Goal: Task Accomplishment & Management: Manage account settings

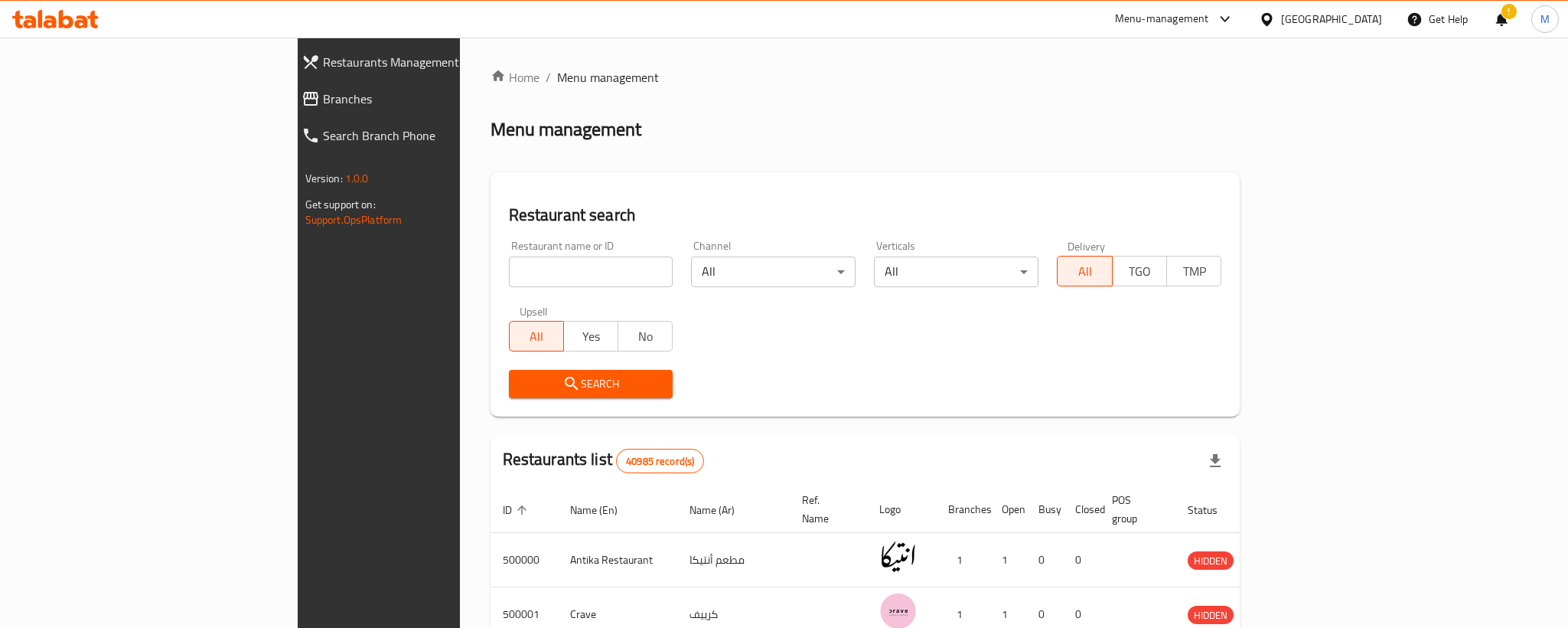
click at [298, 104] on div "Restaurants Management Branches Search Branch Phone Version: 1.0.0 Get support …" at bounding box center [784, 558] width 973 height 1042
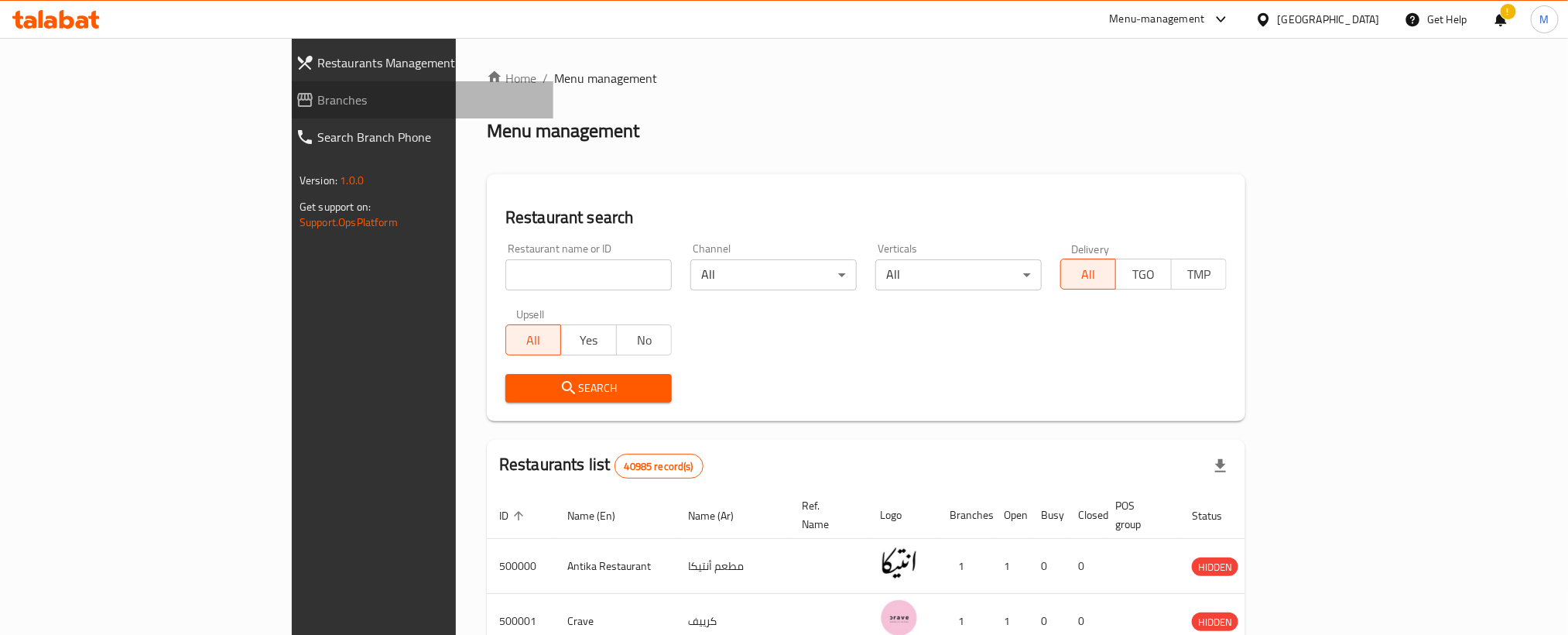
click at [317, 95] on span "Branches" at bounding box center [429, 100] width 224 height 19
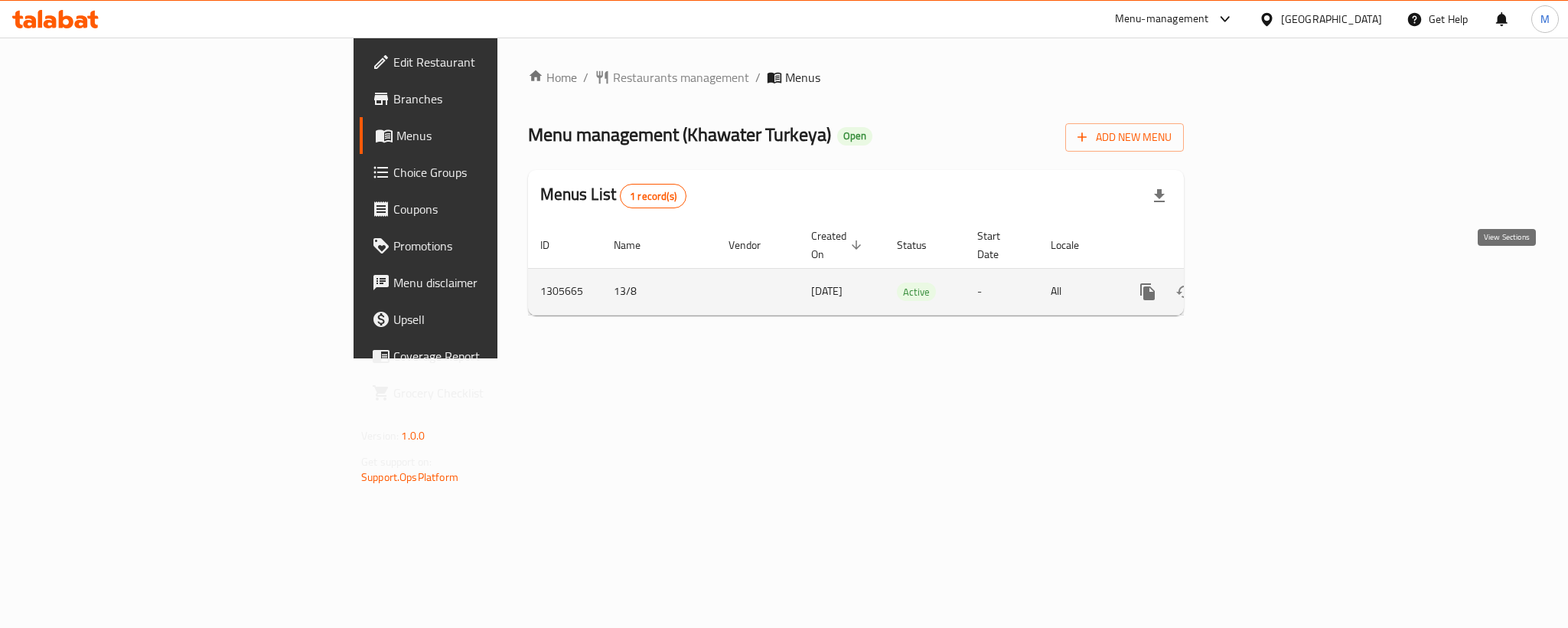
click at [1267, 283] on icon "enhanced table" at bounding box center [1258, 292] width 19 height 19
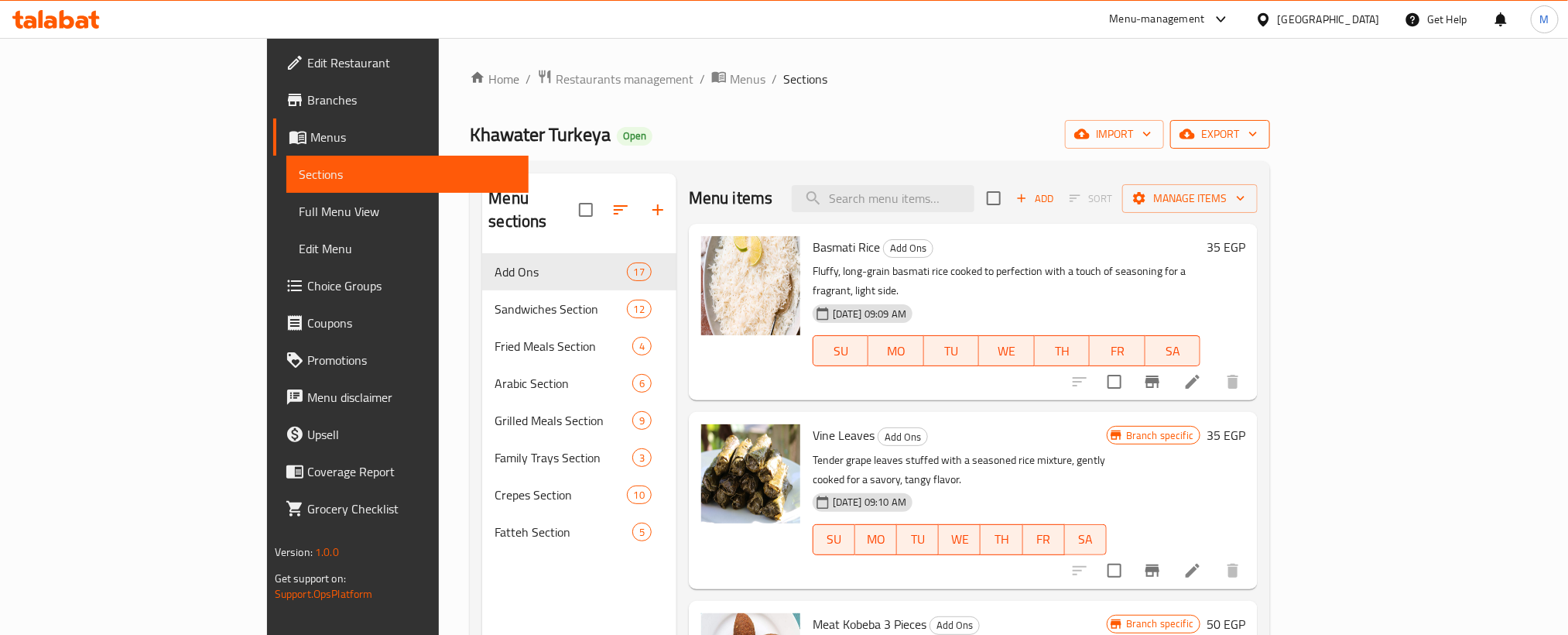
click at [1258, 125] on span "export" at bounding box center [1219, 135] width 75 height 20
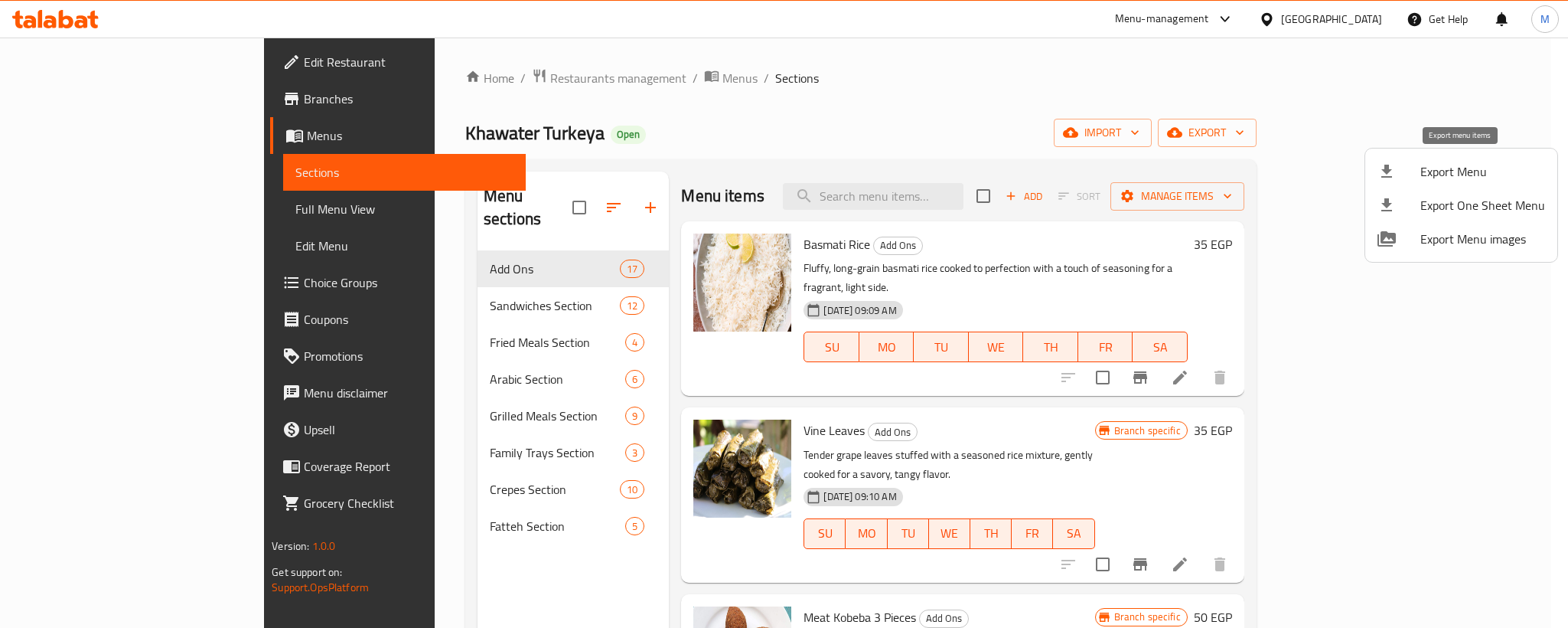
click at [1419, 174] on div at bounding box center [1398, 171] width 43 height 19
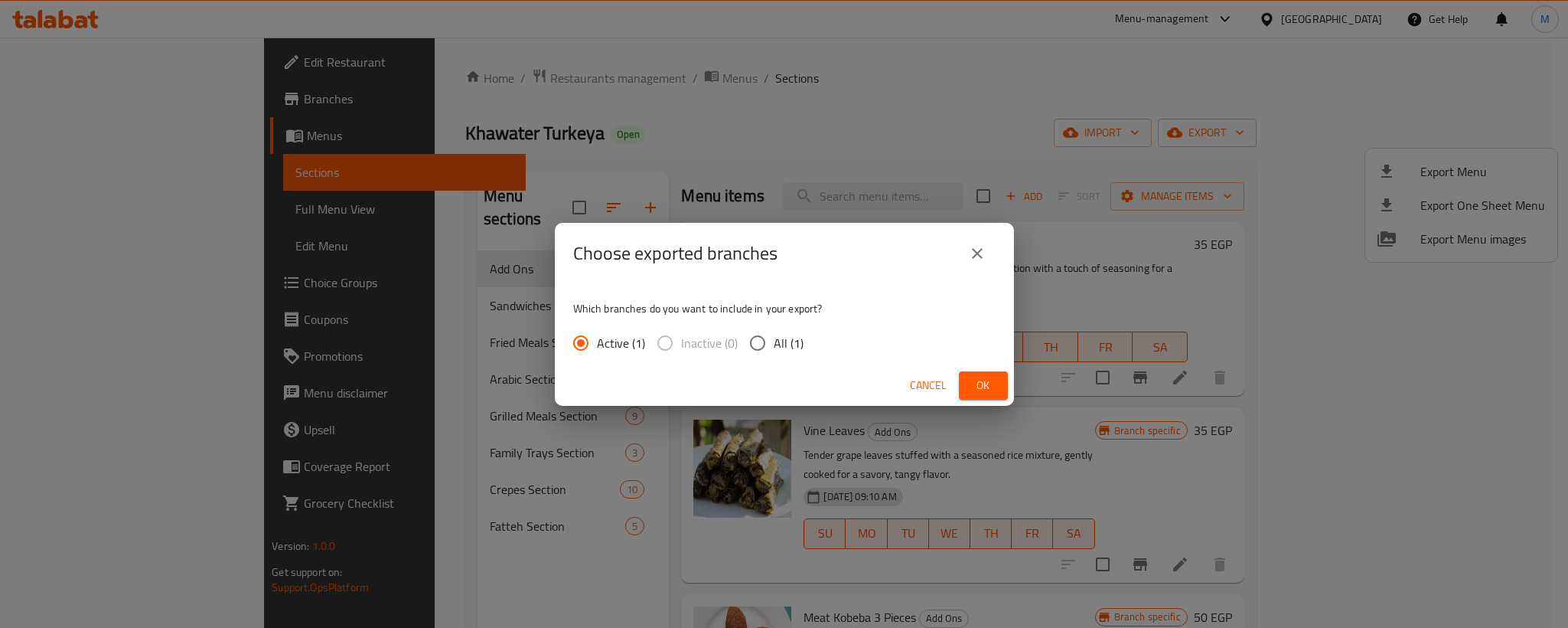
click at [983, 383] on span "Ok" at bounding box center [983, 386] width 25 height 20
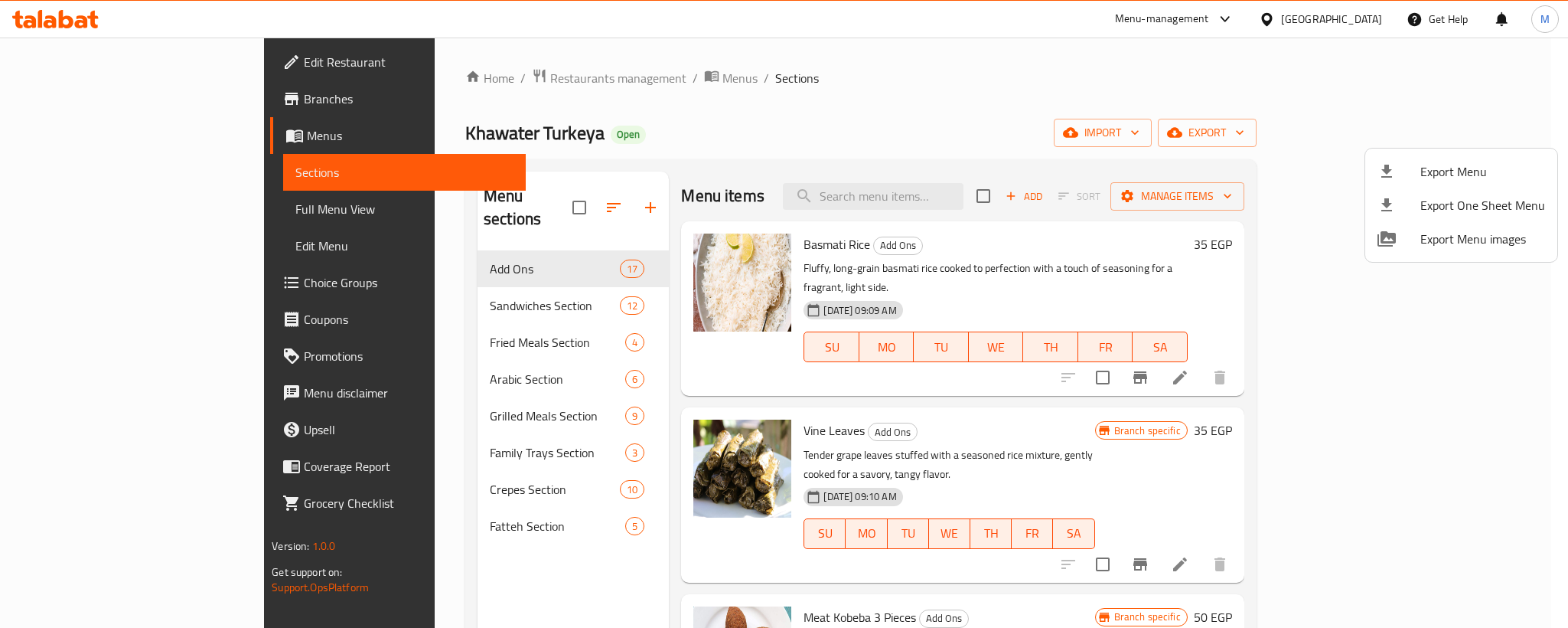
click at [349, 531] on div at bounding box center [784, 314] width 1568 height 628
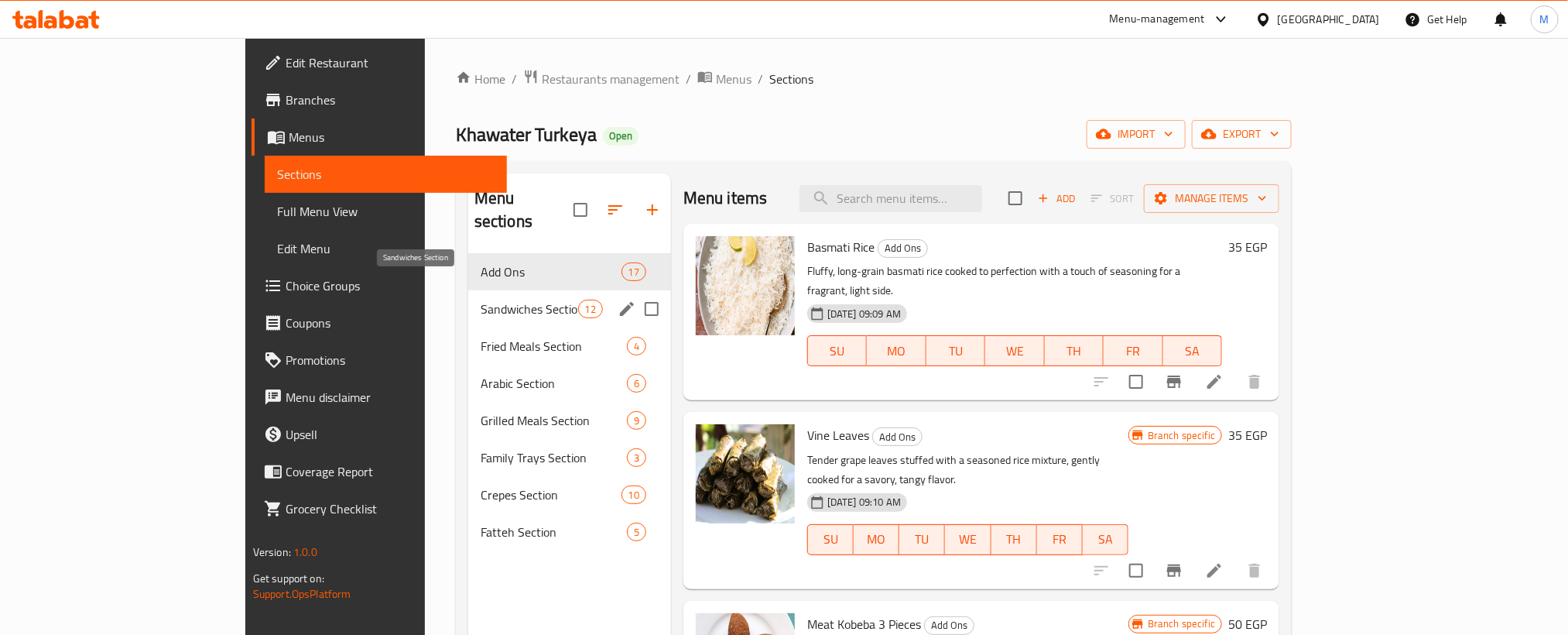
click at [481, 300] on span "Sandwiches Section" at bounding box center [530, 309] width 97 height 19
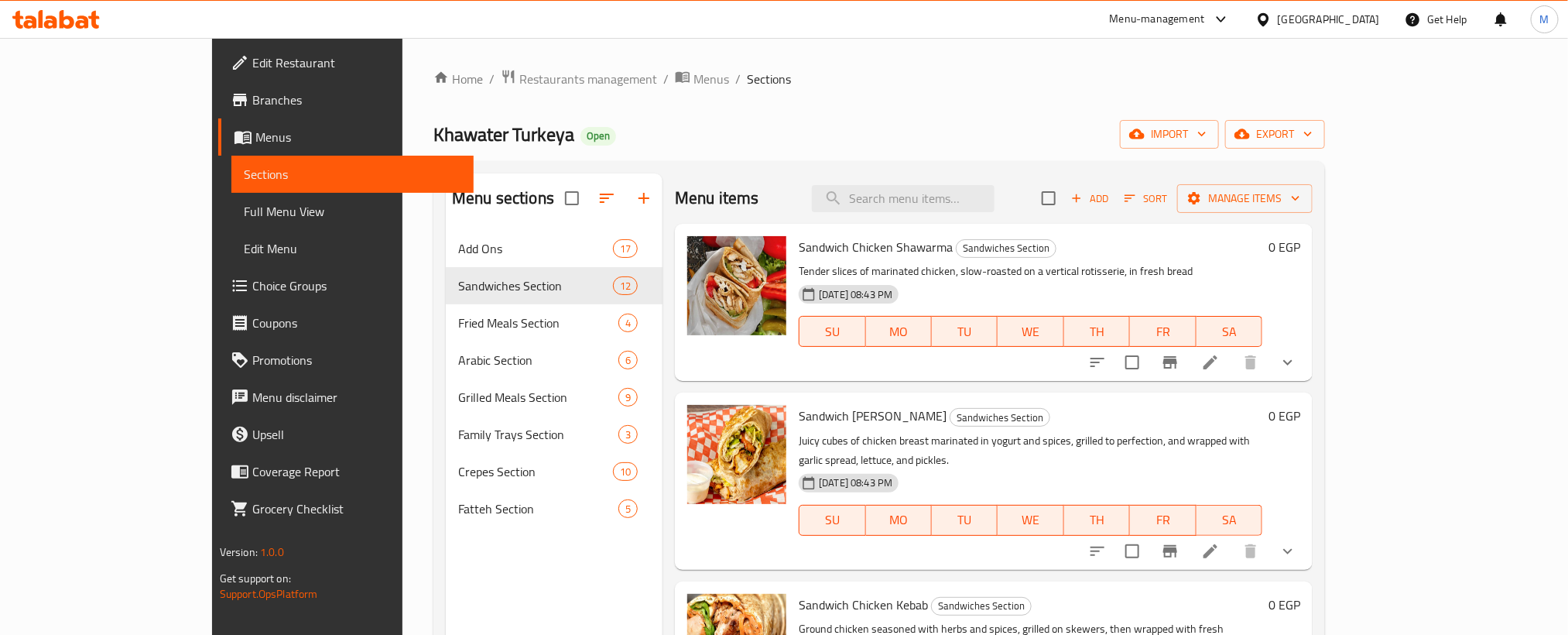
click at [1297, 353] on icon "show more" at bounding box center [1287, 362] width 19 height 19
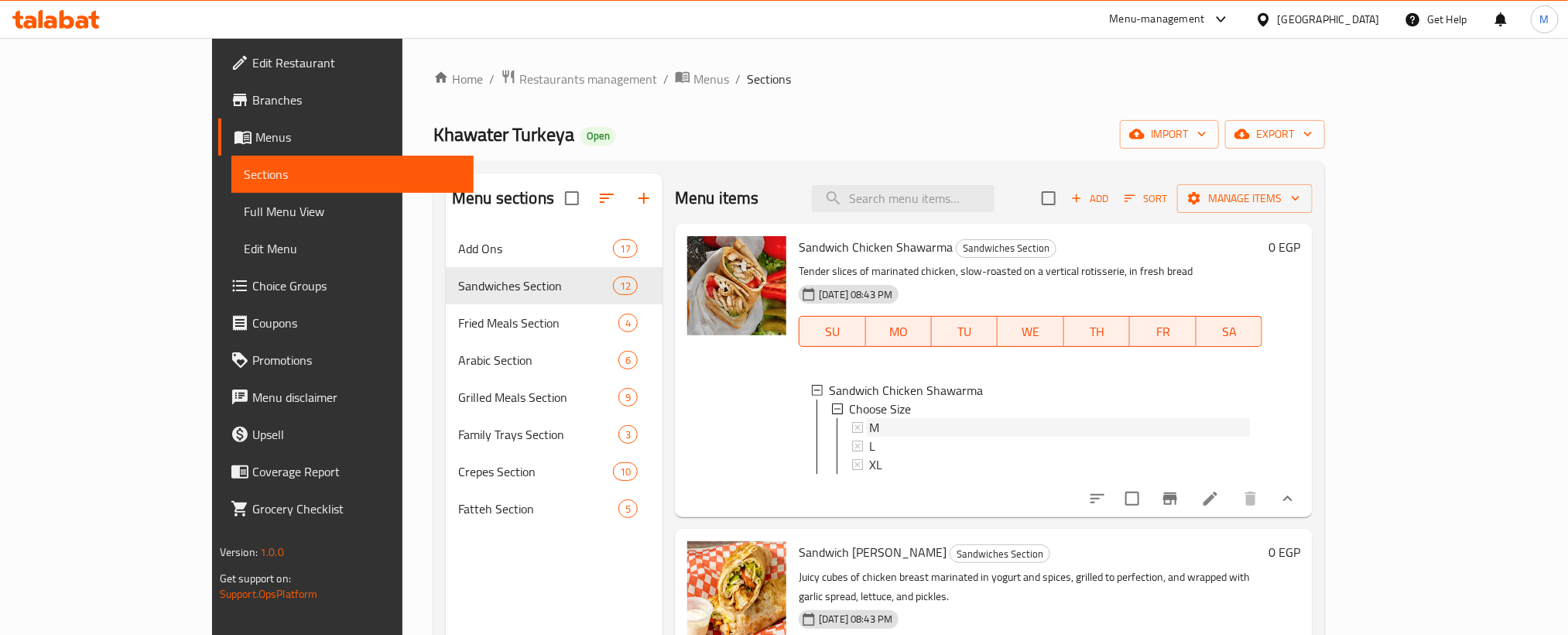
click at [869, 431] on span "M" at bounding box center [874, 427] width 10 height 19
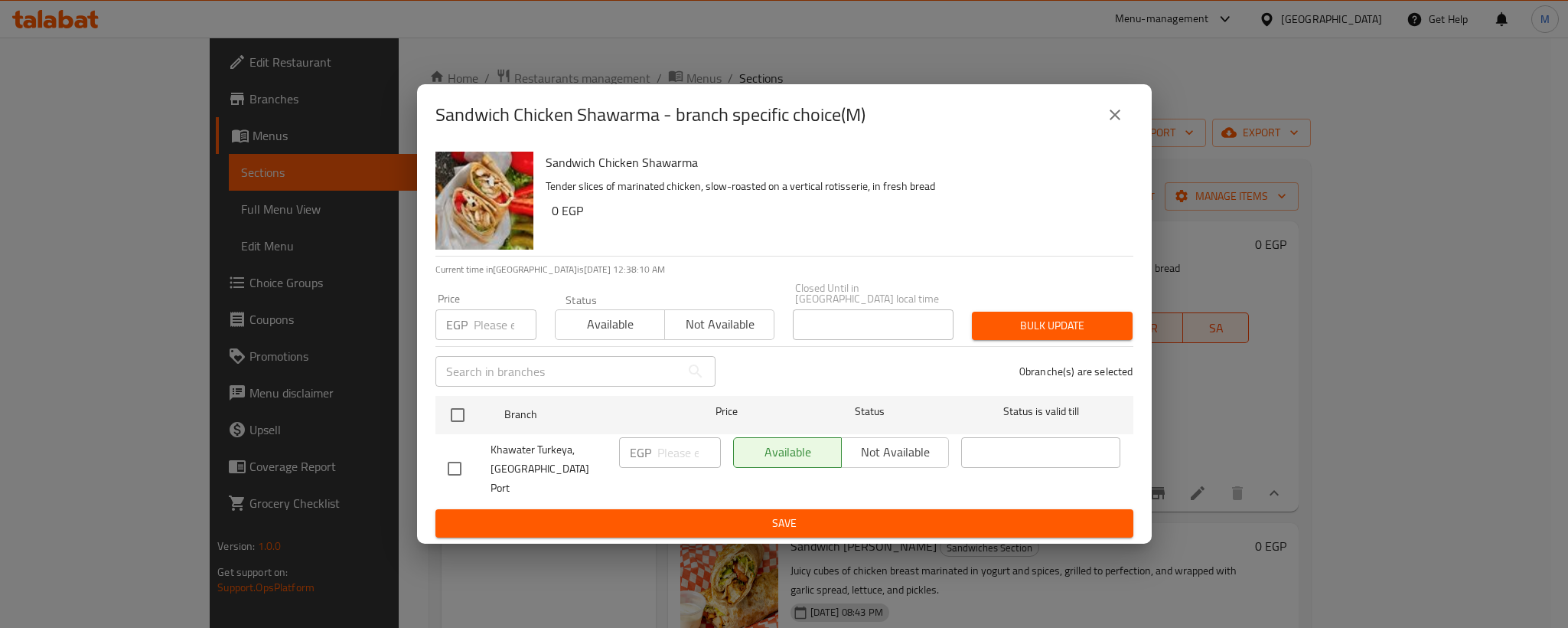
click at [1108, 133] on button "close" at bounding box center [1114, 114] width 36 height 36
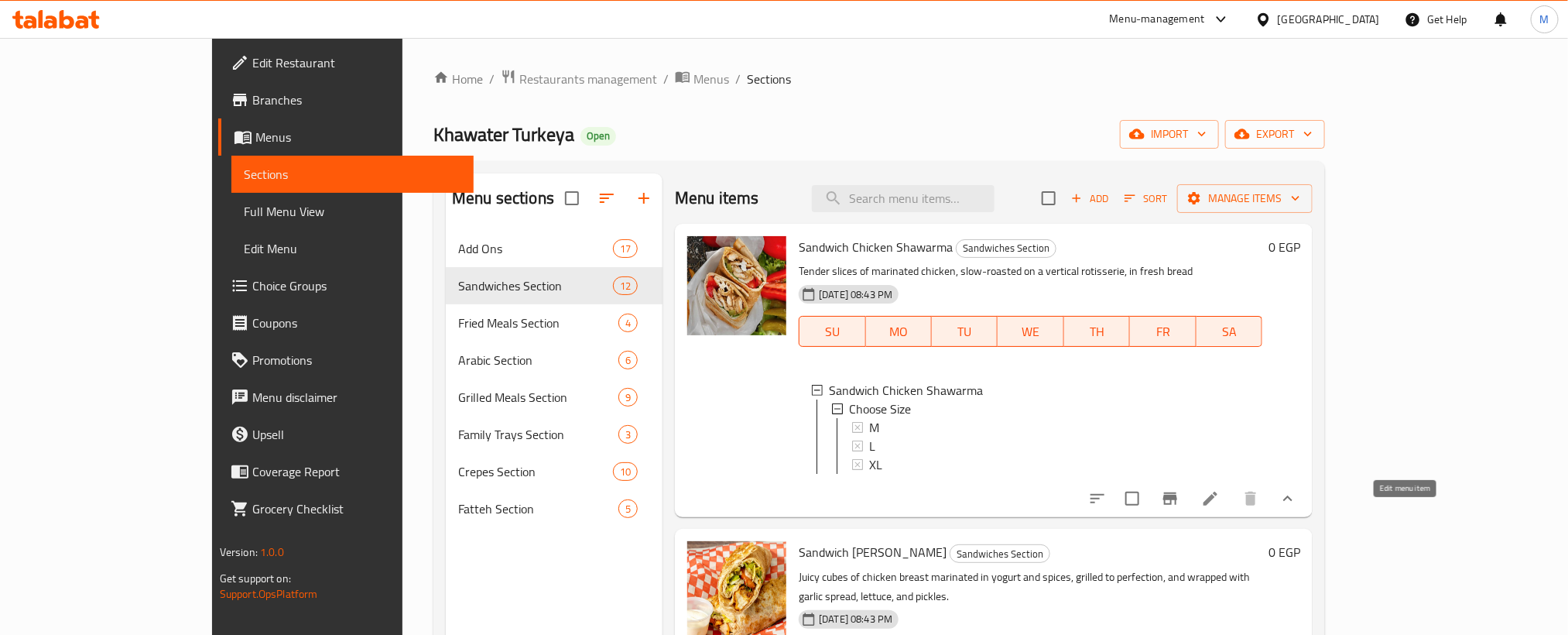
click at [1220, 508] on icon at bounding box center [1210, 498] width 19 height 19
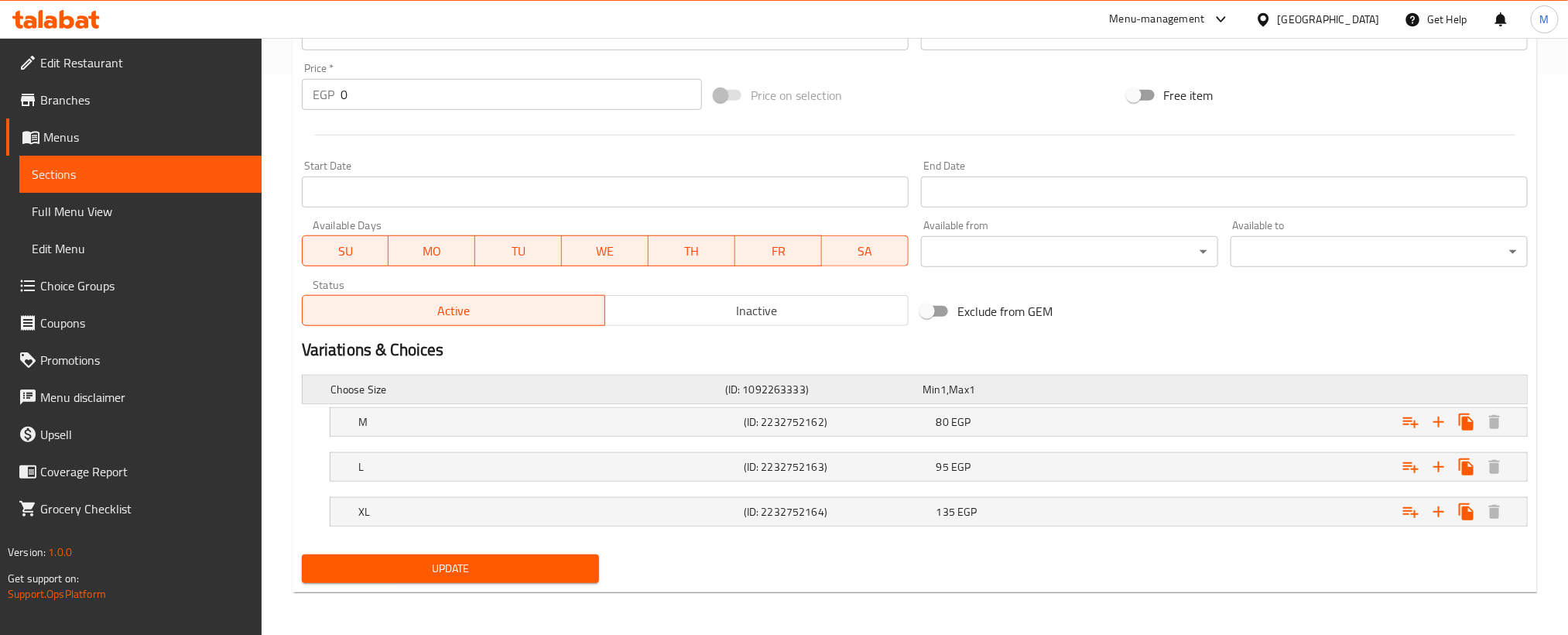
scroll to position [563, 0]
click at [1020, 406] on div "XL (ID: 2232752164) 135 EGP" at bounding box center [919, 389] width 1184 height 34
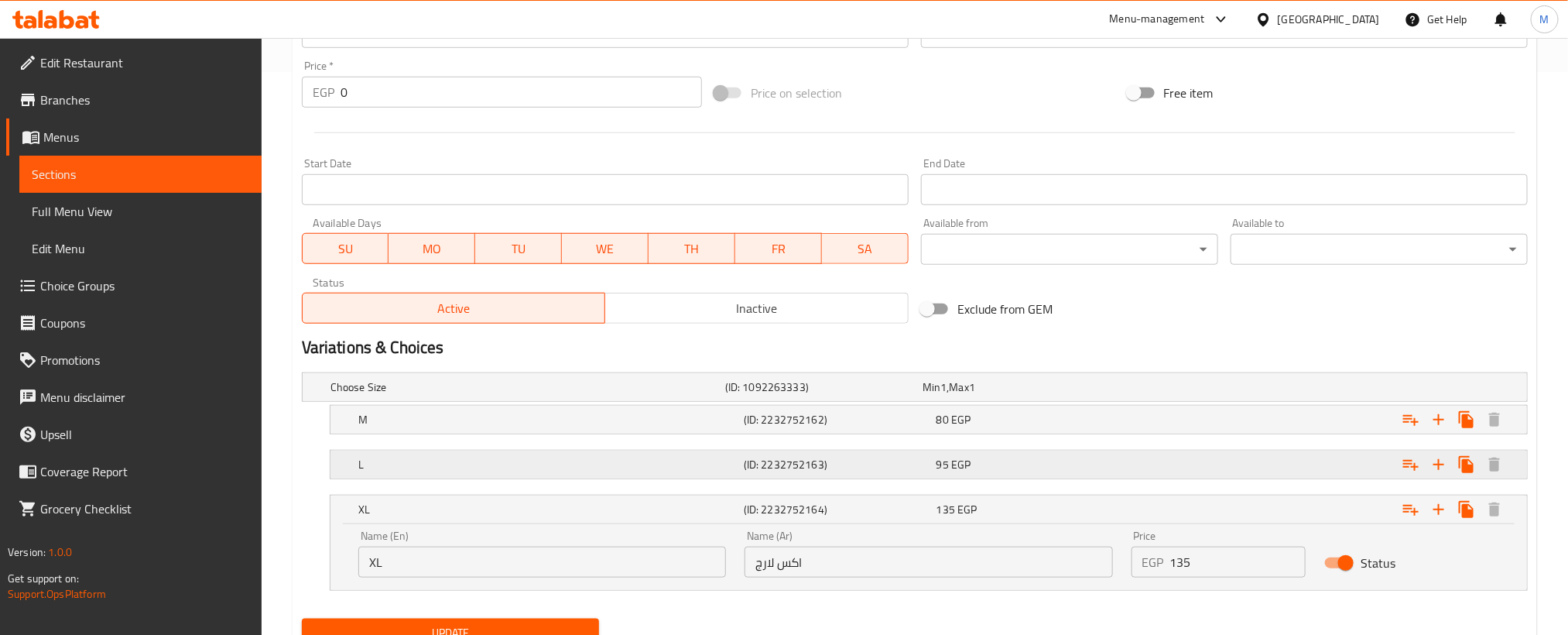
click at [1027, 395] on div "95 EGP" at bounding box center [1018, 387] width 192 height 15
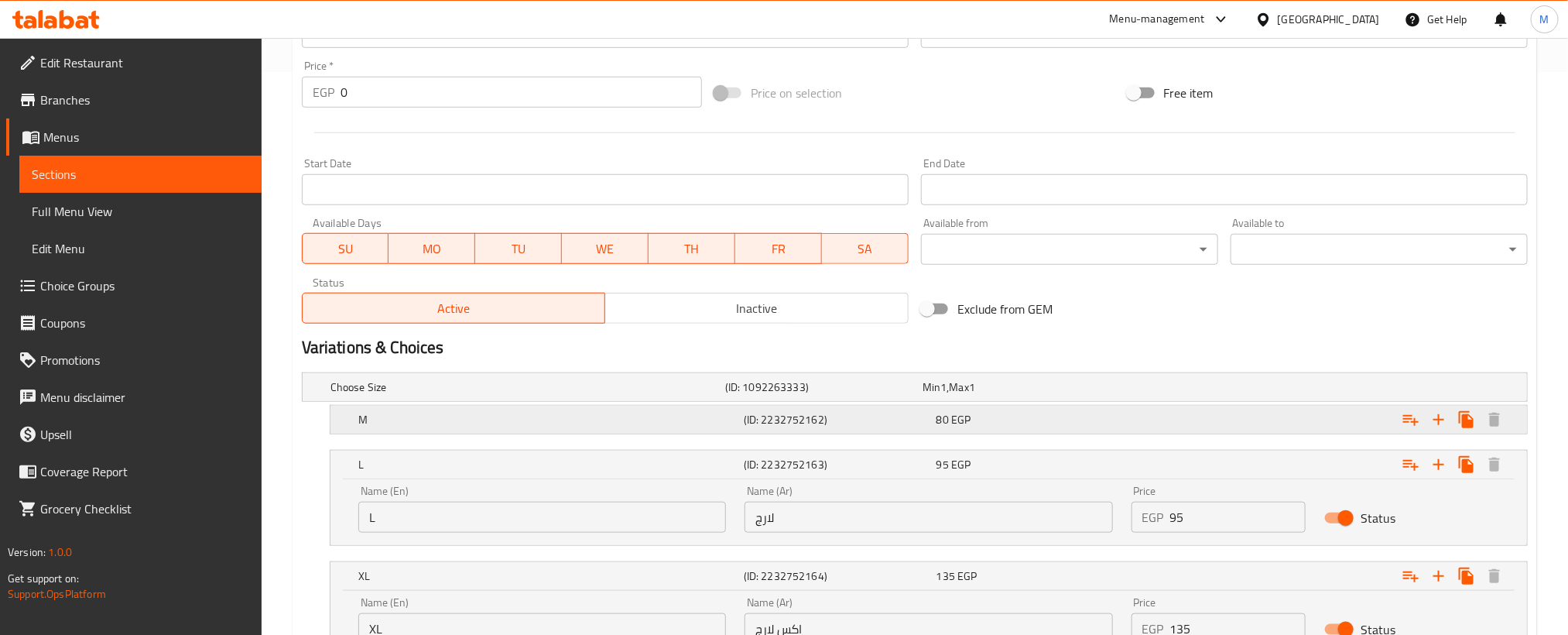
click at [1026, 395] on div "80 EGP" at bounding box center [1018, 387] width 192 height 15
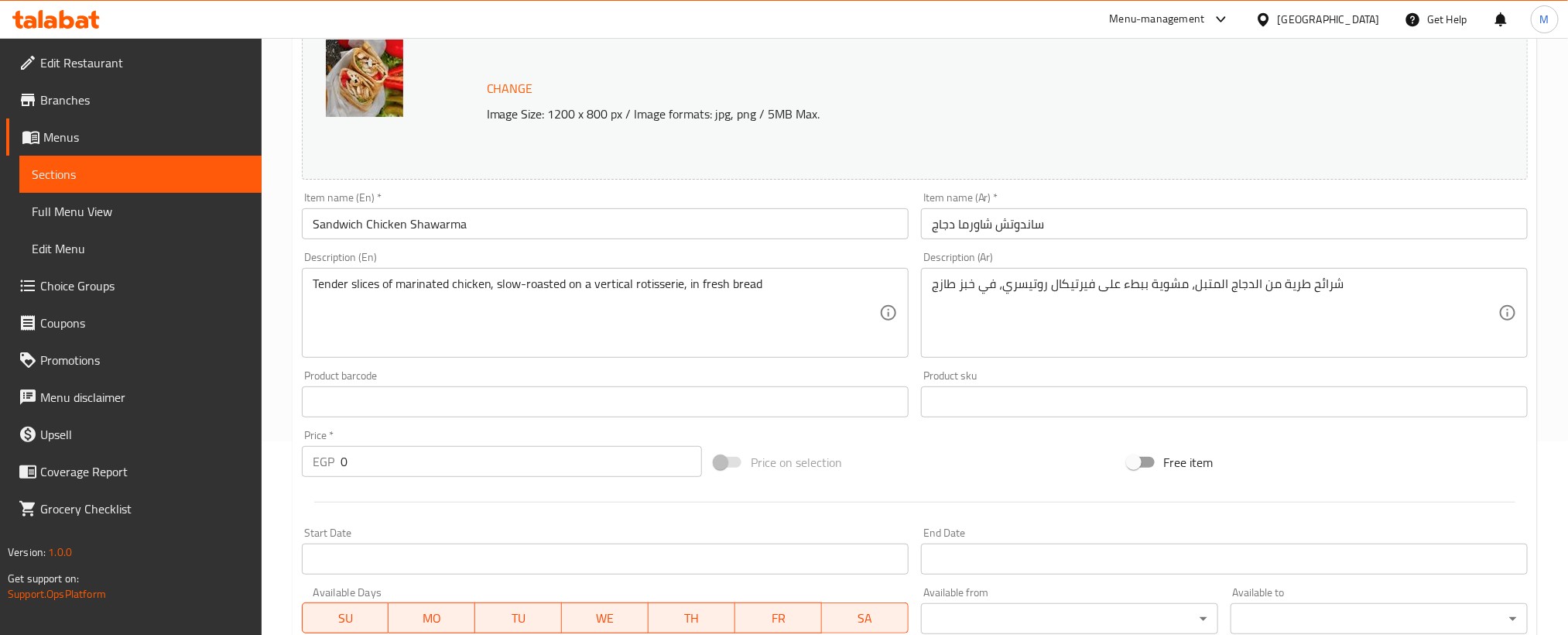
scroll to position [0, 0]
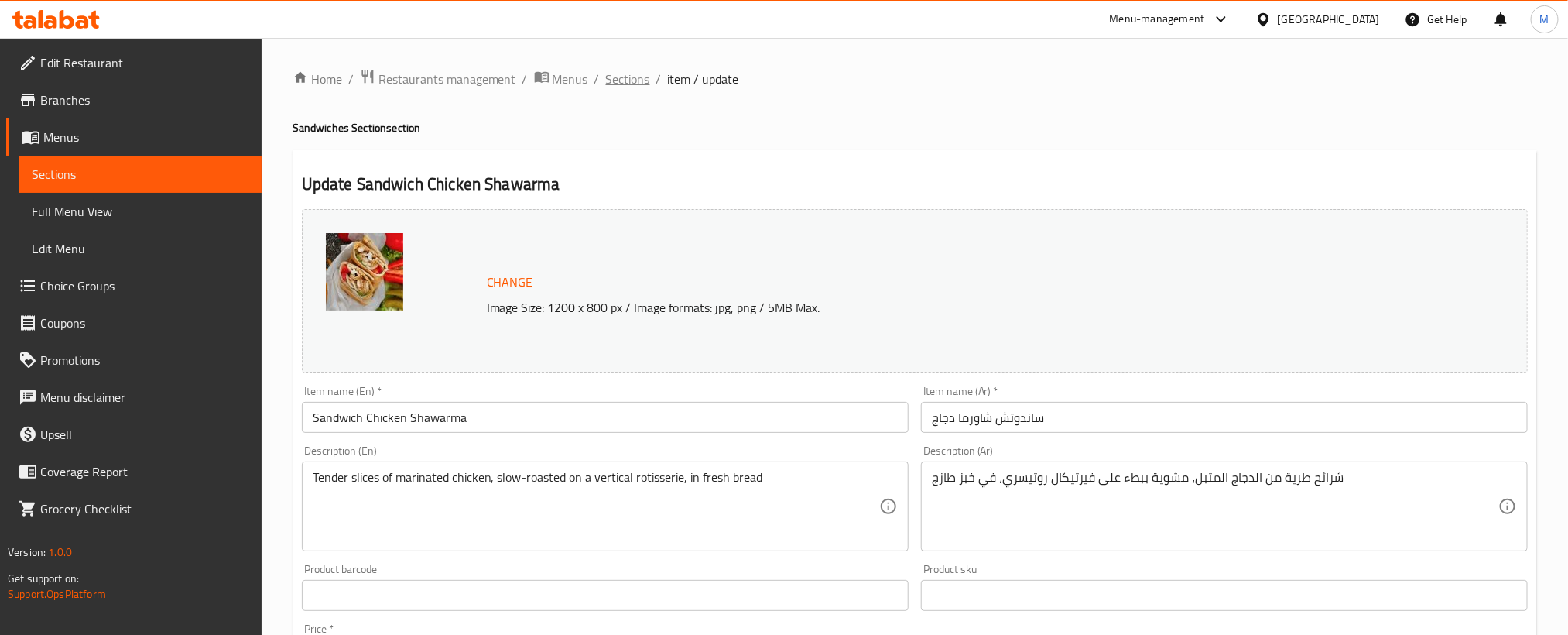
click at [642, 79] on span "Sections" at bounding box center [628, 78] width 44 height 19
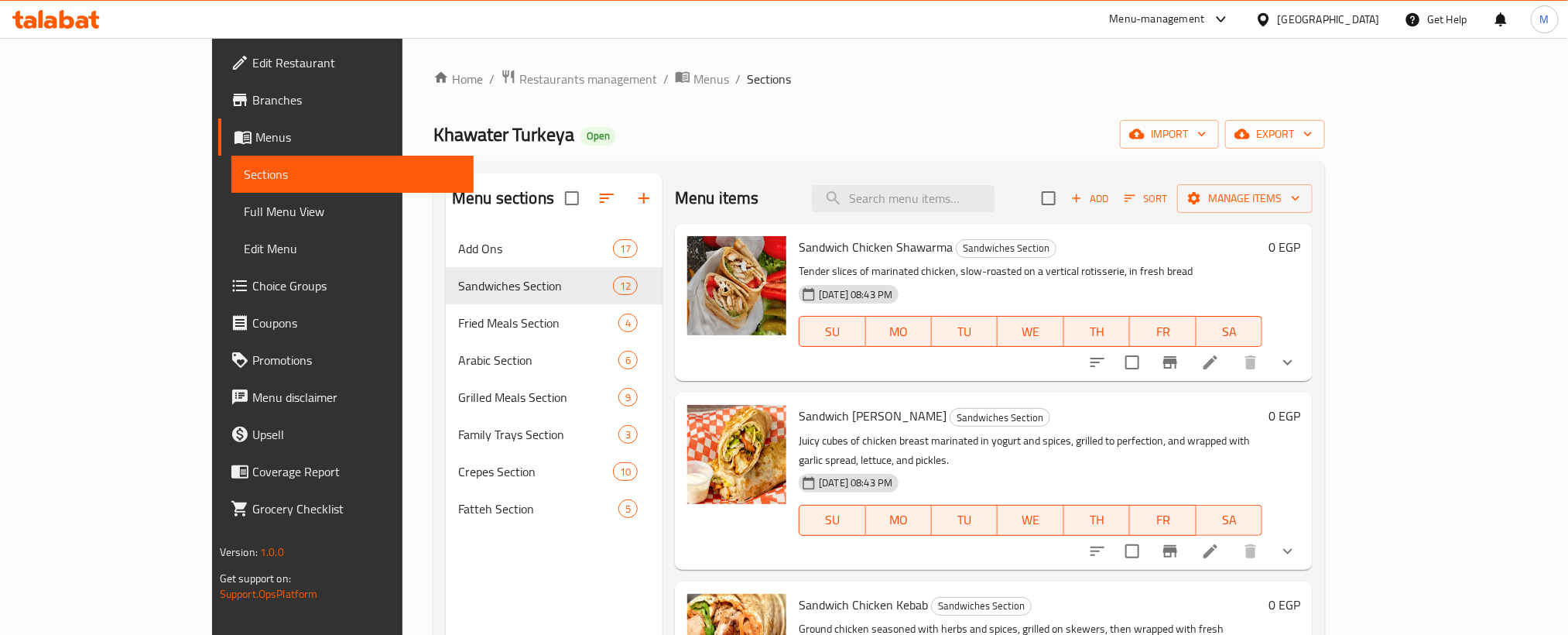
click at [1001, 96] on div "Home / Restaurants management / Menus / Sections [GEOGRAPHIC_DATA] Turkeya Open…" at bounding box center [879, 445] width 892 height 752
drag, startPoint x: 1071, startPoint y: 57, endPoint x: 894, endPoint y: 85, distance: 179.2
click at [894, 85] on ol "Home / Restaurants management / Menus / Sections" at bounding box center [879, 79] width 892 height 20
drag, startPoint x: 1041, startPoint y: 7, endPoint x: 1109, endPoint y: 93, distance: 109.6
click at [1109, 93] on div "Home / Restaurants management / Menus / Sections [GEOGRAPHIC_DATA] Turkeya Open…" at bounding box center [879, 445] width 892 height 752
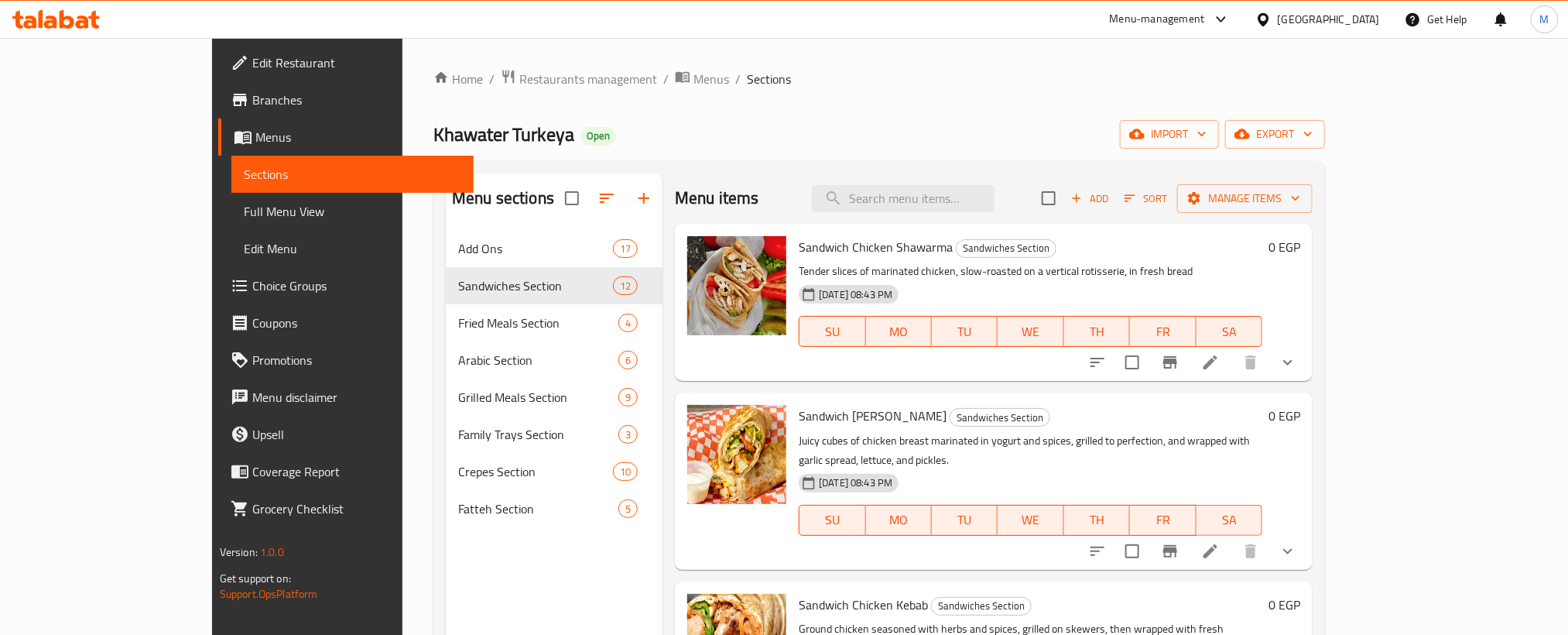
scroll to position [116, 0]
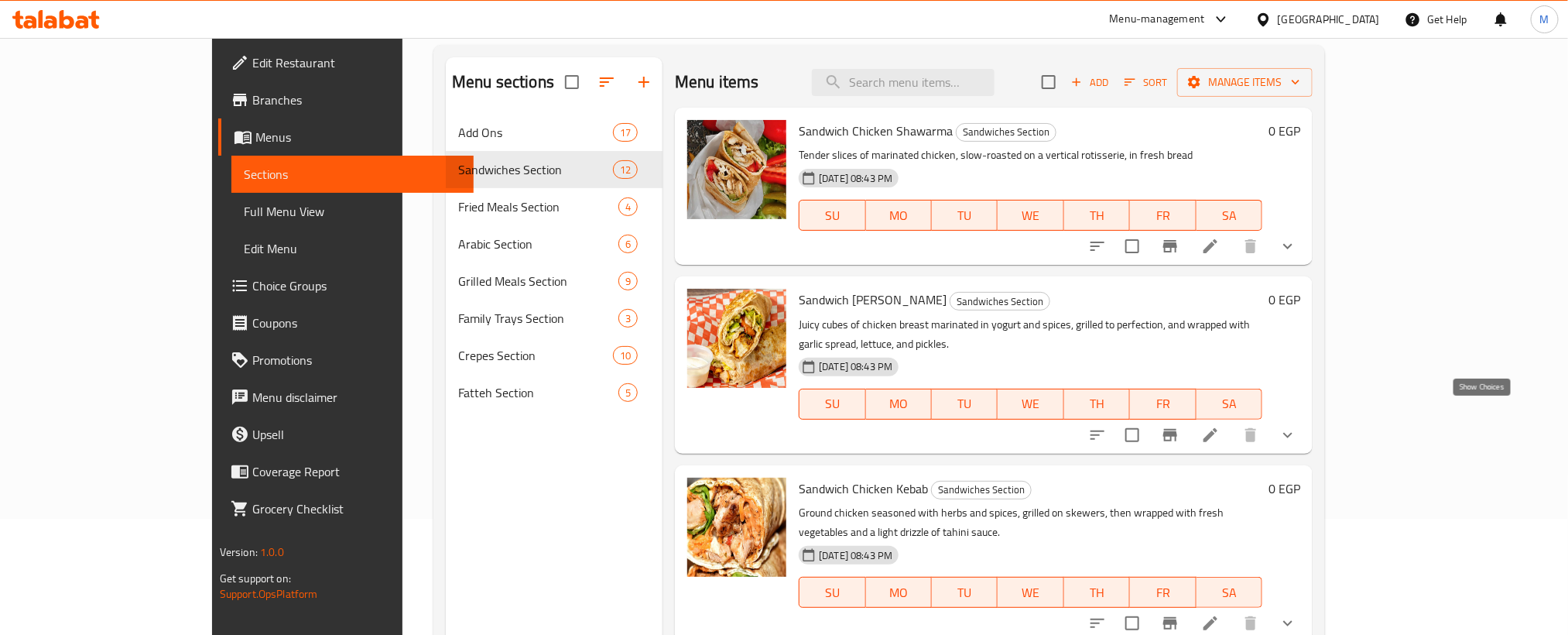
click at [1297, 425] on icon "show more" at bounding box center [1287, 434] width 19 height 19
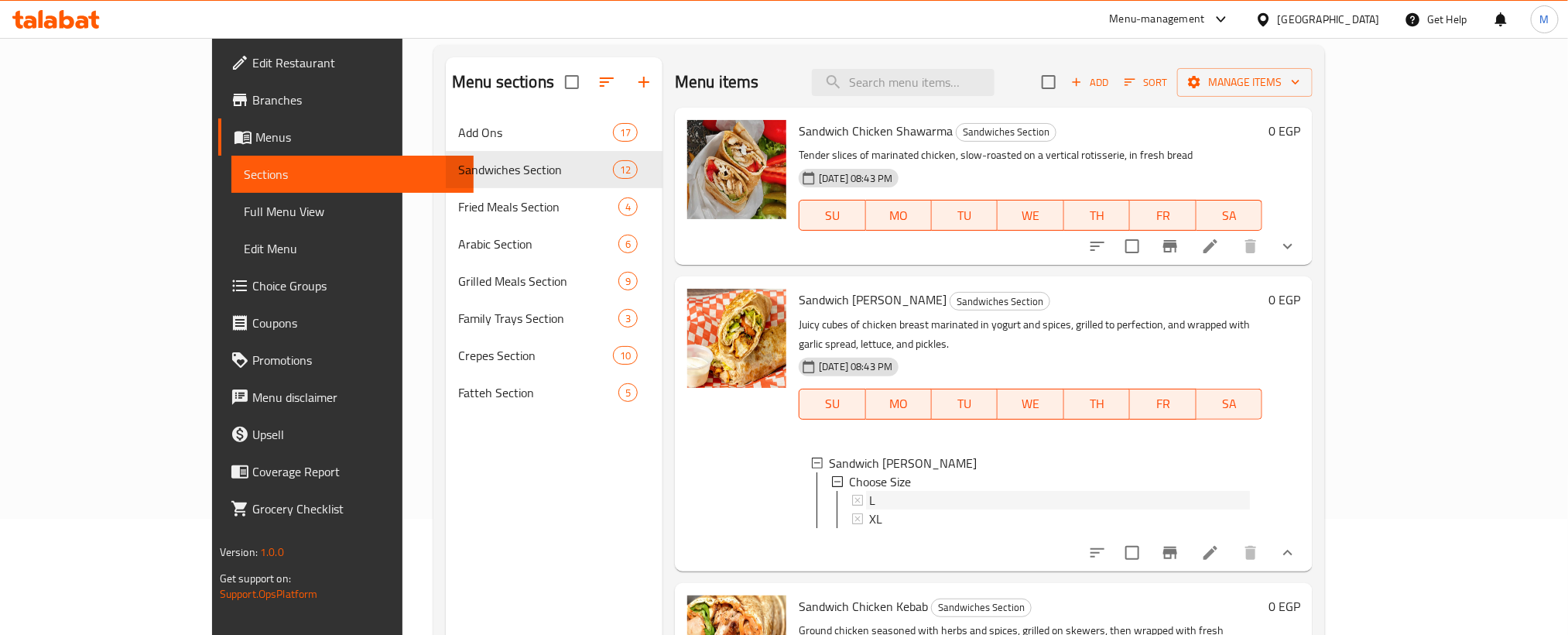
click at [869, 491] on div "L" at bounding box center [1059, 500] width 380 height 19
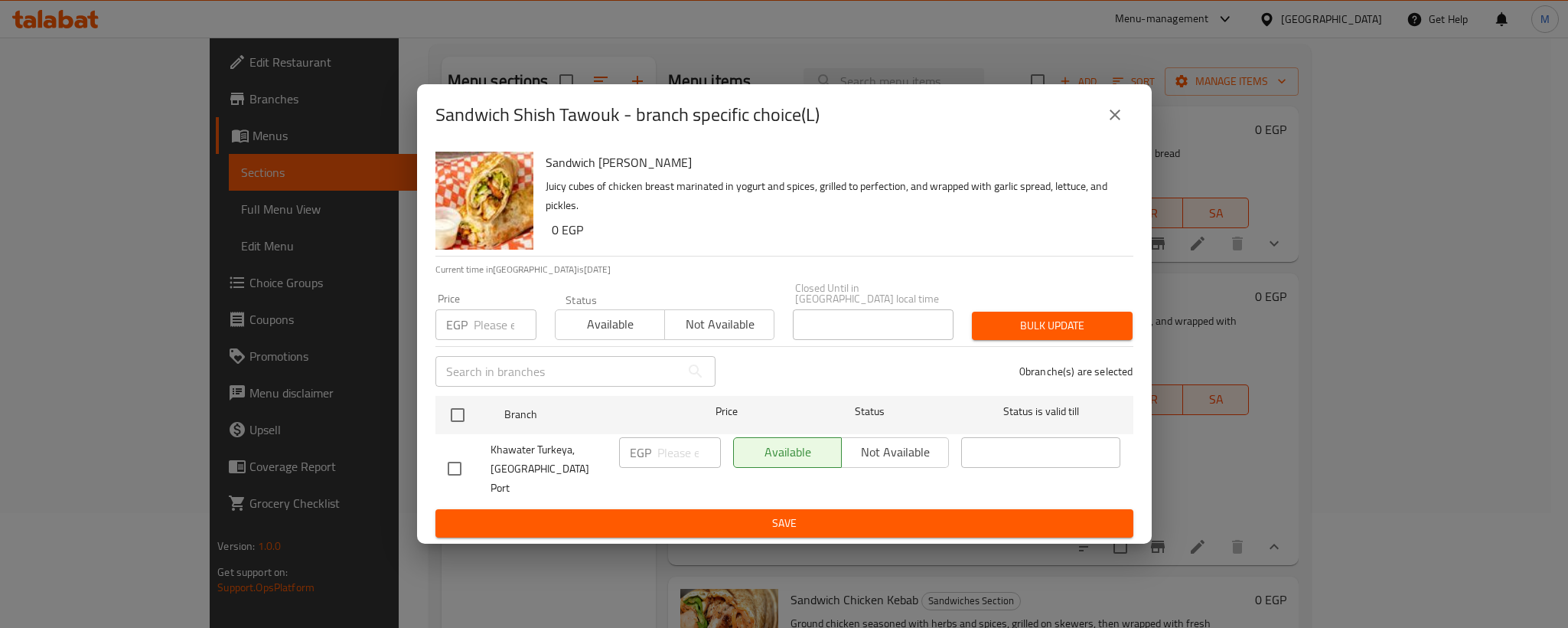
drag, startPoint x: 1118, startPoint y: 124, endPoint x: 960, endPoint y: 308, distance: 242.5
click at [1116, 124] on icon "close" at bounding box center [1115, 115] width 19 height 19
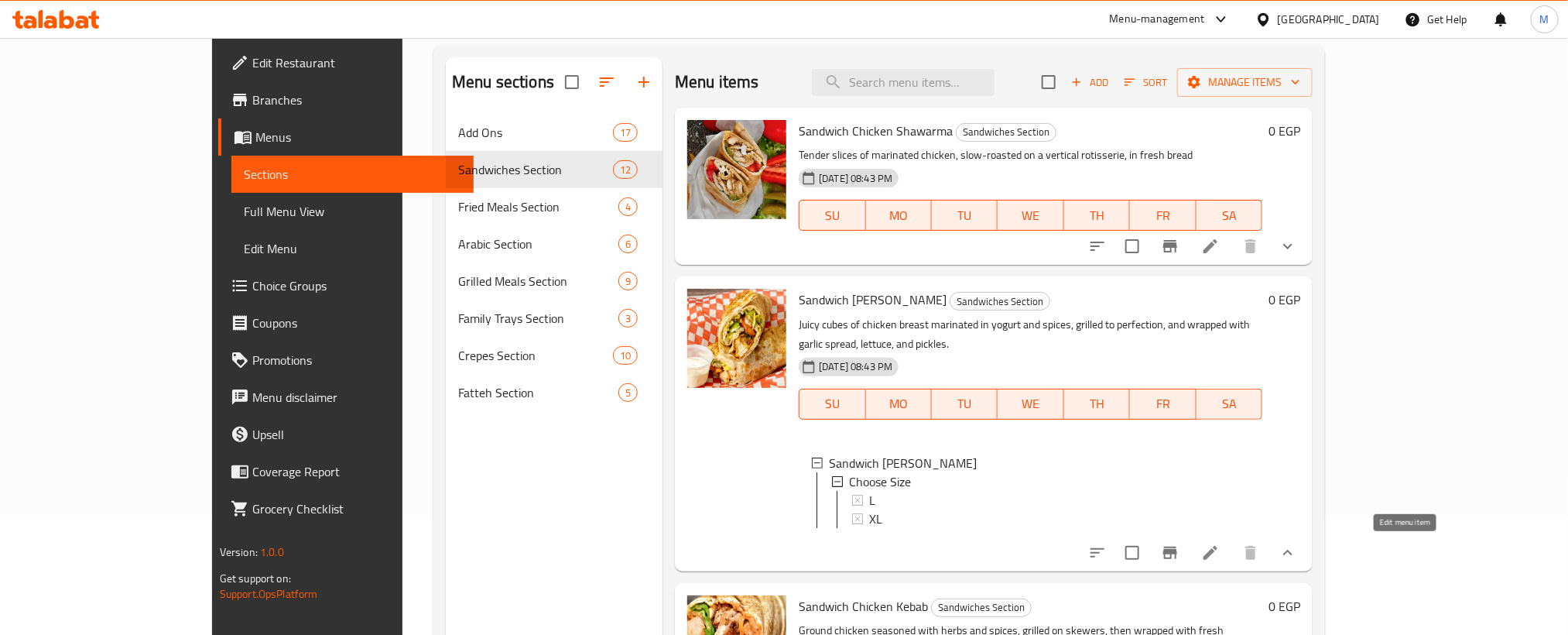
click at [1220, 553] on icon at bounding box center [1210, 552] width 19 height 19
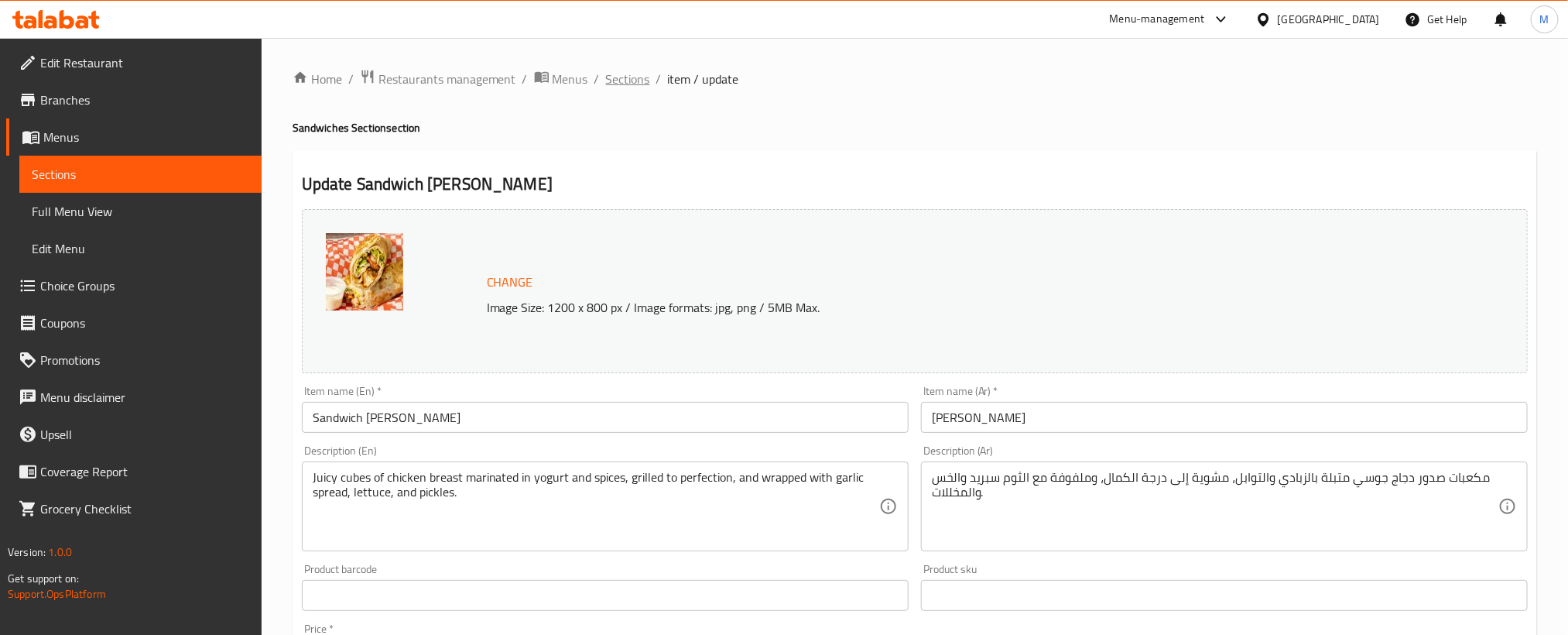
click at [610, 70] on span "Sections" at bounding box center [628, 78] width 44 height 19
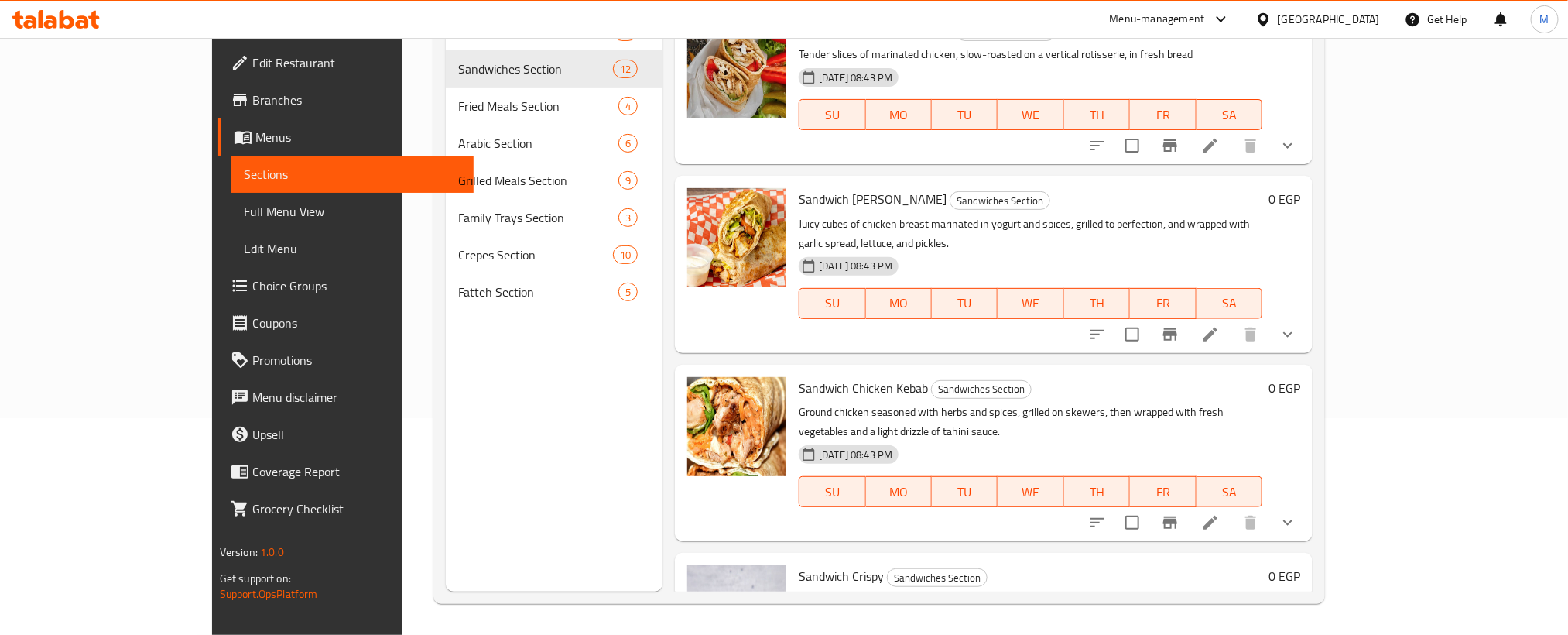
scroll to position [116, 0]
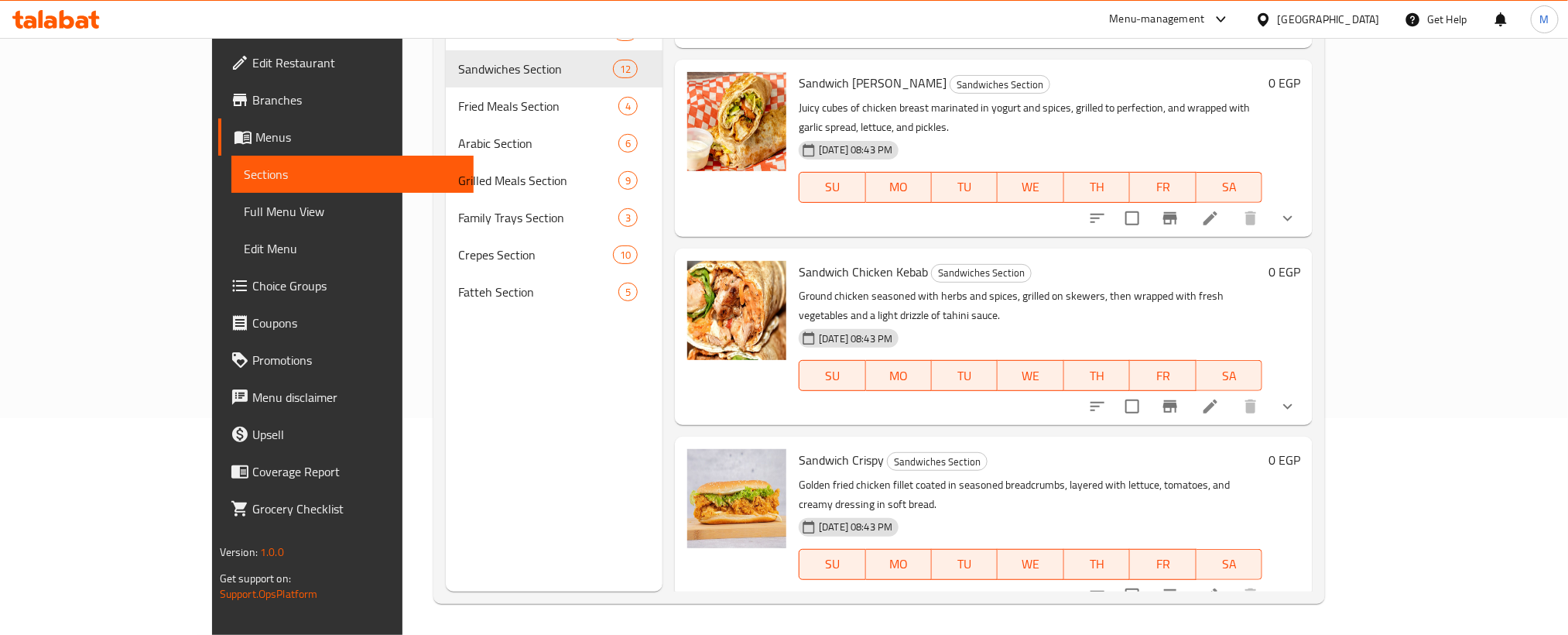
click at [1297, 398] on icon "show more" at bounding box center [1287, 407] width 19 height 19
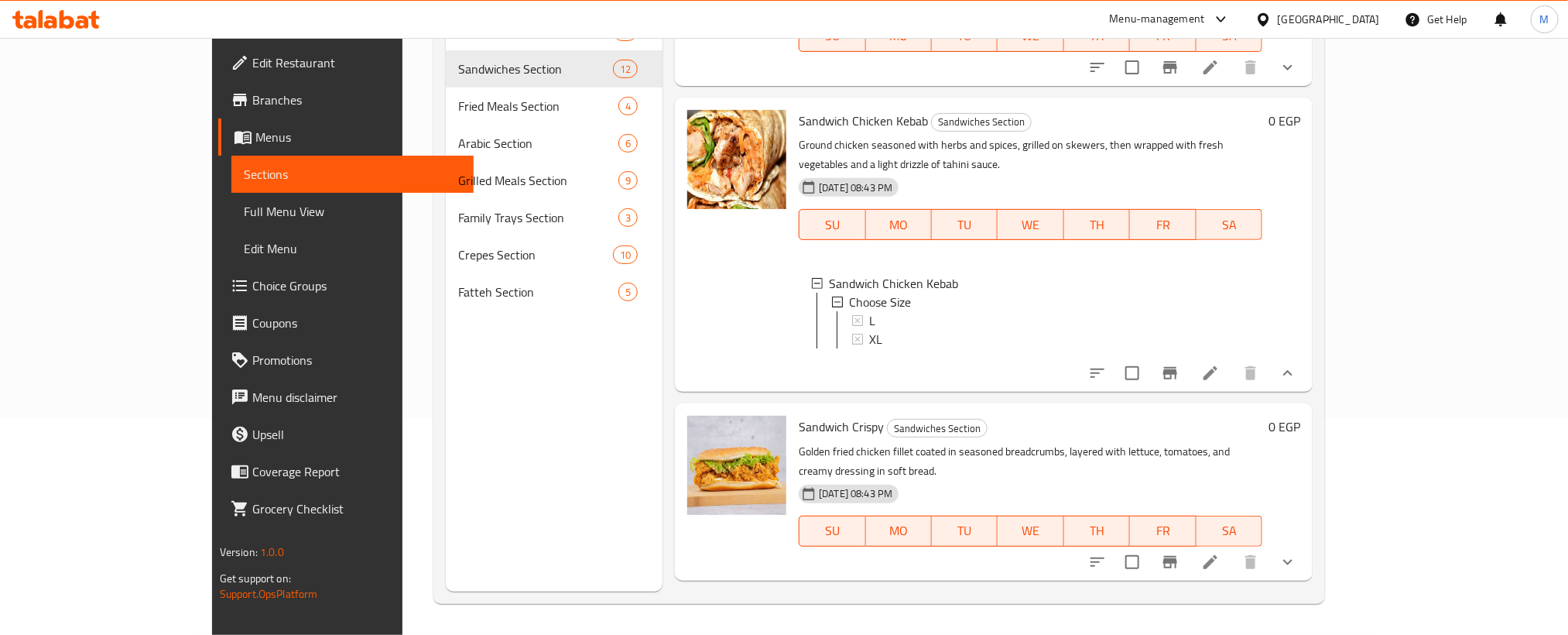
scroll to position [348, 0]
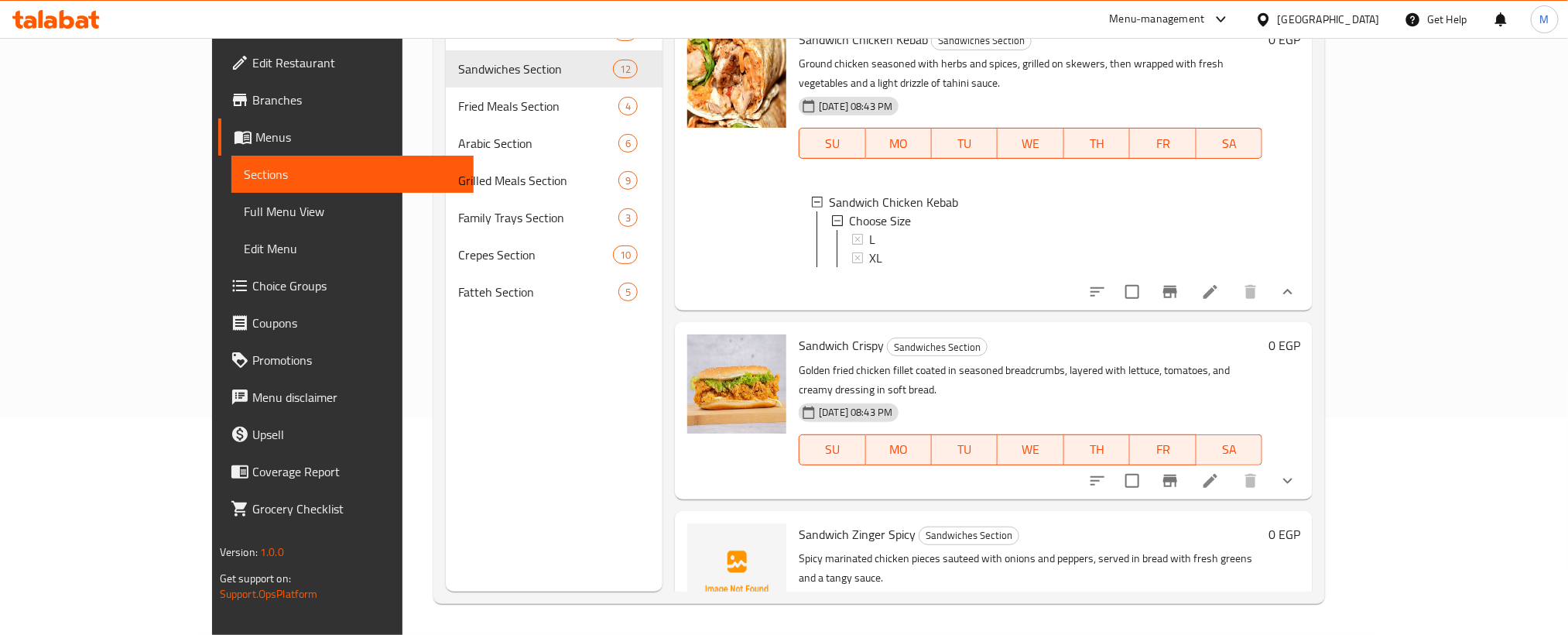
click at [1306, 462] on button "show more" at bounding box center [1287, 480] width 37 height 37
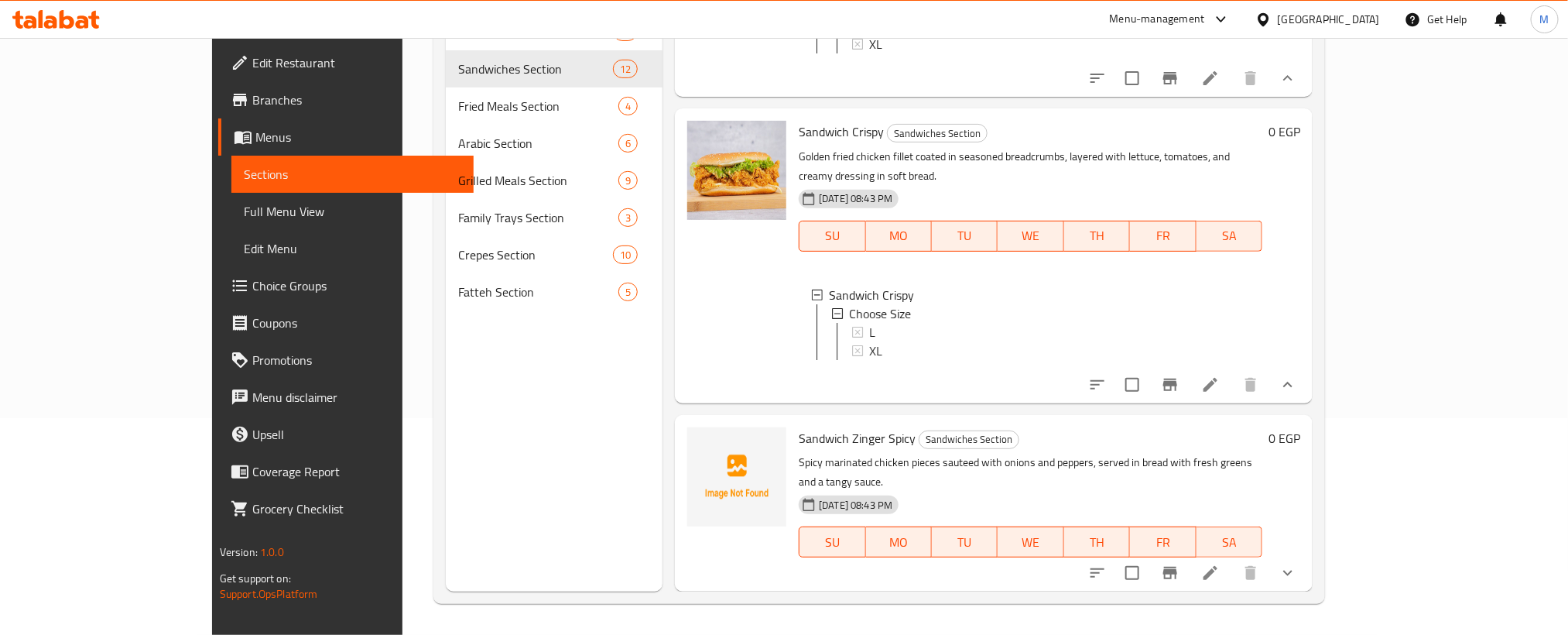
scroll to position [581, 0]
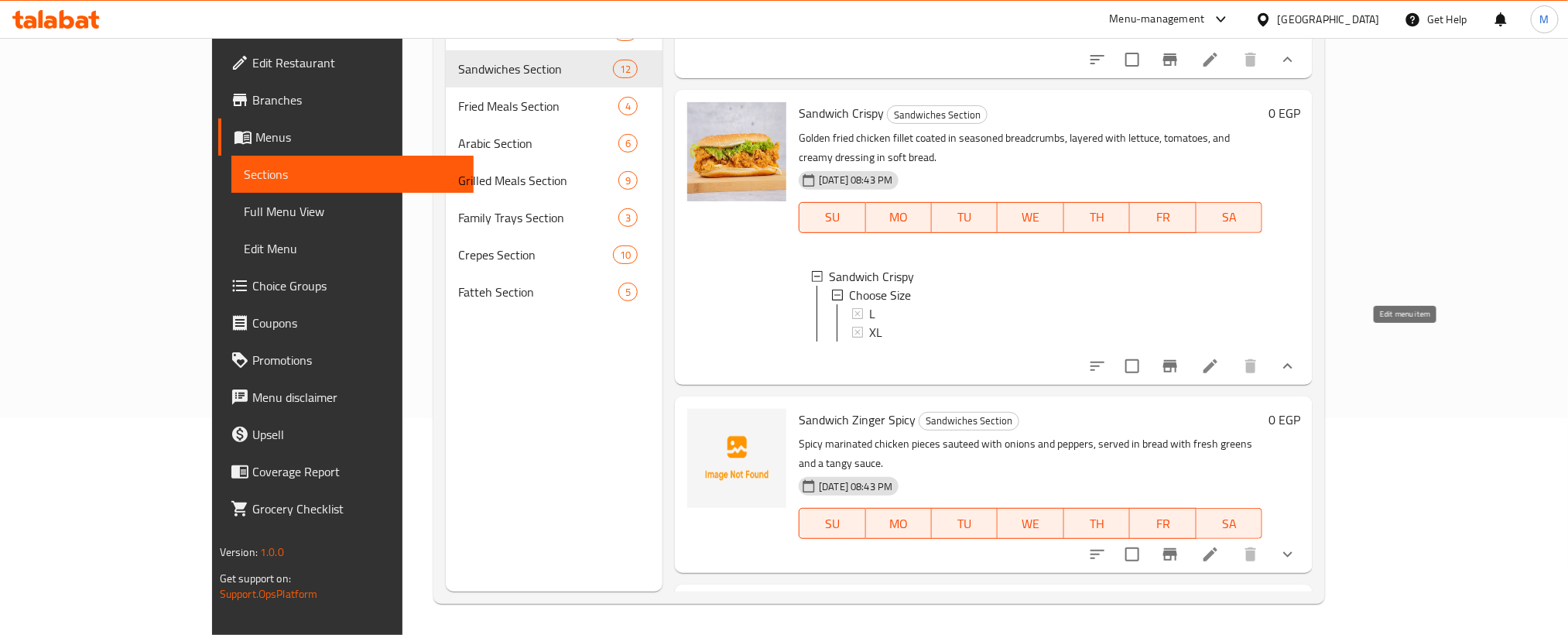
click at [1220, 357] on icon at bounding box center [1210, 366] width 19 height 19
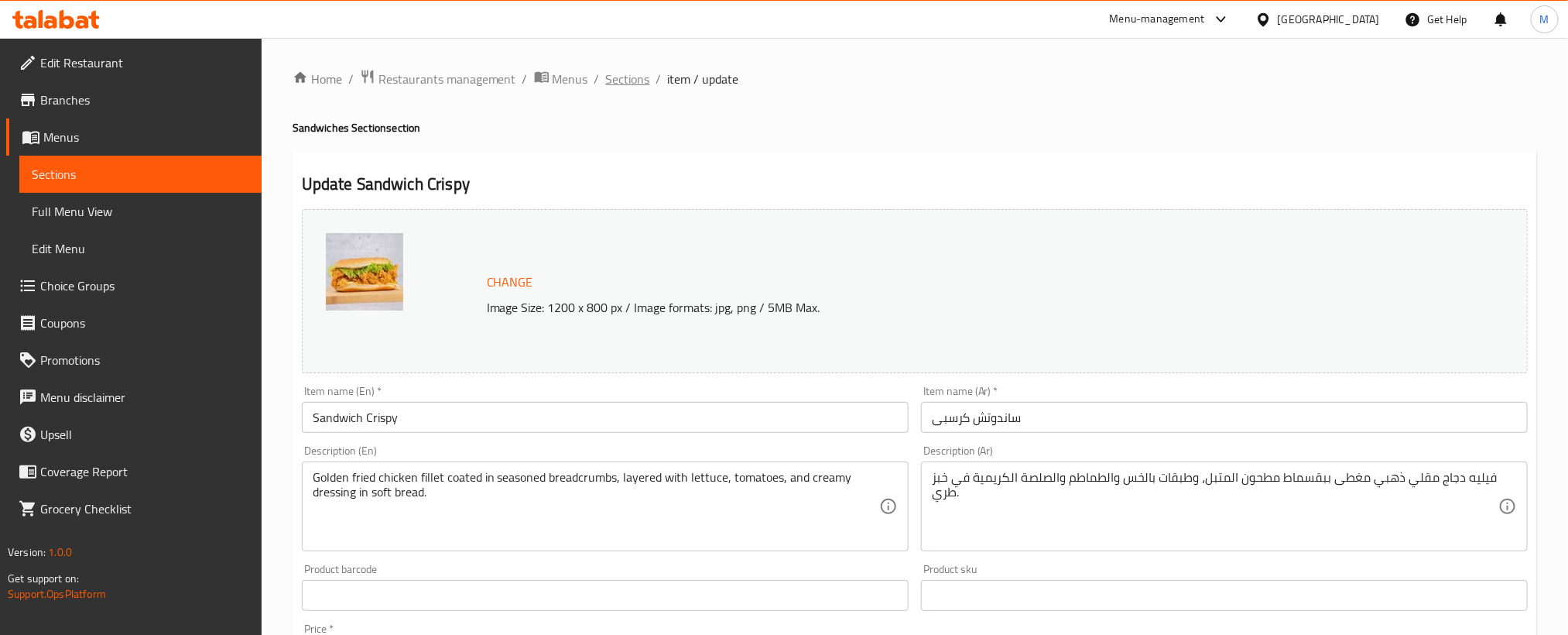
click at [619, 79] on span "Sections" at bounding box center [628, 78] width 44 height 19
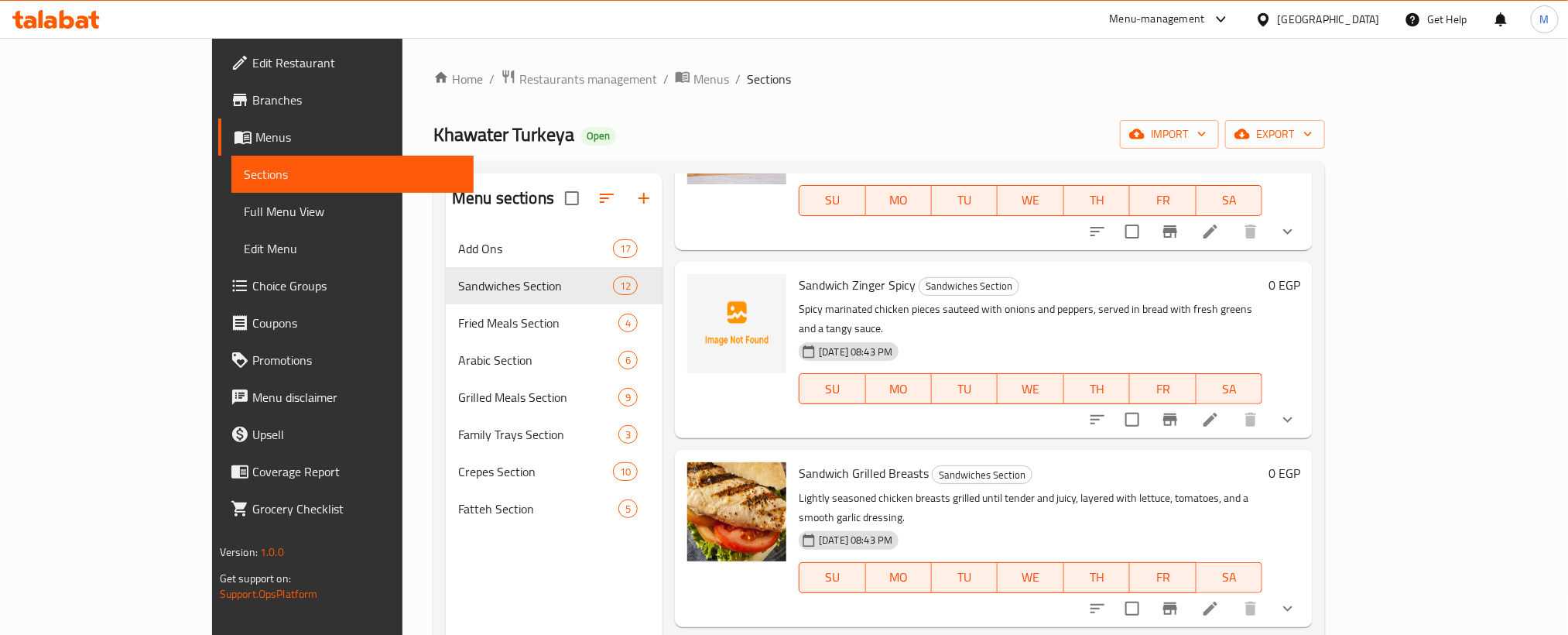
scroll to position [581, 0]
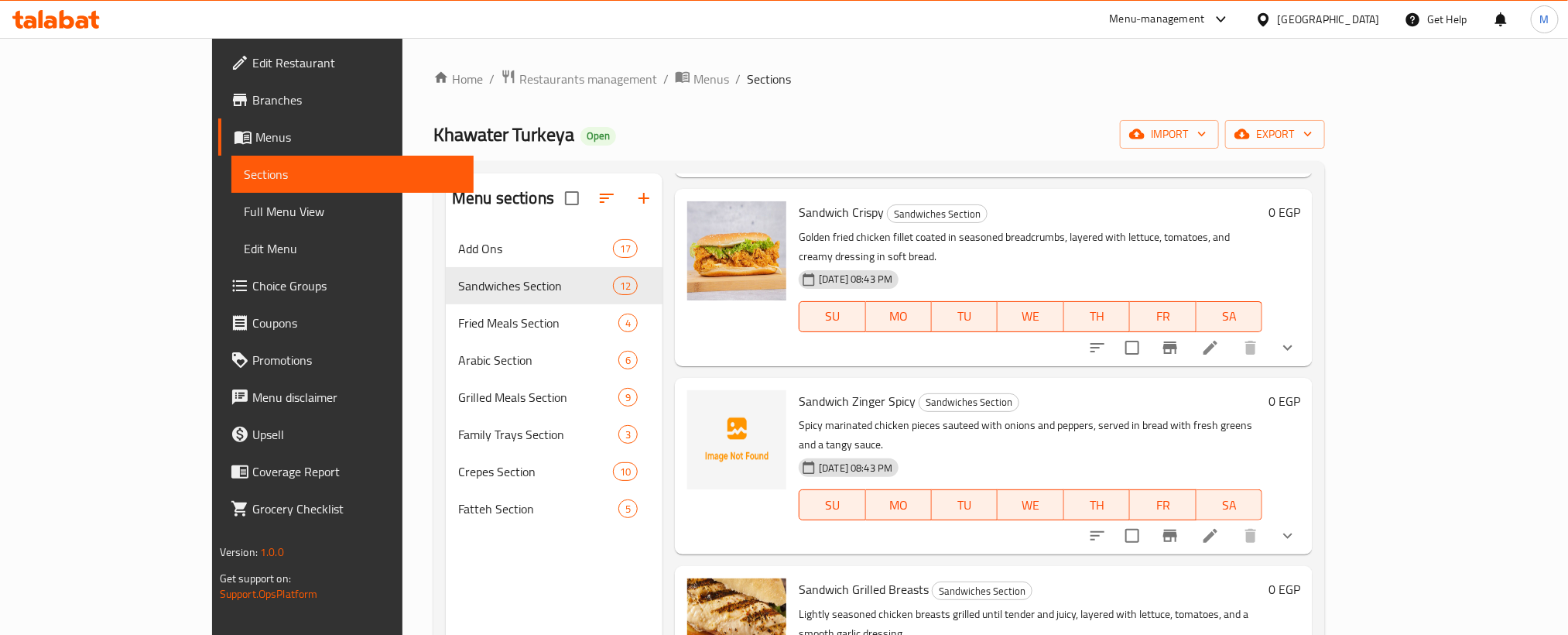
click at [1306, 517] on button "show more" at bounding box center [1287, 535] width 37 height 37
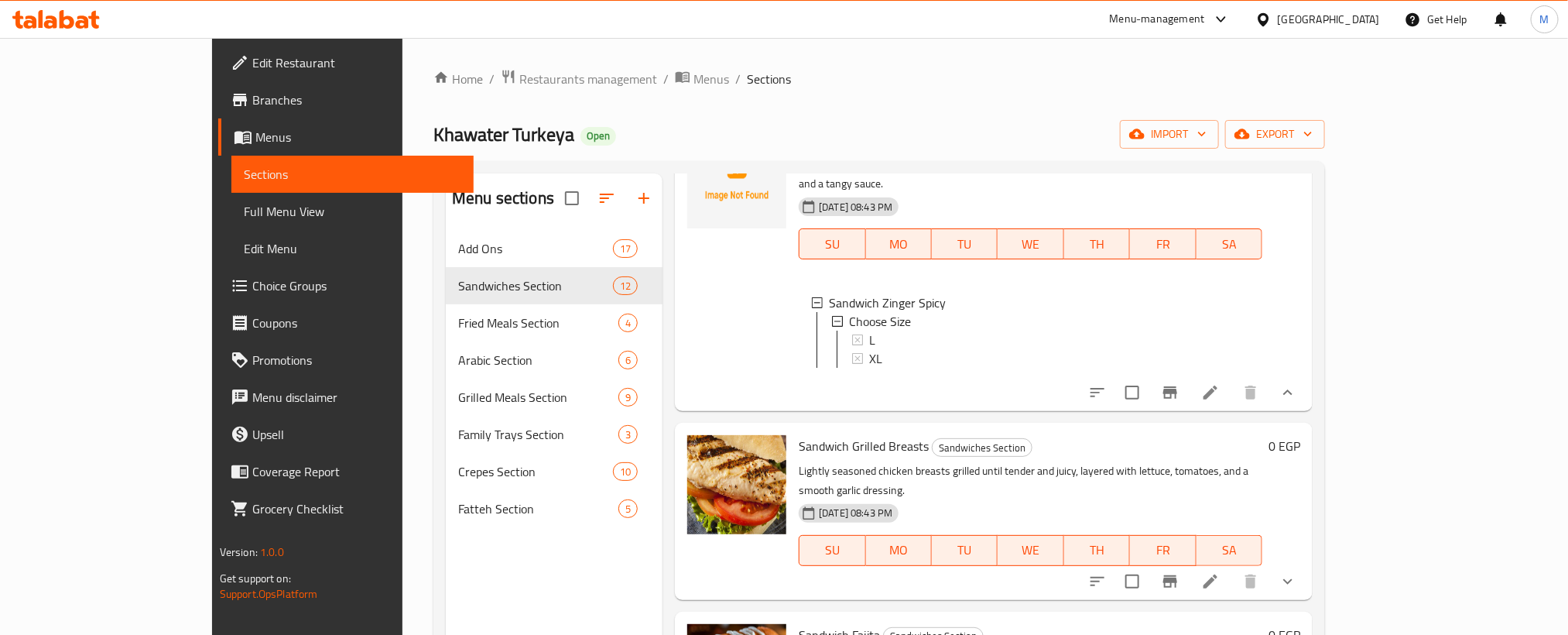
scroll to position [929, 0]
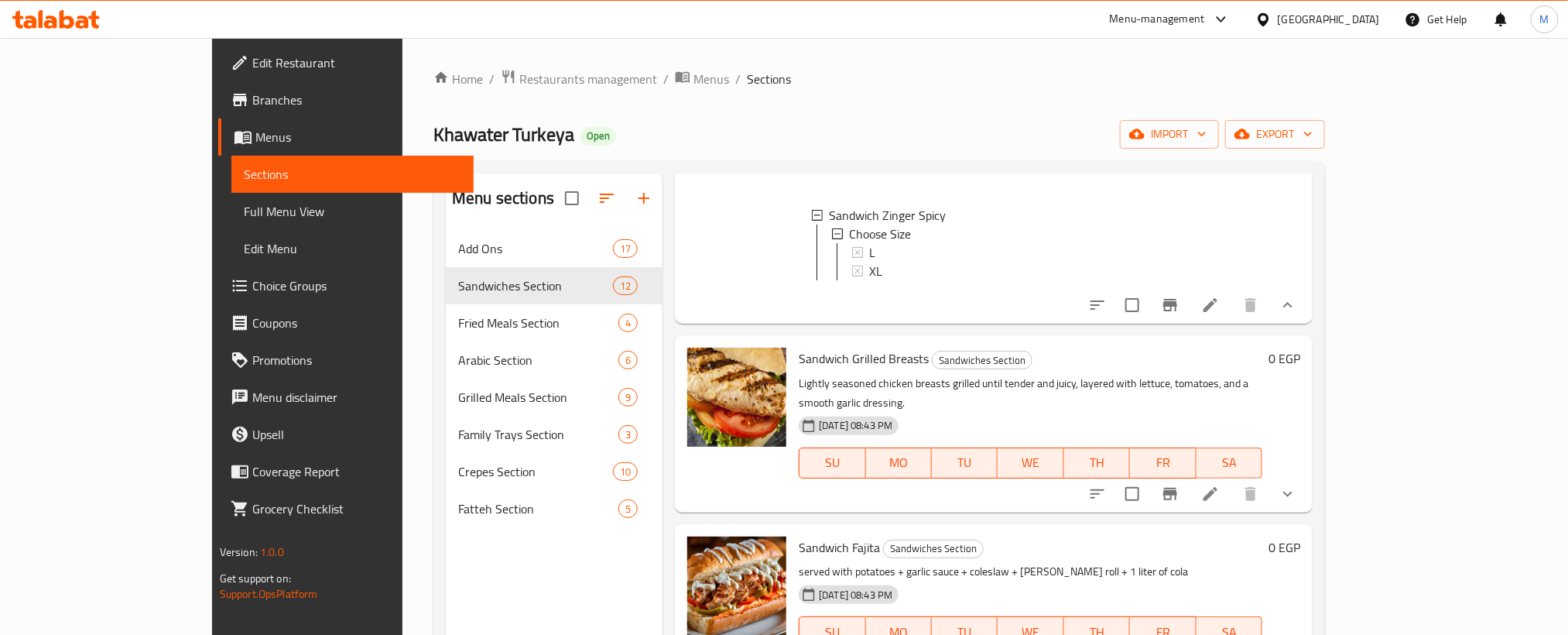
click at [1297, 485] on icon "show more" at bounding box center [1287, 494] width 19 height 19
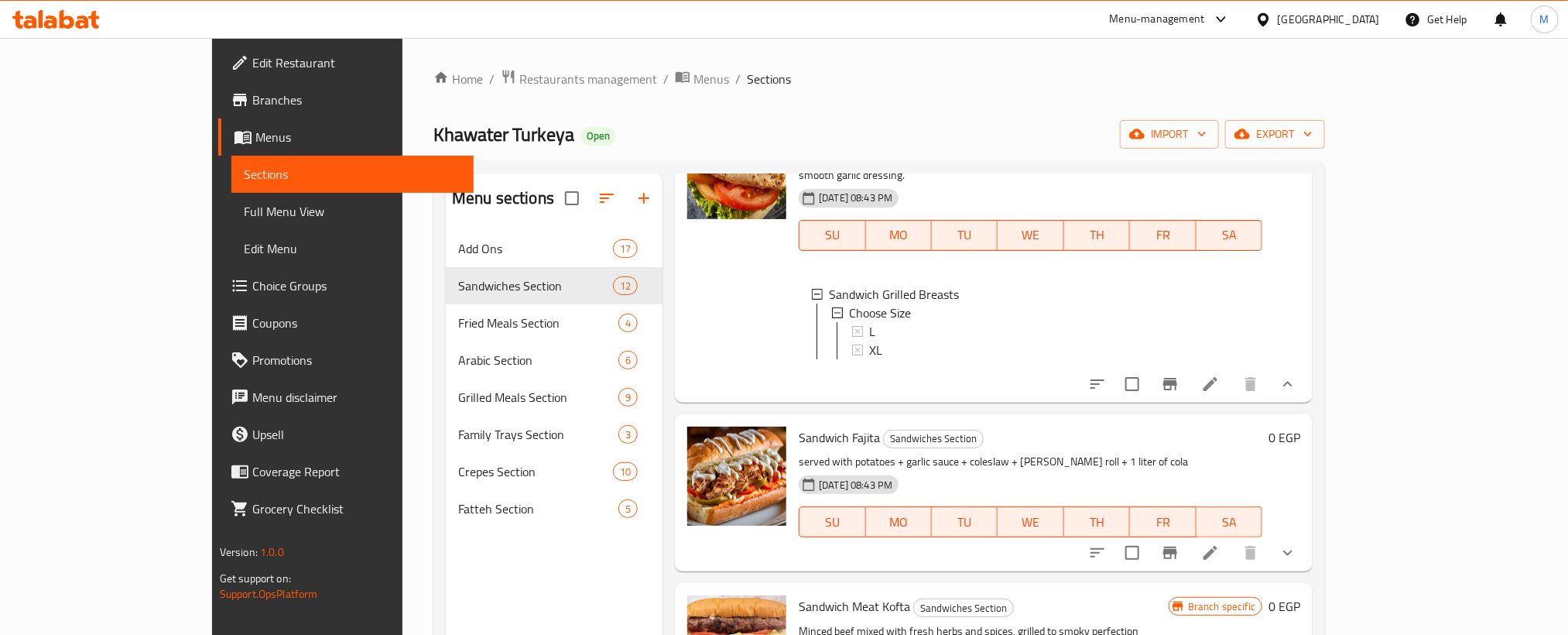
scroll to position [1161, 0]
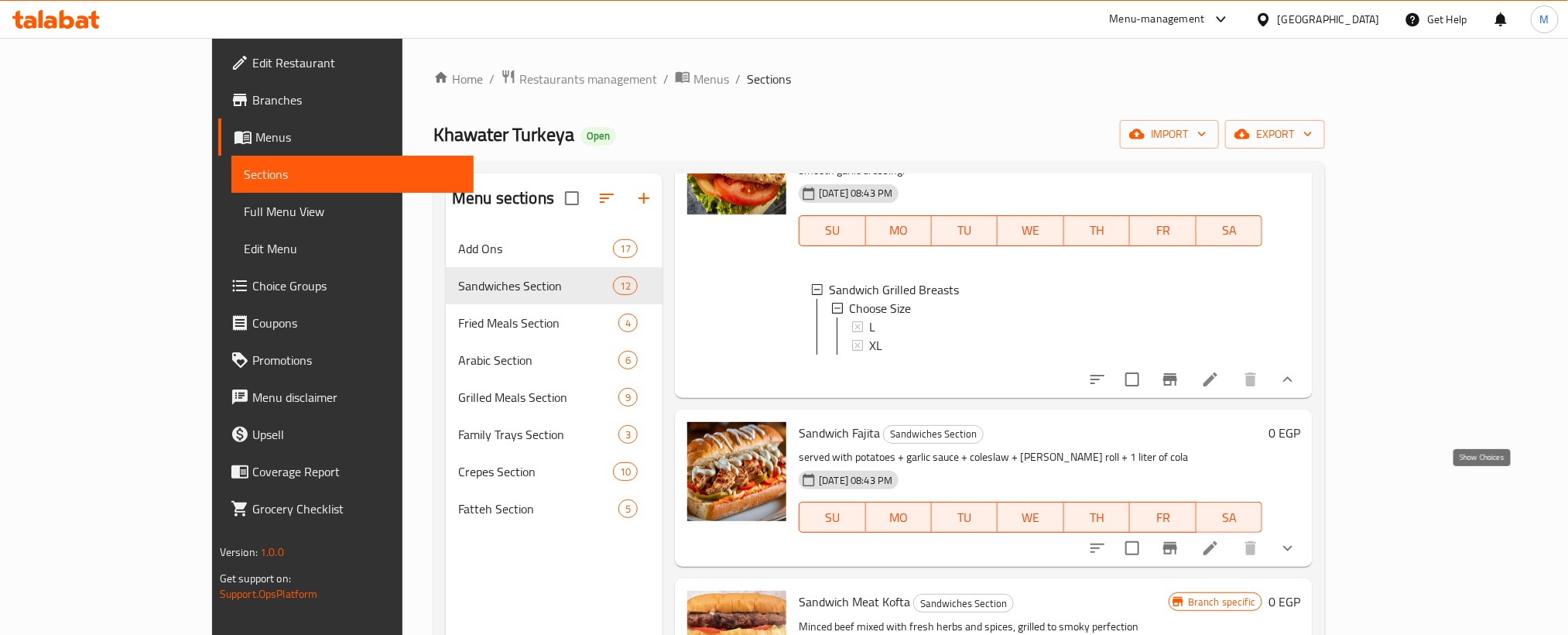
click at [1297, 539] on icon "show more" at bounding box center [1287, 548] width 19 height 19
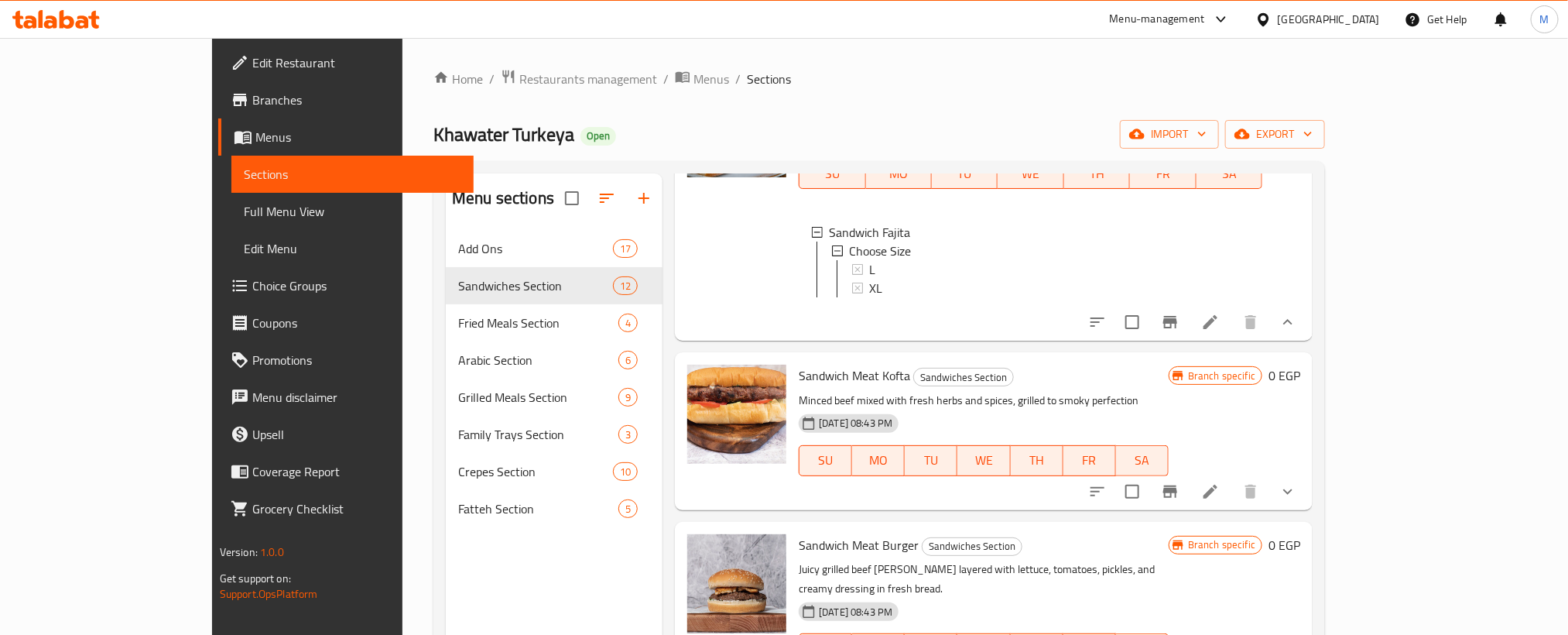
scroll to position [1509, 0]
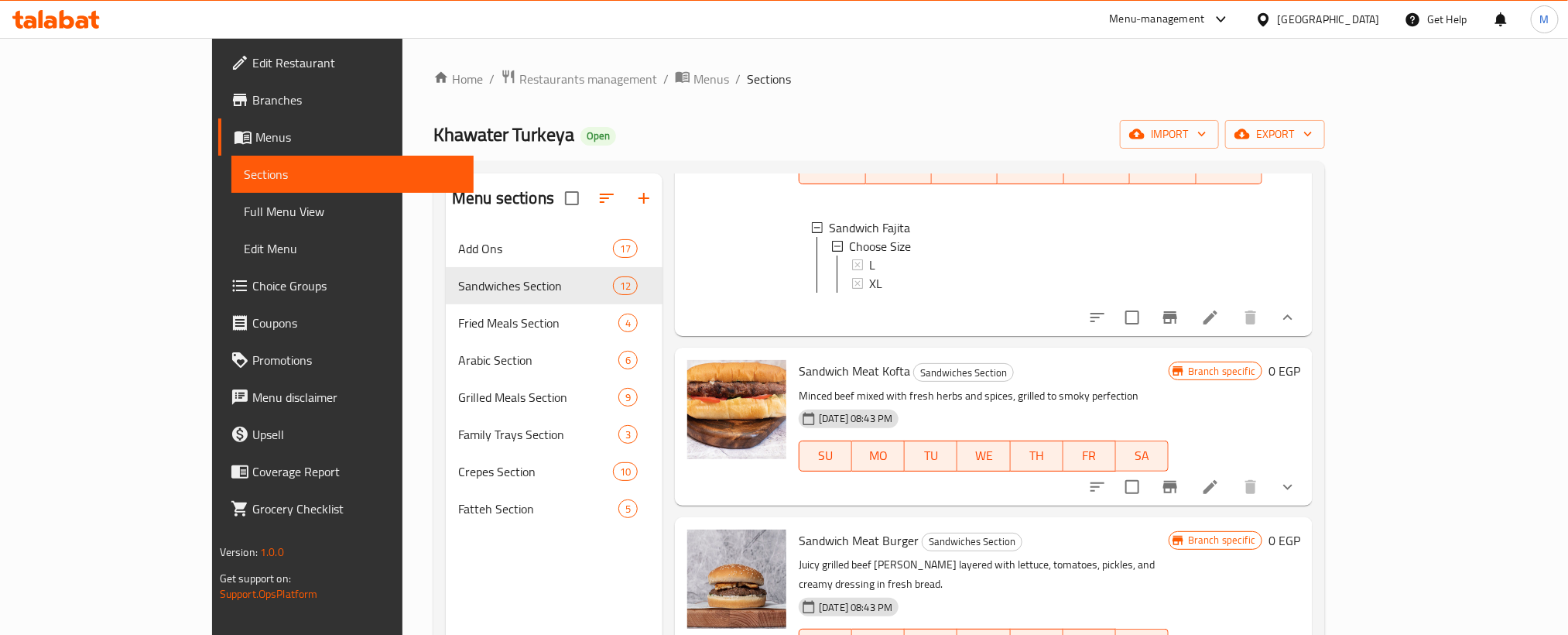
click at [1297, 478] on icon "show more" at bounding box center [1287, 487] width 19 height 19
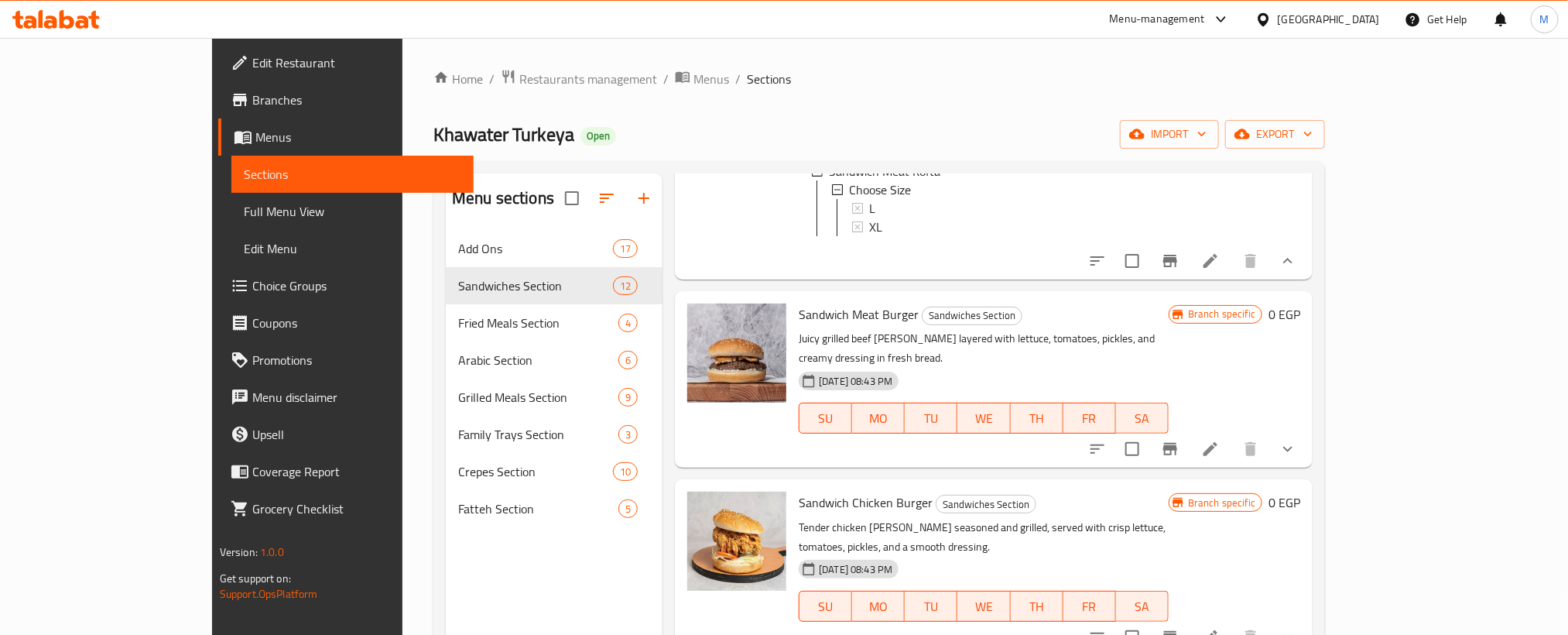
scroll to position [1858, 0]
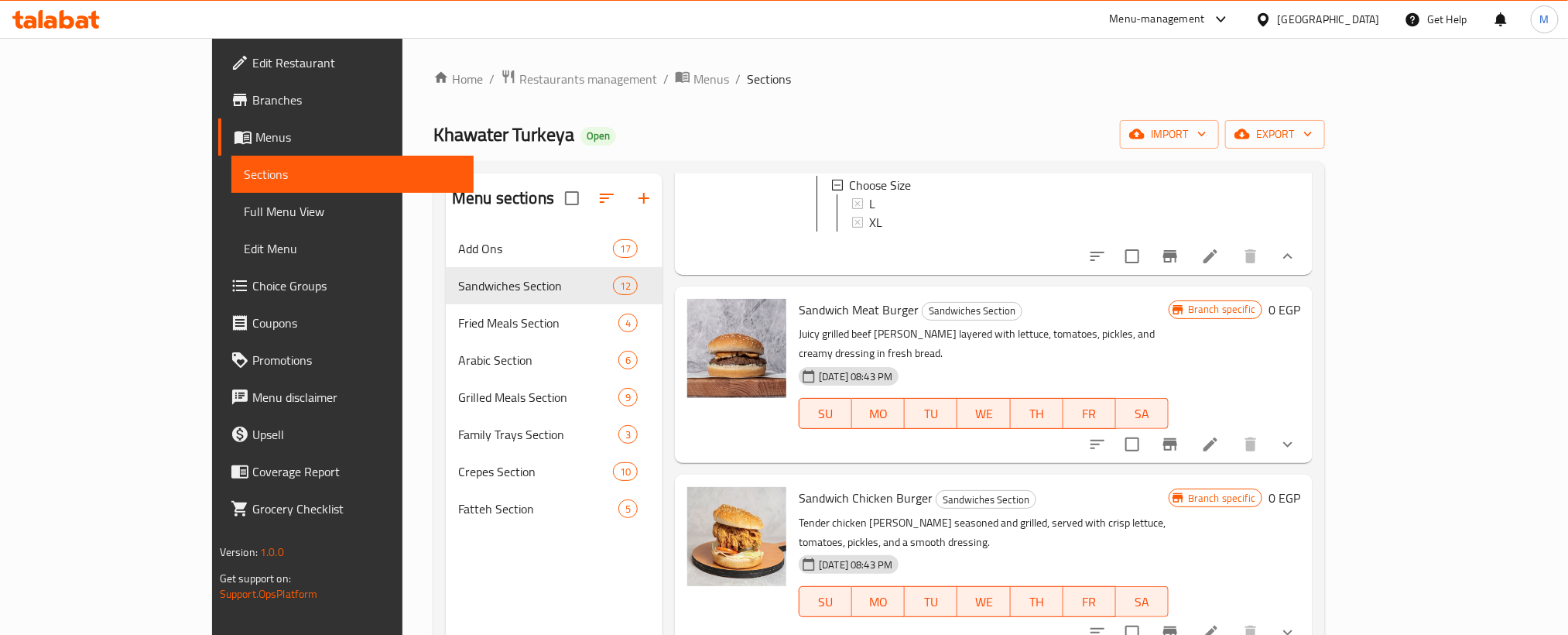
click at [801, 298] on span "Sandwich Meat Burger" at bounding box center [858, 309] width 120 height 23
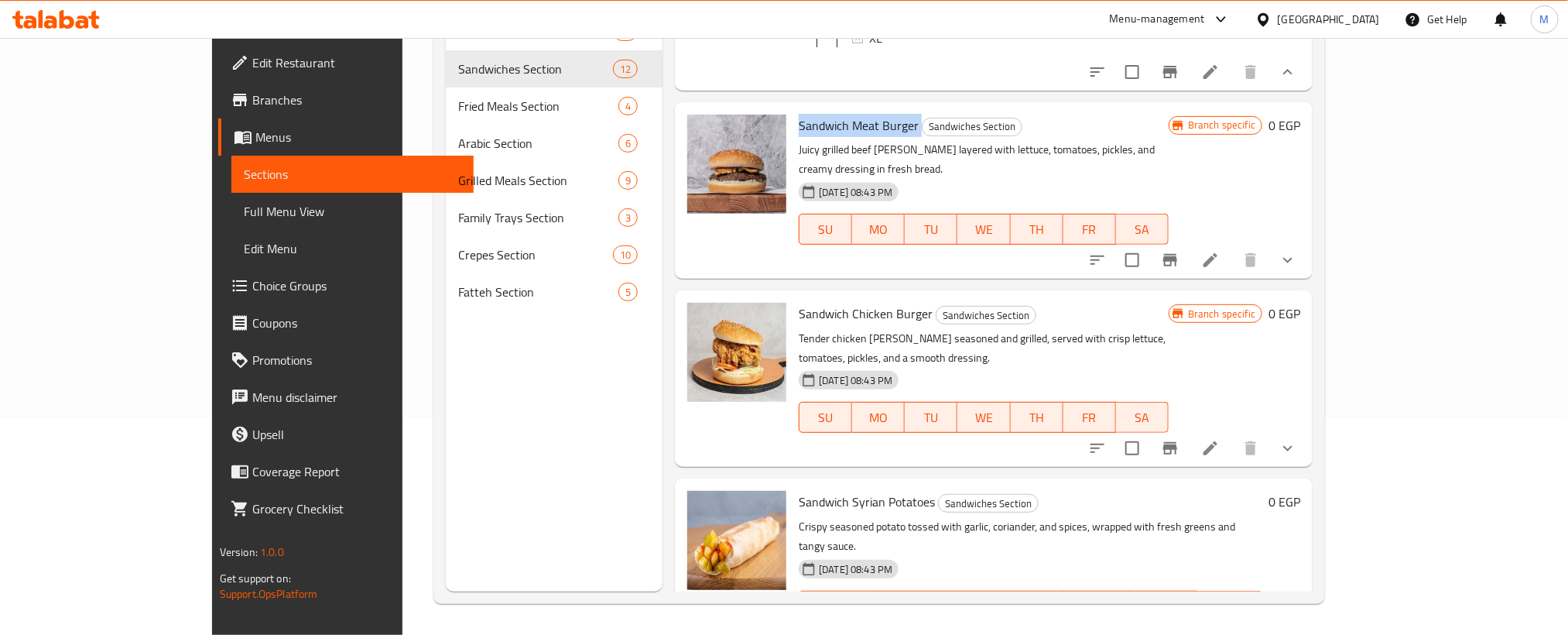
scroll to position [1972, 0]
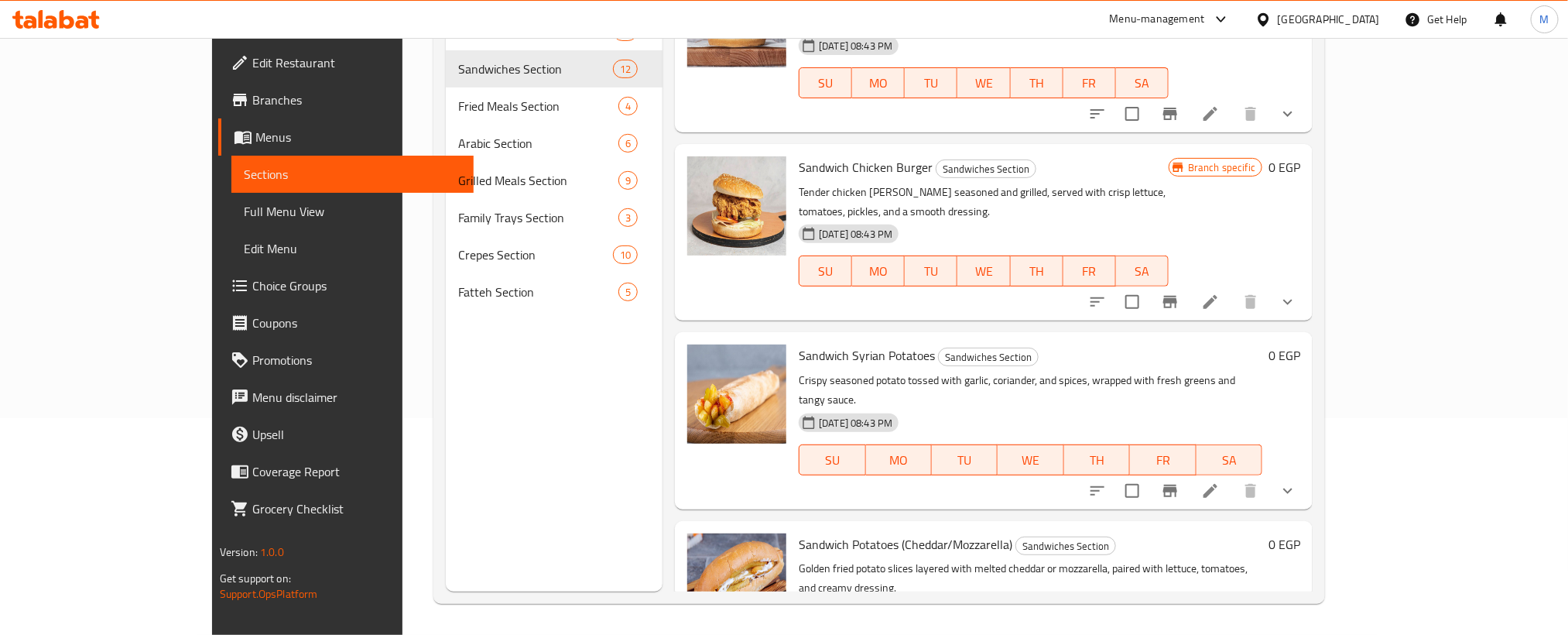
click at [1306, 283] on div at bounding box center [1192, 301] width 227 height 37
click at [1297, 292] on icon "show more" at bounding box center [1287, 301] width 19 height 19
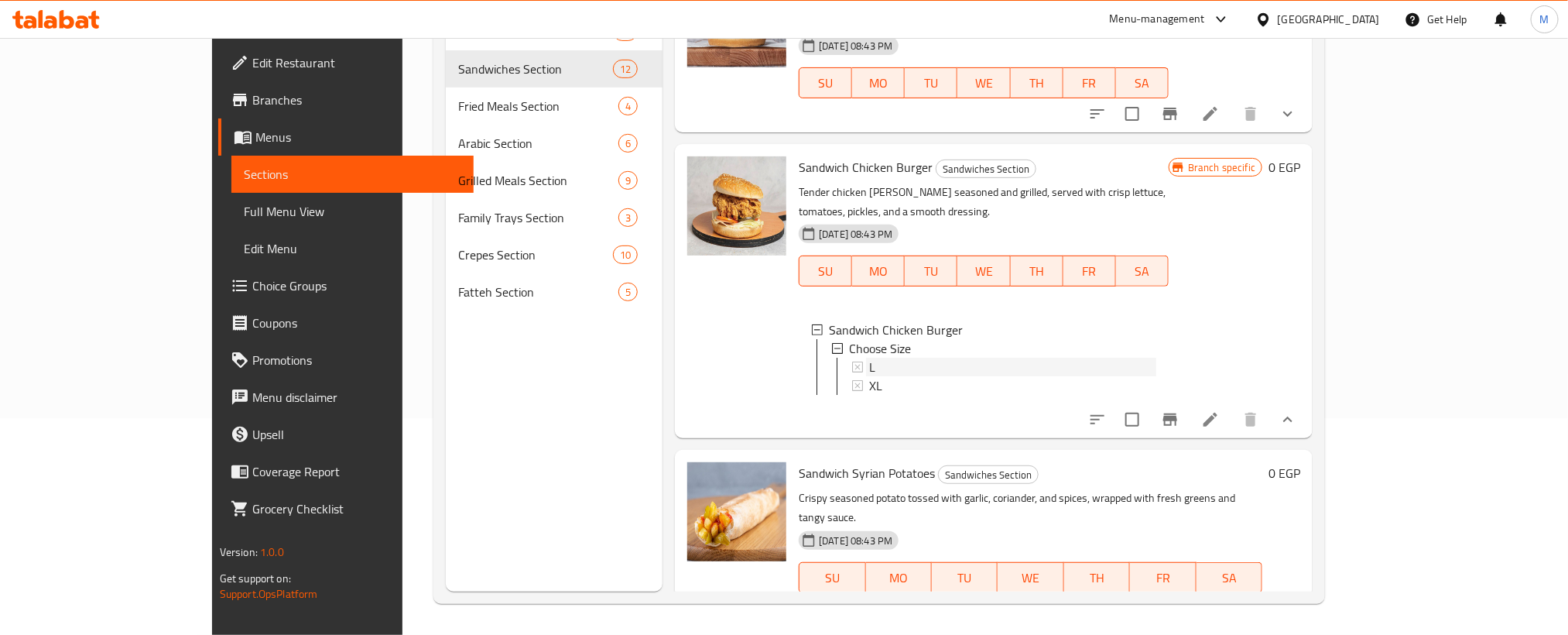
click at [926, 358] on div "L" at bounding box center [1012, 367] width 287 height 19
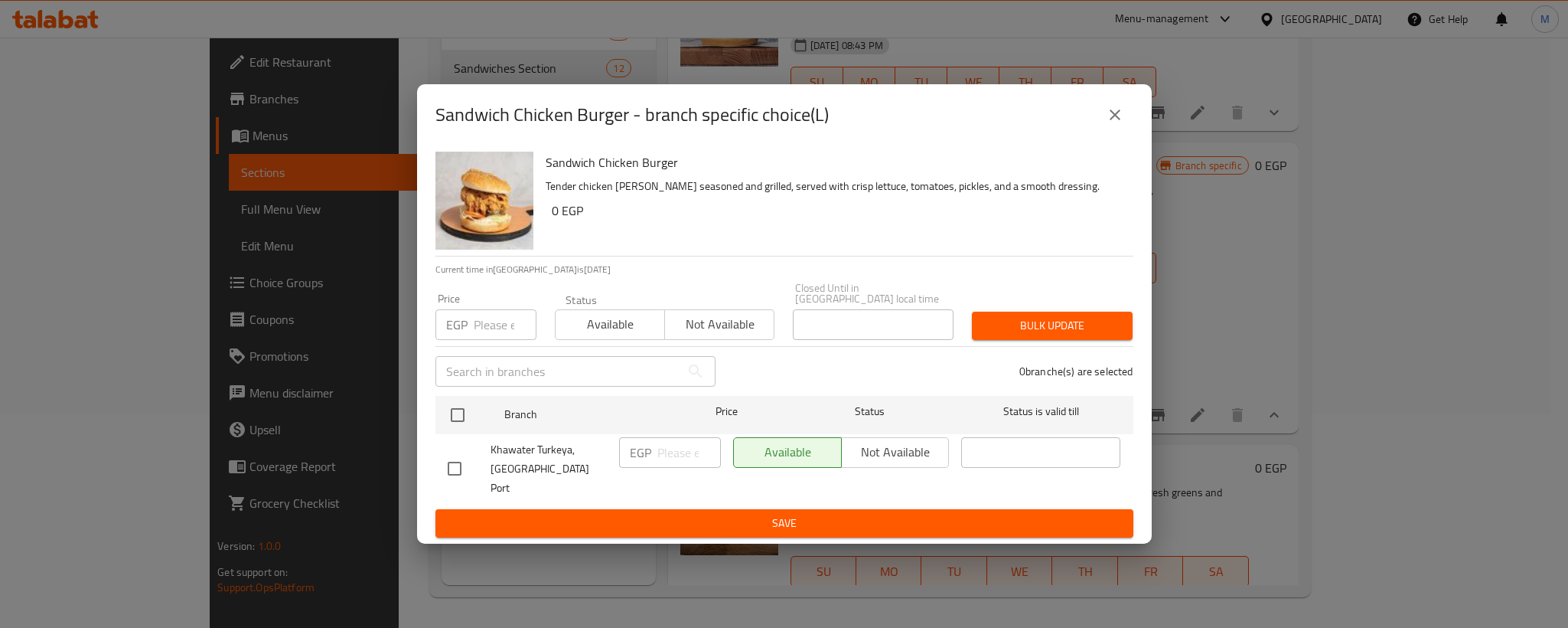
click at [1106, 119] on icon "close" at bounding box center [1115, 115] width 19 height 19
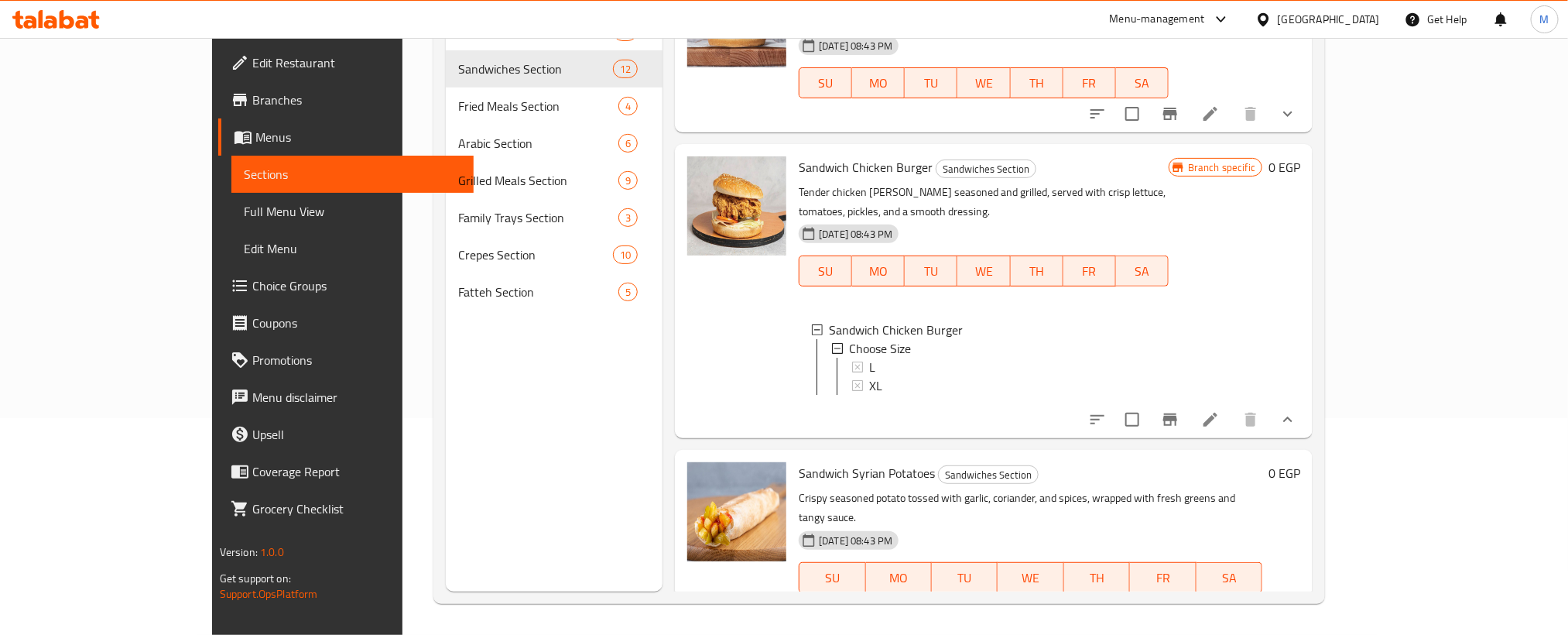
click at [1180, 410] on icon "Branch-specific-item" at bounding box center [1170, 419] width 19 height 19
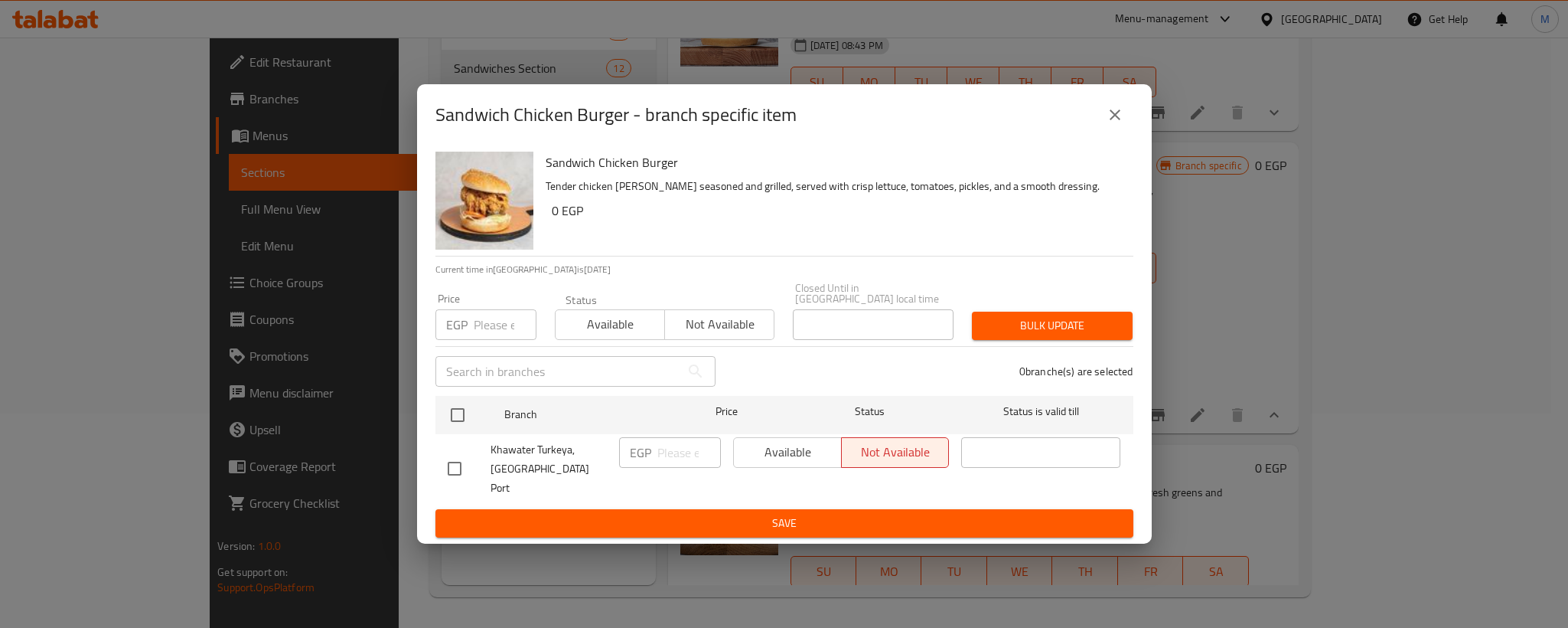
click at [1108, 91] on div "Sandwich Chicken Burger - branch specific item Sandwich Chicken Burger Tender c…" at bounding box center [784, 314] width 1568 height 628
click at [1118, 120] on icon "close" at bounding box center [1115, 115] width 11 height 11
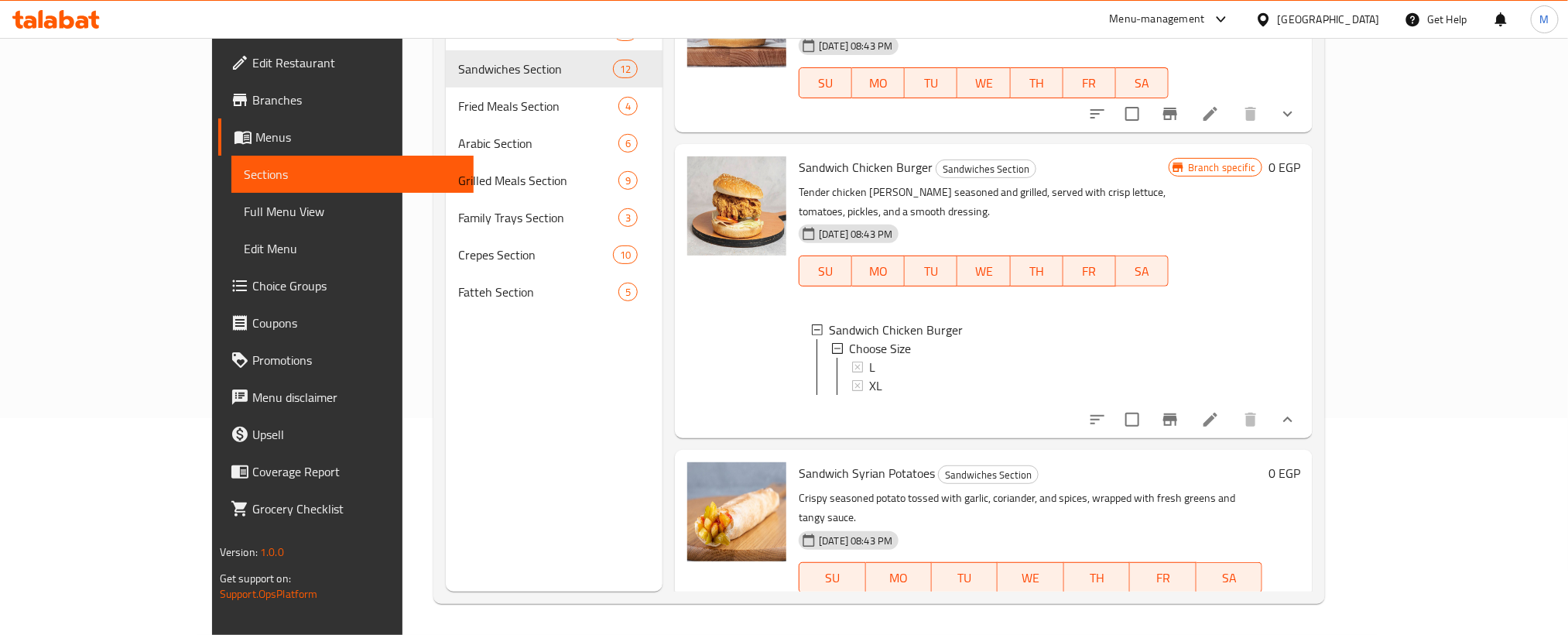
click at [1220, 410] on icon at bounding box center [1210, 419] width 19 height 19
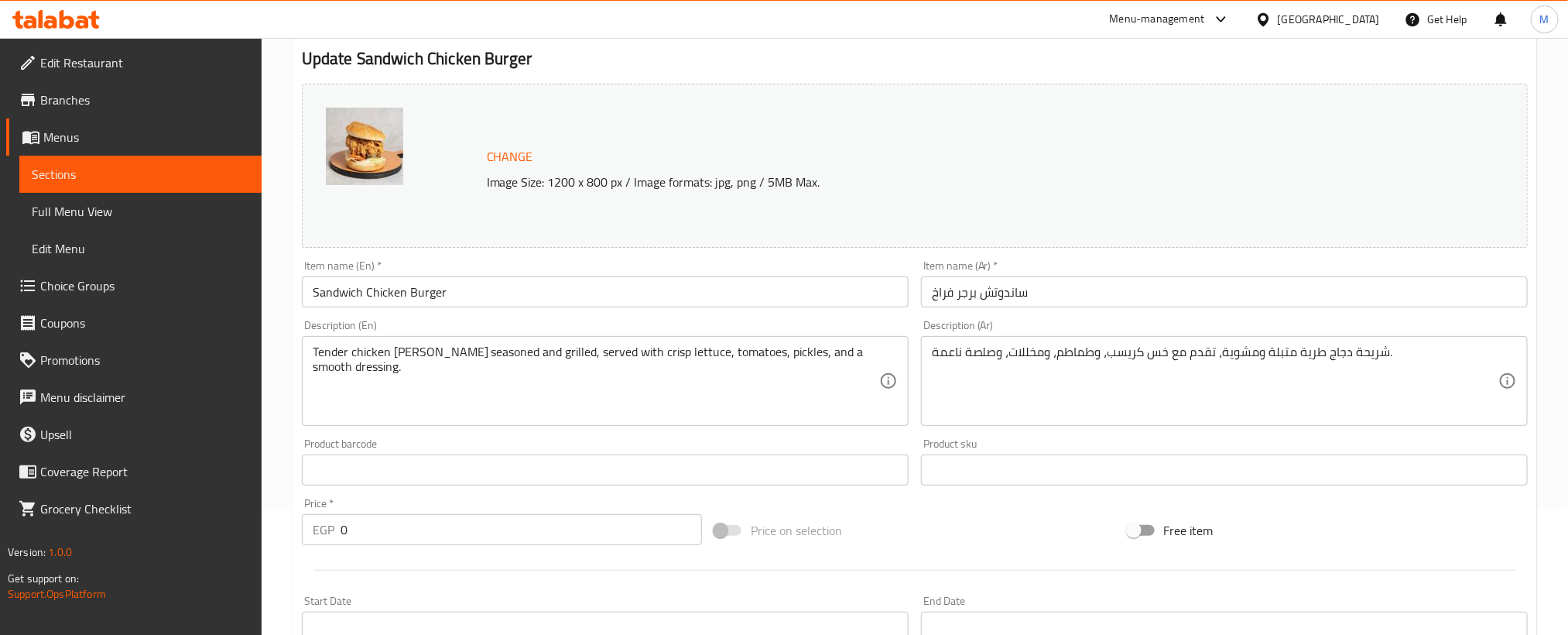
scroll to position [518, 0]
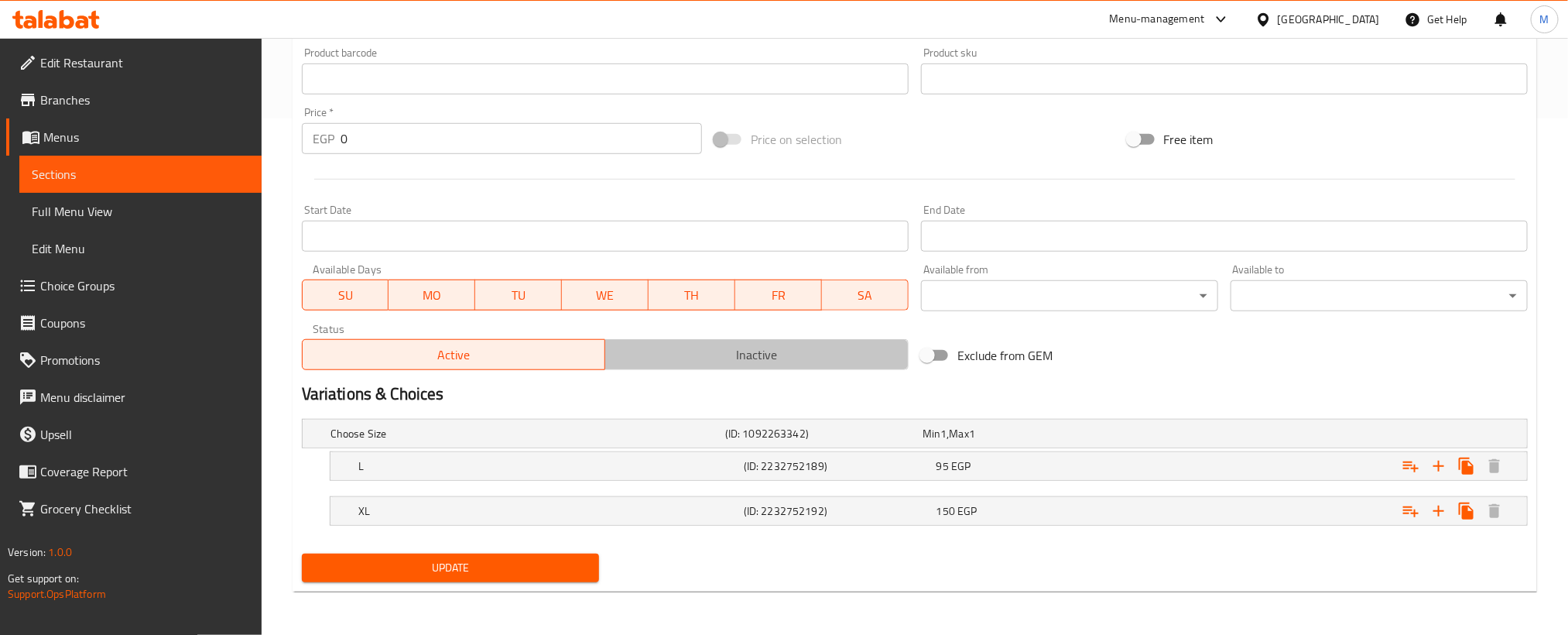
click at [813, 356] on span "Inactive" at bounding box center [757, 354] width 291 height 22
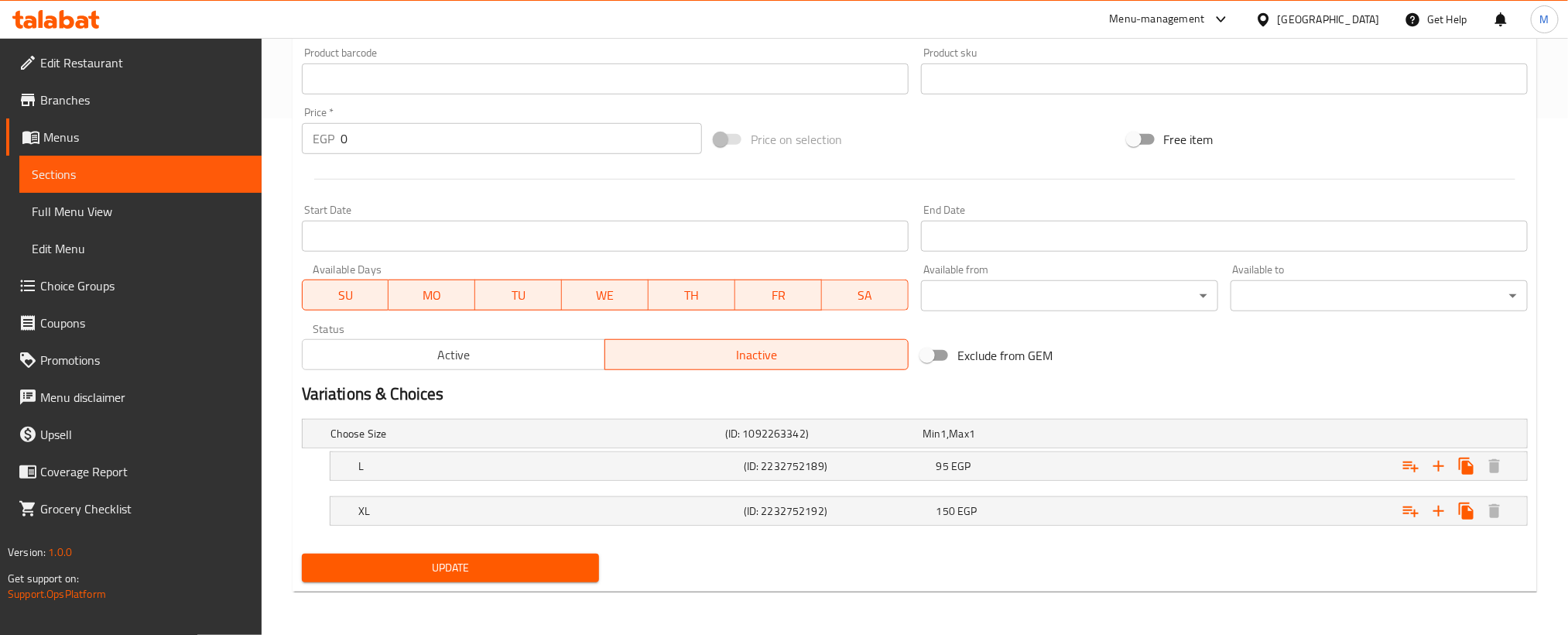
click at [556, 576] on span "Update" at bounding box center [450, 568] width 272 height 20
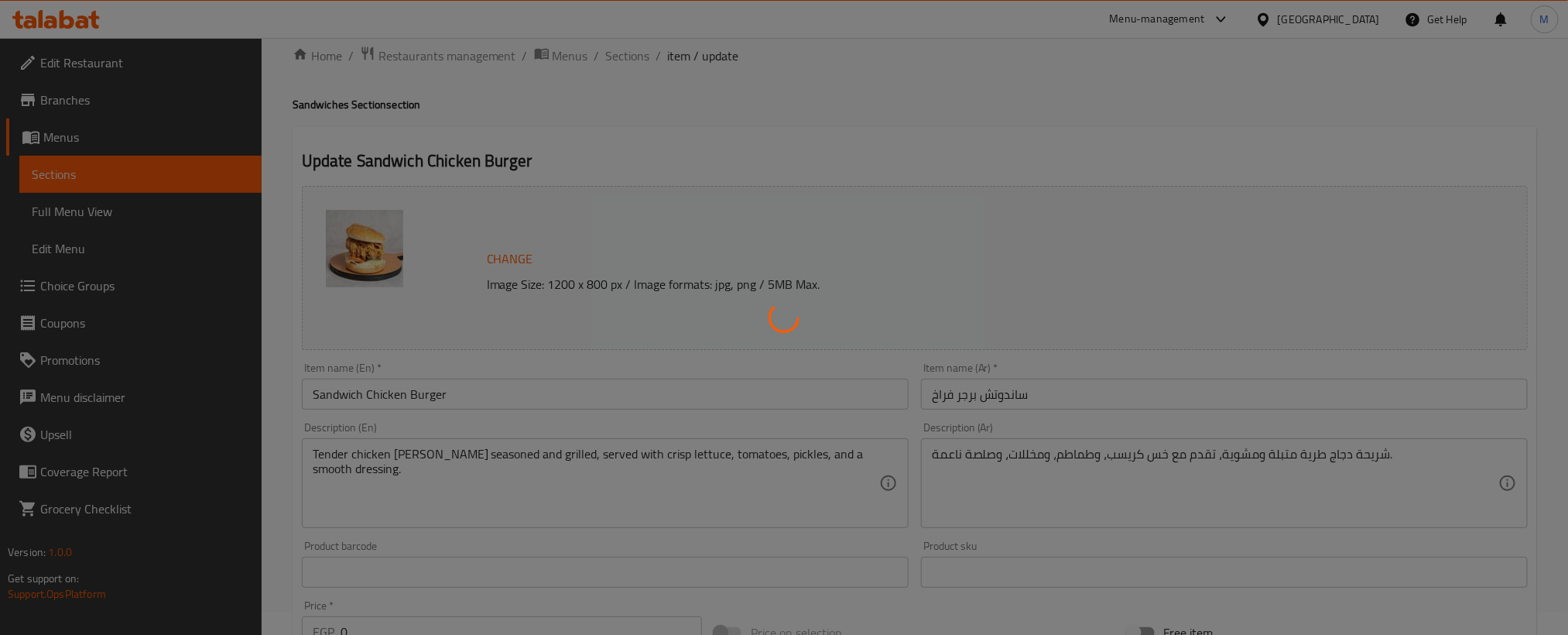
scroll to position [0, 0]
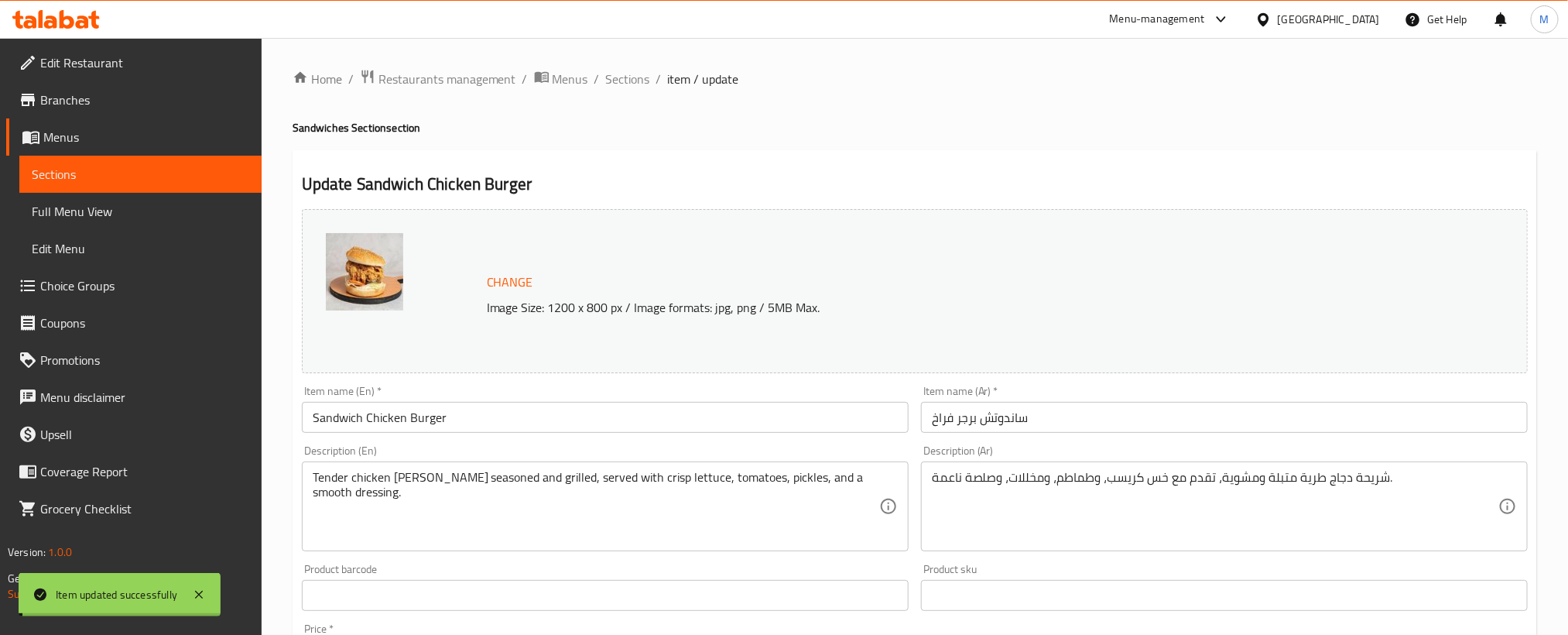
click at [637, 76] on span "Sections" at bounding box center [628, 78] width 44 height 19
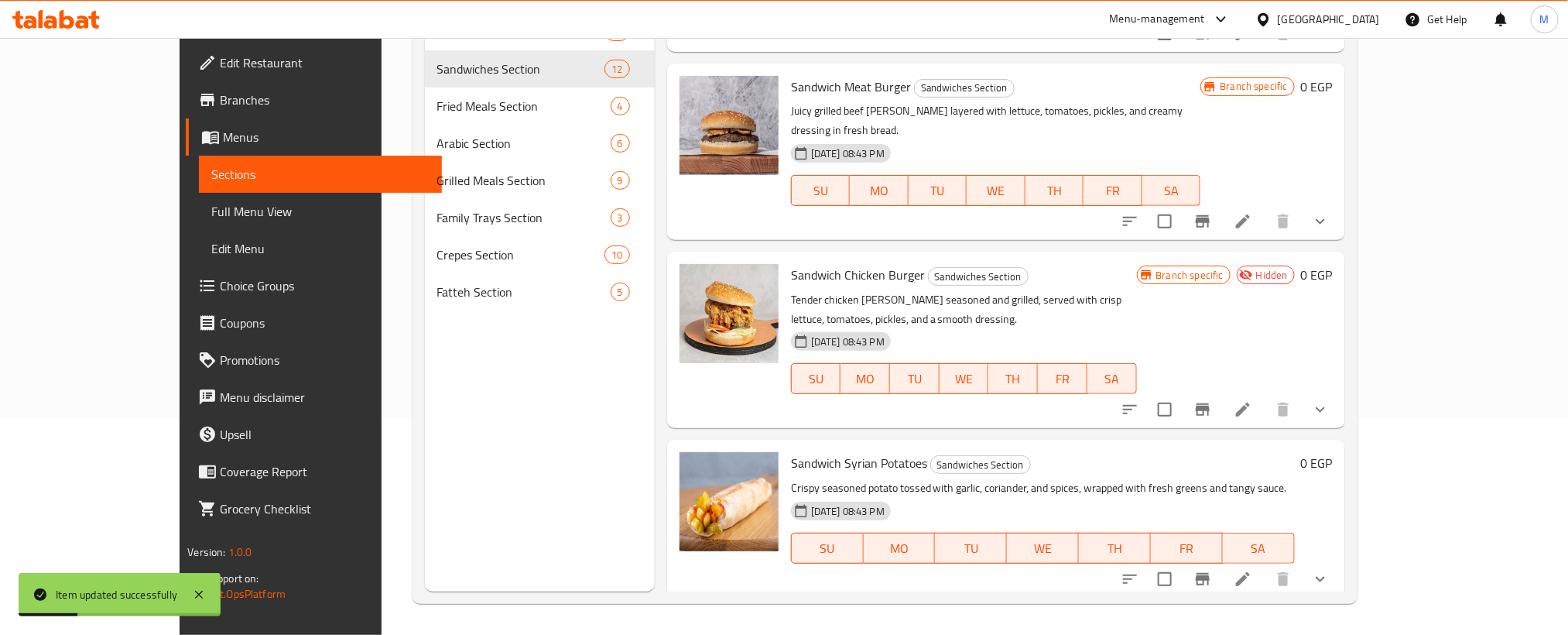
scroll to position [1432, 0]
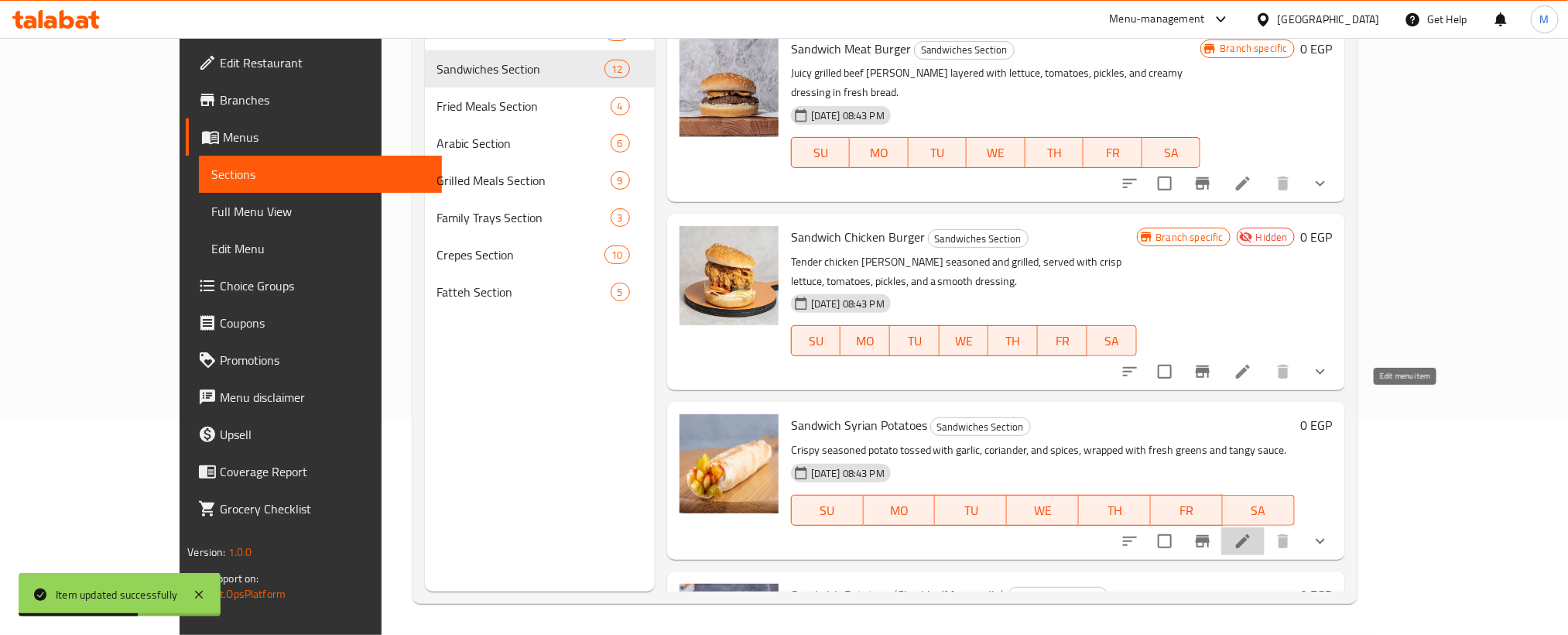
click at [1250, 534] on icon at bounding box center [1243, 541] width 13 height 13
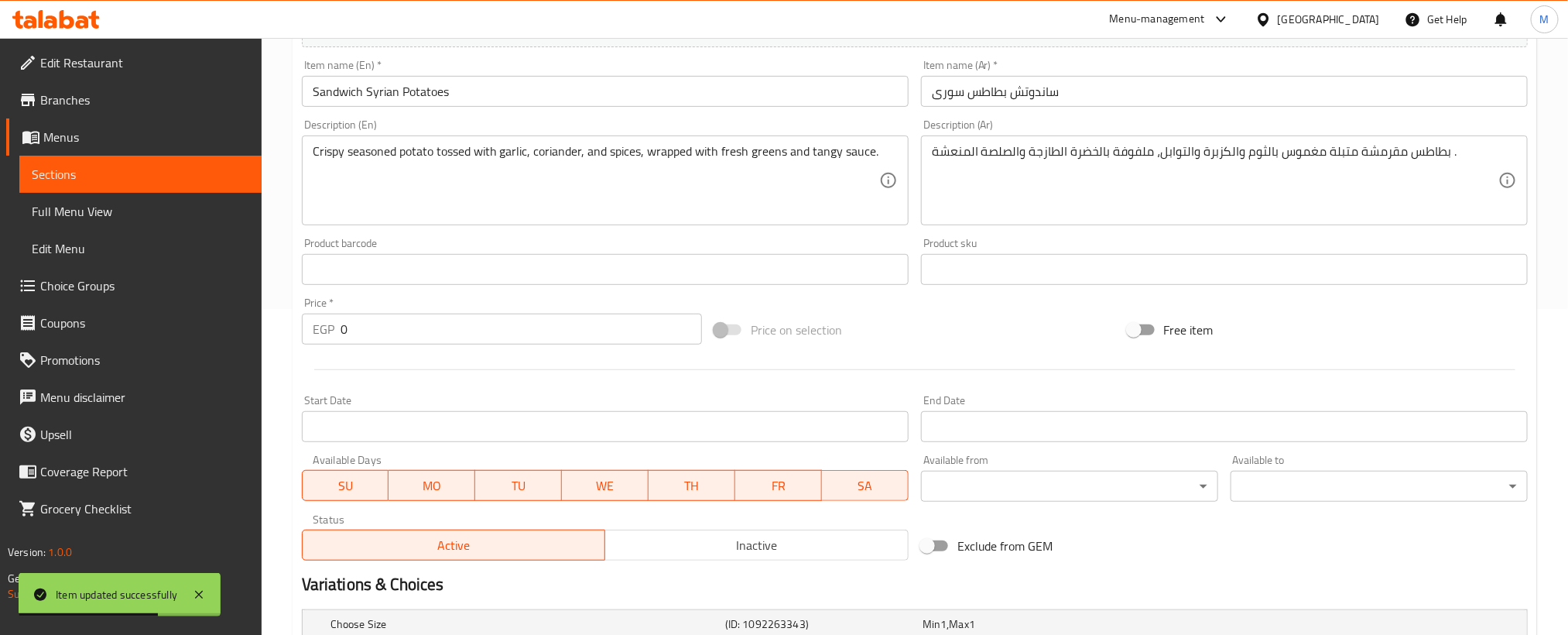
scroll to position [348, 0]
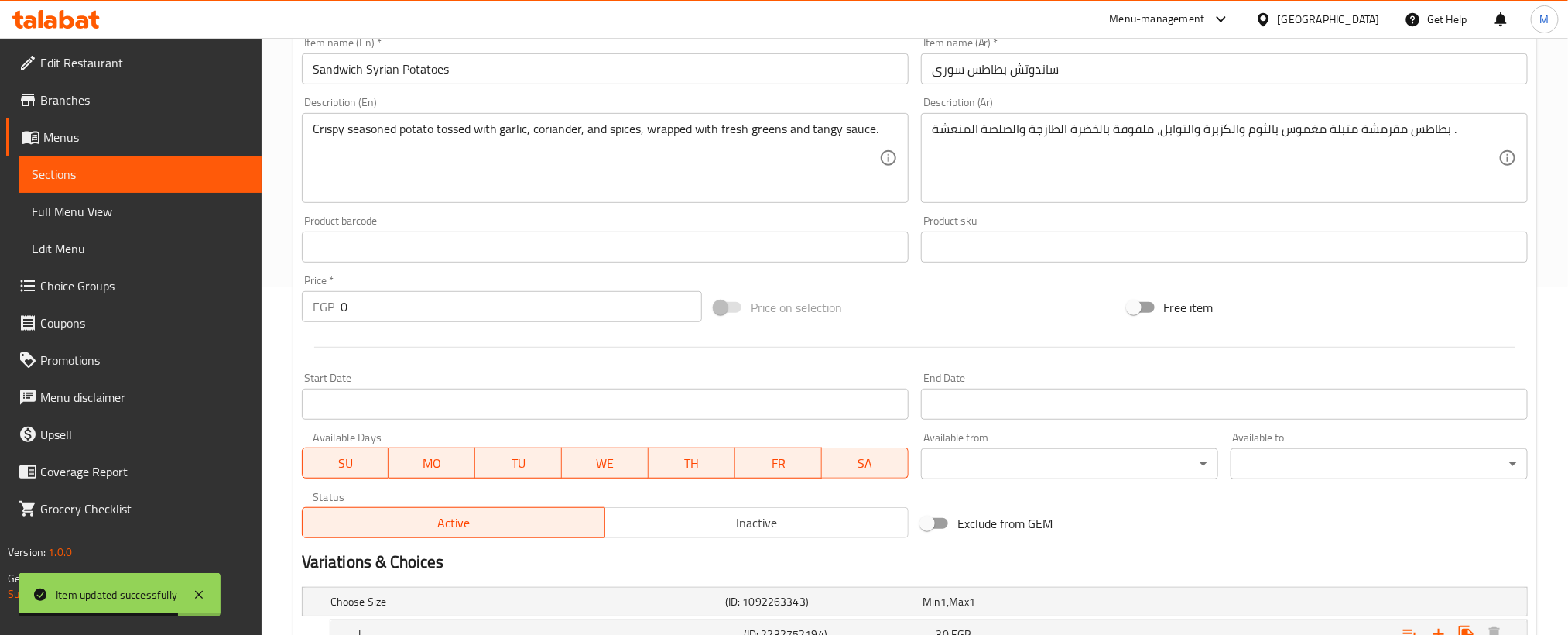
click at [762, 523] on span "Inactive" at bounding box center [757, 523] width 291 height 22
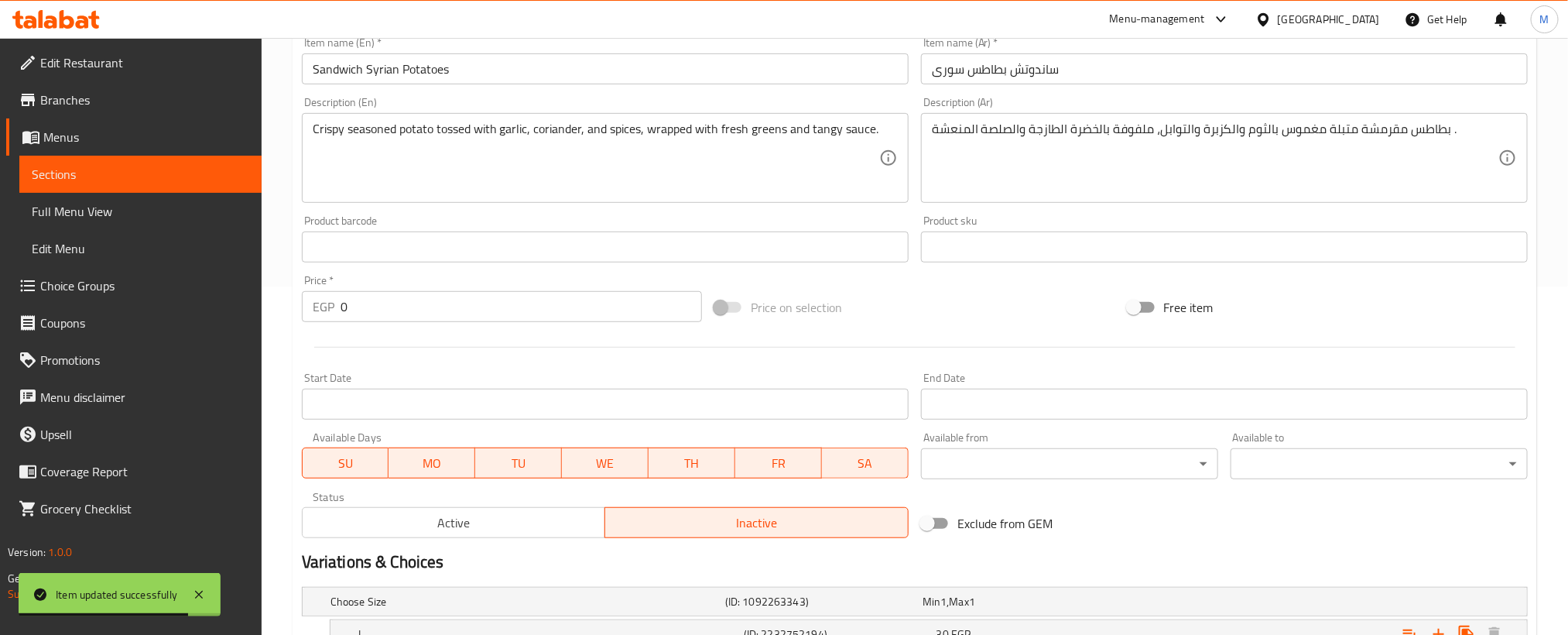
scroll to position [518, 0]
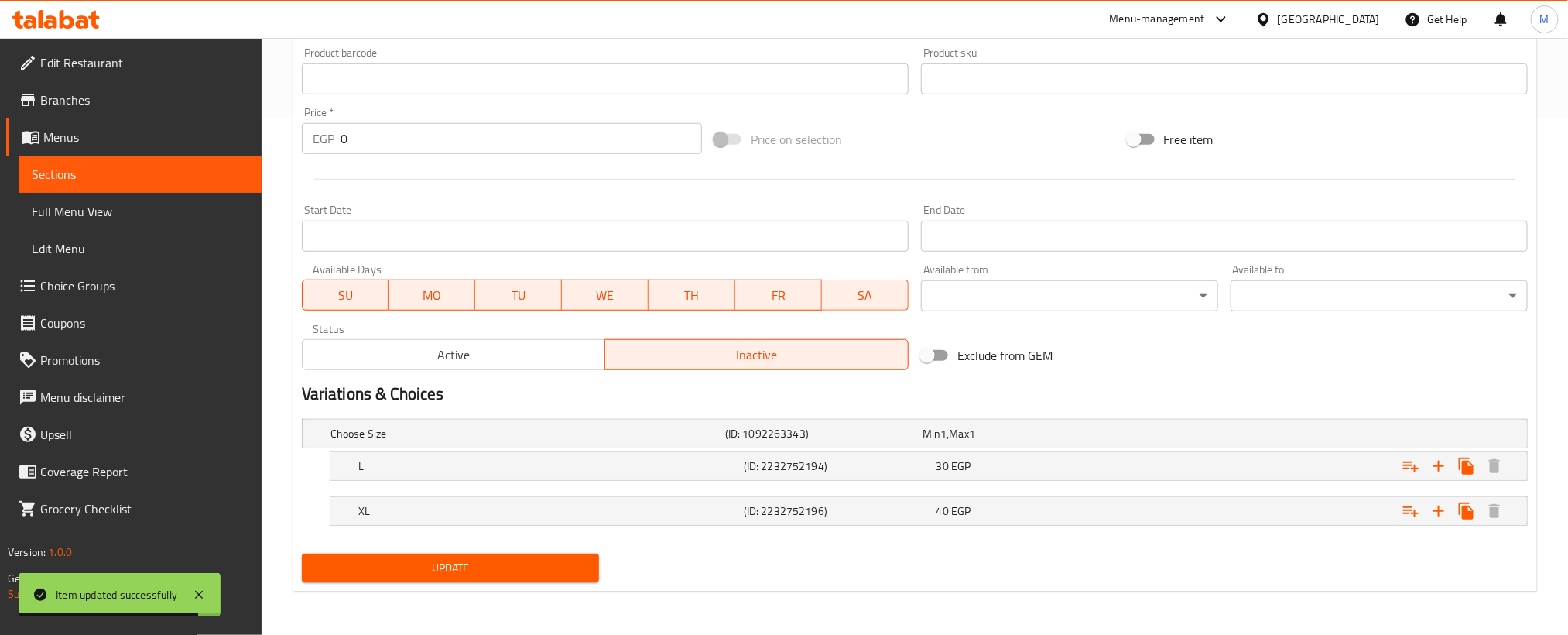
click at [481, 553] on div "Update" at bounding box center [450, 568] width 309 height 41
click at [495, 563] on span "Update" at bounding box center [450, 568] width 272 height 20
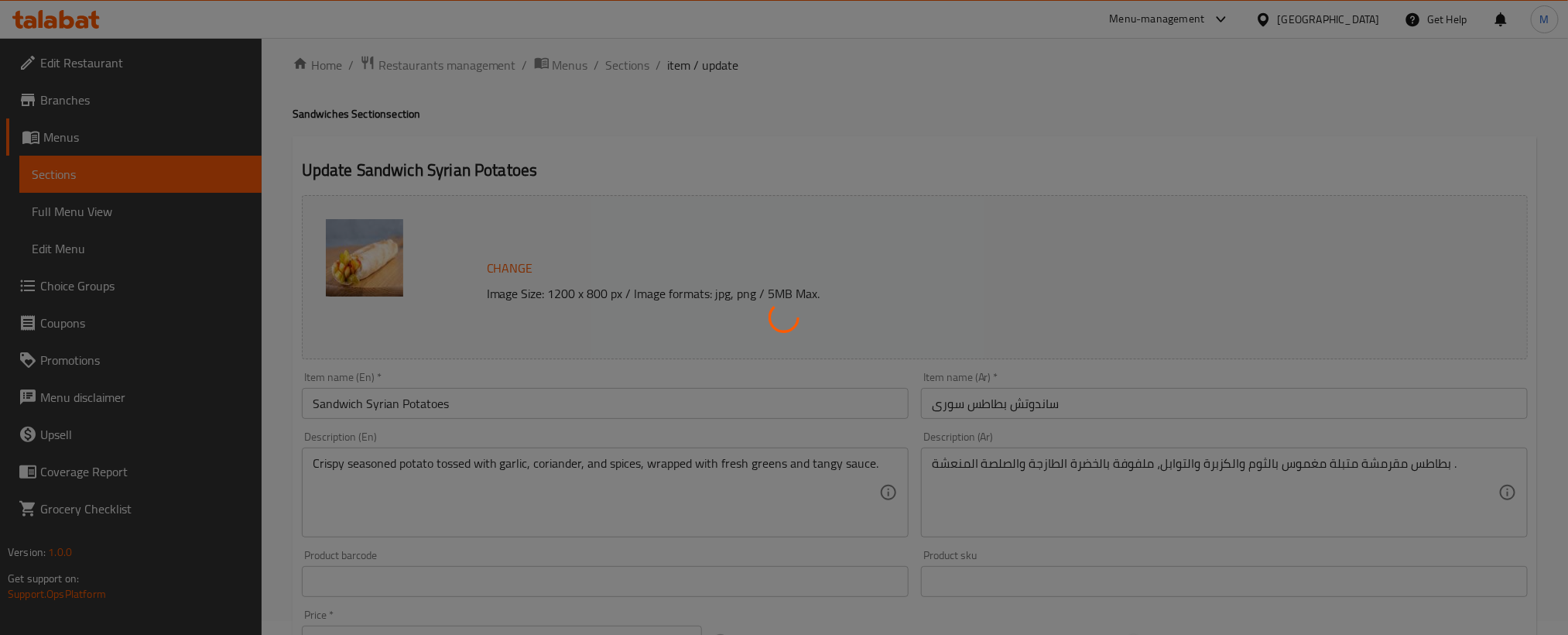
scroll to position [0, 0]
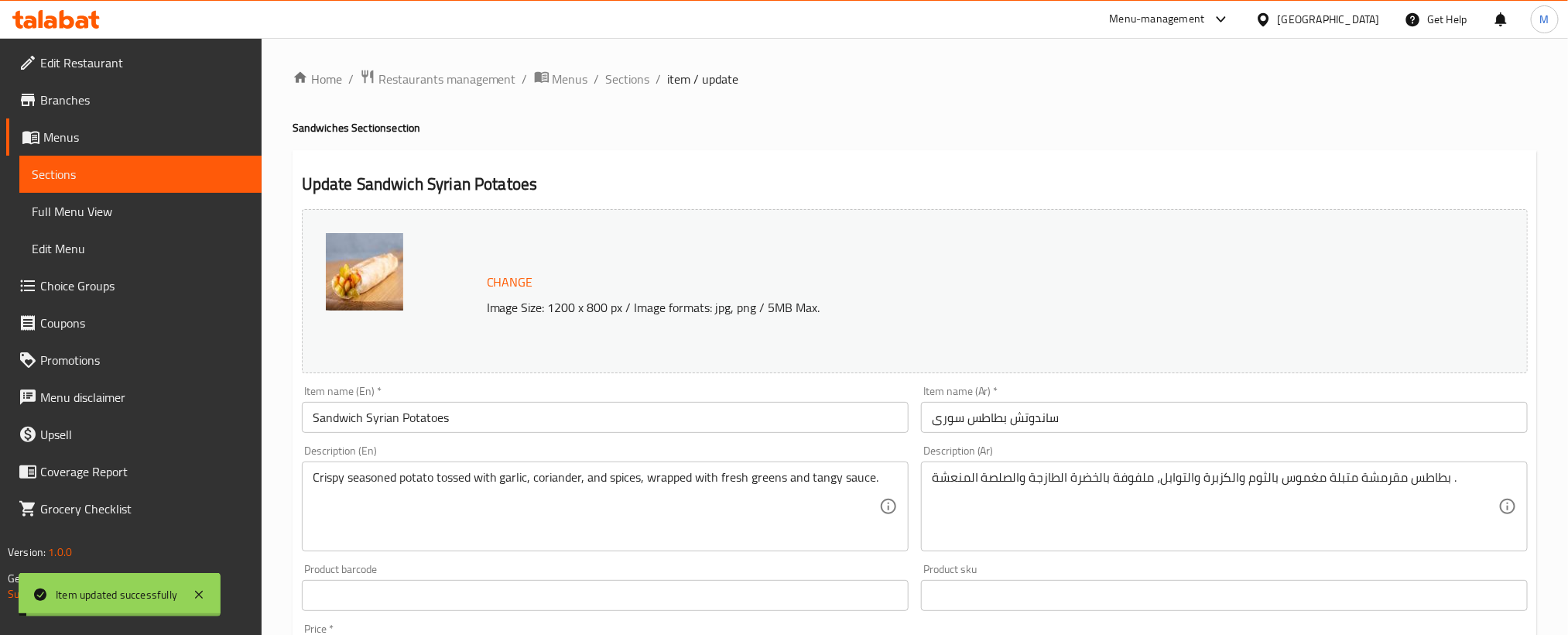
click at [639, 80] on span "Sections" at bounding box center [628, 78] width 44 height 19
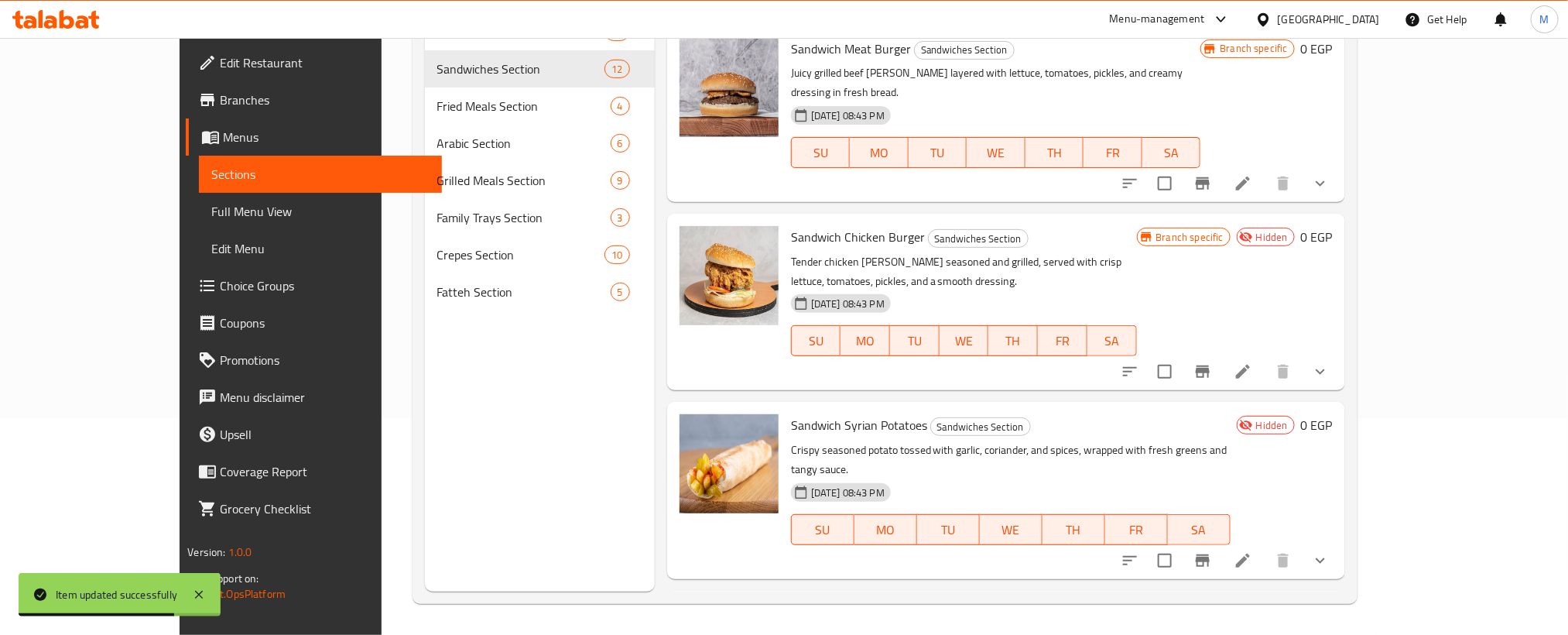
scroll to position [1315, 0]
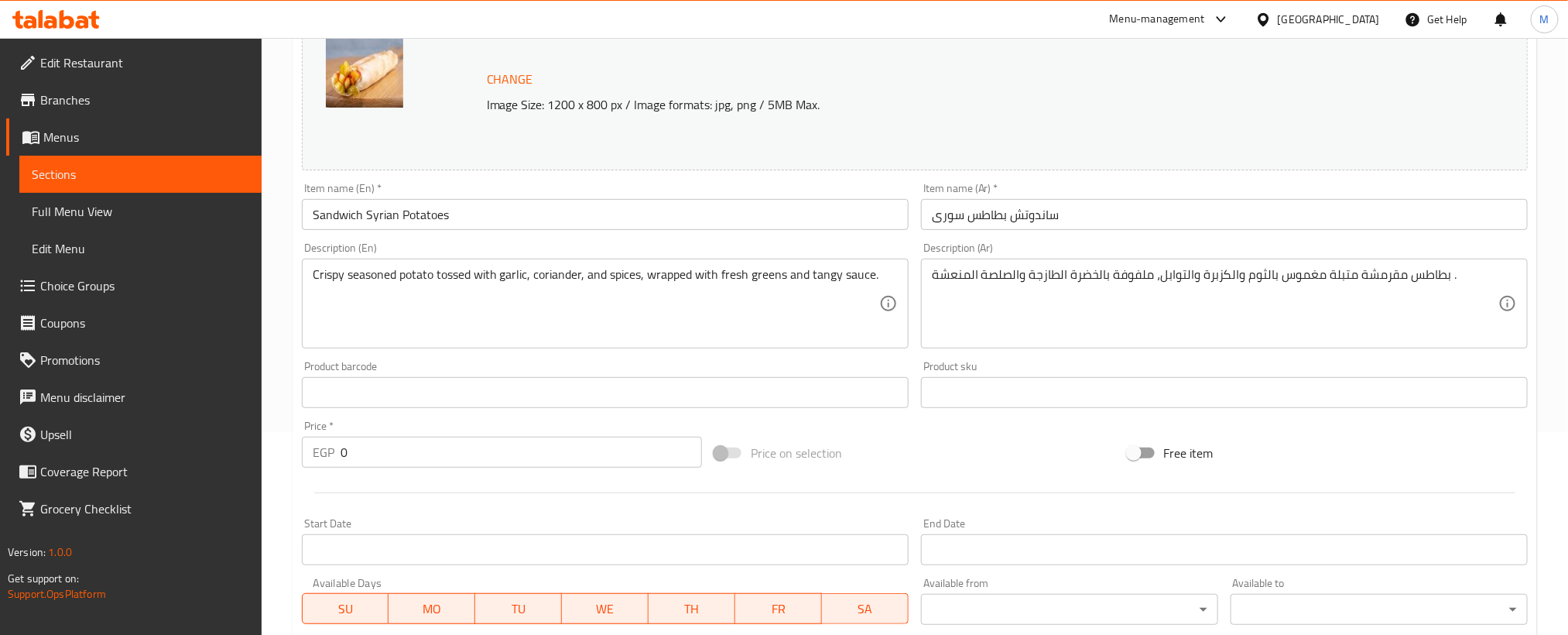
scroll to position [518, 0]
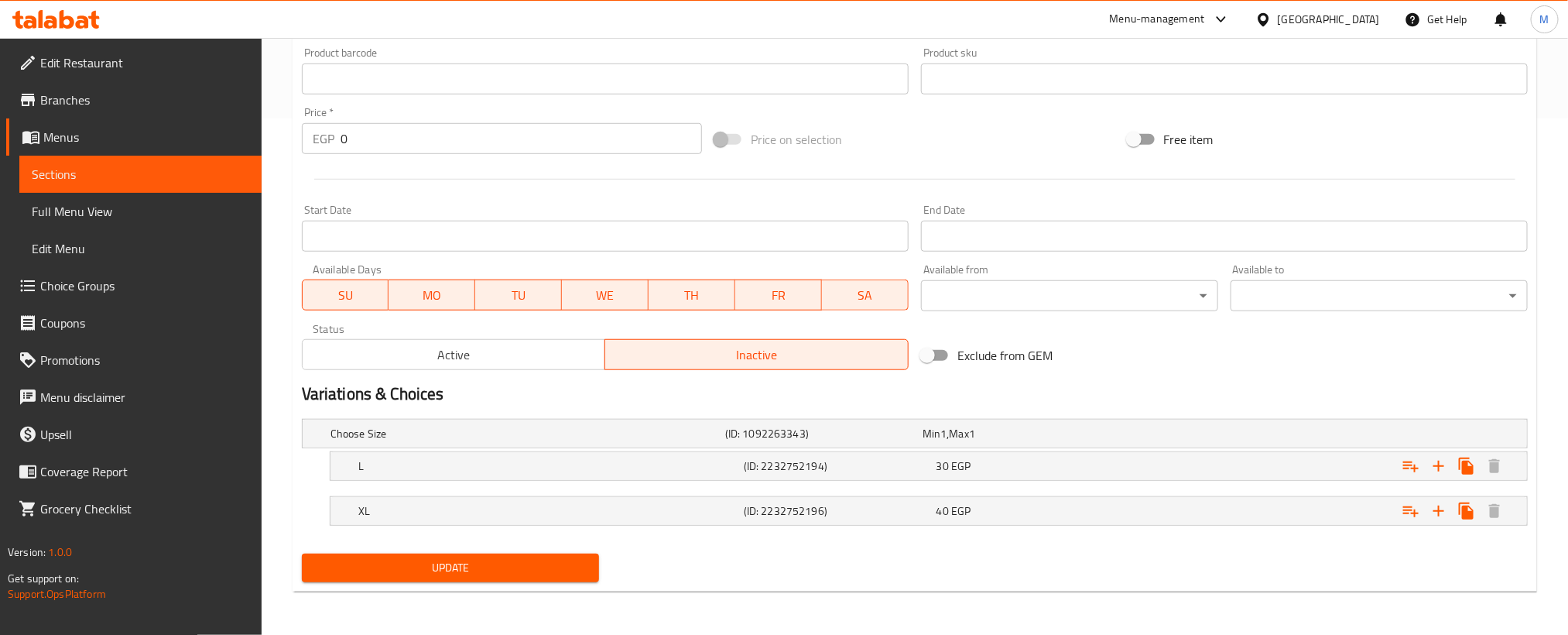
click at [547, 365] on button "Active" at bounding box center [454, 354] width 304 height 31
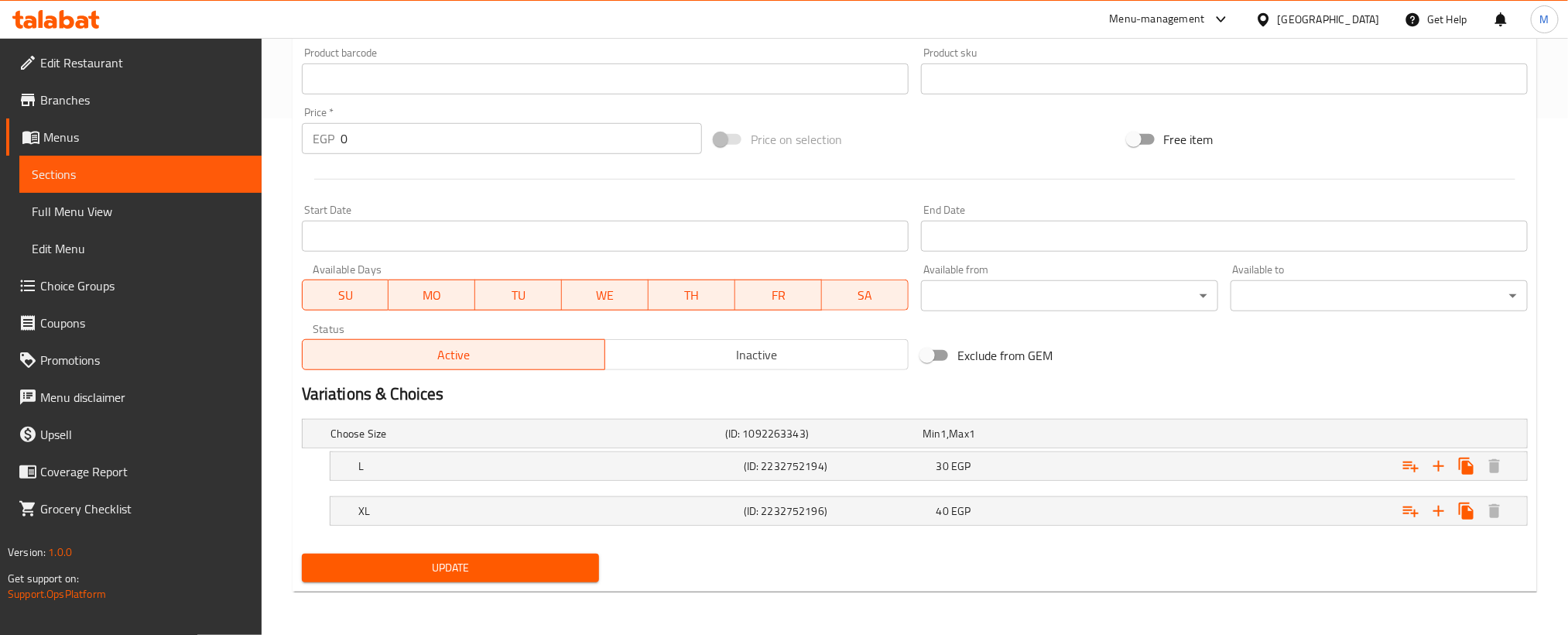
click at [548, 576] on span "Update" at bounding box center [450, 568] width 272 height 20
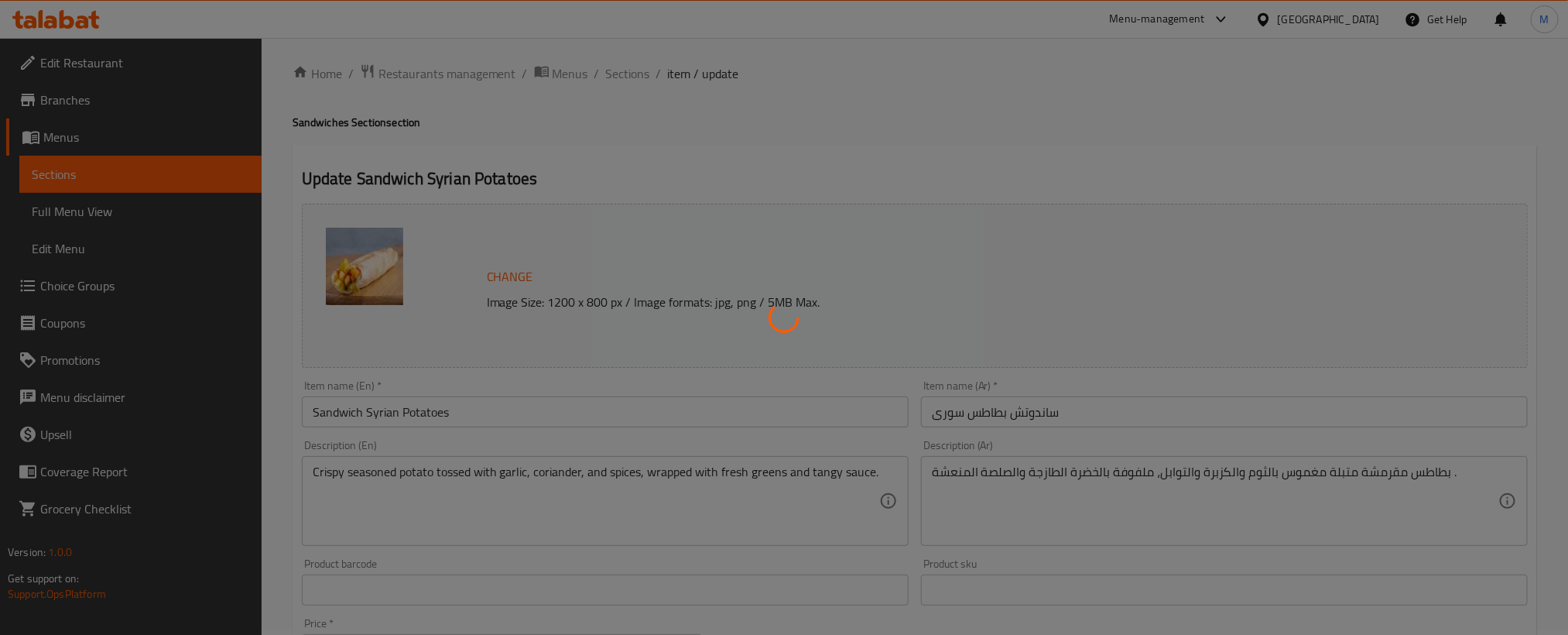
scroll to position [0, 0]
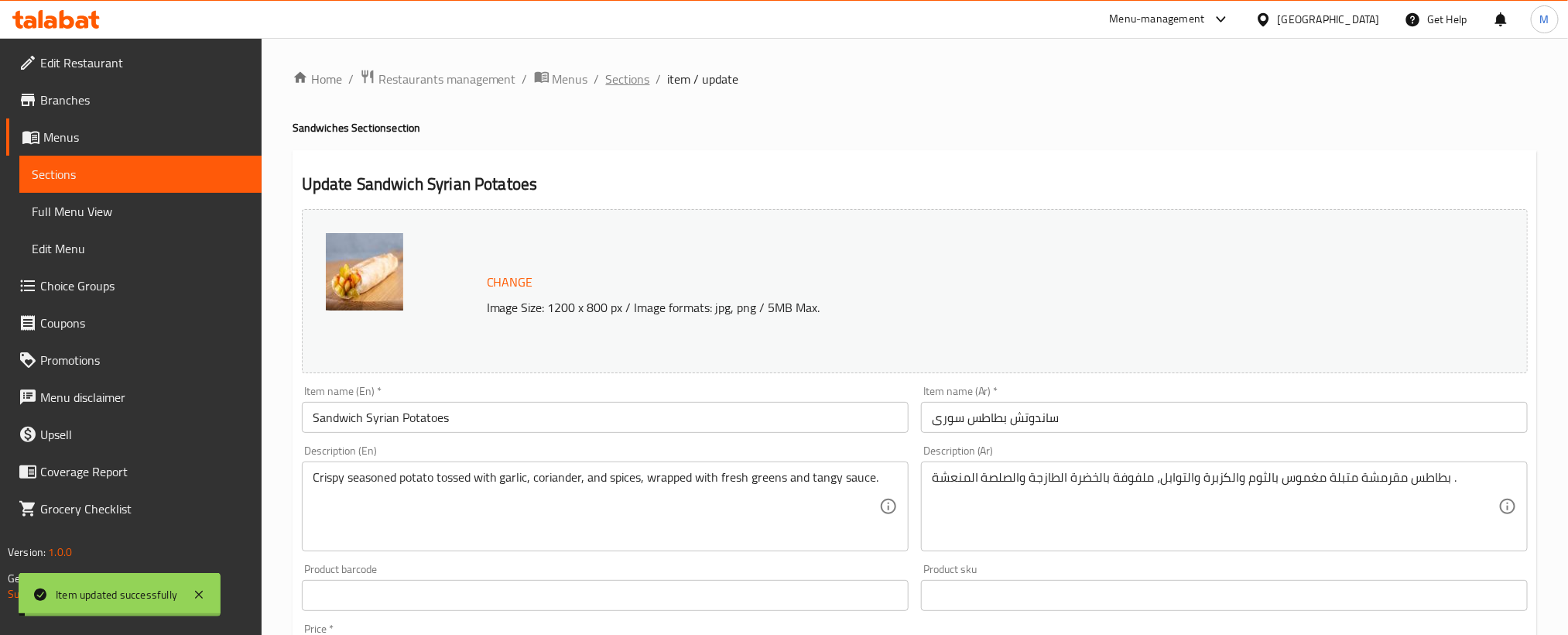
click at [614, 75] on span "Sections" at bounding box center [628, 78] width 44 height 19
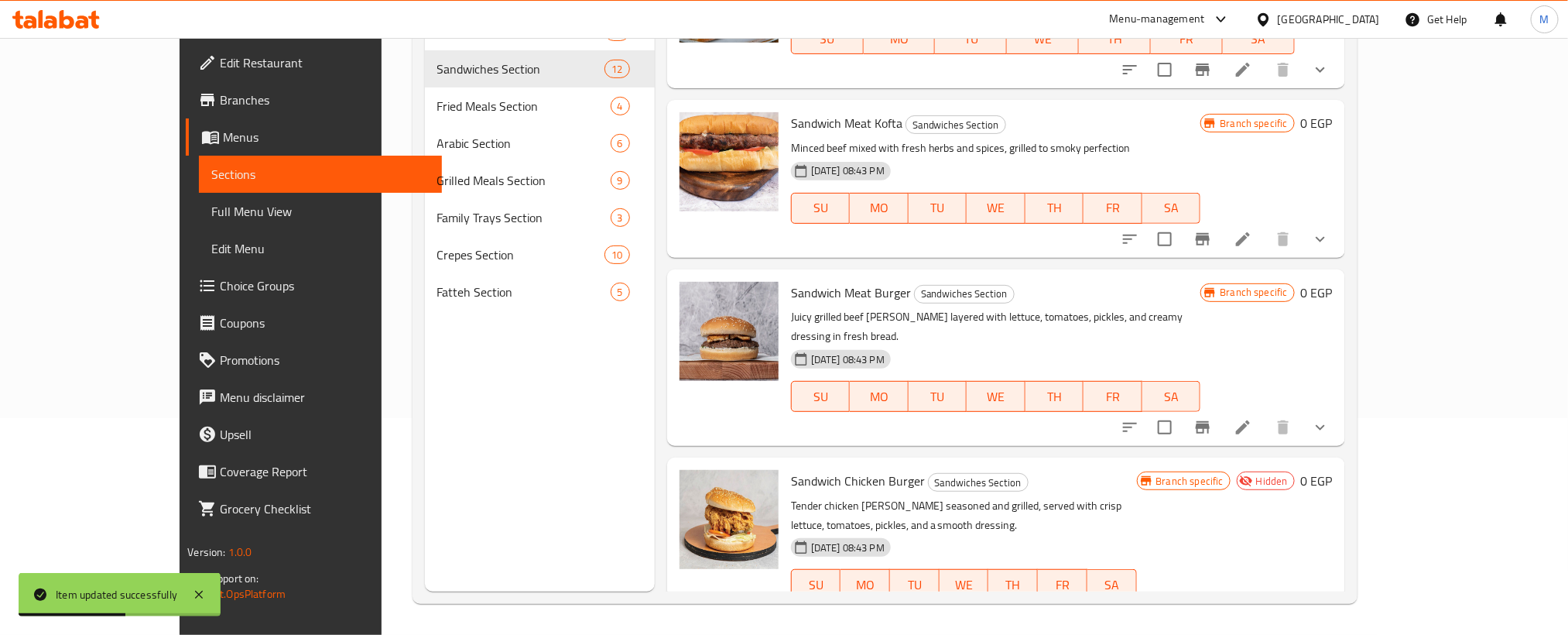
scroll to position [1161, 0]
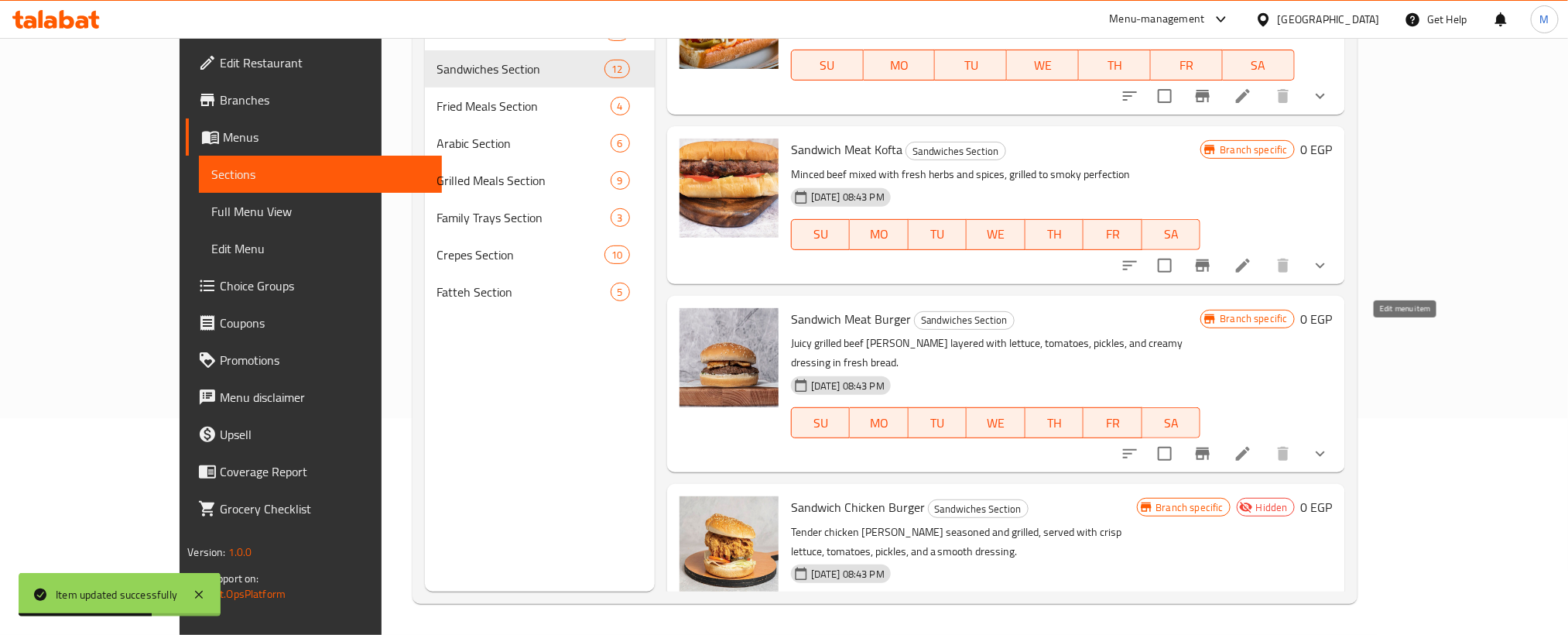
click at [1252, 444] on icon at bounding box center [1243, 453] width 19 height 19
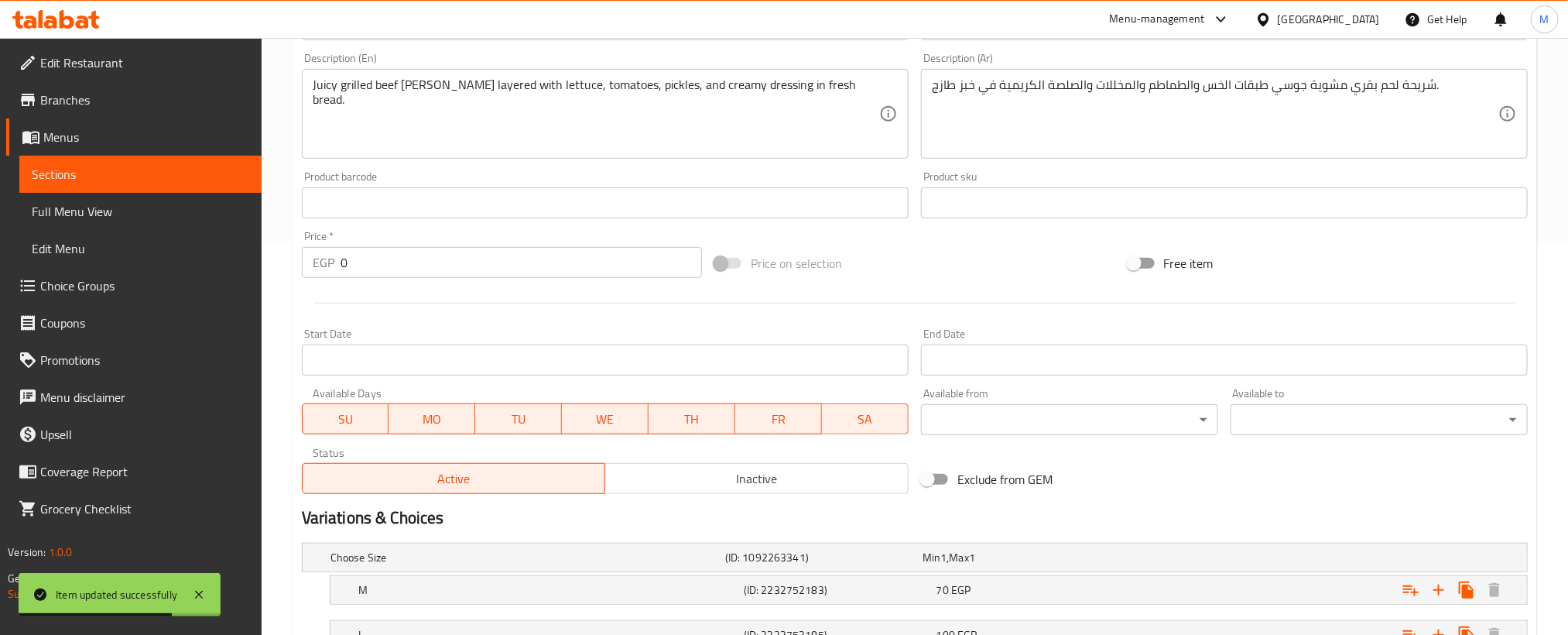
scroll to position [563, 0]
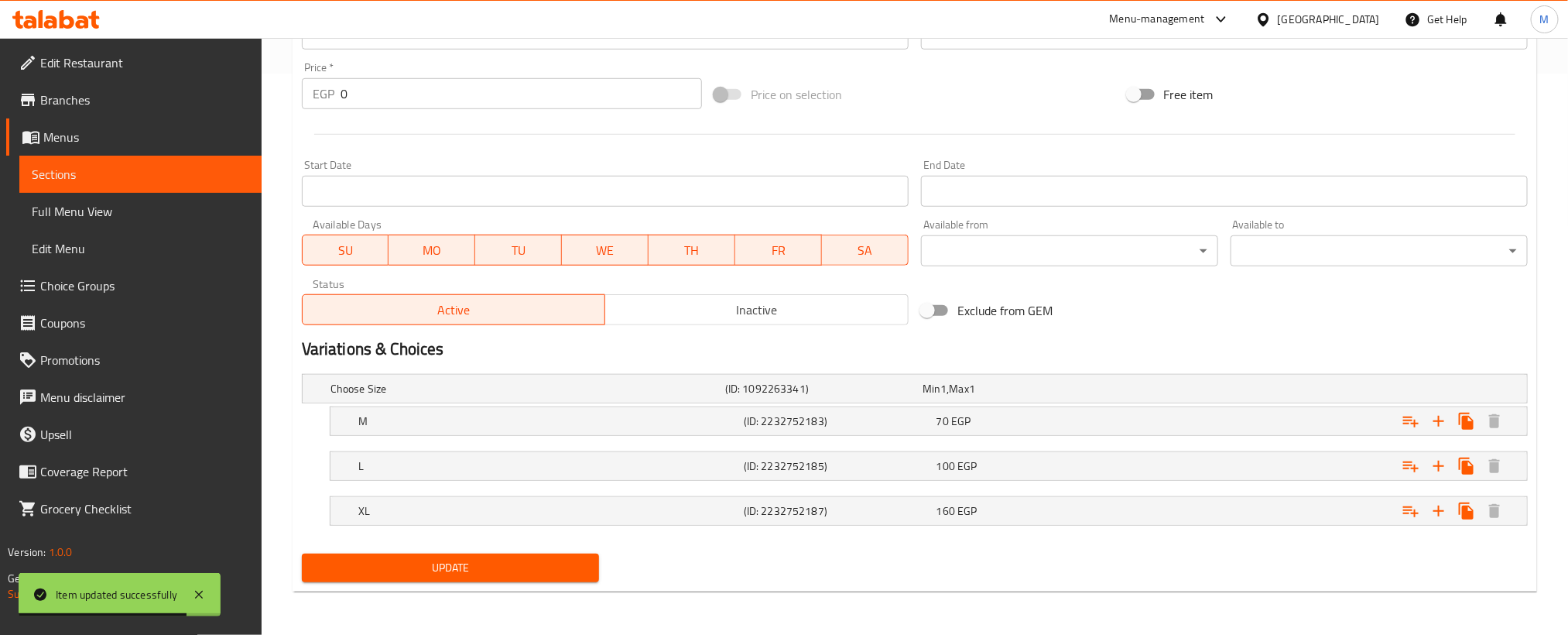
click at [722, 305] on span "Inactive" at bounding box center [757, 309] width 291 height 22
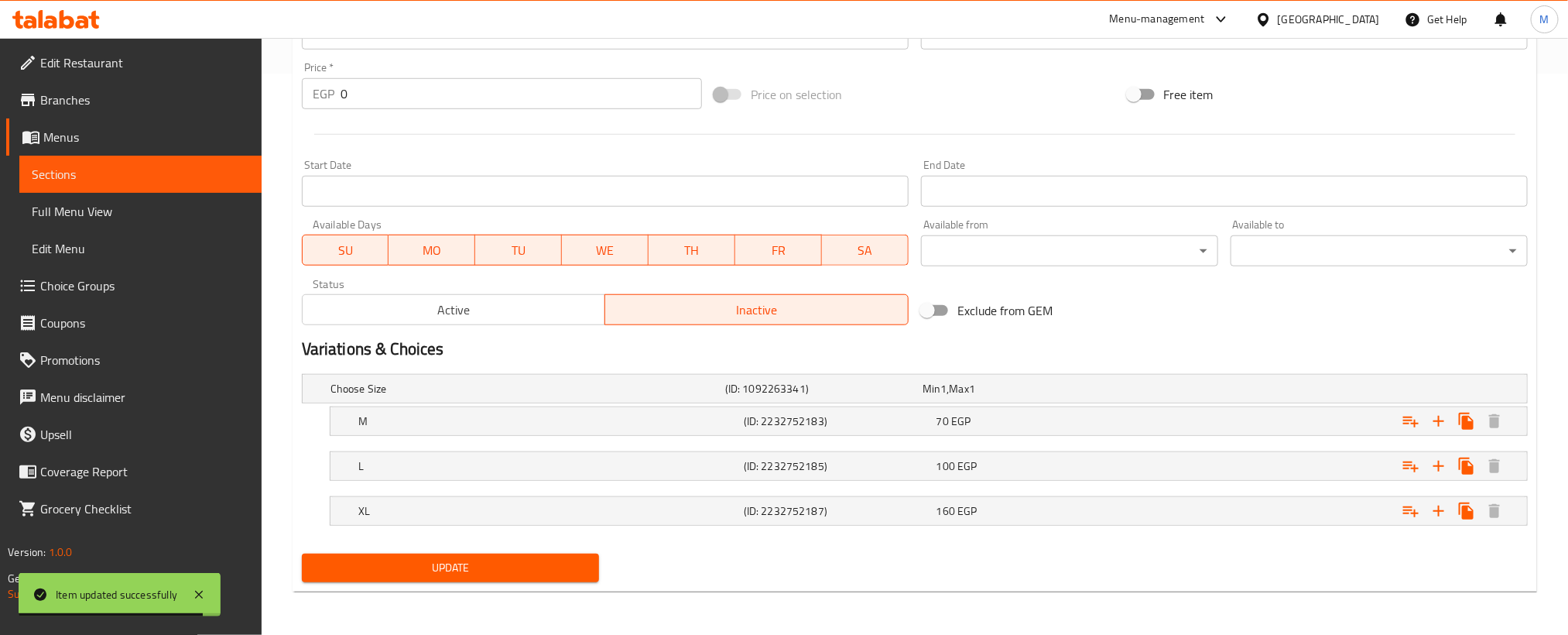
click at [553, 551] on div "Update" at bounding box center [450, 568] width 309 height 41
click at [550, 555] on button "Update" at bounding box center [450, 568] width 298 height 29
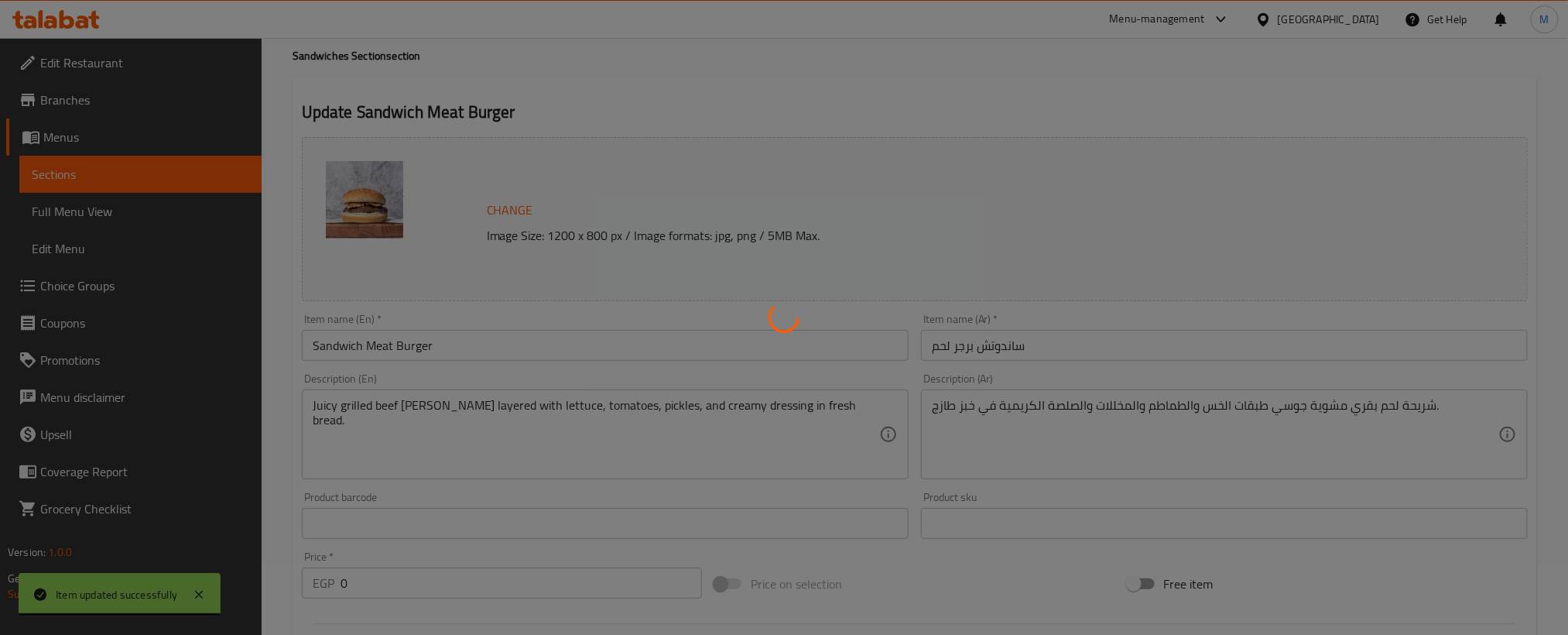
scroll to position [0, 0]
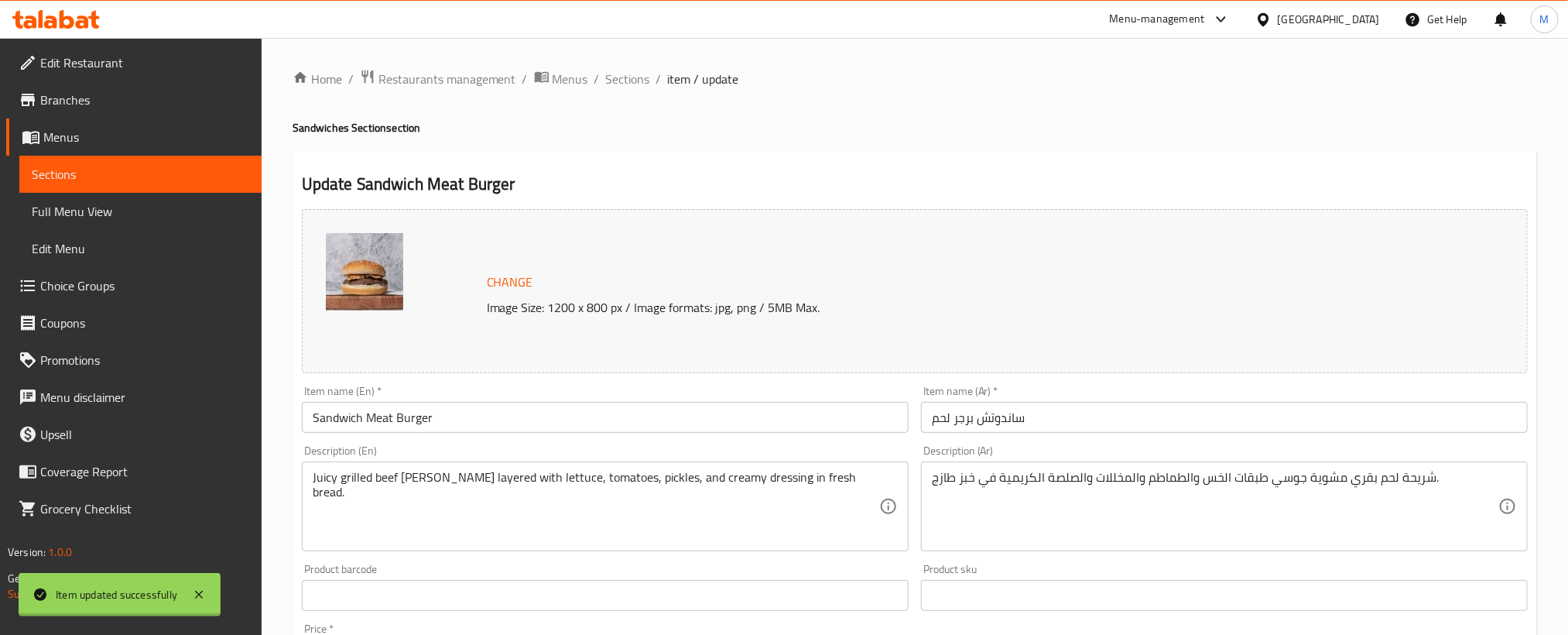
click at [620, 70] on div at bounding box center [784, 318] width 1568 height 635
click at [619, 80] on span "Sections" at bounding box center [628, 78] width 44 height 19
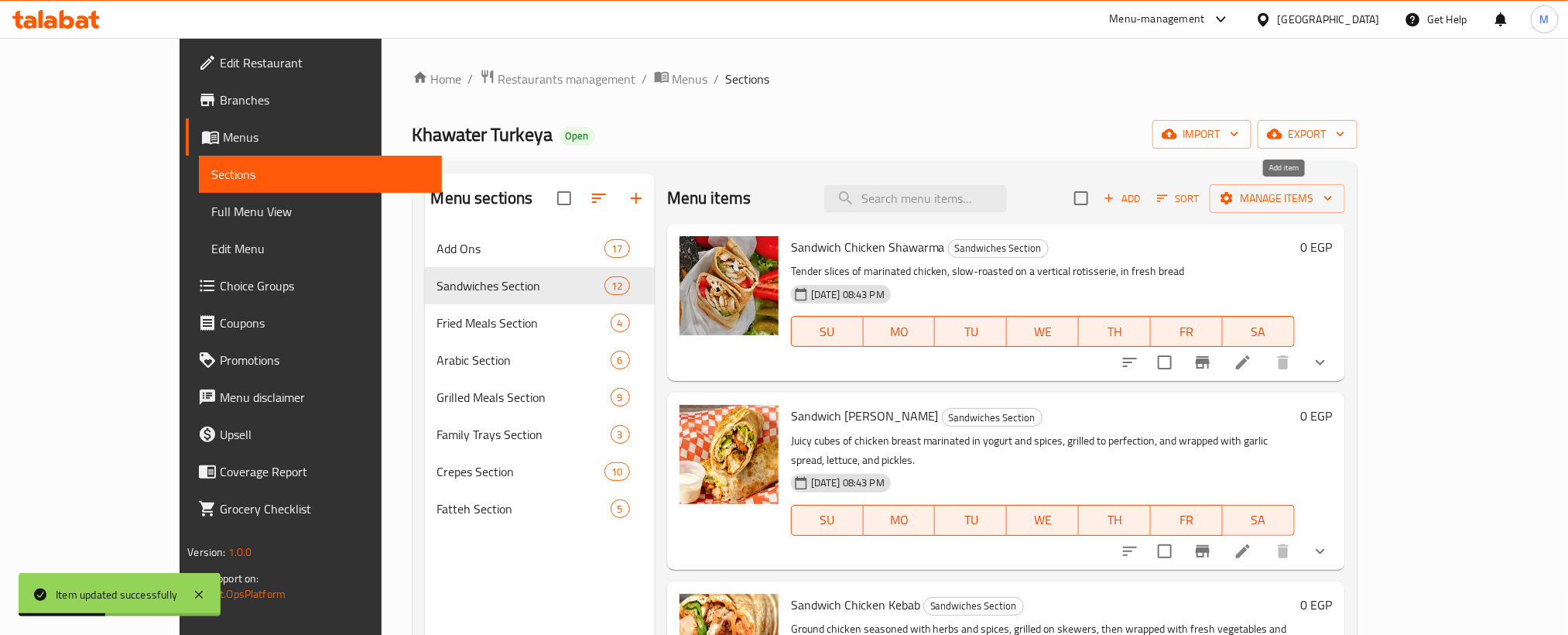
click at [1143, 197] on span "Add" at bounding box center [1122, 199] width 41 height 18
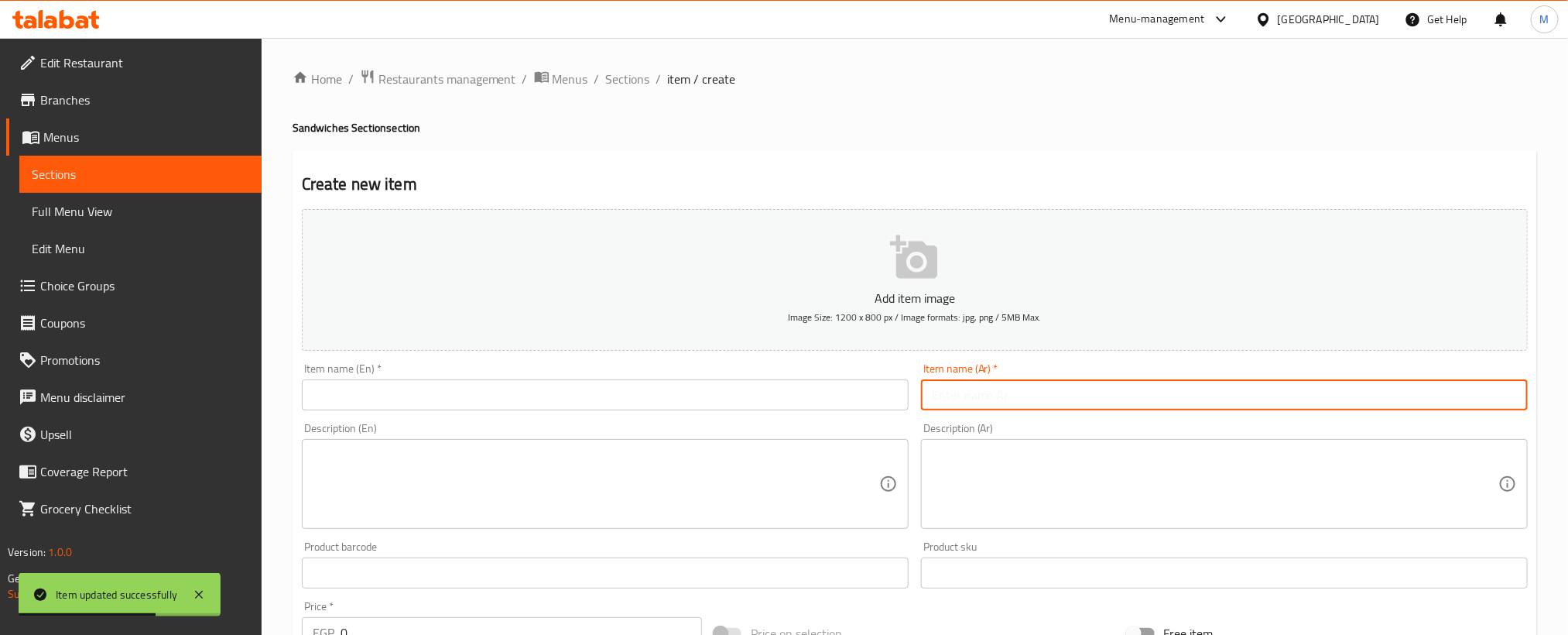
click at [1225, 395] on input "text" at bounding box center [1224, 395] width 607 height 31
paste input "سجق"
type input "سجق"
click at [723, 389] on input "text" at bounding box center [605, 395] width 607 height 31
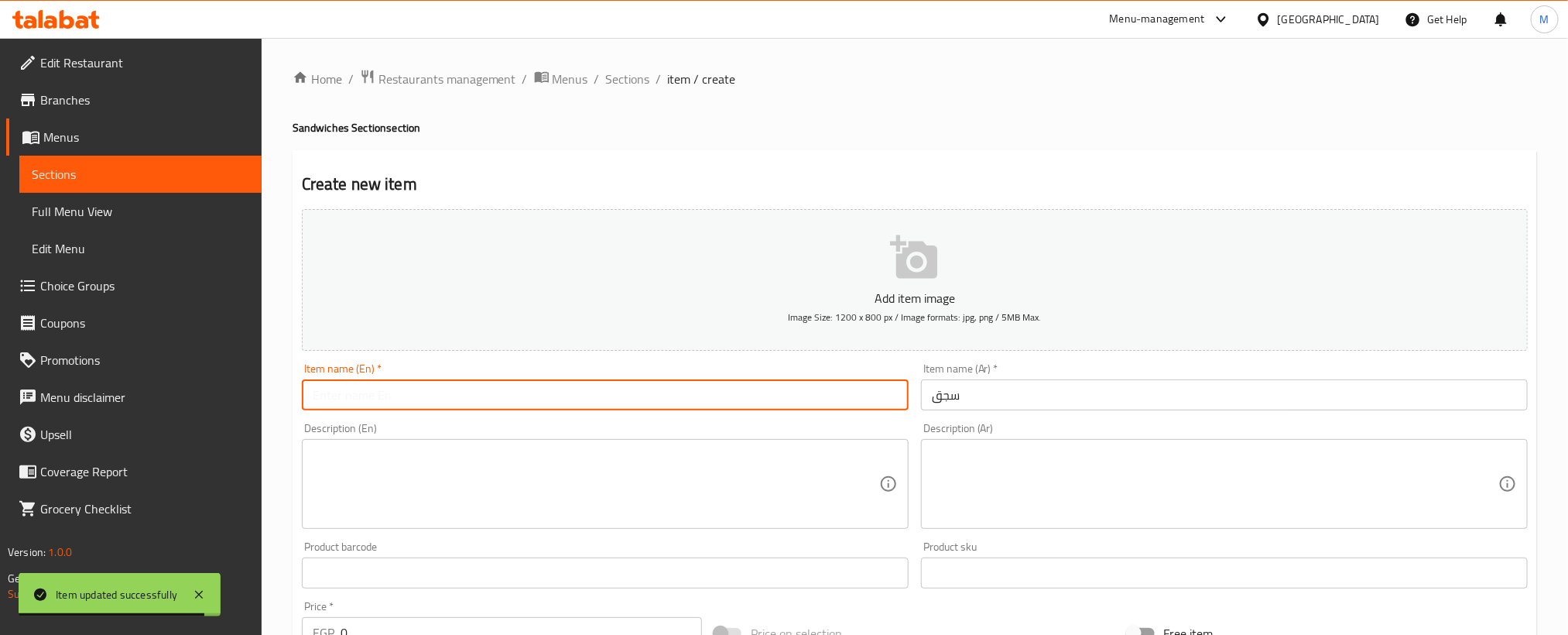
paste input "sausage"
click at [723, 400] on input "sausage" at bounding box center [605, 395] width 607 height 31
type input "Sausage"
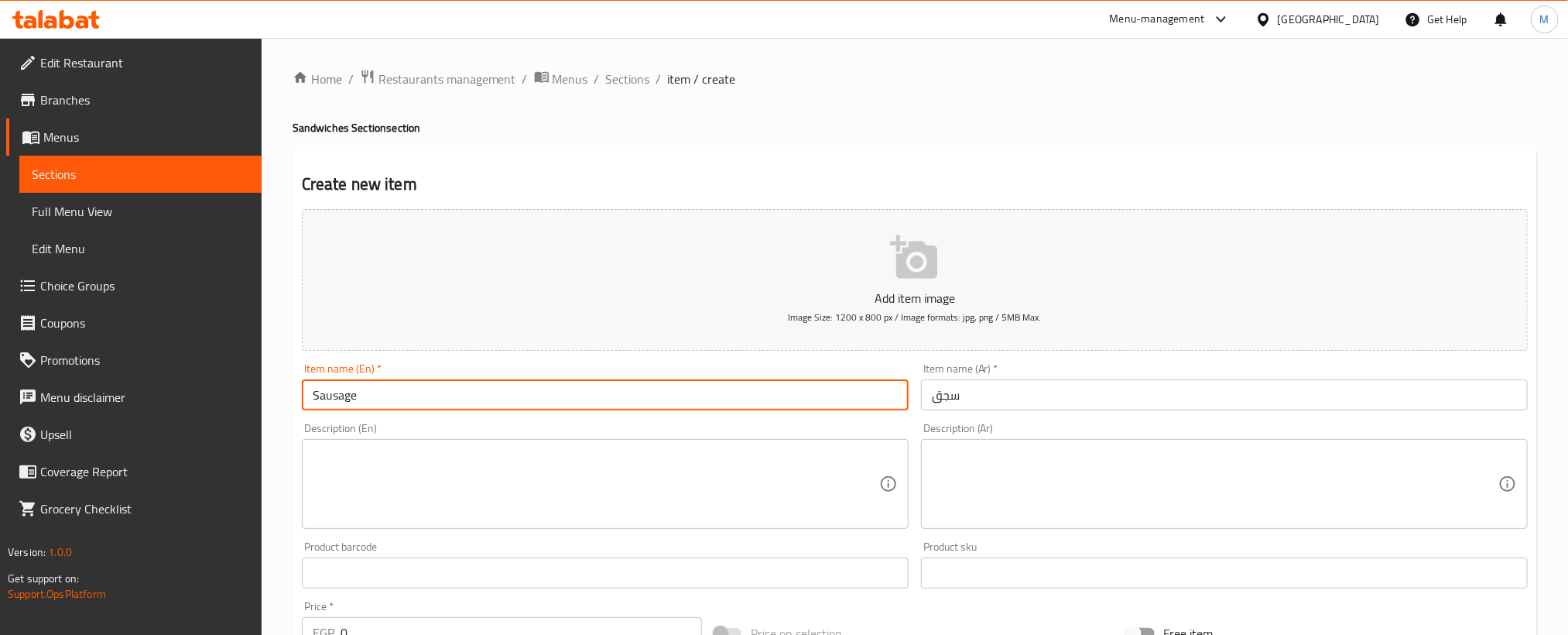
click at [864, 96] on div "Home / Restaurants management / Menus / Sections / item / create Sandwiches Sec…" at bounding box center [914, 566] width 1244 height 994
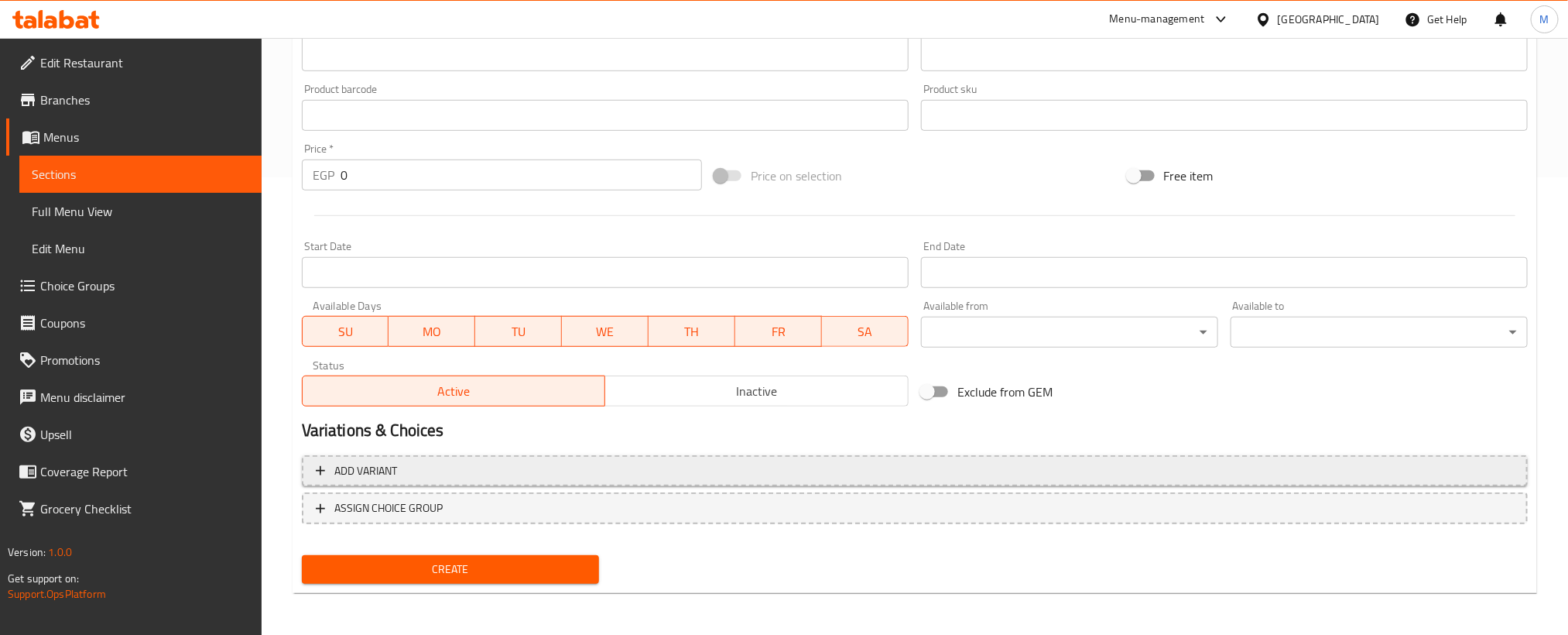
click at [1215, 470] on span "Add variant" at bounding box center [914, 471] width 1198 height 20
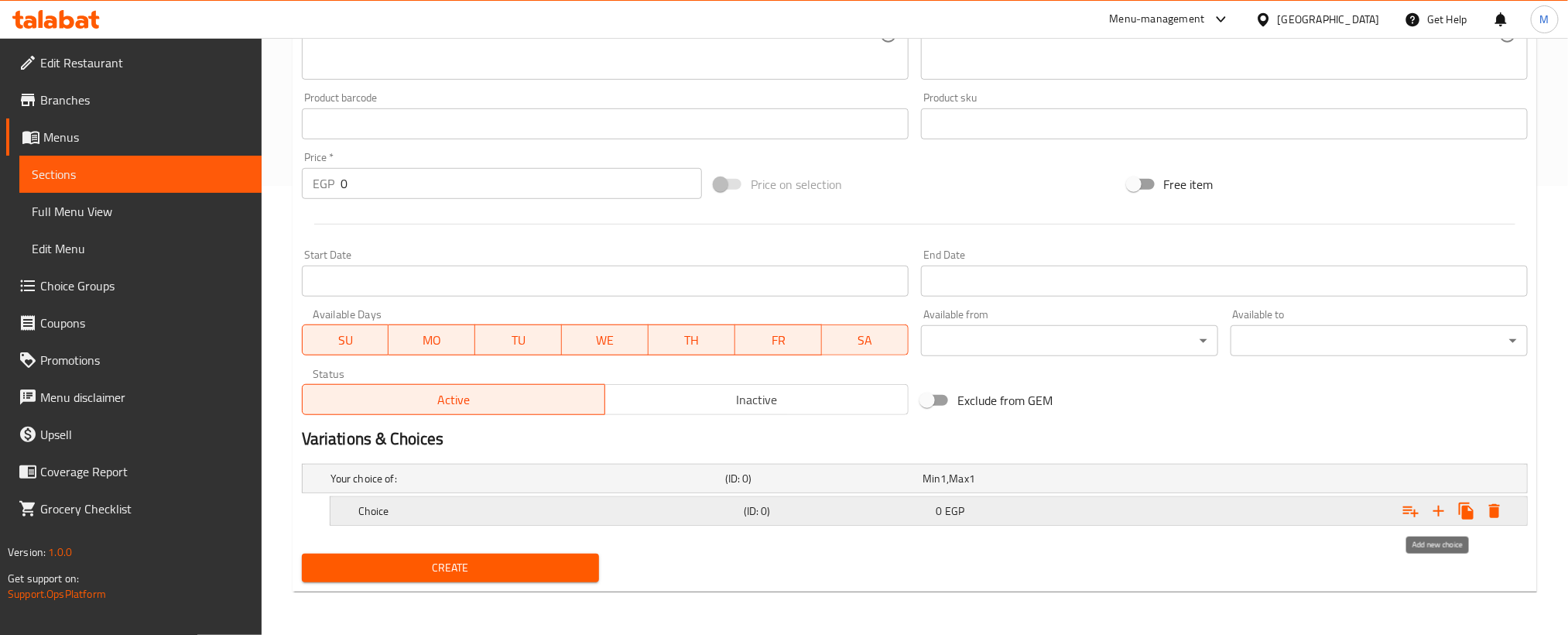
click at [1445, 512] on icon "Expand" at bounding box center [1439, 511] width 19 height 19
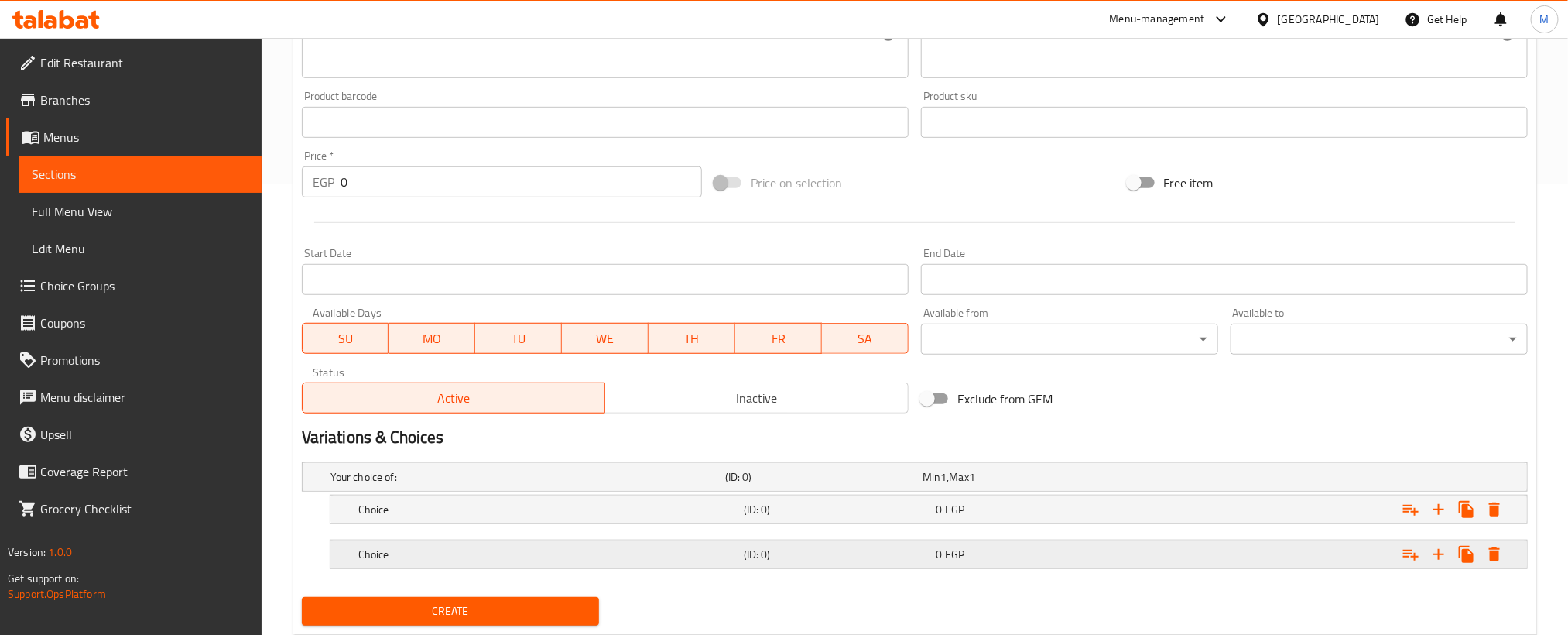
click at [1300, 480] on div "Expand" at bounding box center [1314, 477] width 395 height 6
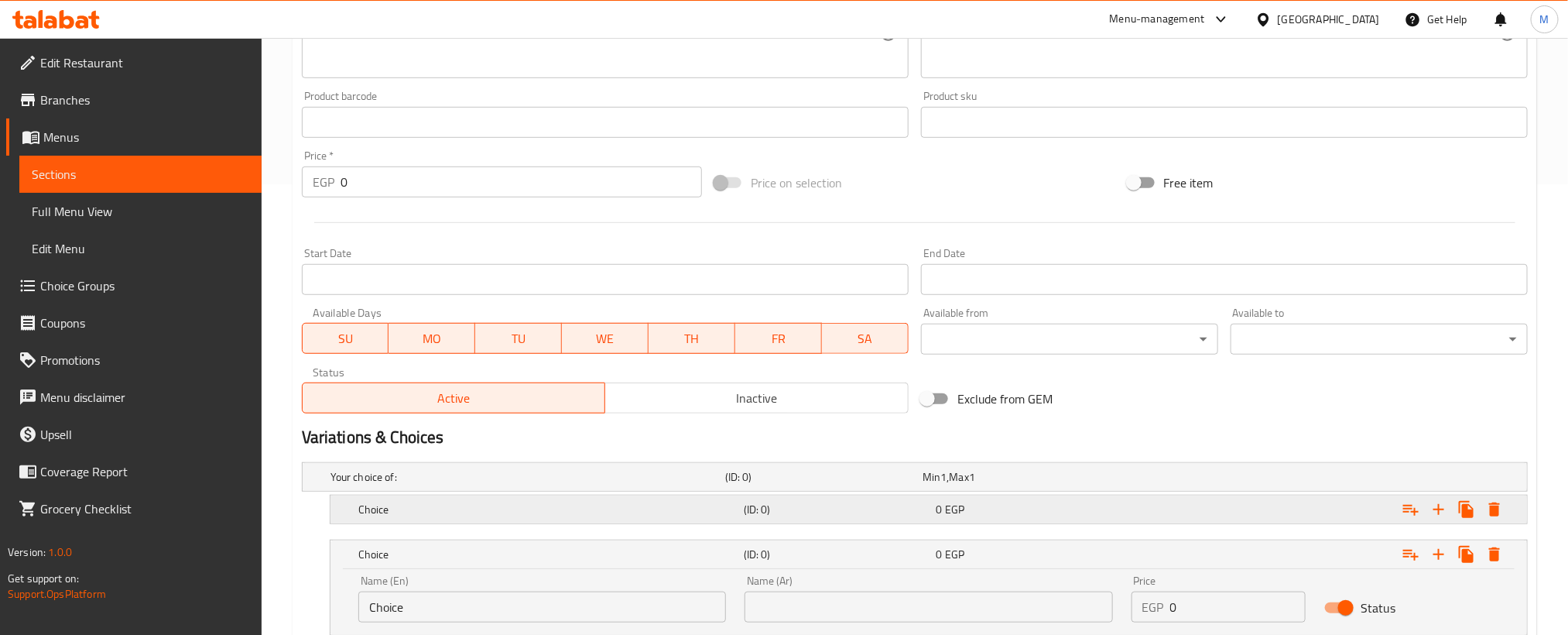
click at [1280, 480] on div "Expand" at bounding box center [1314, 477] width 395 height 6
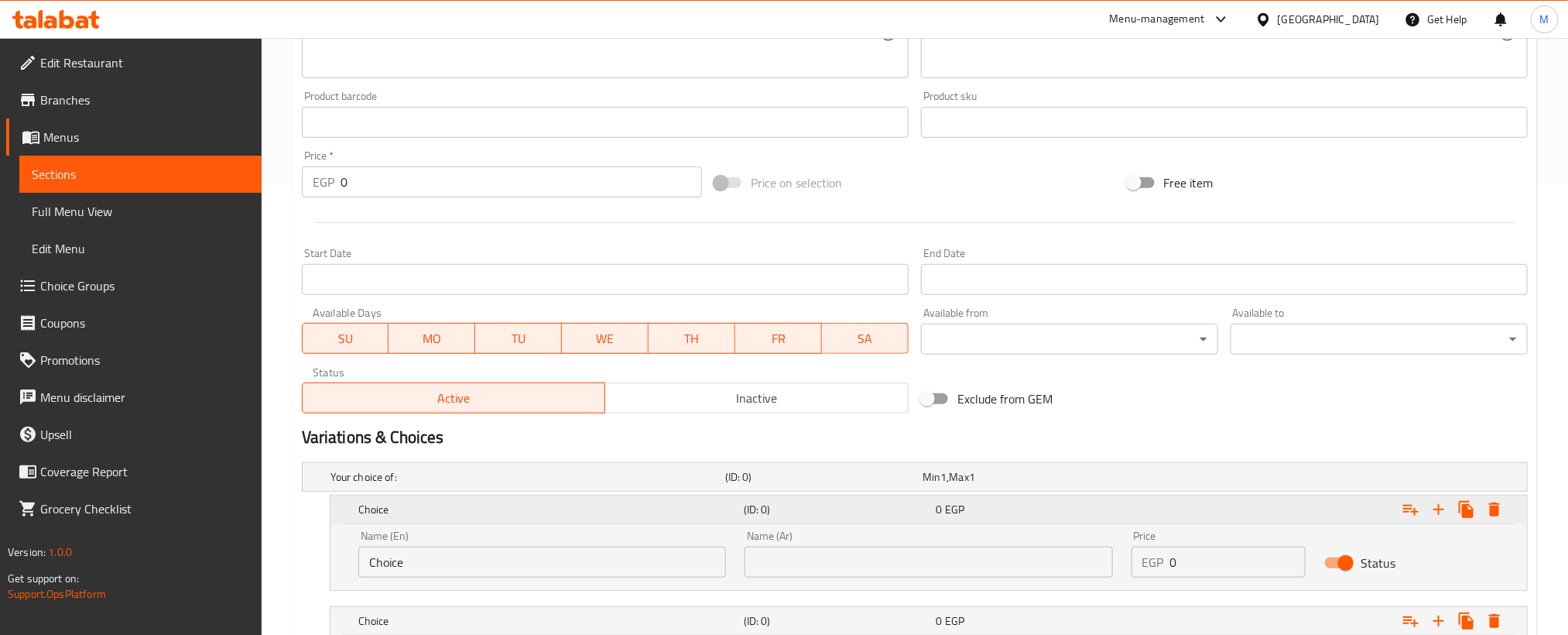
scroll to position [628, 0]
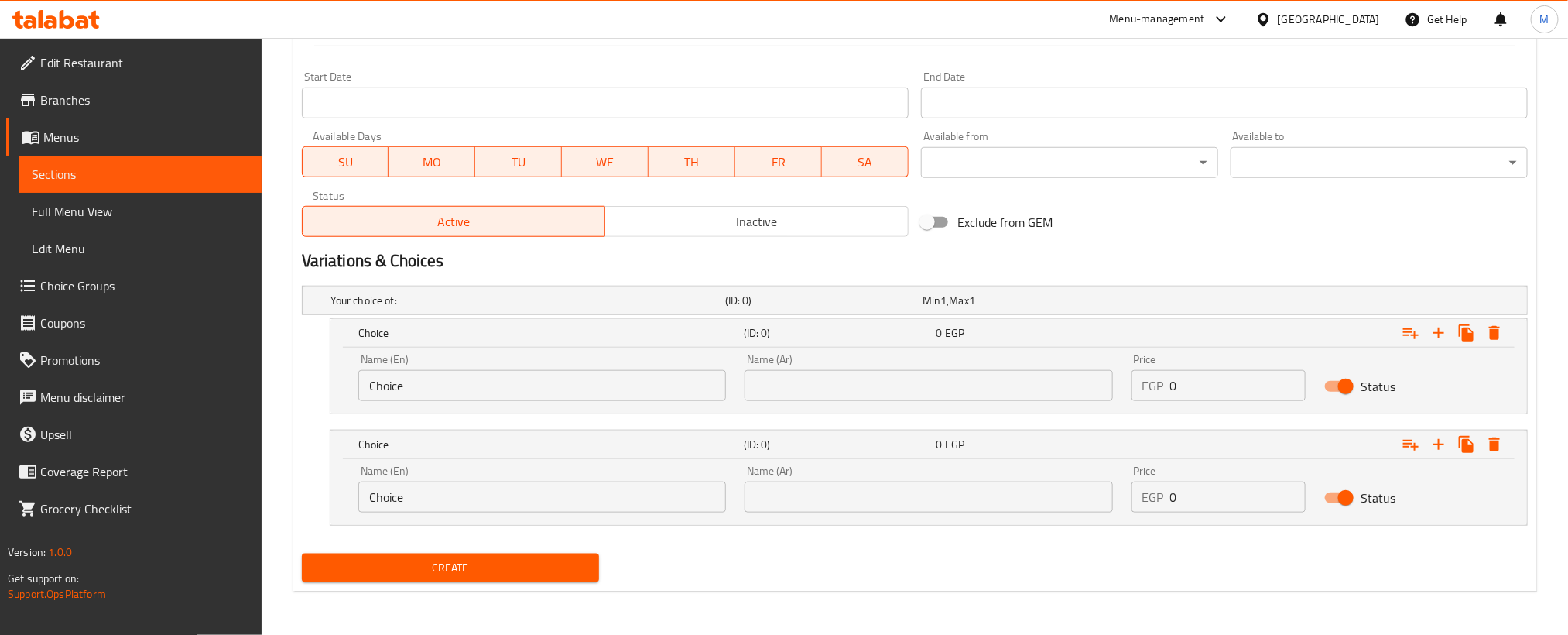
click at [641, 392] on input "Choice" at bounding box center [542, 385] width 368 height 31
paste input "L"
type input "L"
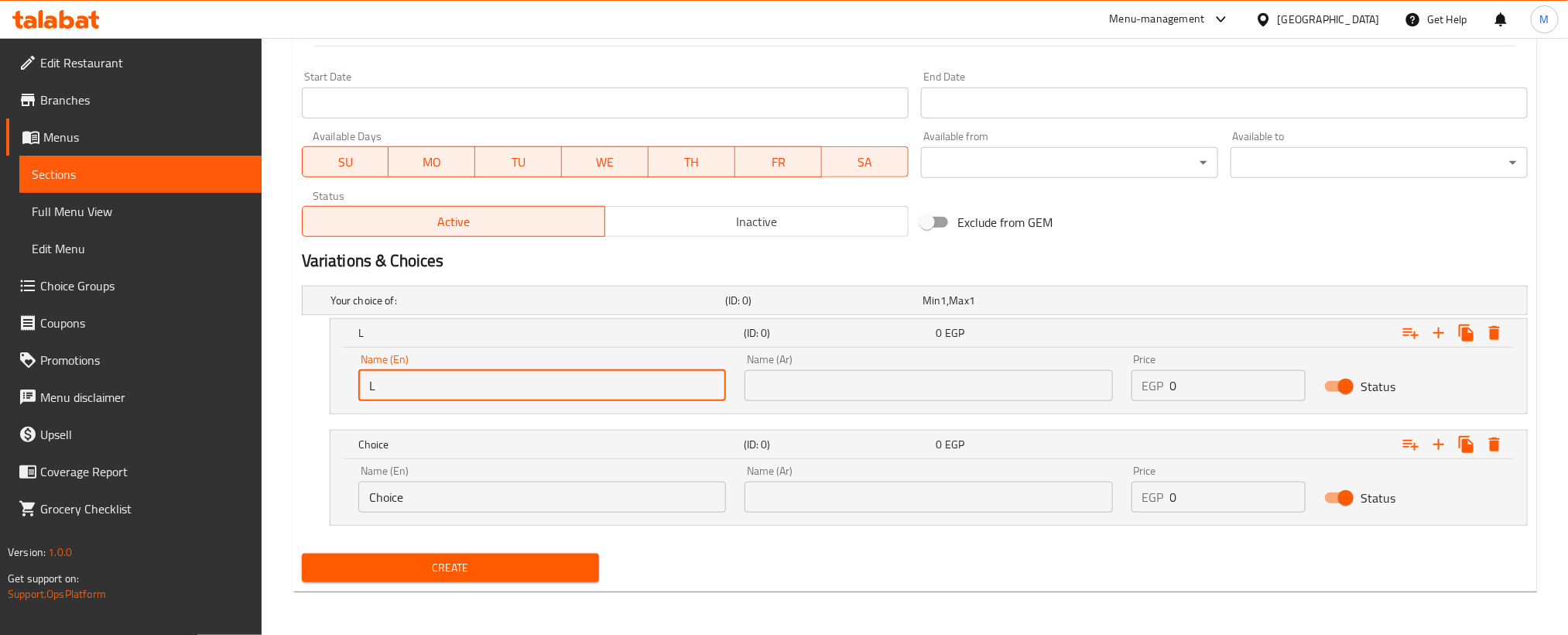
click at [591, 493] on input "Choice" at bounding box center [542, 496] width 368 height 31
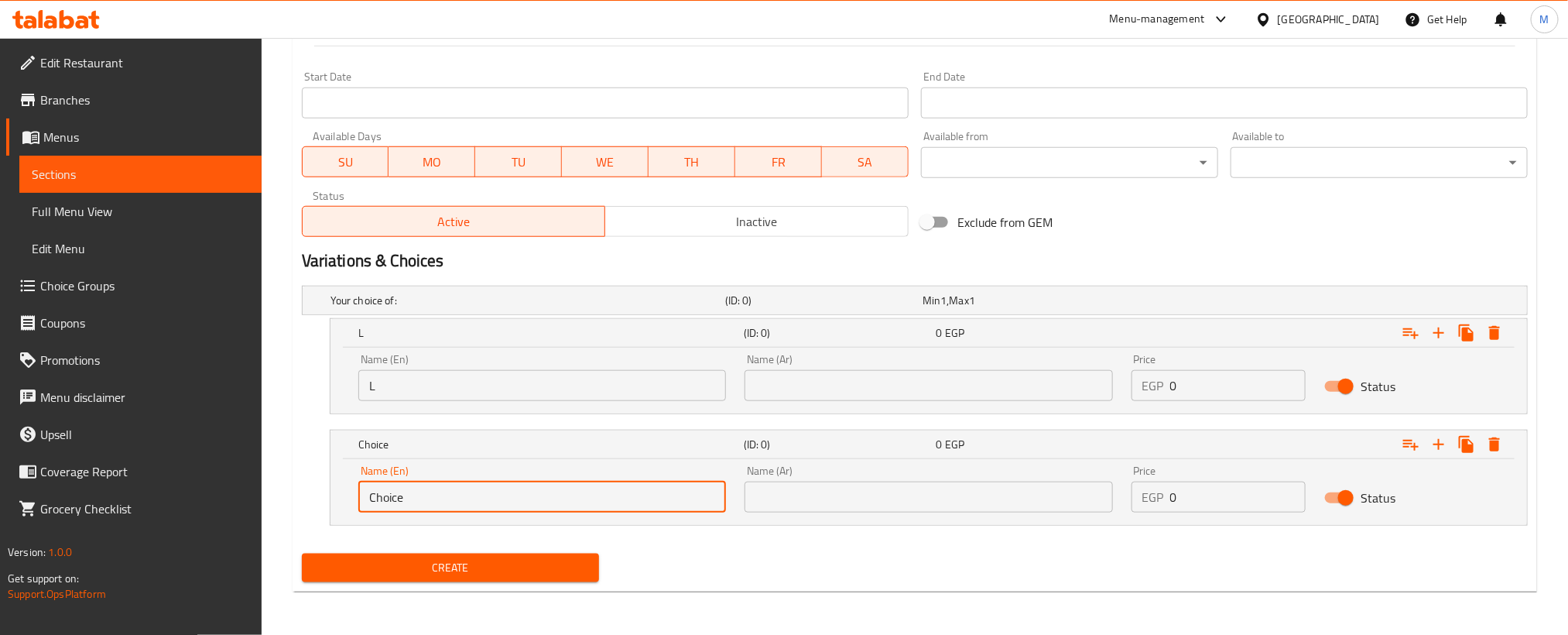
click at [591, 493] on input "Choice" at bounding box center [542, 496] width 368 height 31
paste input "XL"
type input "XL"
click at [937, 491] on input "text" at bounding box center [928, 496] width 368 height 31
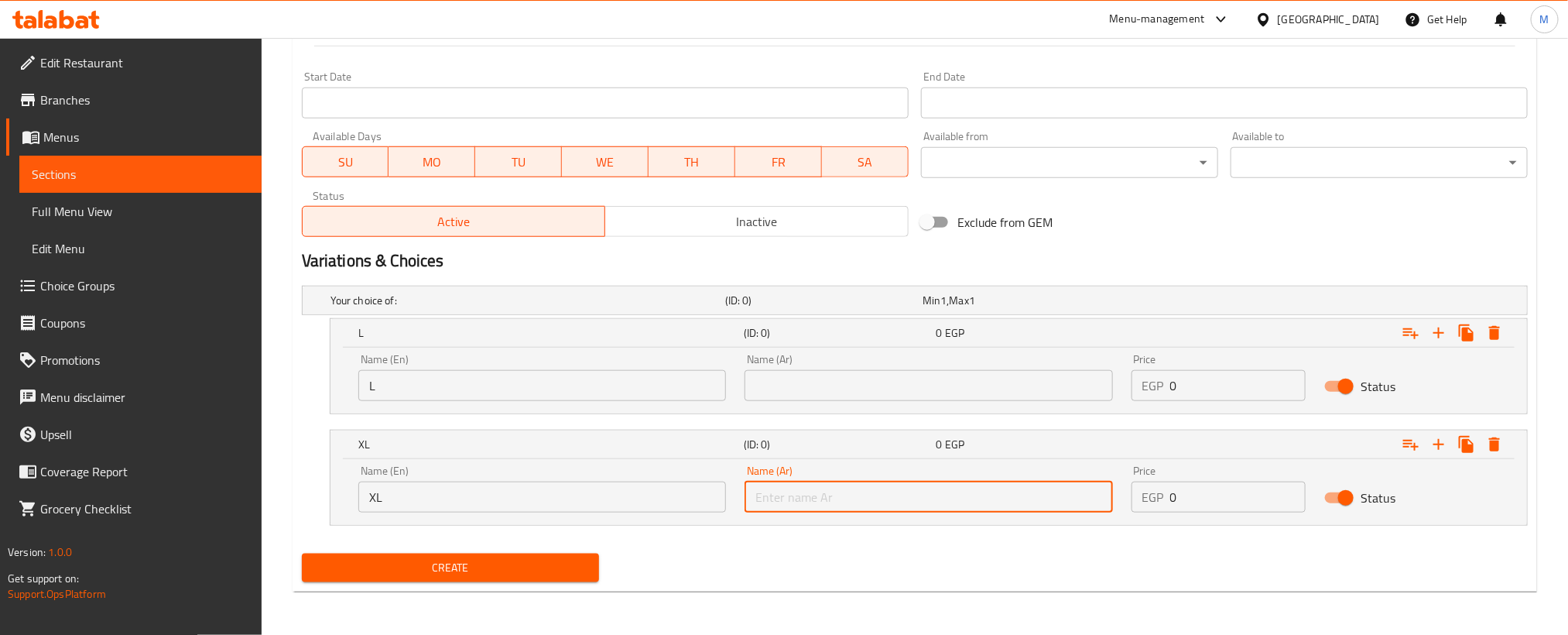
paste input "حجم أكبر"
type input "حجم أكبر"
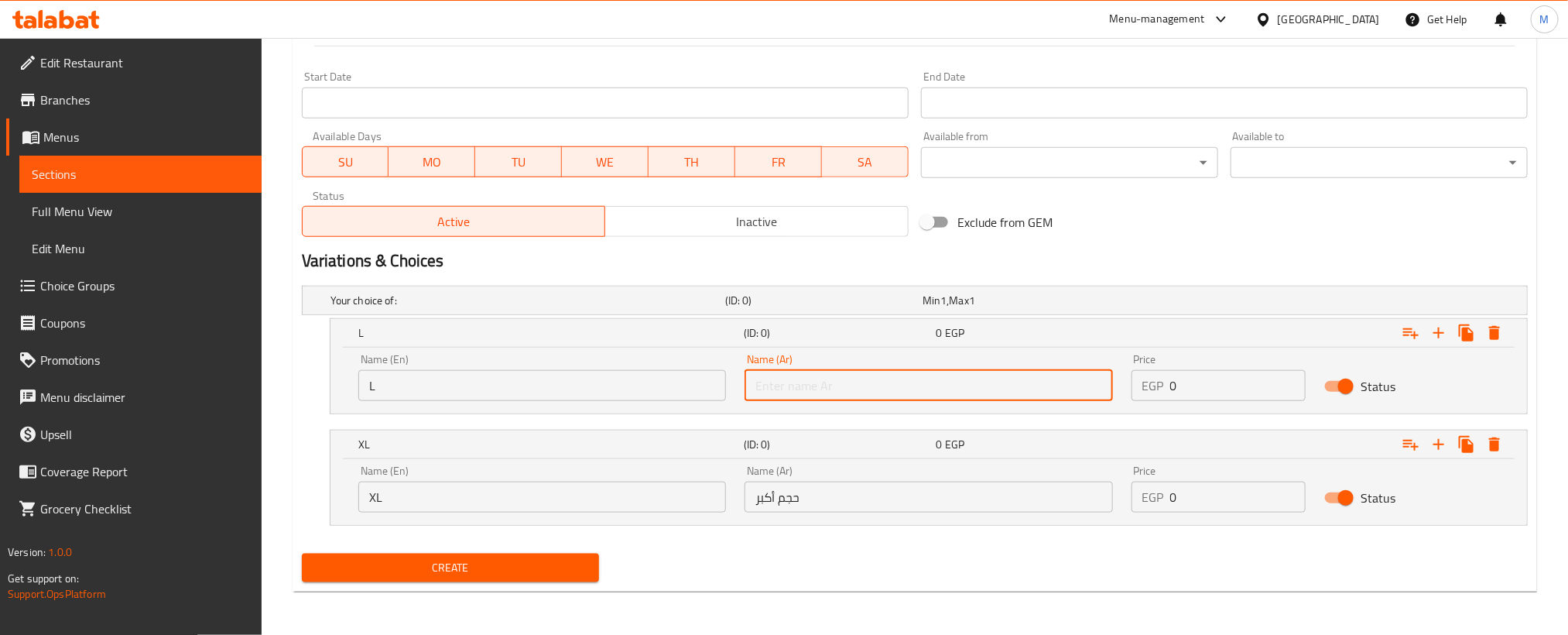
click at [1041, 381] on input "text" at bounding box center [928, 385] width 368 height 31
paste input "كبير"
type input "كبير"
click at [915, 572] on div "Create" at bounding box center [914, 568] width 1238 height 41
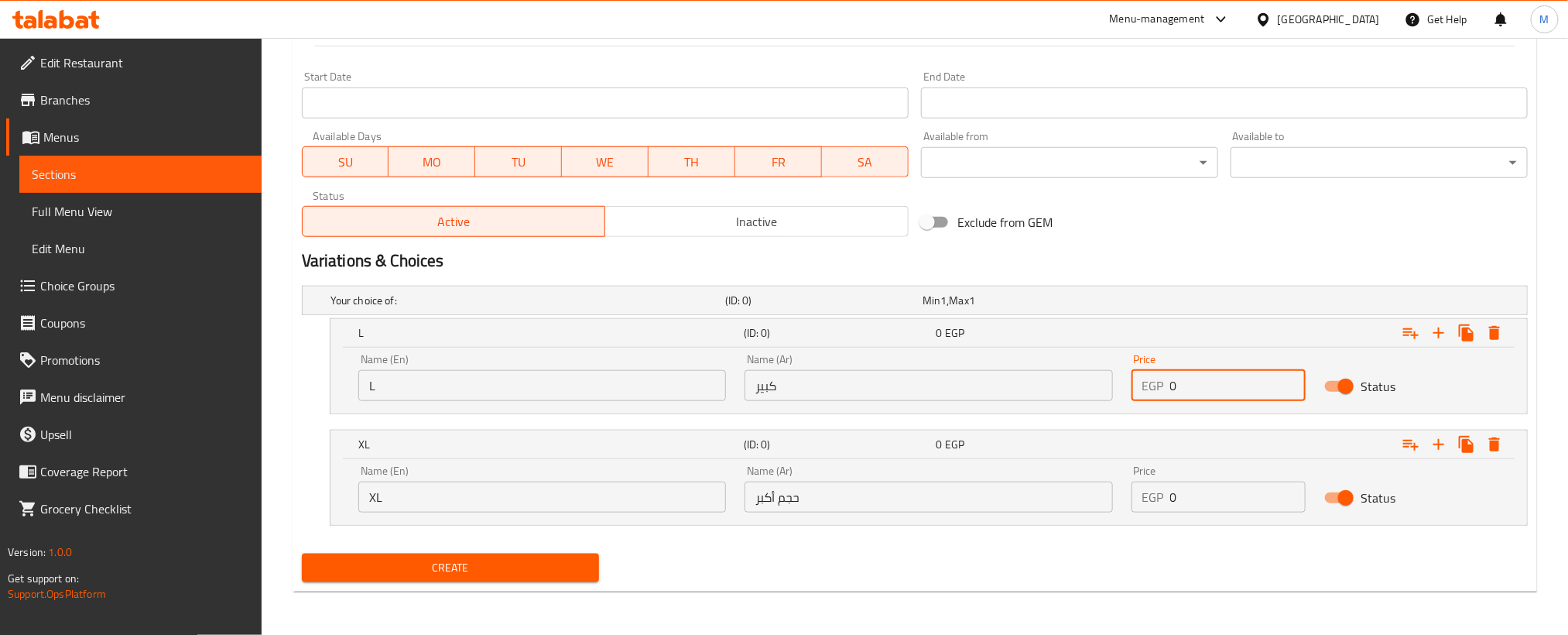
click at [1191, 380] on input "0" at bounding box center [1237, 385] width 136 height 31
paste input "7"
click at [1191, 380] on input "0" at bounding box center [1237, 385] width 136 height 31
type input "70"
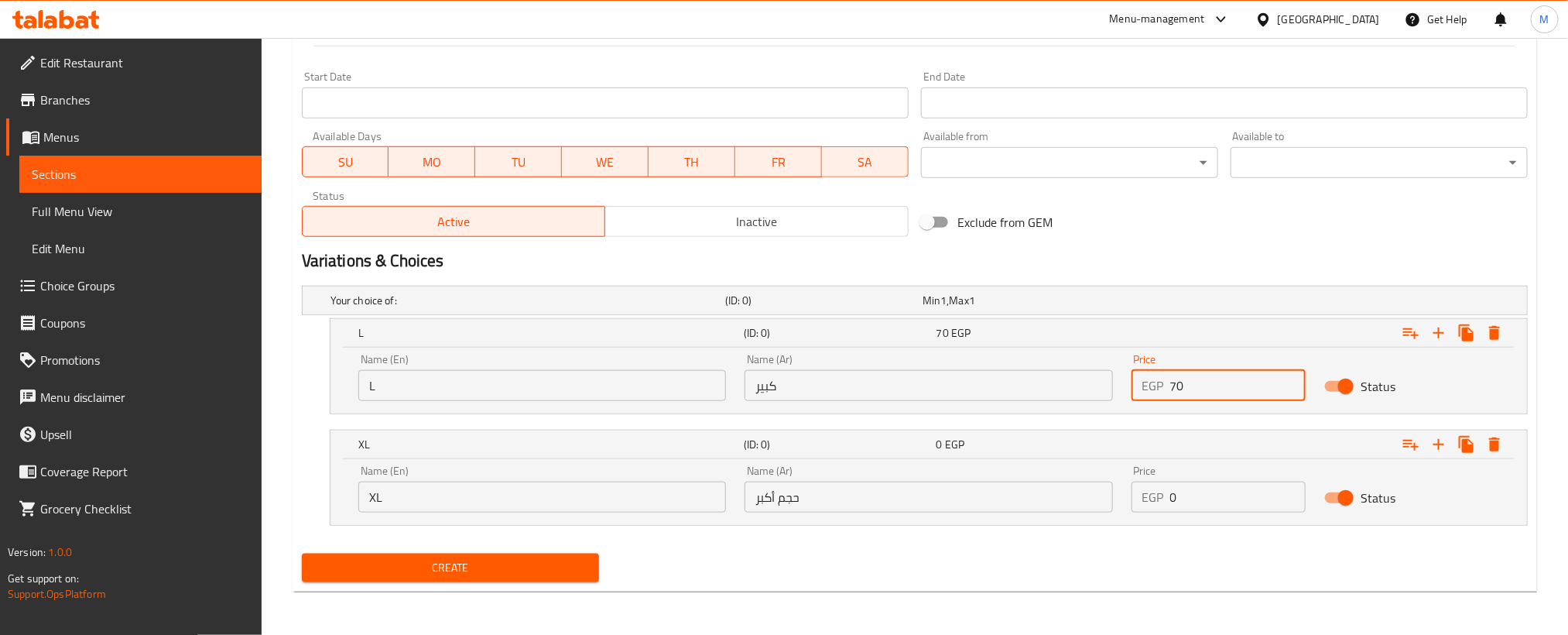
click at [1243, 499] on input "0" at bounding box center [1237, 496] width 136 height 31
paste input "11"
type input "110"
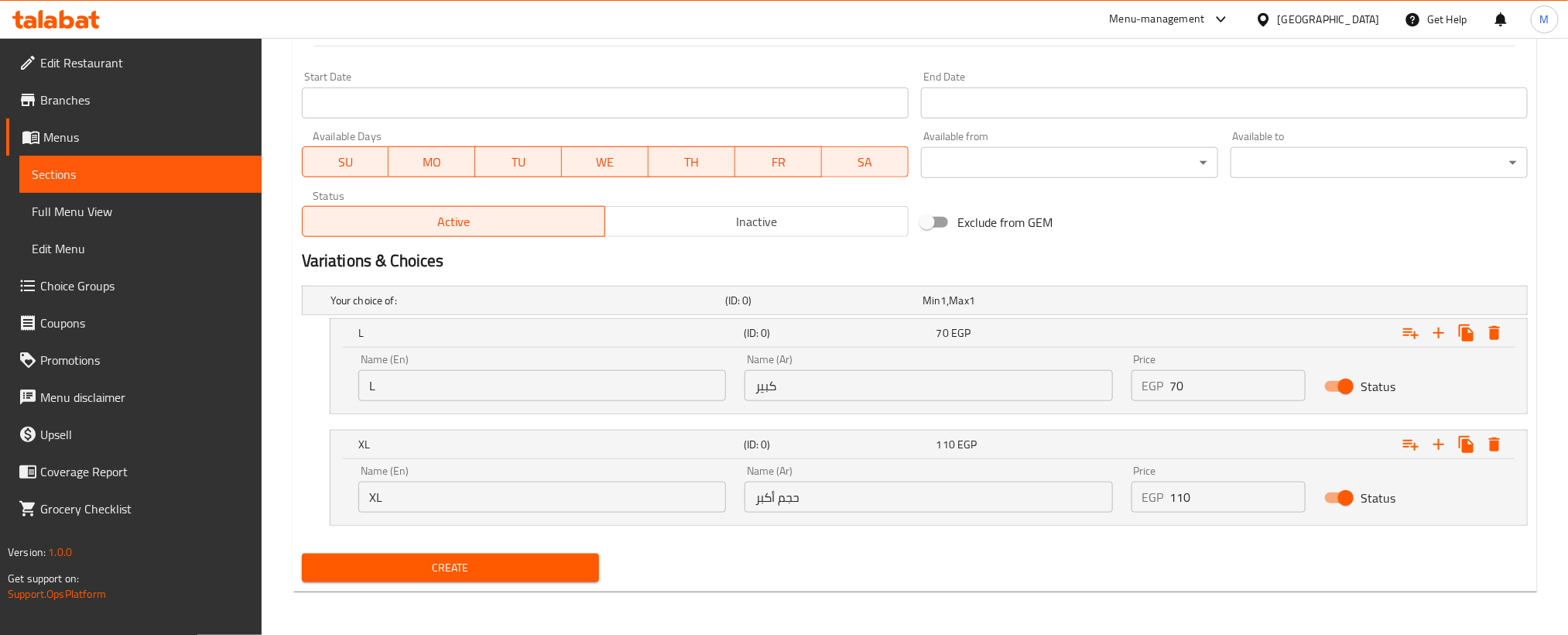
click at [1075, 534] on nav at bounding box center [914, 535] width 1225 height 13
click at [594, 549] on div "Create" at bounding box center [450, 568] width 309 height 41
click at [583, 568] on span "Create" at bounding box center [450, 568] width 272 height 20
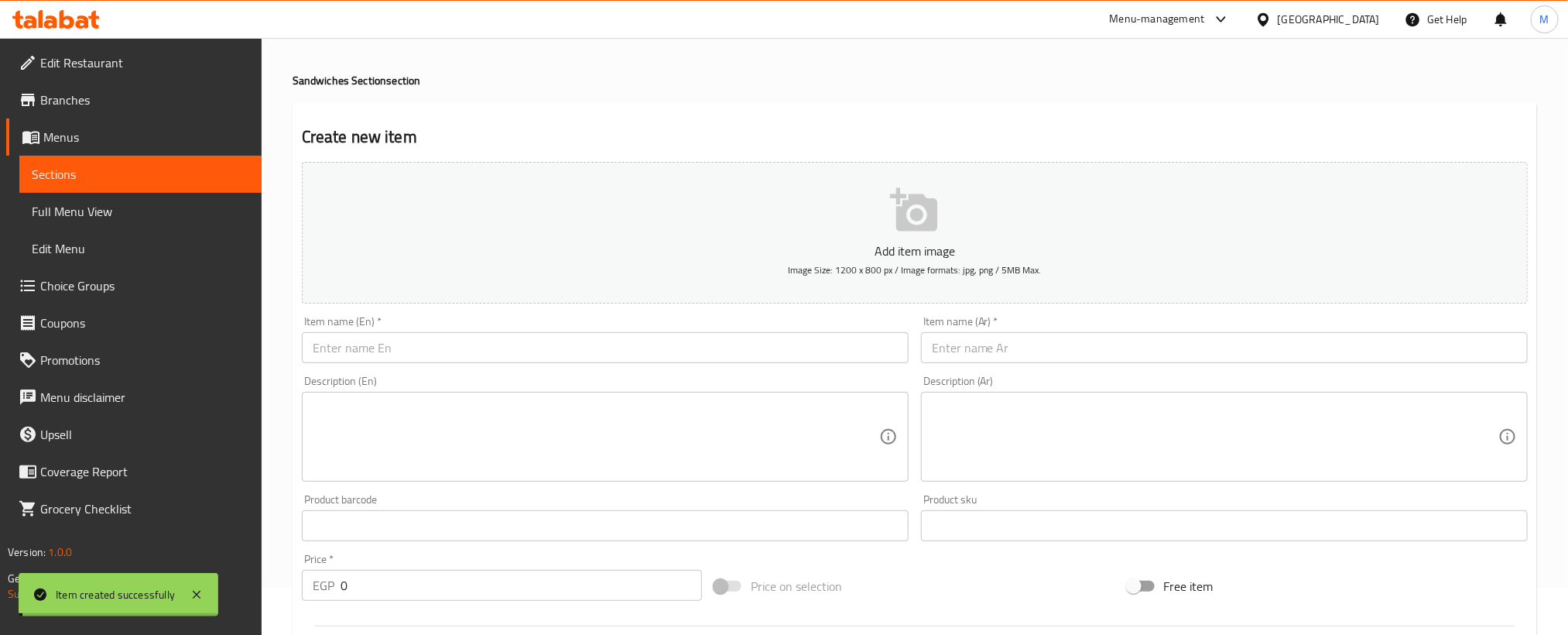
scroll to position [0, 0]
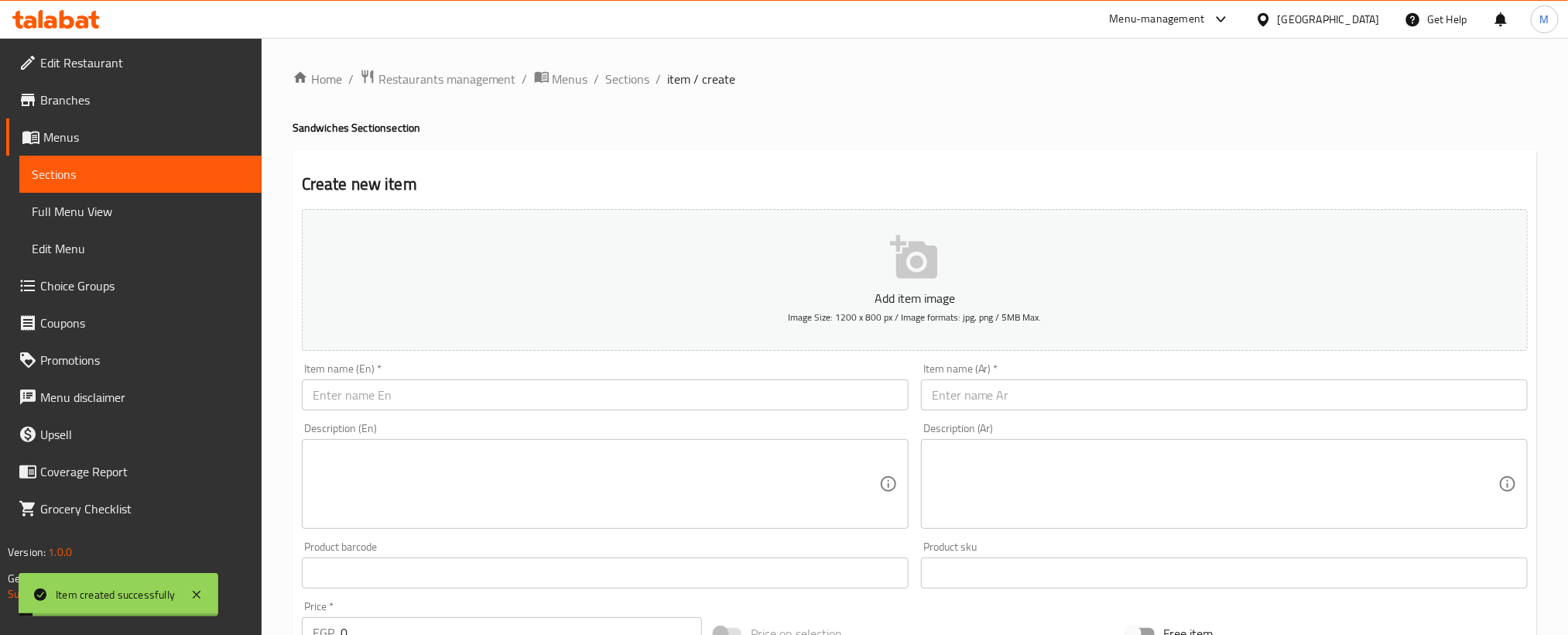
click at [638, 81] on span "Sections" at bounding box center [628, 78] width 44 height 19
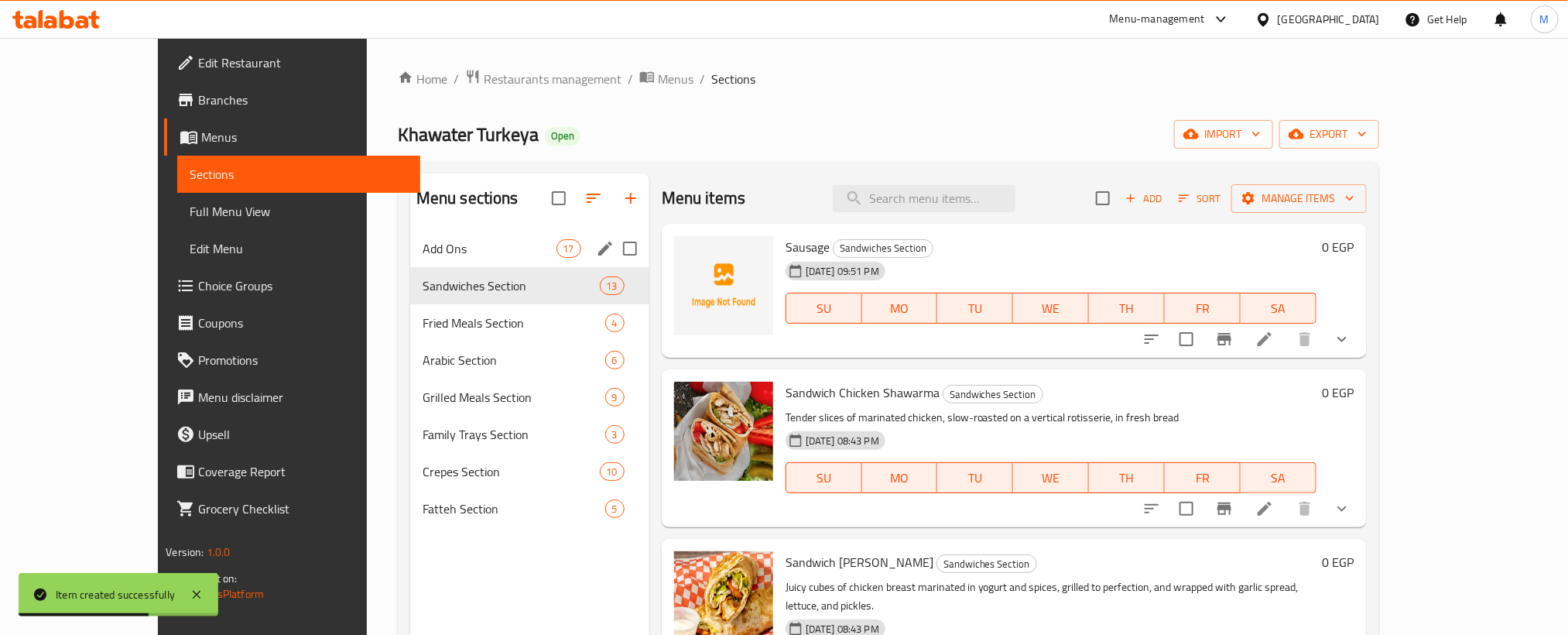
click at [614, 248] on input "Menu sections" at bounding box center [630, 248] width 32 height 32
checkbox input "true"
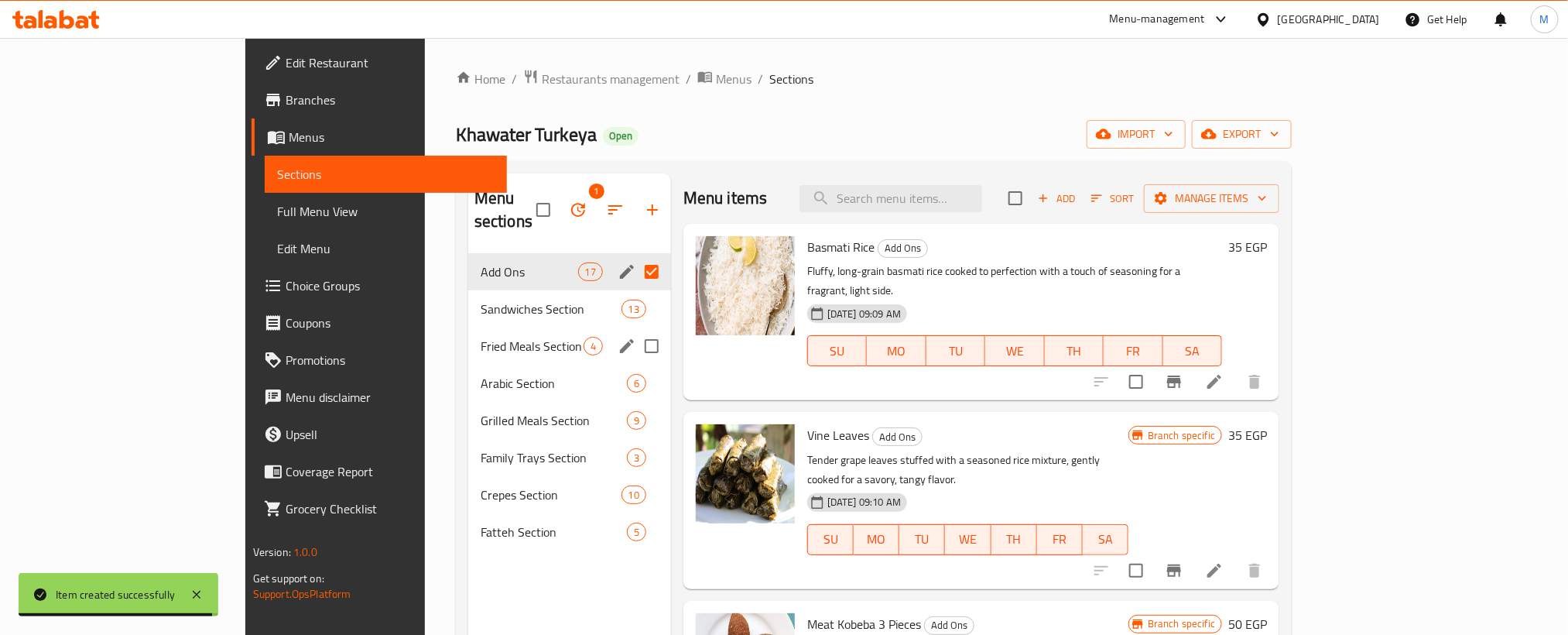
click at [636, 330] on input "Menu sections" at bounding box center [652, 346] width 32 height 32
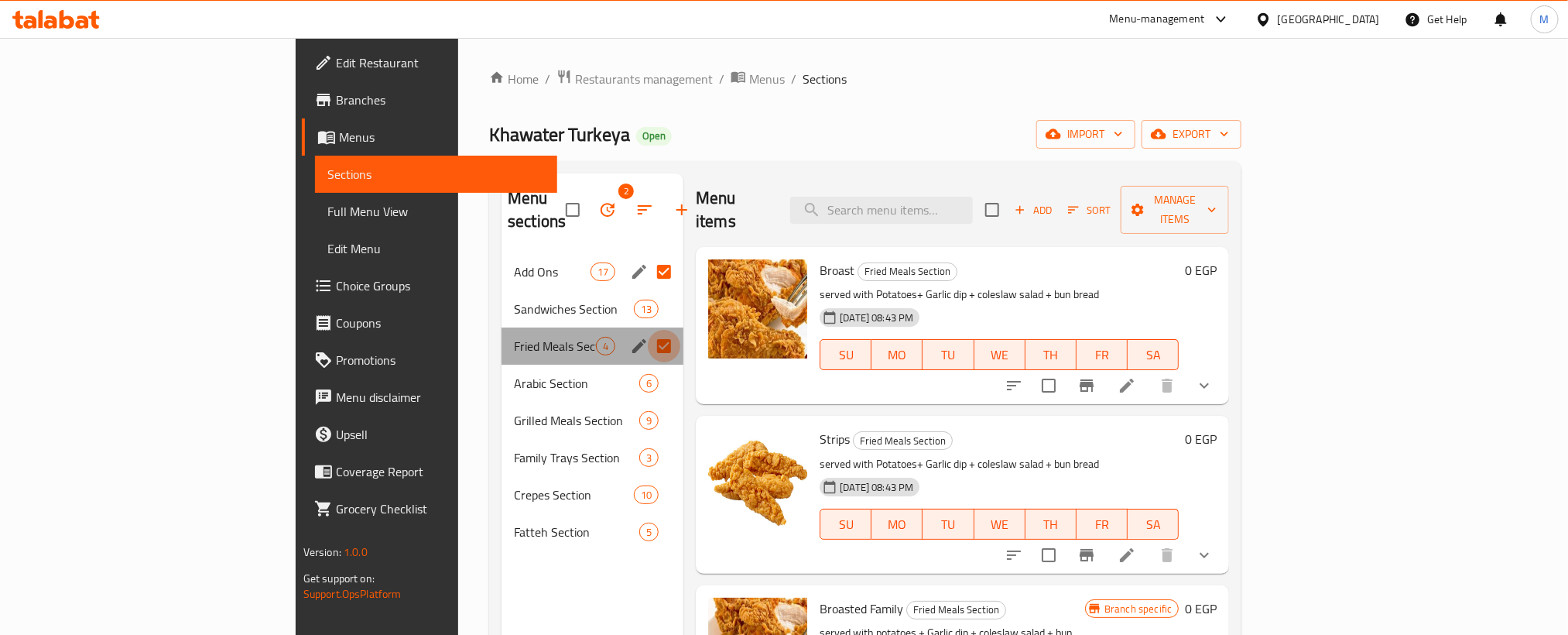
click at [647, 330] on input "Menu sections" at bounding box center [664, 346] width 32 height 32
checkbox input "false"
click at [647, 255] on input "Menu sections" at bounding box center [664, 272] width 32 height 32
checkbox input "false"
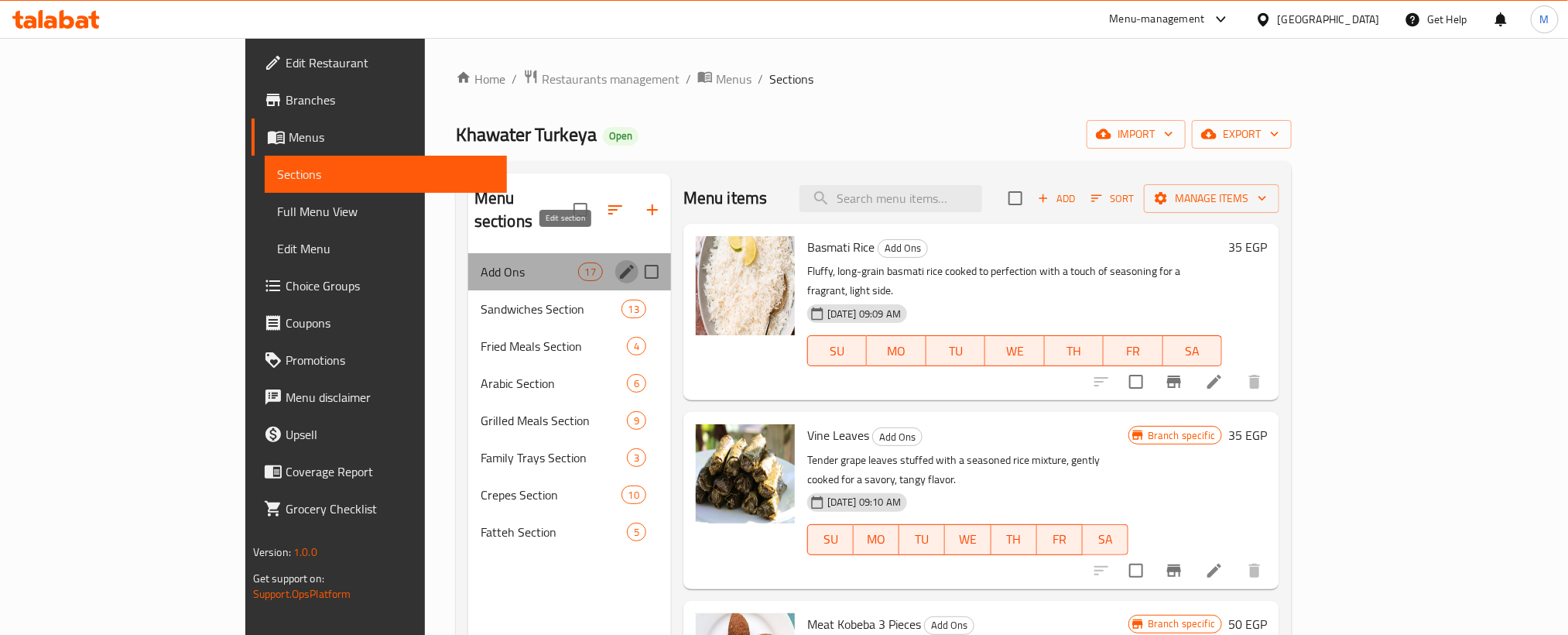
click at [619, 264] on icon "edit" at bounding box center [626, 271] width 13 height 13
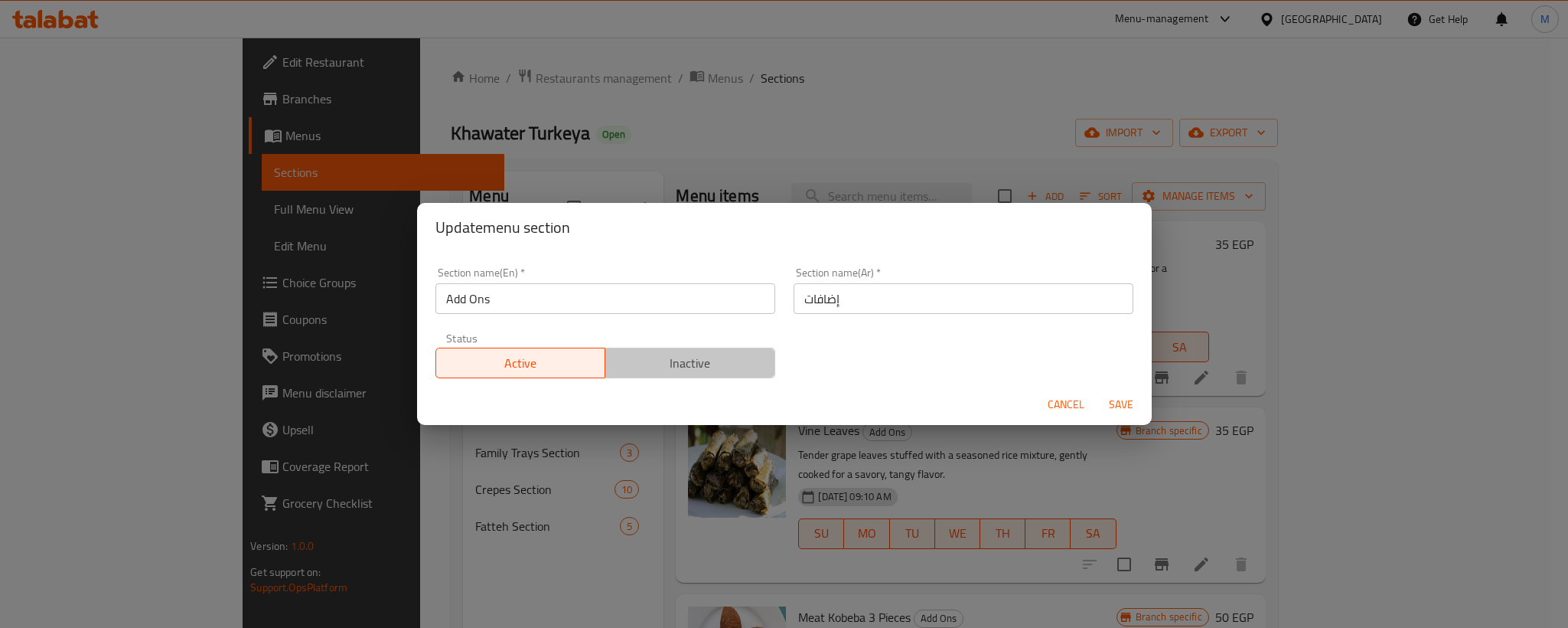
click at [703, 373] on span "Inactive" at bounding box center [690, 363] width 157 height 22
click at [1114, 400] on span "Save" at bounding box center [1120, 405] width 36 height 20
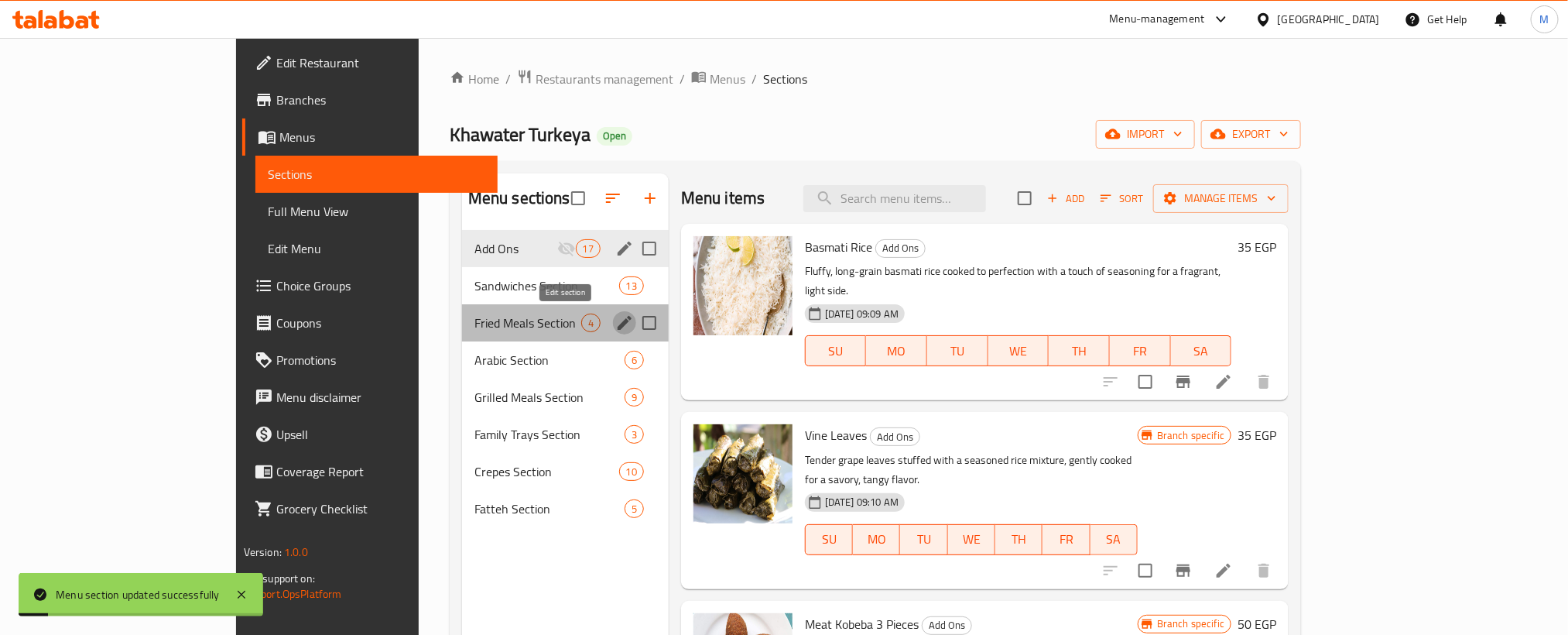
click at [615, 321] on icon "edit" at bounding box center [624, 323] width 19 height 19
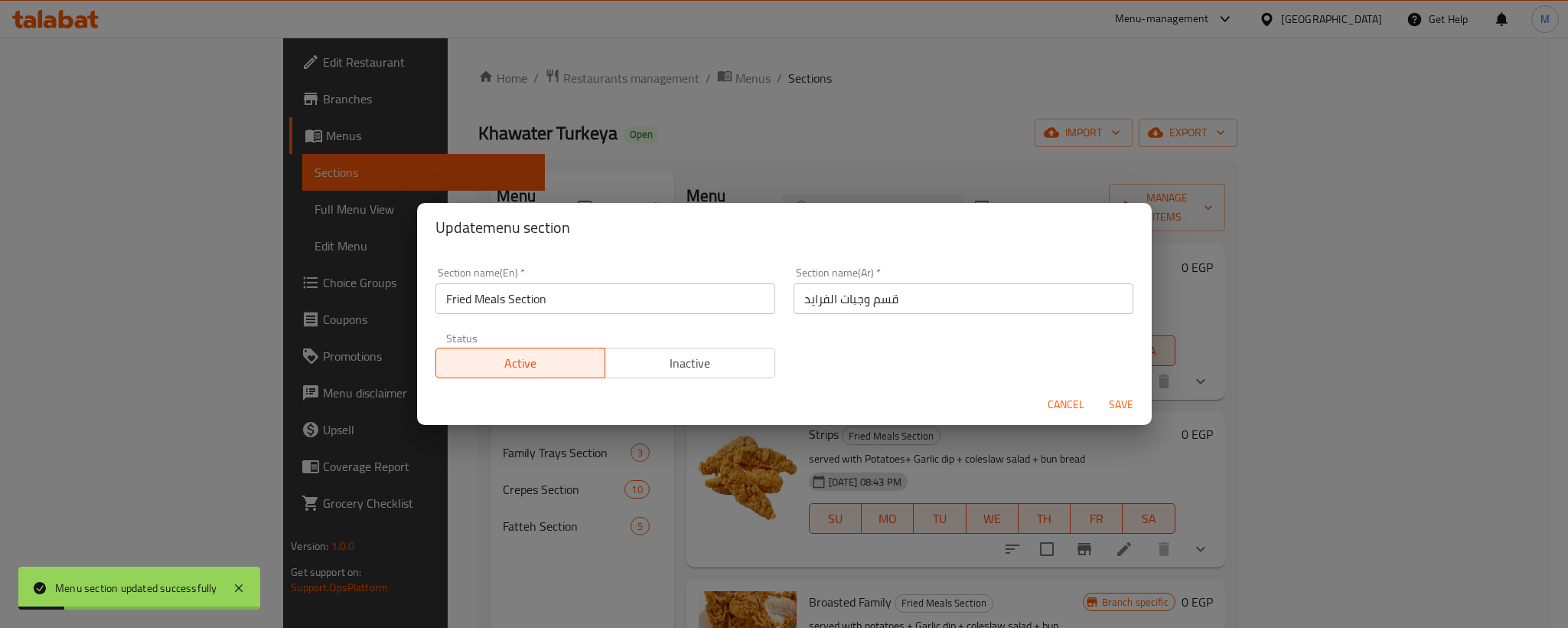
click at [687, 370] on span "Inactive" at bounding box center [690, 363] width 157 height 22
click at [1118, 399] on span "Save" at bounding box center [1120, 405] width 36 height 20
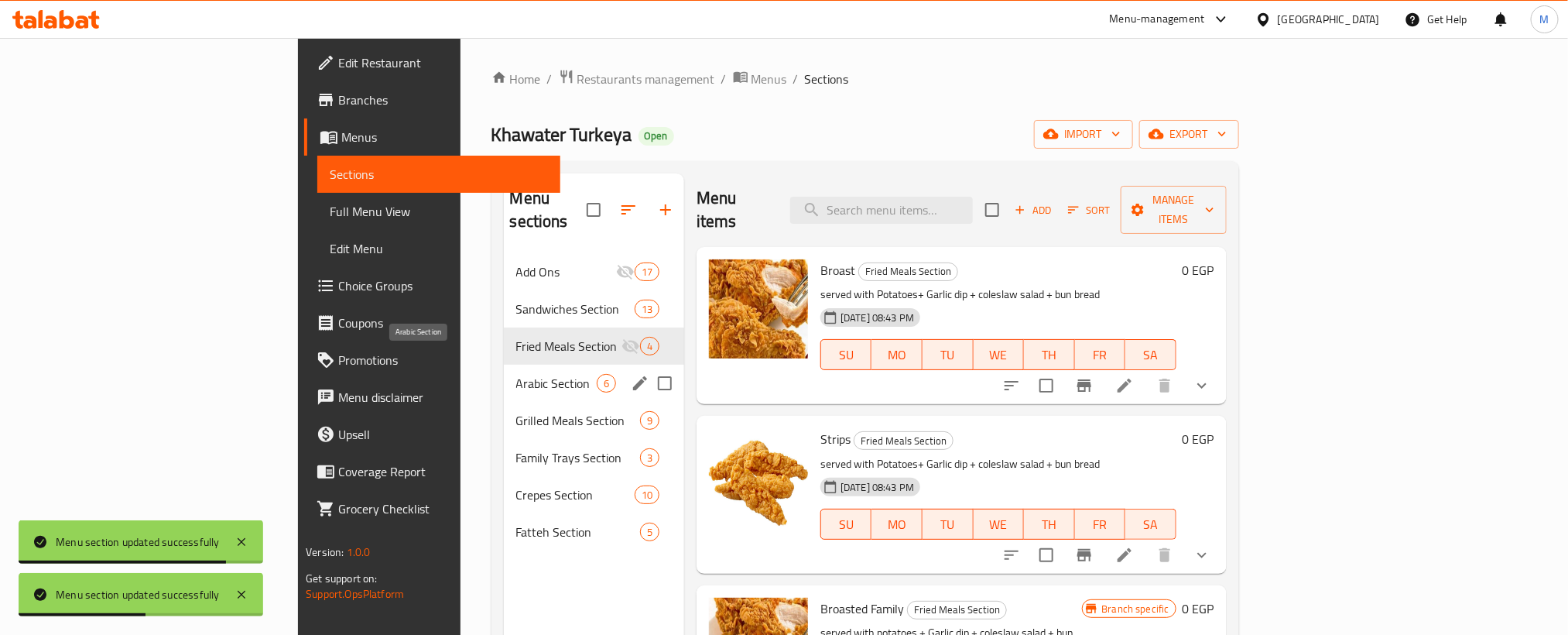
click at [516, 374] on span "Arabic Section" at bounding box center [557, 383] width 81 height 19
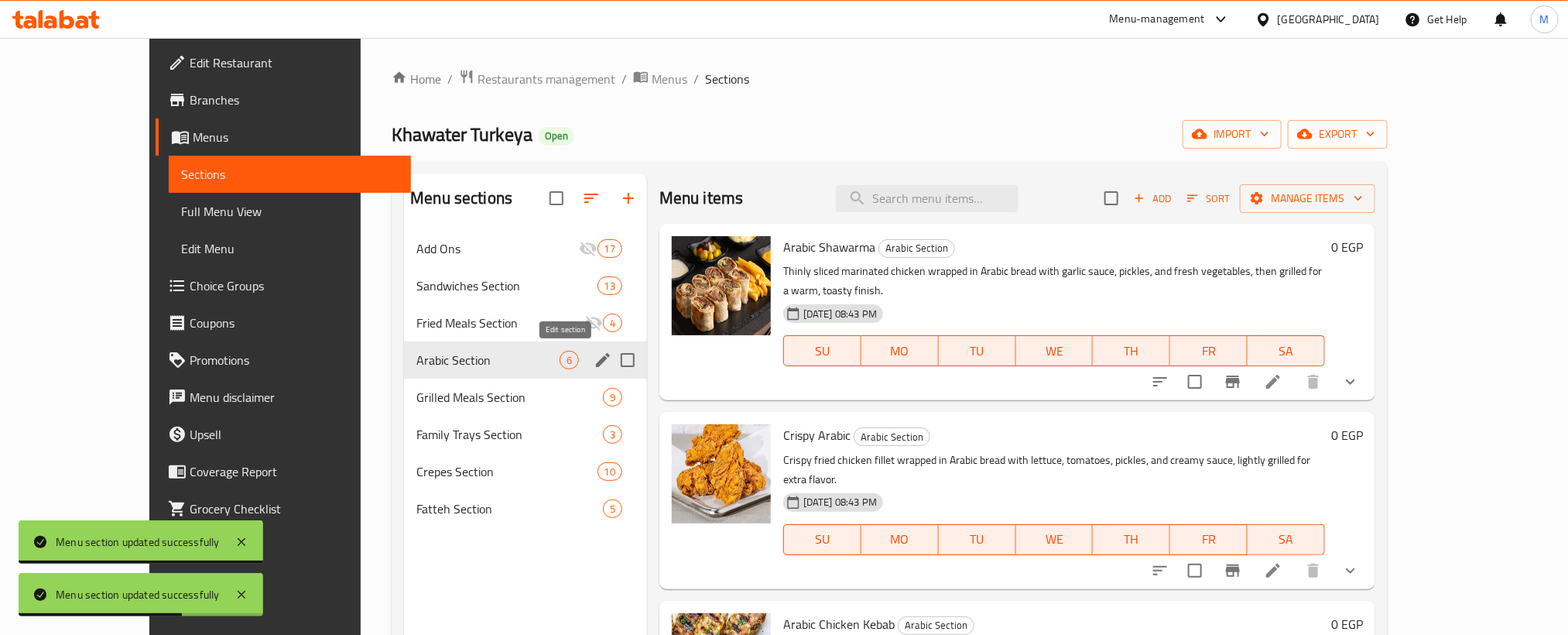
click at [593, 353] on icon "edit" at bounding box center [602, 360] width 19 height 19
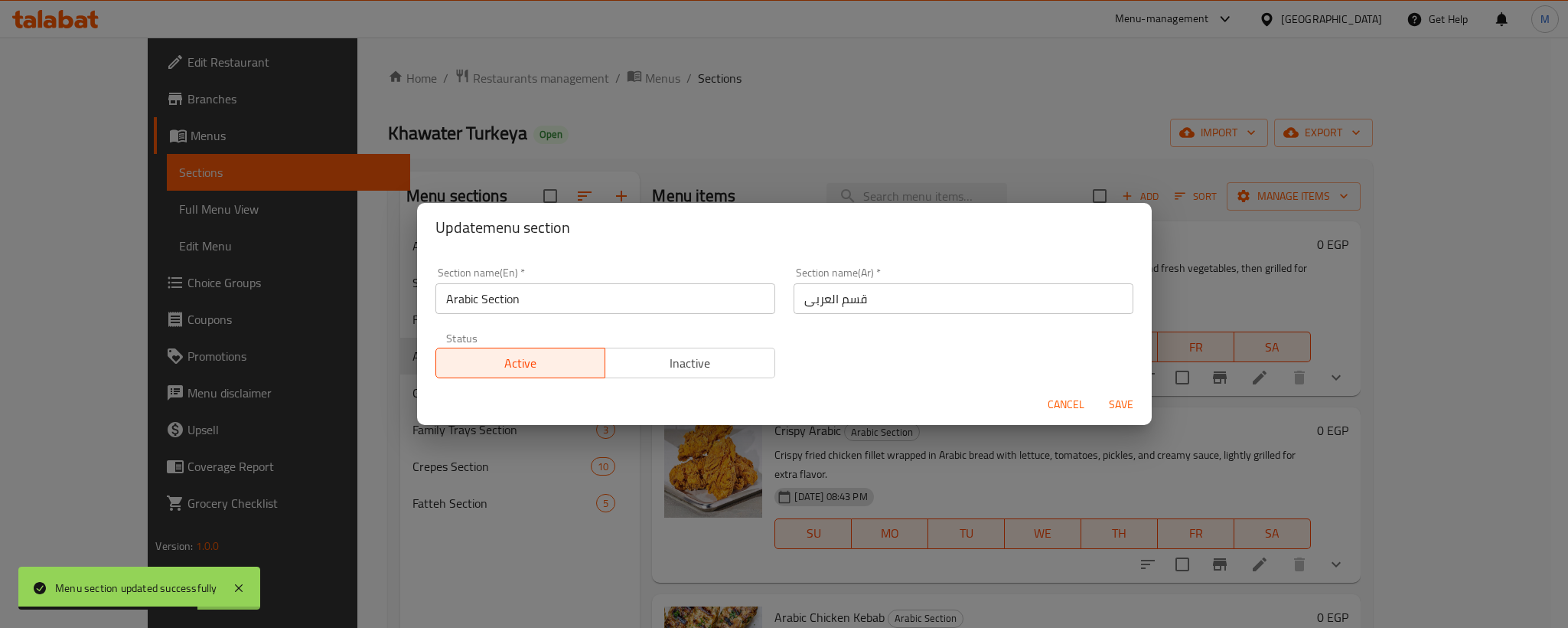
click at [666, 376] on button "Inactive" at bounding box center [690, 363] width 171 height 30
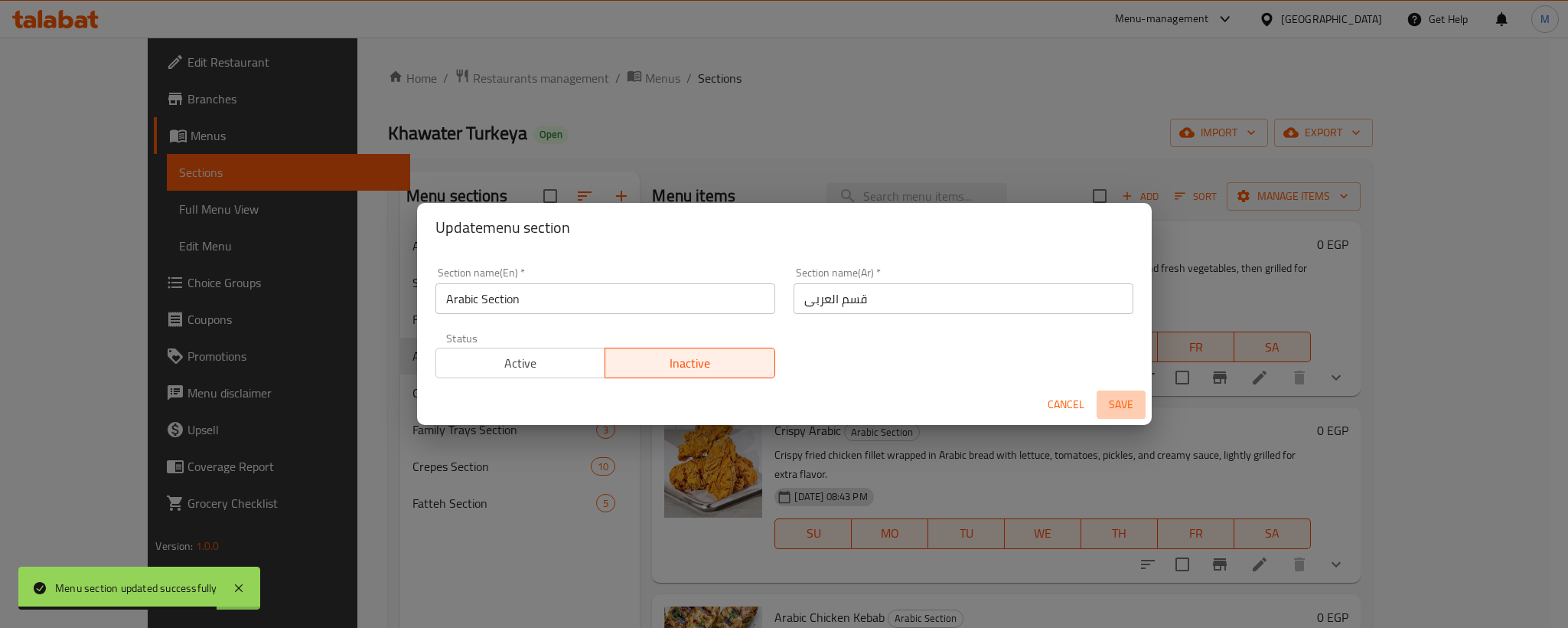
click at [1136, 400] on span "Save" at bounding box center [1120, 405] width 36 height 20
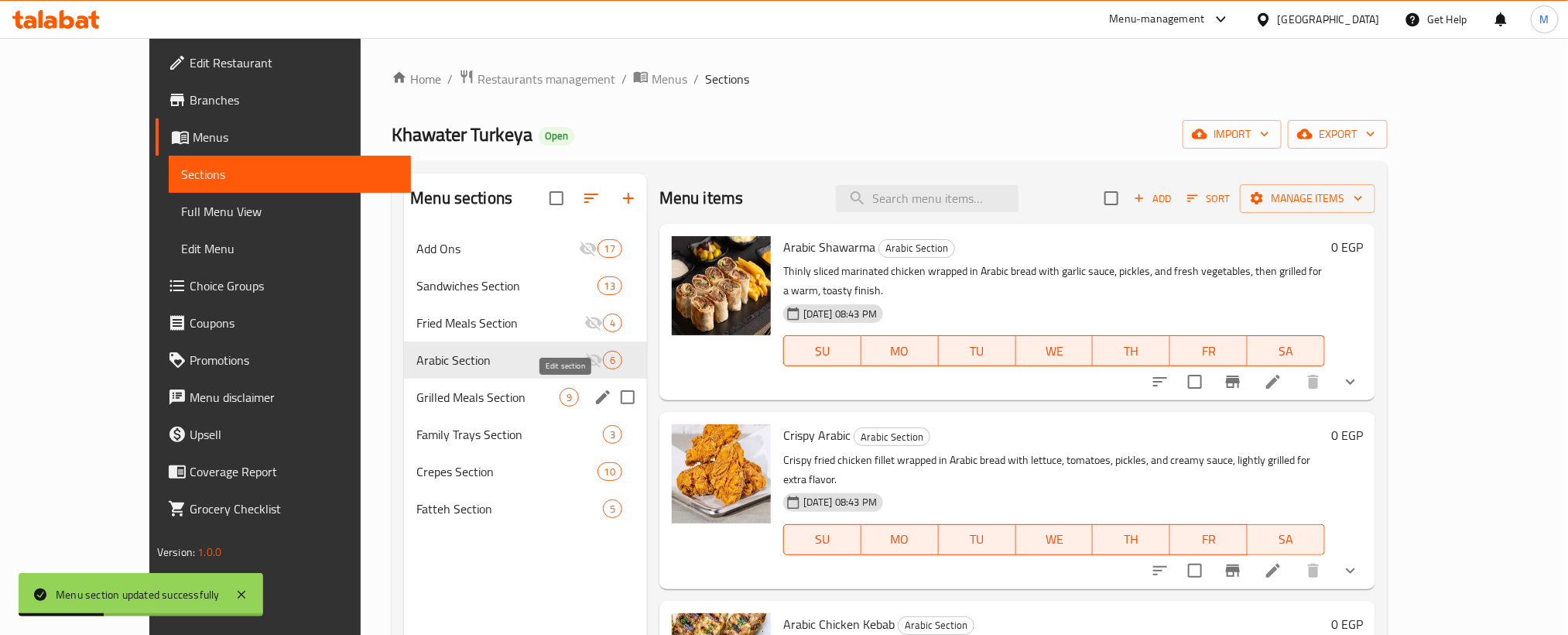
click at [593, 395] on icon "edit" at bounding box center [602, 397] width 19 height 19
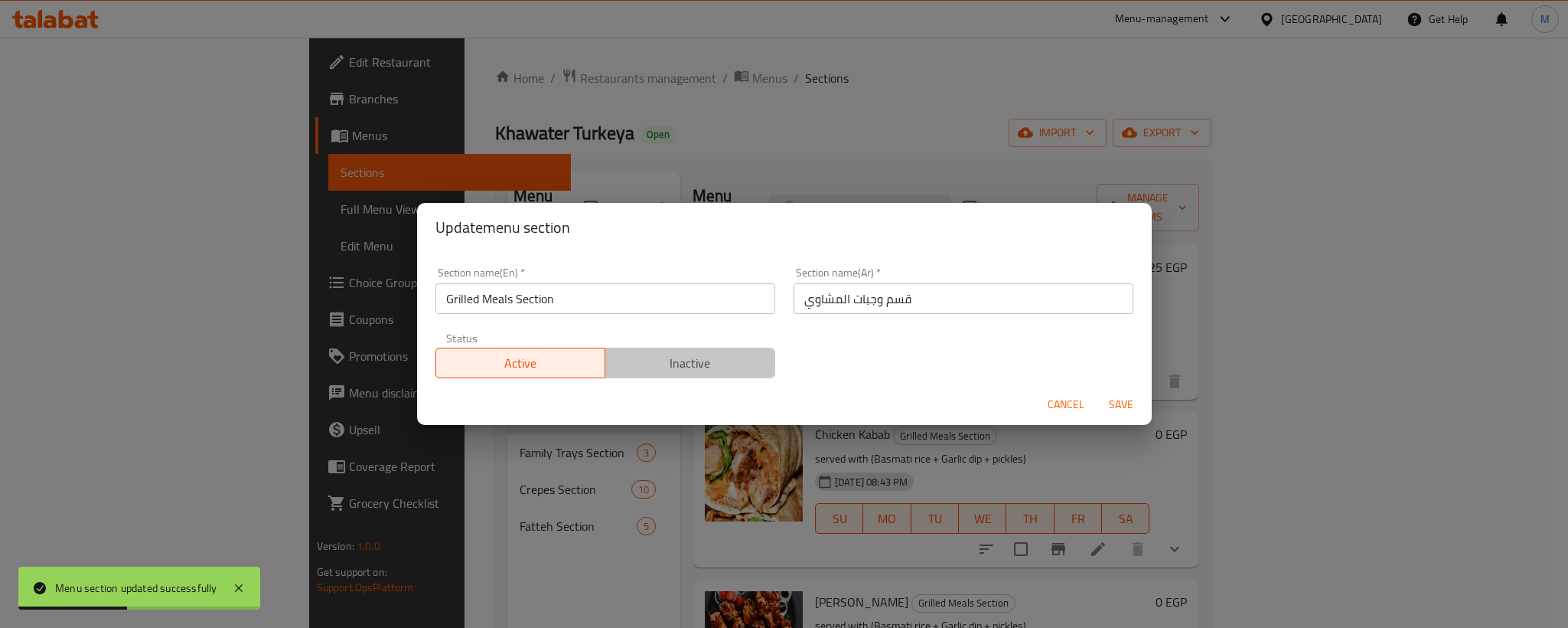
click at [739, 367] on span "Inactive" at bounding box center [690, 363] width 157 height 22
click at [1139, 407] on span "Save" at bounding box center [1120, 405] width 36 height 20
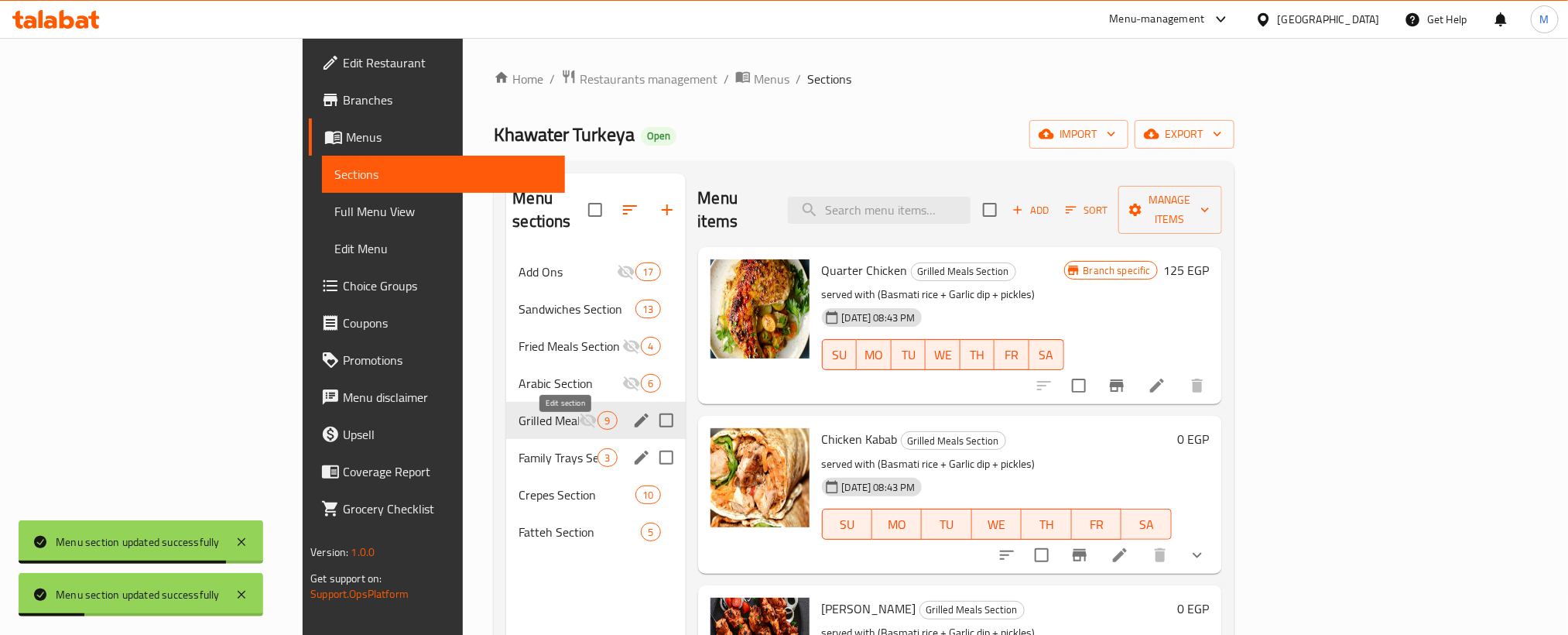
click at [632, 448] on icon "edit" at bounding box center [641, 457] width 19 height 19
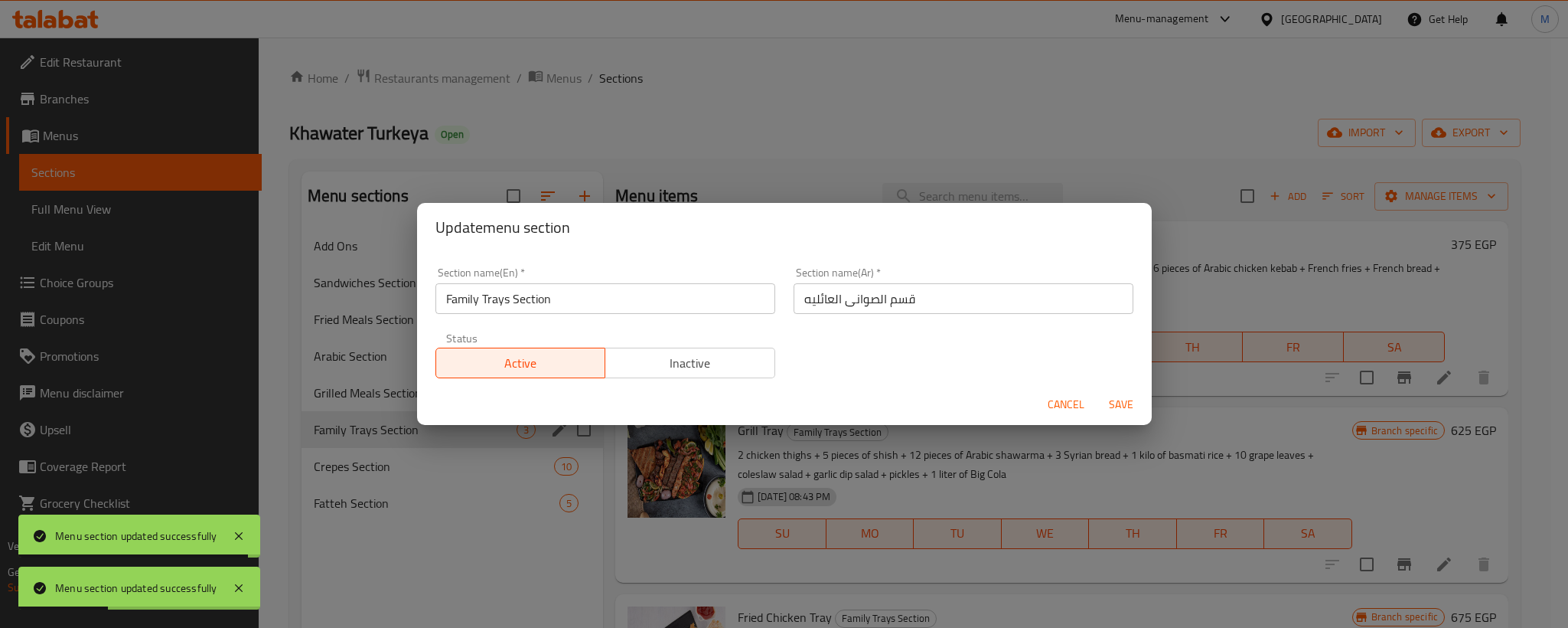
click at [683, 374] on button "Inactive" at bounding box center [690, 363] width 171 height 30
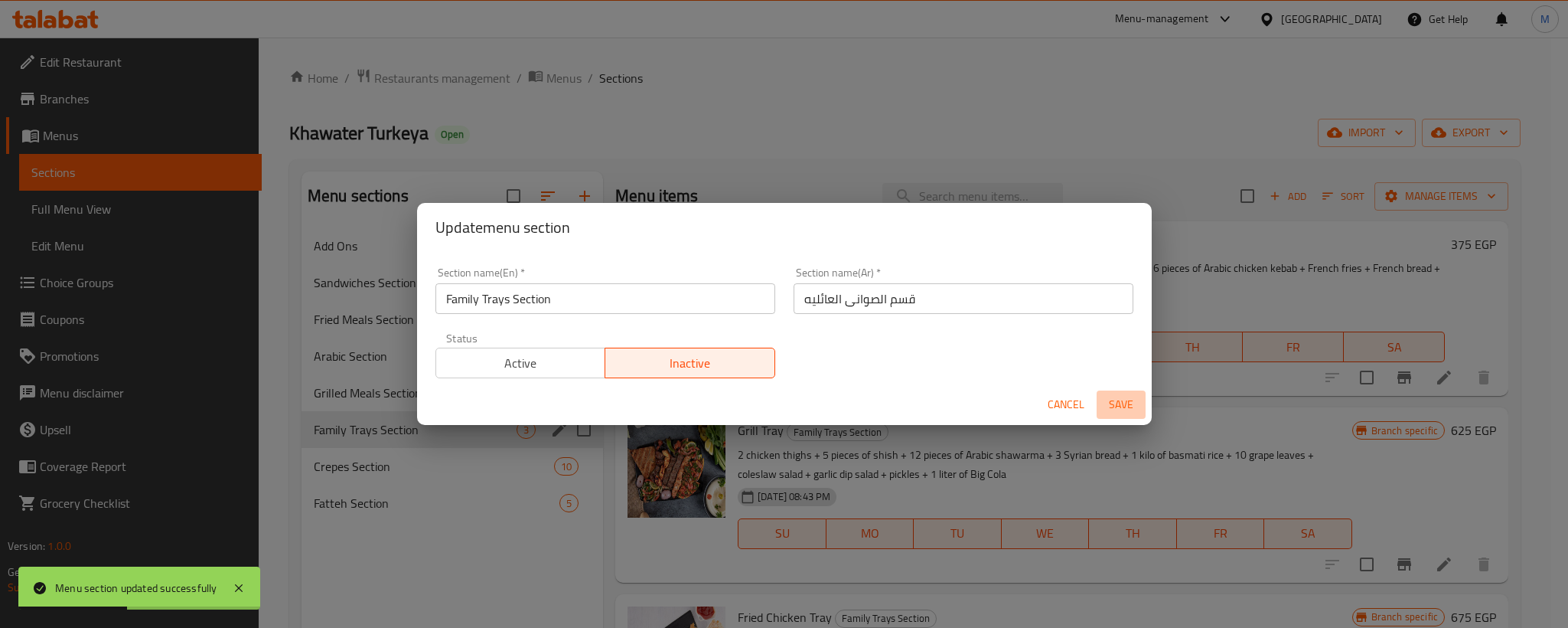
click at [1102, 410] on span "Save" at bounding box center [1120, 405] width 36 height 20
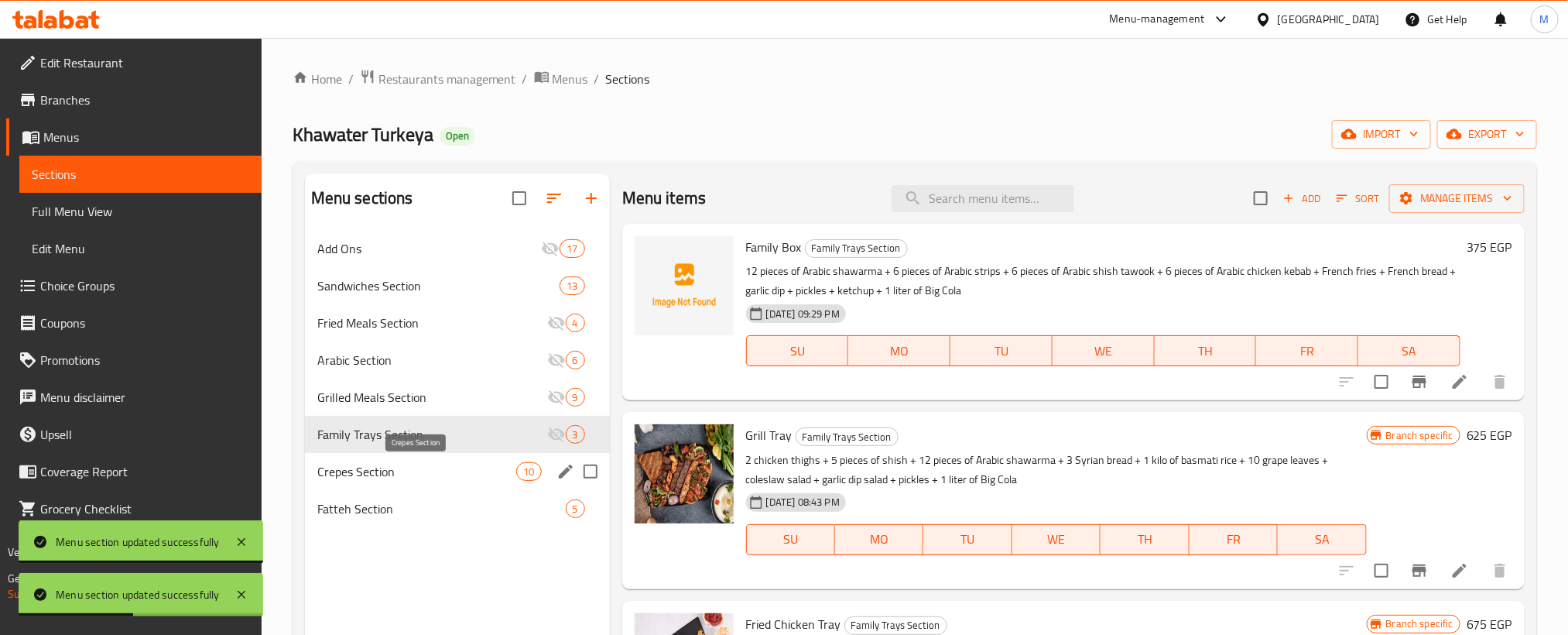
click at [487, 467] on span "Crepes Section" at bounding box center [417, 471] width 200 height 19
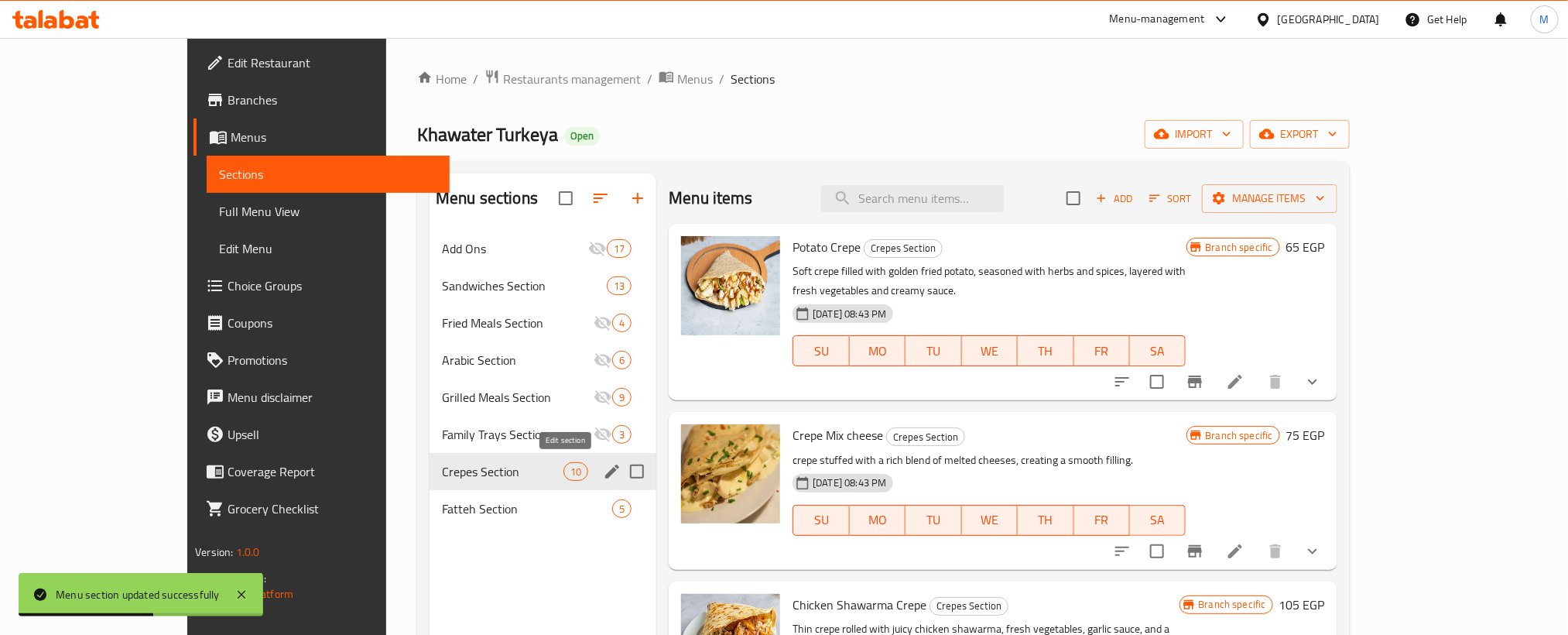
click at [603, 467] on icon "edit" at bounding box center [612, 471] width 19 height 19
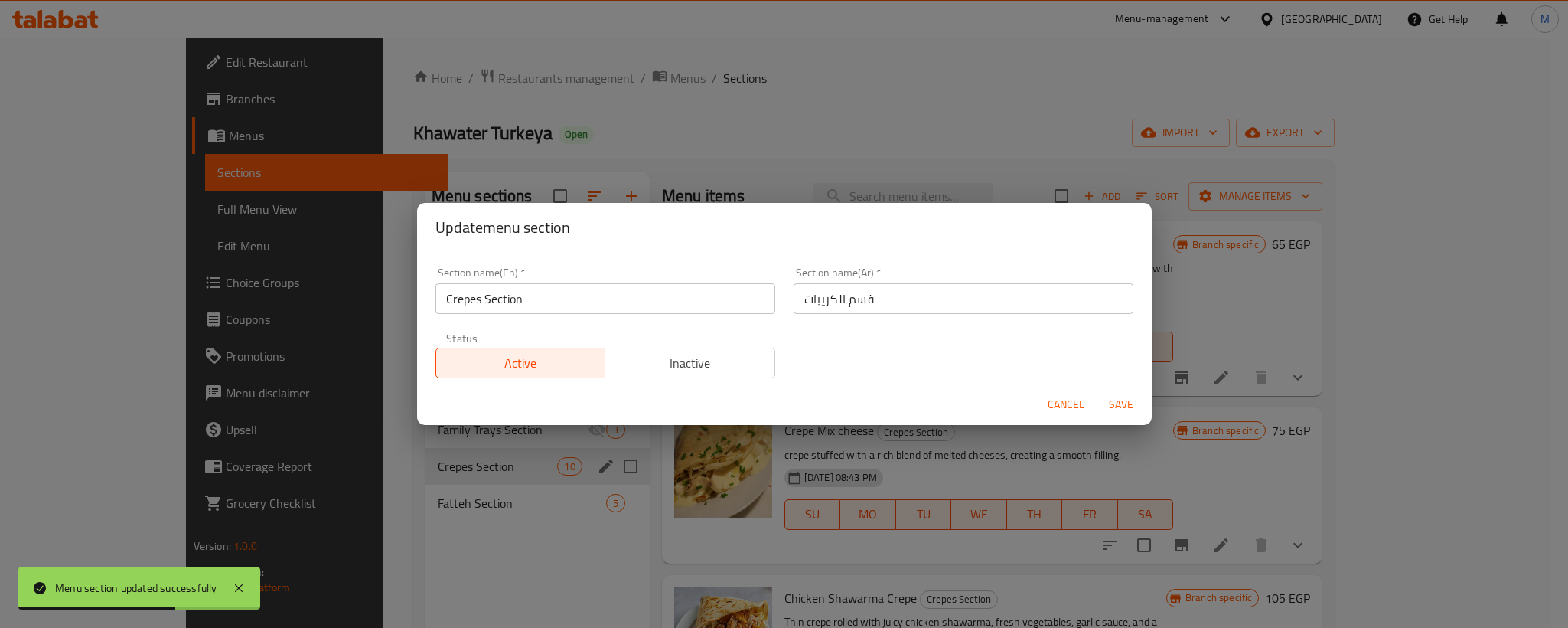
click at [679, 382] on div "Status Active Inactive" at bounding box center [604, 355] width 358 height 64
click at [689, 363] on span "Inactive" at bounding box center [690, 363] width 157 height 22
click at [1124, 403] on span "Save" at bounding box center [1120, 405] width 36 height 20
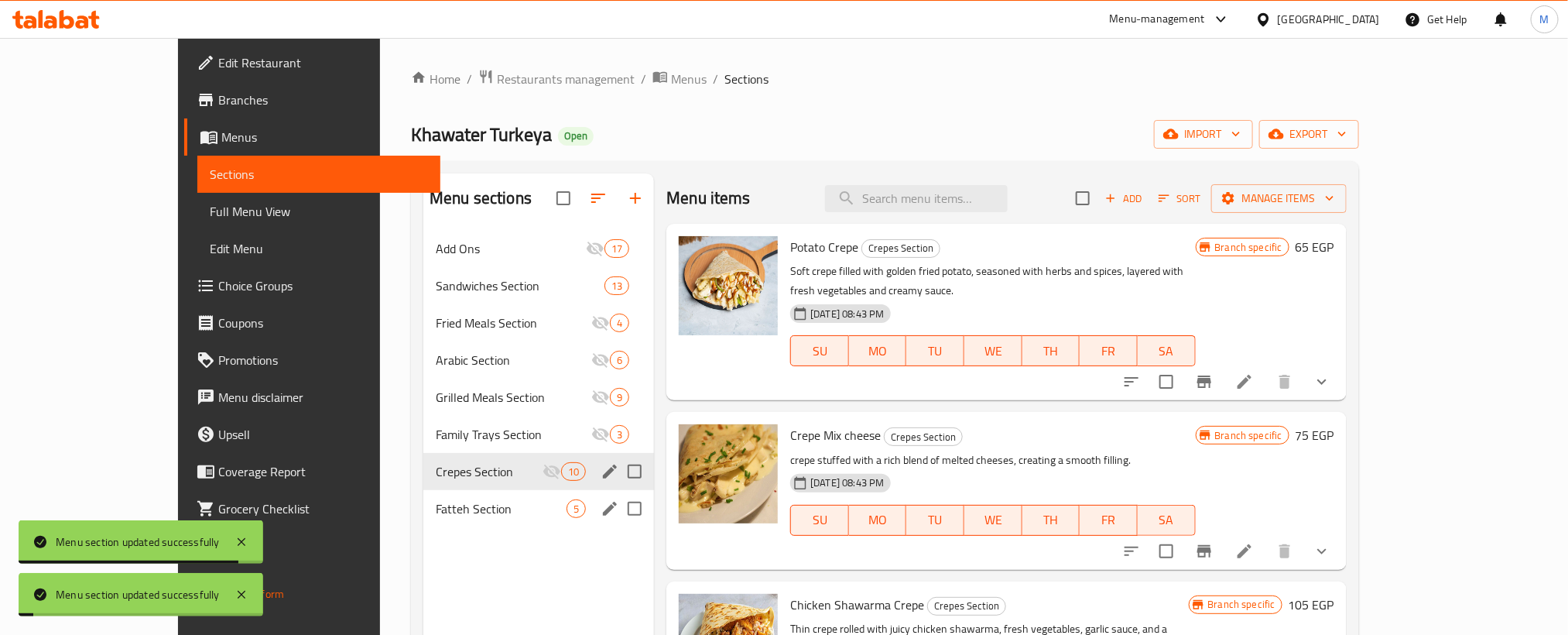
click at [601, 503] on icon "edit" at bounding box center [610, 508] width 19 height 19
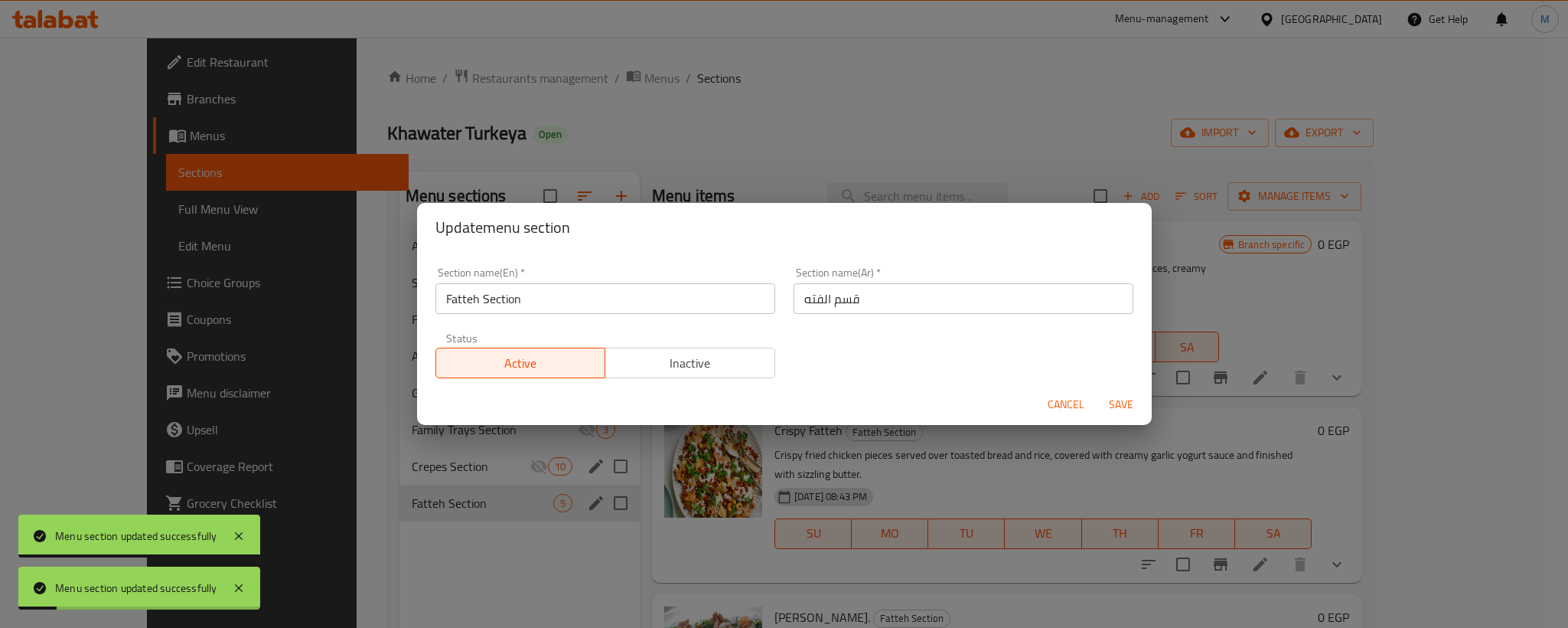
click at [741, 359] on span "Inactive" at bounding box center [690, 363] width 157 height 22
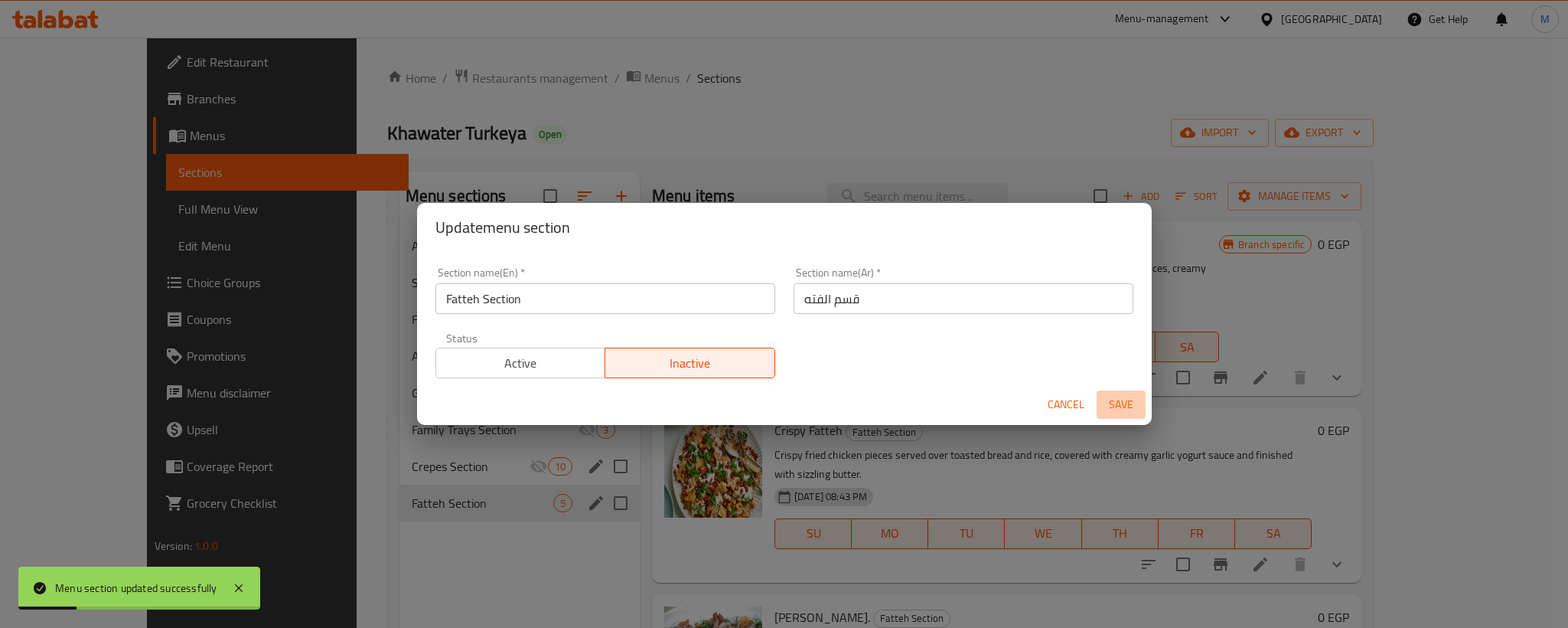
click at [1116, 404] on span "Save" at bounding box center [1120, 405] width 36 height 20
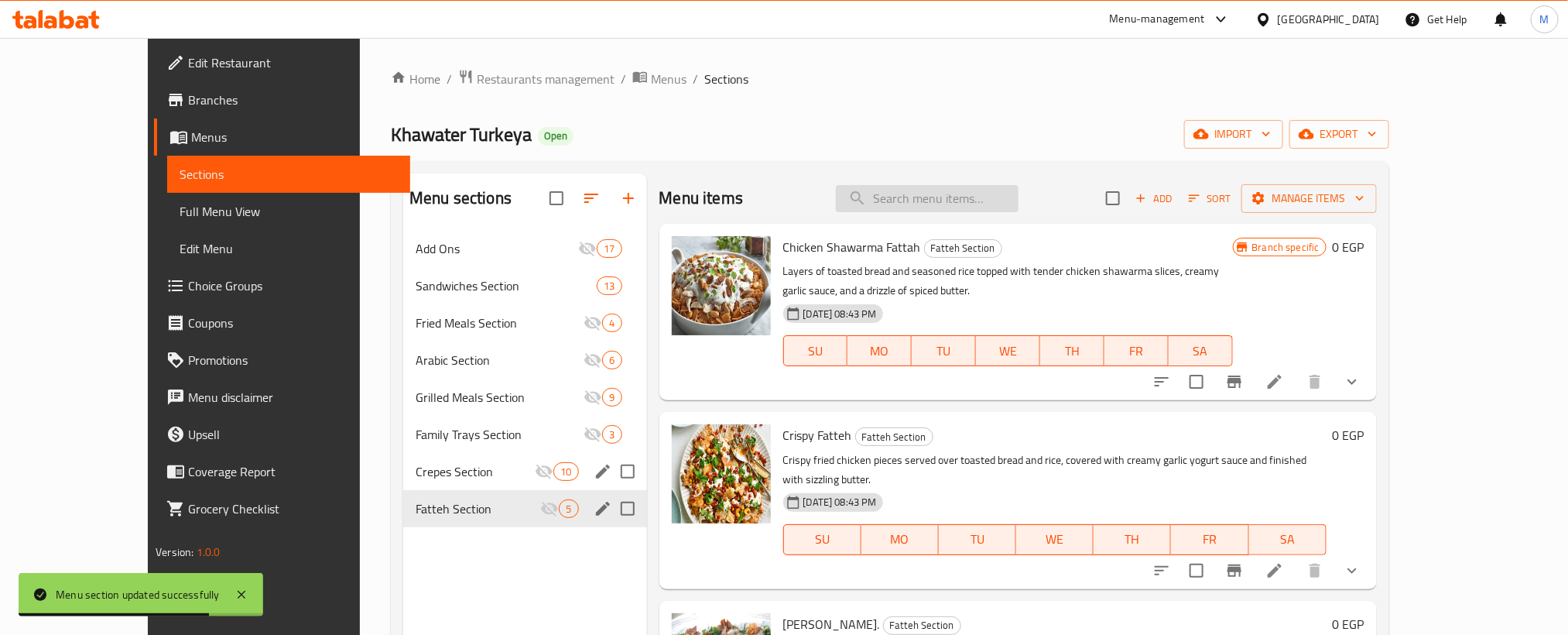
click at [1019, 193] on input "search" at bounding box center [927, 199] width 183 height 27
paste input "[PERSON_NAME]"
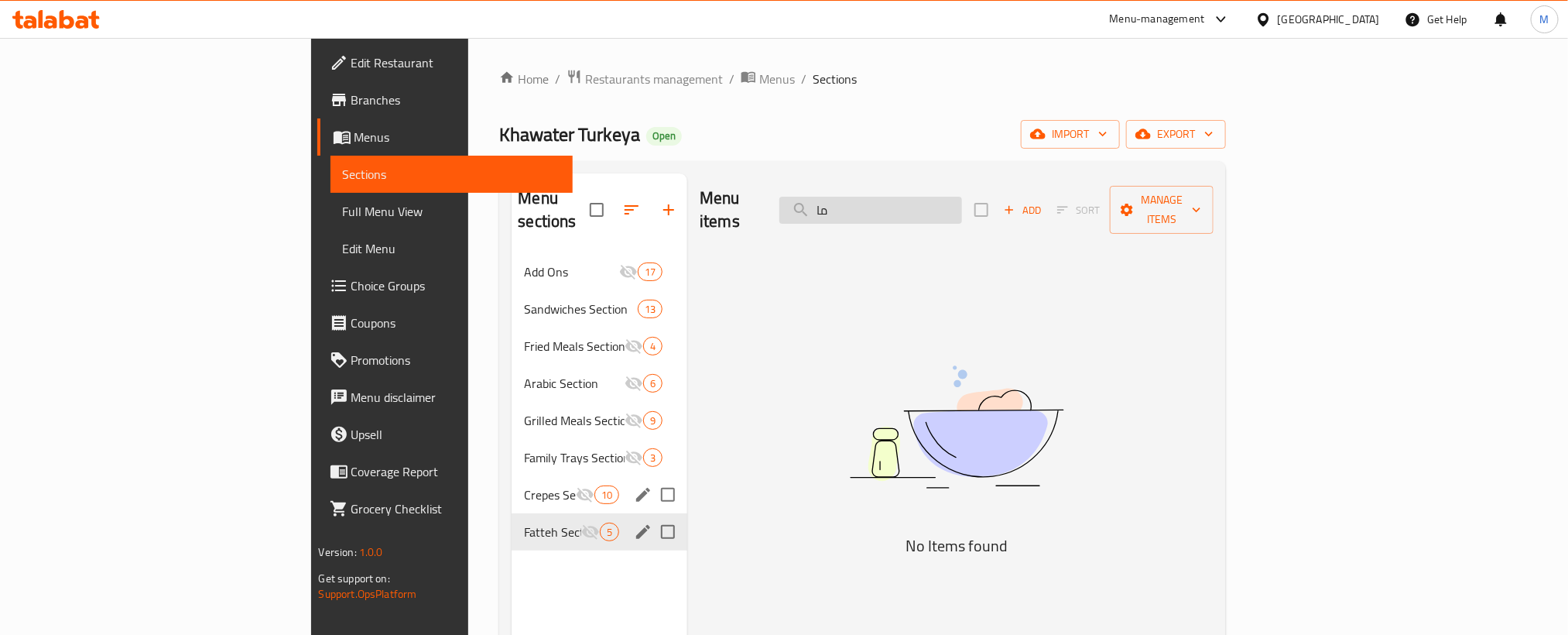
type input "م"
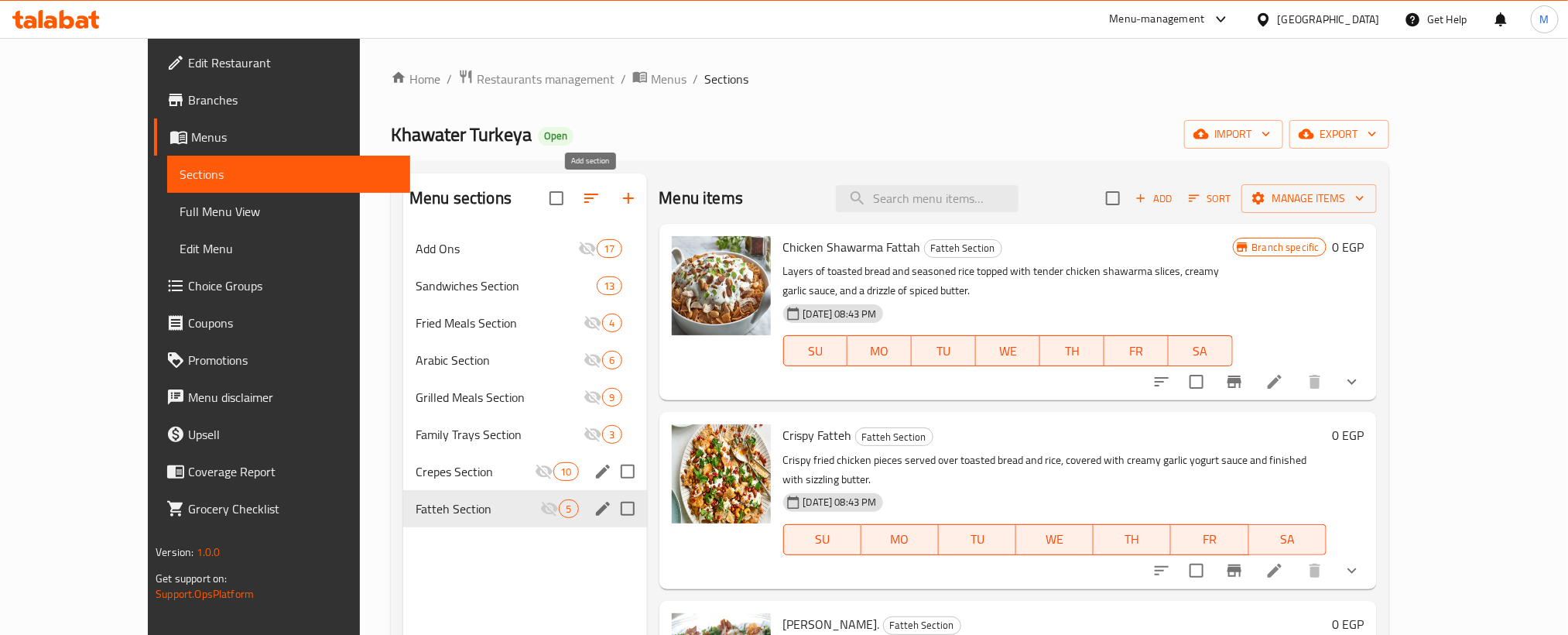
click at [610, 196] on button "button" at bounding box center [628, 198] width 37 height 37
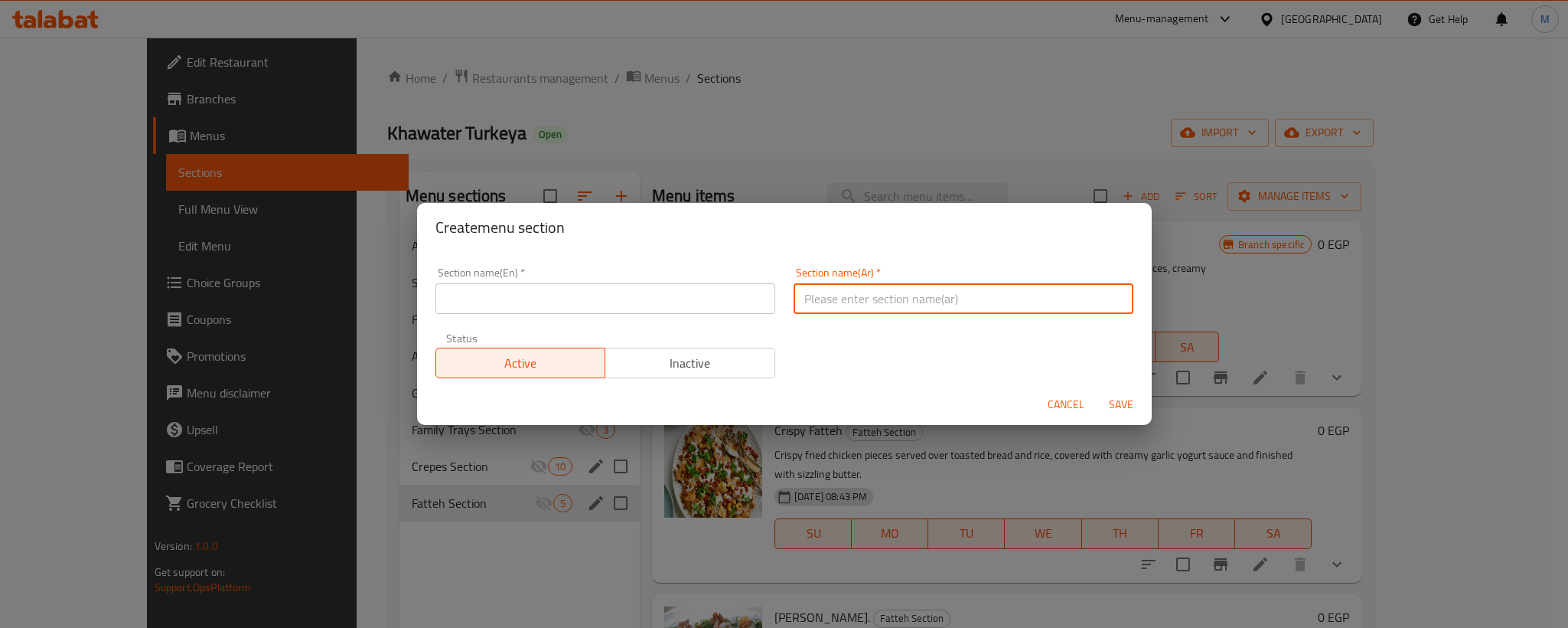
click at [879, 294] on input "text" at bounding box center [964, 298] width 340 height 30
paste input "قسم الماريا"
type input "قسم الماريا"
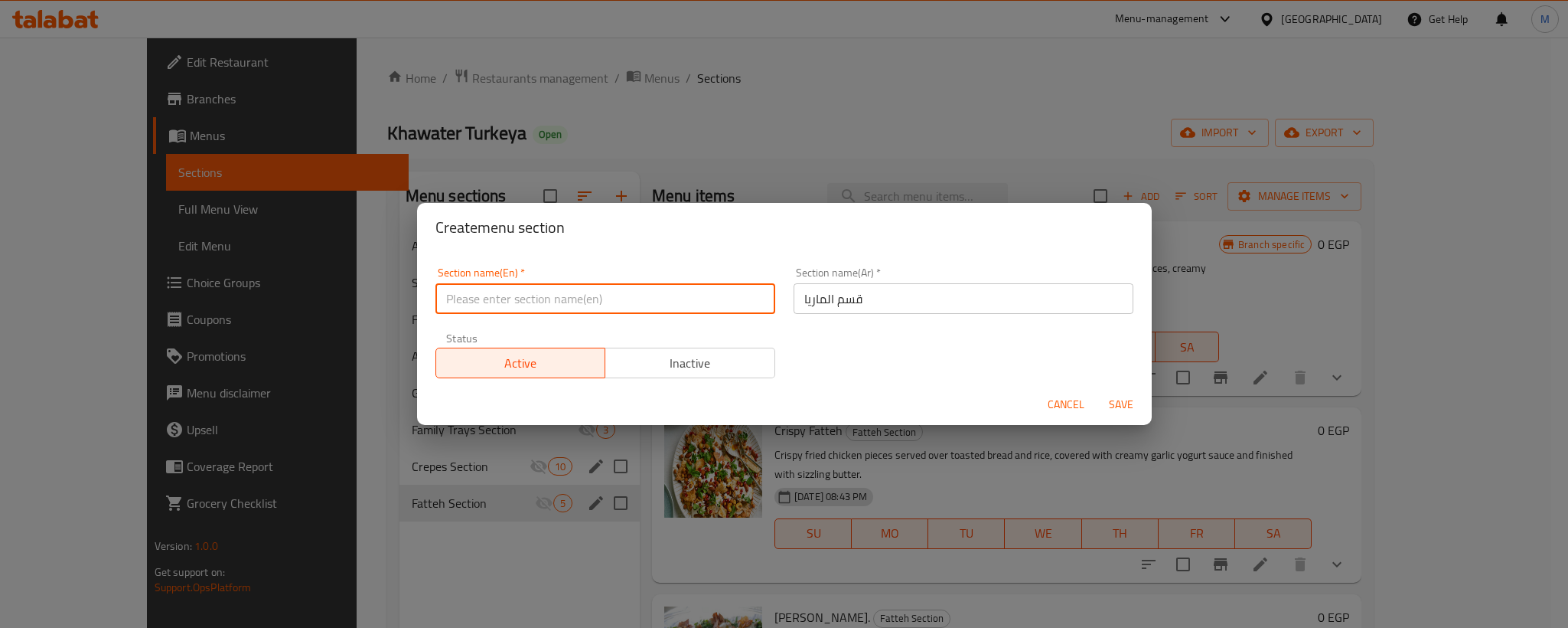
click at [657, 297] on input "text" at bounding box center [605, 298] width 340 height 30
paste input "[PERSON_NAME] section"
click at [657, 297] on input "[PERSON_NAME] section" at bounding box center [605, 298] width 340 height 30
type input "Maria Section"
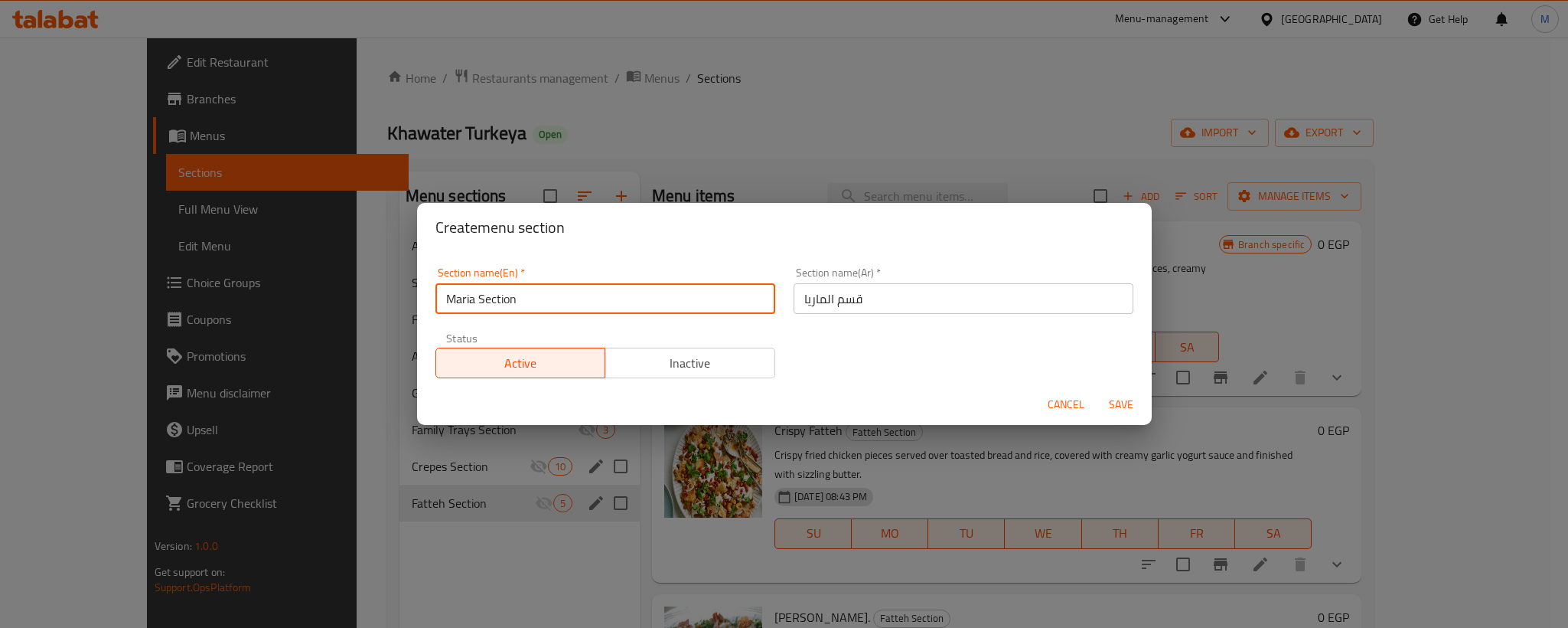
click at [918, 357] on div "Section name(En)   * [PERSON_NAME] Section Section name(En) * Section name(Ar) …" at bounding box center [784, 322] width 716 height 129
click at [1120, 395] on span "Save" at bounding box center [1120, 405] width 36 height 20
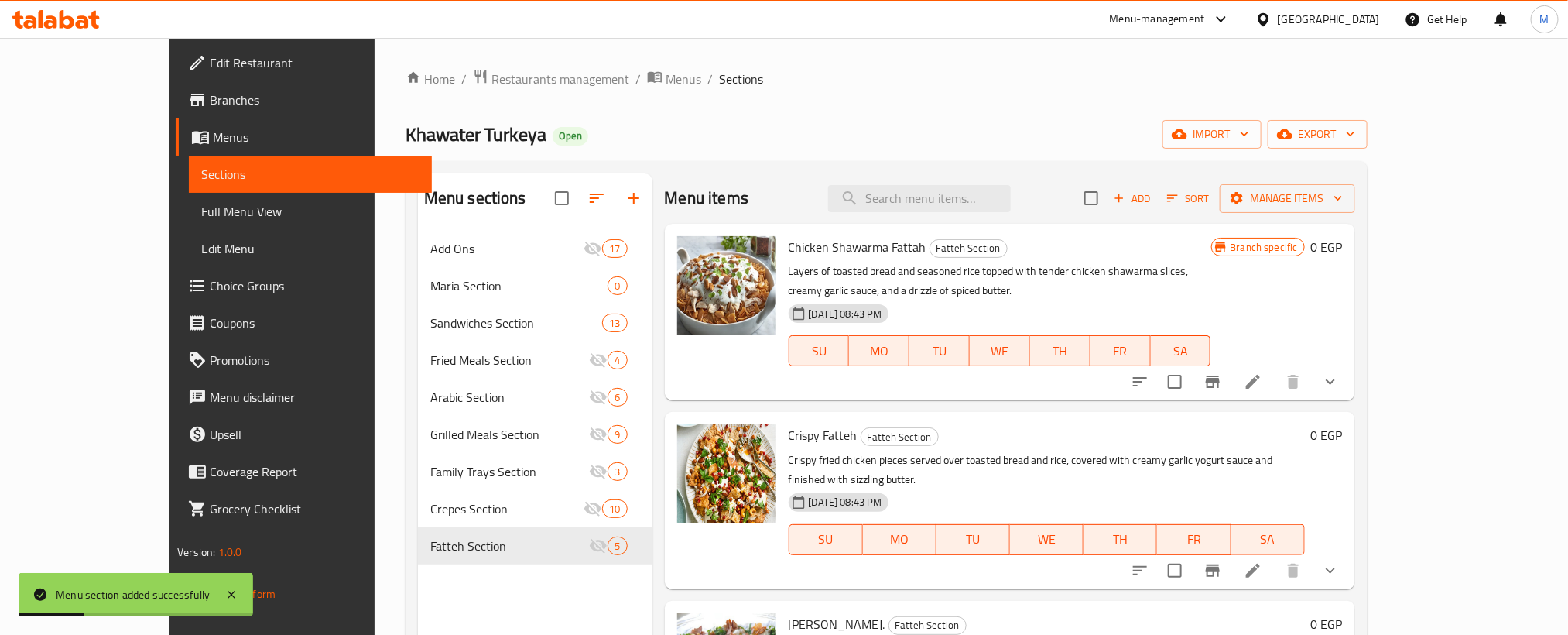
click at [869, 132] on div "Khawater Turkeya Open import export" at bounding box center [886, 134] width 962 height 29
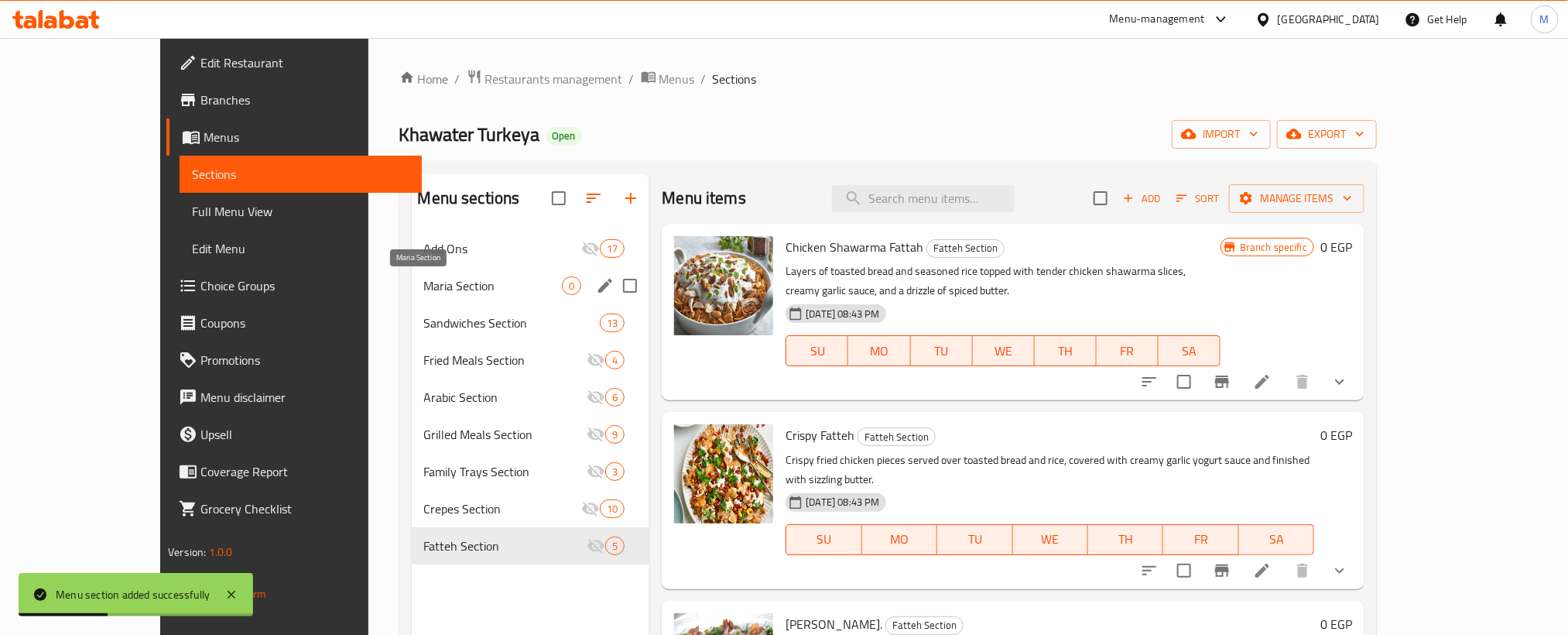
click at [424, 281] on span "Maria Section" at bounding box center [494, 285] width 138 height 19
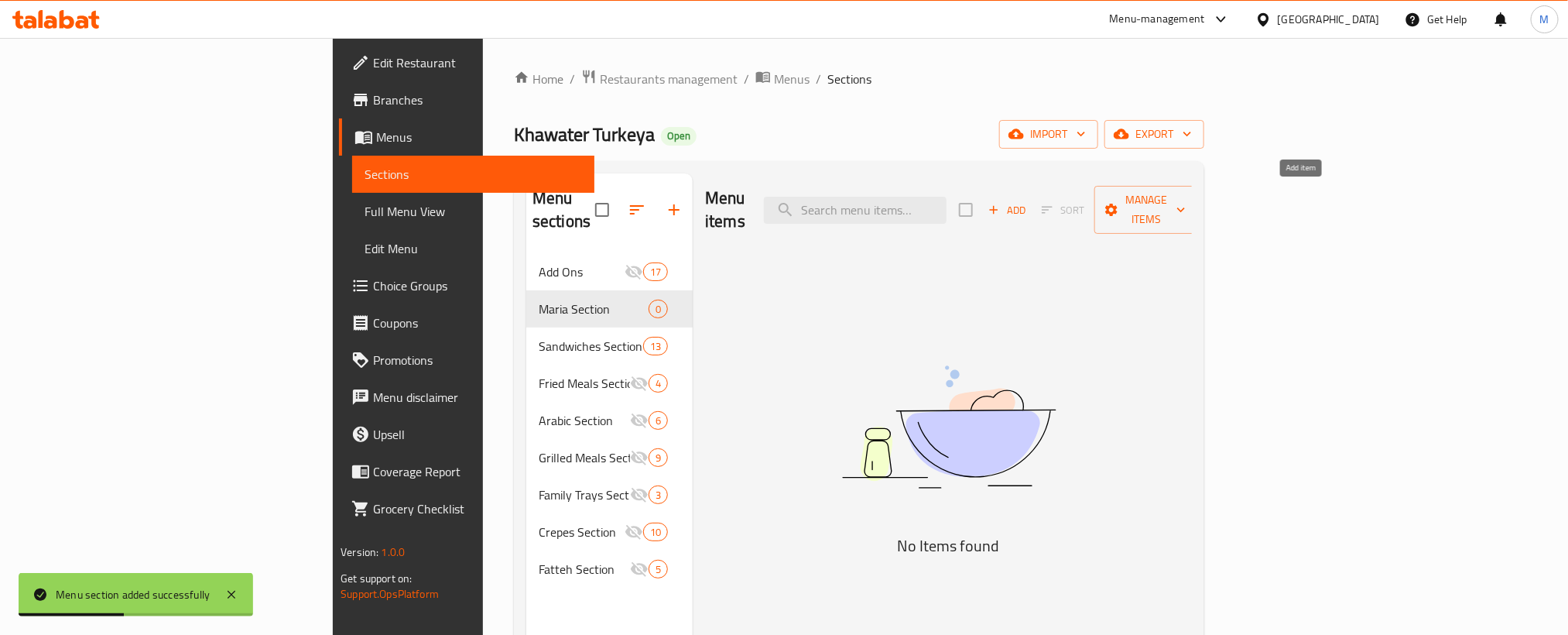
click at [1028, 207] on span "Add" at bounding box center [1007, 210] width 41 height 18
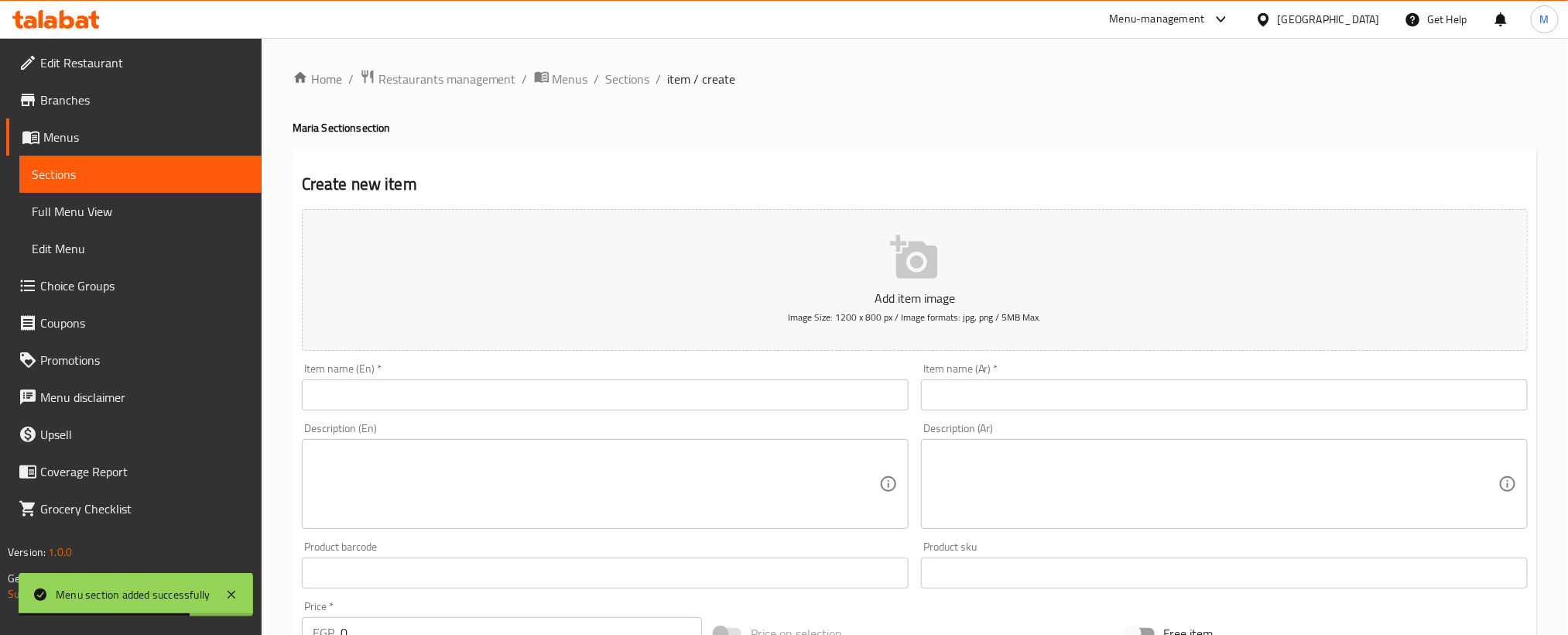
click at [1181, 392] on input "text" at bounding box center [1224, 395] width 607 height 31
paste input "[PERSON_NAME] دجاج"
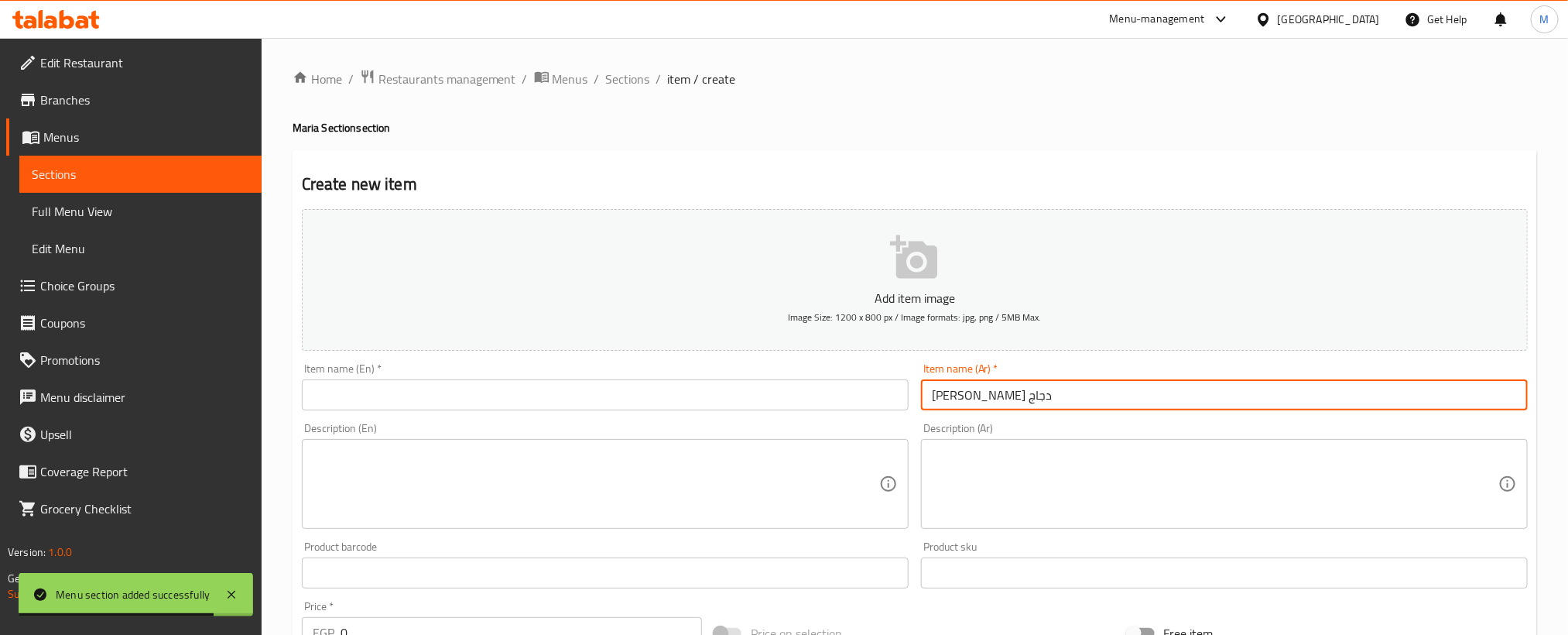
type input "[PERSON_NAME] دجاج"
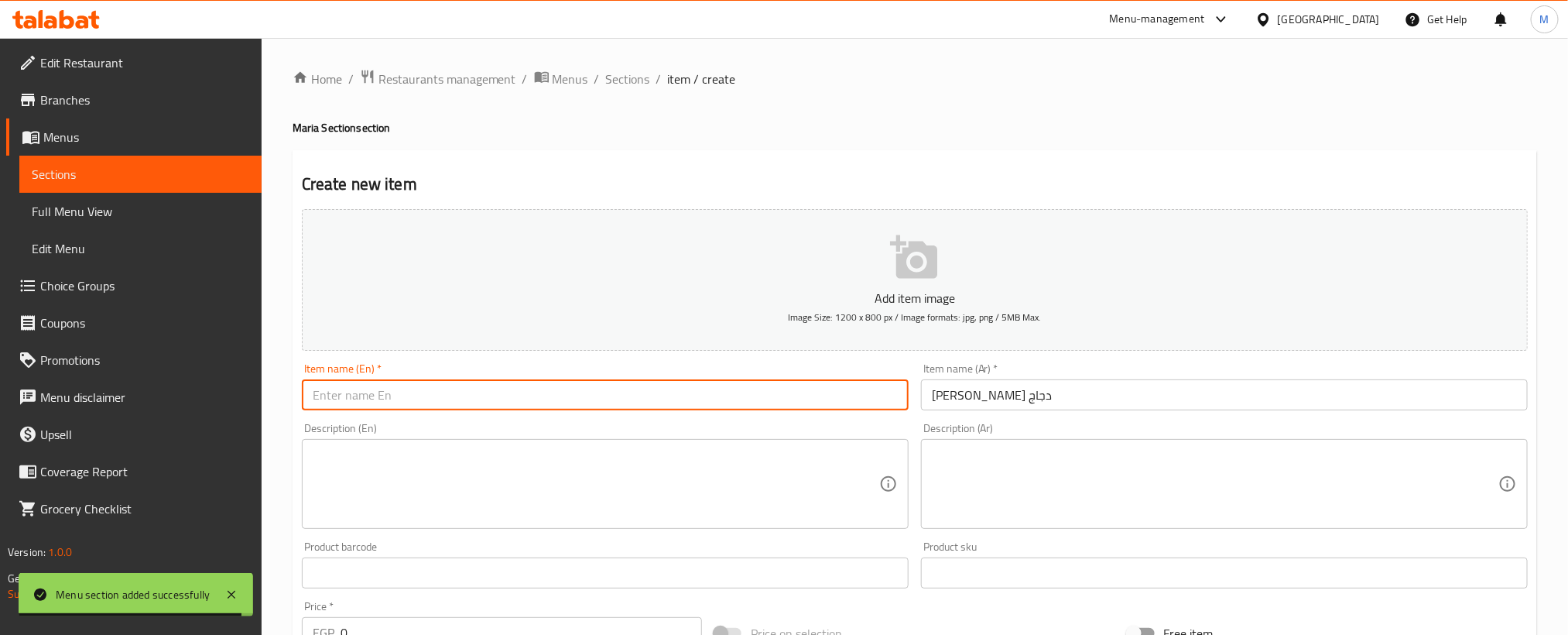
click at [726, 404] on input "text" at bounding box center [605, 395] width 607 height 31
paste input "[PERSON_NAME] Chicken Shawarma"
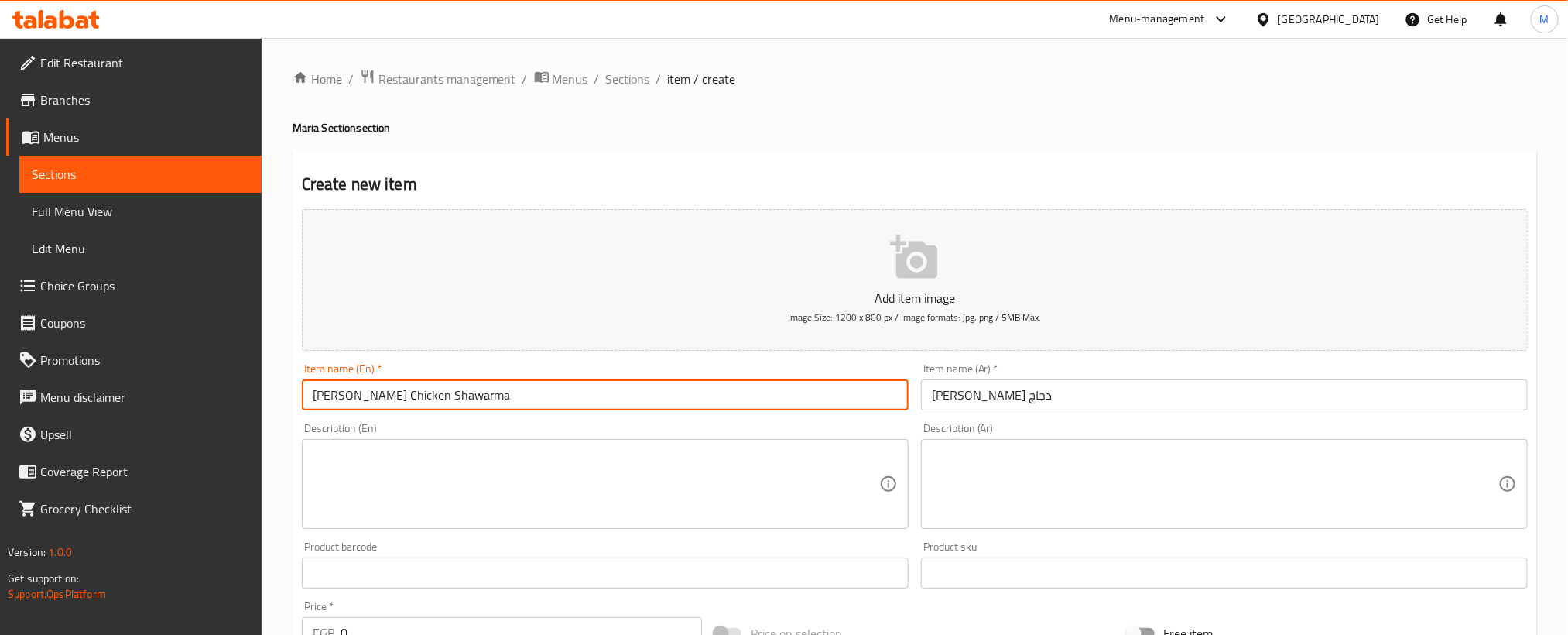
type input "[PERSON_NAME] Chicken Shawarma"
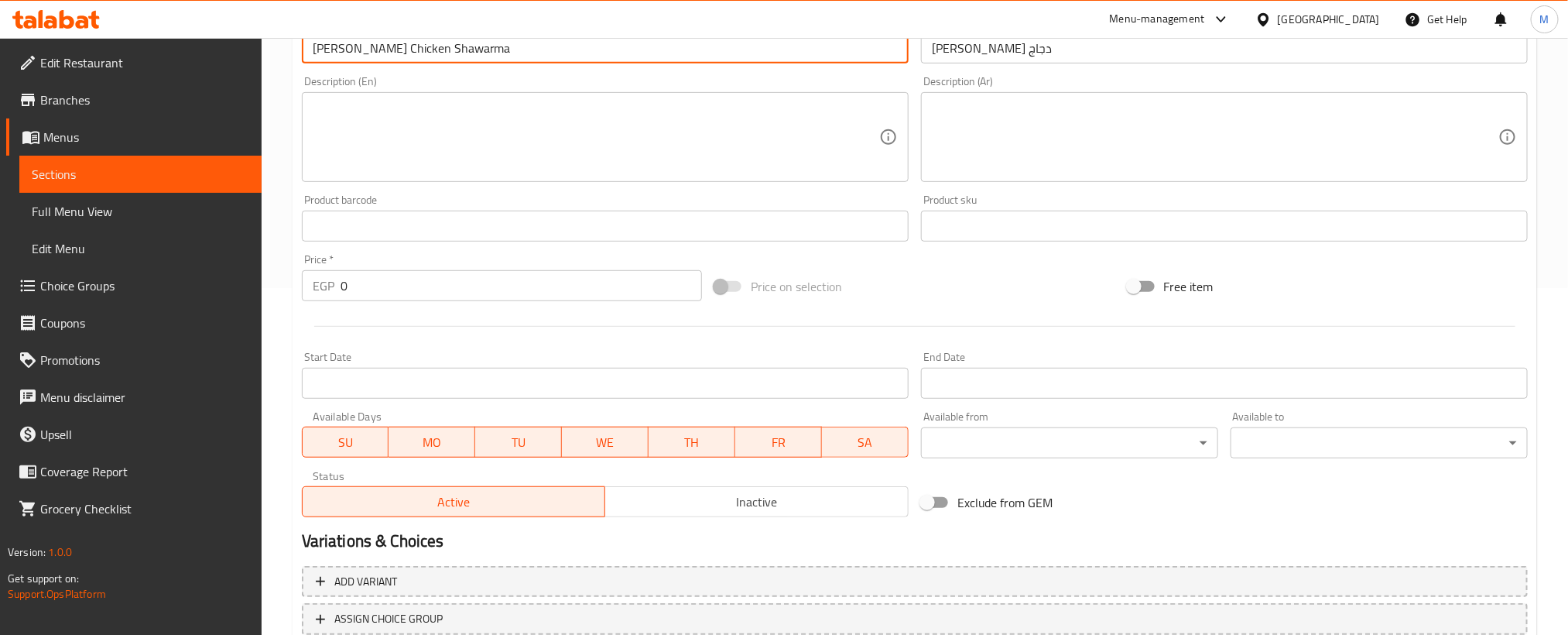
scroll to position [348, 0]
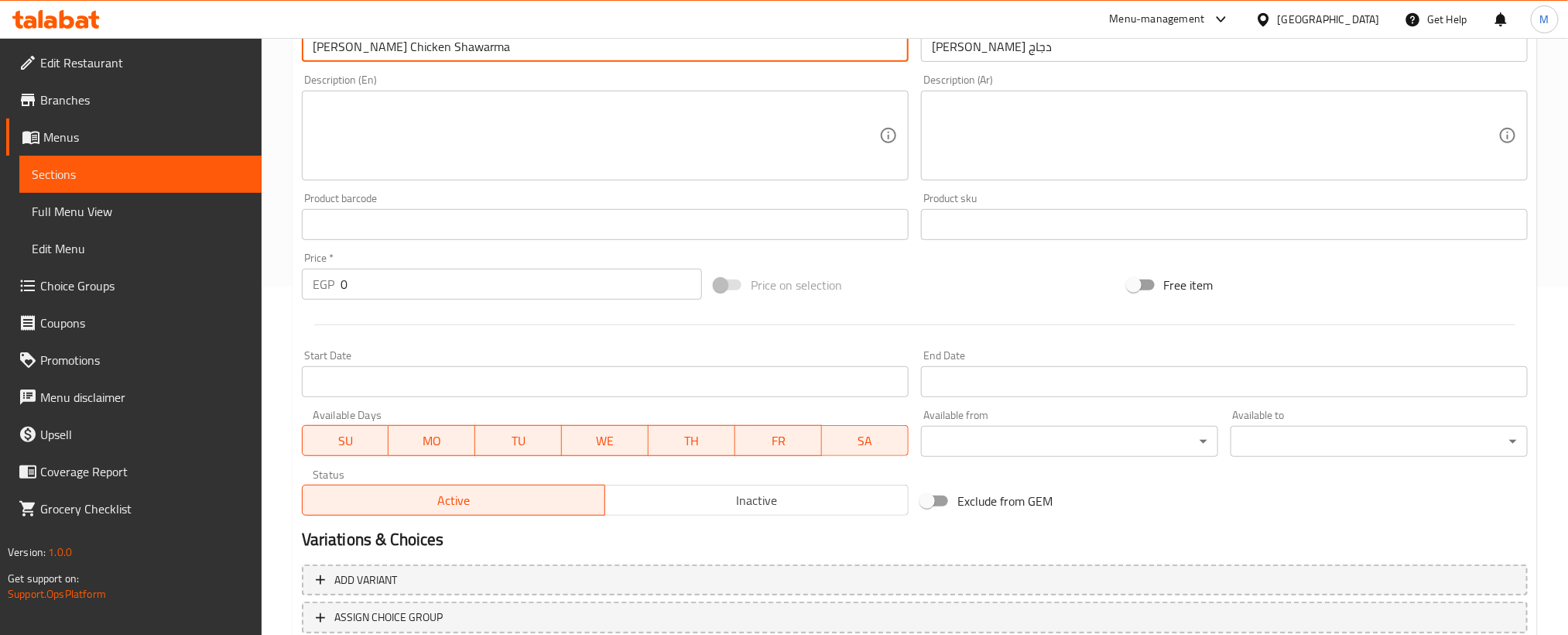
click at [594, 292] on input "0" at bounding box center [521, 284] width 361 height 31
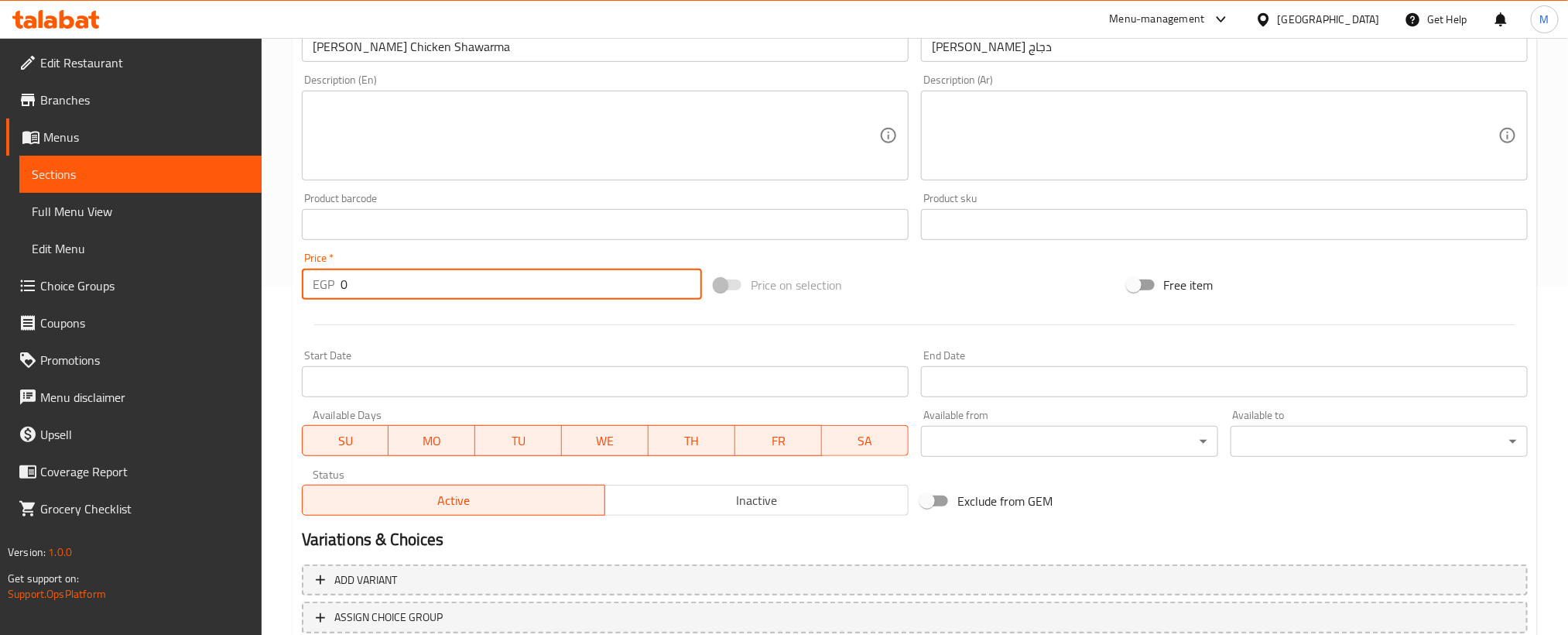
click at [594, 292] on input "0" at bounding box center [521, 284] width 361 height 31
paste input "14"
type input "140"
click at [564, 344] on div "Start Date Start Date" at bounding box center [605, 373] width 619 height 59
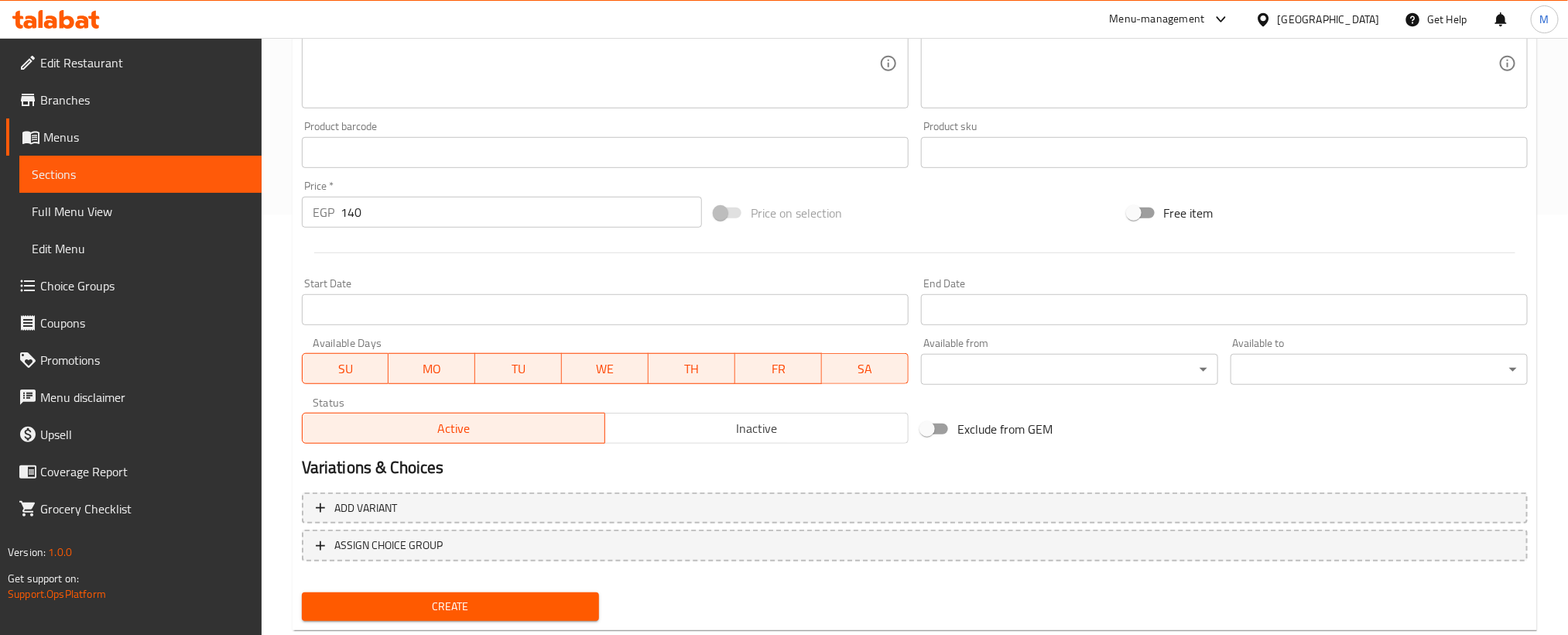
scroll to position [458, 0]
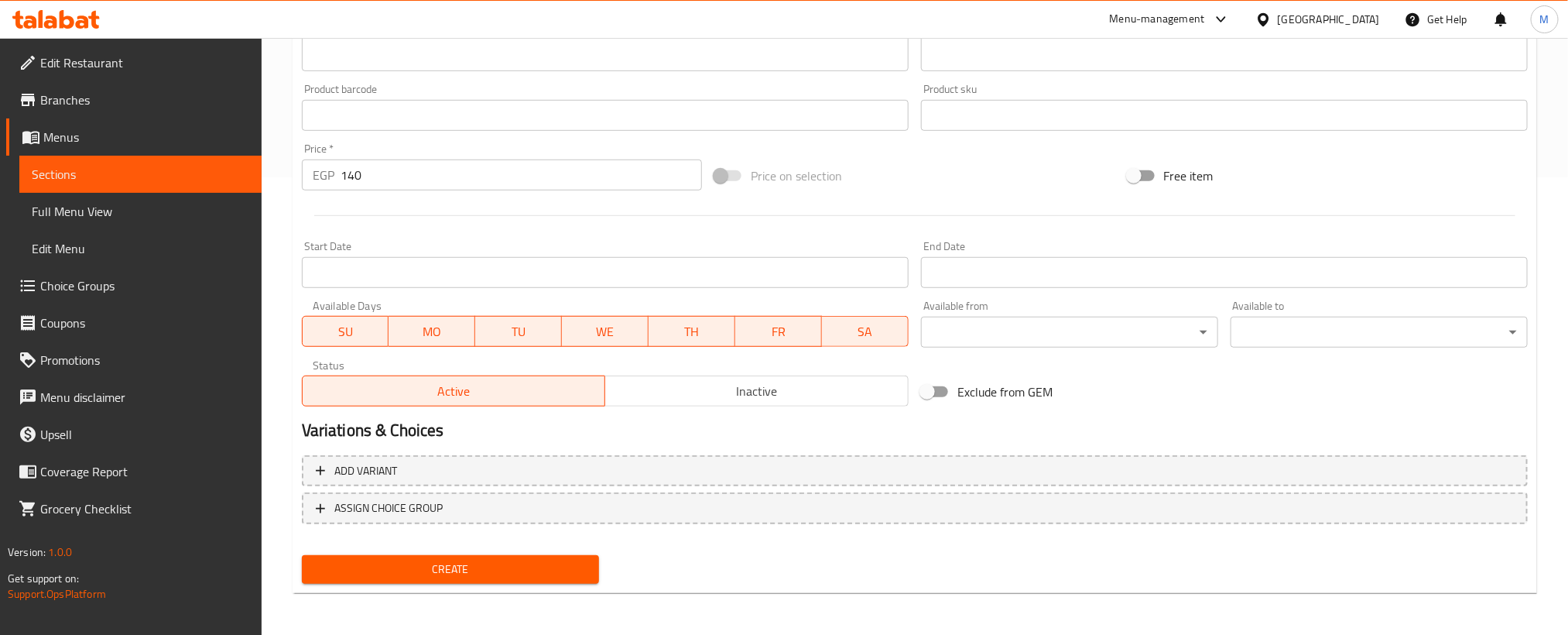
click at [575, 559] on span "Create" at bounding box center [450, 569] width 272 height 20
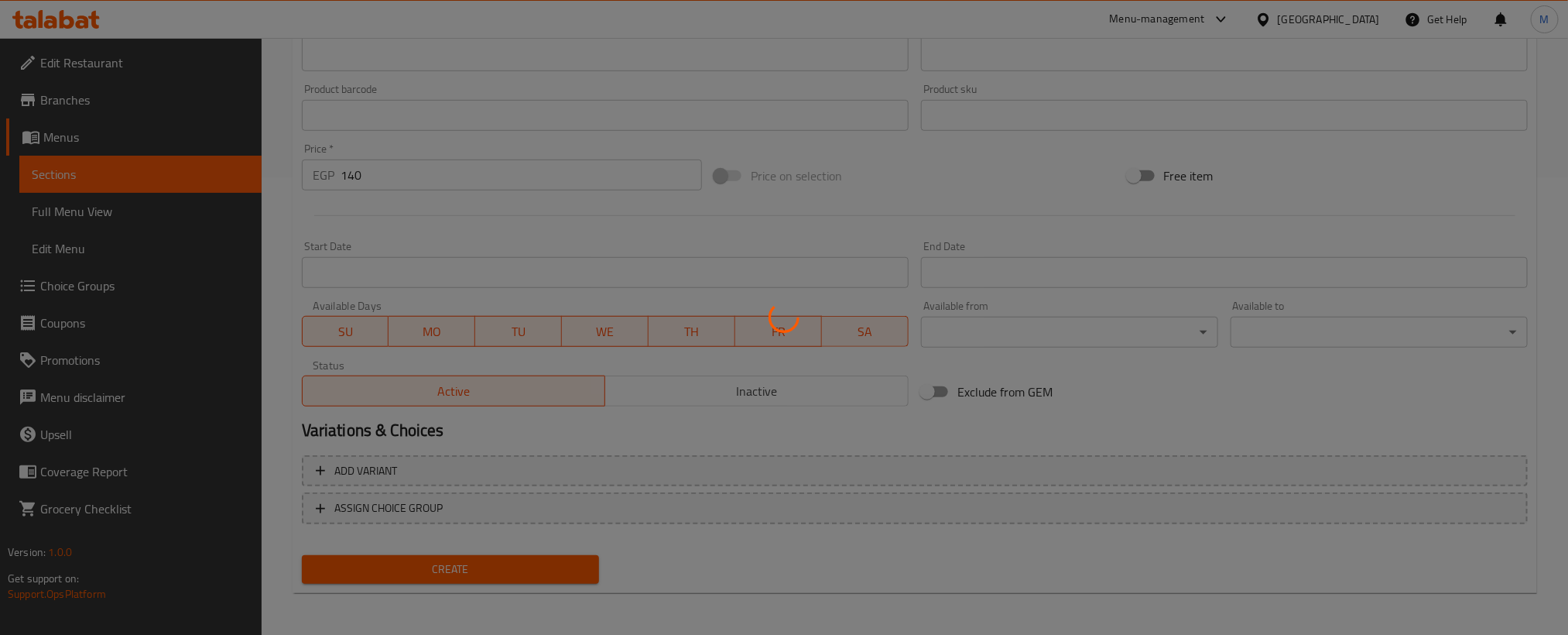
type input "0"
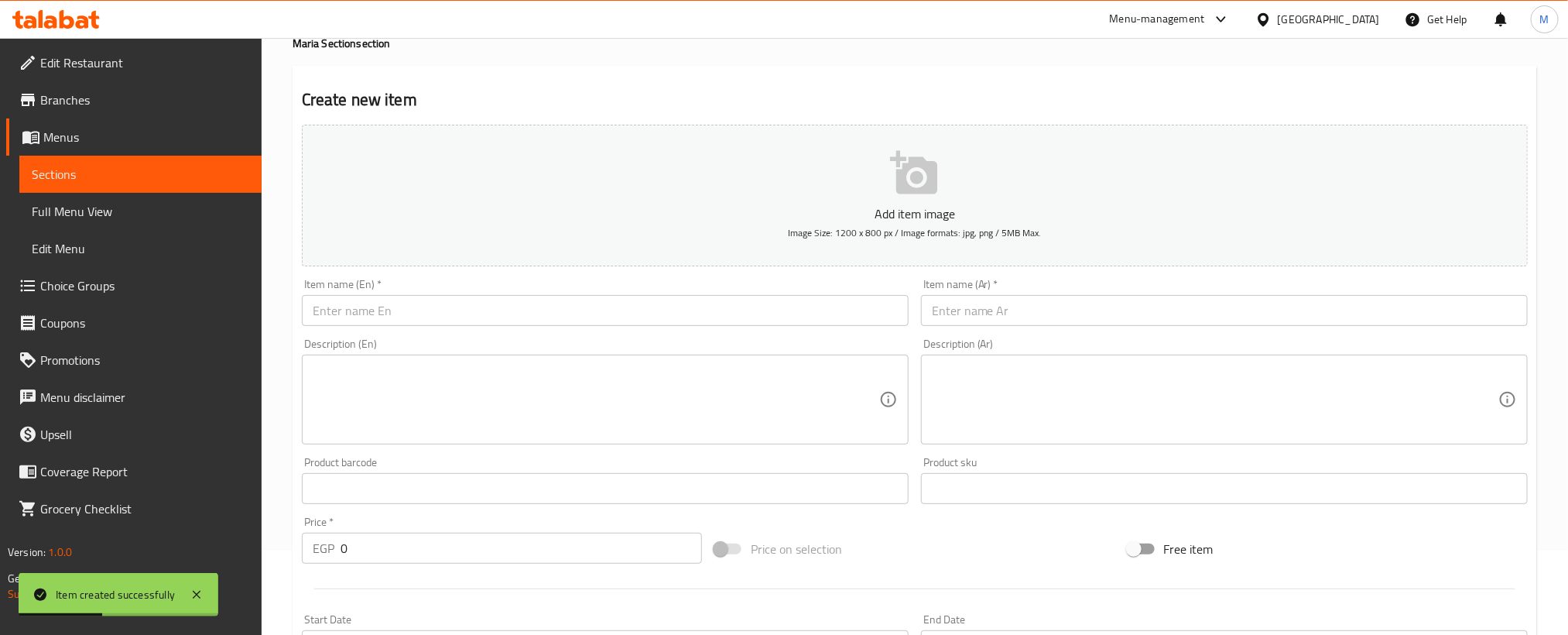
scroll to position [0, 0]
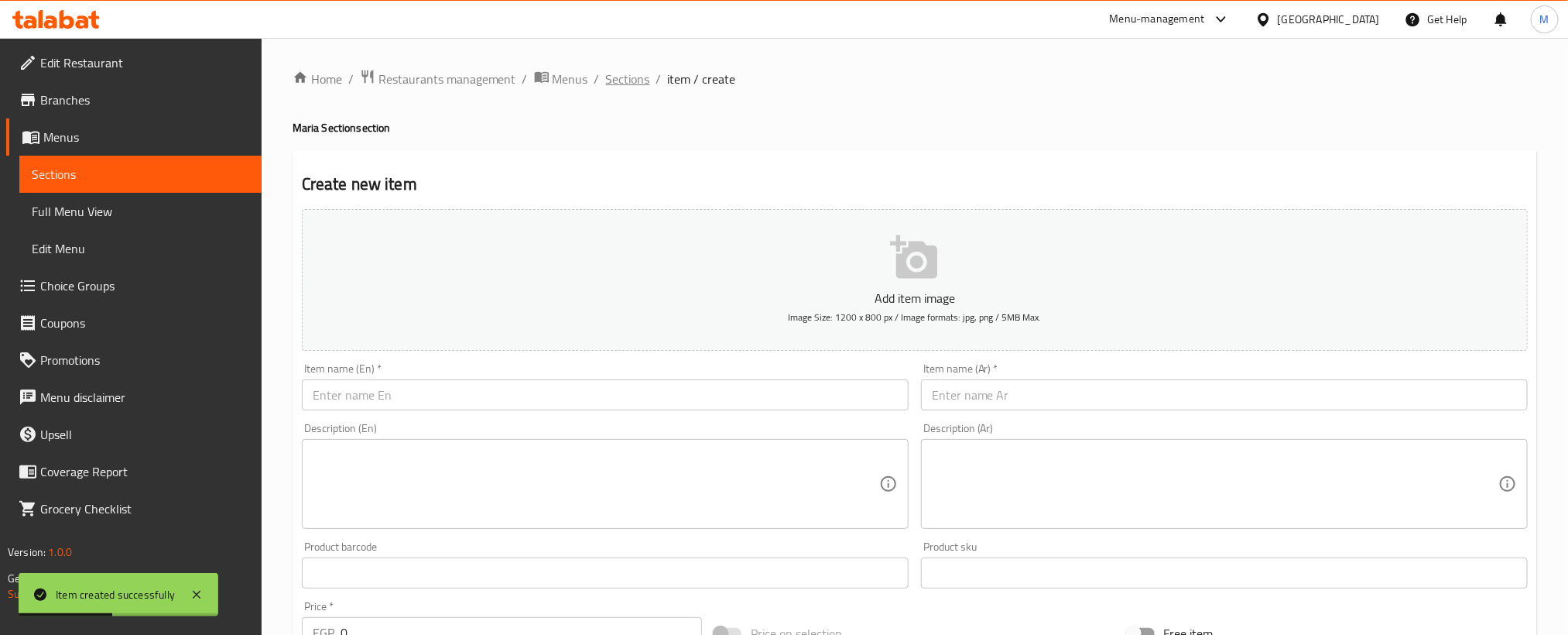
click at [630, 75] on span "Sections" at bounding box center [628, 78] width 44 height 19
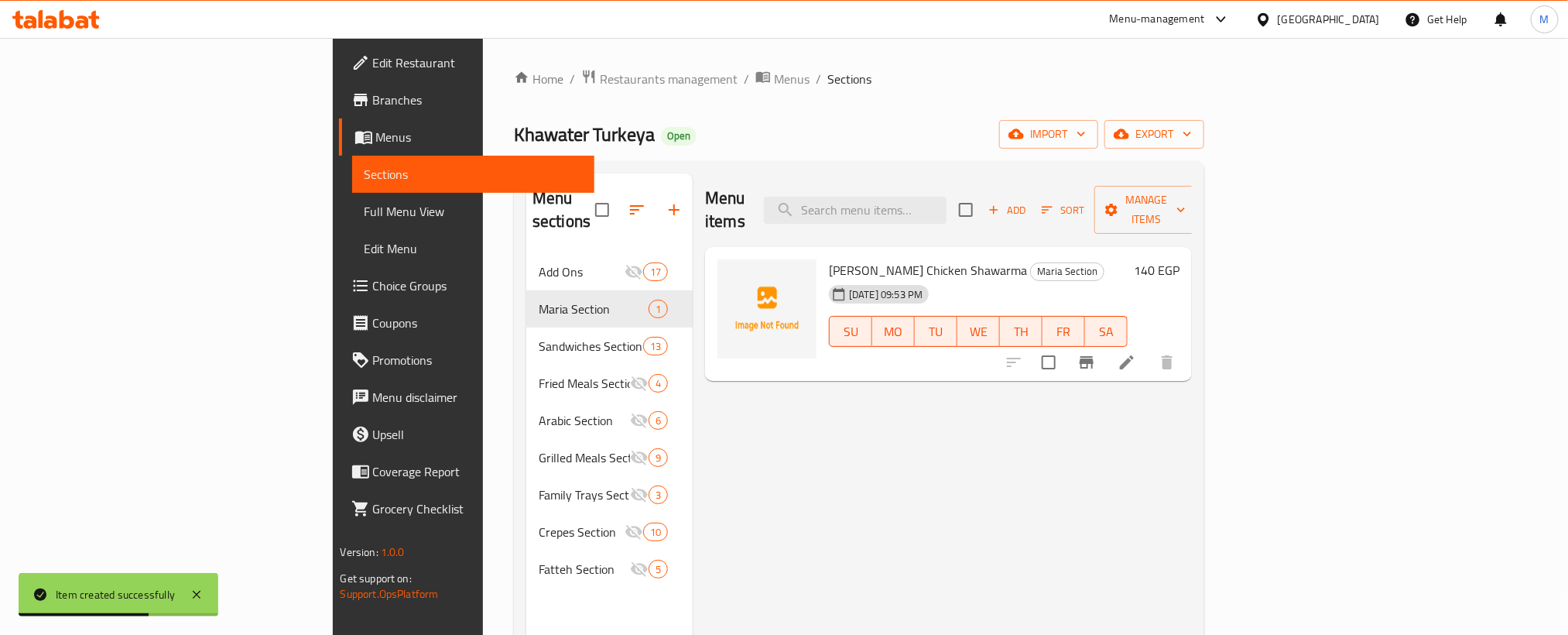
drag, startPoint x: 1064, startPoint y: 116, endPoint x: 939, endPoint y: 104, distance: 125.6
click at [939, 104] on div "Home / Restaurants management / Menus / Sections [GEOGRAPHIC_DATA] Turkeya Open…" at bounding box center [860, 445] width 690 height 752
click at [664, 208] on icon "button" at bounding box center [673, 210] width 19 height 19
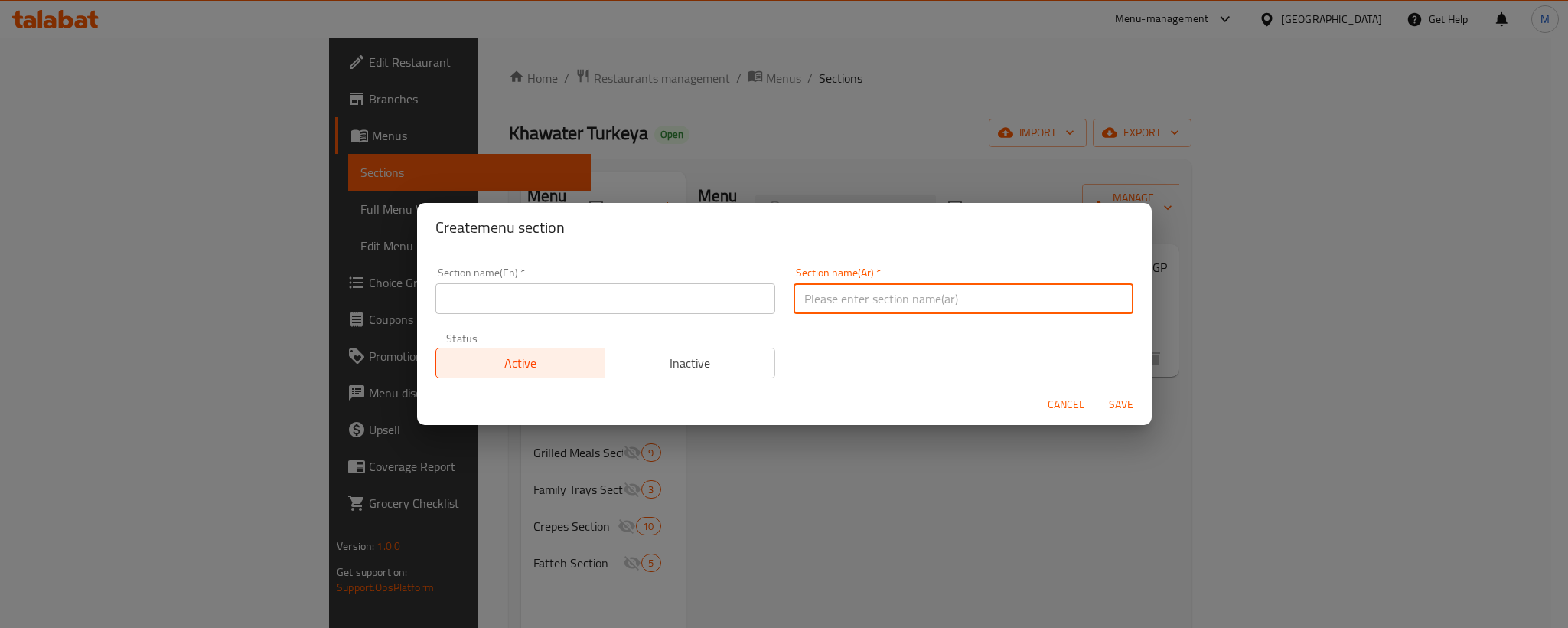
click at [934, 305] on input "text" at bounding box center [964, 298] width 340 height 30
paste input "قسم البرجر"
type input "قسم البرجر"
click at [593, 312] on input "text" at bounding box center [605, 298] width 340 height 30
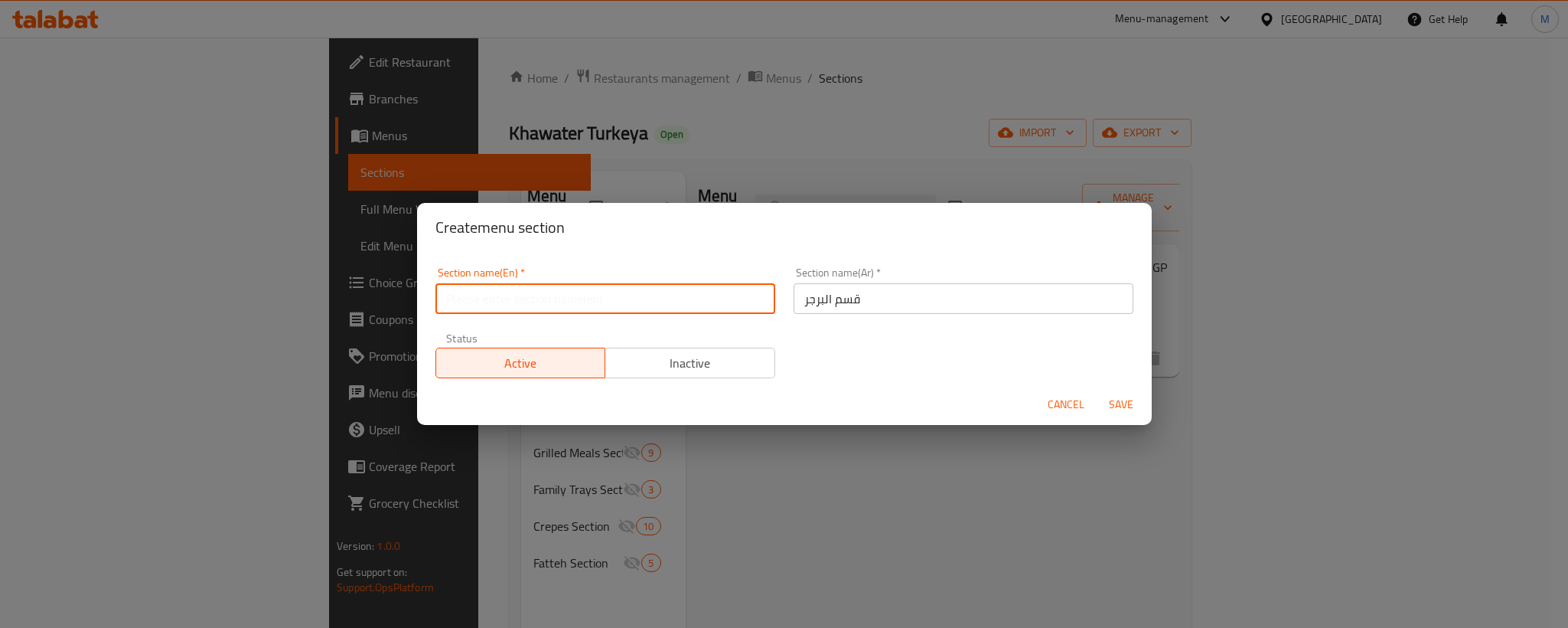
paste input "Burger section"
click at [597, 294] on input "Burger section" at bounding box center [605, 298] width 340 height 30
type input "Burger Section"
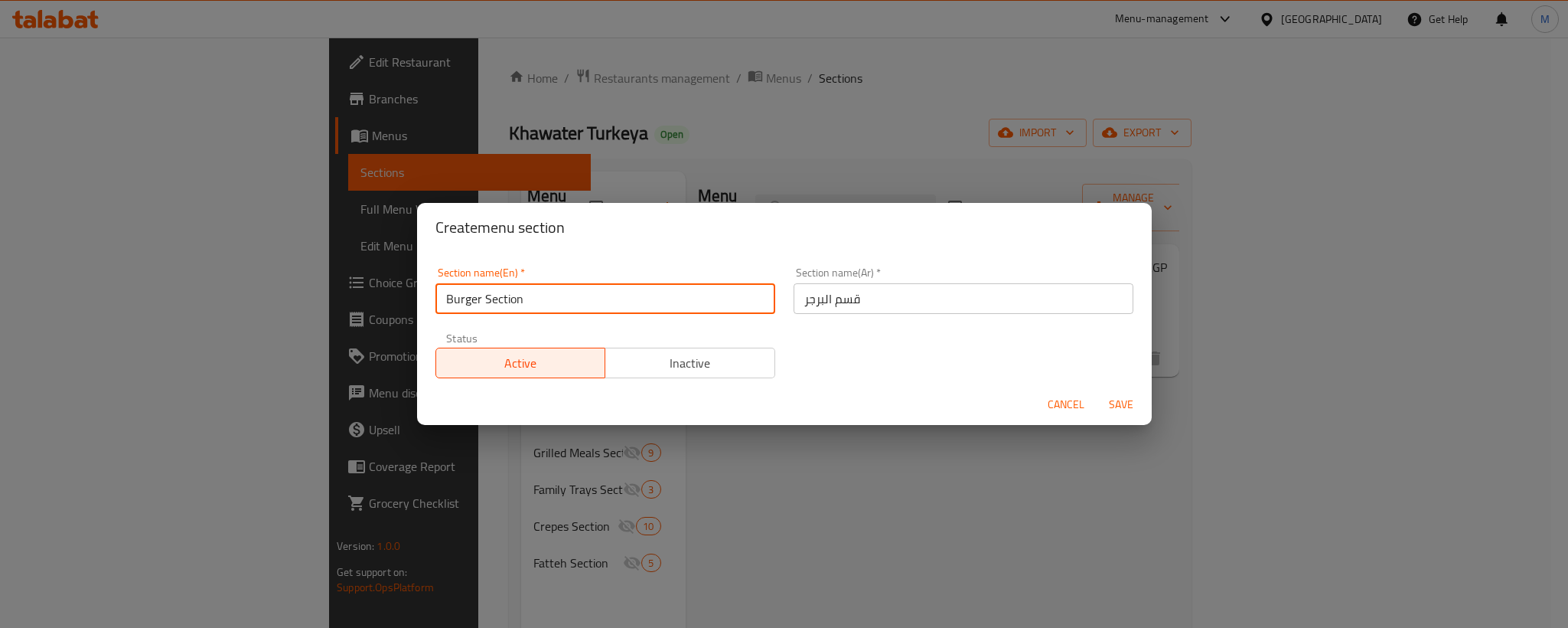
click at [859, 352] on div "Section name(En)   * Burger Section Section name(En) * Section name(Ar)   * قسم…" at bounding box center [784, 322] width 716 height 129
click at [1118, 403] on span "Save" at bounding box center [1120, 405] width 36 height 20
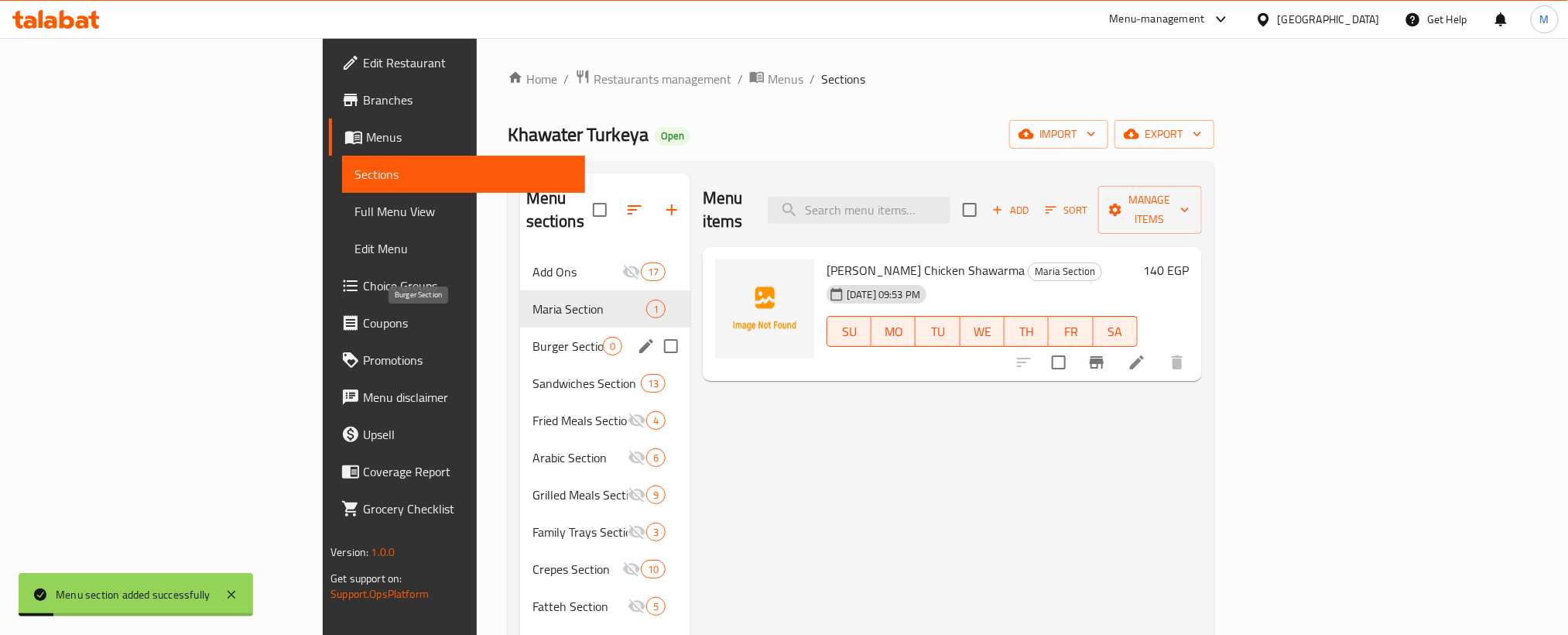
click at [532, 336] on span "Burger Section" at bounding box center [567, 345] width 70 height 19
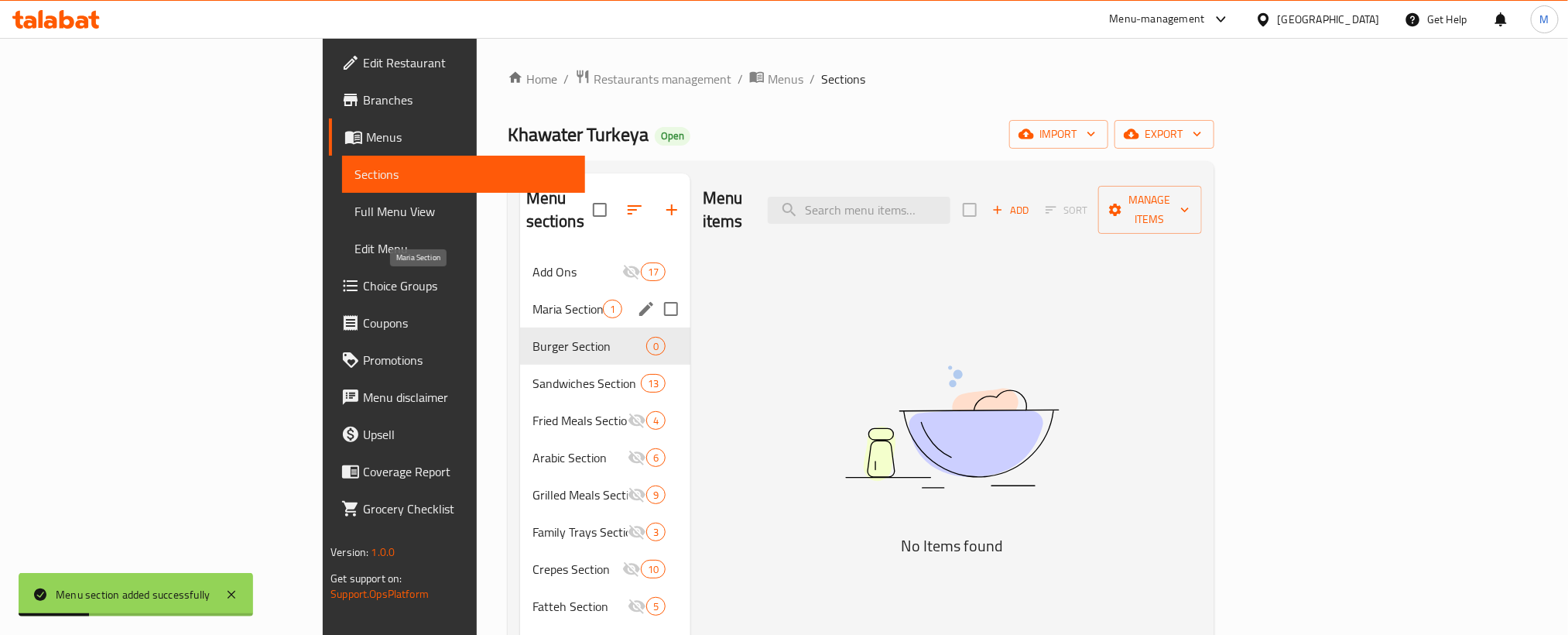
click at [532, 300] on span "Maria Section" at bounding box center [567, 309] width 70 height 19
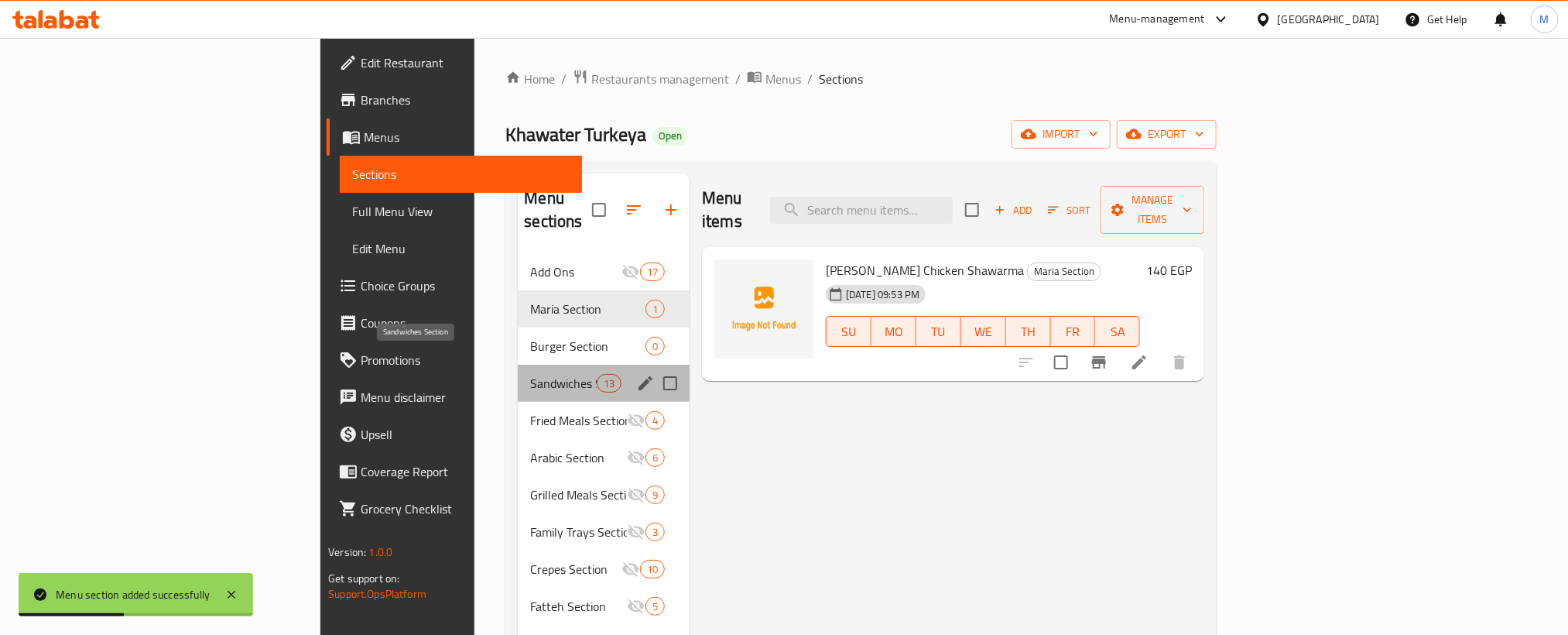
click at [530, 374] on span "Sandwiches Section" at bounding box center [563, 383] width 66 height 19
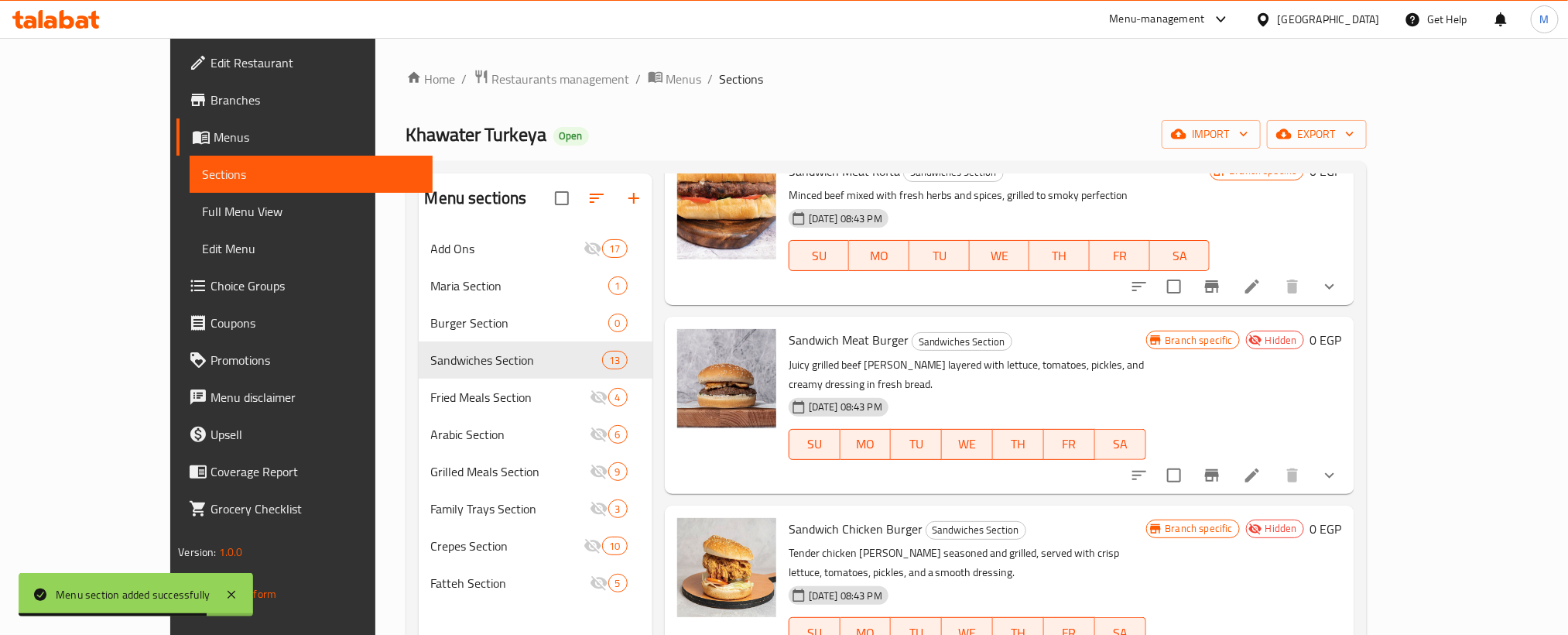
scroll to position [1462, 0]
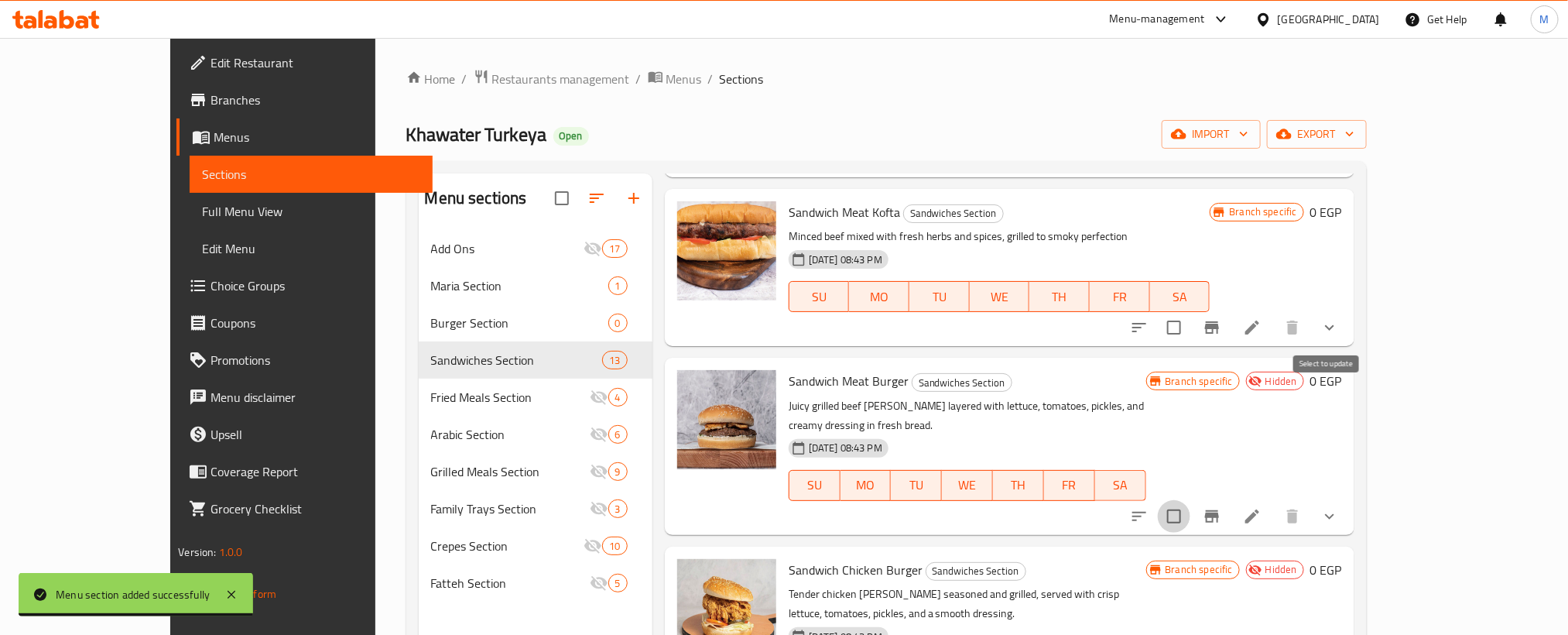
click at [1190, 500] on input "checkbox" at bounding box center [1174, 516] width 32 height 32
checkbox input "true"
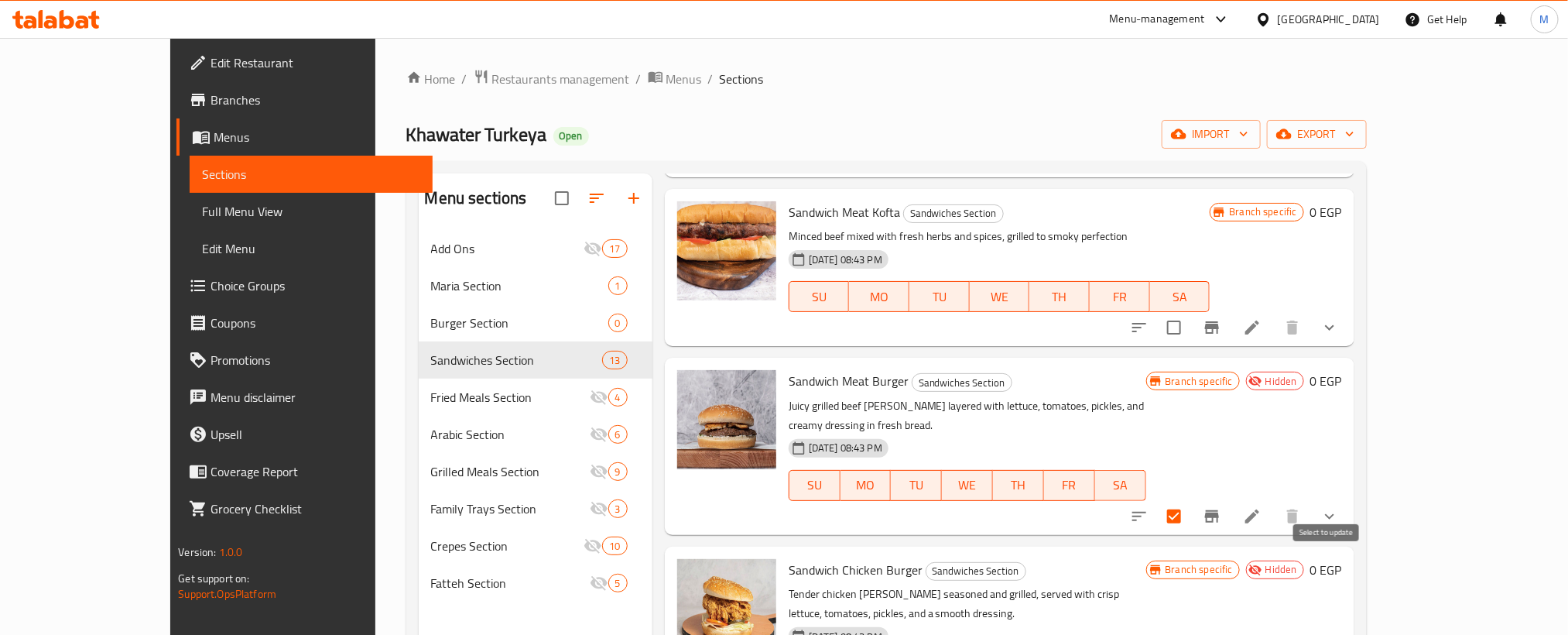
checkbox input "true"
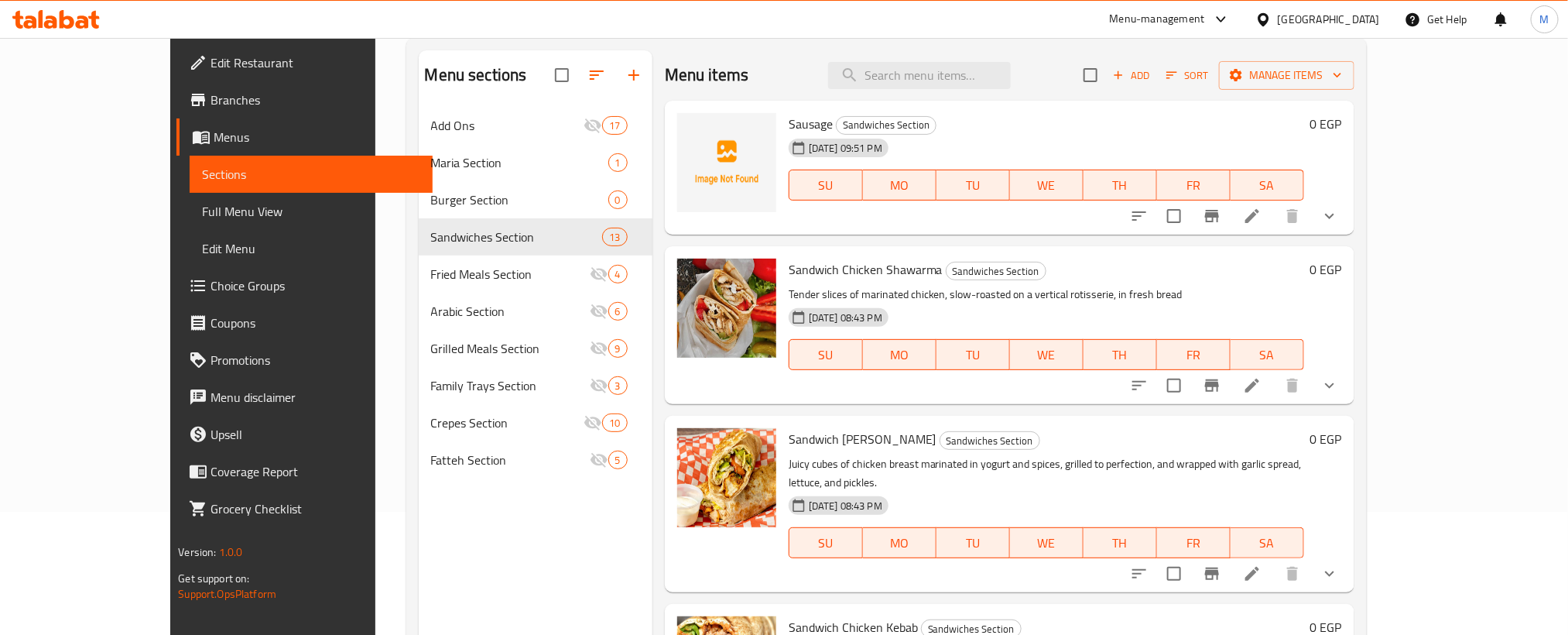
scroll to position [0, 0]
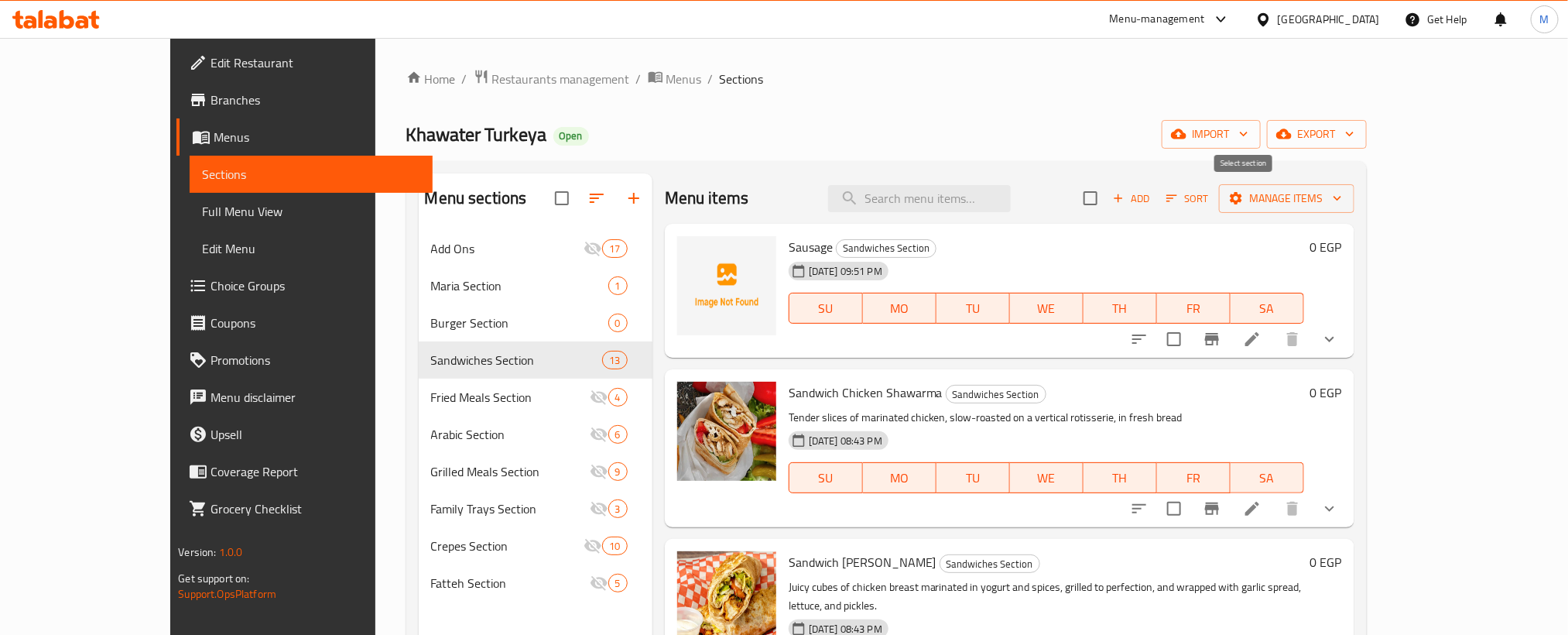
click at [1107, 197] on input "checkbox" at bounding box center [1091, 198] width 32 height 32
checkbox input "true"
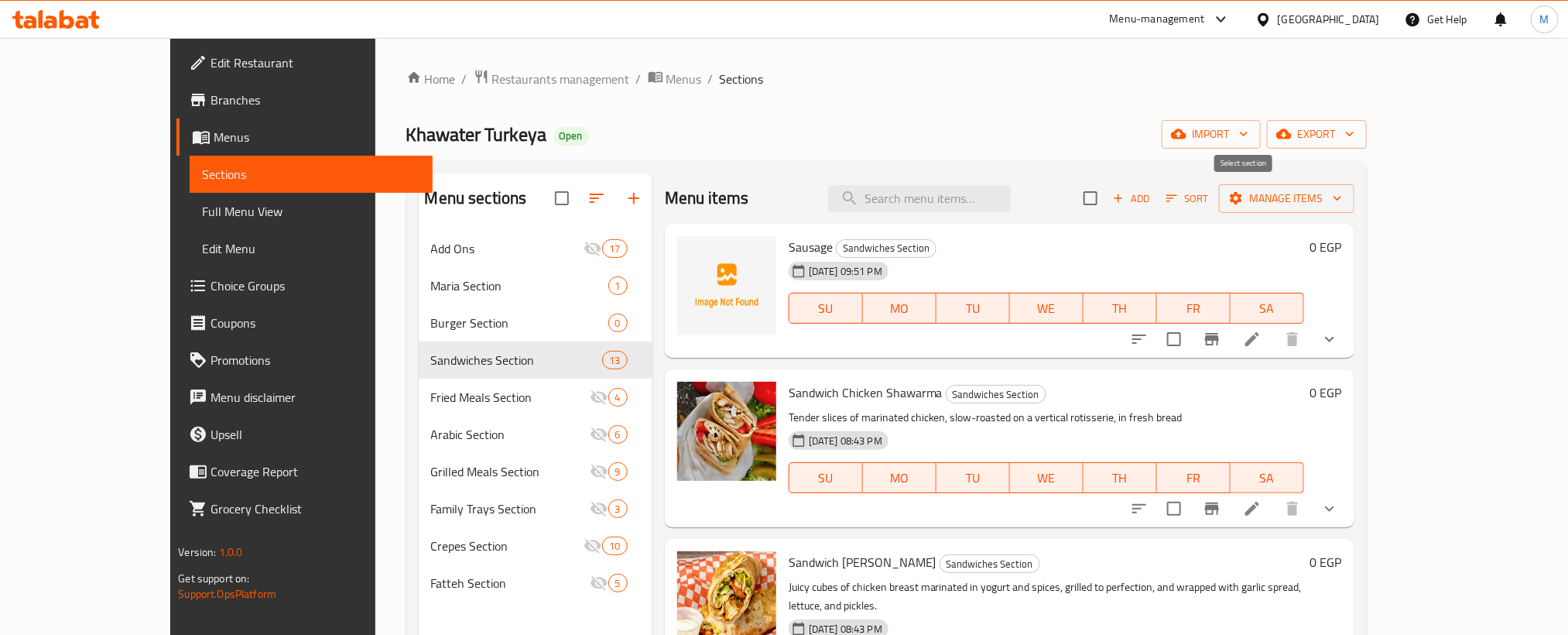
checkbox input "true"
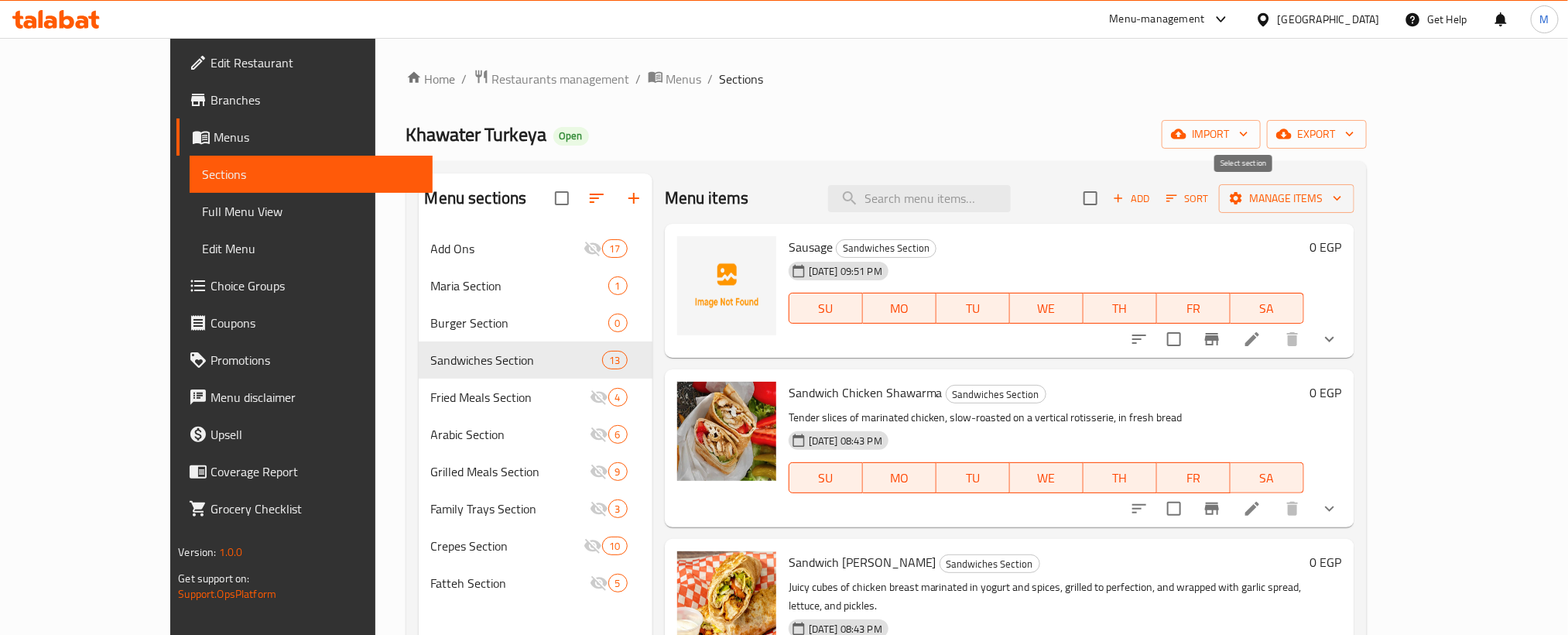
checkbox input "true"
click at [1107, 198] on input "checkbox" at bounding box center [1091, 198] width 32 height 32
checkbox input "false"
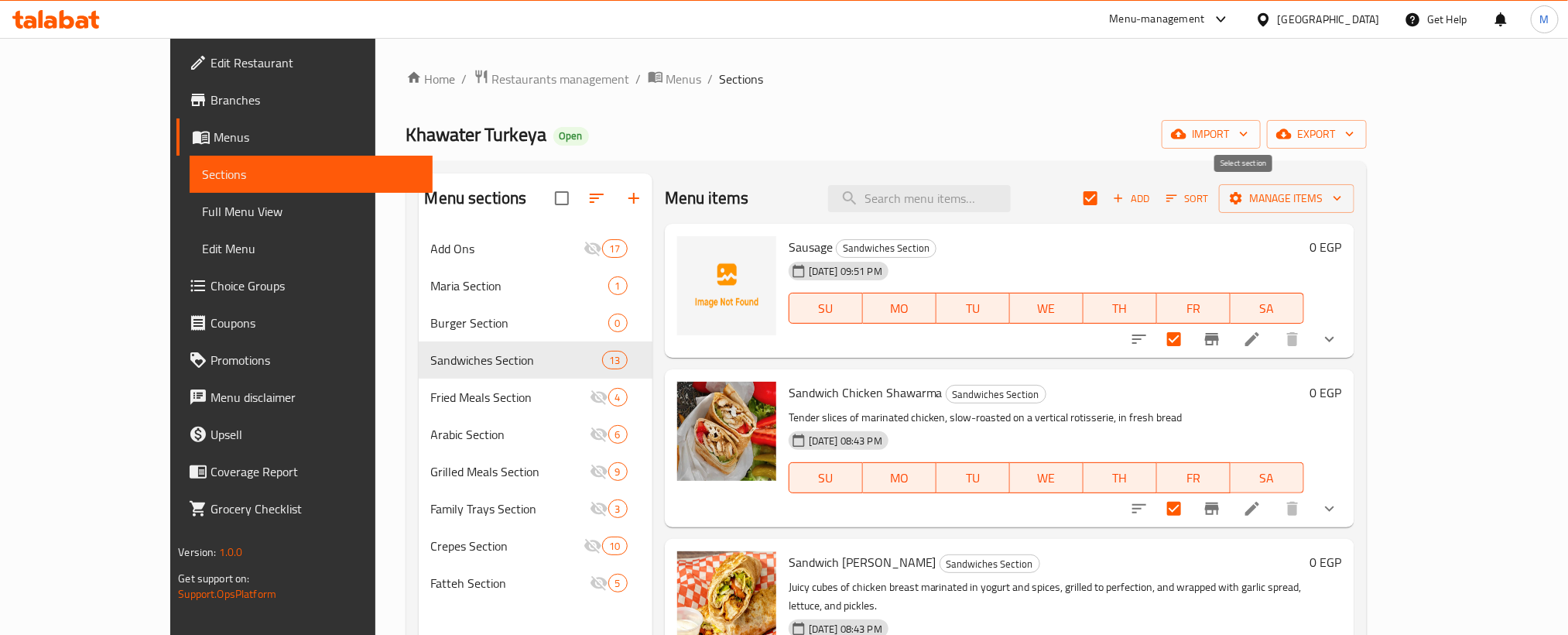
checkbox input "false"
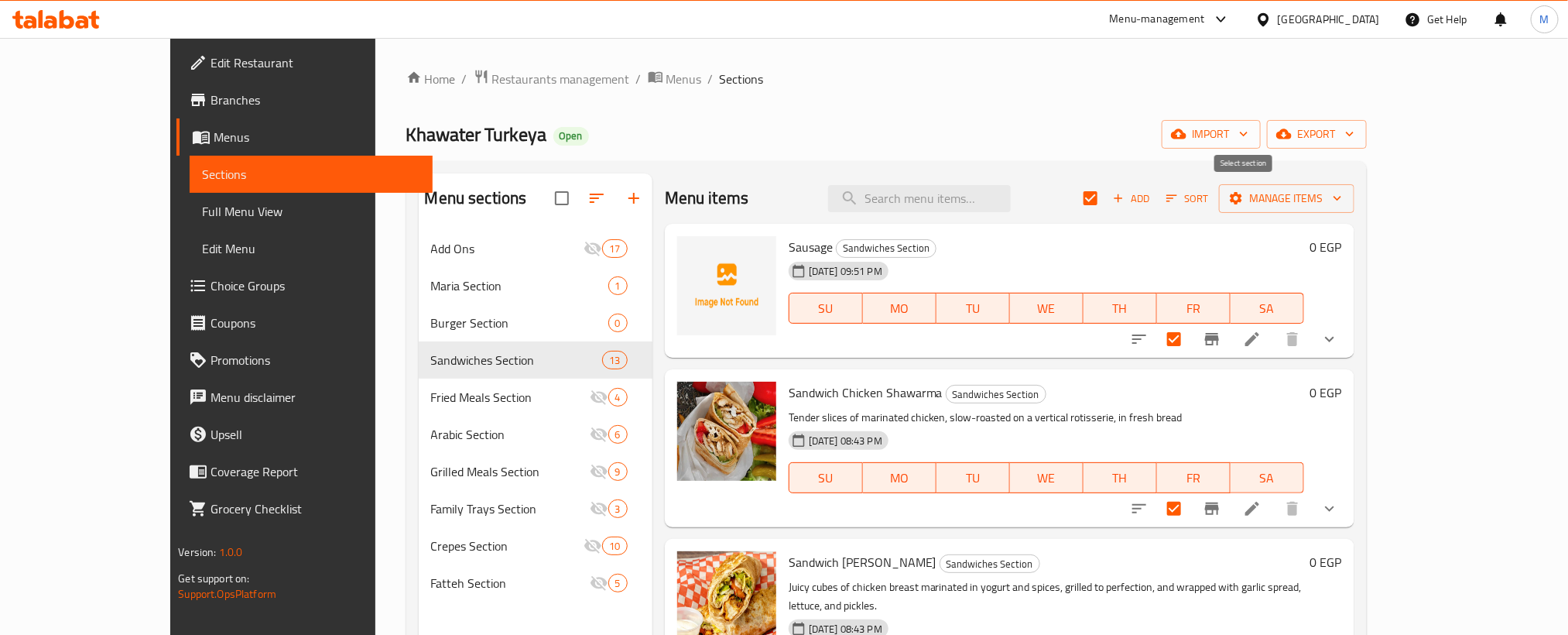
checkbox input "false"
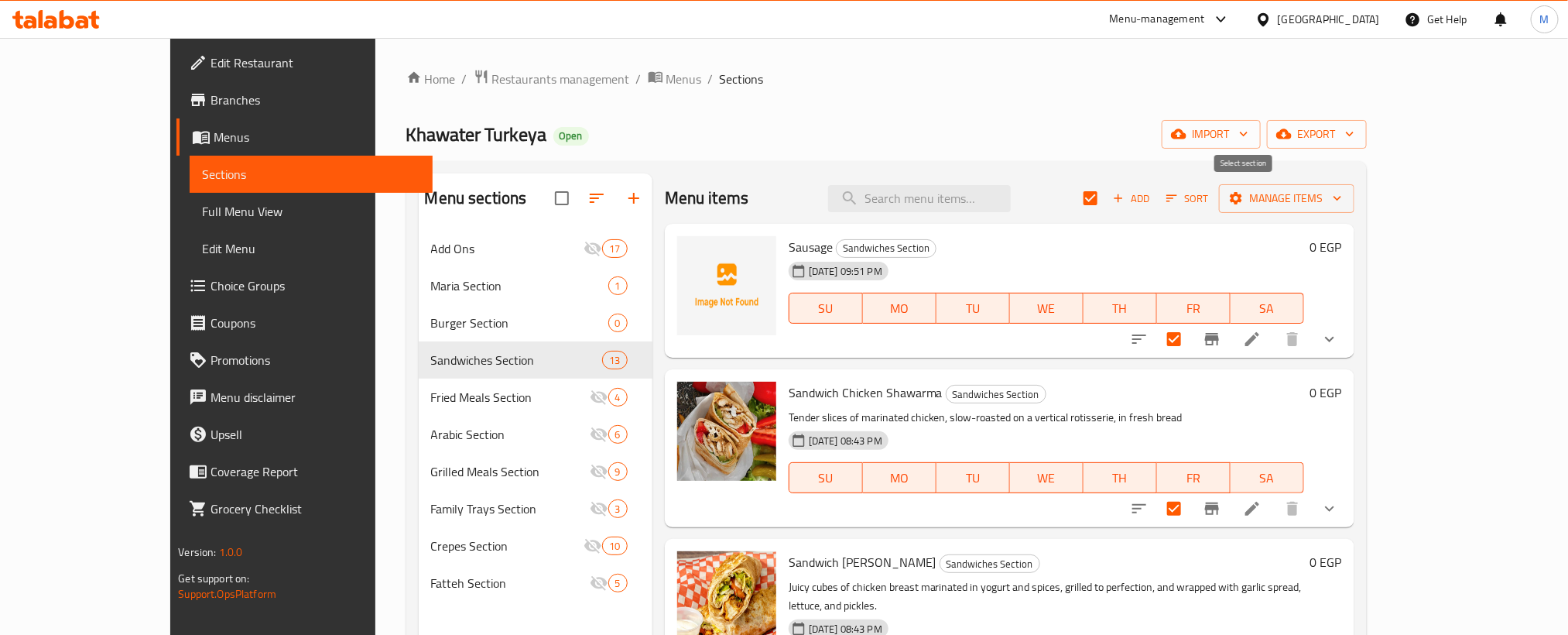
checkbox input "false"
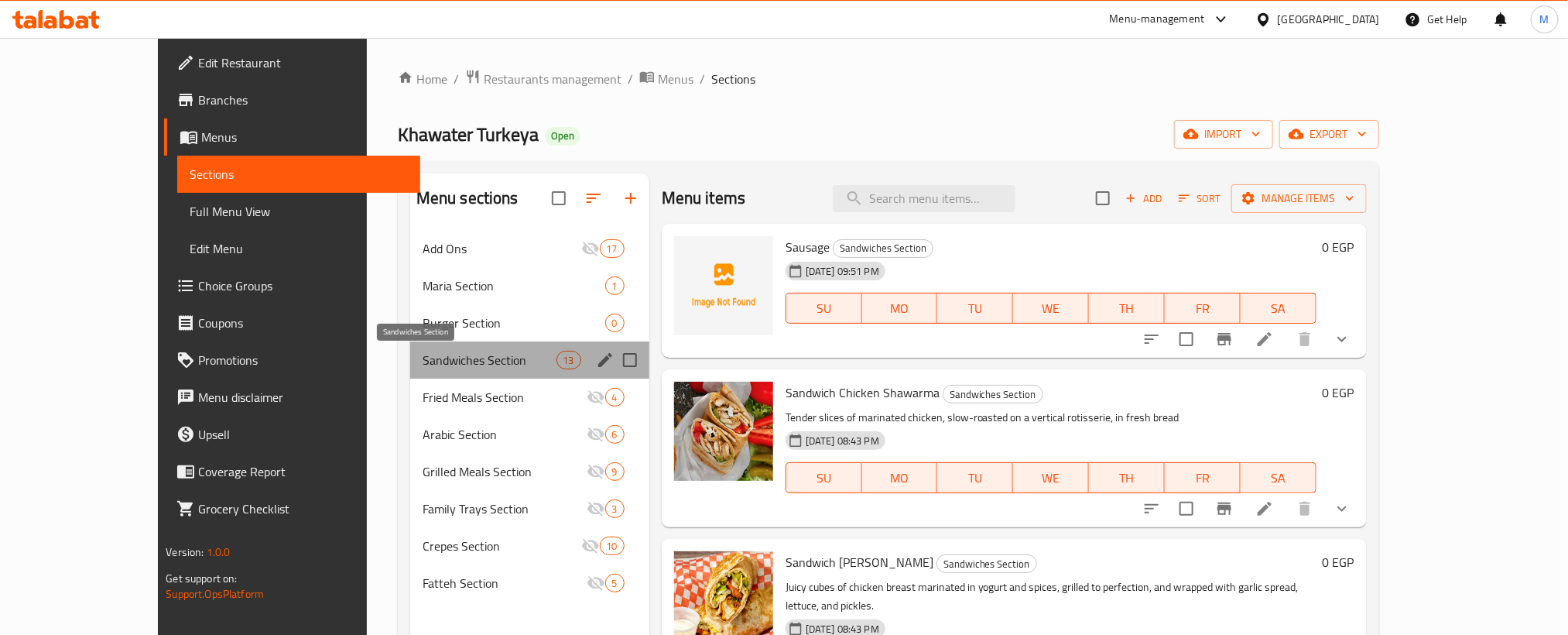
click at [432, 353] on span "Sandwiches Section" at bounding box center [489, 360] width 134 height 19
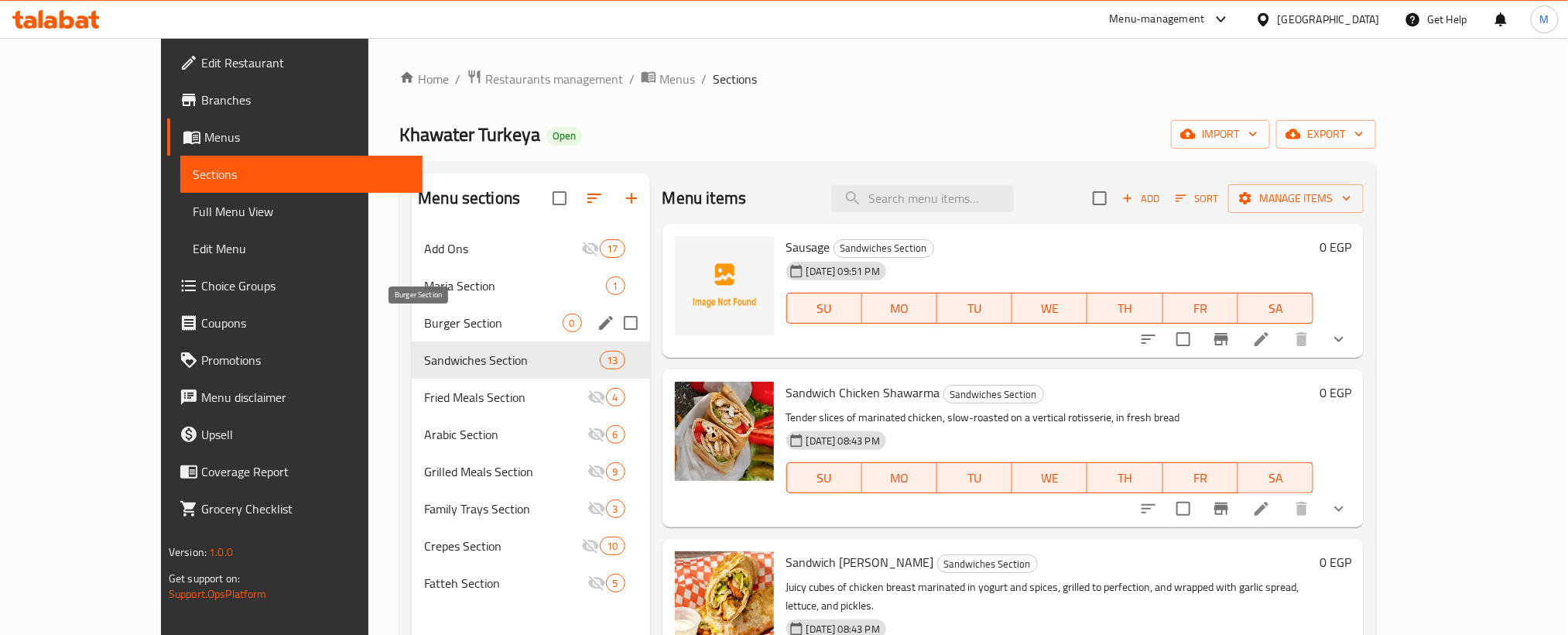
click at [424, 323] on span "Burger Section" at bounding box center [493, 323] width 138 height 19
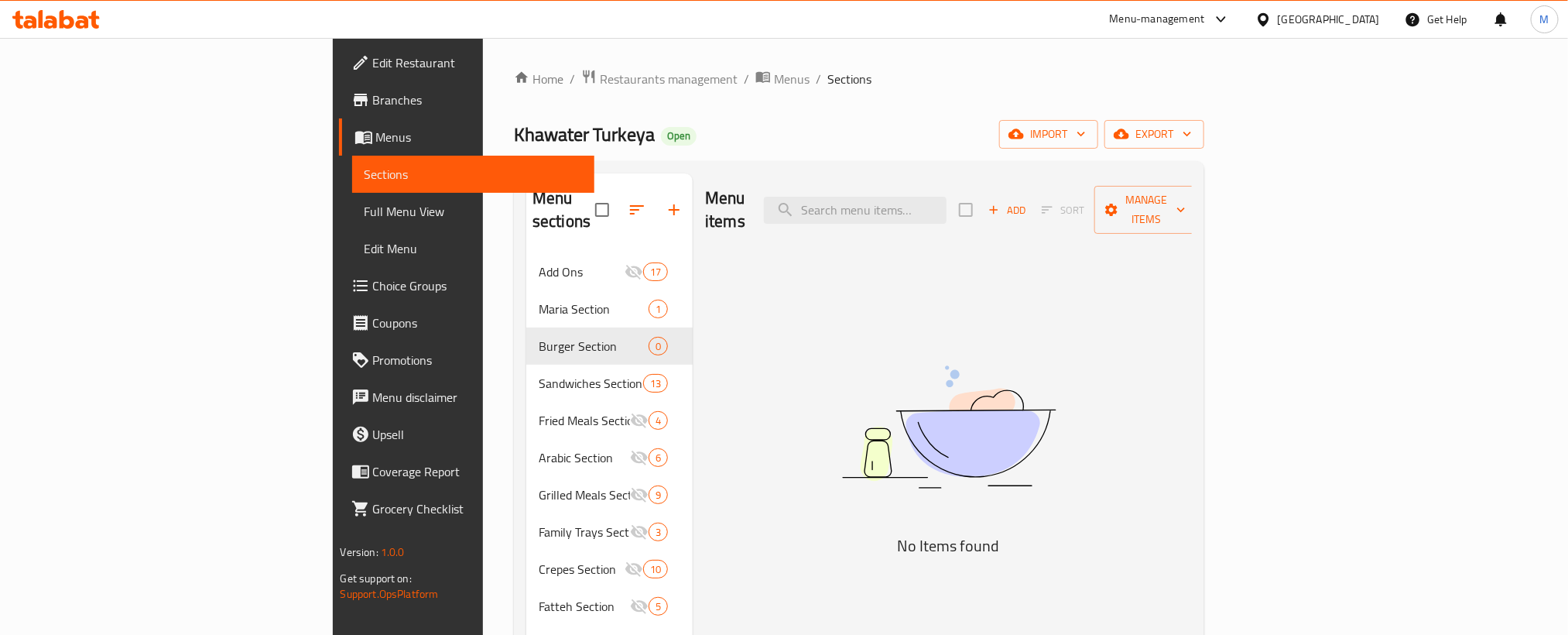
click at [1028, 201] on span "Add" at bounding box center [1007, 210] width 41 height 18
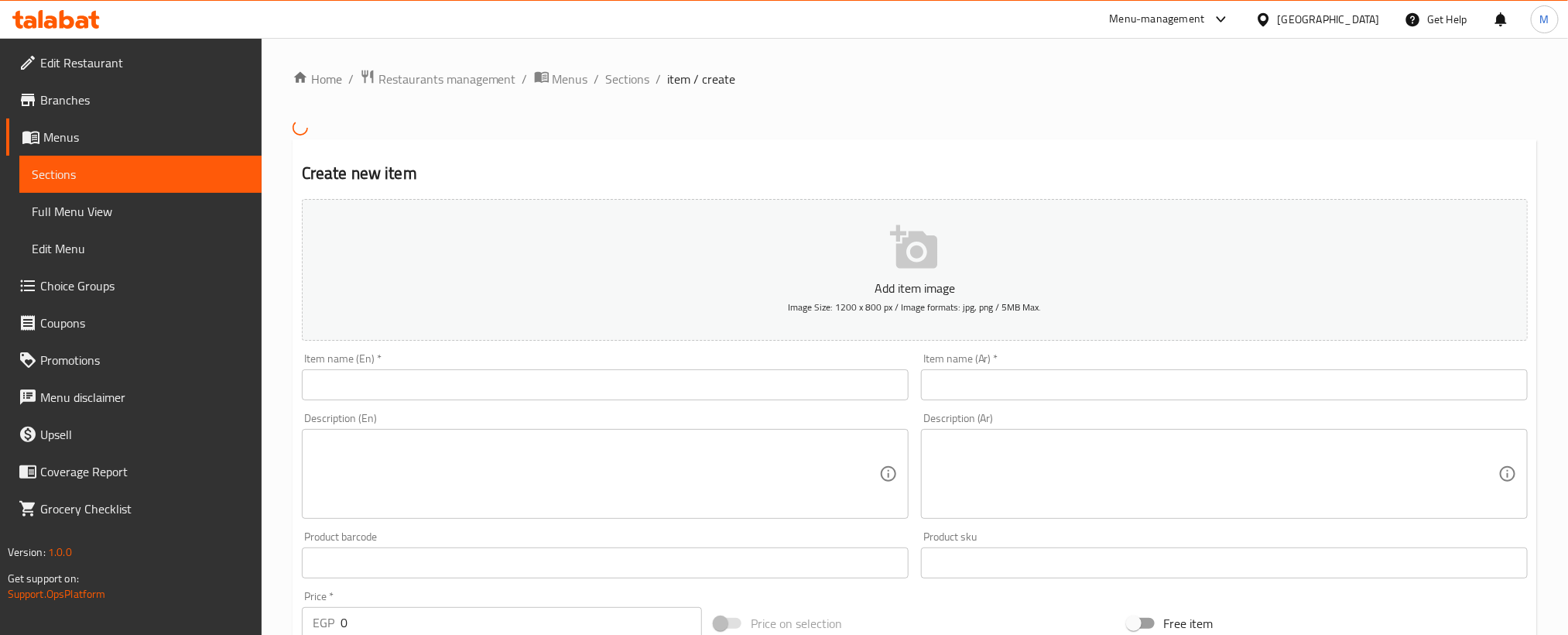
click at [1238, 388] on input "text" at bounding box center [1224, 385] width 607 height 31
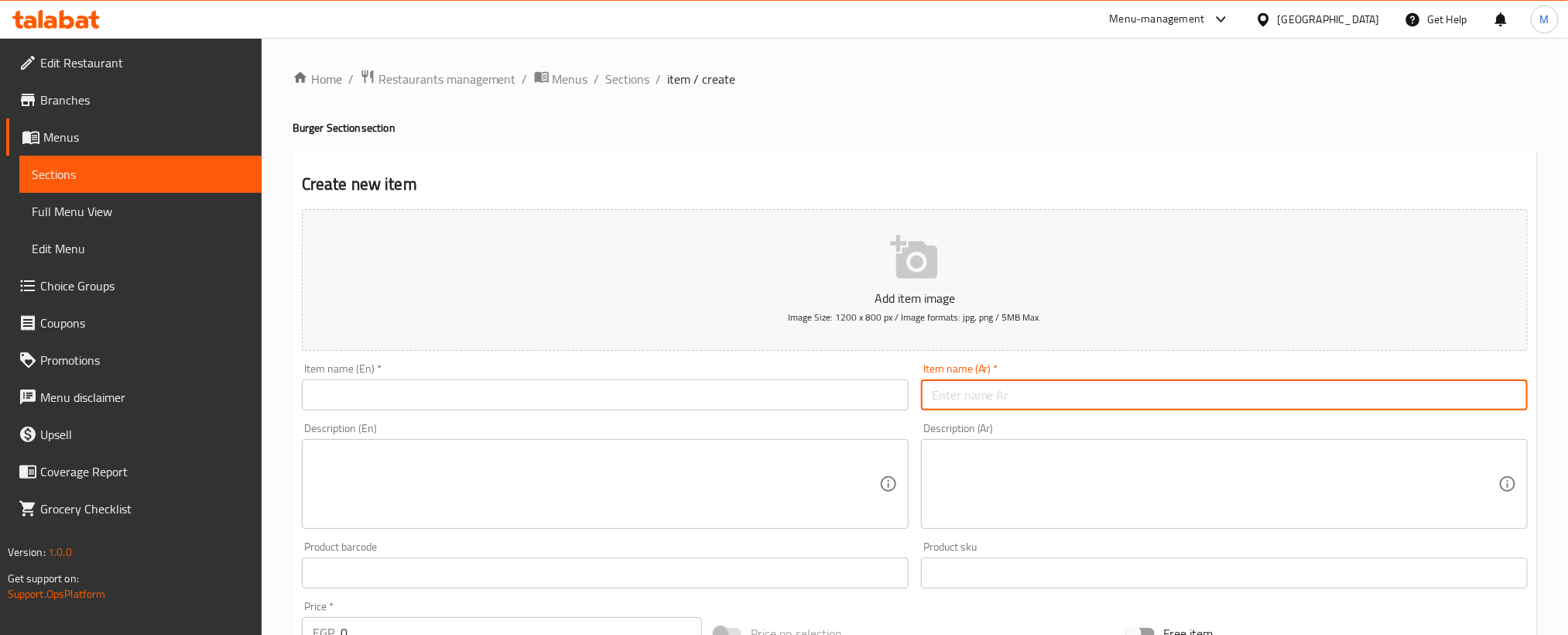
paste input "برجر لحم بالجبنه"
type input "برجر لحم بالجبنه"
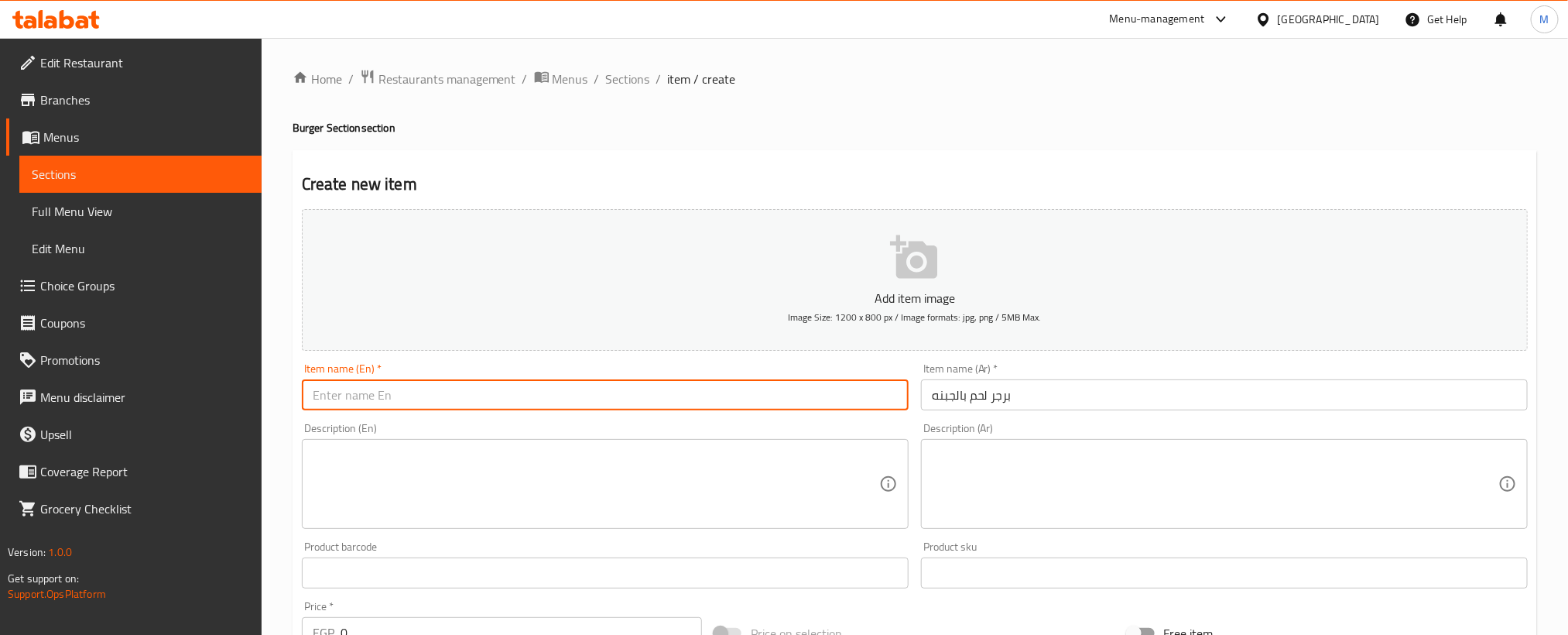
click at [659, 391] on input "text" at bounding box center [605, 395] width 607 height 31
paste input "Beef burger"
click at [627, 393] on input "Beef burger" at bounding box center [605, 395] width 607 height 31
paste input "with cheese"
click at [627, 393] on input "Beef burger with cheese" at bounding box center [605, 395] width 607 height 31
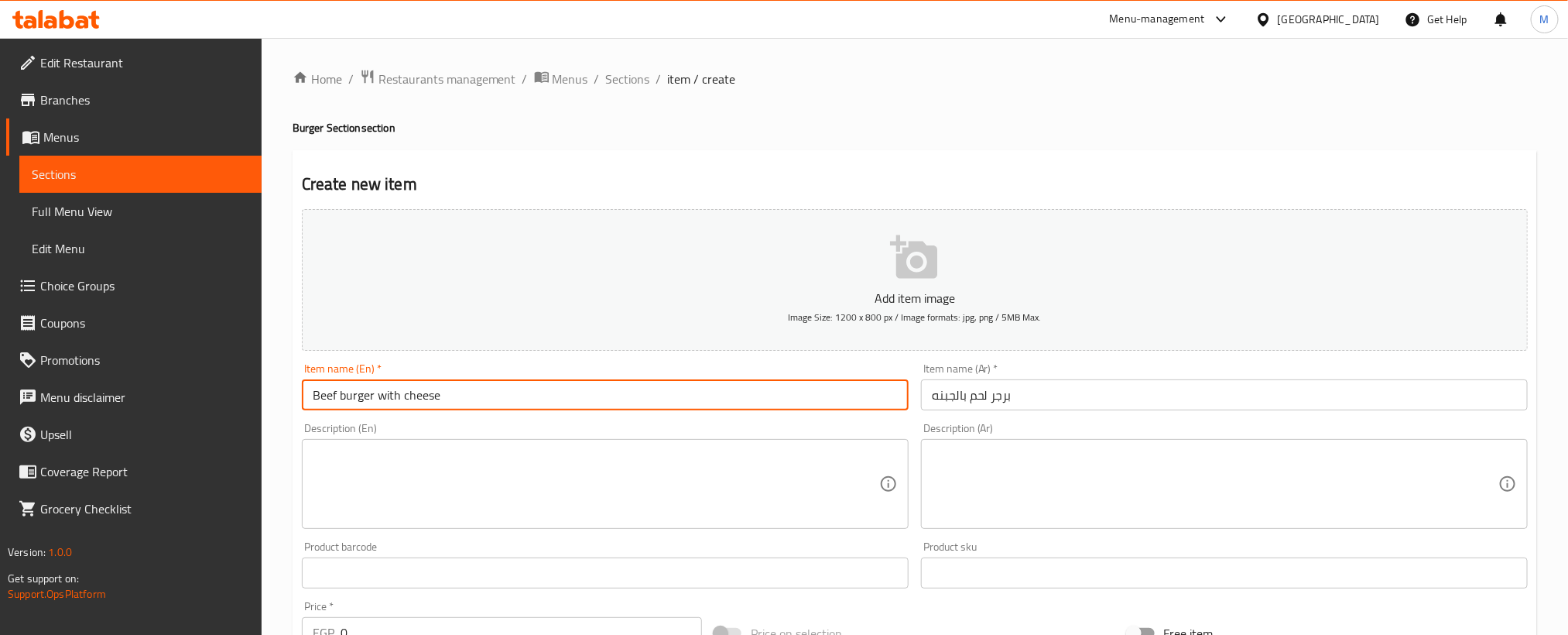
click at [627, 393] on input "Beef burger with cheese" at bounding box center [605, 395] width 607 height 31
type input "Beef Burger with Cheese"
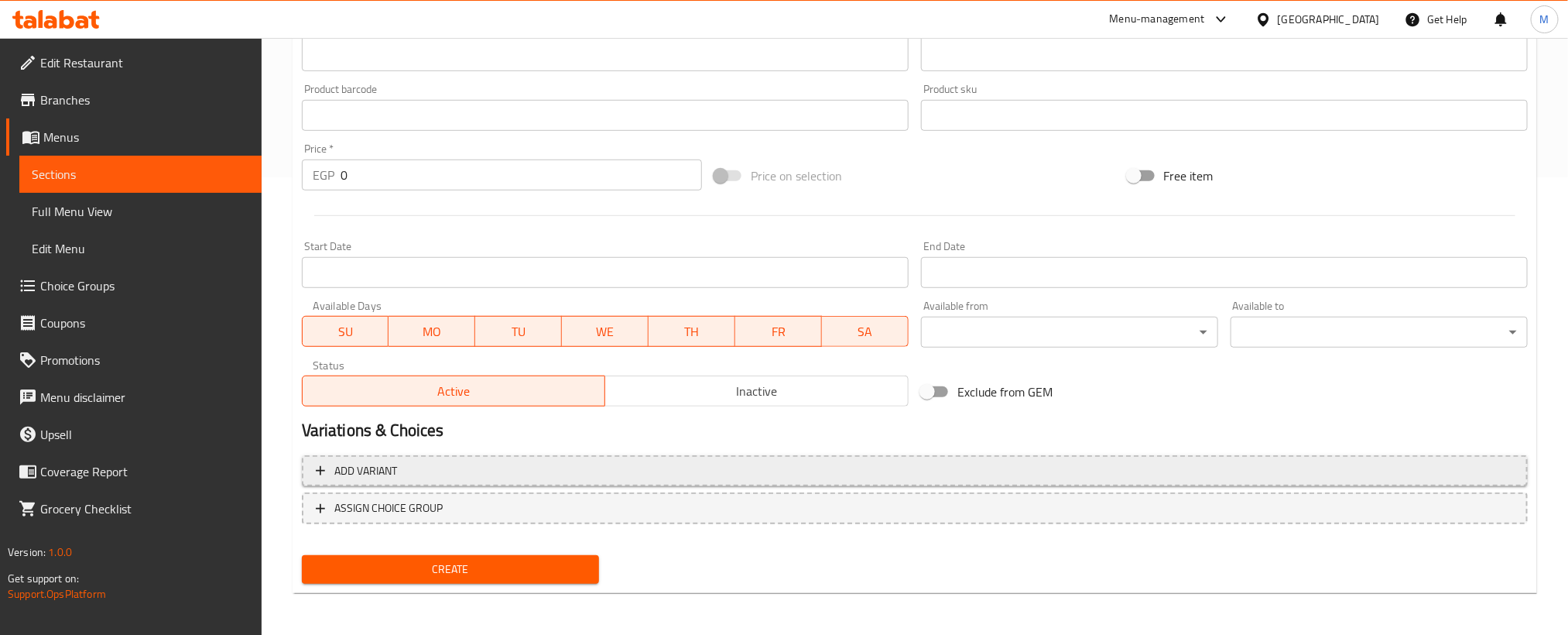
click at [1045, 458] on button "Add variant" at bounding box center [914, 470] width 1225 height 31
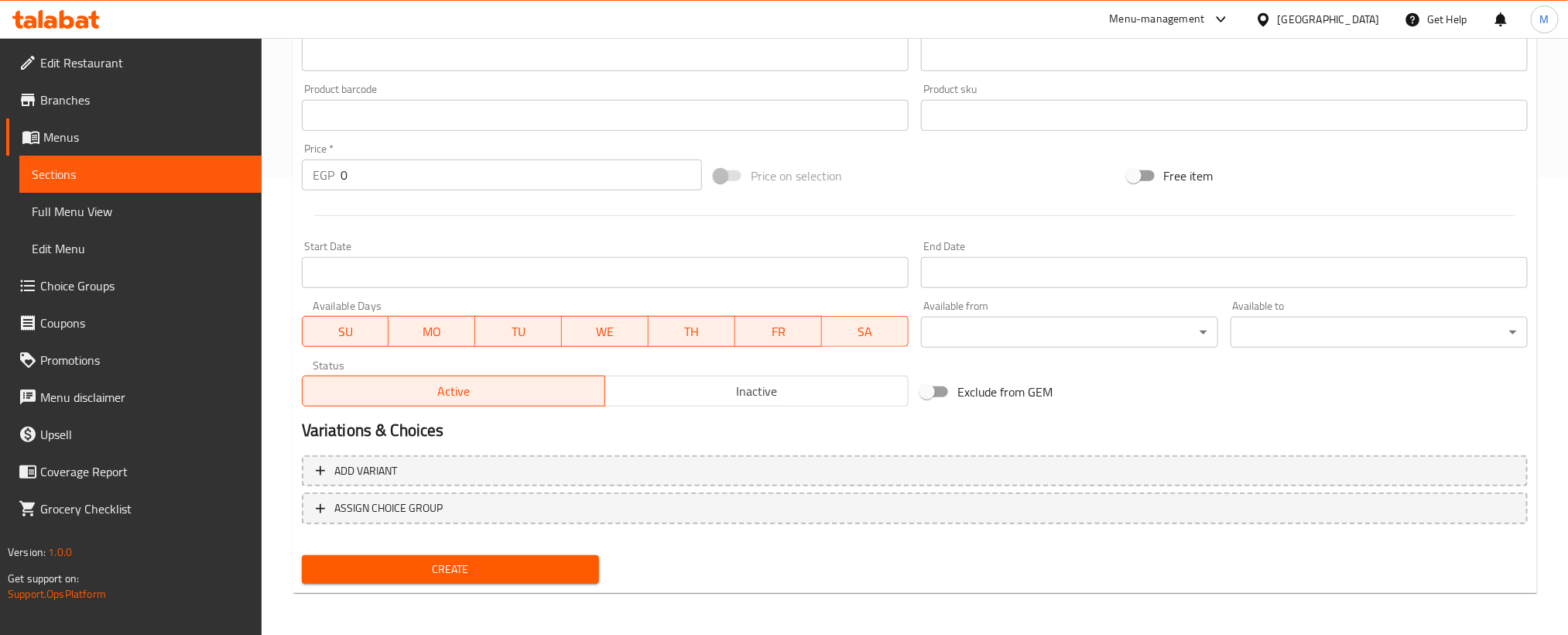
scroll to position [451, 0]
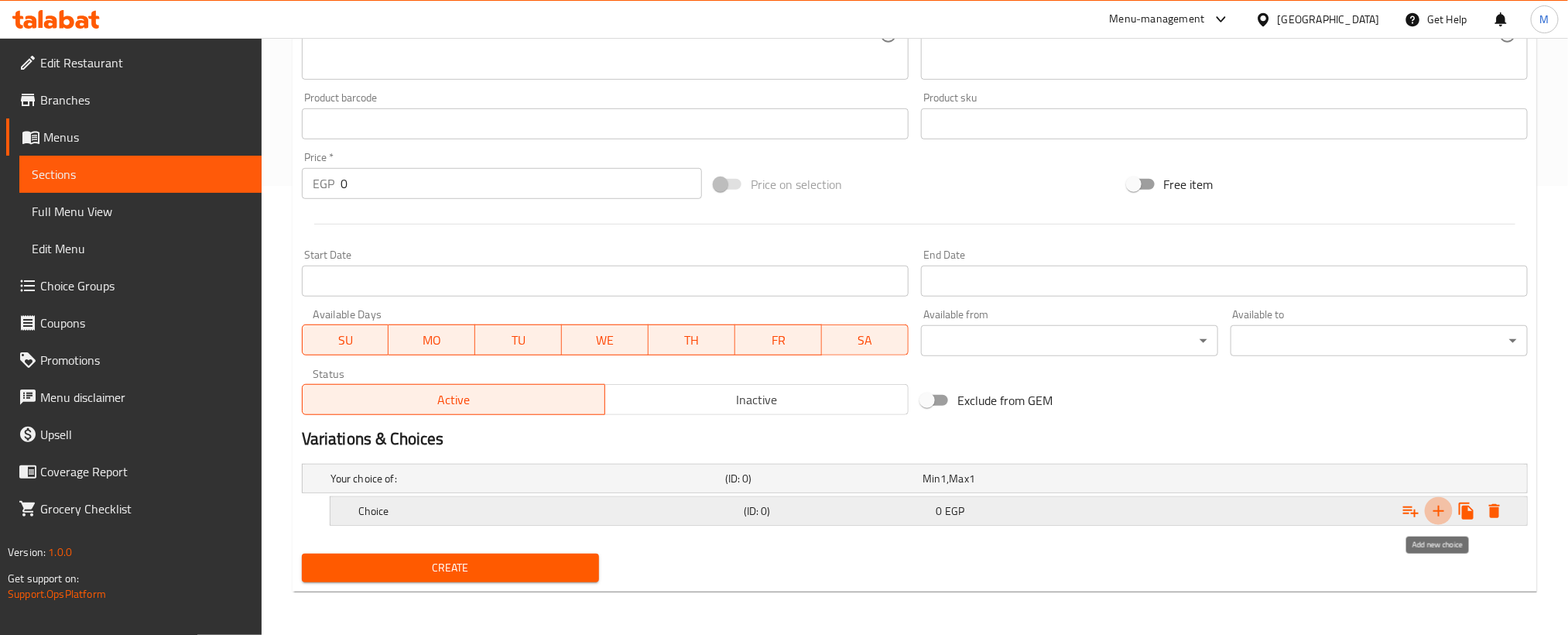
click at [1432, 509] on icon "Expand" at bounding box center [1439, 511] width 19 height 19
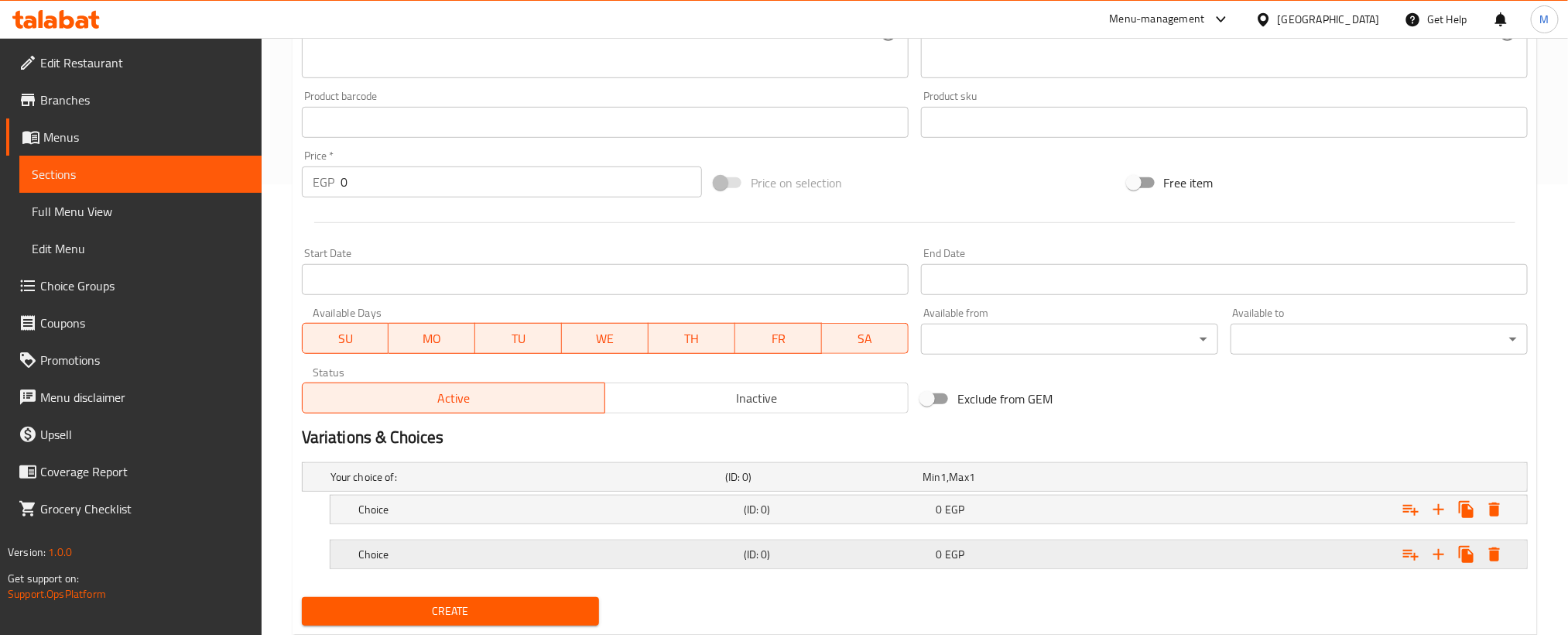
click at [1194, 480] on div "Expand" at bounding box center [1314, 477] width 395 height 6
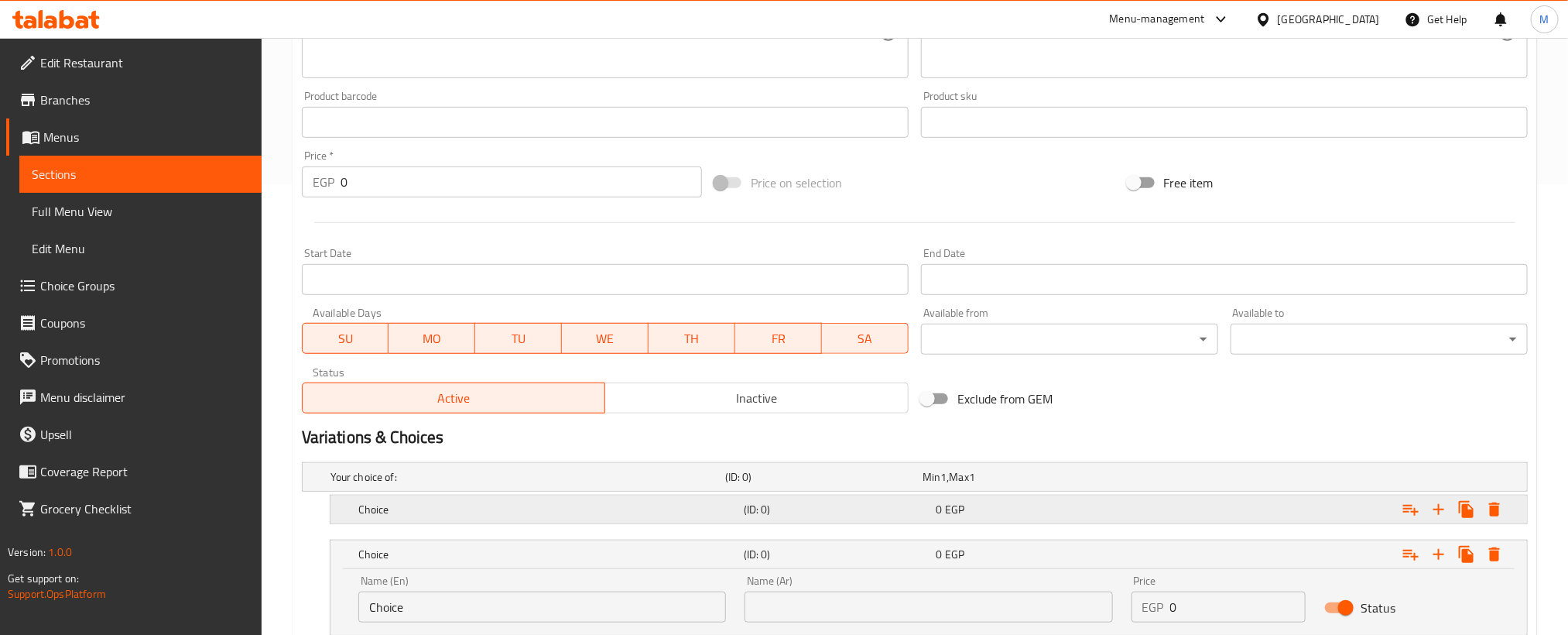
click at [1197, 480] on div "Expand" at bounding box center [1314, 477] width 395 height 6
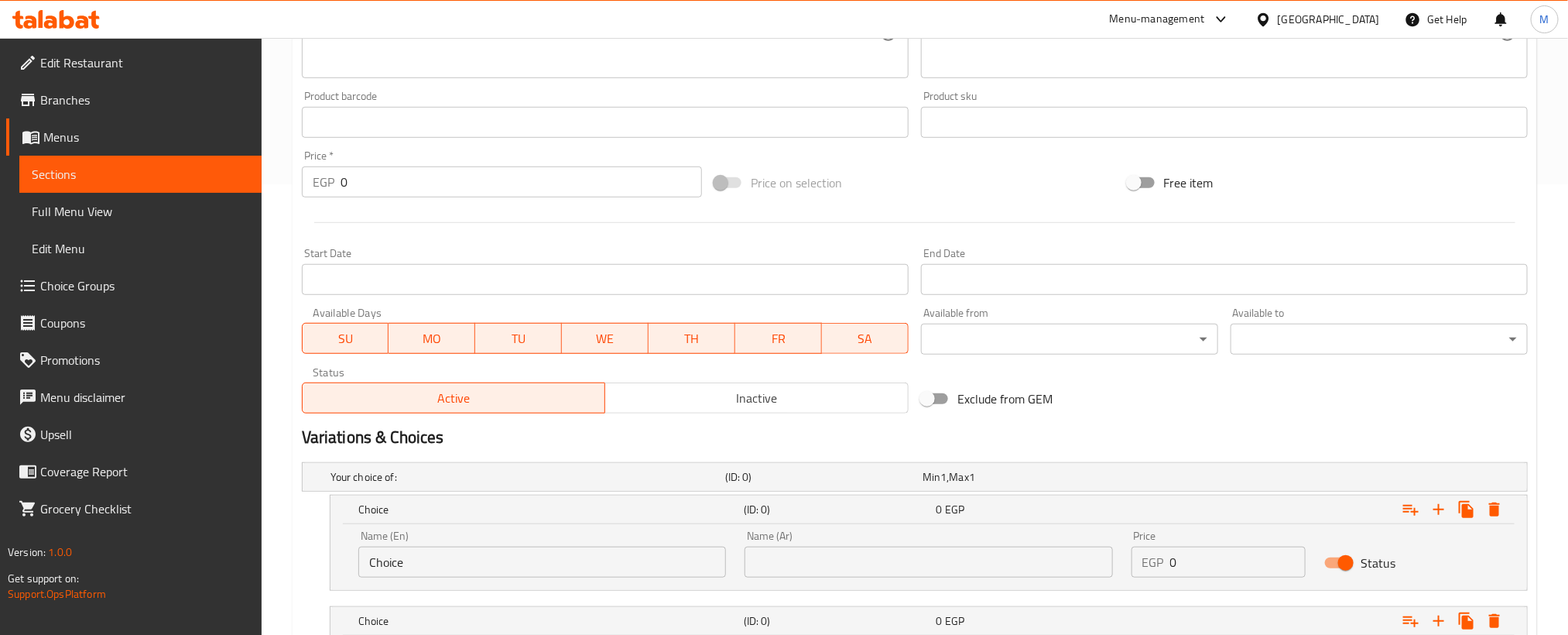
scroll to position [628, 0]
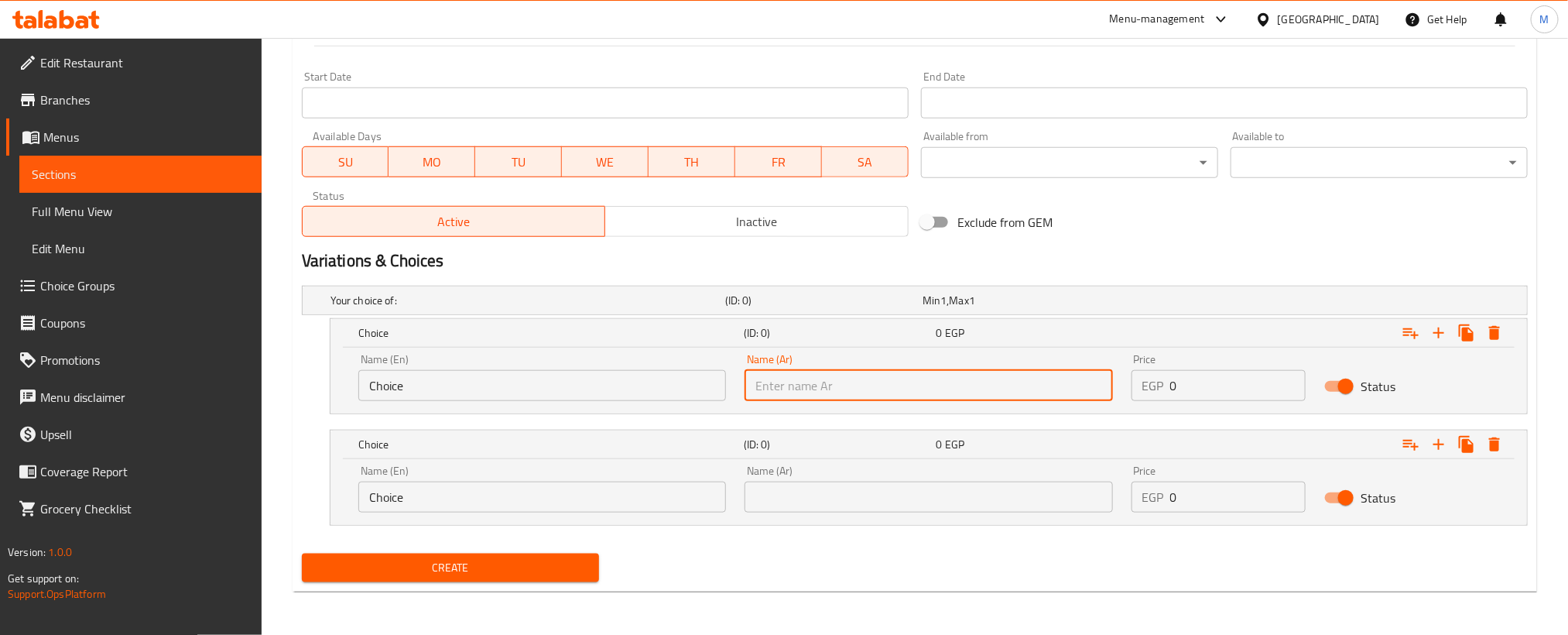
click at [946, 395] on input "text" at bounding box center [928, 385] width 368 height 31
paste input "سينجل"
type input "سينجل"
click at [1008, 487] on input "text" at bounding box center [928, 496] width 368 height 31
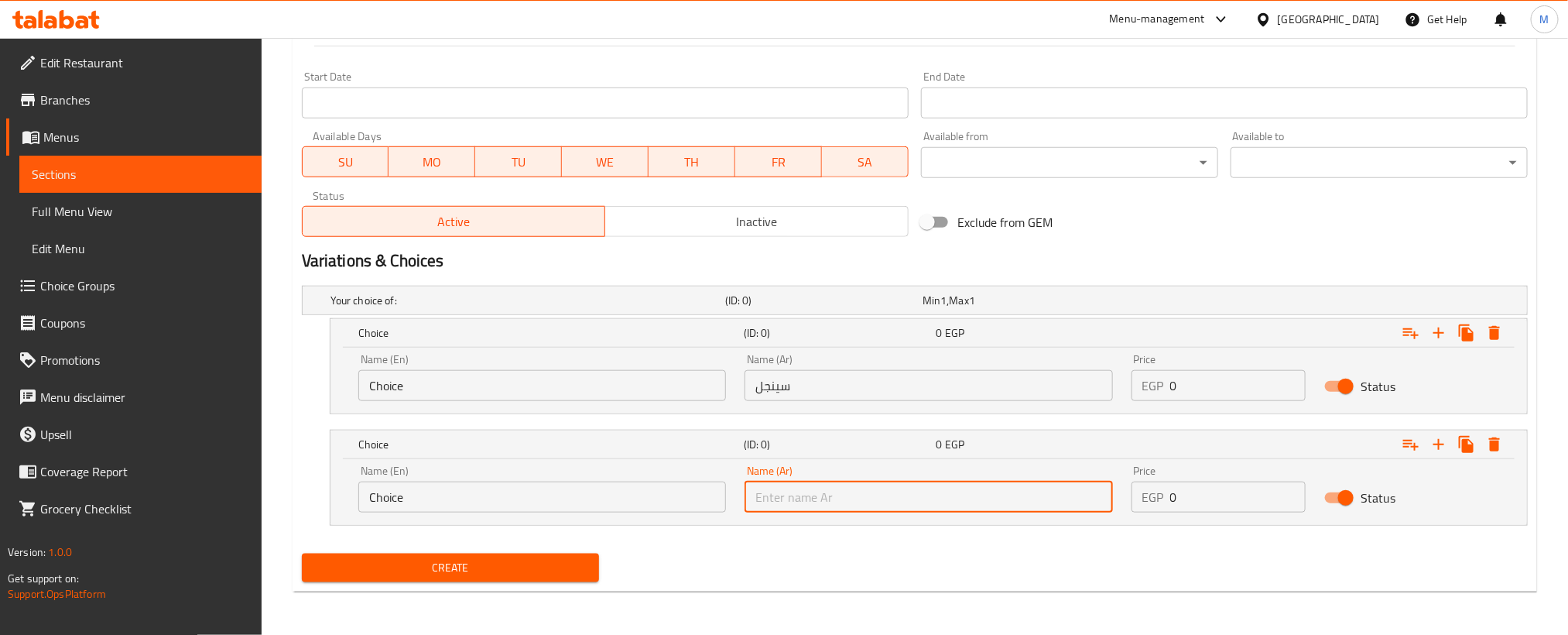
paste input "دبل"
type input "دبل"
click at [611, 398] on input "Choice" at bounding box center [542, 385] width 368 height 31
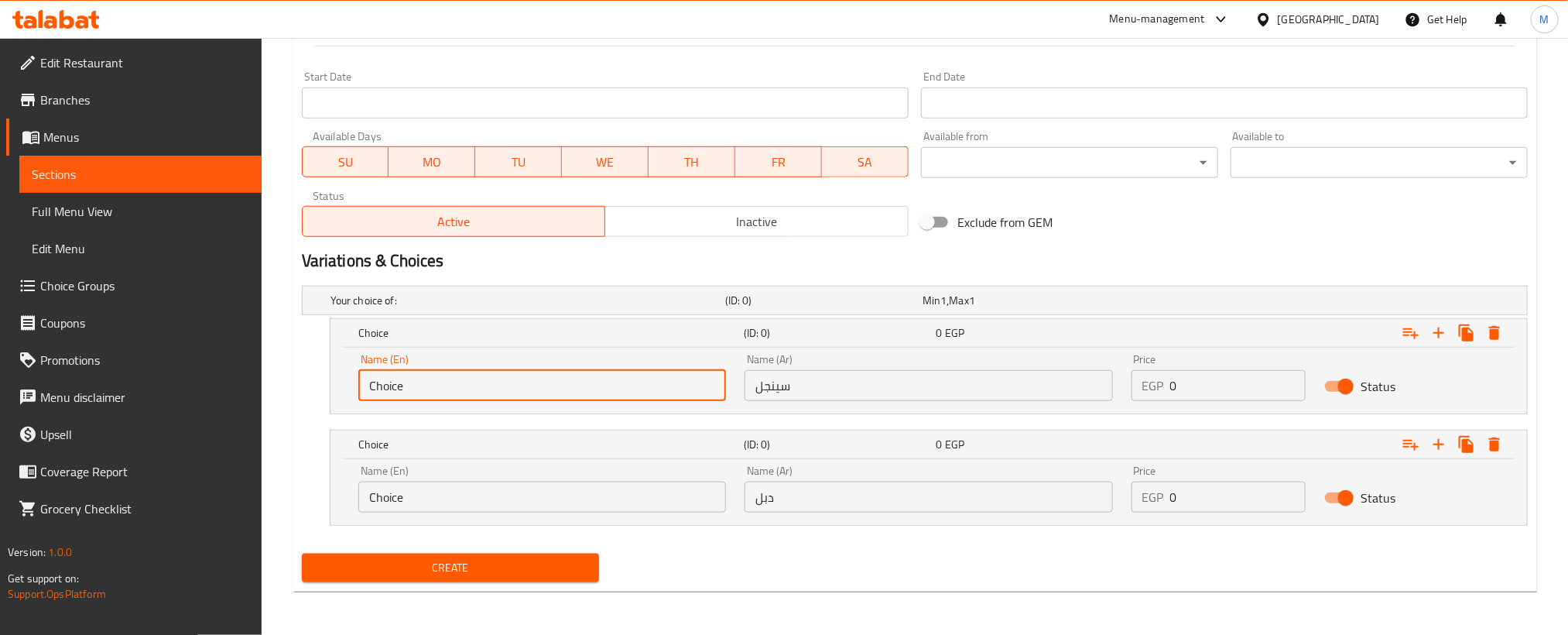
click at [611, 398] on input "Choice" at bounding box center [542, 385] width 368 height 31
click at [613, 398] on input "Choice" at bounding box center [542, 385] width 368 height 31
paste input "Singl"
type input "Single"
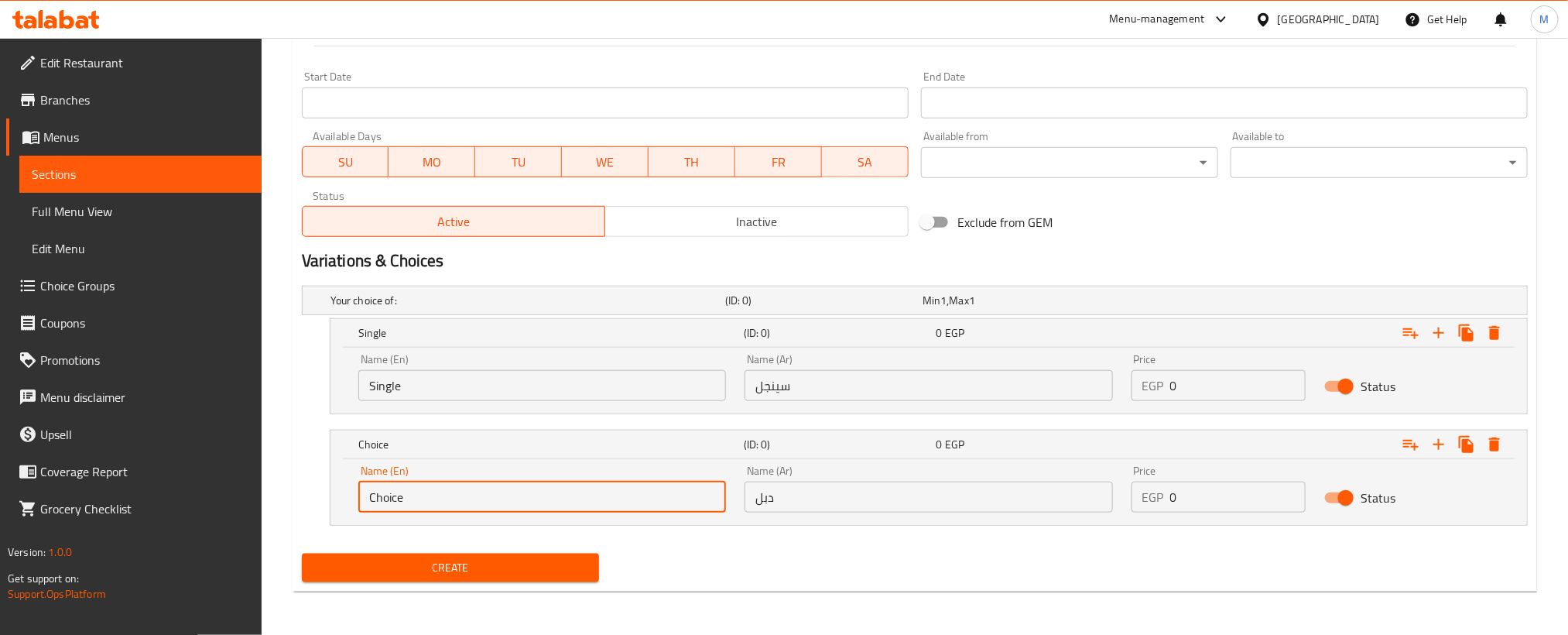
click at [664, 507] on input "Choice" at bounding box center [542, 496] width 368 height 31
paste input "Doubl"
type input "Double"
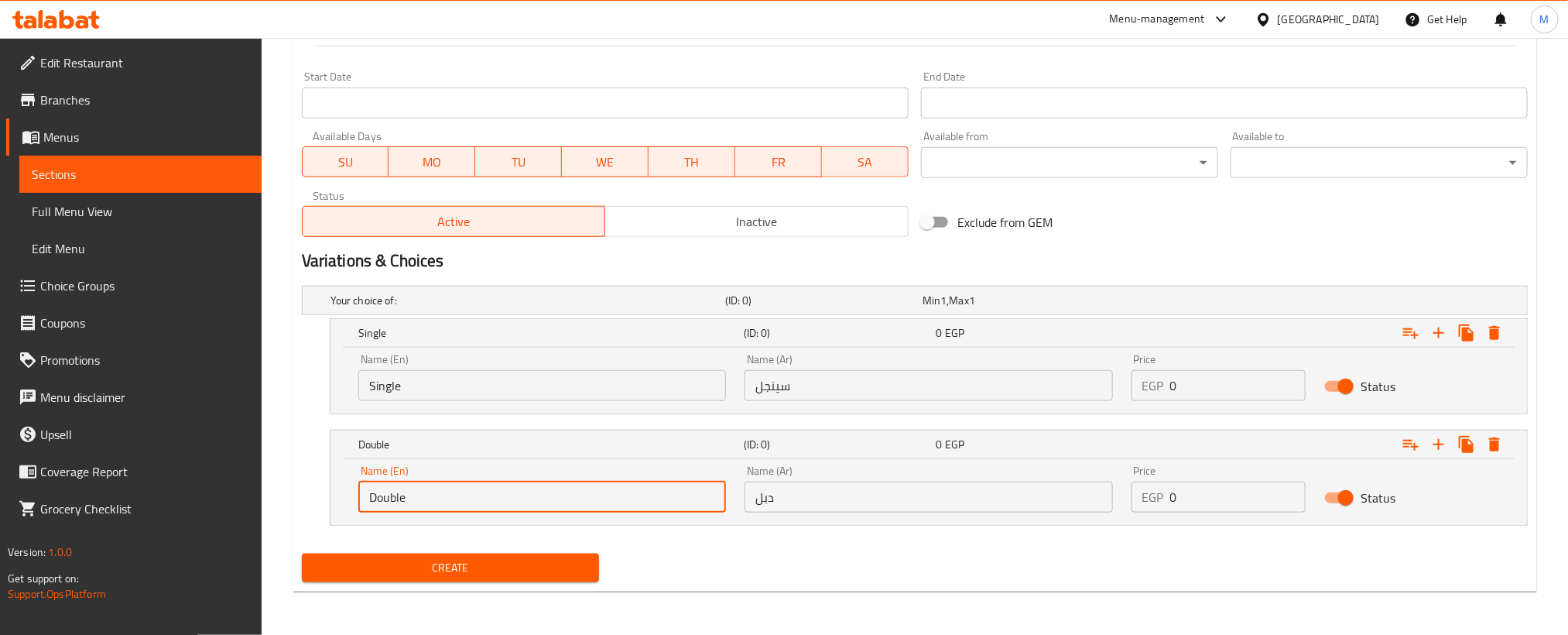
click at [1210, 391] on input "0" at bounding box center [1237, 385] width 136 height 31
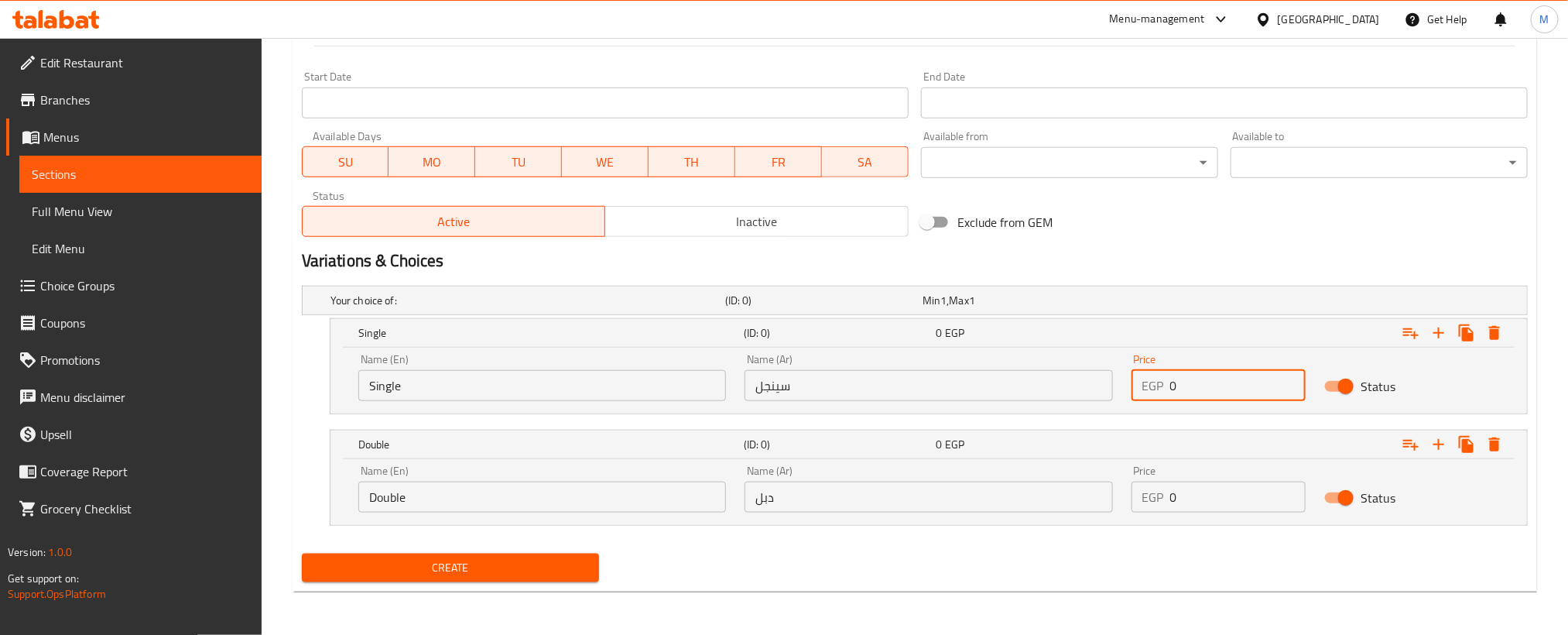
click at [1210, 391] on input "0" at bounding box center [1237, 385] width 136 height 31
paste input "10"
type input "100"
click at [1222, 492] on input "0" at bounding box center [1237, 496] width 136 height 31
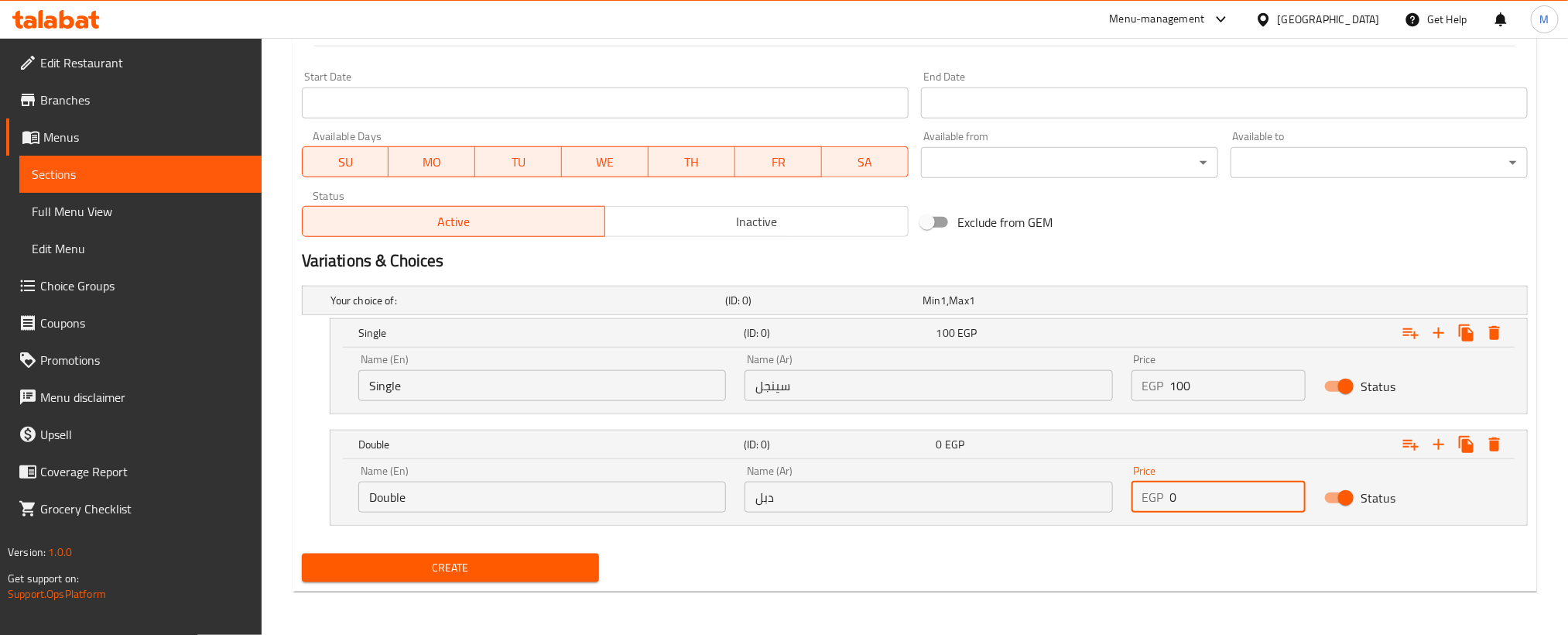
click at [1222, 492] on input "0" at bounding box center [1237, 496] width 136 height 31
paste input "16"
type input "160"
click at [1103, 546] on div "Your choice of: (ID: 0) Min 1 , Max 1 Name (En) Your choice of: Name (En) Name …" at bounding box center [914, 414] width 1238 height 268
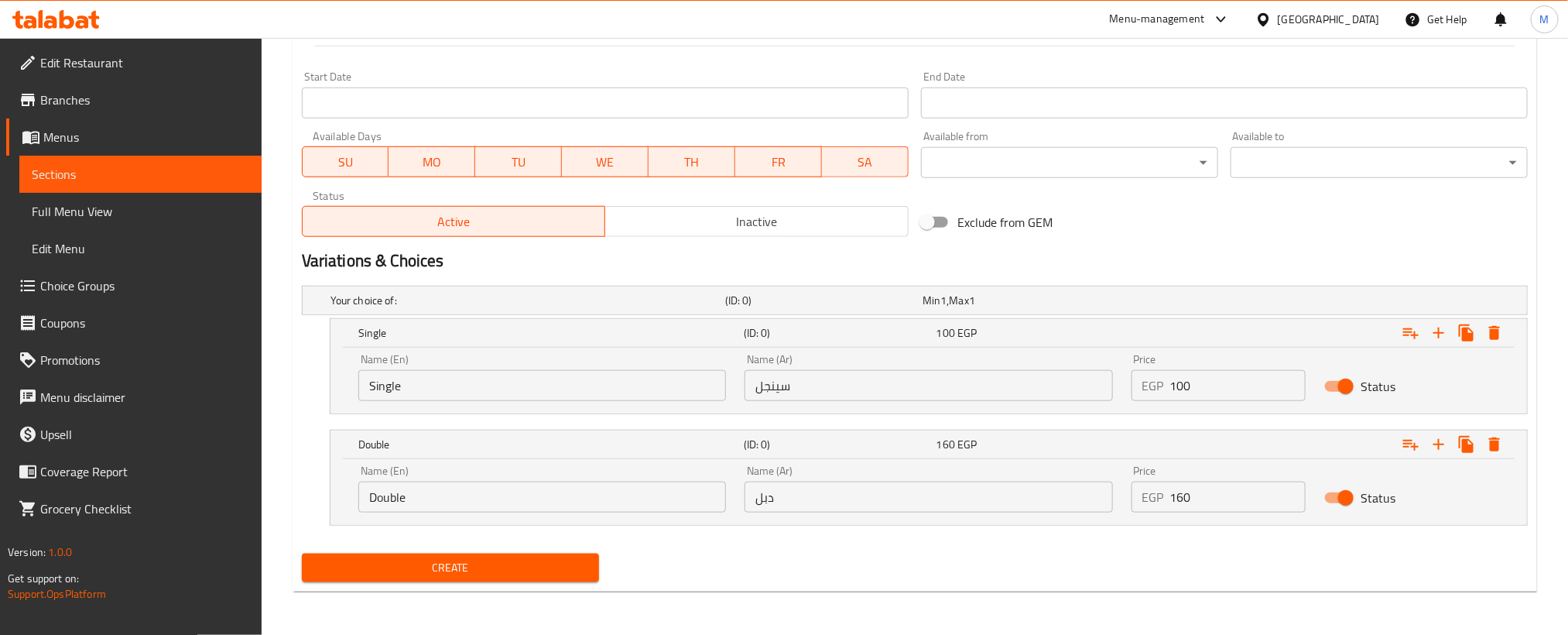
click at [542, 567] on span "Create" at bounding box center [450, 568] width 272 height 20
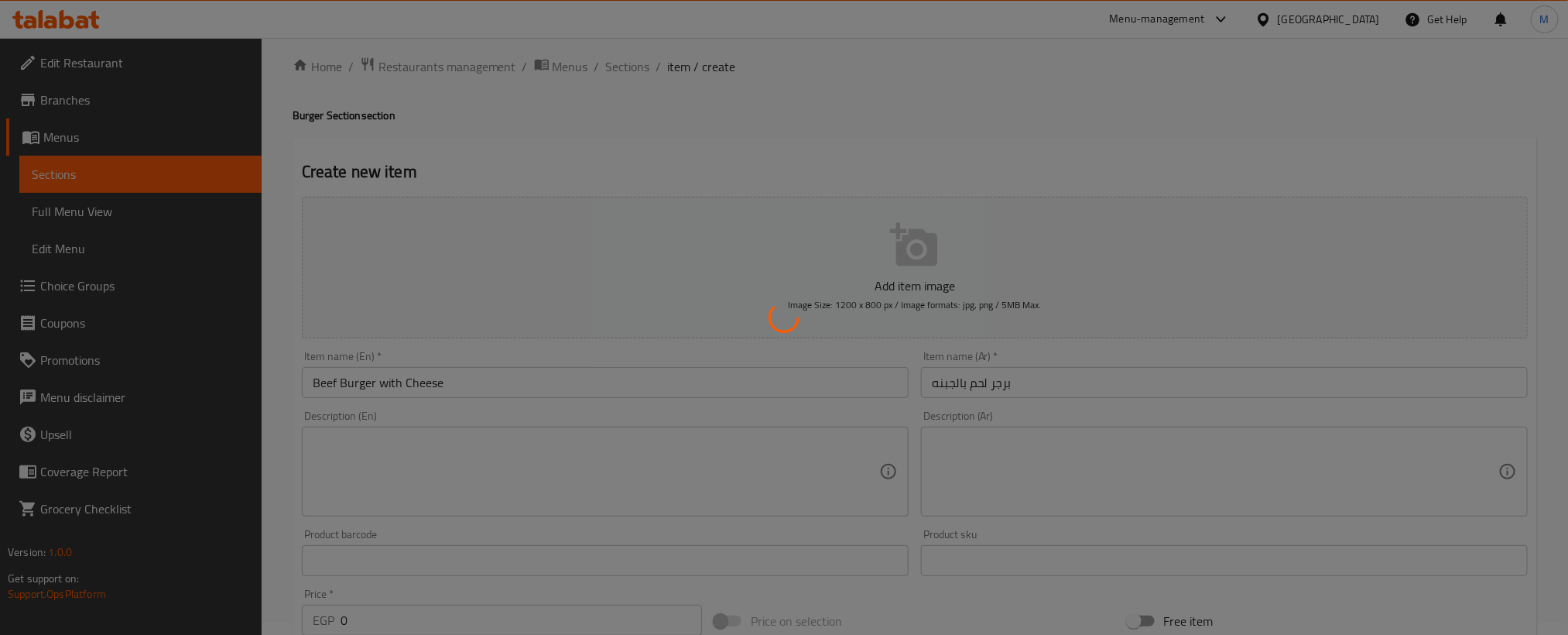
scroll to position [0, 0]
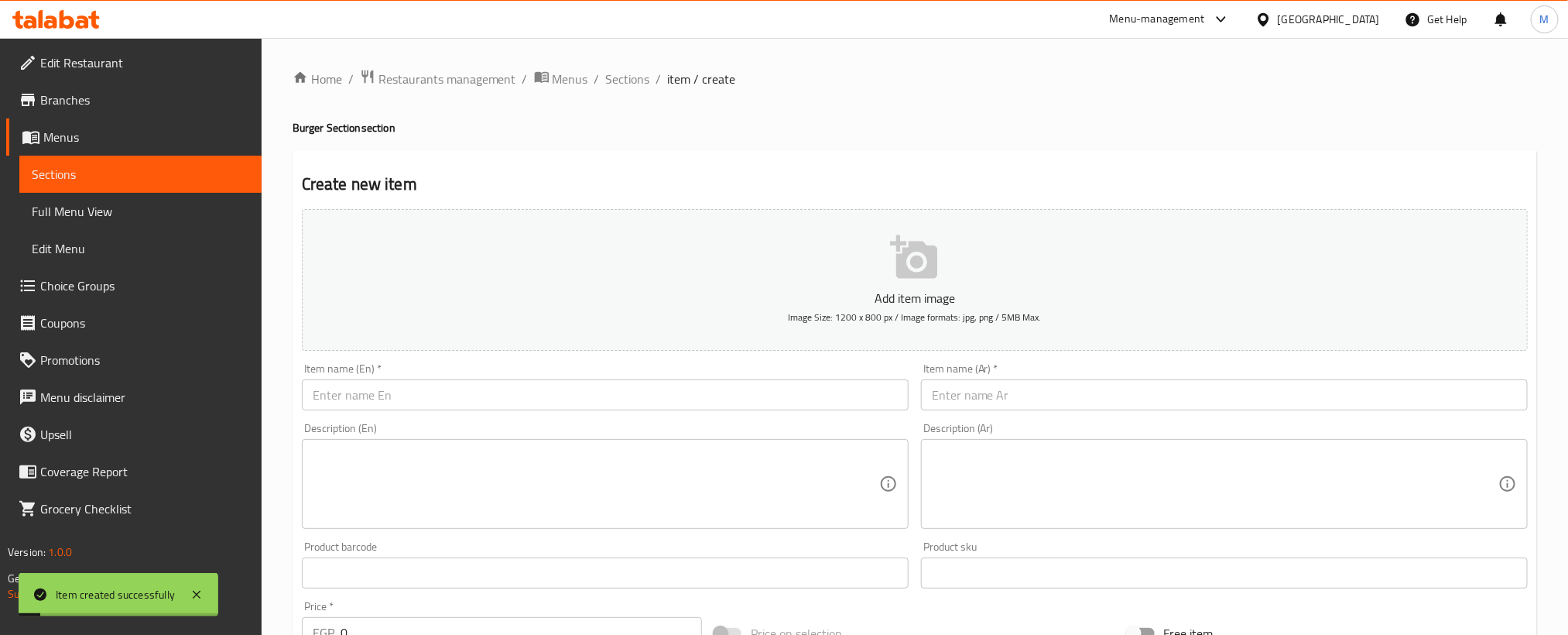
click at [1080, 400] on input "text" at bounding box center [1224, 395] width 607 height 31
paste input "برجر دجاج بالجبنه"
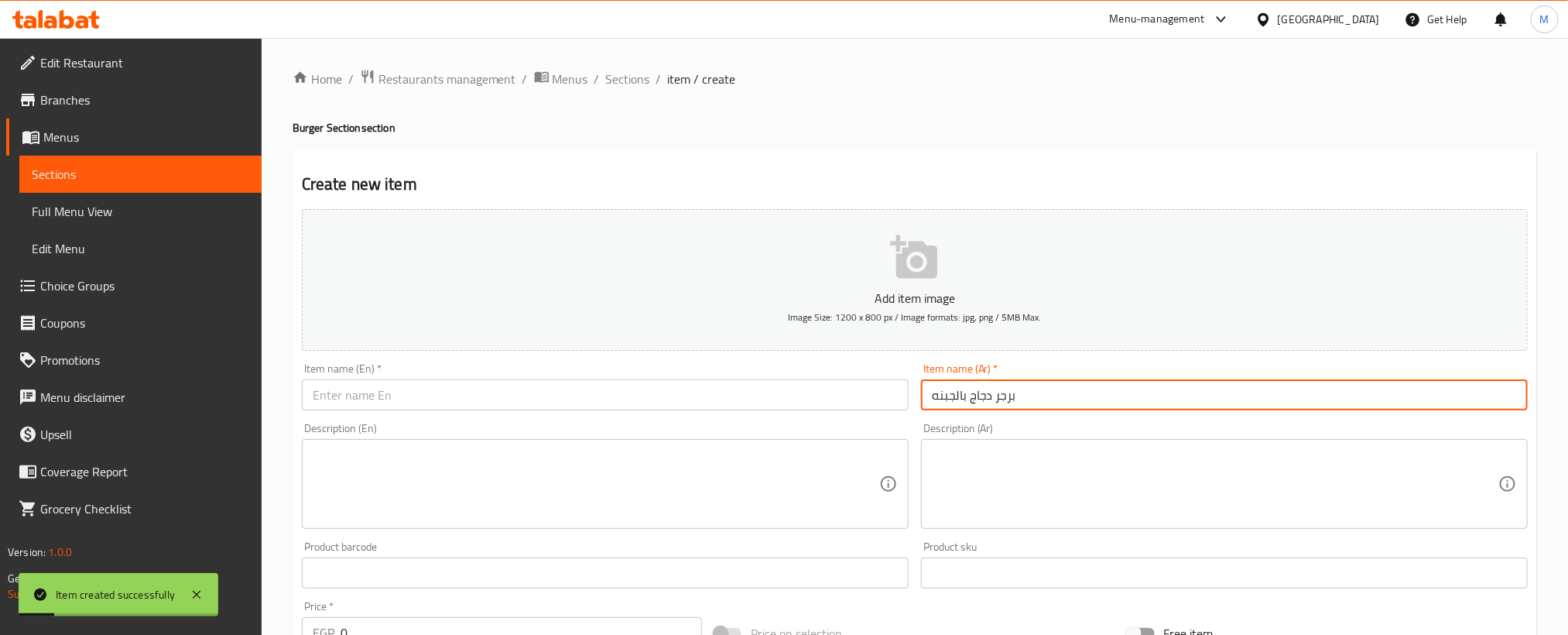
type input "برجر دجاج بالجبنه"
click at [602, 388] on input "text" at bounding box center [605, 395] width 607 height 31
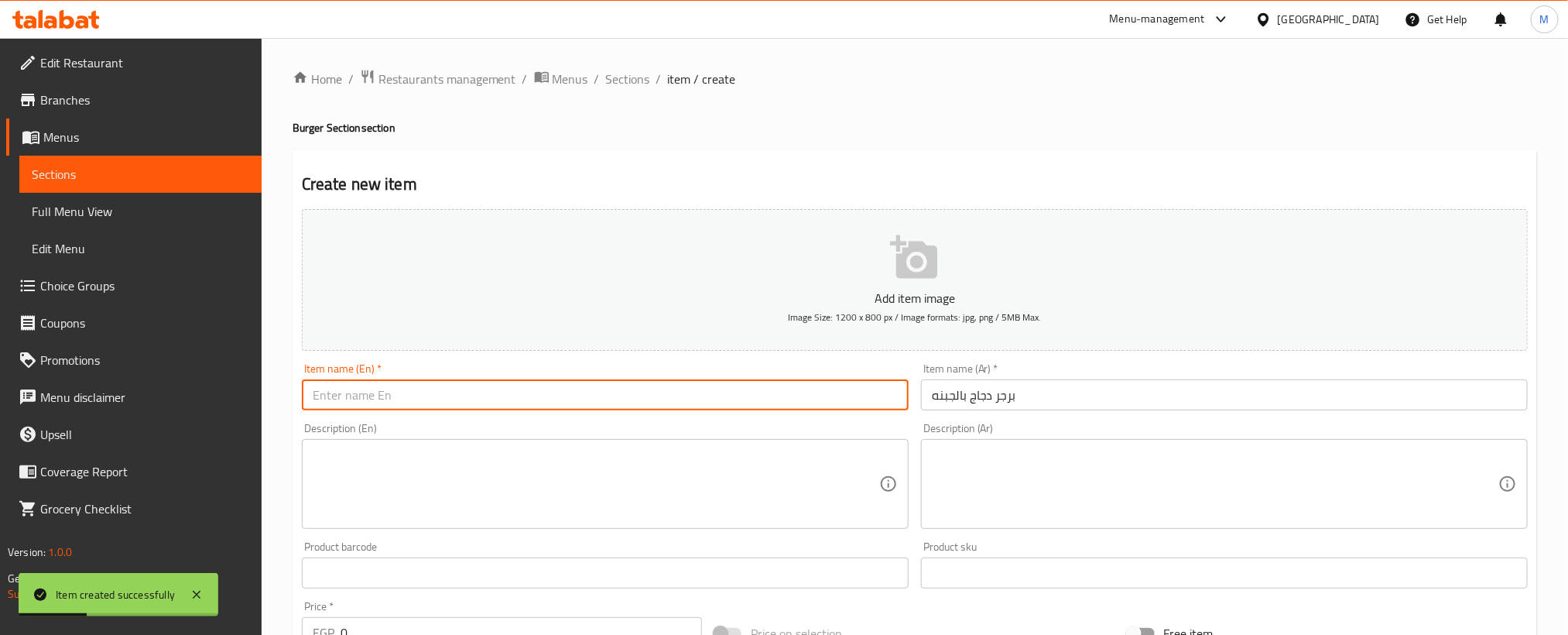
paste input "Chicken burger with cheese"
click at [602, 398] on input "Chicken burger with cheese" at bounding box center [605, 395] width 607 height 31
click at [602, 398] on input "Chicken burger with Cheese" at bounding box center [605, 395] width 607 height 31
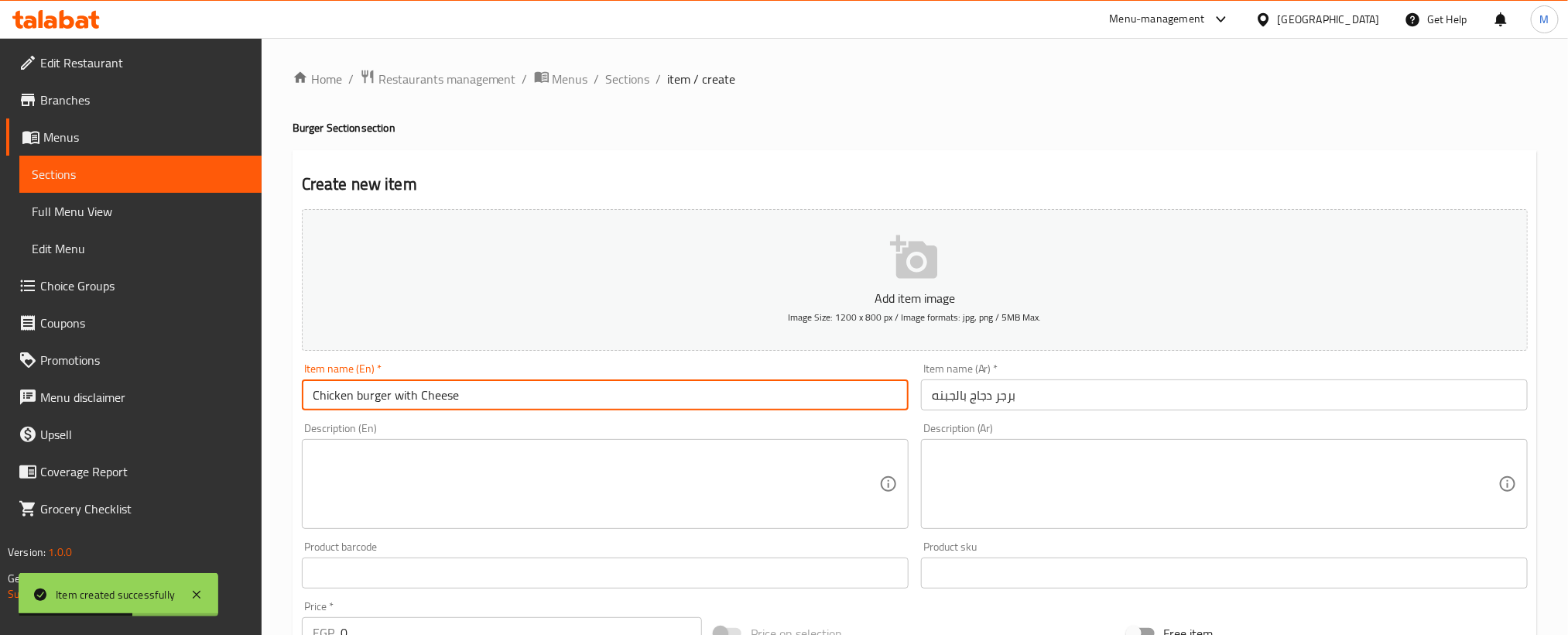
click at [602, 398] on input "Chicken burger with Cheese" at bounding box center [605, 395] width 607 height 31
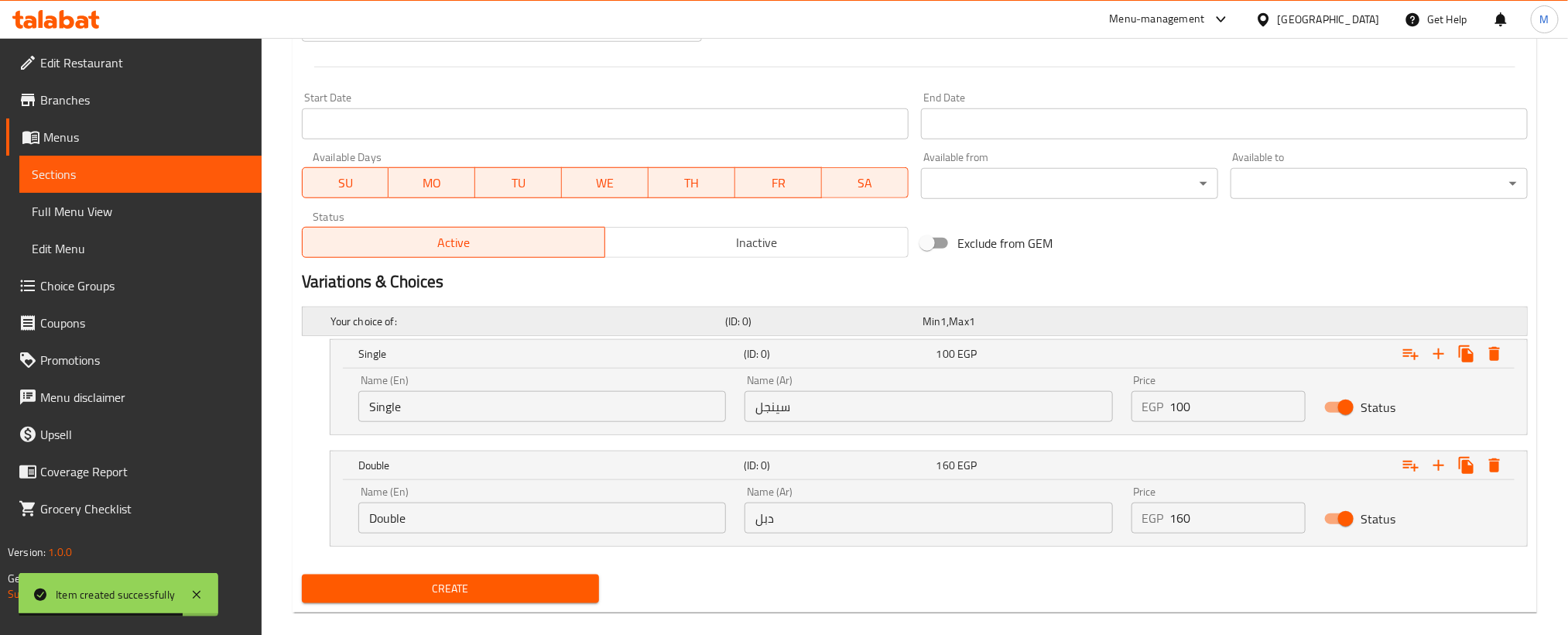
scroll to position [628, 0]
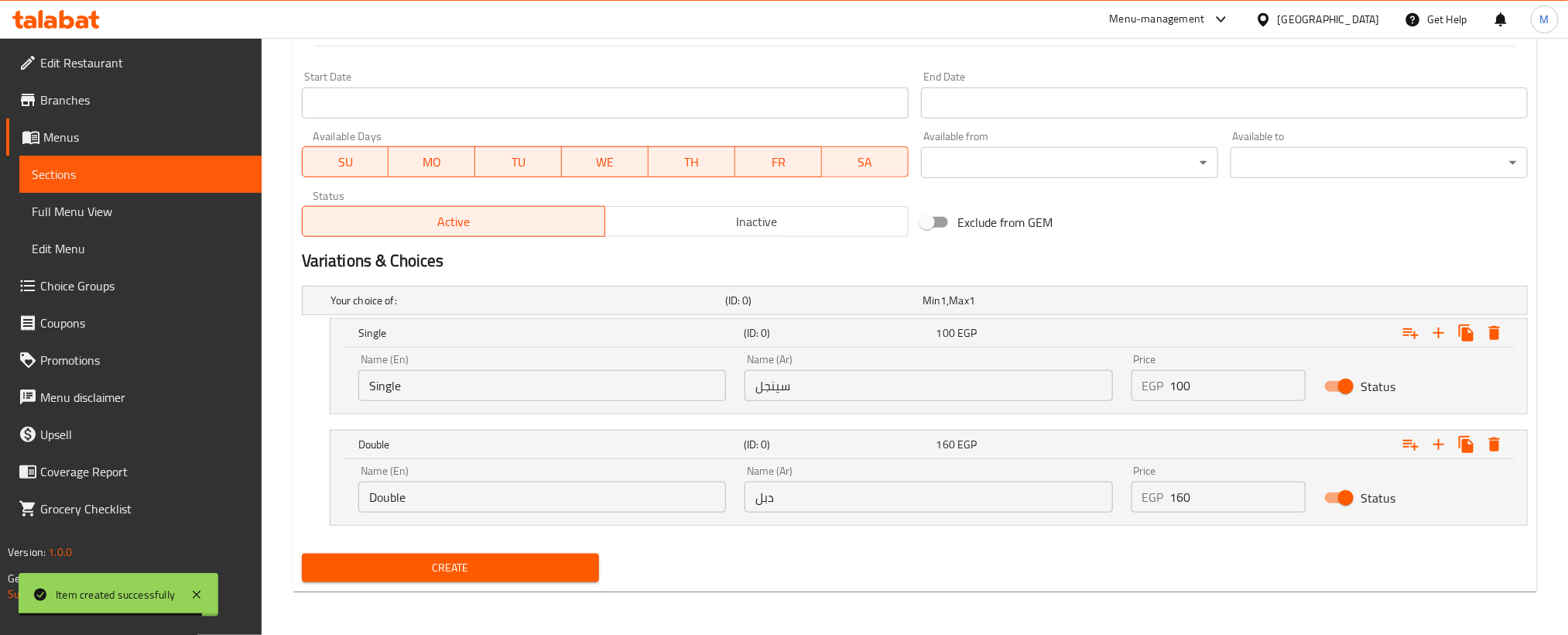
type input "Chicken Burger with Cheese"
click at [1065, 398] on input "سينجل" at bounding box center [928, 385] width 368 height 31
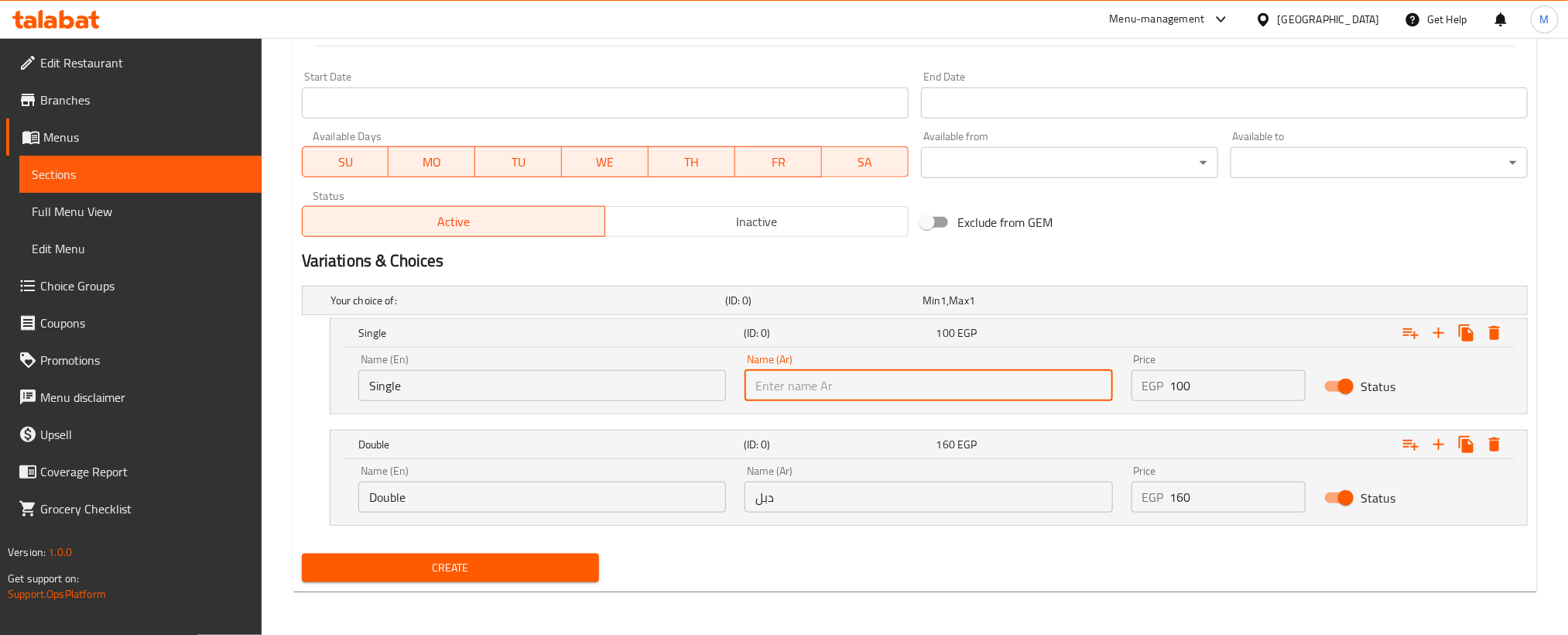
paste input "سينجل"
type input "سينجل"
click at [841, 500] on input "دبل" at bounding box center [928, 496] width 368 height 31
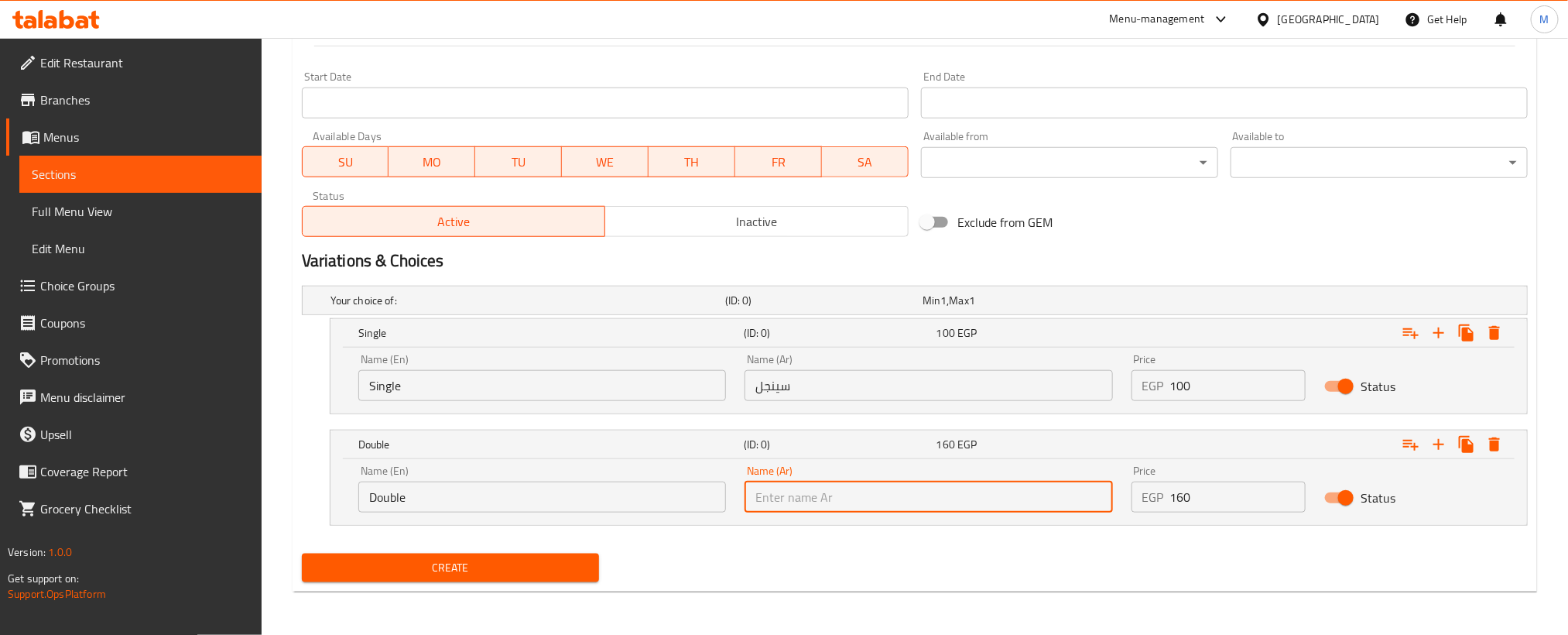
paste input "دبل"
type input "دبل"
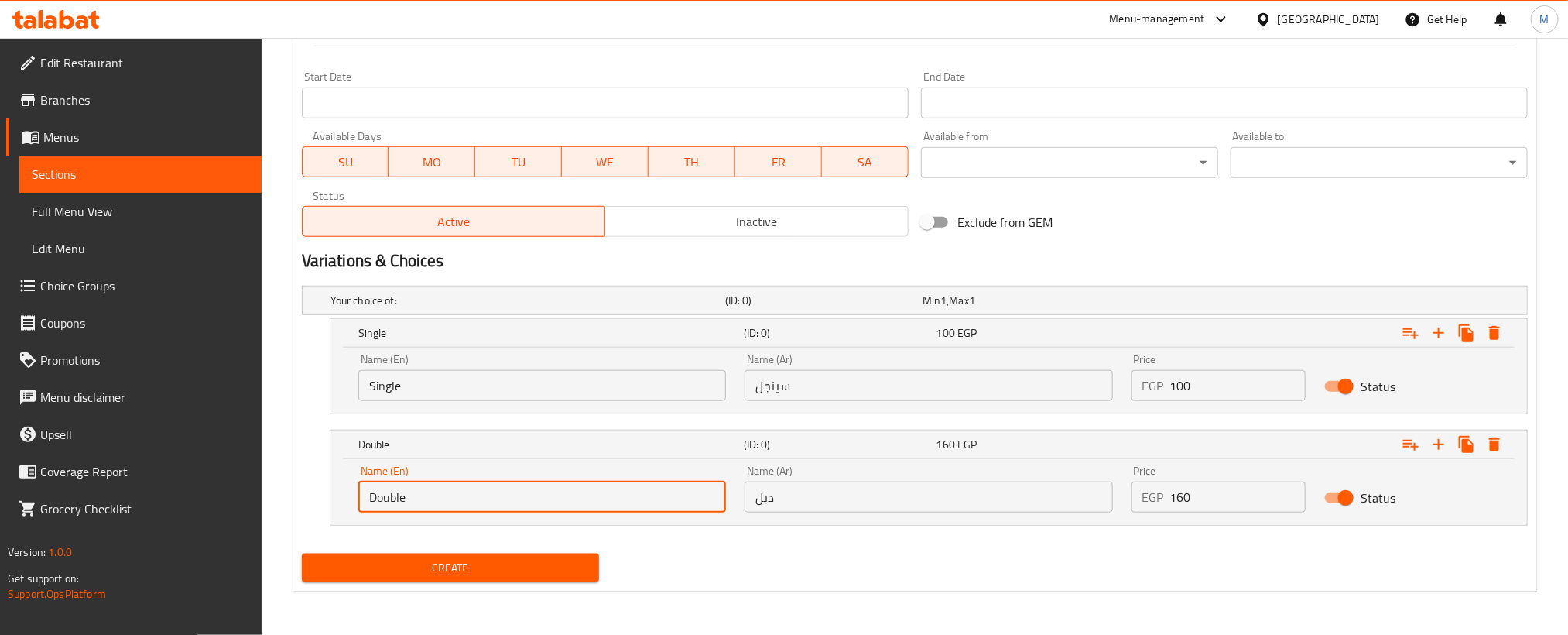
click at [634, 500] on input "Double" at bounding box center [542, 496] width 368 height 31
click at [634, 500] on input "Choice" at bounding box center [542, 496] width 368 height 31
paste input "Doubl"
type input "Double"
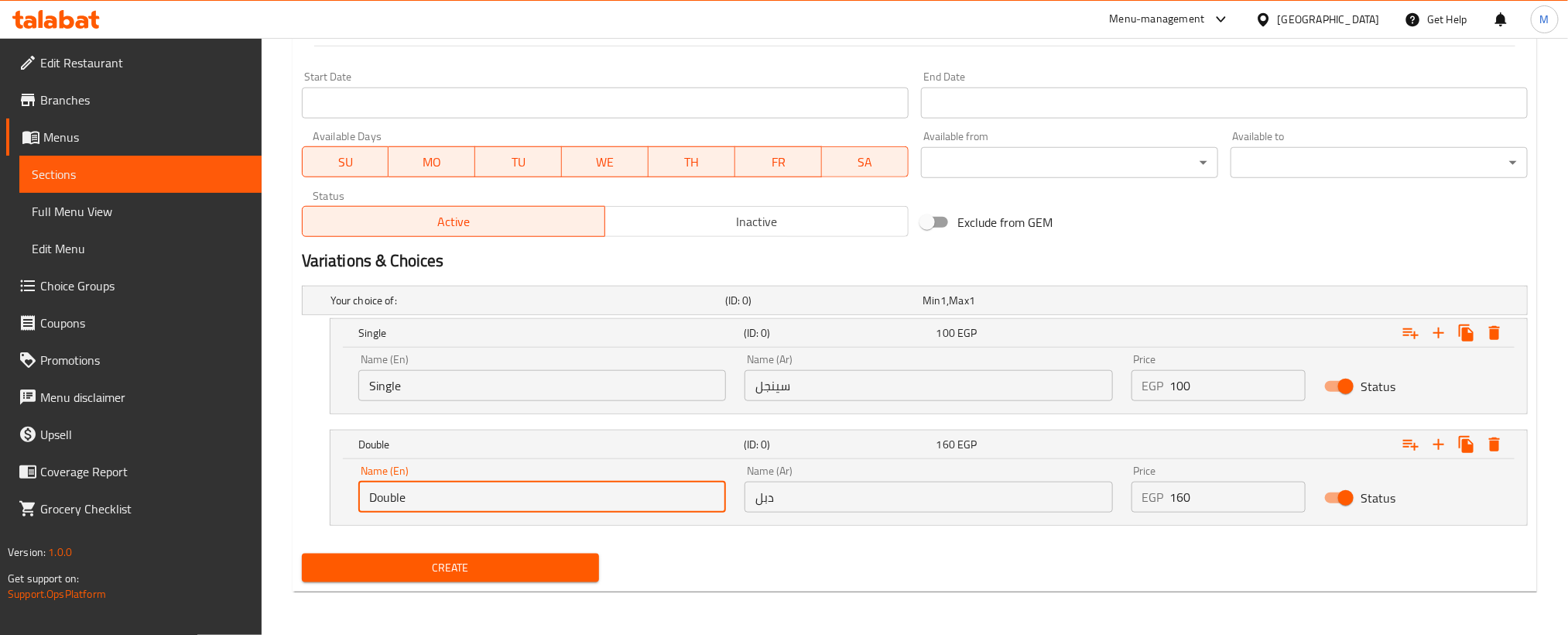
click at [569, 367] on div "Name (En) Single Name (En)" at bounding box center [542, 377] width 368 height 48
click at [569, 398] on input "Single" at bounding box center [542, 385] width 368 height 31
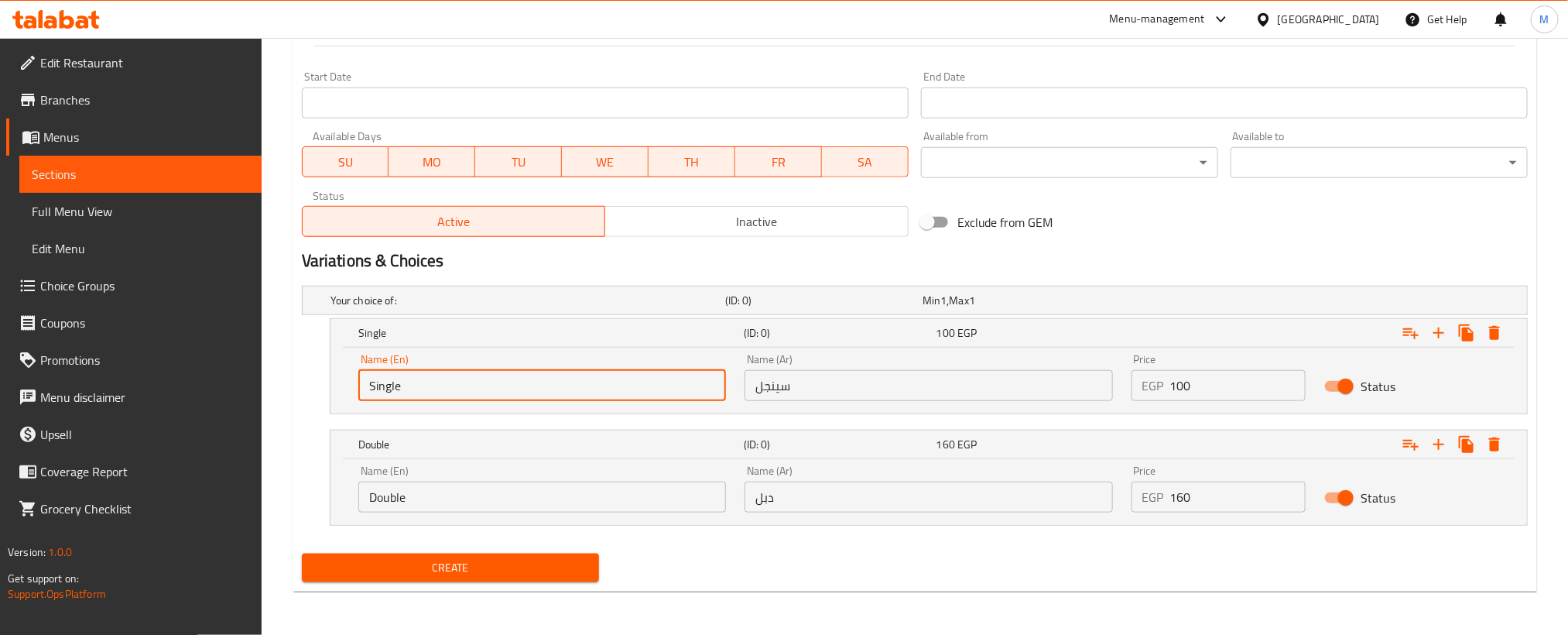
click at [569, 398] on input "Single" at bounding box center [542, 385] width 368 height 31
click at [569, 398] on input "Choice" at bounding box center [542, 385] width 368 height 31
paste input "Singl"
type input "Single"
click at [1229, 395] on input "100" at bounding box center [1237, 385] width 136 height 31
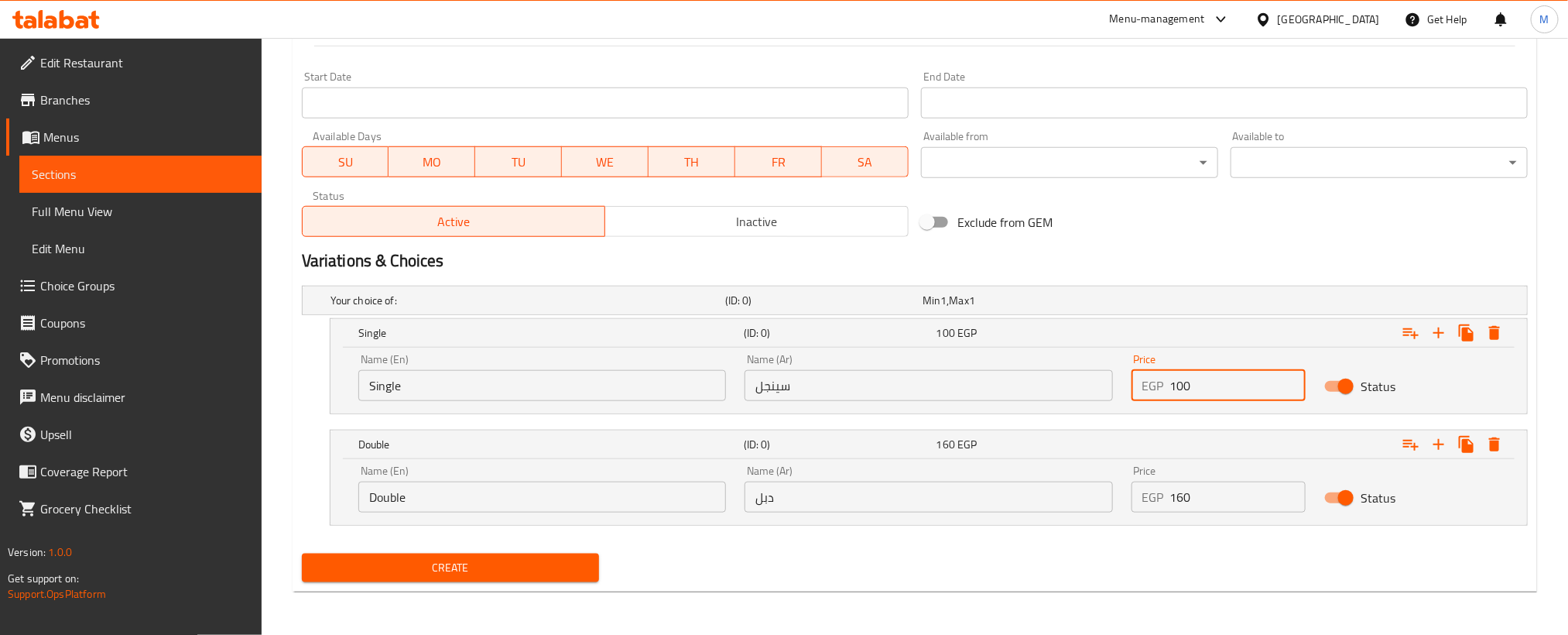
click at [1229, 395] on input "100" at bounding box center [1237, 385] width 136 height 31
paste input "95"
click at [1229, 395] on input "0" at bounding box center [1237, 385] width 136 height 31
type input "95"
click at [1208, 490] on input "160" at bounding box center [1237, 496] width 136 height 31
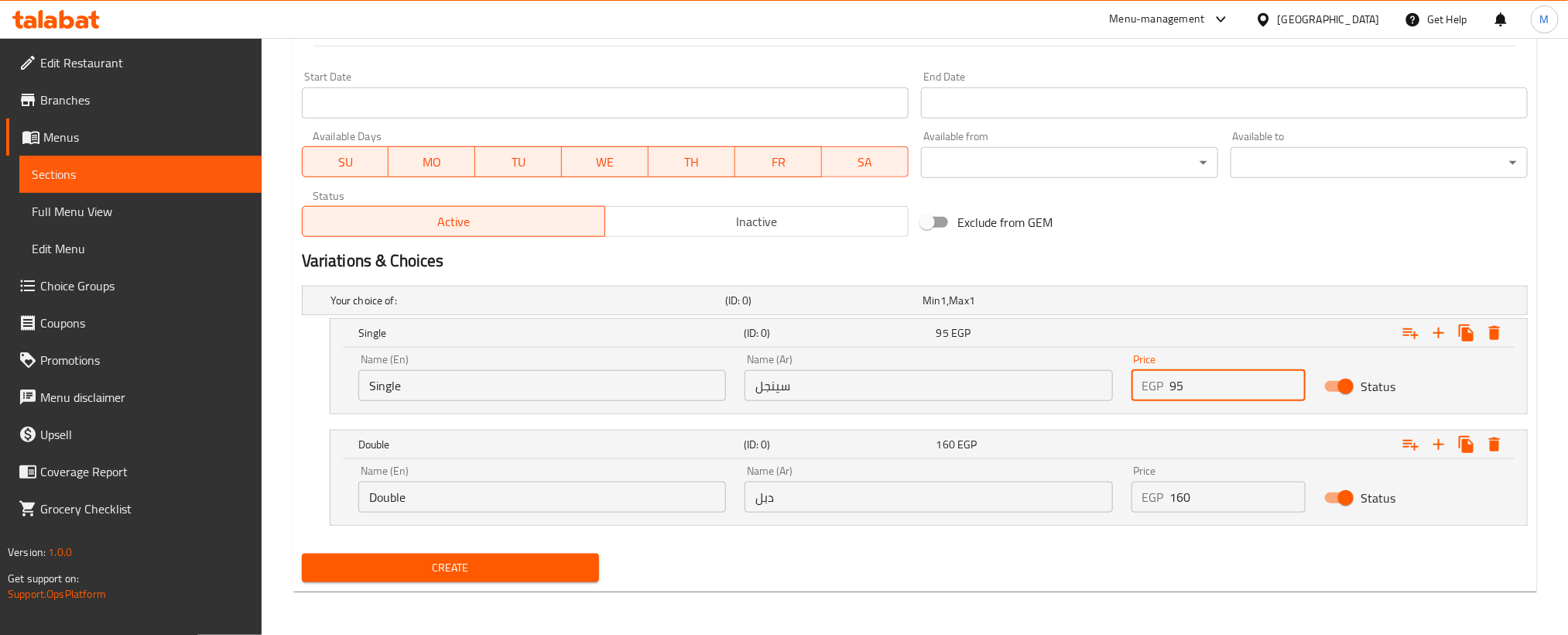
click at [1208, 490] on input "160" at bounding box center [1237, 496] width 136 height 31
drag, startPoint x: 1208, startPoint y: 490, endPoint x: 1164, endPoint y: 505, distance: 46.5
click at [1206, 487] on input "0" at bounding box center [1237, 496] width 136 height 31
paste input "15"
type input "150"
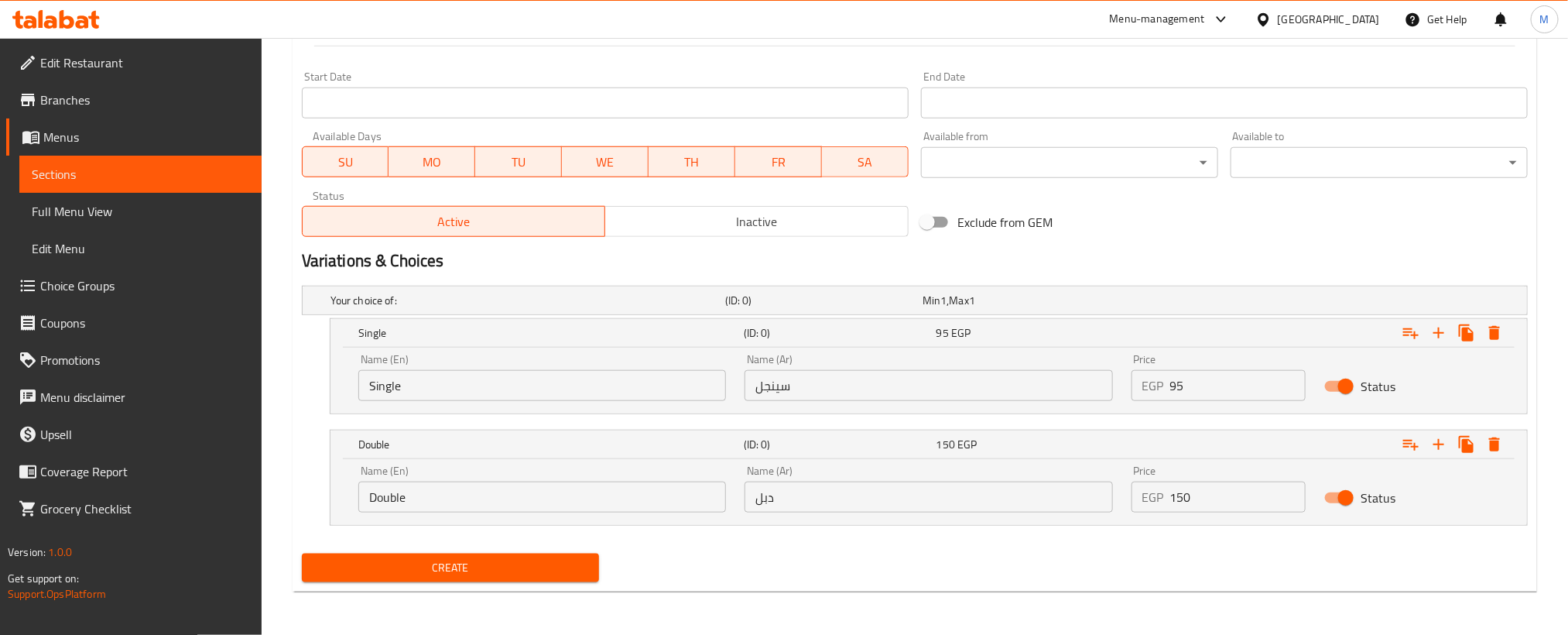
click at [1099, 541] on nav at bounding box center [914, 535] width 1225 height 13
click at [521, 559] on span "Create" at bounding box center [450, 568] width 272 height 20
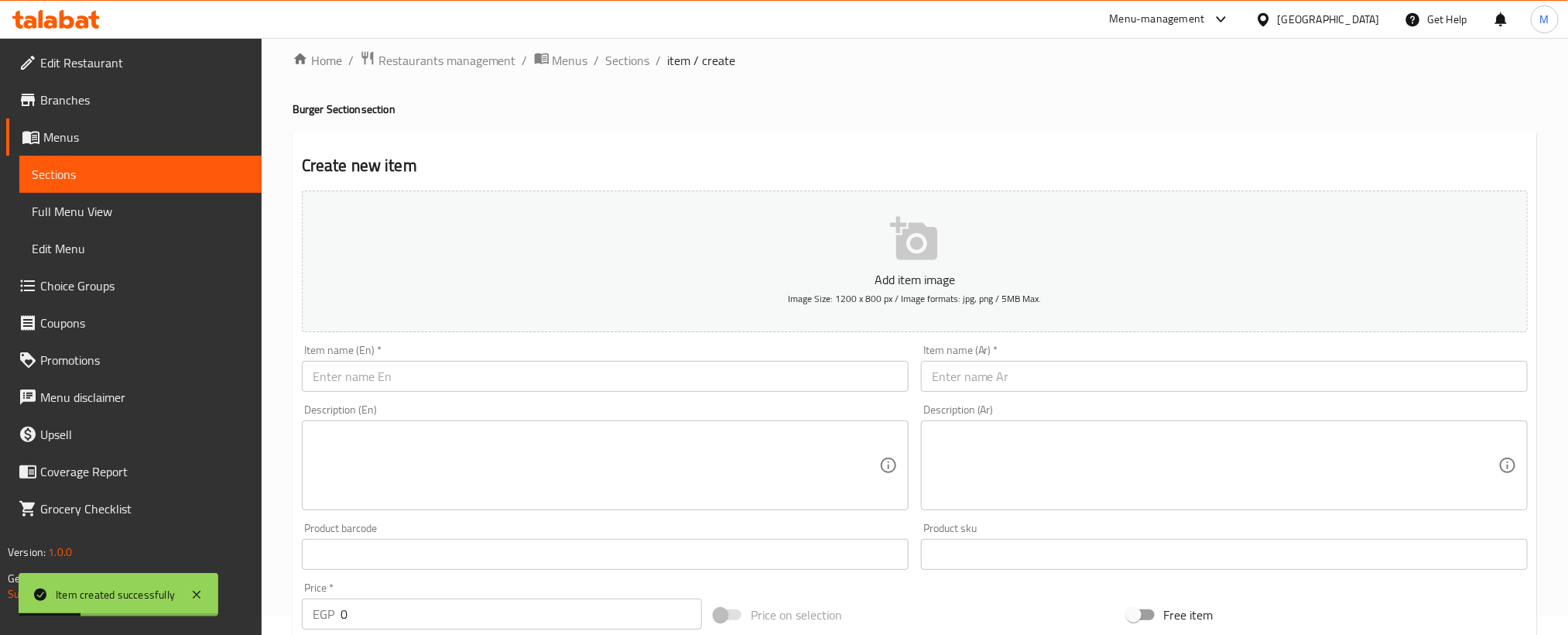
scroll to position [0, 0]
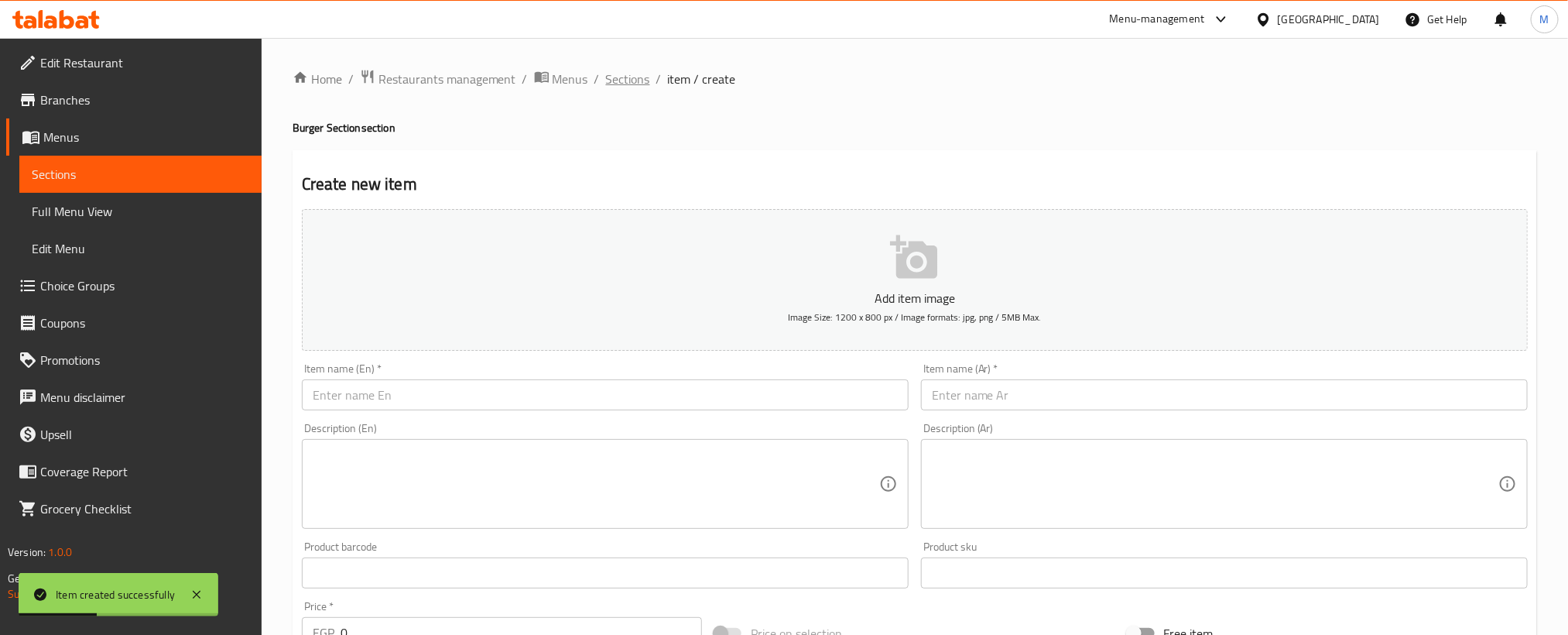
click at [629, 86] on span "Sections" at bounding box center [628, 78] width 44 height 19
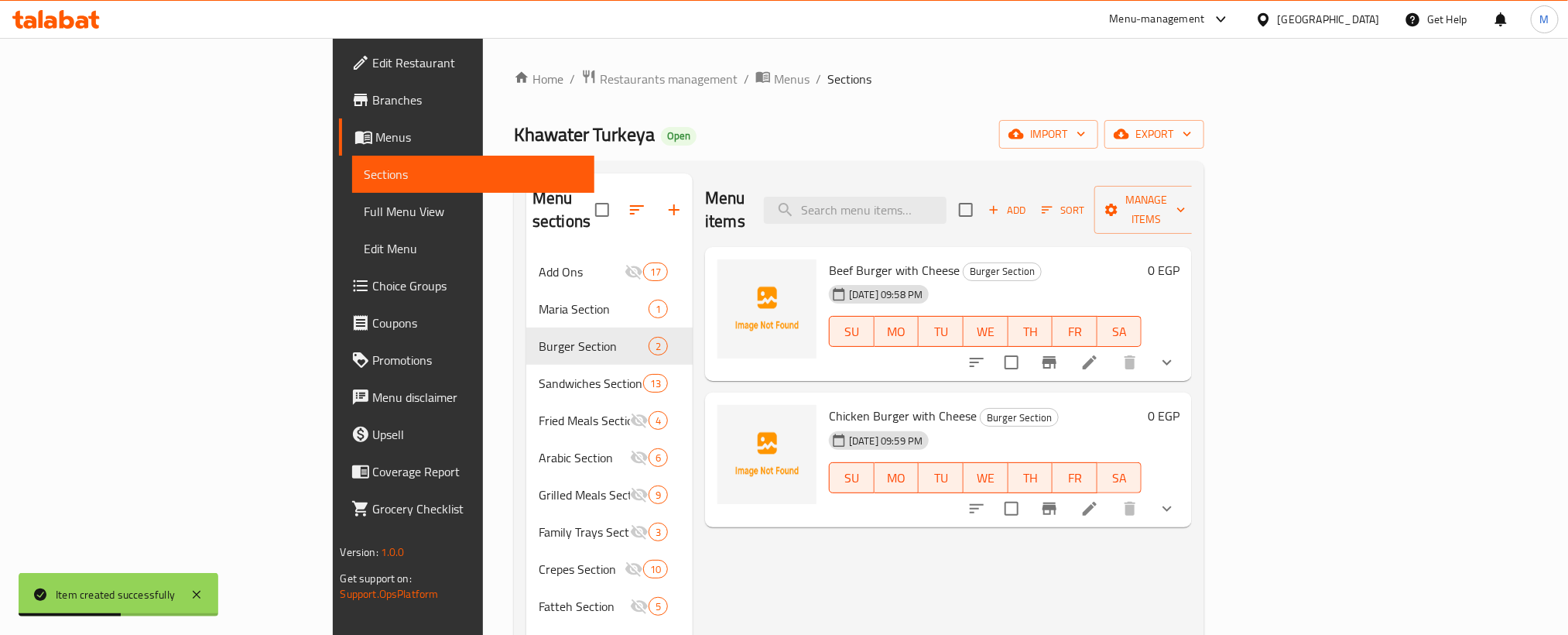
click at [669, 204] on icon "button" at bounding box center [674, 210] width 11 height 11
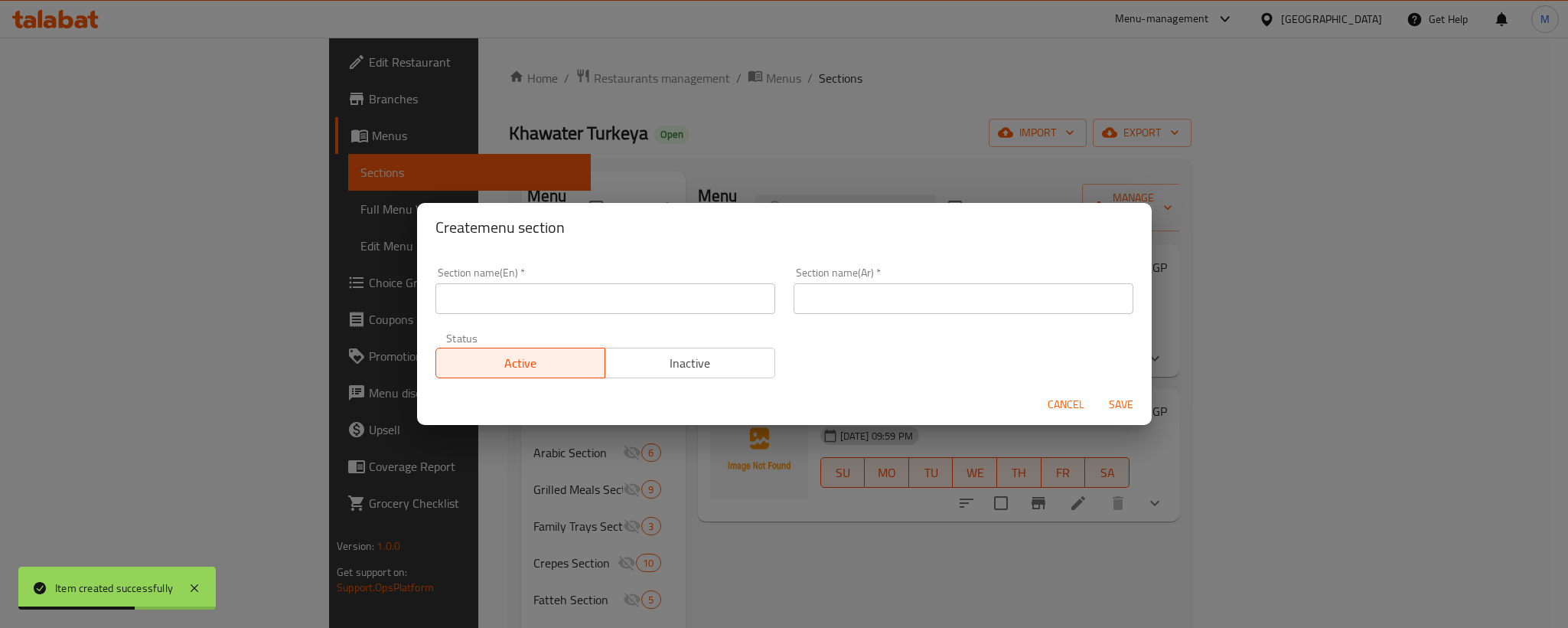
click at [1012, 300] on input "text" at bounding box center [964, 298] width 340 height 30
paste input "قسم الساندوتشات الغربى"
type input "قسم الساندوتشات الغربى"
click at [560, 281] on div "Section name(En)   * Section name(En) *" at bounding box center [605, 290] width 340 height 47
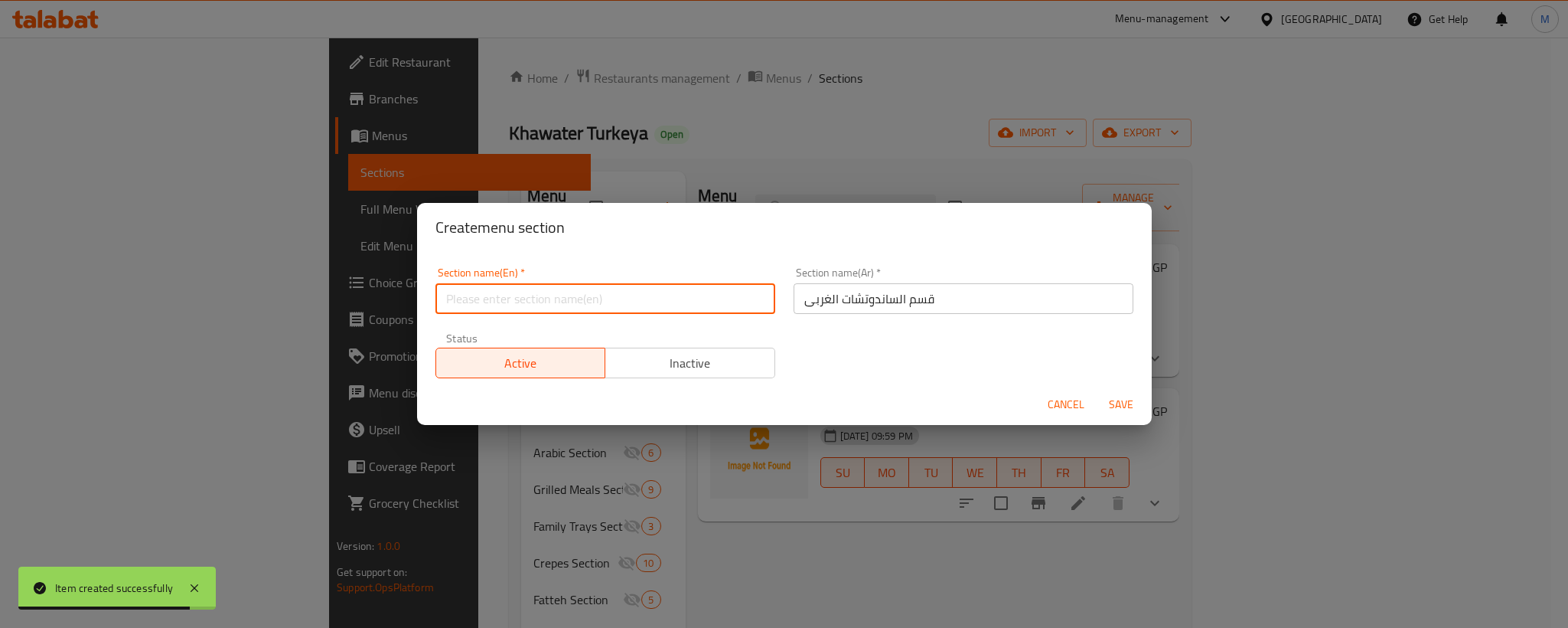
click at [561, 302] on input "text" at bounding box center [605, 298] width 340 height 30
paste input "Western Sandwiches Section"
click at [561, 302] on input "Western Sandwiches Section" at bounding box center [605, 298] width 340 height 30
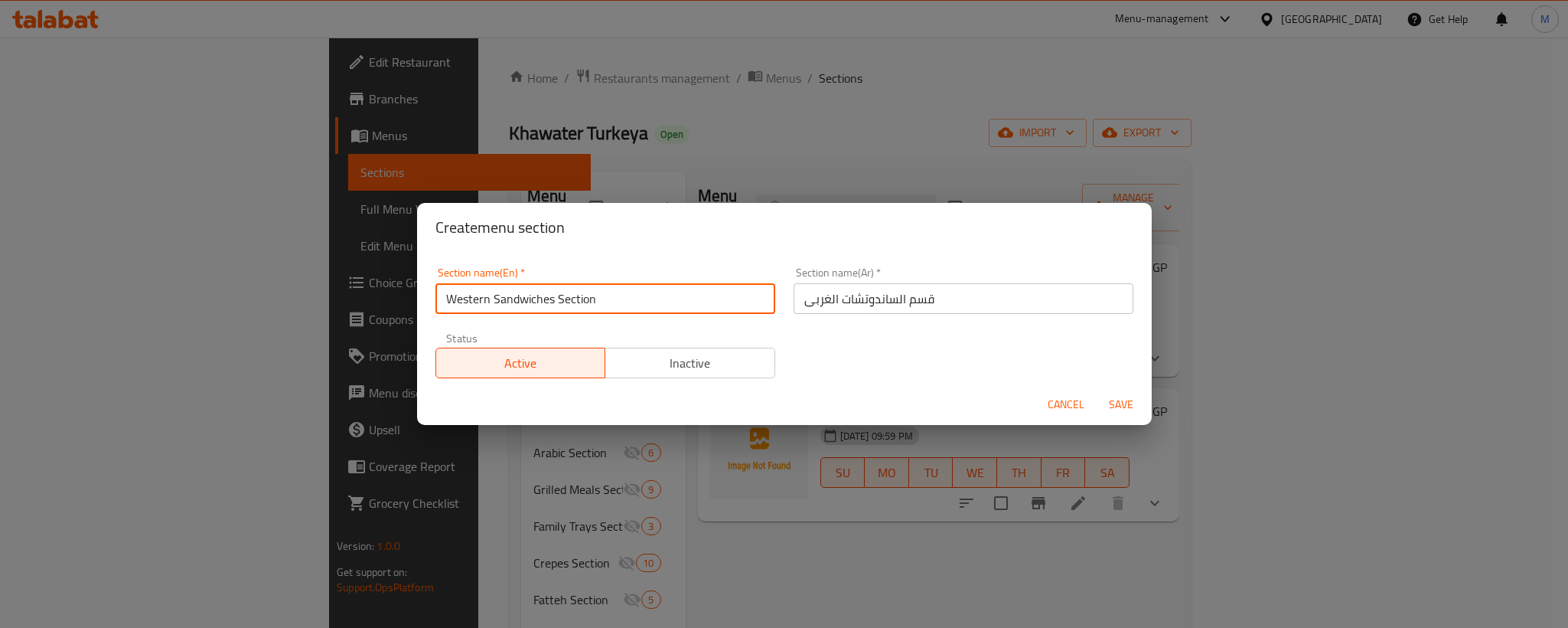
click at [664, 297] on input "Western Sandwiches Section" at bounding box center [605, 298] width 340 height 30
type input "Western Sandwiches Section"
click at [1044, 301] on input "قسم الساندوتشات الغربى" at bounding box center [964, 298] width 340 height 30
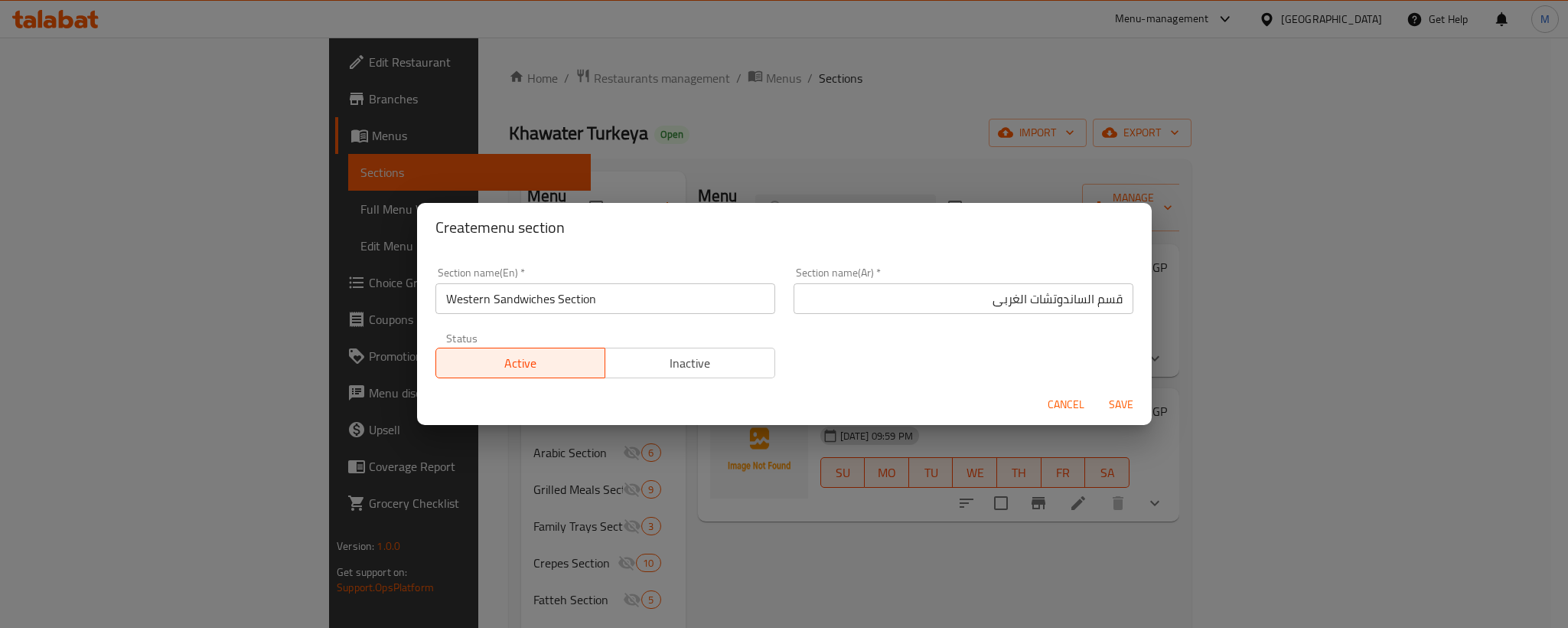
click at [935, 229] on h2 "Create menu section" at bounding box center [784, 228] width 698 height 25
click at [1111, 400] on span "Save" at bounding box center [1120, 405] width 36 height 20
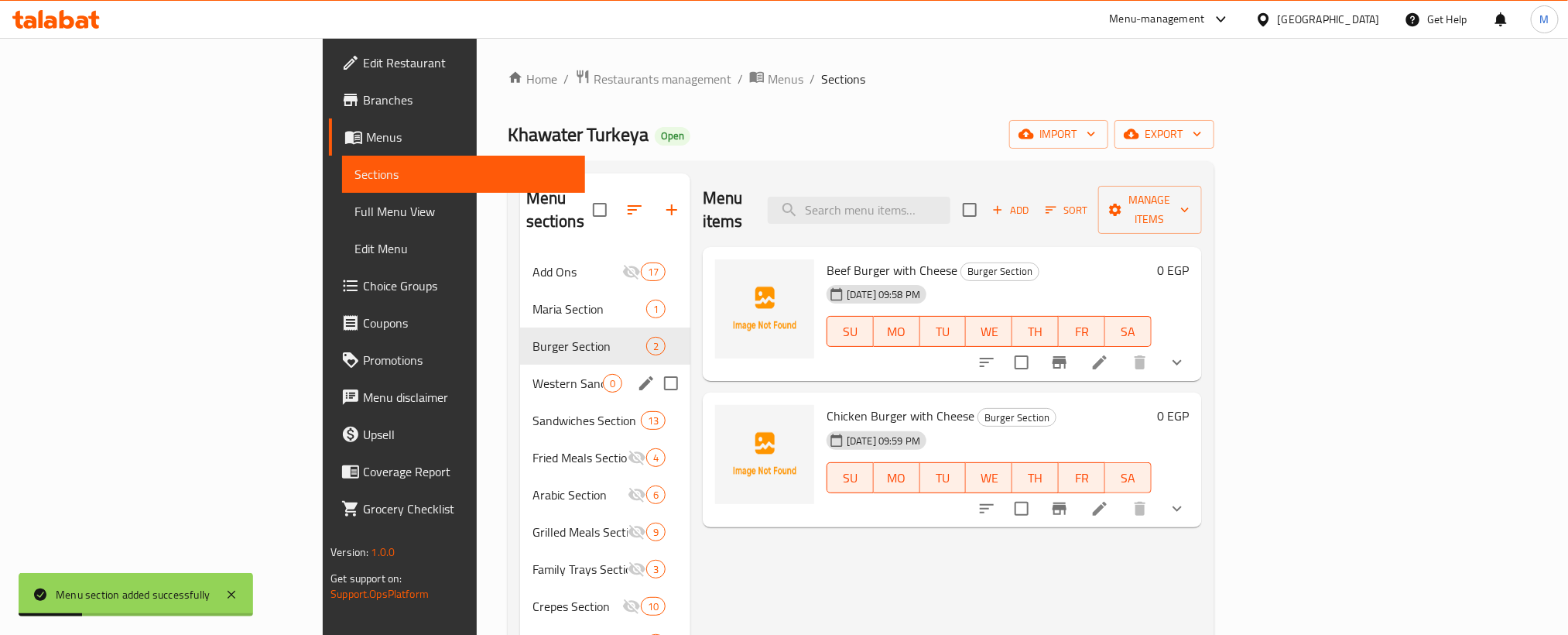
click at [520, 371] on div "Western Sandwiches Section 0" at bounding box center [604, 382] width 170 height 37
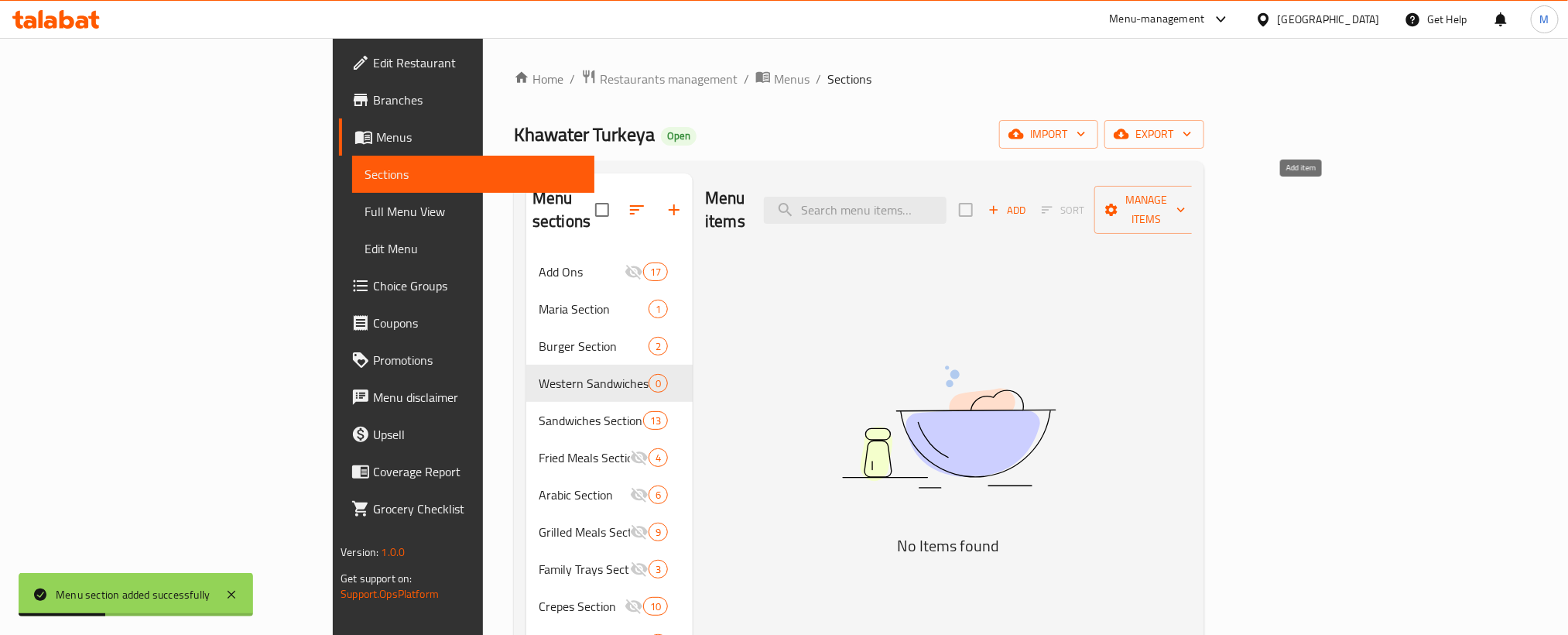
click at [1028, 208] on span "Add" at bounding box center [1007, 210] width 41 height 18
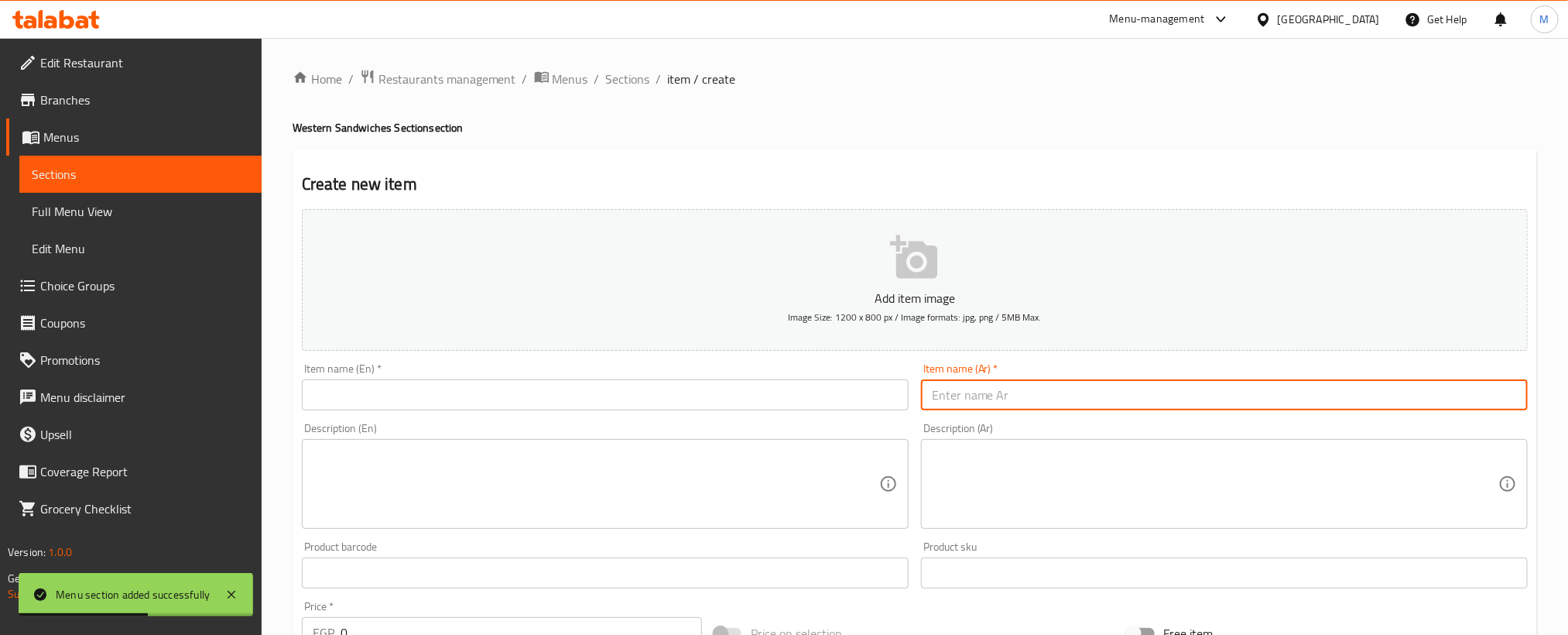
click at [1169, 398] on input "text" at bounding box center [1224, 395] width 607 height 31
paste input "شاورما دجاج"
type input "شاورما دجاج"
click at [708, 407] on input "text" at bounding box center [605, 395] width 607 height 31
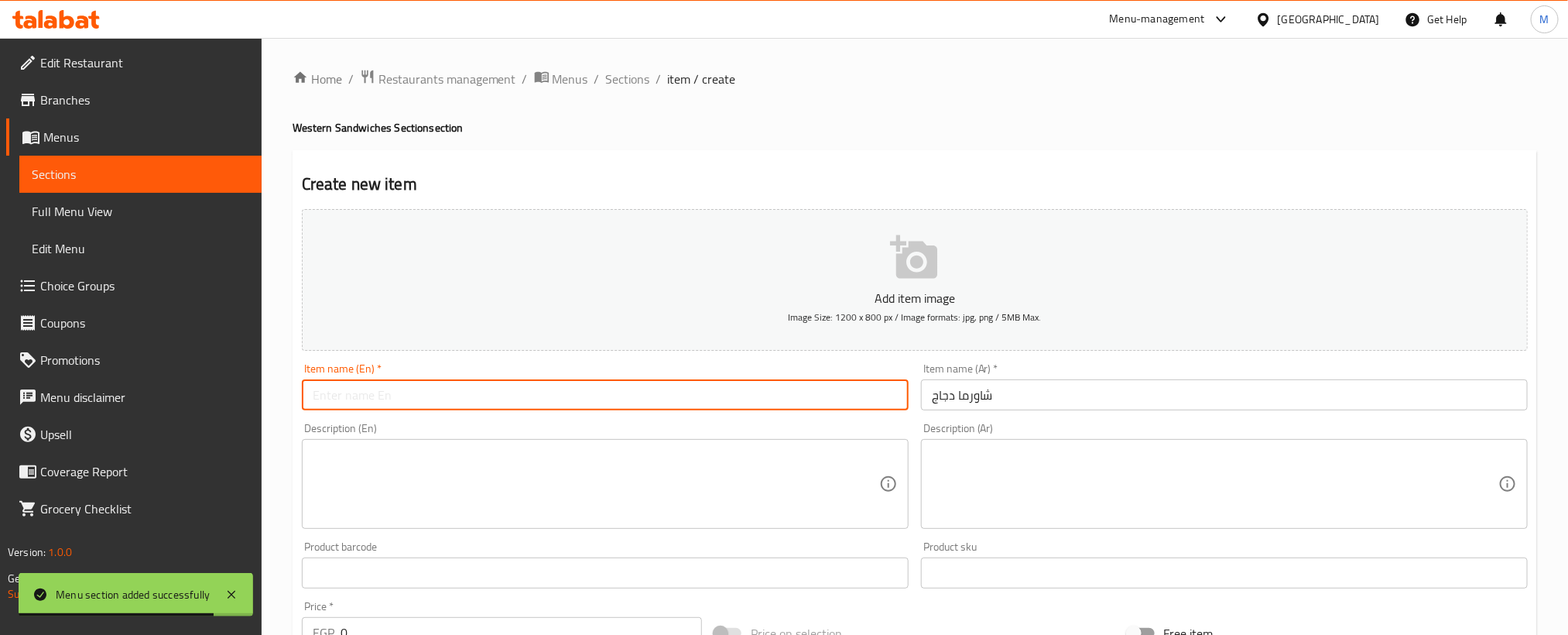
paste input "Chicken shawarma"
click at [706, 402] on input "Chicken shawarma" at bounding box center [605, 395] width 607 height 31
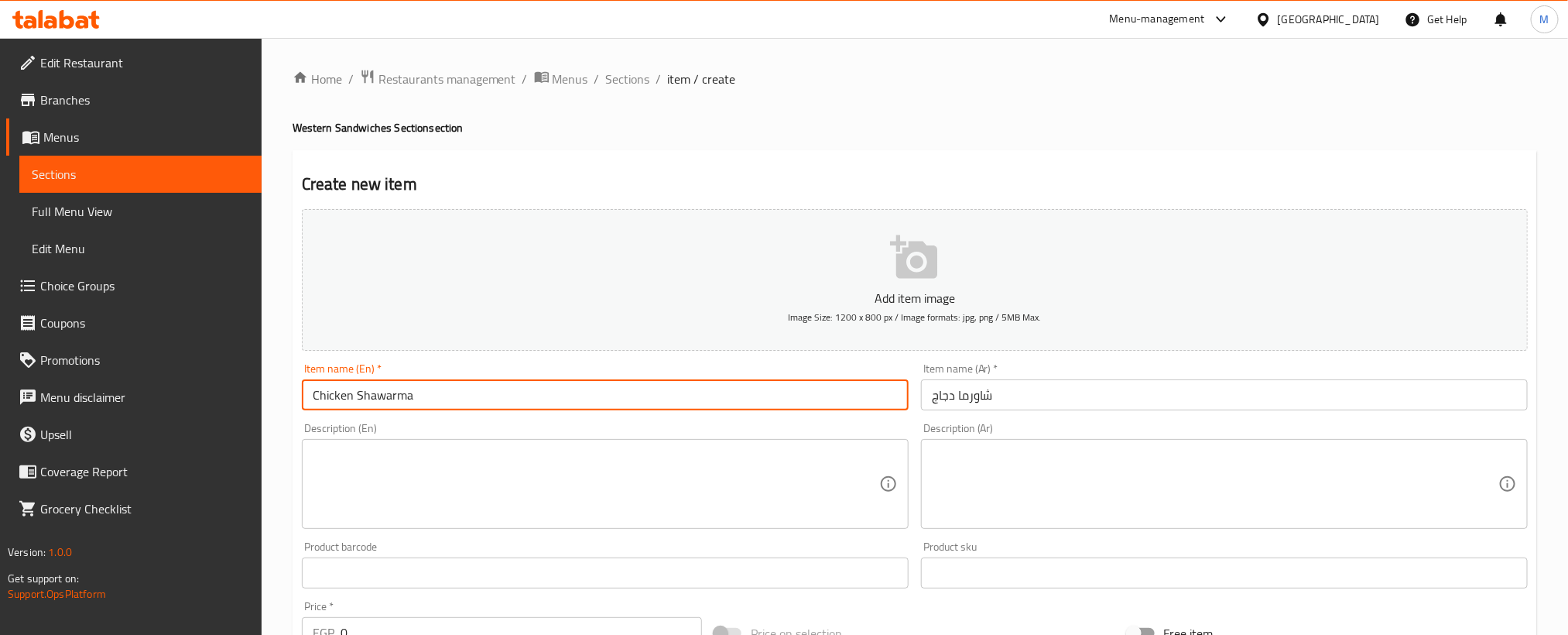
type input "Chicken Shawarma"
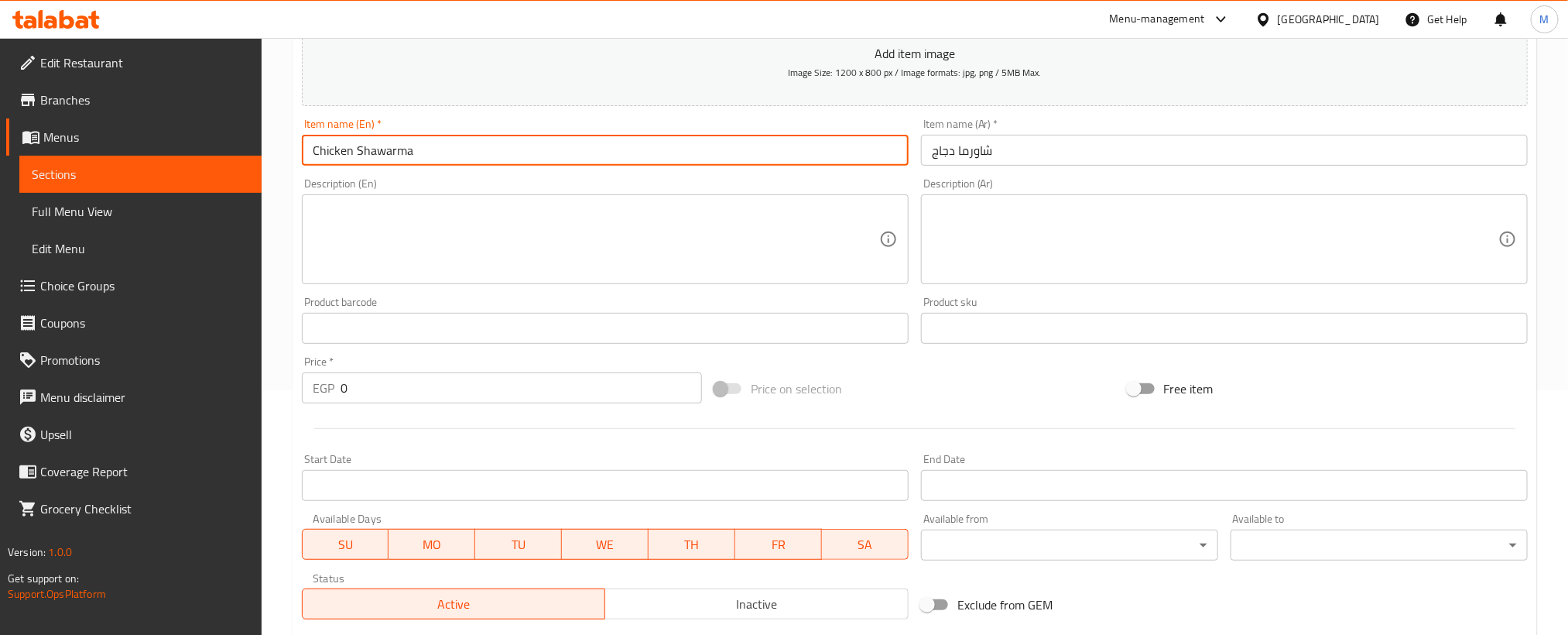
scroll to position [348, 0]
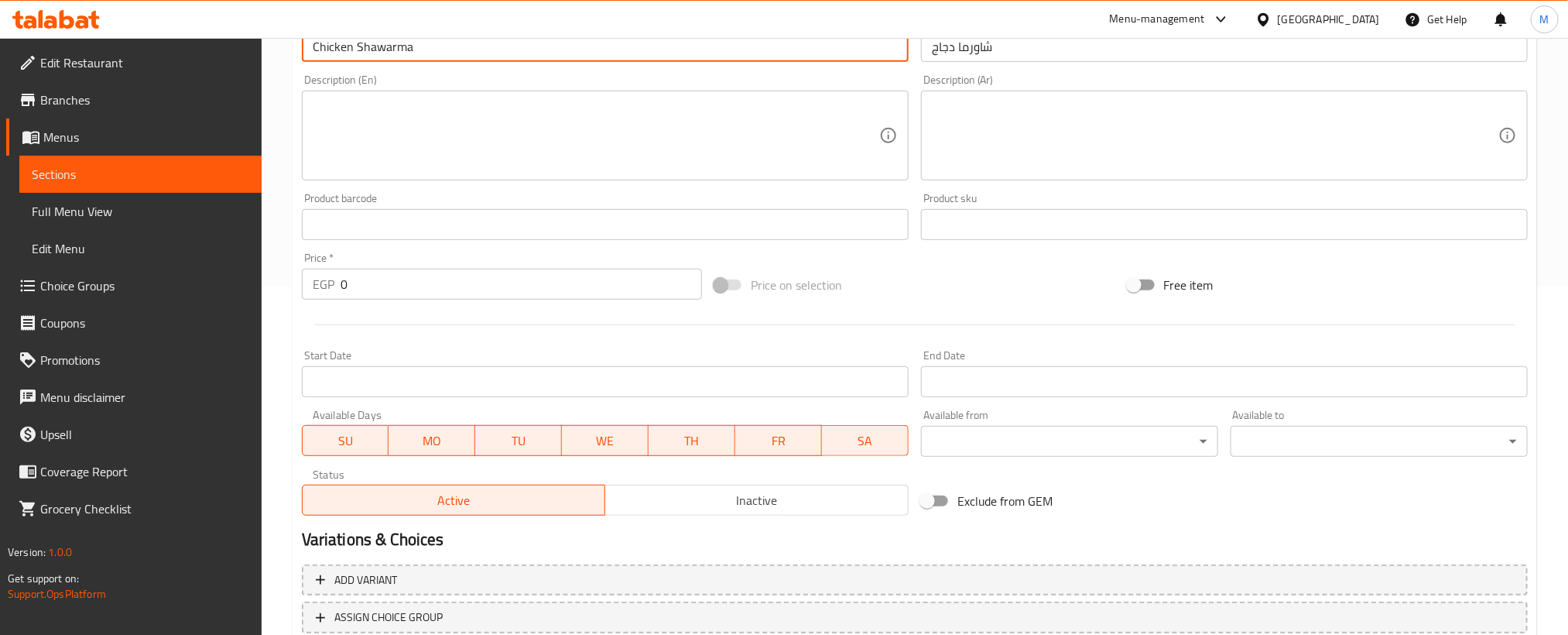
click at [576, 286] on input "0" at bounding box center [521, 284] width 361 height 31
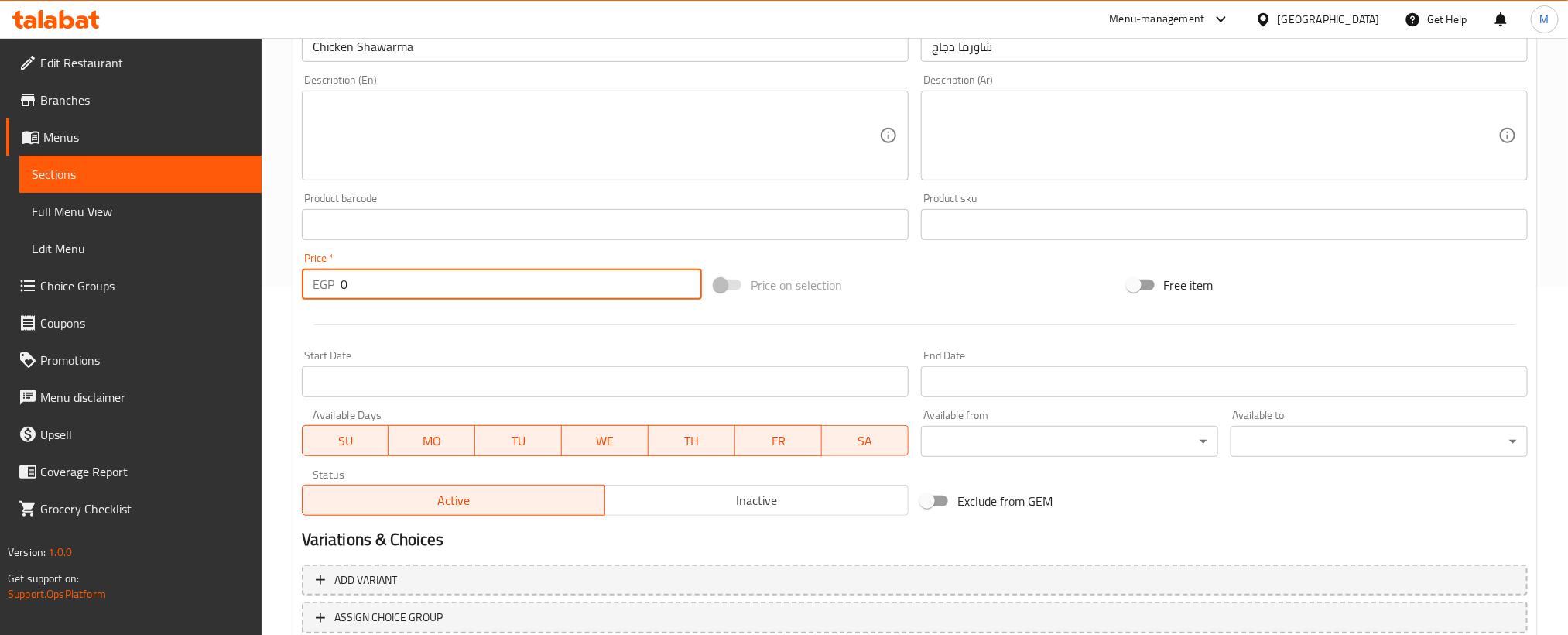
click at [576, 286] on input "0" at bounding box center [521, 284] width 361 height 31
paste input "10"
type input "100"
click at [1209, 129] on textarea at bounding box center [1215, 136] width 566 height 74
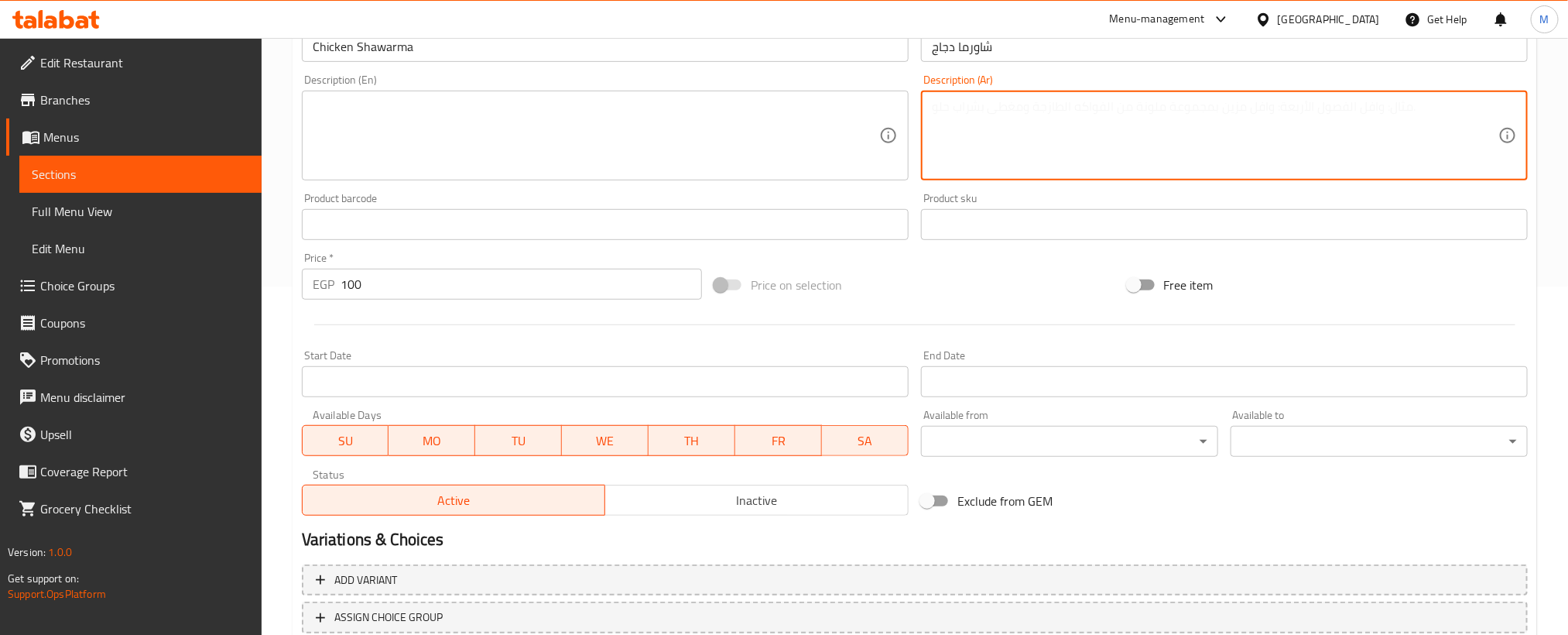
paste textarea "عيش فينا"
type textarea "عيش فينا"
click at [1006, 298] on div "Price on selection" at bounding box center [914, 285] width 413 height 41
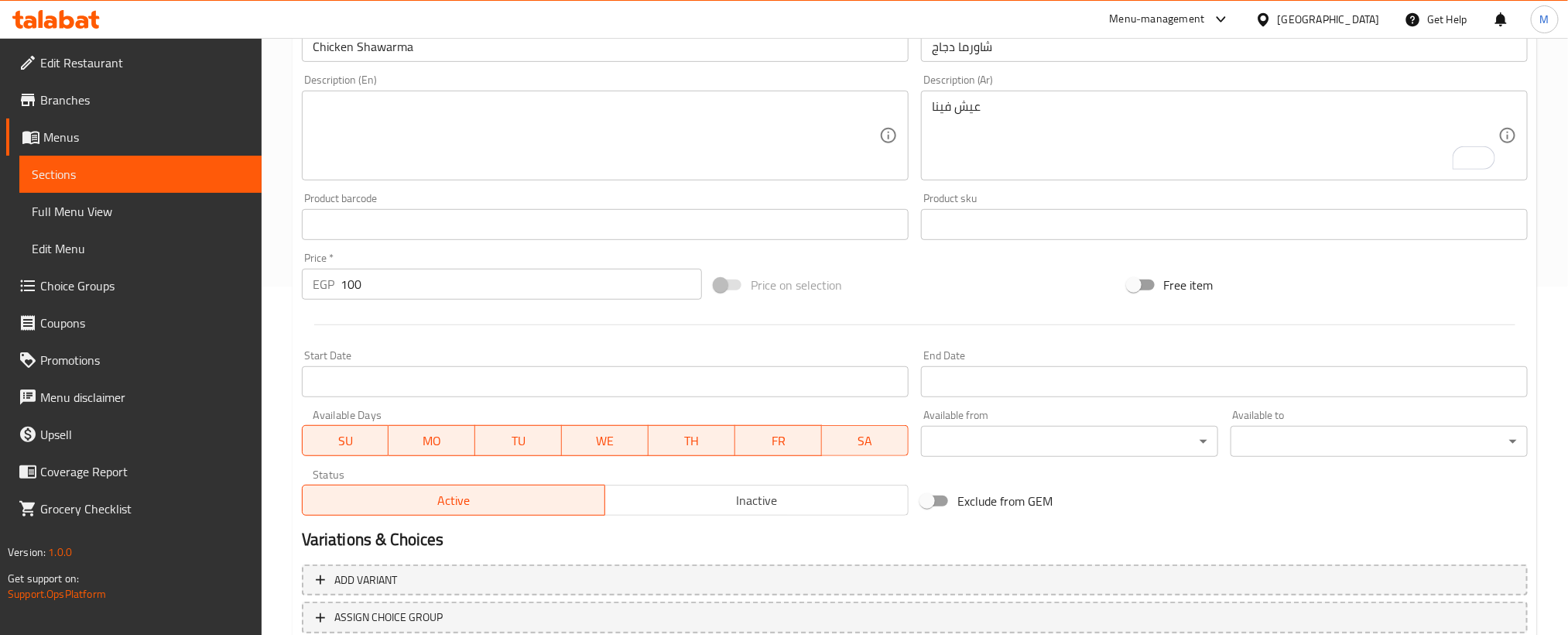
click at [625, 144] on textarea at bounding box center [596, 136] width 566 height 74
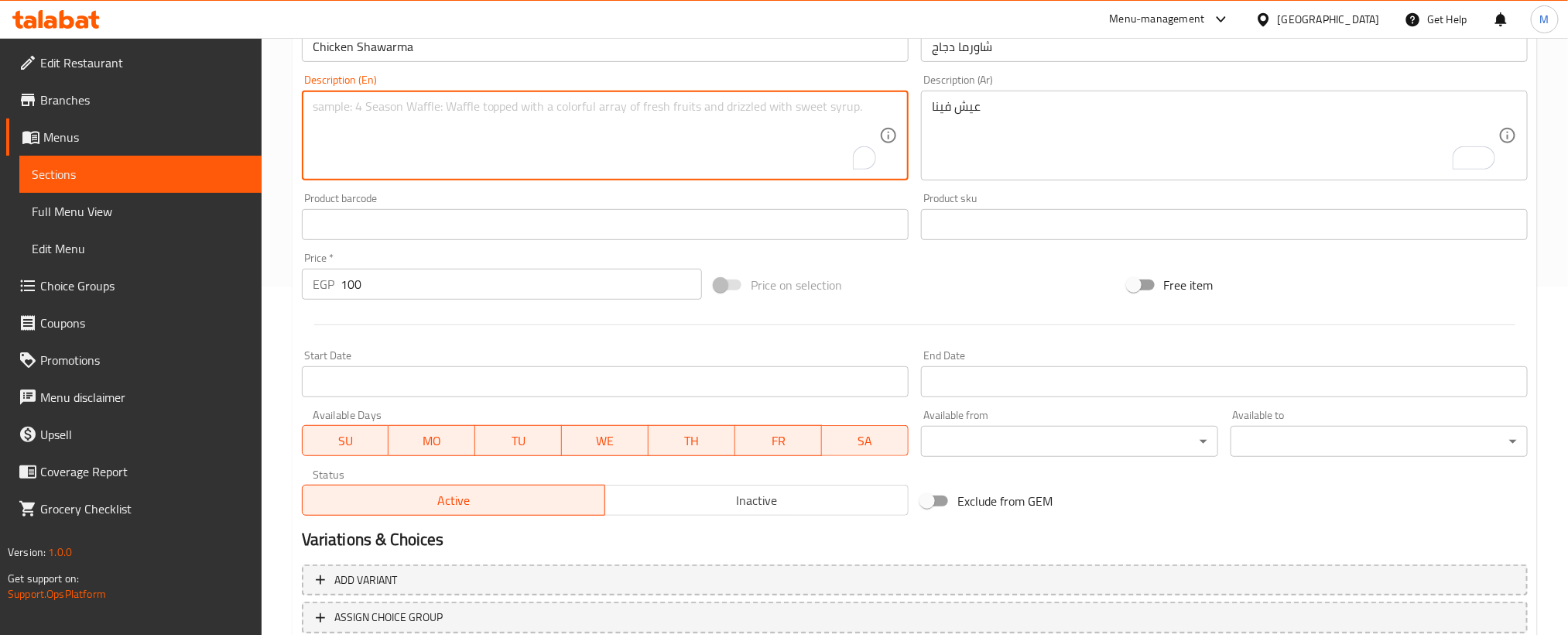
paste textarea "Bread fina"
type textarea "Bread fina"
click at [873, 284] on div "Price on selection" at bounding box center [914, 285] width 413 height 41
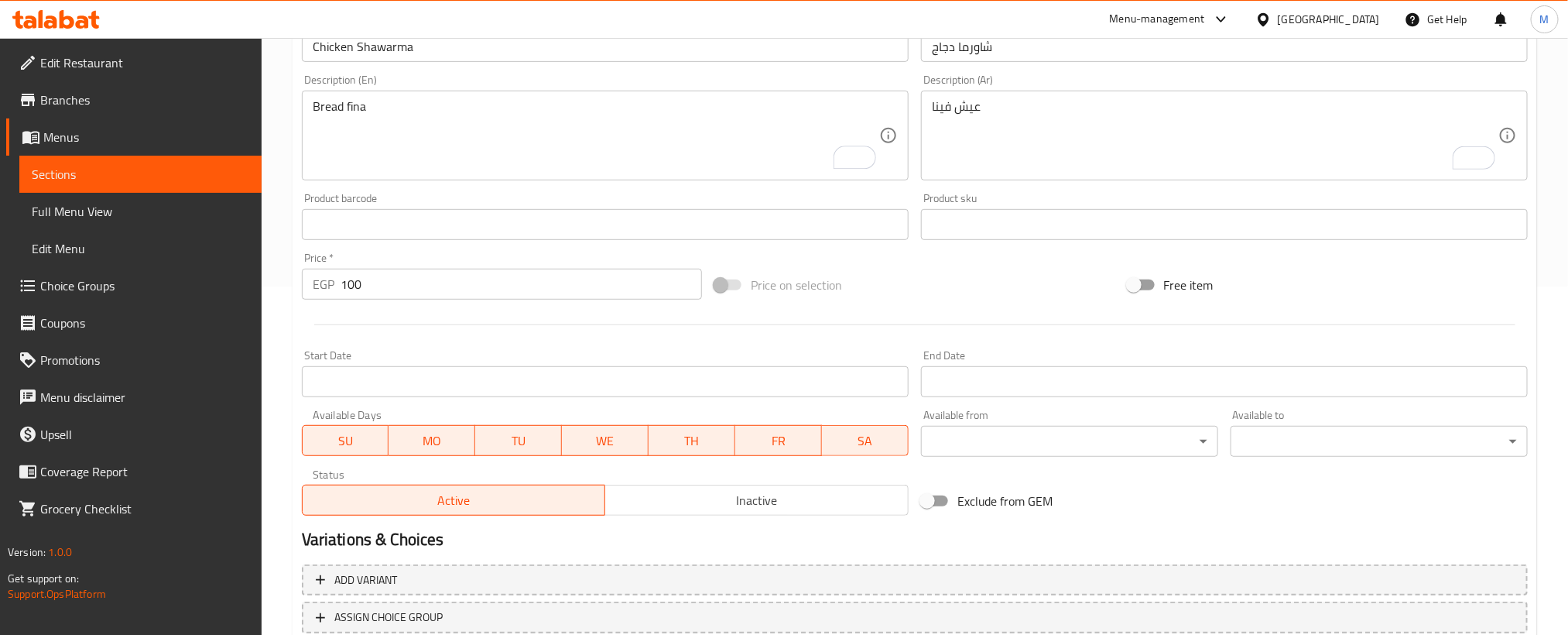
scroll to position [458, 0]
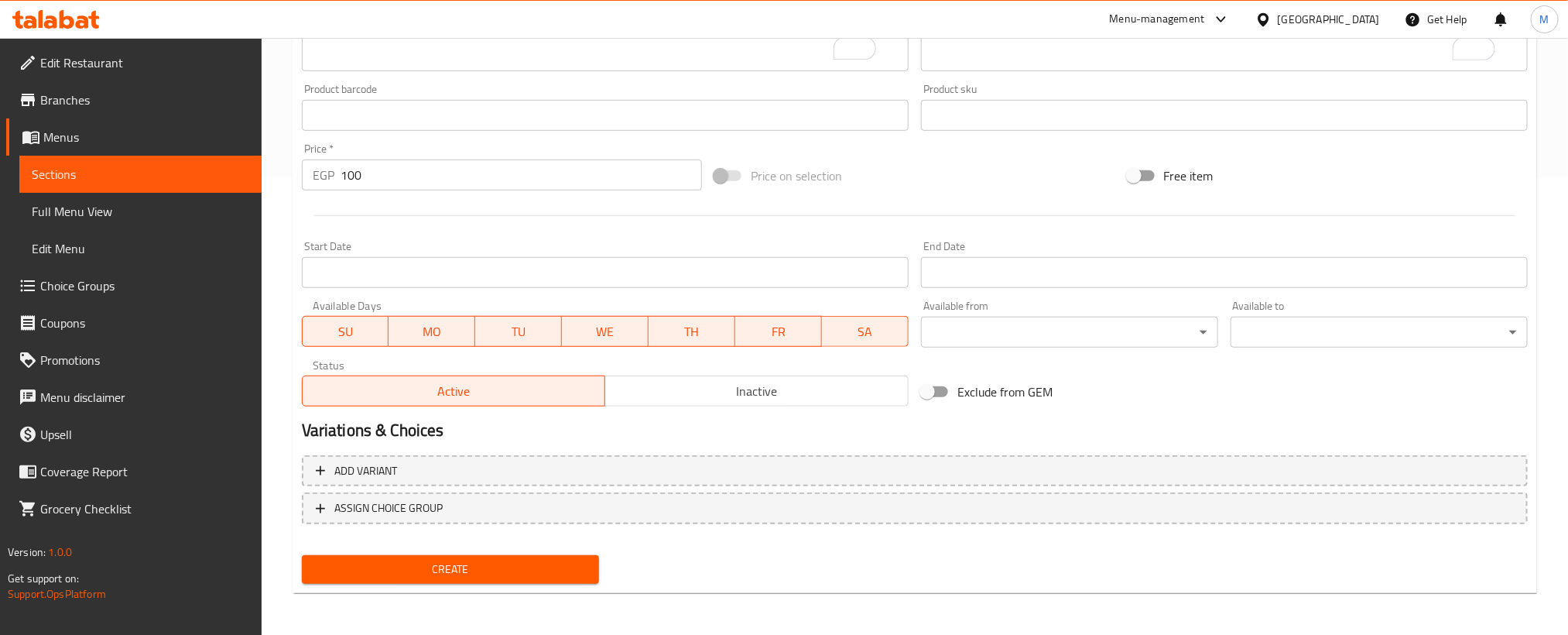
click at [525, 555] on button "Create" at bounding box center [450, 569] width 298 height 29
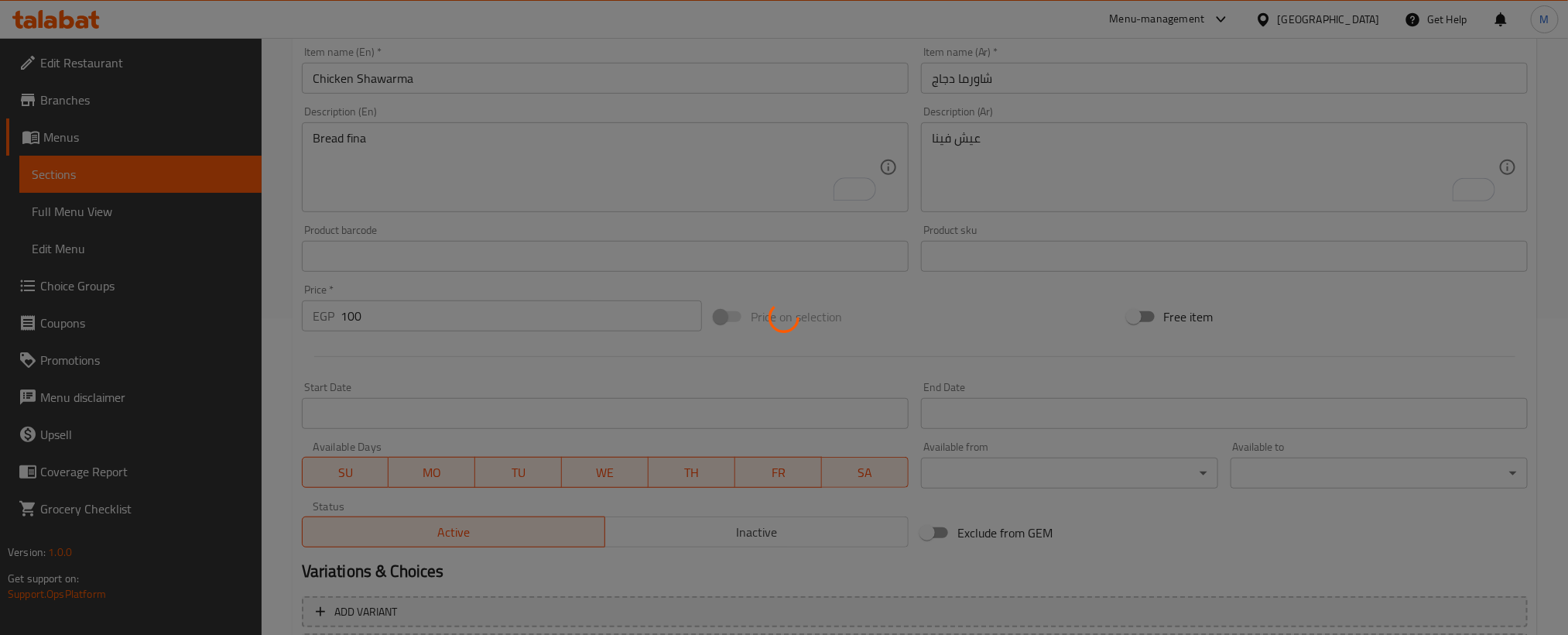
scroll to position [1, 0]
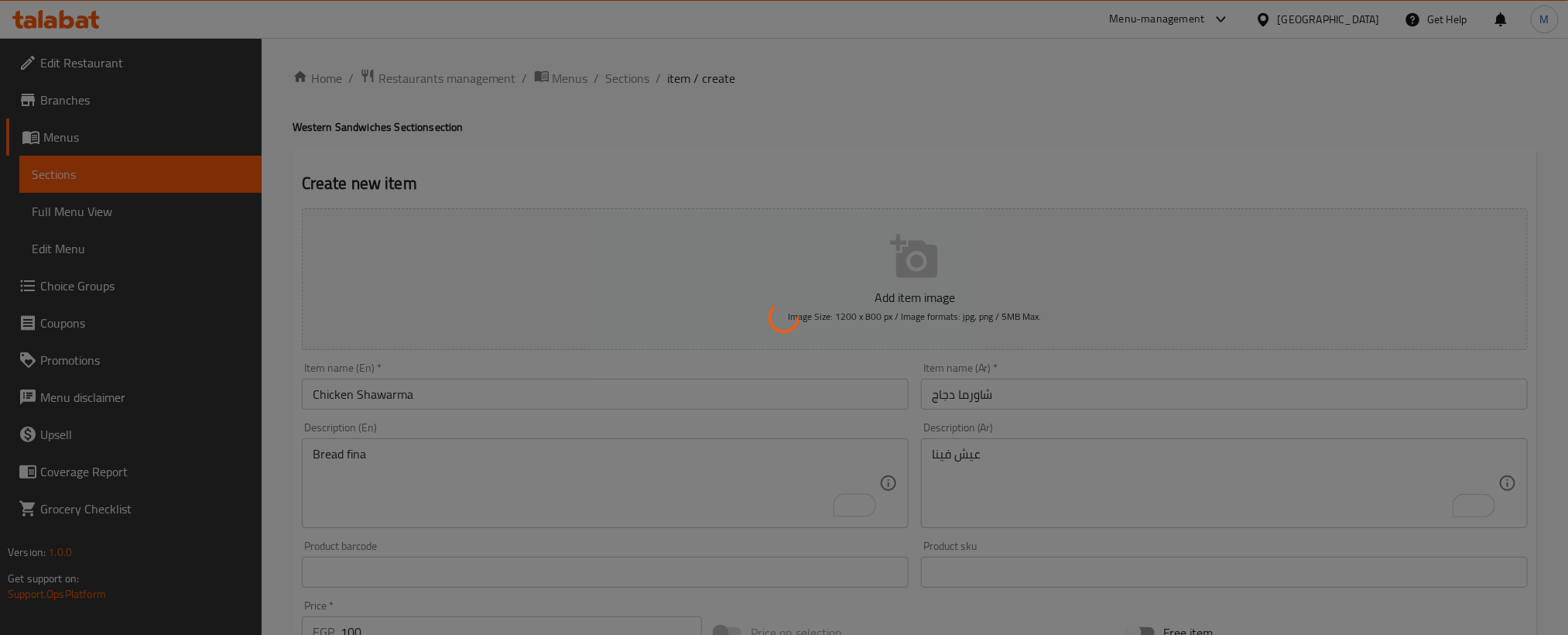
type input "0"
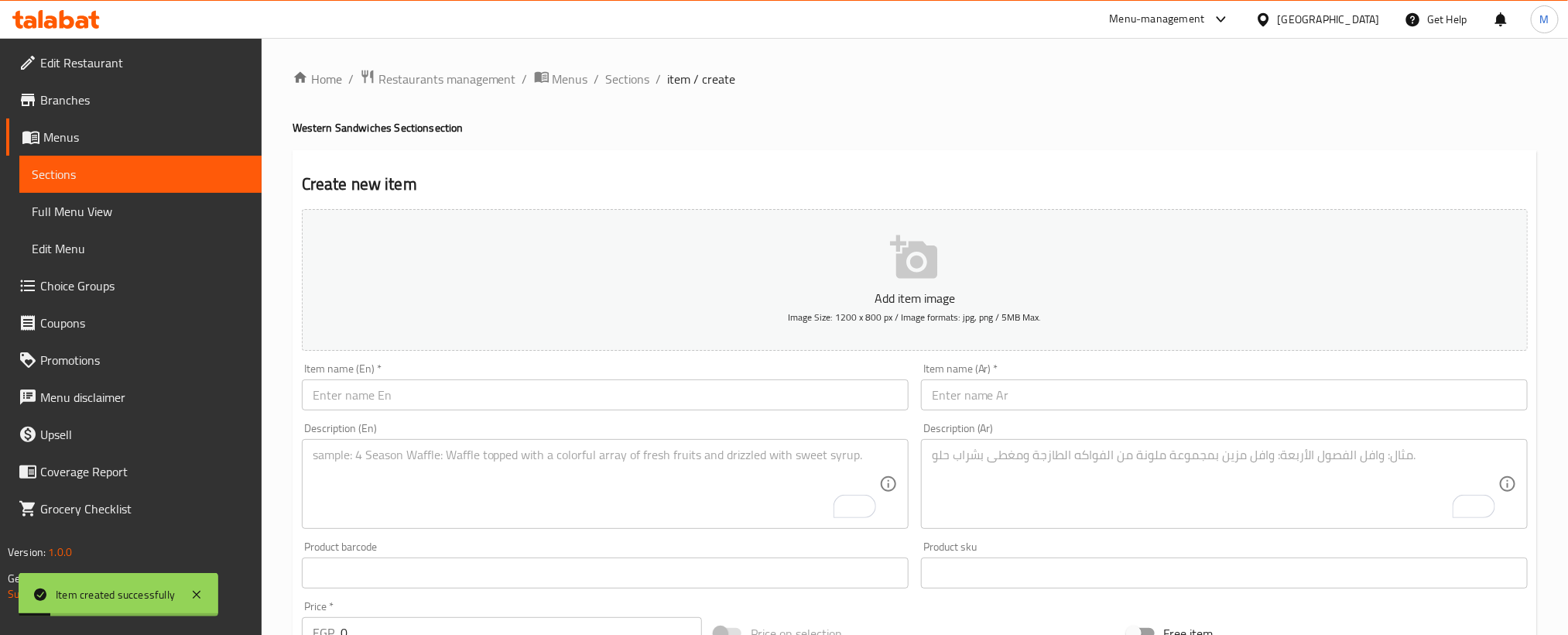
click at [1118, 409] on input "text" at bounding box center [1224, 395] width 607 height 31
paste input "شيش طاووق"
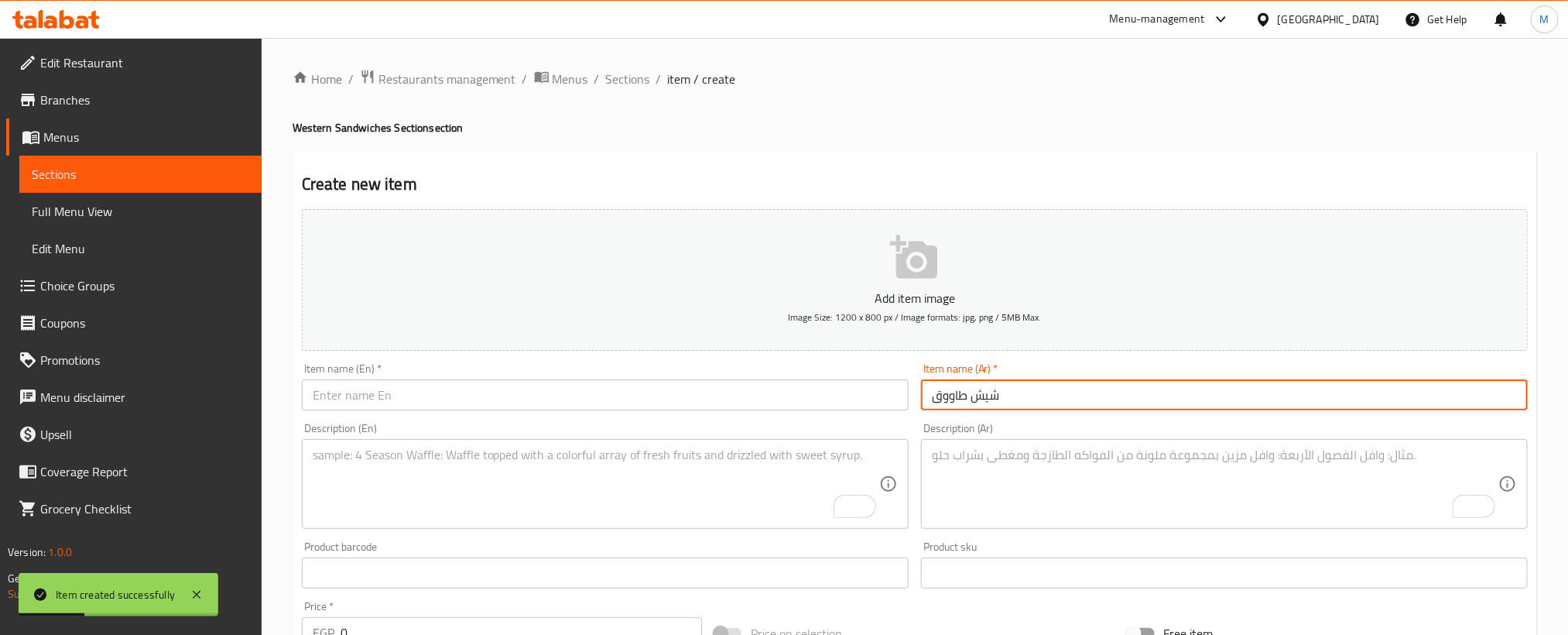
type input "شيش طاووق"
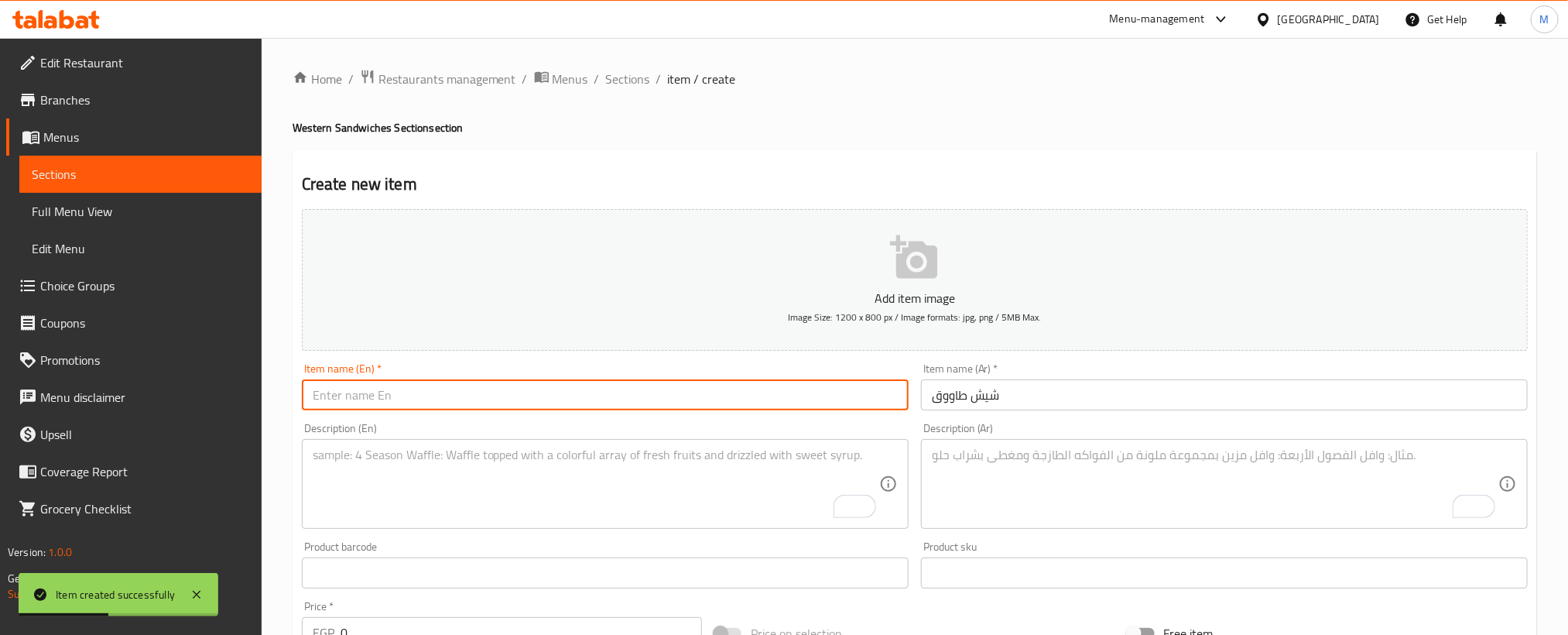
click at [587, 396] on input "text" at bounding box center [605, 395] width 607 height 31
paste input "shish tawook"
click at [587, 396] on input "shish tawook" at bounding box center [605, 395] width 607 height 31
type input "[PERSON_NAME]"
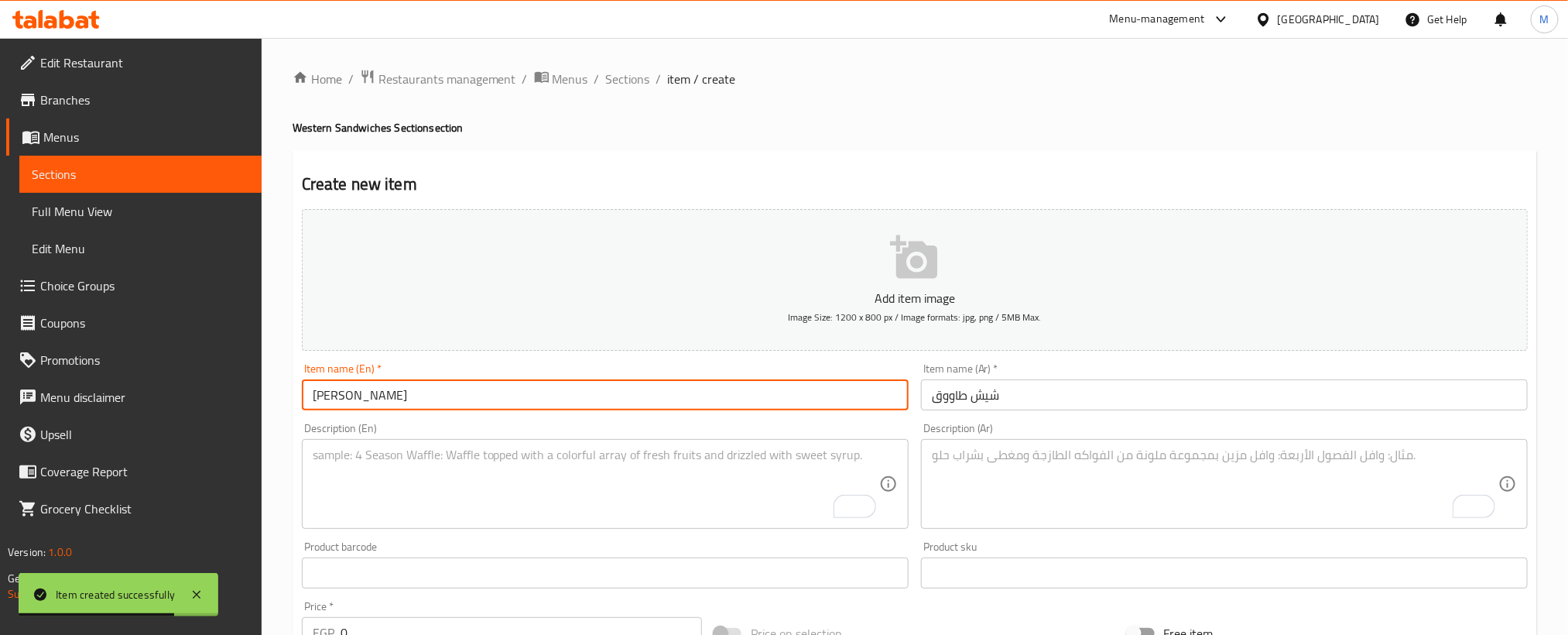
scroll to position [232, 0]
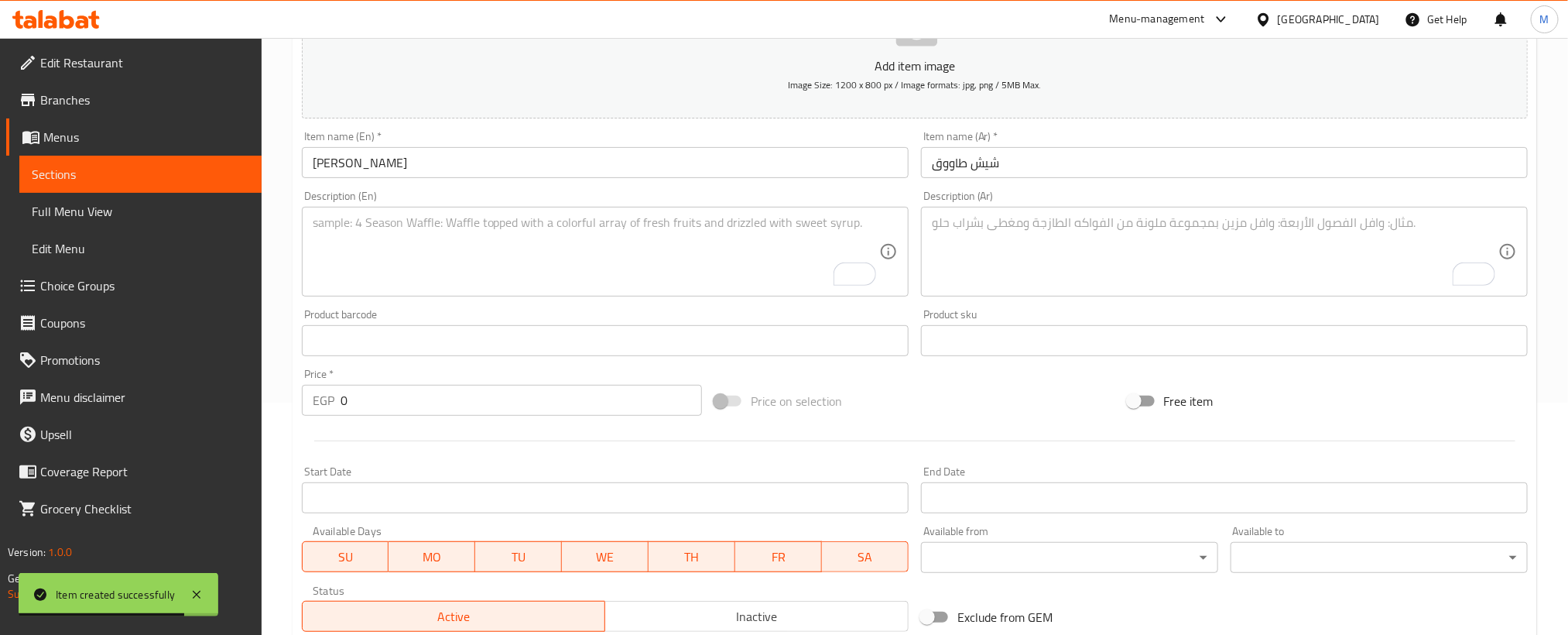
click at [587, 384] on div "Price   * EGP 0 Price *" at bounding box center [502, 392] width 400 height 48
click at [587, 400] on input "0" at bounding box center [521, 400] width 361 height 31
paste input "95"
click at [587, 400] on input "0" at bounding box center [521, 400] width 361 height 31
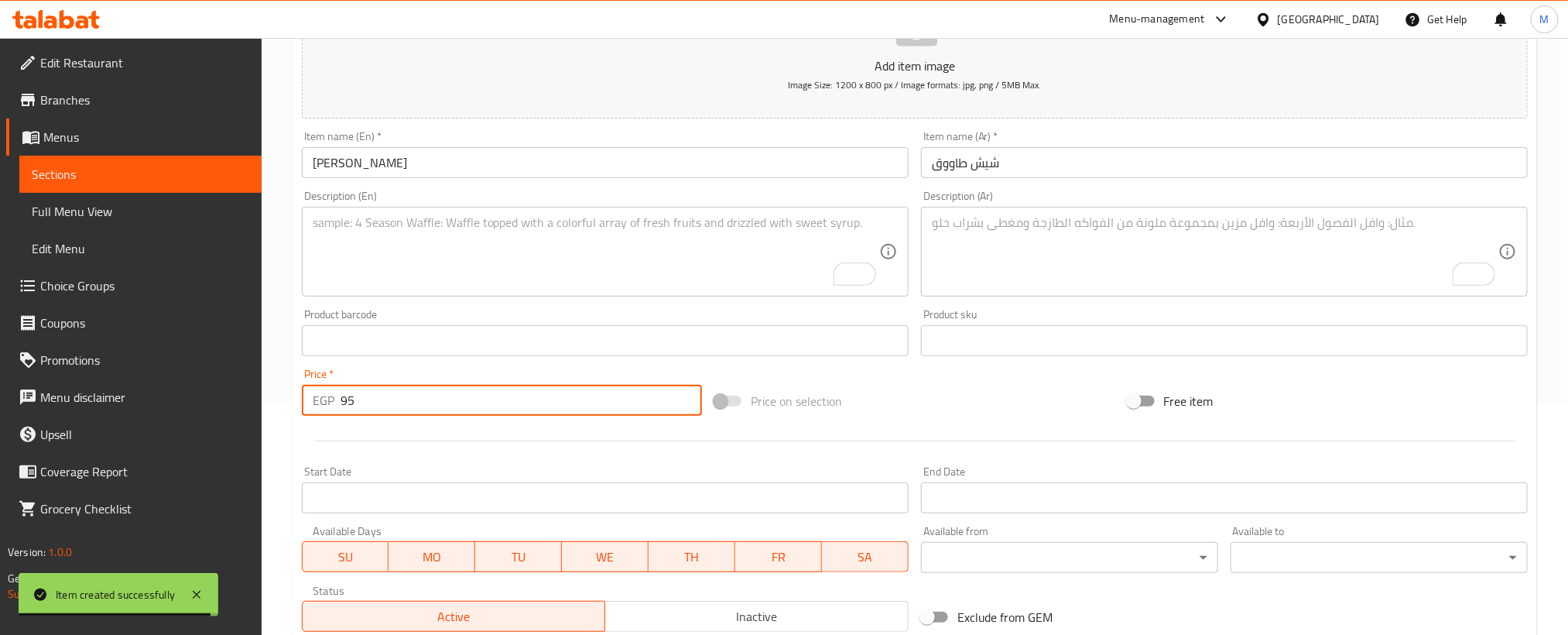
type input "95"
click at [625, 255] on textarea "To enrich screen reader interactions, please activate Accessibility in Grammarl…" at bounding box center [596, 252] width 566 height 74
paste textarea "Bread fina"
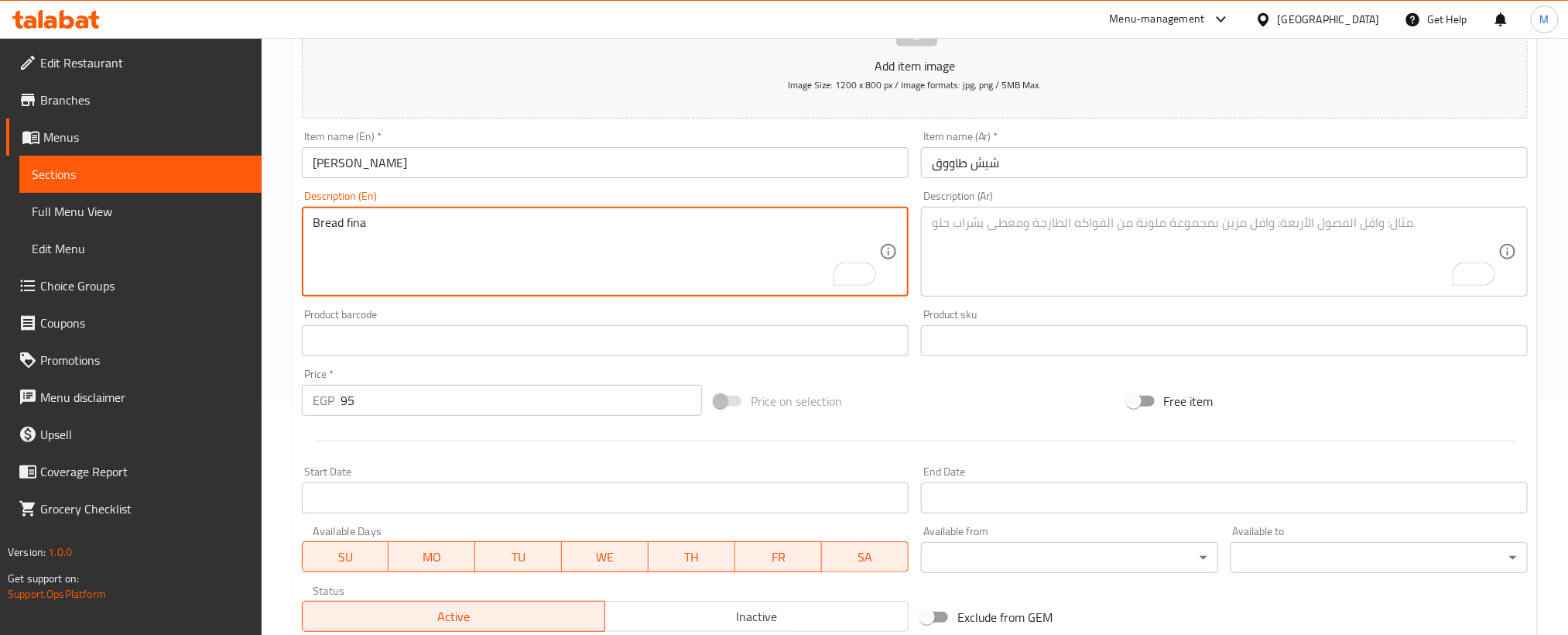
type textarea "Bread fina"
click at [1147, 289] on textarea "To enrich screen reader interactions, please activate Accessibility in Grammarl…" at bounding box center [1215, 252] width 566 height 74
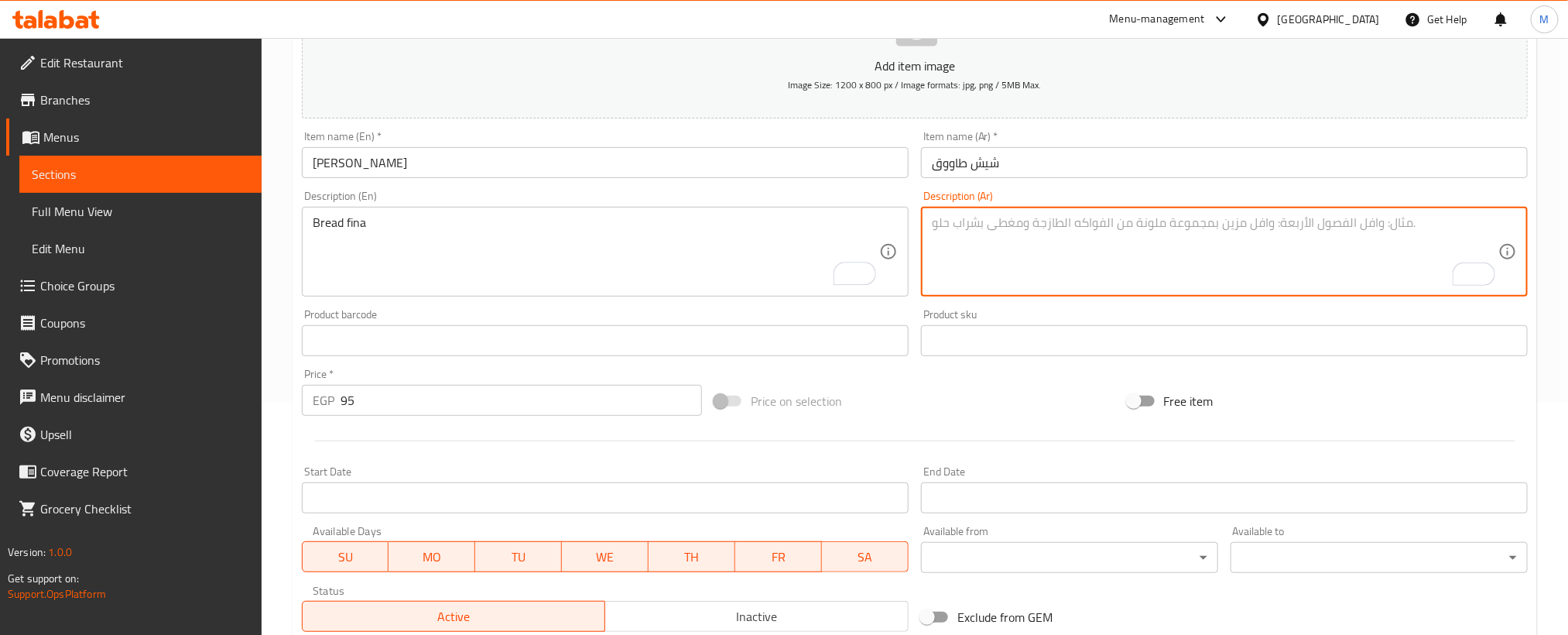
paste textarea "عيش فينا"
type textarea "عيش فينا"
click at [1015, 423] on div at bounding box center [914, 441] width 1238 height 38
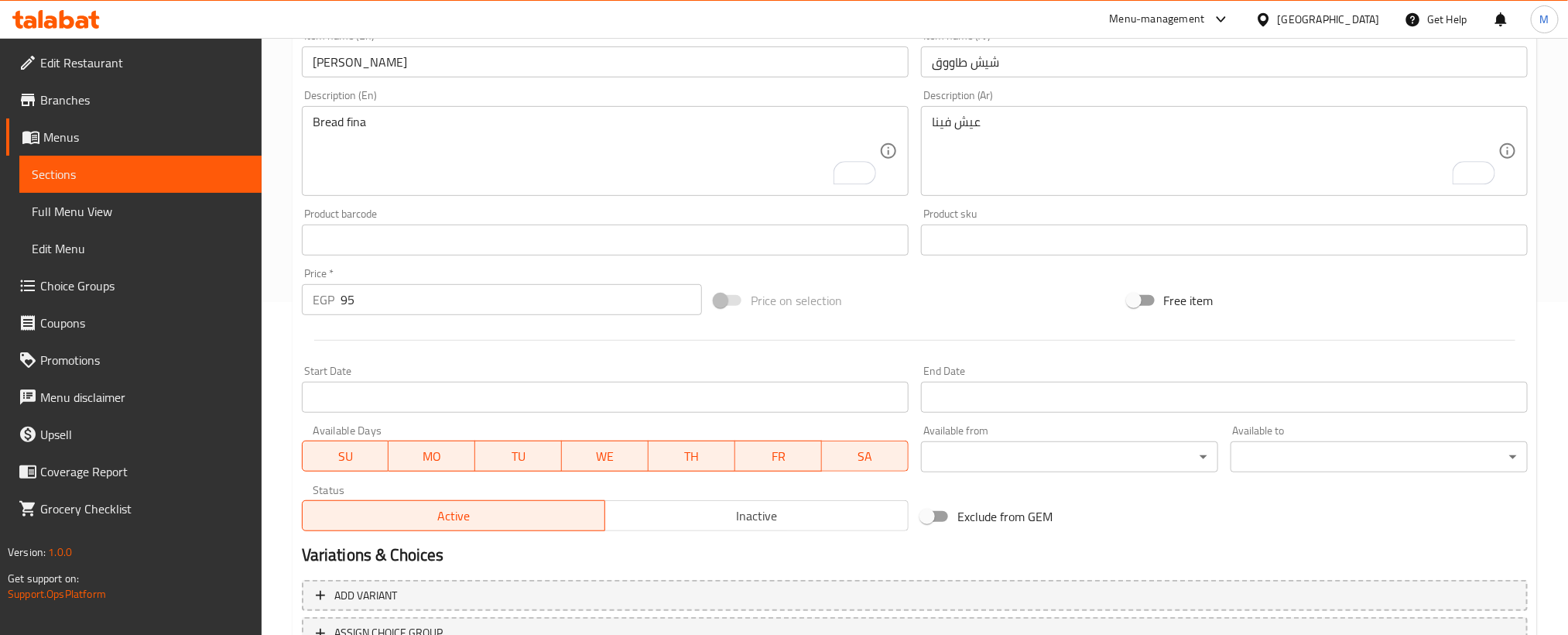
scroll to position [458, 0]
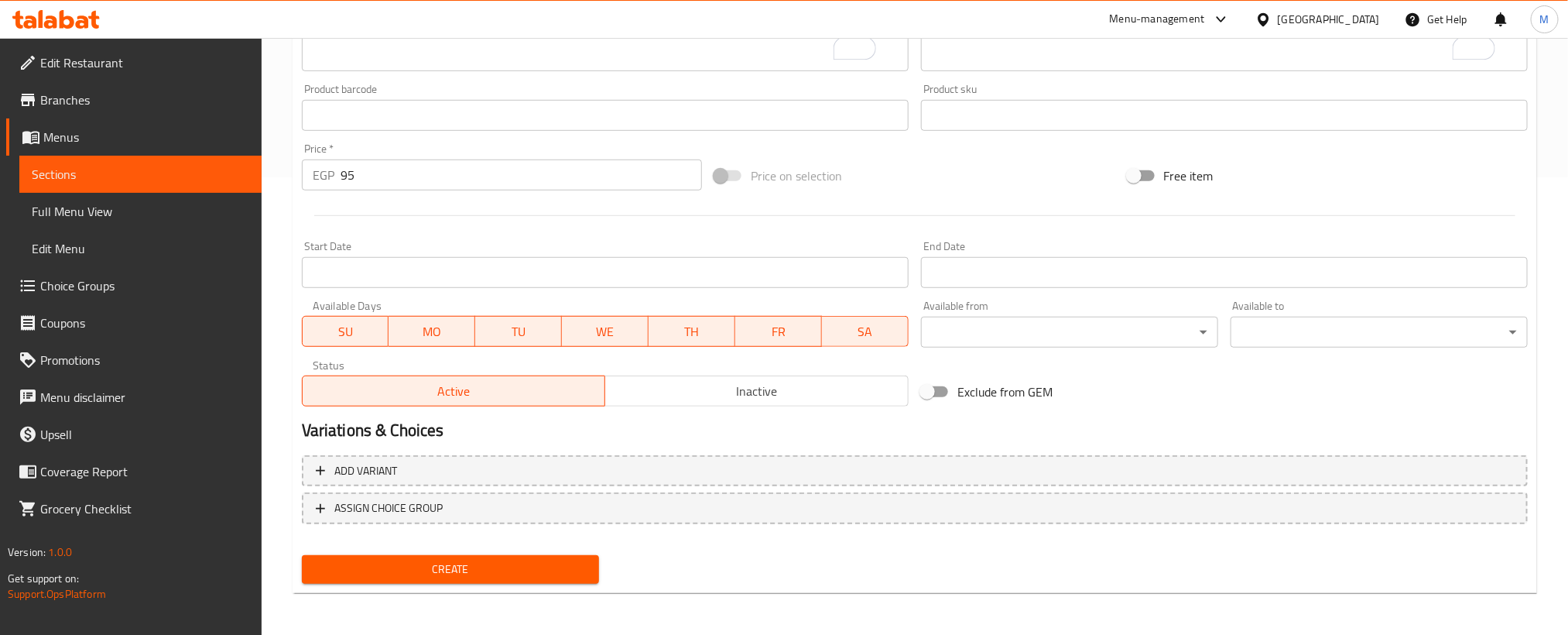
click at [544, 549] on div "Create" at bounding box center [450, 569] width 309 height 41
drag, startPoint x: 550, startPoint y: 559, endPoint x: 802, endPoint y: 21, distance: 594.1
click at [553, 549] on div "Create" at bounding box center [450, 569] width 309 height 41
click at [559, 567] on span "Create" at bounding box center [450, 569] width 272 height 20
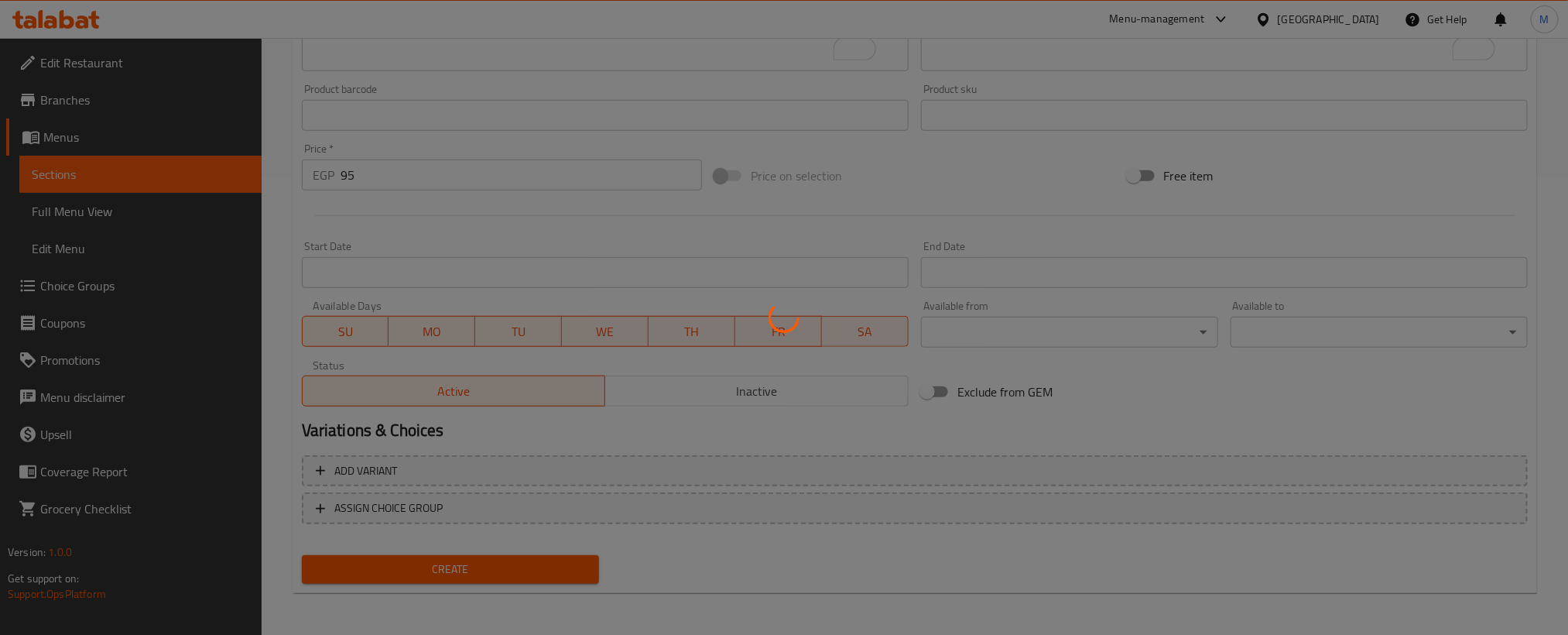
scroll to position [10, 0]
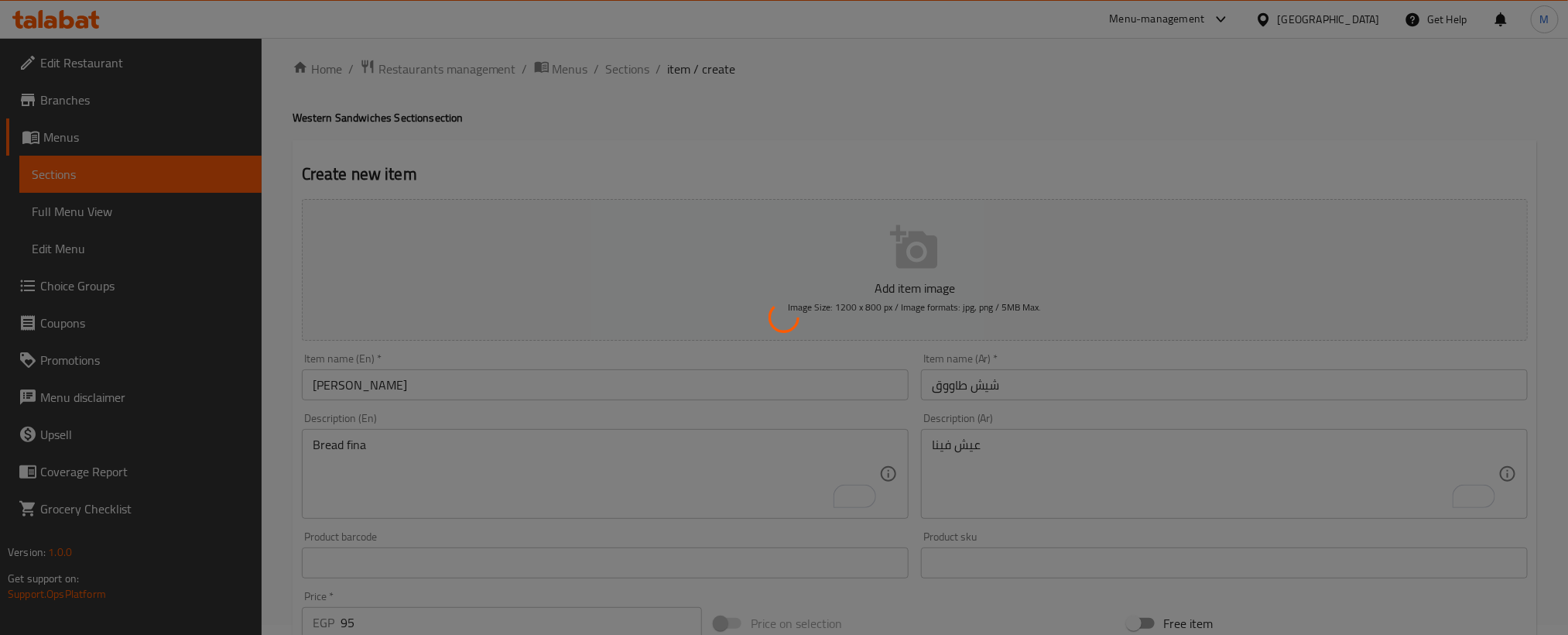
type input "0"
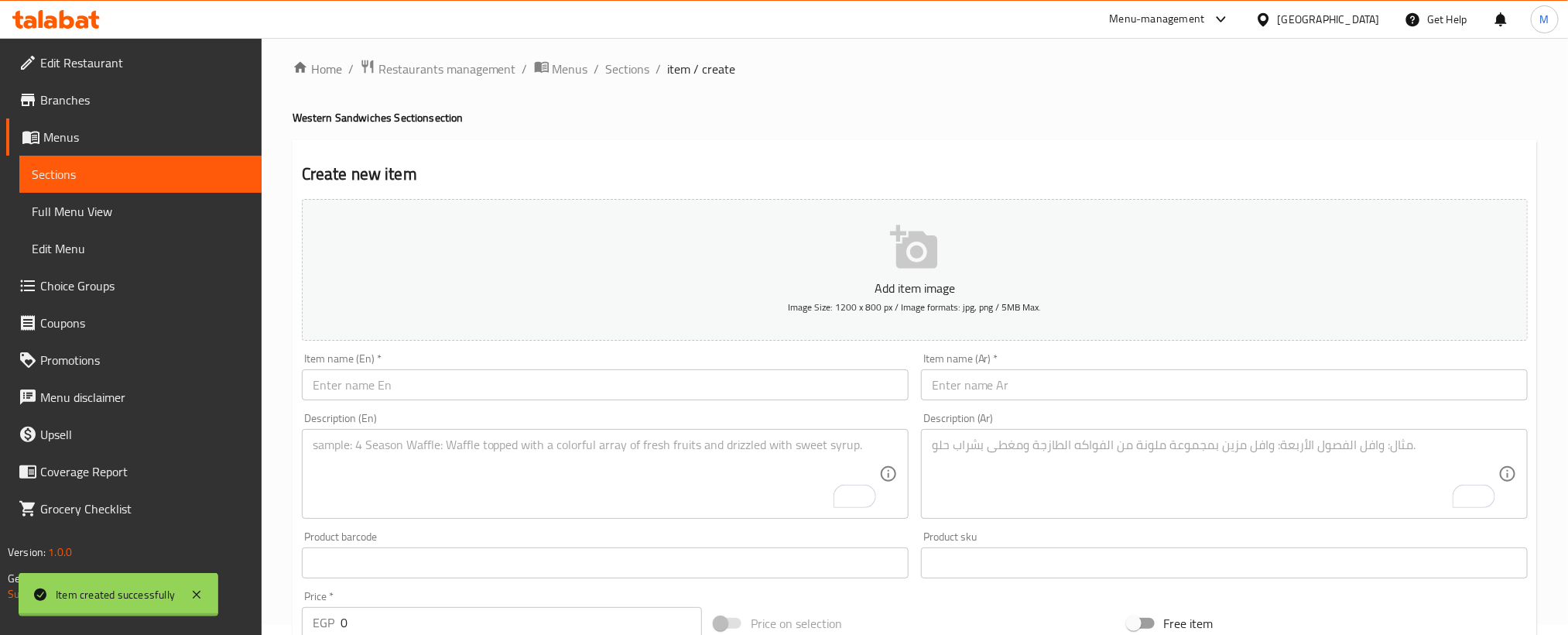
scroll to position [0, 0]
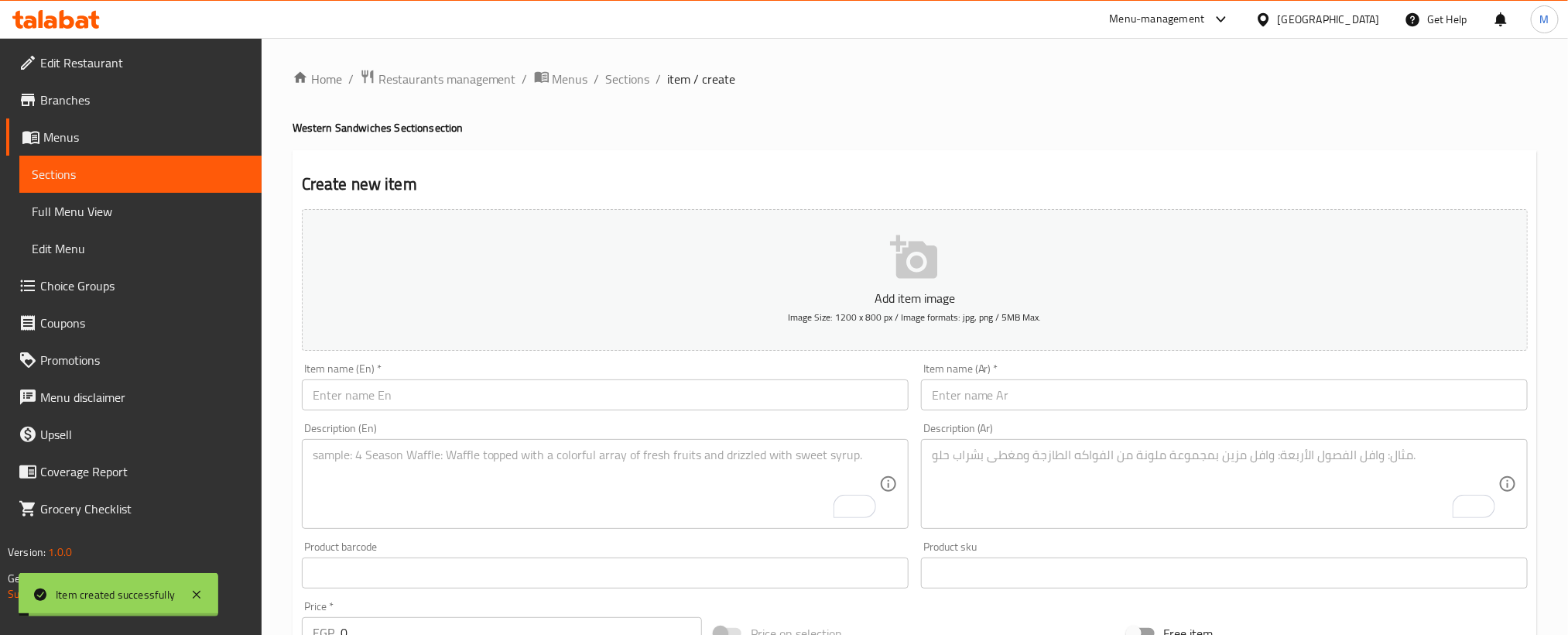
click at [1036, 389] on input "text" at bounding box center [1224, 395] width 607 height 31
paste input "كباب دجاج"
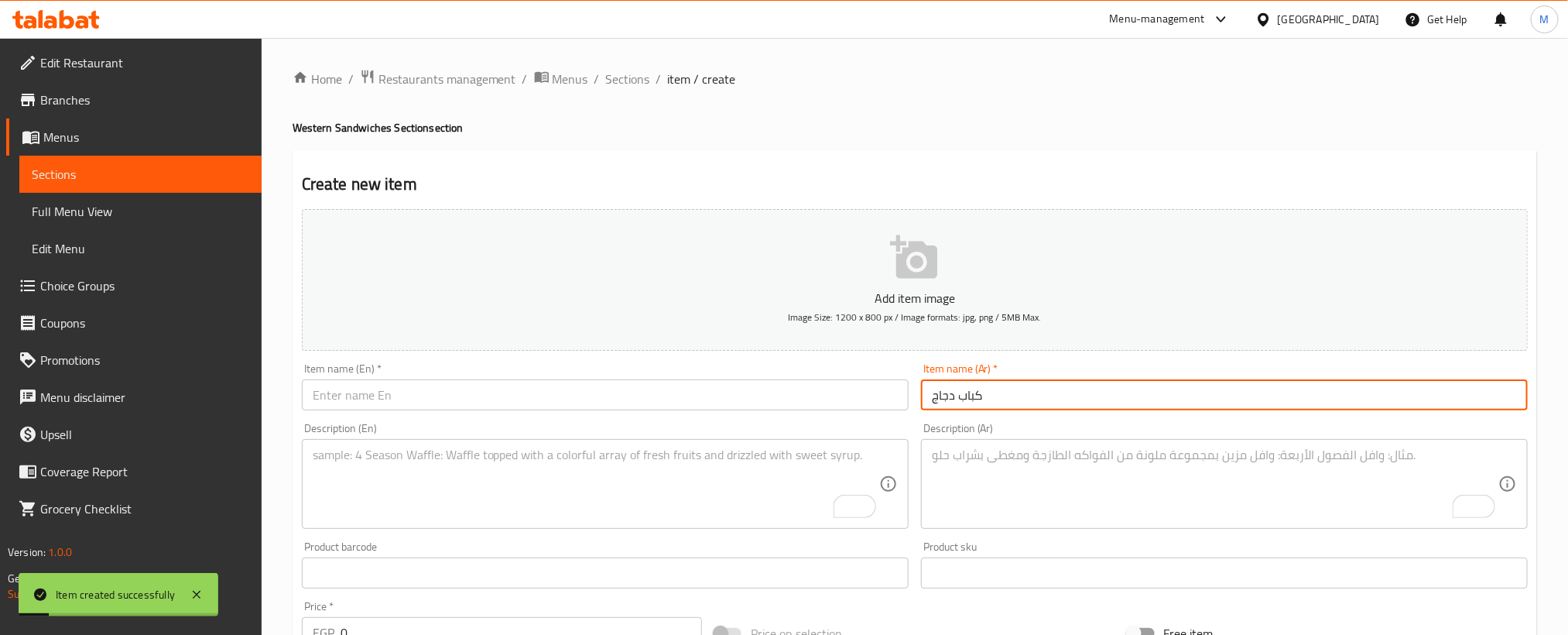
type input "كباب دجاج"
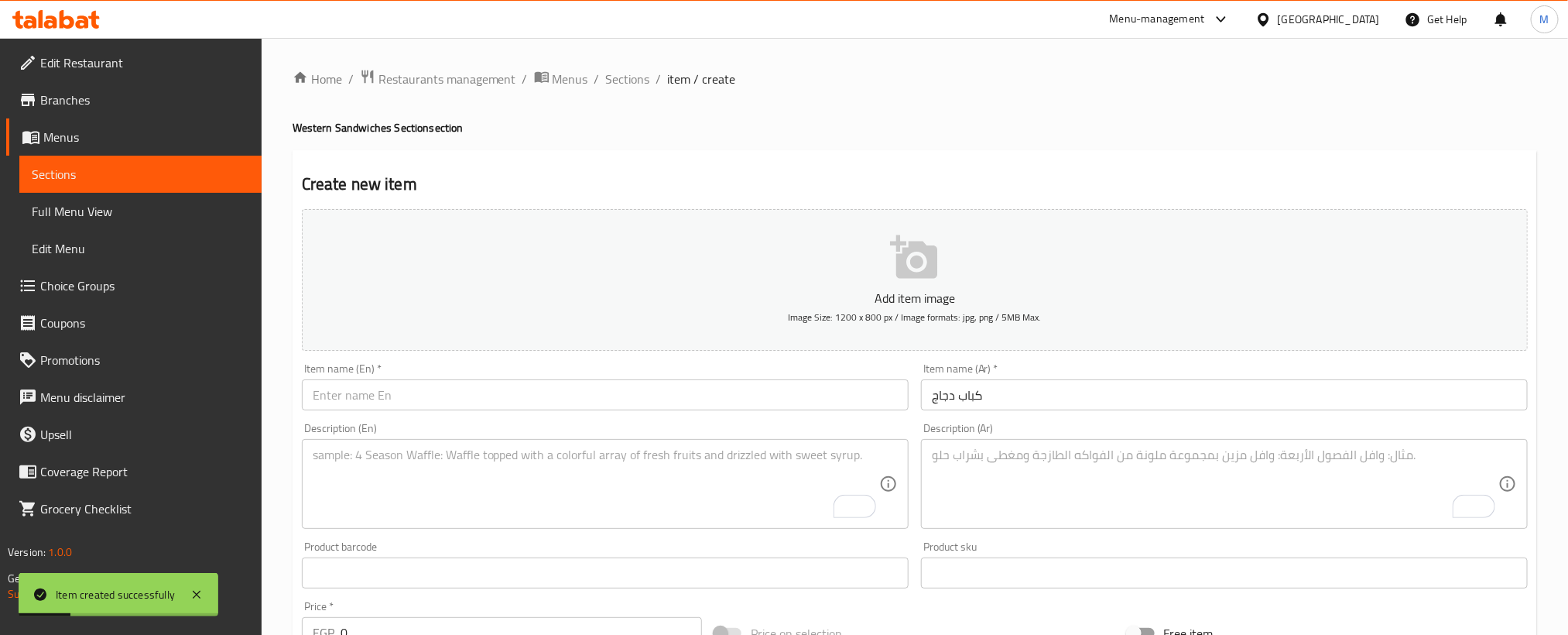
drag, startPoint x: 674, startPoint y: 415, endPoint x: 676, endPoint y: 396, distance: 19.1
click at [674, 416] on div "Item name (En)   * Item name (En) *" at bounding box center [605, 387] width 619 height 59
click at [676, 395] on input "text" at bounding box center [605, 395] width 607 height 31
paste input "Chicken kebab"
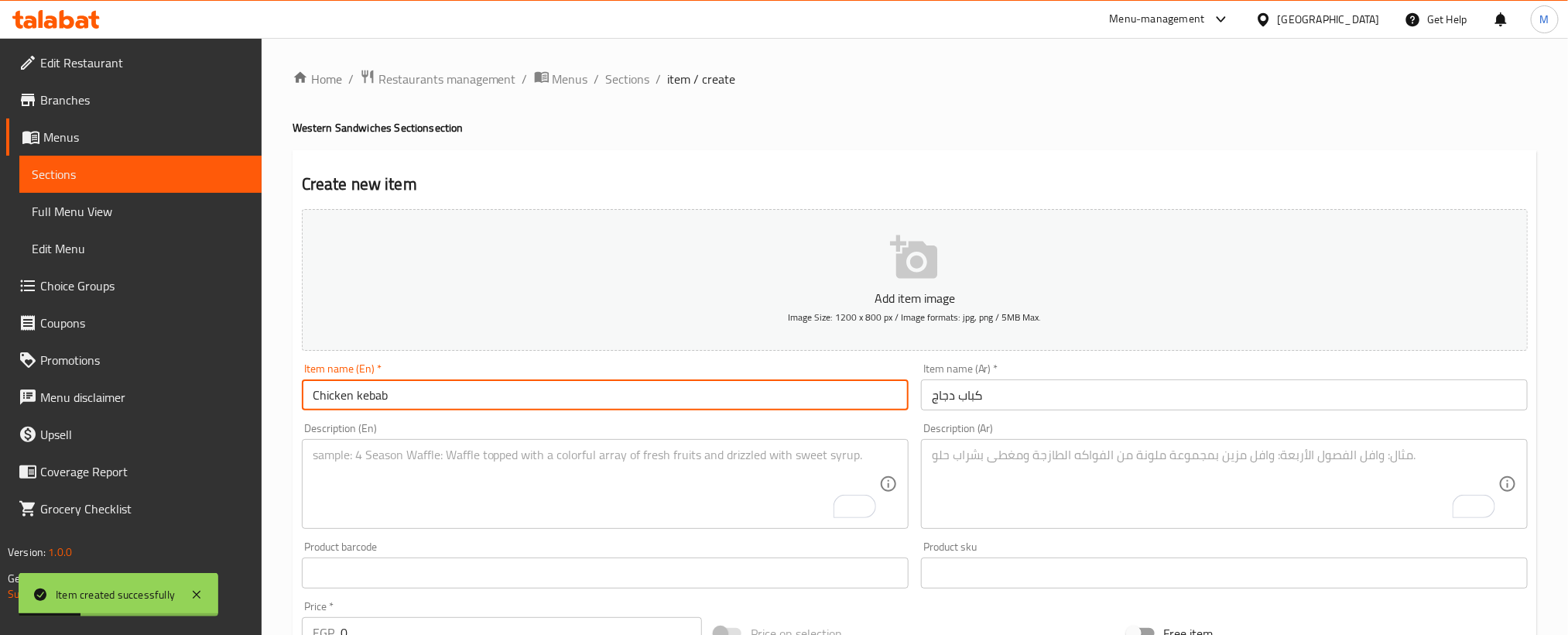
click at [676, 395] on input "Chicken kebab" at bounding box center [605, 395] width 607 height 31
type input "Chicken Kebab"
click at [1206, 470] on textarea "To enrich screen reader interactions, please activate Accessibility in Grammarl…" at bounding box center [1215, 485] width 566 height 74
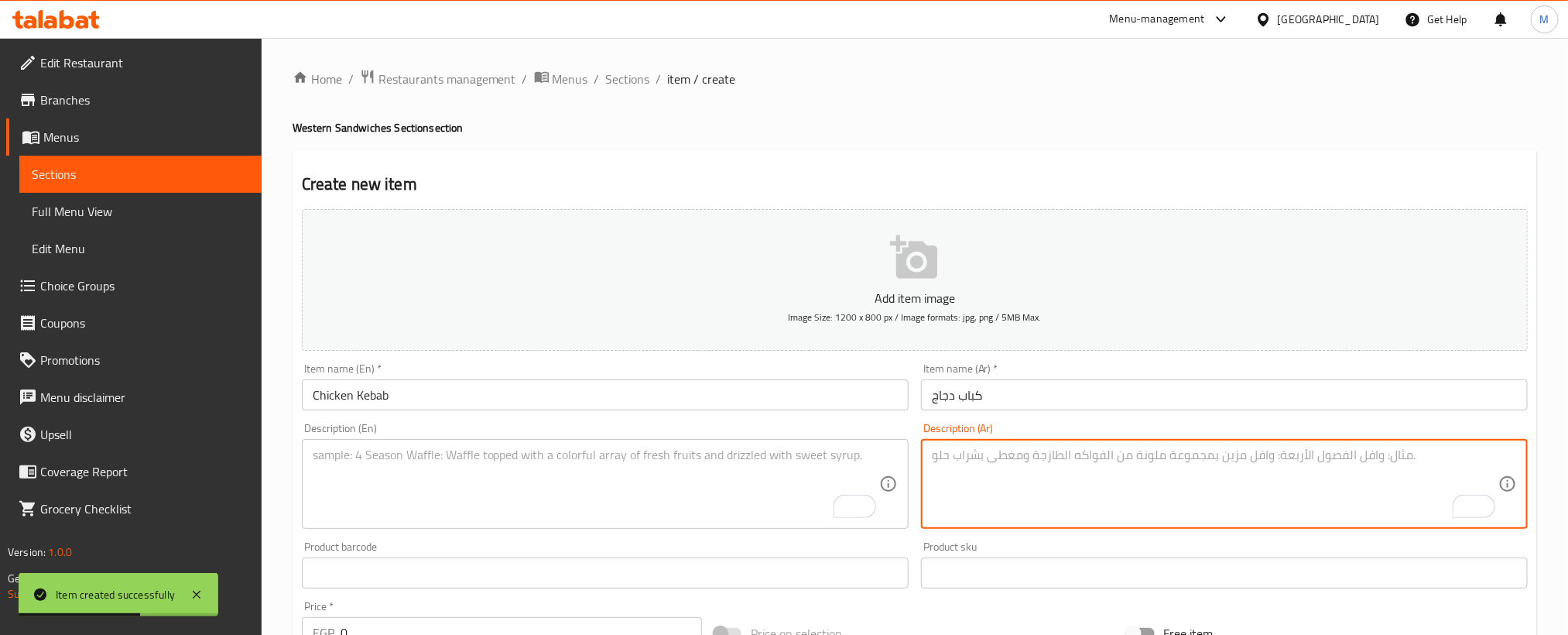
paste textarea "عيش فينا"
type textarea "عيش فينا"
click at [648, 484] on textarea "To enrich screen reader interactions, please activate Accessibility in Grammarl…" at bounding box center [596, 485] width 566 height 74
paste textarea "Bread fina"
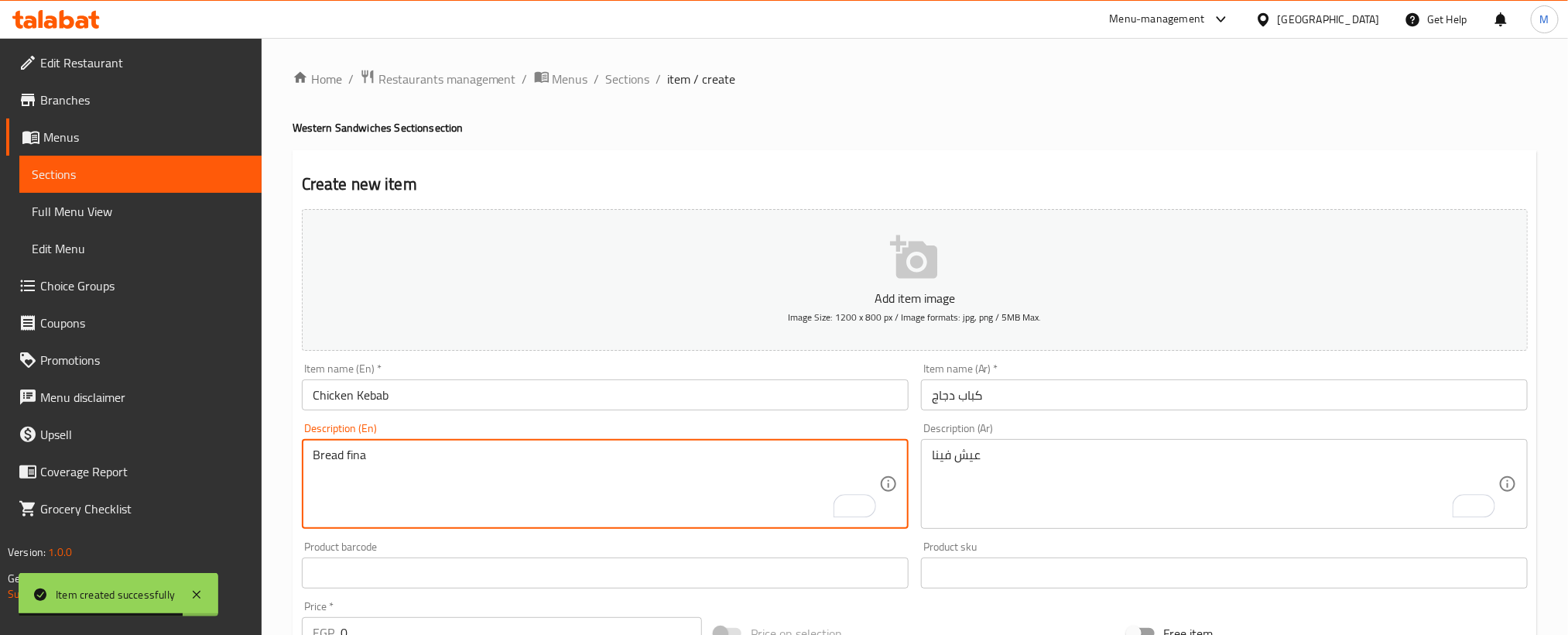
type textarea "Bread fina"
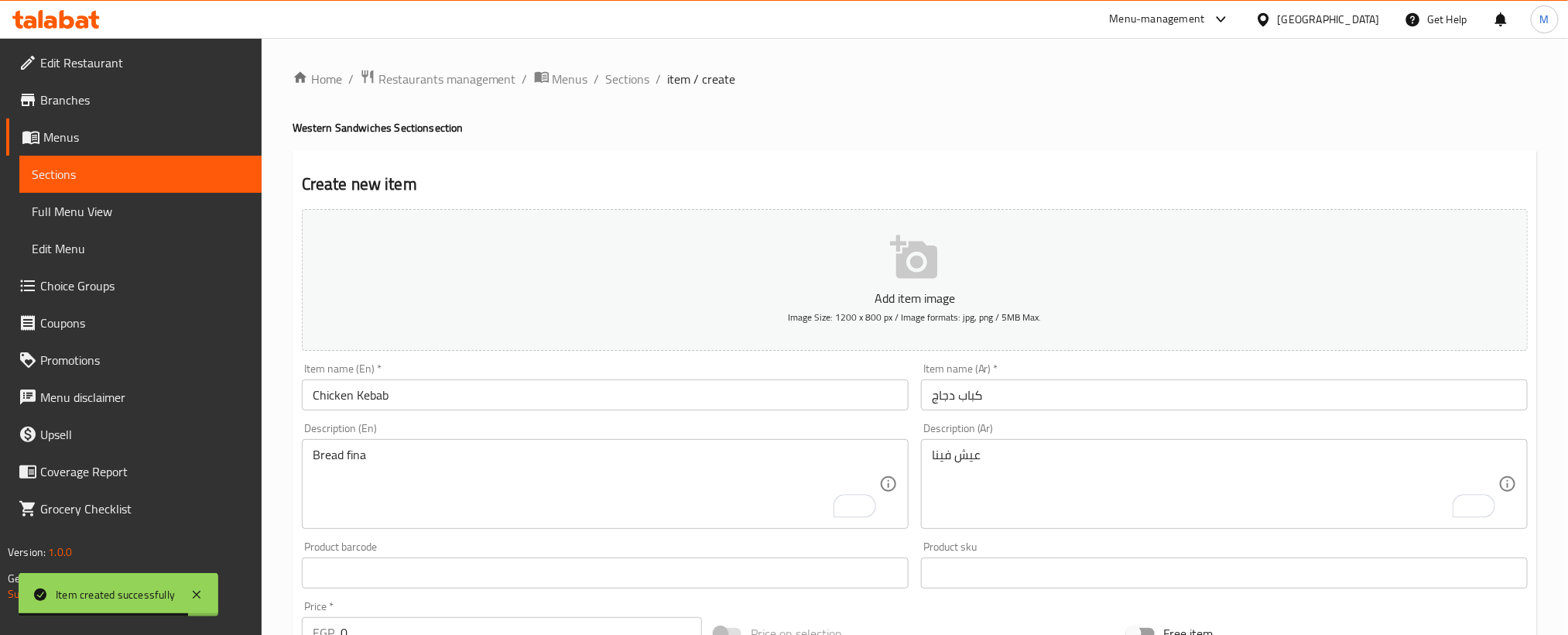
click at [823, 130] on h4 "Western Sandwiches Section section" at bounding box center [914, 127] width 1244 height 15
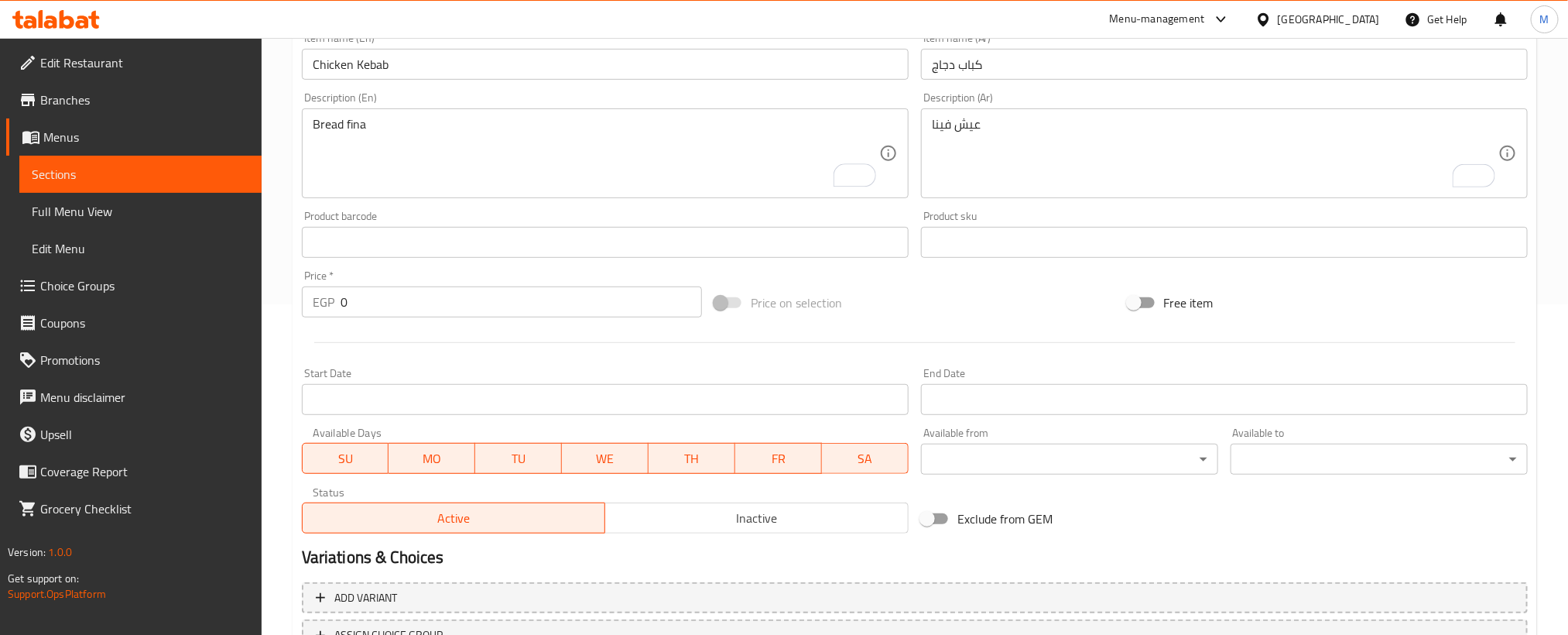
scroll to position [348, 0]
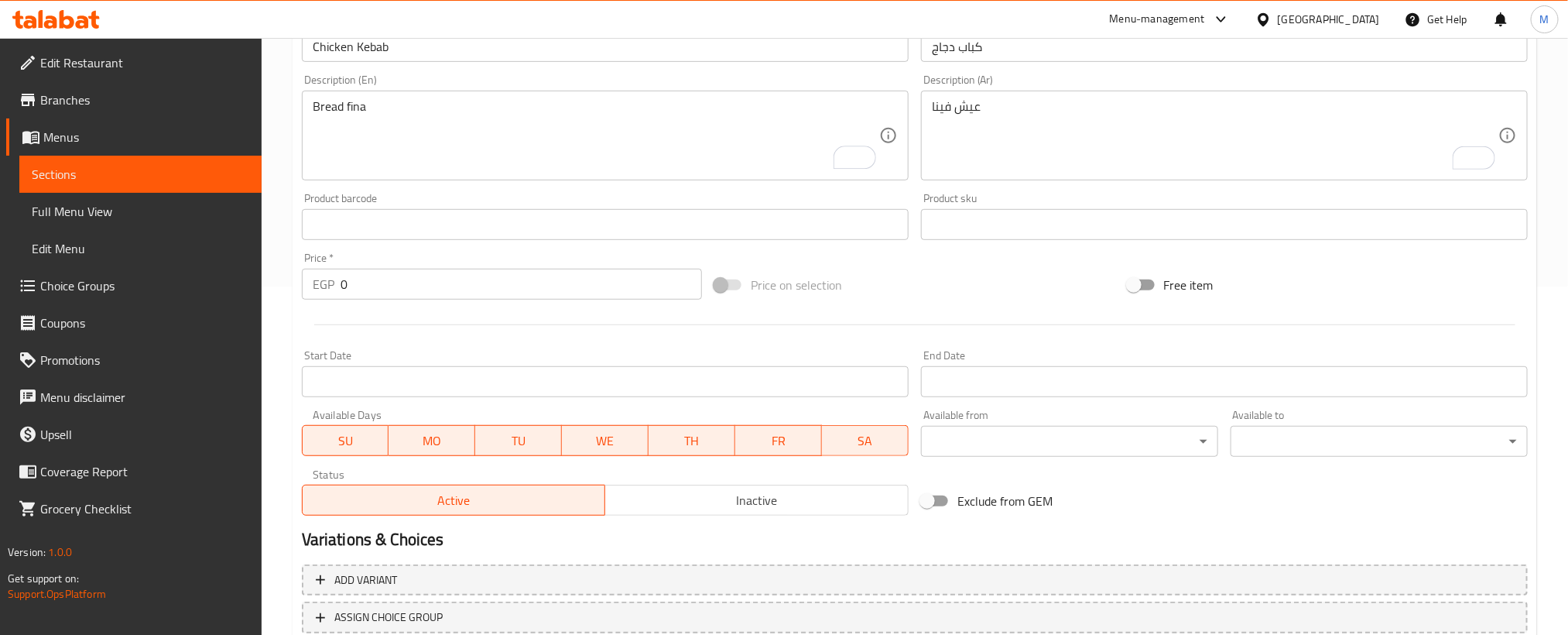
click at [615, 261] on div "Price   * EGP 0 Price *" at bounding box center [502, 276] width 400 height 48
click at [610, 303] on div "Price   * EGP 0 Price *" at bounding box center [502, 276] width 413 height 59
click at [606, 298] on input "0" at bounding box center [521, 284] width 361 height 31
click at [606, 296] on input "0" at bounding box center [521, 284] width 361 height 31
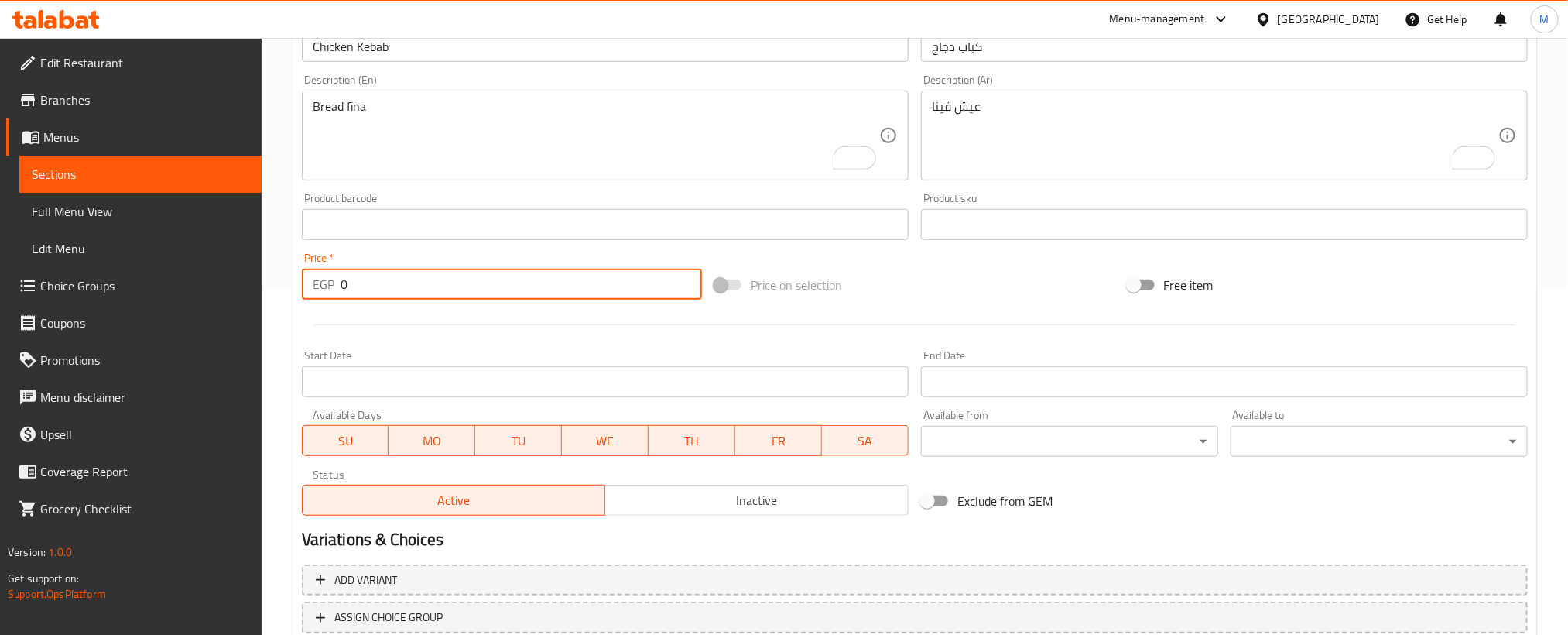
paste input "85"
type input "85"
click at [584, 342] on div at bounding box center [914, 325] width 1238 height 38
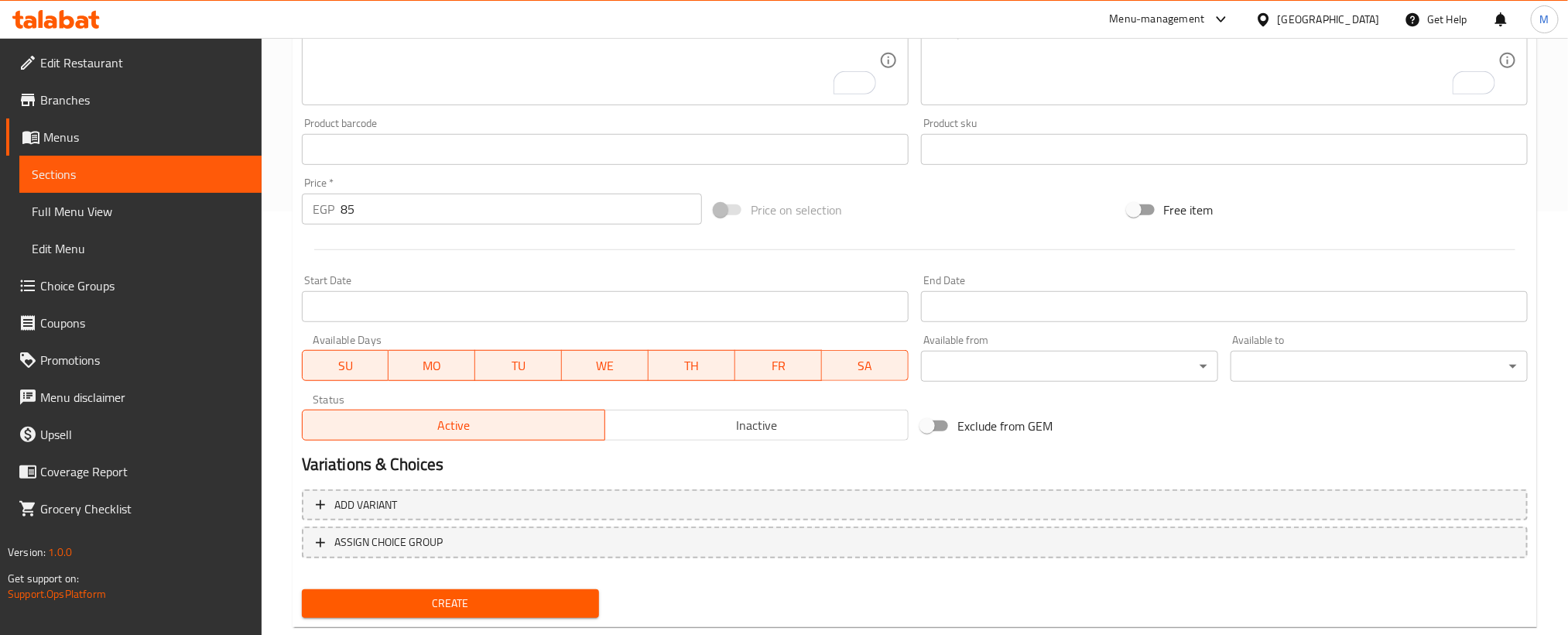
scroll to position [458, 0]
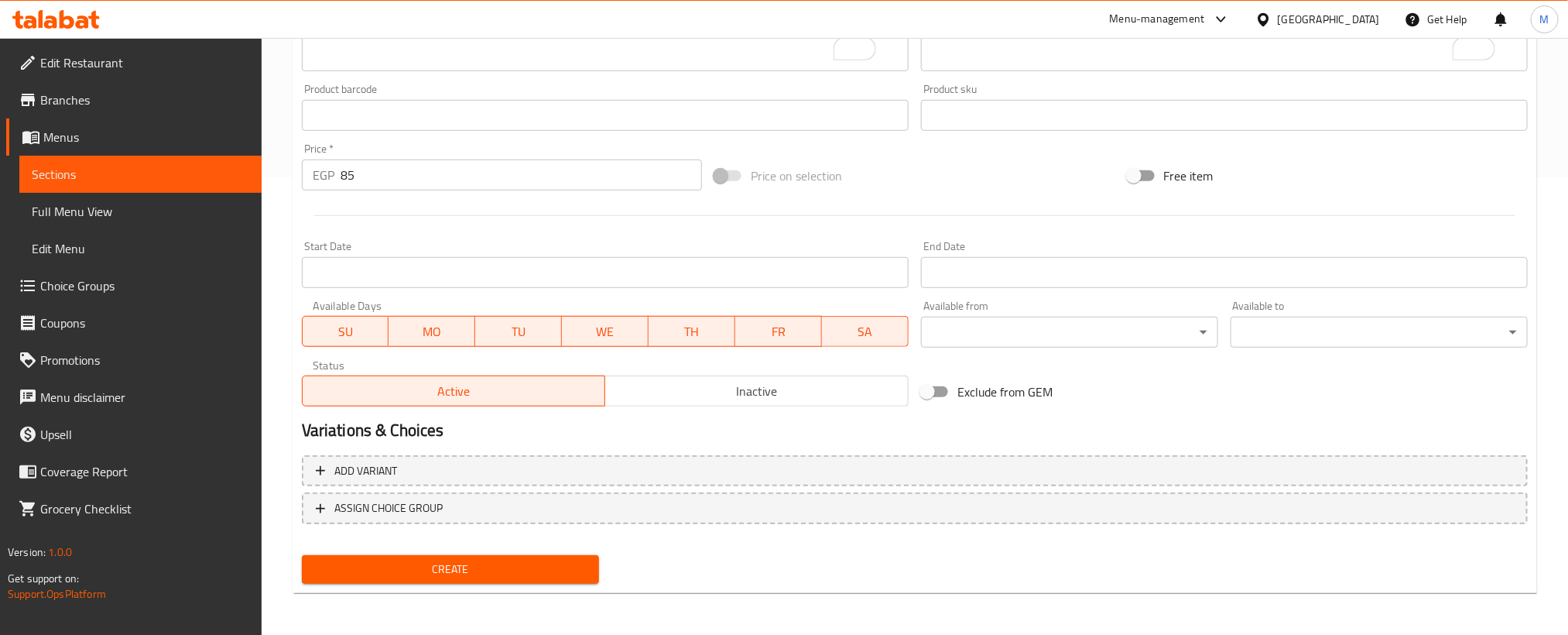
click at [535, 572] on span "Create" at bounding box center [450, 569] width 272 height 20
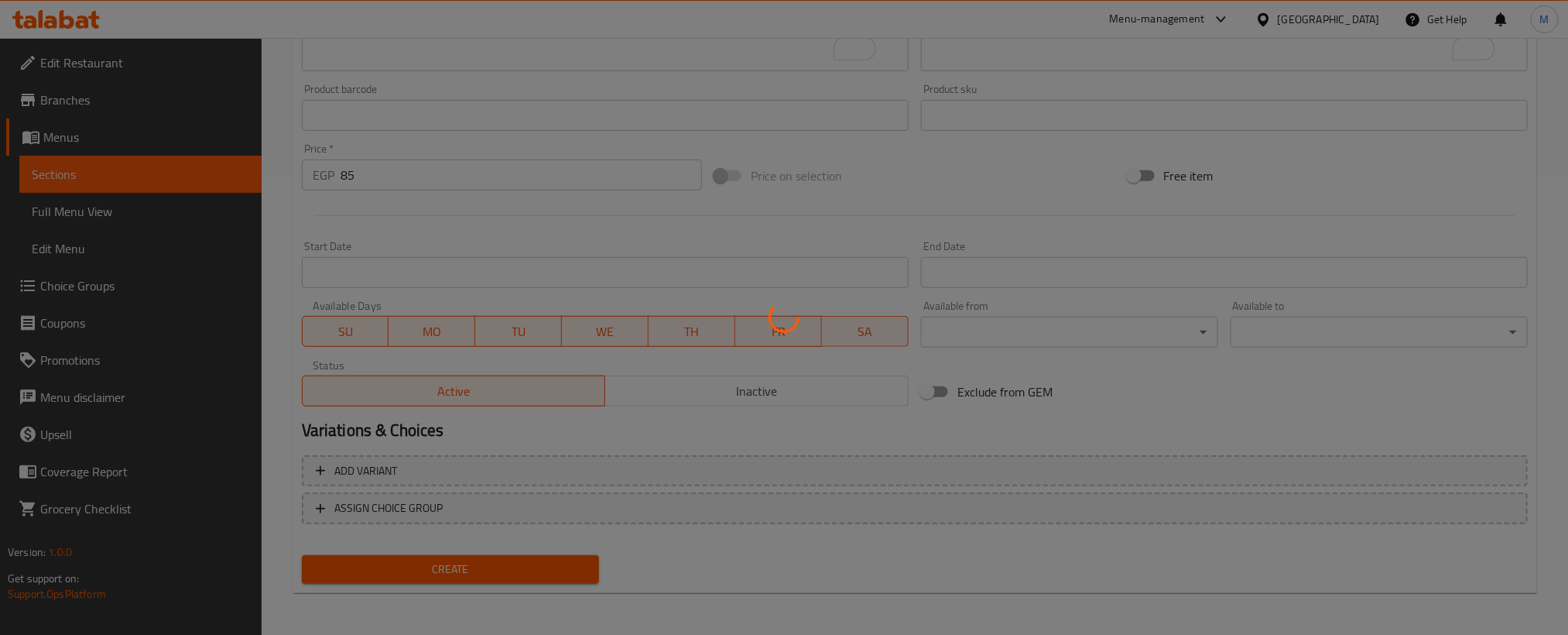
type input "0"
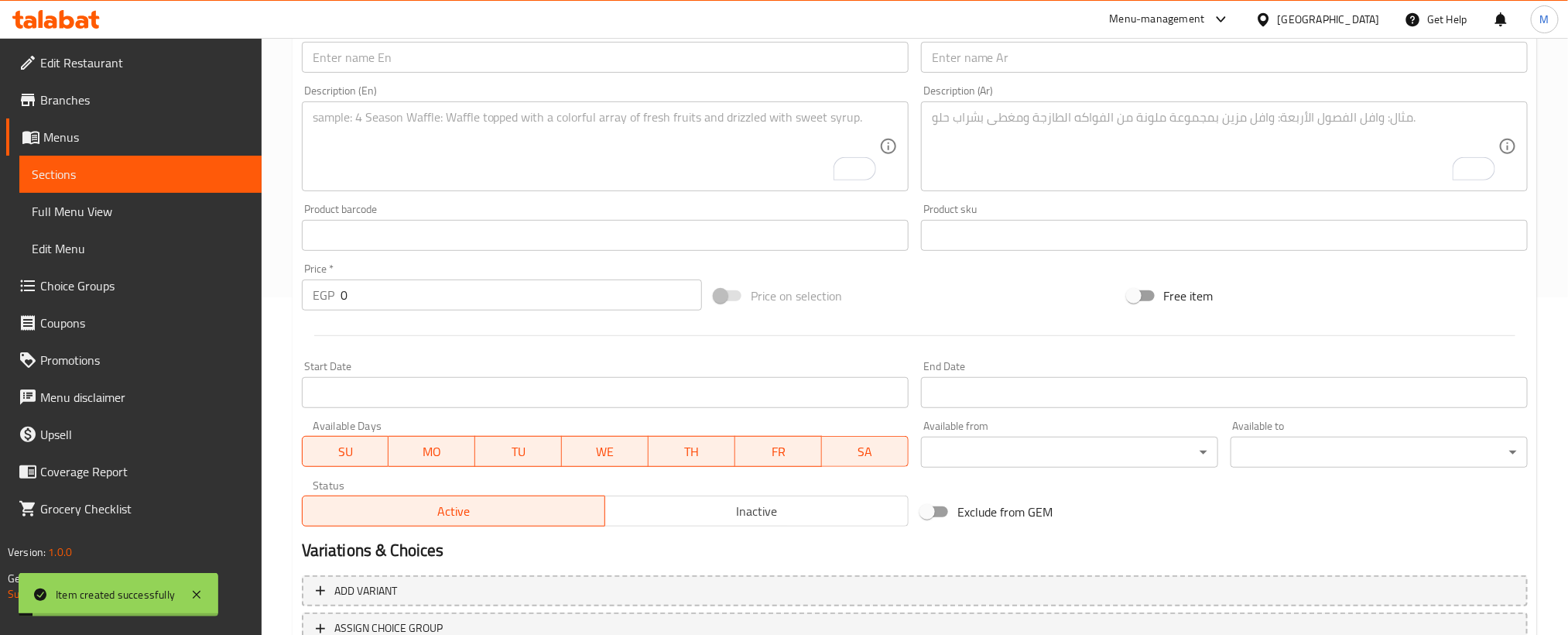
scroll to position [225, 0]
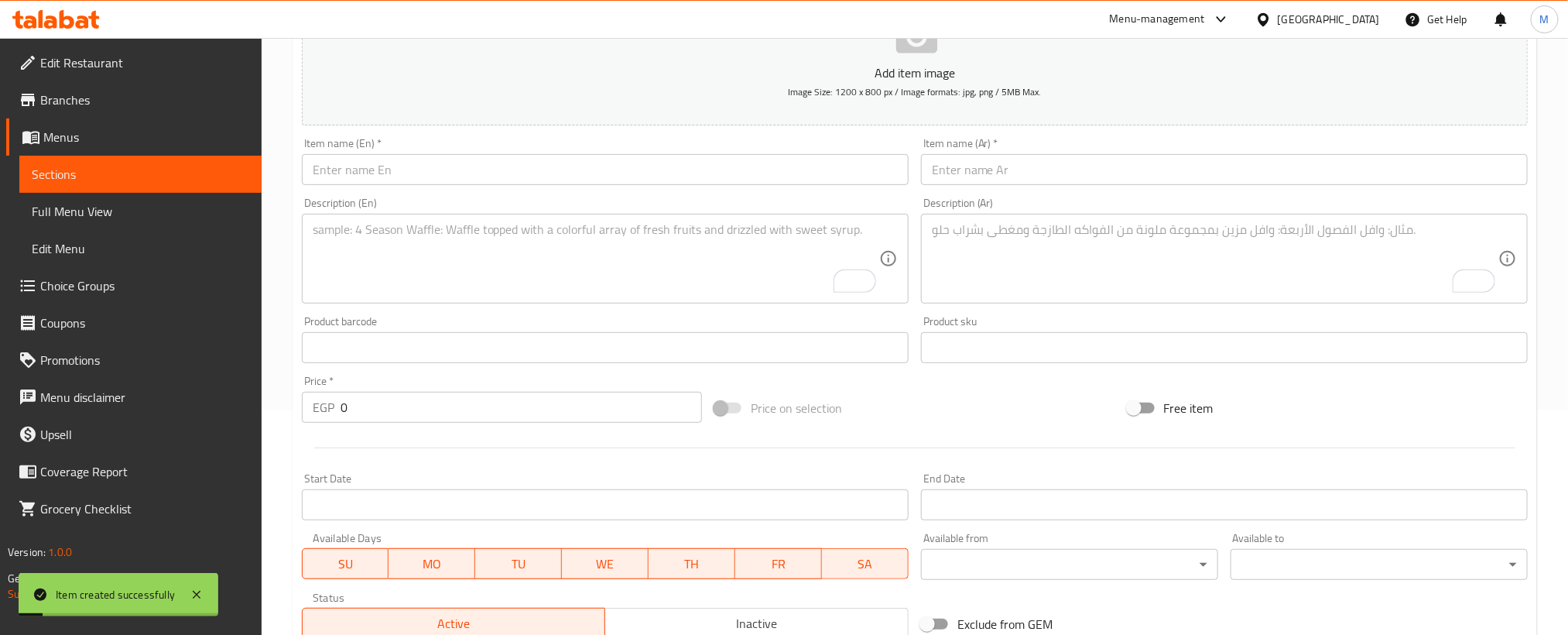
click at [1109, 165] on input "text" at bounding box center [1224, 169] width 607 height 31
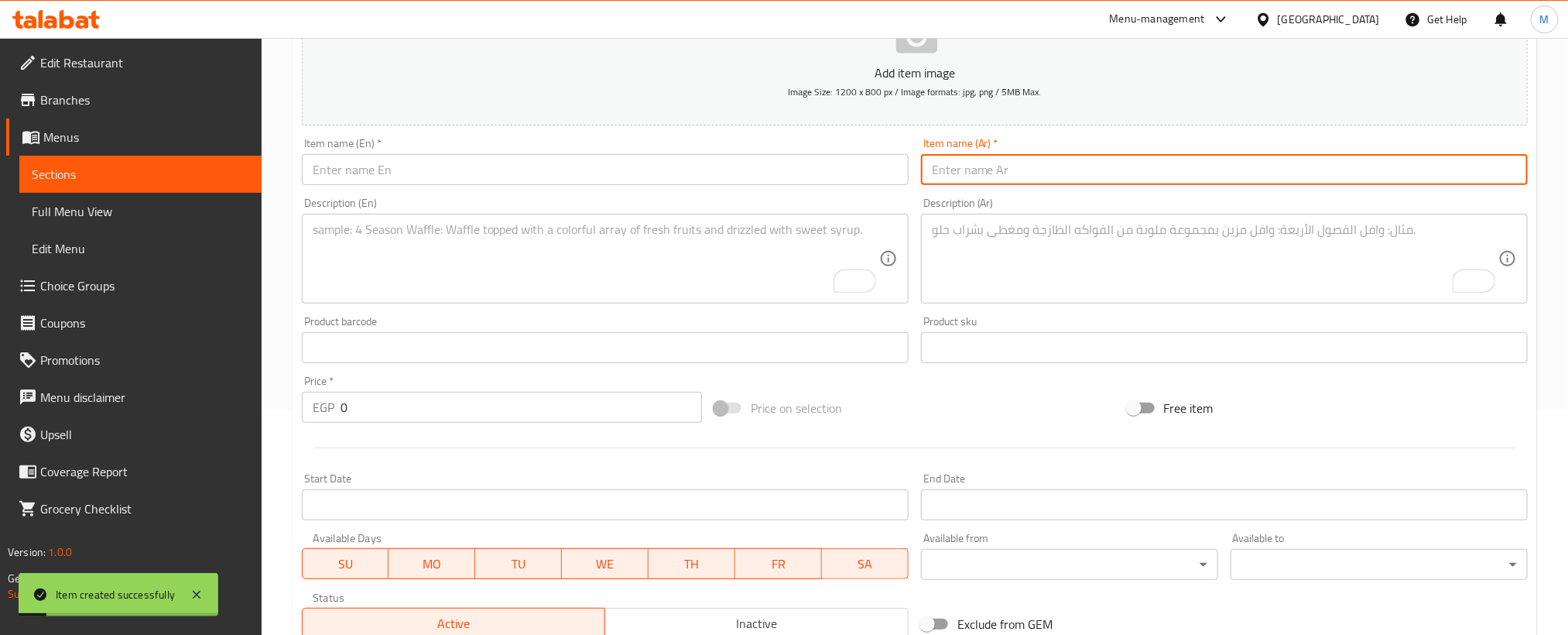
paste input "كرسبى"
type input "كرسبى"
drag, startPoint x: 1037, startPoint y: 419, endPoint x: 1015, endPoint y: 386, distance: 39.7
click at [1034, 418] on div "Price on selection" at bounding box center [914, 407] width 413 height 41
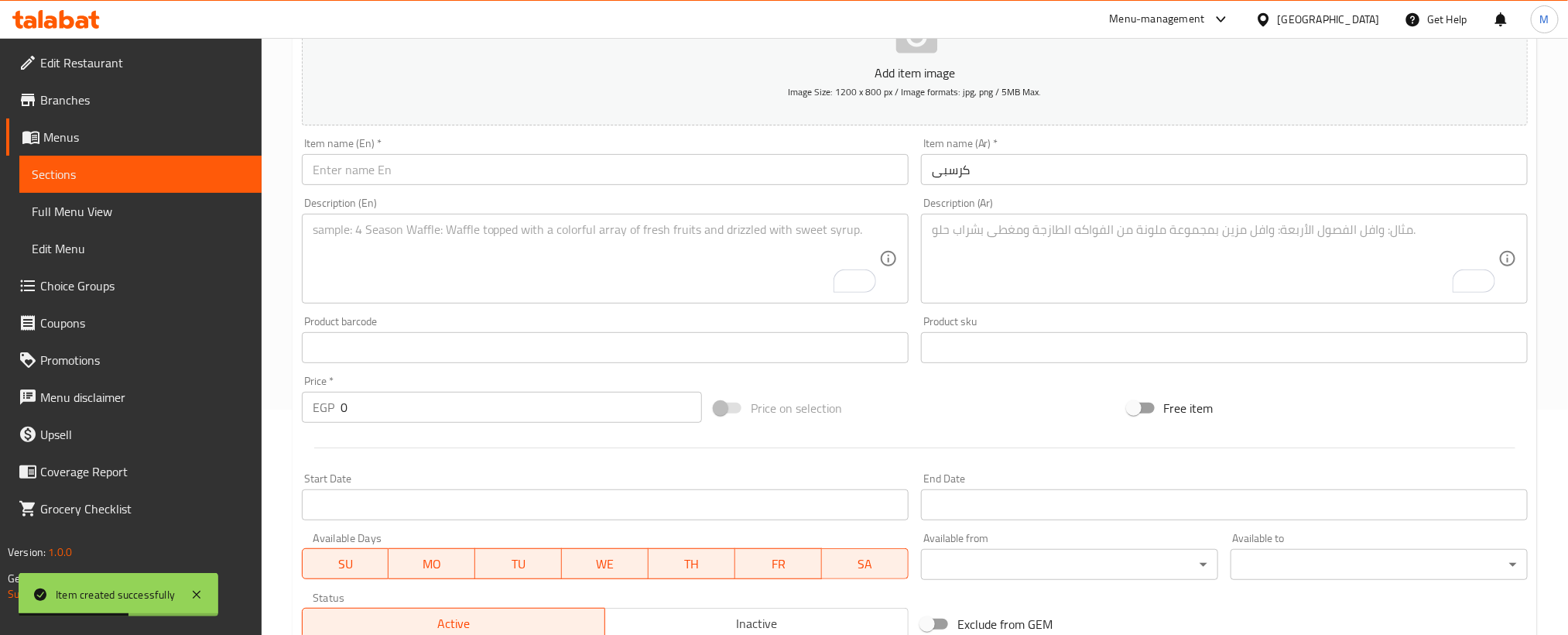
click at [755, 172] on input "text" at bounding box center [605, 169] width 607 height 31
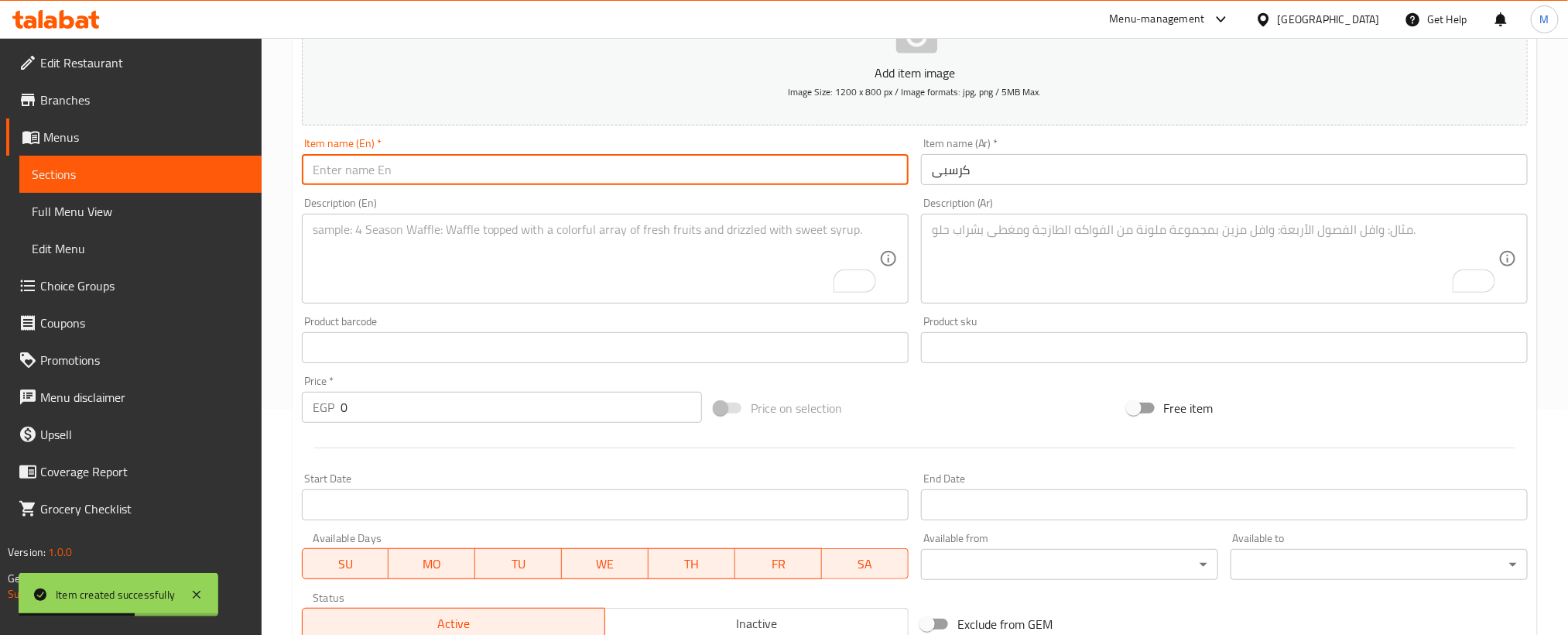
paste input "Crispy"
type input "Crispy"
click at [745, 253] on textarea "To enrich screen reader interactions, please activate Accessibility in Grammarl…" at bounding box center [596, 259] width 566 height 74
paste textarea "Bread fina"
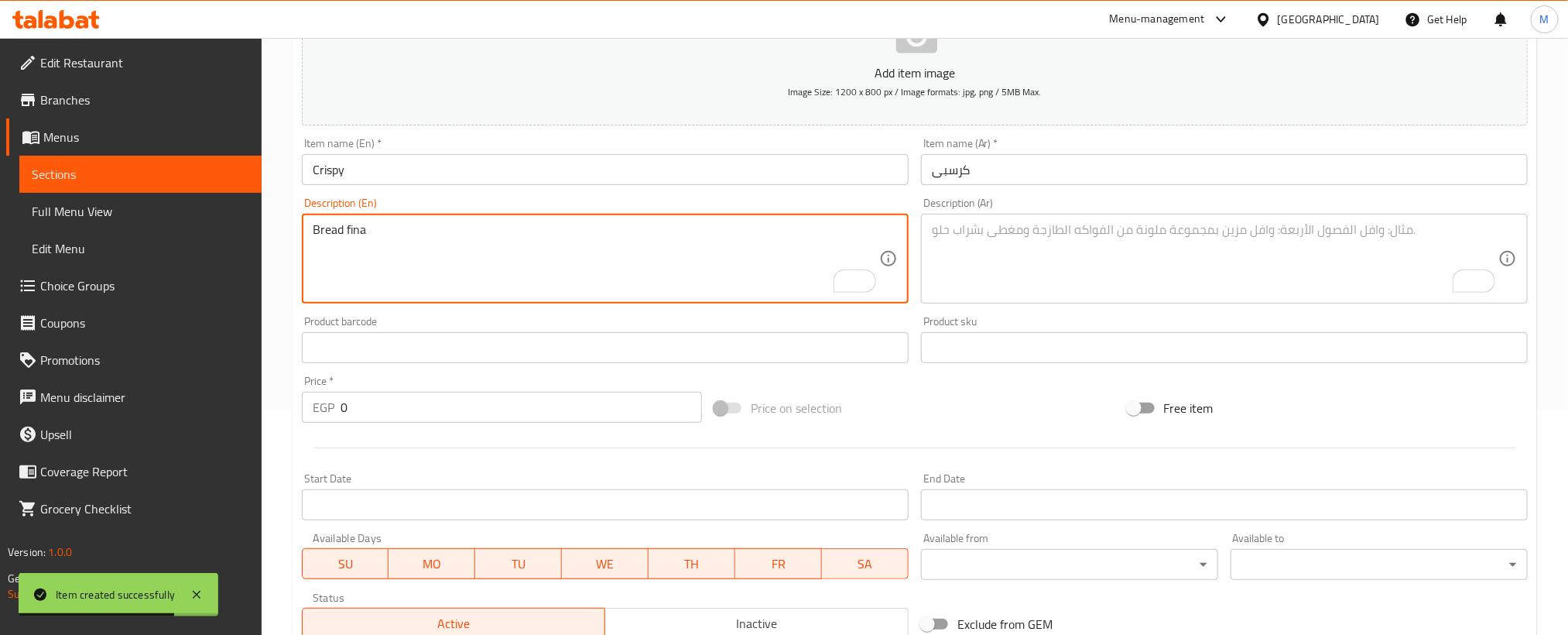
type textarea "Bread fina"
click at [876, 386] on div "Add item image Image Size: 1200 x 800 px / Image formats: jpg, png / 5MB Max. I…" at bounding box center [914, 311] width 1238 height 667
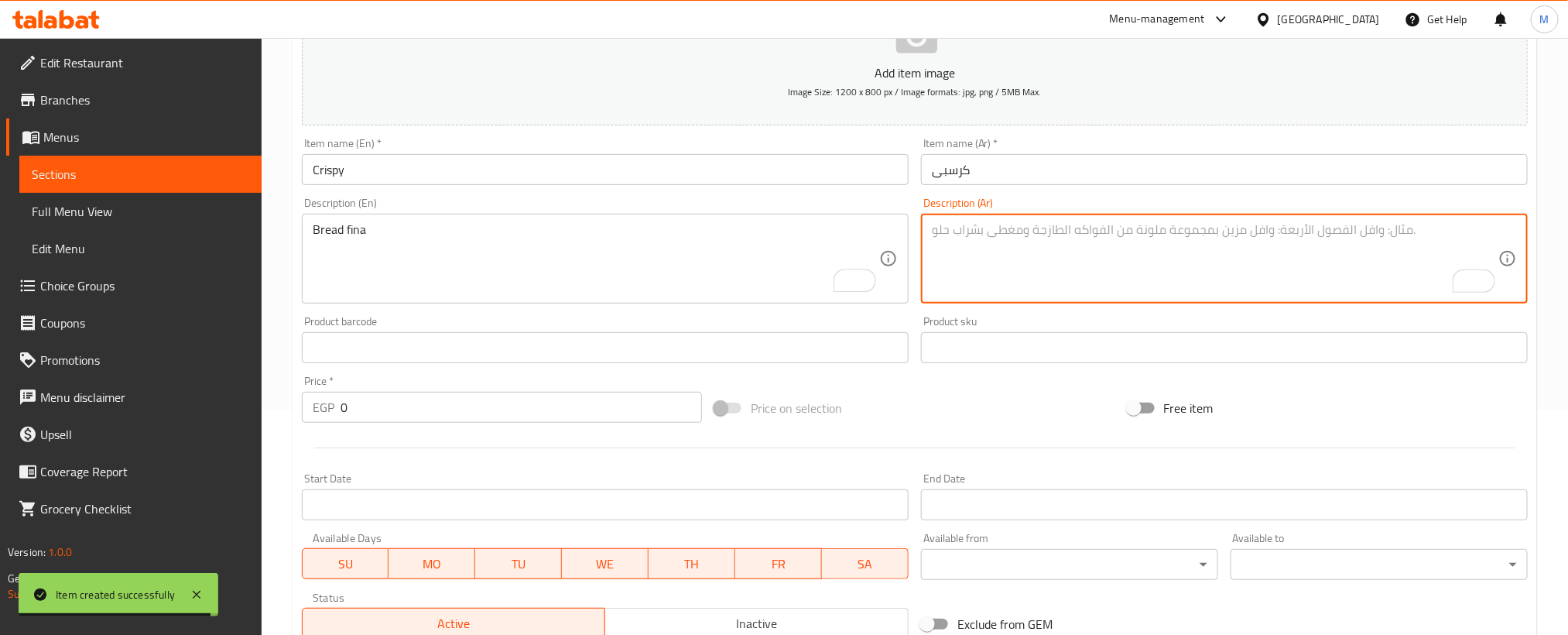
click at [1213, 286] on textarea "To enrich screen reader interactions, please activate Accessibility in Grammarl…" at bounding box center [1215, 259] width 566 height 74
paste textarea "عيش فينا"
type textarea "عيش فينا"
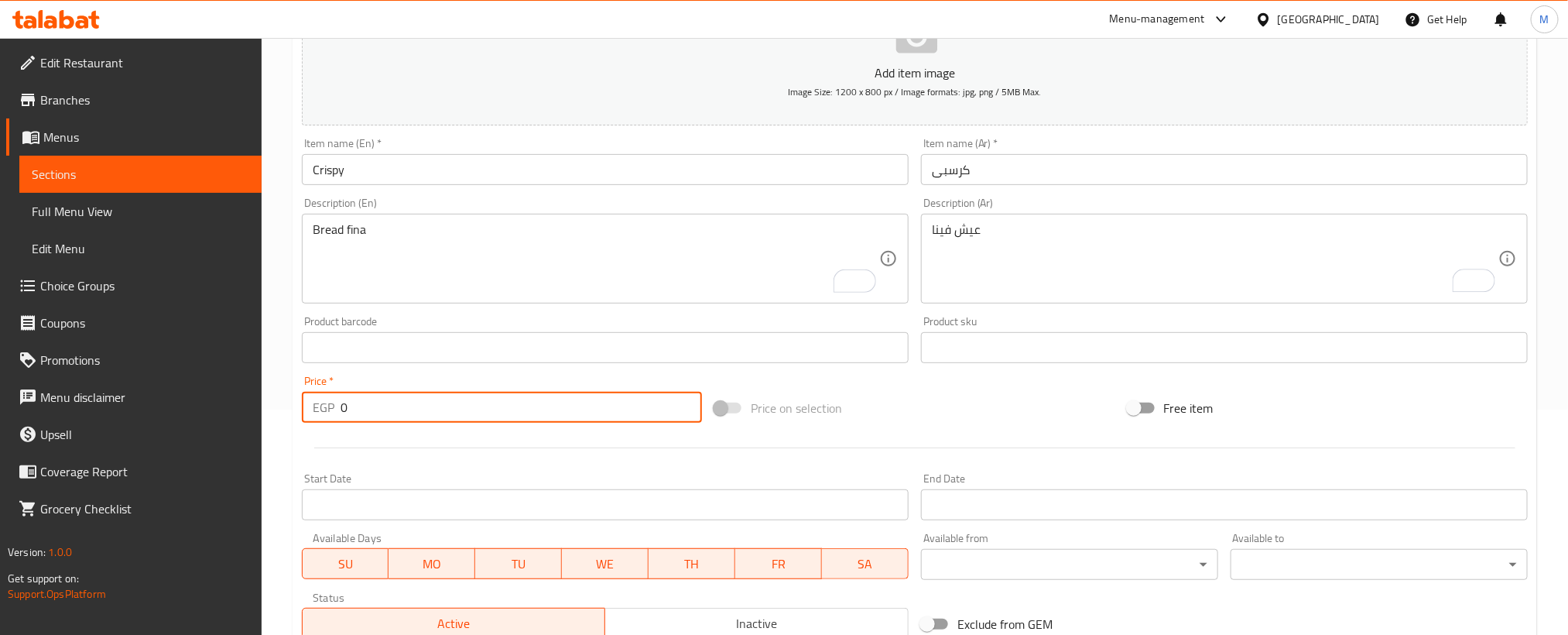
click at [660, 421] on input "0" at bounding box center [521, 407] width 361 height 31
paste input "95"
type input "95"
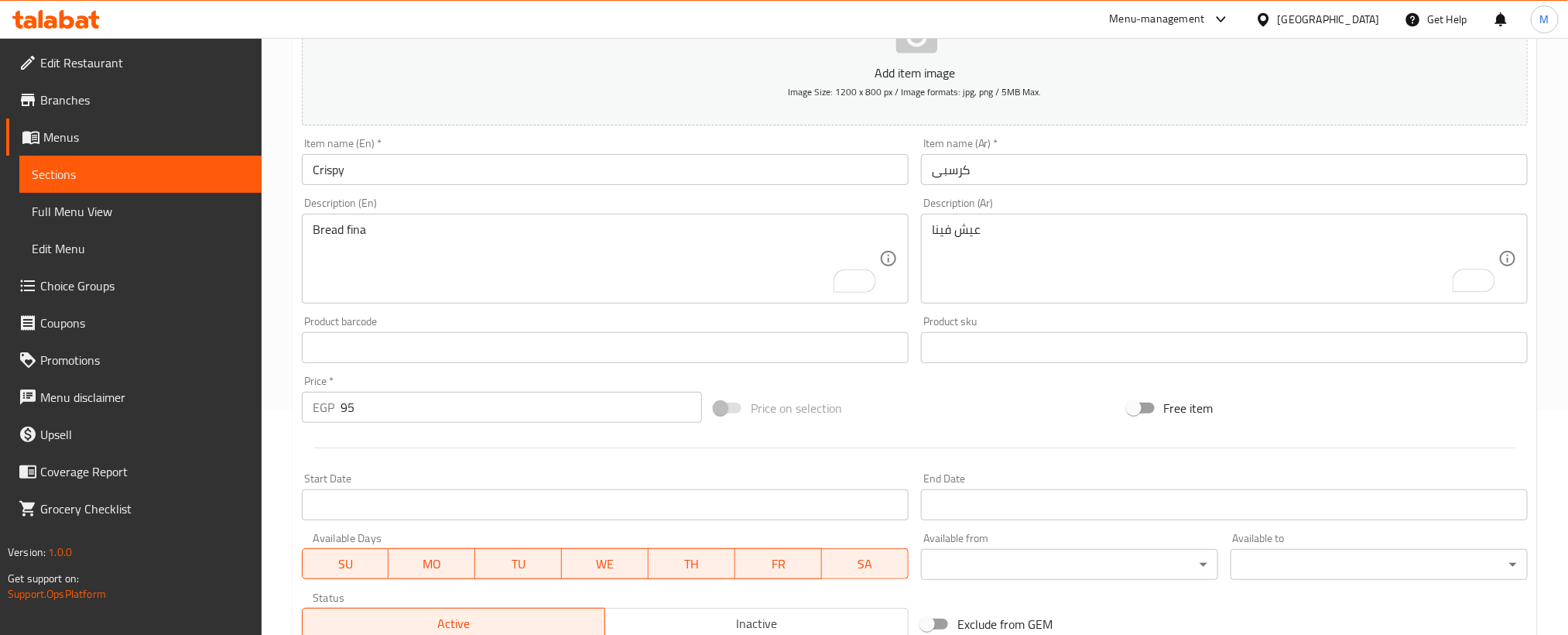
click at [653, 436] on div at bounding box center [914, 448] width 1238 height 38
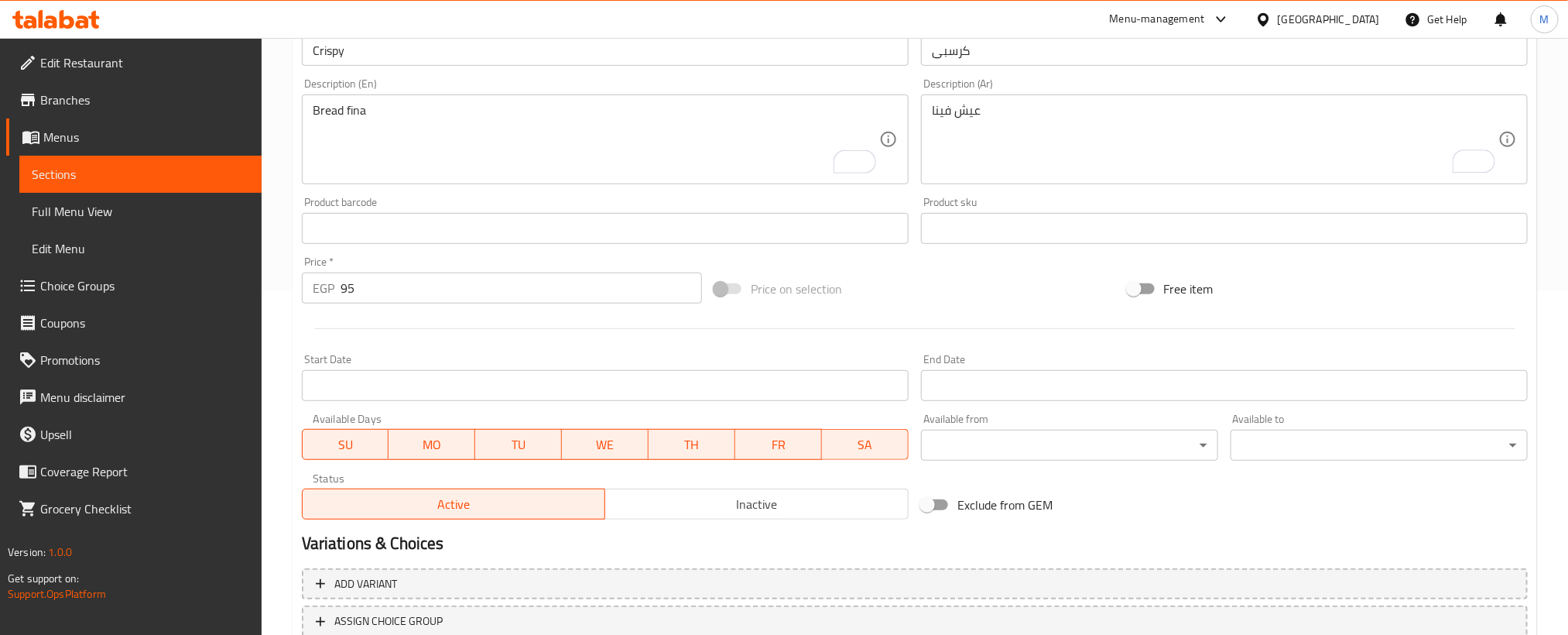
scroll to position [458, 0]
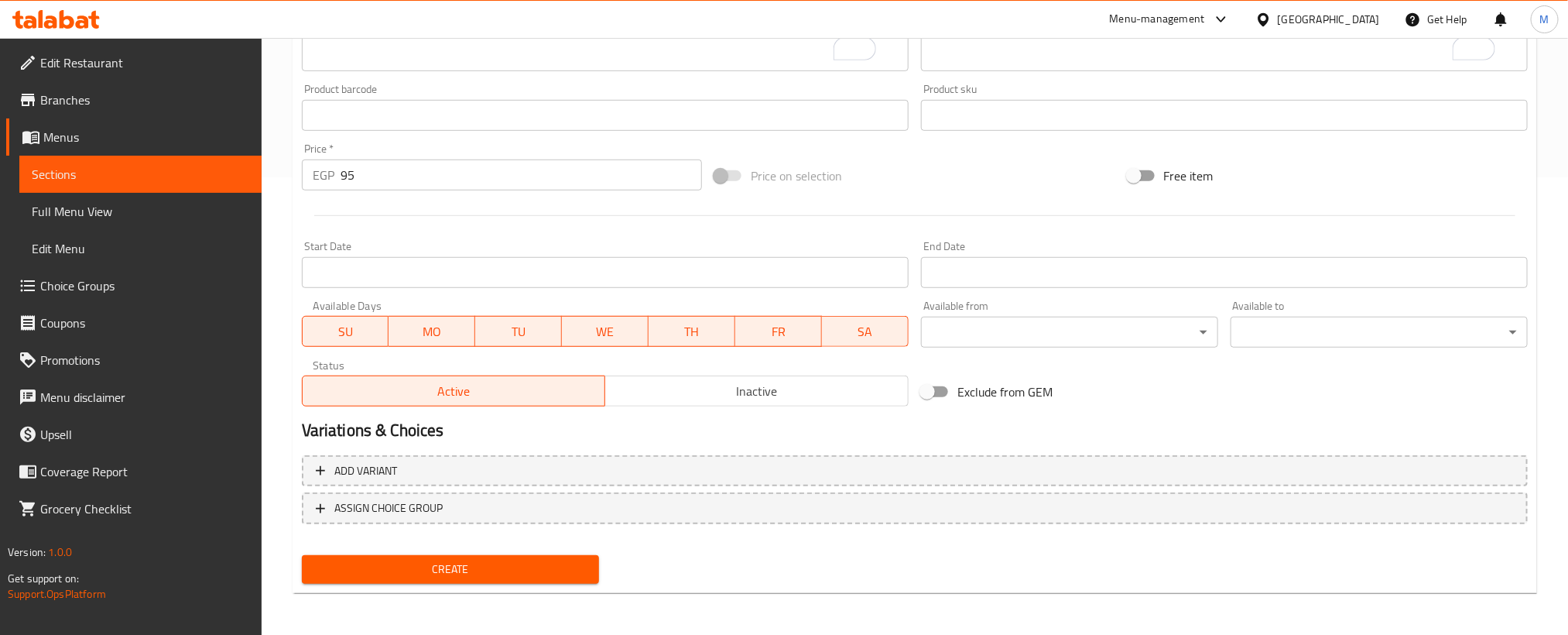
click at [546, 583] on div "Create" at bounding box center [450, 569] width 309 height 41
click at [569, 555] on button "Create" at bounding box center [450, 569] width 298 height 29
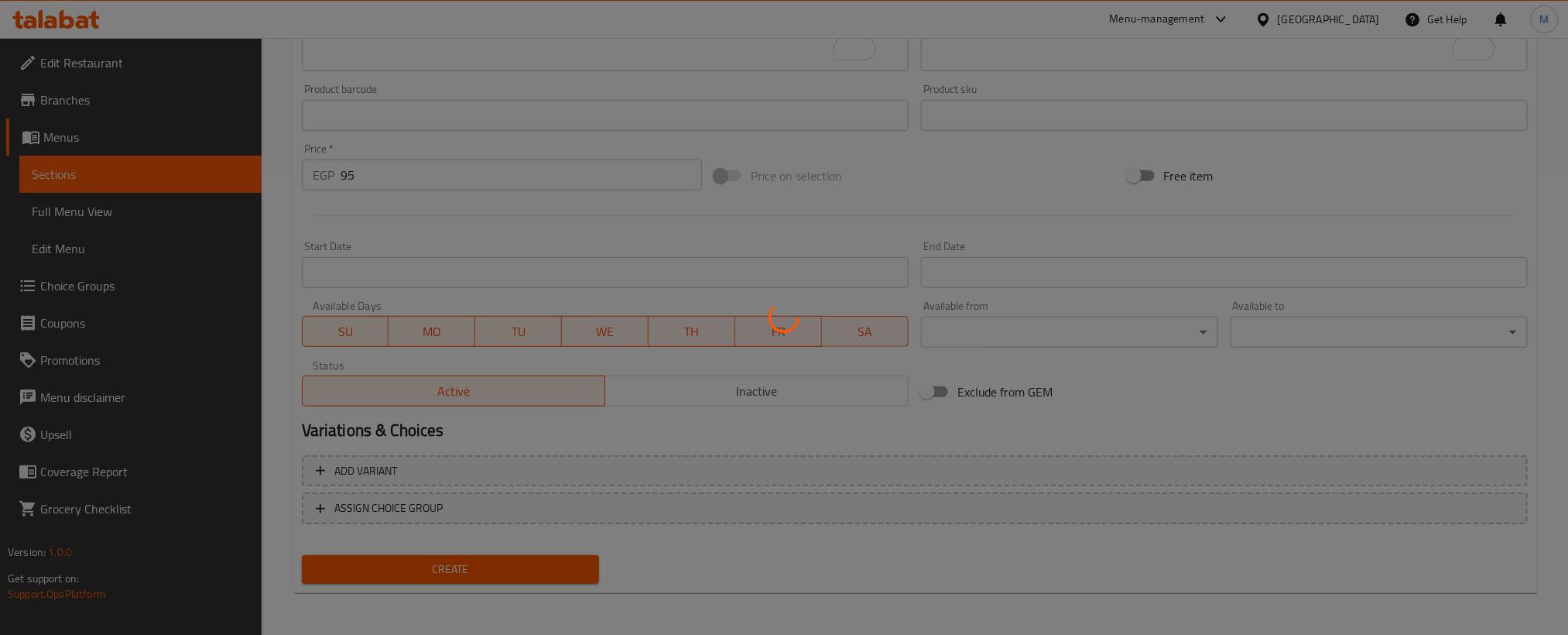
type input "0"
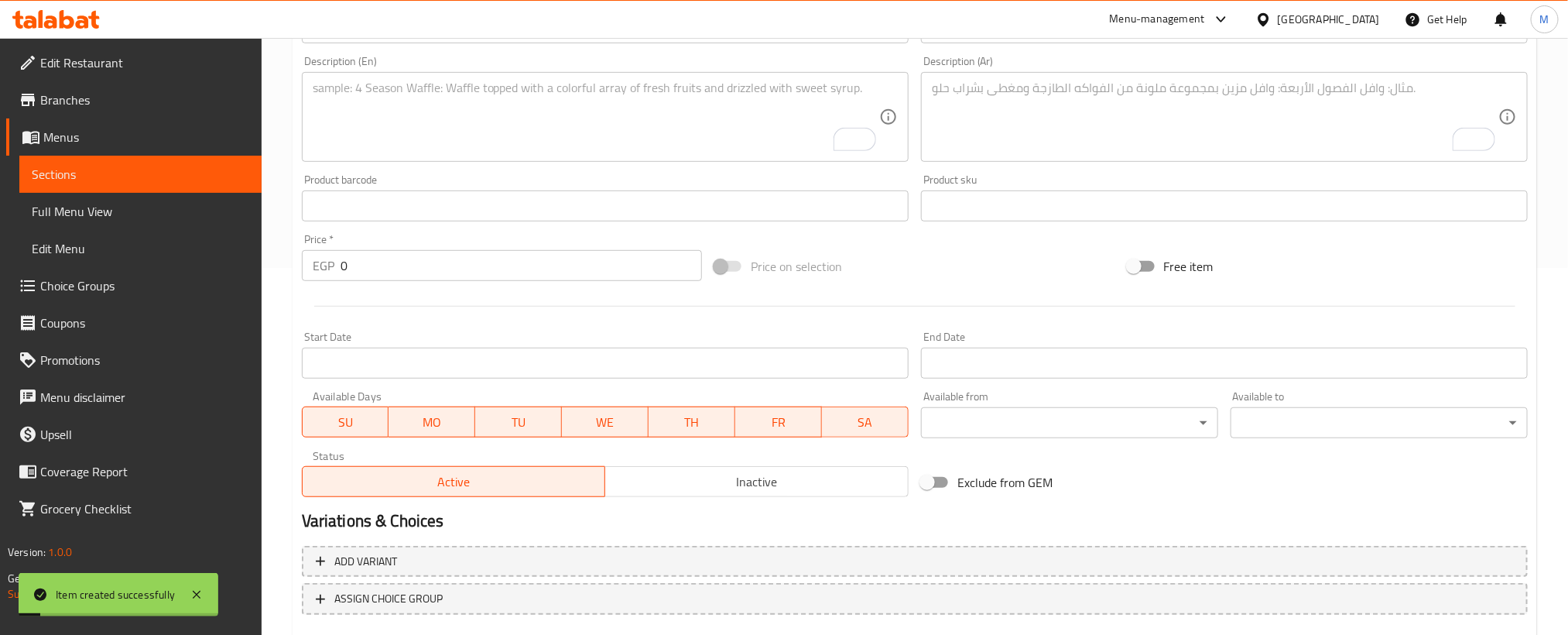
scroll to position [225, 0]
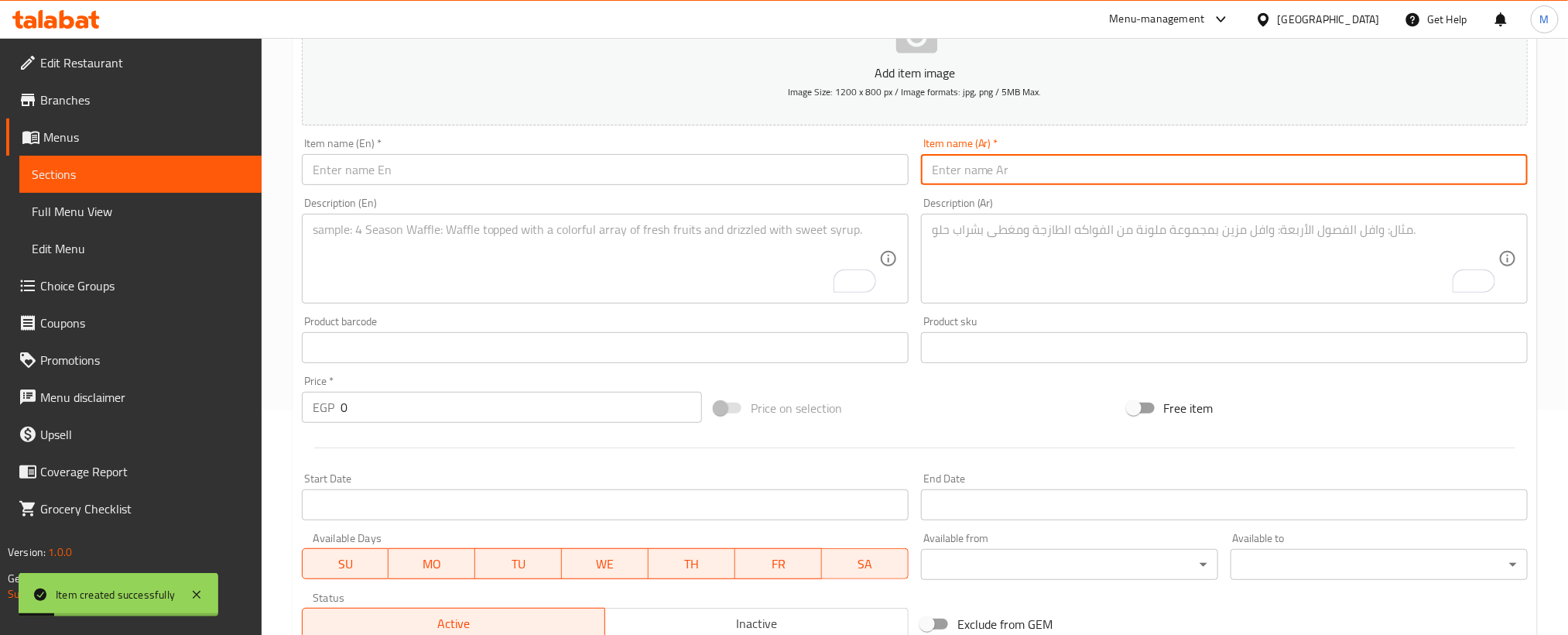
click at [1136, 170] on input "text" at bounding box center [1224, 169] width 607 height 31
paste input "زنجر حار"
type input "زنجر حار"
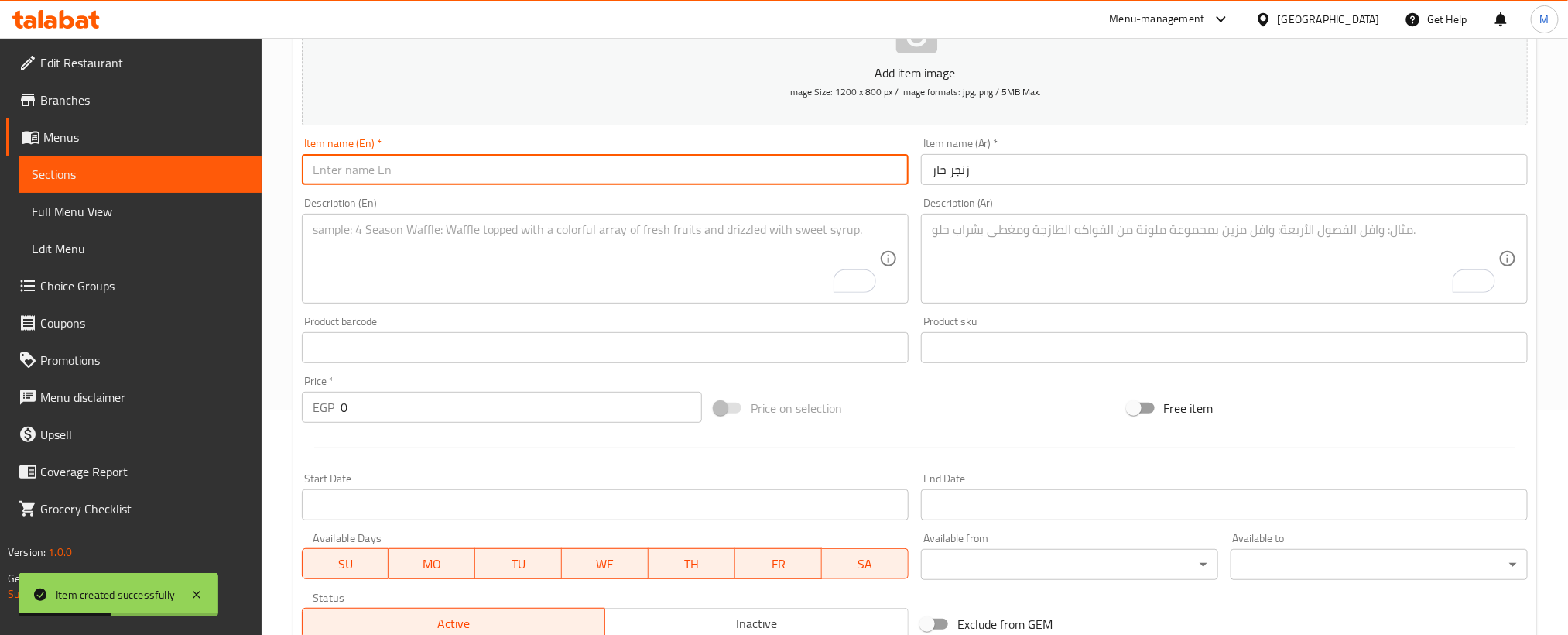
click at [650, 182] on input "text" at bounding box center [605, 169] width 607 height 31
paste input "Hot zinger"
click at [936, 170] on input "زنجر حار" at bounding box center [1224, 169] width 607 height 31
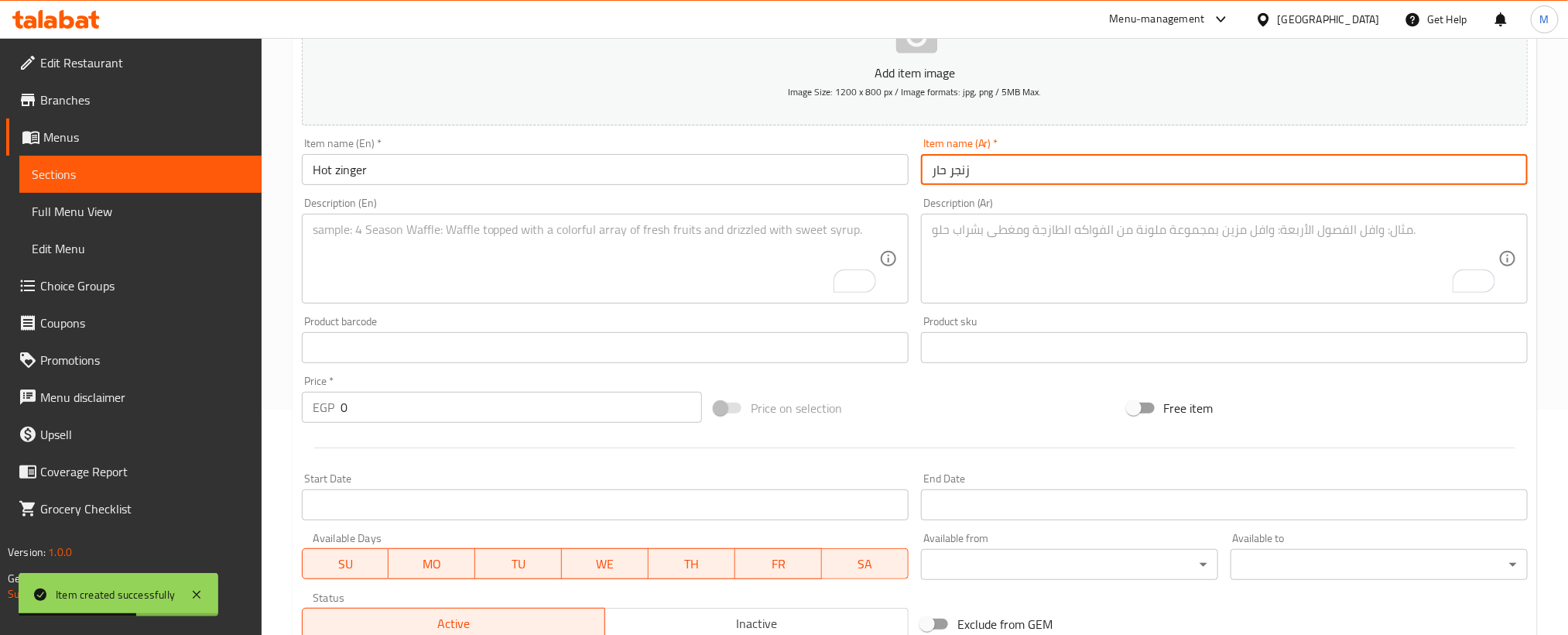
click at [936, 170] on input "زنجر حار" at bounding box center [1224, 169] width 607 height 31
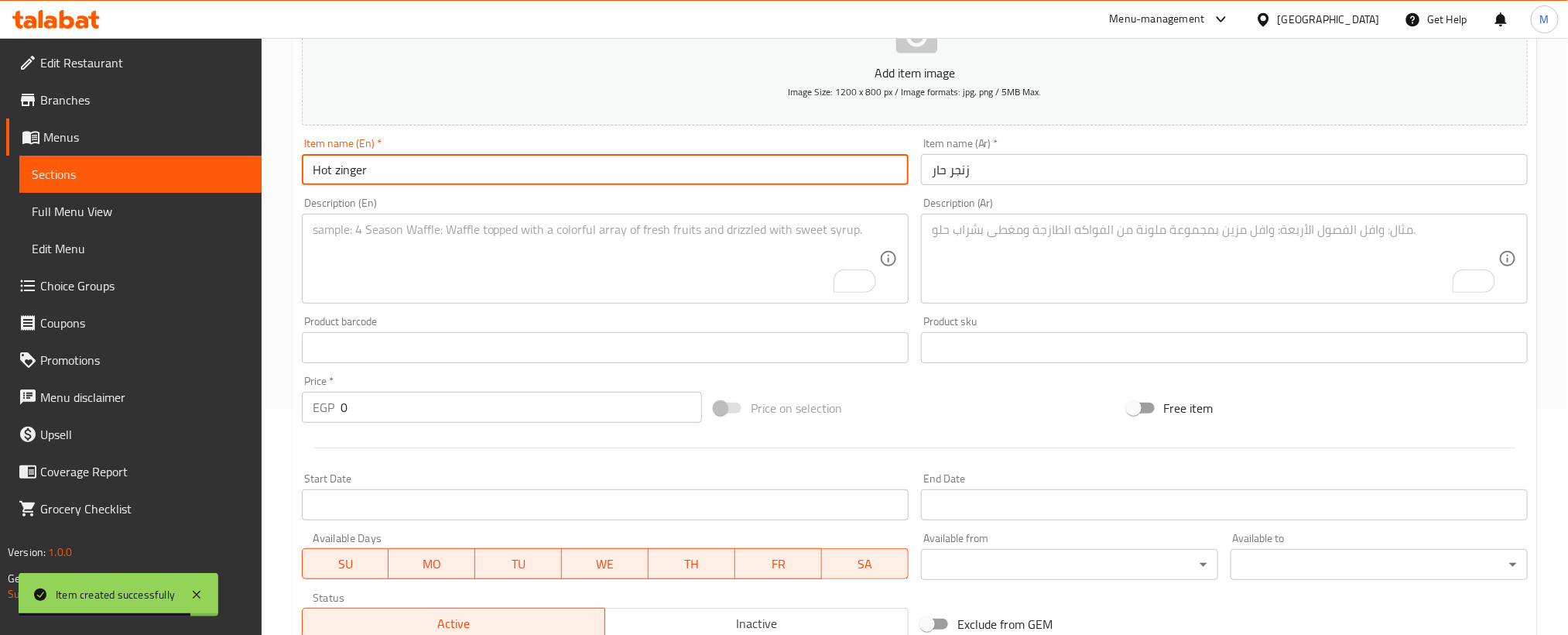
click at [314, 168] on input "Hot zinger" at bounding box center [605, 169] width 607 height 31
paste input "Spicy"
click at [371, 170] on input "Spicy zinger" at bounding box center [605, 169] width 607 height 31
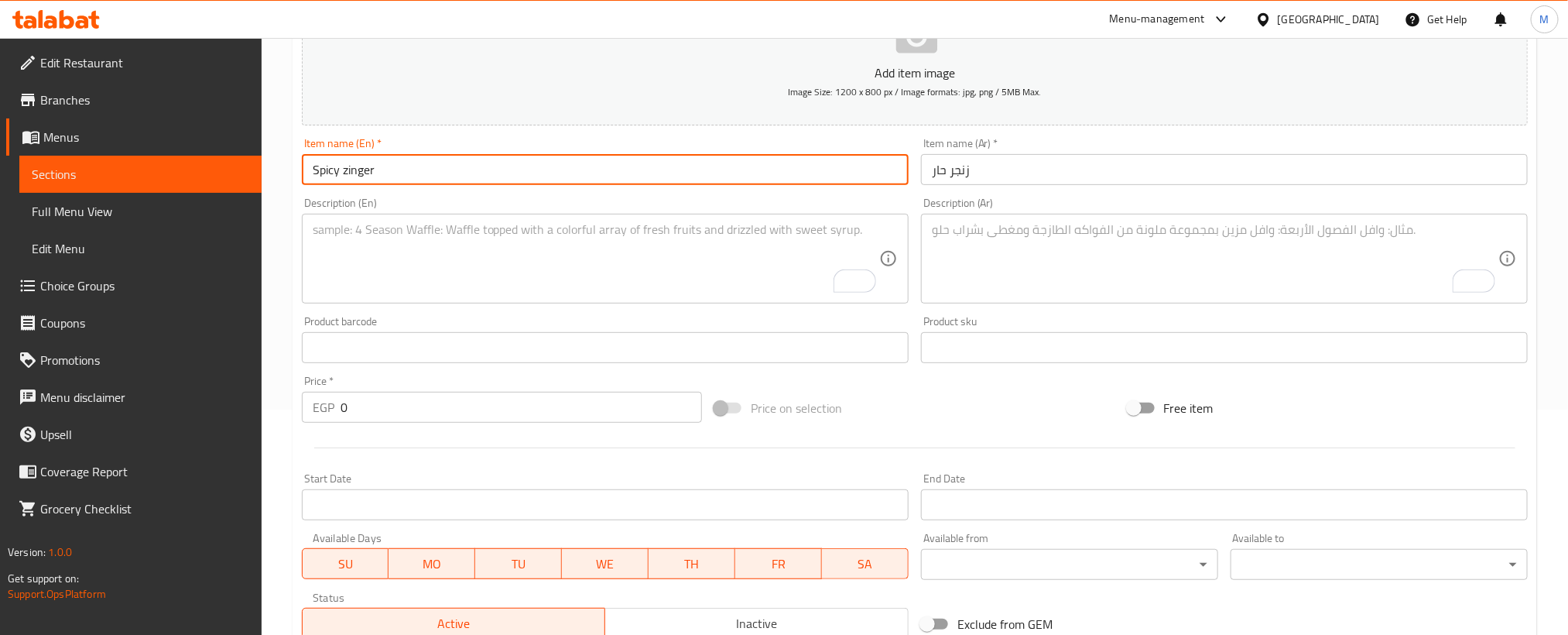
click at [371, 170] on input "Spicy zinger" at bounding box center [605, 169] width 607 height 31
type input "spicy Zinger"
click at [607, 407] on input "0" at bounding box center [521, 407] width 361 height 31
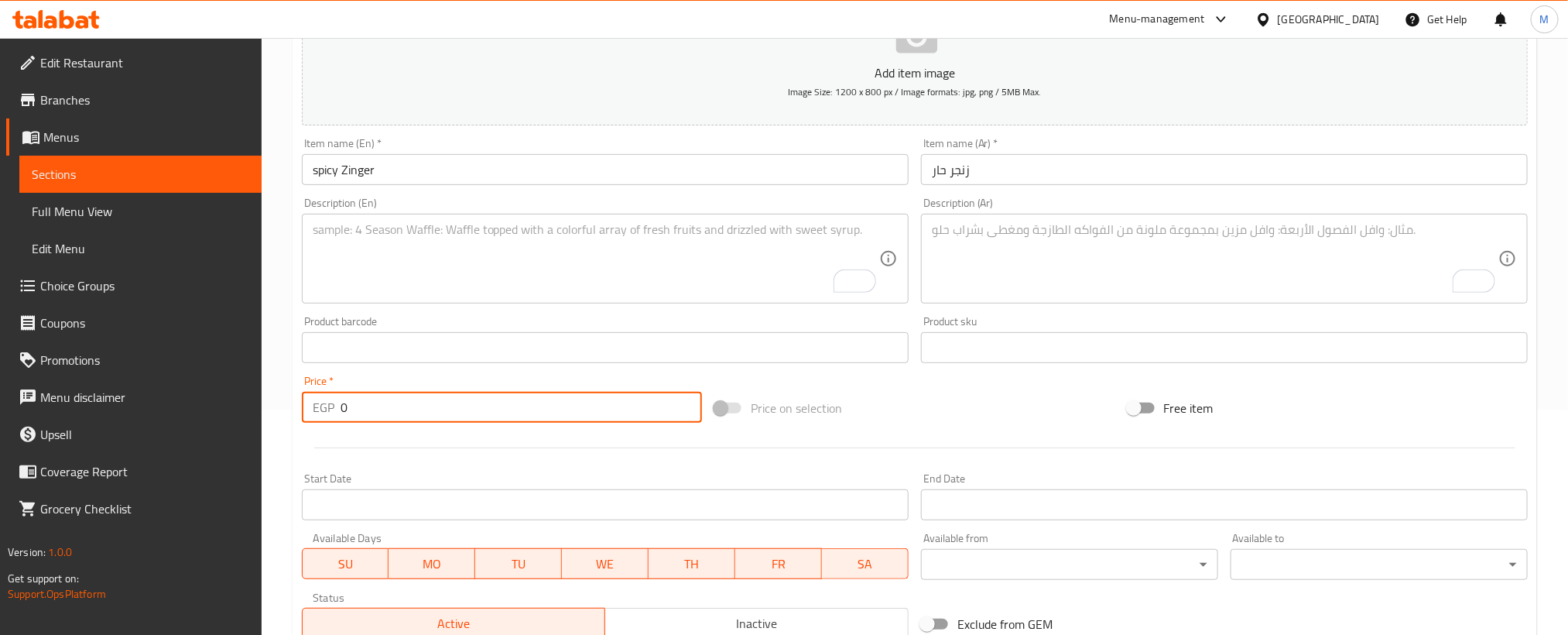
click at [607, 407] on input "0" at bounding box center [521, 407] width 361 height 31
paste input "95"
type input "95"
click at [1180, 251] on textarea "To enrich screen reader interactions, please activate Accessibility in Grammarl…" at bounding box center [1215, 259] width 566 height 74
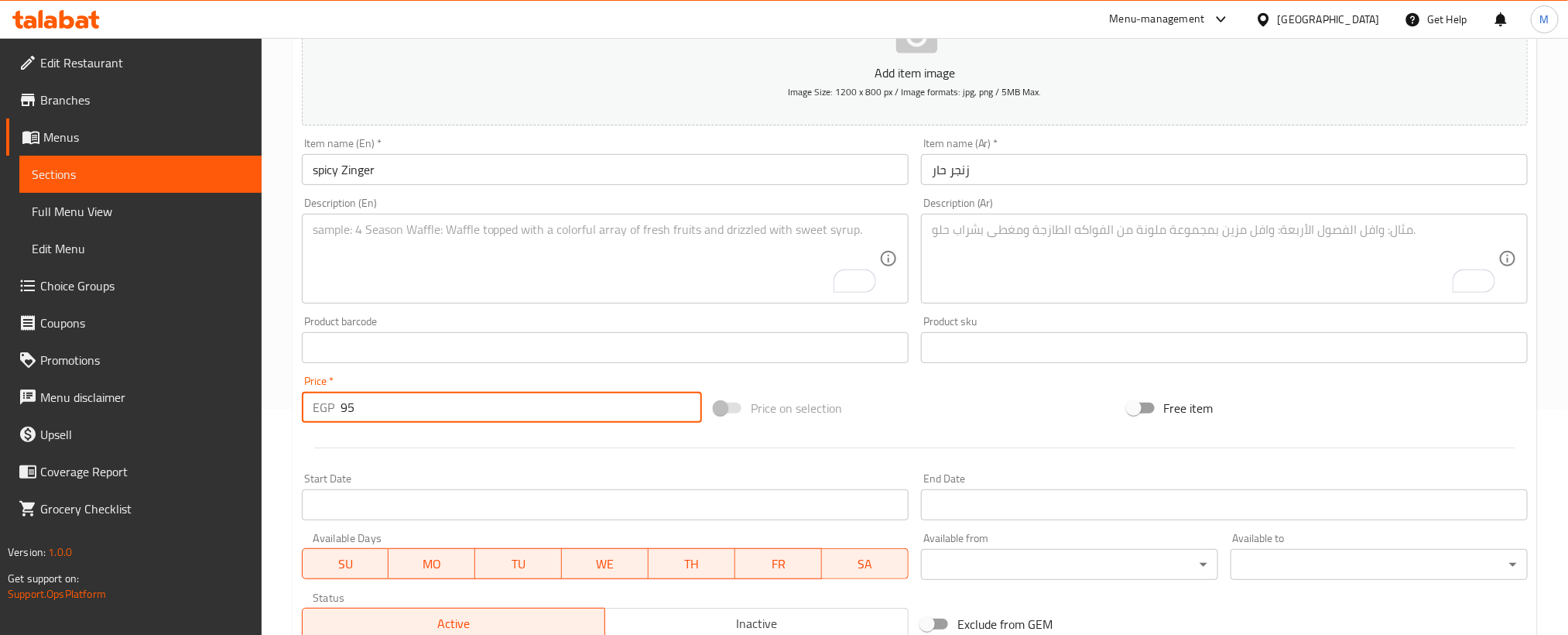
paste textarea "عيش فينا"
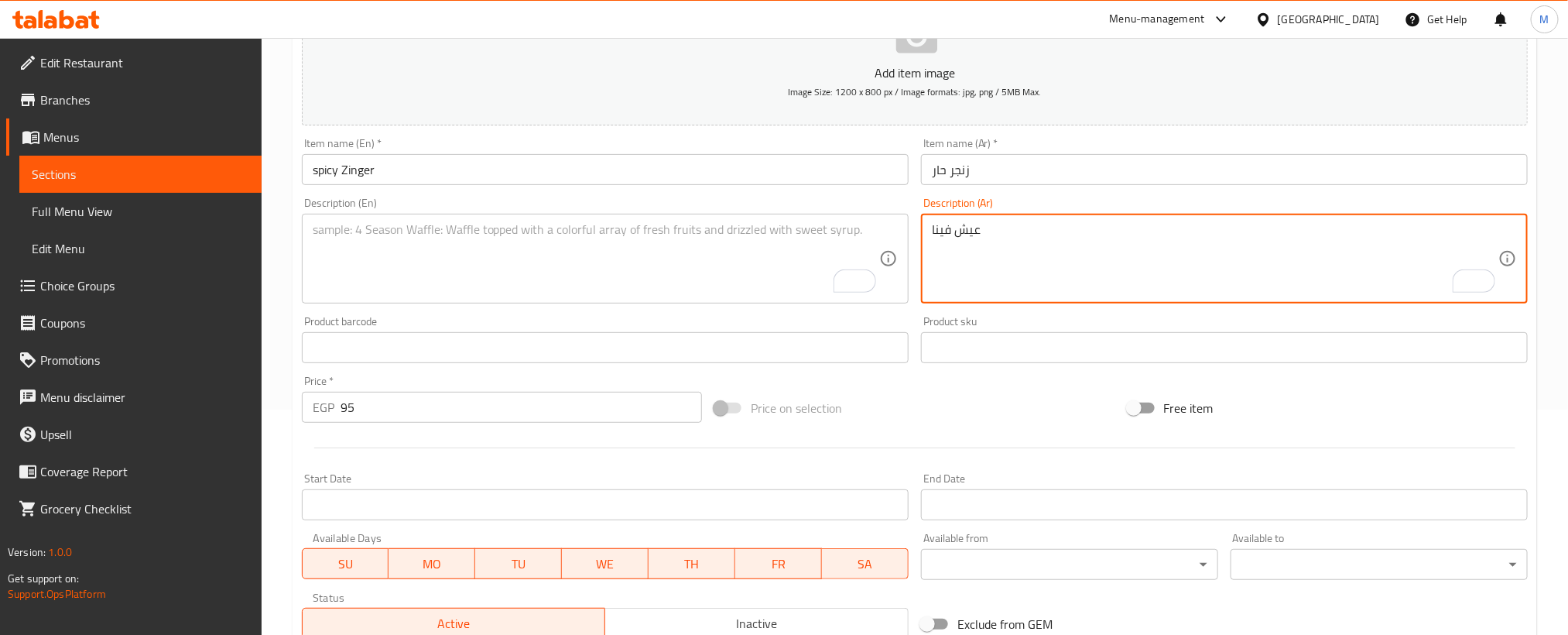
type textarea "عيش فينا"
click at [690, 282] on textarea "To enrich screen reader interactions, please activate Accessibility in Grammarl…" at bounding box center [596, 259] width 566 height 74
paste textarea "Bread fina"
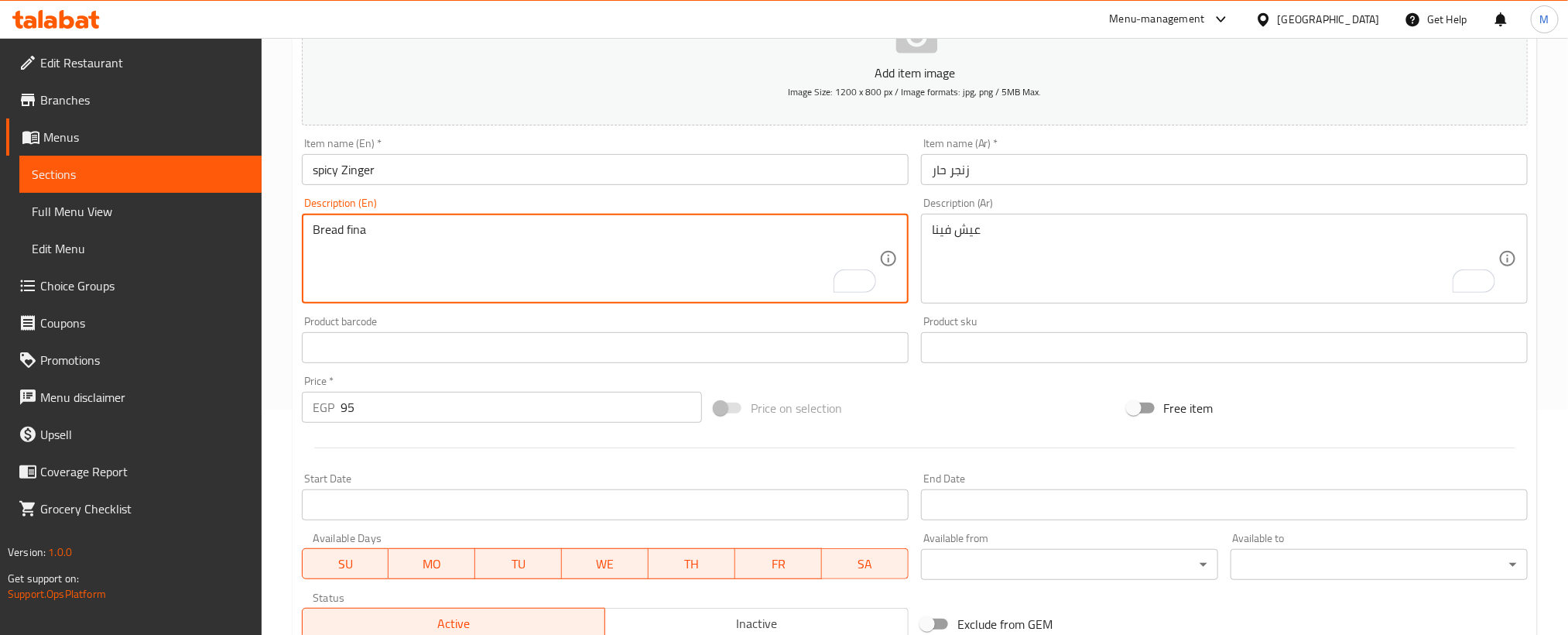
type textarea "Bread fina"
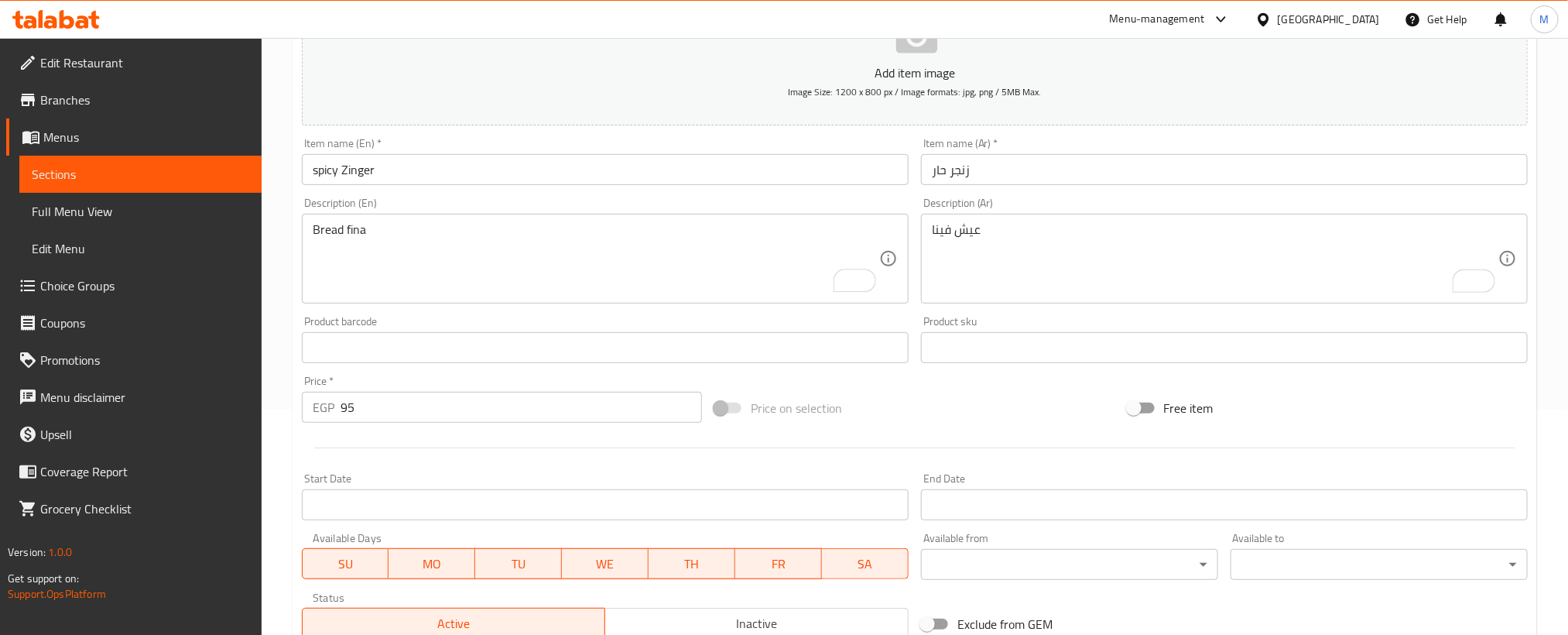
click at [964, 402] on div "Price on selection" at bounding box center [914, 407] width 413 height 41
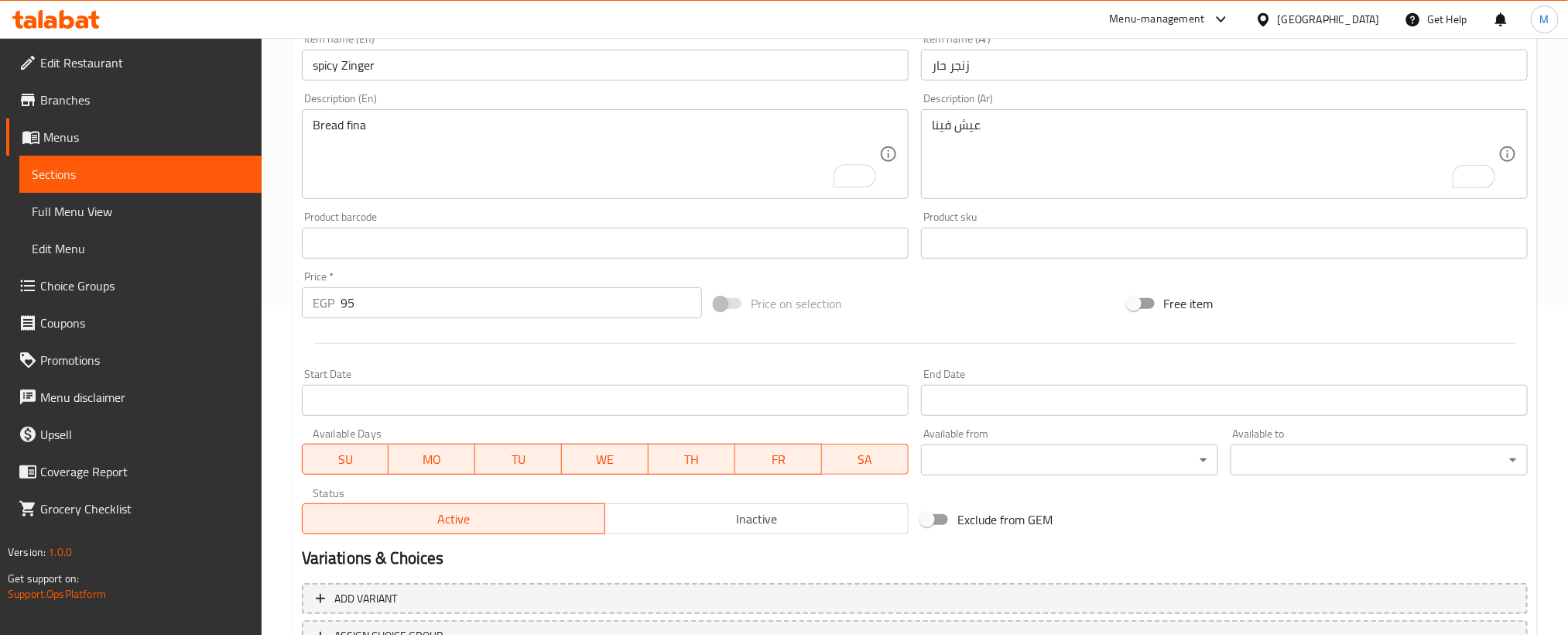
scroll to position [458, 0]
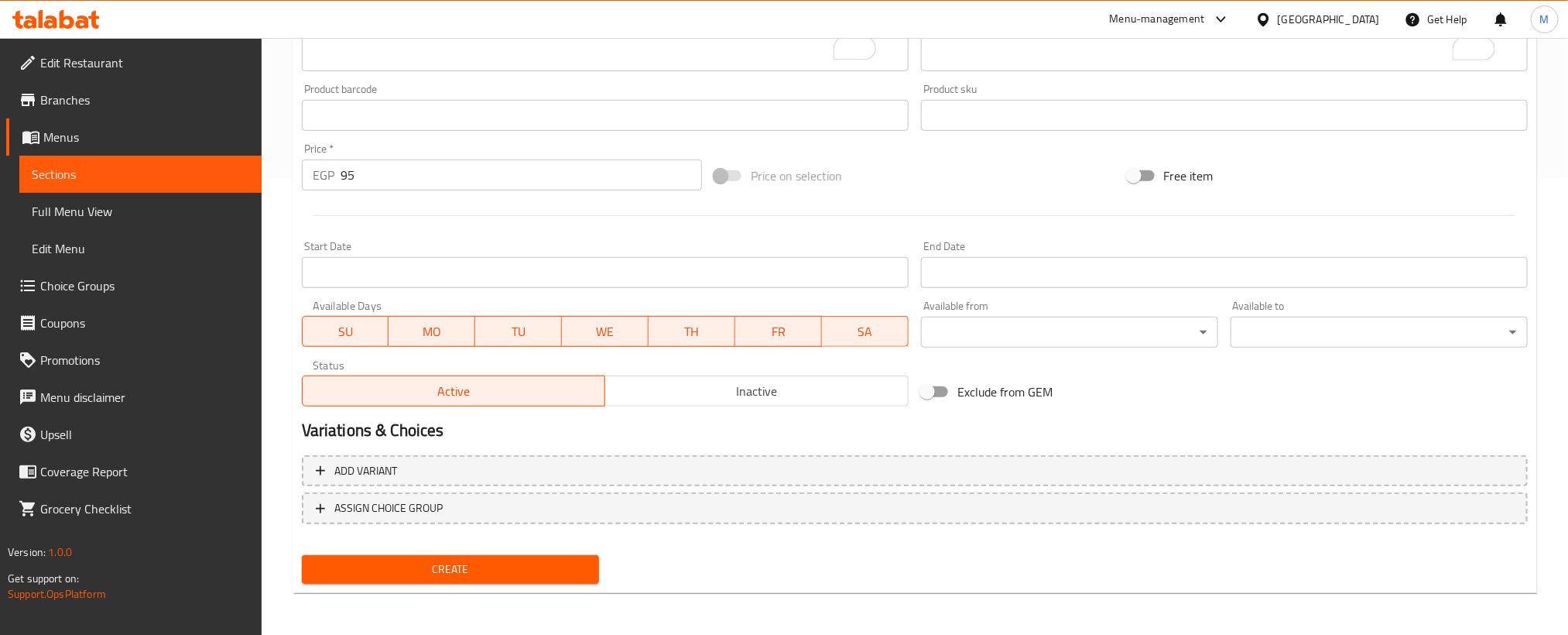
click at [562, 560] on span "Create" at bounding box center [450, 569] width 272 height 20
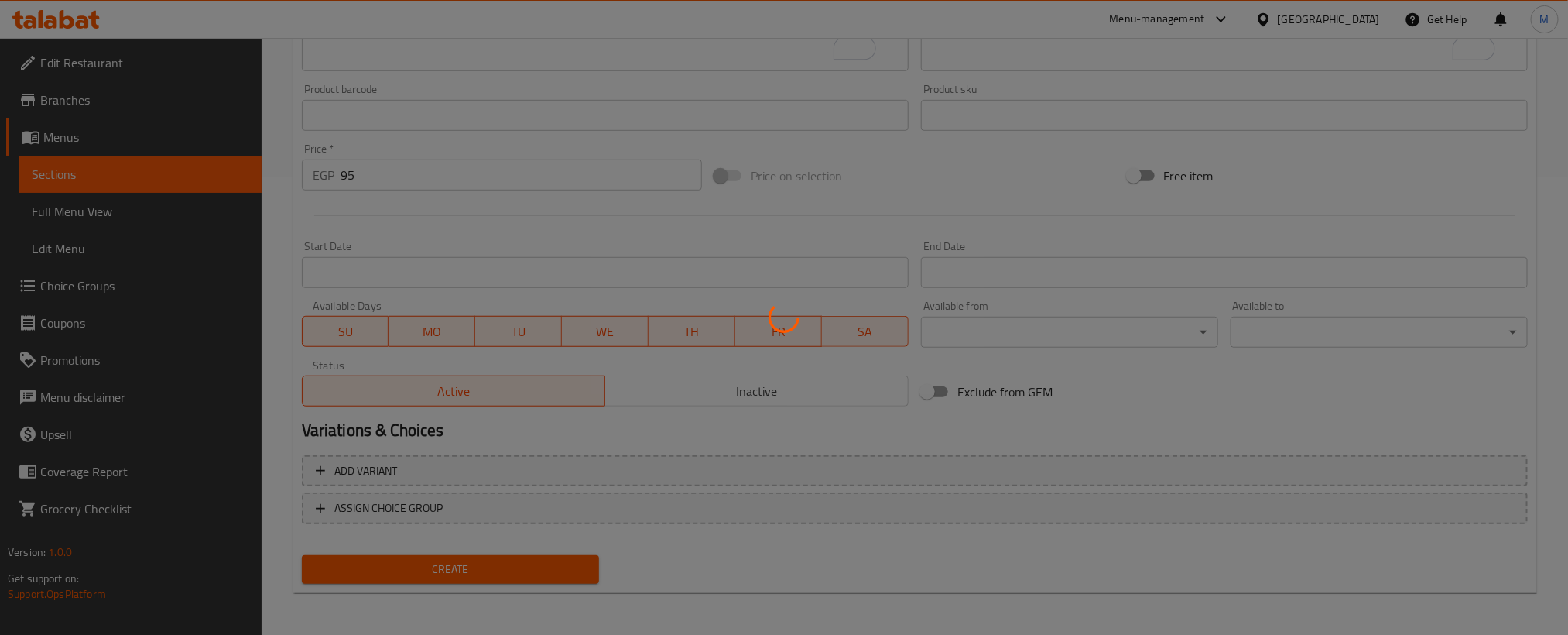
type input "0"
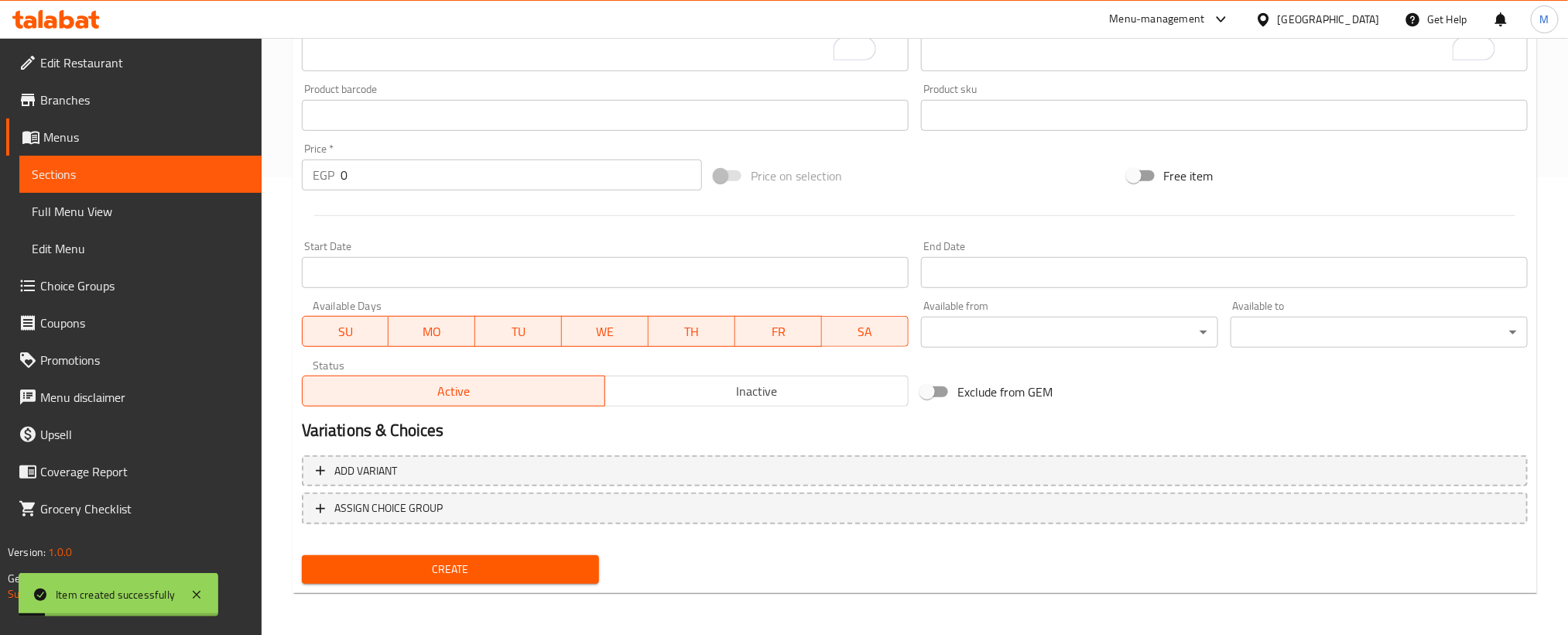
scroll to position [342, 0]
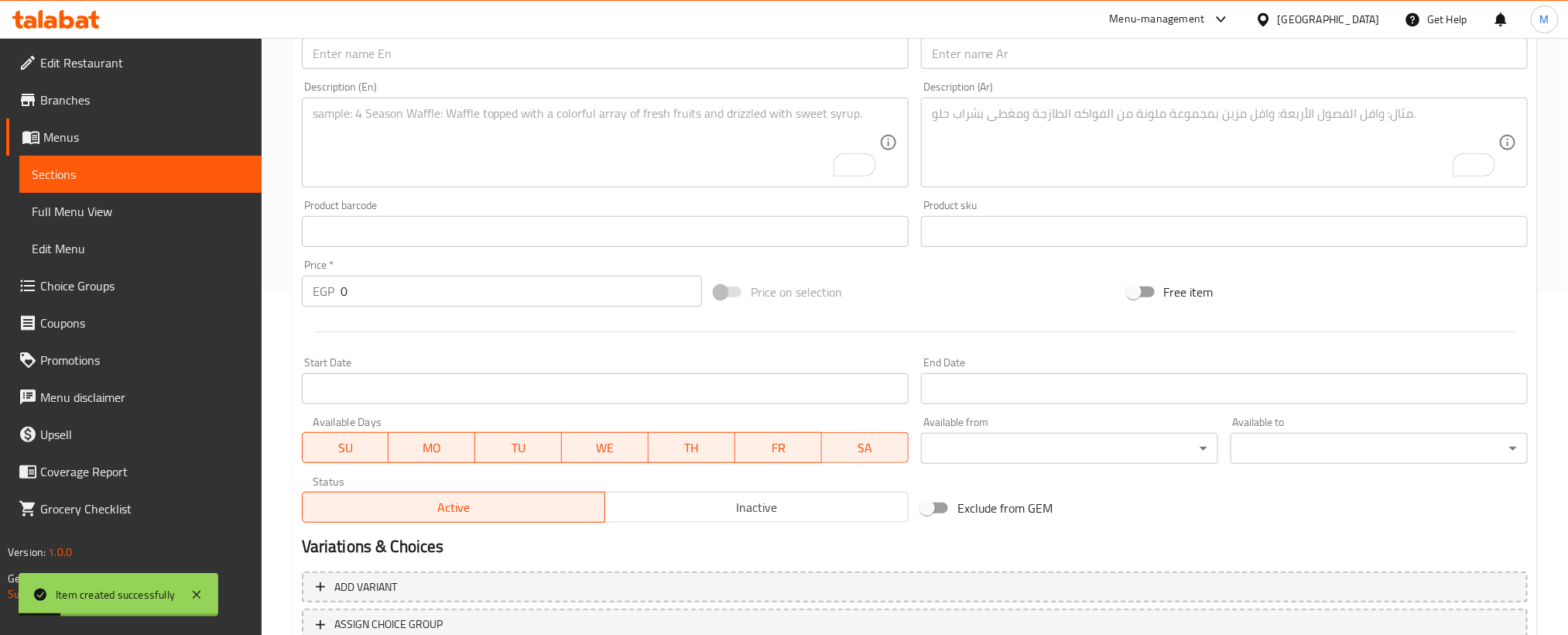
click at [1264, 54] on input "text" at bounding box center [1224, 53] width 607 height 31
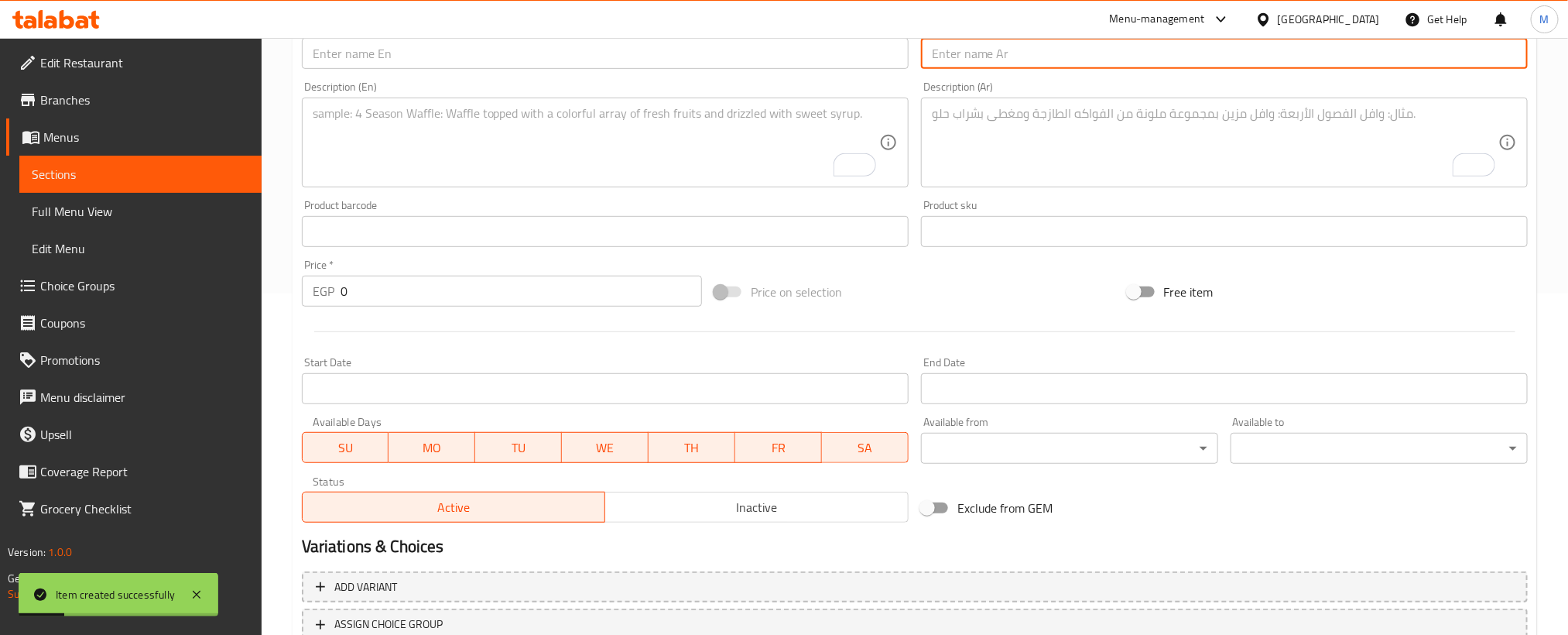
paste input "تشيكن خواطر"
type input "تشيكن خواطر"
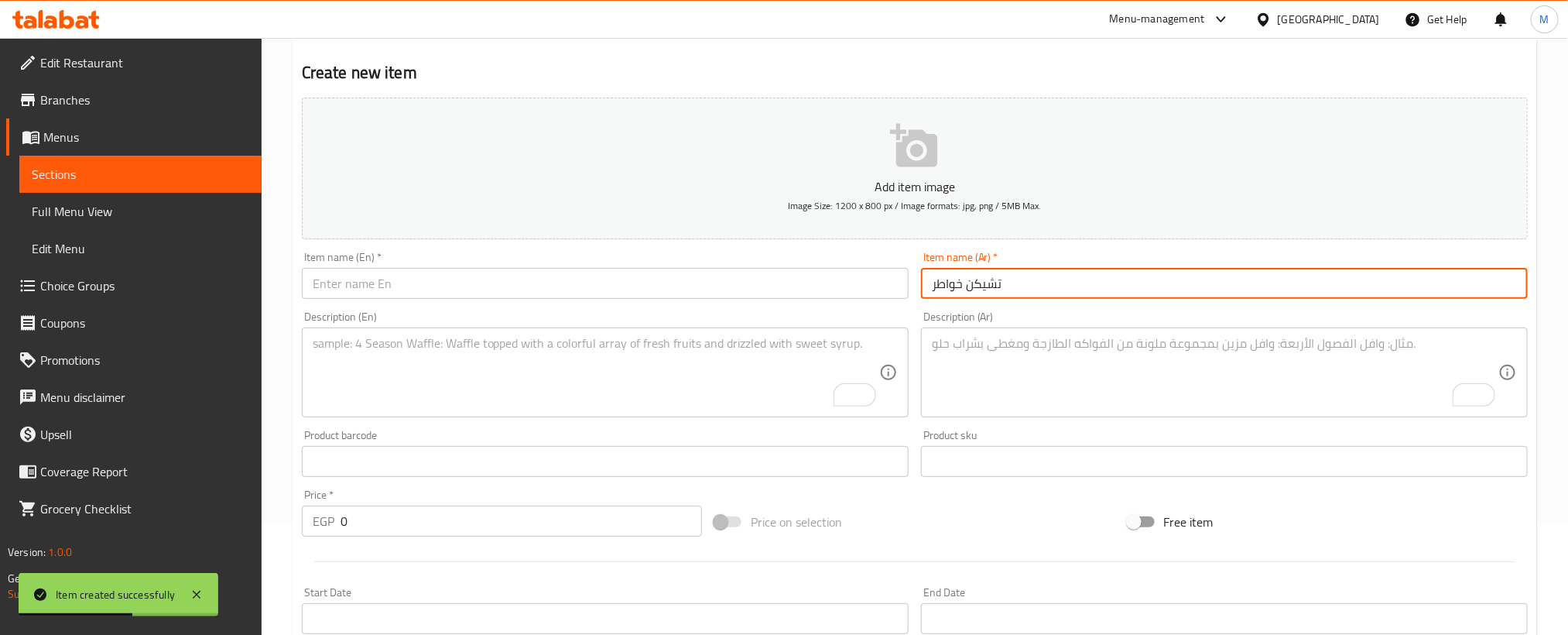
scroll to position [109, 0]
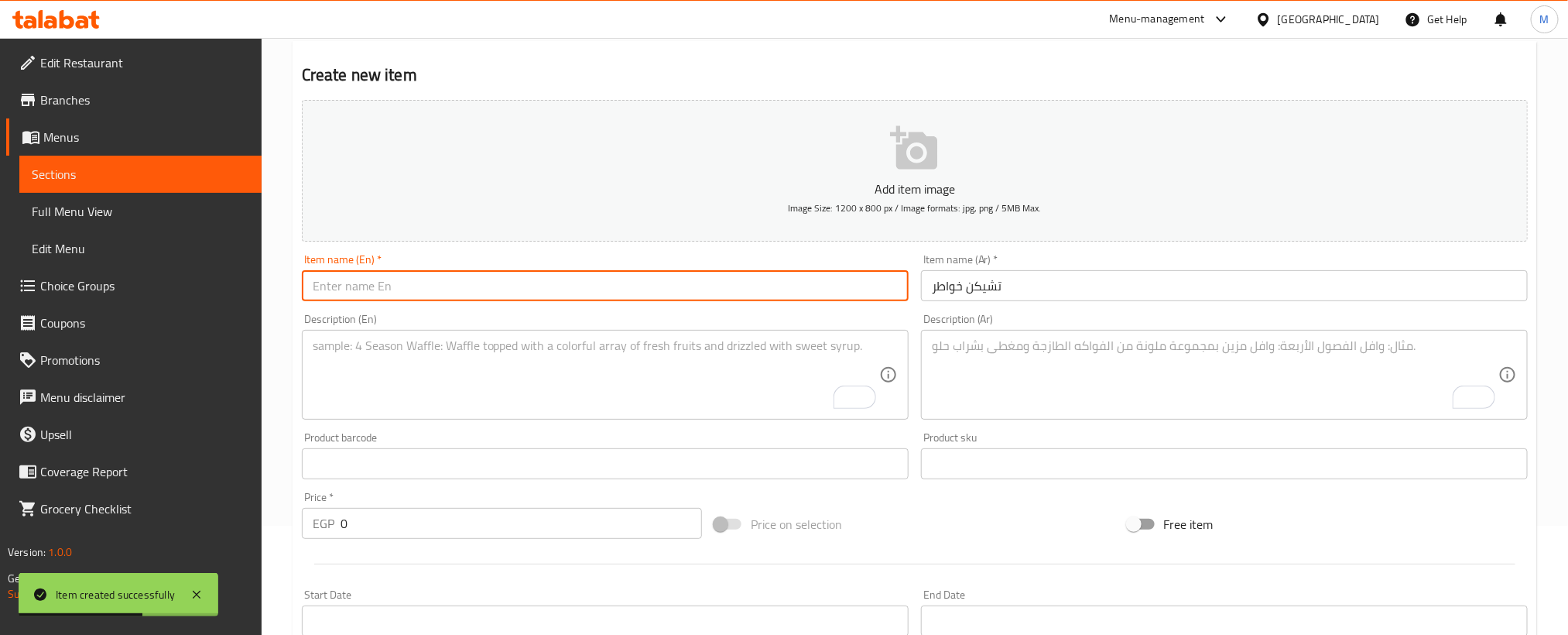
click at [514, 292] on input "text" at bounding box center [605, 285] width 607 height 31
paste input "Chicken"
paste input "khawatir"
click at [356, 293] on input "Chicken khawatir" at bounding box center [605, 285] width 607 height 31
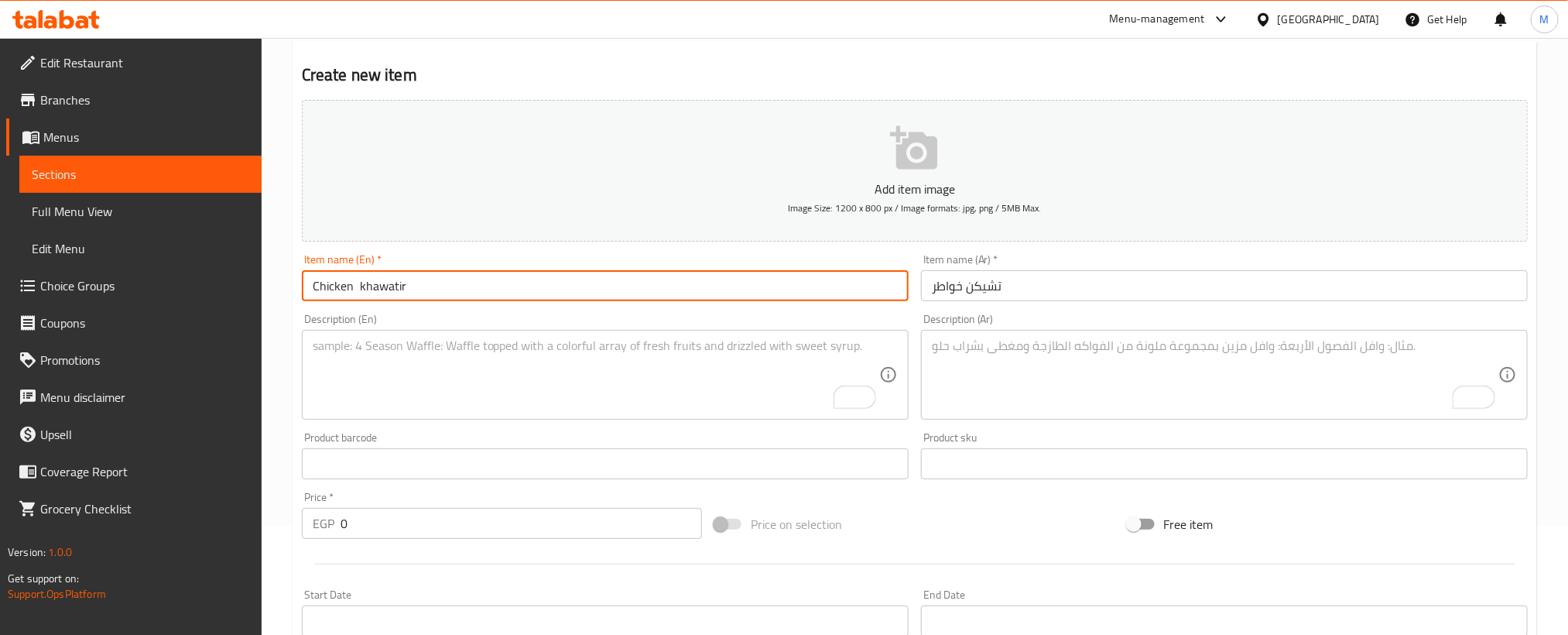
click at [356, 293] on input "Chicken khawatir" at bounding box center [605, 285] width 607 height 31
type input "Chicken Khawatir"
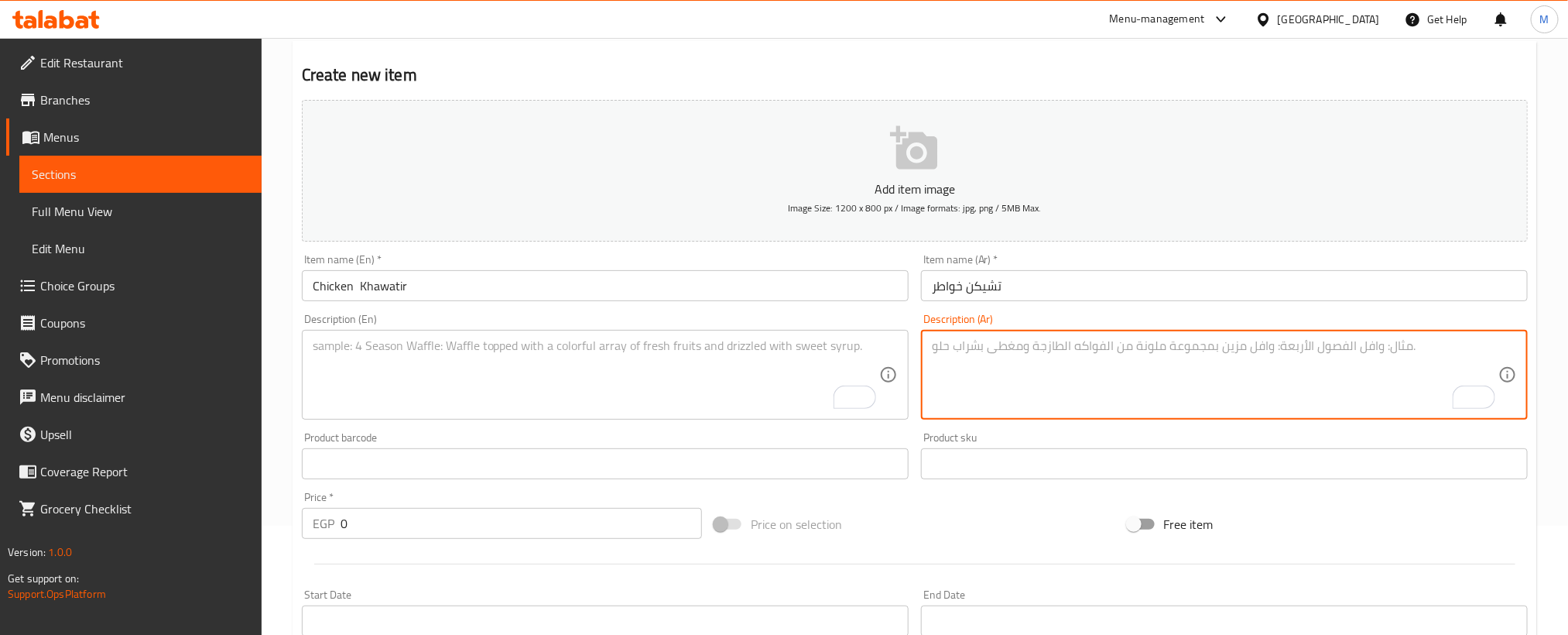
click at [1225, 356] on textarea "To enrich screen reader interactions, please activate Accessibility in Grammarl…" at bounding box center [1215, 375] width 566 height 74
paste textarea "قطع الكرسبى المقرمشه مع صوص الرانش والخيار المخلل وشرائح الرومى المدخن مع وش ال…"
type textarea "قطع الكرسبى المقرمشه مع صوص الرانش والخيار المخلل وشرائح الرومى المدخن مع وش ال…"
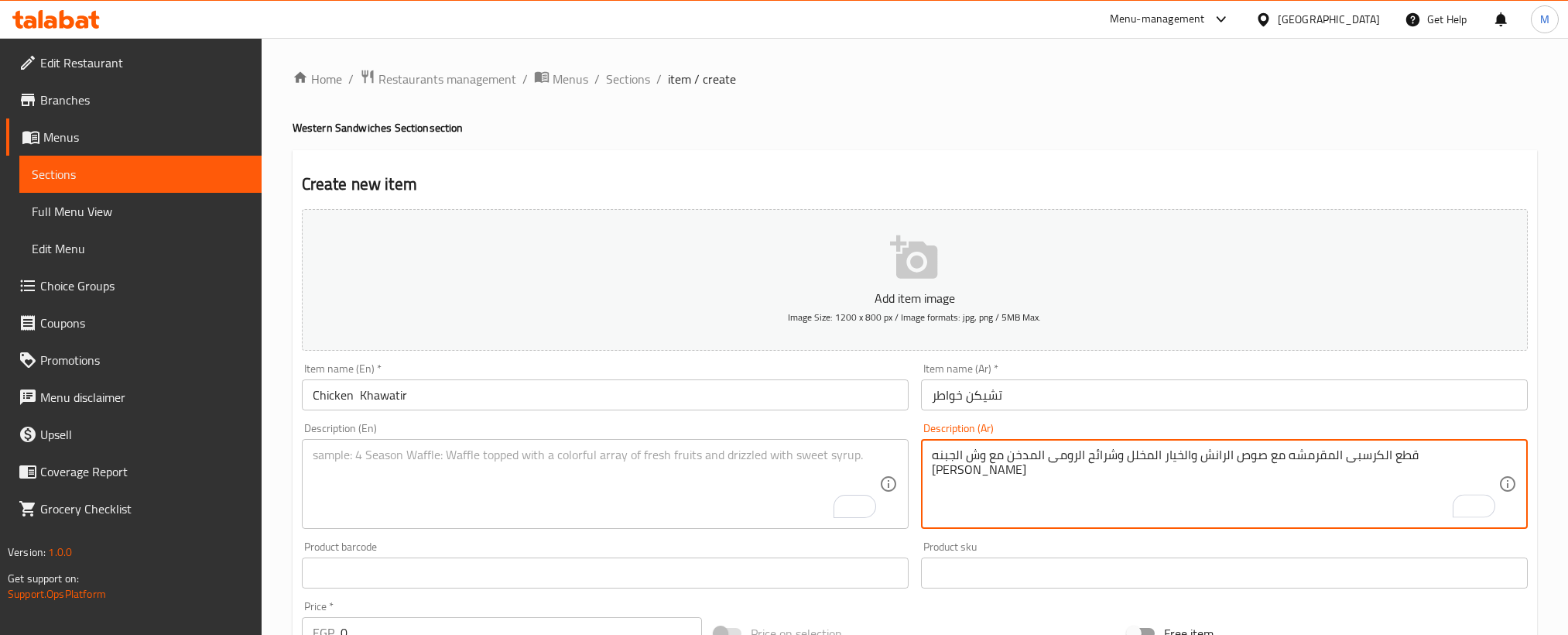
scroll to position [109, 0]
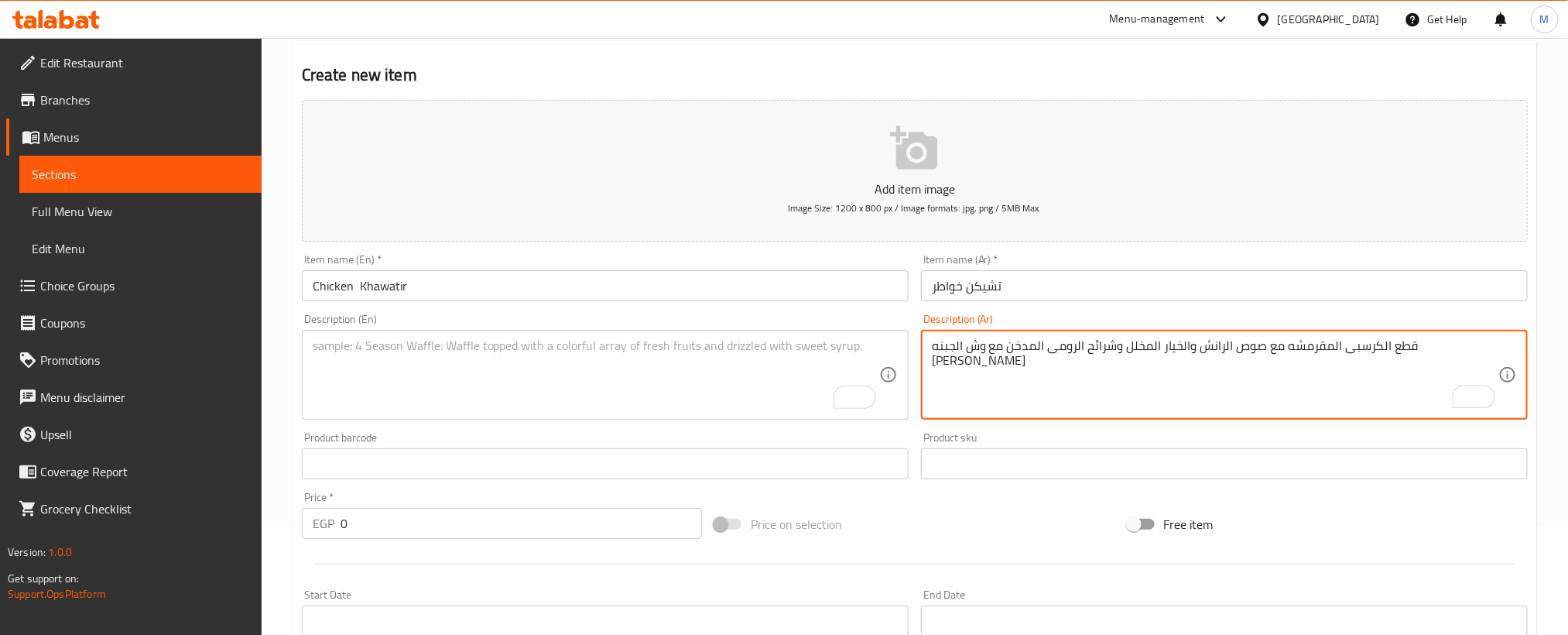
click at [563, 352] on textarea "To enrich screen reader interactions, please activate Accessibility in Grammarl…" at bounding box center [596, 375] width 566 height 74
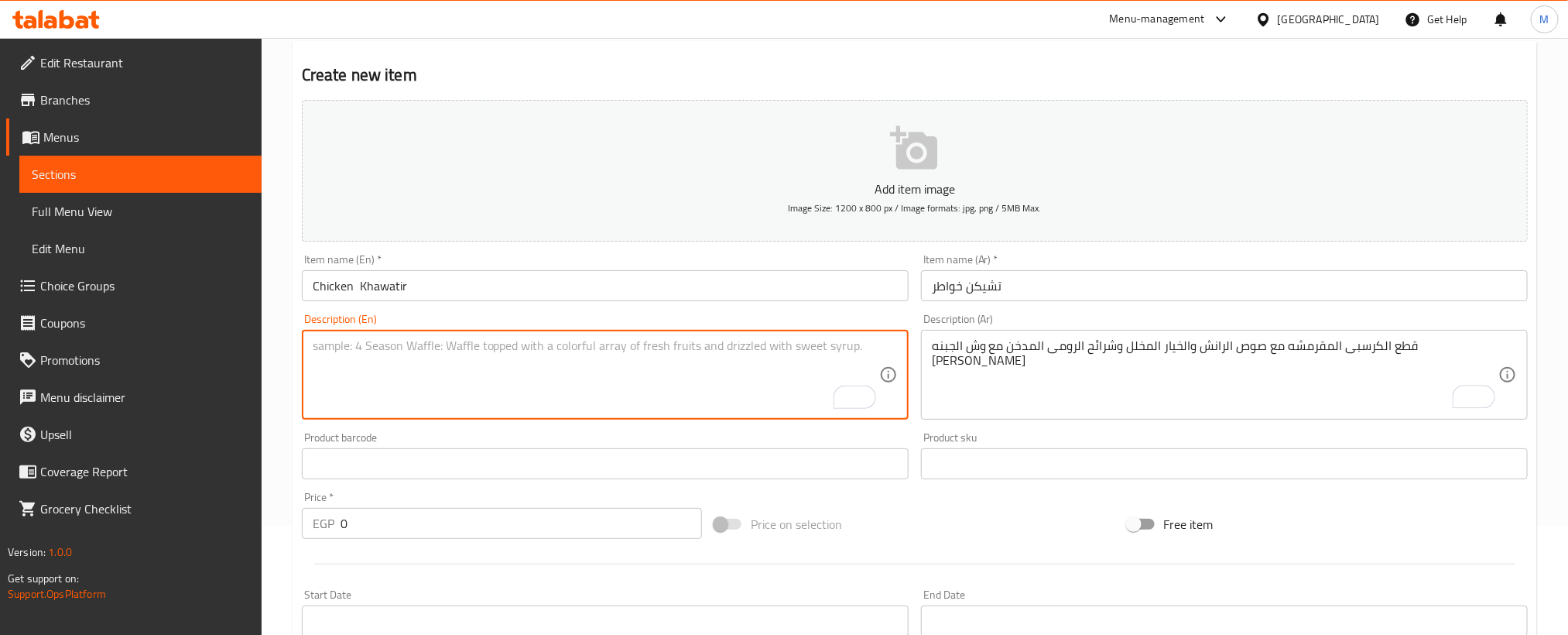
paste textarea "Crispy pieces with ranch sauce, pickled cucumbers, smoked turkey slices and moz…"
type textarea "Crispy pieces with ranch sauce, pickled cucumbers, smoked turkey slices and moz…"
click at [908, 523] on div "Price on selection" at bounding box center [914, 523] width 413 height 41
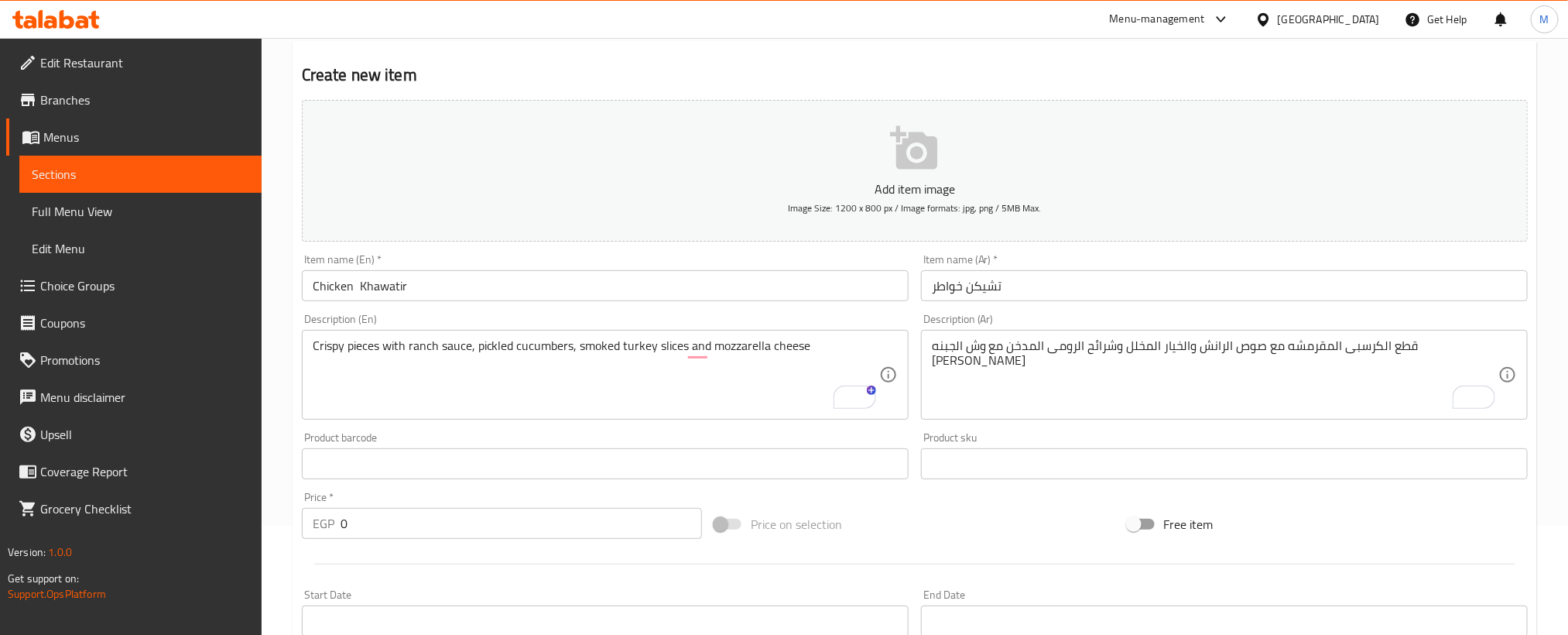
click at [406, 516] on input "0" at bounding box center [521, 523] width 361 height 31
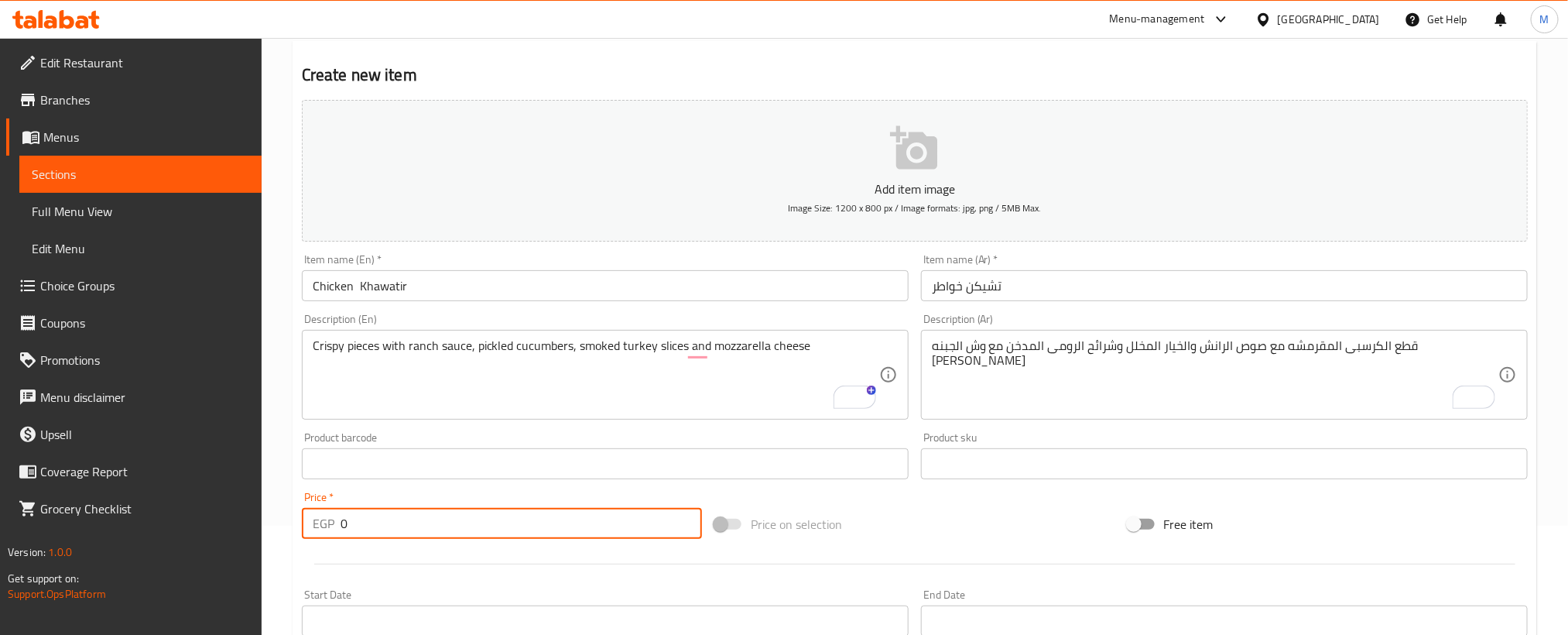
click at [406, 516] on input "0" at bounding box center [521, 523] width 361 height 31
paste input "11"
type input "110"
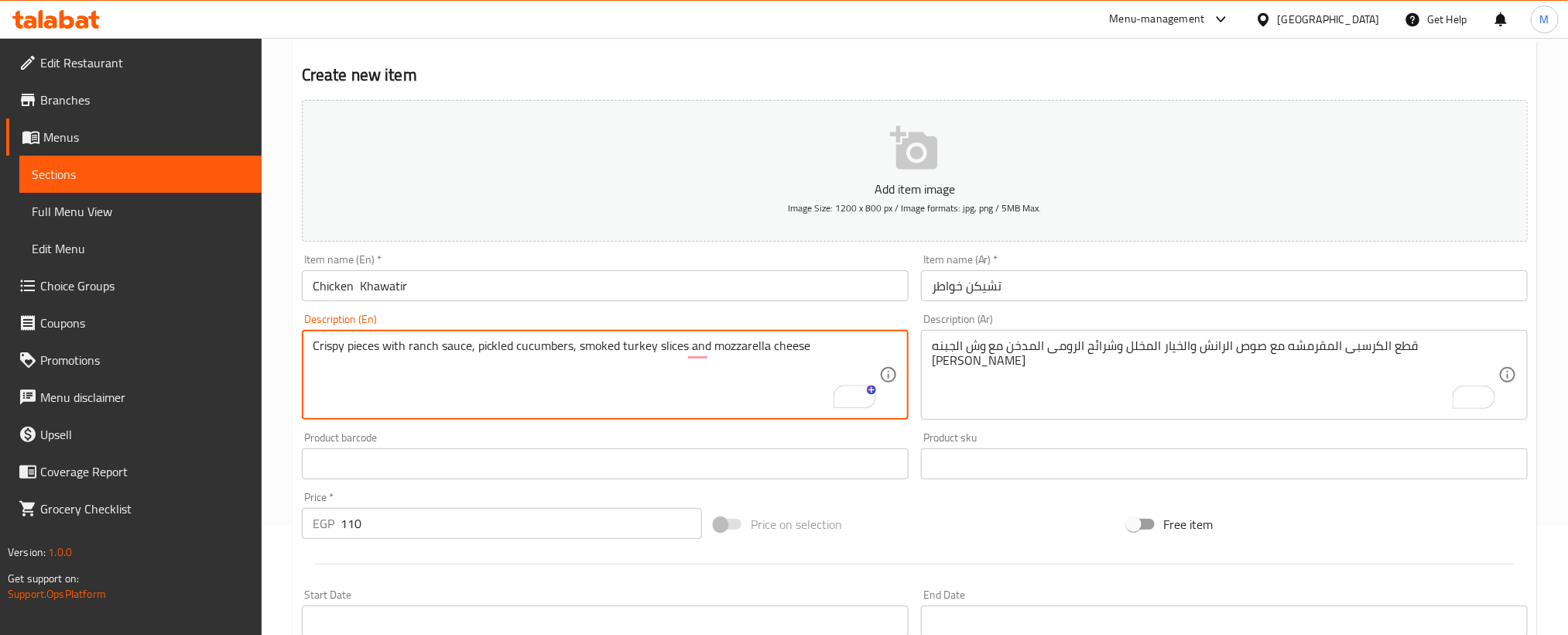
click at [832, 344] on textarea "Crispy pieces with ranch sauce, pickled cucumbers, smoked turkey slices and moz…" at bounding box center [596, 375] width 566 height 74
paste textarea "Bread fina"
type textarea "Crispy pieces with ranch sauce, pickled cucumbers, smoked turkey slices and moz…"
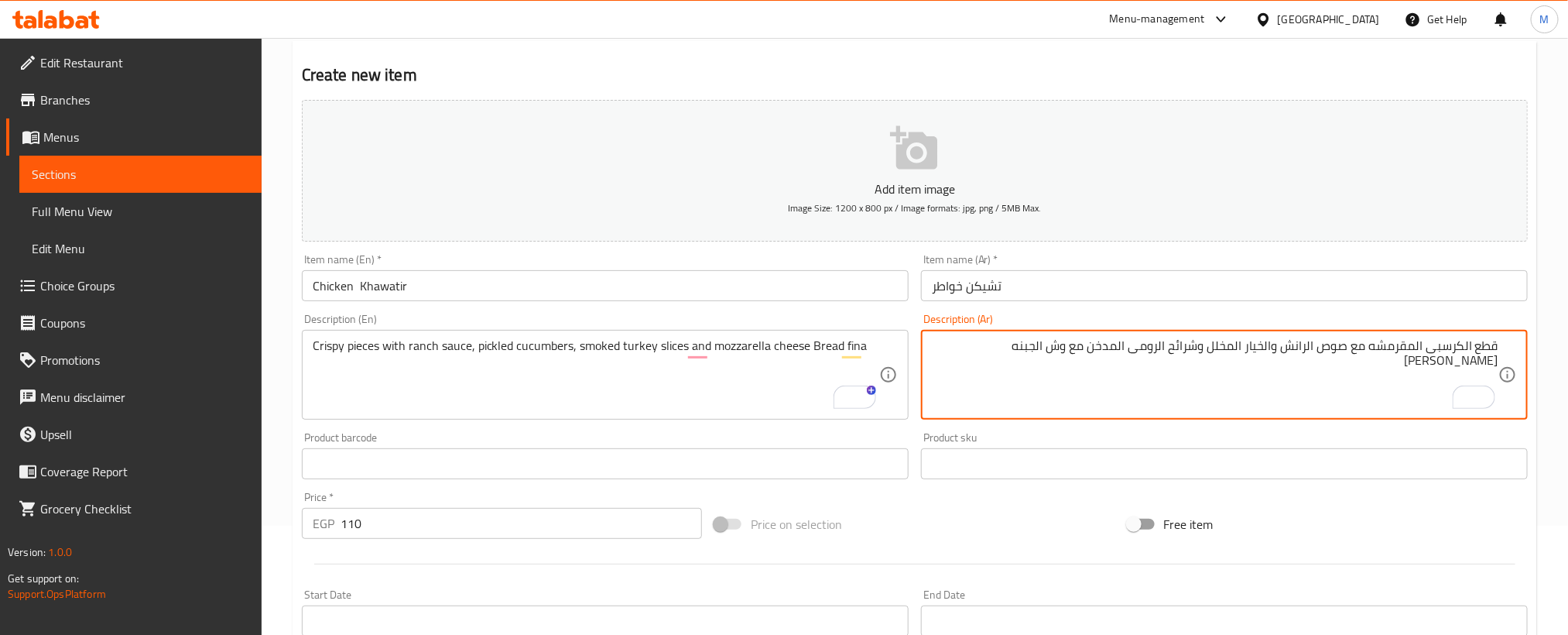
click at [949, 356] on textarea "قطع الكرسبى المقرمشه مع صوص الرانش والخيار المخلل وشرائح الرومى المدخن مع وش ال…" at bounding box center [1215, 375] width 566 height 74
paste textarea "عيش فينا"
type textarea "قطع الكرسبى المقرمشه مع صوص الرانش والخيار المخلل وشرائح الرومى المدخن مع وش ال…"
click at [904, 506] on div "Price on selection" at bounding box center [914, 523] width 413 height 41
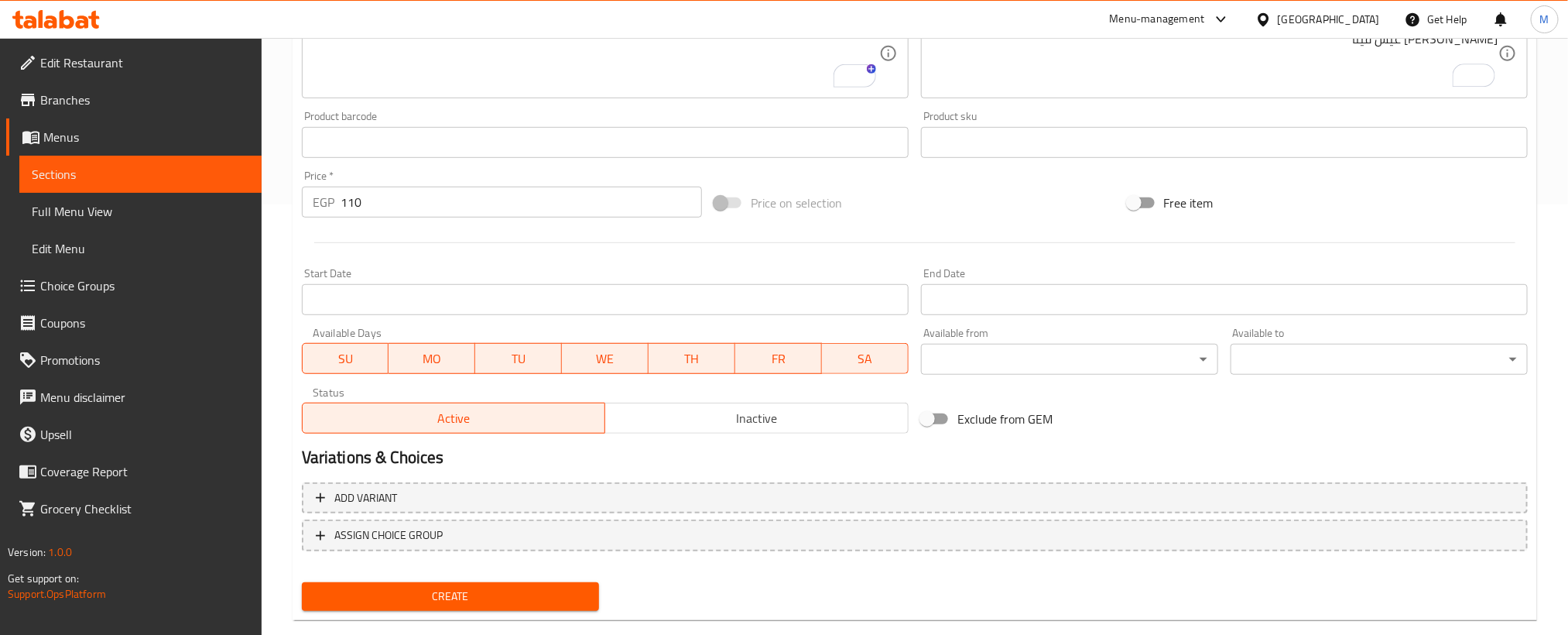
scroll to position [458, 0]
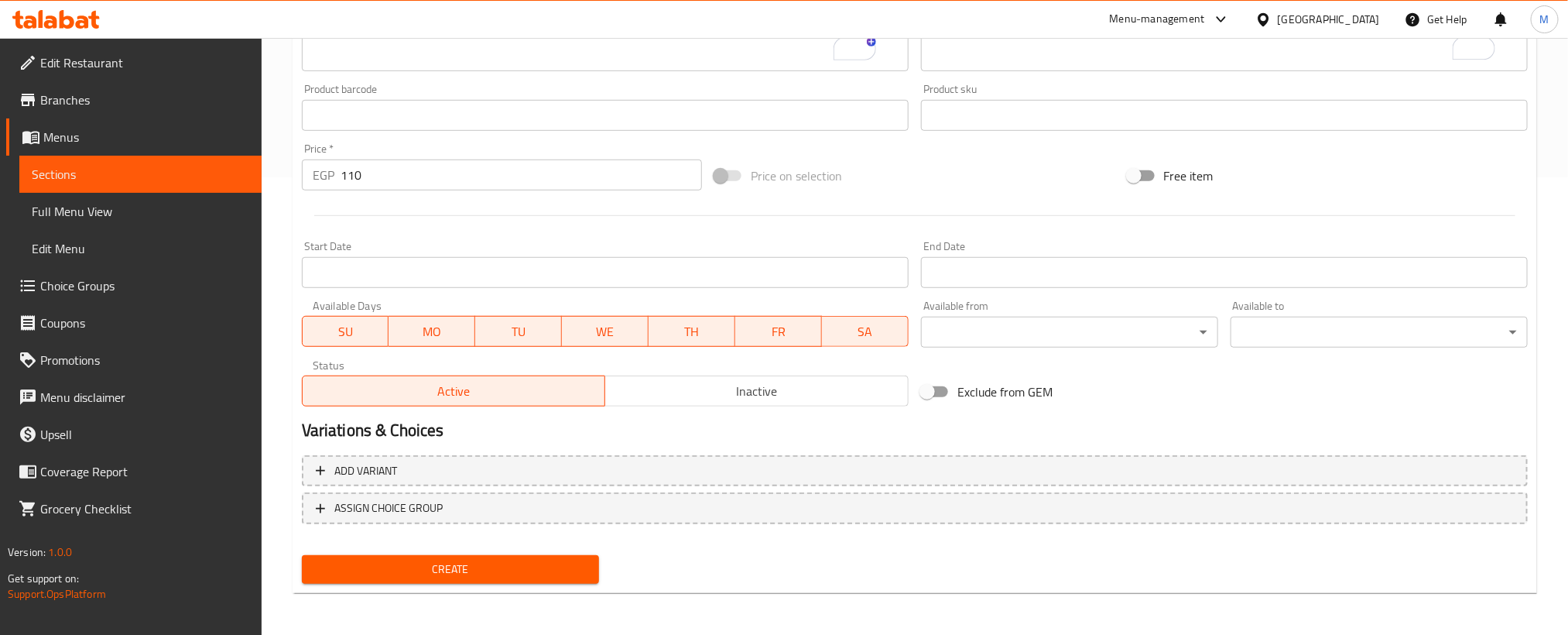
click at [559, 558] on button "Create" at bounding box center [450, 569] width 298 height 29
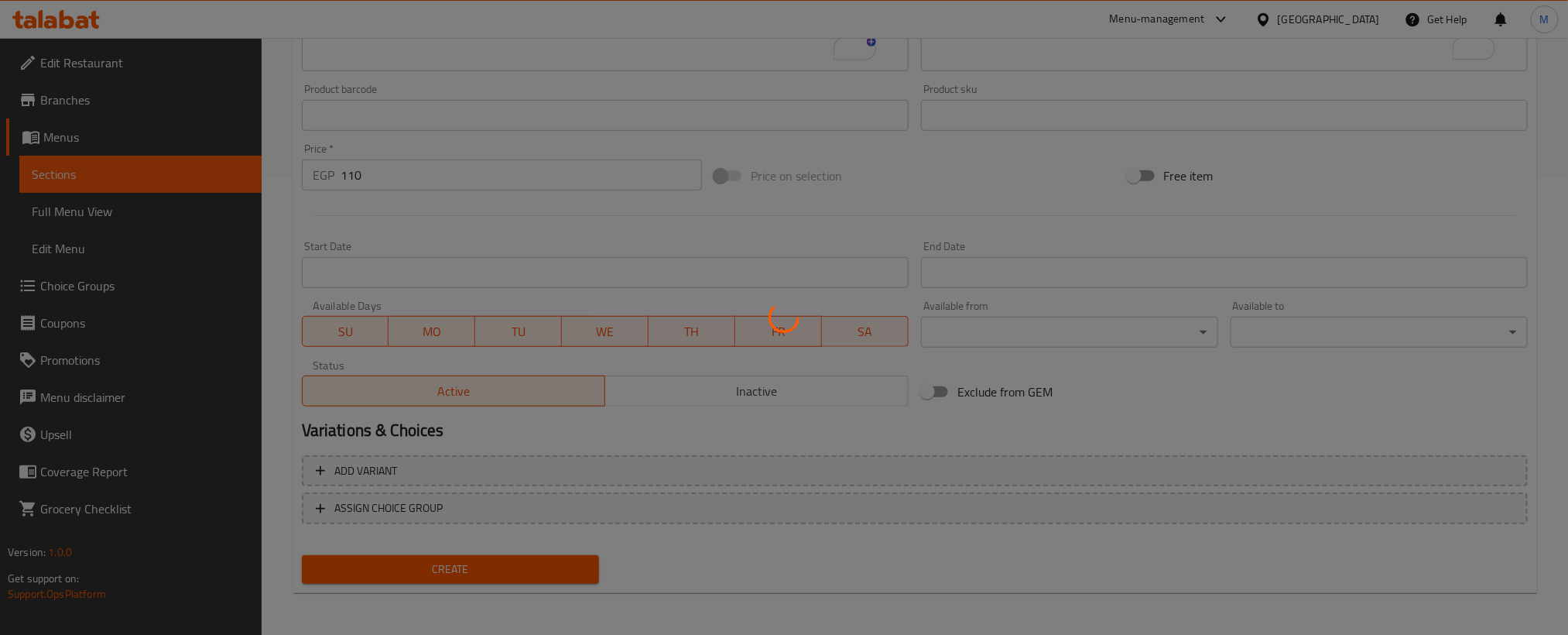
type input "0"
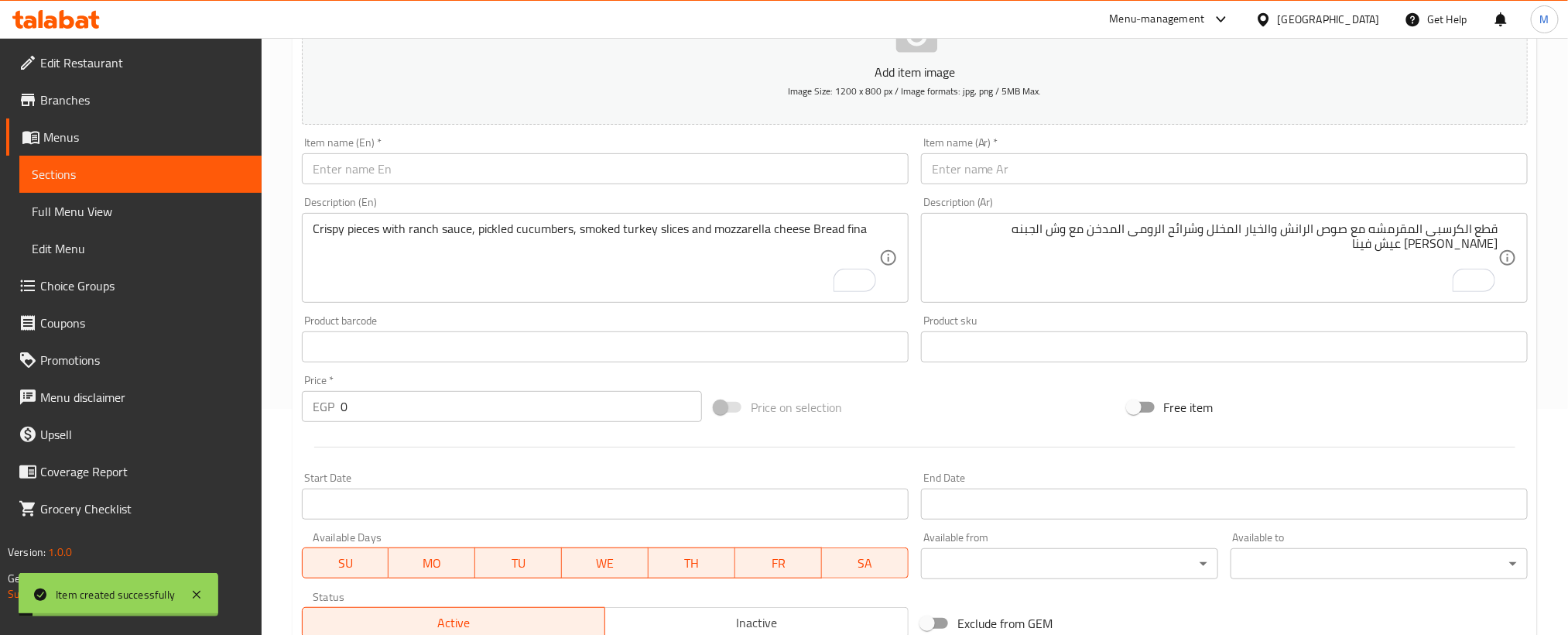
scroll to position [225, 0]
click at [1205, 153] on div "Item name (Ar)   * Item name (Ar) *" at bounding box center [1224, 161] width 607 height 48
click at [1206, 177] on input "text" at bounding box center [1224, 169] width 607 height 31
paste input "تشيكن بيف خواطر"
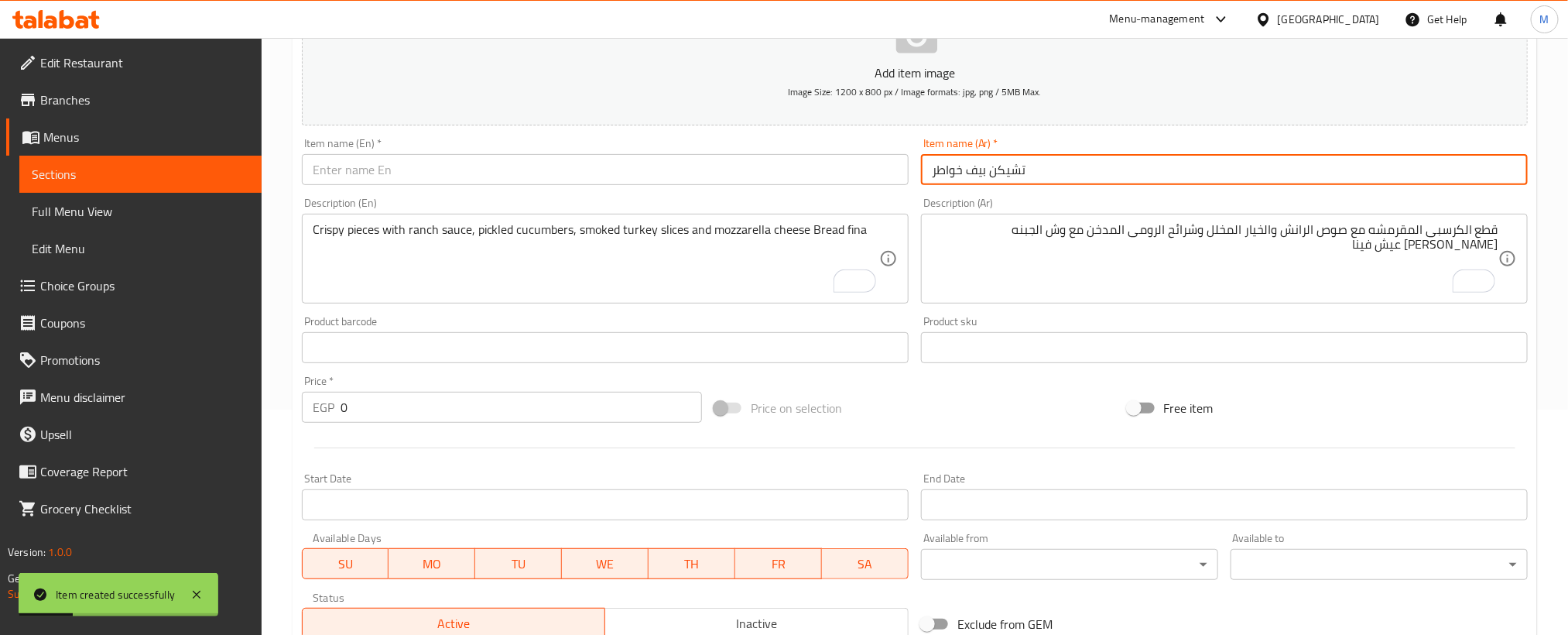
type input "تشيكن بيف خواطر"
click at [560, 174] on input "text" at bounding box center [605, 169] width 607 height 31
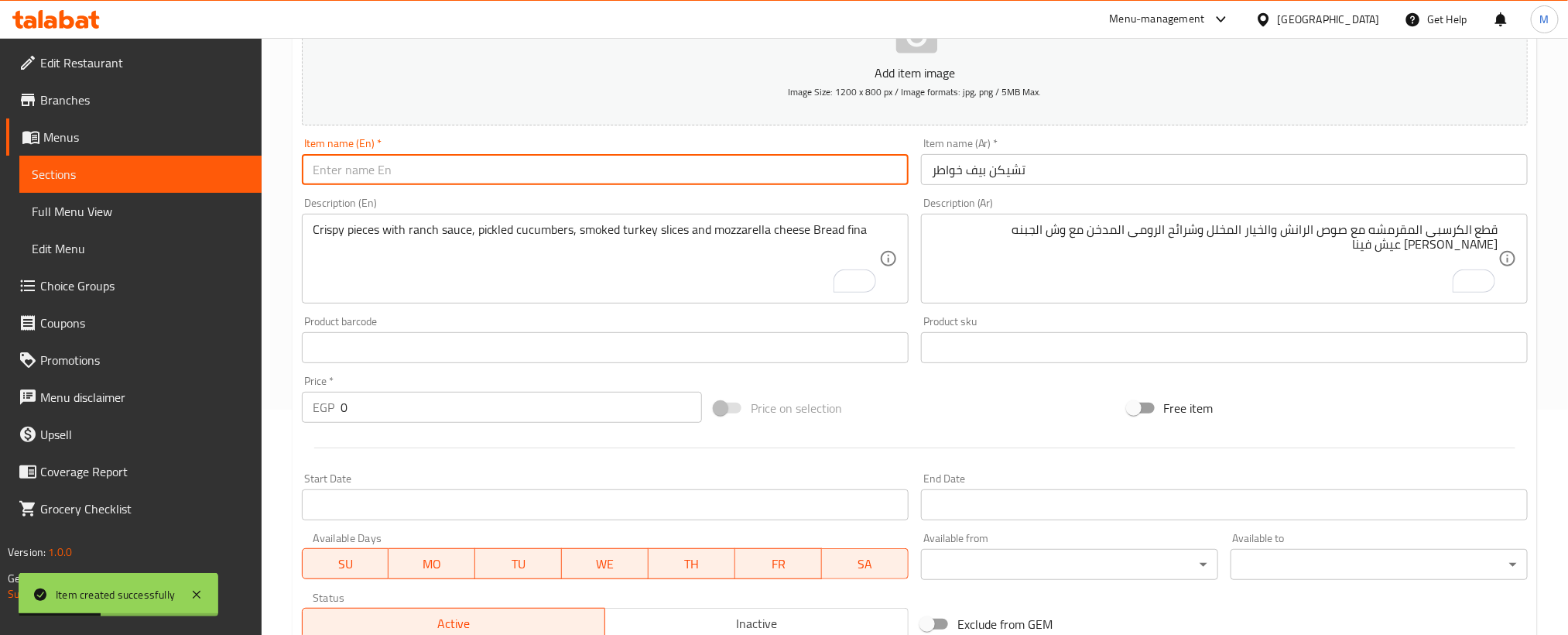
paste input "Chicken beef"
paste input "khawatir"
click at [468, 168] on input "Chicken beef khawatir" at bounding box center [605, 169] width 607 height 31
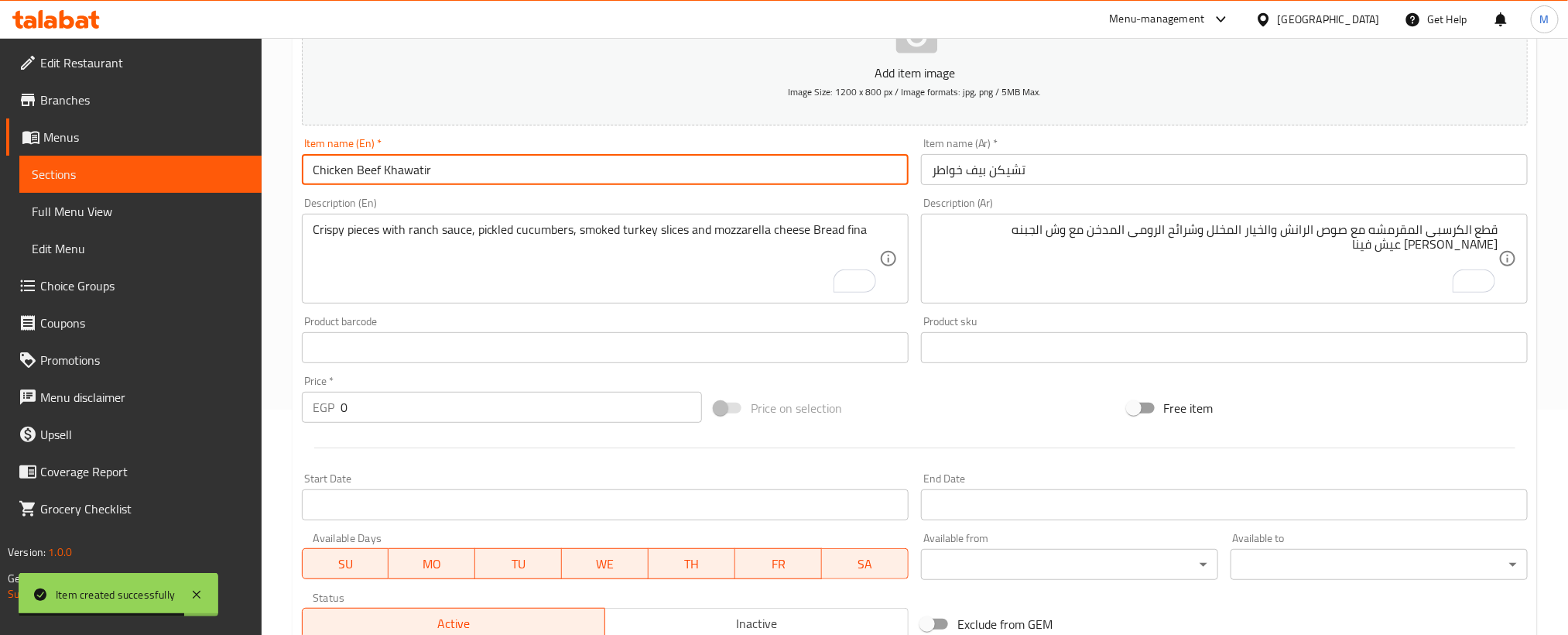
type input "Chicken Beef Khawatir"
click at [1128, 264] on textarea "قطع الكرسبى المقرمشه مع صوص الرانش والخيار المخلل وشرائح الرومى المدخن مع وش ال…" at bounding box center [1215, 259] width 566 height 74
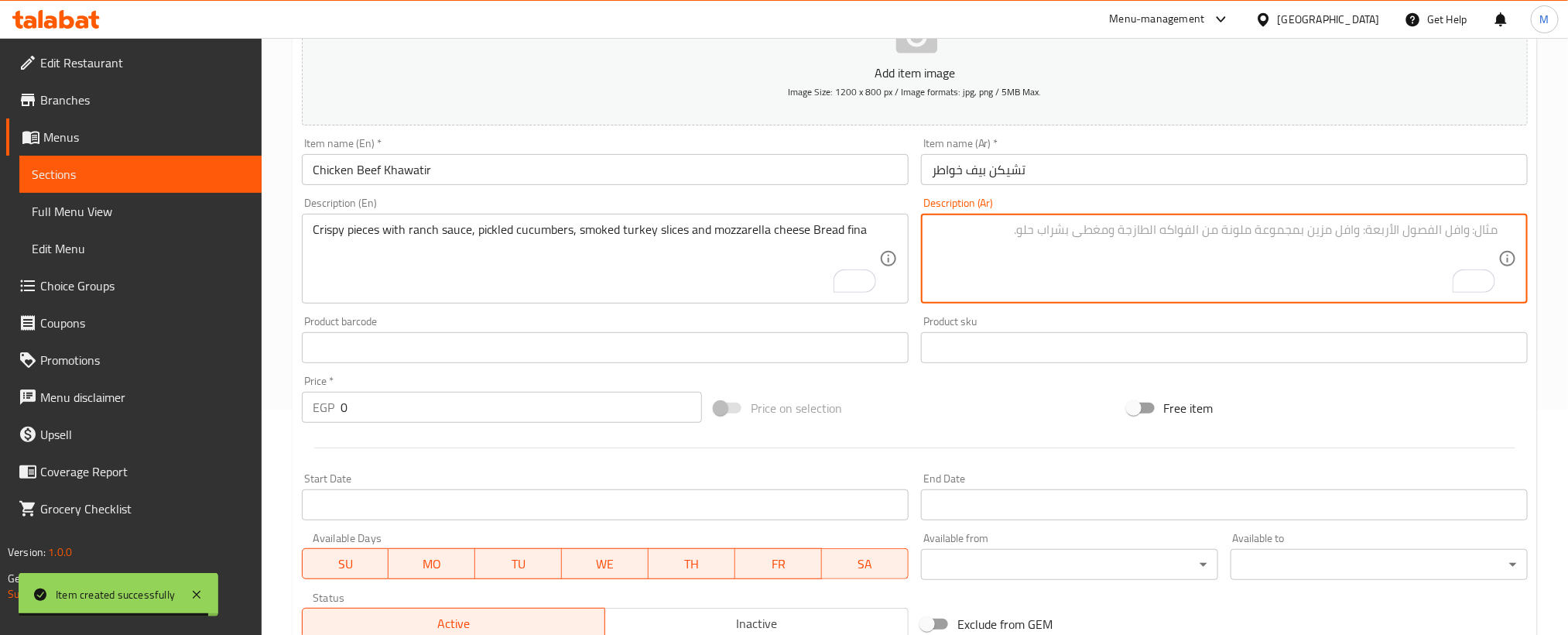
paste textarea "قطع الكرسبى المقرمشه مع صوص الرانش والخيار المخلل وشرائح اللحم البقرى مع وش الج…"
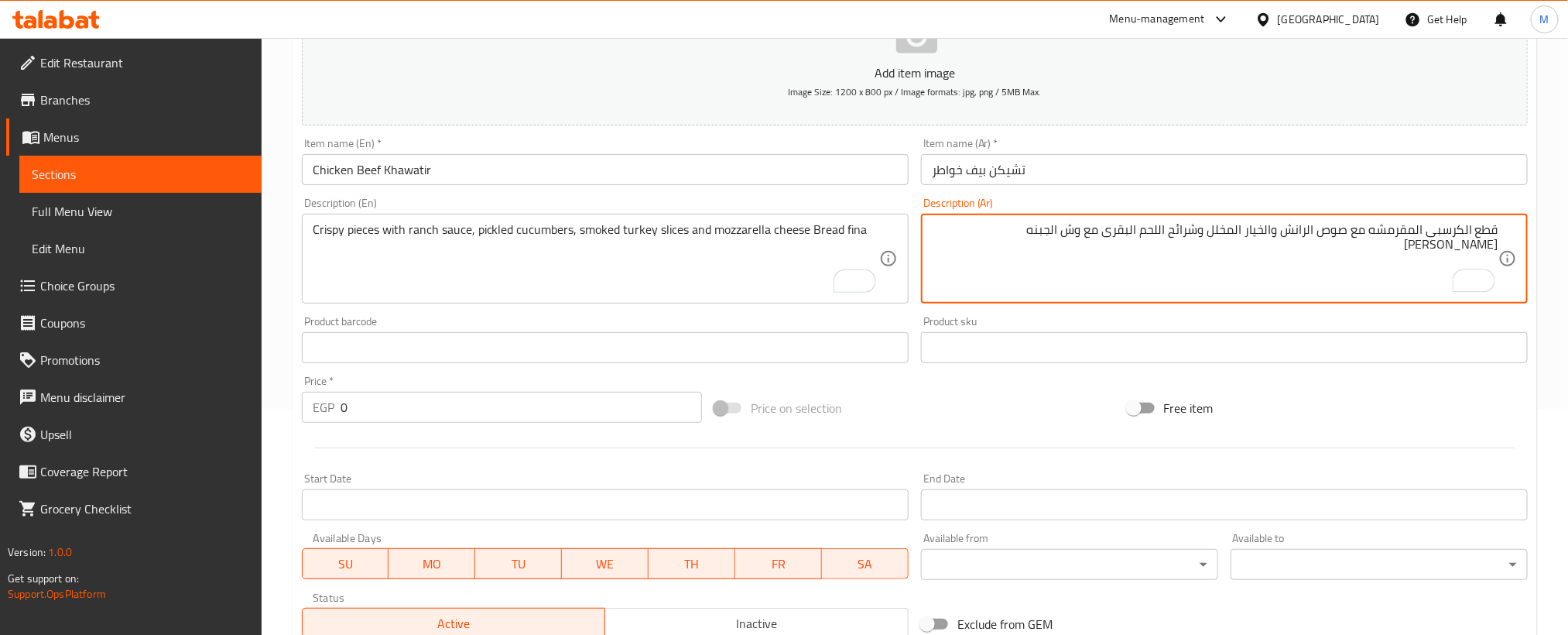
type textarea "قطع الكرسبى المقرمشه مع صوص الرانش والخيار المخلل وشرائح اللحم البقرى مع وش الج…"
click at [599, 246] on textarea "Crispy pieces with ranch sauce, pickled cucumbers, smoked turkey slices and moz…" at bounding box center [596, 259] width 566 height 74
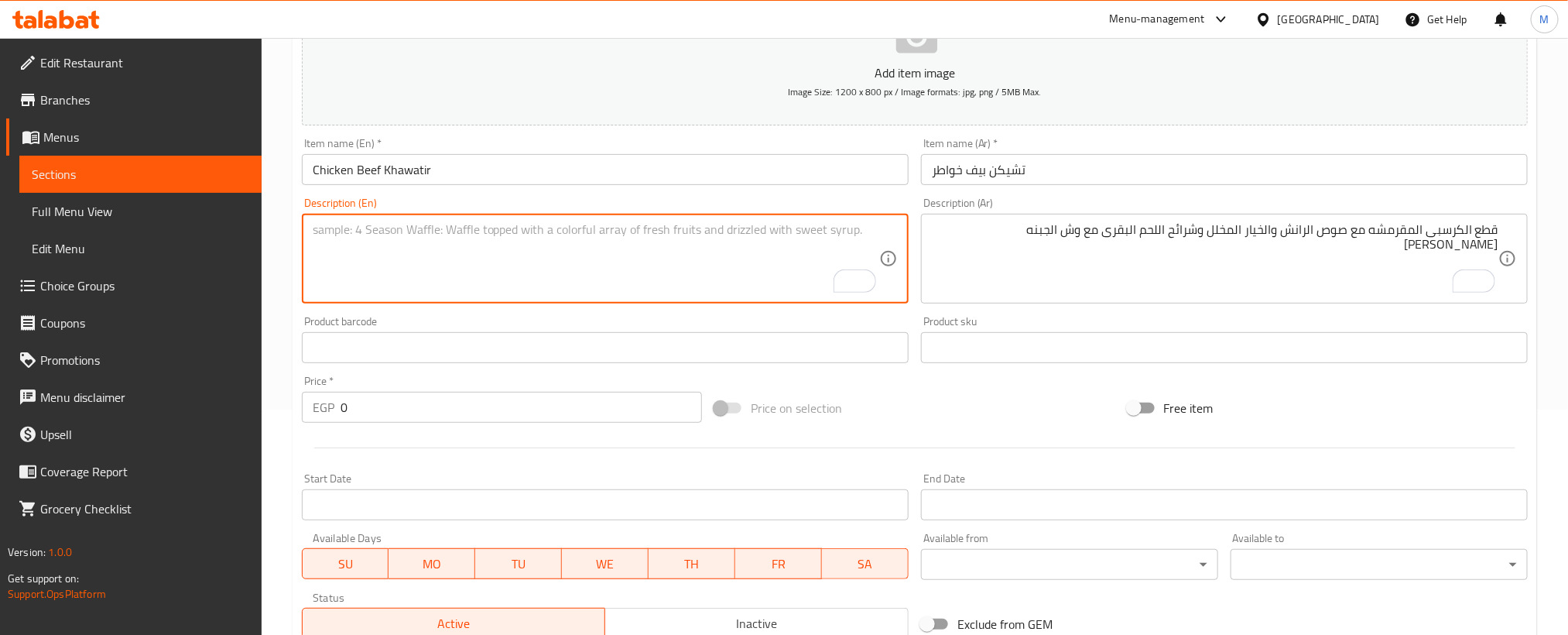
paste textarea "Crispy pieces with ranch sauce, pickles, beef slices and mozzarella cheese."
type textarea "Crispy pieces with ranch sauce, pickles, beef slices and mozzarella cheese."
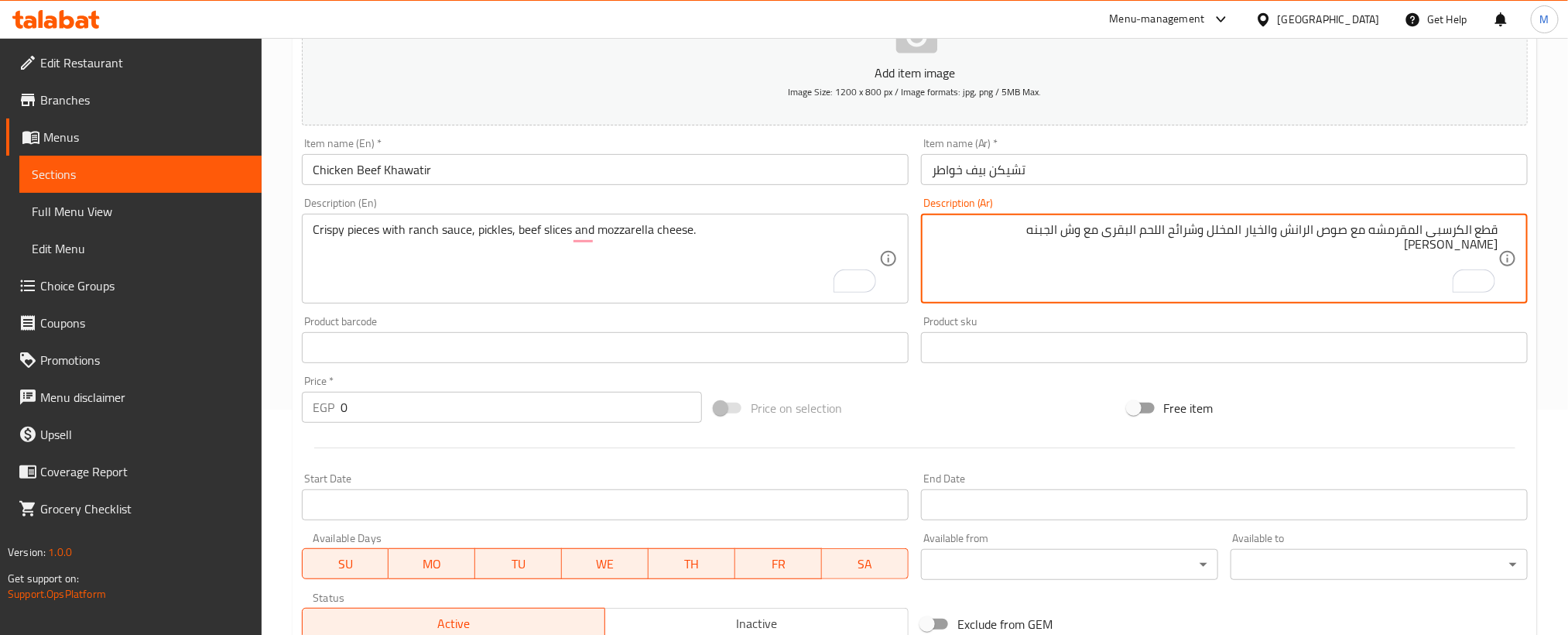
paste textarea "عيش فينا"
type textarea "قطع الكرسبى المقرمشه مع صوص الرانش والخيار المخلل وشرائح اللحم البقرى مع وش الج…"
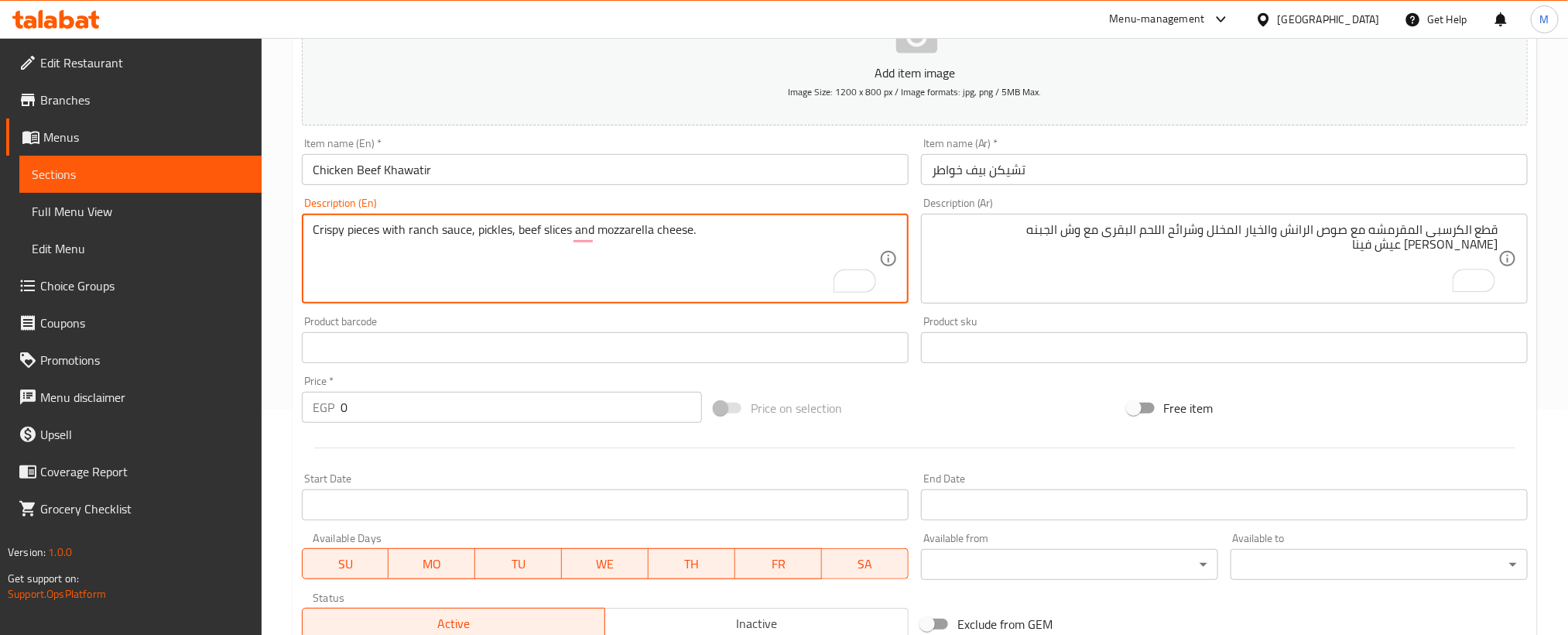
paste textarea "Bread fina"
type textarea "Crispy pieces with ranch sauce, pickles, beef slices and mozzarella cheese. Bre…"
click at [567, 414] on input "0" at bounding box center [521, 407] width 361 height 31
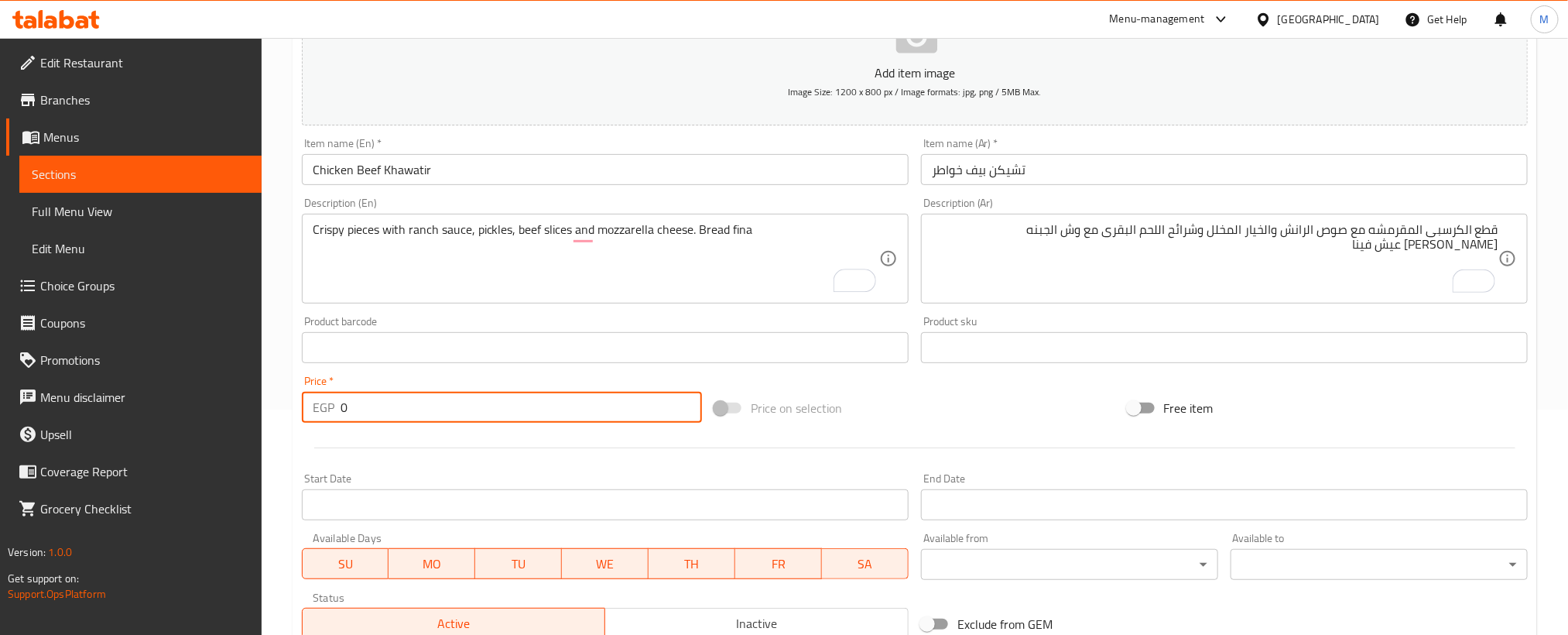
click at [567, 414] on input "0" at bounding box center [521, 407] width 361 height 31
paste input "115"
type input "115"
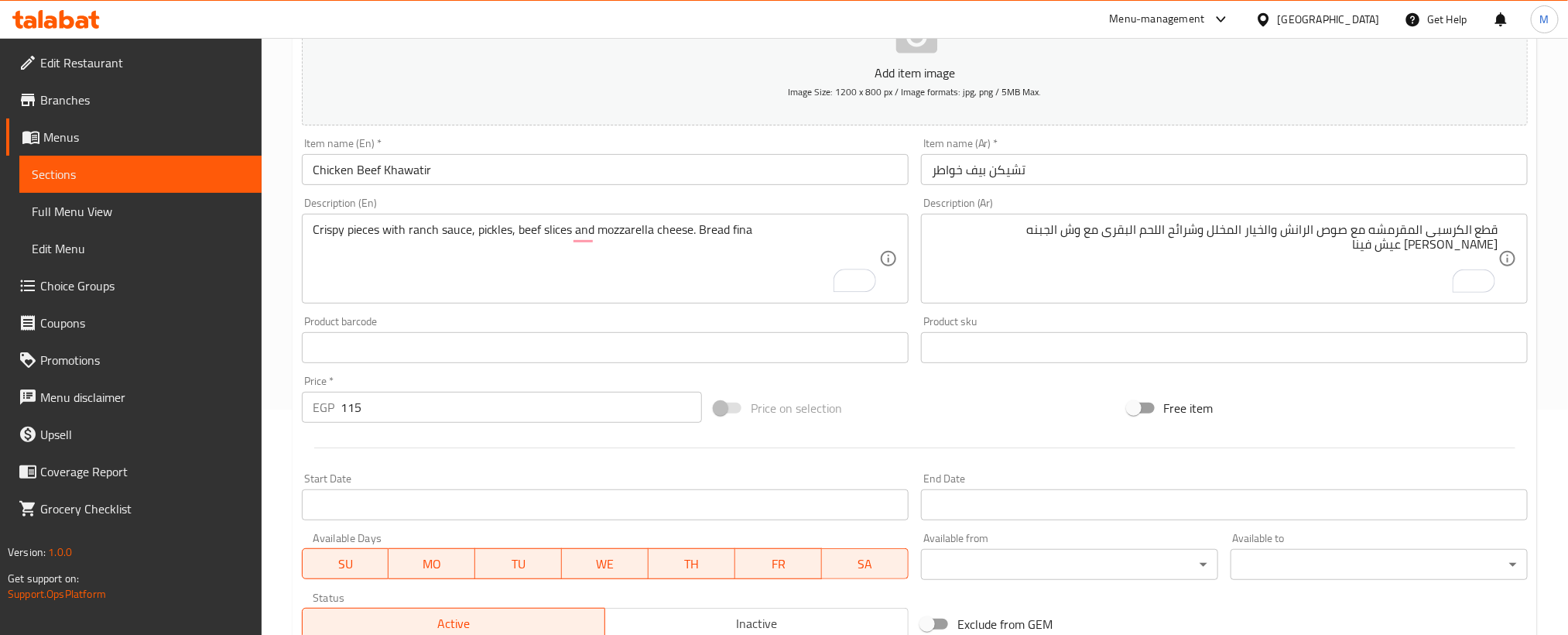
click at [539, 475] on div "Start Date Start Date" at bounding box center [605, 496] width 607 height 48
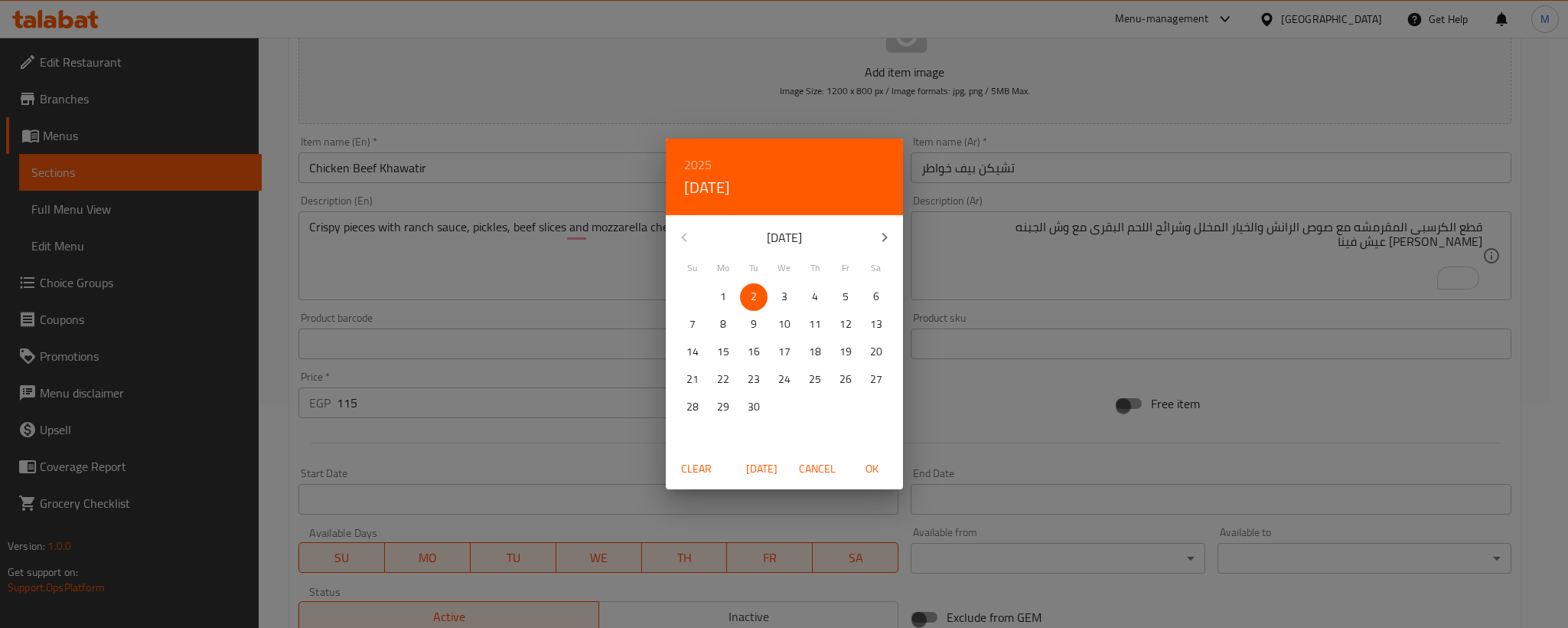
click at [521, 455] on div "2025 Tue, Sep 2 September 2025 Su Mo Tu We Th Fr Sa 31 1 2 3 4 5 6 7 8 9 10 11 …" at bounding box center [784, 314] width 1568 height 628
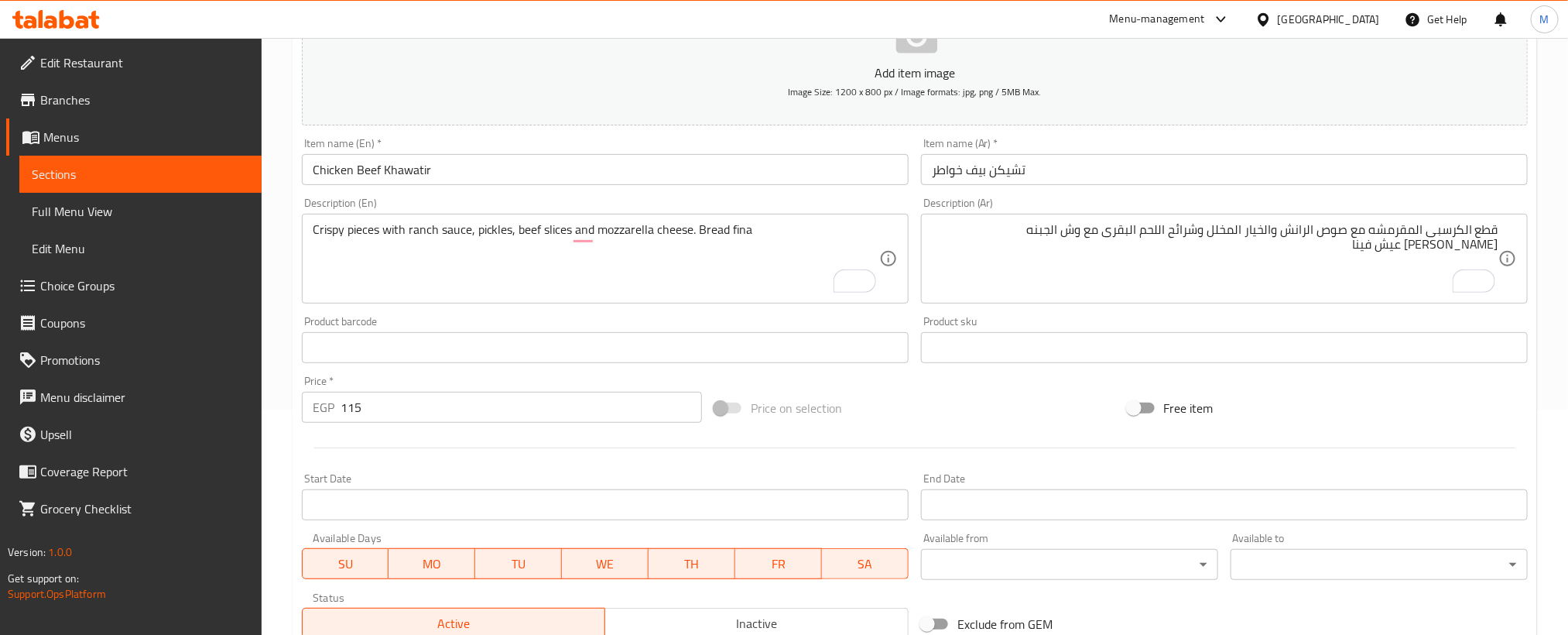
click at [503, 447] on div at bounding box center [914, 448] width 1238 height 38
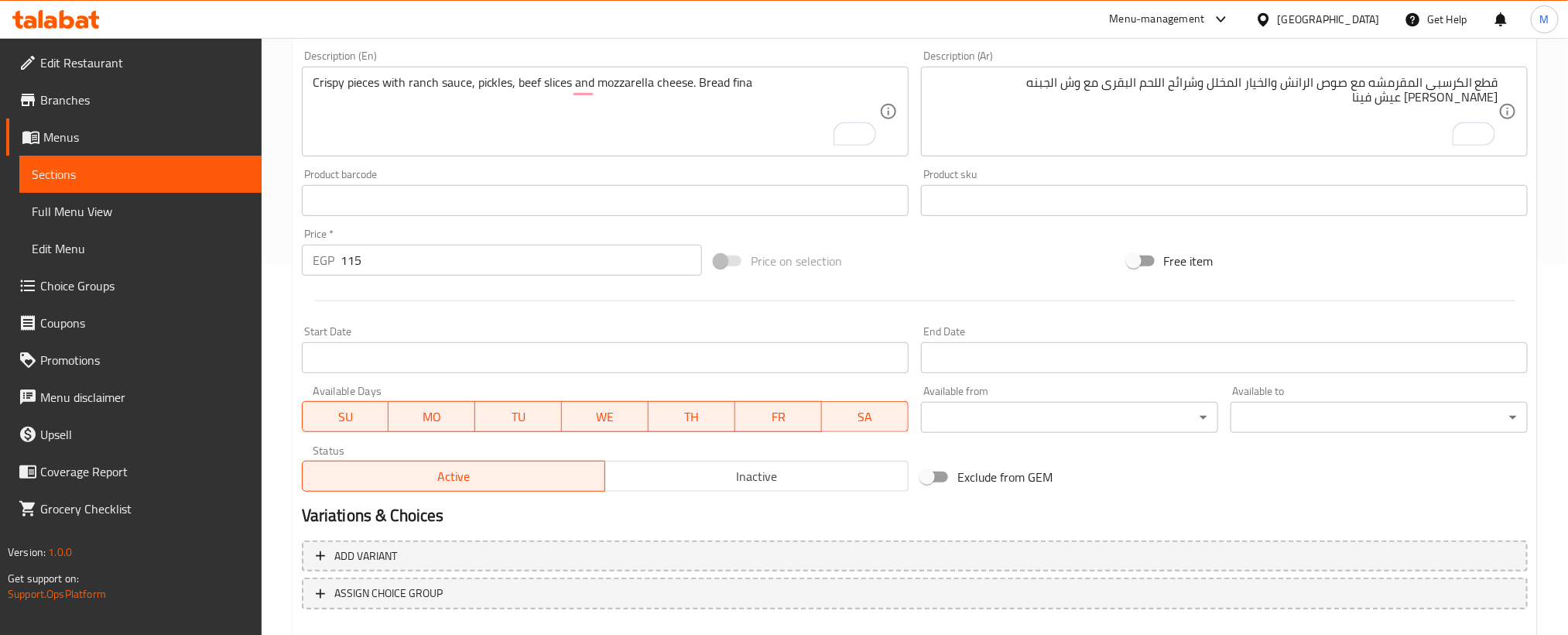
scroll to position [458, 0]
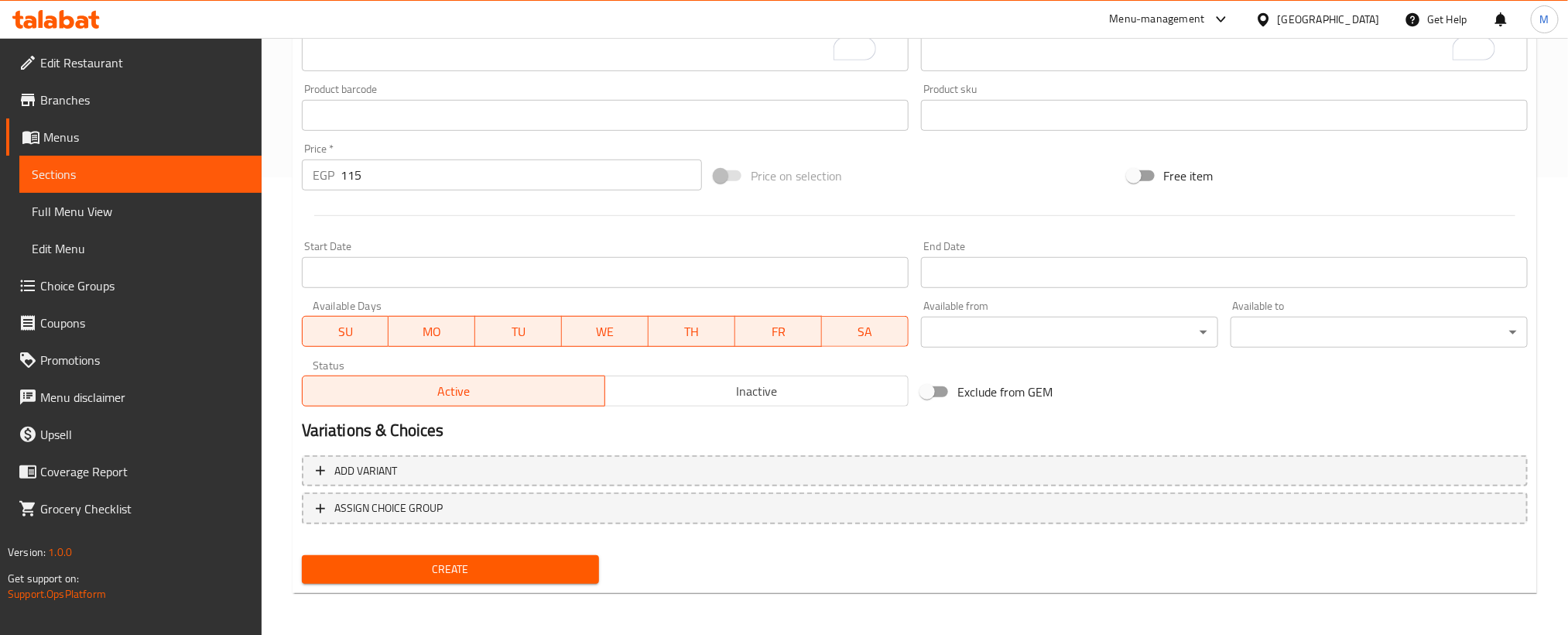
click at [509, 570] on span "Create" at bounding box center [450, 569] width 272 height 20
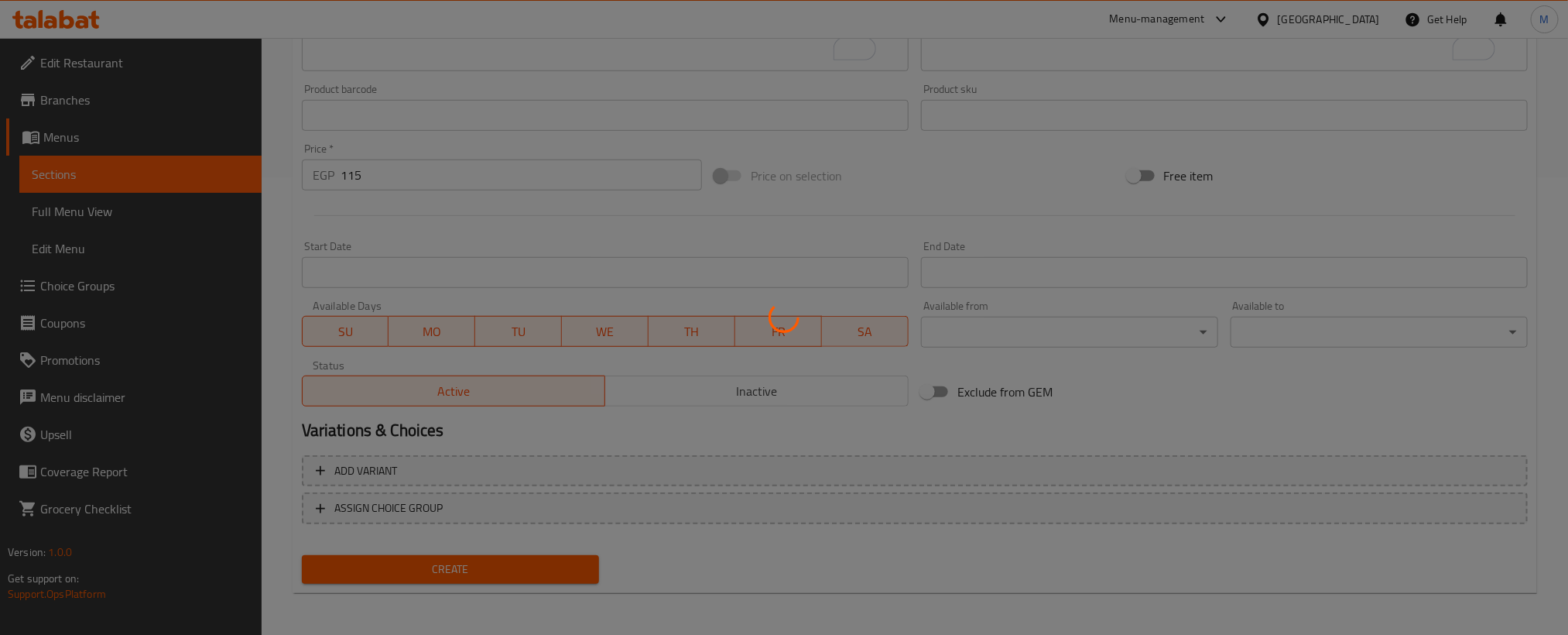
type input "0"
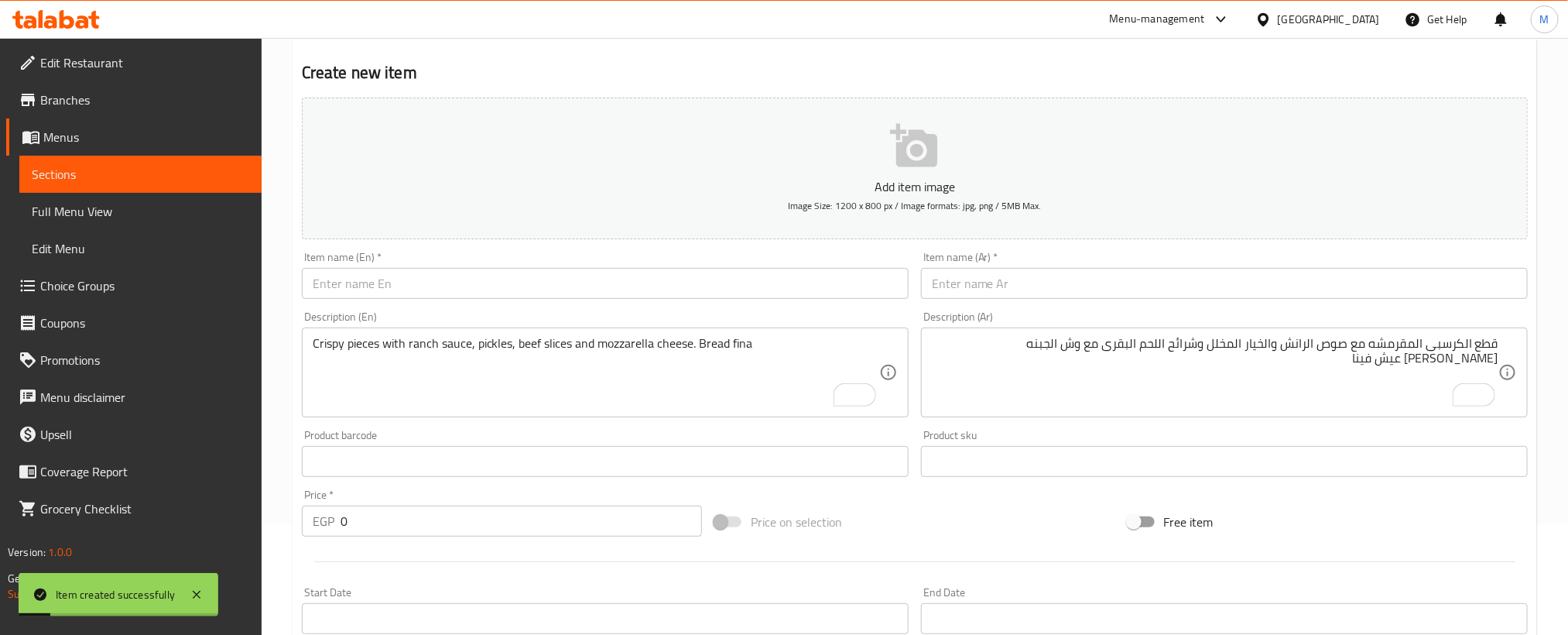
scroll to position [109, 0]
click at [1205, 295] on input "text" at bounding box center [1224, 285] width 607 height 31
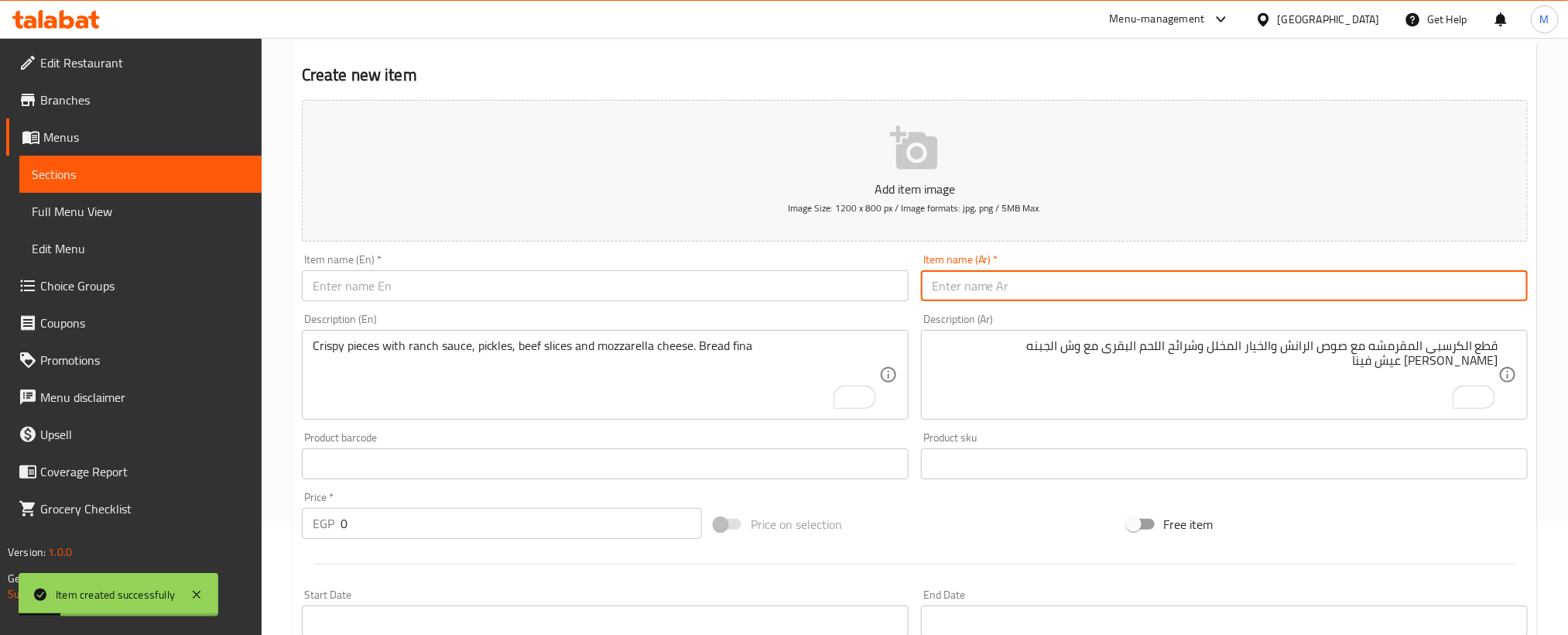
paste input "مشوى صدور"
type input "مشوى صدور"
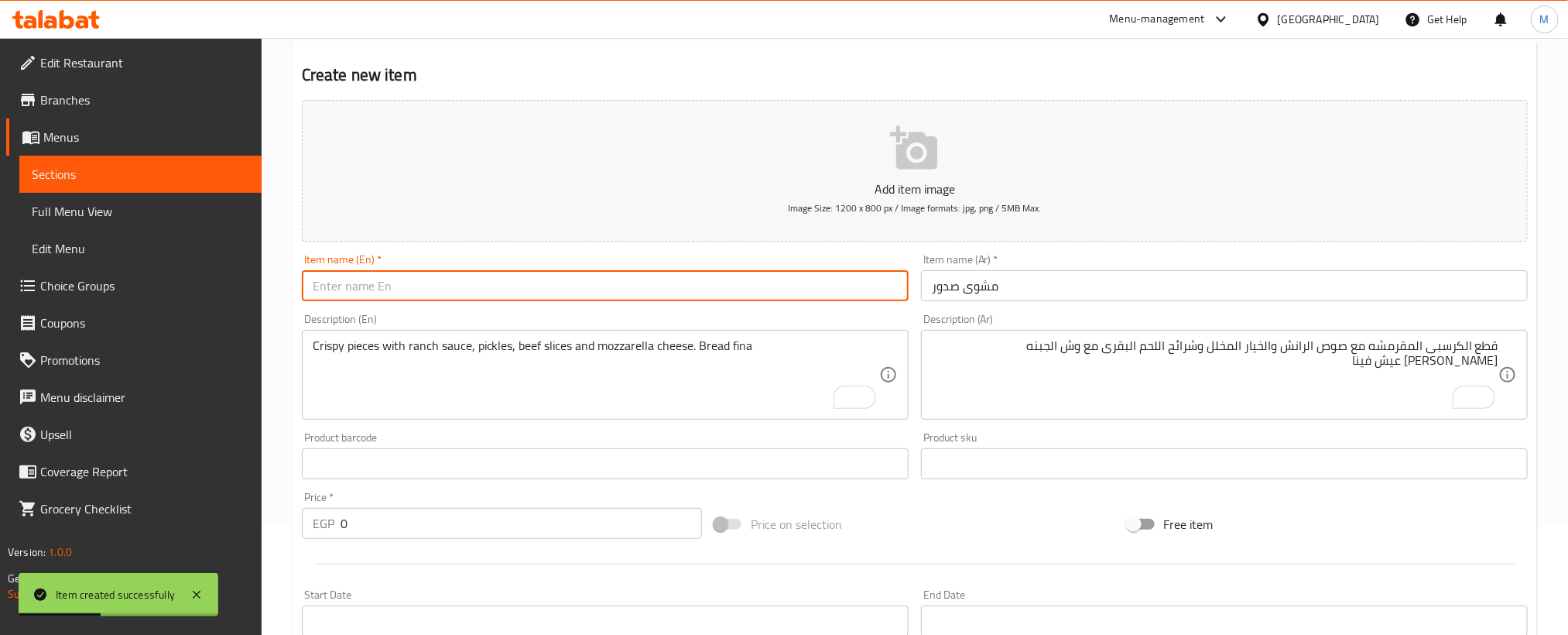
click at [655, 298] on input "text" at bounding box center [605, 285] width 607 height 31
paste input "Grilled breasts"
click at [655, 298] on input "Grilled breasts" at bounding box center [605, 285] width 607 height 31
type input "Grilled Breasts"
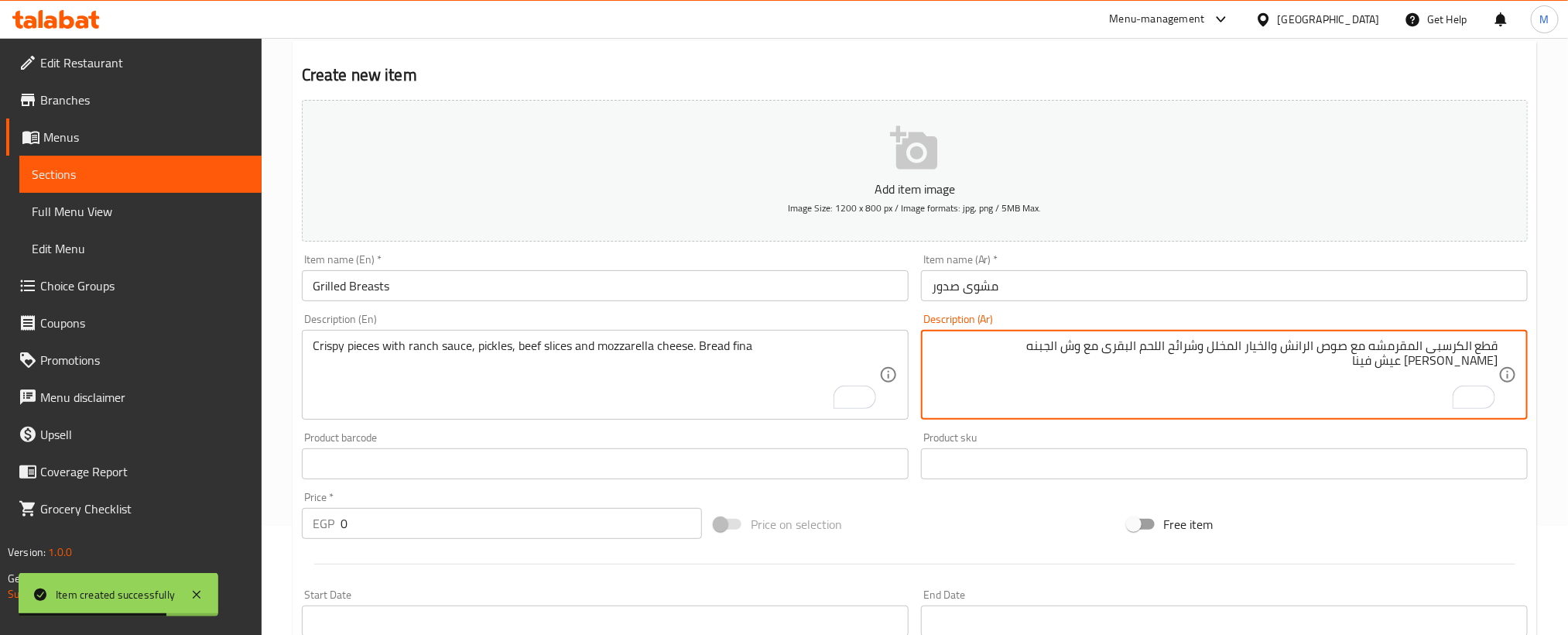
click at [1261, 402] on textarea "قطع الكرسبى المقرمشه مع صوص الرانش والخيار المخلل وشرائح اللحم البقرى مع وش الج…" at bounding box center [1215, 375] width 566 height 74
paste textarea "قطع الفراخ المشويه مع صوص الرانش والخيار المخلل والبصل المكرمل بالزبده مص صوص ا…"
type textarea "قطع الفراخ المشويه مع صوص الرانش والخيار المخلل والبصل المكرمل بالزبده مص صوص ا…"
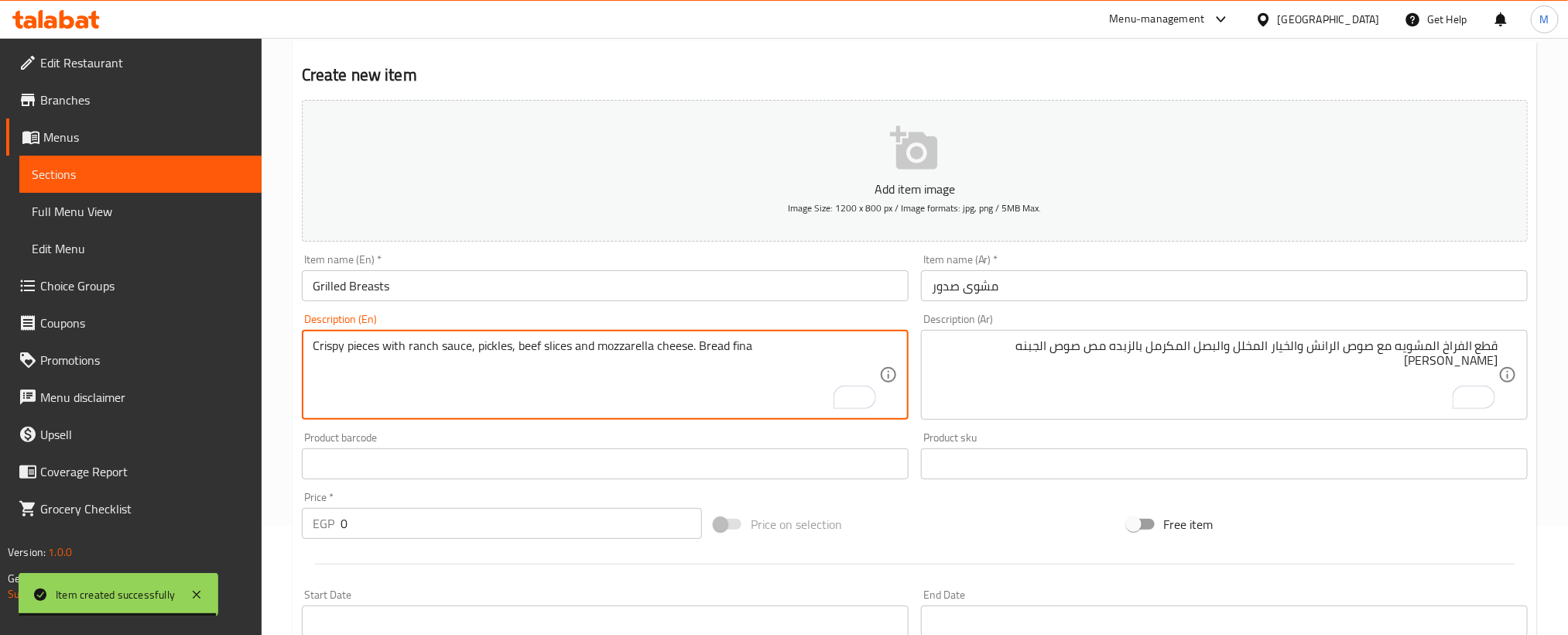
drag, startPoint x: 639, startPoint y: 409, endPoint x: 637, endPoint y: 388, distance: 21.1
click at [639, 408] on textarea "Crispy pieces with ranch sauce, pickles, beef slices and mozzarella cheese. Bre…" at bounding box center [596, 375] width 566 height 74
paste textarea "Grilled chicken pieces with ranch sauce, pickled cucumbers, caramelized onions …"
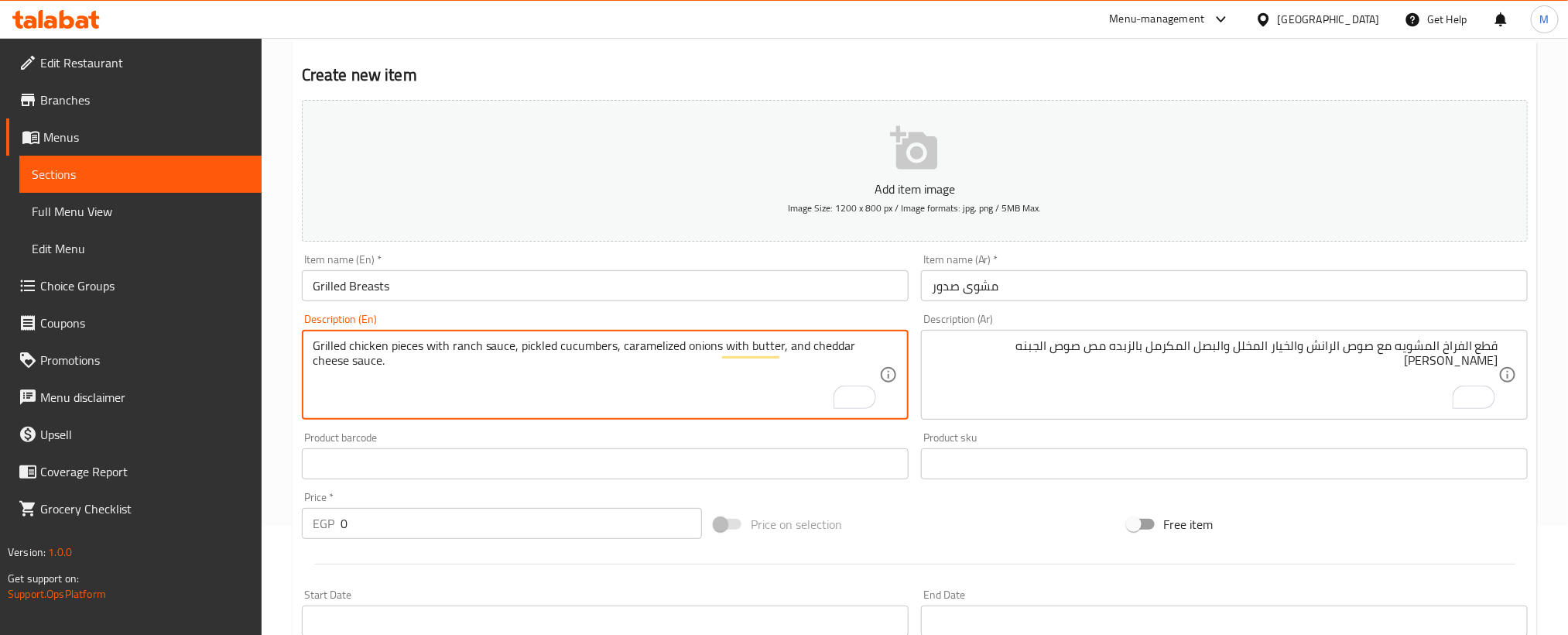
click at [447, 362] on textarea "Grilled chicken pieces with ranch sauce, pickled cucumbers, caramelized onions …" at bounding box center [596, 375] width 566 height 74
paste textarea "Bread fina"
type textarea "Grilled chicken pieces with ranch sauce, pickled cucumbers, caramelized onions …"
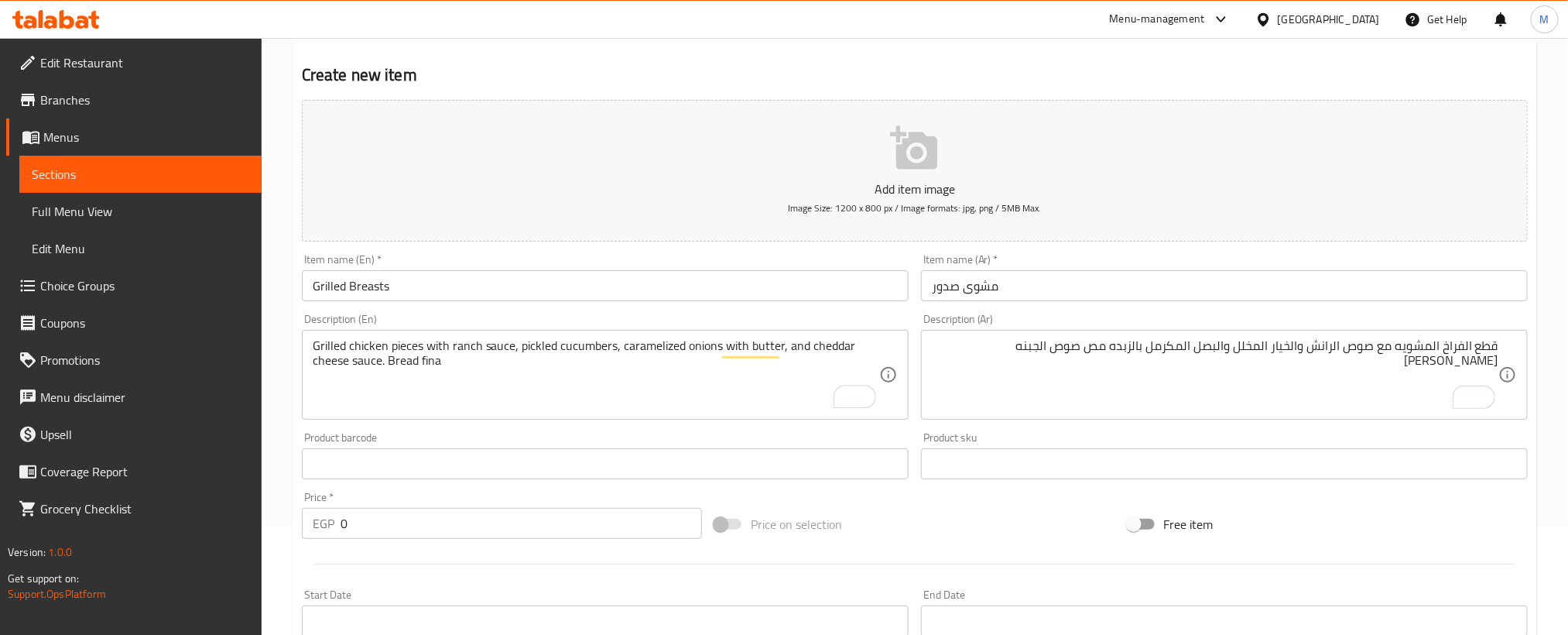
click at [927, 340] on div "قطع الفراخ المشويه مع صوص الرانش والخيار المخلل والبصل المكرمل بالزبده مص صوص ا…" at bounding box center [1224, 375] width 607 height 90
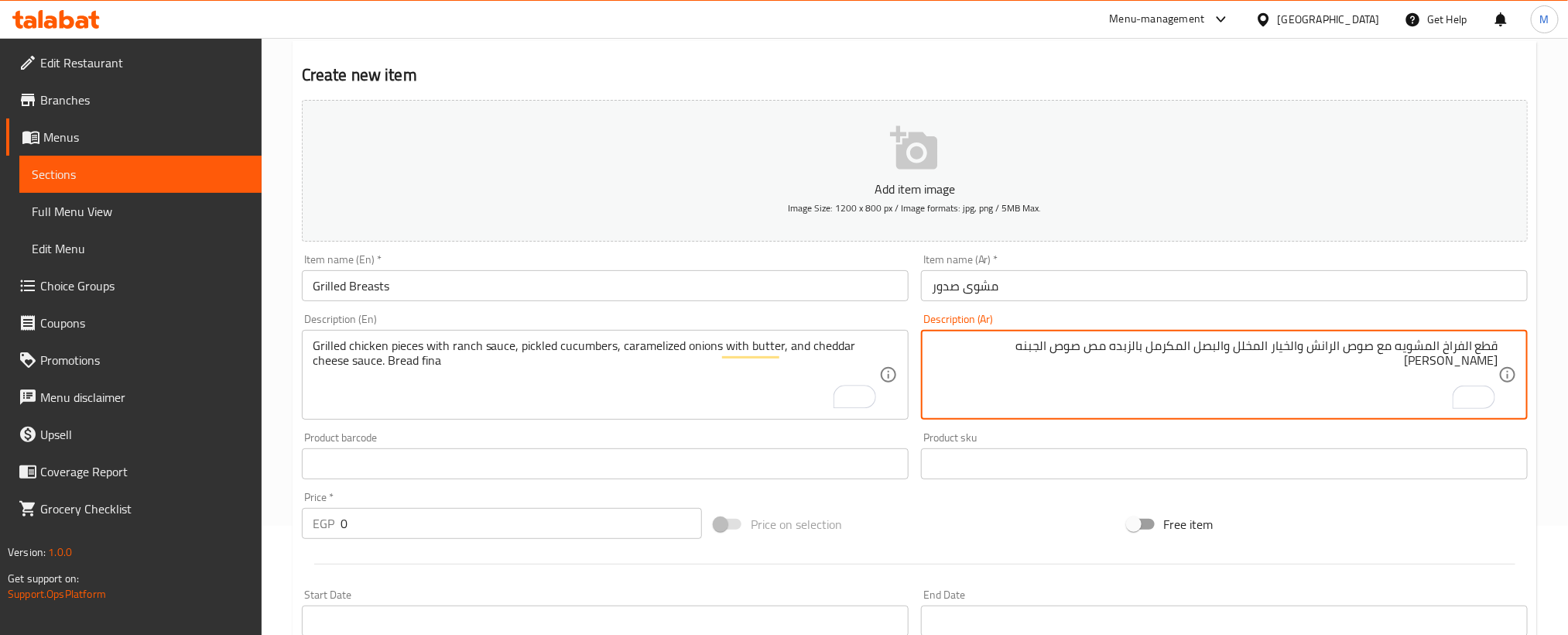
paste textarea "عيش فينا"
type textarea "قطع الفراخ المشويه مع صوص الرانش والخيار المخلل والبصل المكرمل بالزبده مص صوص ا…"
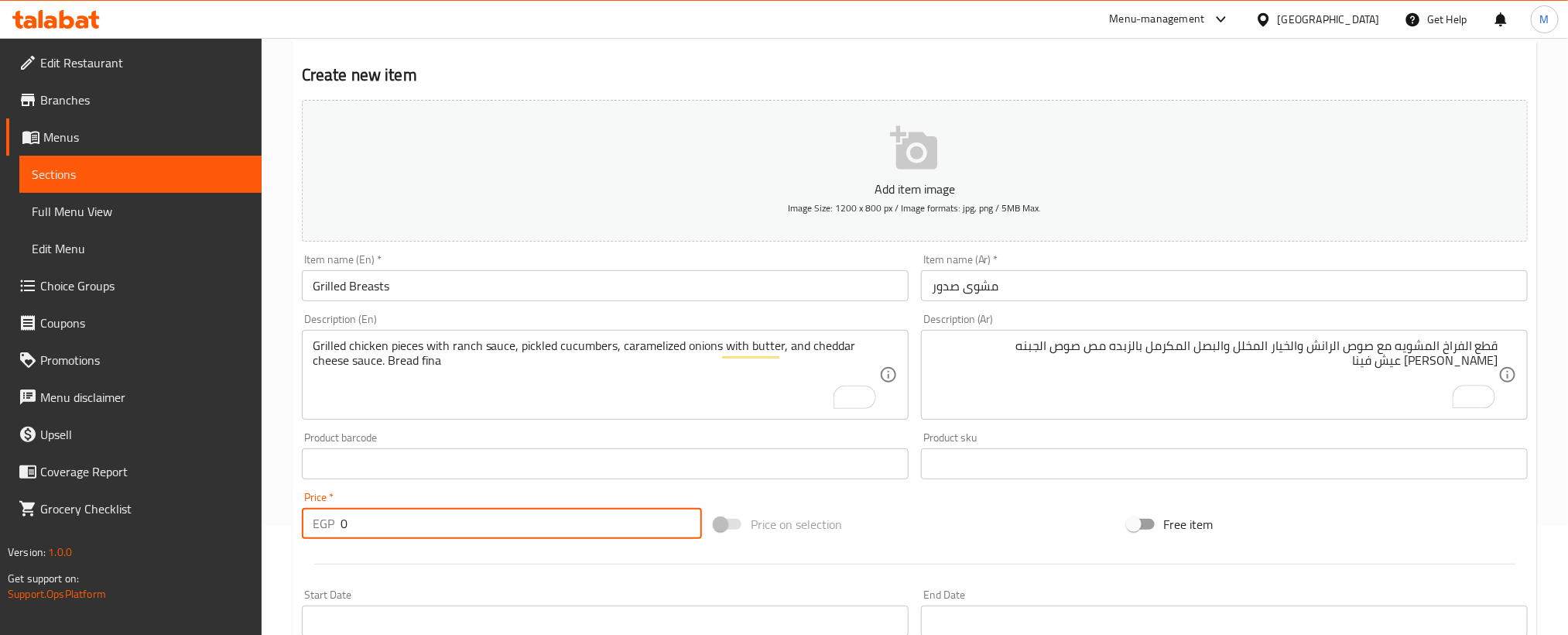
click at [614, 531] on input "0" at bounding box center [521, 523] width 361 height 31
paste input "95"
type input "95"
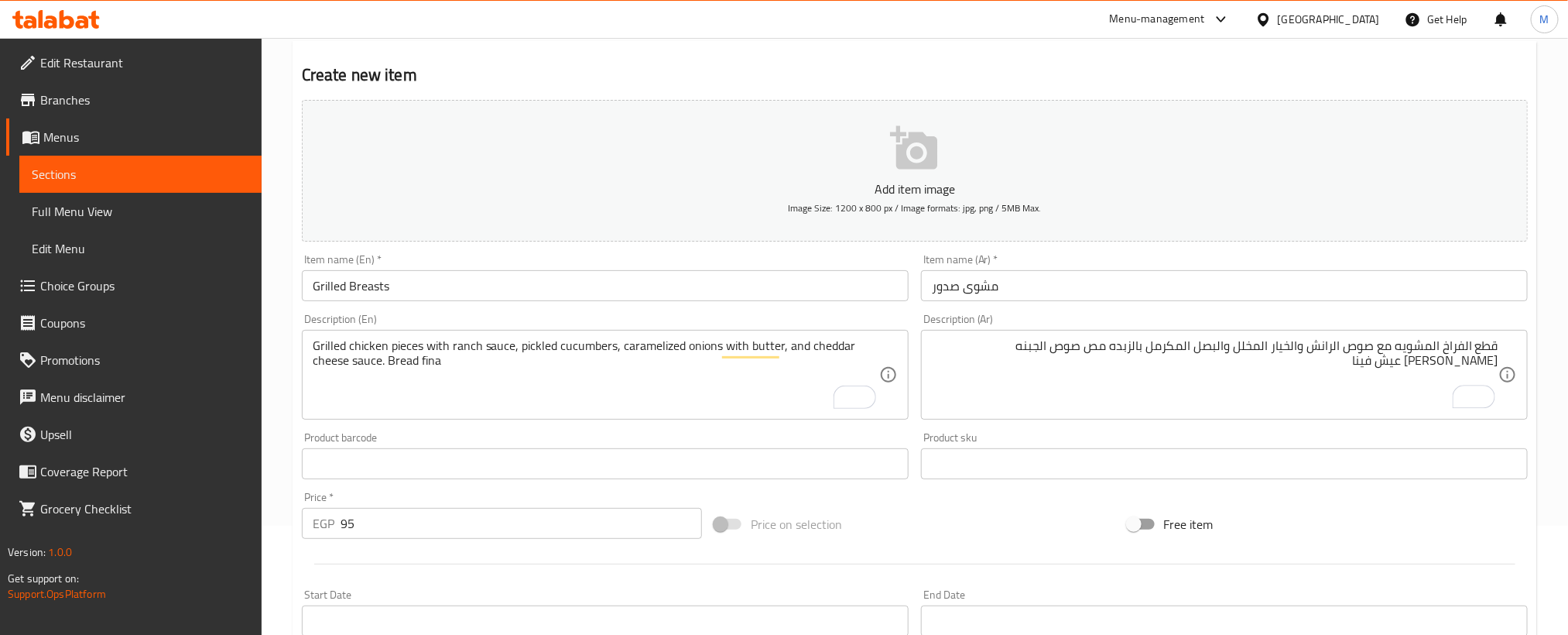
click at [841, 525] on span "Price on selection" at bounding box center [797, 523] width 92 height 19
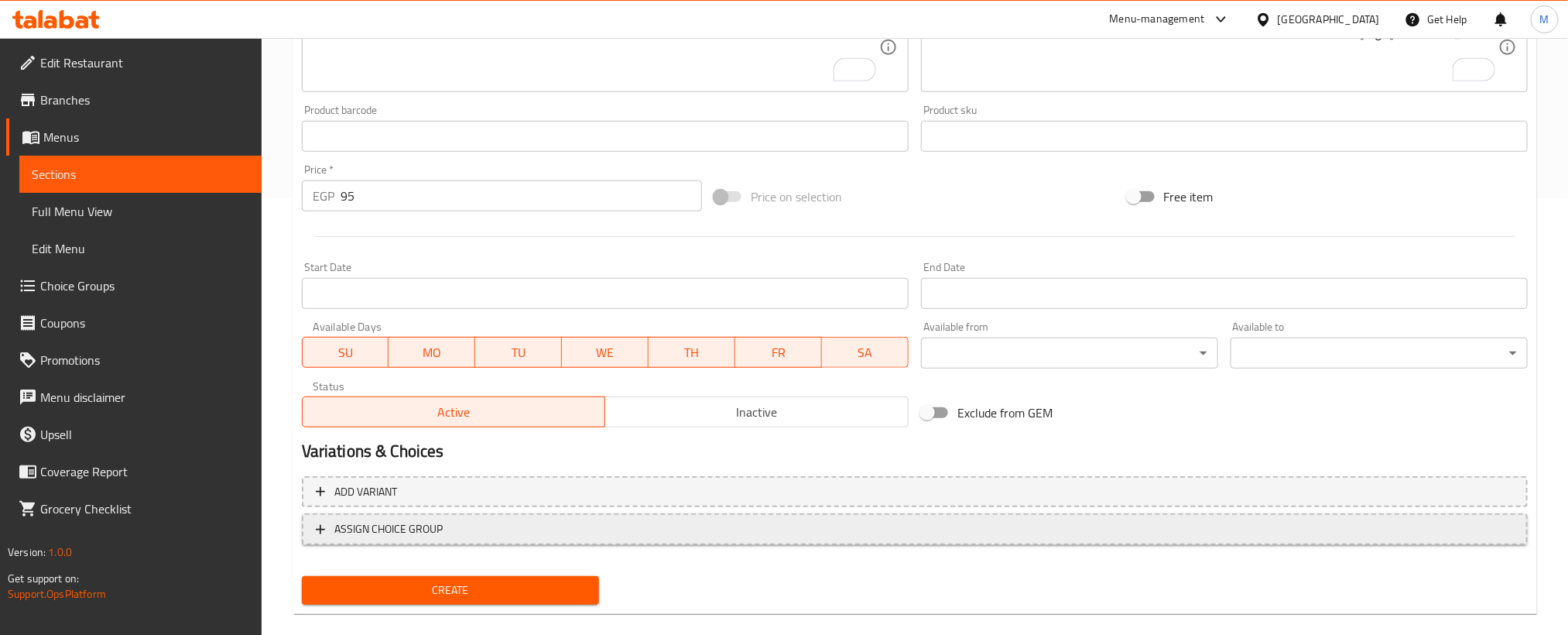
scroll to position [458, 0]
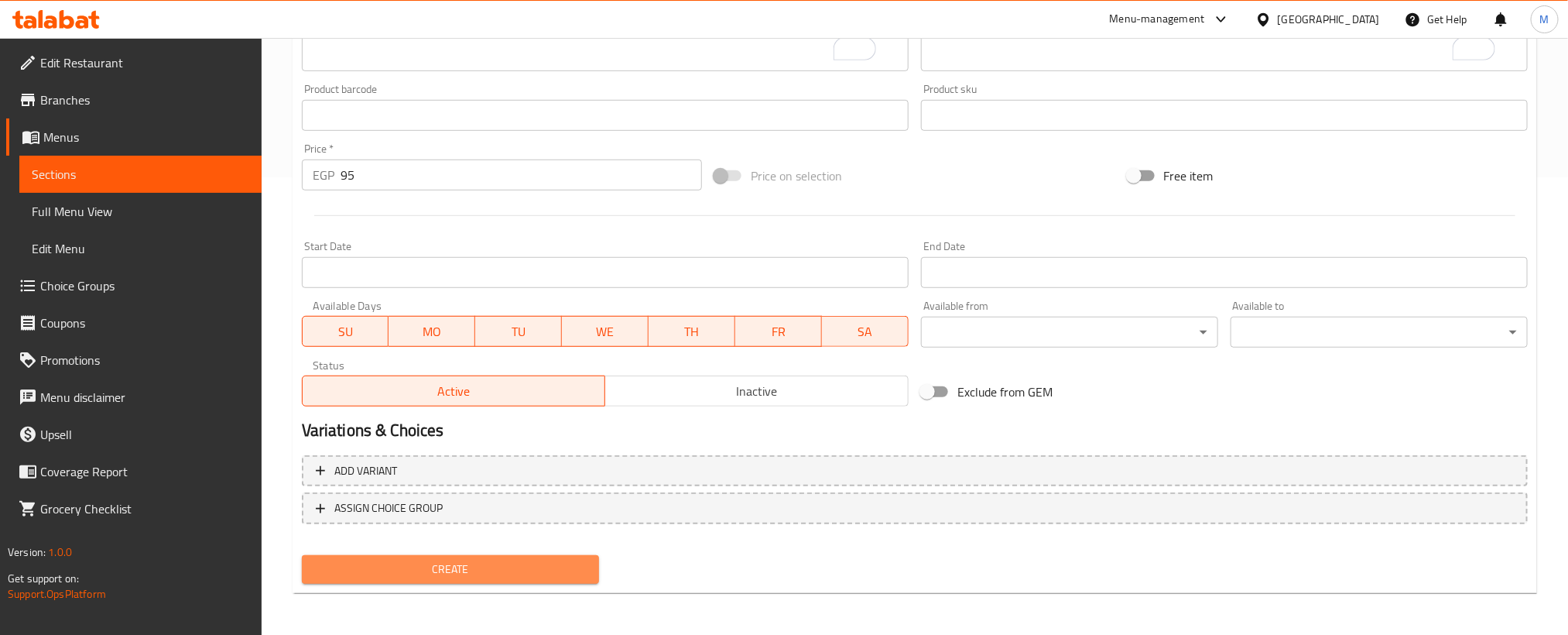
click at [591, 555] on button "Create" at bounding box center [450, 569] width 298 height 29
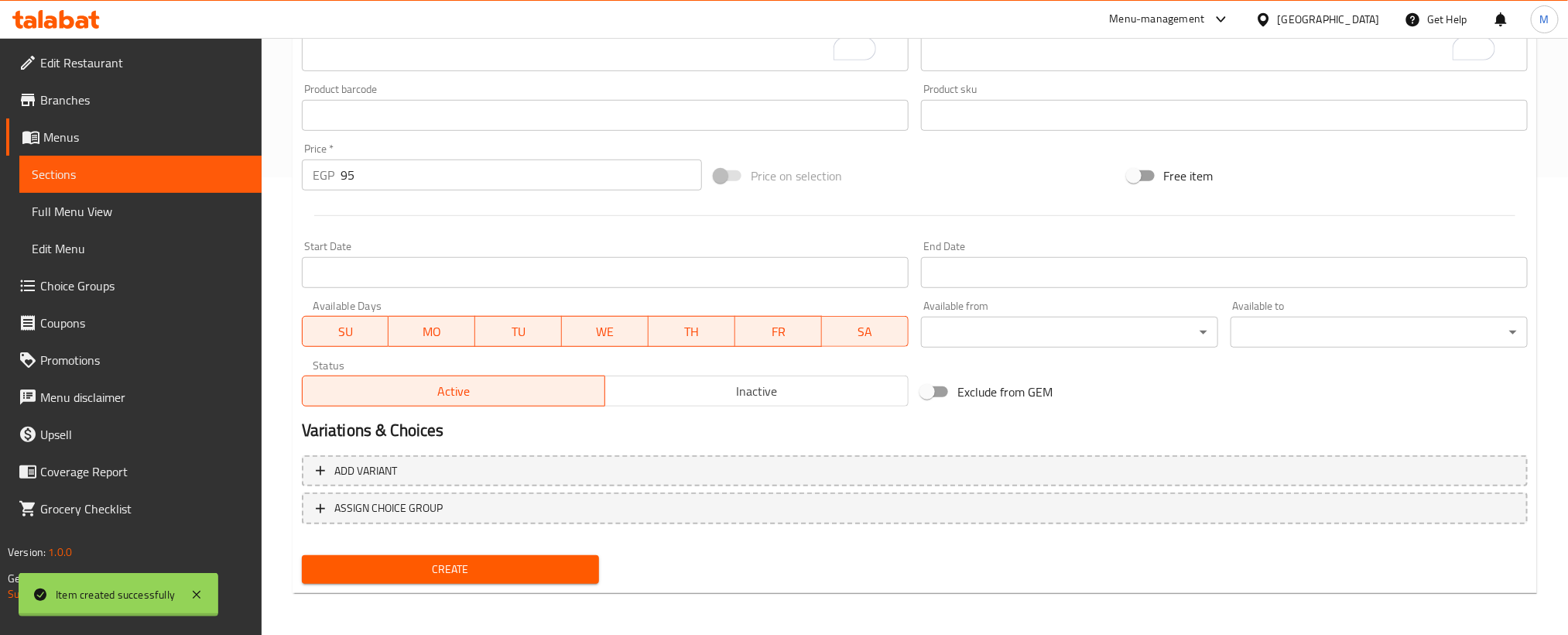
type input "0"
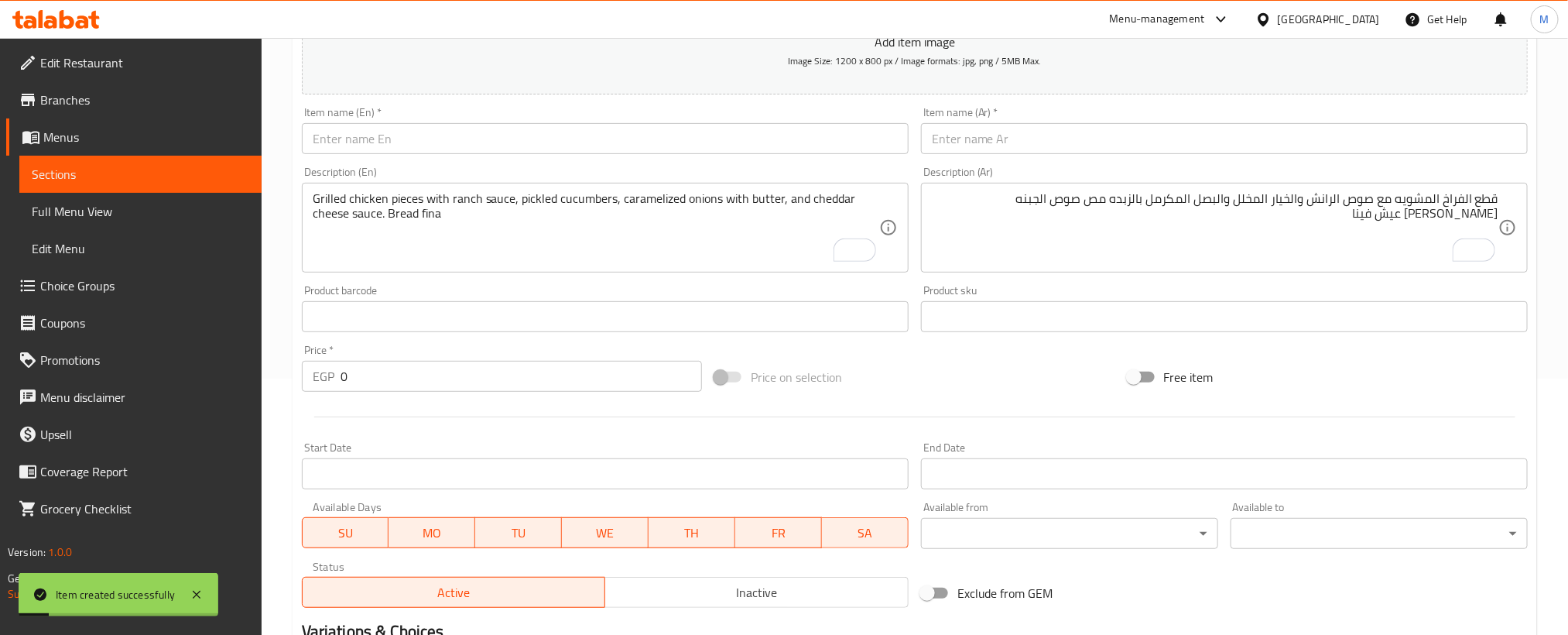
scroll to position [225, 0]
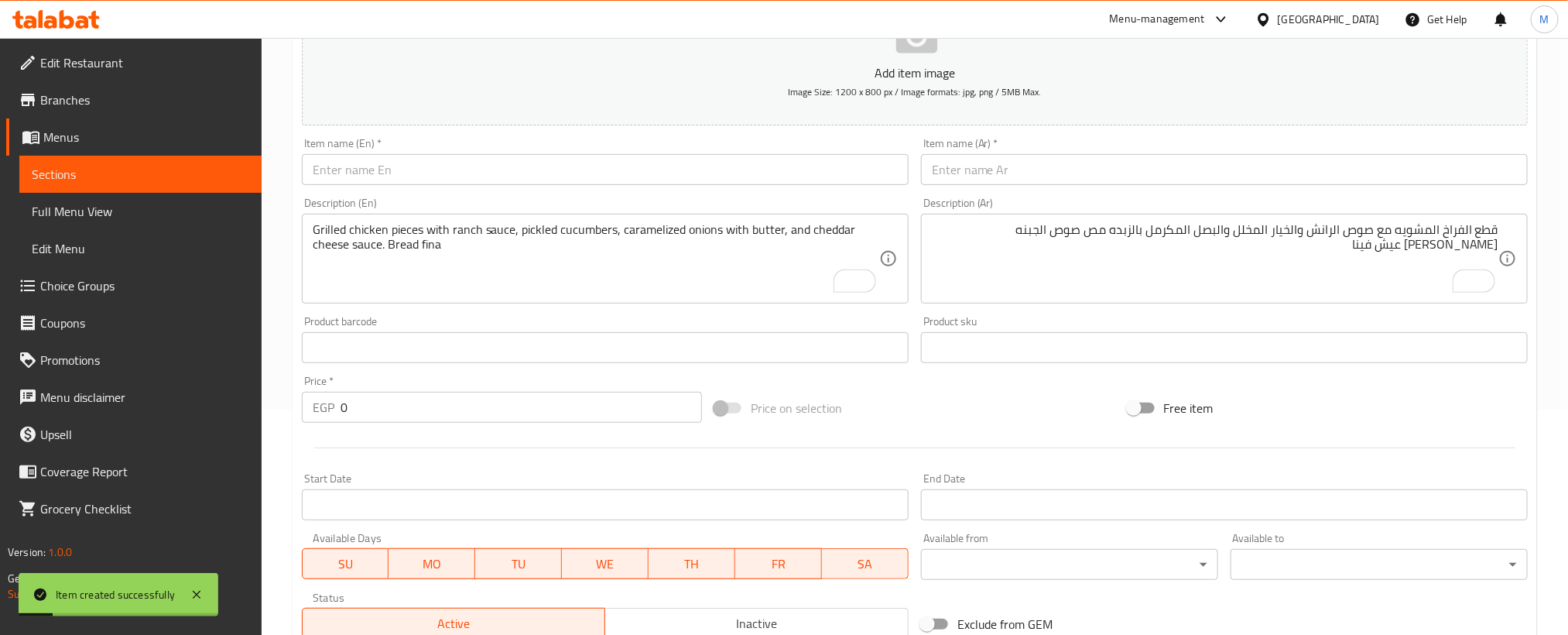
click at [1180, 163] on input "text" at bounding box center [1224, 169] width 607 height 31
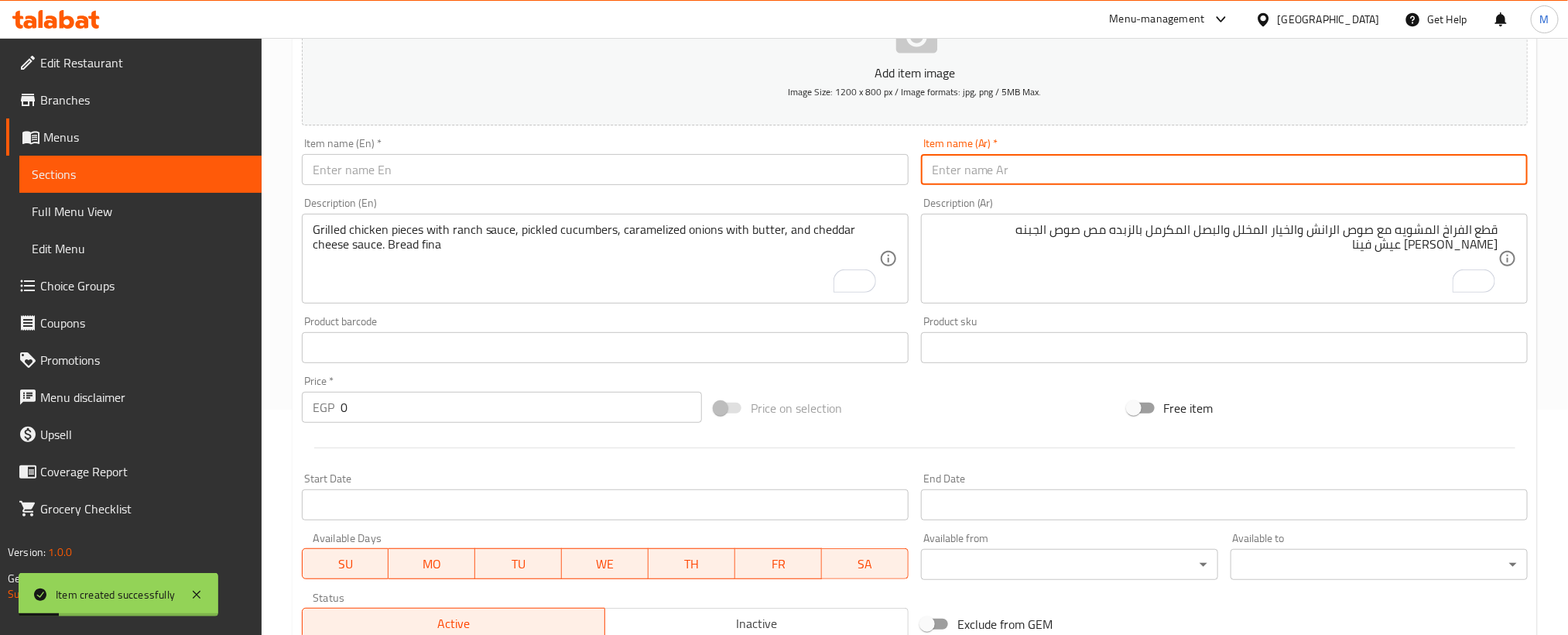
paste input "فاهيتا دجاج"
type input "فاهيتا دجاج"
click at [576, 183] on input "text" at bounding box center [605, 169] width 607 height 31
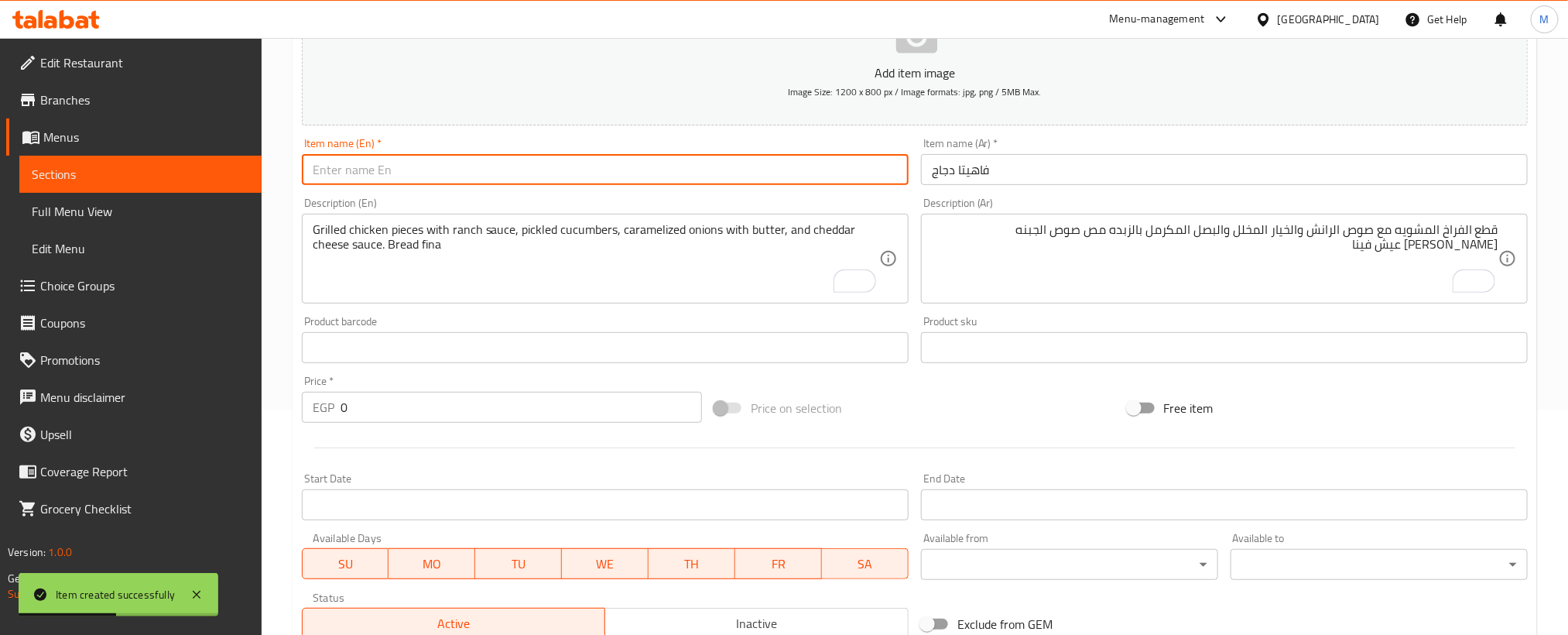
paste input "Chicken fajita"
click at [578, 182] on input "Chicken fajita" at bounding box center [605, 169] width 607 height 31
type input "Chicken Fajita"
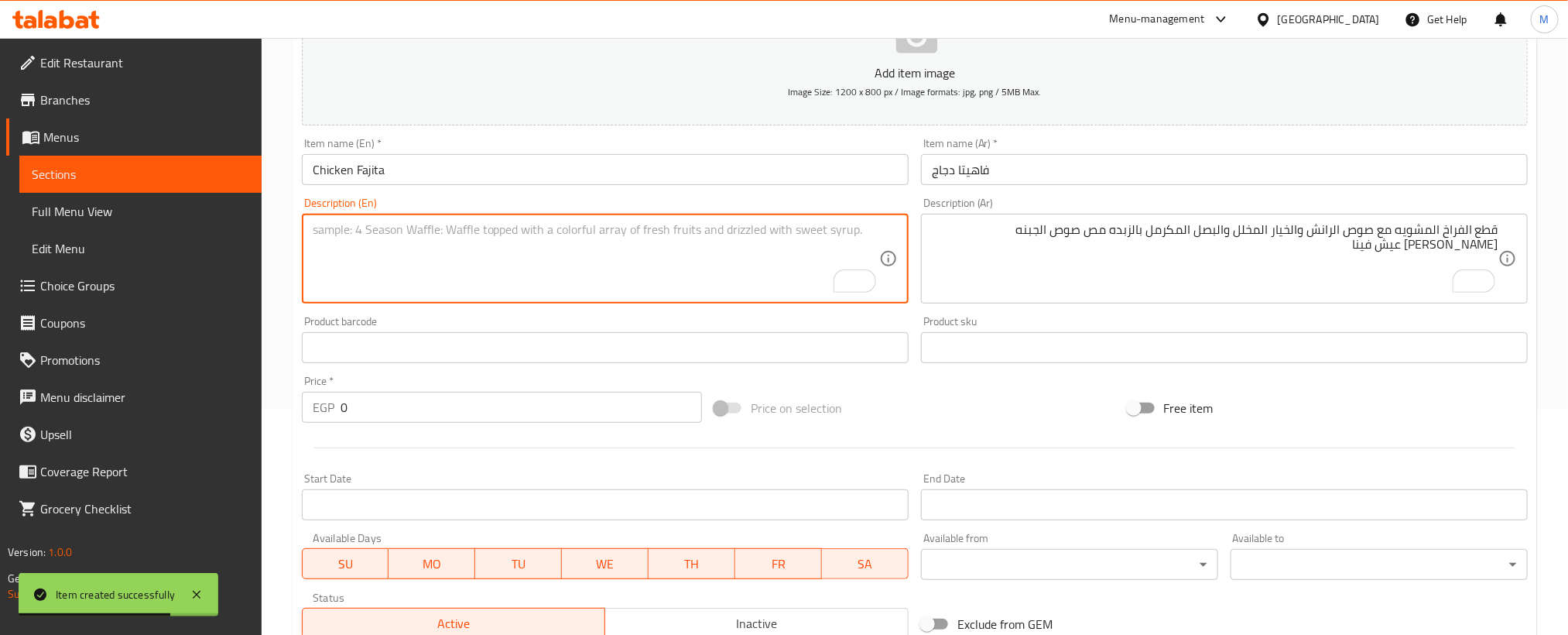
click at [594, 289] on textarea "To enrich screen reader interactions, please activate Accessibility in Grammarl…" at bounding box center [596, 259] width 566 height 74
paste textarea "عيش فينا"
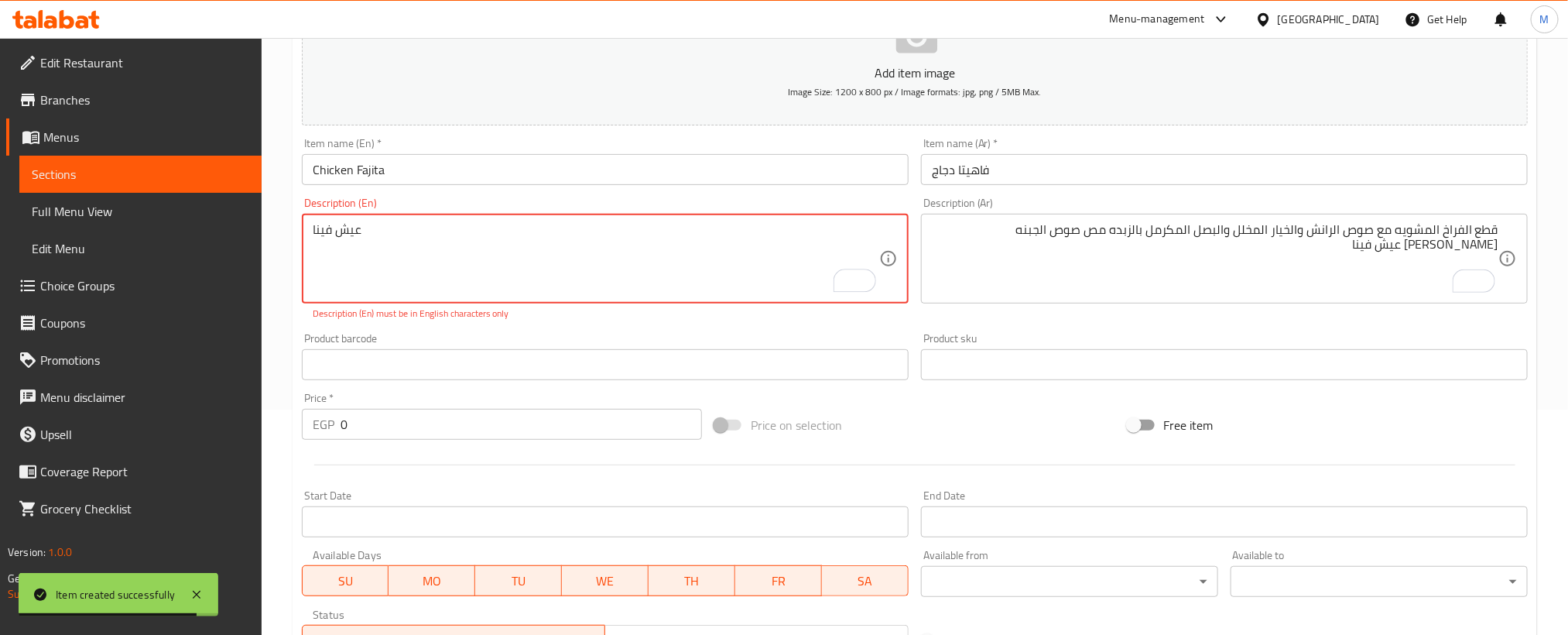
type textarea "عيش فينا"
click at [820, 321] on div "Description (En) عيش فينا Description (En) Description (En) must be in English …" at bounding box center [605, 259] width 619 height 136
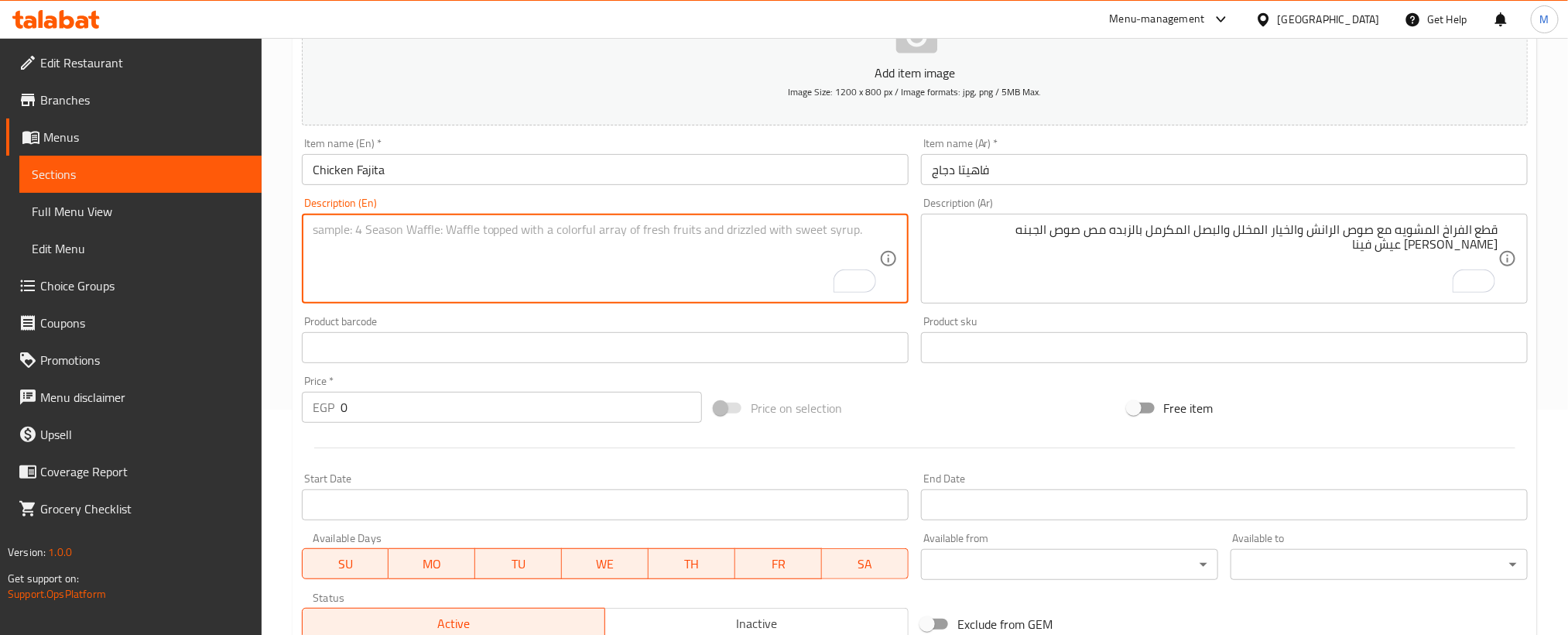
click at [987, 219] on div "قطع الفراخ المشويه مع صوص الرانش والخيار المخلل والبصل المكرمل بالزبده مص صوص ا…" at bounding box center [1224, 259] width 607 height 90
paste textarea "عيش فينا"
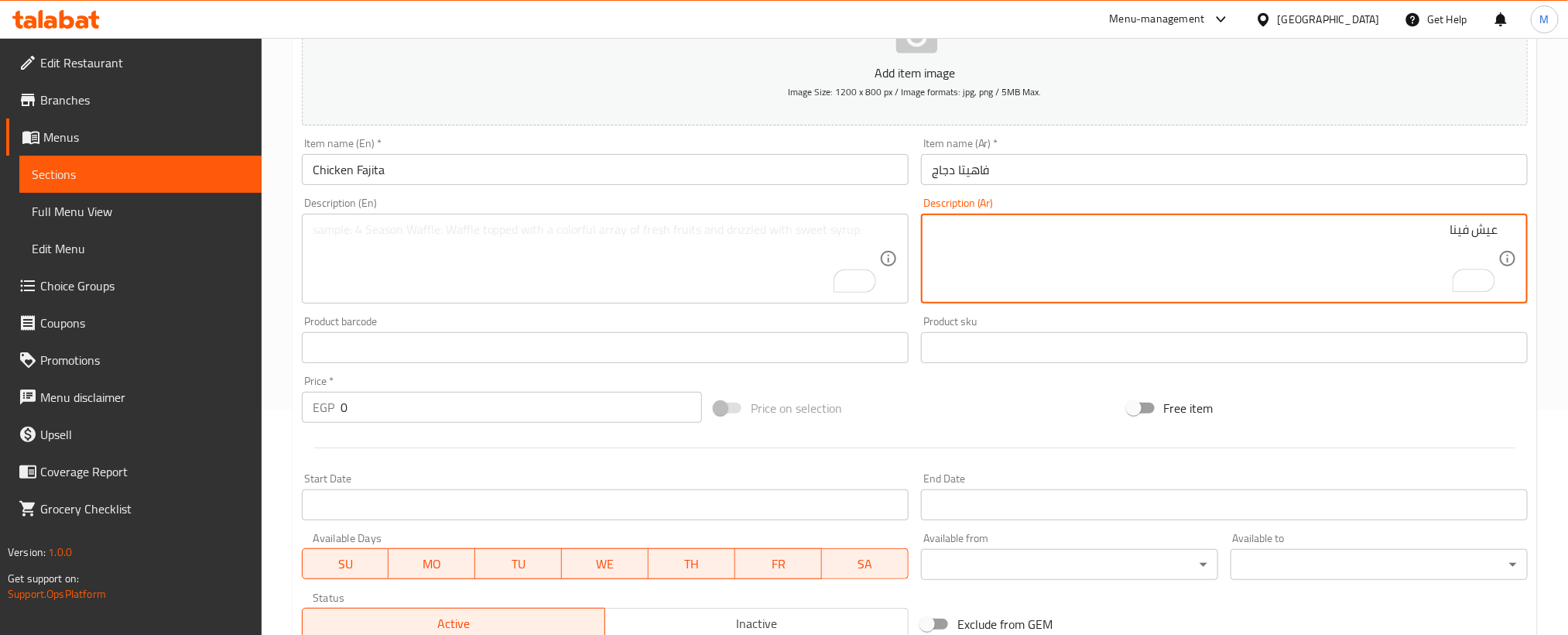
type textarea "عيش فينا"
click at [638, 298] on div "Description (En)" at bounding box center [605, 259] width 607 height 90
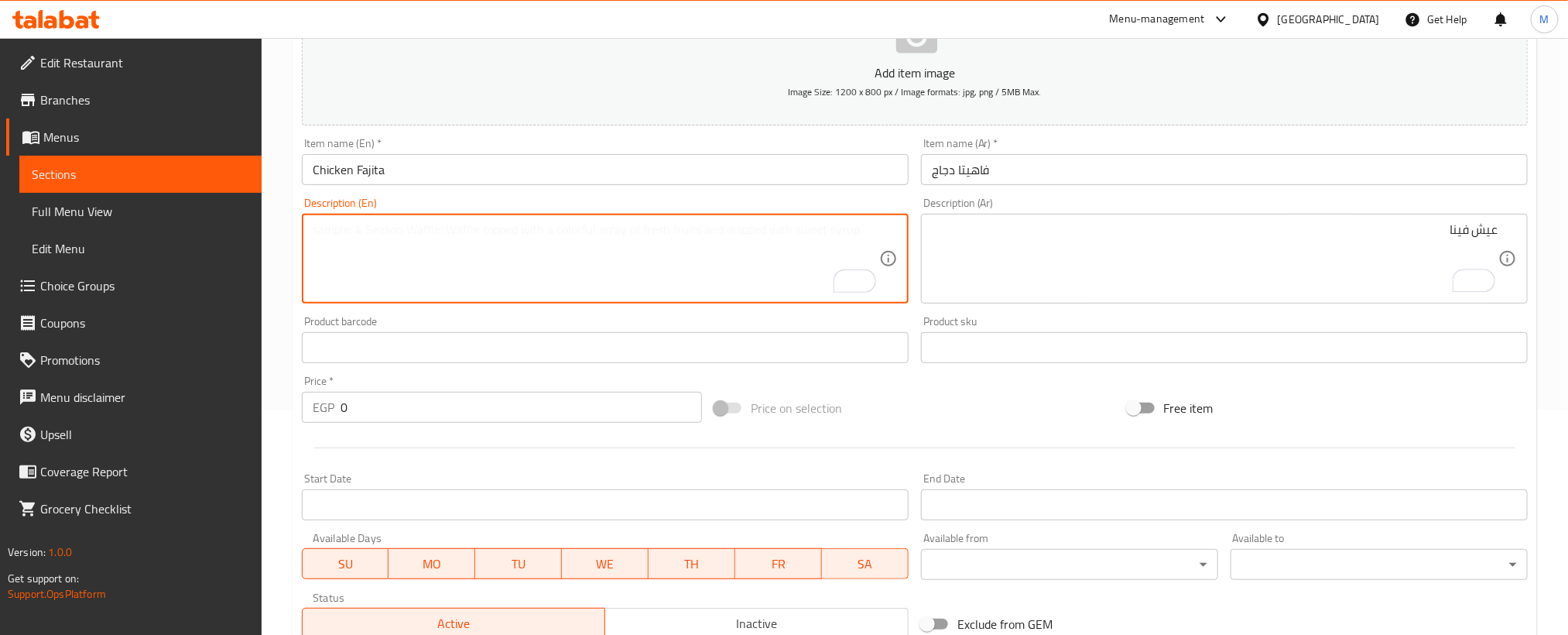
paste textarea "Bread fina"
type textarea "Bread fina"
click at [575, 402] on input "0" at bounding box center [521, 407] width 361 height 31
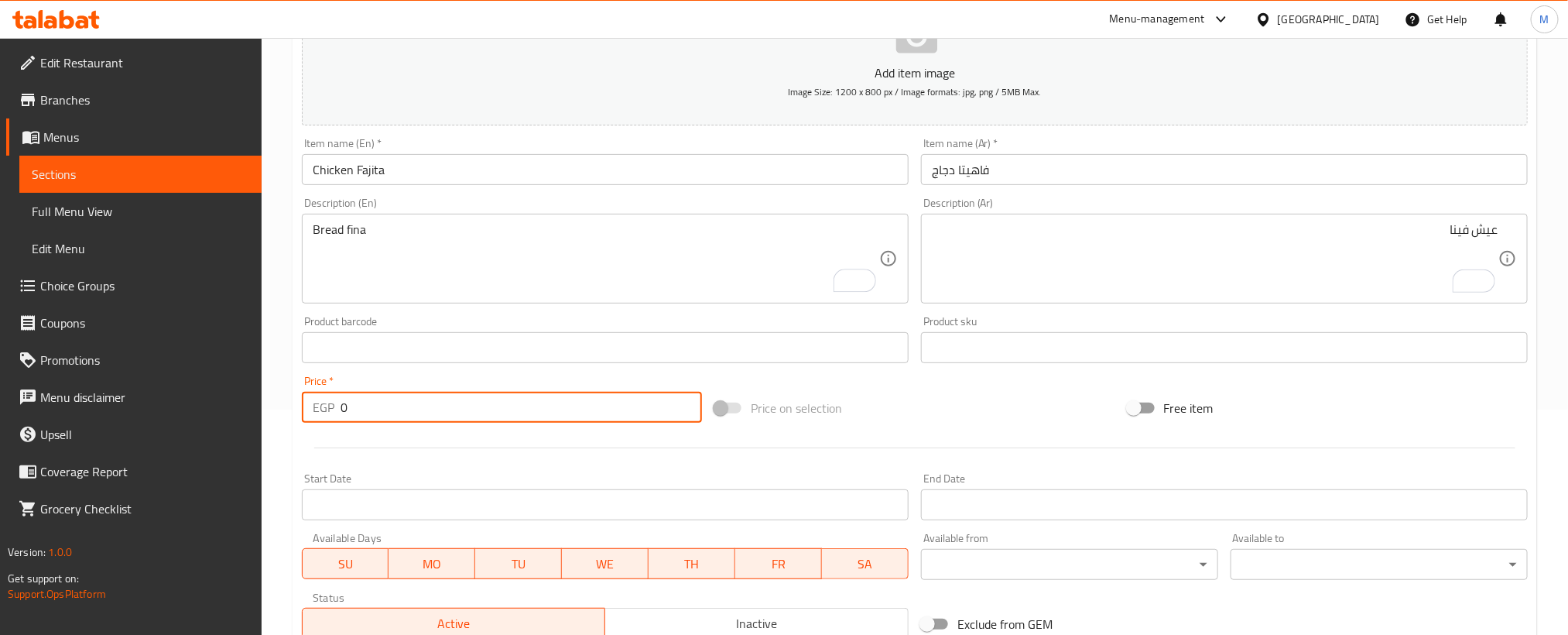
click at [575, 402] on input "0" at bounding box center [521, 407] width 361 height 31
paste input "95"
type input "95"
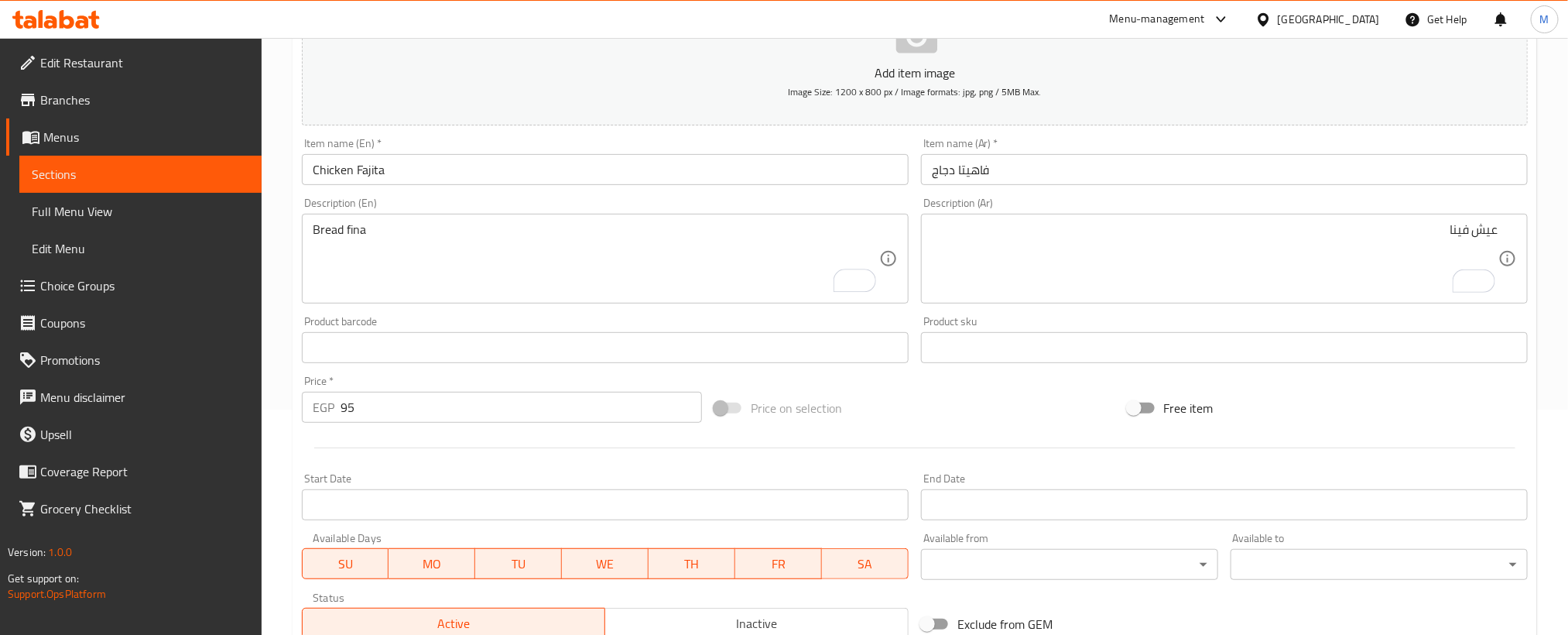
click at [571, 428] on div "Price   * EGP 95 Price *" at bounding box center [502, 399] width 413 height 59
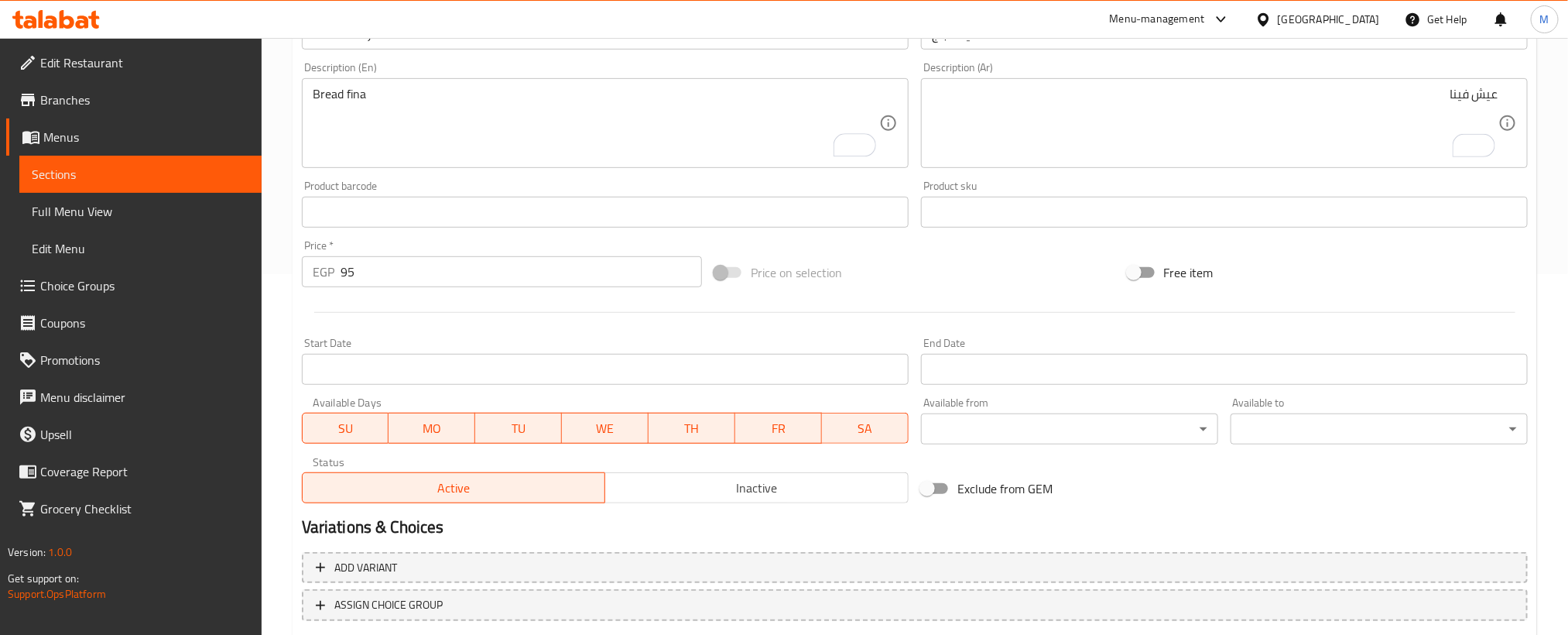
scroll to position [458, 0]
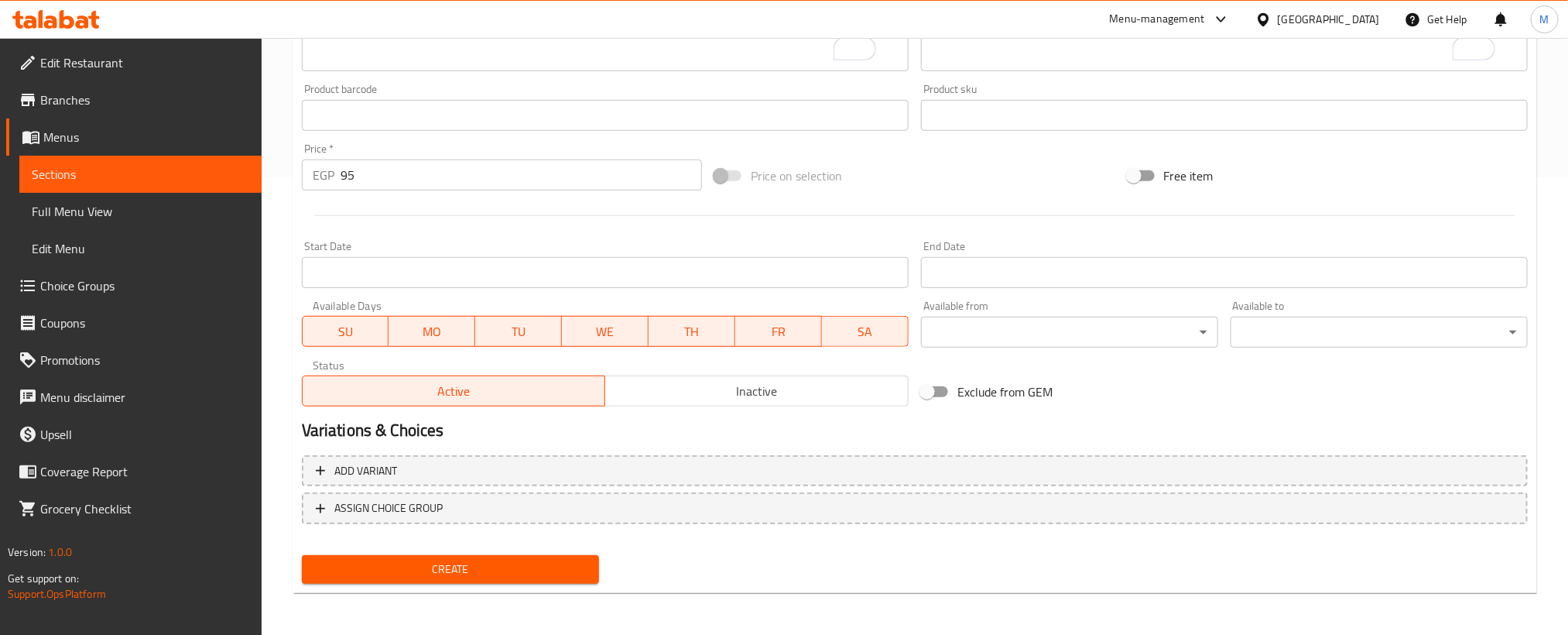
click at [530, 577] on span "Create" at bounding box center [450, 569] width 272 height 20
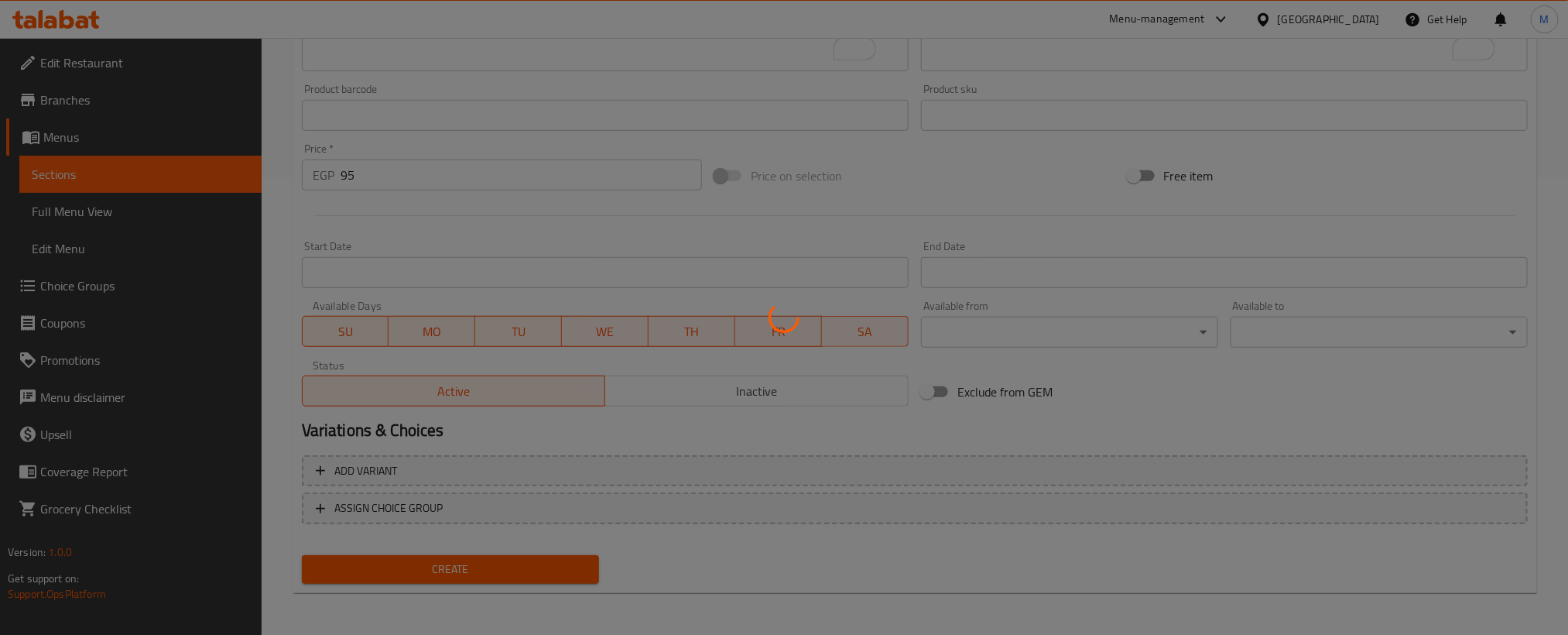
type input "0"
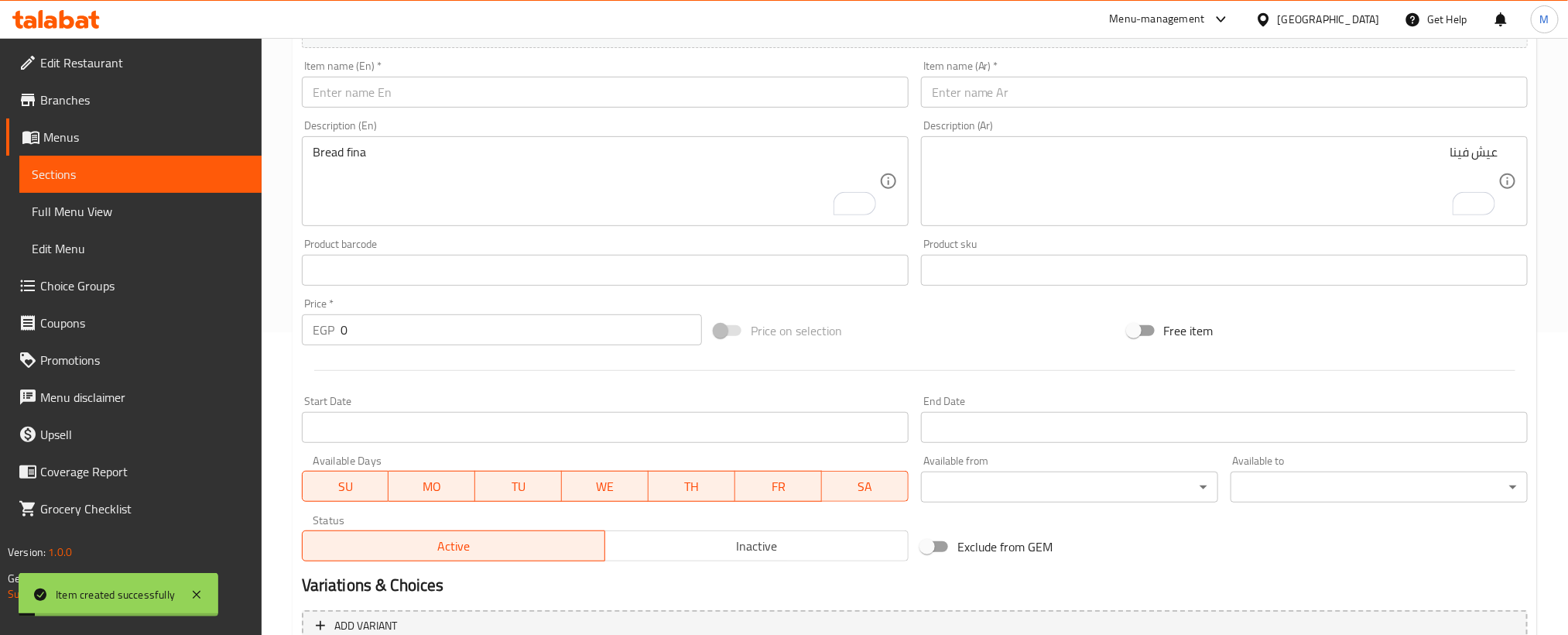
scroll to position [225, 0]
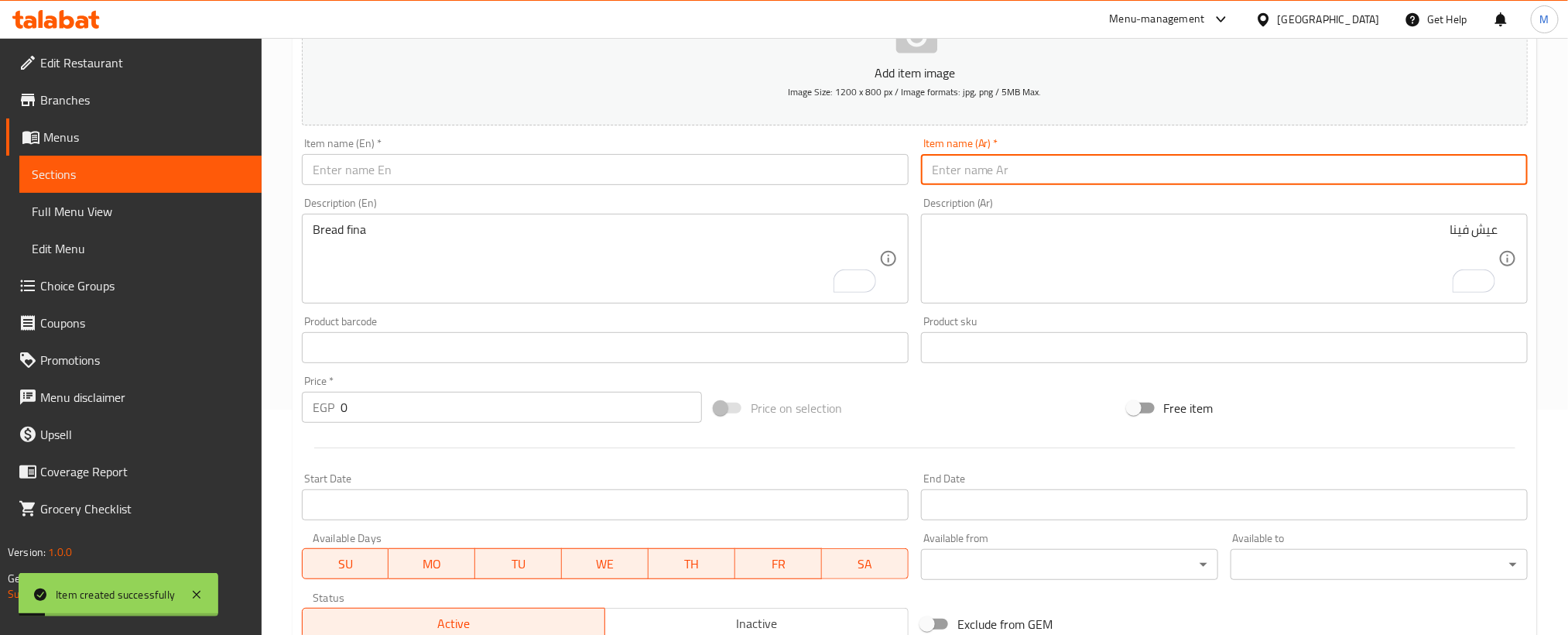
click at [1171, 170] on input "text" at bounding box center [1224, 169] width 607 height 31
paste input "كفتة لحم"
type input "كفتة لحم"
click at [718, 170] on input "text" at bounding box center [605, 169] width 607 height 31
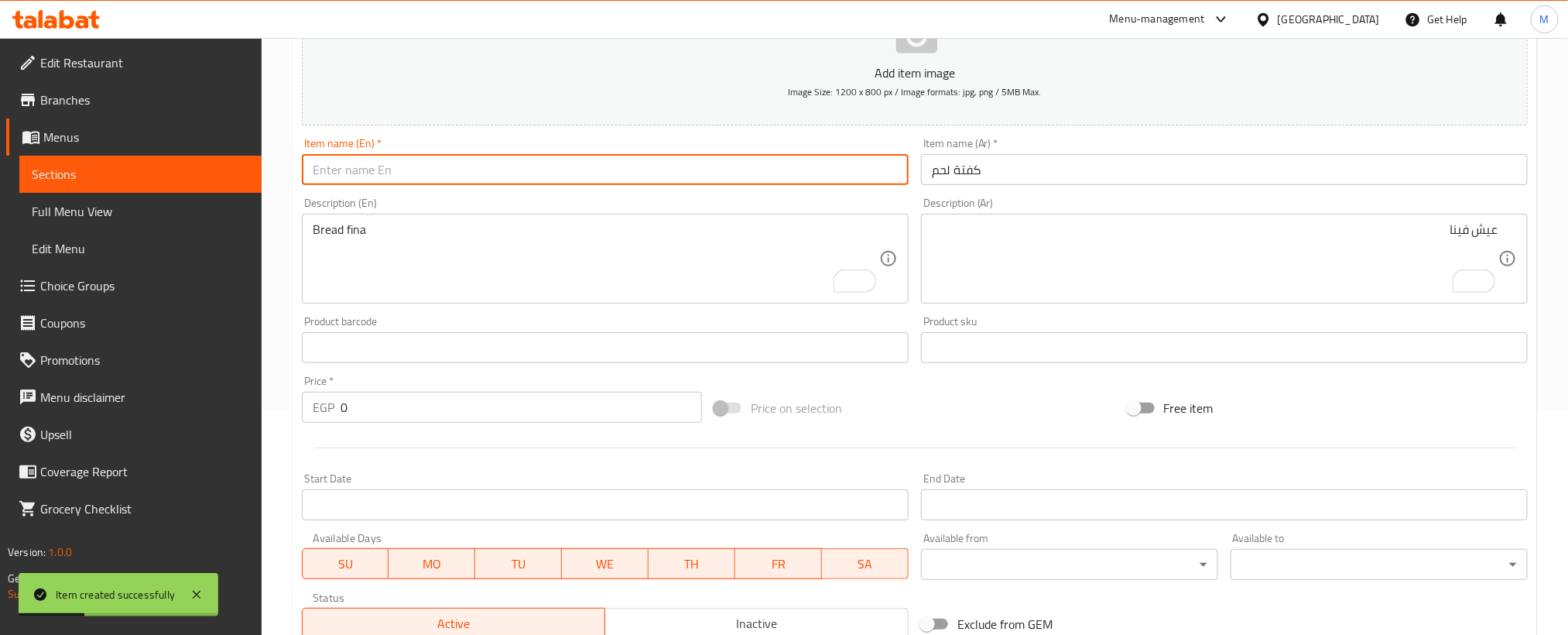
paste input "Meat kofta"
click at [718, 170] on input "Meat kofta" at bounding box center [605, 169] width 607 height 31
type input "Meat Kofta"
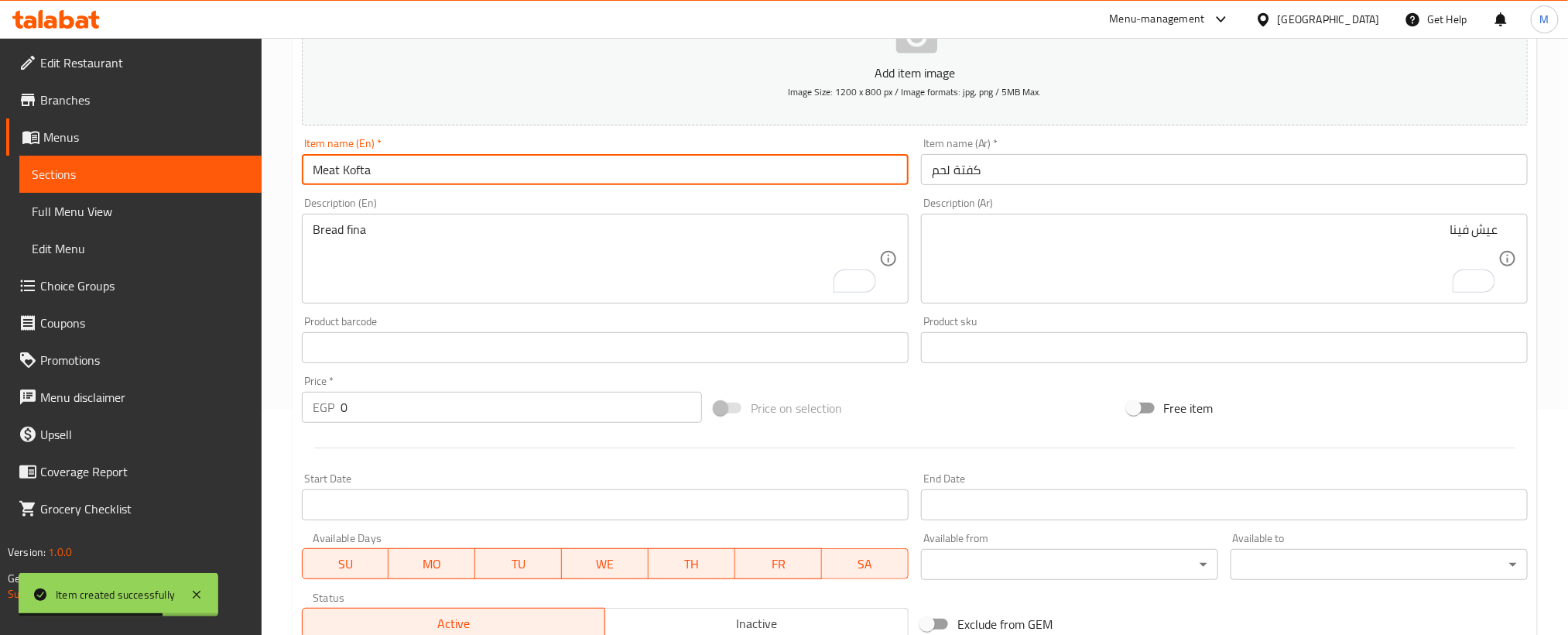
click at [594, 400] on input "0" at bounding box center [521, 407] width 361 height 31
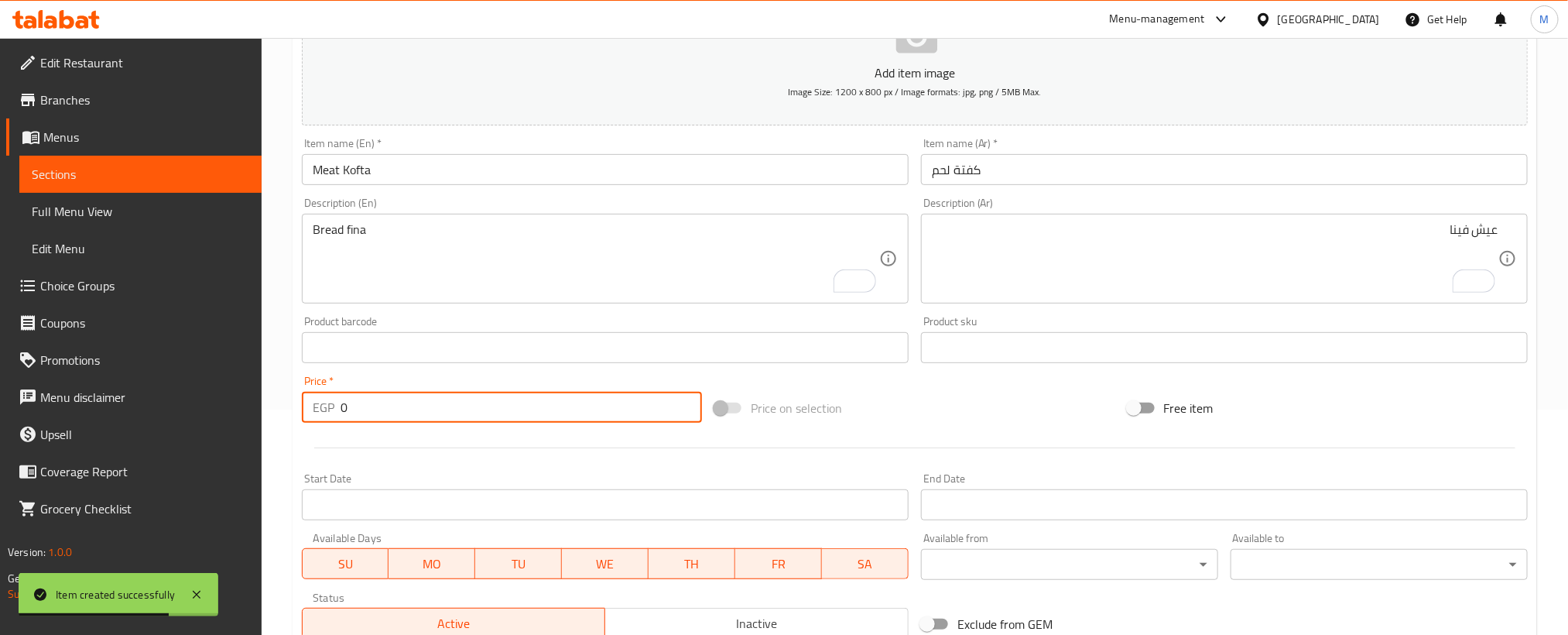
click at [594, 400] on input "0" at bounding box center [521, 407] width 361 height 31
paste input "95"
click at [594, 400] on input "95" at bounding box center [521, 407] width 361 height 31
type input "95"
click at [543, 264] on textarea "Bread fina" at bounding box center [596, 259] width 566 height 74
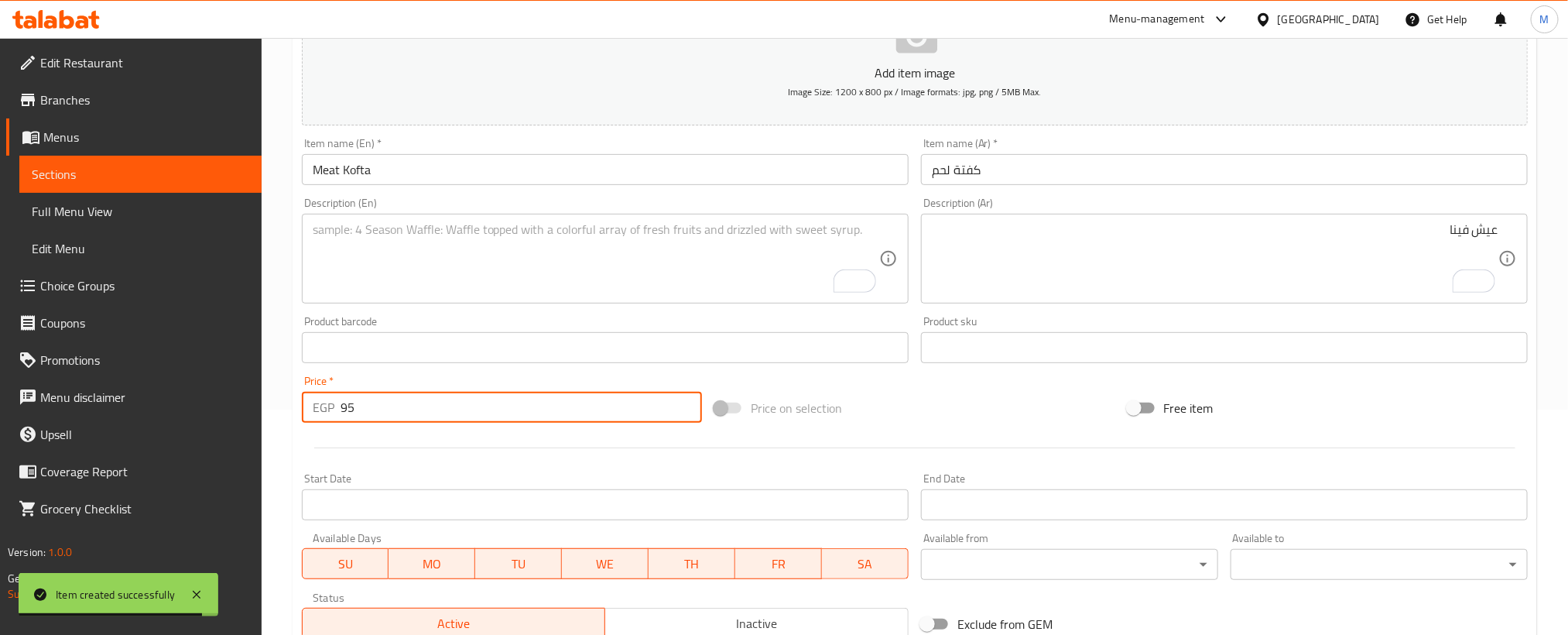
paste textarea "Bread fina"
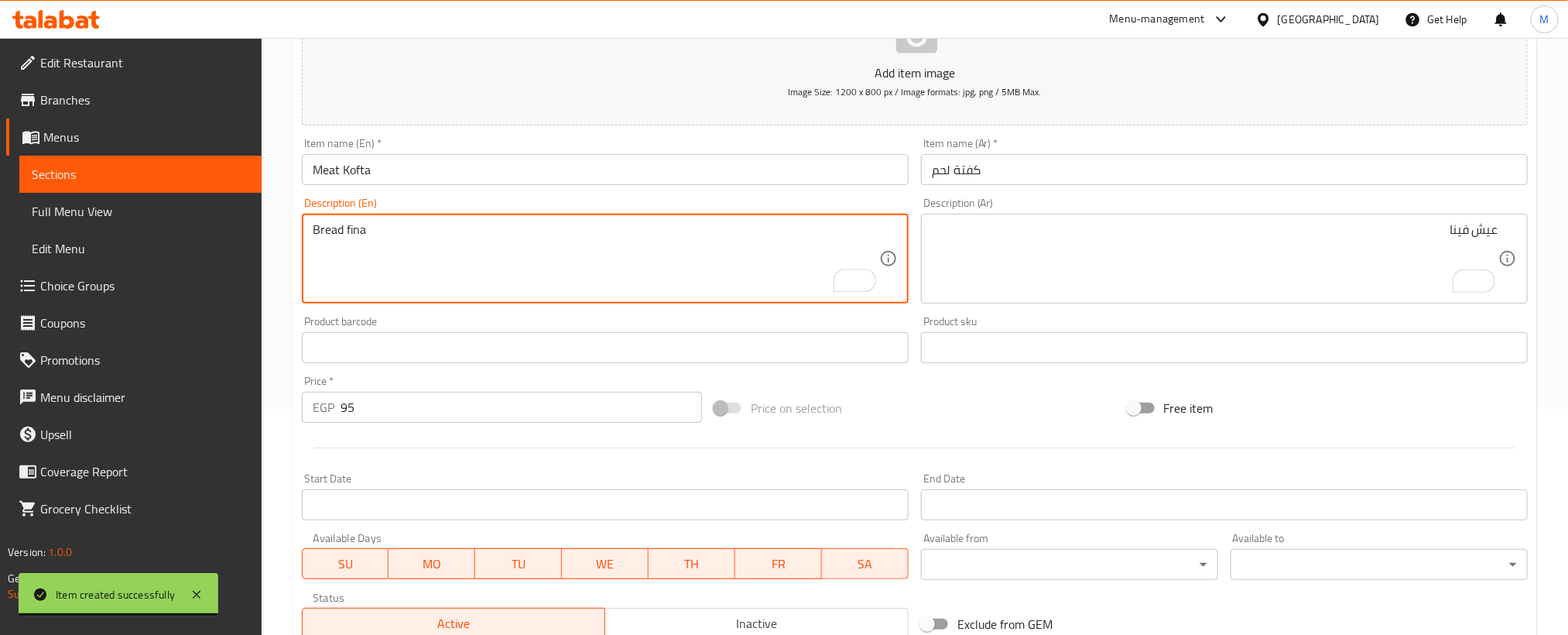
type textarea "Bread fina"
click at [1170, 249] on textarea "عيش فينا" at bounding box center [1215, 259] width 566 height 74
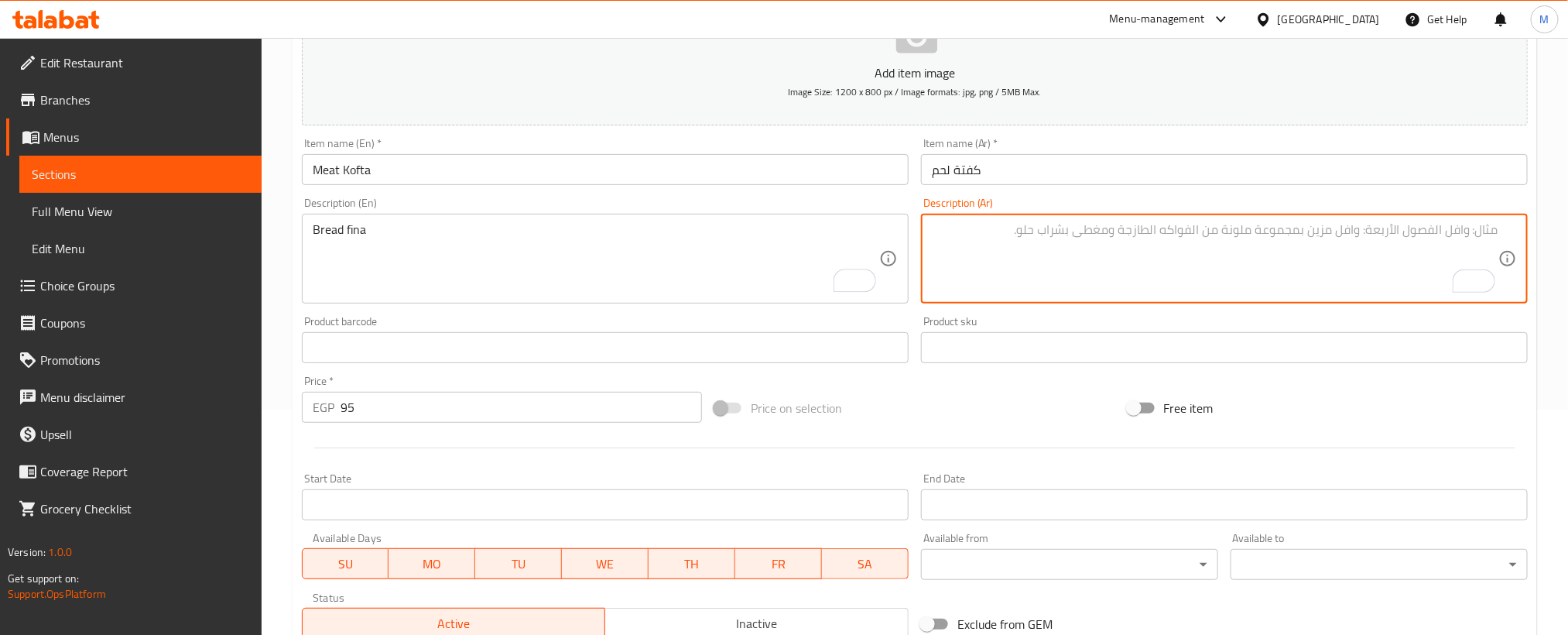
paste textarea "عيش فينا"
type textarea "عيش فينا"
click at [1045, 418] on div "Price on selection" at bounding box center [914, 407] width 413 height 41
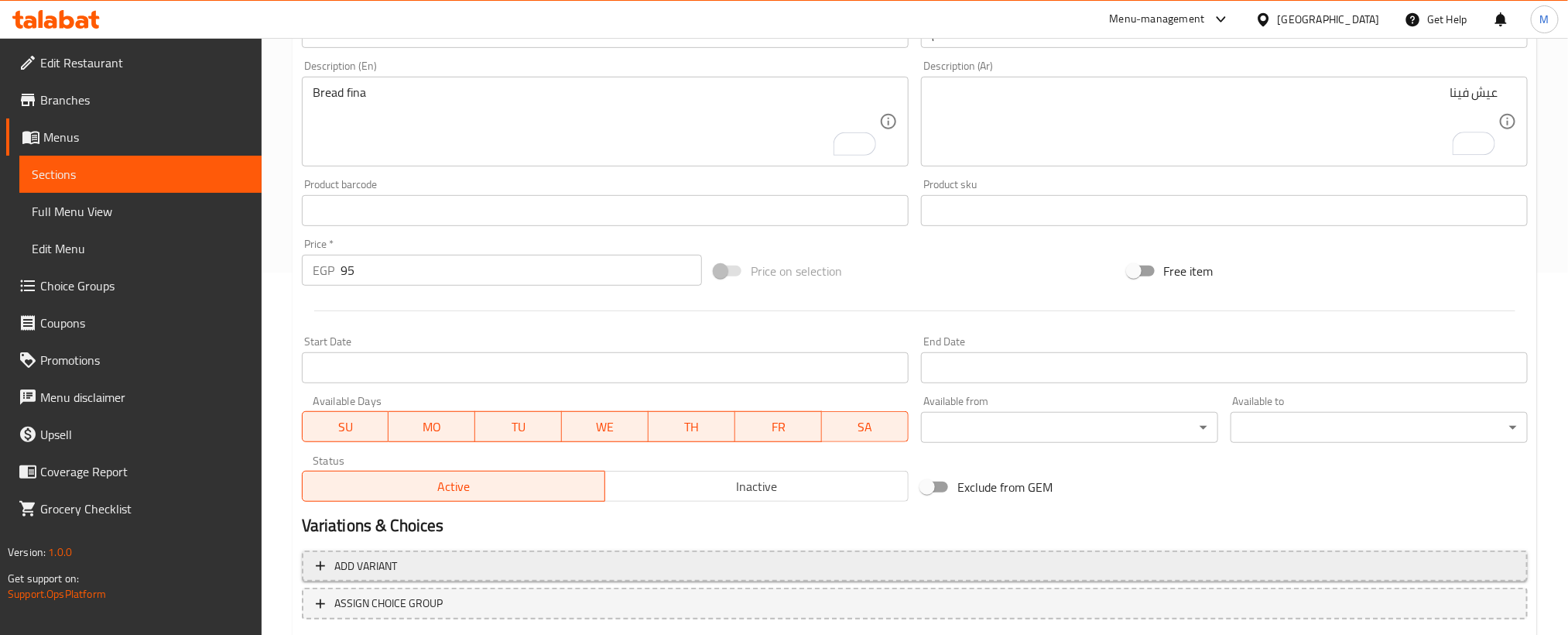
scroll to position [458, 0]
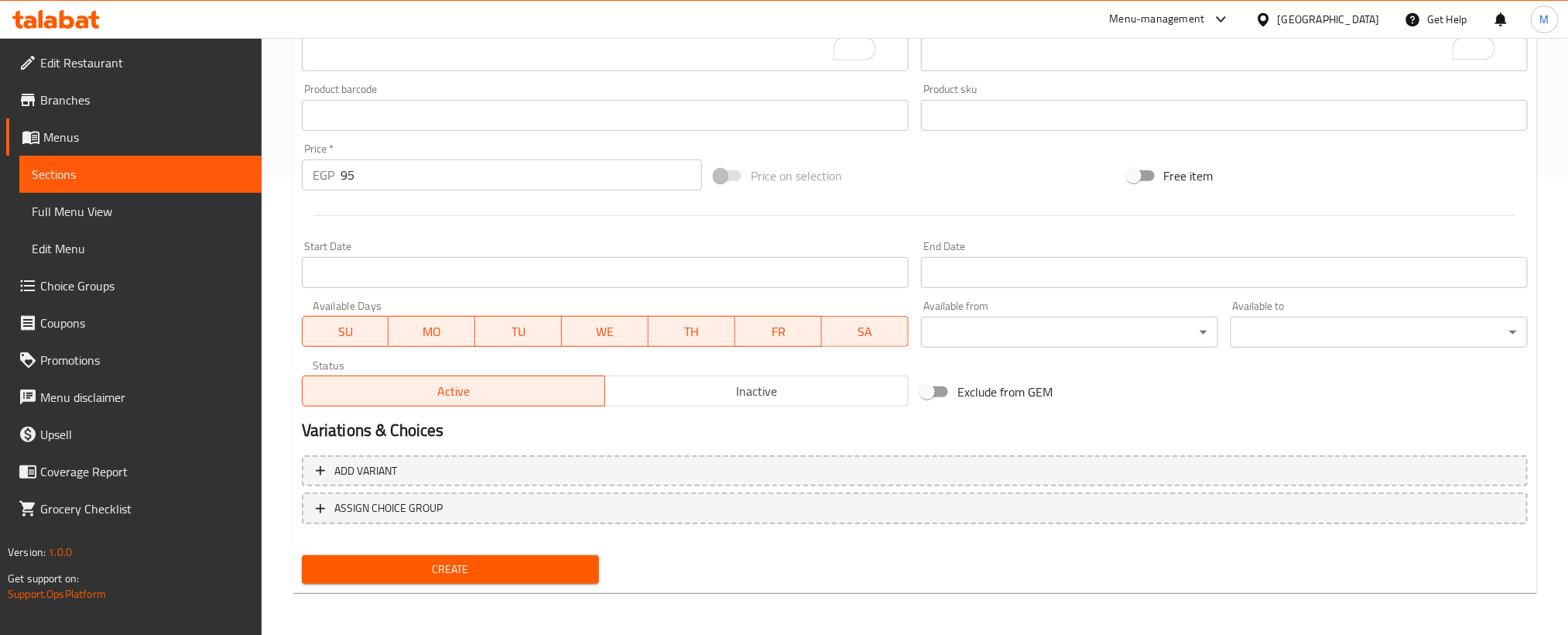
click at [553, 565] on span "Create" at bounding box center [450, 569] width 272 height 20
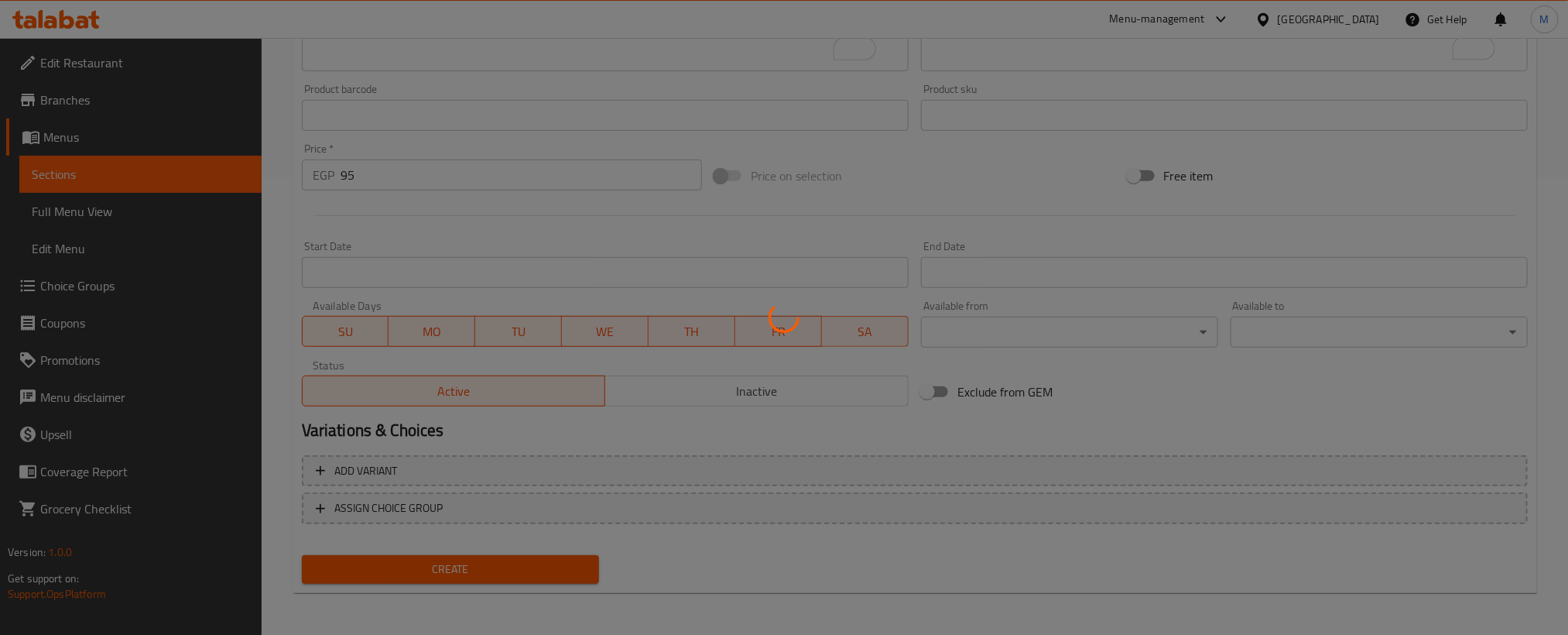
type input "0"
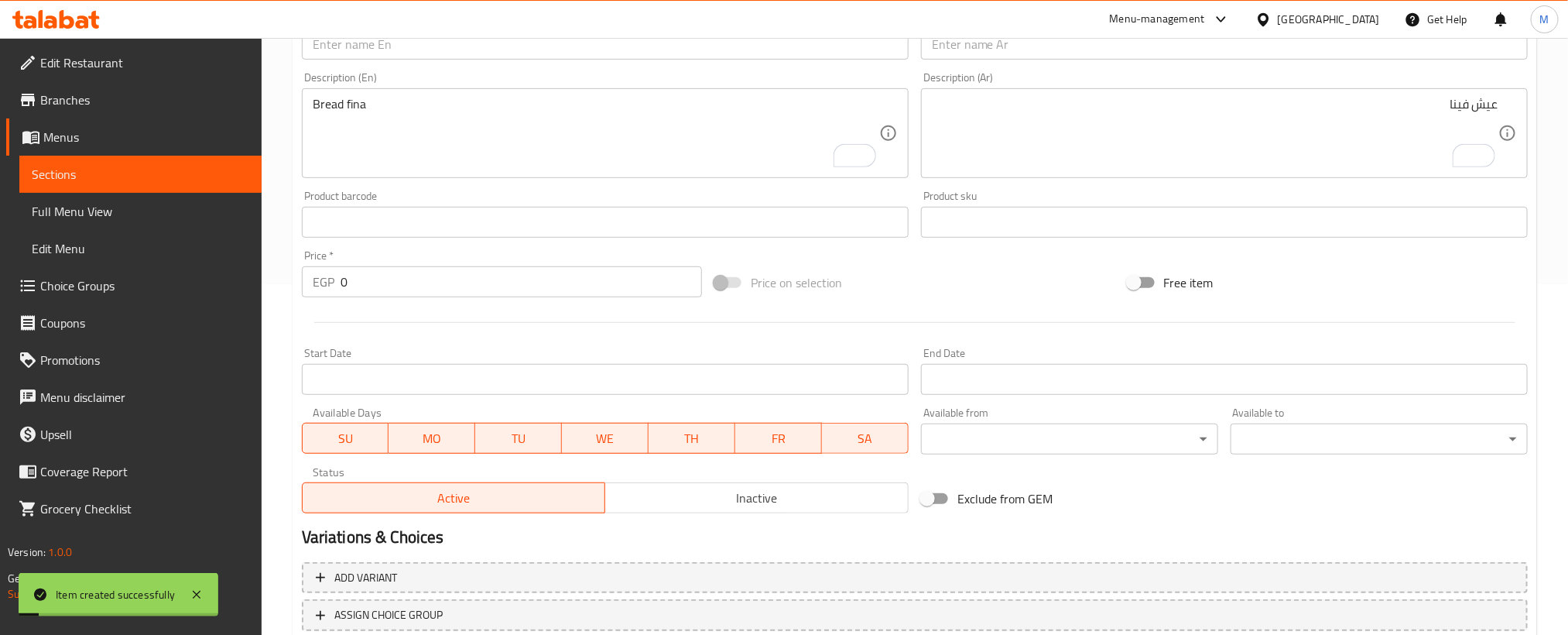
scroll to position [225, 0]
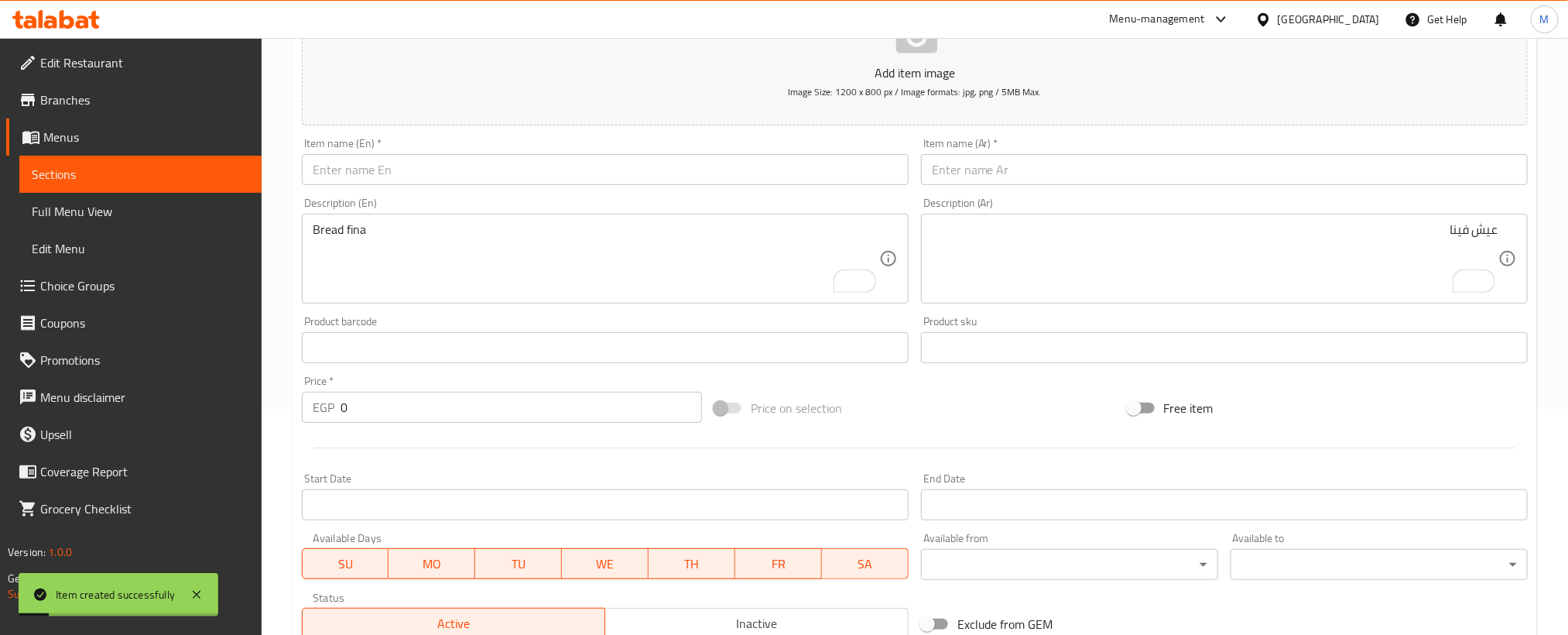
click at [1368, 174] on input "text" at bounding box center [1224, 169] width 607 height 31
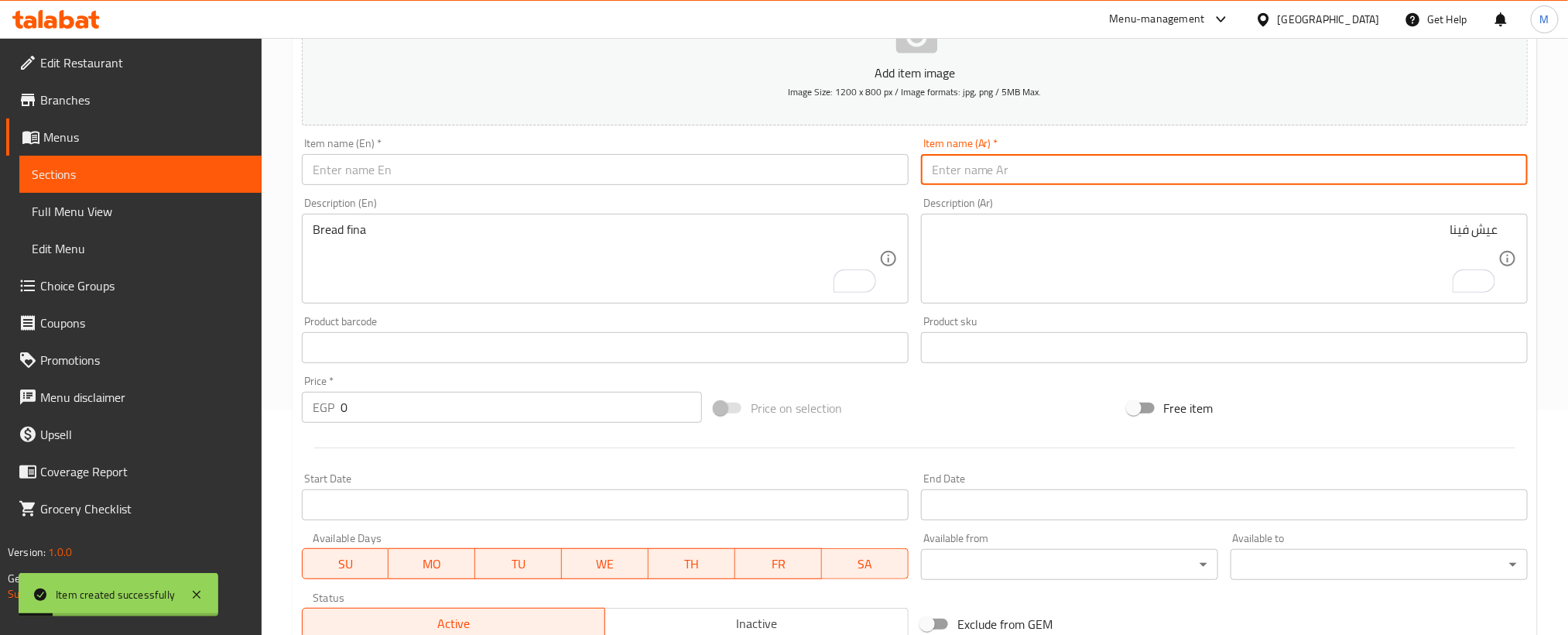
paste input "سجق"
type input "سجق"
click at [735, 186] on div "Item name (En)   * Item name (En) *" at bounding box center [605, 161] width 619 height 59
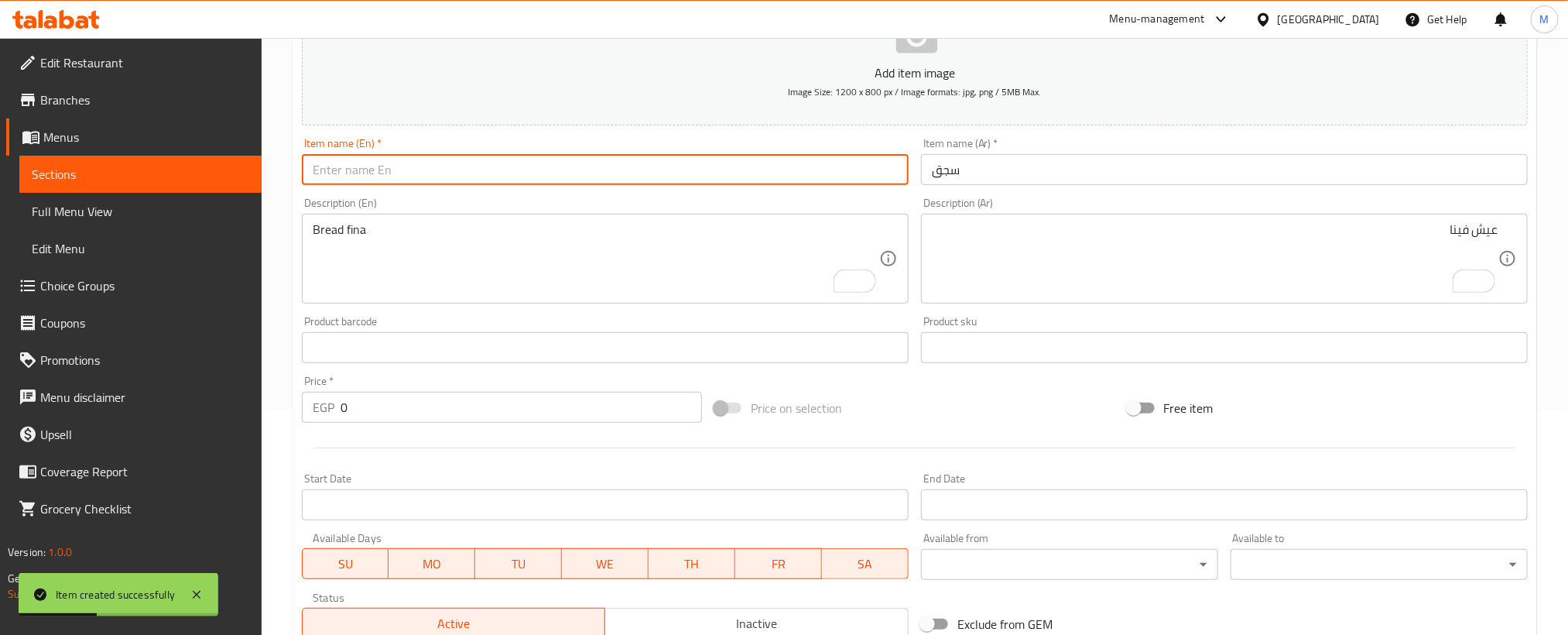
click at [734, 170] on input "text" at bounding box center [605, 169] width 607 height 31
paste input "sausage"
type input "Sausage"
click at [1166, 176] on input "سجق" at bounding box center [1224, 169] width 607 height 31
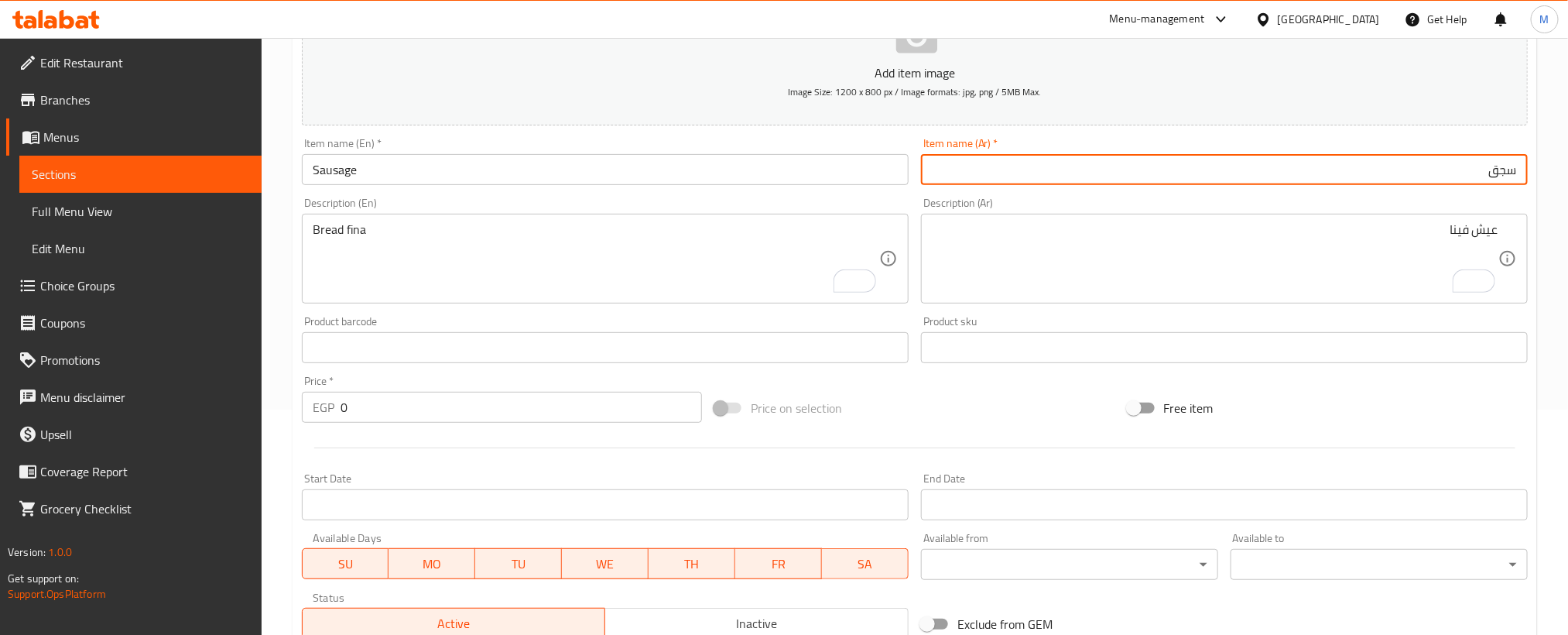
type input "سجق"
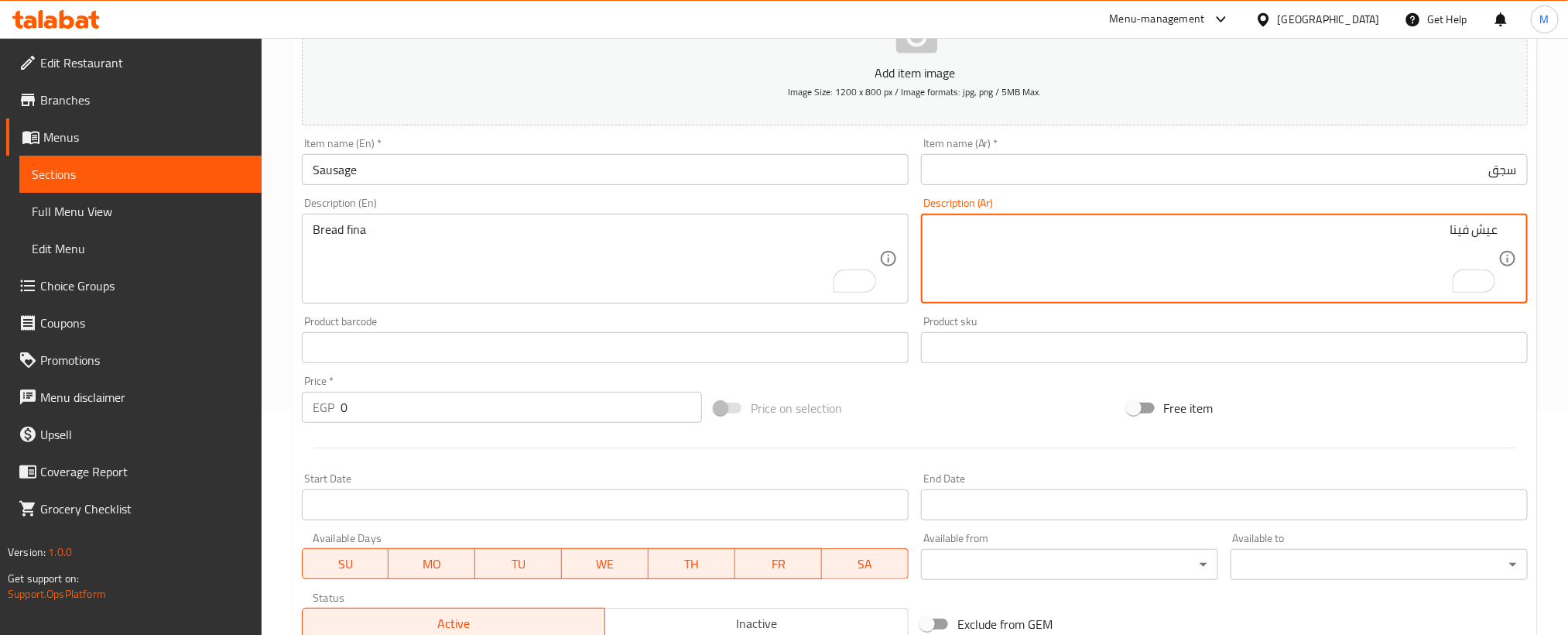
click at [1201, 249] on textarea "عيش فينا" at bounding box center [1215, 259] width 566 height 74
paste textarea "عيش فينا"
type textarea "عيش فينا"
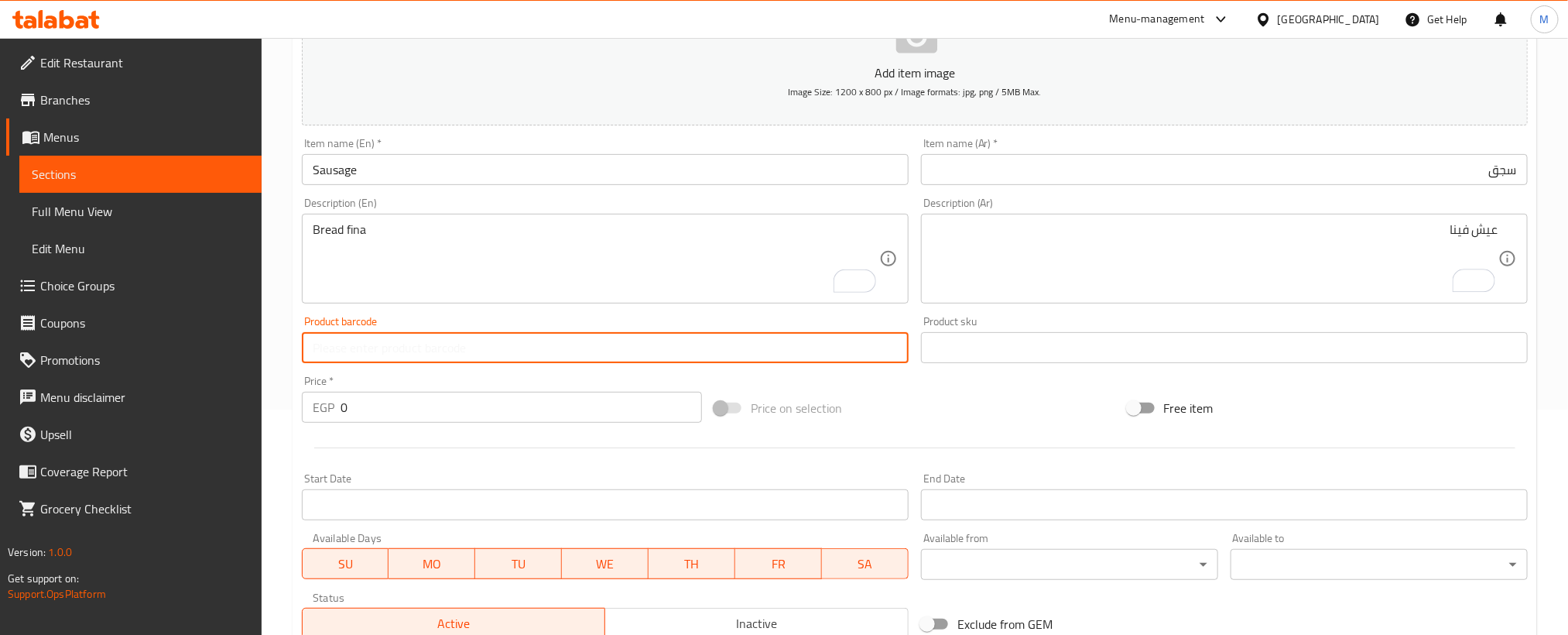
drag, startPoint x: 492, startPoint y: 353, endPoint x: 488, endPoint y: 302, distance: 51.2
click at [487, 348] on input "text" at bounding box center [605, 347] width 607 height 31
click at [509, 246] on textarea "Bread fina" at bounding box center [596, 259] width 566 height 74
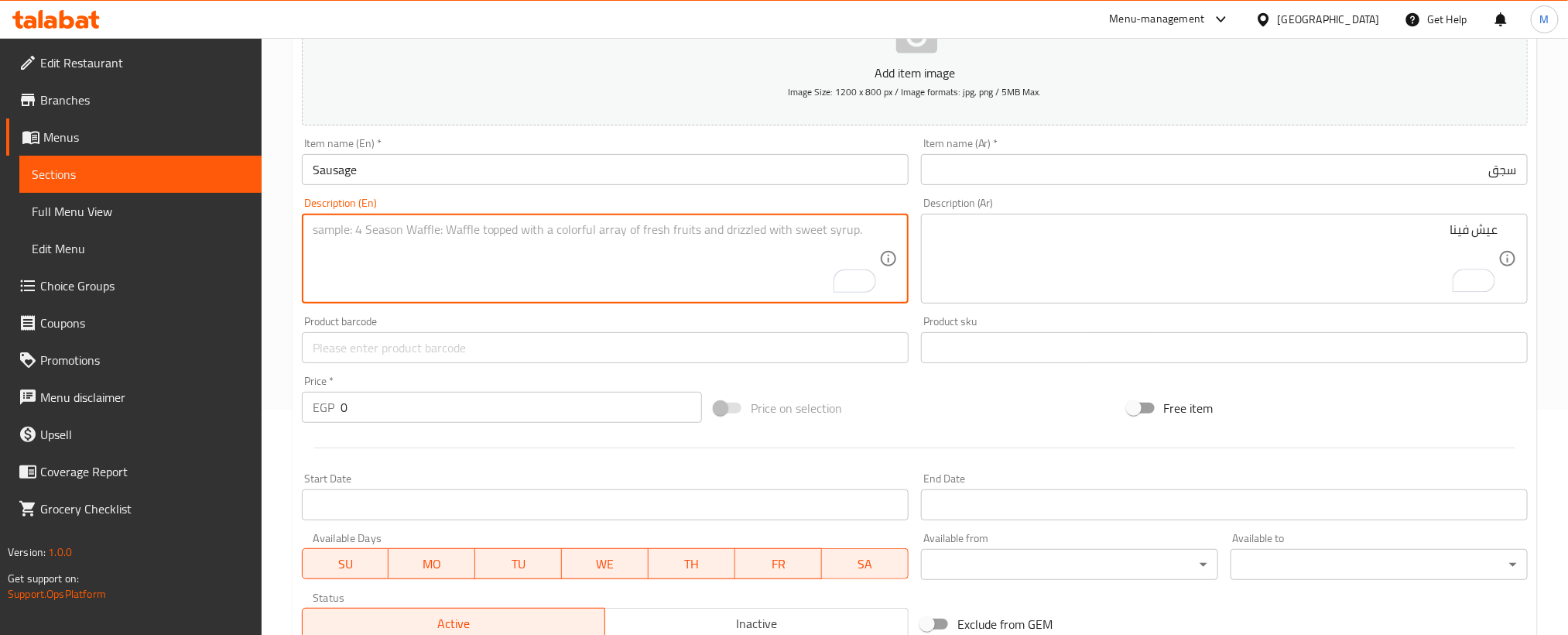
paste textarea "Bread fina"
type textarea "Bread fina"
click at [518, 416] on input "0" at bounding box center [521, 407] width 361 height 31
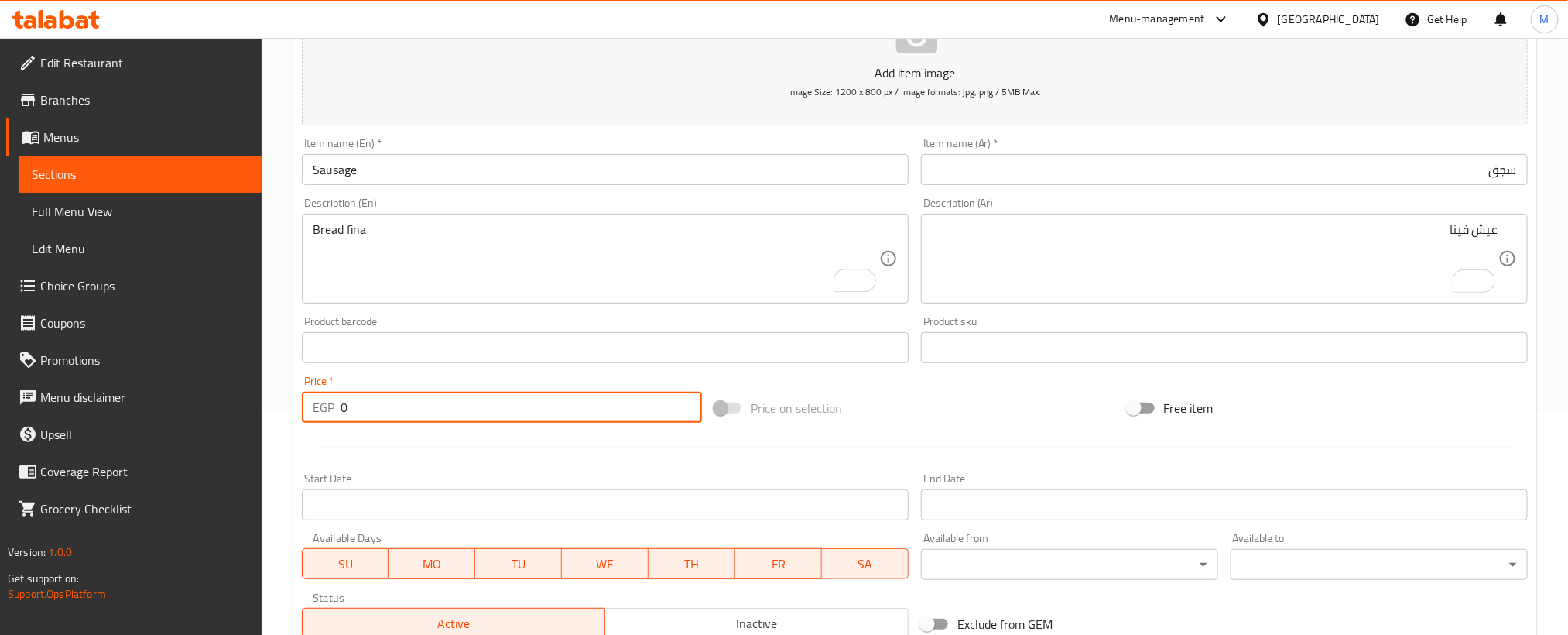
click at [518, 416] on input "0" at bounding box center [521, 407] width 361 height 31
paste input "75"
type input "75"
click at [504, 453] on div at bounding box center [914, 448] width 1238 height 38
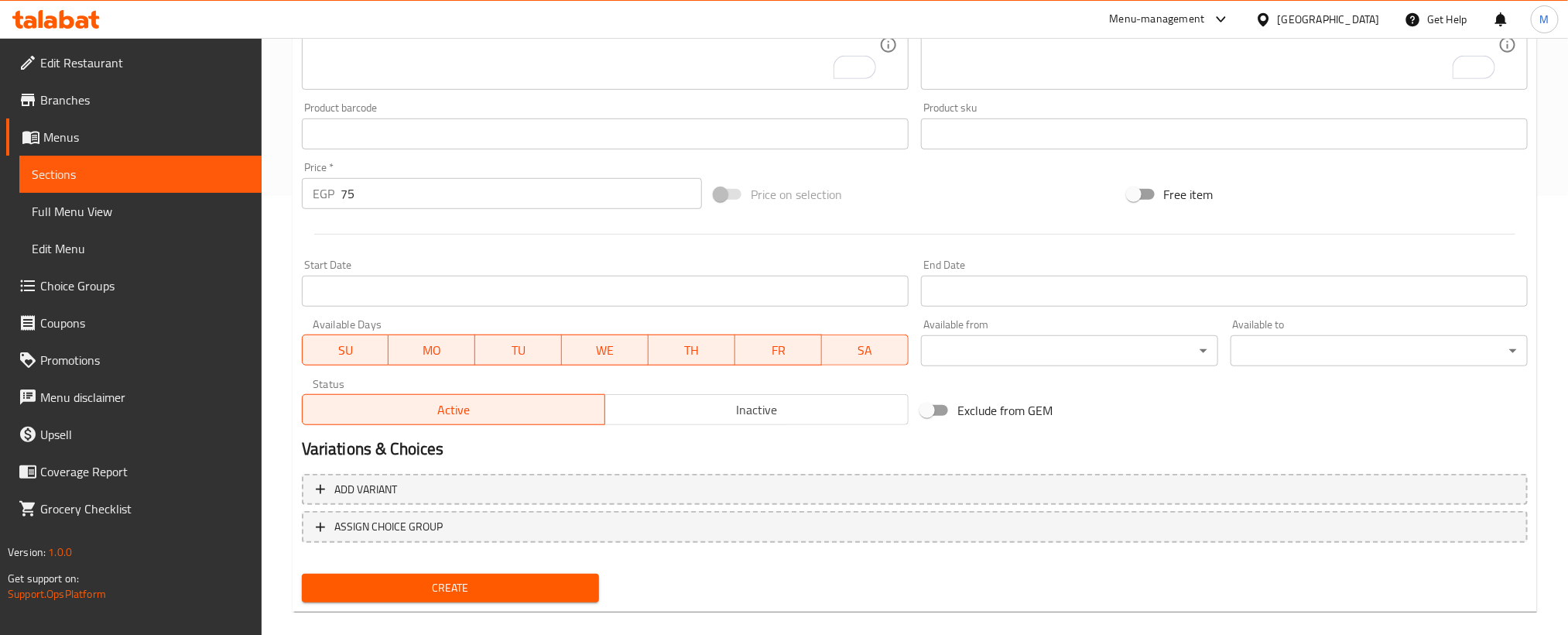
scroll to position [458, 0]
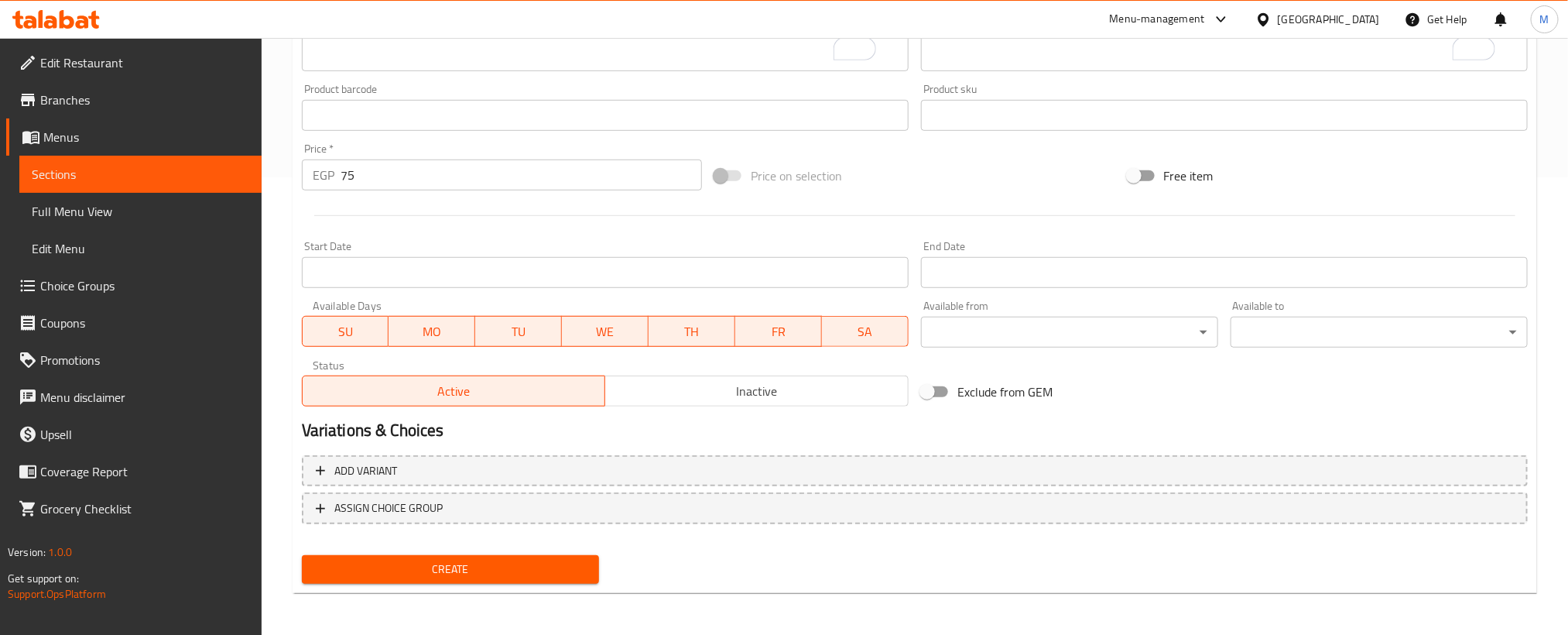
click at [525, 569] on span "Create" at bounding box center [450, 569] width 272 height 20
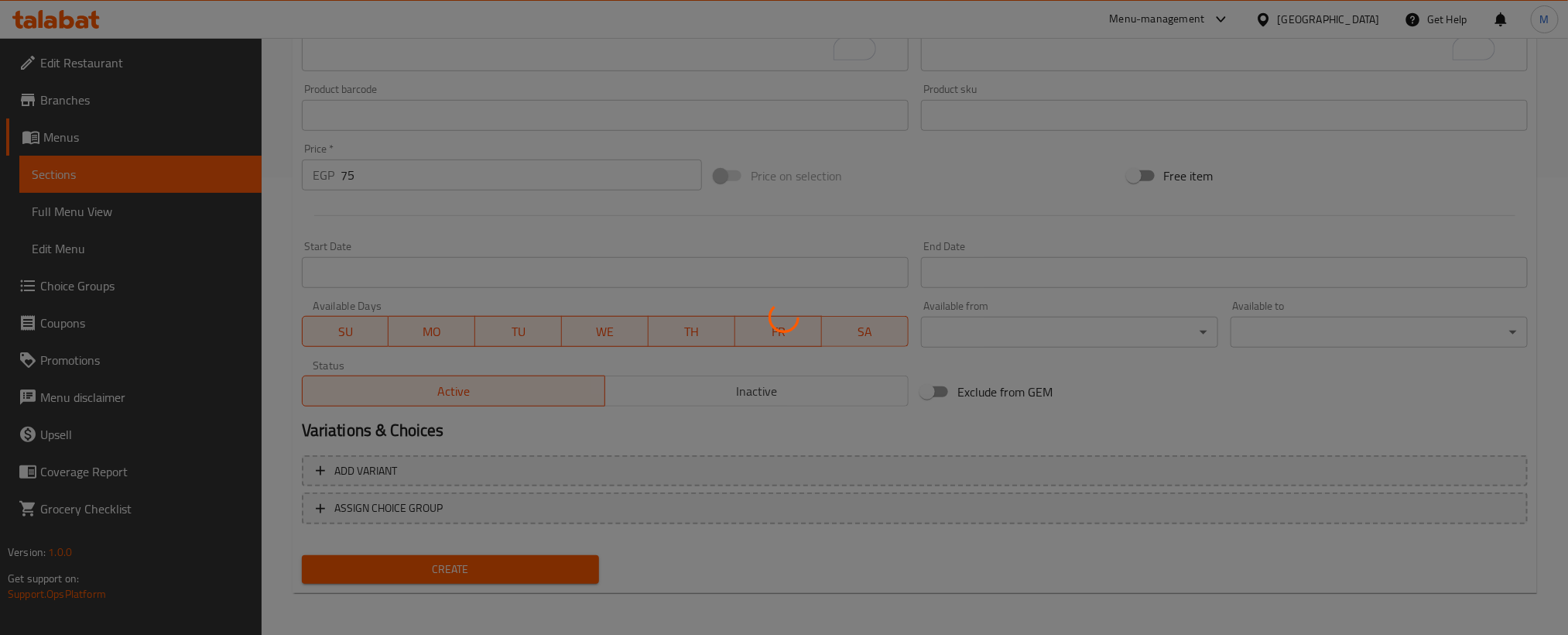
scroll to position [226, 0]
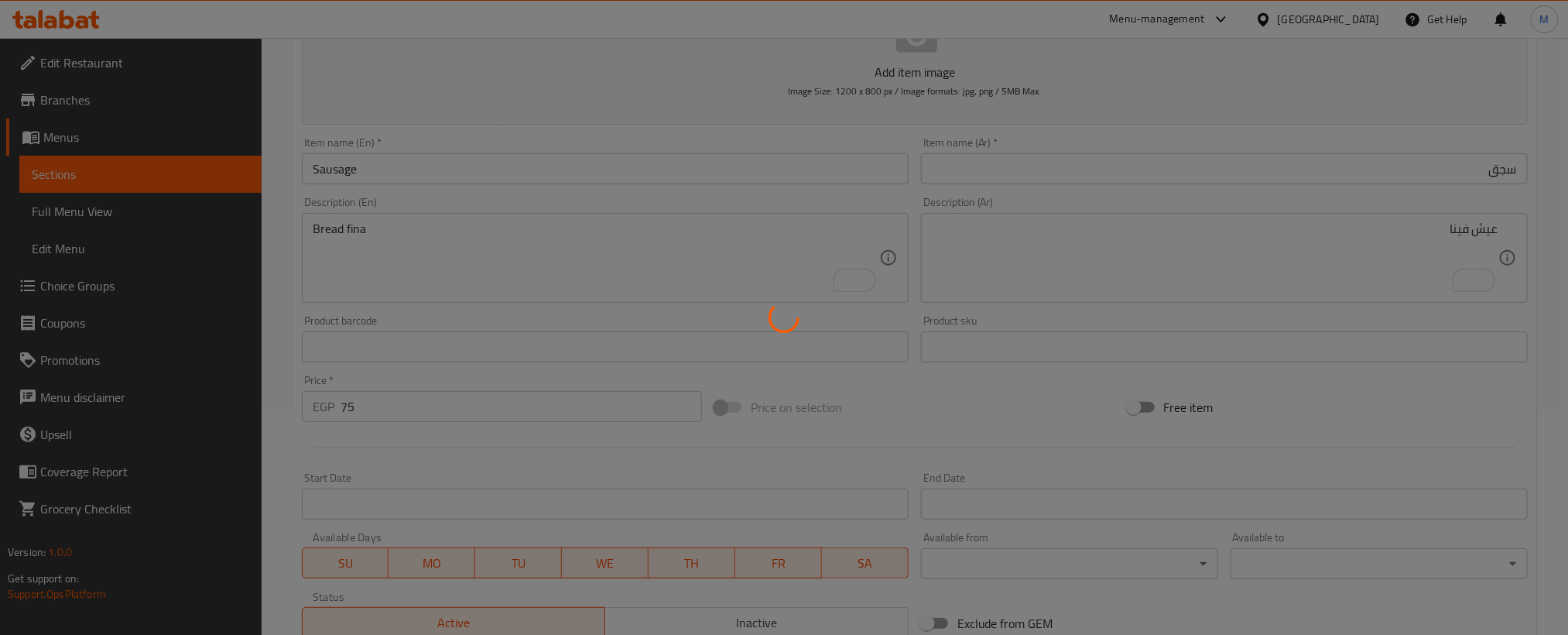
type input "0"
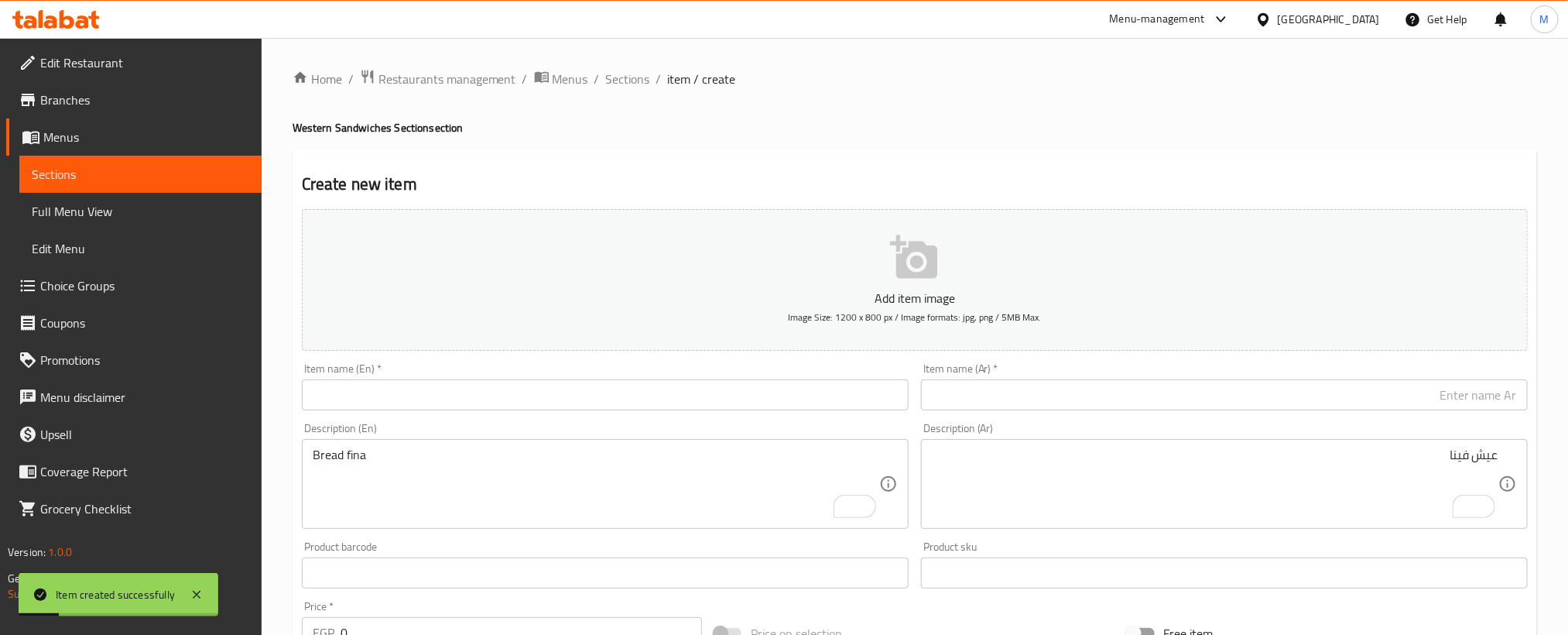
click at [1249, 414] on div "Item name (Ar)   * Item name (Ar) *" at bounding box center [1224, 387] width 619 height 59
click at [1249, 407] on input "text" at bounding box center [1224, 395] width 607 height 31
paste input "بطاطس ساده"
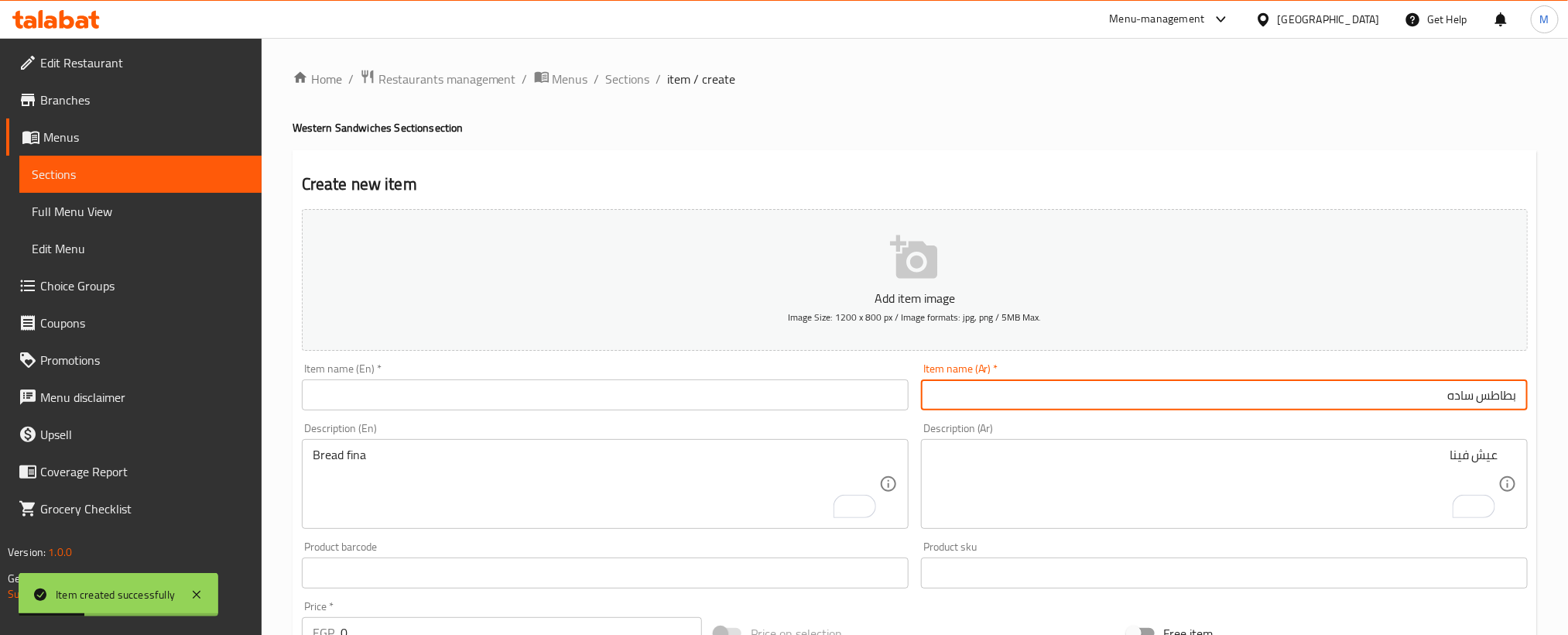
type input "بطاطس ساده"
click at [657, 407] on input "text" at bounding box center [605, 395] width 607 height 31
paste input "Plain potatoes"
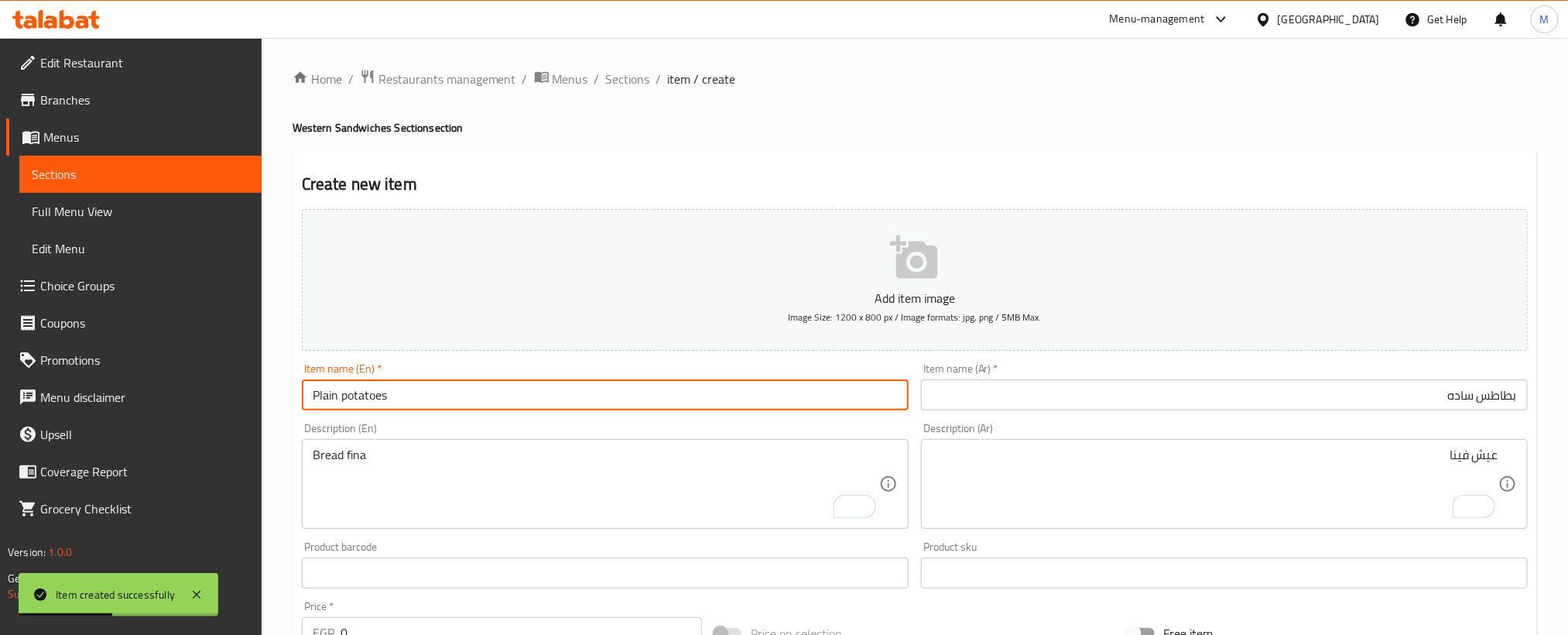
click at [657, 407] on input "Plain potatoes" at bounding box center [605, 395] width 607 height 31
type input "Plain Potatoes"
click at [598, 470] on textarea "Bread fina" at bounding box center [596, 485] width 566 height 74
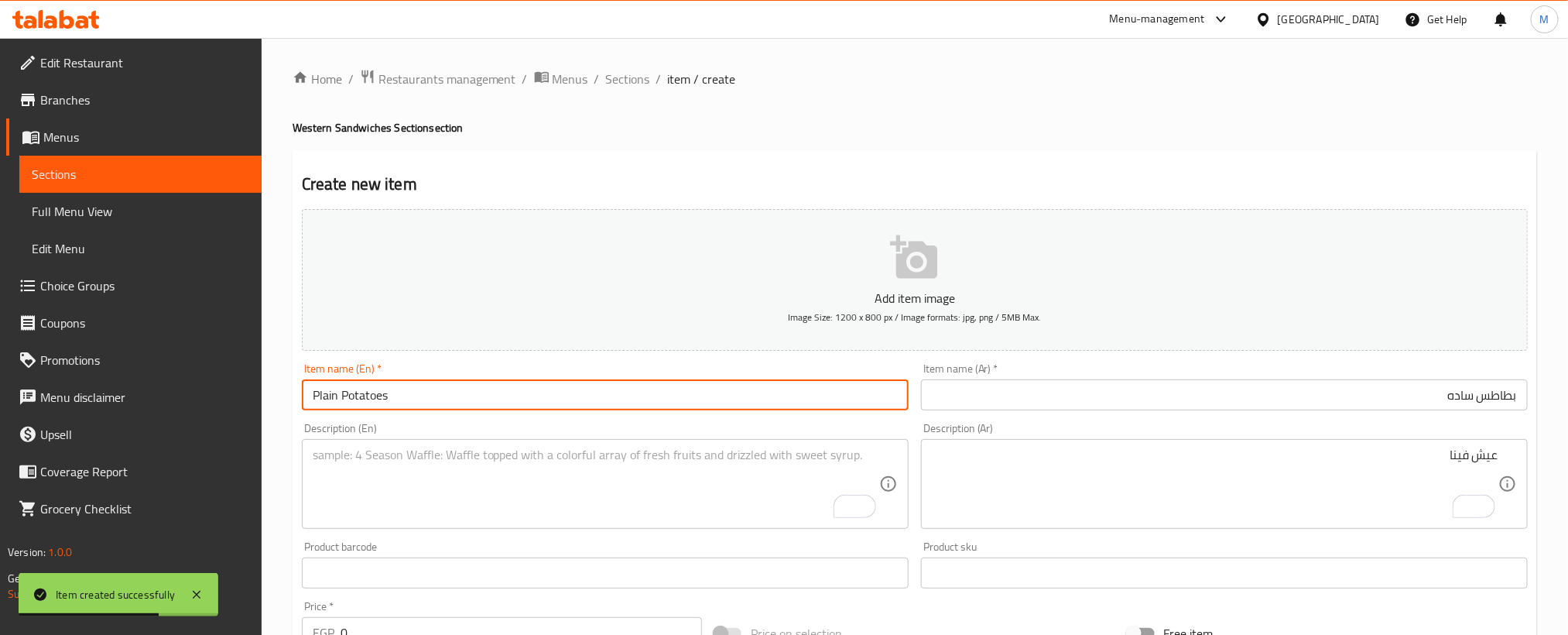
paste textarea "Bread fina"
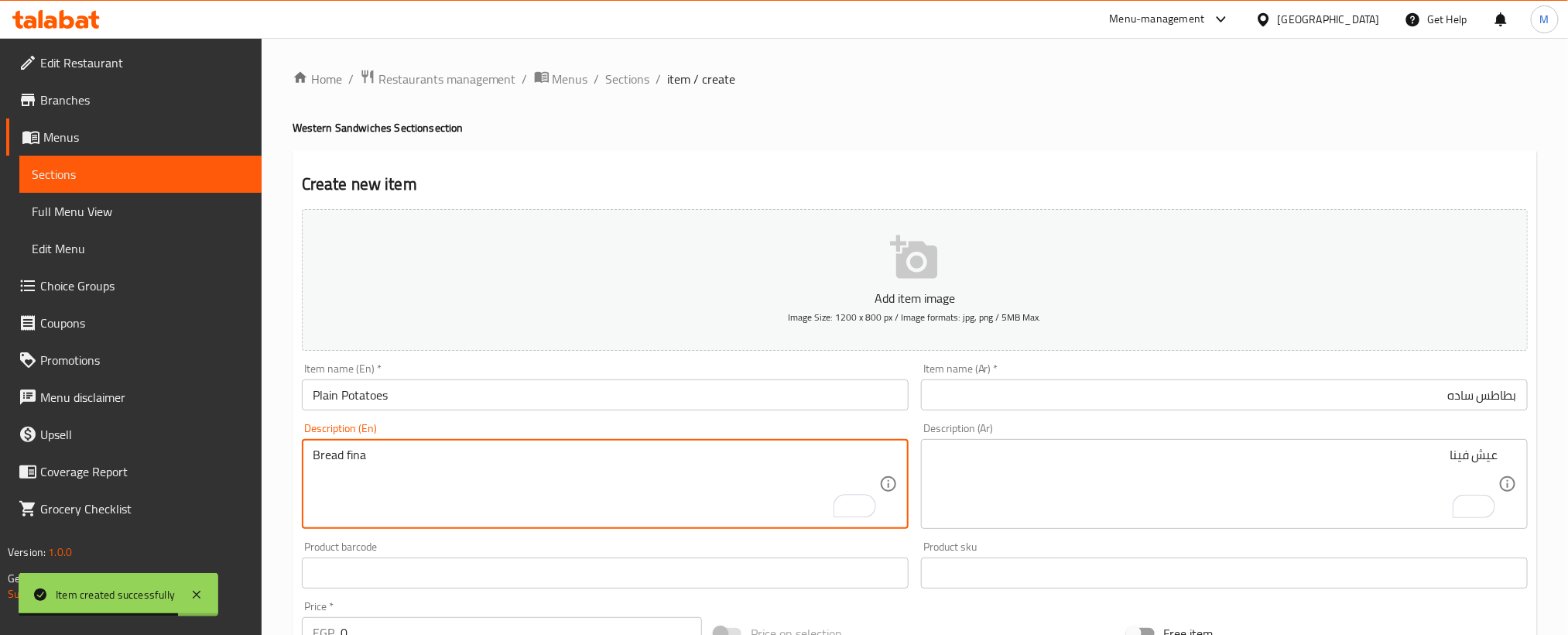
type textarea "Bread fina"
click at [1187, 405] on input "بطاطس ساده" at bounding box center [1224, 395] width 607 height 31
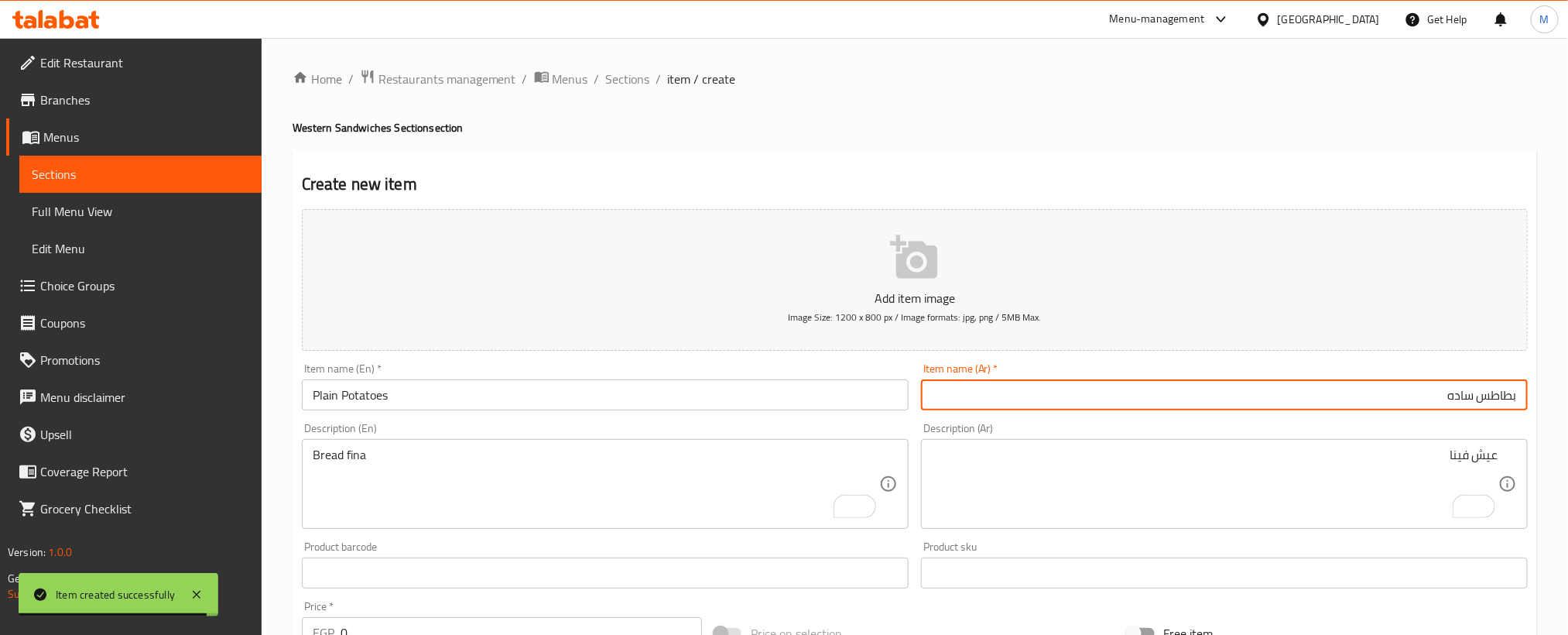
click at [1191, 495] on textarea "عيش فينا" at bounding box center [1215, 485] width 566 height 74
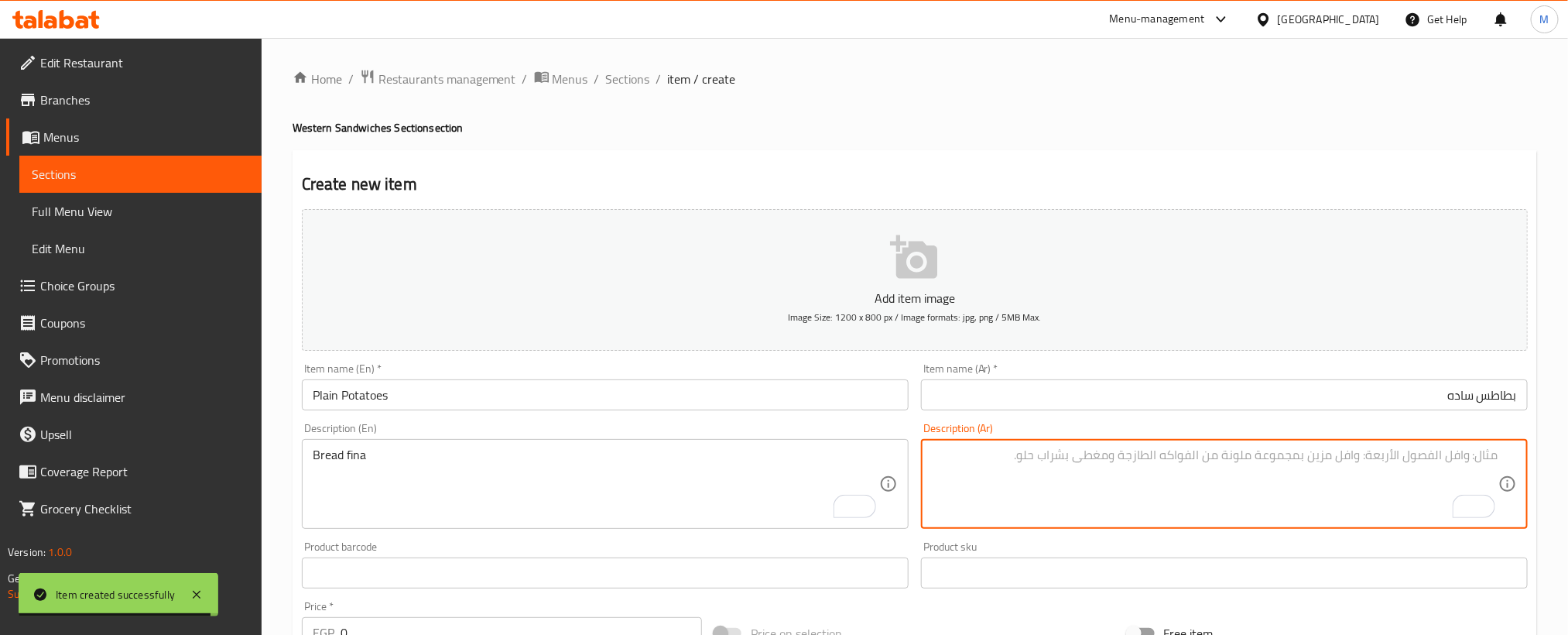
paste textarea "عيش فينا"
type textarea "عيش فينا"
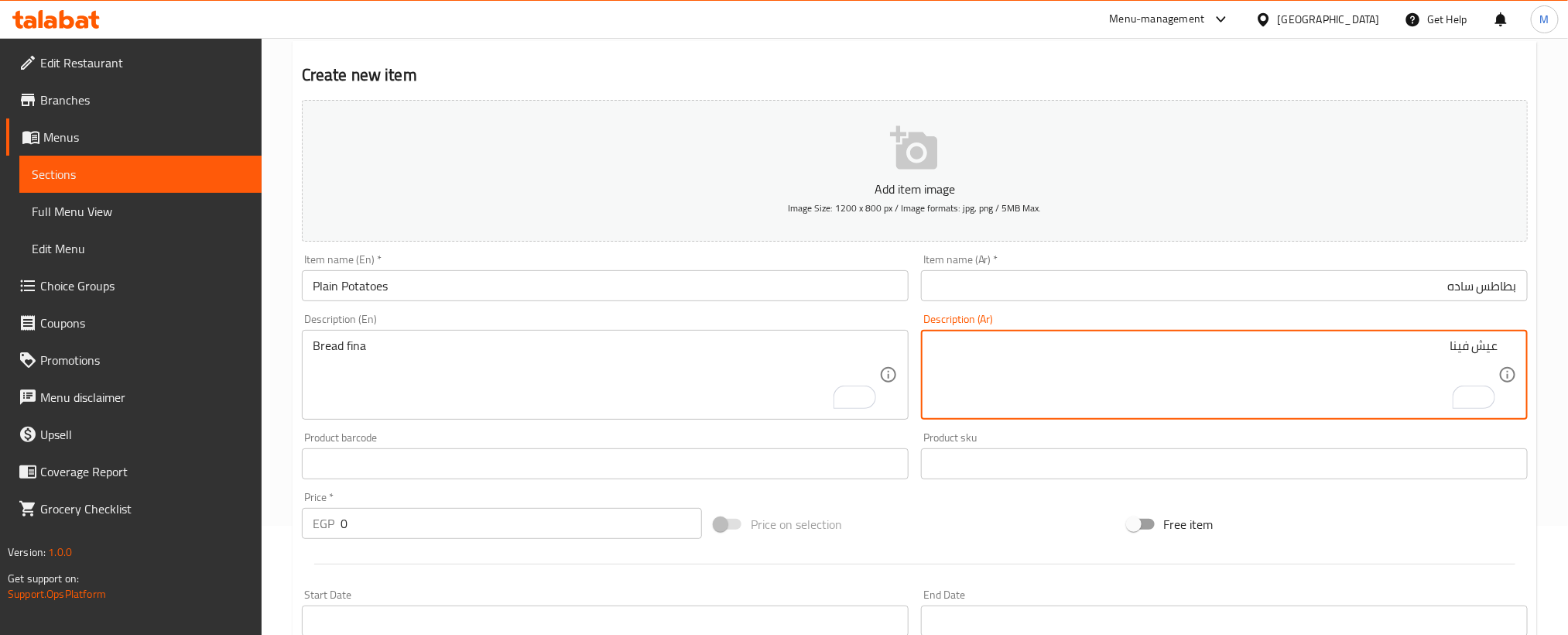
scroll to position [232, 0]
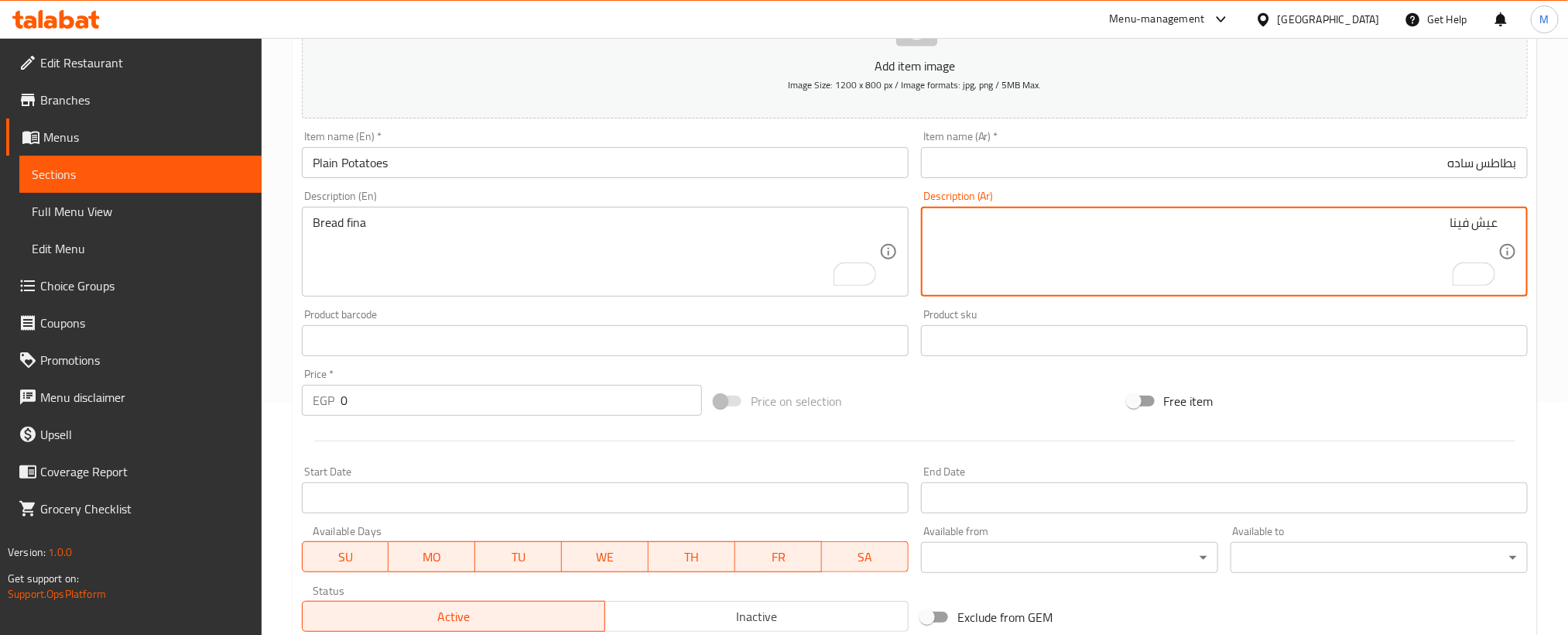
click at [587, 407] on input "0" at bounding box center [521, 400] width 361 height 31
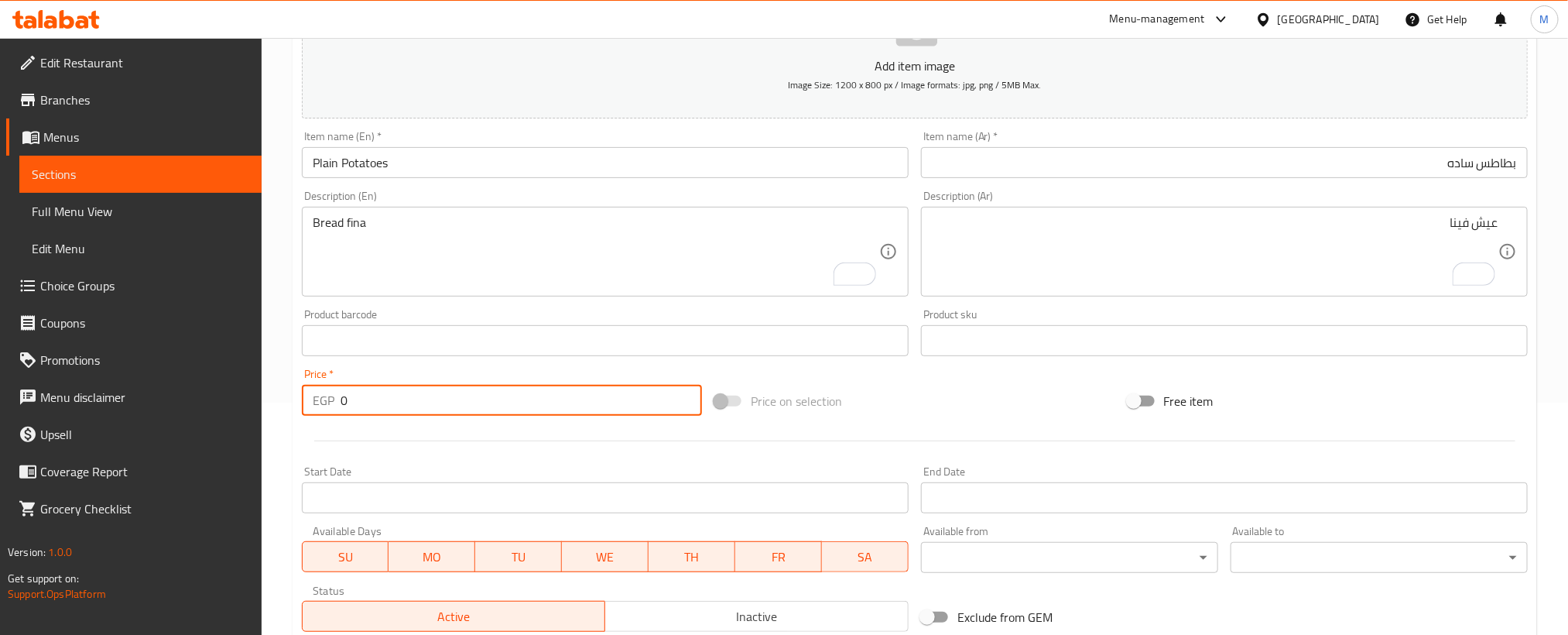
click at [587, 407] on input "0" at bounding box center [521, 400] width 361 height 31
paste input "3"
type input "30"
click at [569, 442] on div at bounding box center [914, 441] width 1238 height 38
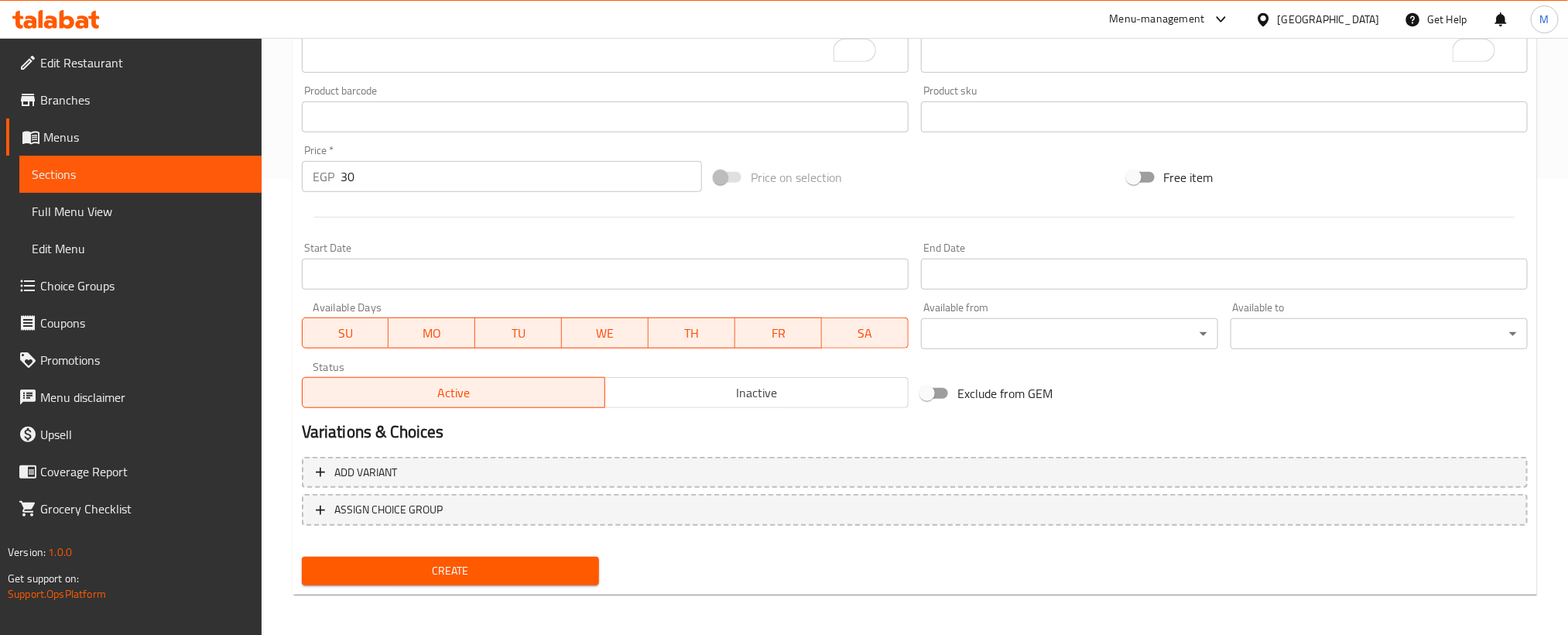
scroll to position [458, 0]
click at [531, 559] on span "Create" at bounding box center [450, 569] width 272 height 20
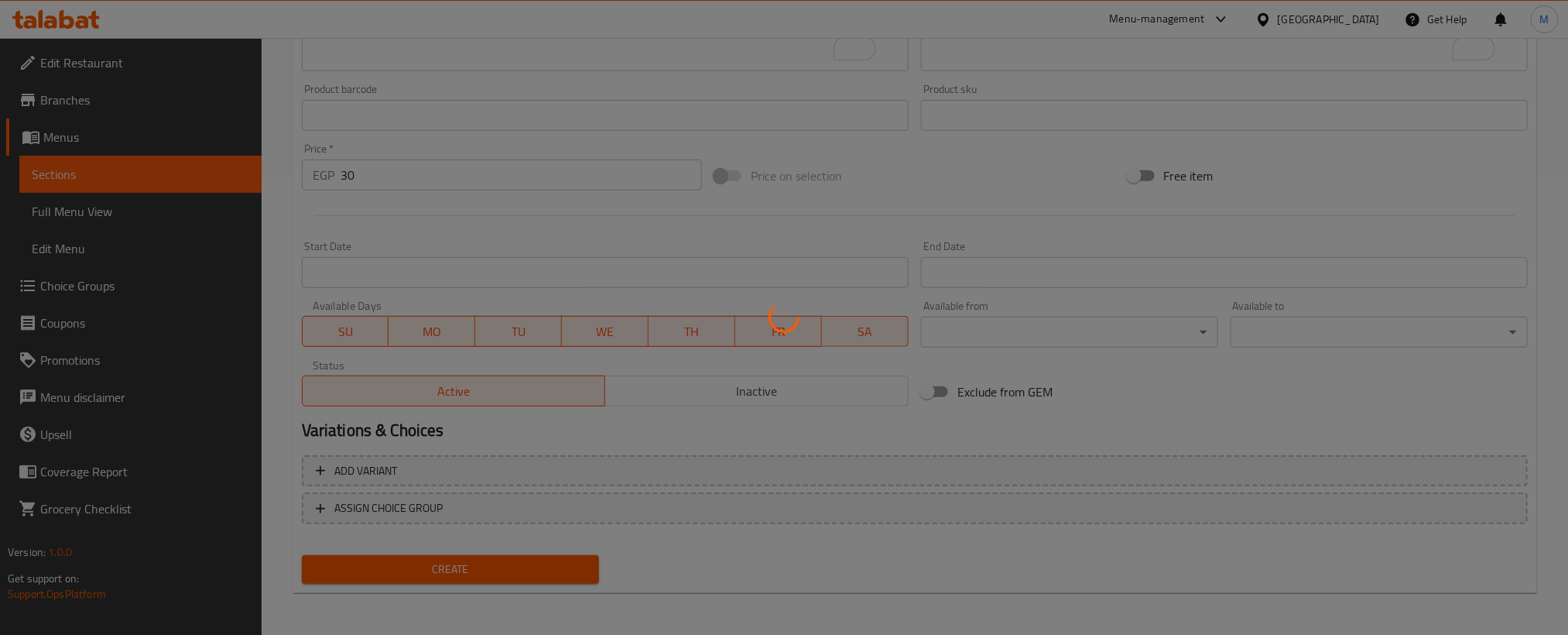
type input "0"
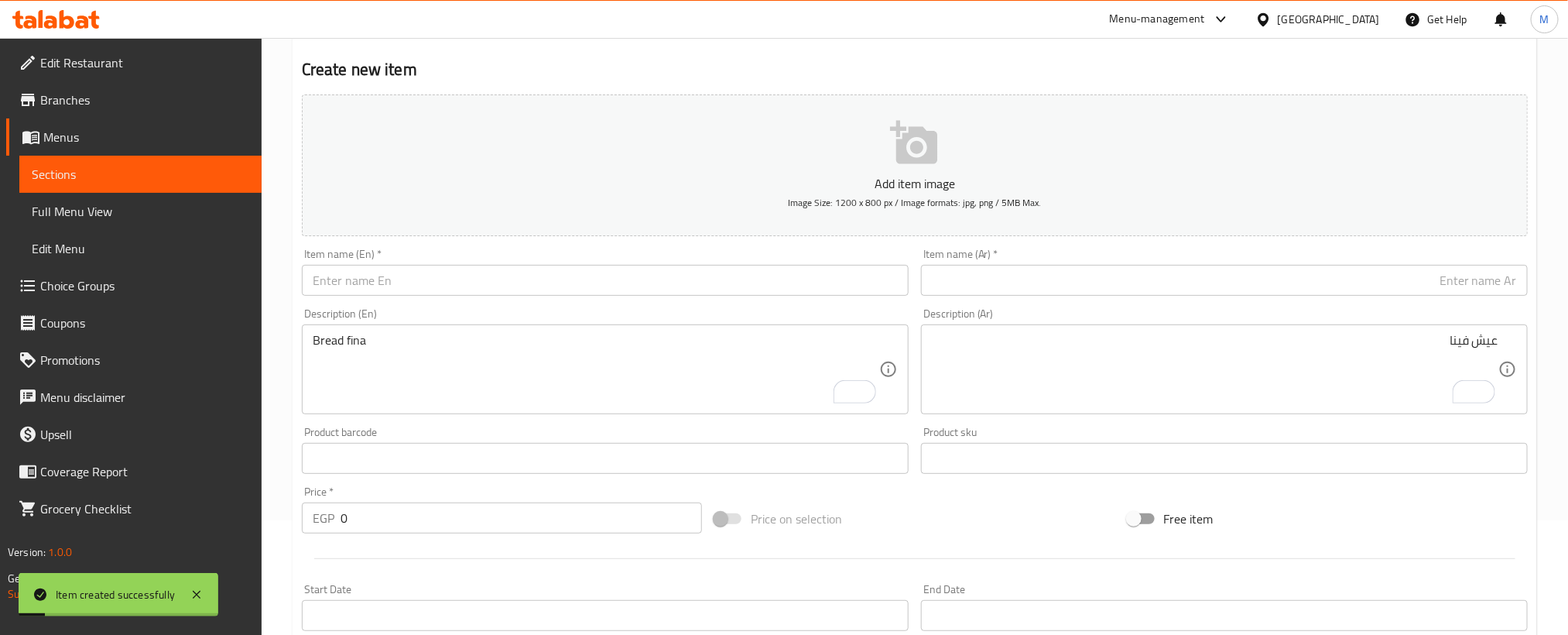
scroll to position [109, 0]
click at [1342, 286] on input "text" at bounding box center [1224, 285] width 607 height 31
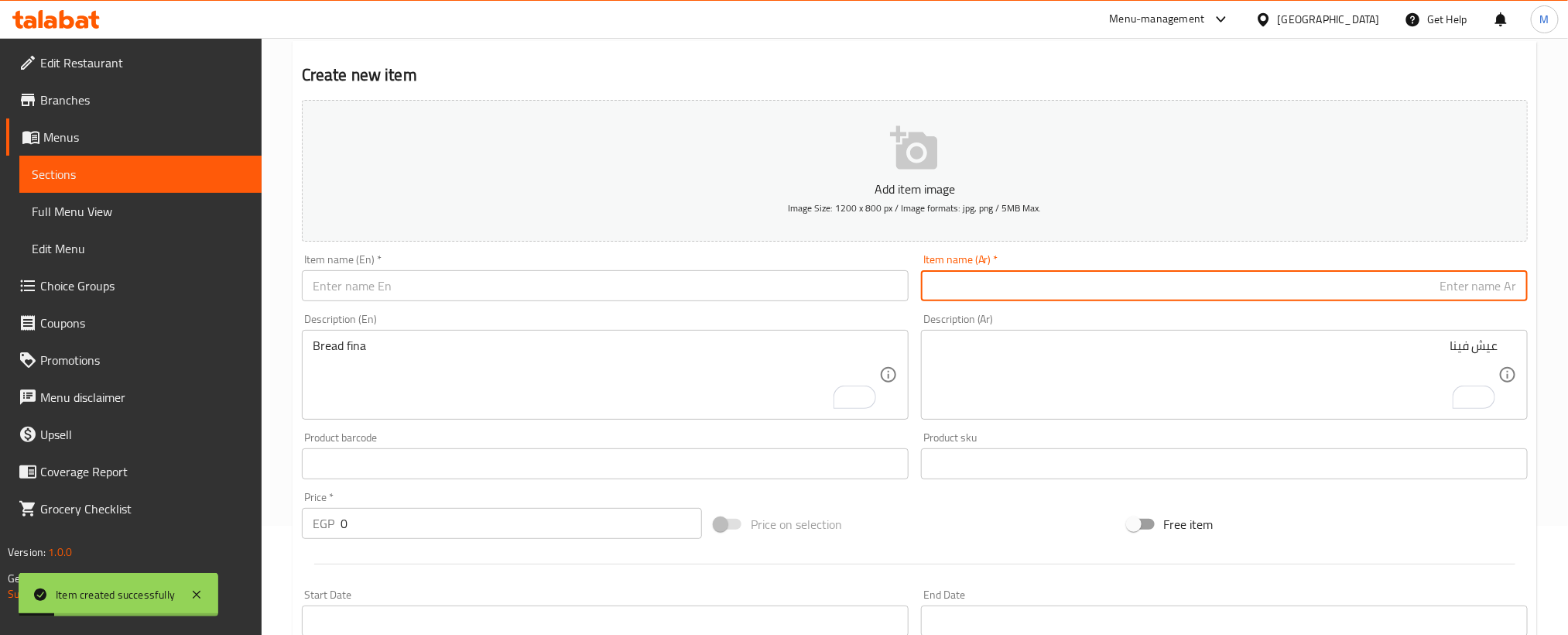
paste input "بطاطس"
paste input "شيدر"
click at [1421, 281] on input "بطاطس شيدر" at bounding box center [1224, 285] width 607 height 31
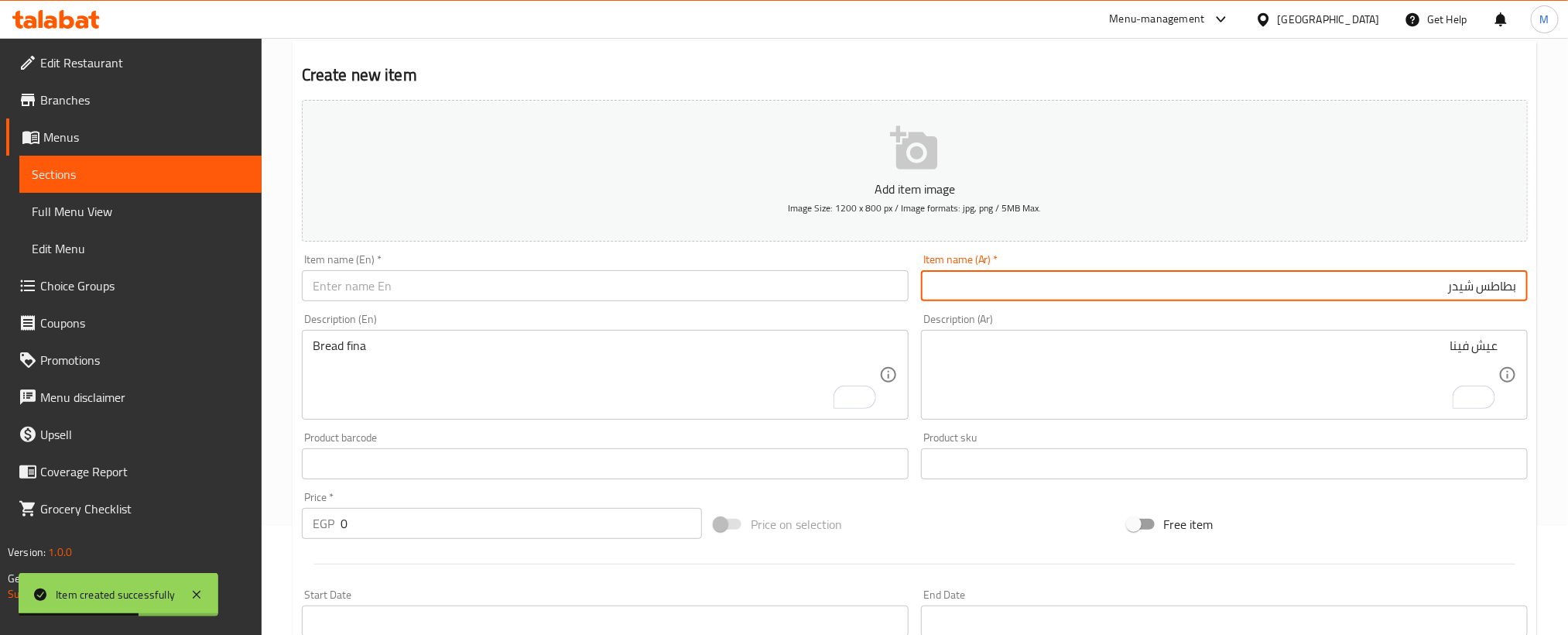
type input "بطاطس شيدر"
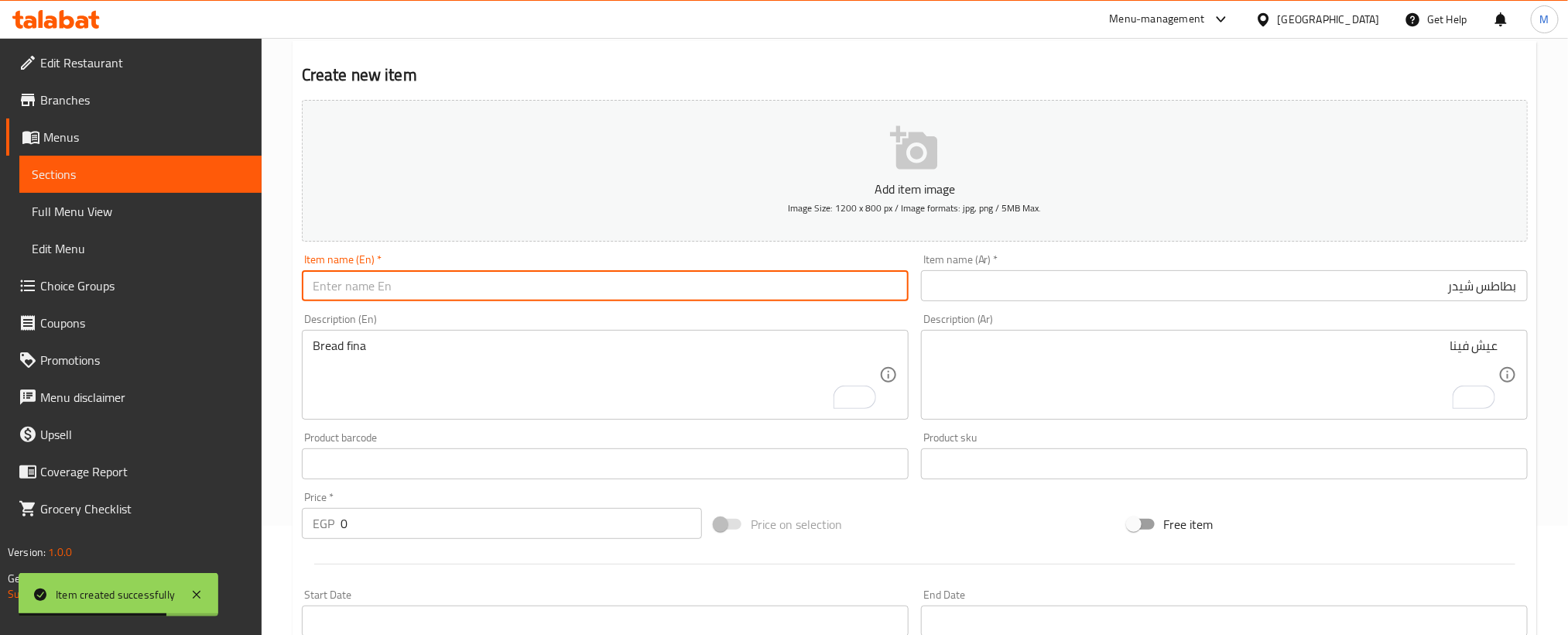
click at [600, 286] on input "text" at bounding box center [605, 285] width 607 height 31
paste input "Cheddar potatoes"
click at [600, 286] on input "Cheddar potatoes" at bounding box center [605, 285] width 607 height 31
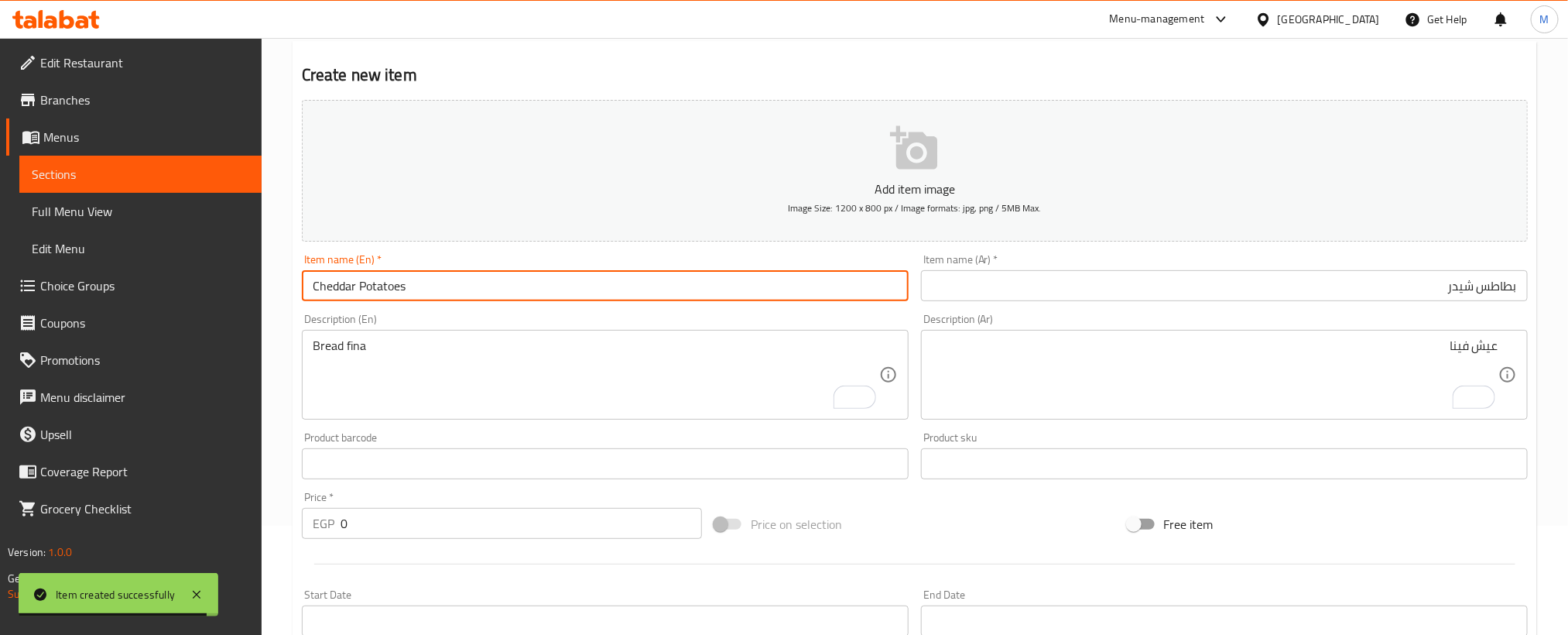
type input "Cheddar Potatoes"
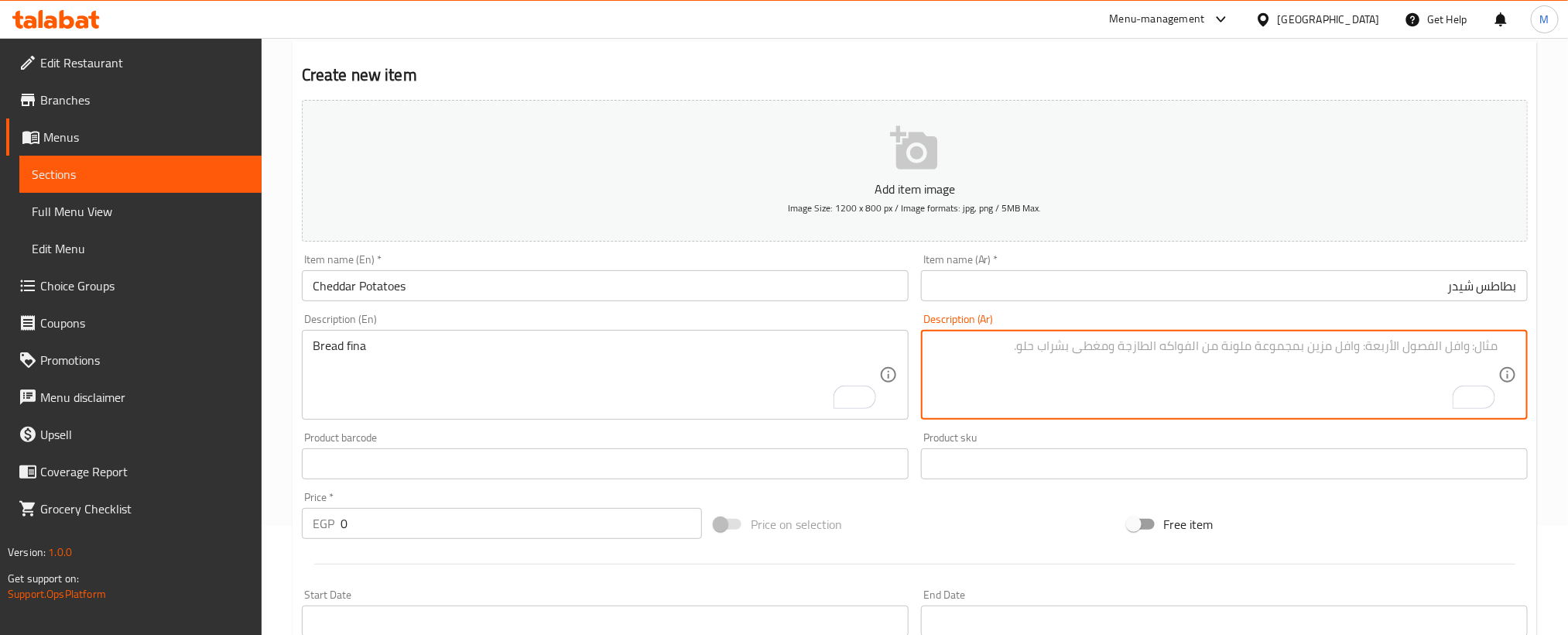
click at [1273, 370] on textarea "To enrich screen reader interactions, please activate Accessibility in Grammarl…" at bounding box center [1215, 375] width 566 height 74
paste textarea "عيش فينا"
type textarea "عيش فينا"
click at [708, 398] on textarea "Bread fina" at bounding box center [596, 375] width 566 height 74
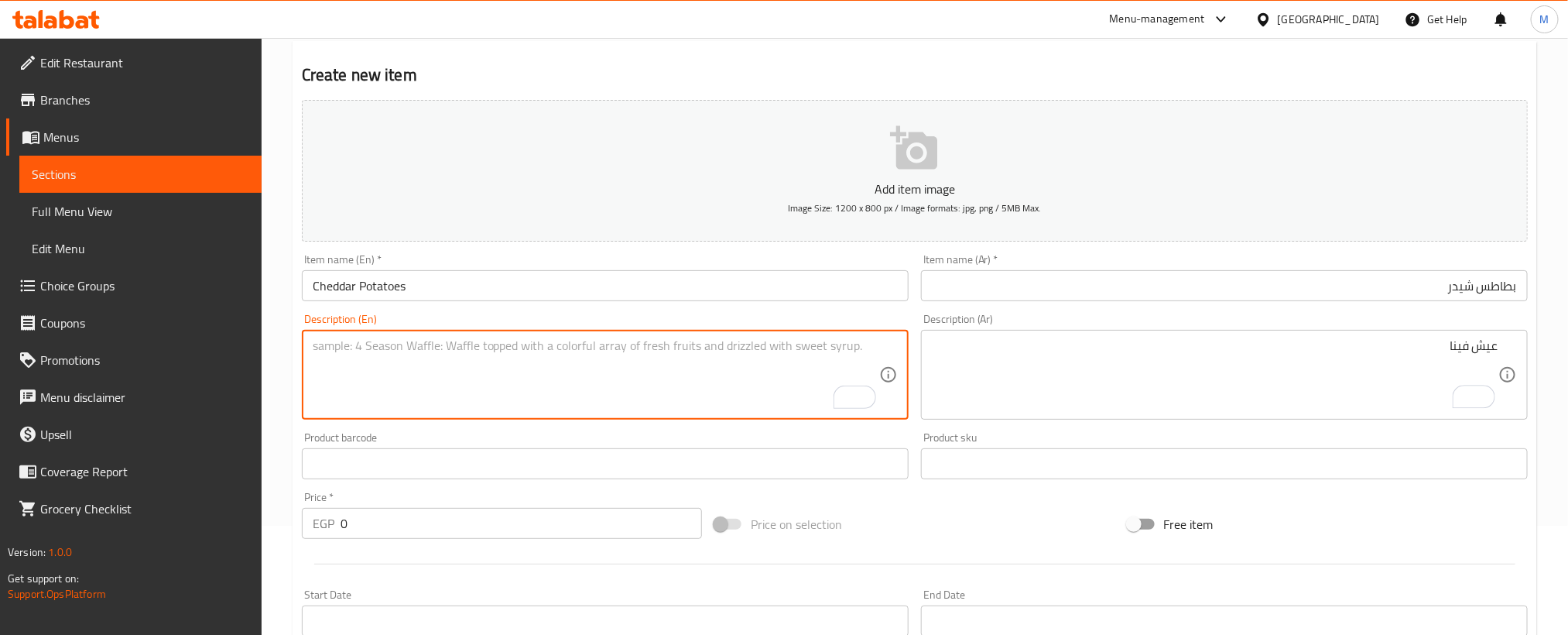
paste textarea "Bread fina"
type textarea "Bread fina"
click at [592, 537] on input "0" at bounding box center [521, 523] width 361 height 31
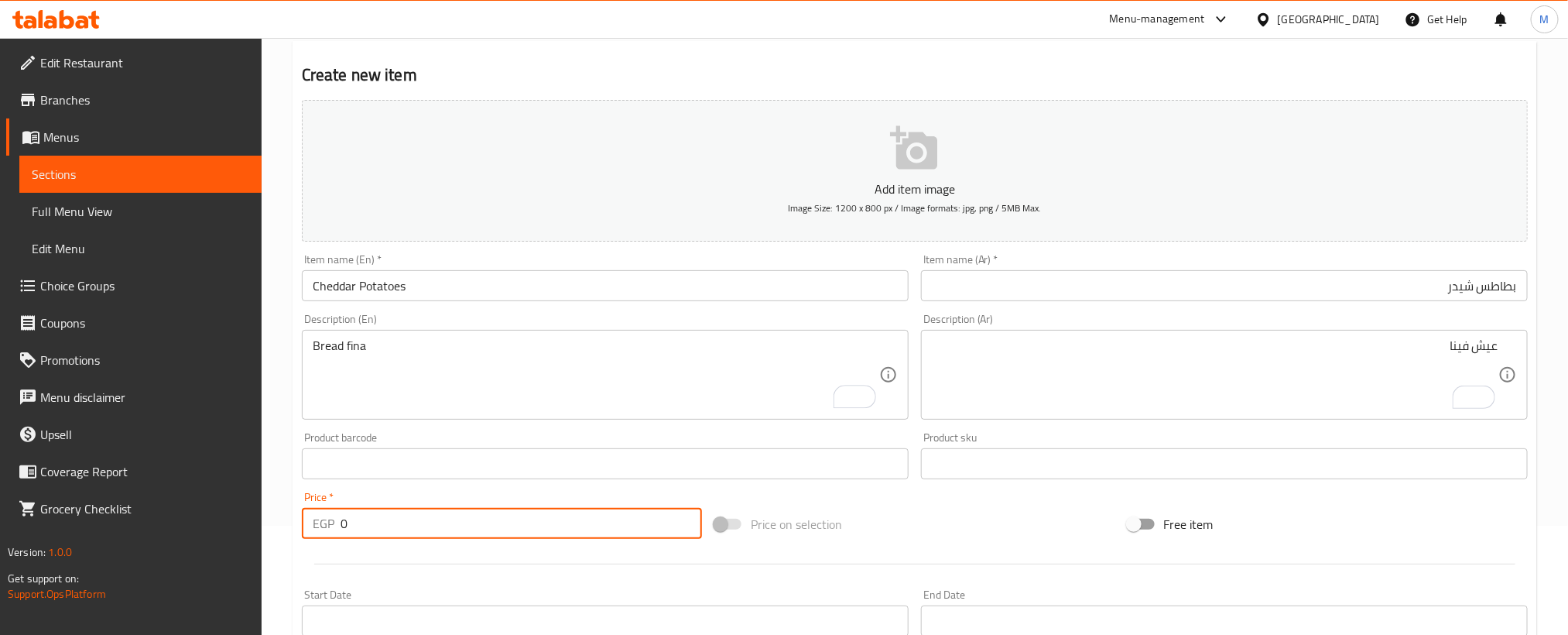
click at [592, 537] on input "0" at bounding box center [521, 523] width 361 height 31
paste input "45"
type input "45"
click at [581, 571] on div at bounding box center [914, 564] width 1238 height 38
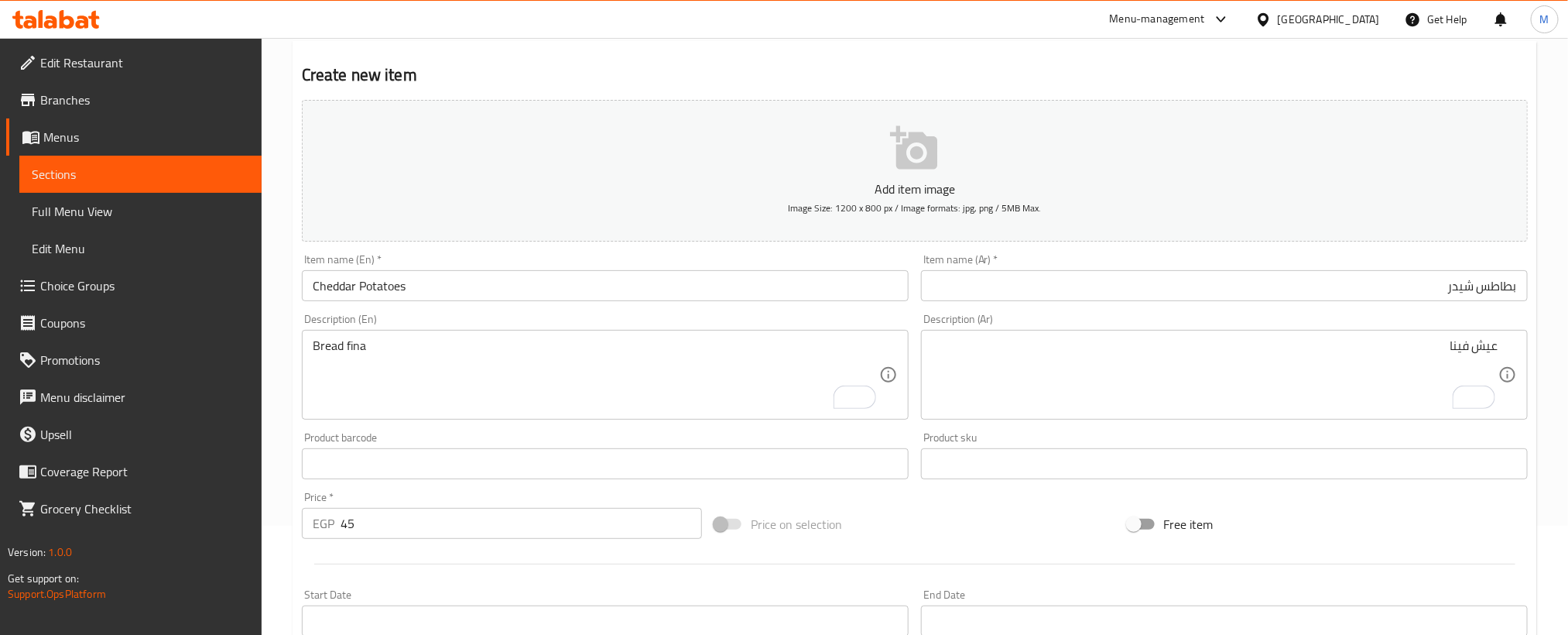
scroll to position [458, 0]
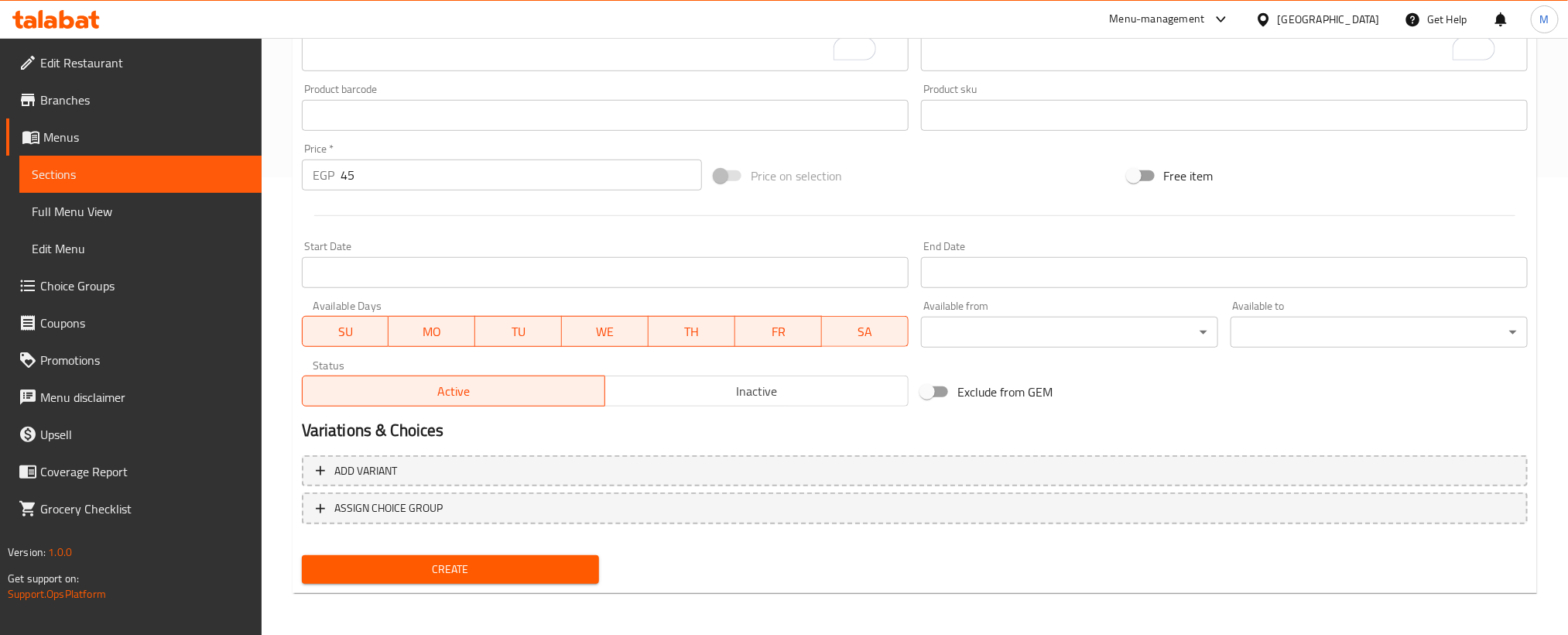
click at [553, 590] on div "Create new item Add item image Image Size: 1200 x 800 px / Image formats: jpg, …" at bounding box center [914, 143] width 1244 height 901
click at [556, 575] on span "Create" at bounding box center [450, 569] width 272 height 20
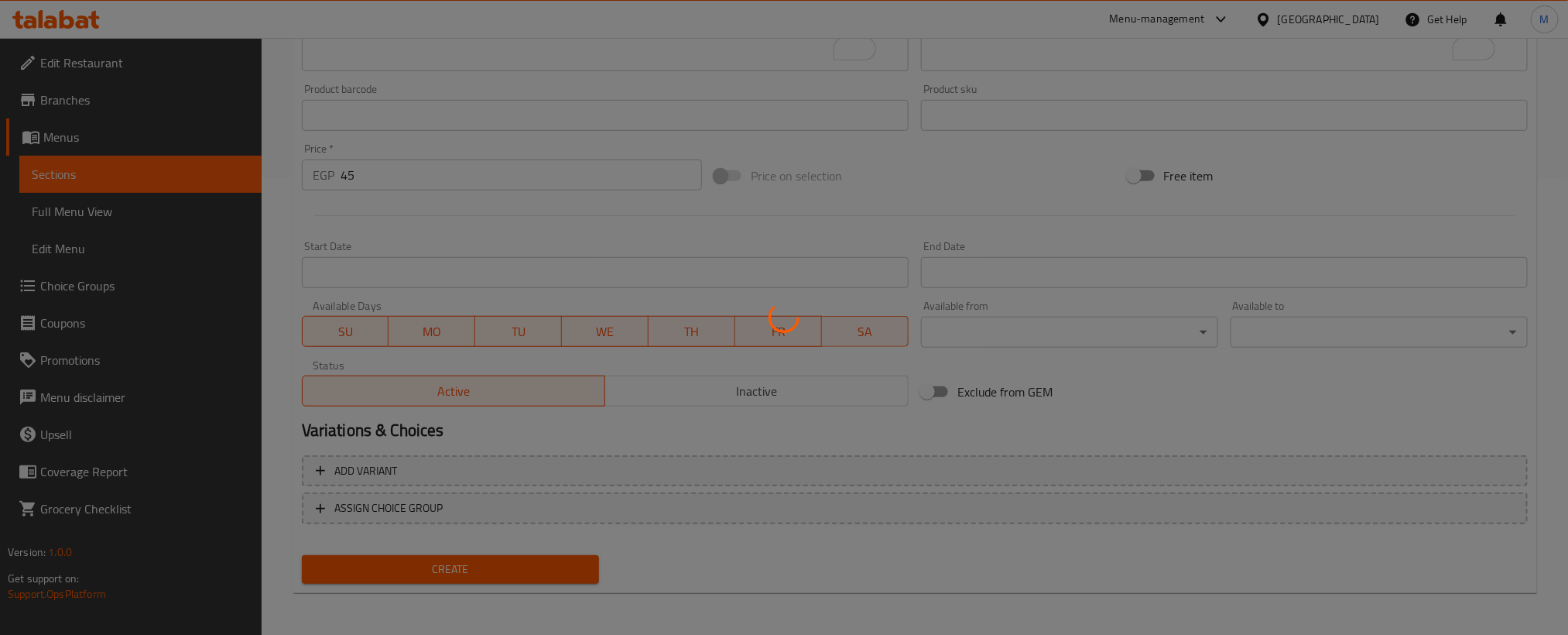
type input "0"
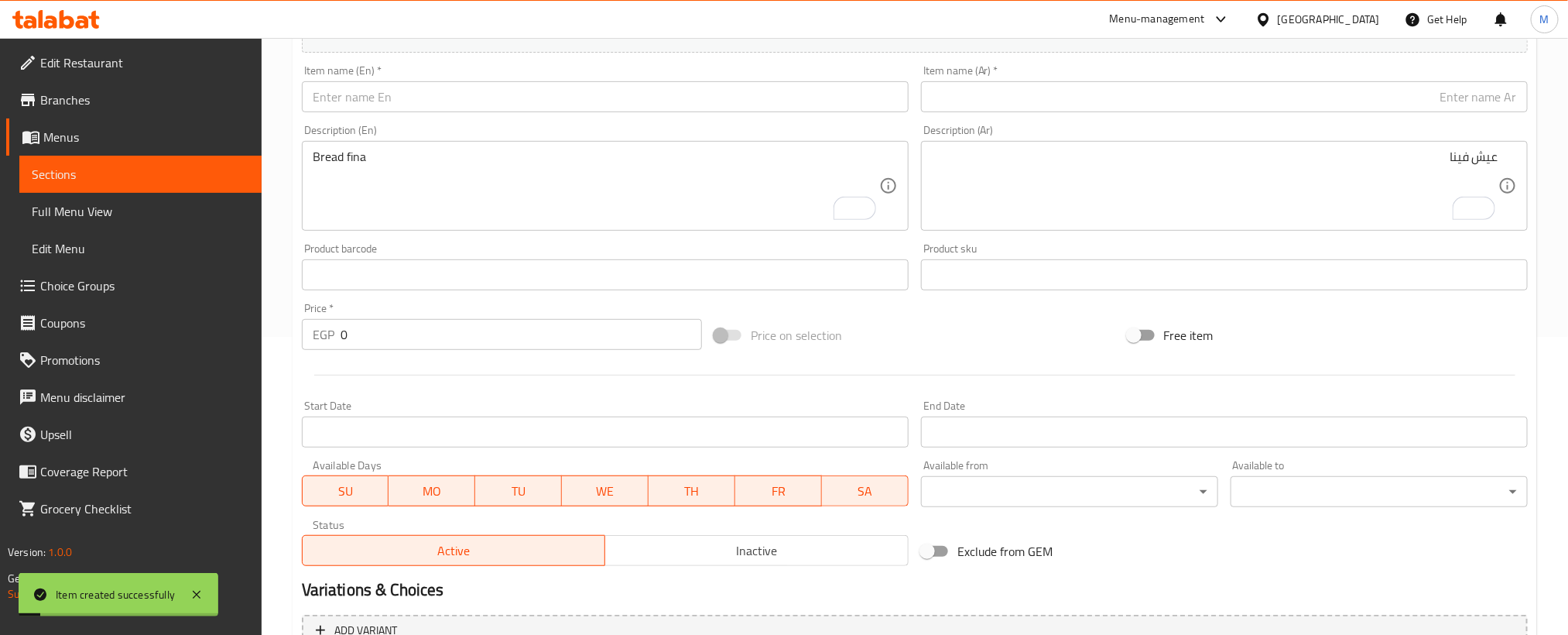
scroll to position [0, 0]
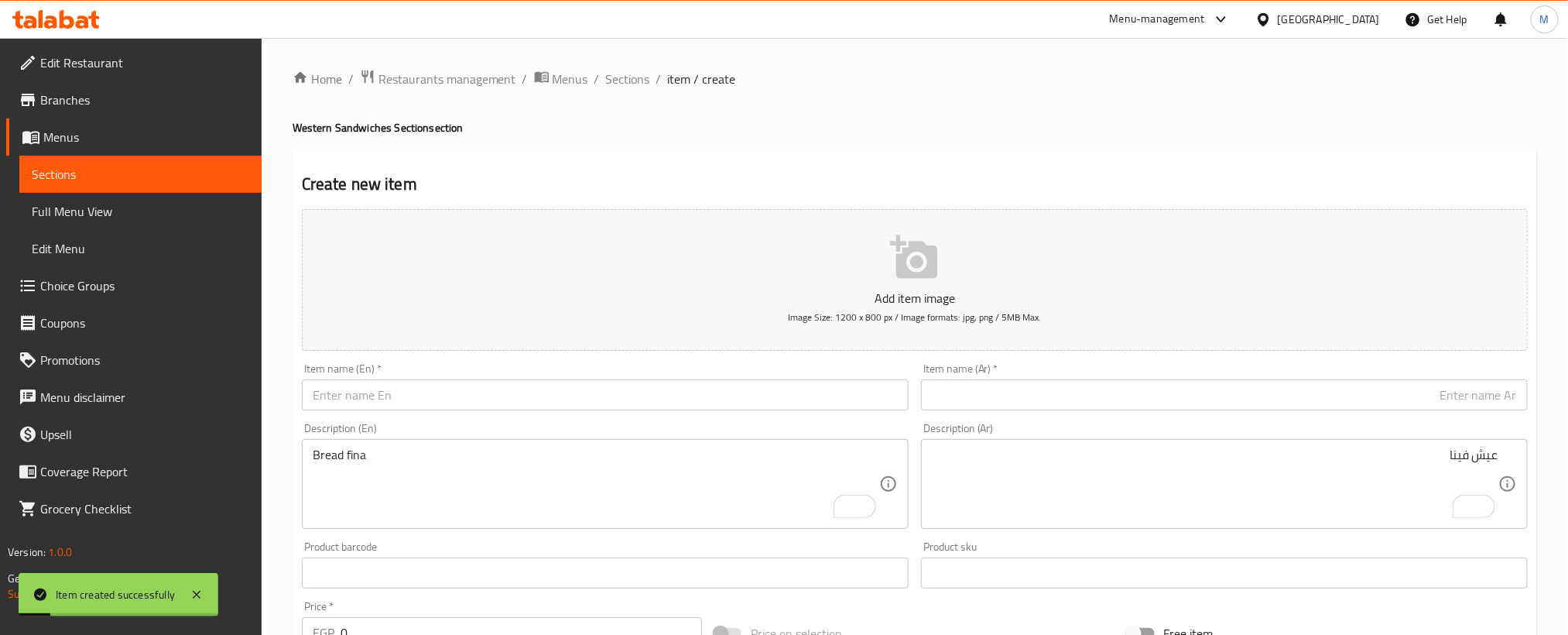
click at [1313, 405] on input "text" at bounding box center [1224, 395] width 607 height 31
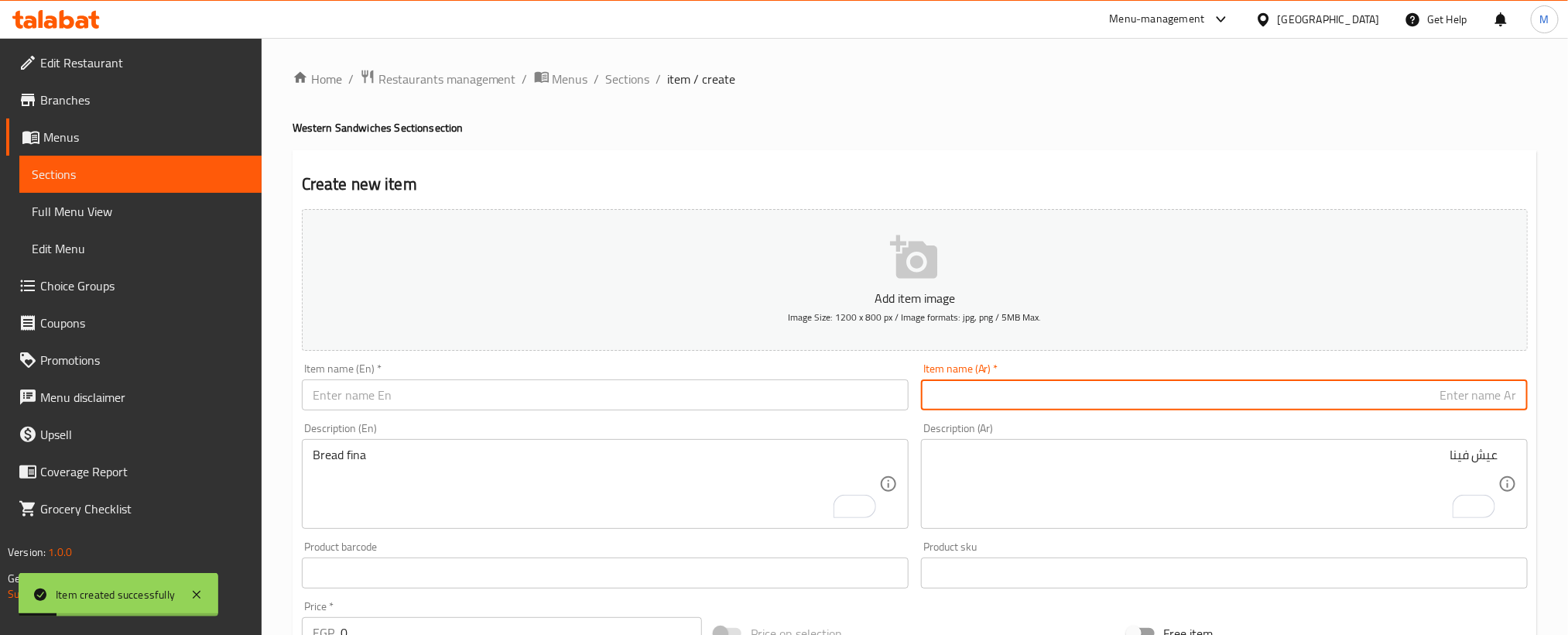
paste input "بطاطس"
paste input "موتزريلا"
click at [1333, 381] on input "بطاطس موتزريلا" at bounding box center [1224, 395] width 607 height 31
click at [1338, 389] on input "بطاطس موتزريلا" at bounding box center [1224, 395] width 607 height 31
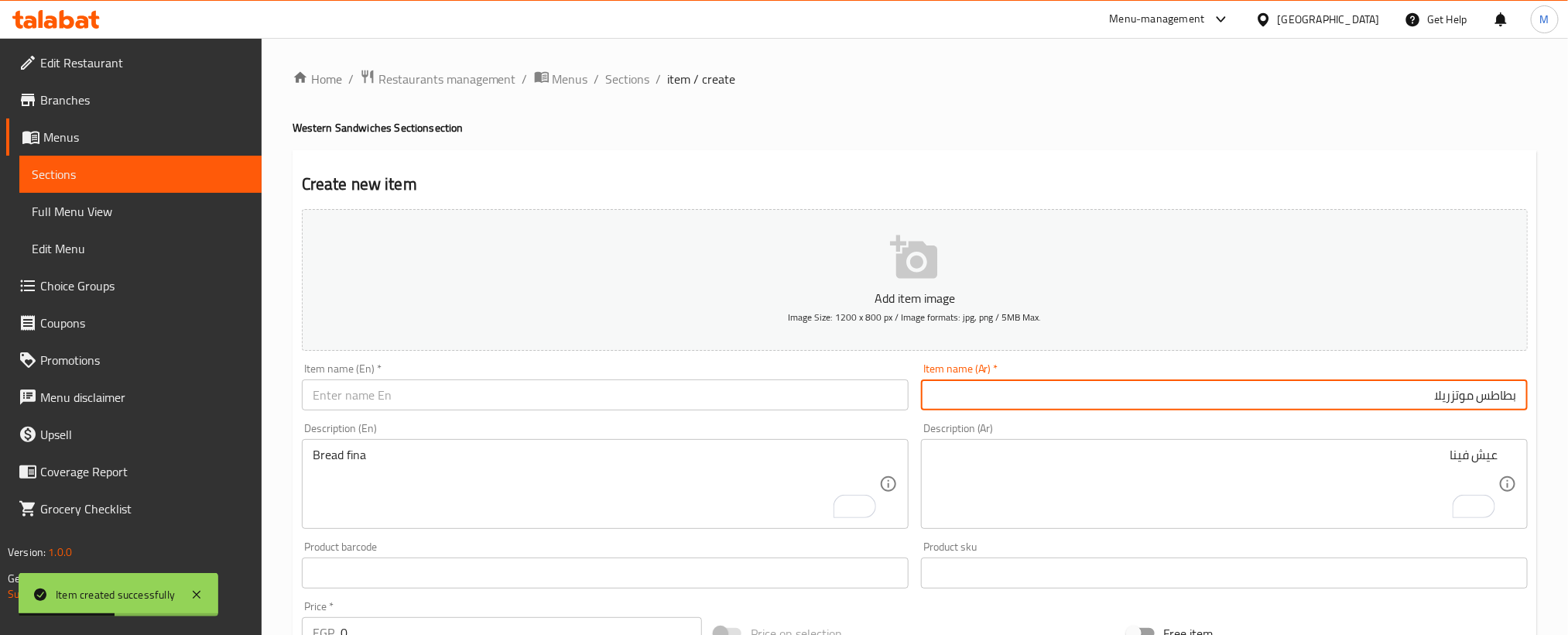
click at [1338, 389] on input "بطاطس موتزريلا" at bounding box center [1224, 395] width 607 height 31
type input "بطاطس موتزريلا"
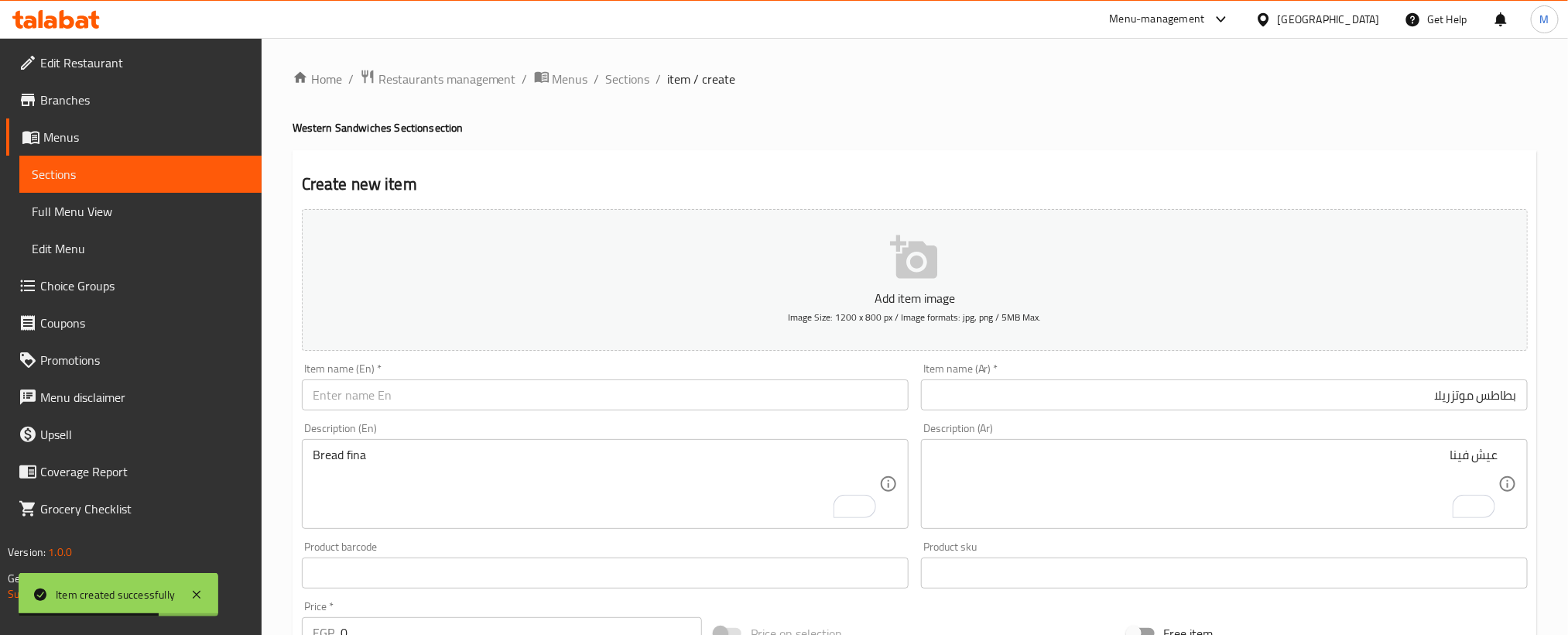
click at [667, 415] on div "Item name (En)   * Item name (En) *" at bounding box center [605, 387] width 619 height 59
click at [669, 404] on input "text" at bounding box center [605, 395] width 607 height 31
paste input "Mozzarella potatoes"
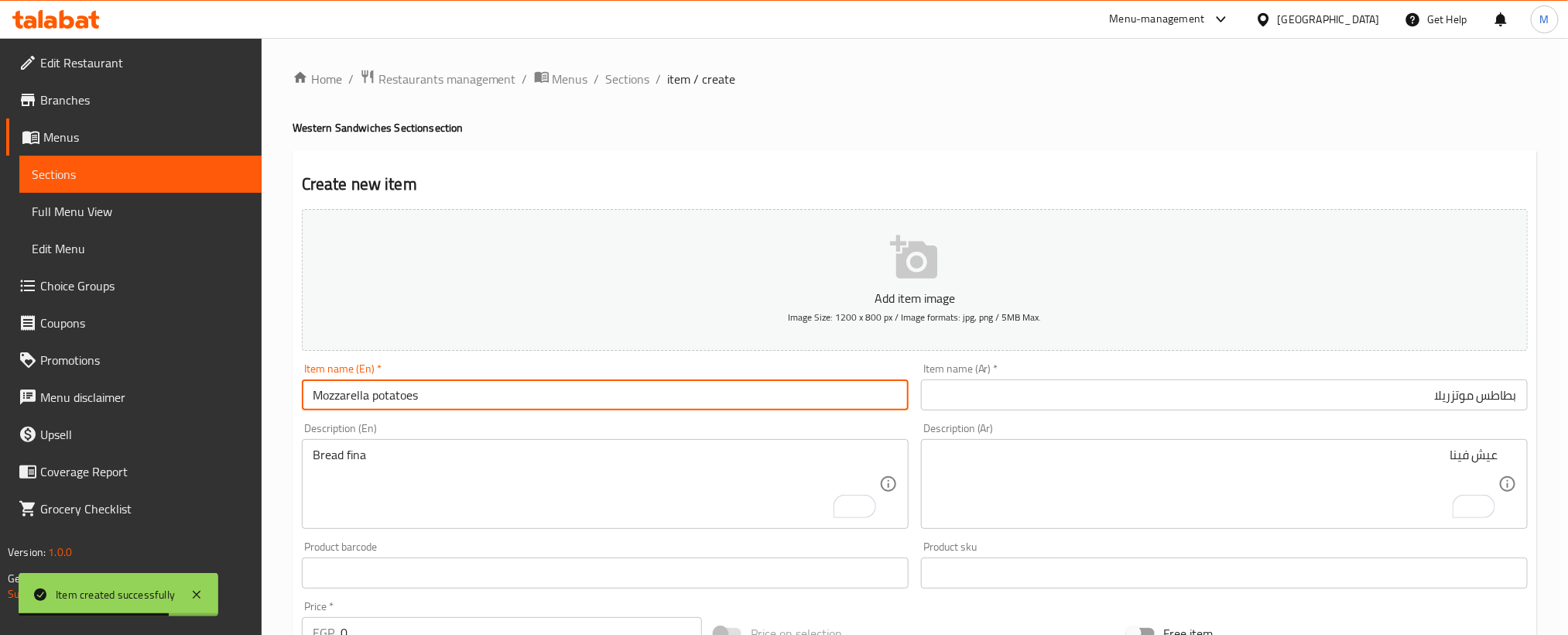
click at [669, 404] on input "Mozzarella potatoes" at bounding box center [605, 395] width 607 height 31
type input "Mozzarella Potatoes"
click at [639, 484] on textarea "Bread fina" at bounding box center [596, 485] width 566 height 74
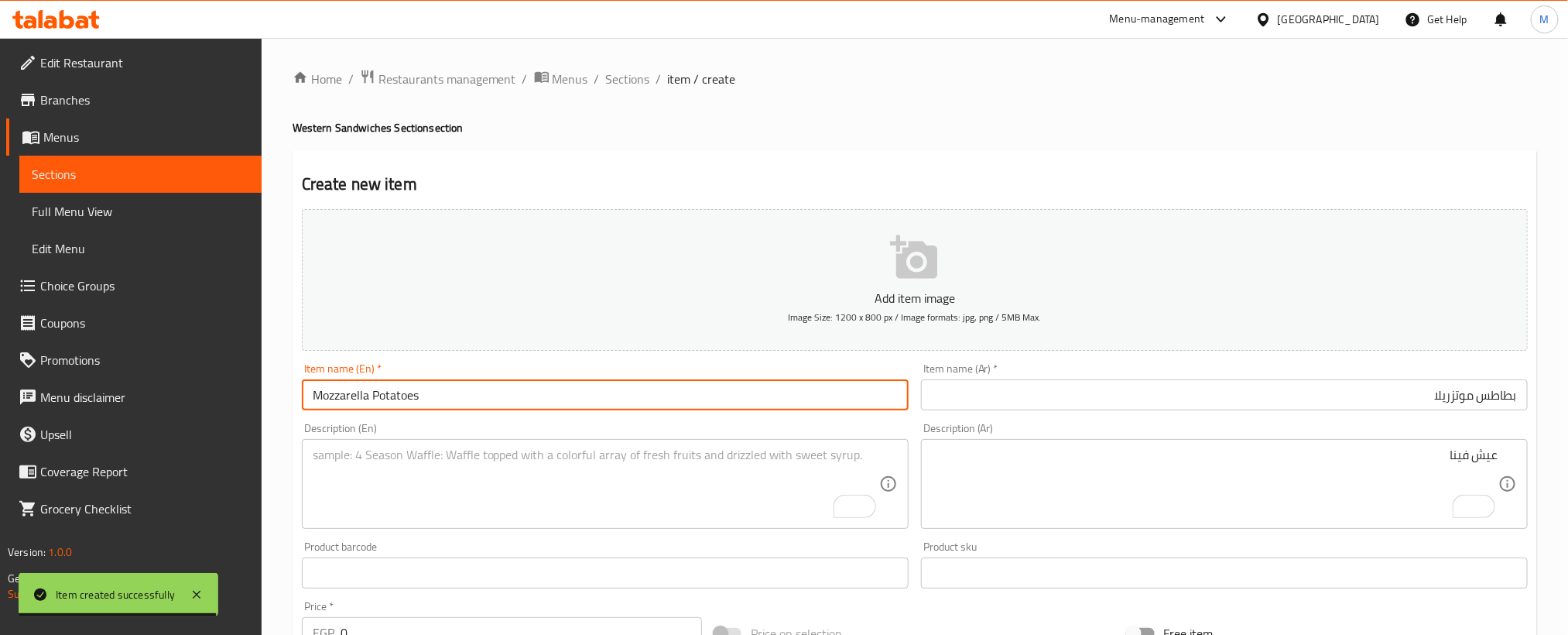
paste textarea "Bread fina"
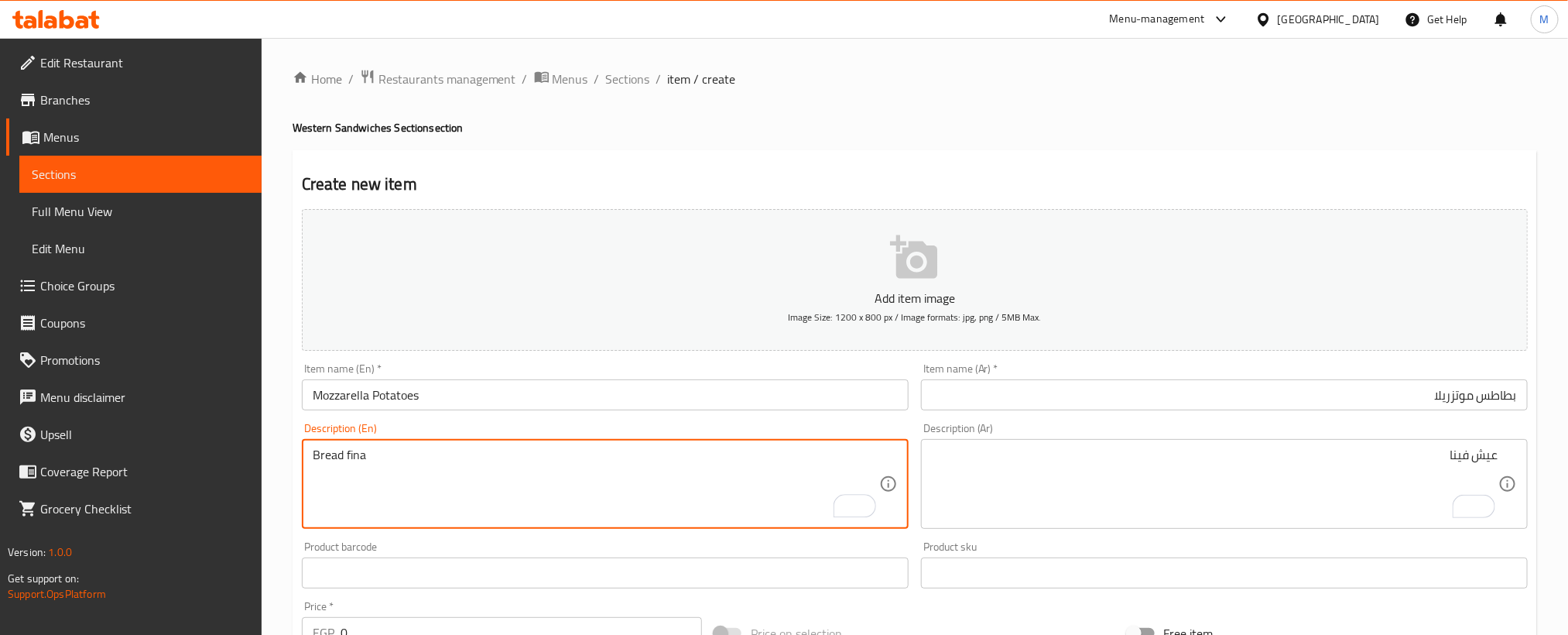
type textarea "Bread fina"
click at [1217, 490] on textarea "عيش فينا" at bounding box center [1215, 485] width 566 height 74
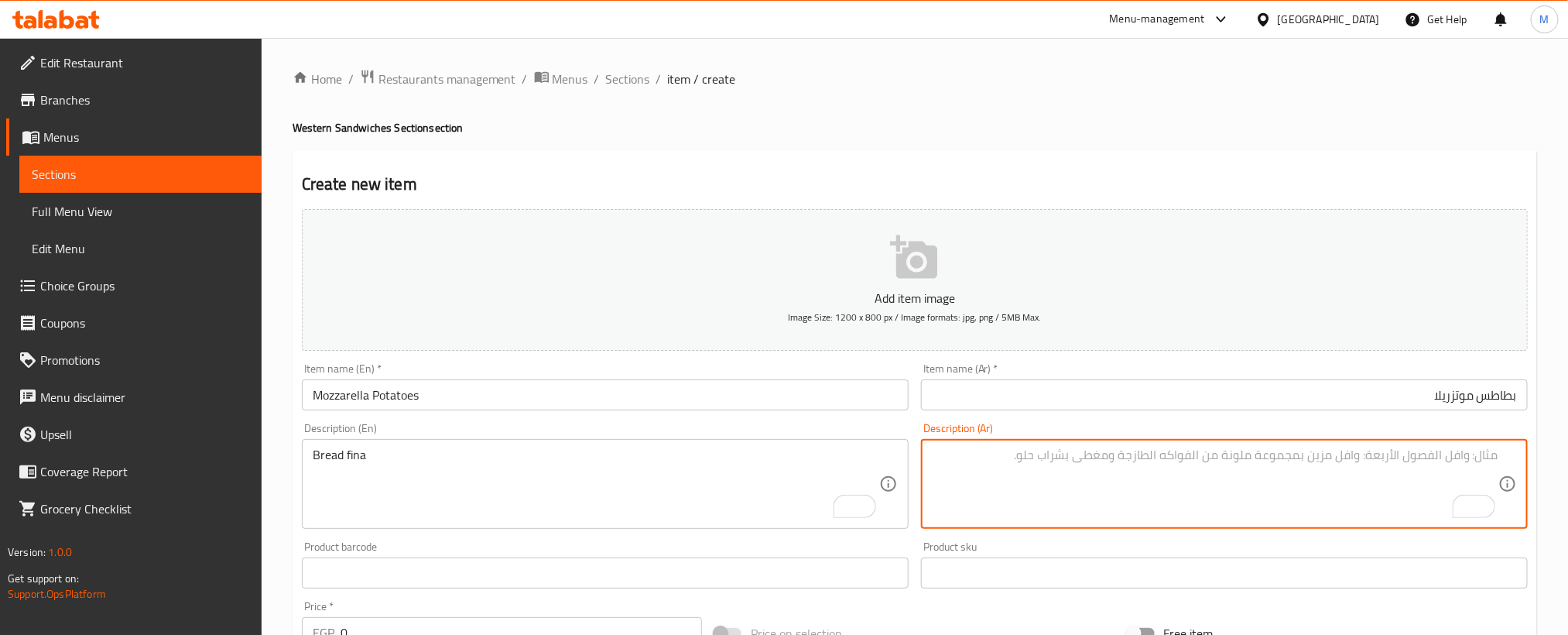
paste textarea "عيش فينا"
type textarea "عيش فينا"
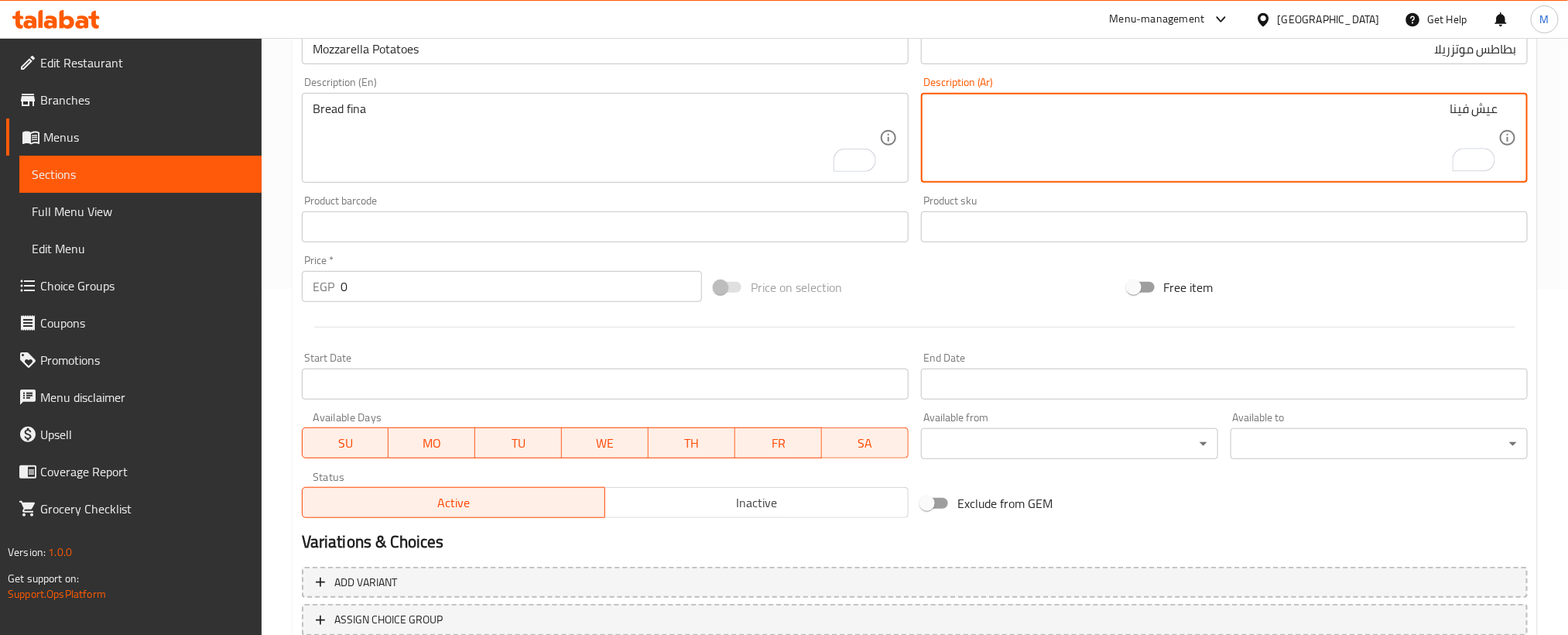
scroll to position [348, 0]
click at [595, 275] on input "0" at bounding box center [521, 284] width 361 height 31
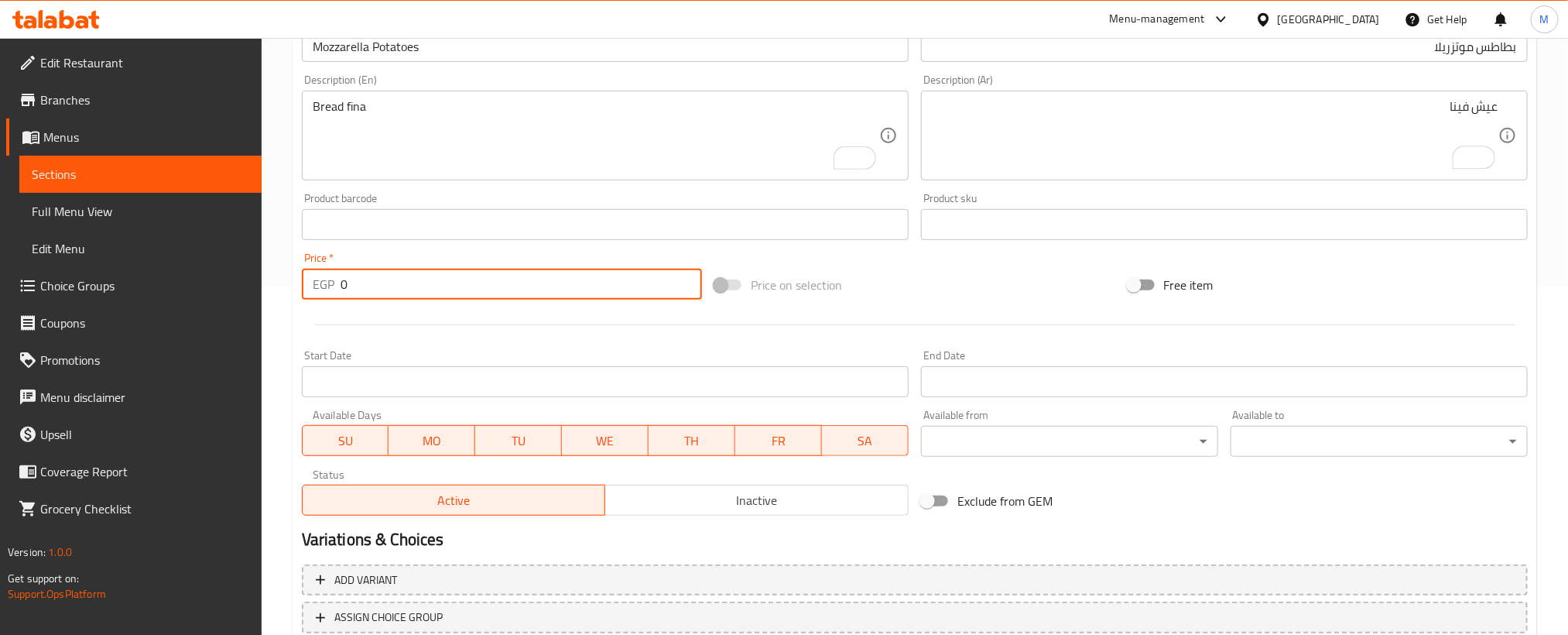
click at [595, 275] on input "0" at bounding box center [521, 284] width 361 height 31
paste input "45"
type input "45"
click at [998, 307] on div at bounding box center [914, 325] width 1238 height 38
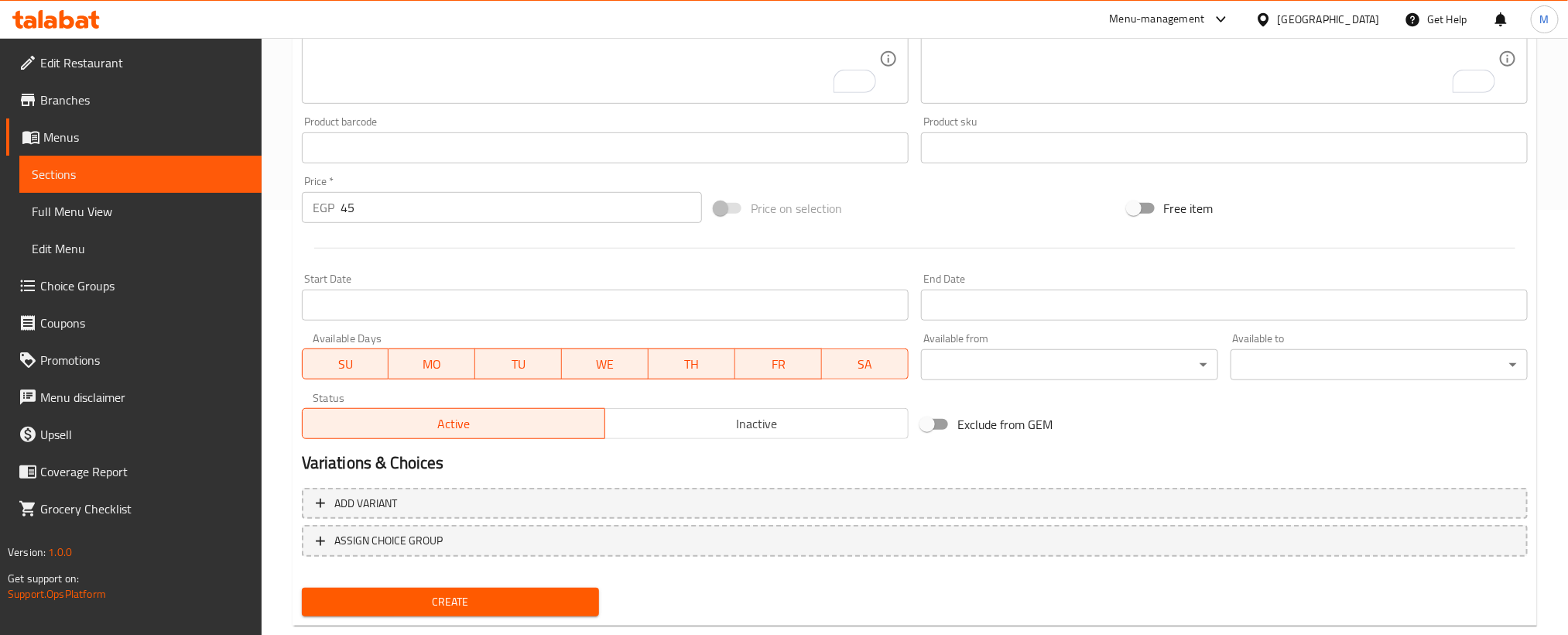
scroll to position [458, 0]
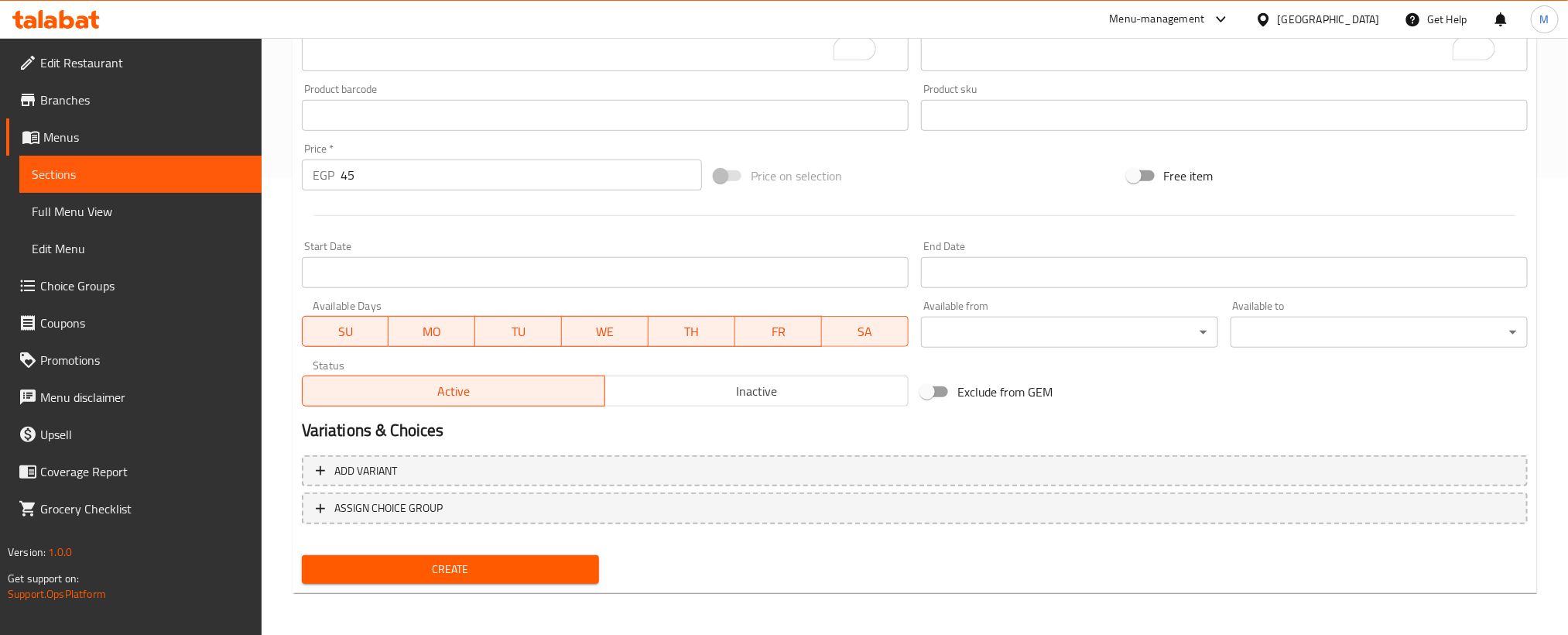
click at [511, 567] on span "Create" at bounding box center [450, 569] width 272 height 20
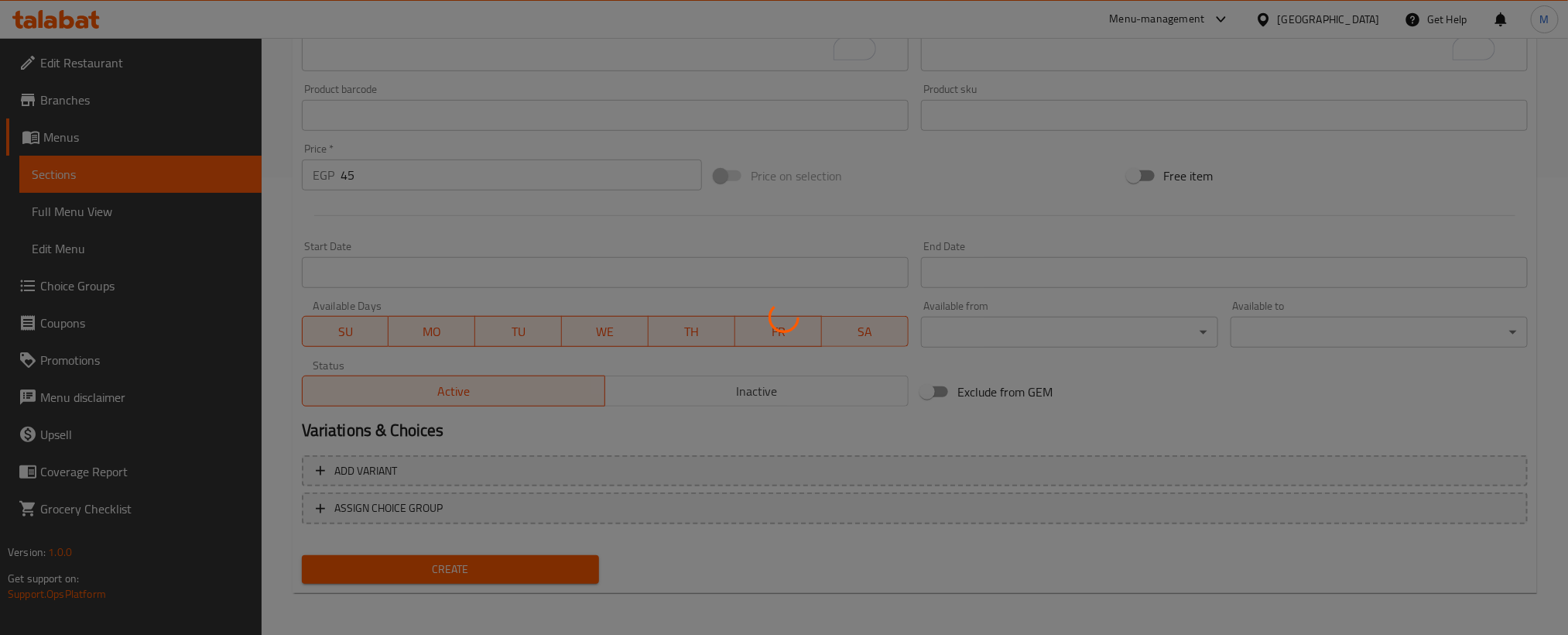
type input "0"
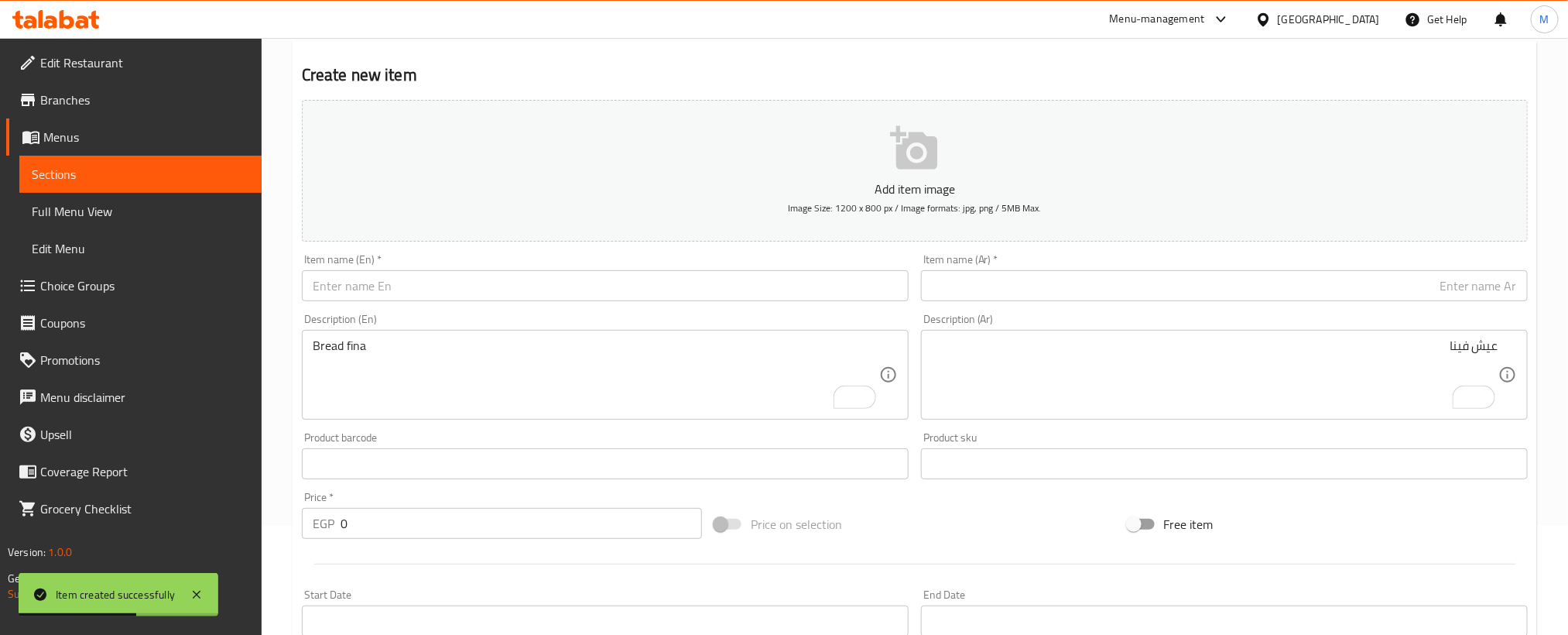
scroll to position [0, 0]
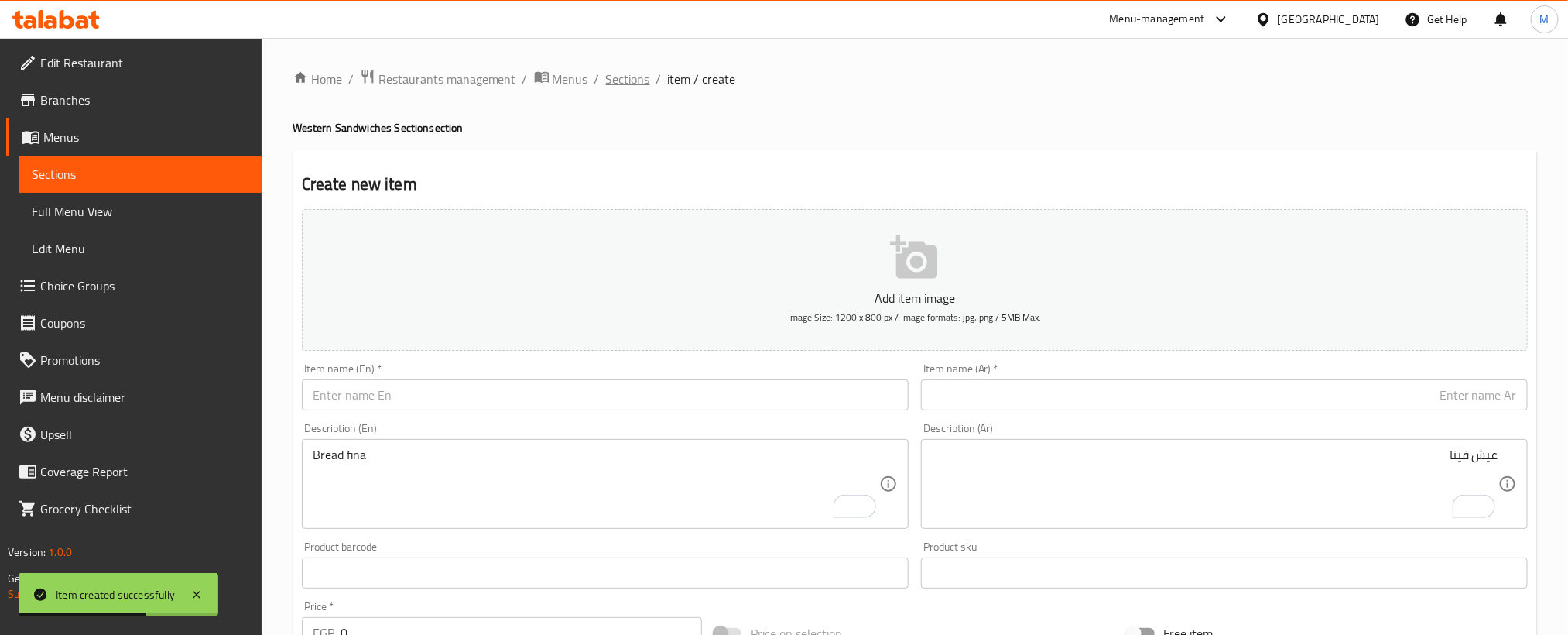
click at [637, 75] on span "Sections" at bounding box center [628, 78] width 44 height 19
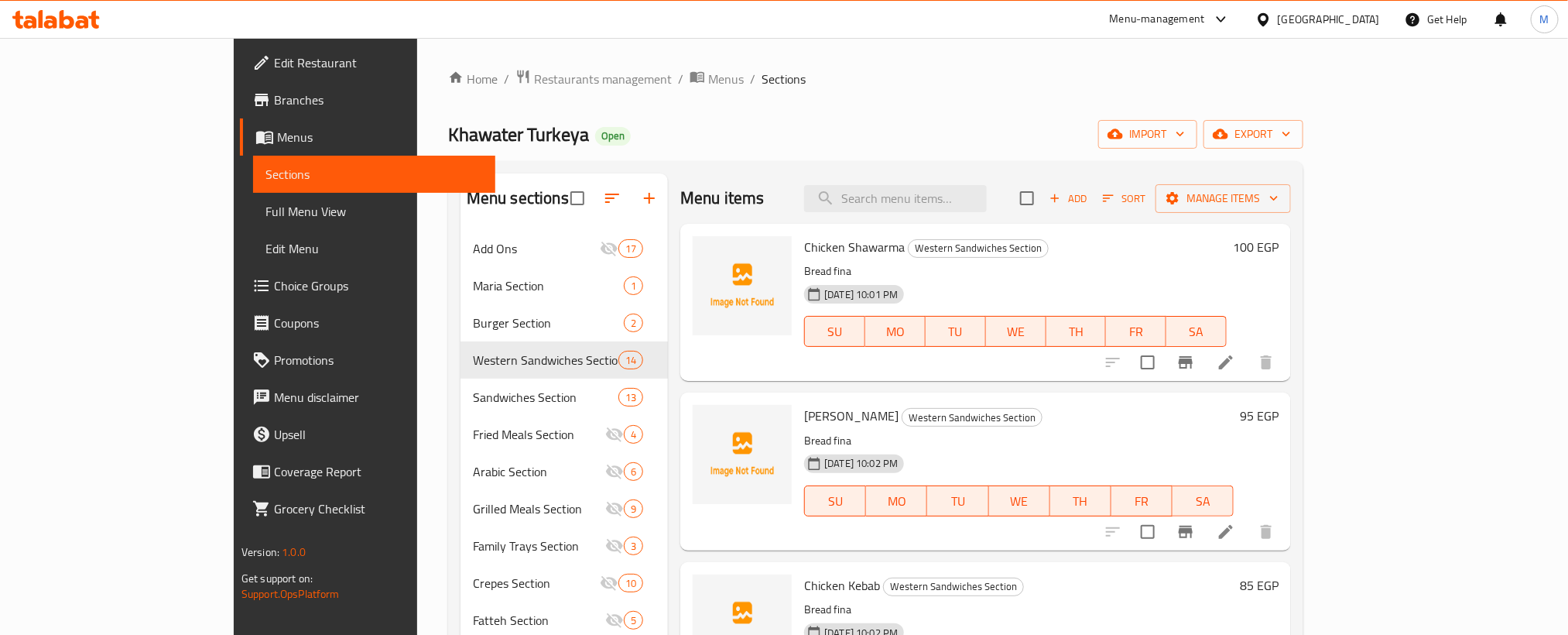
click at [668, 203] on div "Menu items Add Sort Manage items Chicken Shawarma Western Sandwiches Section Br…" at bounding box center [979, 491] width 623 height 635
click at [640, 200] on icon "button" at bounding box center [649, 198] width 19 height 19
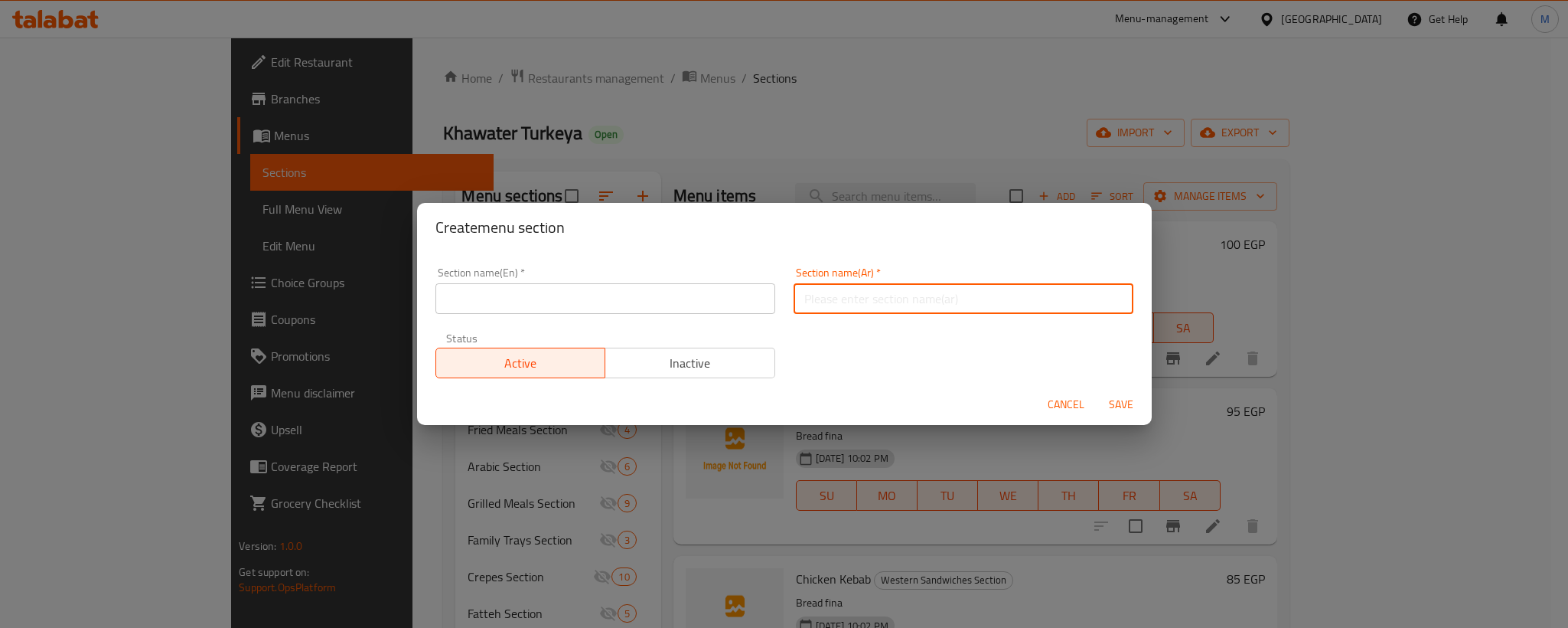
click at [1073, 289] on input "text" at bounding box center [964, 298] width 340 height 30
paste input "قسم التوربينى ( 1/2 متر )"
click at [1022, 293] on input "قسم التوربينى ( 1/2 متر )" at bounding box center [964, 298] width 340 height 30
drag, startPoint x: 988, startPoint y: 297, endPoint x: 972, endPoint y: 297, distance: 16.0
click at [972, 297] on input "قسم التوربينى 1/2 متر )" at bounding box center [964, 298] width 340 height 30
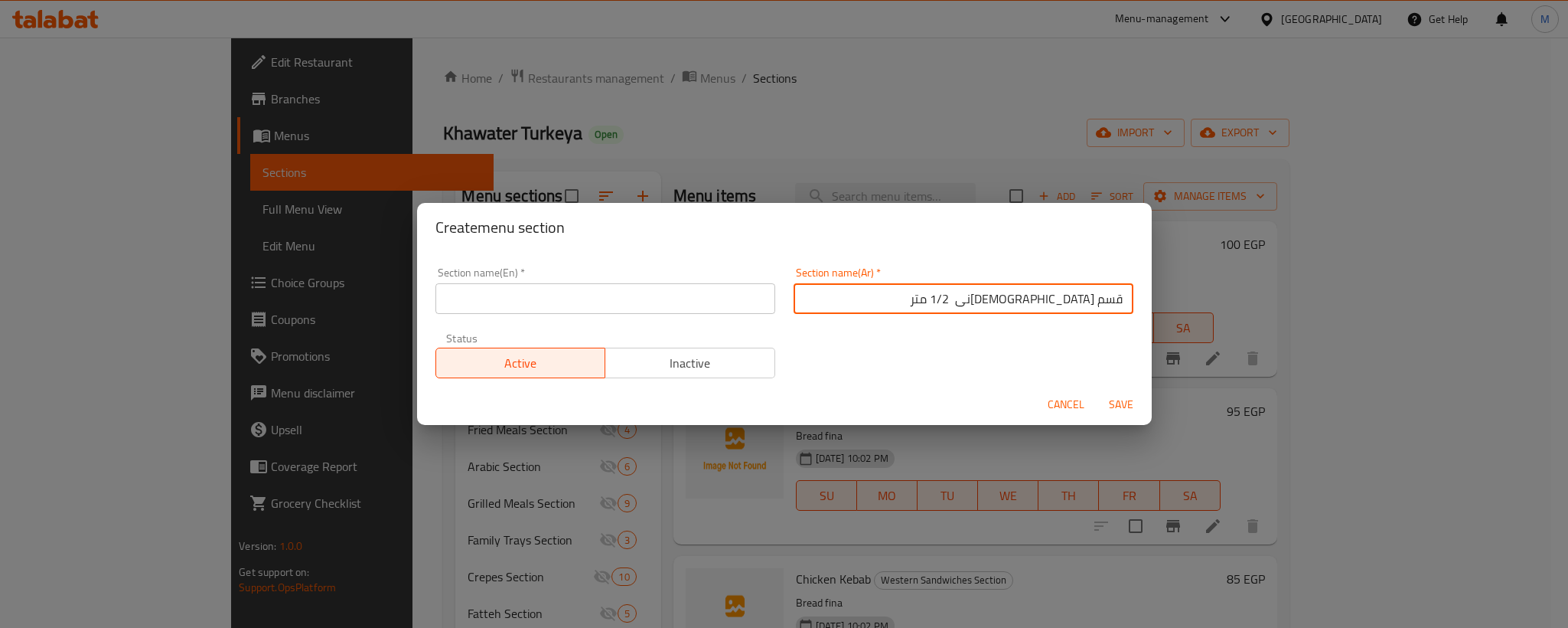
click at [1010, 300] on input "قسم التوربينى 1/2 متر" at bounding box center [964, 298] width 340 height 30
type input "قسم التوربينى 1/2 متر"
click at [577, 319] on div "Section name(En)   * Section name(En) *" at bounding box center [604, 290] width 358 height 65
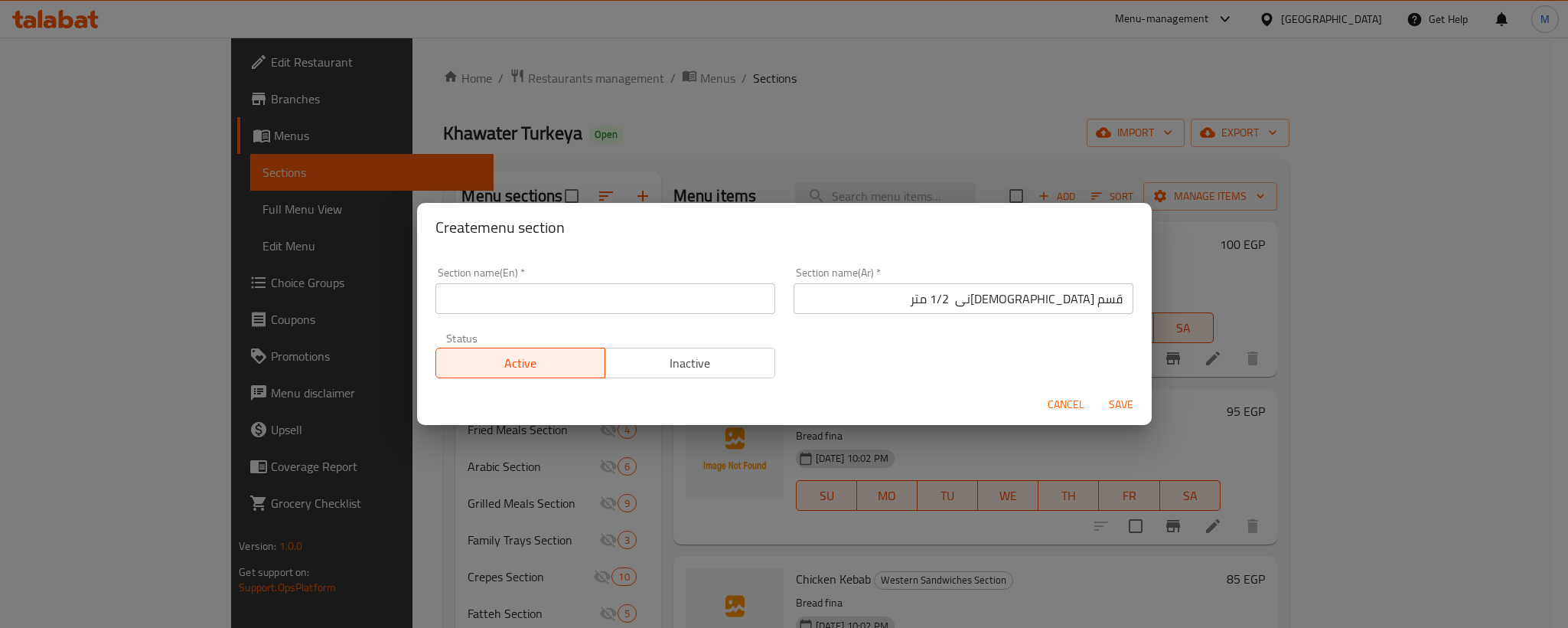
click at [588, 310] on input "text" at bounding box center [605, 298] width 340 height 30
paste input "turbine section"
paste input "1/2 meter"
click at [662, 294] on input "turbine section 1/2 meter" at bounding box center [605, 298] width 340 height 30
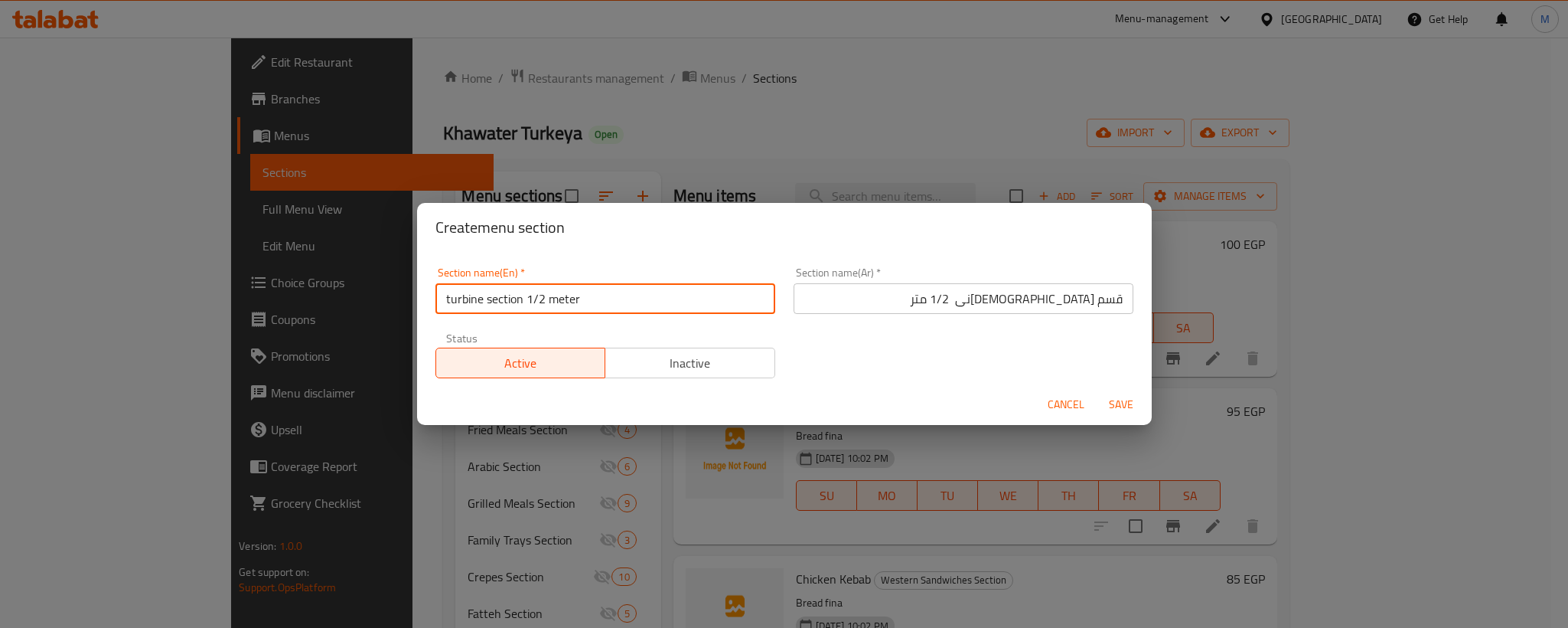
click at [662, 294] on input "turbine section 1/2 meter" at bounding box center [605, 298] width 340 height 30
type input "Turbine Section 1/2 Meter"
click at [882, 359] on div "Section name(En)   * Turbine Section 1/2 Meter Section name(En) * Section name(…" at bounding box center [784, 322] width 716 height 129
click at [1116, 398] on span "Save" at bounding box center [1120, 405] width 36 height 20
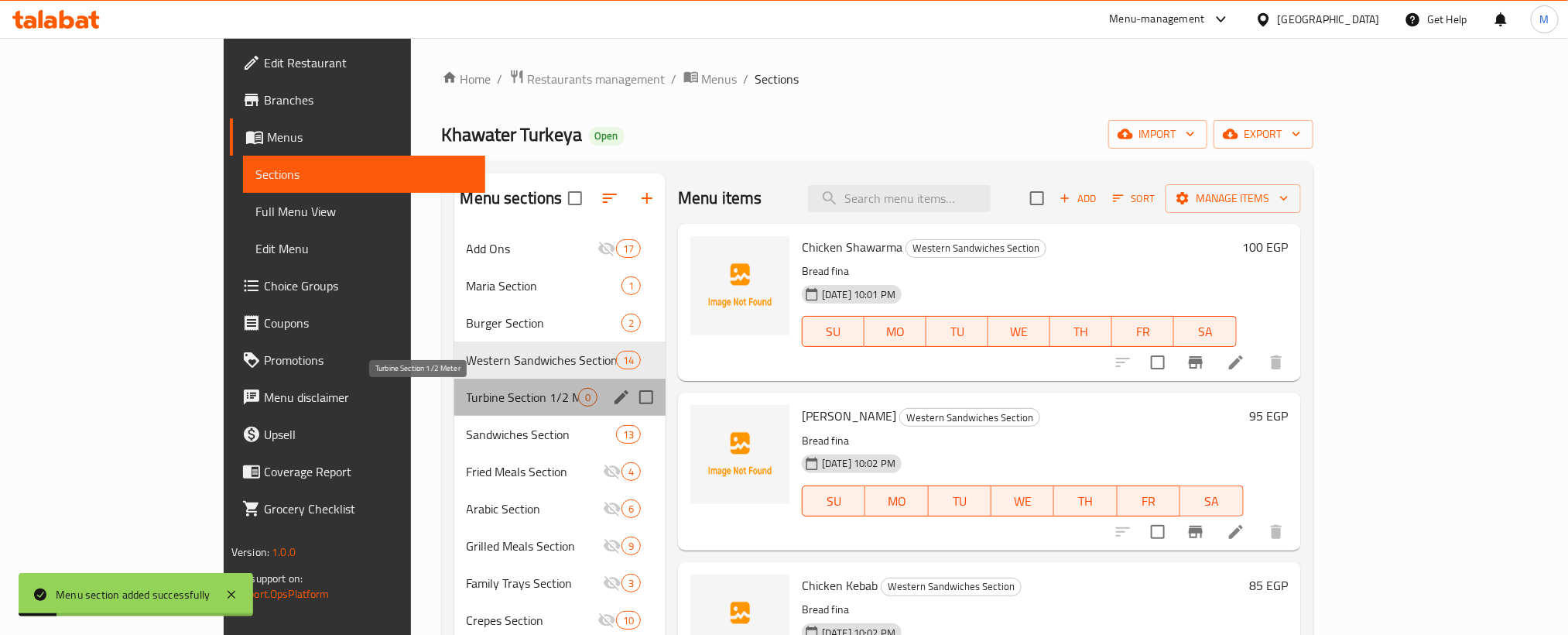
click at [467, 404] on span "Turbine Section 1/2 Meter" at bounding box center [522, 397] width 111 height 19
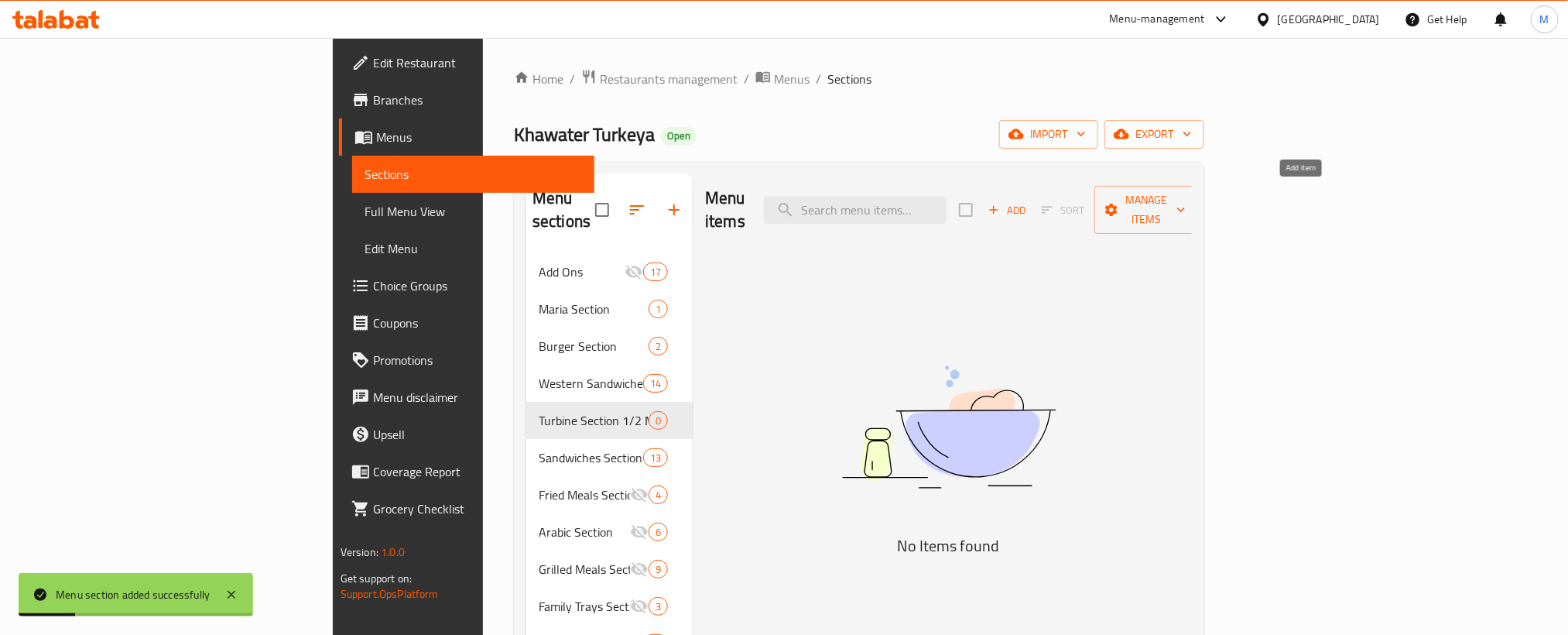
click at [1001, 203] on icon "button" at bounding box center [993, 210] width 13 height 13
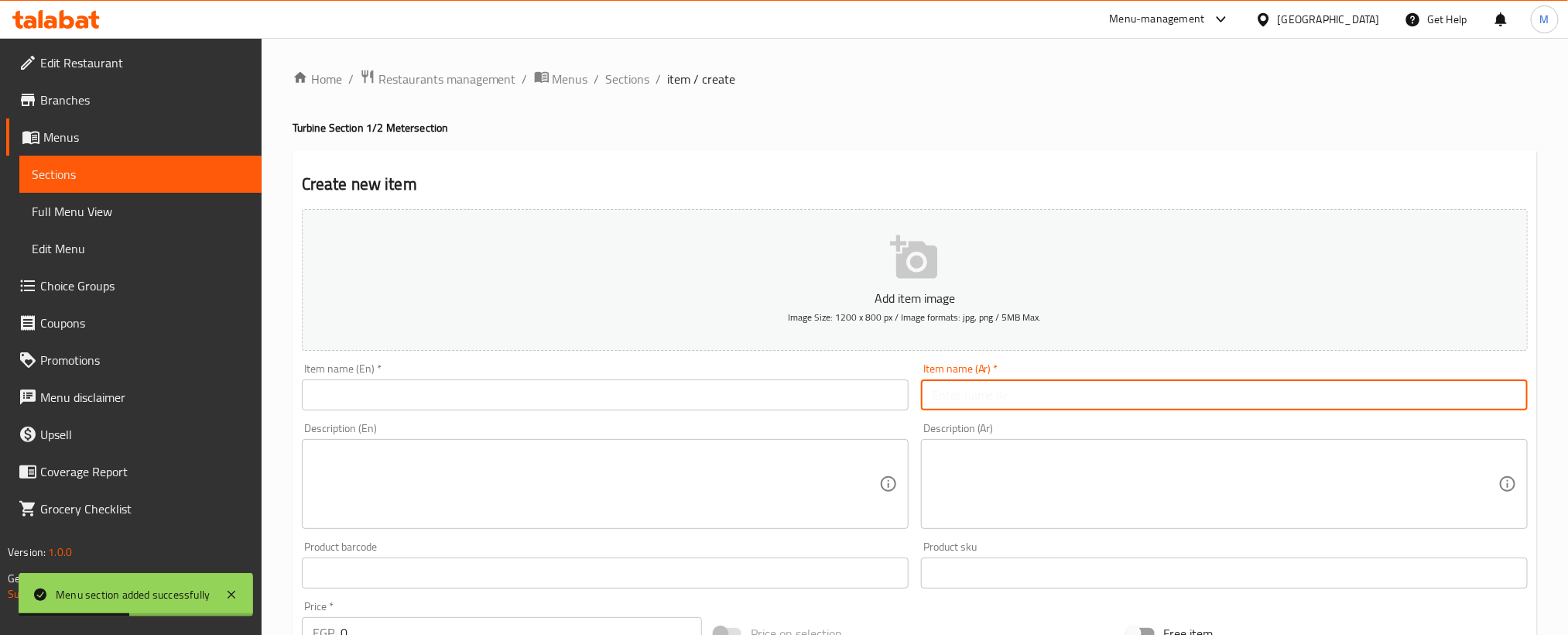
click at [1207, 403] on input "text" at bounding box center [1224, 395] width 607 height 31
paste input "شاورما دجاج"
type input "شاورما دجاج"
click at [818, 396] on input "text" at bounding box center [605, 395] width 607 height 31
paste input "Chicken shawarma"
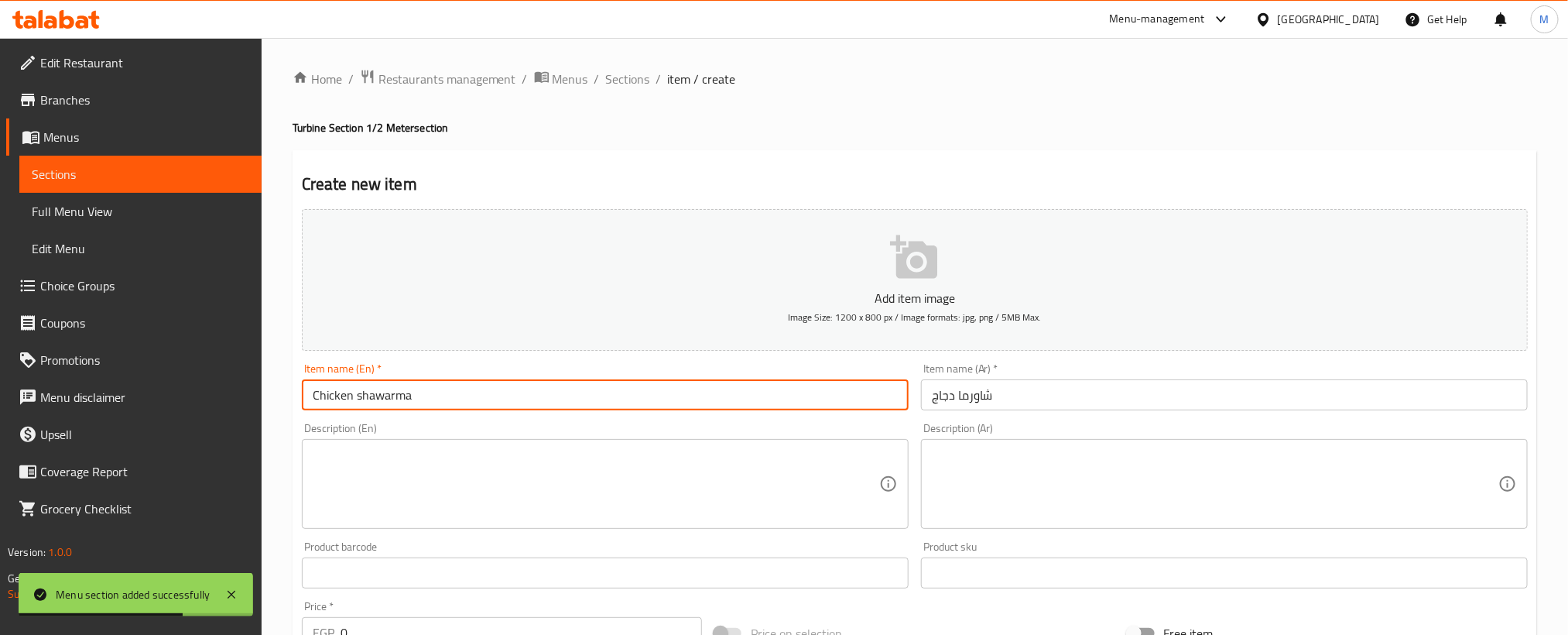
click at [818, 396] on input "Chicken shawarma" at bounding box center [605, 395] width 607 height 31
type input "Chicken Shawarma"
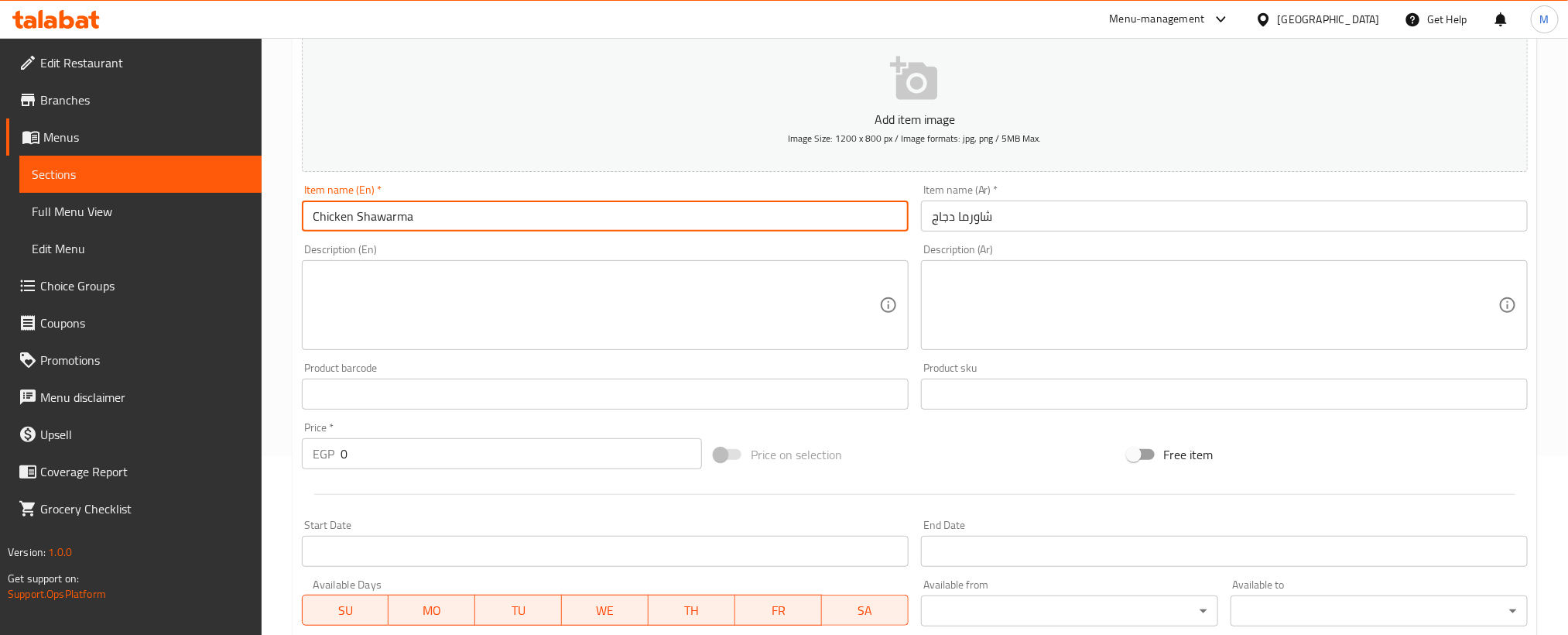
scroll to position [232, 0]
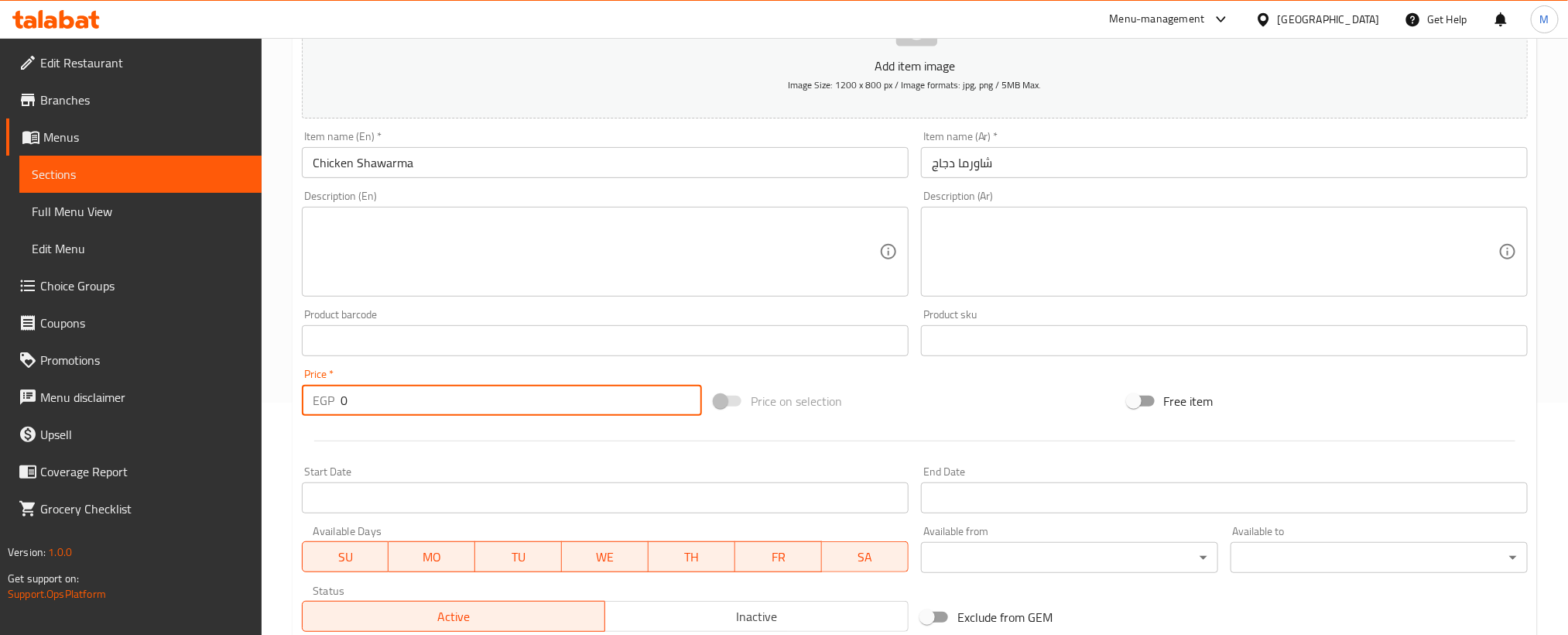
click at [647, 393] on input "0" at bounding box center [521, 400] width 361 height 31
paste input "15"
type input "150"
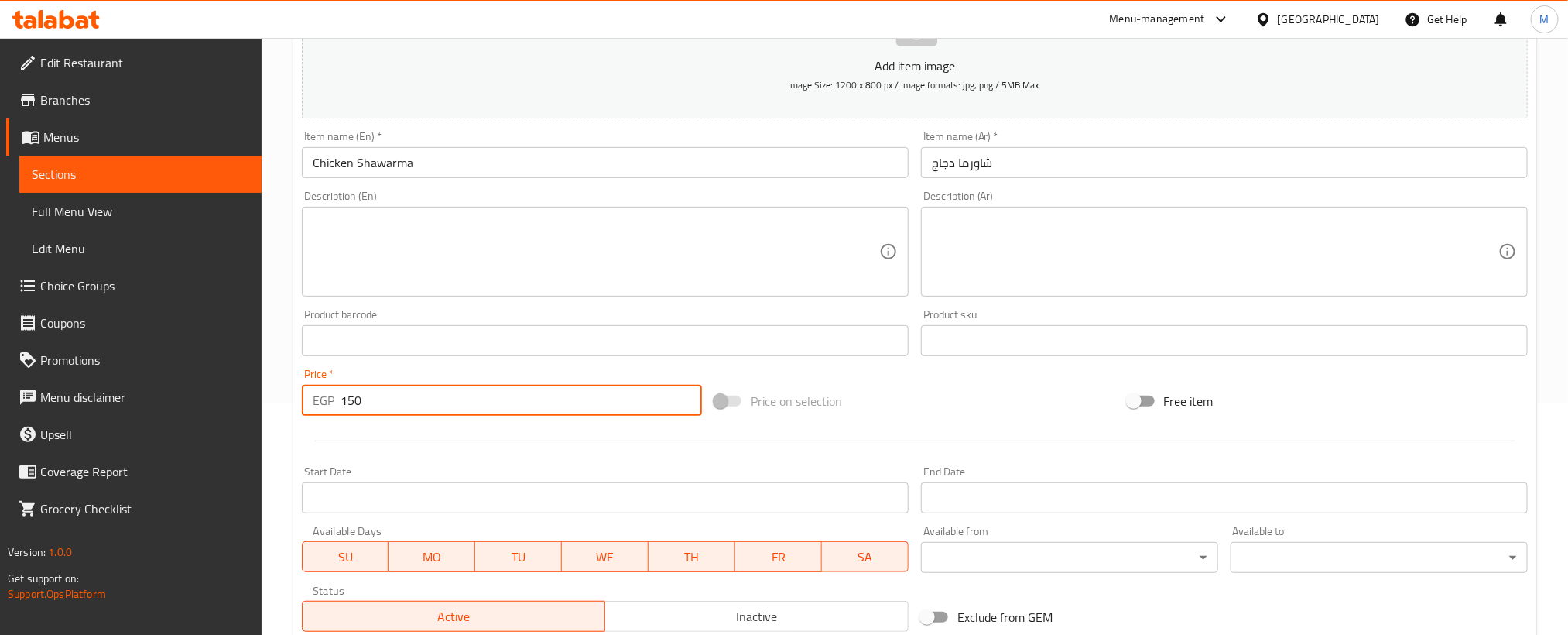
click at [957, 396] on div "Price on selection" at bounding box center [914, 401] width 413 height 41
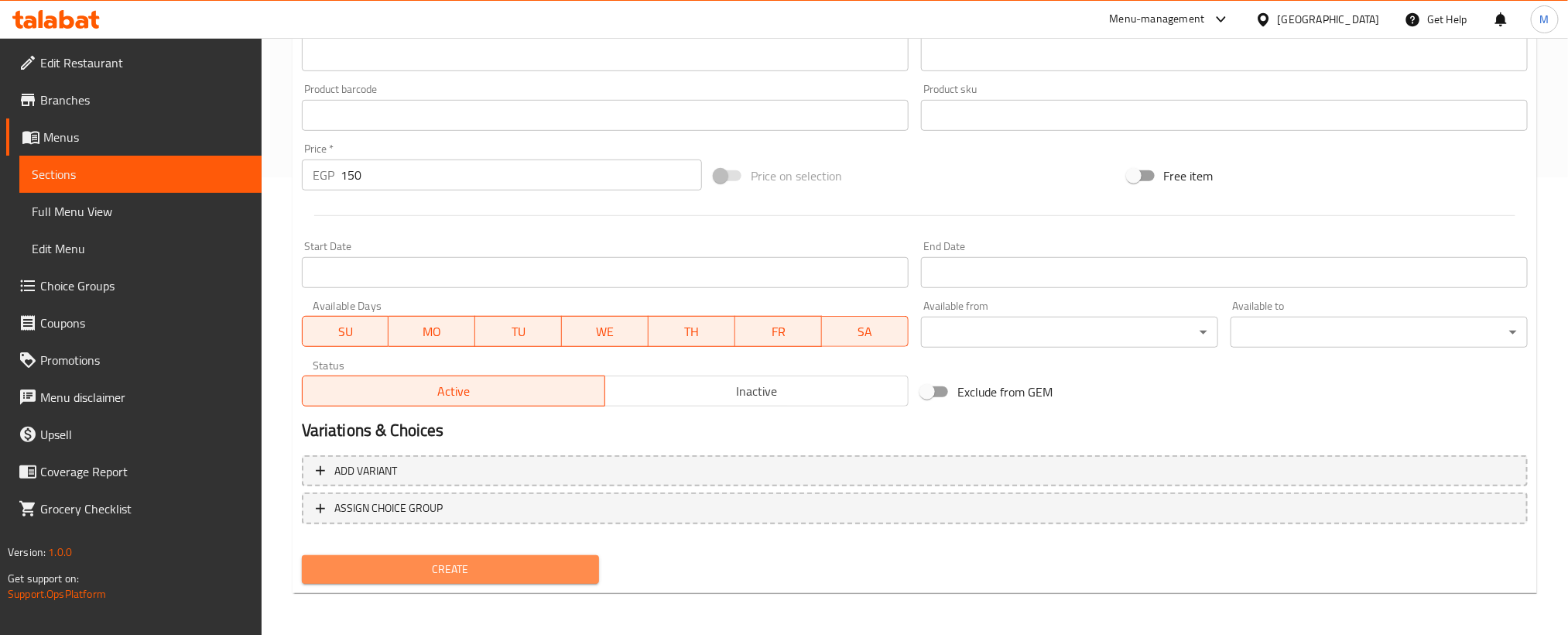
drag, startPoint x: 497, startPoint y: 564, endPoint x: 795, endPoint y: 25, distance: 615.9
click at [500, 563] on span "Create" at bounding box center [450, 569] width 272 height 20
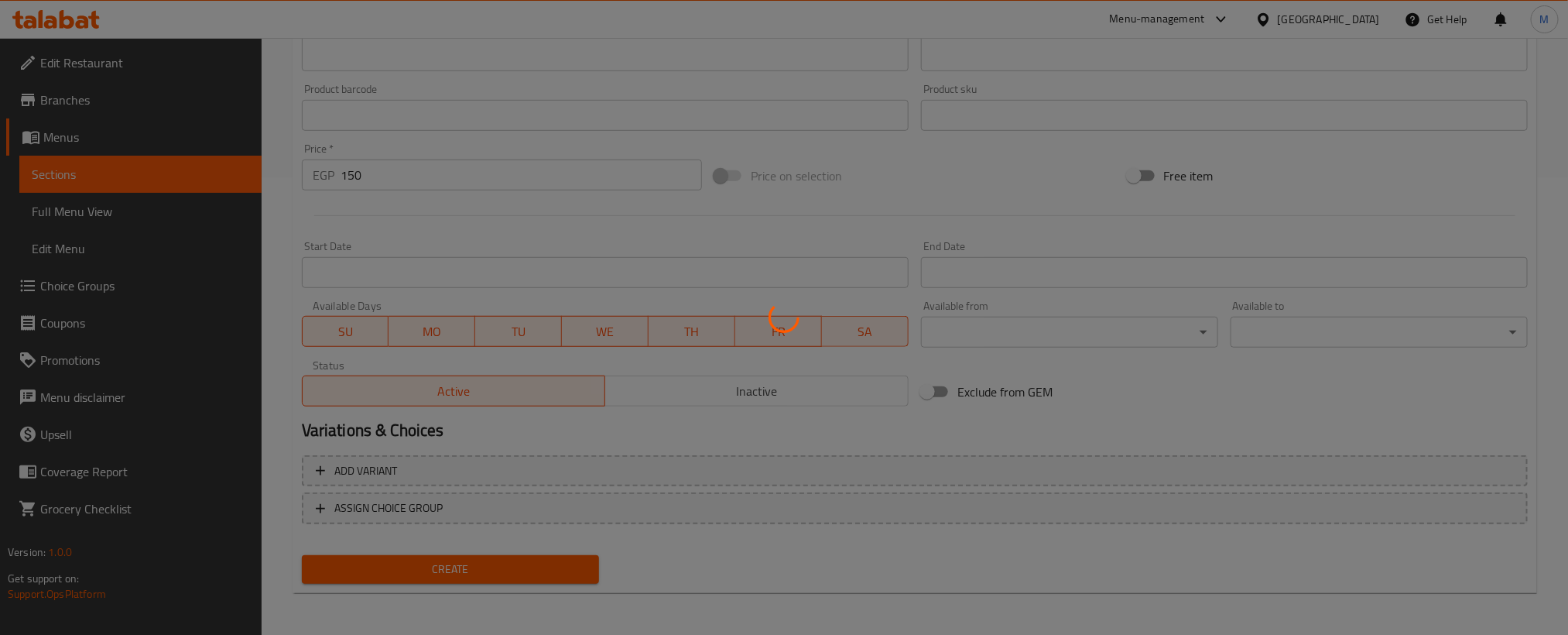
type input "0"
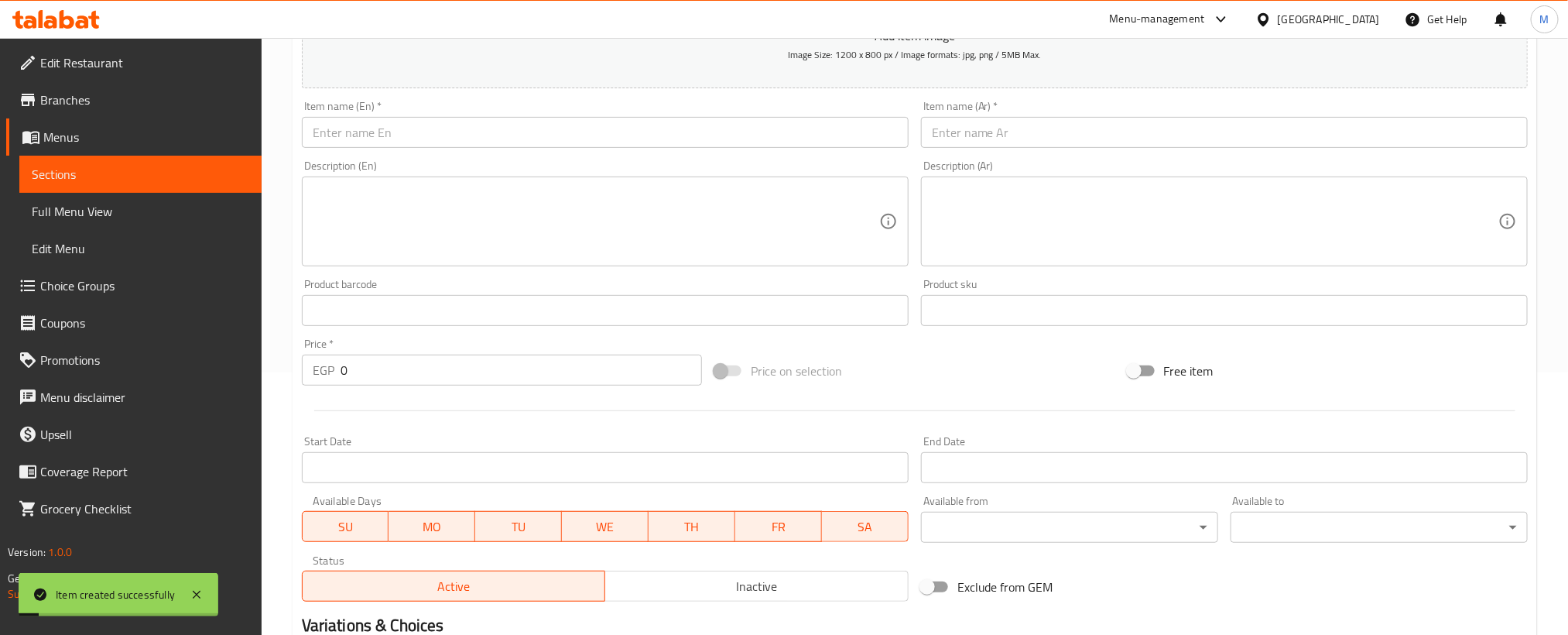
scroll to position [225, 0]
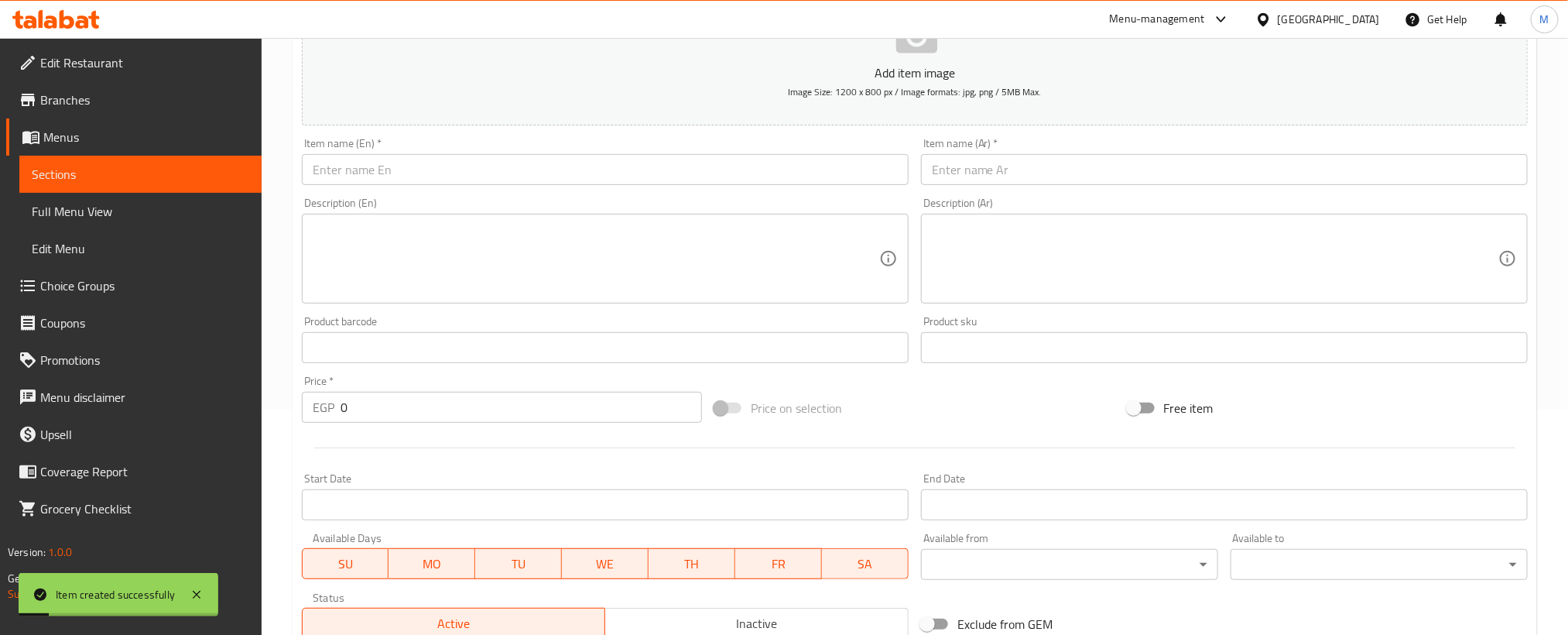
click at [1250, 170] on input "text" at bounding box center [1224, 169] width 607 height 31
paste input "شيش طاووق"
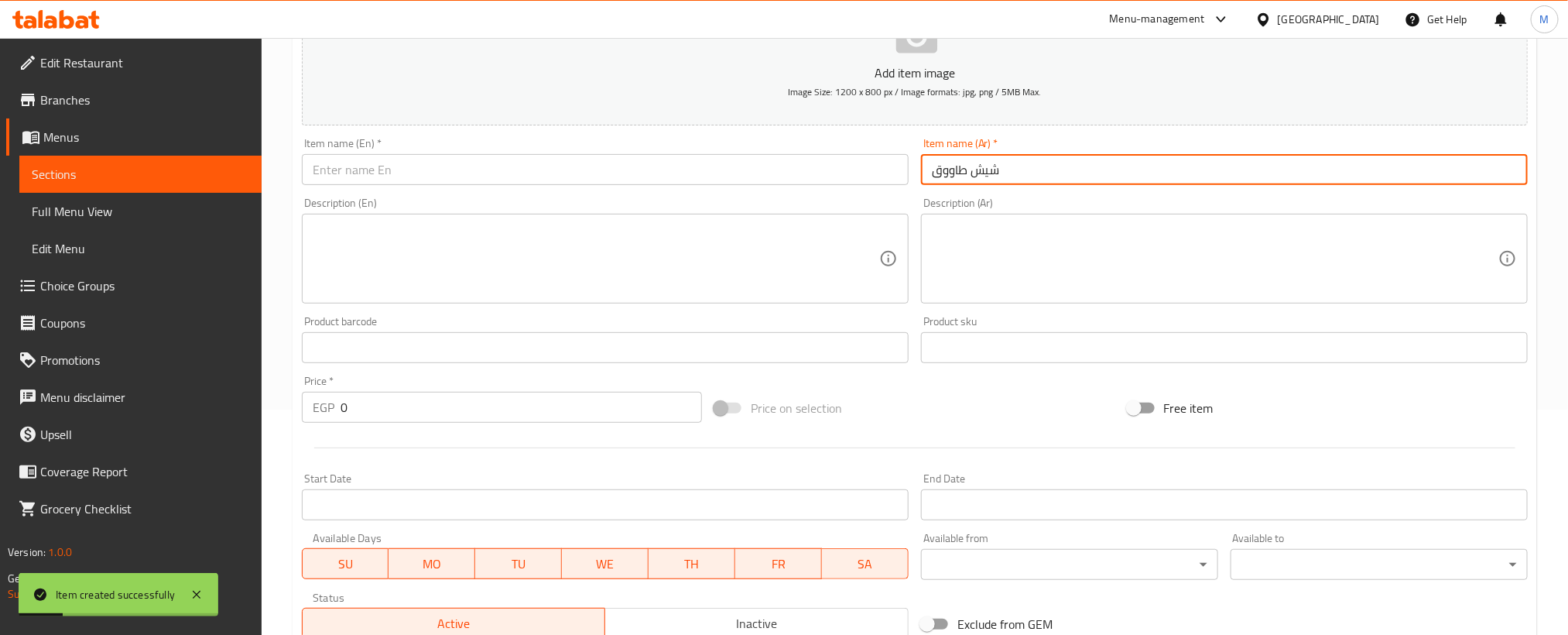
type input "شيش طاووق"
click at [559, 182] on input "text" at bounding box center [605, 169] width 607 height 31
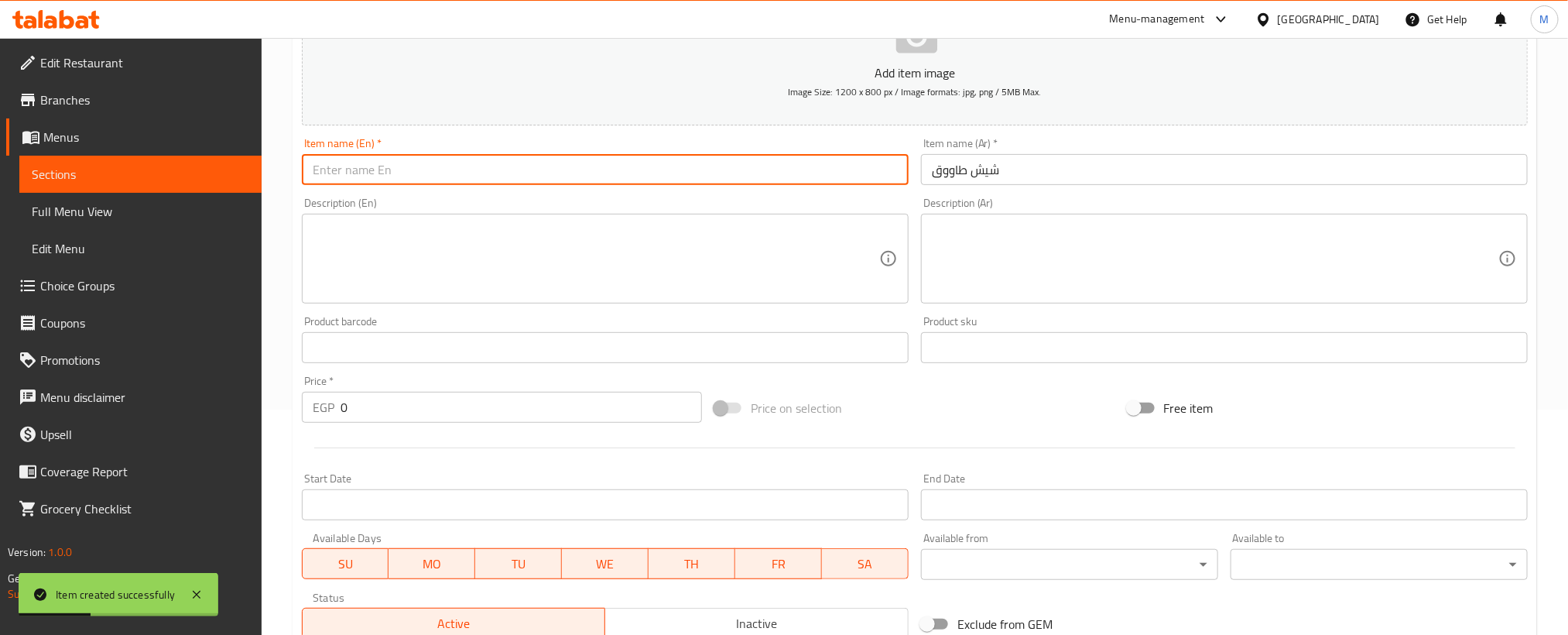
click at [559, 182] on input "text" at bounding box center [605, 169] width 607 height 31
paste input "shish tawook"
type input "[PERSON_NAME]"
click at [507, 405] on input "0" at bounding box center [521, 407] width 361 height 31
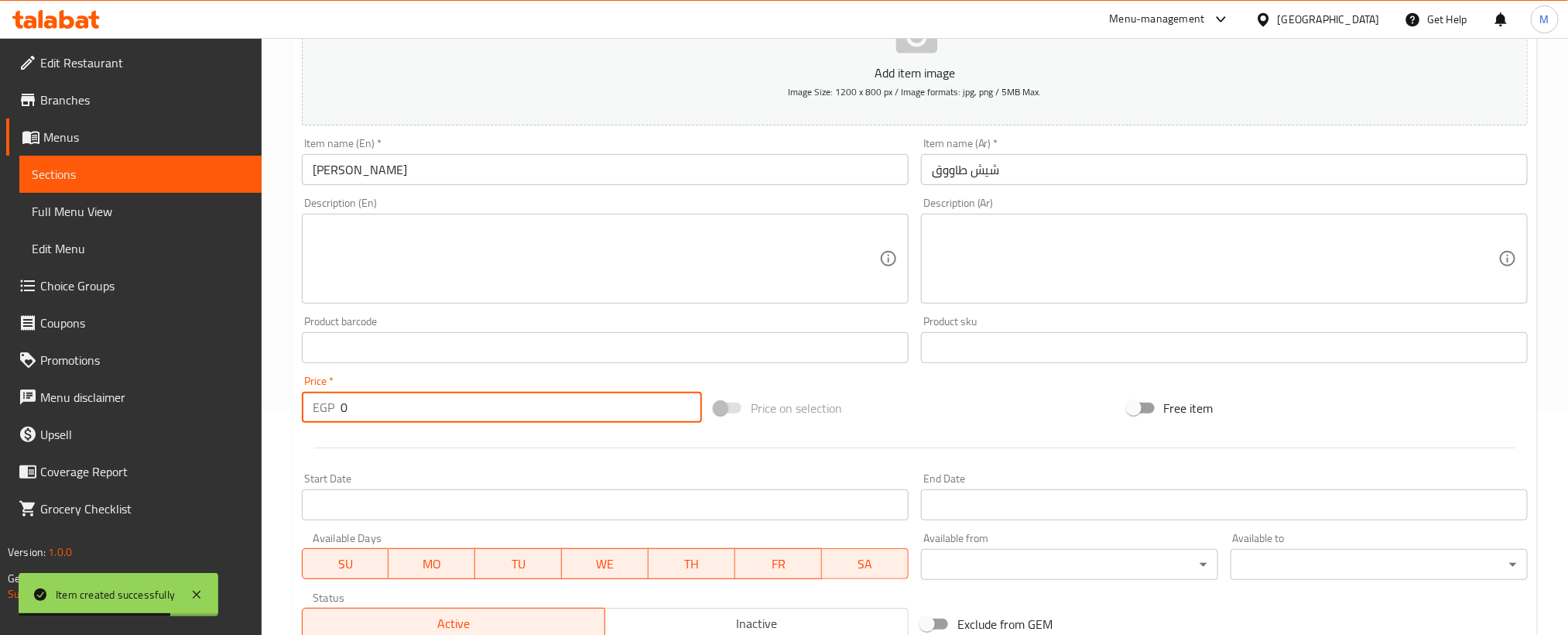
click at [507, 405] on input "0" at bounding box center [521, 407] width 361 height 31
paste input "15"
type input "150"
click at [495, 455] on div at bounding box center [914, 448] width 1238 height 38
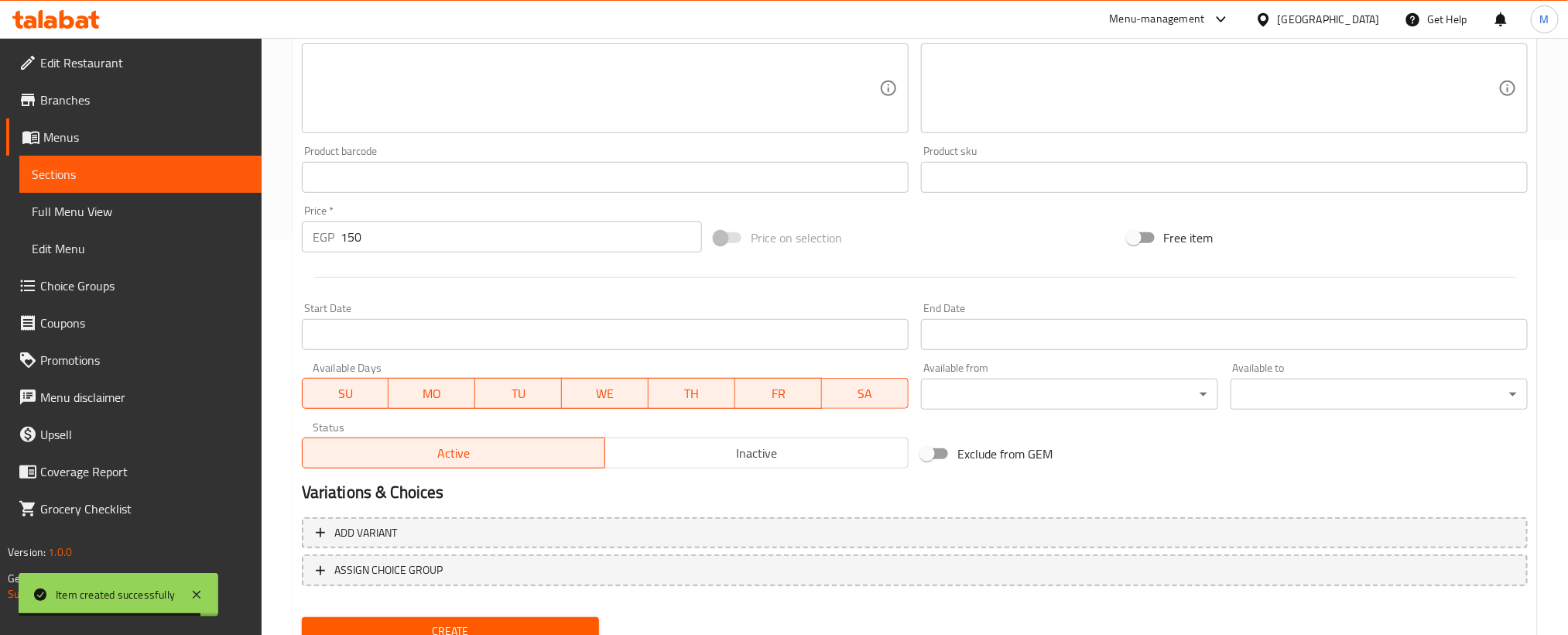
scroll to position [458, 0]
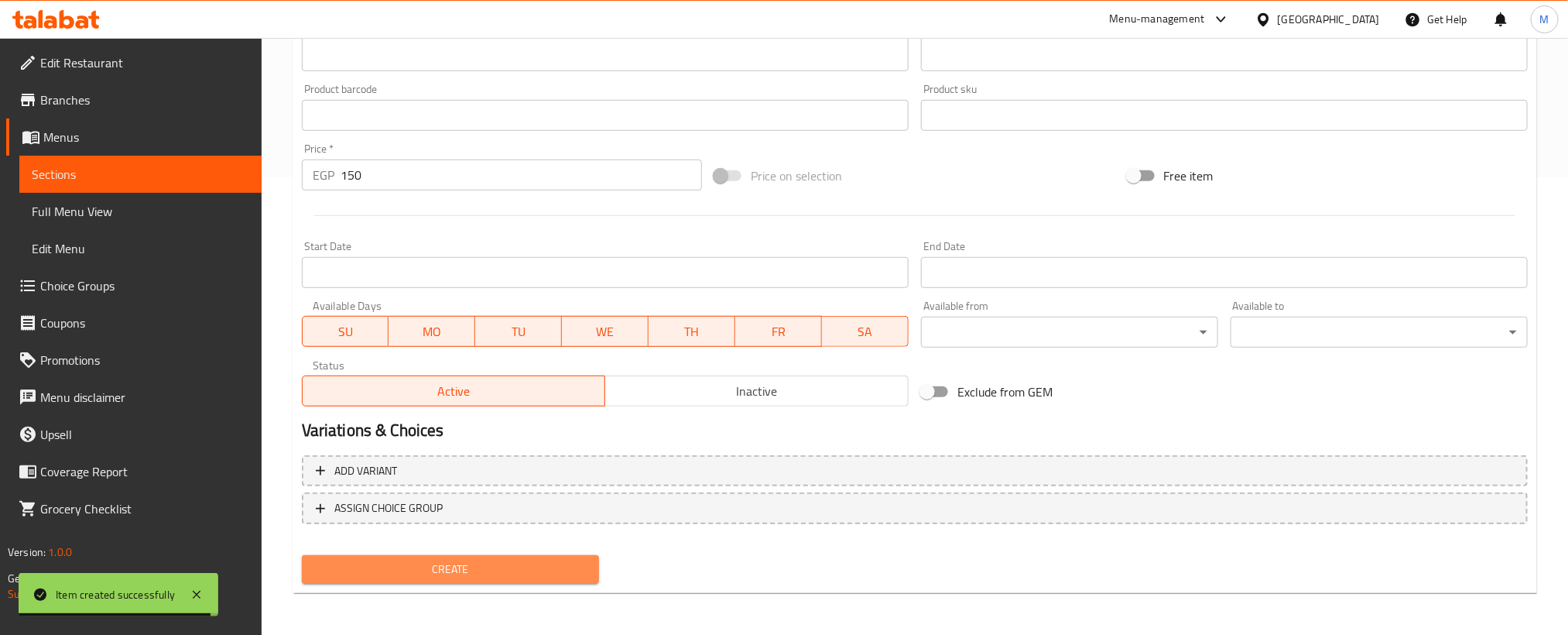
drag, startPoint x: 469, startPoint y: 562, endPoint x: 890, endPoint y: 21, distance: 685.5
click at [469, 558] on button "Create" at bounding box center [450, 569] width 298 height 29
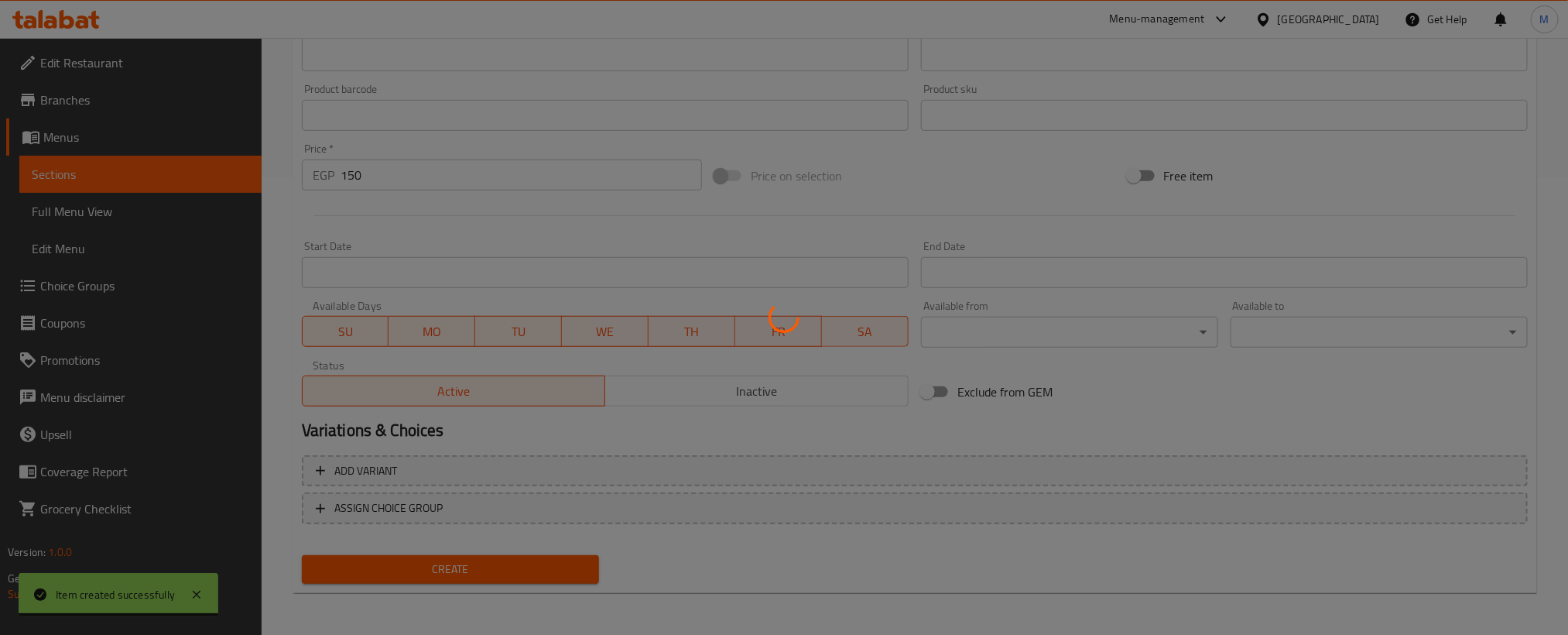
type input "0"
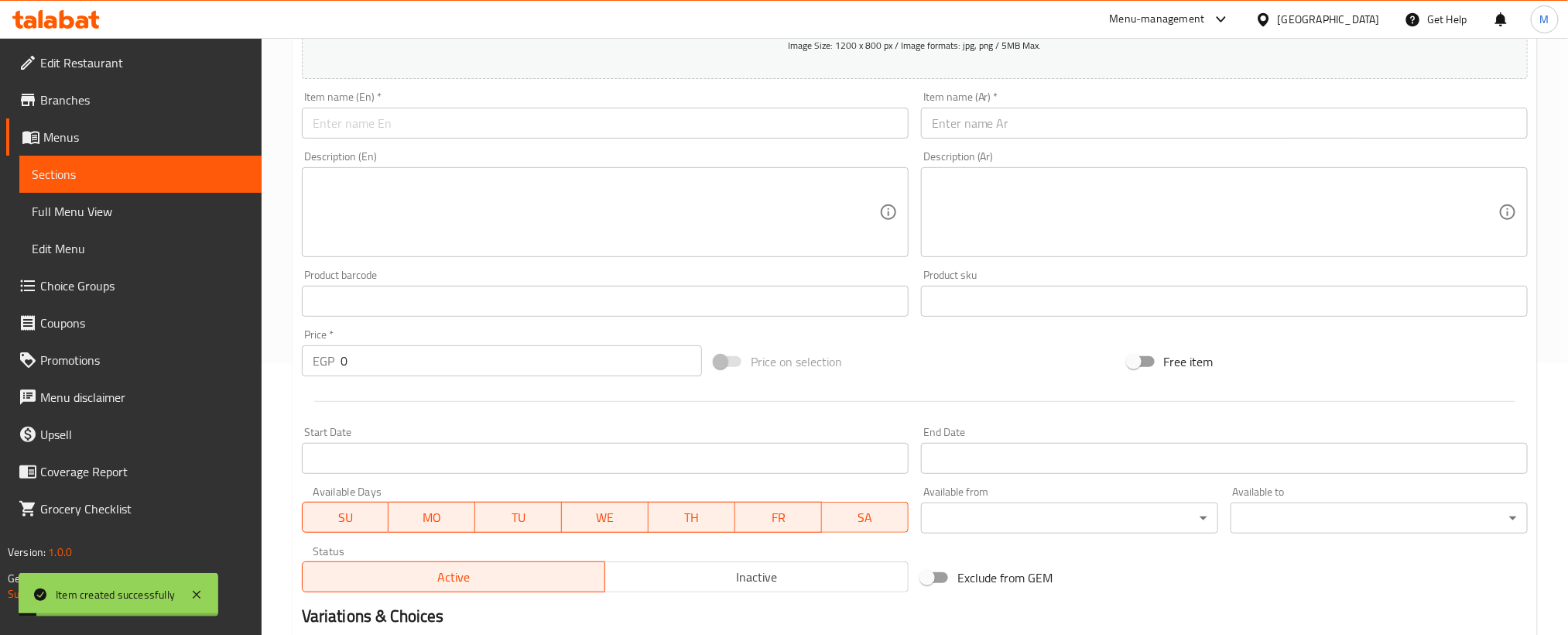
scroll to position [225, 0]
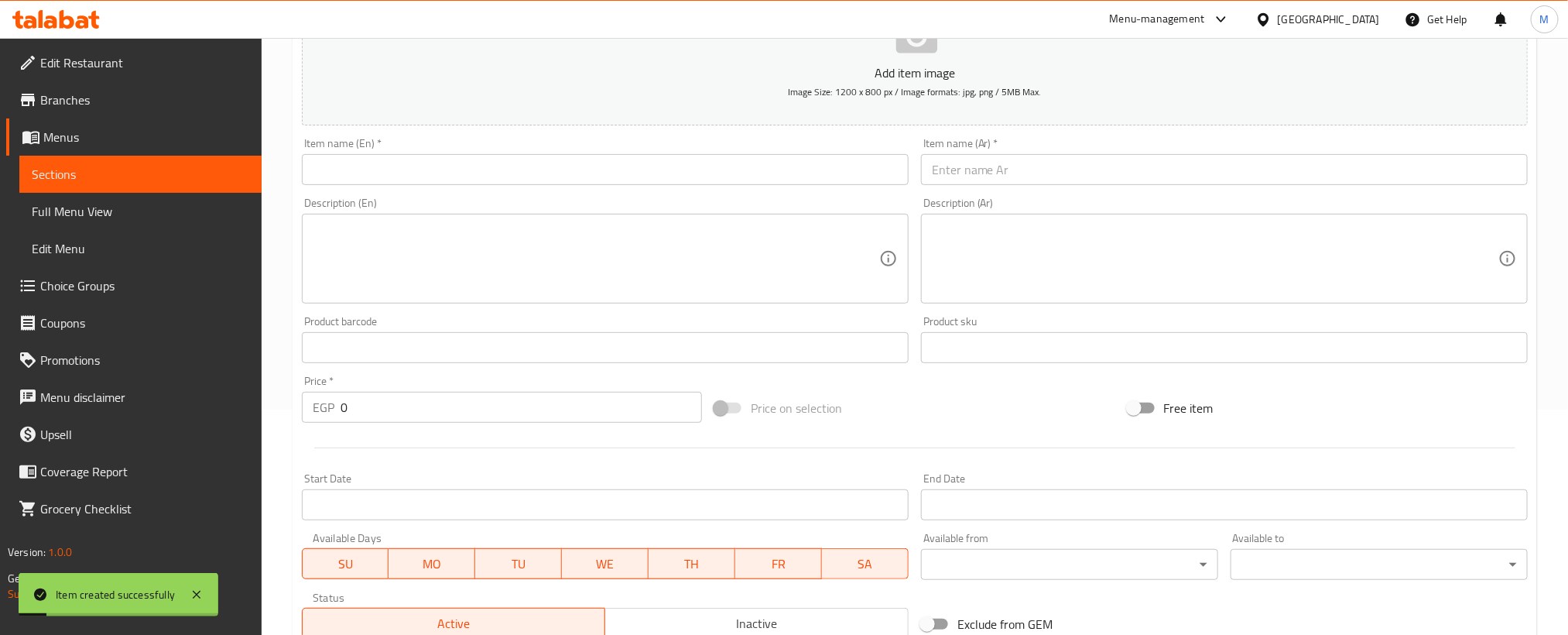
click at [1217, 151] on div "Item name (Ar)   * Item name (Ar) *" at bounding box center [1224, 161] width 607 height 48
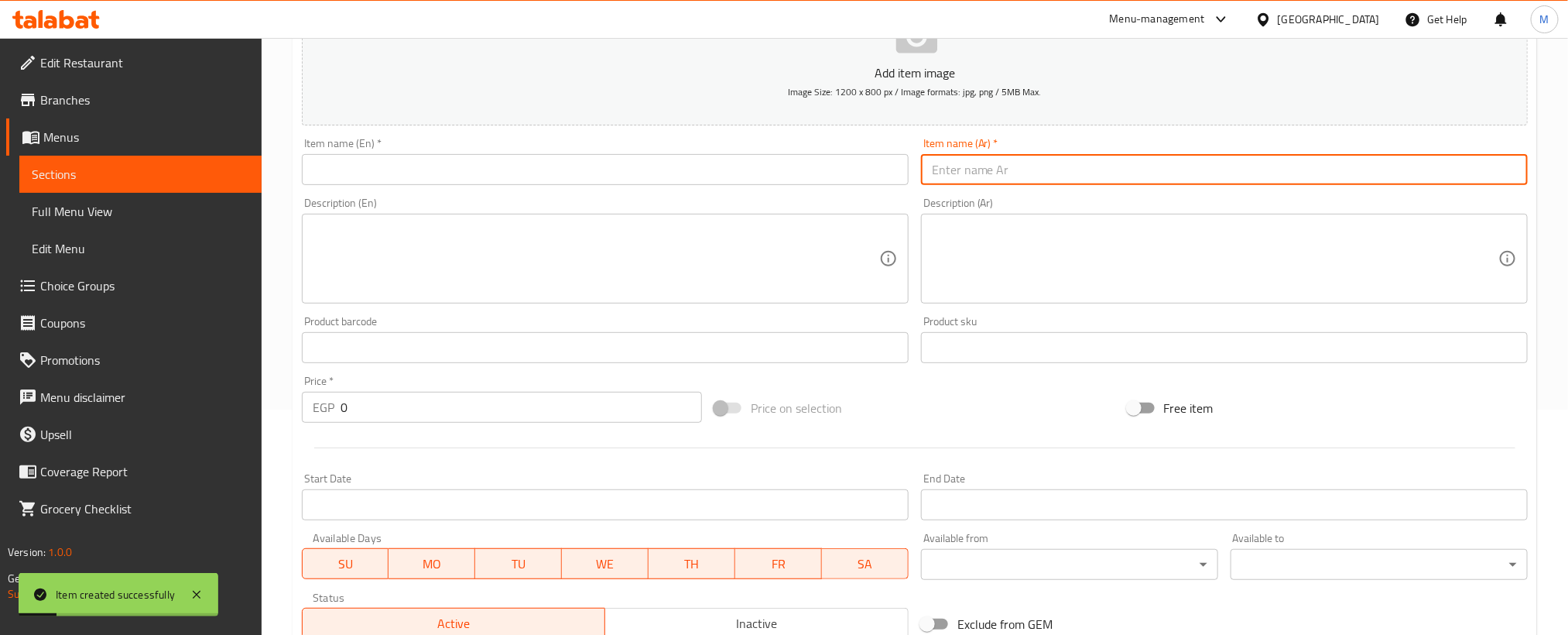
click at [1219, 164] on input "text" at bounding box center [1224, 169] width 607 height 31
paste input "كباب دجاج"
type input "كباب دجاج"
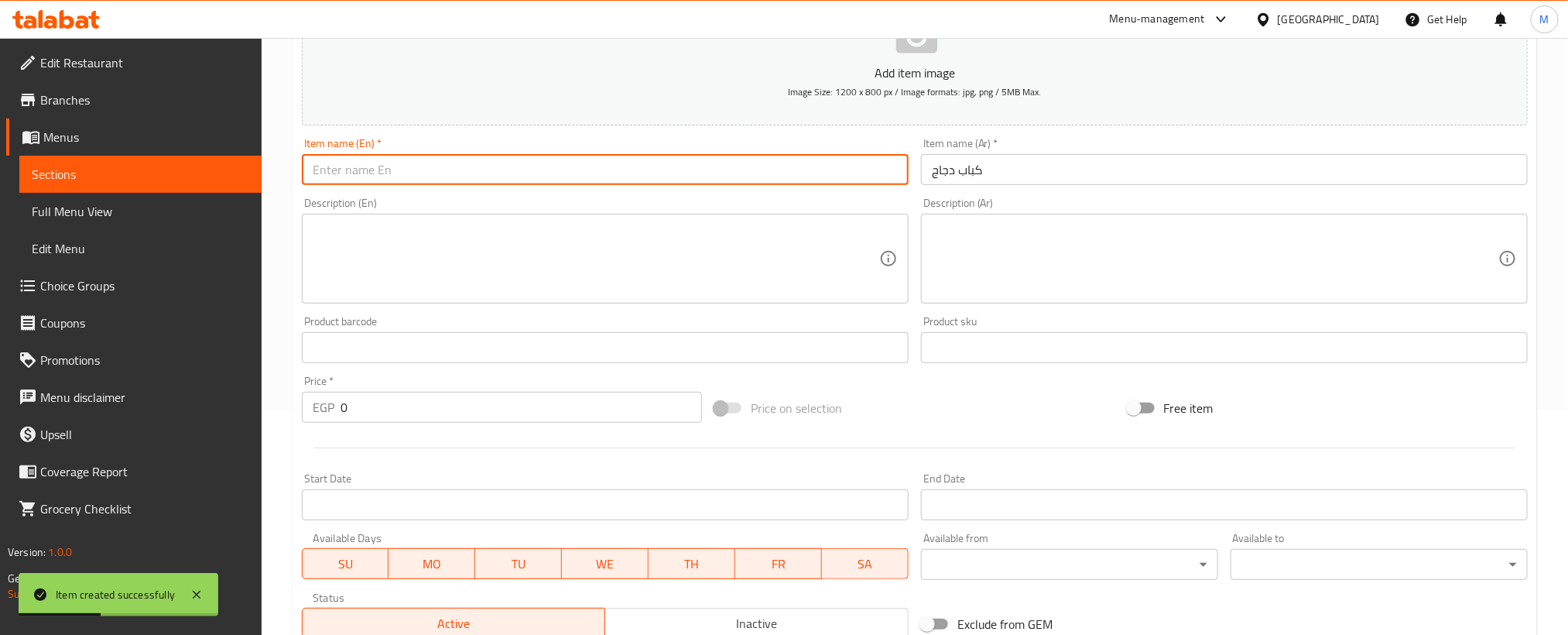
click at [676, 179] on input "text" at bounding box center [605, 169] width 607 height 31
paste input "Chicken kebab"
click at [516, 179] on input "Chicken kebab" at bounding box center [605, 169] width 607 height 31
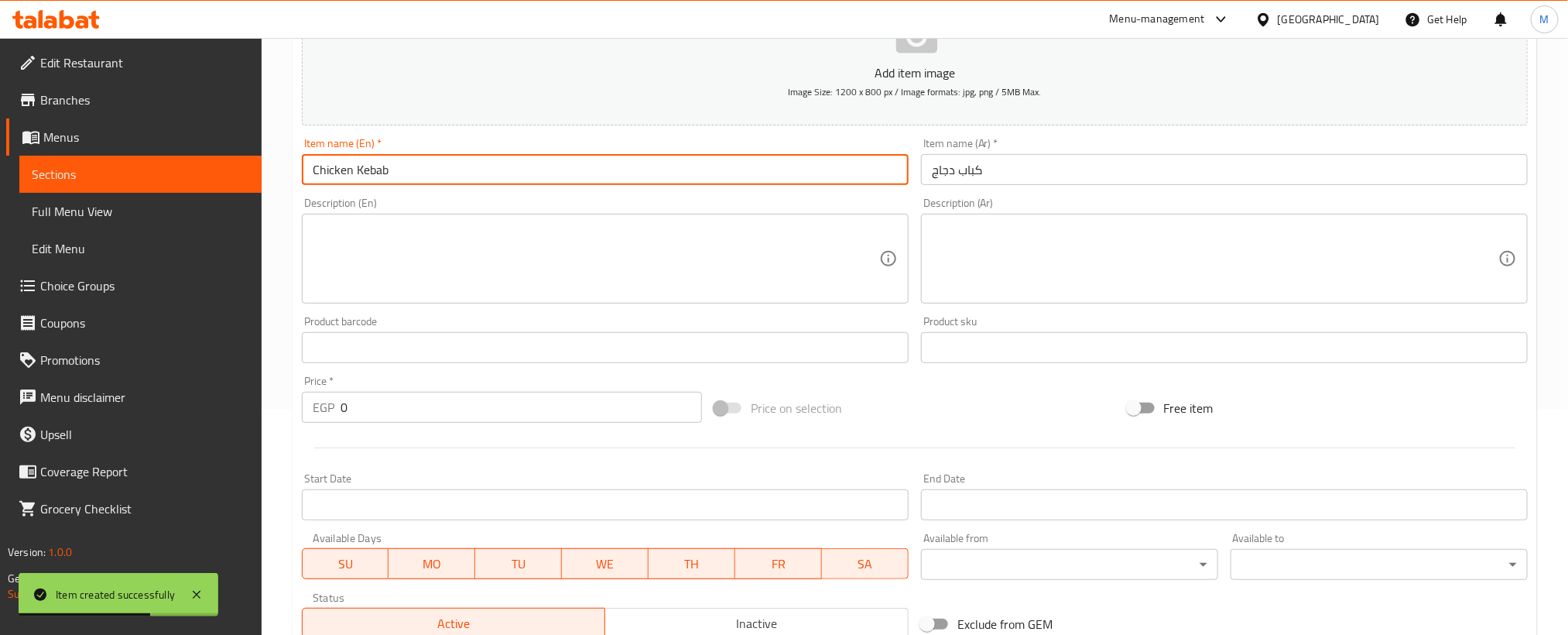
type input "Chicken Kebab"
click at [499, 412] on input "0" at bounding box center [521, 407] width 361 height 31
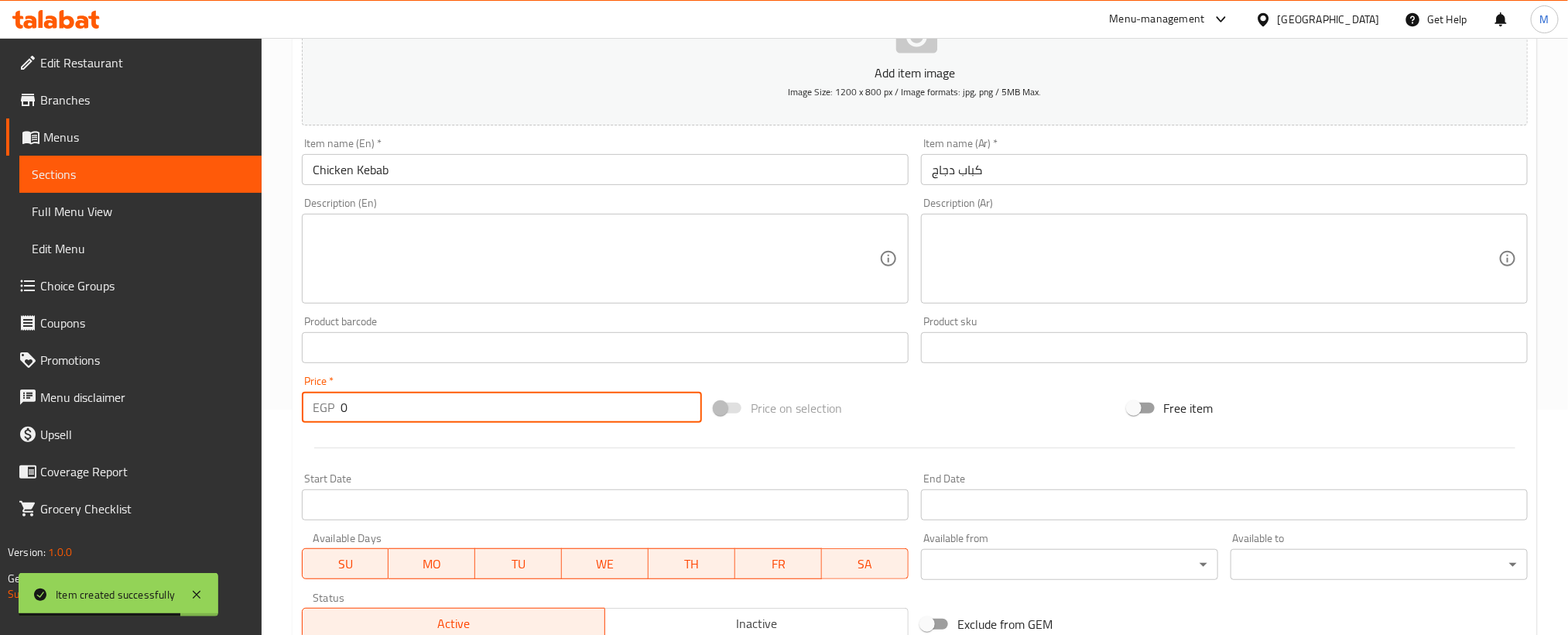
click at [499, 412] on input "0" at bounding box center [521, 407] width 361 height 31
paste input "14"
type input "140"
click at [497, 452] on div at bounding box center [914, 448] width 1238 height 38
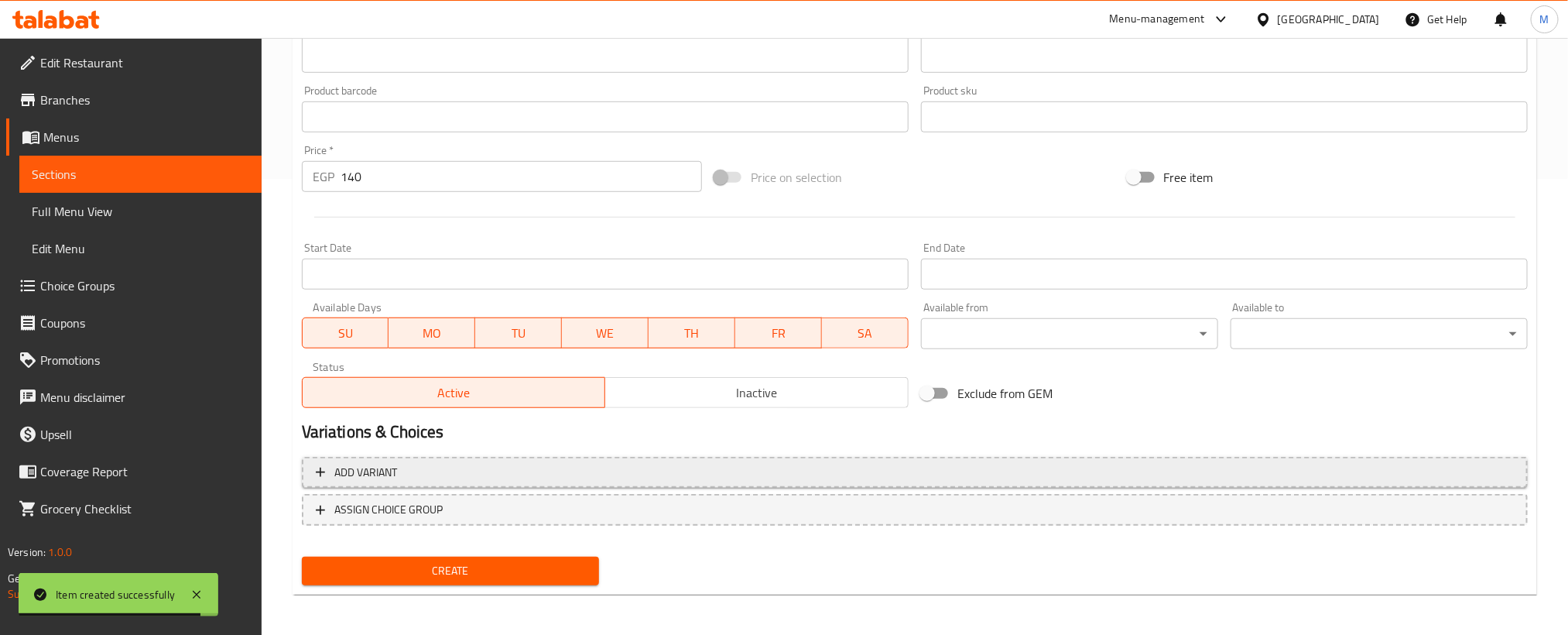
scroll to position [458, 0]
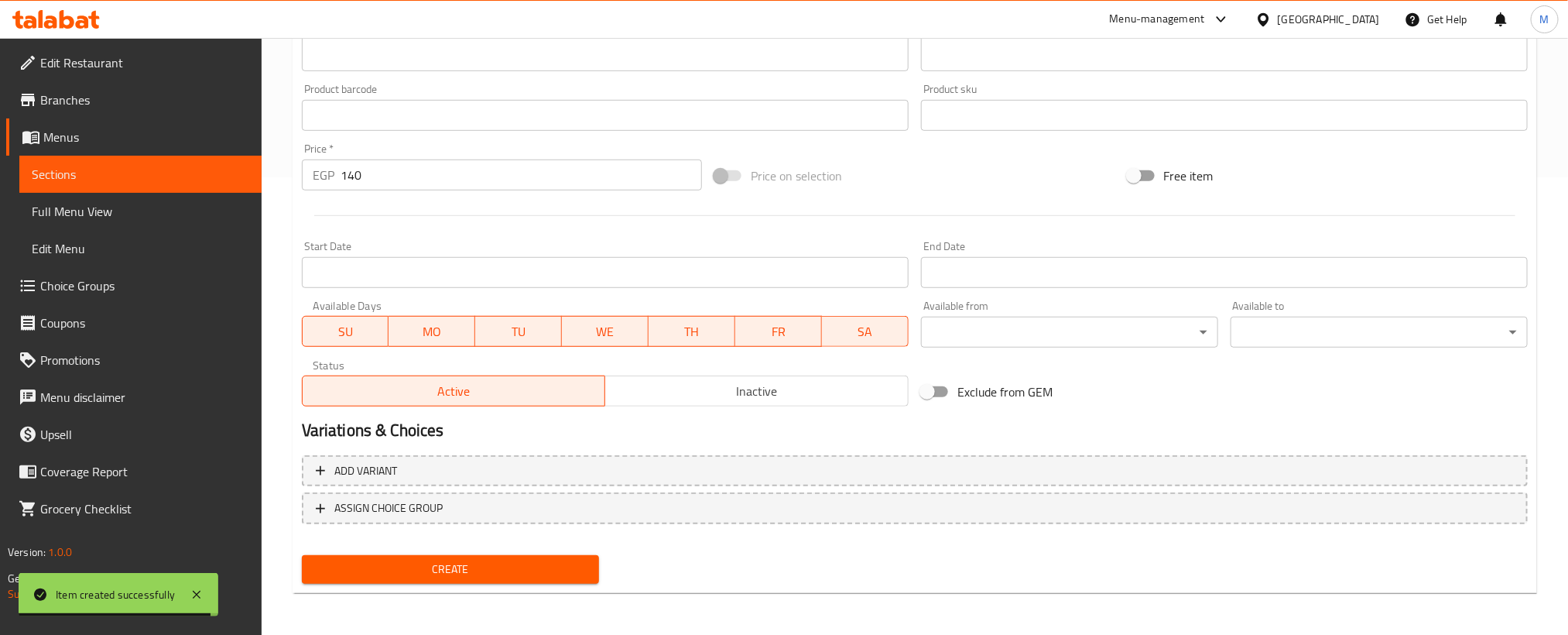
click at [516, 567] on span "Create" at bounding box center [450, 569] width 272 height 20
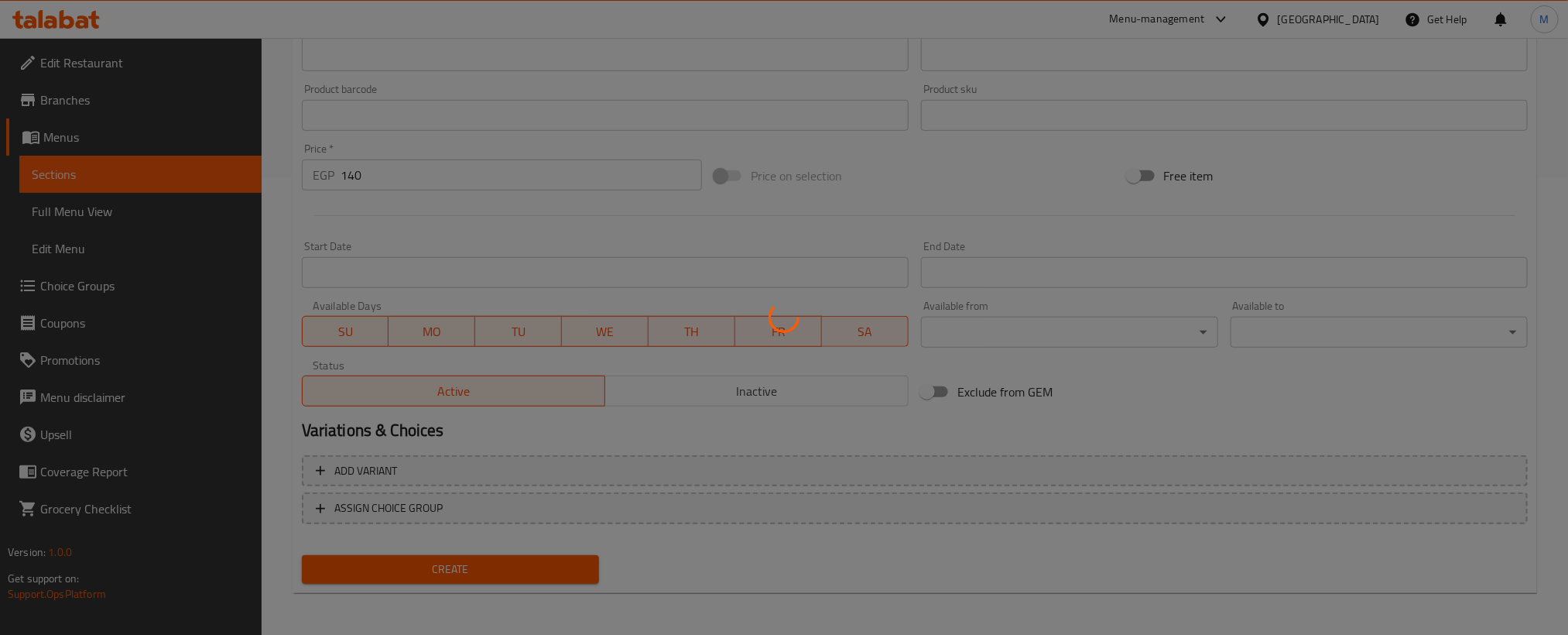
type input "0"
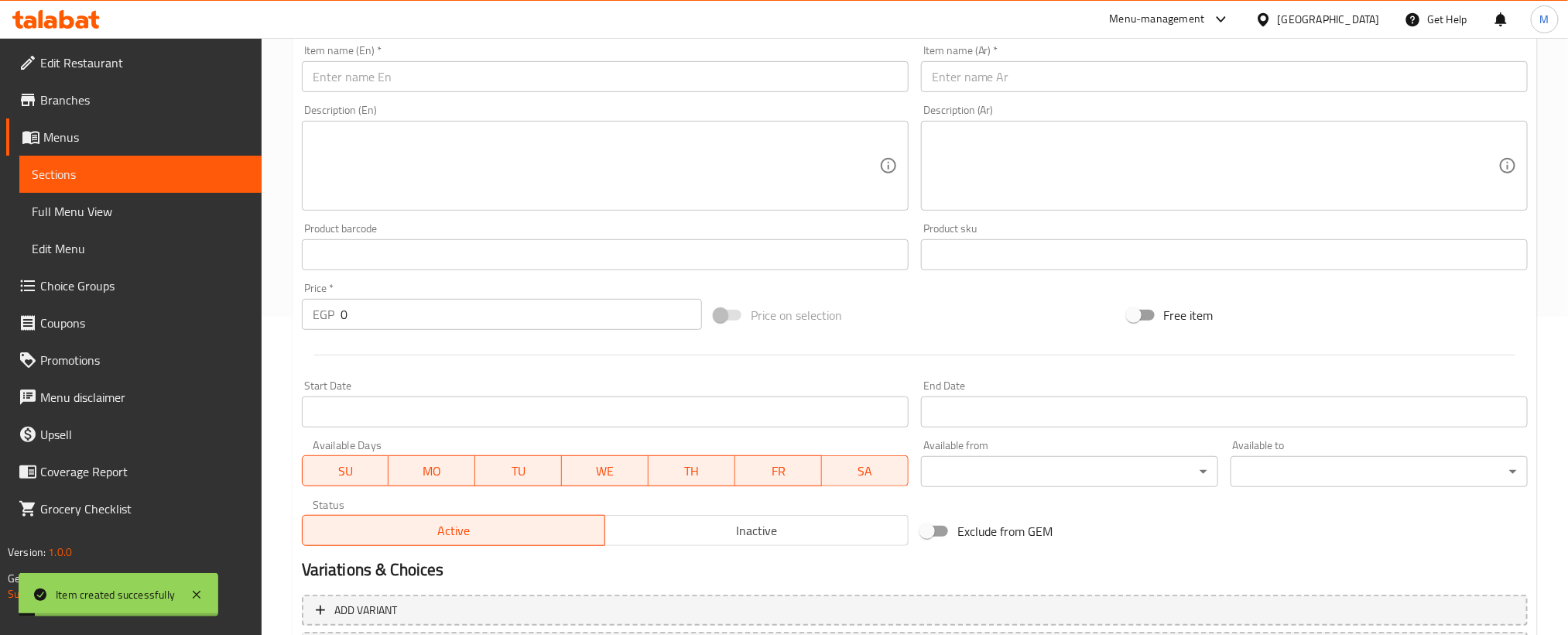
scroll to position [109, 0]
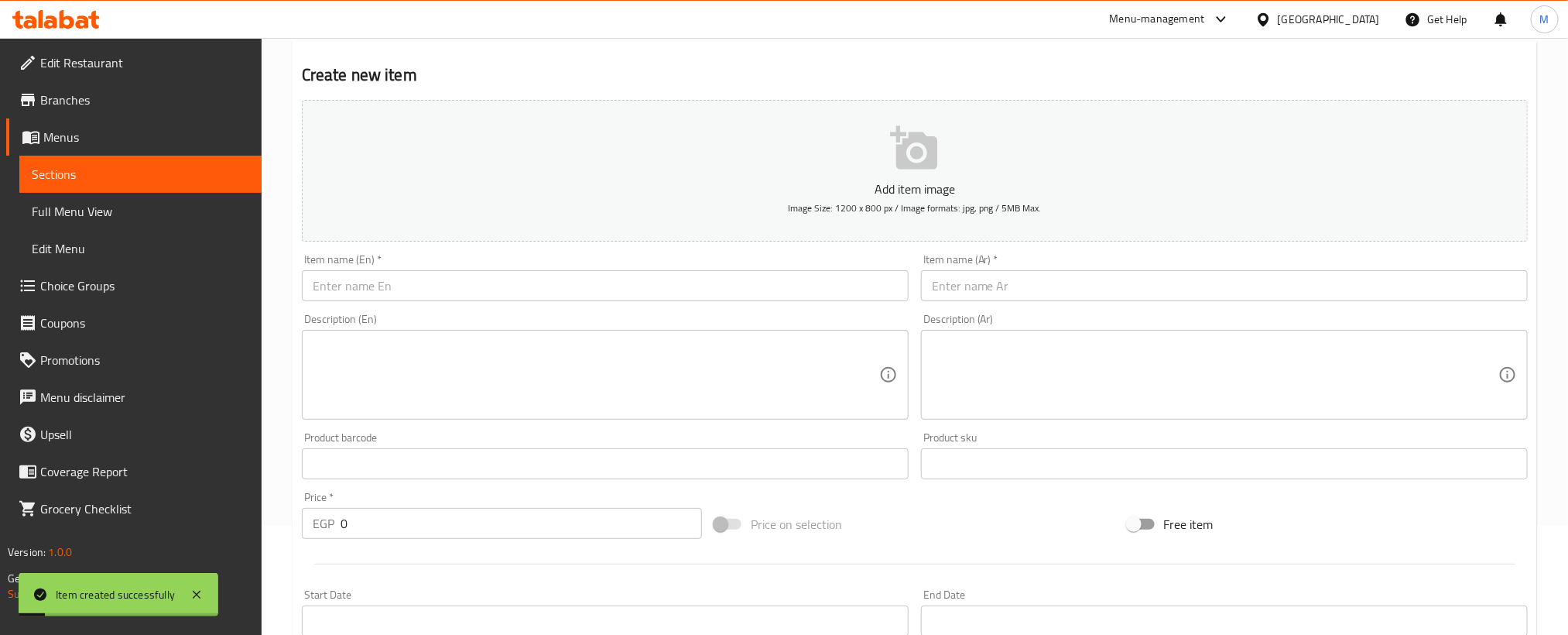
click at [1124, 282] on input "text" at bounding box center [1224, 285] width 607 height 31
paste input "كرسبى"
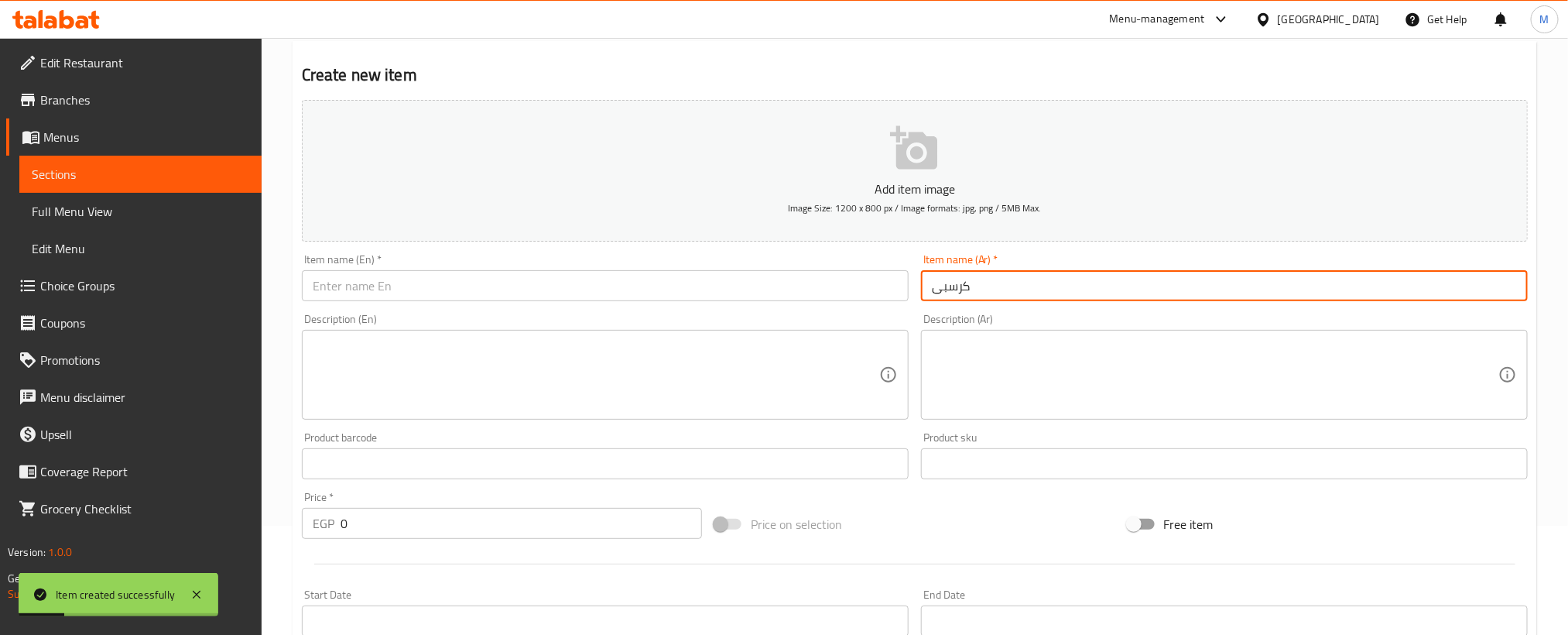
type input "كرسبى"
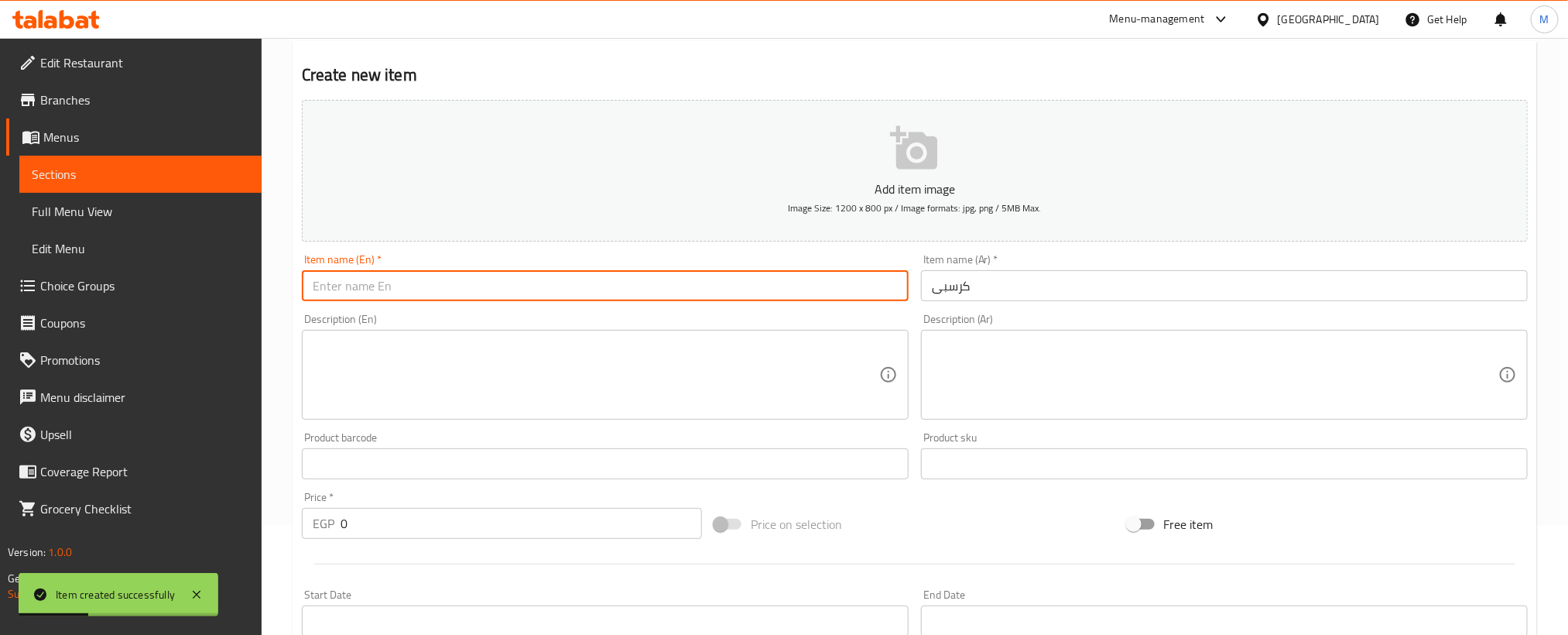
click at [792, 286] on input "text" at bounding box center [605, 285] width 607 height 31
paste input "Crispy"
type input "Crispy"
click at [590, 521] on input "0" at bounding box center [521, 523] width 361 height 31
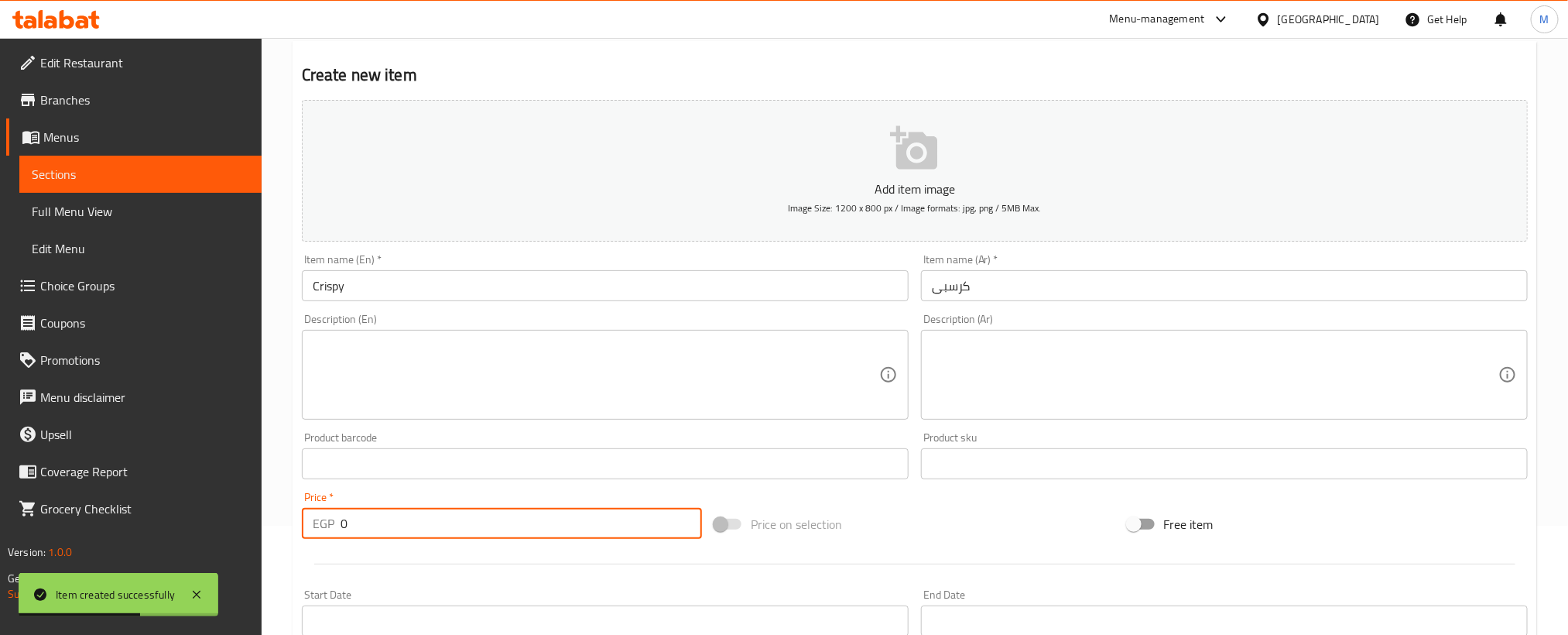
click at [590, 521] on input "0" at bounding box center [521, 523] width 361 height 31
paste input "15"
click at [590, 521] on input "0" at bounding box center [521, 523] width 361 height 31
type input "150"
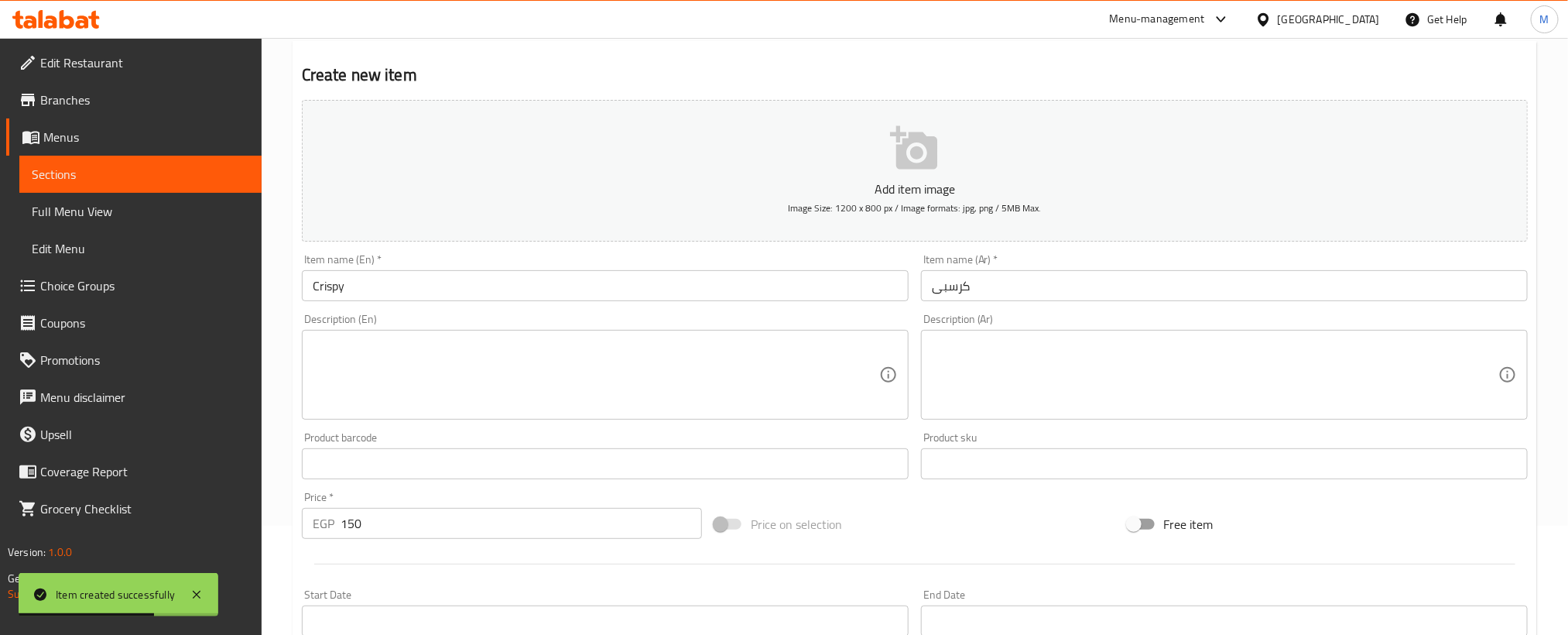
click at [936, 520] on div "Price on selection" at bounding box center [914, 523] width 413 height 41
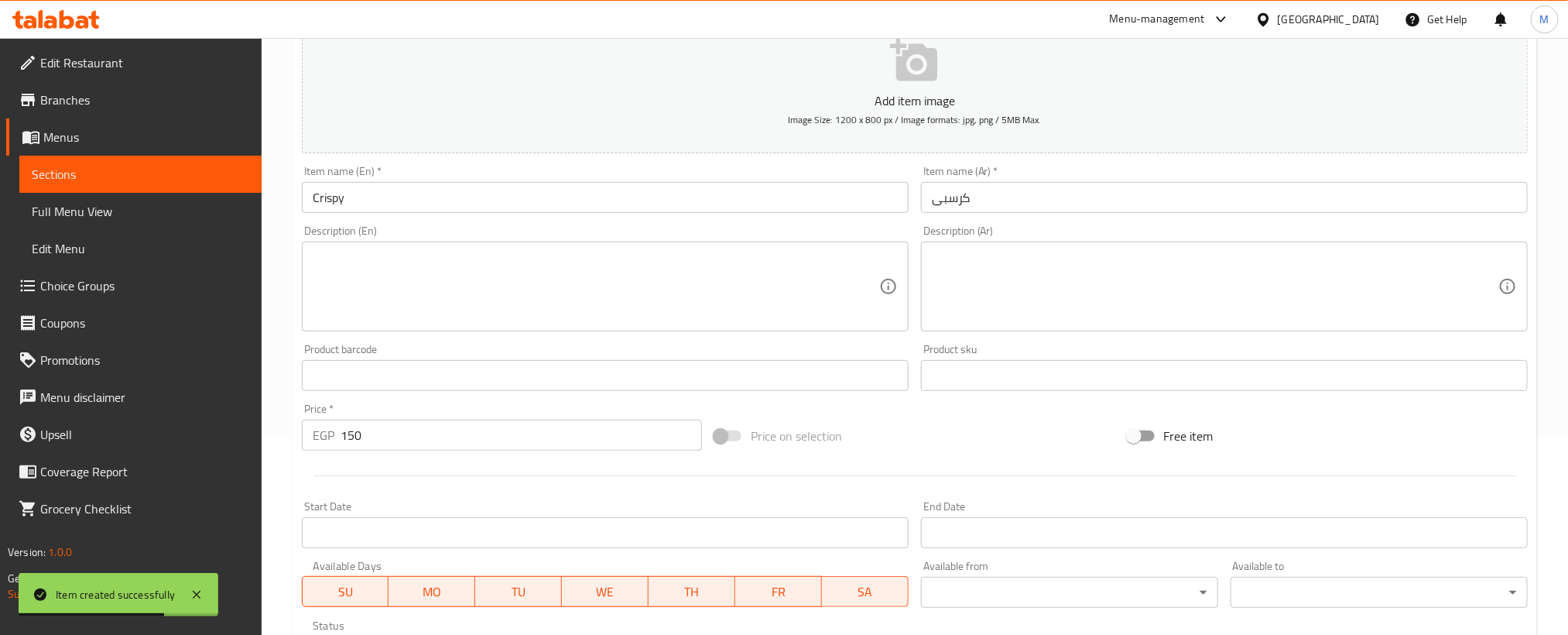
scroll to position [458, 0]
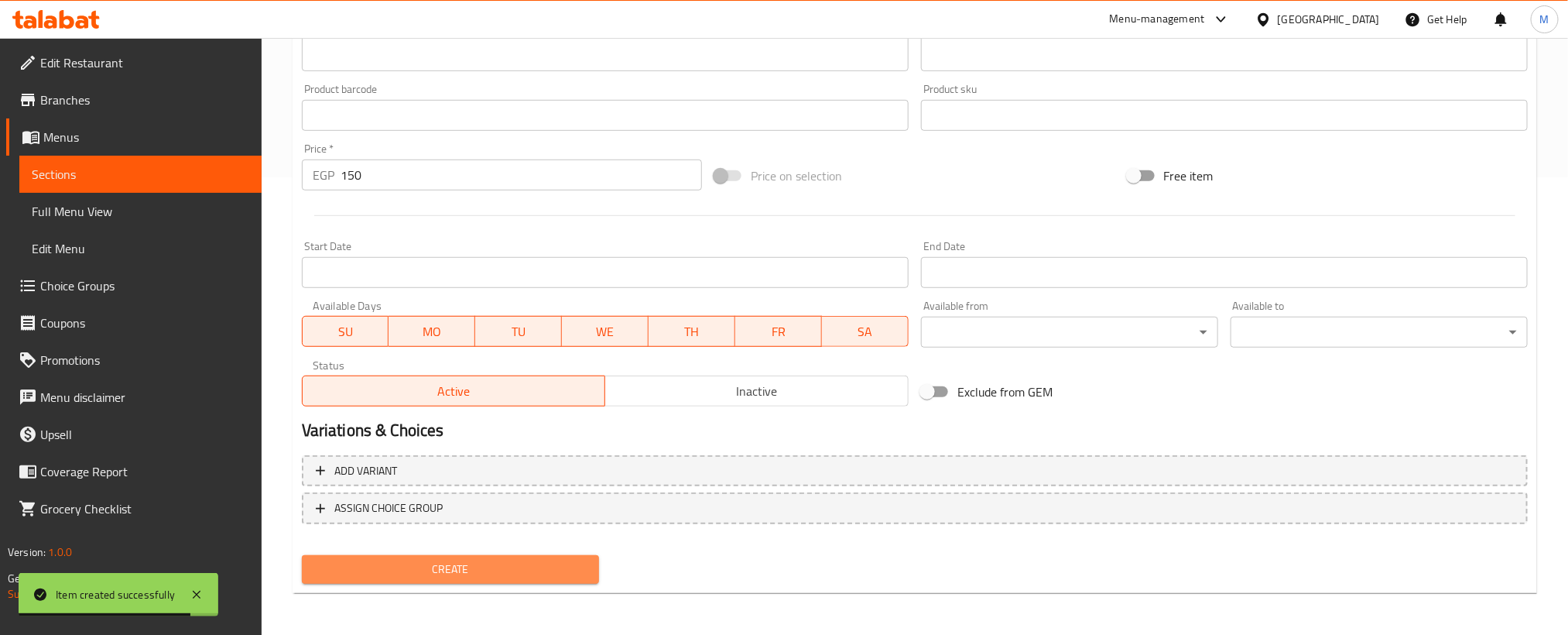
click at [467, 575] on span "Create" at bounding box center [450, 569] width 272 height 20
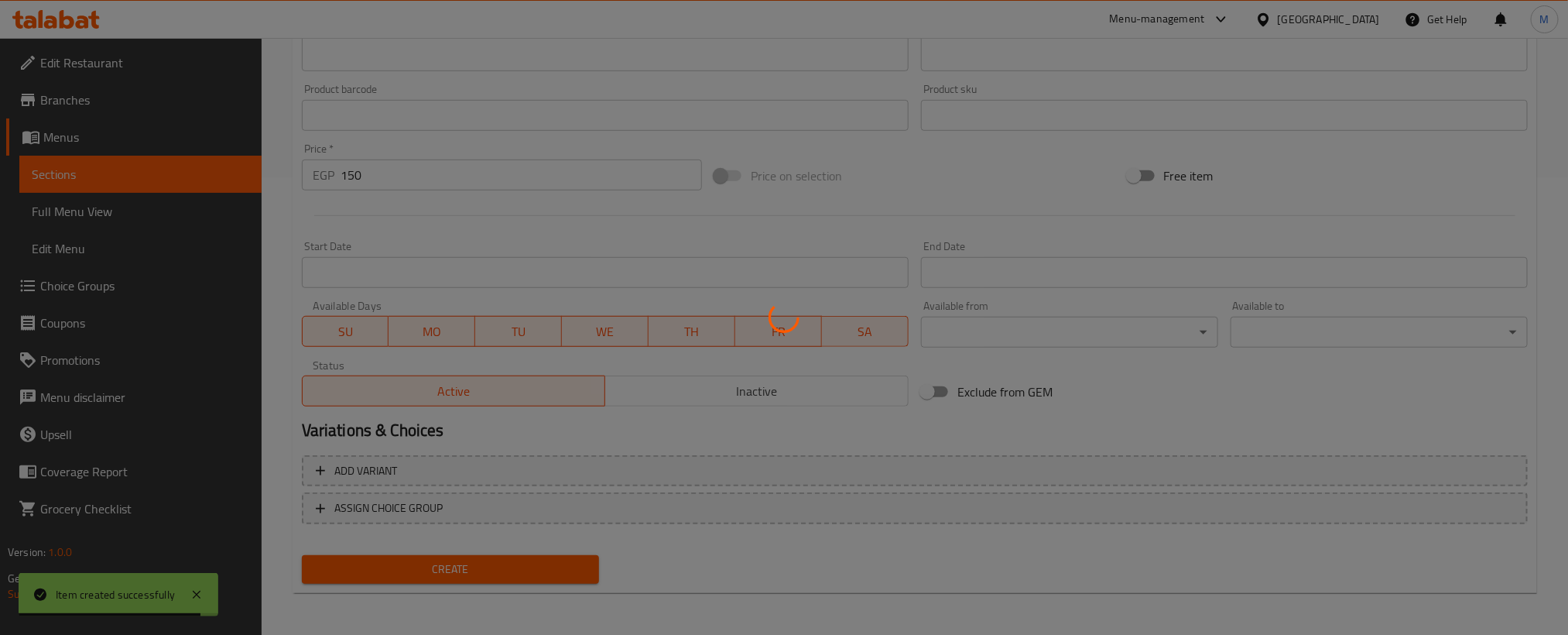
type input "0"
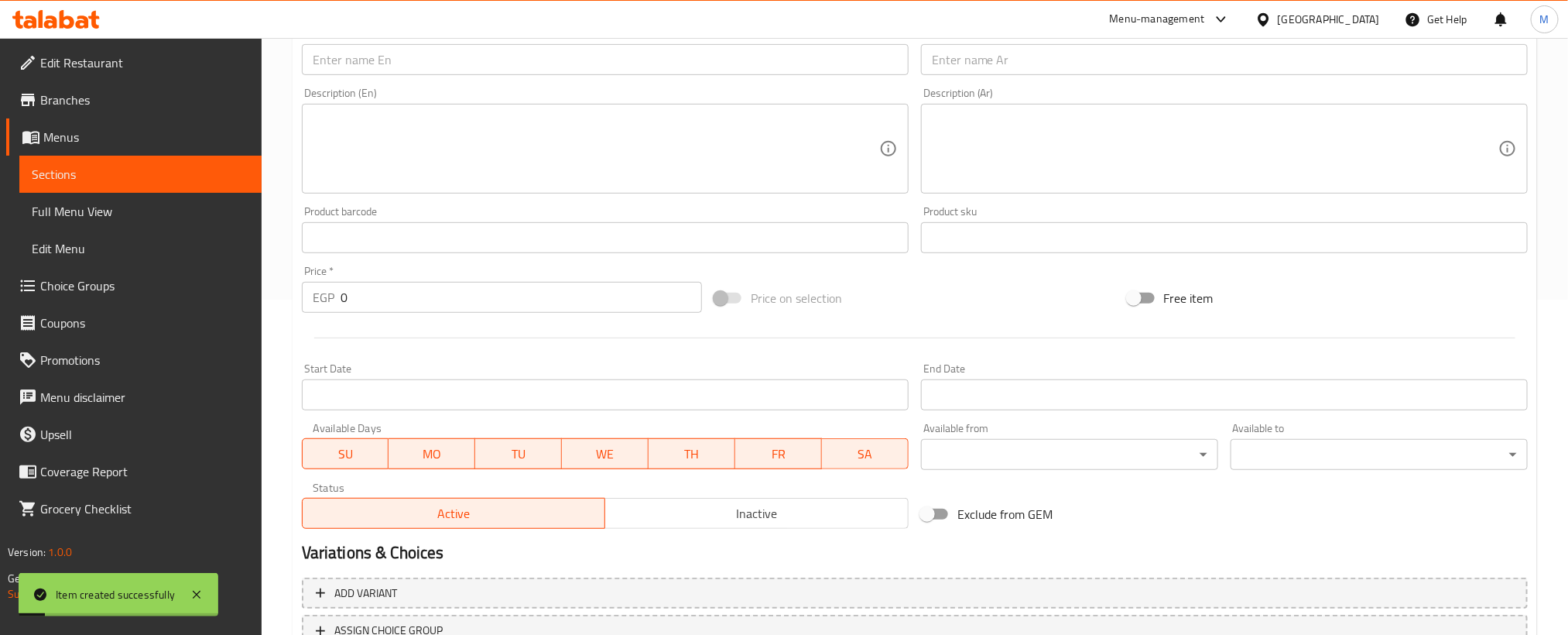
scroll to position [225, 0]
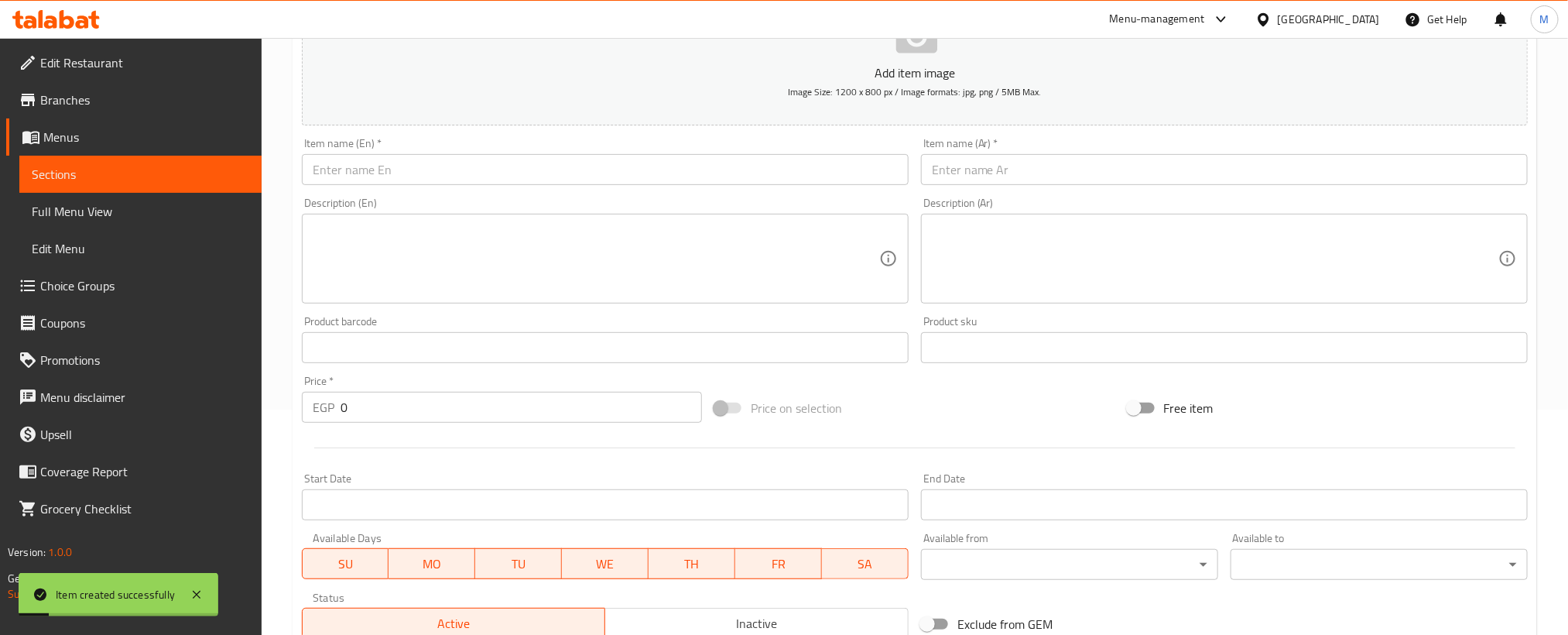
click at [1280, 172] on input "text" at bounding box center [1224, 169] width 607 height 31
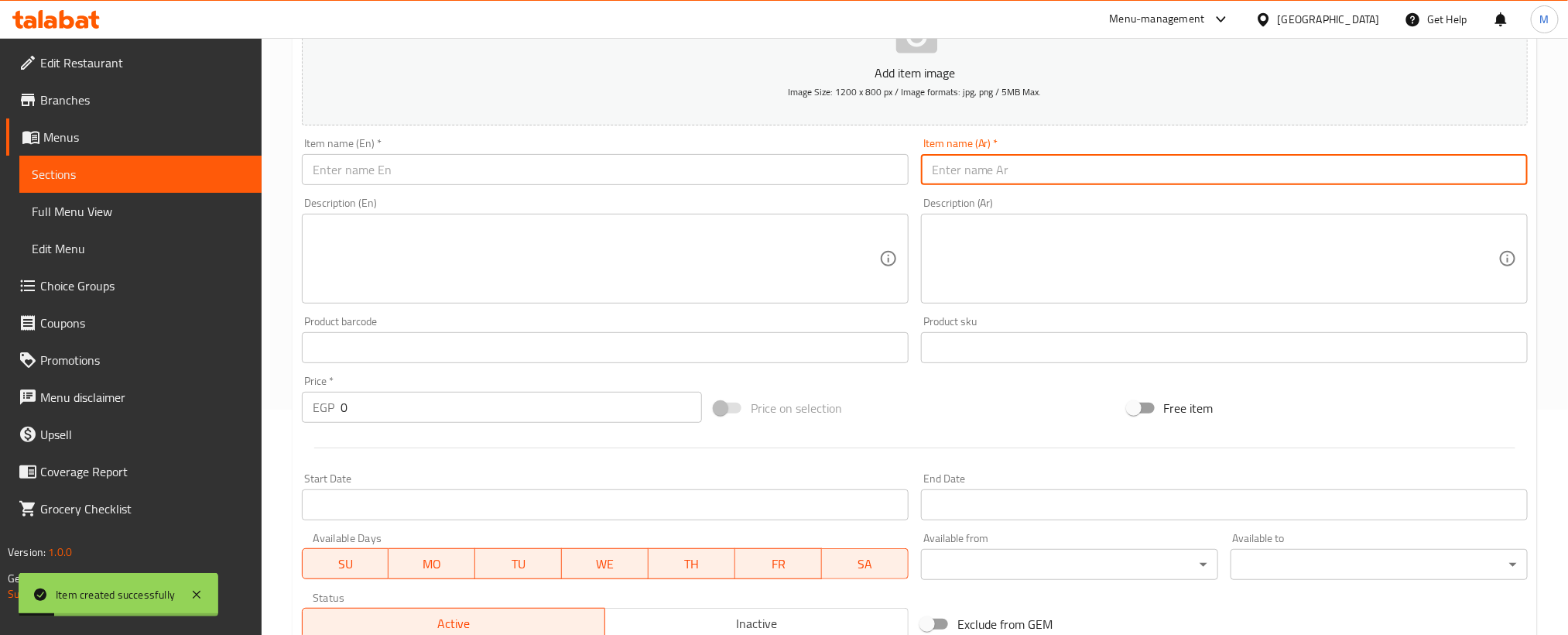
paste input "زنجر حار"
type input "زنجر حار"
click at [771, 163] on input "text" at bounding box center [605, 169] width 607 height 31
paste input "Spicy"
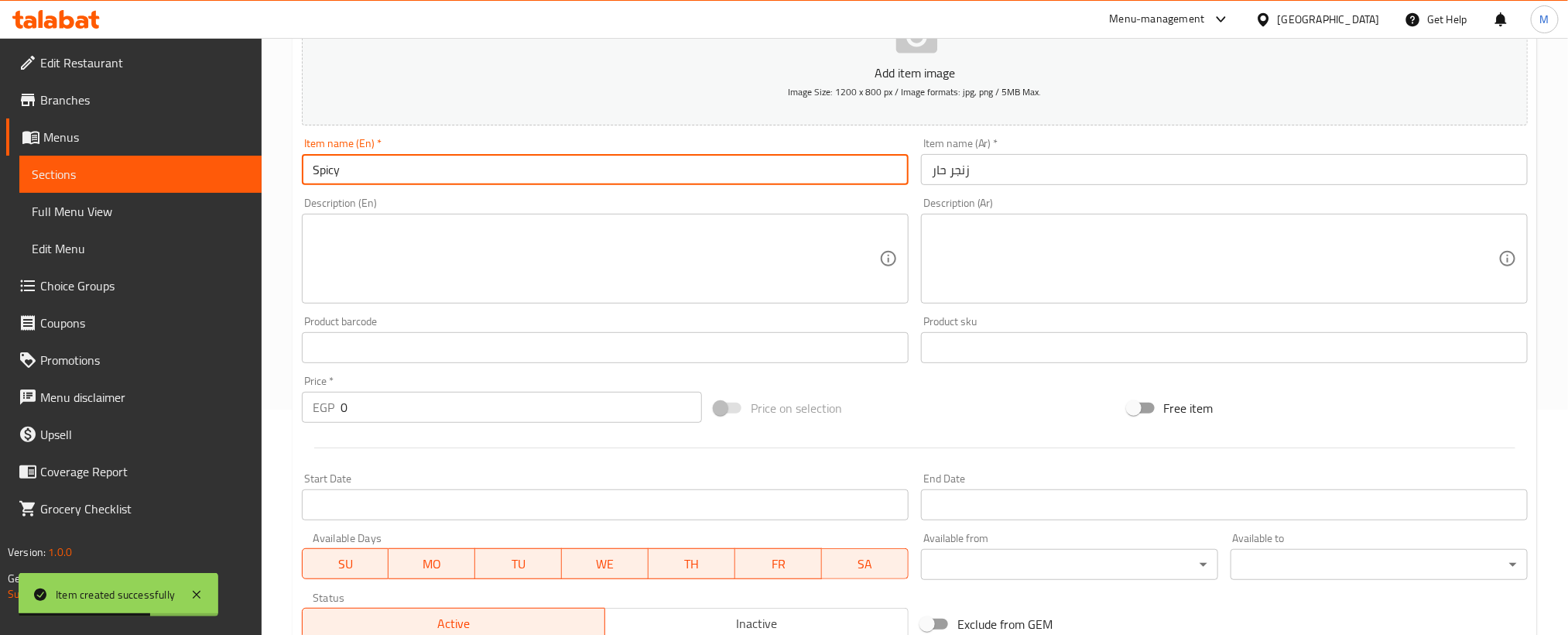
paste input "zinger"
click at [679, 179] on input "Spicy zinger" at bounding box center [605, 169] width 607 height 31
type input "spicy Zinger"
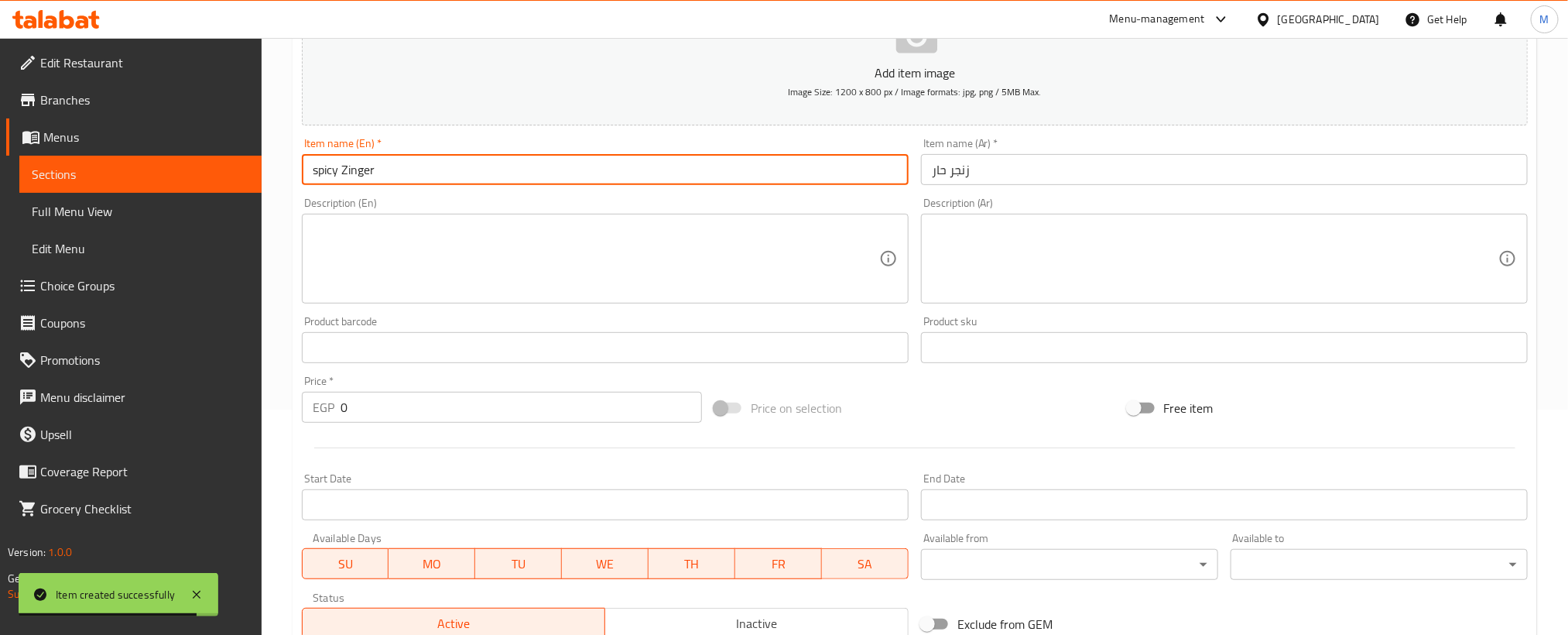
click at [575, 427] on div "Price   * EGP 0 Price *" at bounding box center [502, 399] width 413 height 59
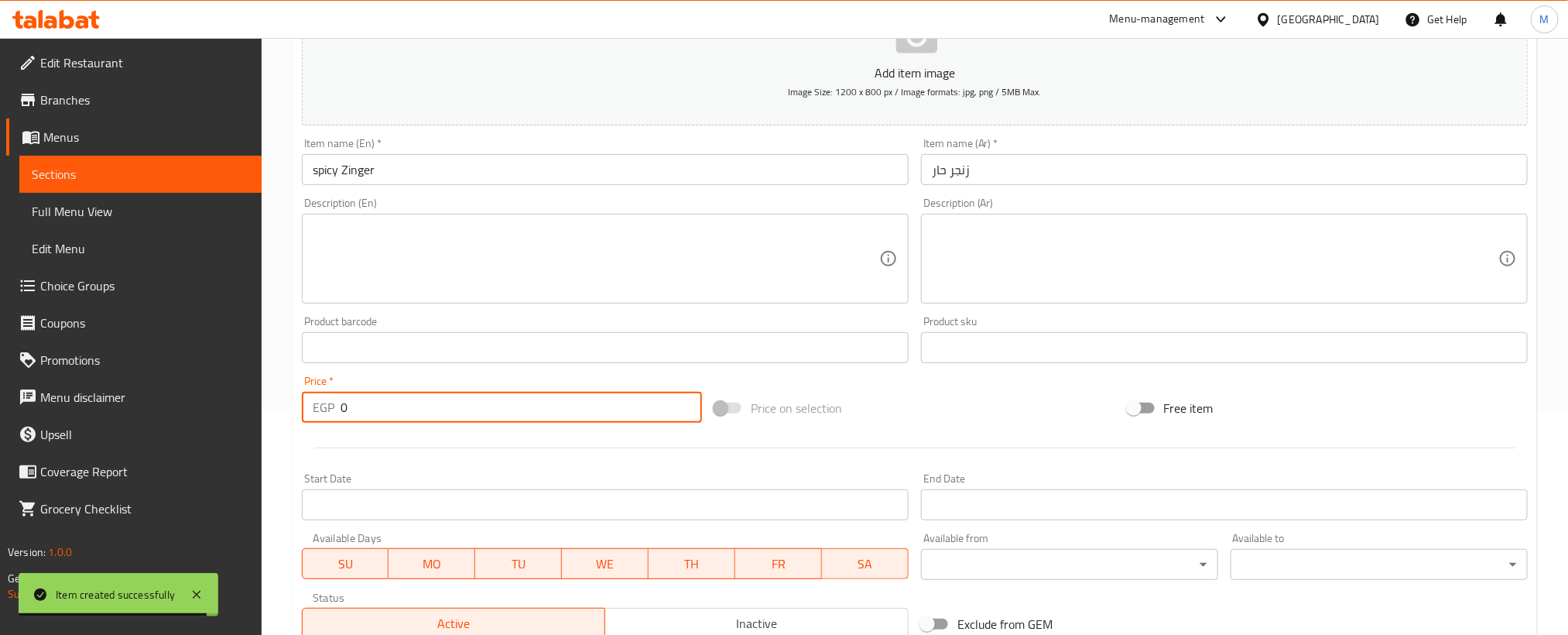
click at [576, 411] on input "0" at bounding box center [521, 407] width 361 height 31
paste input "15"
type input "150"
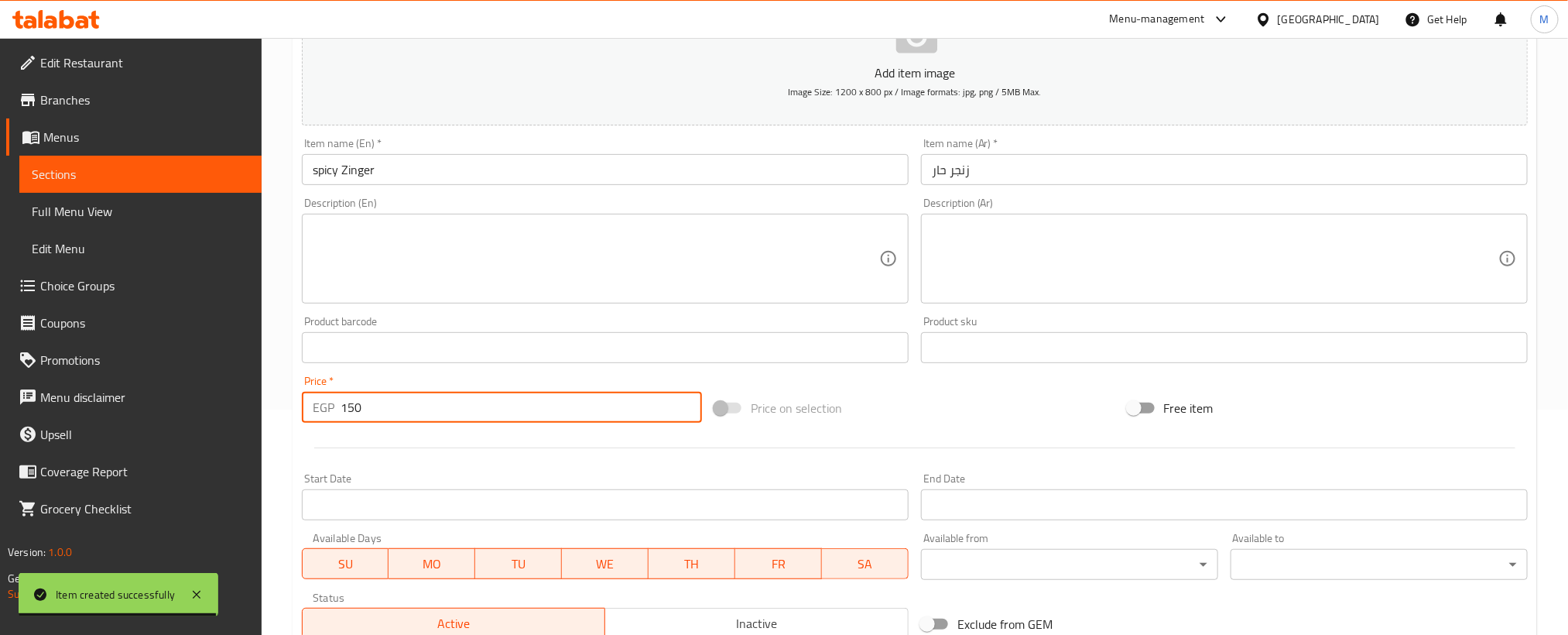
click at [563, 460] on div at bounding box center [914, 448] width 1238 height 38
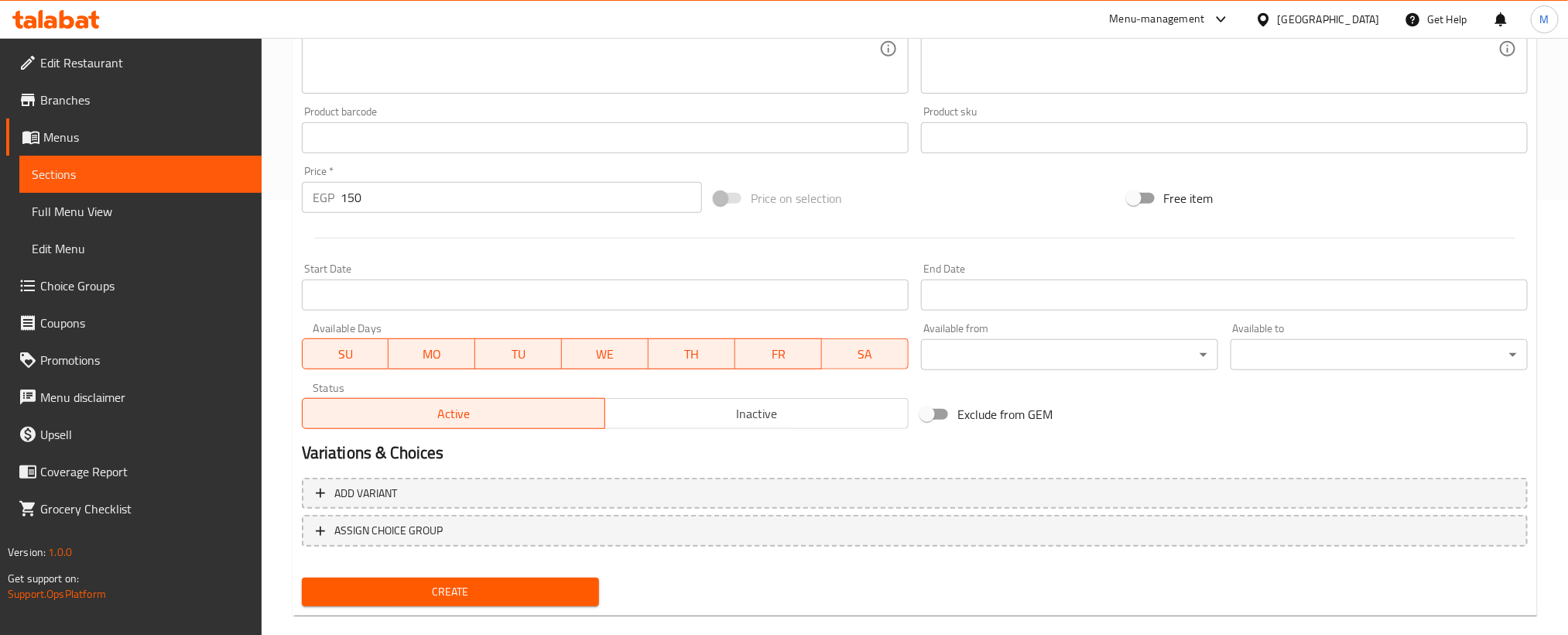
scroll to position [458, 0]
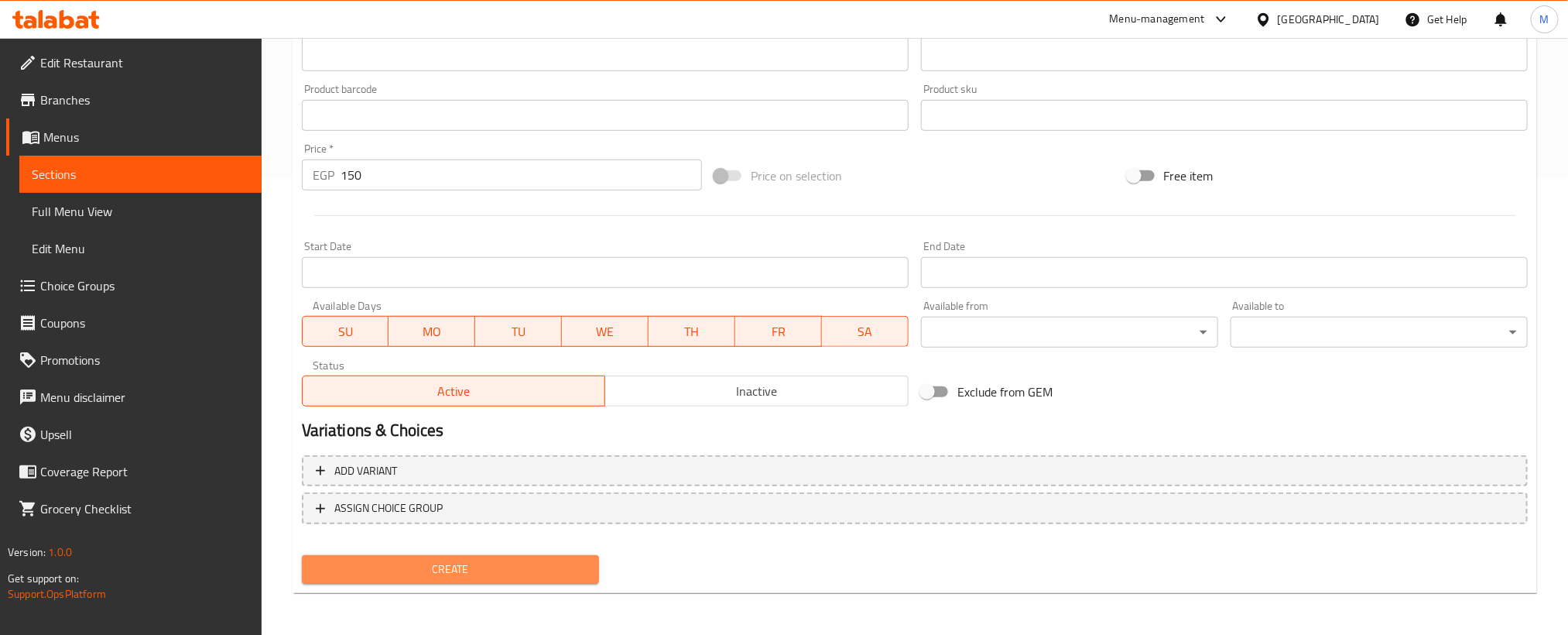
click at [520, 569] on span "Create" at bounding box center [450, 569] width 272 height 20
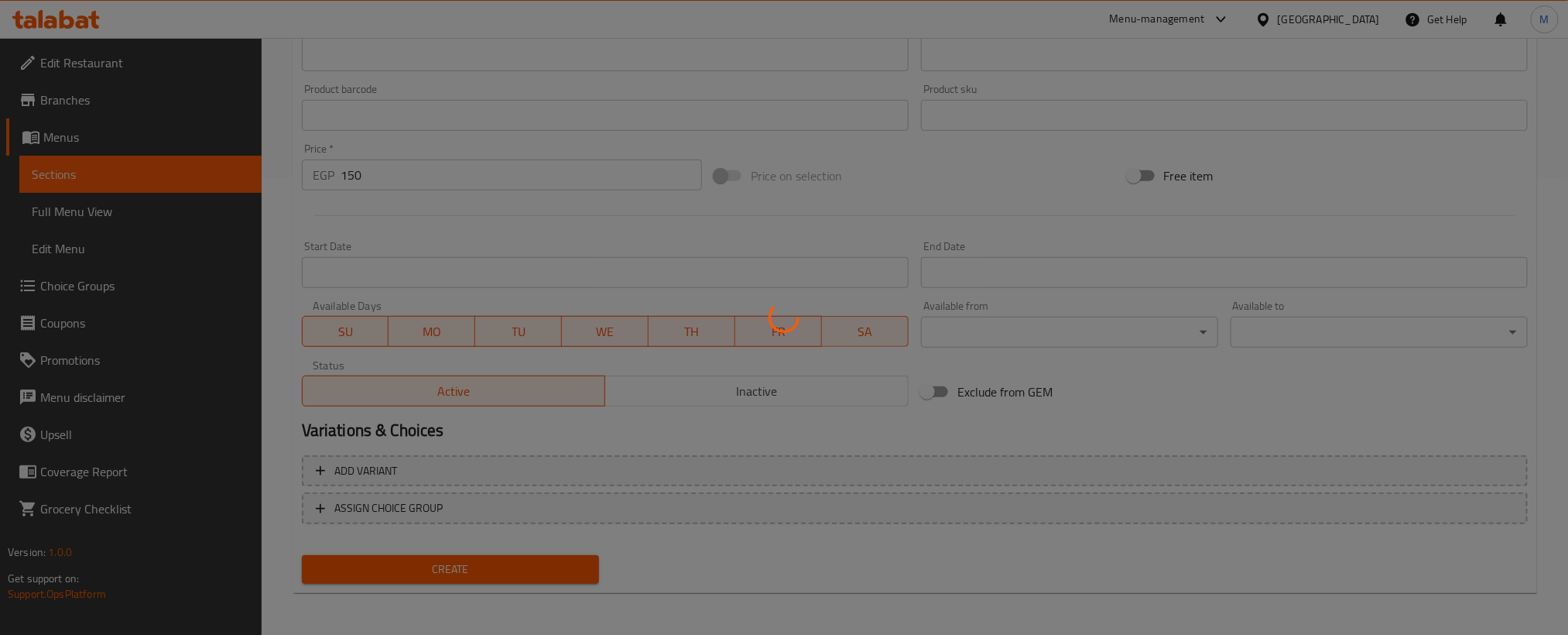
type input "0"
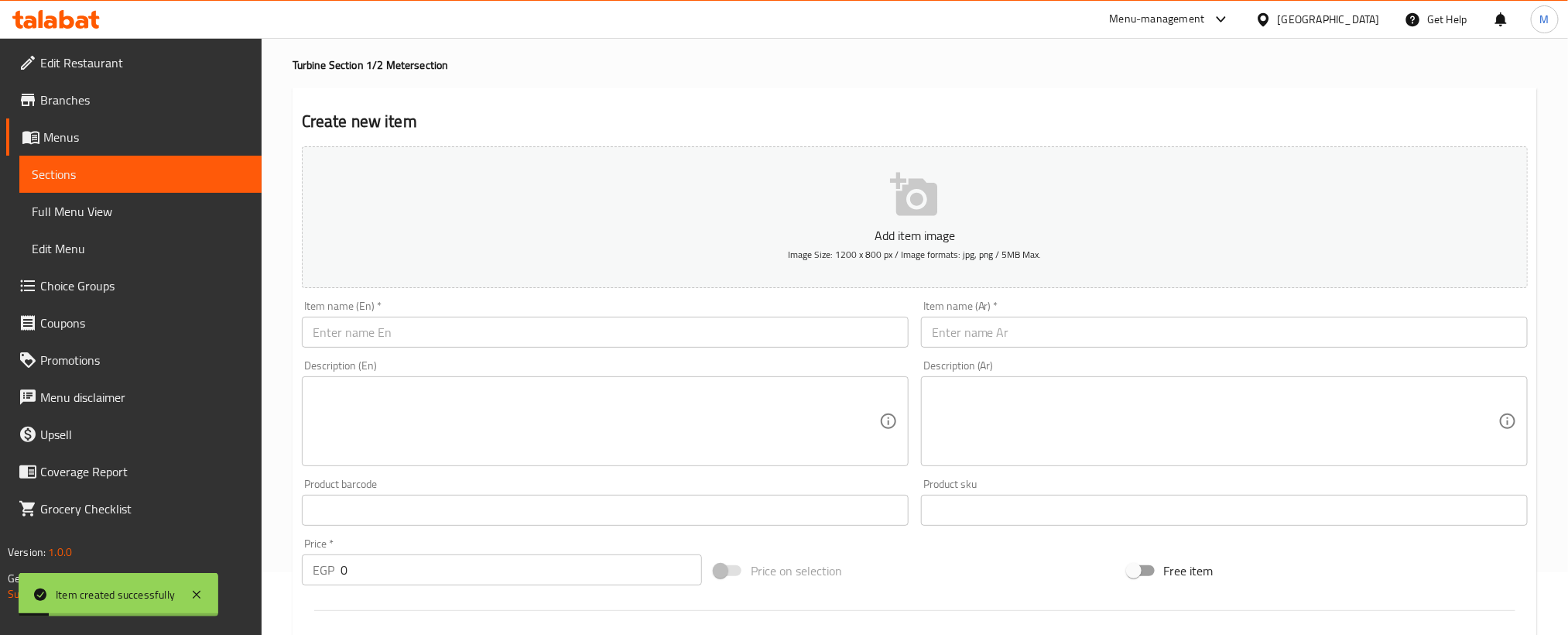
scroll to position [0, 0]
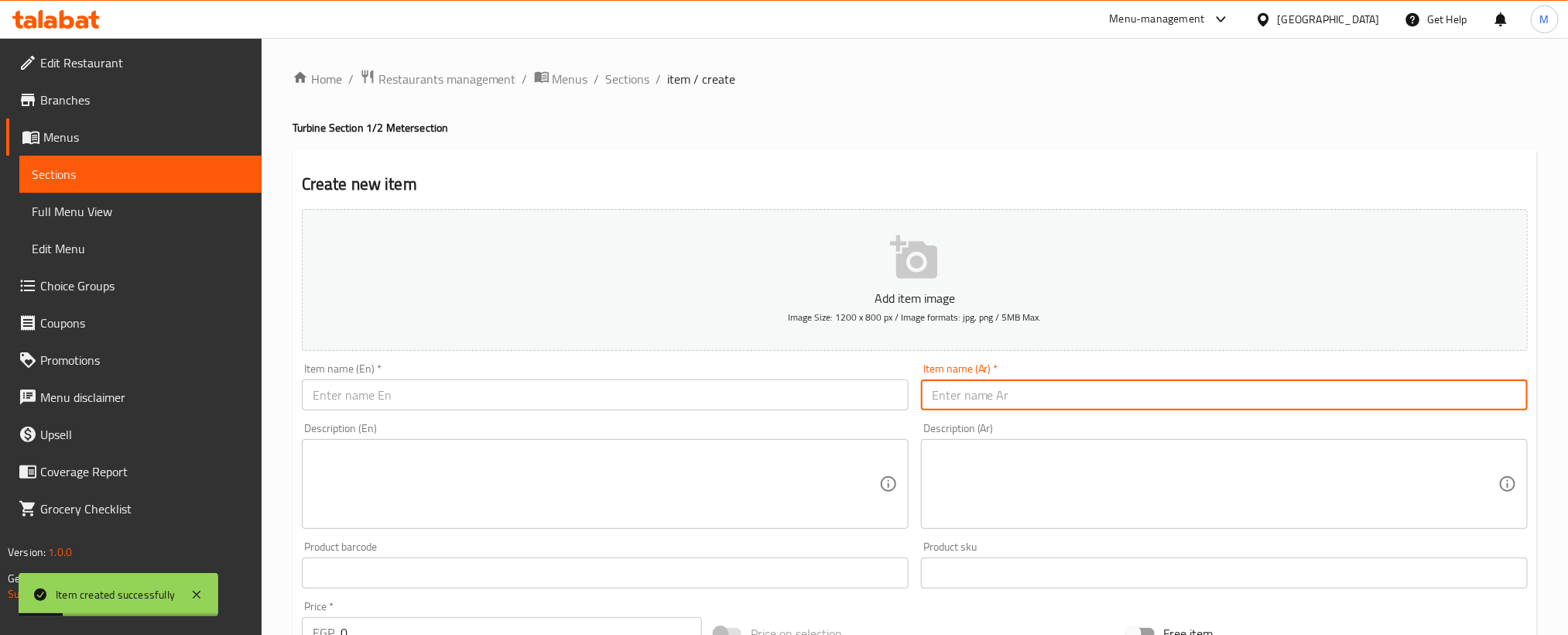
click at [1161, 381] on input "text" at bounding box center [1224, 395] width 607 height 31
paste input "مشوى صدور"
type input "مشوى صدور"
click at [619, 395] on input "text" at bounding box center [605, 395] width 607 height 31
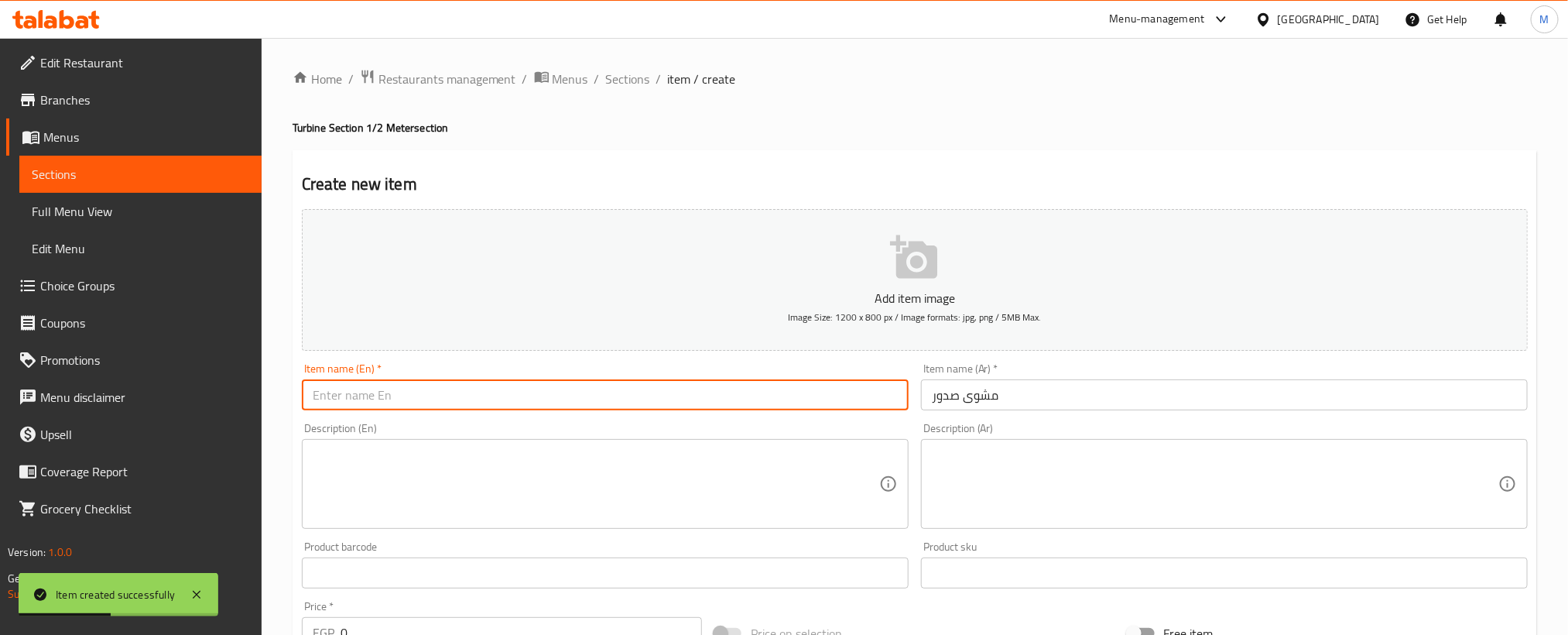
paste input "Grilled breasts"
click at [619, 395] on input "Grilled breasts" at bounding box center [605, 395] width 607 height 31
type input "Grilled Breasts"
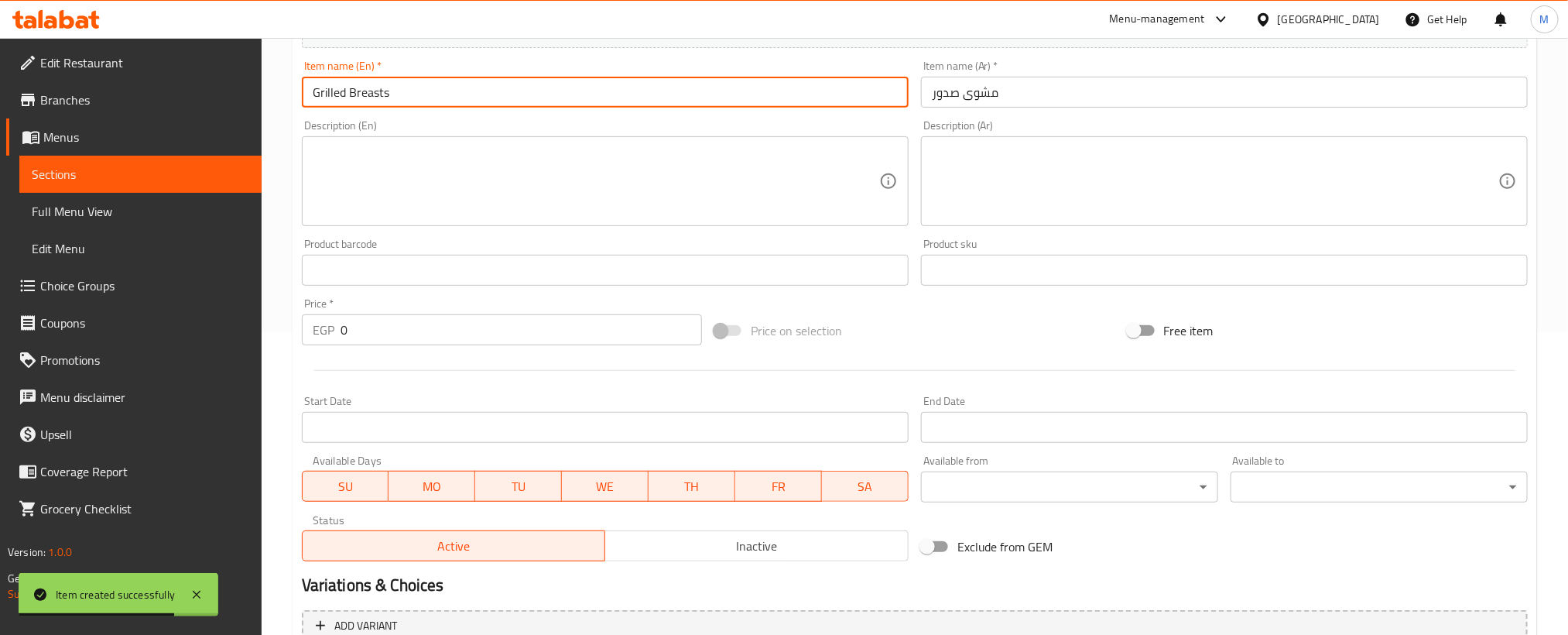
scroll to position [348, 0]
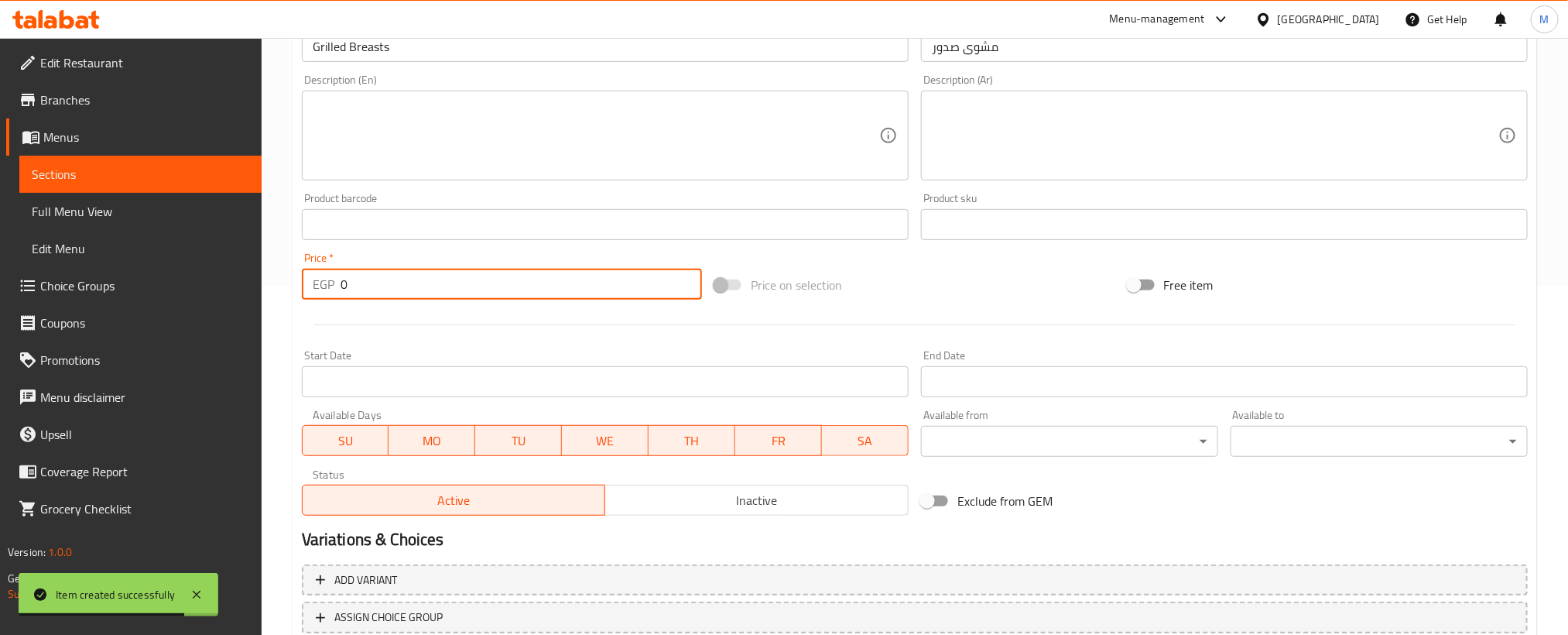
click at [503, 284] on input "0" at bounding box center [521, 284] width 361 height 31
paste input "15"
click at [503, 284] on input "0" at bounding box center [521, 284] width 361 height 31
type input "150"
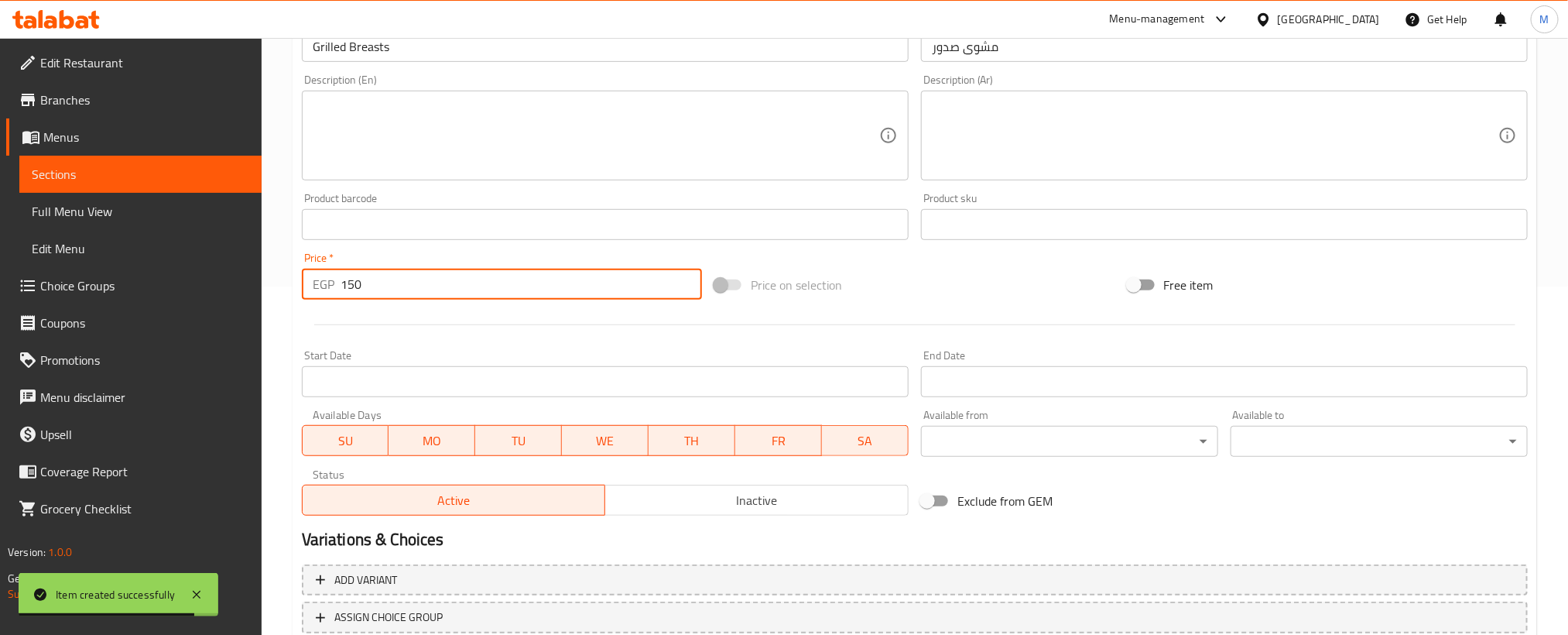
click at [502, 328] on div at bounding box center [914, 325] width 1238 height 38
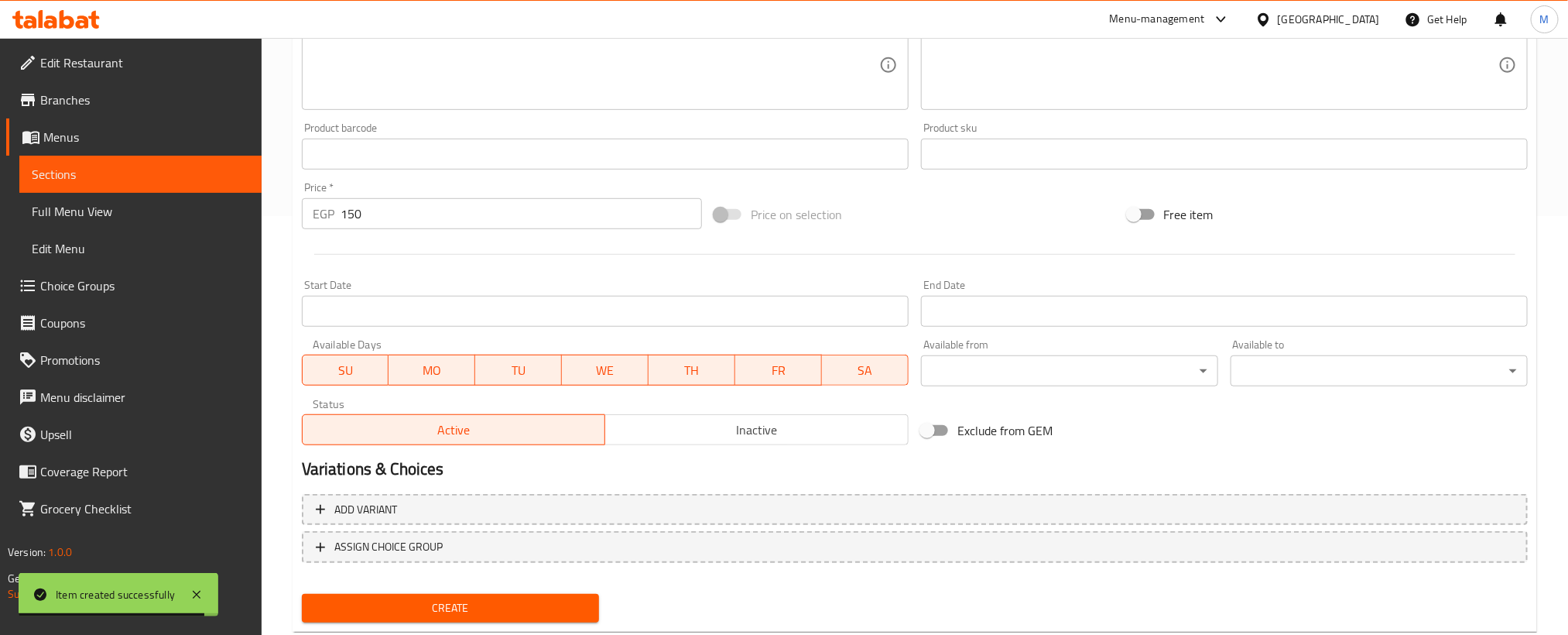
scroll to position [458, 0]
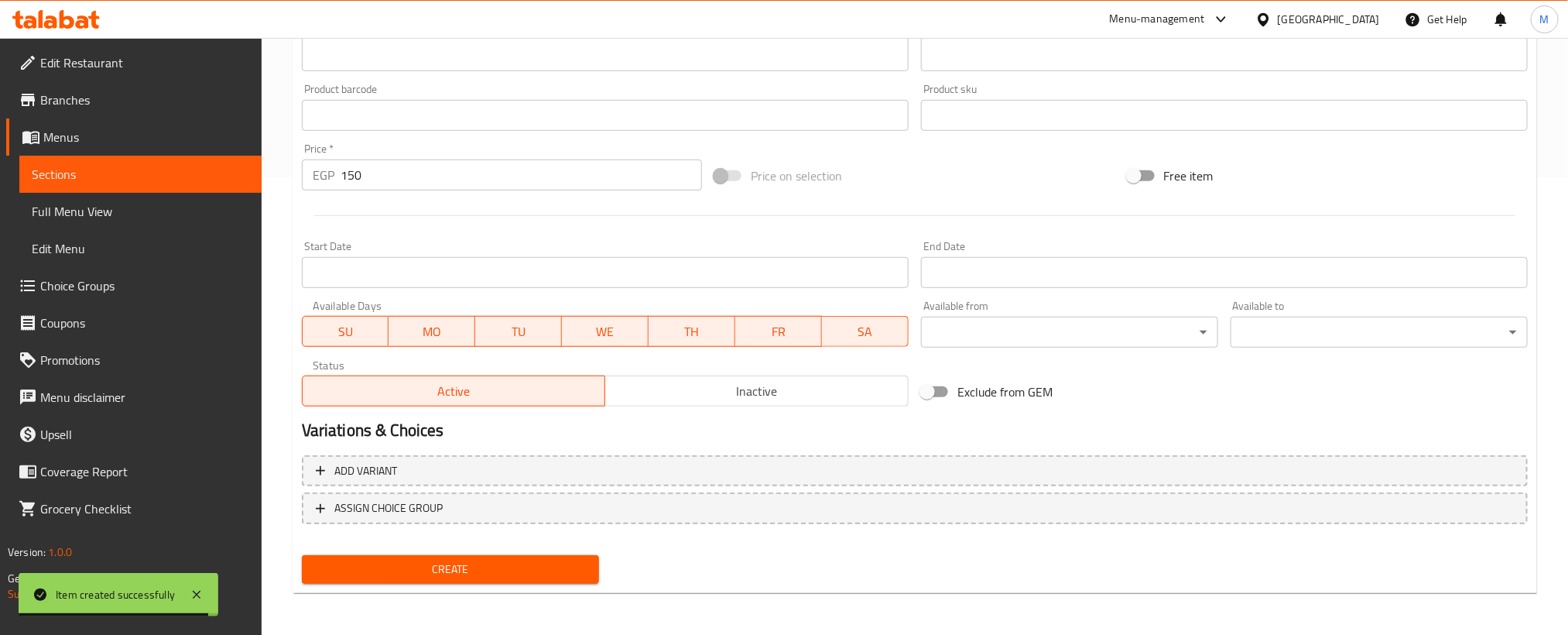
click at [502, 579] on button "Create" at bounding box center [450, 569] width 298 height 29
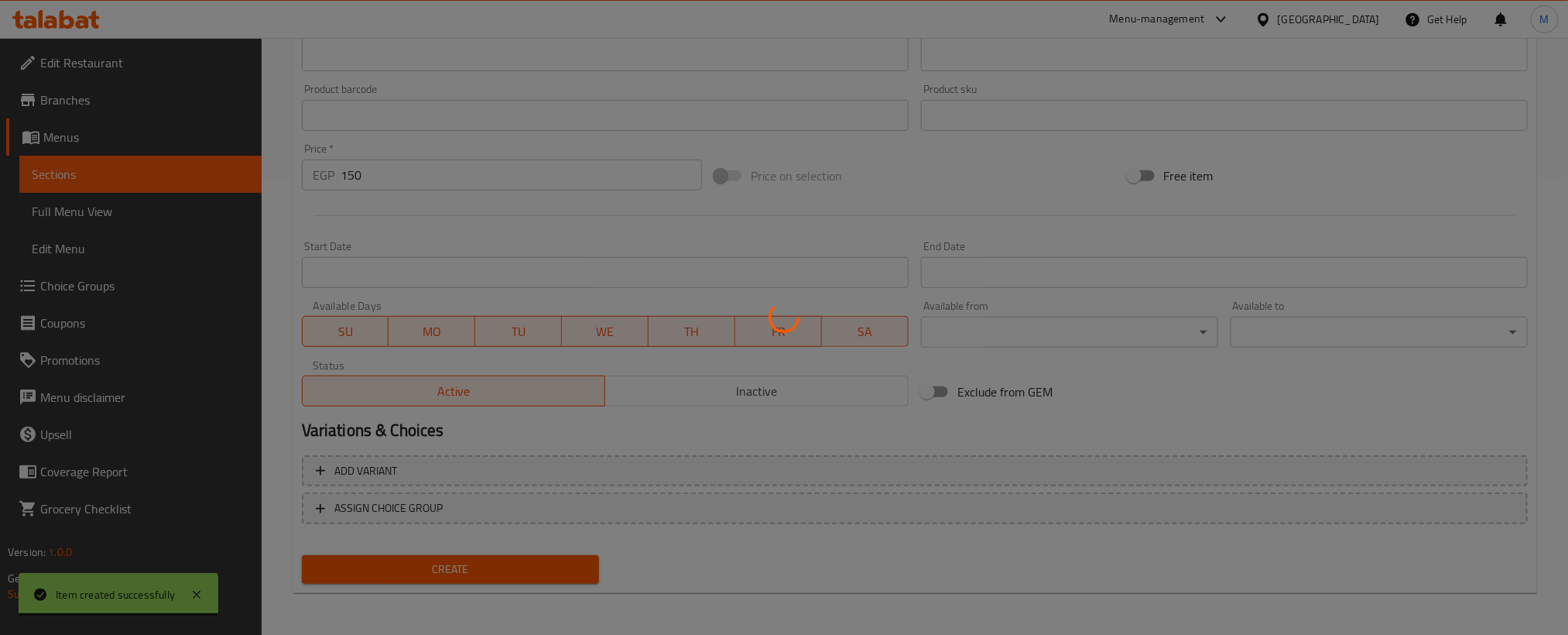
type input "0"
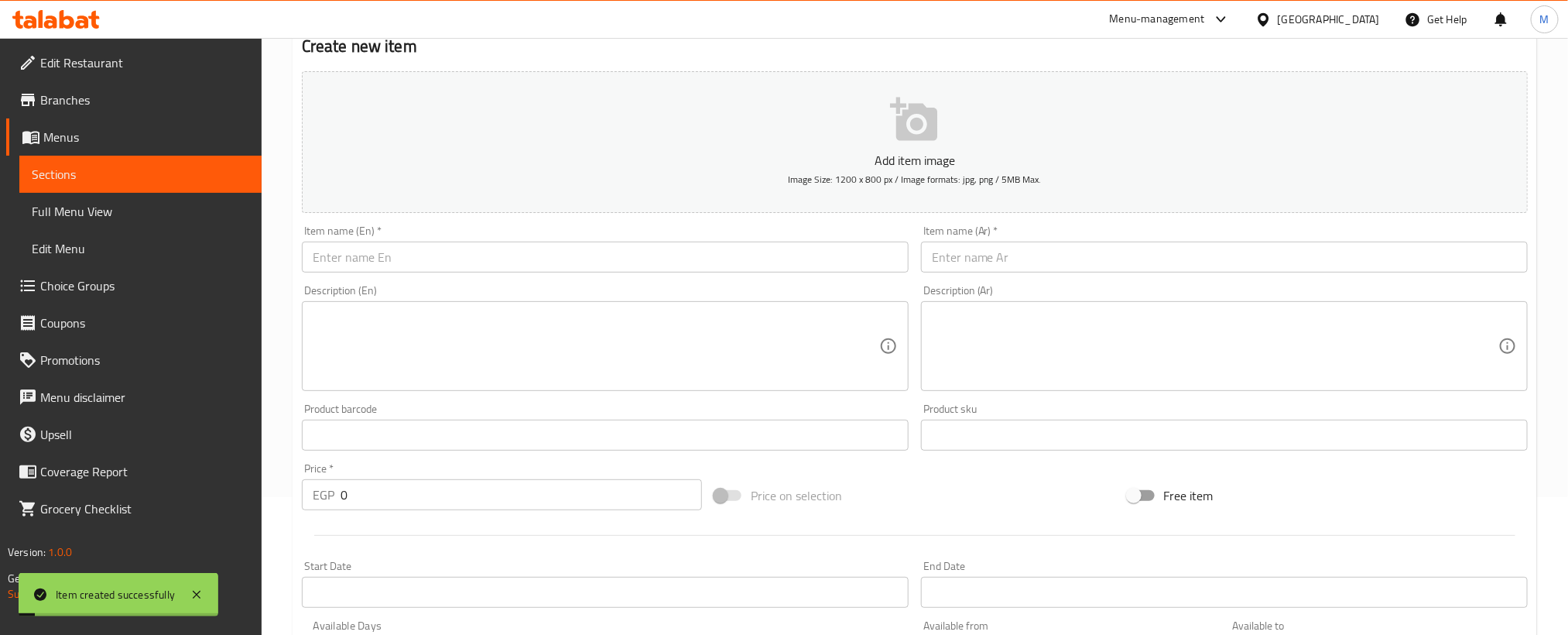
scroll to position [109, 0]
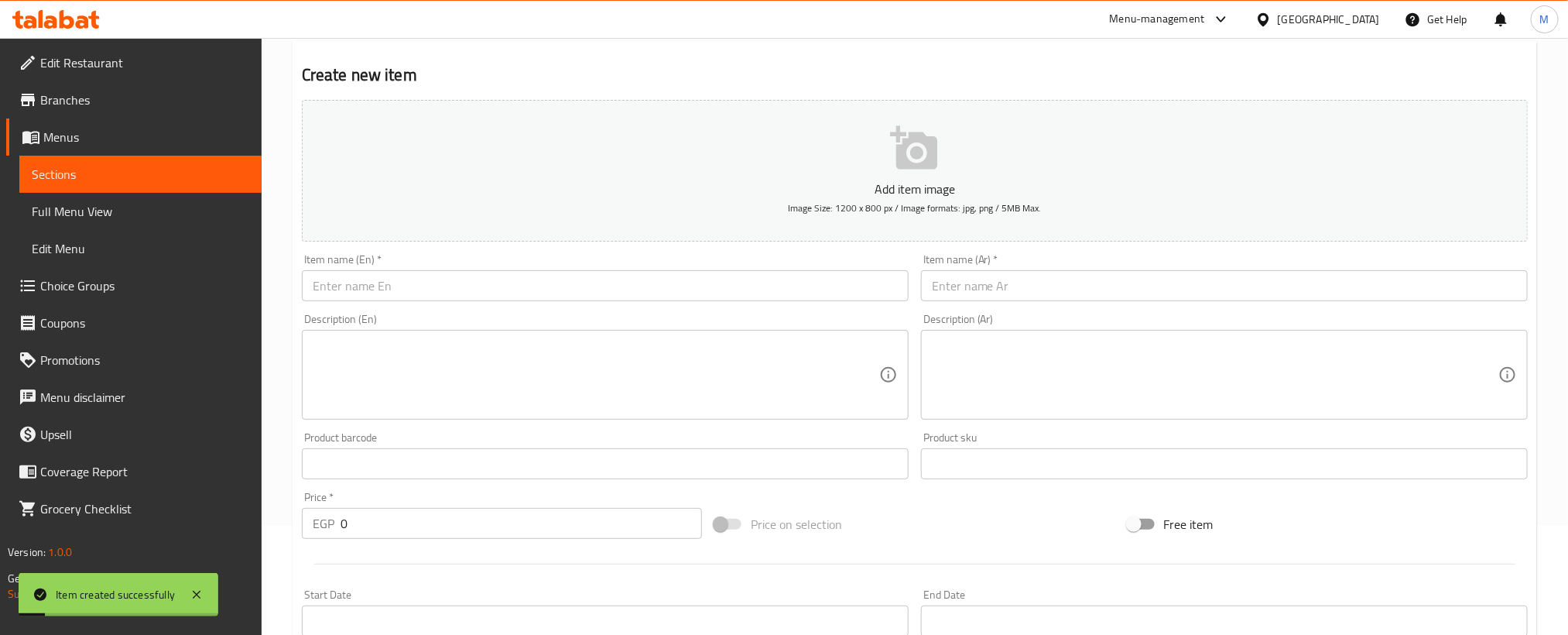
click at [1197, 289] on input "text" at bounding box center [1224, 285] width 607 height 31
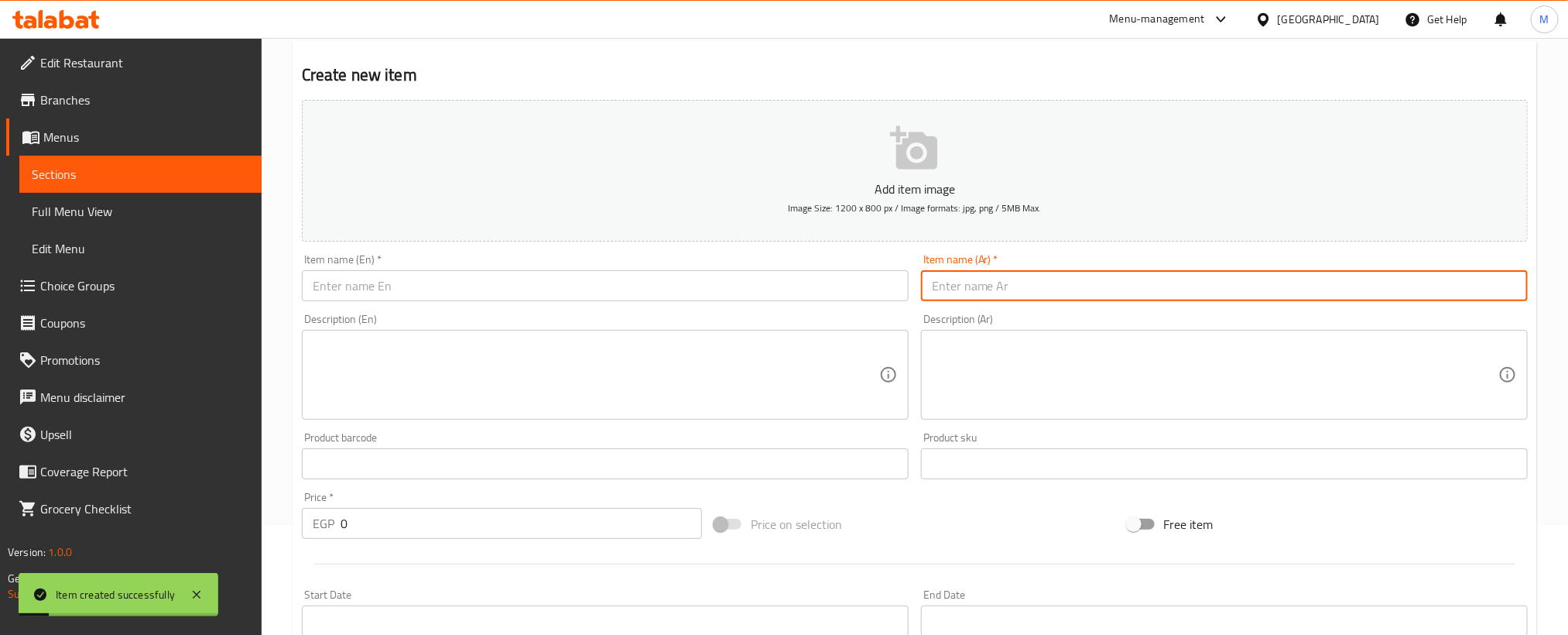
paste input "فاهيتا دجاج"
type input "فاهيتا دجاج"
click at [557, 284] on input "text" at bounding box center [605, 285] width 607 height 31
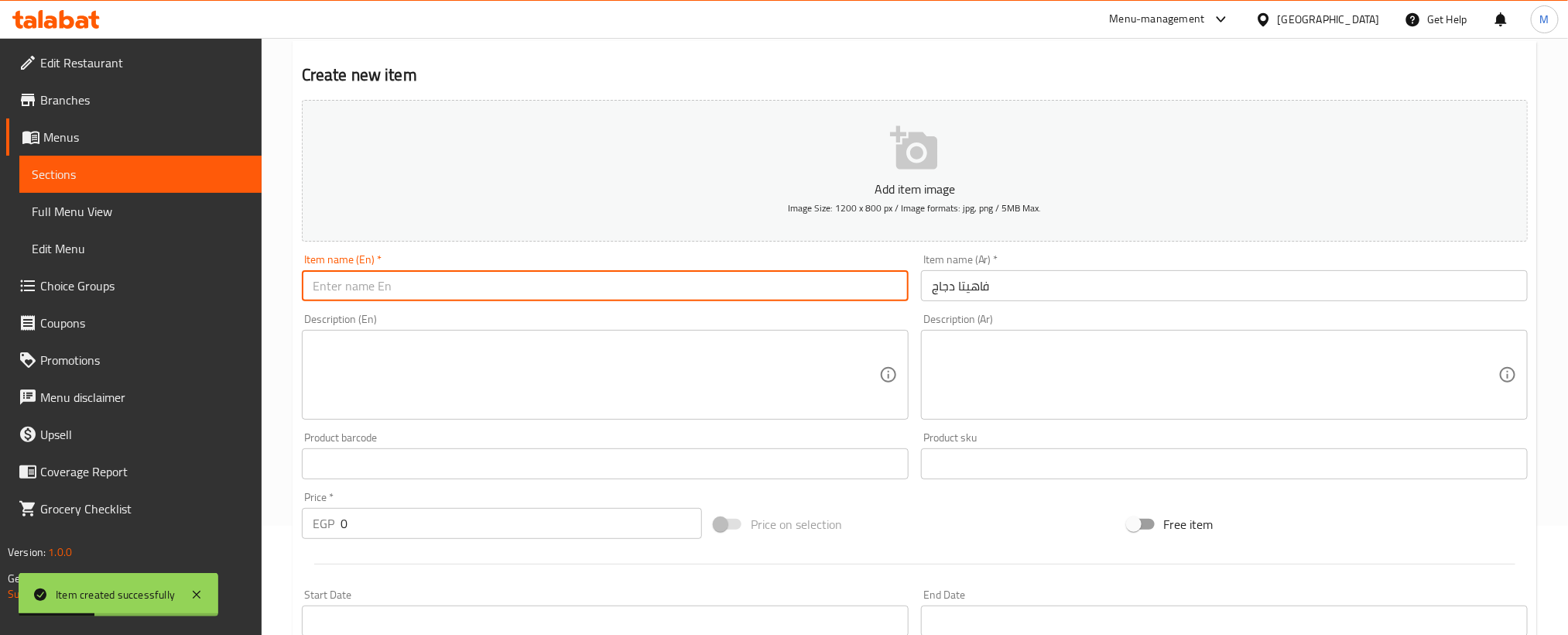
paste input "Chicken fajita"
click at [557, 284] on input "Chicken fajita" at bounding box center [605, 285] width 607 height 31
type input "Chicken Fajita"
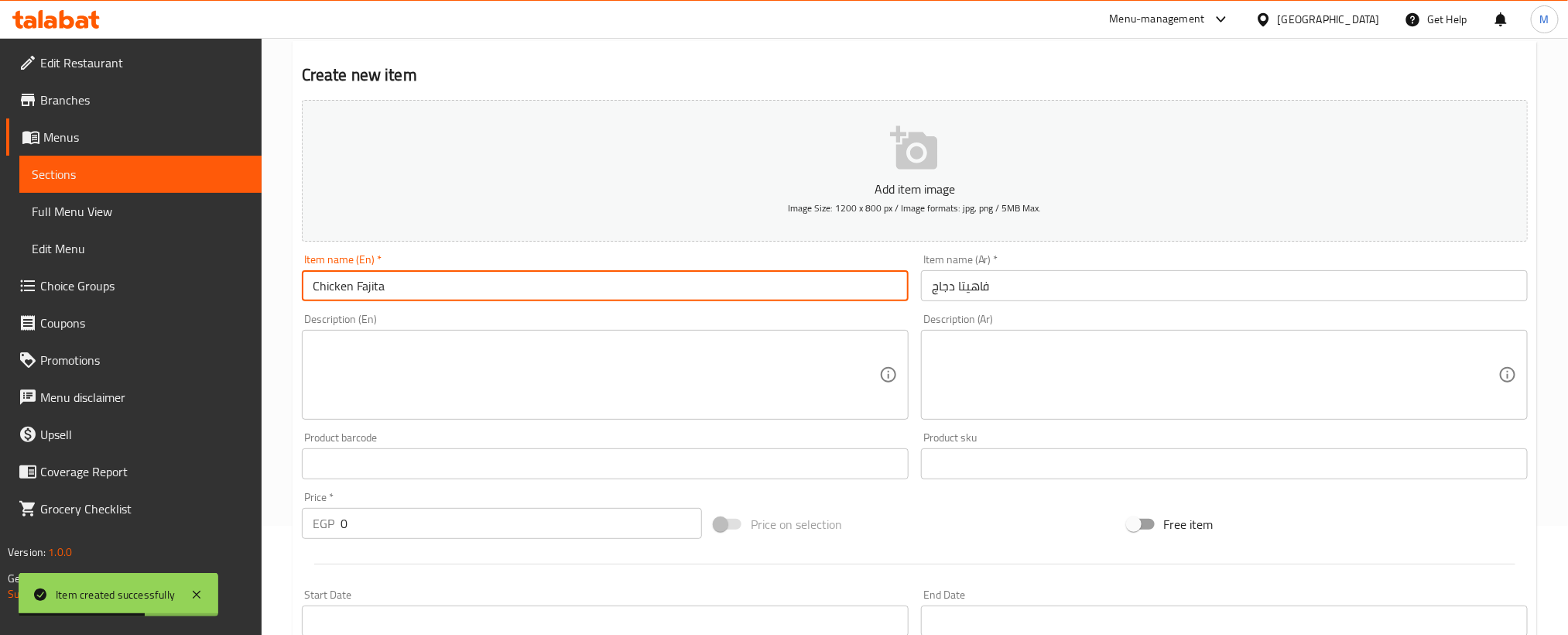
click at [591, 531] on input "0" at bounding box center [521, 523] width 361 height 31
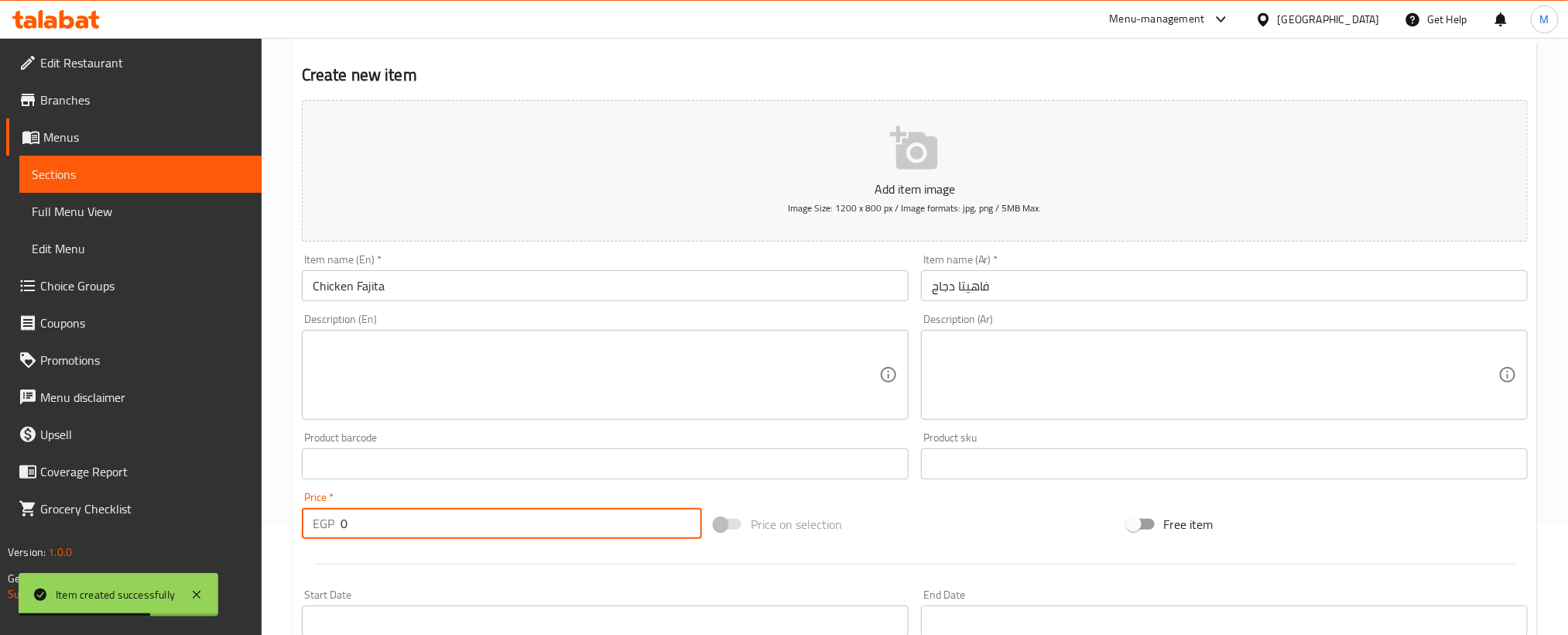
click at [591, 531] on input "0" at bounding box center [521, 523] width 361 height 31
paste input "14"
type input "140"
click at [914, 549] on div at bounding box center [914, 564] width 1238 height 38
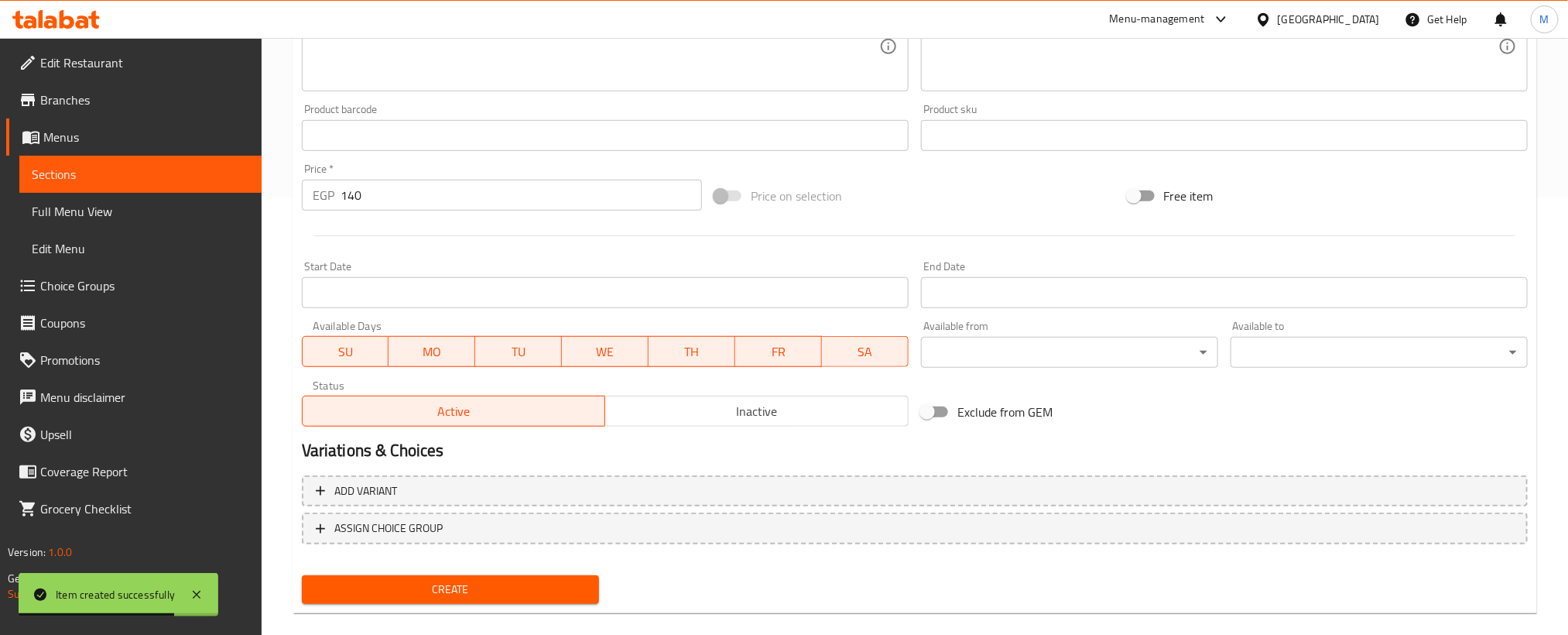
scroll to position [458, 0]
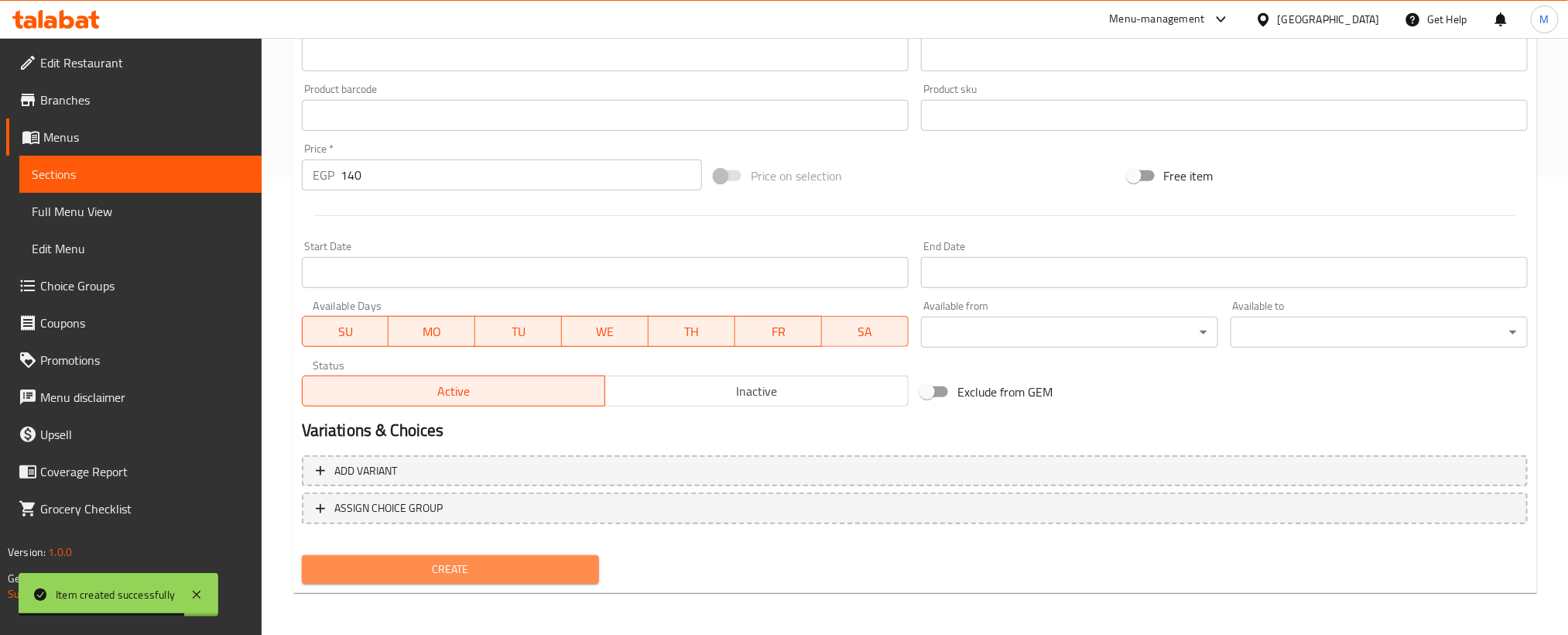
click at [575, 560] on span "Create" at bounding box center [450, 569] width 272 height 20
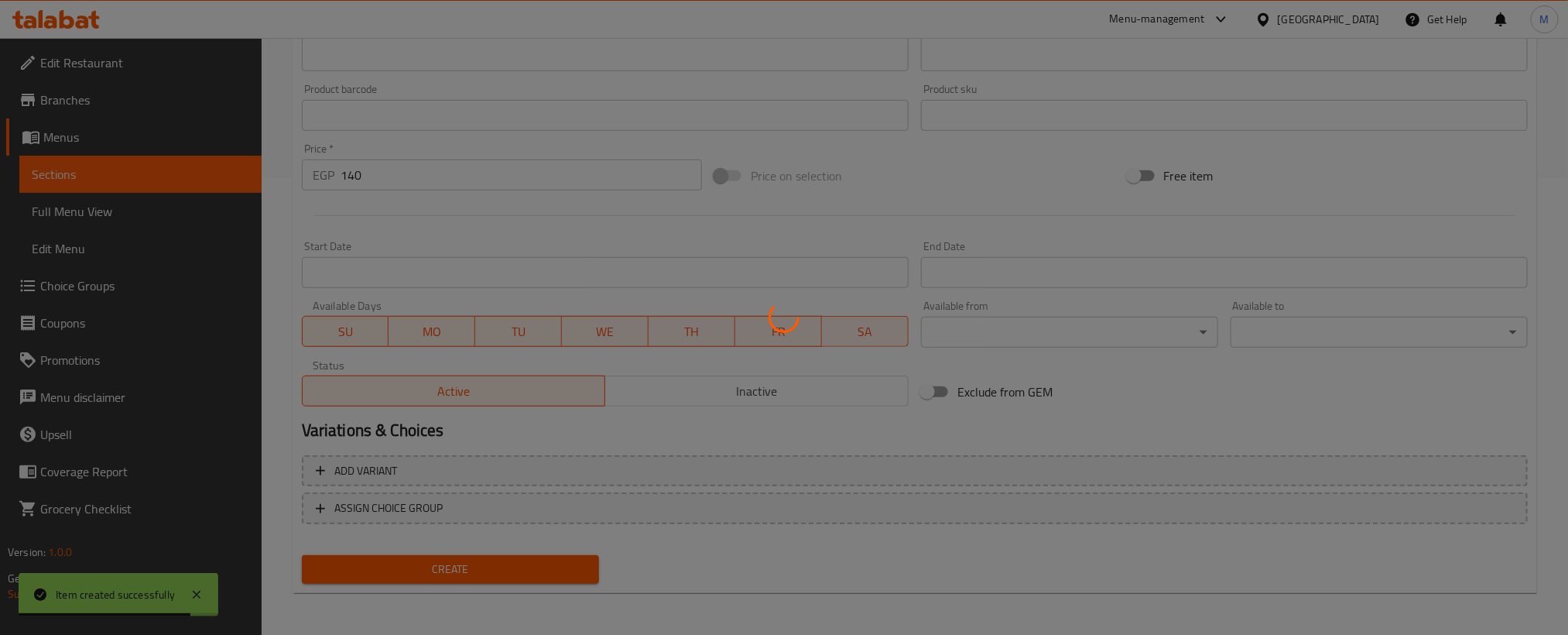
type input "0"
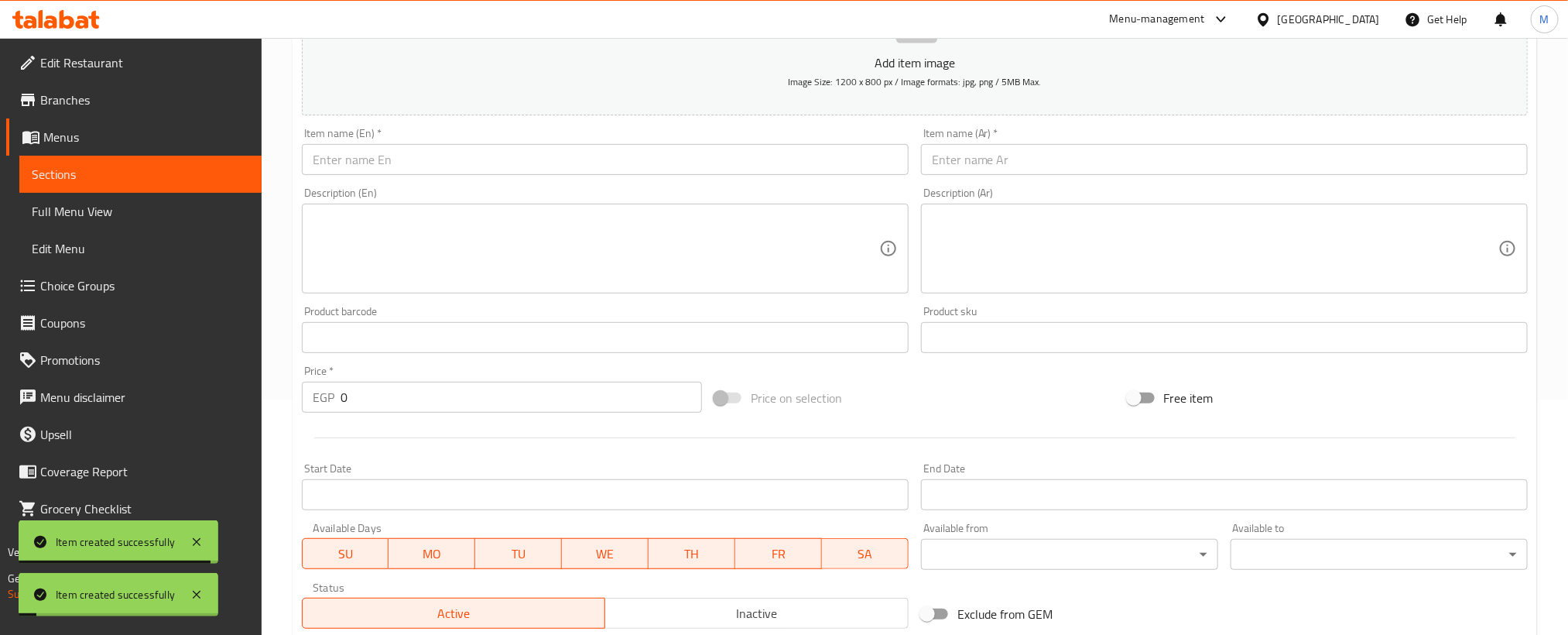
scroll to position [109, 0]
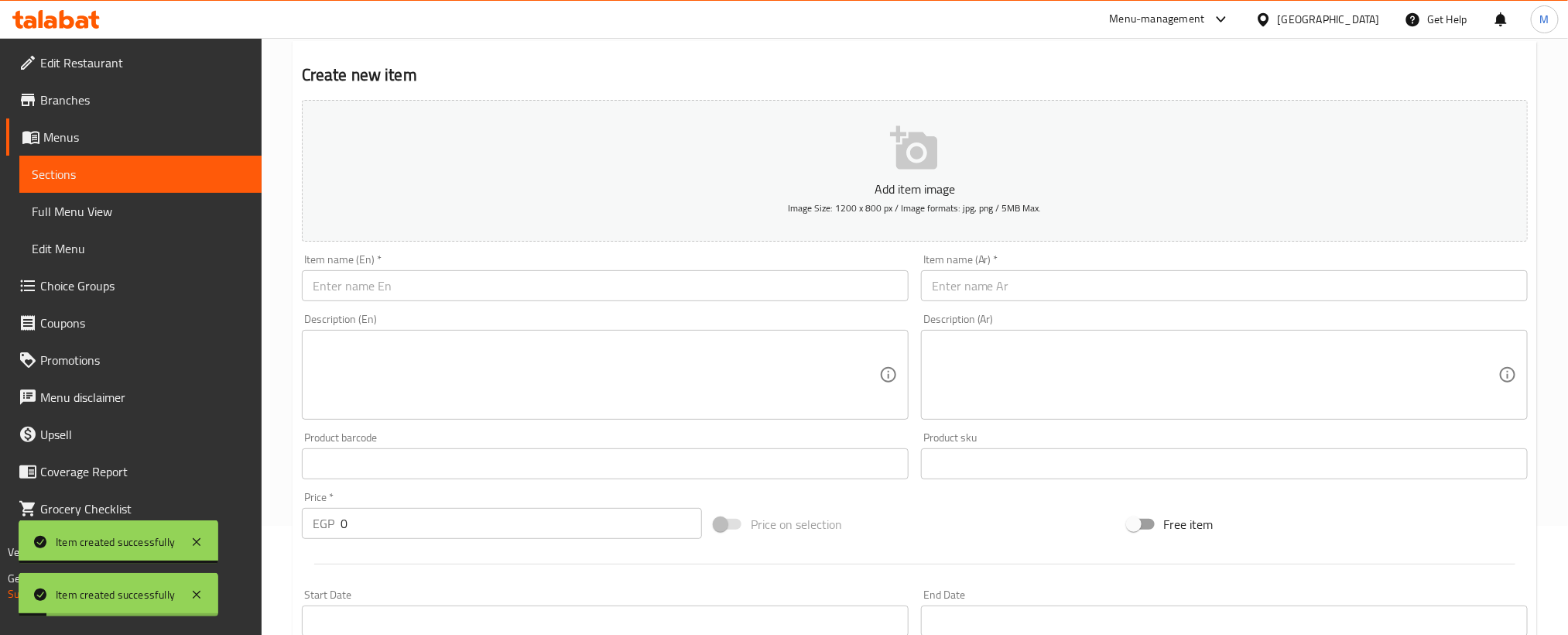
click at [1090, 308] on div "Description (Ar) Description (Ar)" at bounding box center [1224, 367] width 619 height 119
click at [1099, 265] on div "Item name (Ar)   * Item name (Ar) *" at bounding box center [1224, 277] width 607 height 48
click at [1097, 277] on input "text" at bounding box center [1224, 285] width 607 height 31
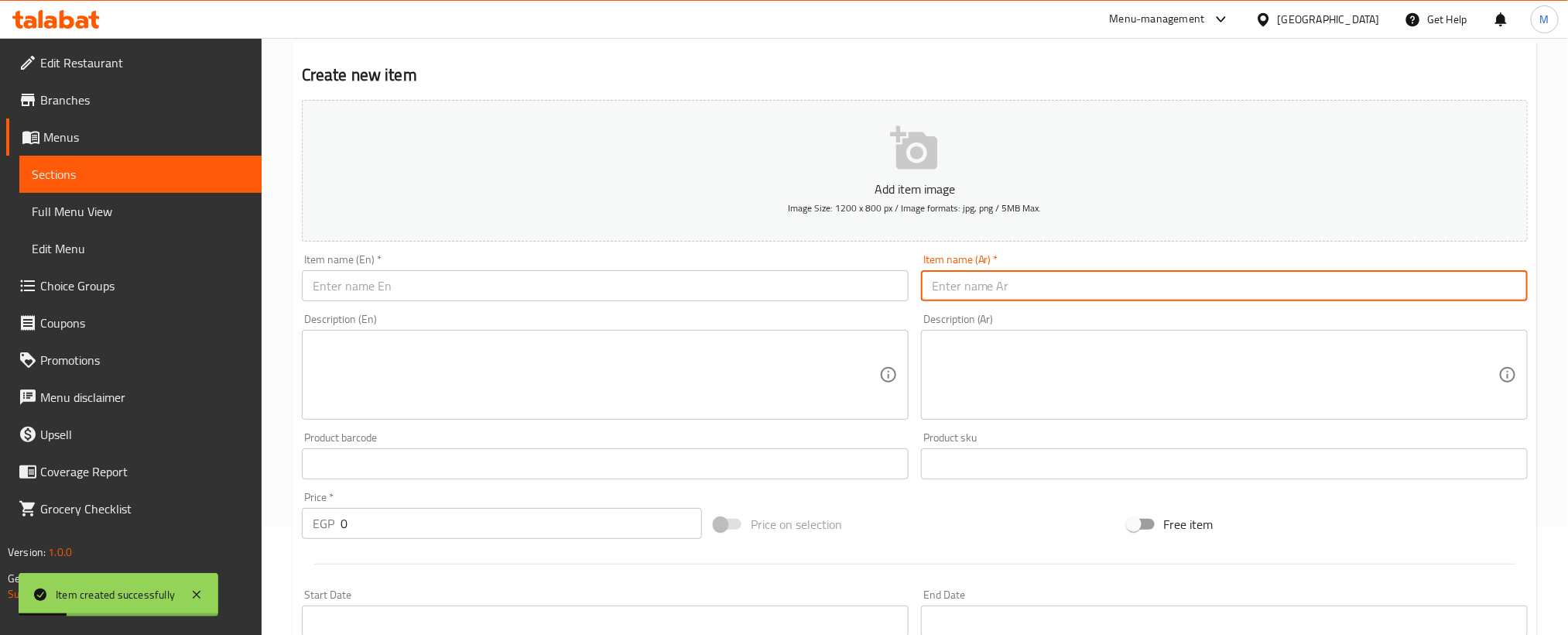
paste input "كفتة لحم"
type input "كفتة لحم"
click at [773, 288] on input "text" at bounding box center [605, 285] width 607 height 31
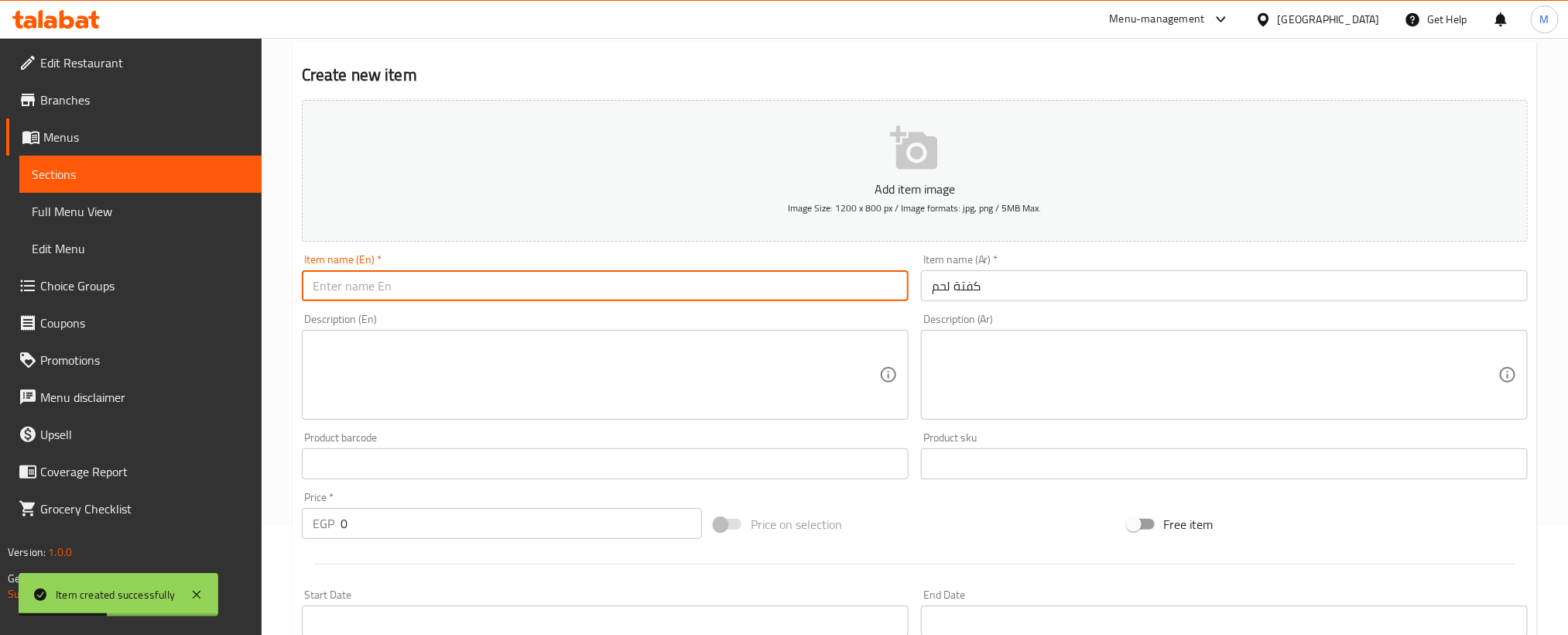
paste input "Meat kofta"
click at [773, 288] on input "Meat kofta" at bounding box center [605, 285] width 607 height 31
type input "Meat Kofta"
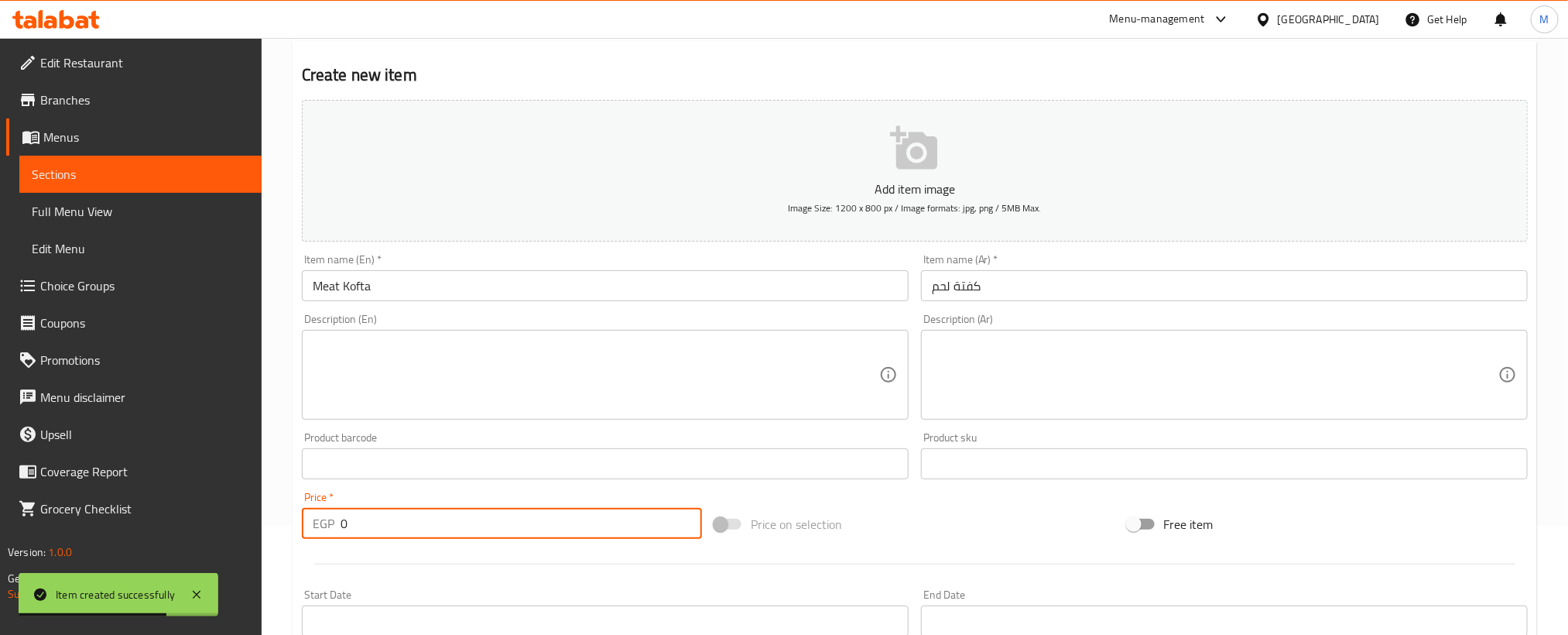
click at [527, 532] on input "0" at bounding box center [521, 523] width 361 height 31
paste input "15"
type input "150"
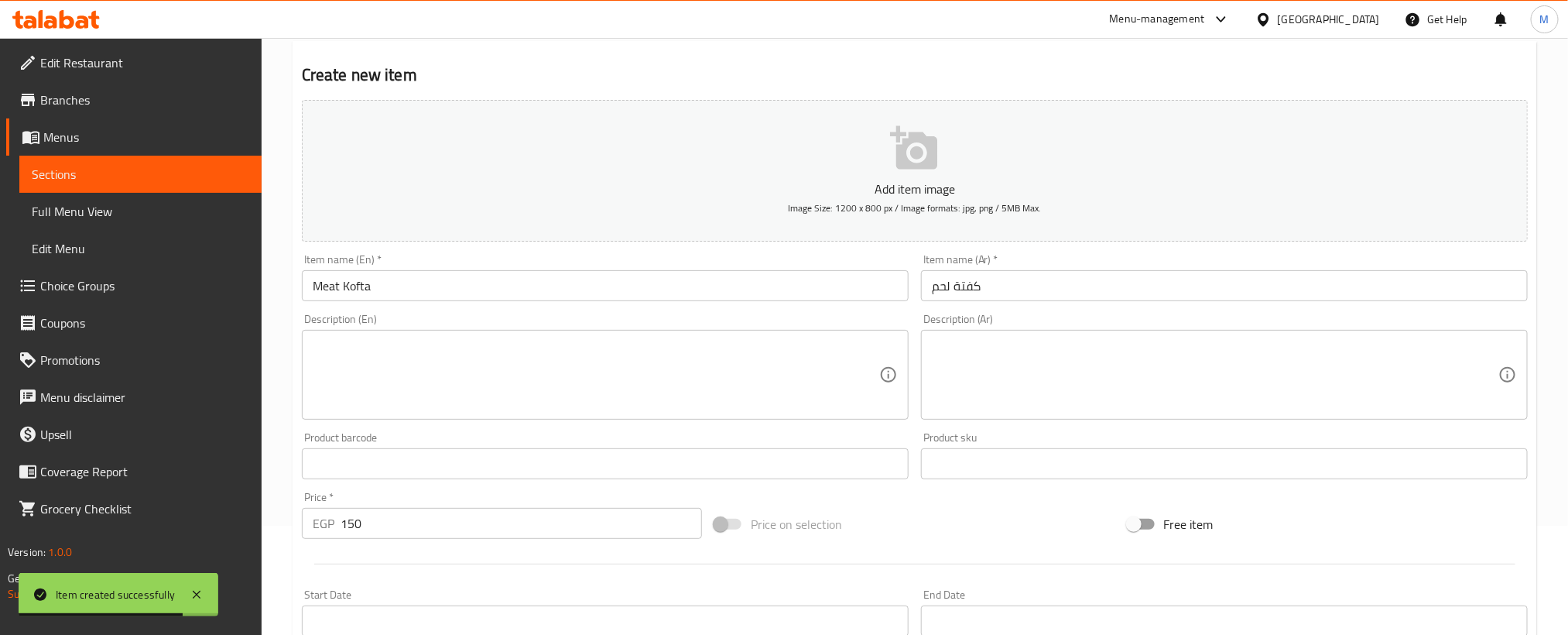
click at [514, 559] on div at bounding box center [914, 564] width 1238 height 38
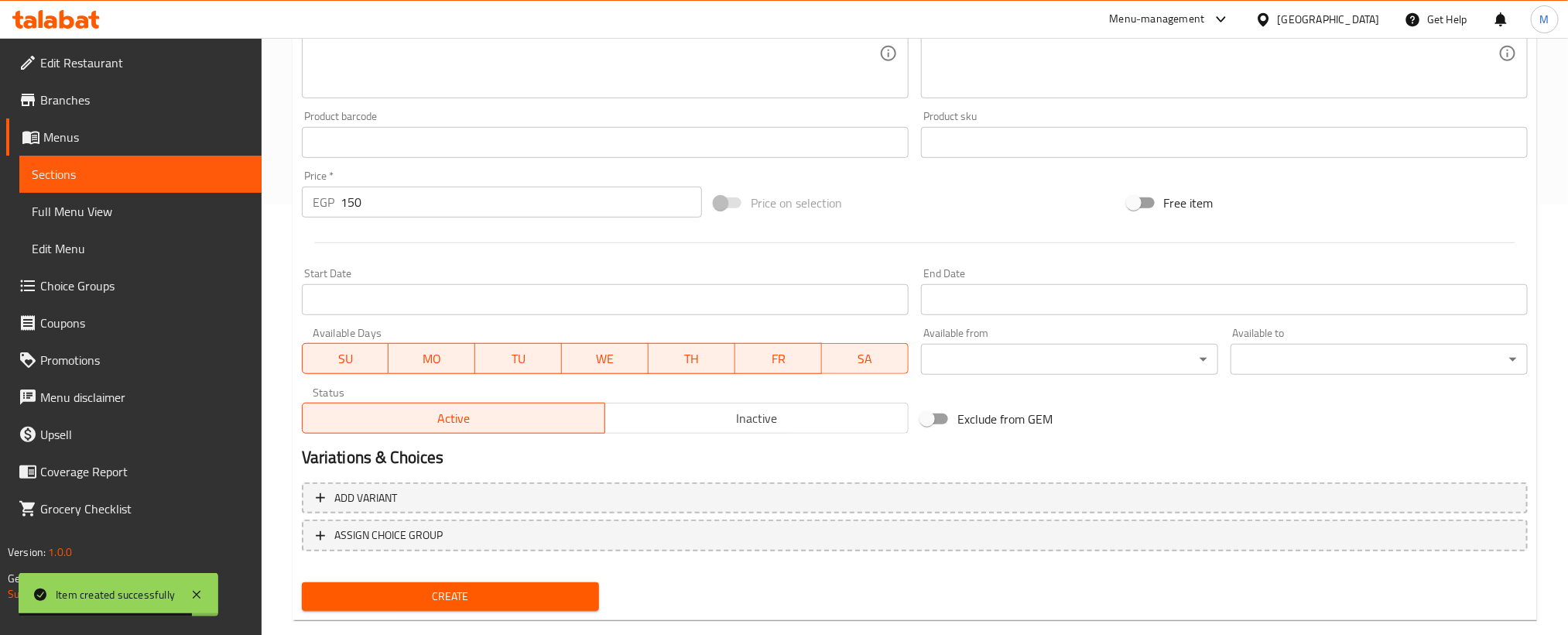
scroll to position [458, 0]
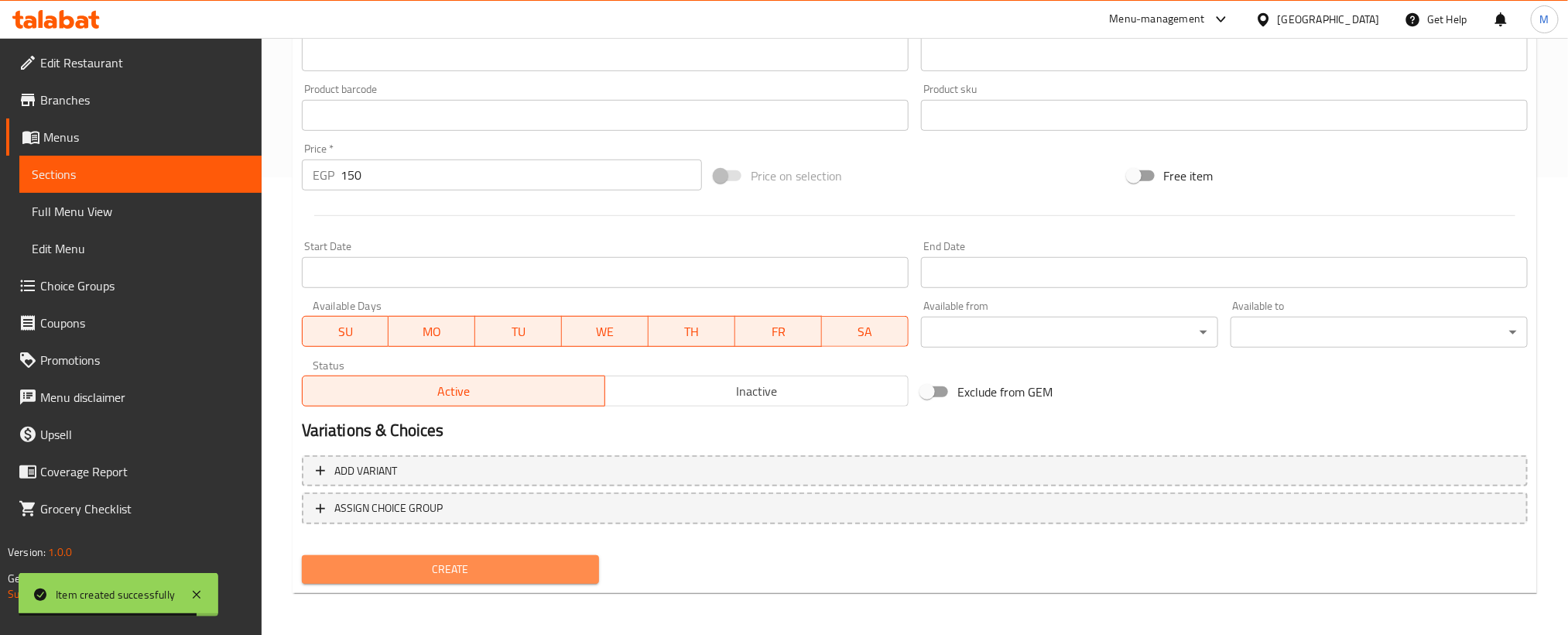
click at [507, 563] on span "Create" at bounding box center [450, 569] width 272 height 20
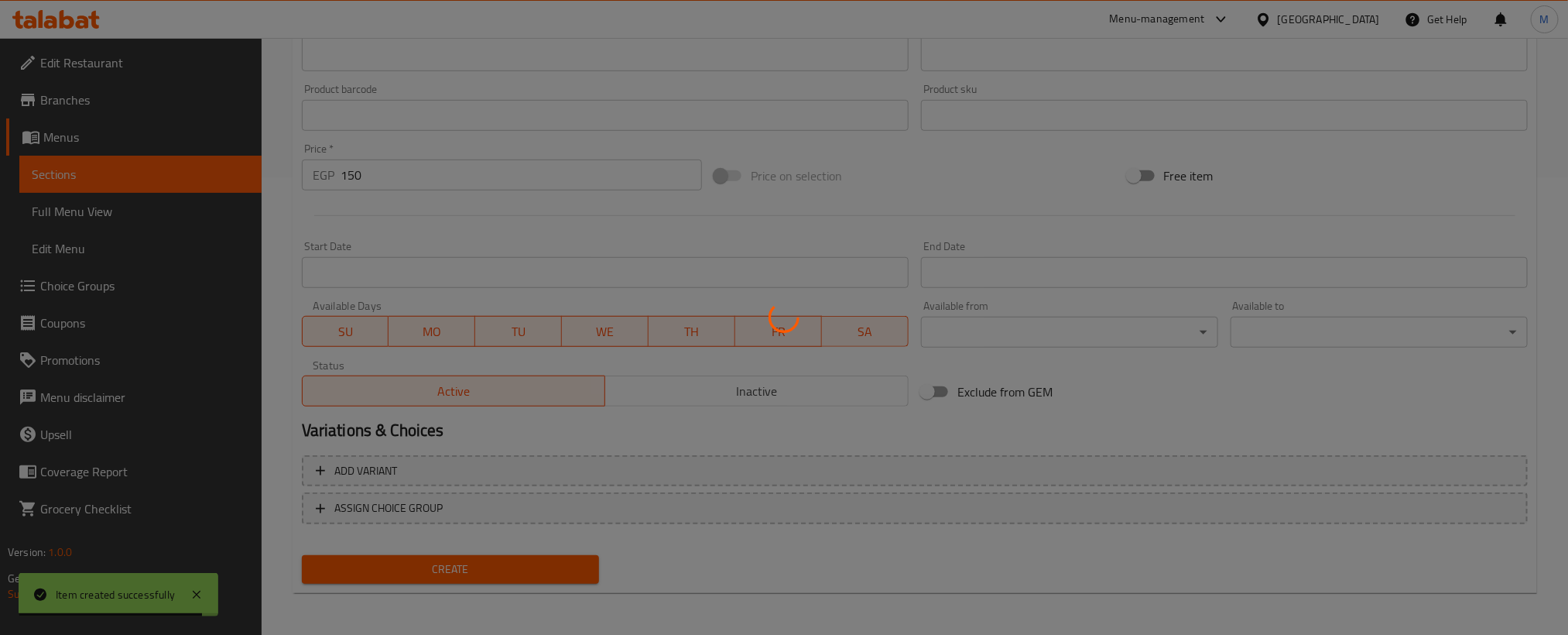
type input "0"
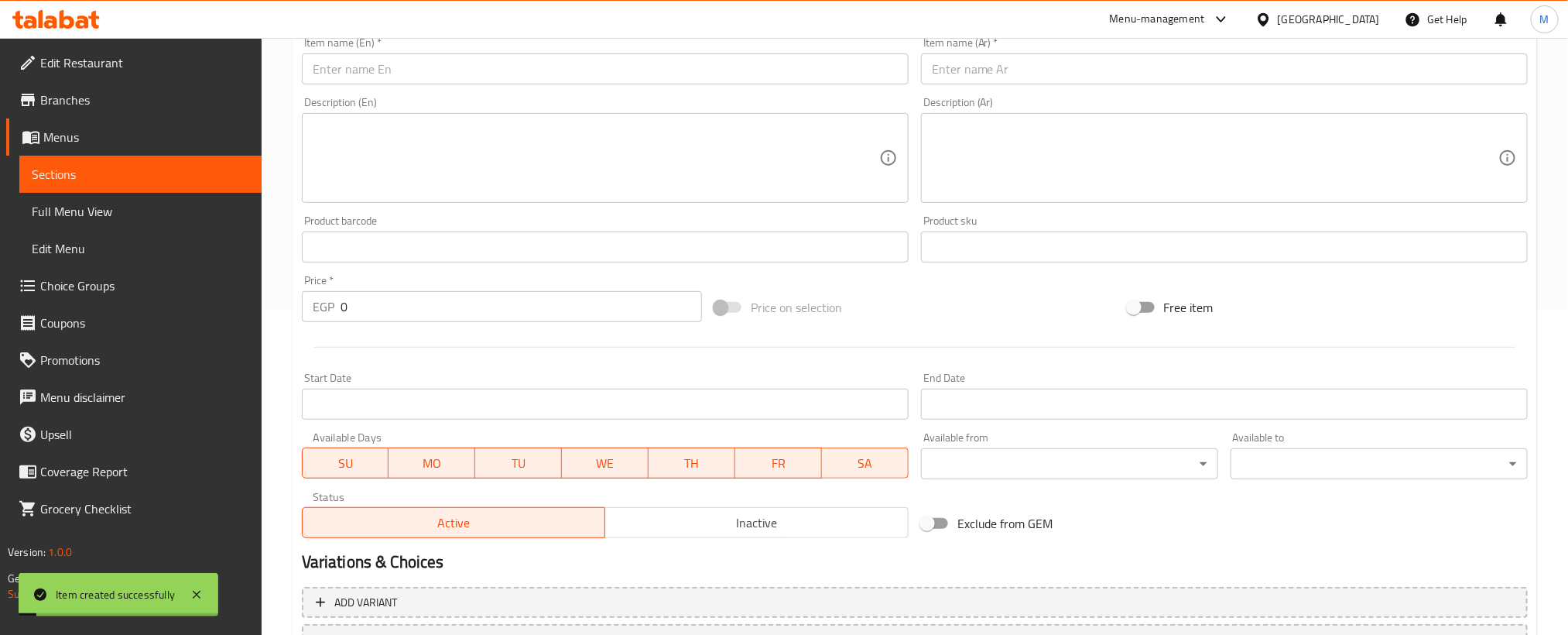
scroll to position [225, 0]
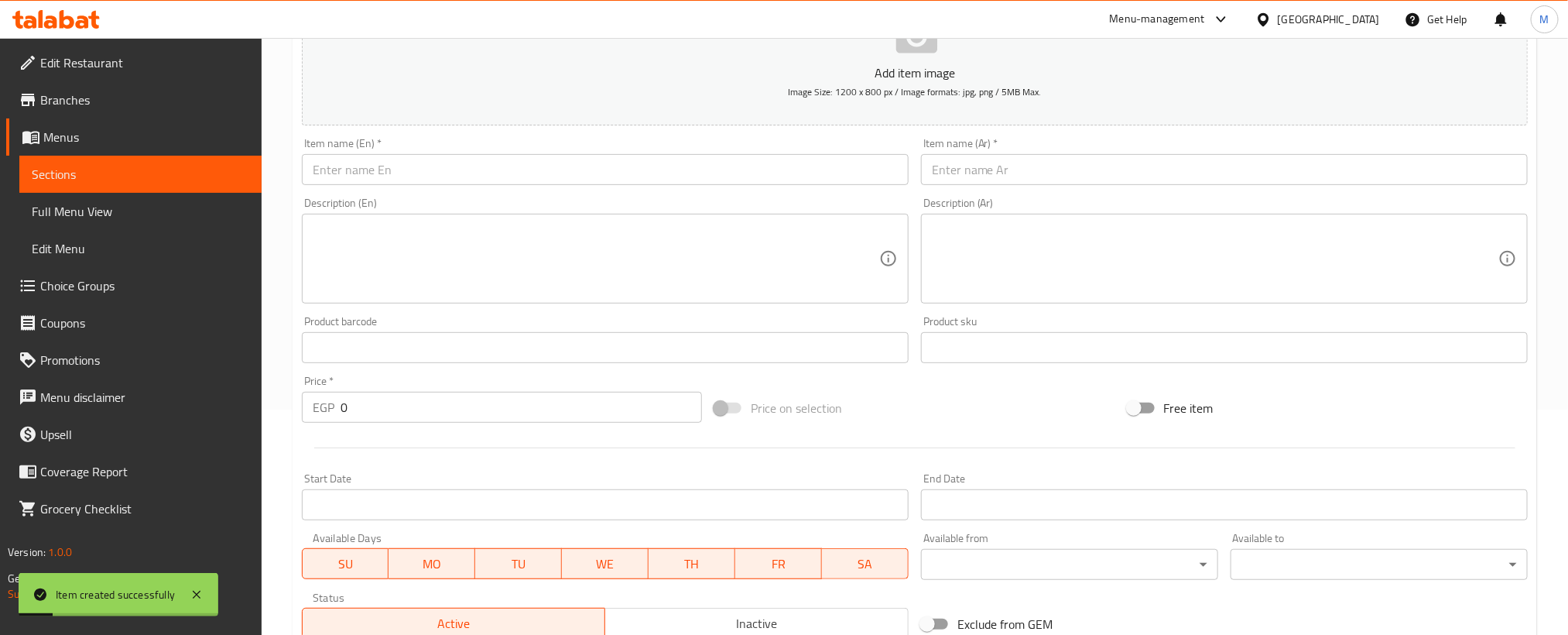
click at [1209, 180] on input "text" at bounding box center [1224, 169] width 607 height 31
paste input "سجق"
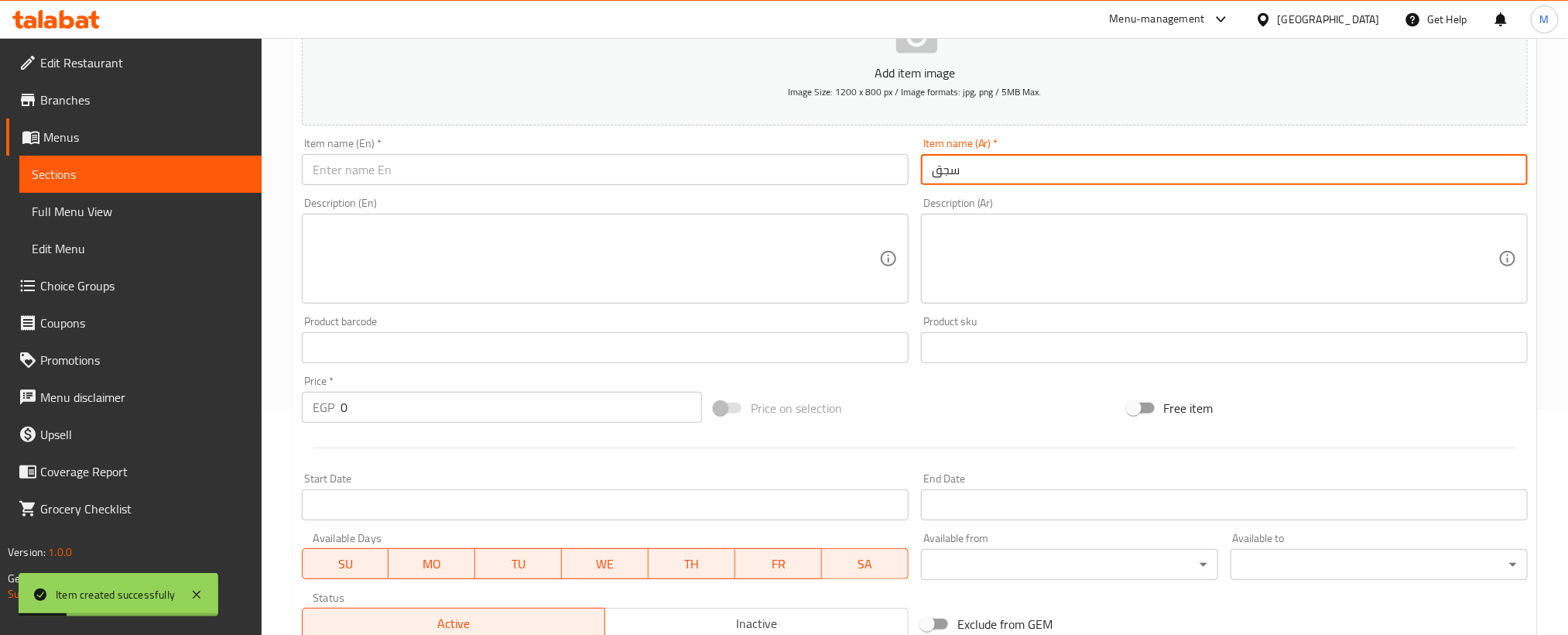
type input "سجق"
click at [653, 182] on input "text" at bounding box center [605, 169] width 607 height 31
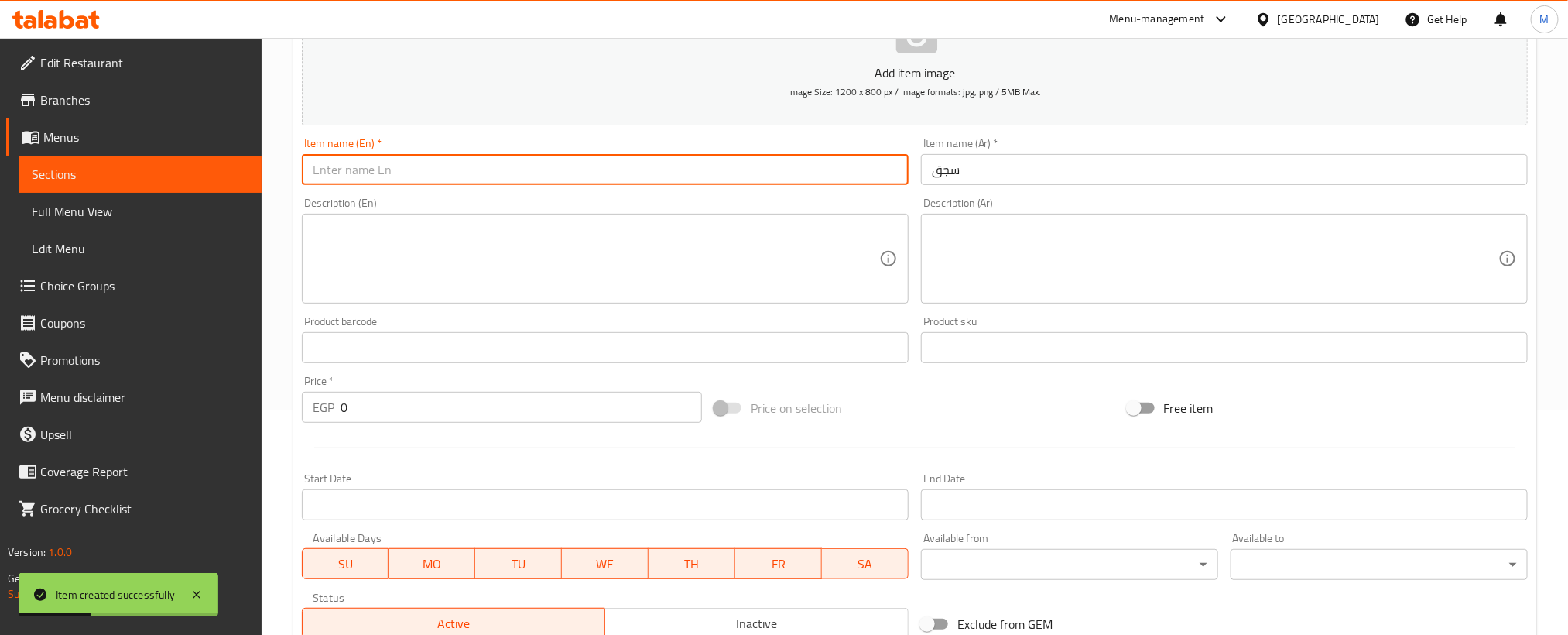
paste input "sausage"
click at [655, 175] on input "sausage" at bounding box center [605, 169] width 607 height 31
type input "Sausage"
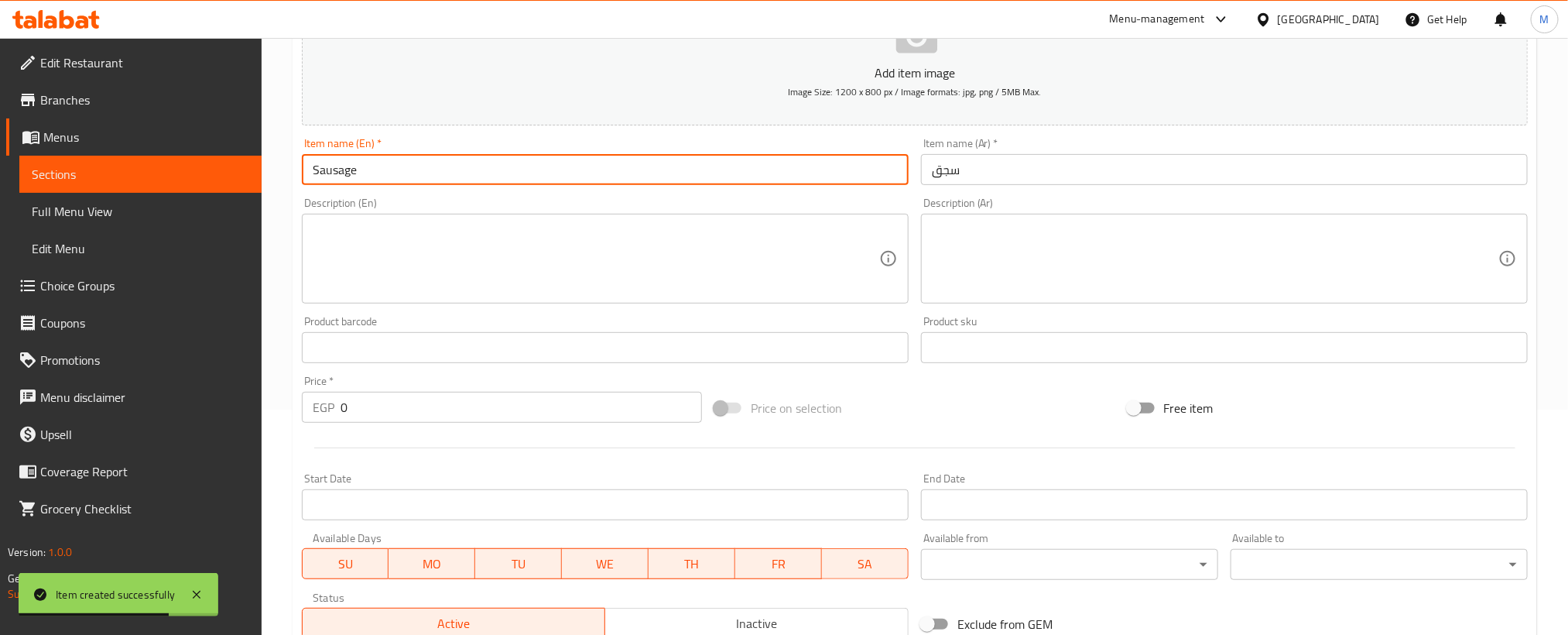
click at [535, 411] on input "0" at bounding box center [521, 407] width 361 height 31
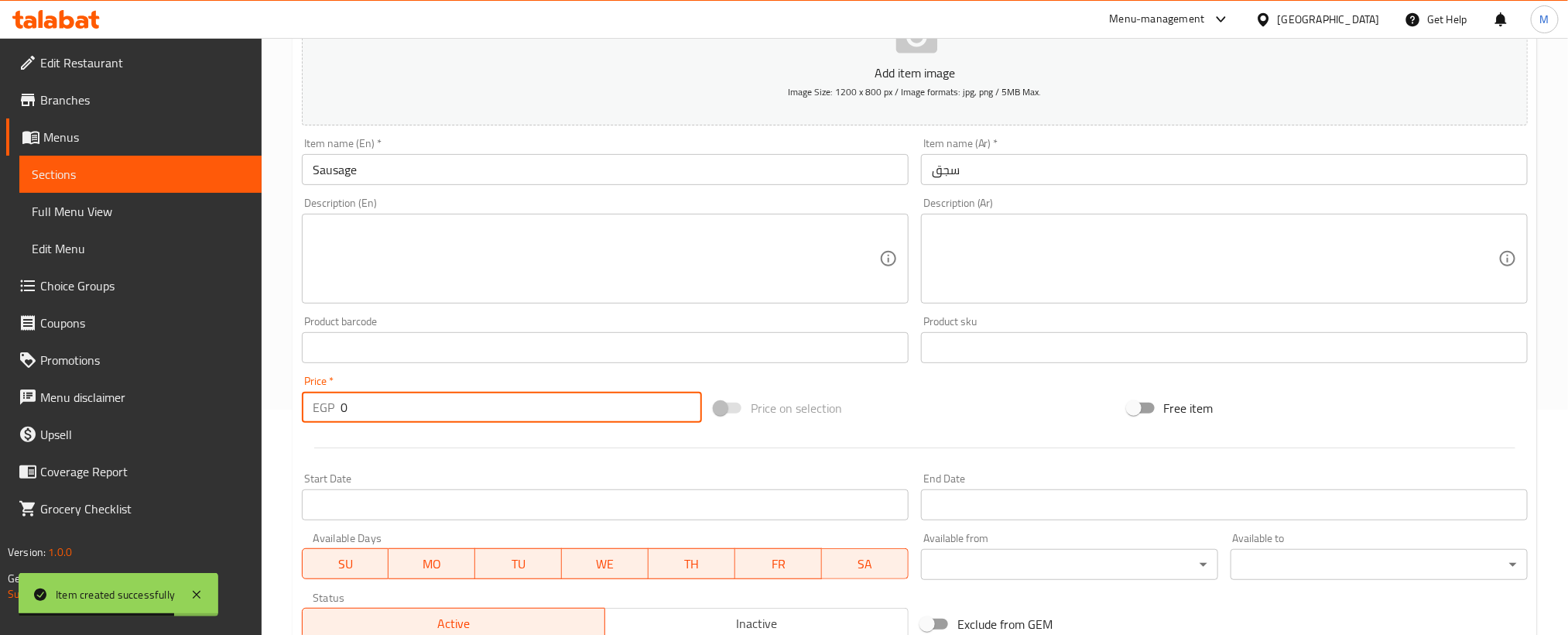
click at [535, 411] on input "0" at bounding box center [521, 407] width 361 height 31
paste input "14"
type input "140"
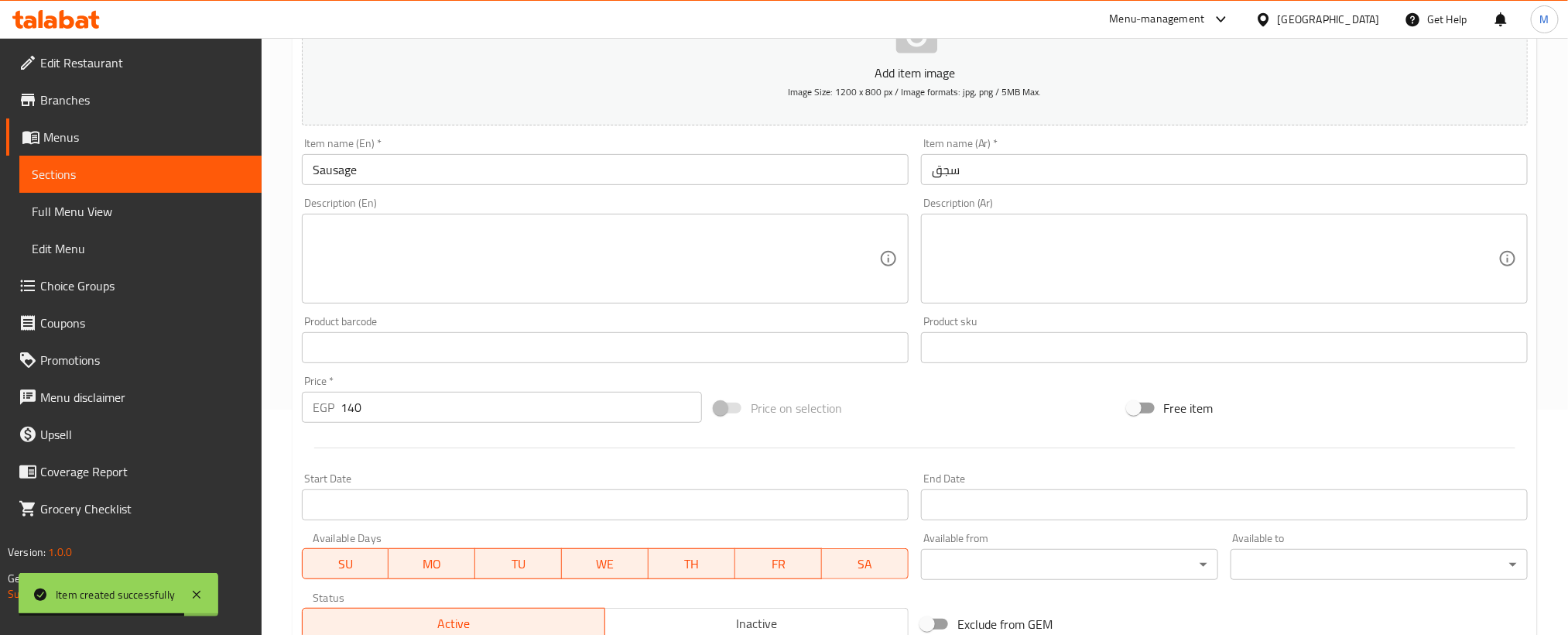
click at [479, 465] on div at bounding box center [914, 448] width 1238 height 38
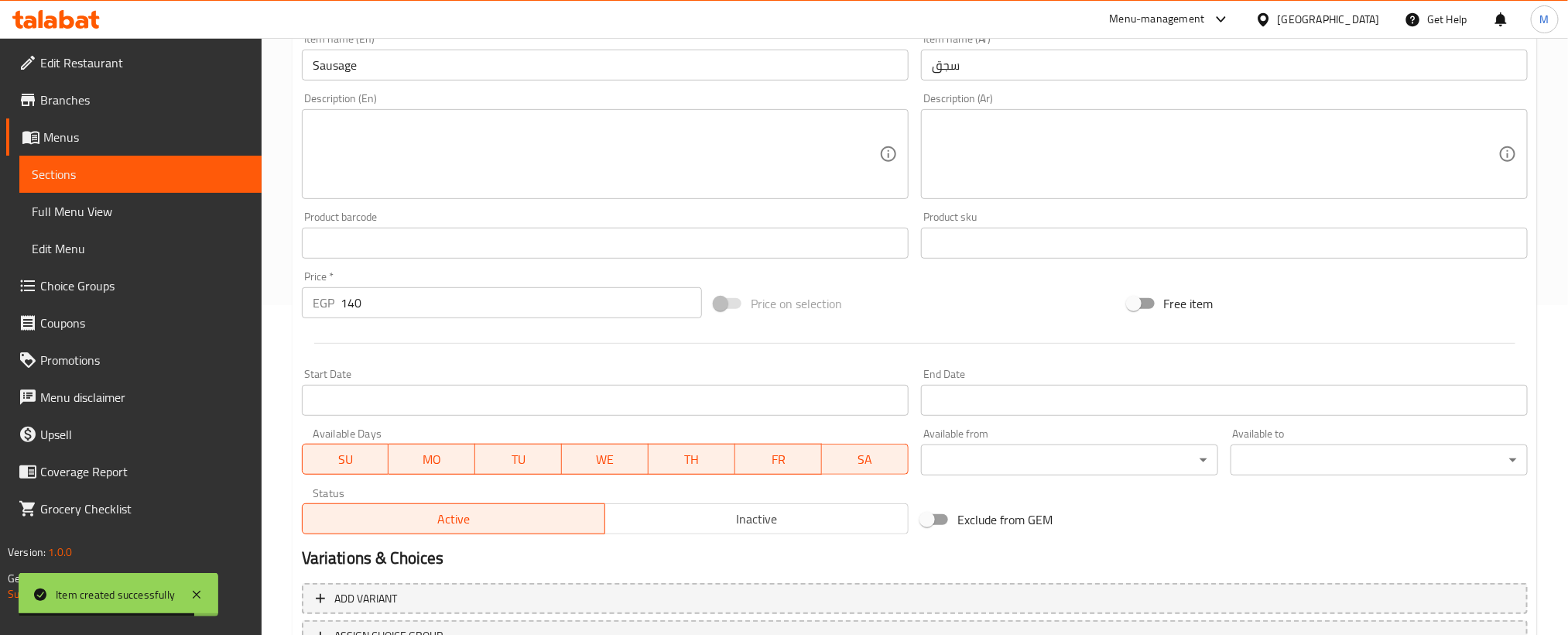
scroll to position [458, 0]
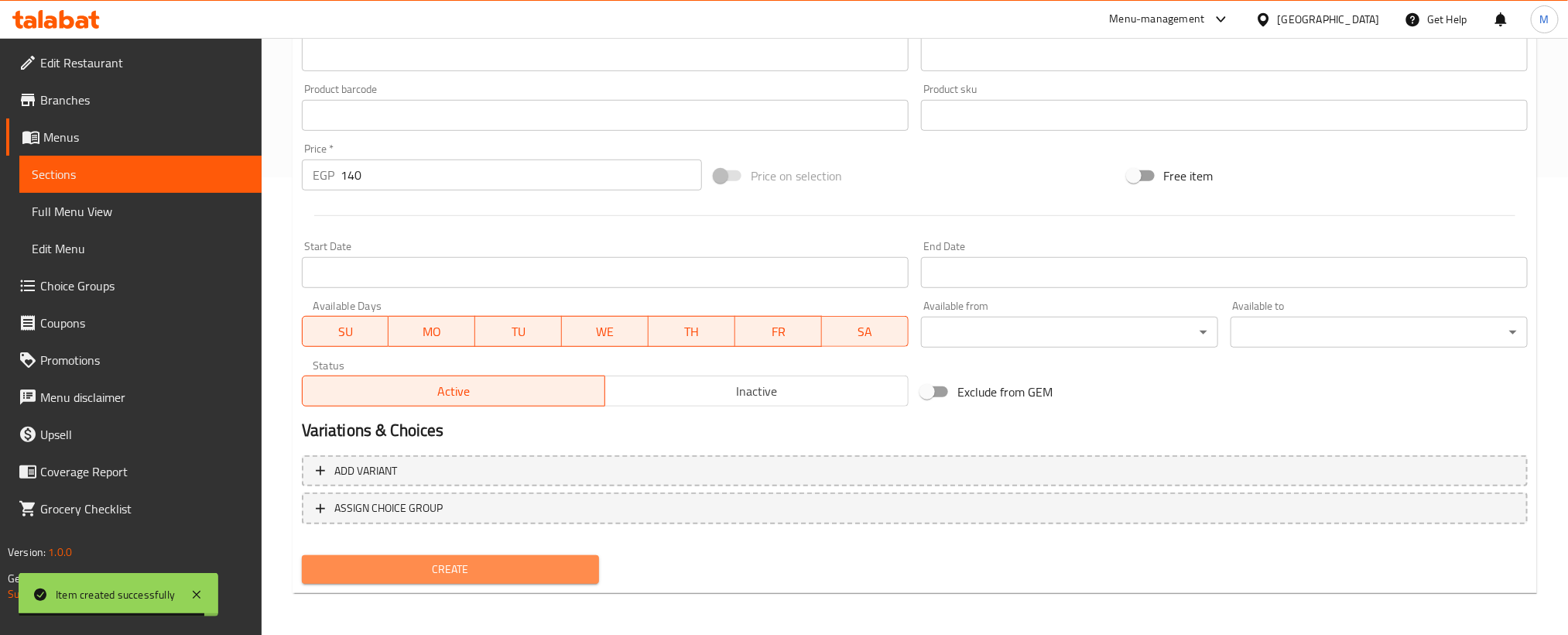
click at [488, 570] on span "Create" at bounding box center [450, 569] width 272 height 20
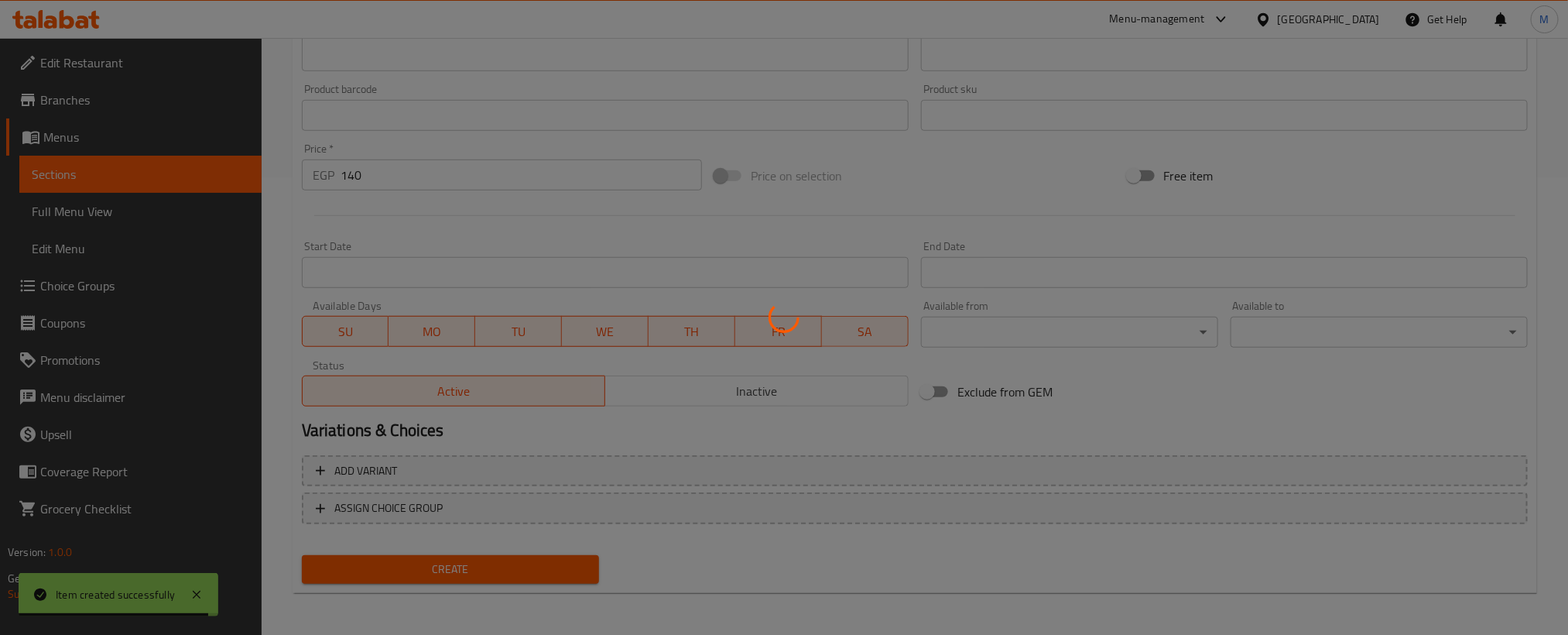
type input "0"
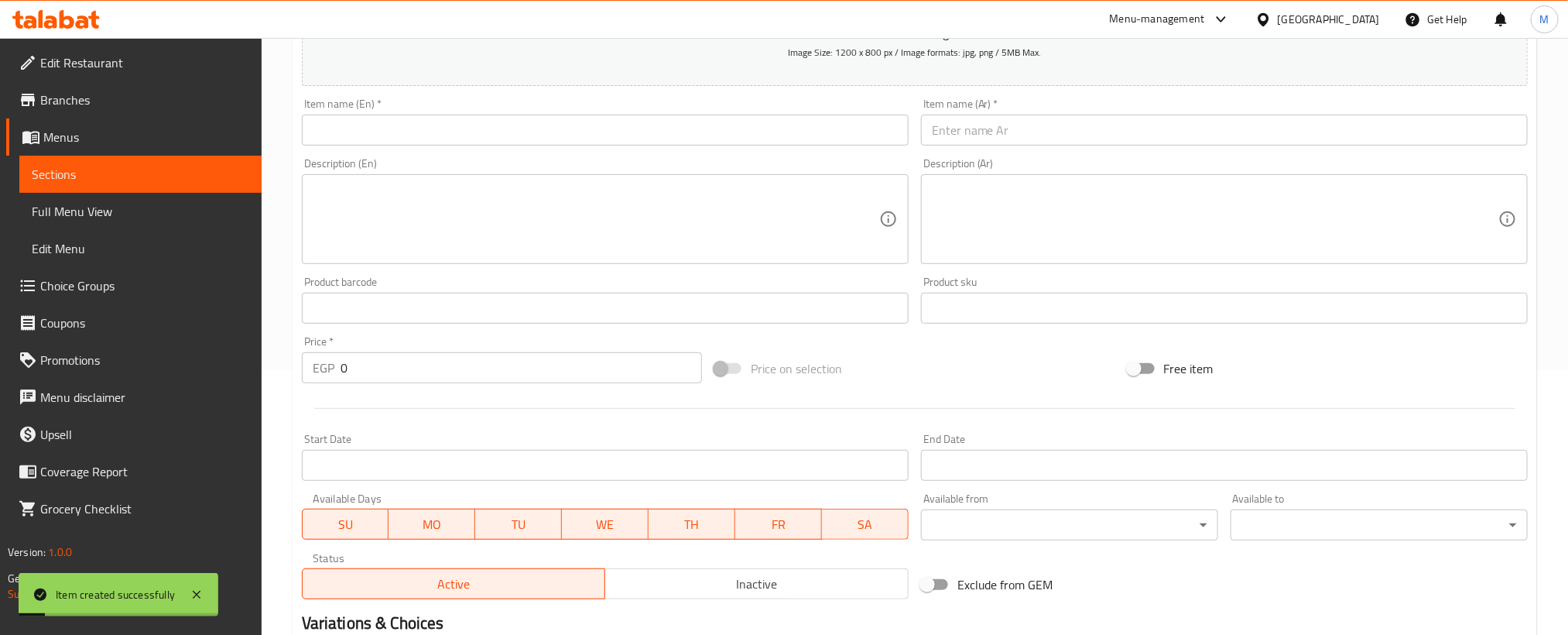
scroll to position [225, 0]
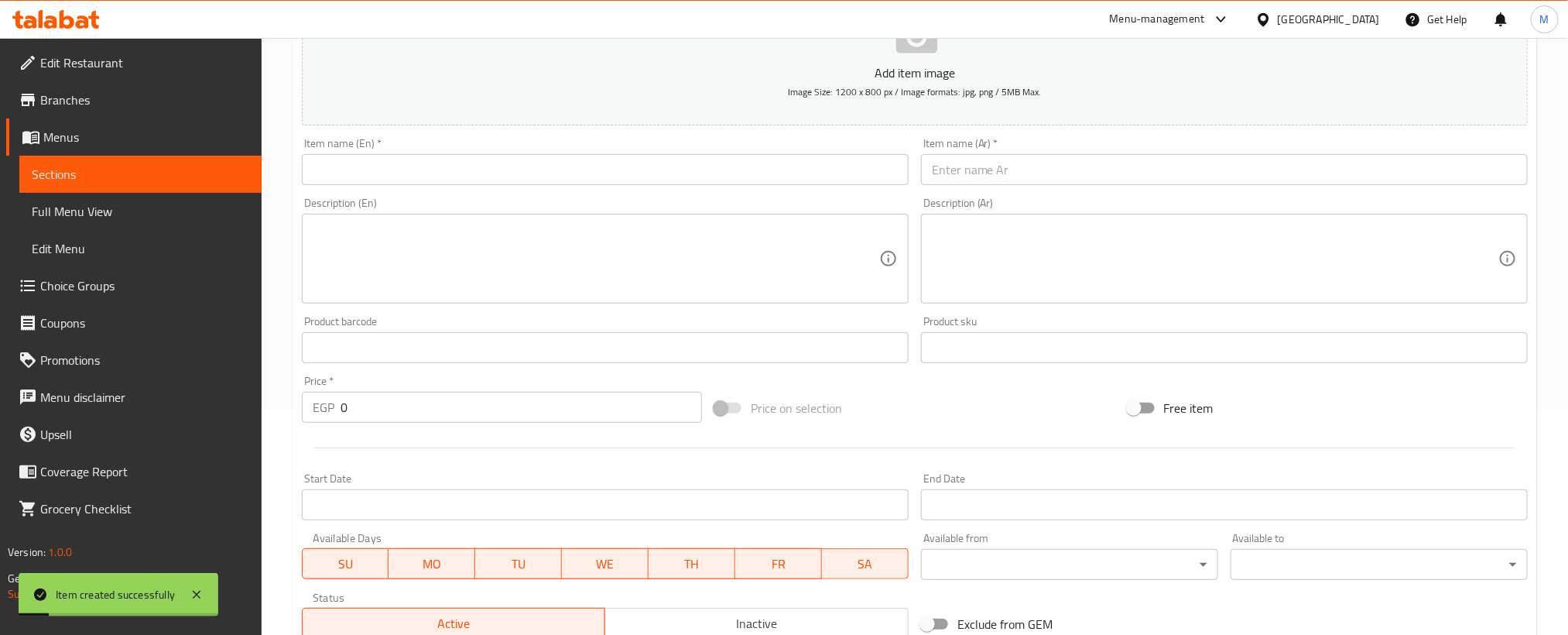
click at [1276, 147] on div "Item name (Ar)   * Item name (Ar) *" at bounding box center [1224, 161] width 607 height 48
click at [1276, 176] on input "text" at bounding box center [1224, 169] width 607 height 31
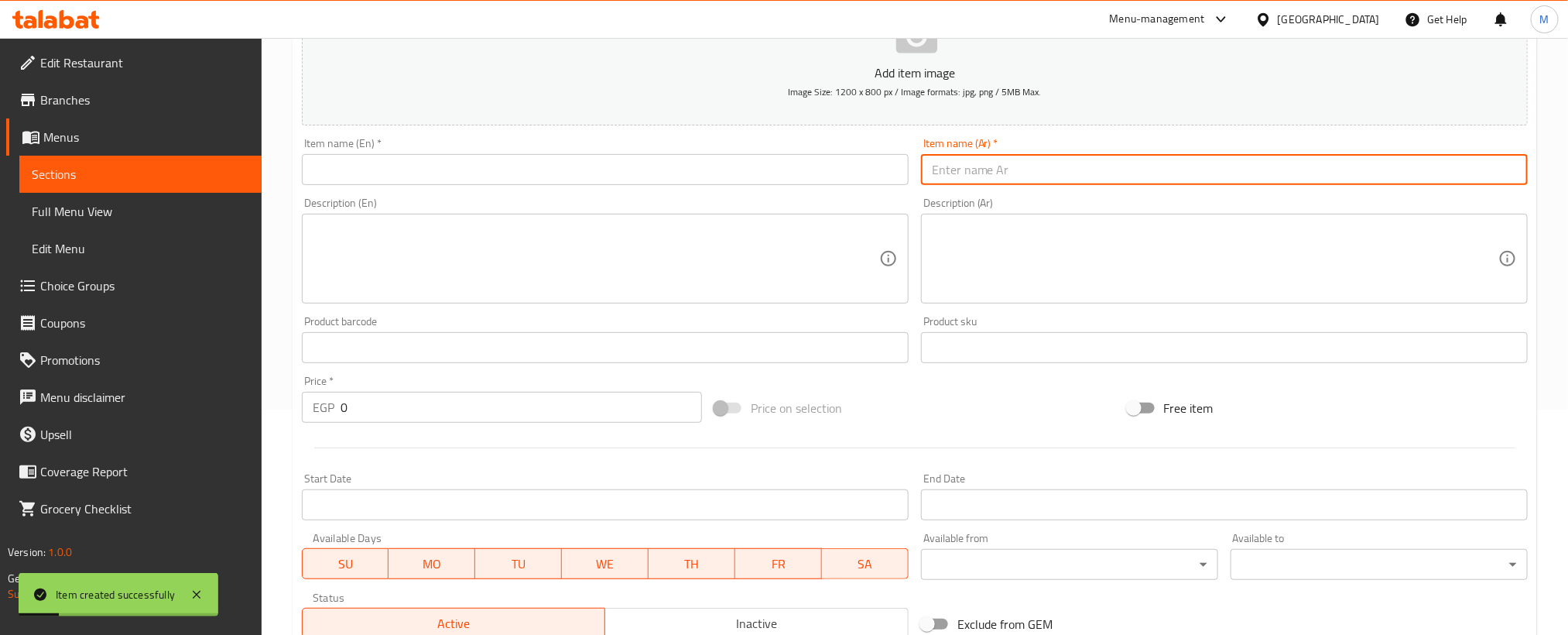
paste input "بطاطس"
type input "بطاطس"
click at [767, 176] on input "text" at bounding box center [605, 169] width 607 height 31
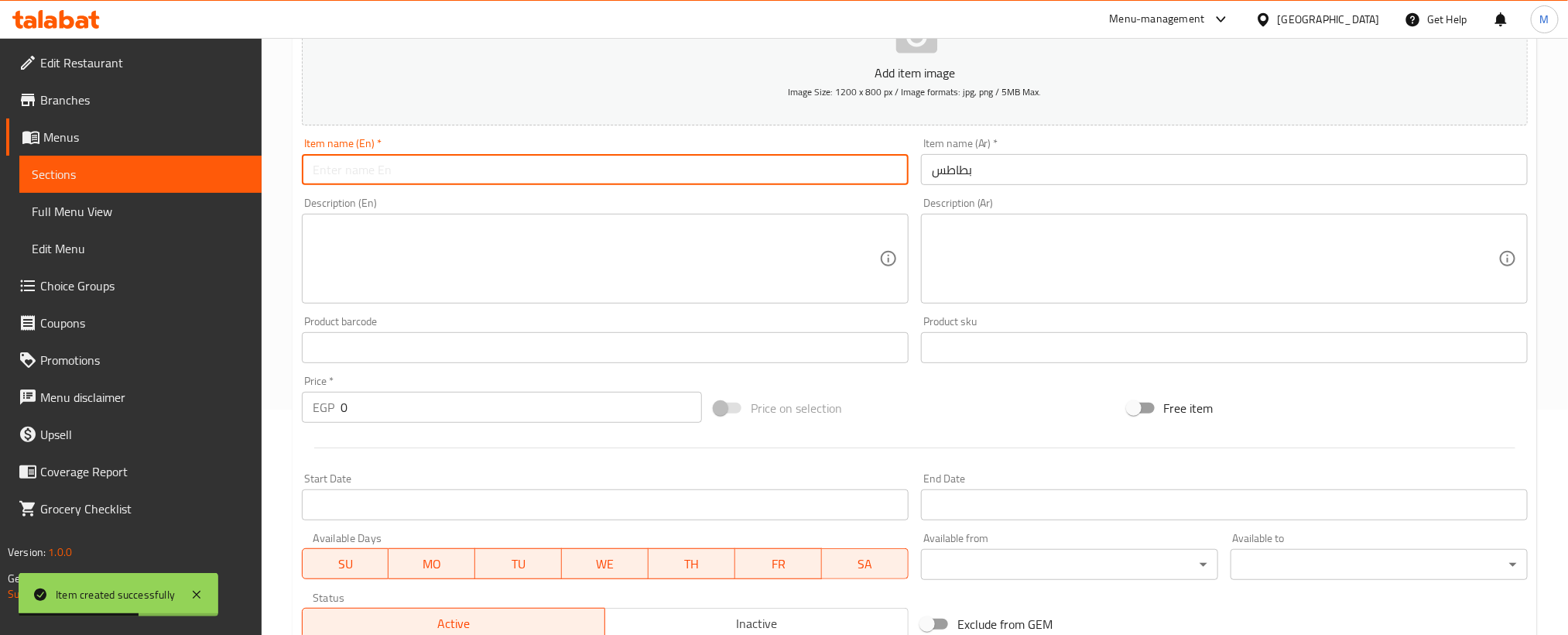
paste input "potatoes"
click at [767, 176] on input "potatoes" at bounding box center [605, 169] width 607 height 31
type input "Potatoes"
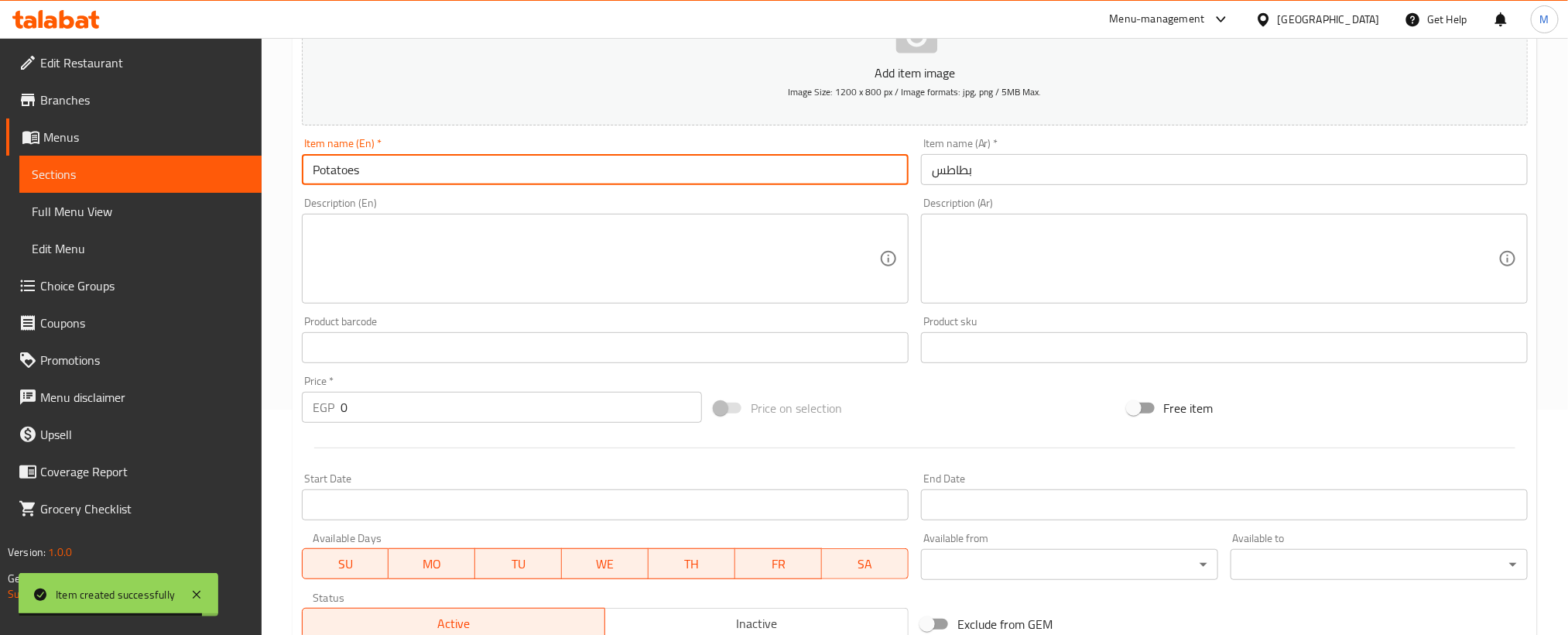
click at [569, 407] on input "0" at bounding box center [521, 407] width 361 height 31
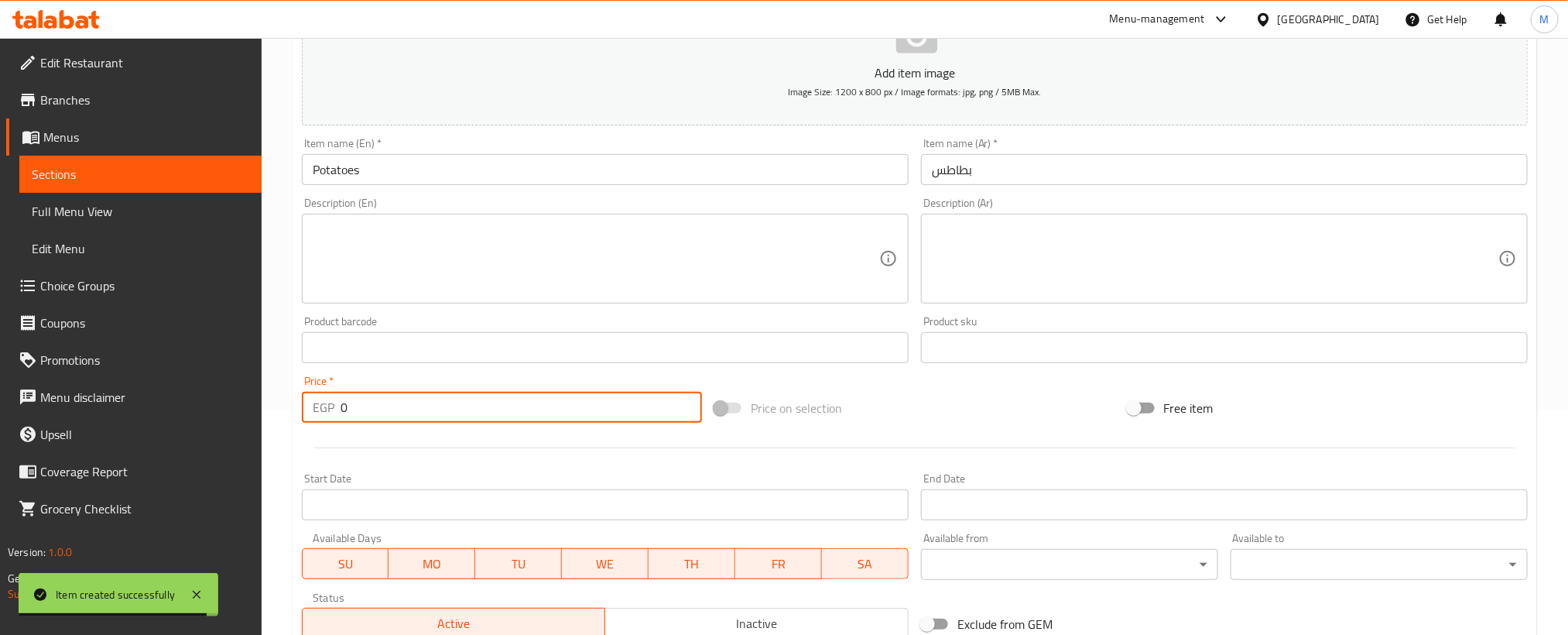
click at [569, 407] on input "0" at bounding box center [521, 407] width 361 height 31
paste input "5"
click at [569, 407] on input "50" at bounding box center [521, 407] width 361 height 31
type input "50"
click at [541, 459] on div at bounding box center [914, 448] width 1238 height 38
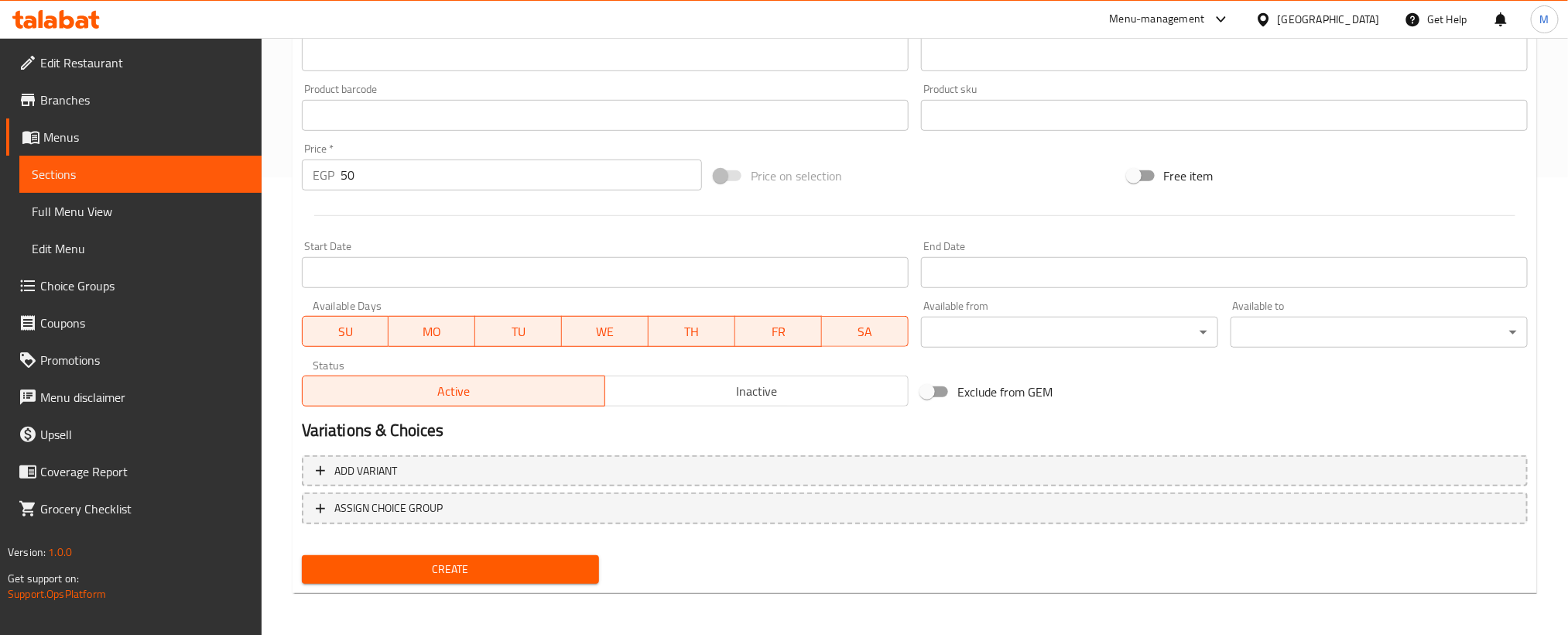
click at [537, 568] on span "Create" at bounding box center [450, 569] width 272 height 20
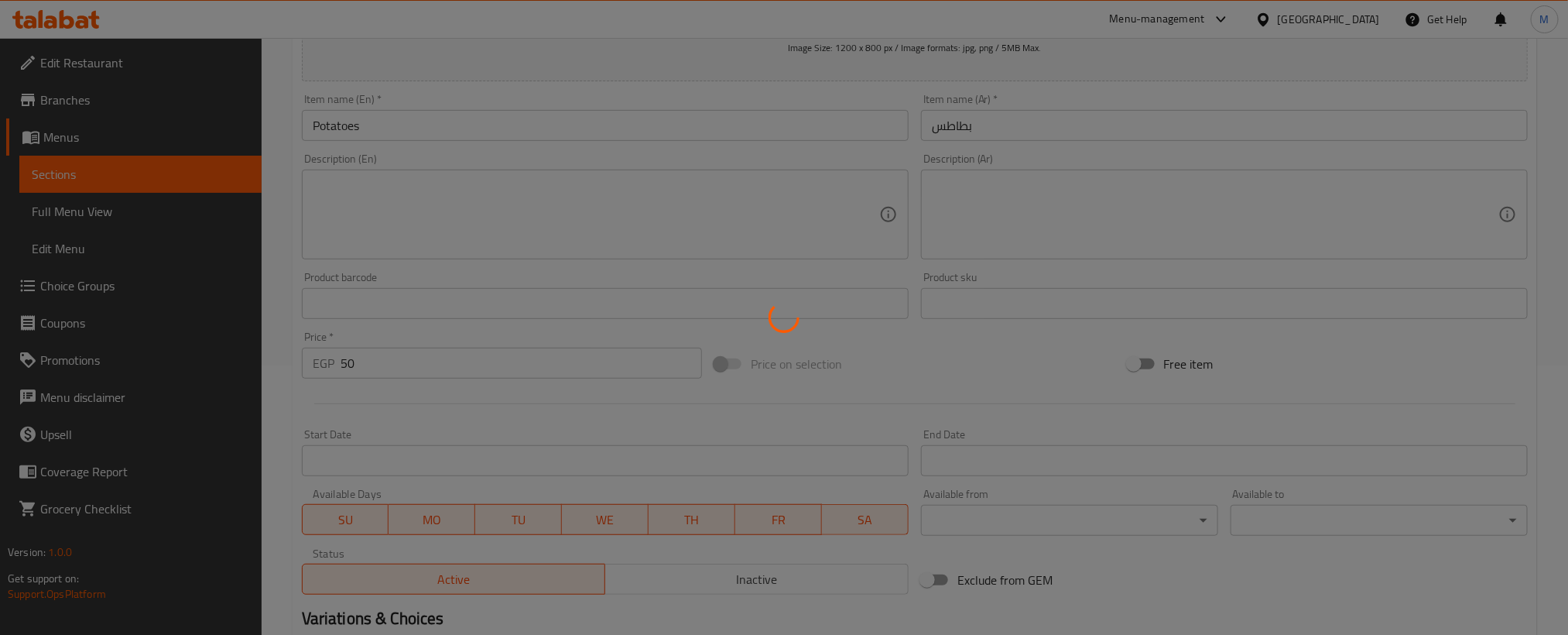
scroll to position [0, 0]
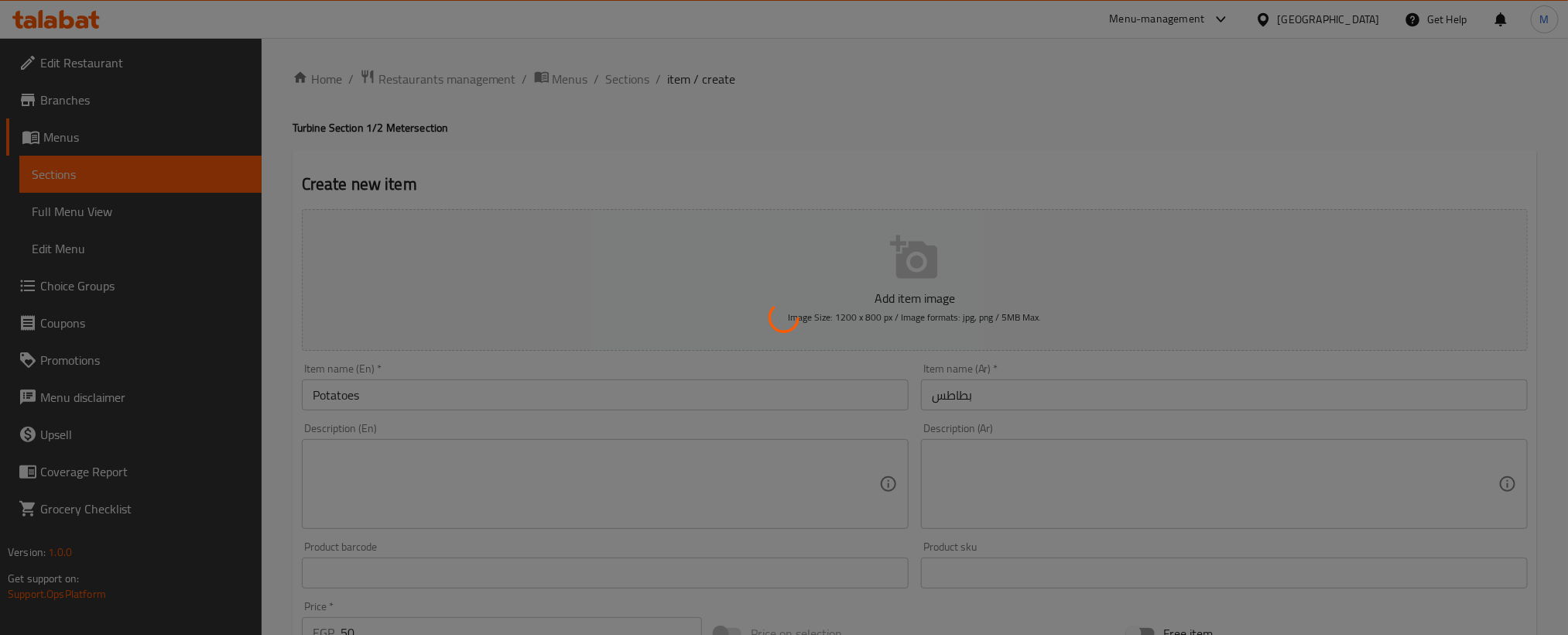
type input "0"
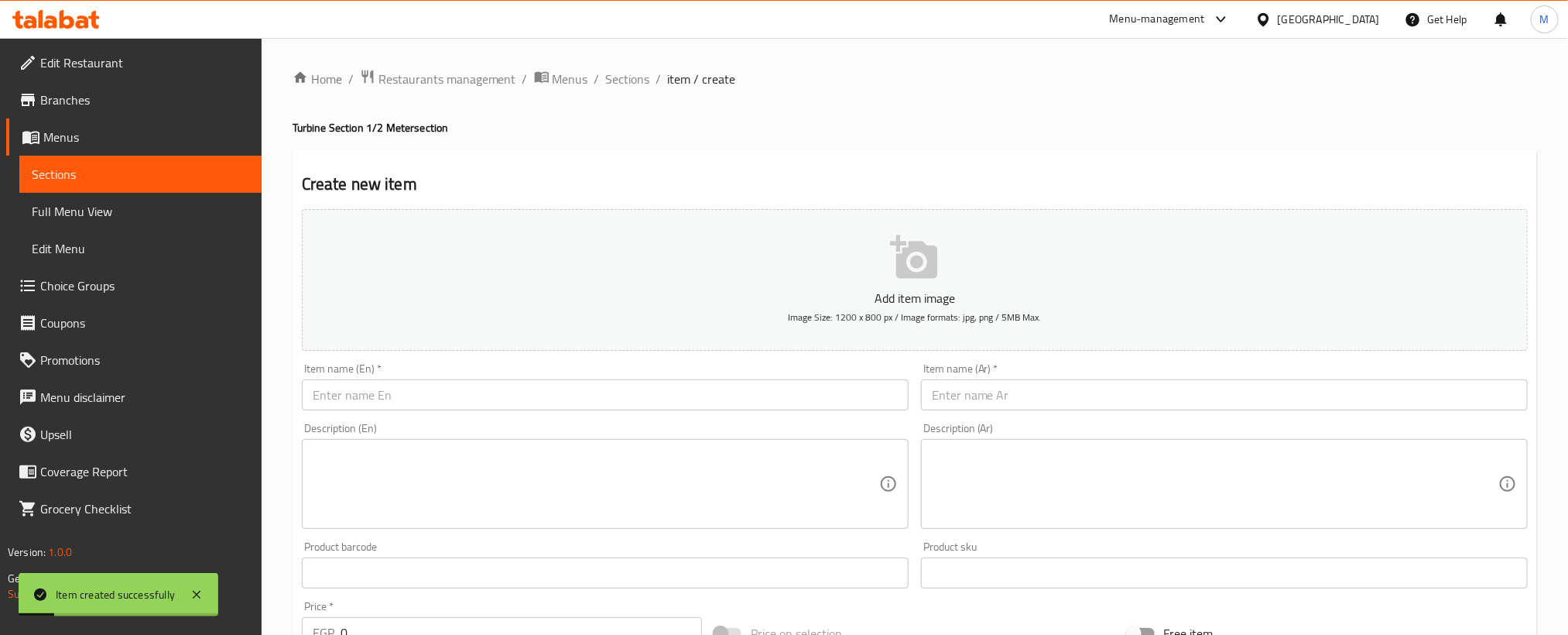
click at [1361, 402] on input "text" at bounding box center [1224, 395] width 607 height 31
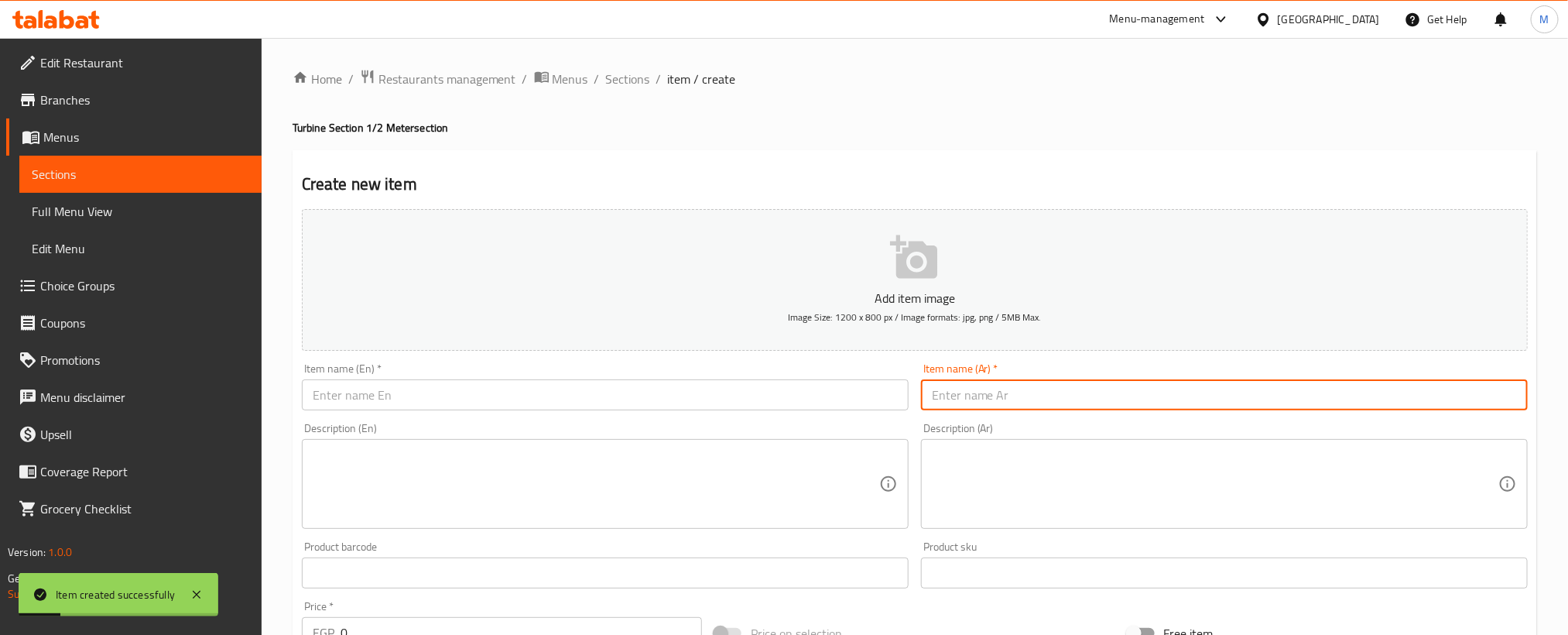
paste input "بطاطس"
paste input "شيدر"
click at [1445, 395] on input "بطاطس شيدر" at bounding box center [1224, 395] width 607 height 31
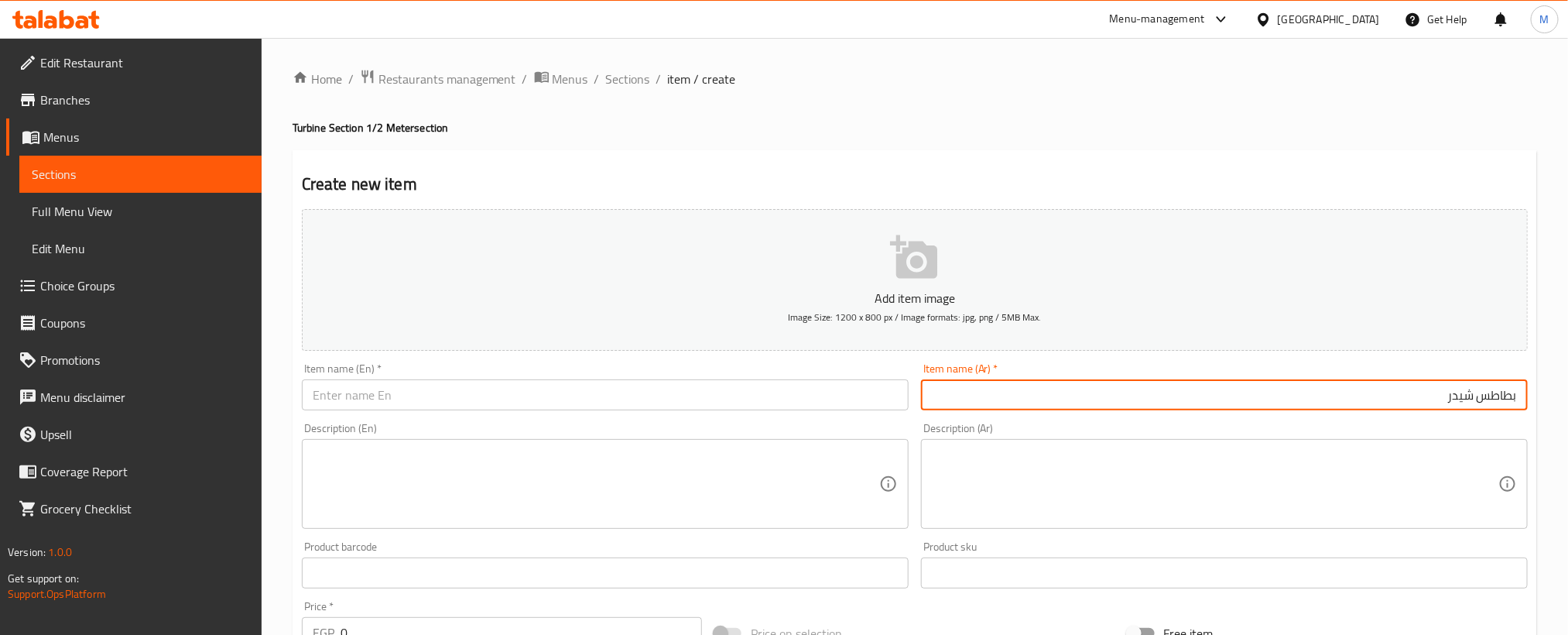
click at [1445, 395] on input "بطاطس شيدر" at bounding box center [1224, 395] width 607 height 31
type input "بطاطس شيدر"
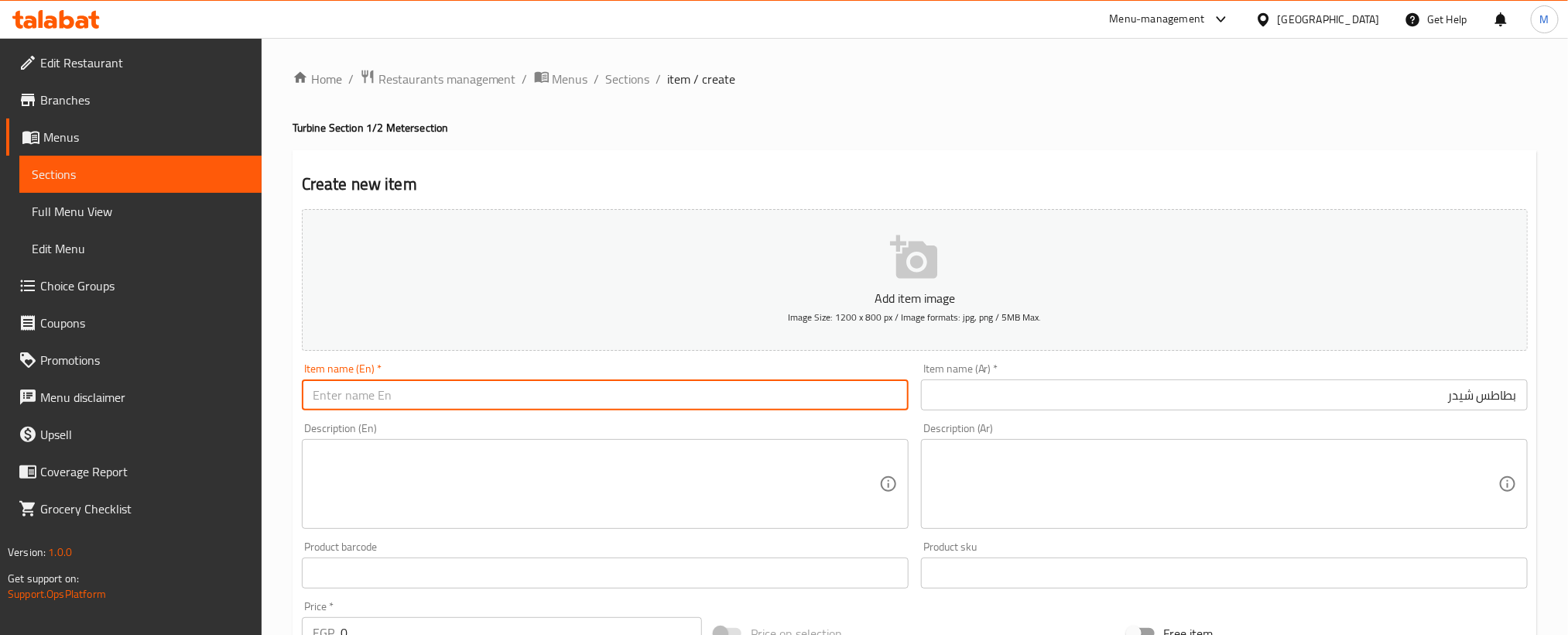
click at [584, 398] on input "text" at bounding box center [605, 395] width 607 height 31
paste input "Cheddar potatoes"
click at [583, 398] on input "Cheddar potatoes" at bounding box center [605, 395] width 607 height 31
click at [581, 398] on input "Cheddar potatoes" at bounding box center [605, 395] width 607 height 31
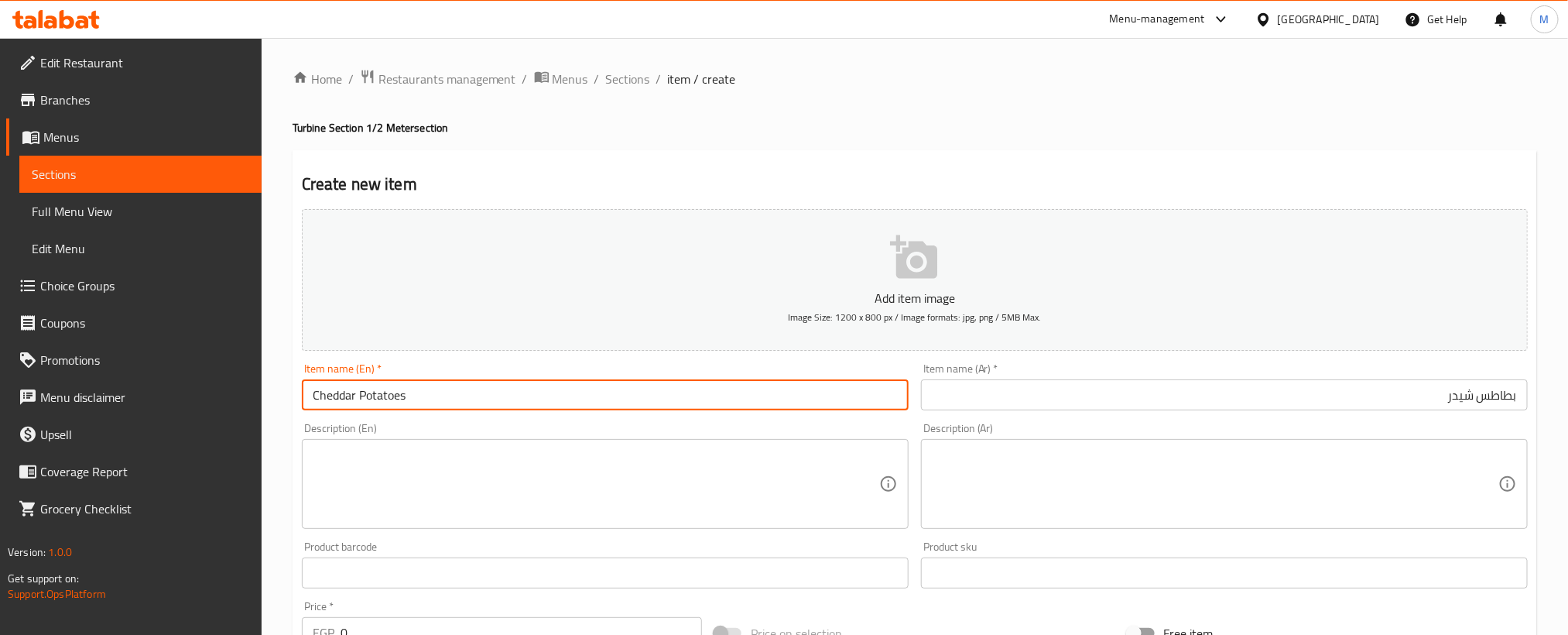
type input "Cheddar Potatoes"
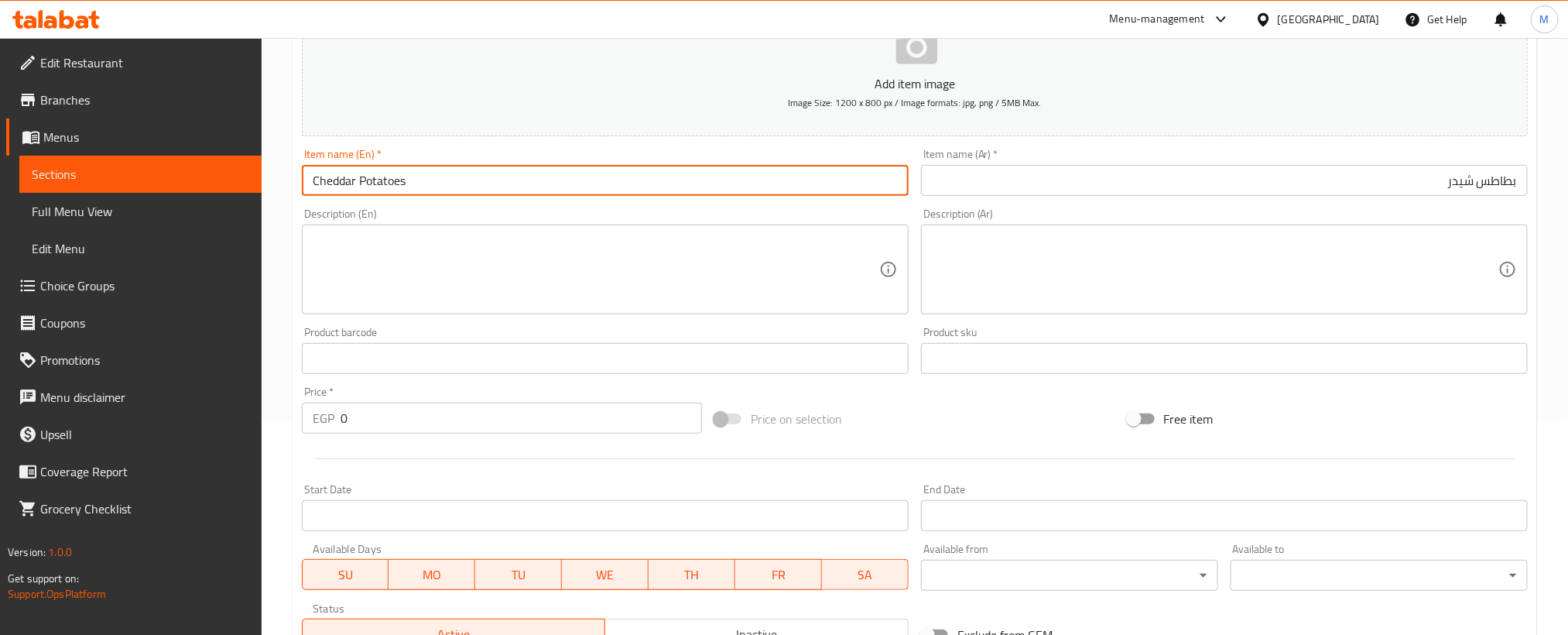
scroll to position [232, 0]
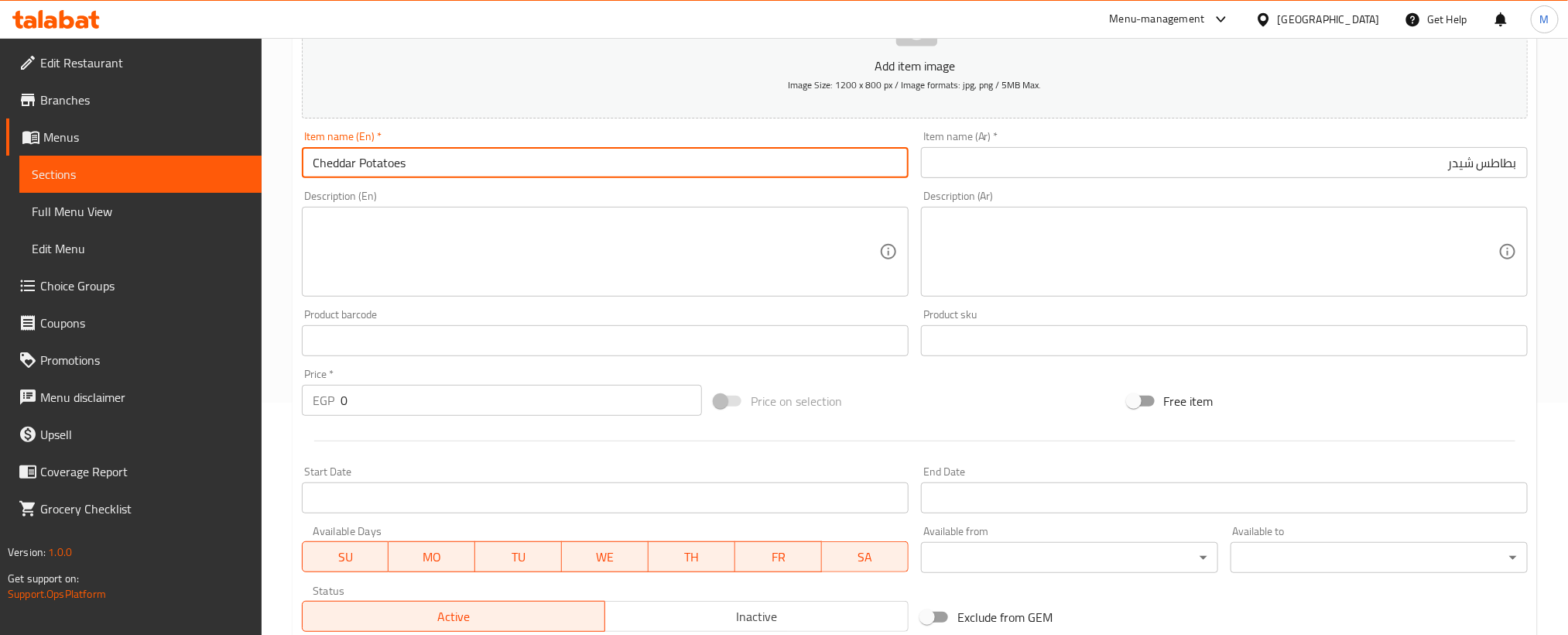
click at [562, 404] on input "0" at bounding box center [521, 400] width 361 height 31
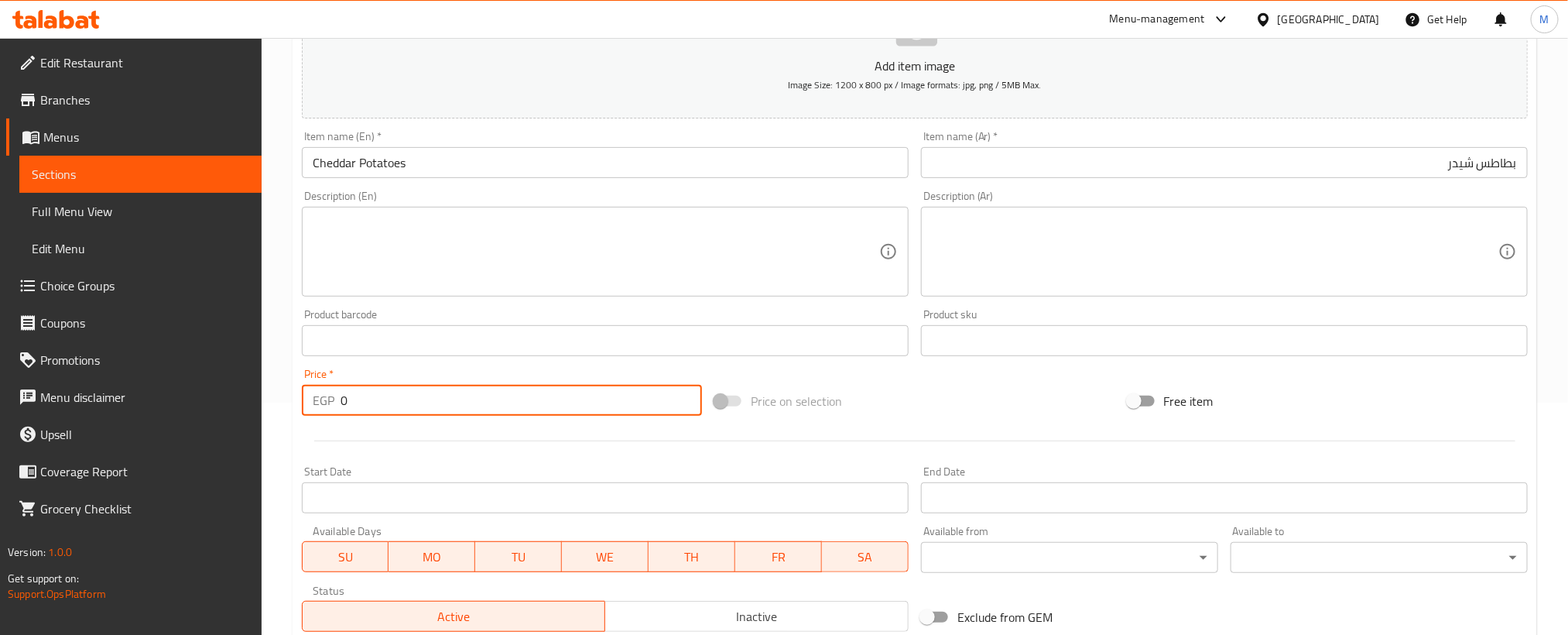
click at [562, 404] on input "0" at bounding box center [521, 400] width 361 height 31
paste input "6"
click at [562, 404] on input "0" at bounding box center [521, 400] width 361 height 31
type input "60"
click at [1015, 411] on div "Price on selection" at bounding box center [914, 401] width 413 height 41
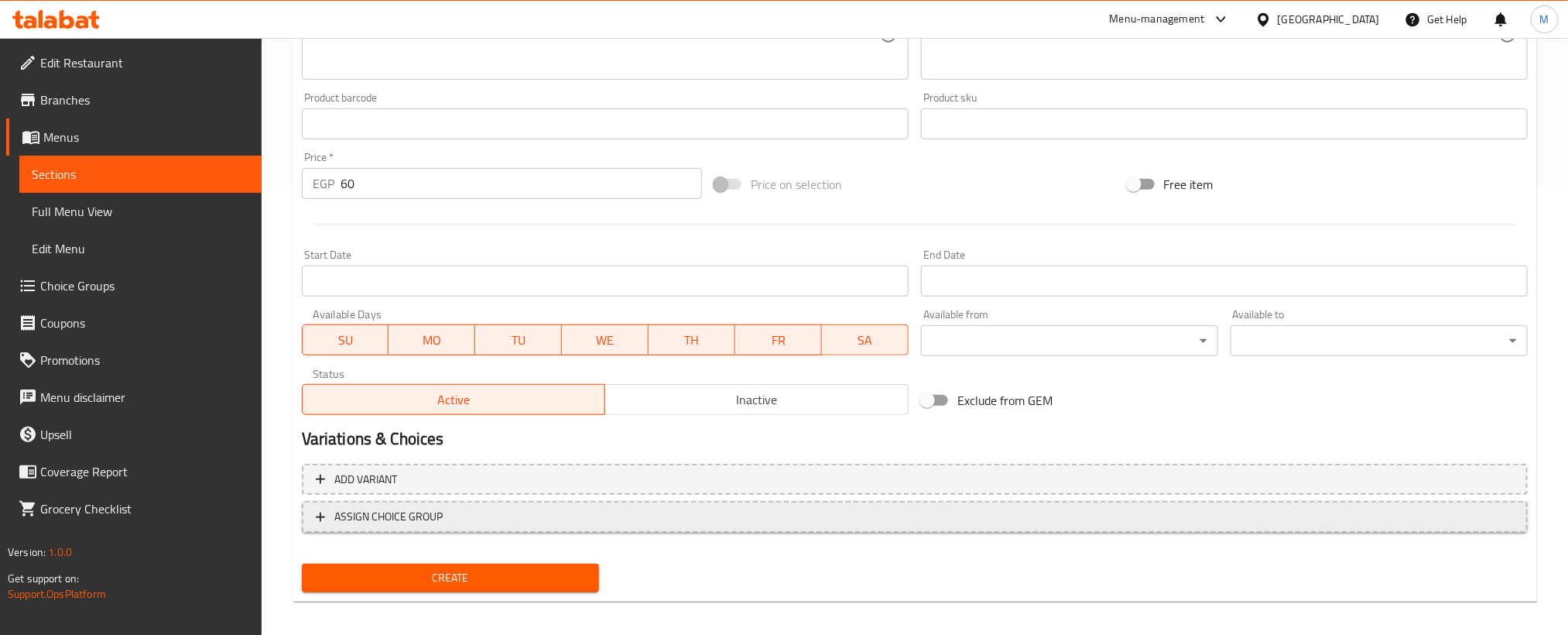
scroll to position [458, 0]
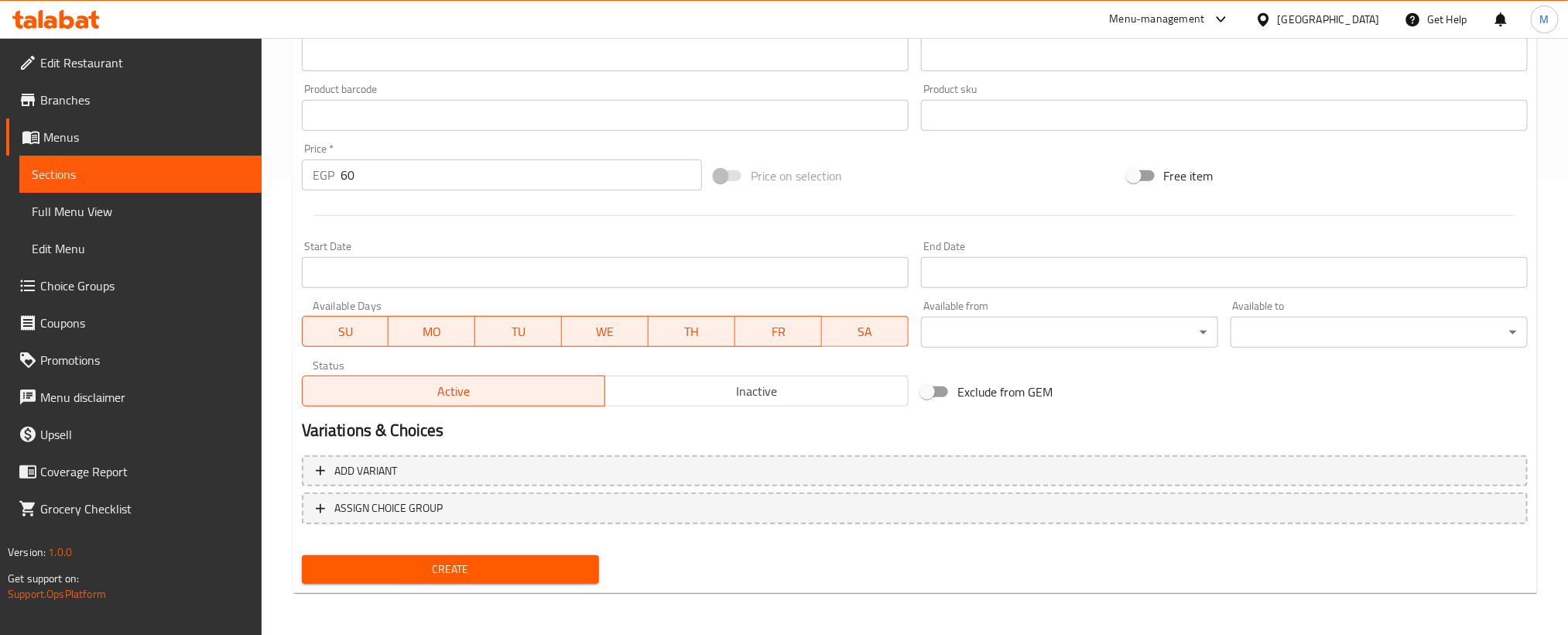
click at [553, 549] on div "Create" at bounding box center [450, 569] width 309 height 41
click at [557, 564] on span "Create" at bounding box center [450, 569] width 272 height 20
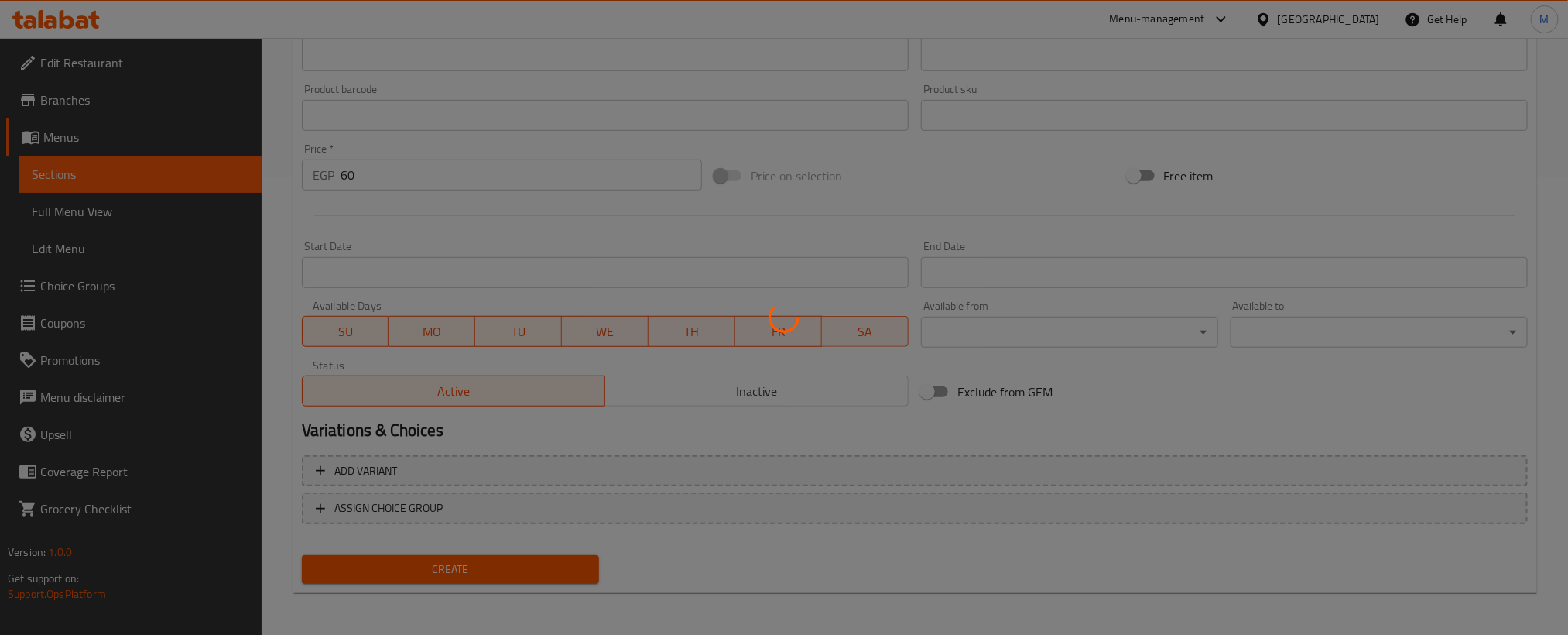
type input "0"
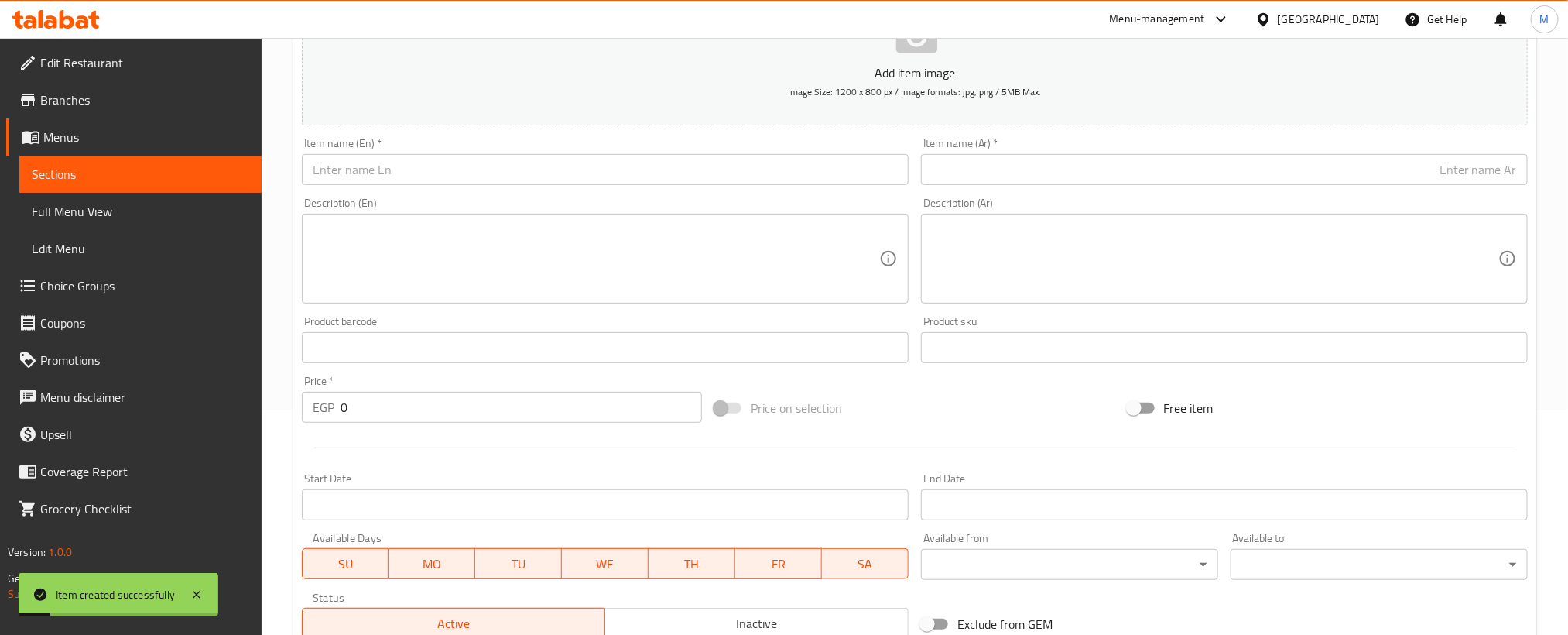
scroll to position [0, 0]
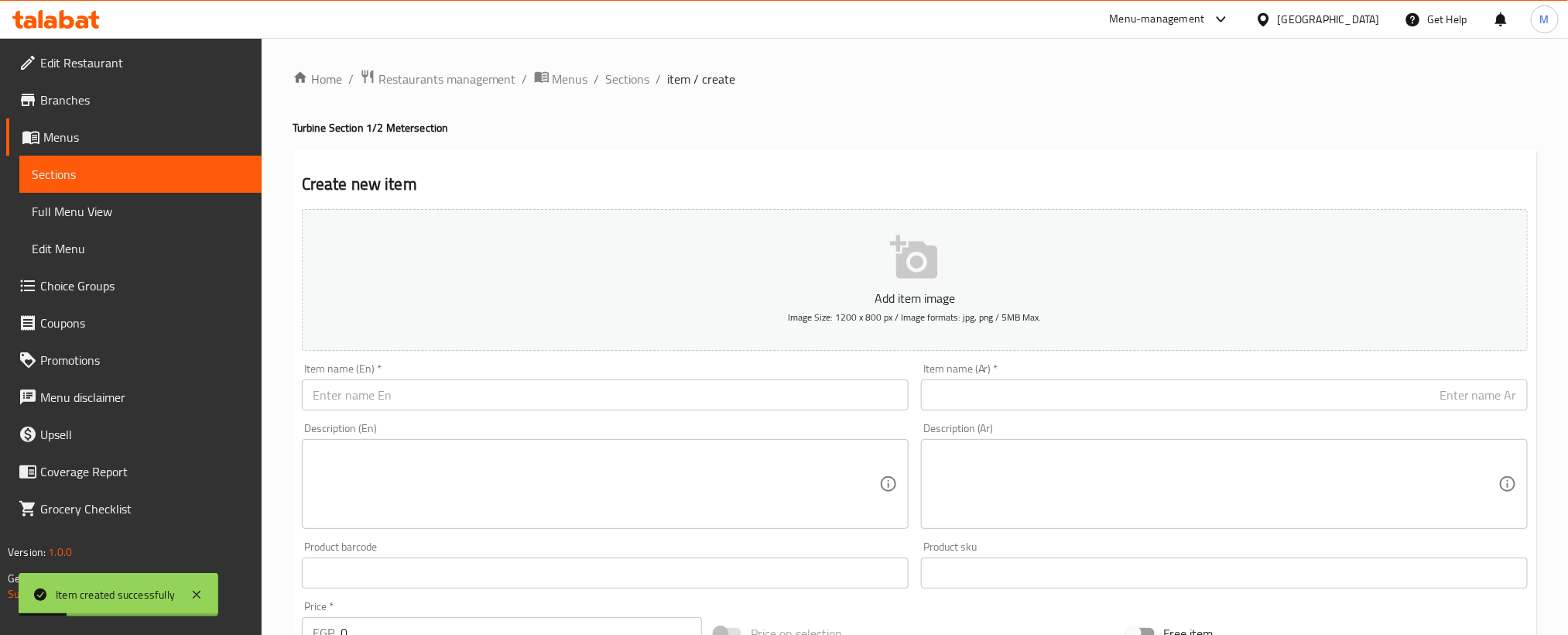
click at [1375, 407] on input "text" at bounding box center [1224, 395] width 607 height 31
paste input "بطاطس"
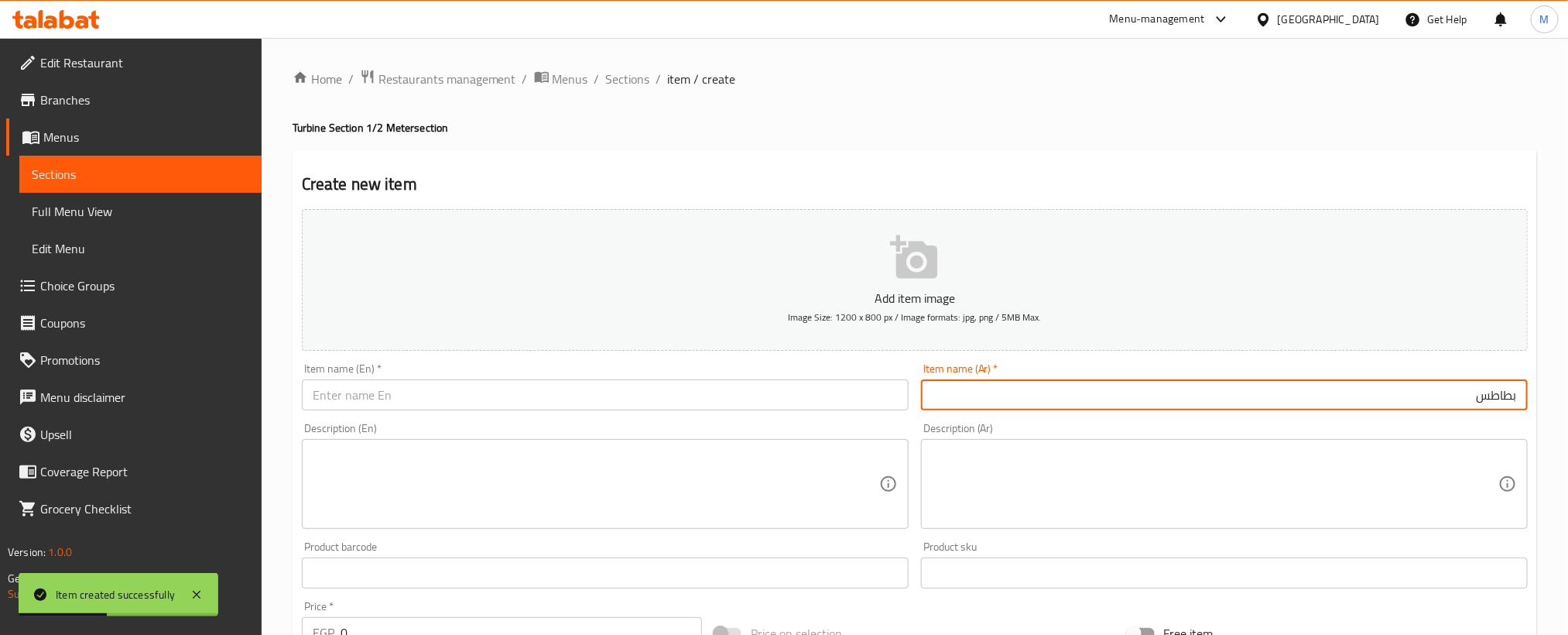
paste input "موزريلا"
click at [1424, 395] on input "بطاطس موزريلا" at bounding box center [1224, 395] width 607 height 31
type input "بطاطس موزريلا"
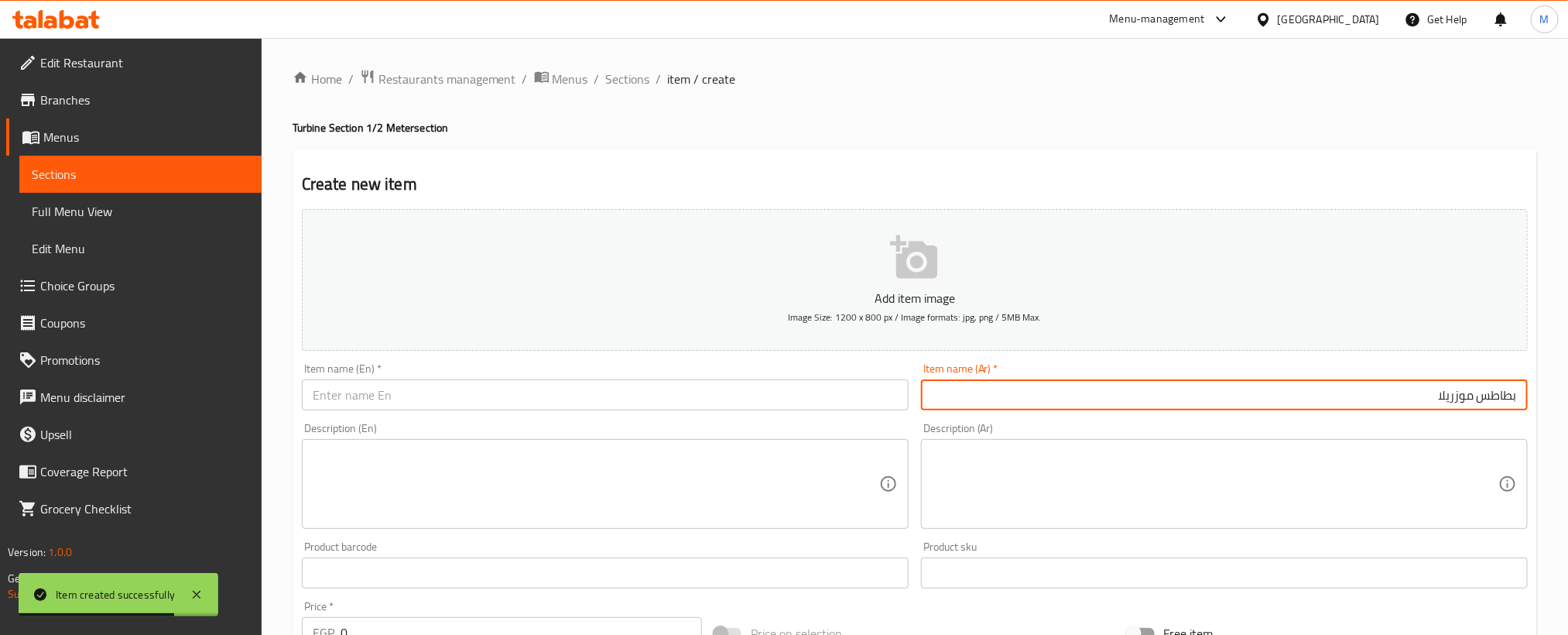
click at [546, 404] on input "text" at bounding box center [605, 395] width 607 height 31
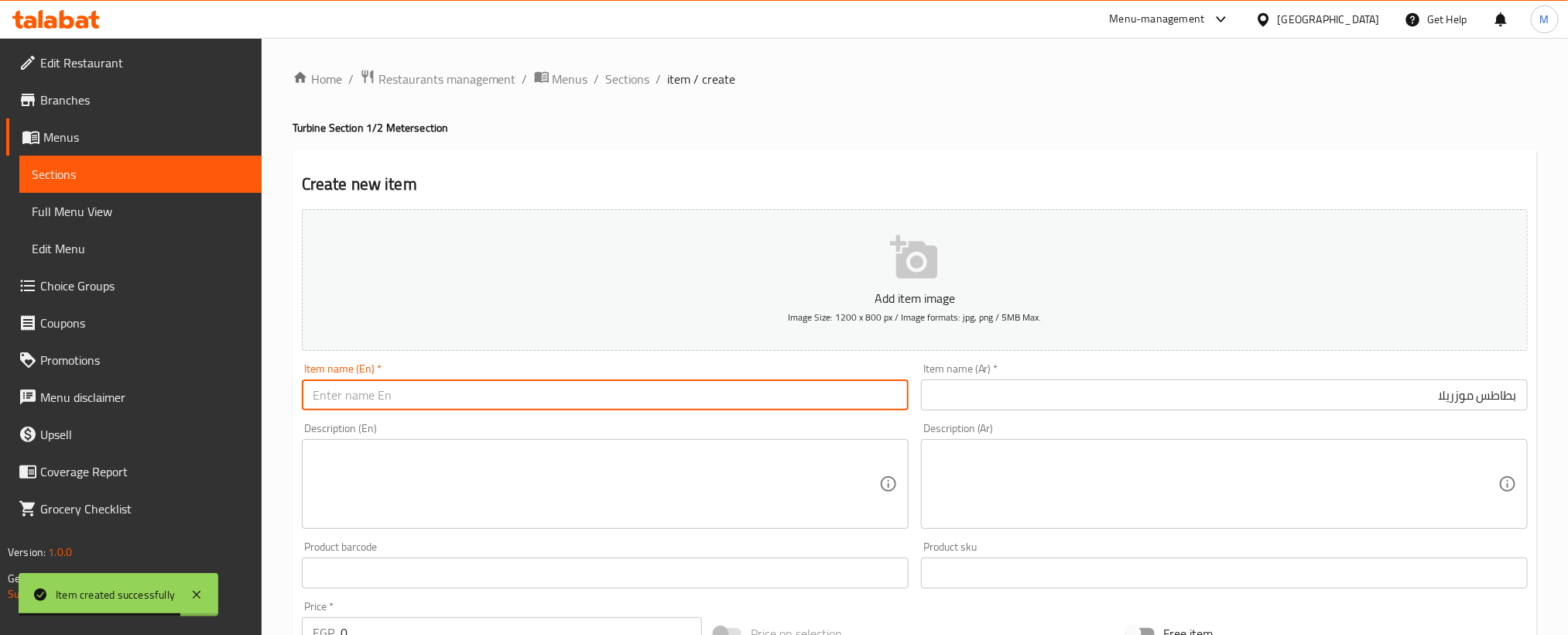
paste input "Mozzarella potatoes"
click at [546, 404] on input "Mozzarella potatoes" at bounding box center [605, 395] width 607 height 31
type input "Mozzarella Potatoes"
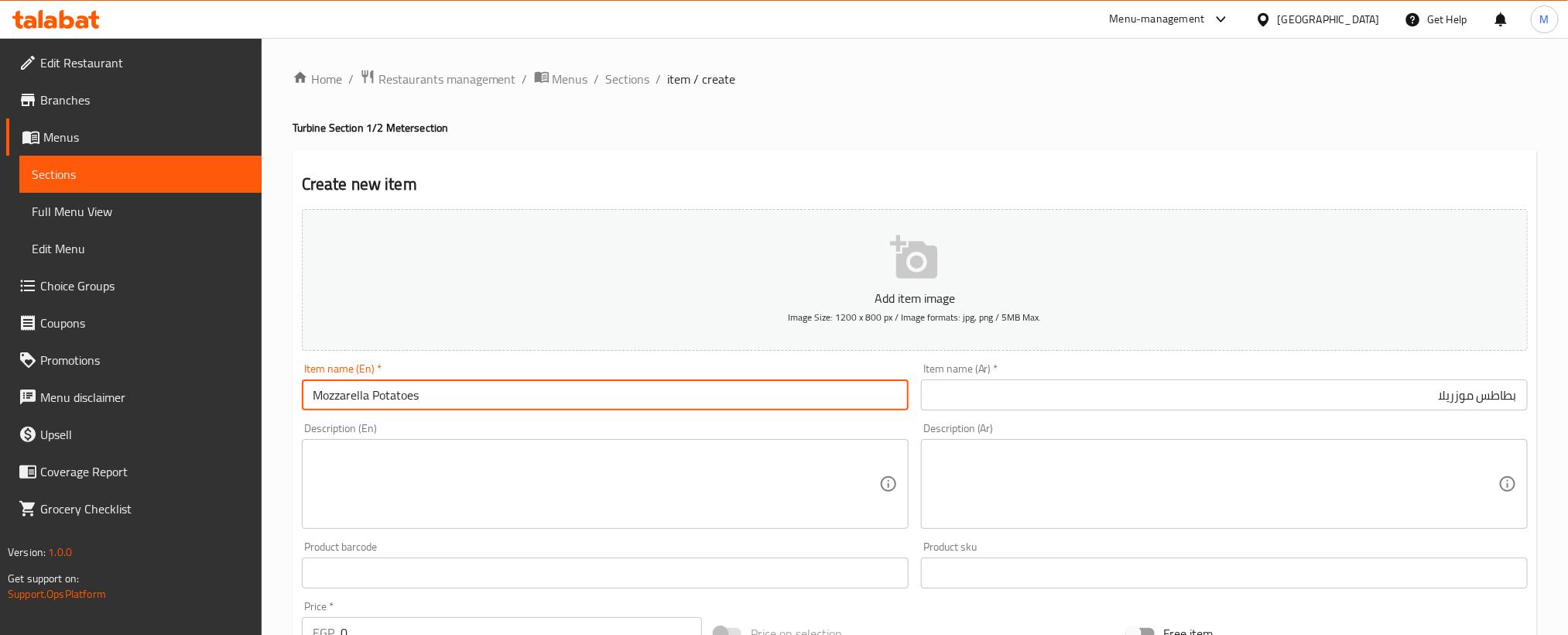
click at [574, 481] on textarea at bounding box center [596, 485] width 566 height 74
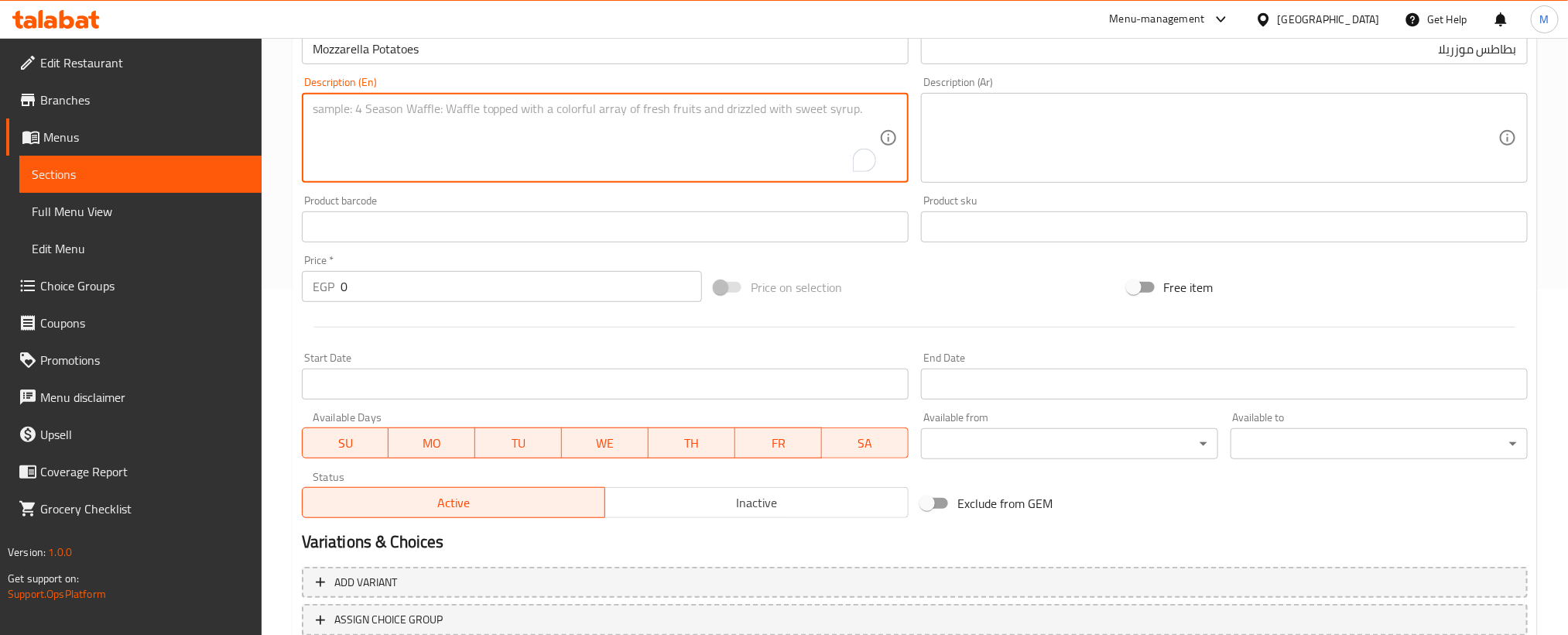
scroll to position [348, 0]
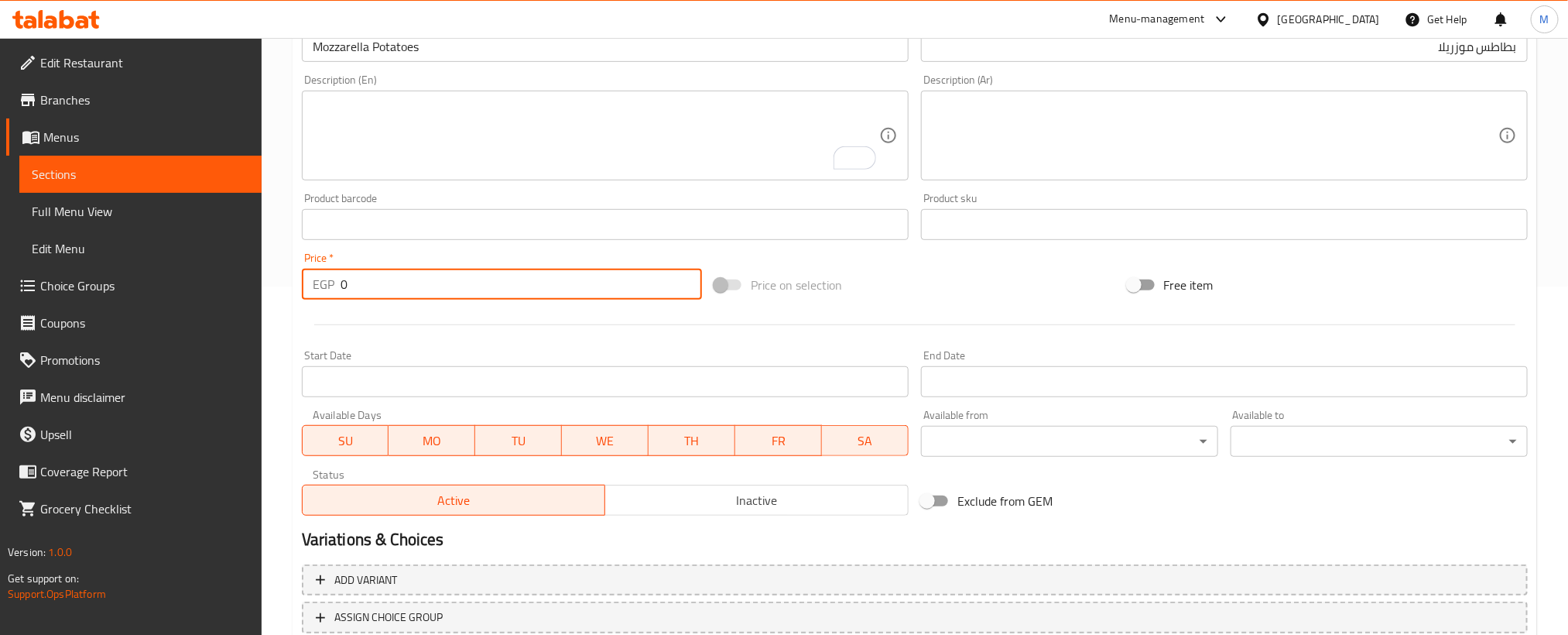
click at [528, 291] on input "0" at bounding box center [521, 284] width 361 height 31
paste input "6"
type input "60"
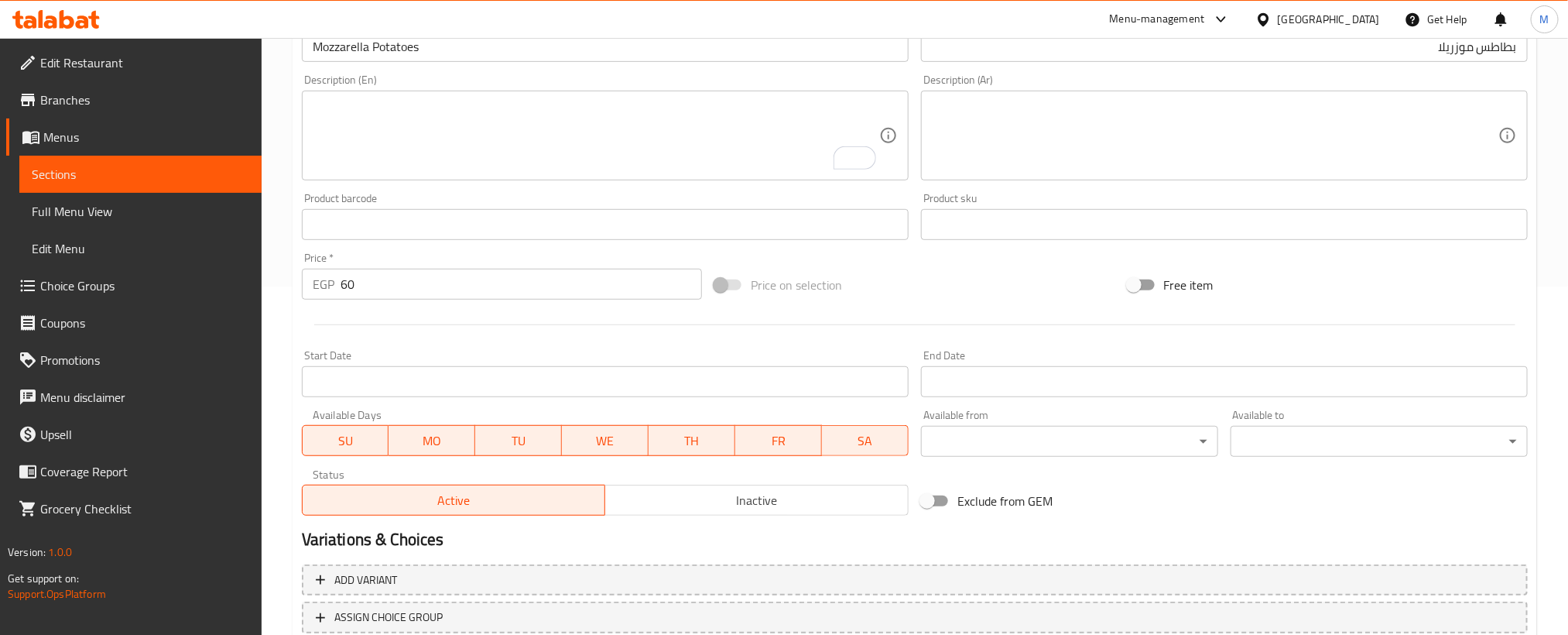
click at [521, 317] on div at bounding box center [914, 325] width 1238 height 38
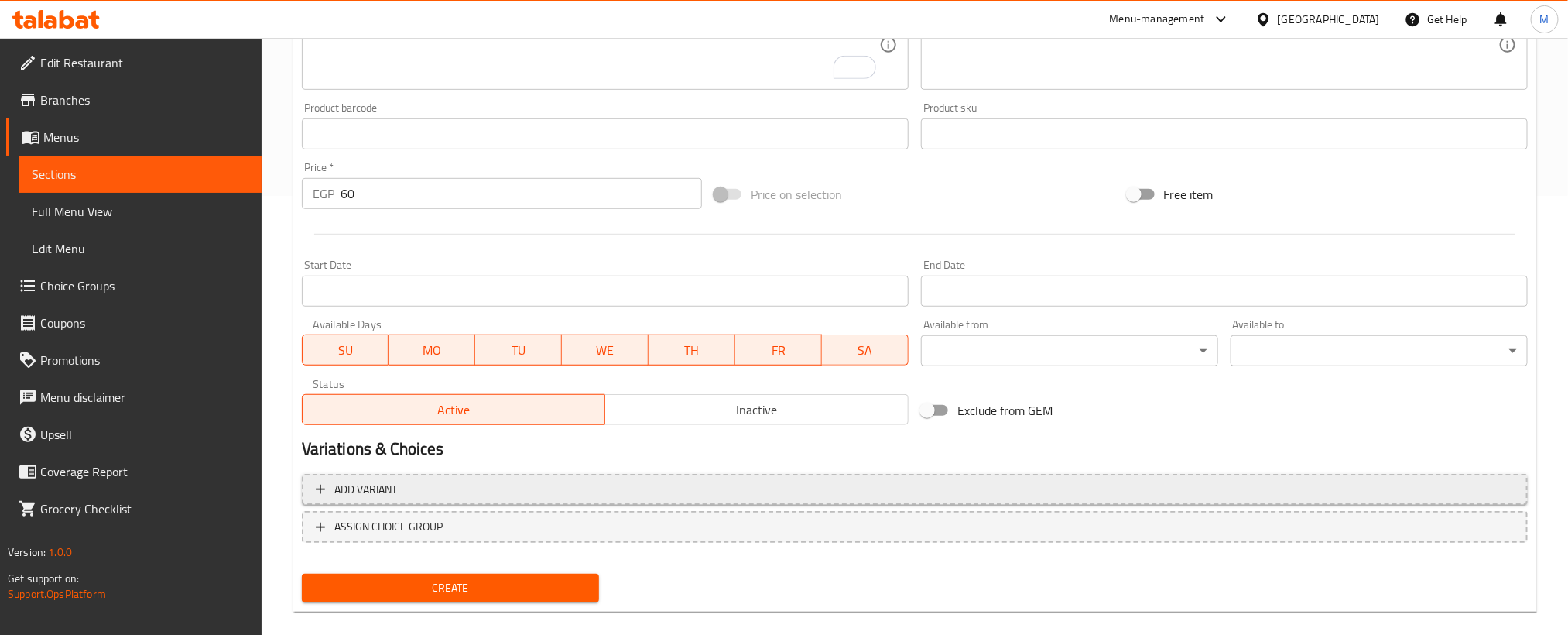
scroll to position [458, 0]
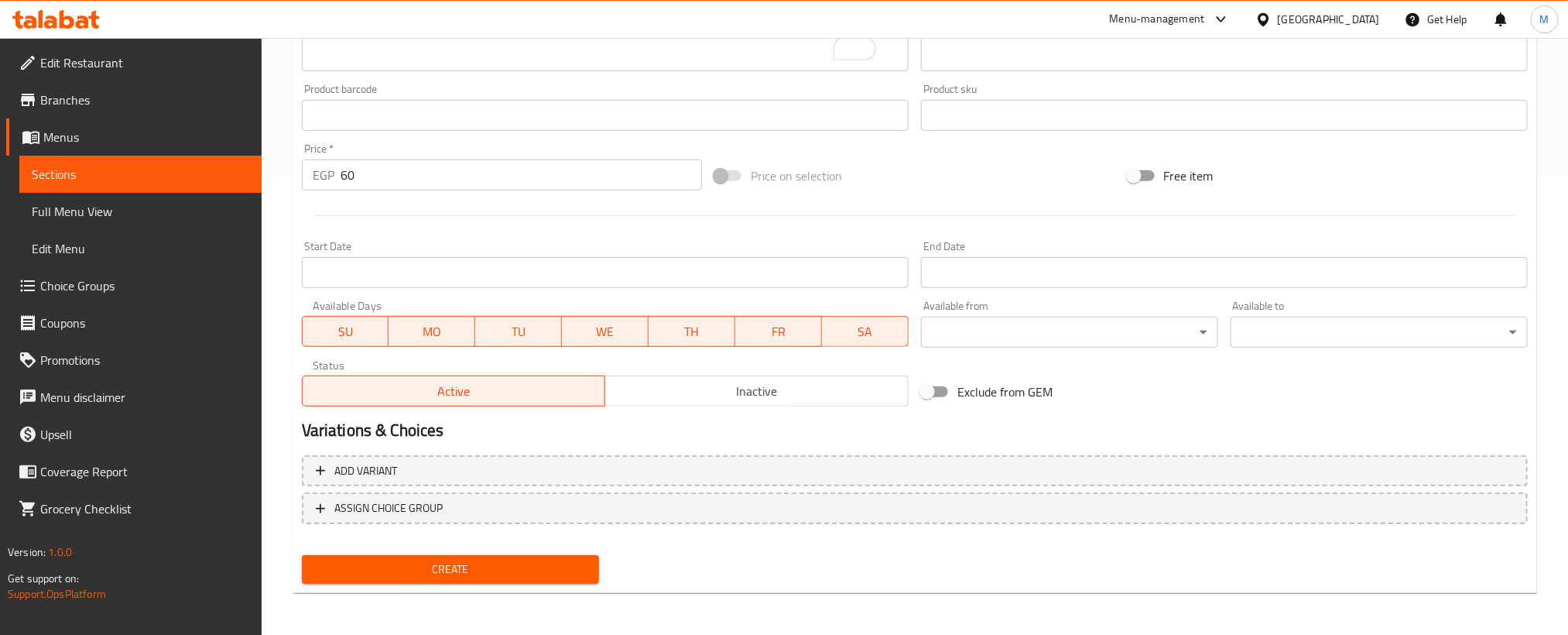
click at [509, 560] on span "Create" at bounding box center [450, 569] width 272 height 20
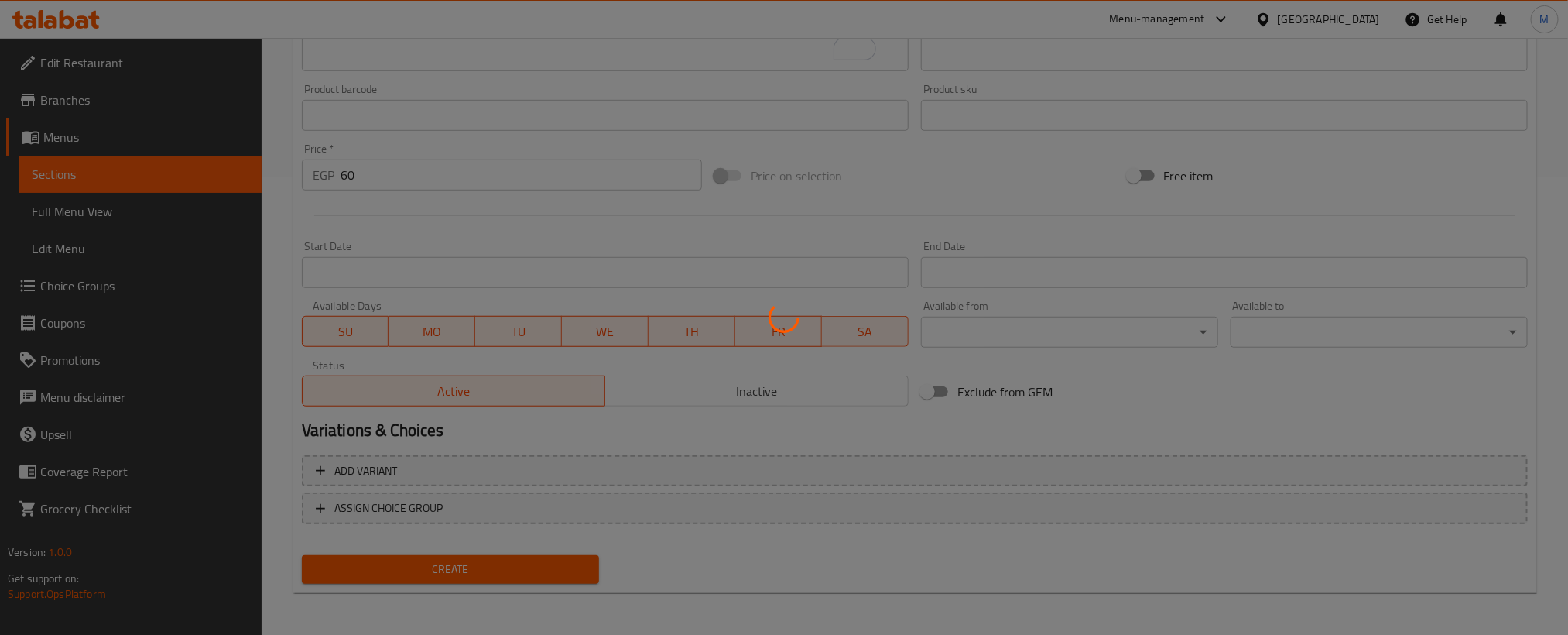
type input "0"
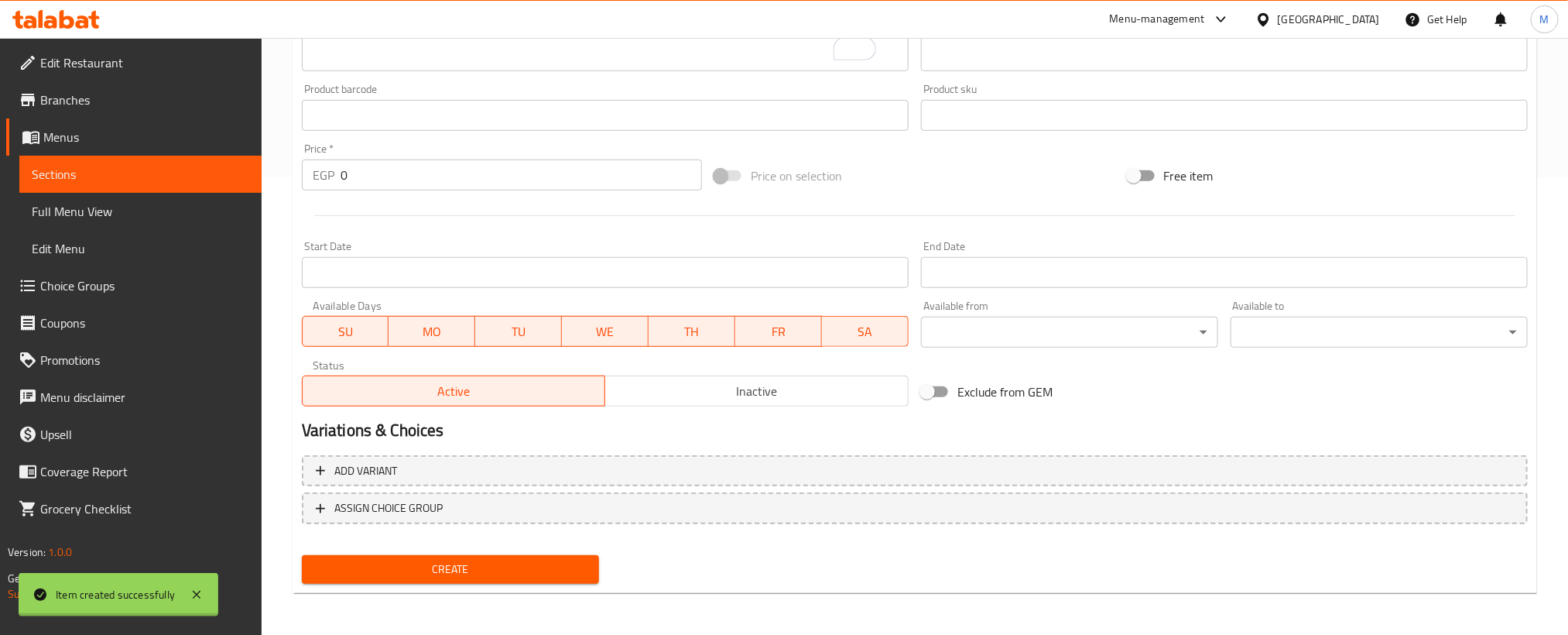
scroll to position [0, 0]
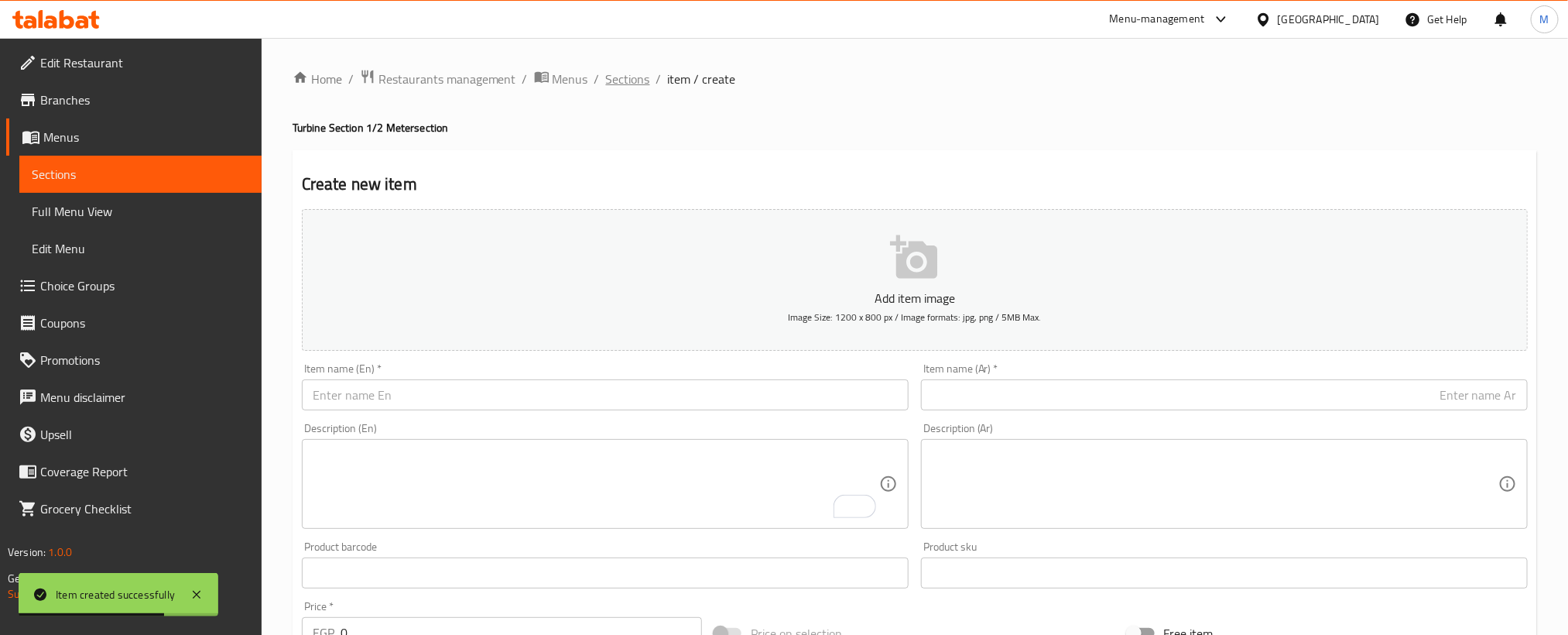
click at [614, 85] on span "Sections" at bounding box center [628, 78] width 44 height 19
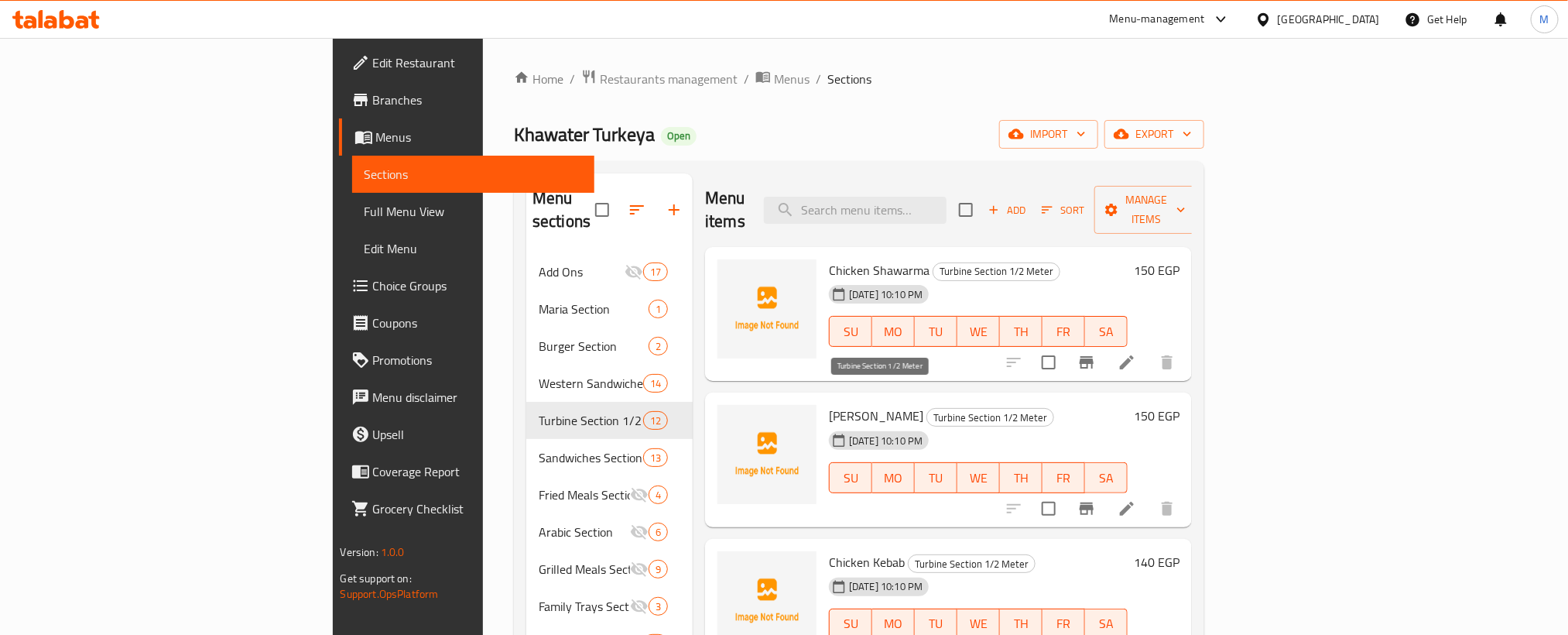
click at [927, 408] on span "Turbine Section 1/2 Meter" at bounding box center [990, 417] width 126 height 18
copy span "Turbine"
click at [1098, 259] on h6 "Chicken Shawarma Turbine Section 1/2 Meter" at bounding box center [978, 270] width 298 height 22
click at [1134, 355] on icon at bounding box center [1127, 362] width 13 height 13
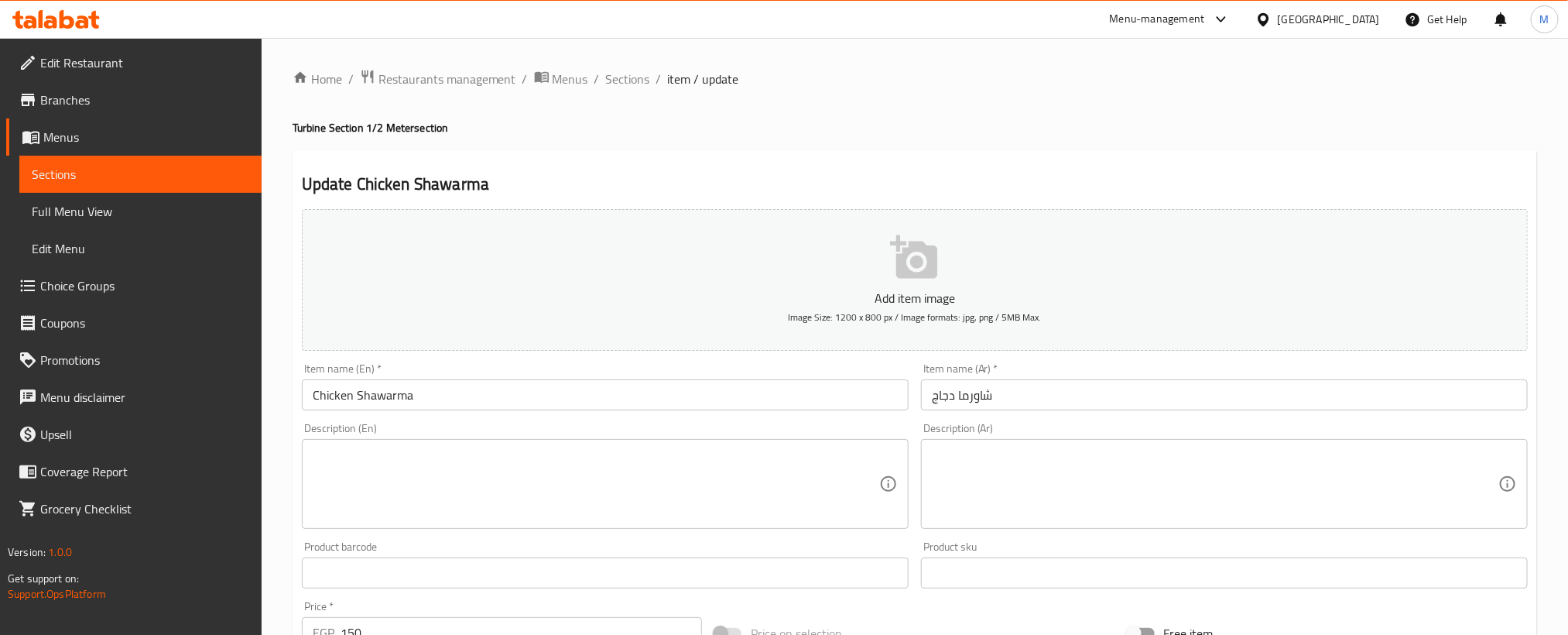
click at [625, 405] on input "Chicken Shawarma" at bounding box center [605, 395] width 607 height 31
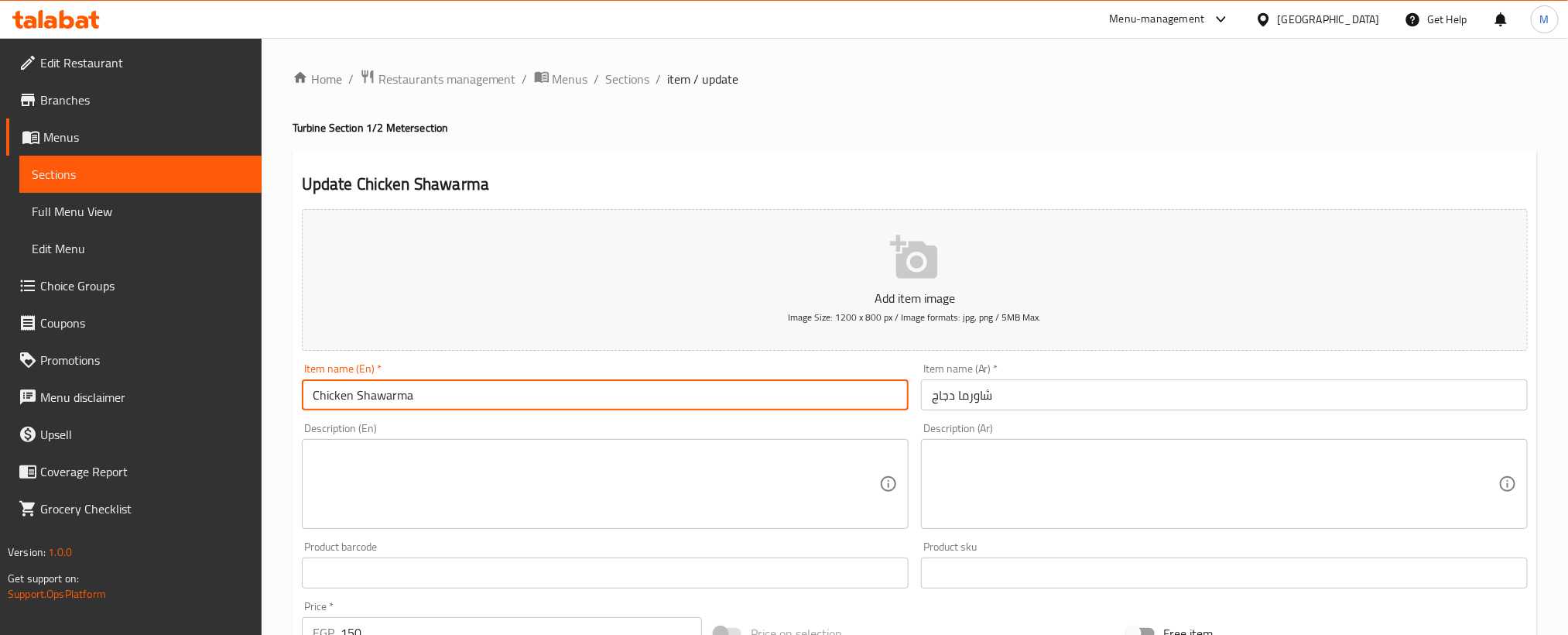
paste input "Turbine"
type input "Chicken Shawarma Turbine"
click at [1253, 398] on input "شاورما دجاج" at bounding box center [1224, 395] width 607 height 31
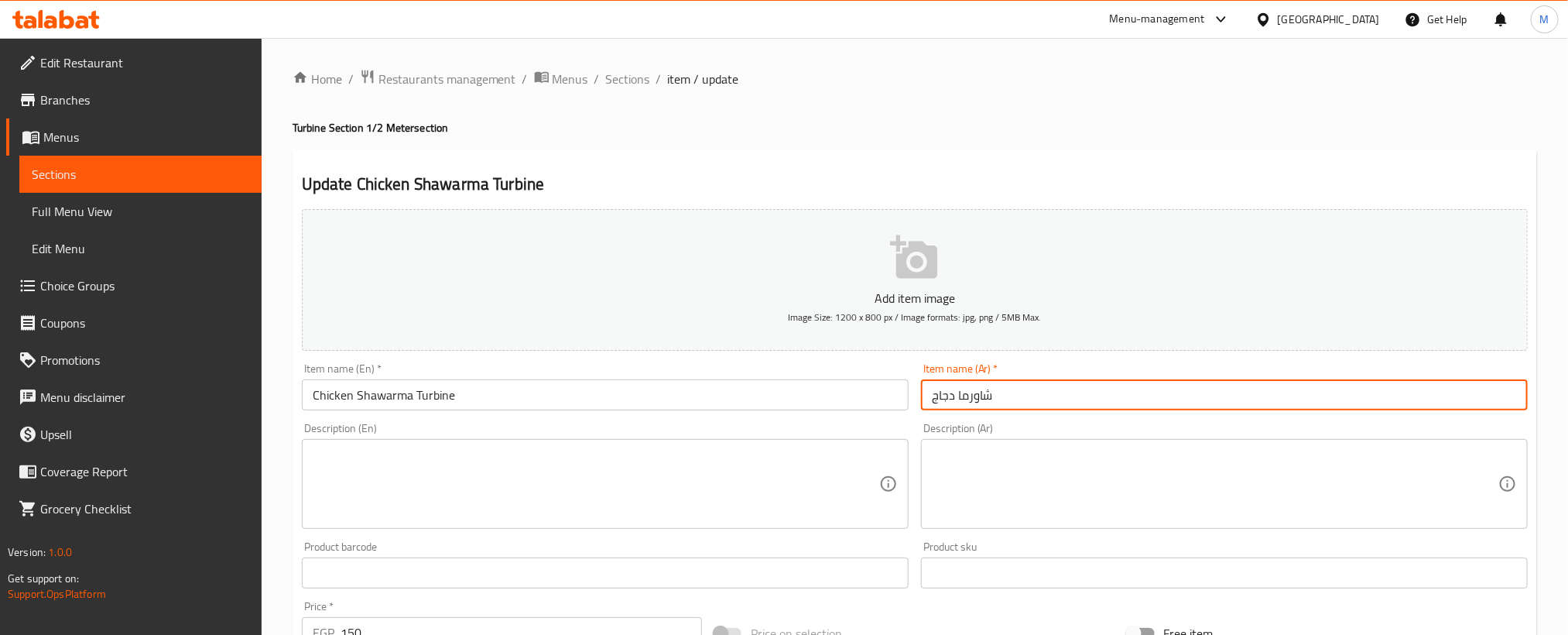
paste input "التوربينى"
type input "شاورما دجاج التوربينى"
click at [1269, 130] on h4 "Turbine Section 1/2 Meter section" at bounding box center [914, 127] width 1244 height 15
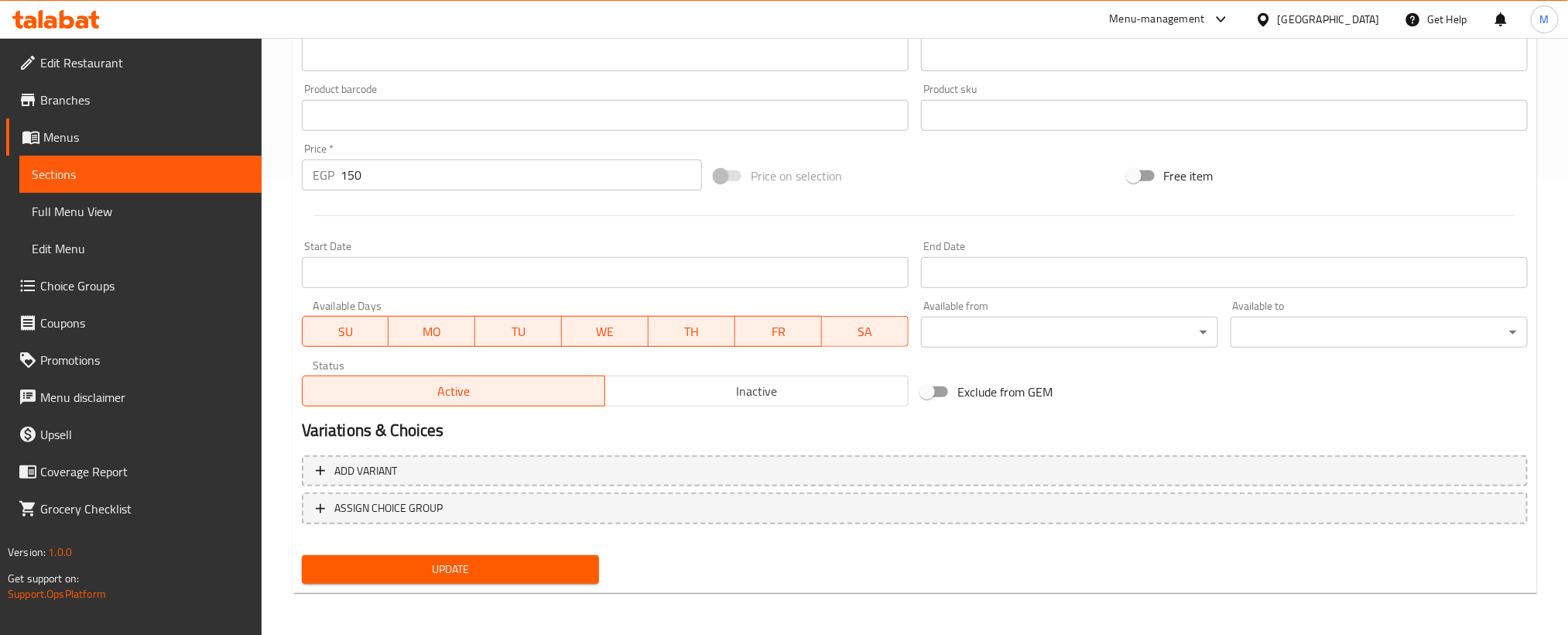
click at [486, 571] on span "Update" at bounding box center [450, 569] width 272 height 20
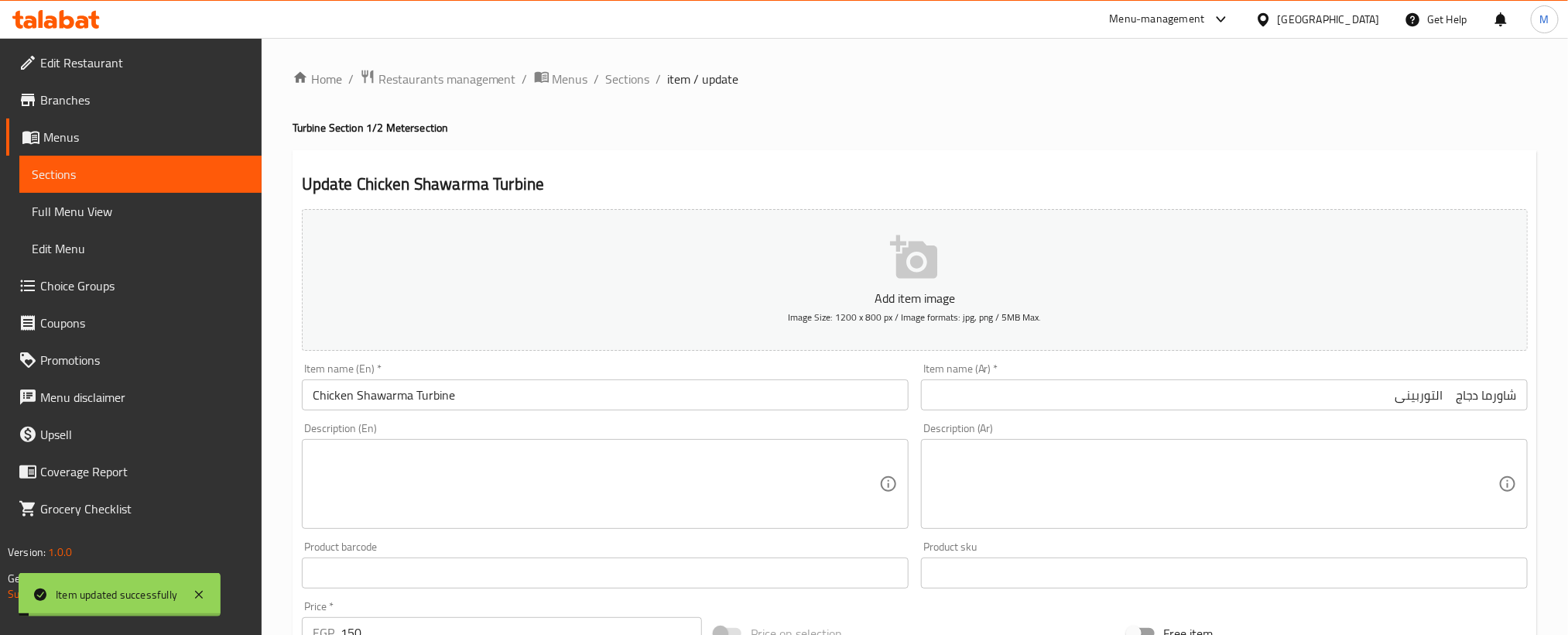
drag, startPoint x: 609, startPoint y: 86, endPoint x: 625, endPoint y: 107, distance: 26.4
click at [609, 86] on span "Sections" at bounding box center [628, 78] width 44 height 19
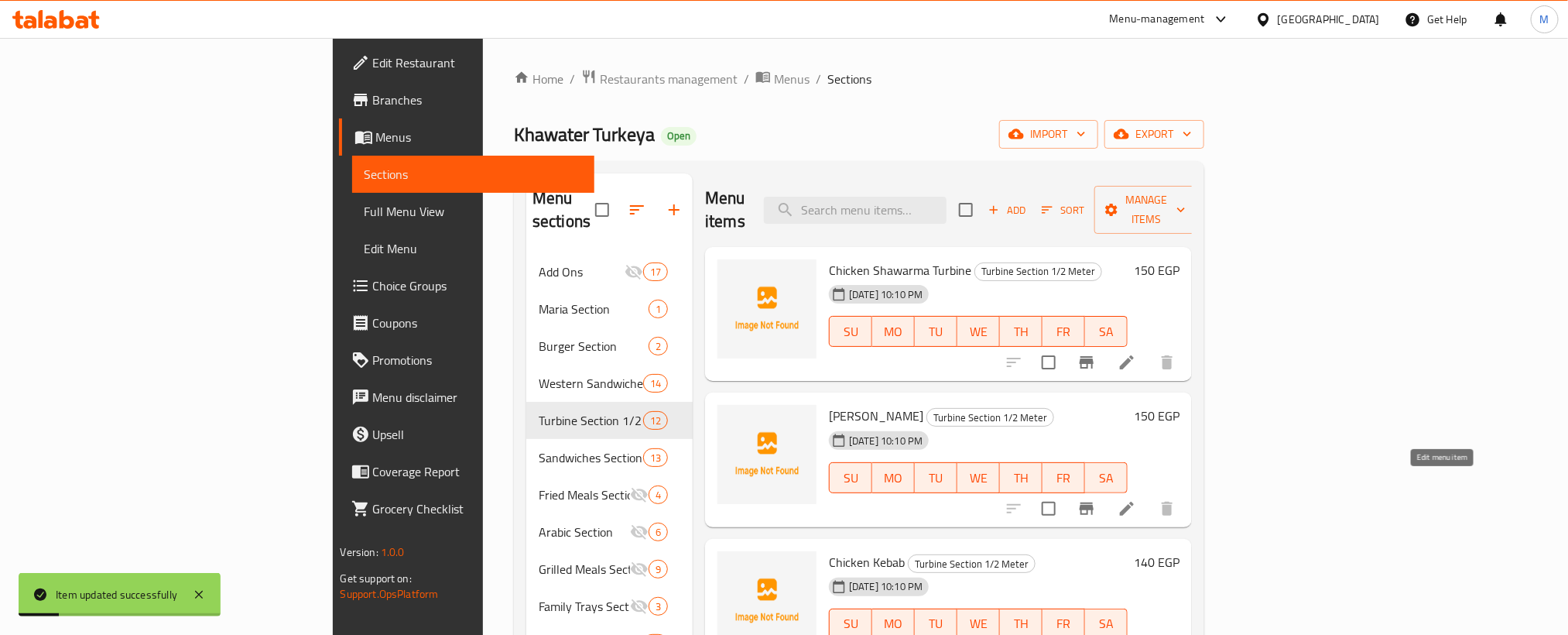
click at [1136, 499] on icon at bounding box center [1127, 508] width 19 height 19
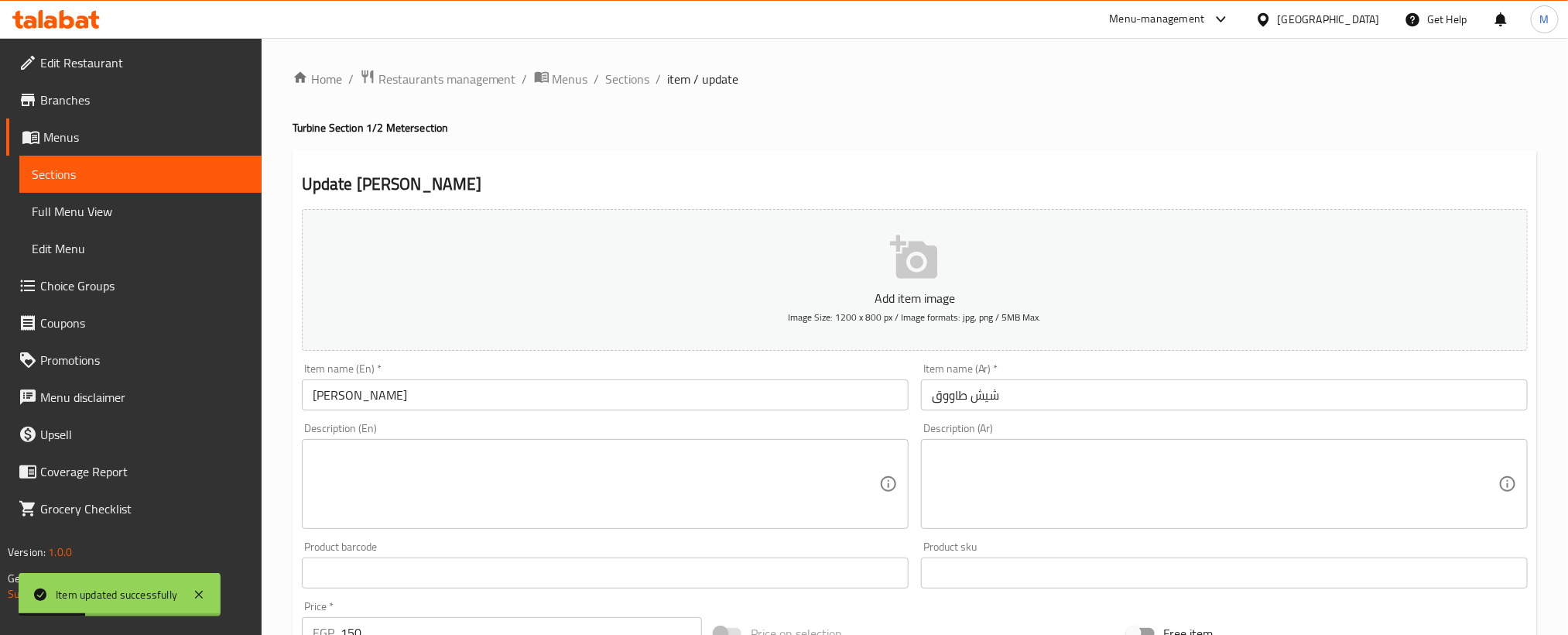
click at [1137, 396] on input "شيش طاووق" at bounding box center [1224, 395] width 607 height 31
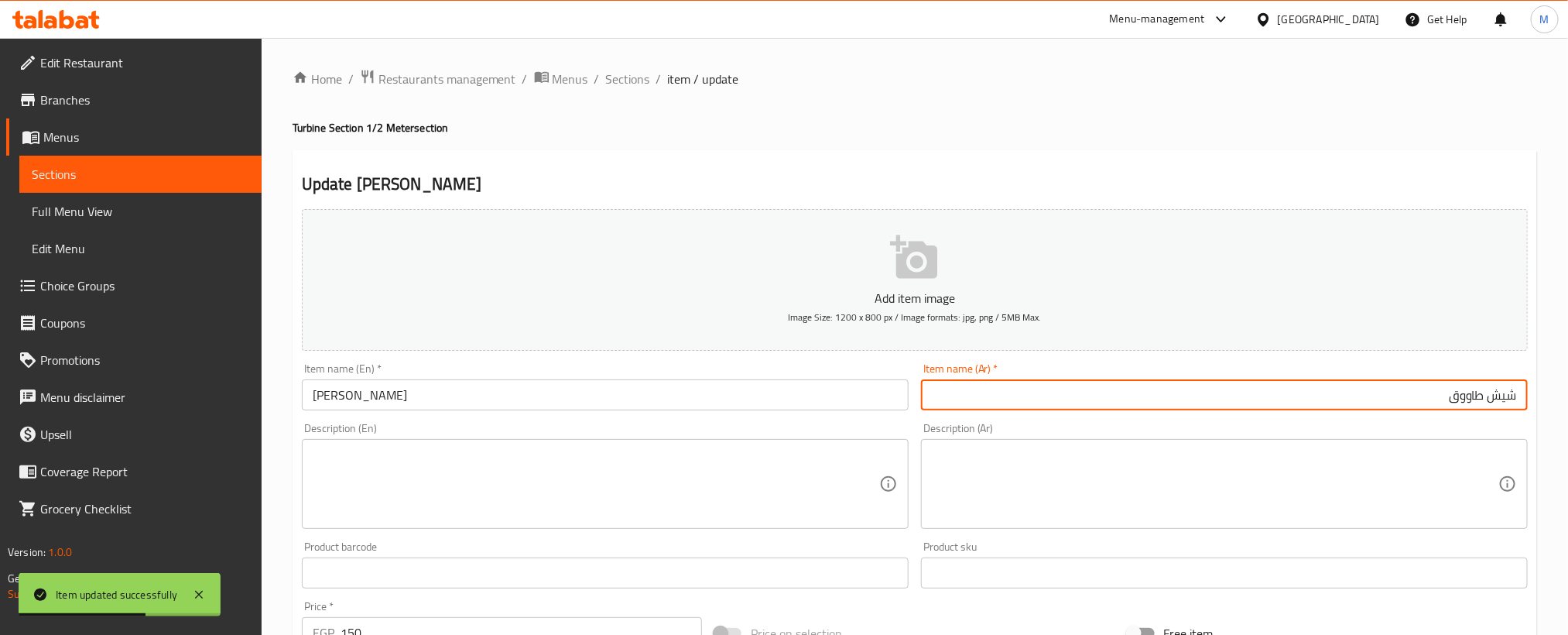
paste input "التوربينى"
type input "شيش طاووق التوربينى"
click at [502, 388] on input "[PERSON_NAME]" at bounding box center [605, 395] width 607 height 31
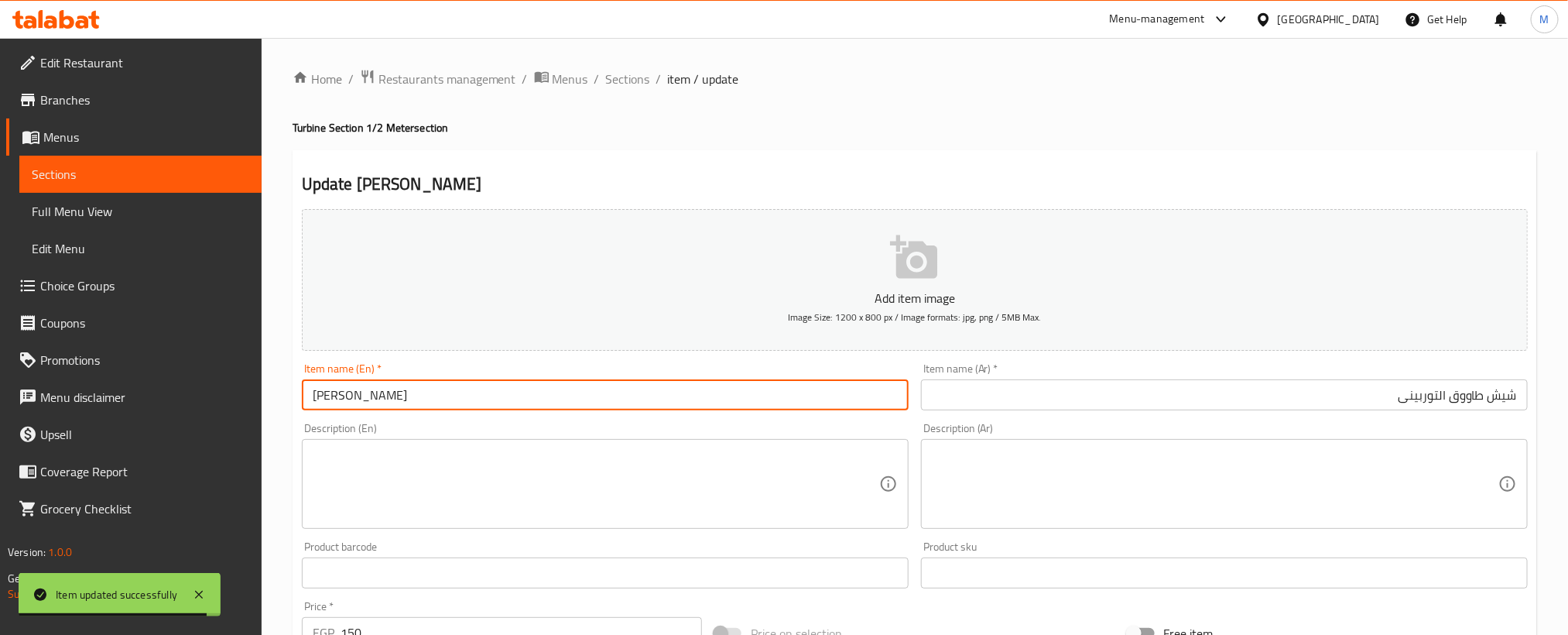
paste input "Turbine"
type input "Shish Tawook Turbine"
click at [836, 160] on div "Update Shish Tawook Turbine Add item image Image Size: 1200 x 800 px / Image fo…" at bounding box center [914, 601] width 1244 height 901
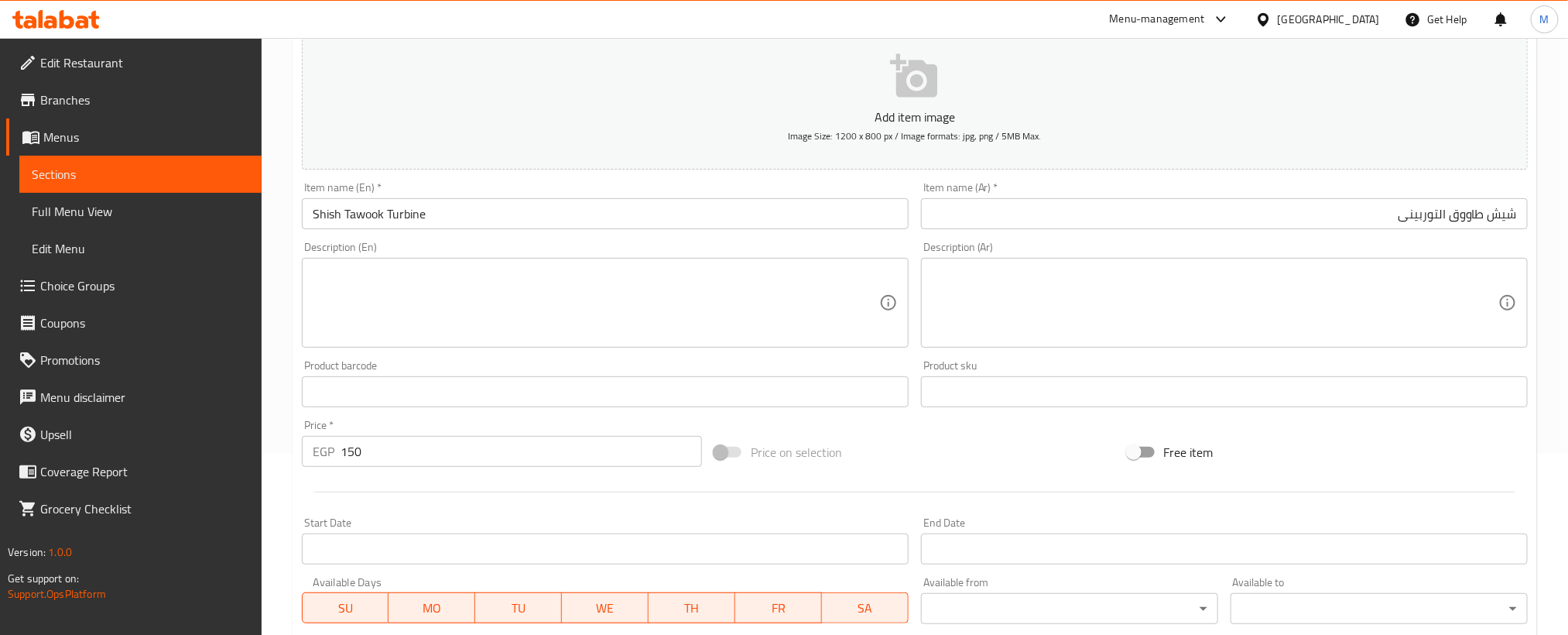
scroll to position [458, 0]
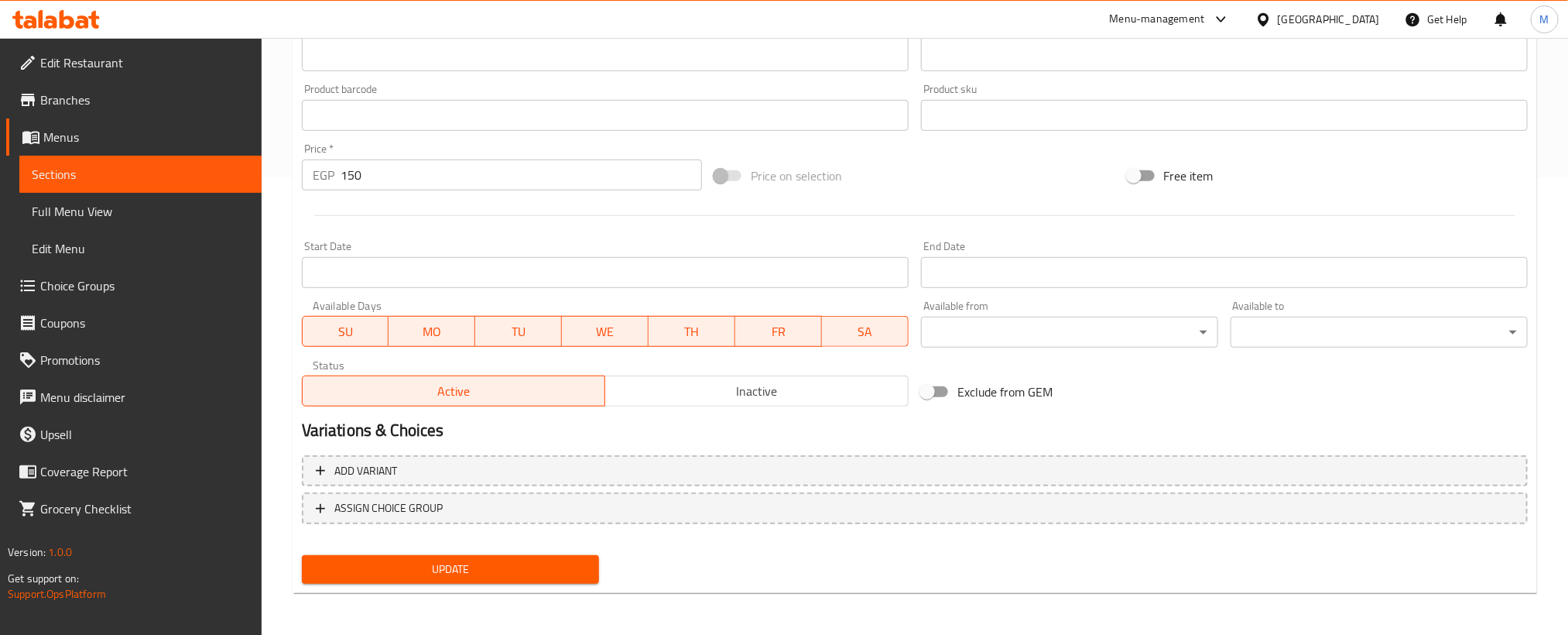
click at [503, 553] on div "Update" at bounding box center [450, 569] width 309 height 41
click at [509, 568] on span "Update" at bounding box center [450, 569] width 272 height 20
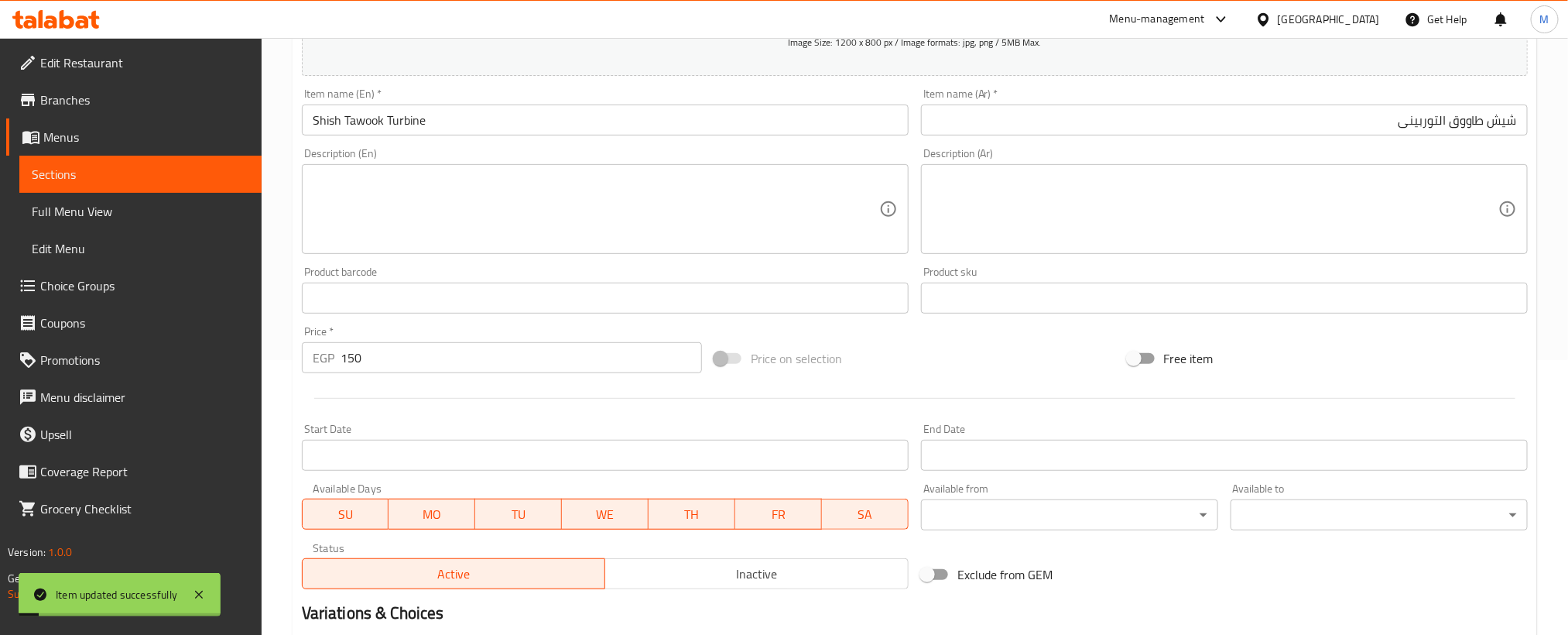
scroll to position [0, 0]
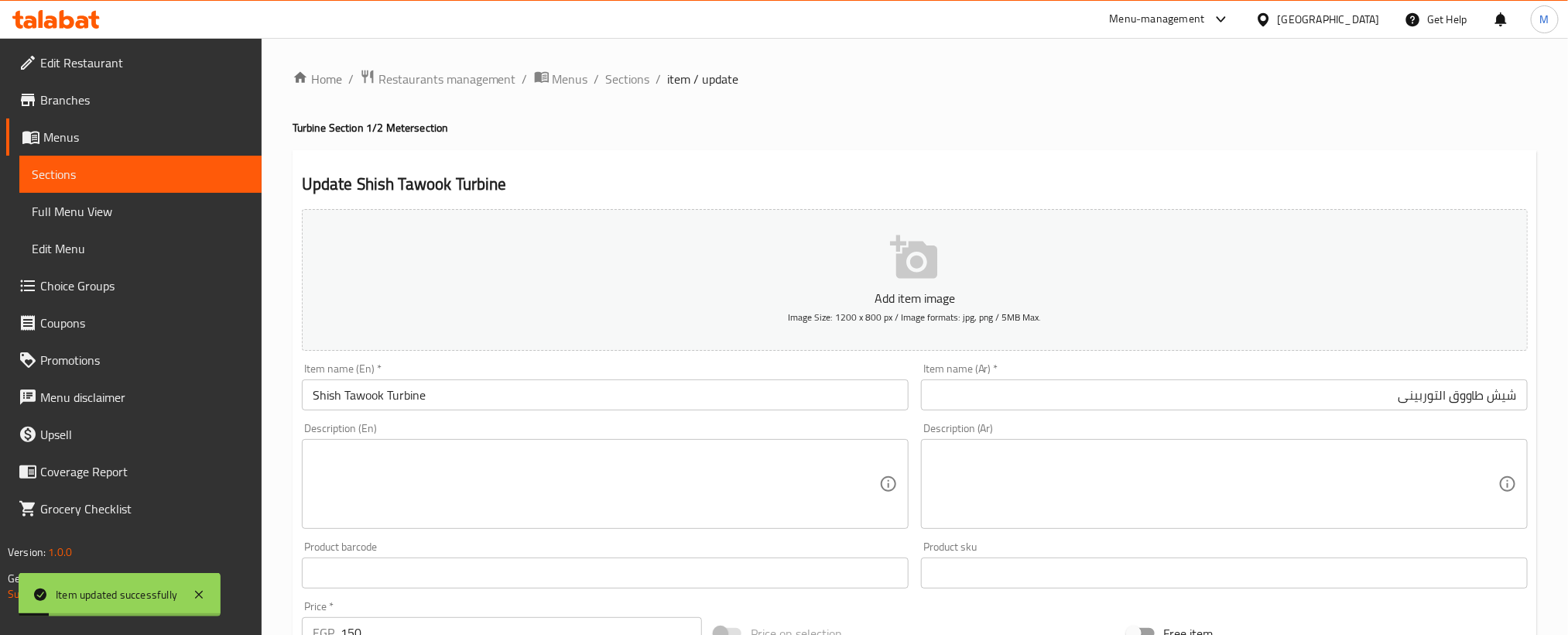
drag, startPoint x: 625, startPoint y: 82, endPoint x: 635, endPoint y: 96, distance: 17.2
click at [625, 82] on span "Sections" at bounding box center [628, 78] width 44 height 19
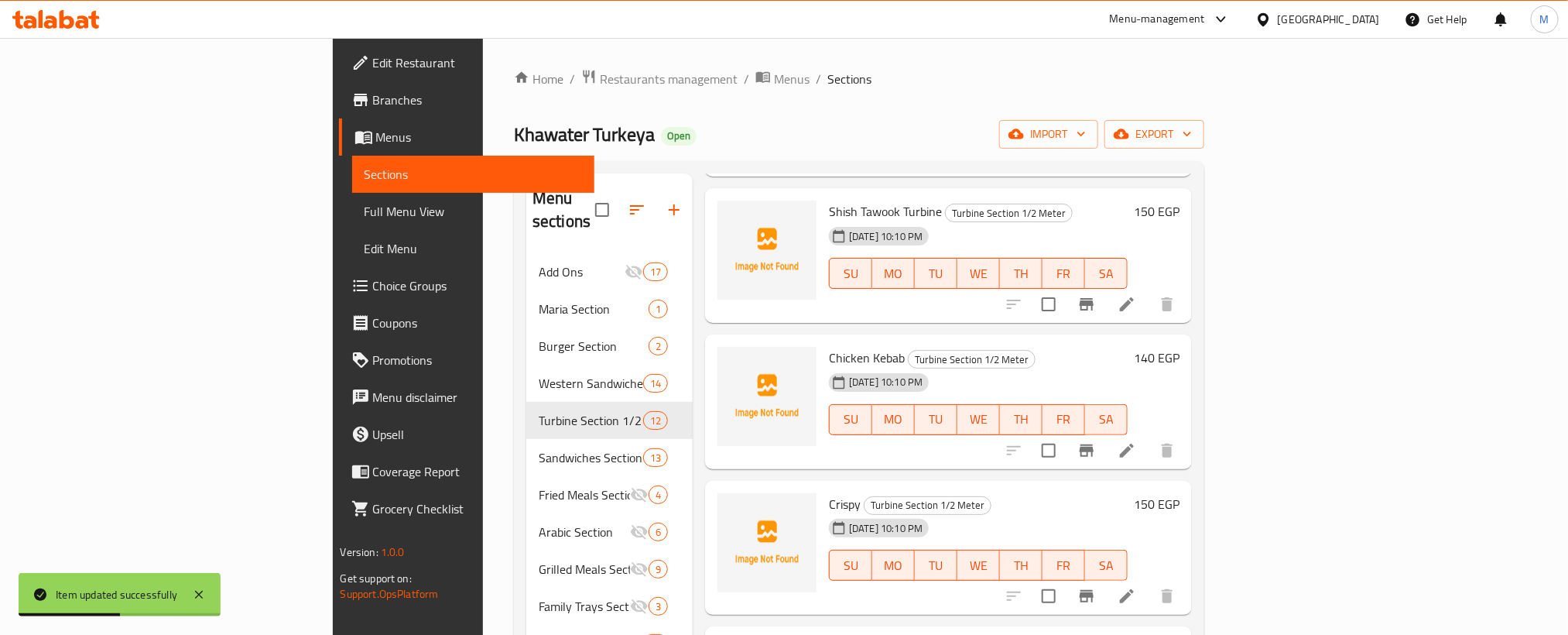
scroll to position [232, 0]
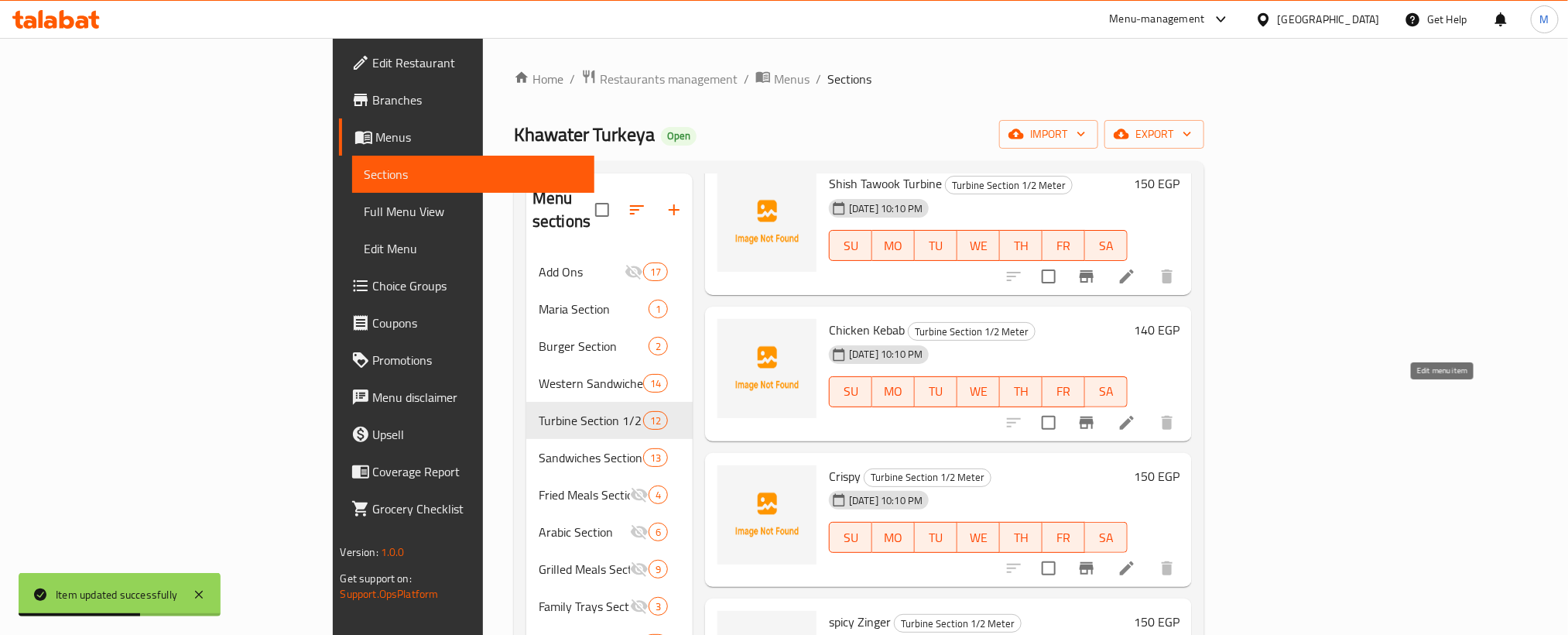
click at [1136, 414] on icon at bounding box center [1127, 423] width 19 height 19
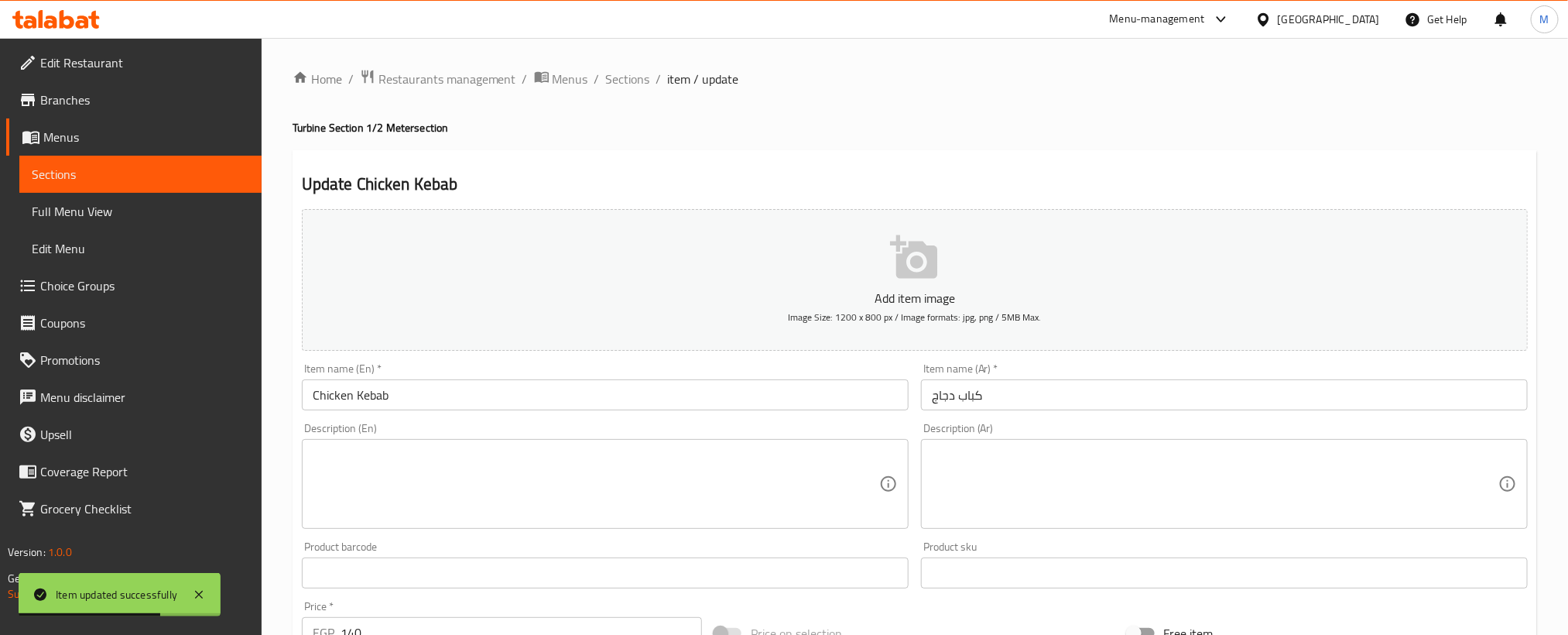
click at [650, 402] on input "Chicken Kebab" at bounding box center [605, 395] width 607 height 31
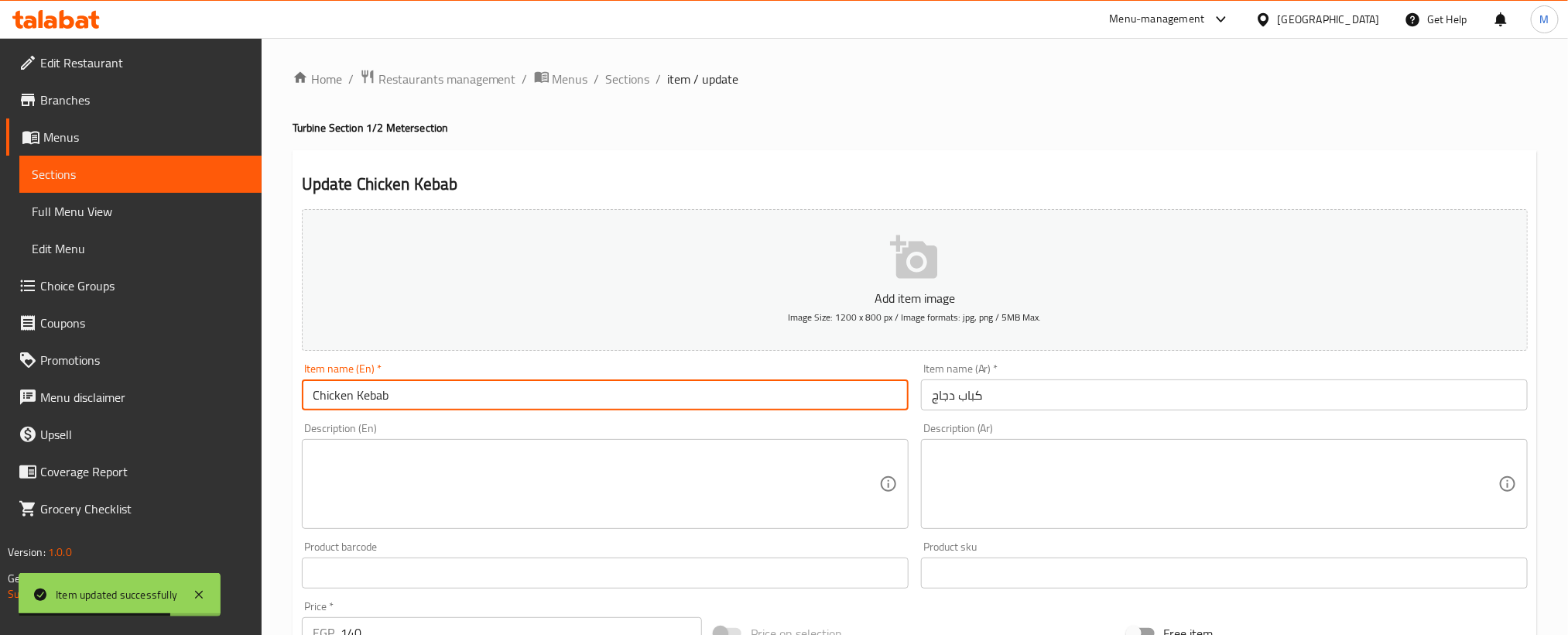
paste input "Turbine"
type input "Chicken Kebab Turbine"
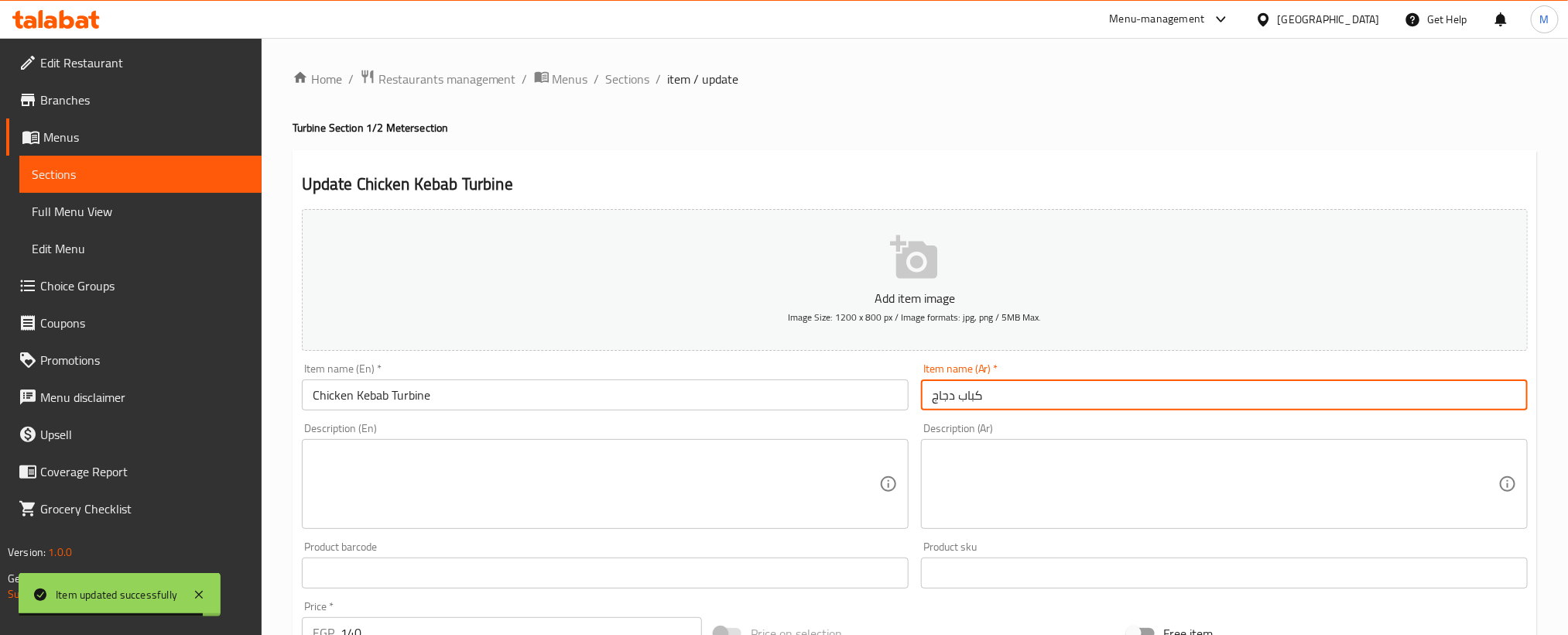
click at [1276, 405] on input "كباب دجاج" at bounding box center [1224, 395] width 607 height 31
paste
type input "كباب دجاج التوربينى"
click at [827, 101] on div "Home / Restaurants management / Menus / Sections / item / update Turbine Sectio…" at bounding box center [914, 566] width 1244 height 994
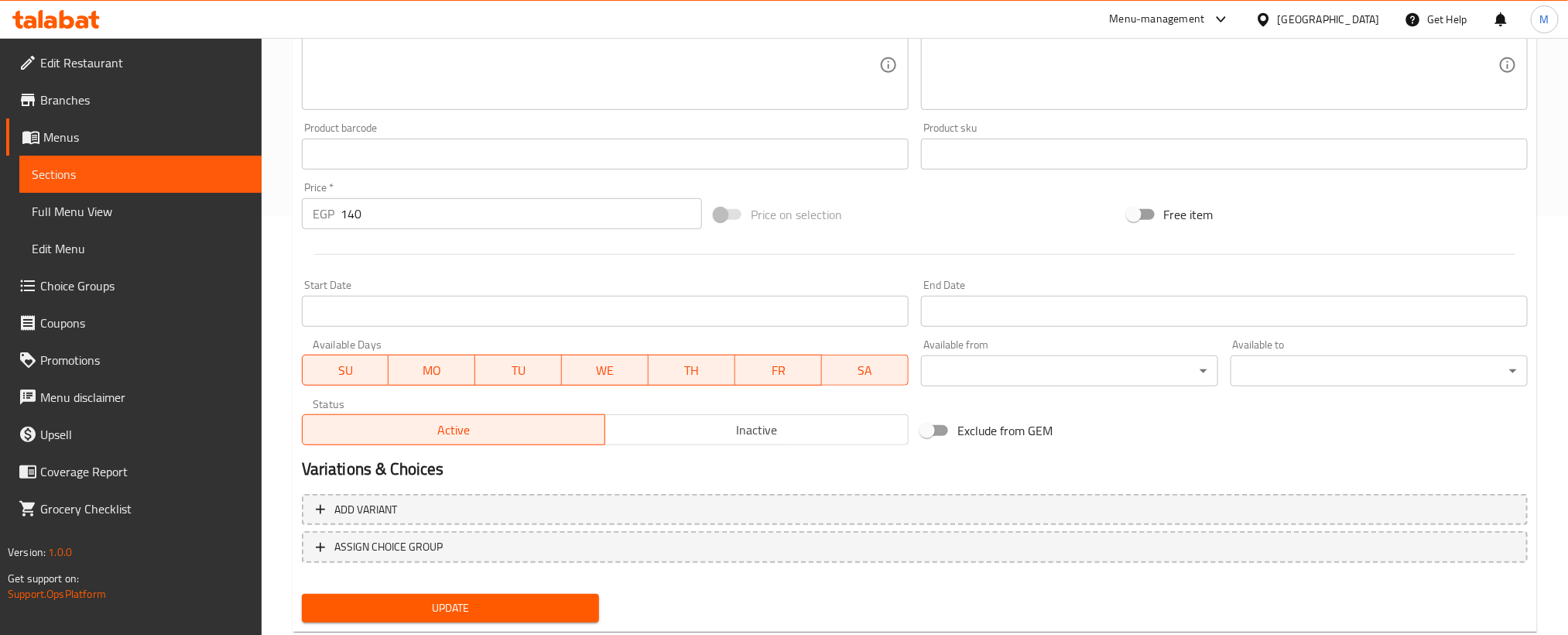
scroll to position [458, 0]
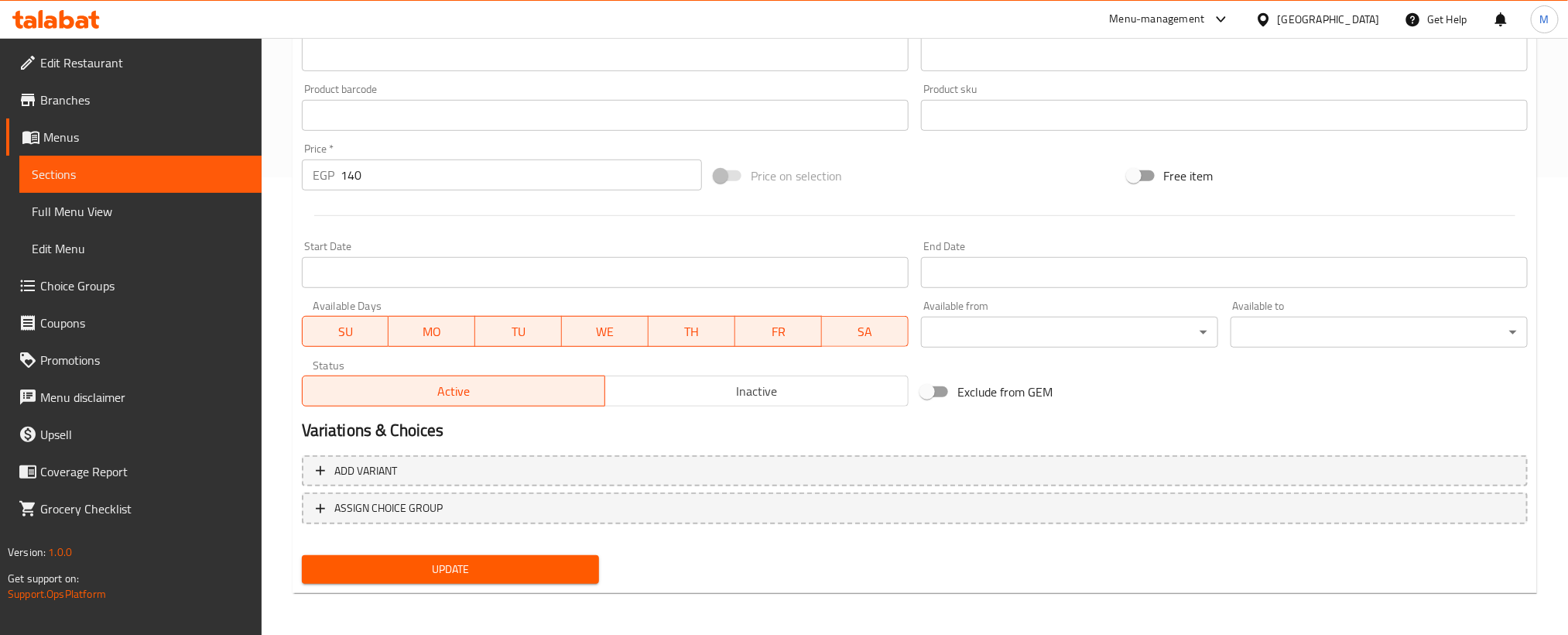
click at [532, 572] on span "Update" at bounding box center [450, 569] width 272 height 20
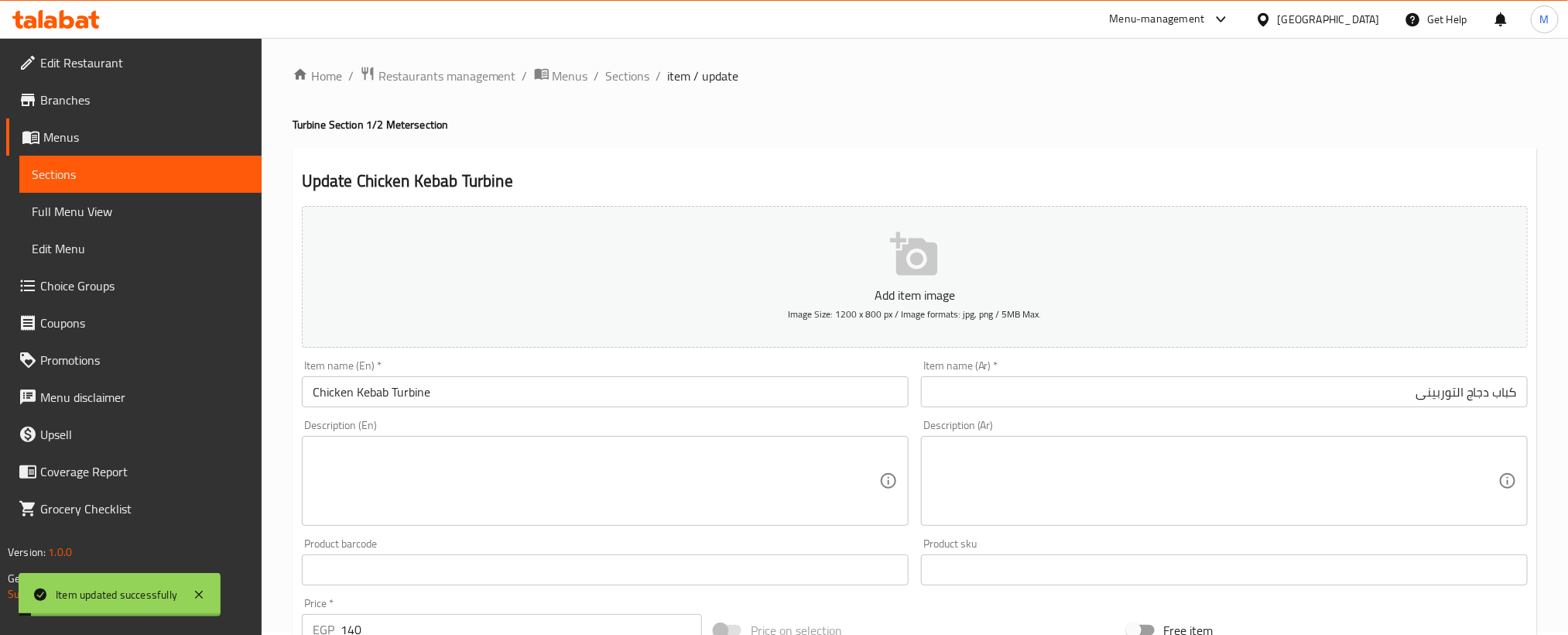
scroll to position [0, 0]
click at [641, 88] on span "Sections" at bounding box center [628, 78] width 44 height 19
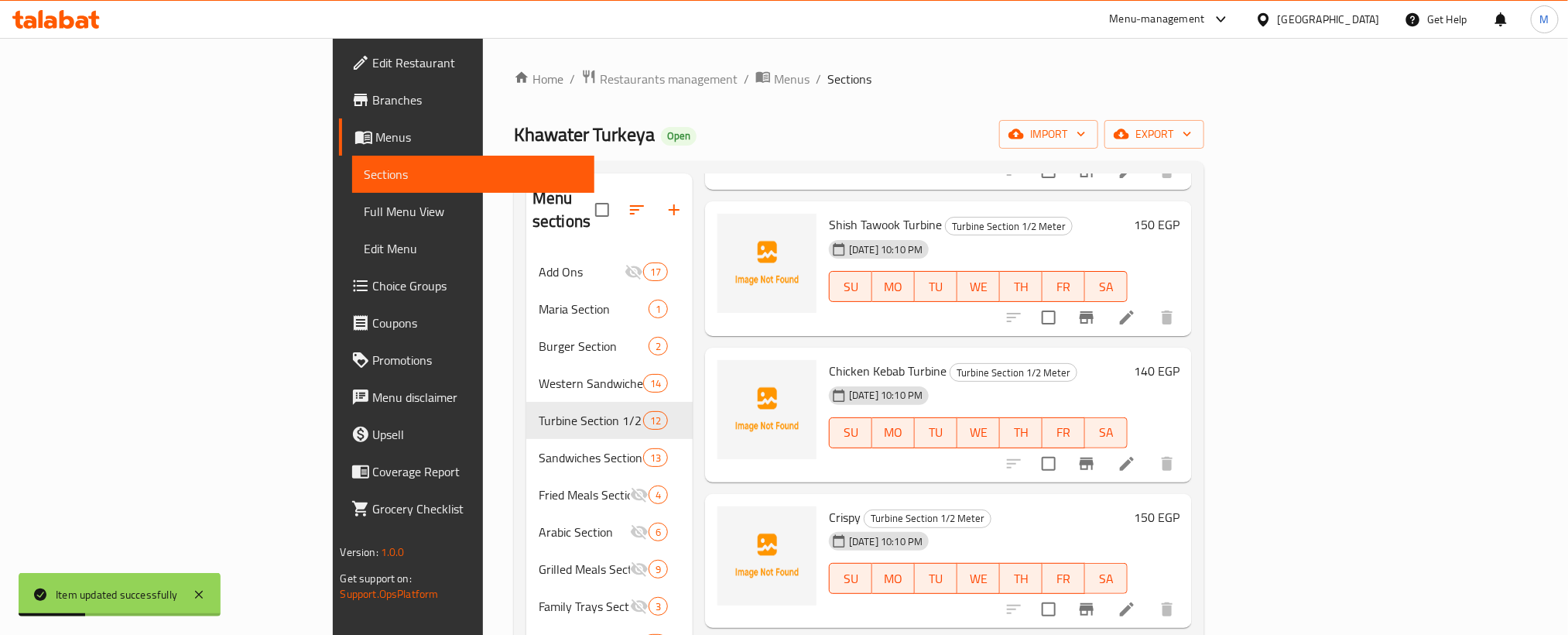
scroll to position [232, 0]
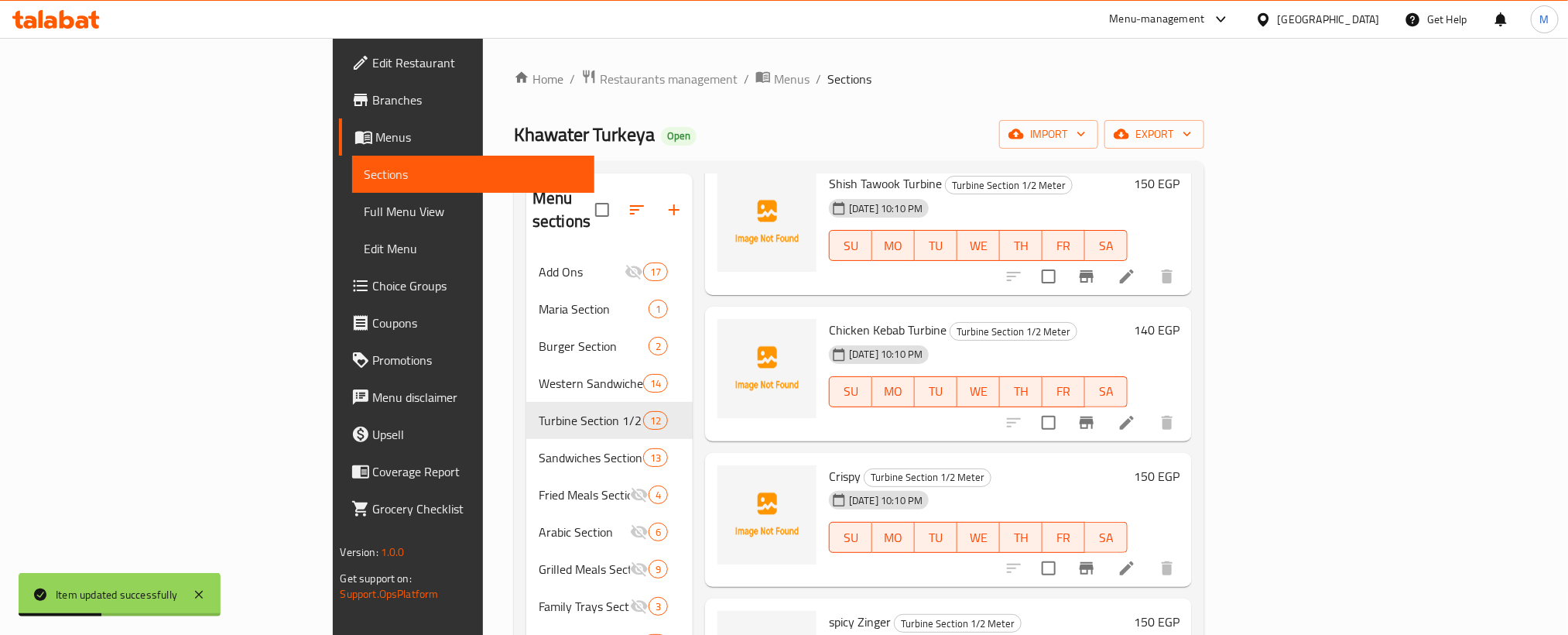
click at [1134, 561] on icon at bounding box center [1127, 568] width 13 height 13
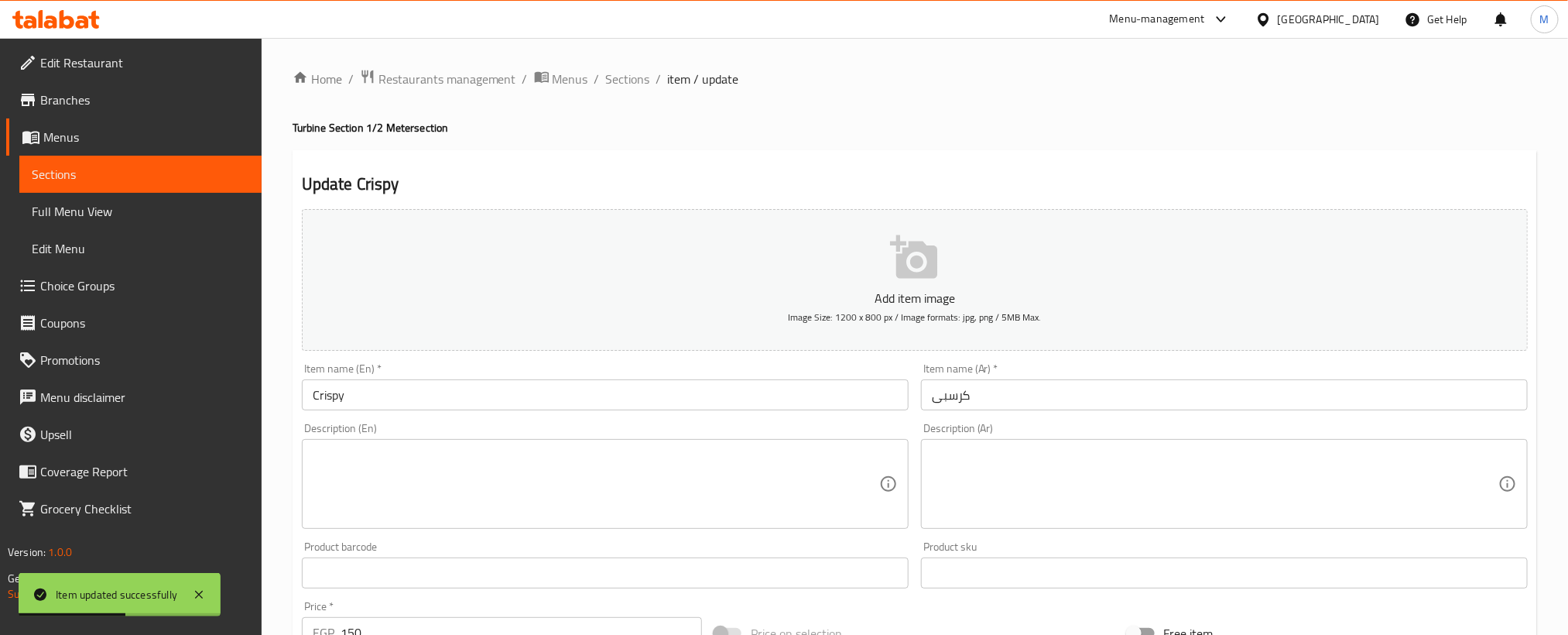
click at [1291, 403] on input "كرسبى" at bounding box center [1224, 395] width 607 height 31
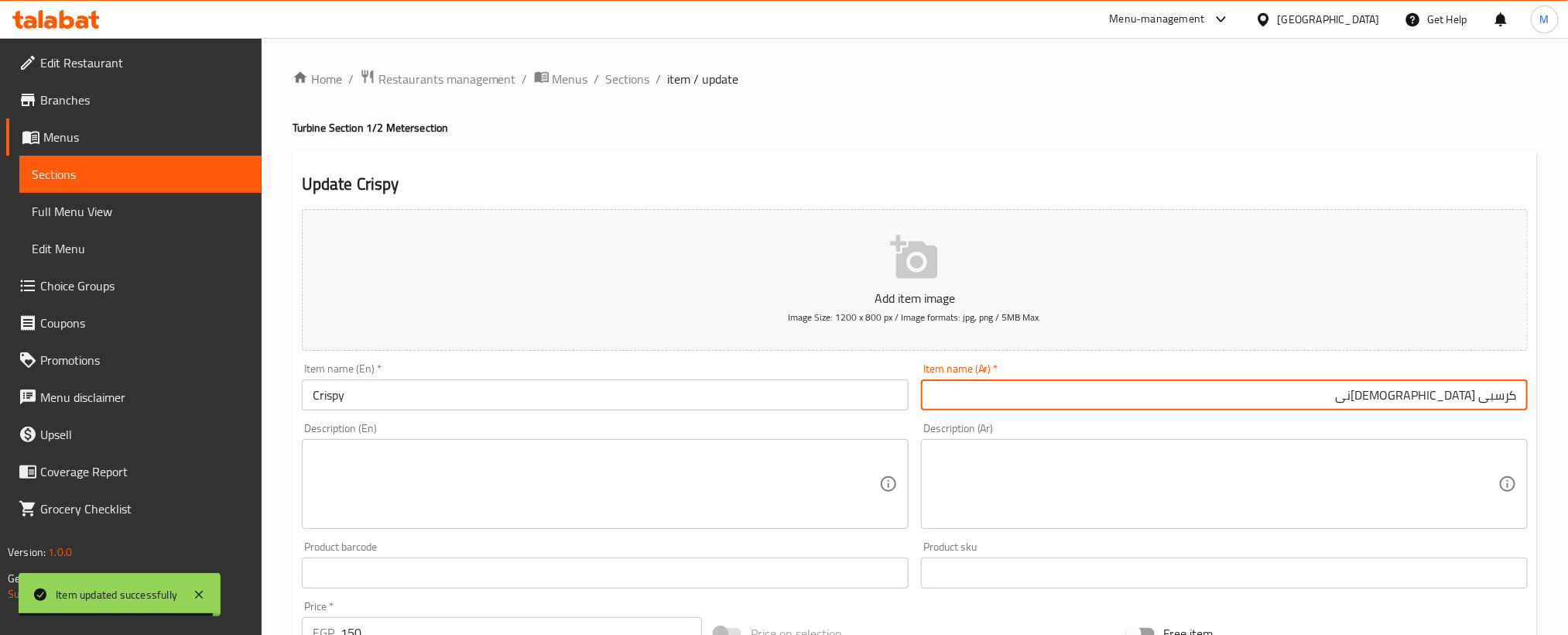
type input "كرسبى التوربينى"
click at [556, 399] on input "Crispy" at bounding box center [605, 395] width 607 height 31
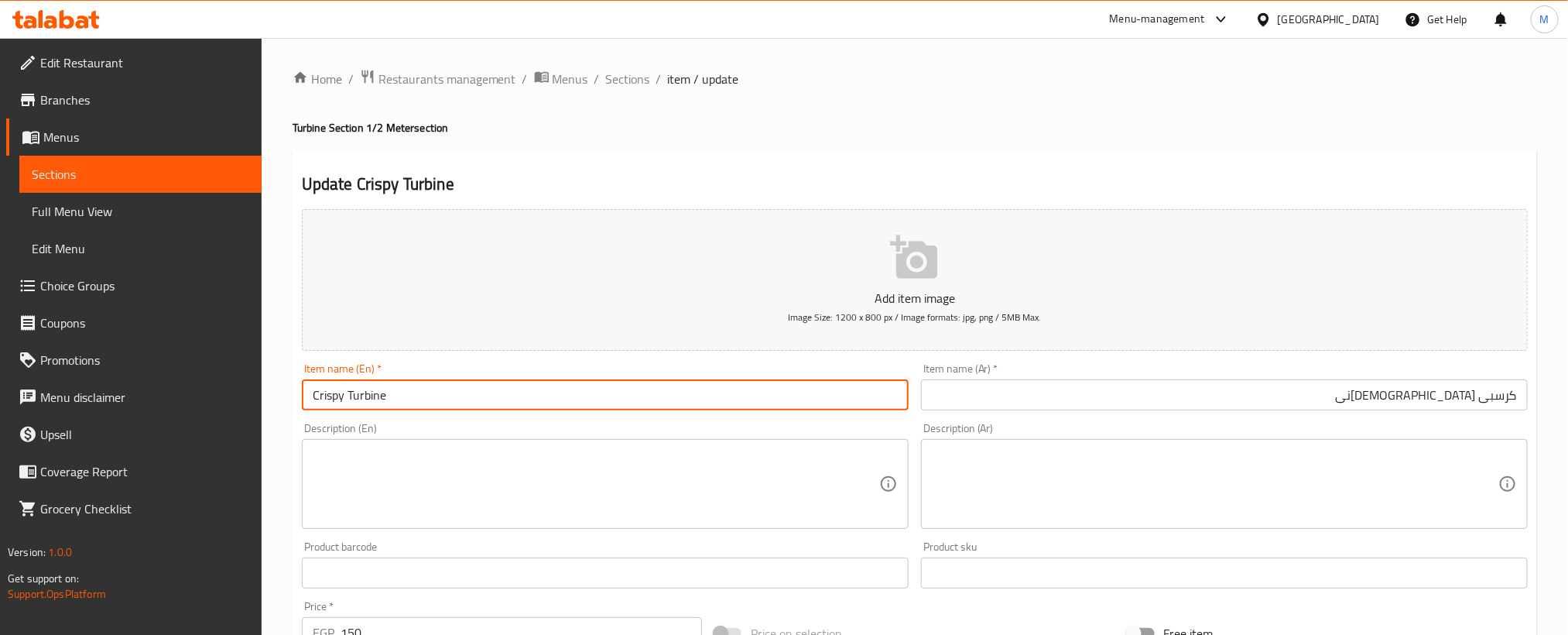
type input "Crispy Turbine"
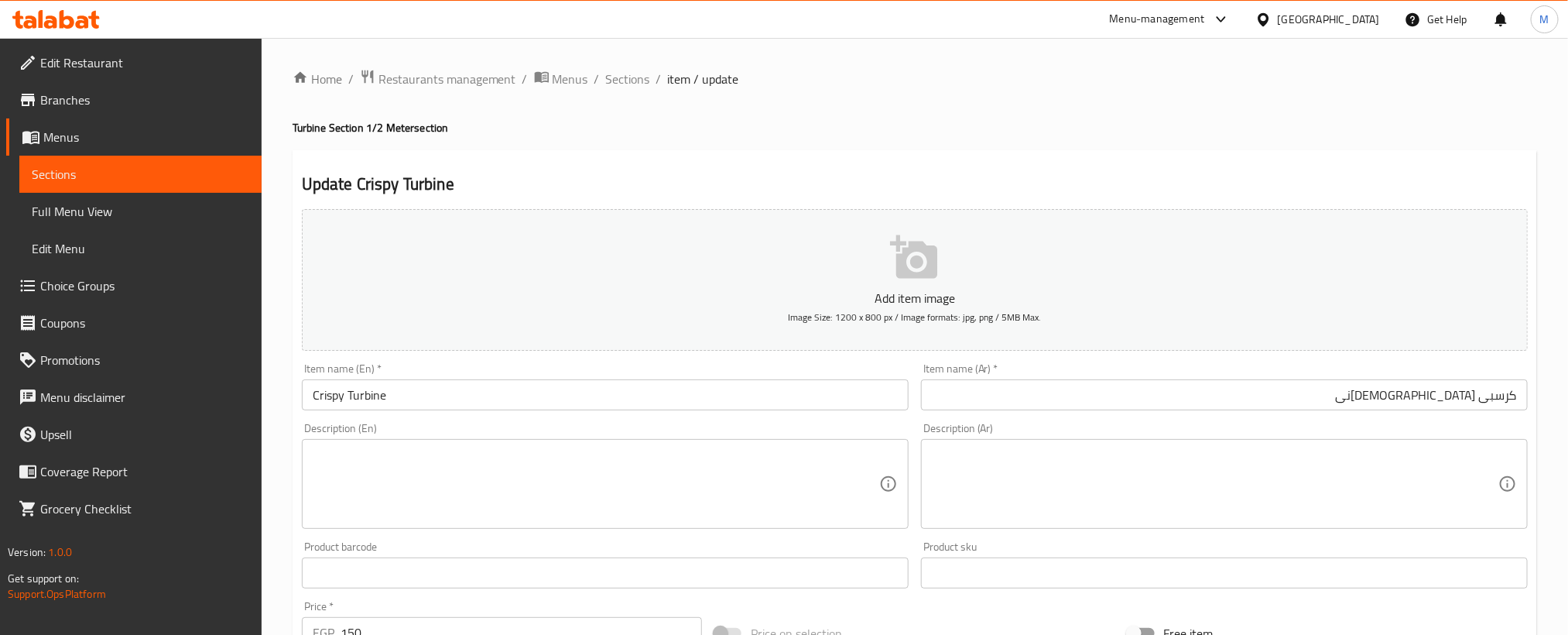
click at [906, 75] on ol "Home / Restaurants management / Menus / Sections / item / update" at bounding box center [914, 79] width 1244 height 20
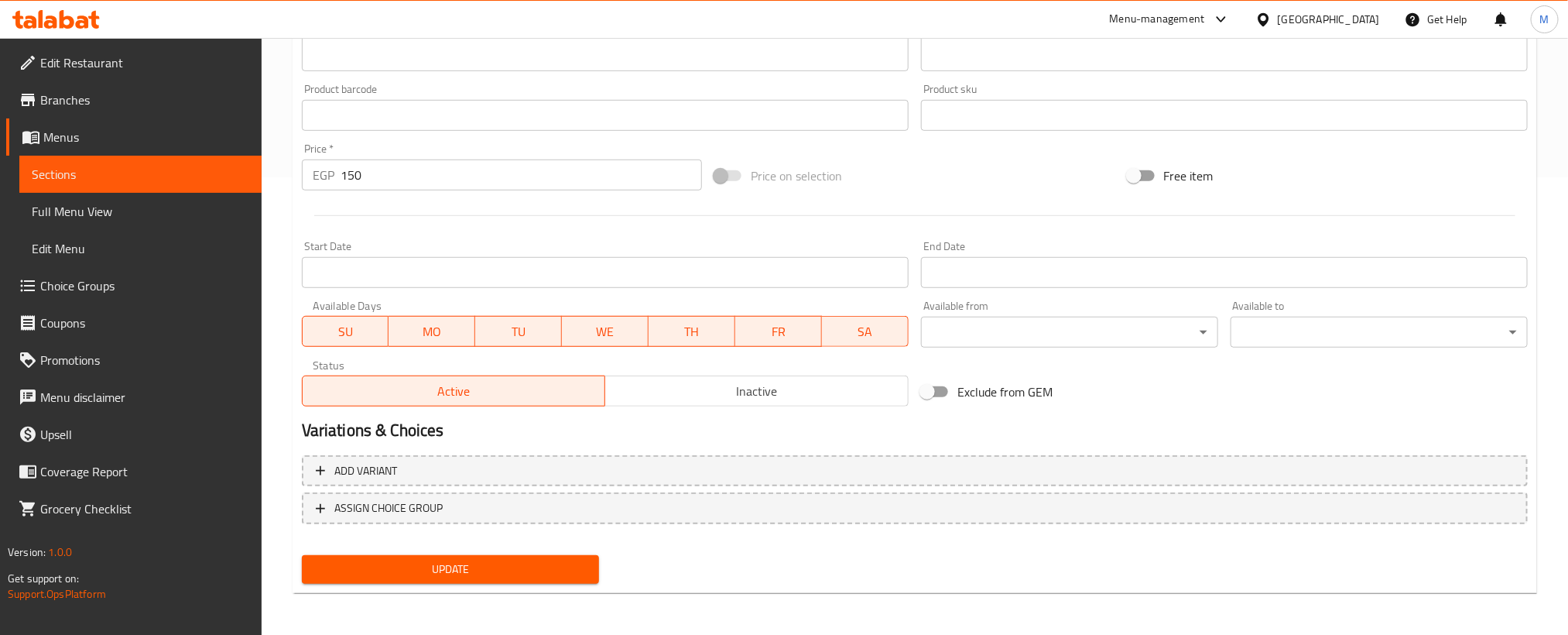
click at [468, 572] on span "Update" at bounding box center [450, 569] width 272 height 20
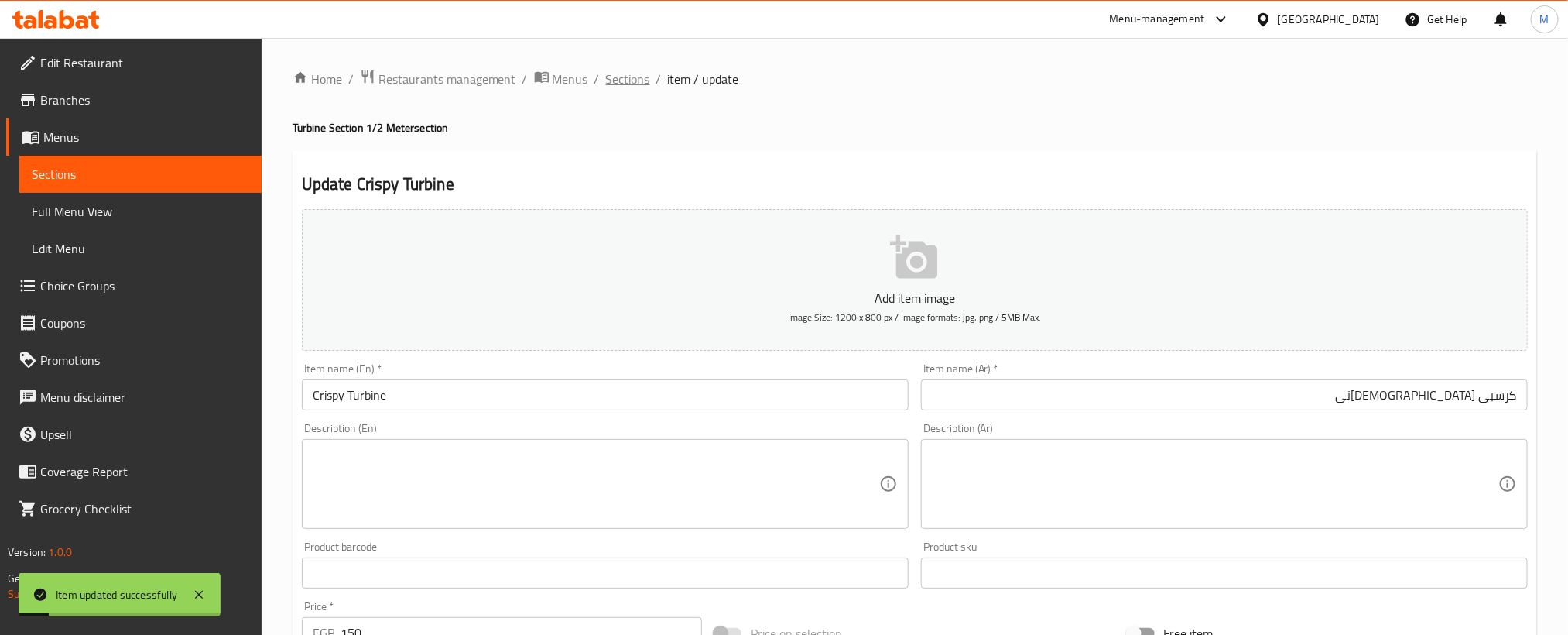
click at [629, 82] on span "Sections" at bounding box center [628, 78] width 44 height 19
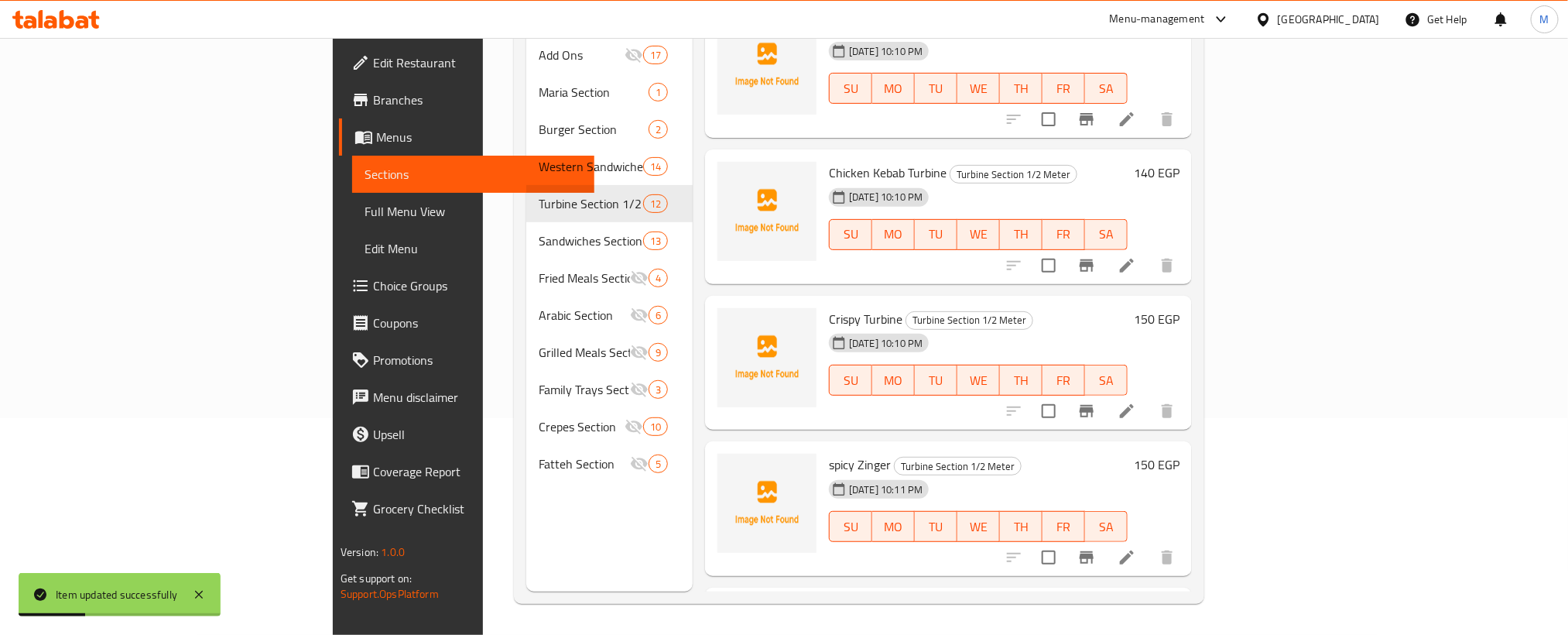
scroll to position [232, 0]
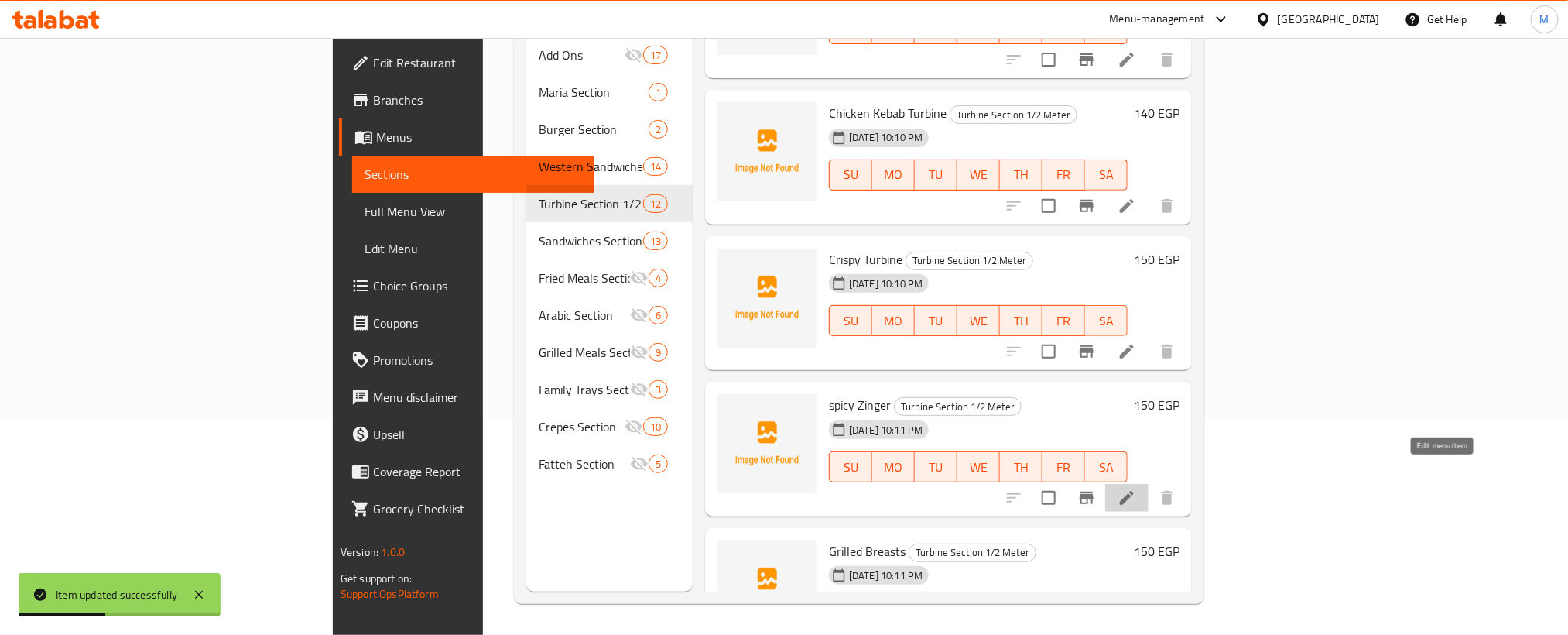
click at [1136, 488] on icon at bounding box center [1127, 497] width 19 height 19
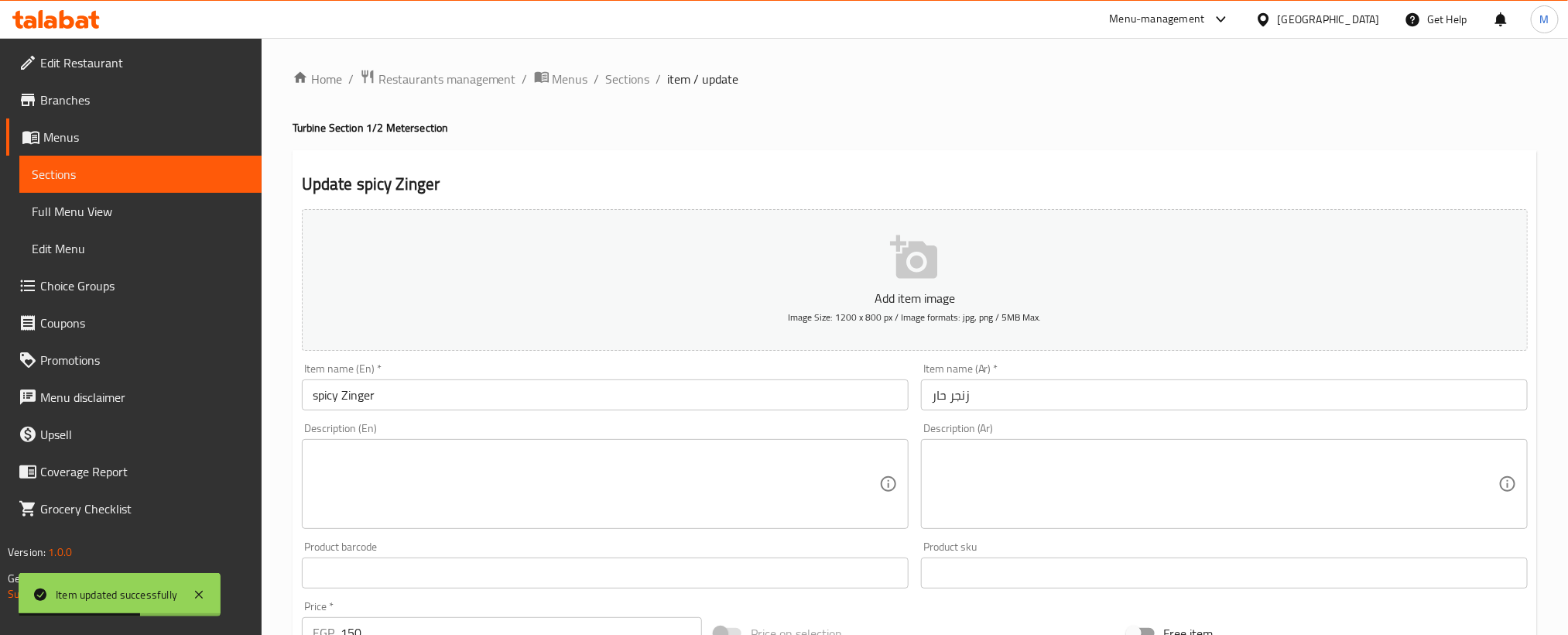
click at [558, 389] on input "spicy Zinger" at bounding box center [605, 395] width 607 height 31
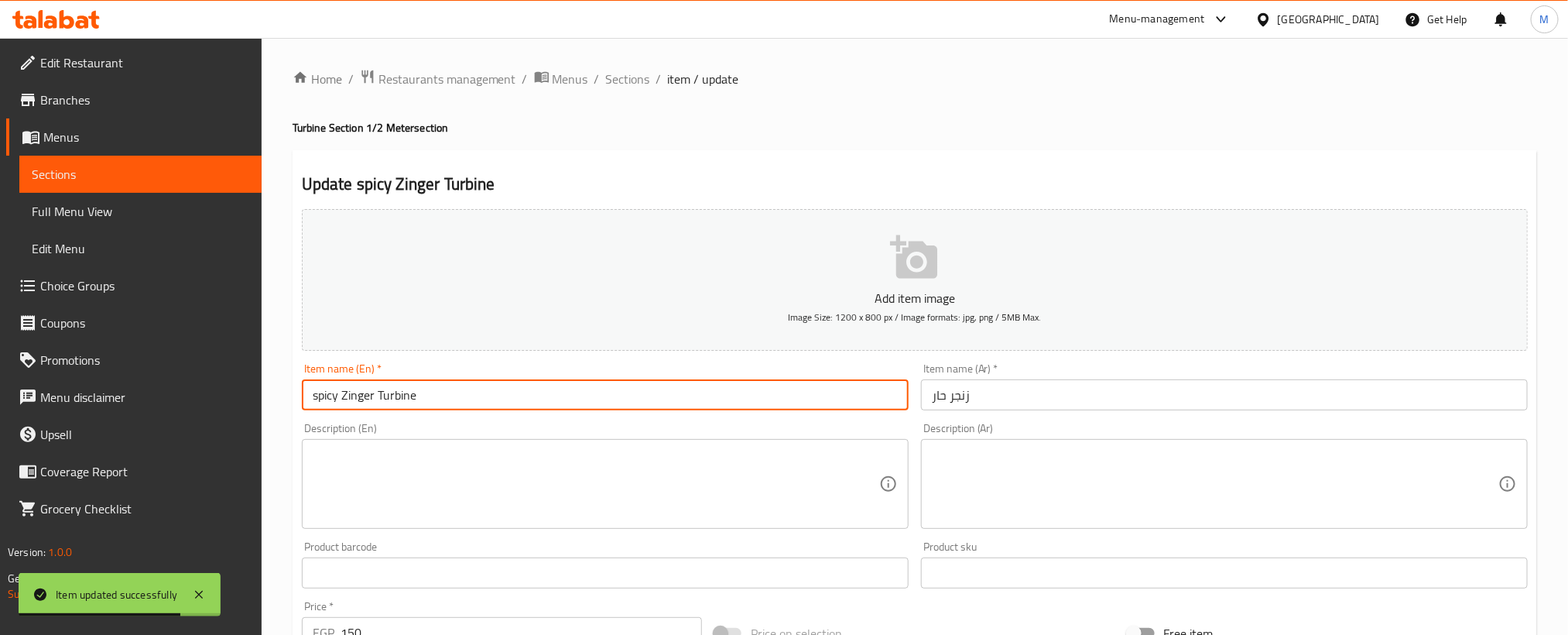
type input "spicy Zinger Turbine"
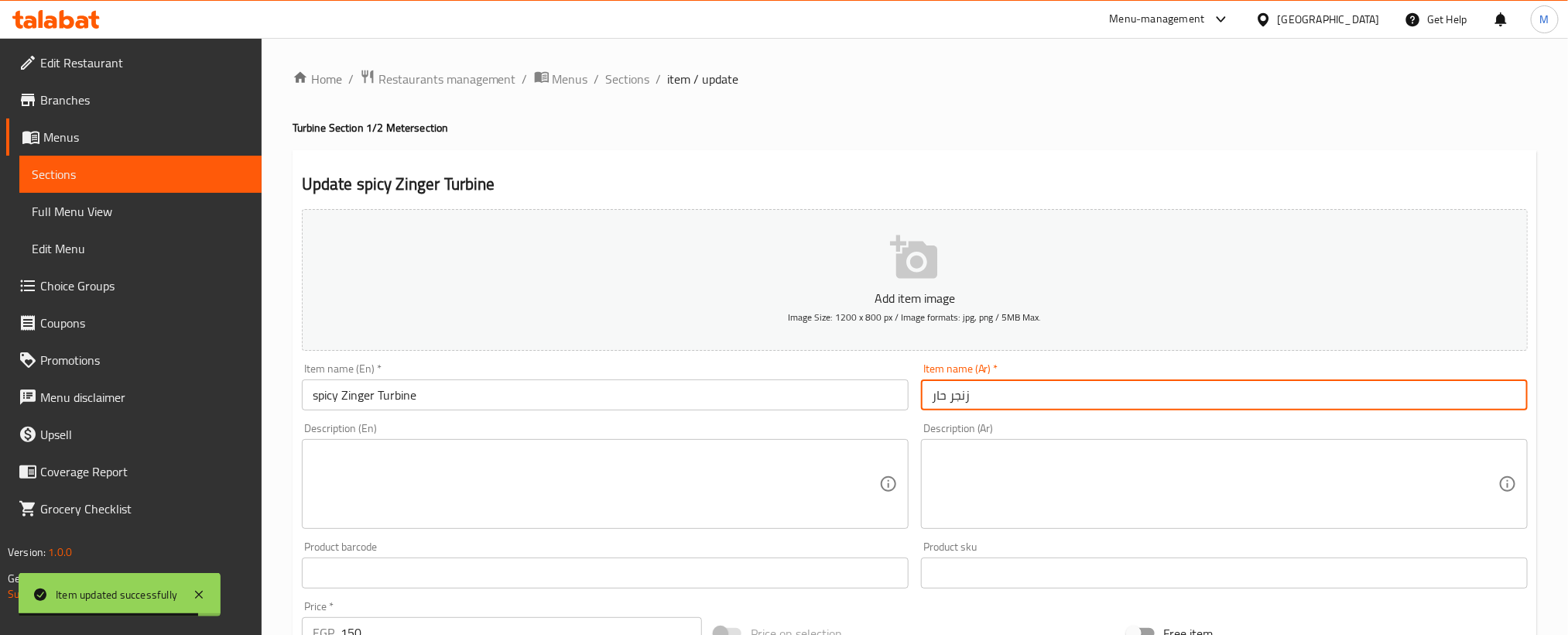
click at [1395, 402] on input "زنجر حار" at bounding box center [1224, 395] width 607 height 31
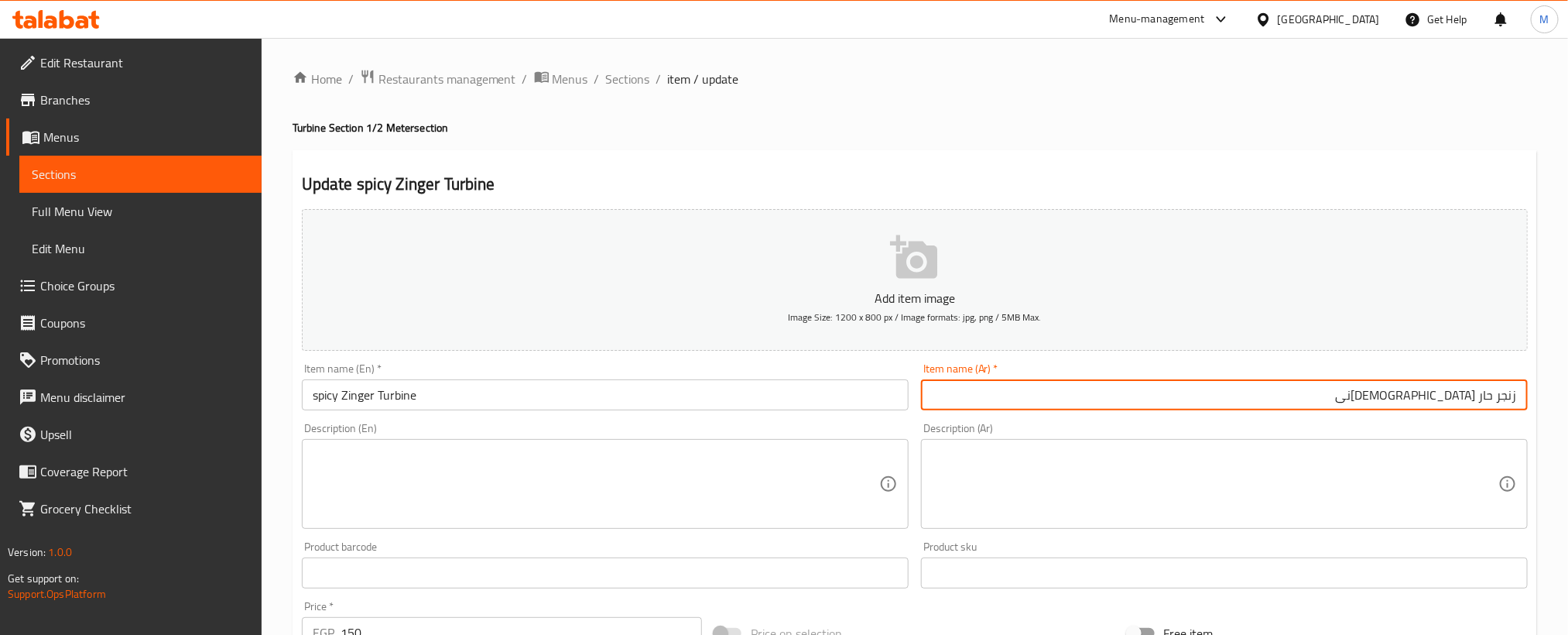
type input "زنجر حار التوربينى"
click at [1103, 100] on div "Home / Restaurants management / Menus / Sections / item / update Turbine Sectio…" at bounding box center [914, 566] width 1244 height 994
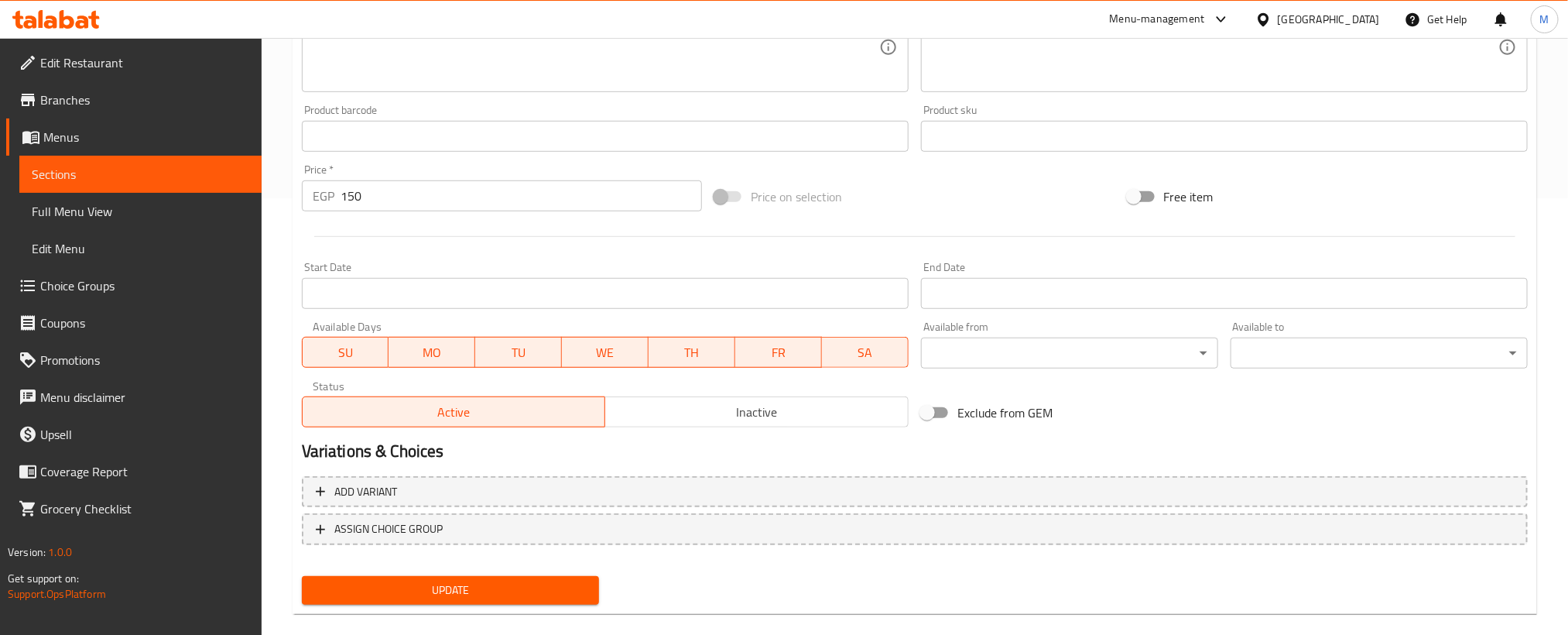
scroll to position [458, 0]
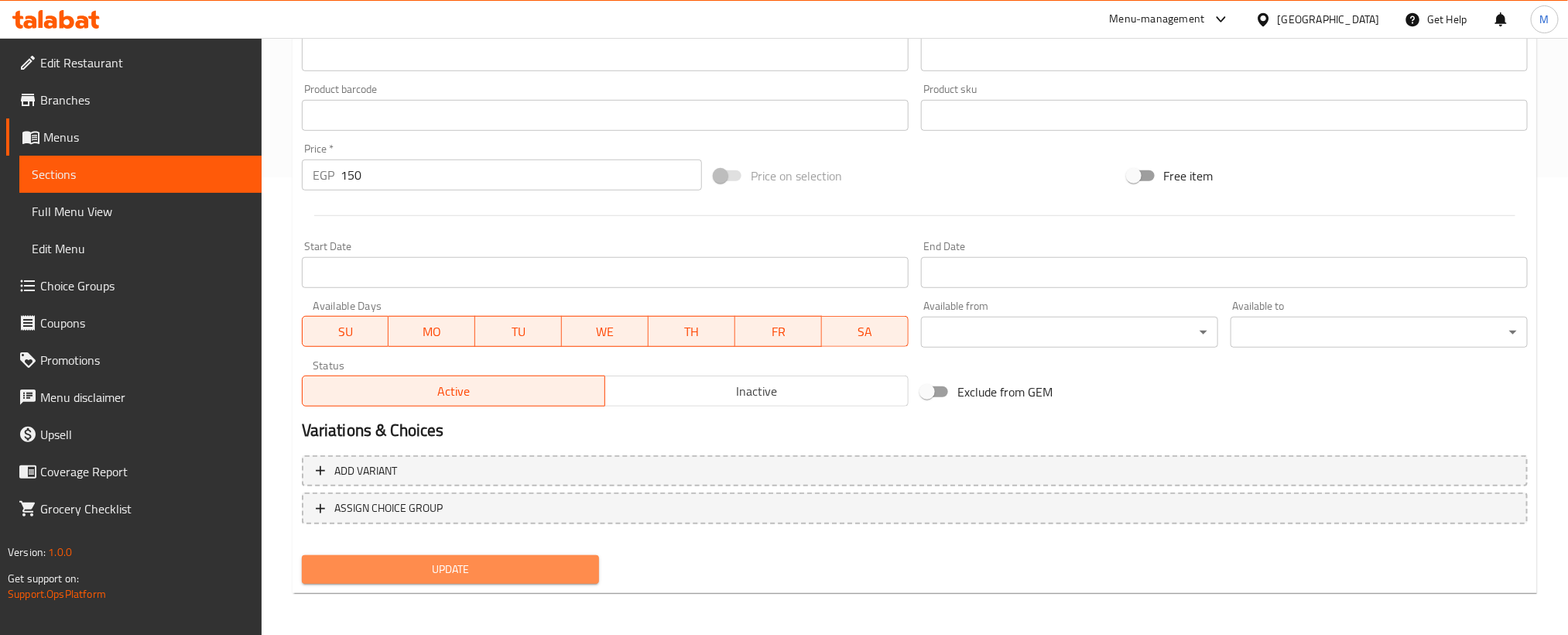
click at [591, 576] on button "Update" at bounding box center [450, 569] width 298 height 29
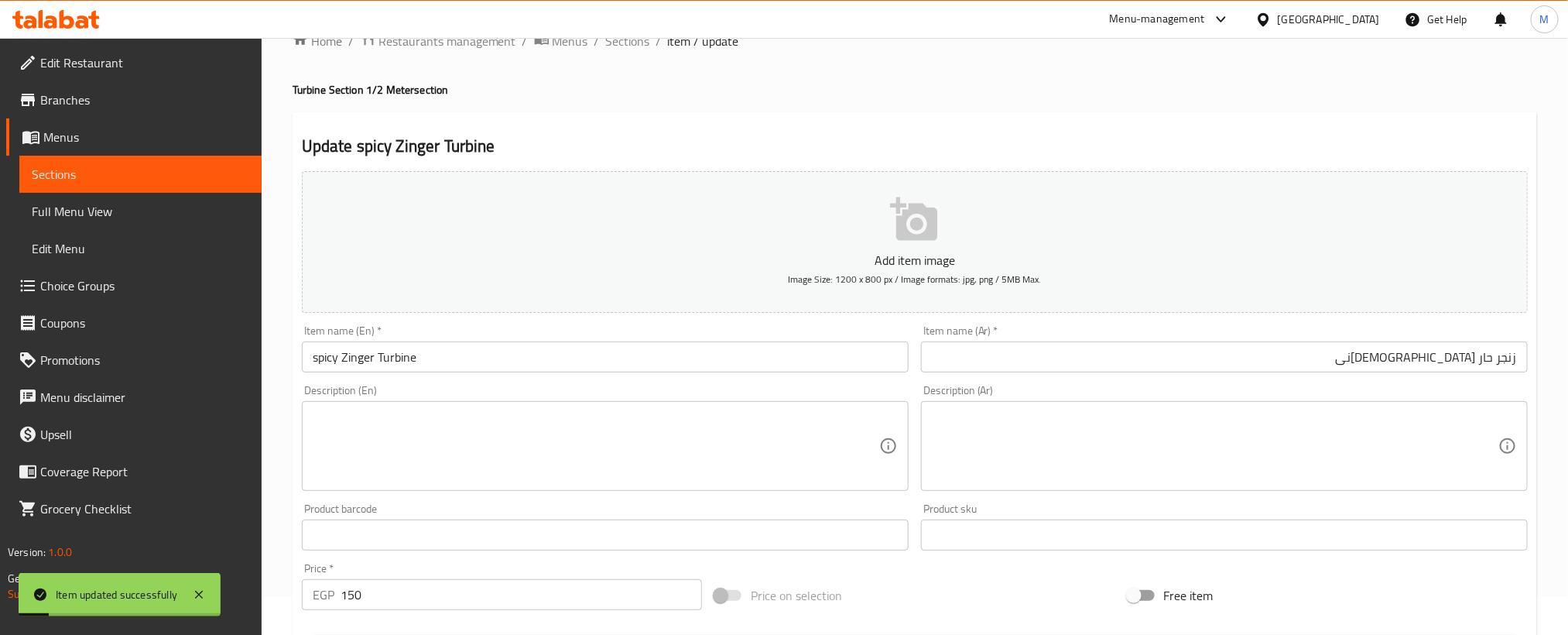
scroll to position [0, 0]
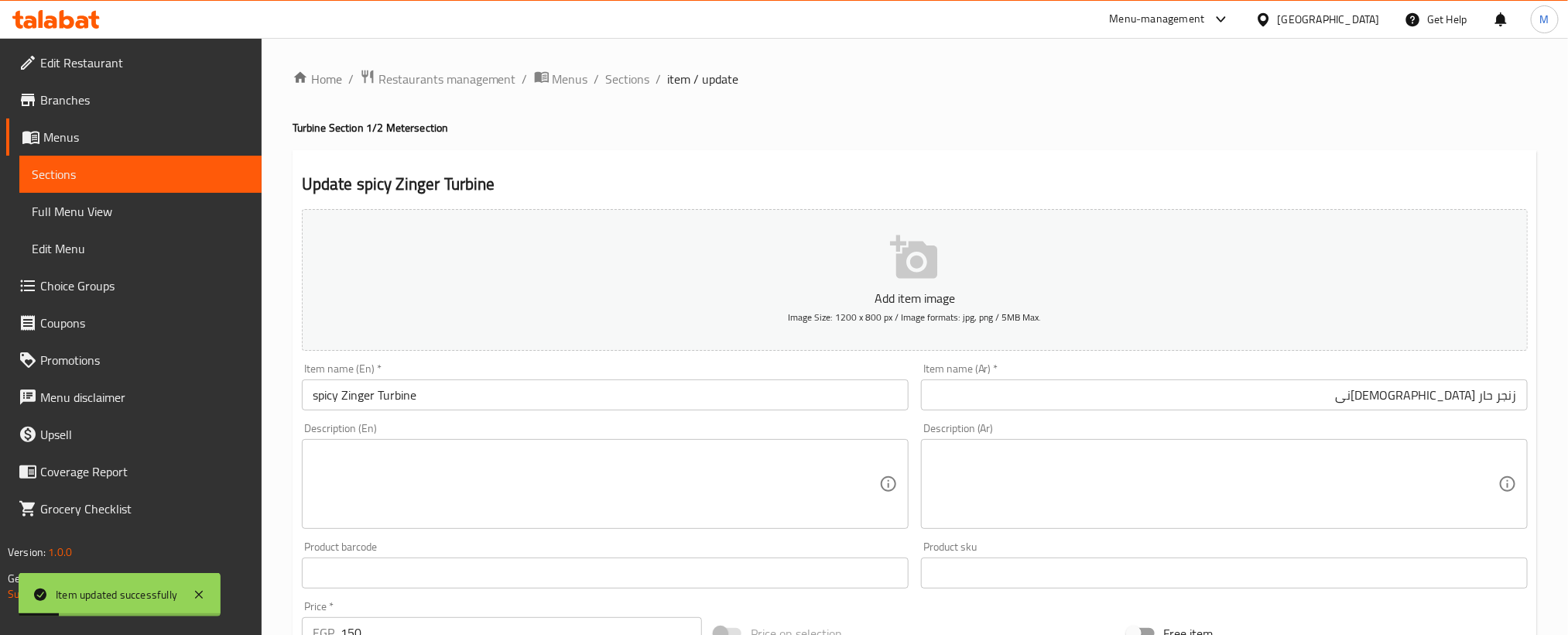
click at [623, 80] on span "Sections" at bounding box center [628, 78] width 44 height 19
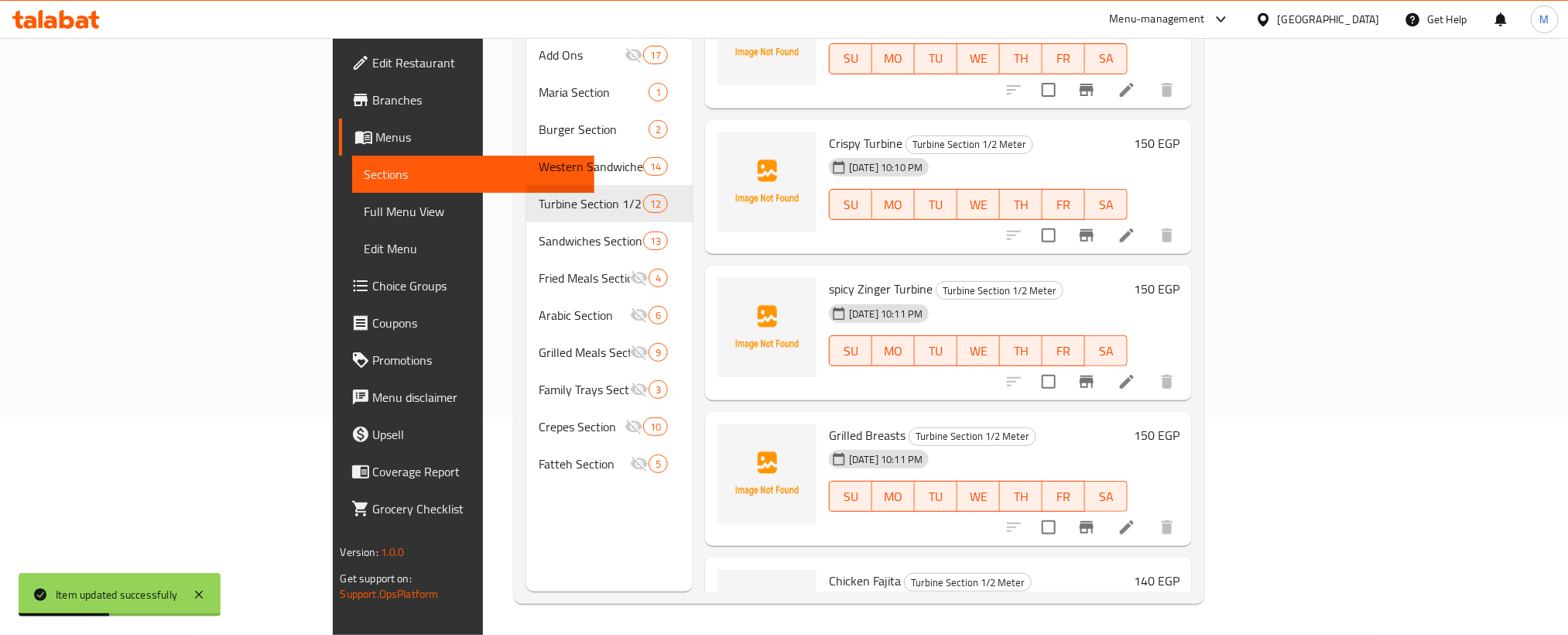
scroll to position [464, 0]
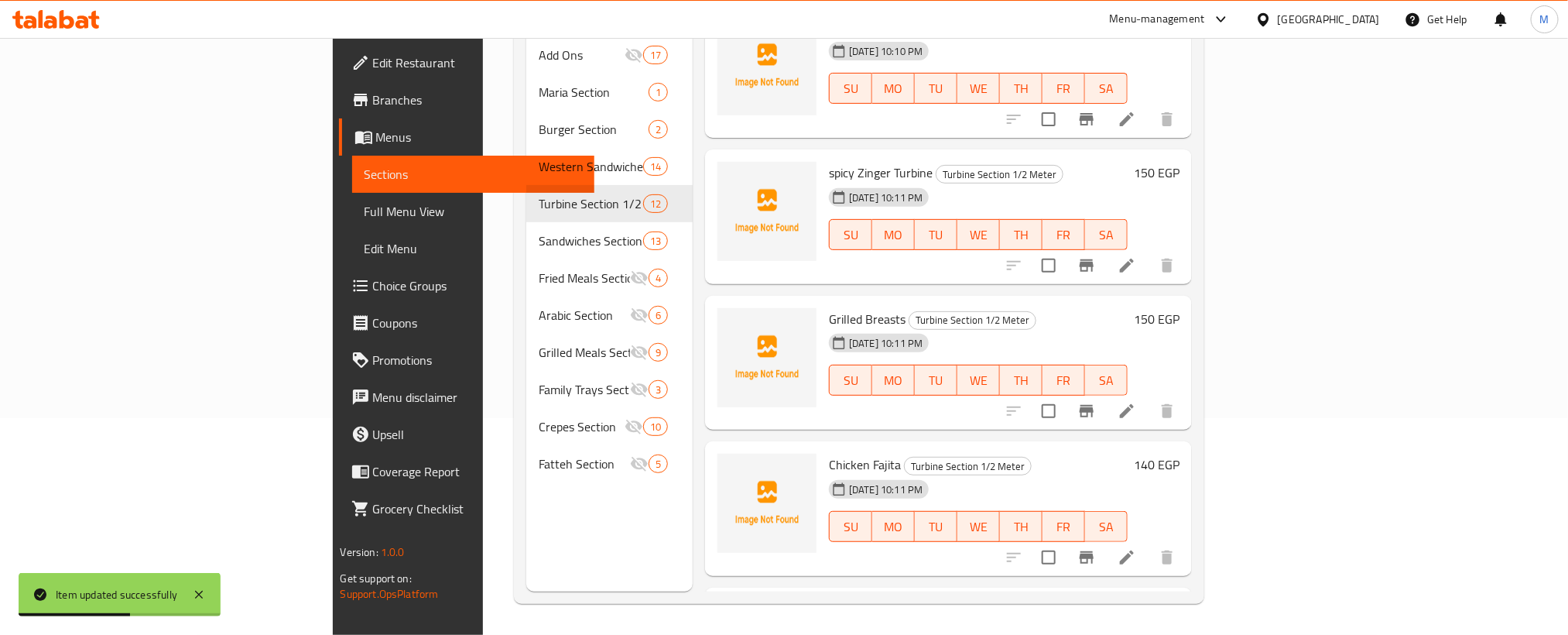
click at [1136, 402] on icon at bounding box center [1127, 411] width 19 height 19
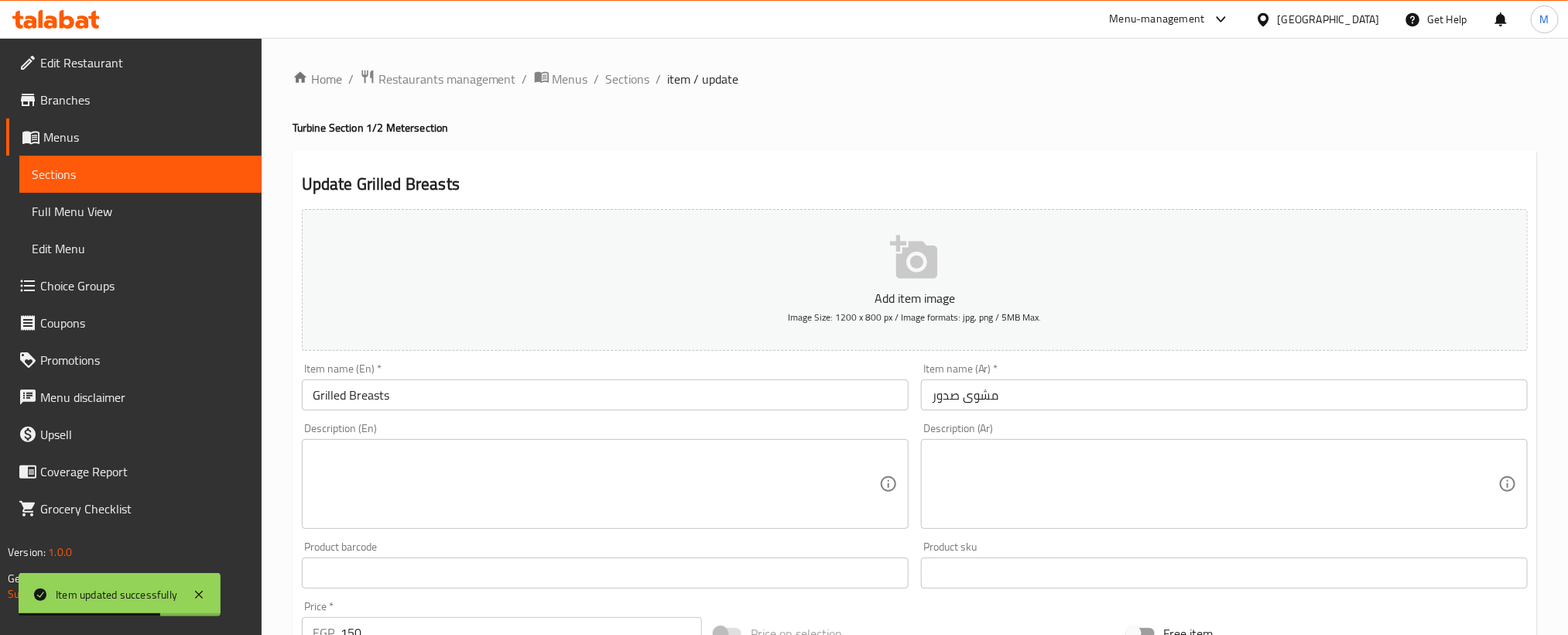
click at [1344, 398] on input "مشوى صدور" at bounding box center [1224, 395] width 607 height 31
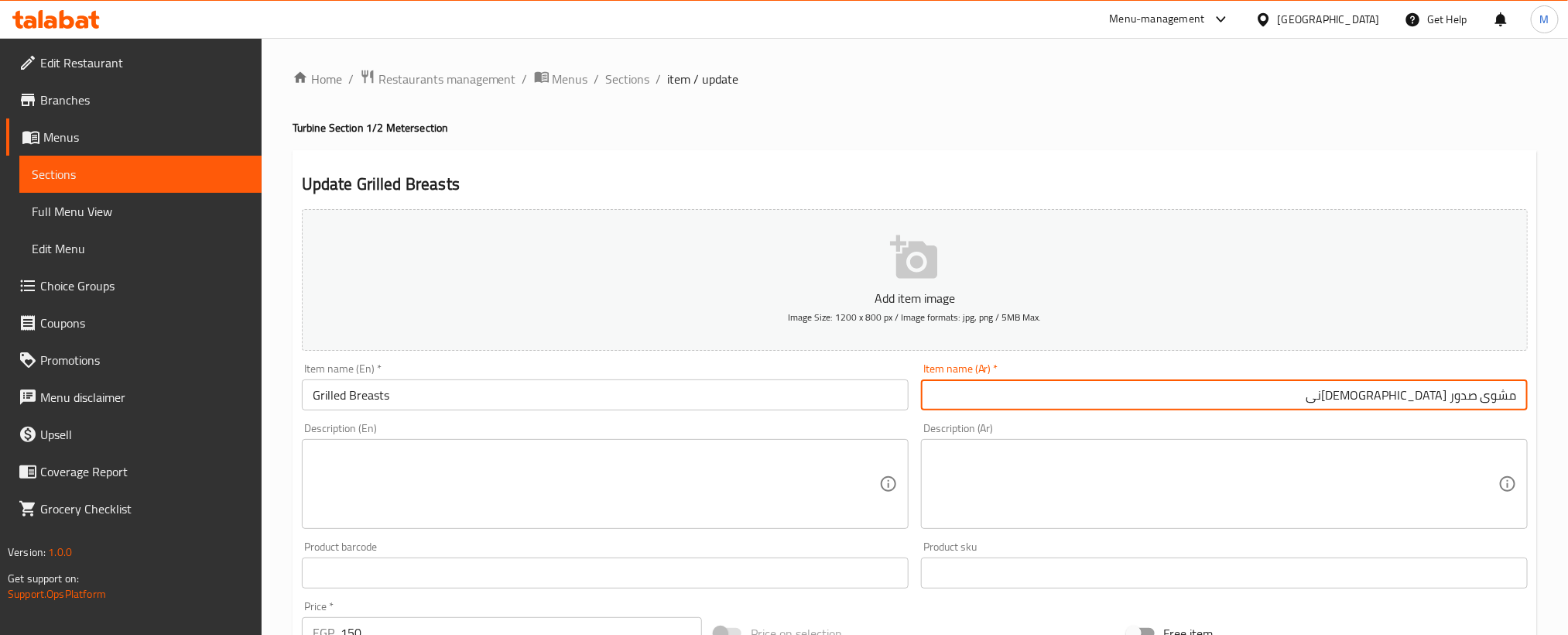
type input "مشوى صدور التوربينى"
click at [585, 414] on div "Item name (En)   * Grilled Breasts Item name (En) *" at bounding box center [605, 387] width 619 height 59
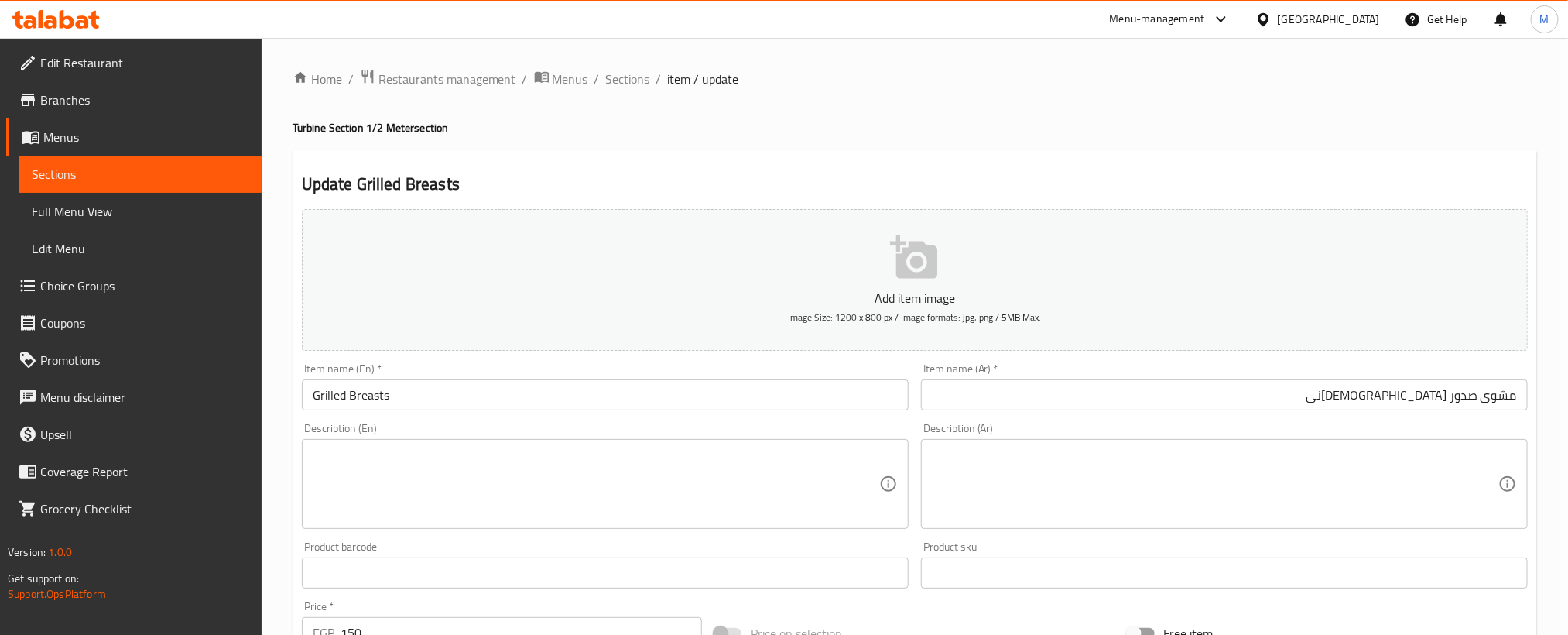
click at [587, 390] on input "Grilled Breasts" at bounding box center [605, 395] width 607 height 31
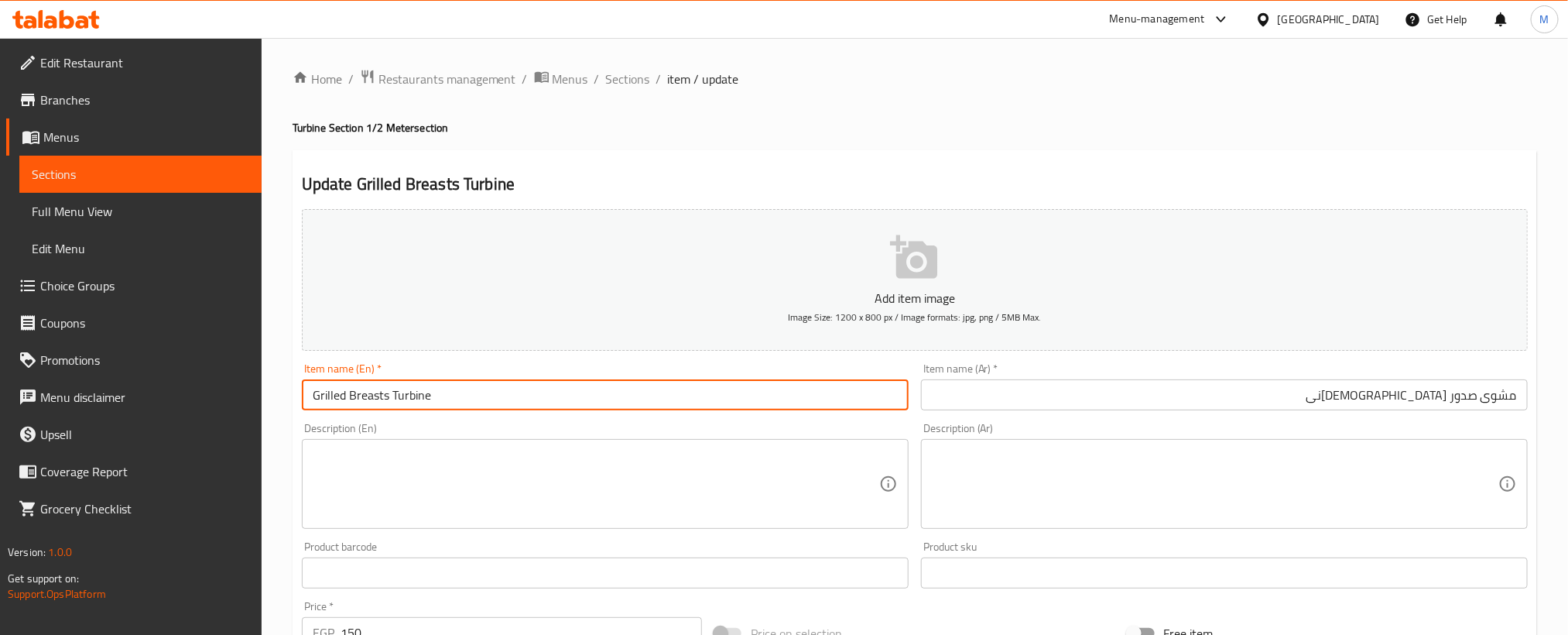
type input "Grilled Breasts Turbine"
click at [831, 139] on div "Home / Restaurants management / Menus / Sections / item / update Turbine Sectio…" at bounding box center [914, 566] width 1244 height 994
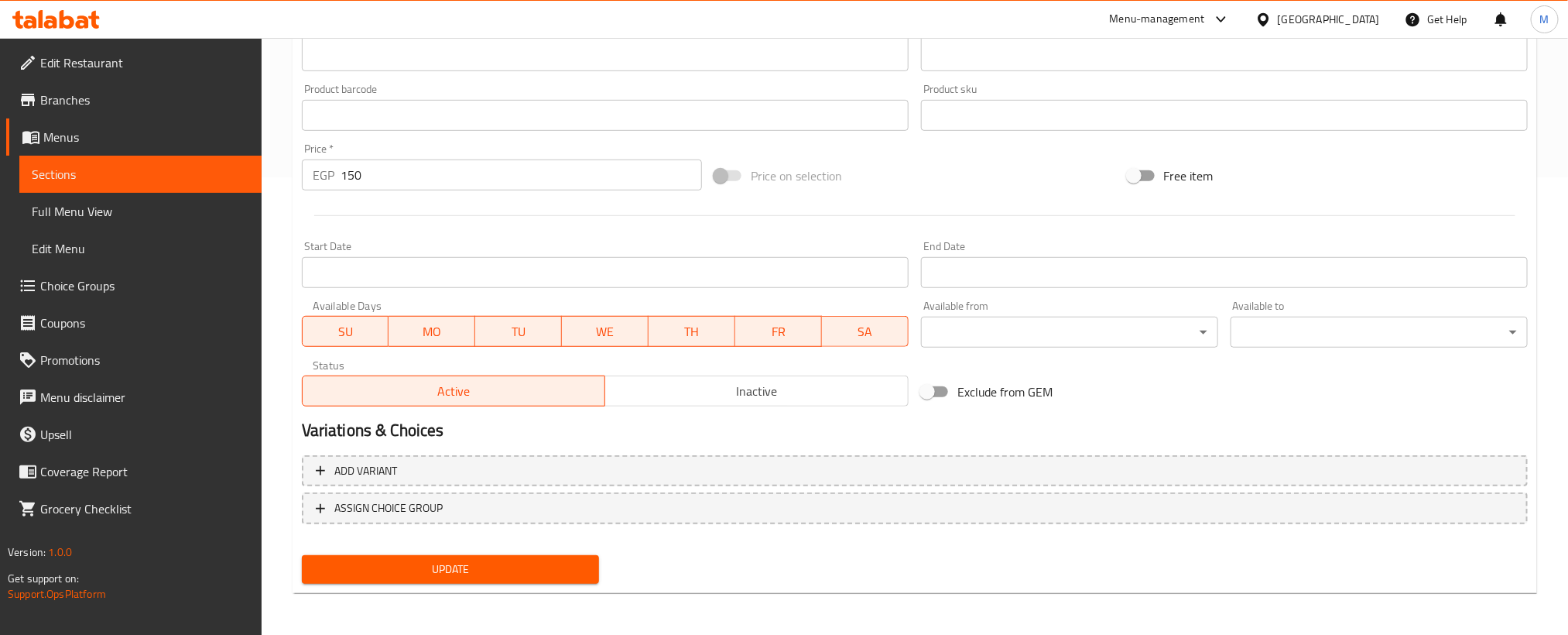
click at [420, 549] on div "Update" at bounding box center [450, 569] width 309 height 41
click at [441, 560] on span "Update" at bounding box center [450, 569] width 272 height 20
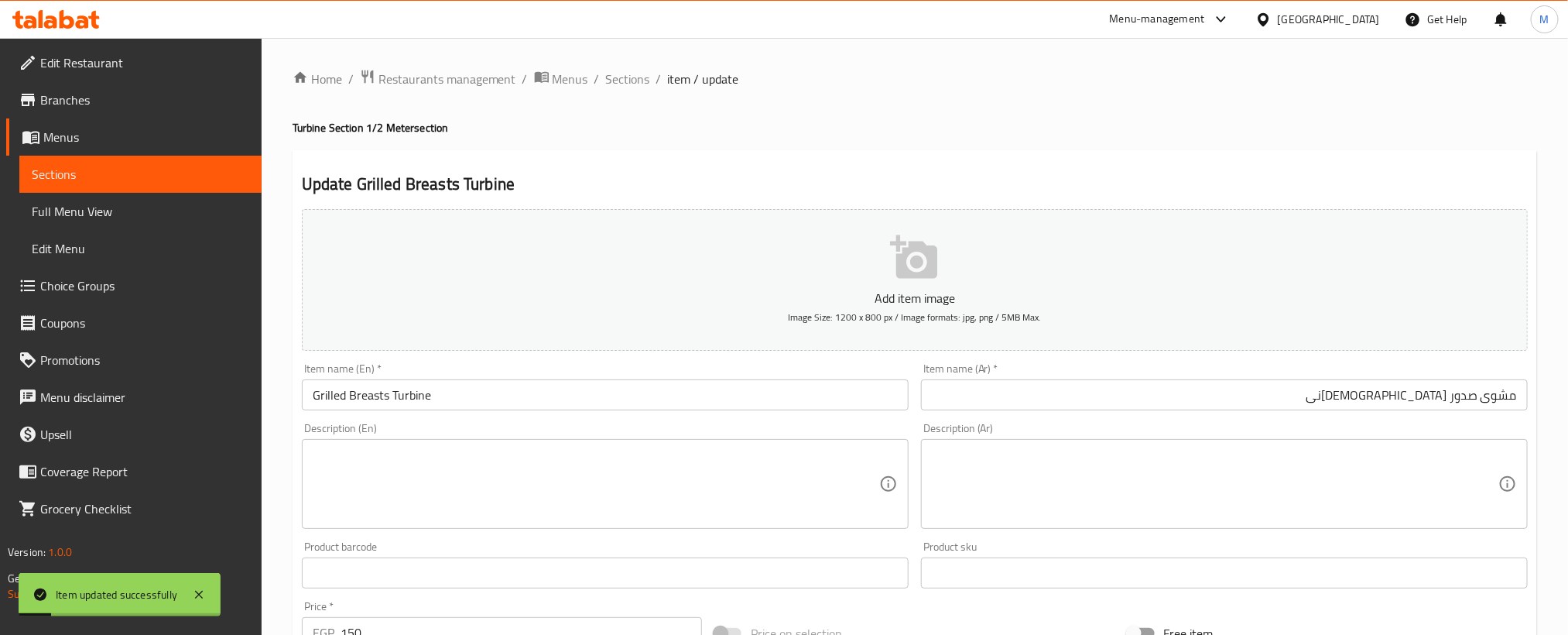
drag, startPoint x: 614, startPoint y: 76, endPoint x: 776, endPoint y: 156, distance: 180.7
click at [614, 76] on span "Sections" at bounding box center [628, 78] width 44 height 19
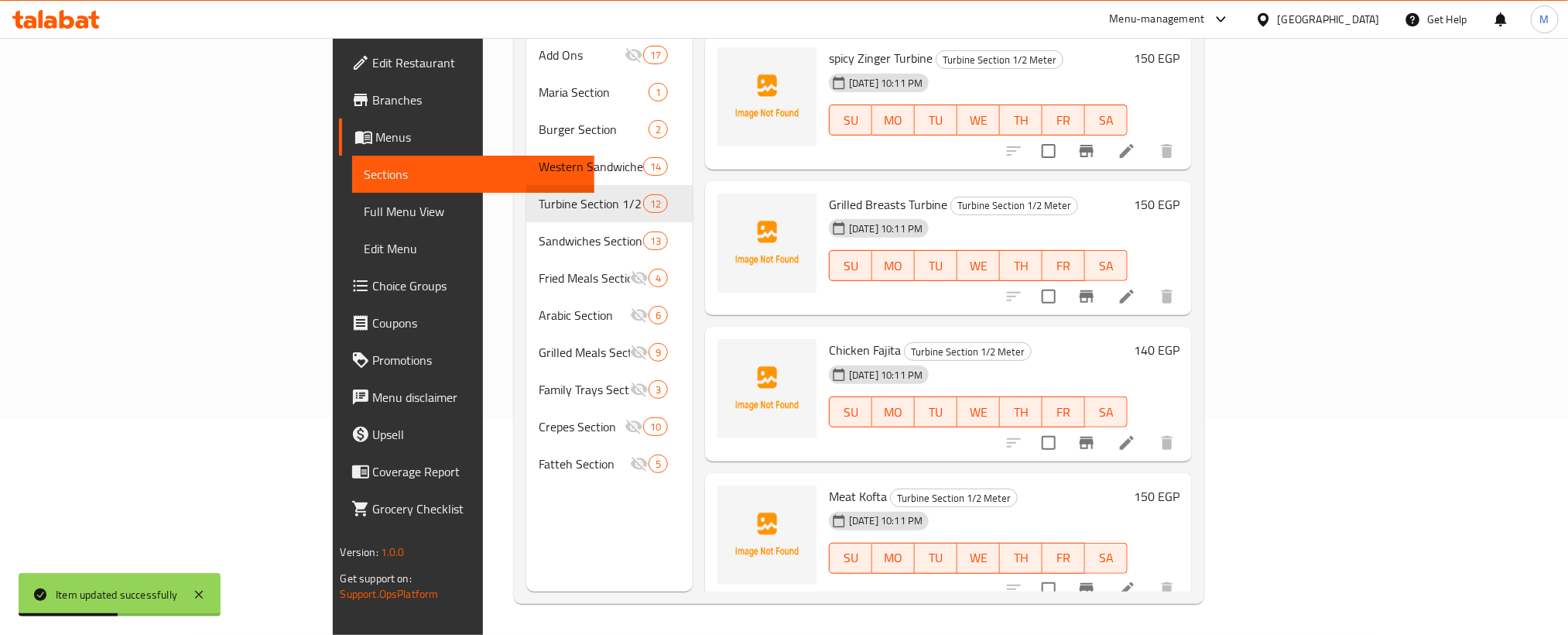
scroll to position [581, 0]
click at [1136, 432] on icon at bounding box center [1127, 441] width 19 height 19
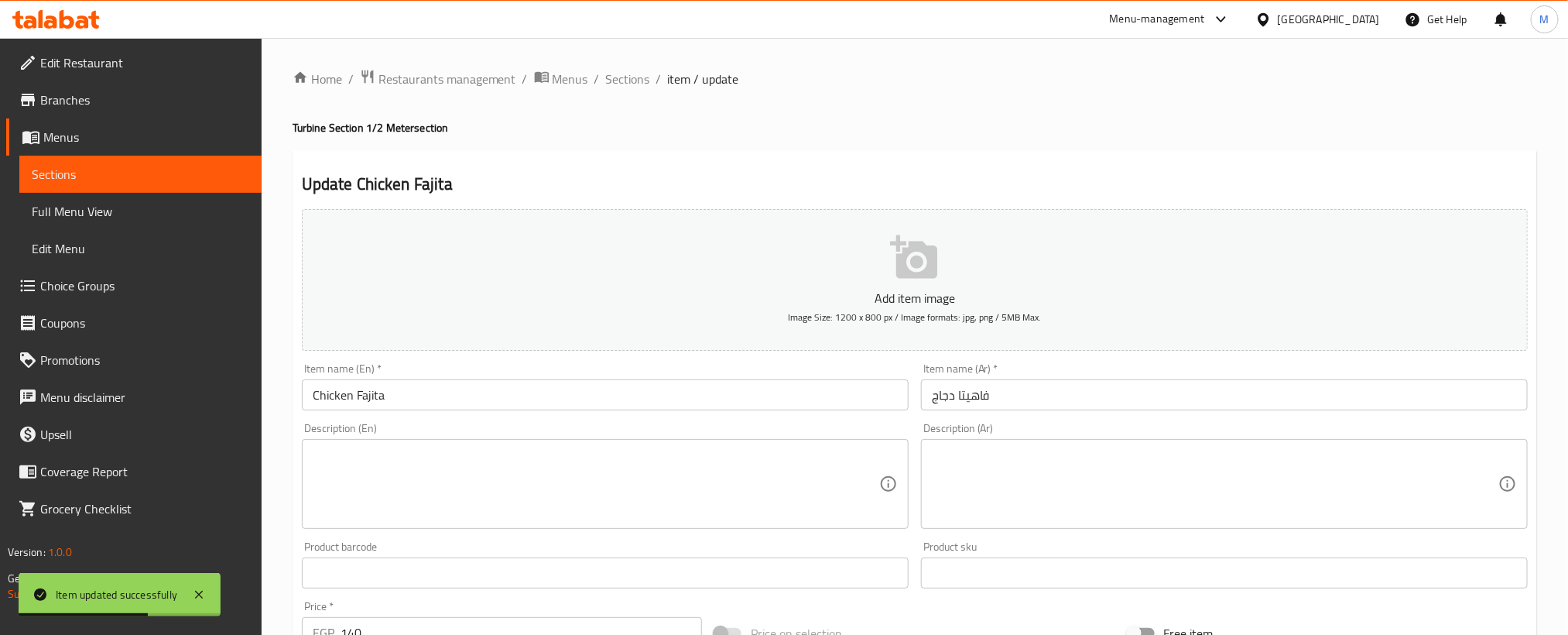
click at [502, 402] on input "Chicken Fajita" at bounding box center [605, 395] width 607 height 31
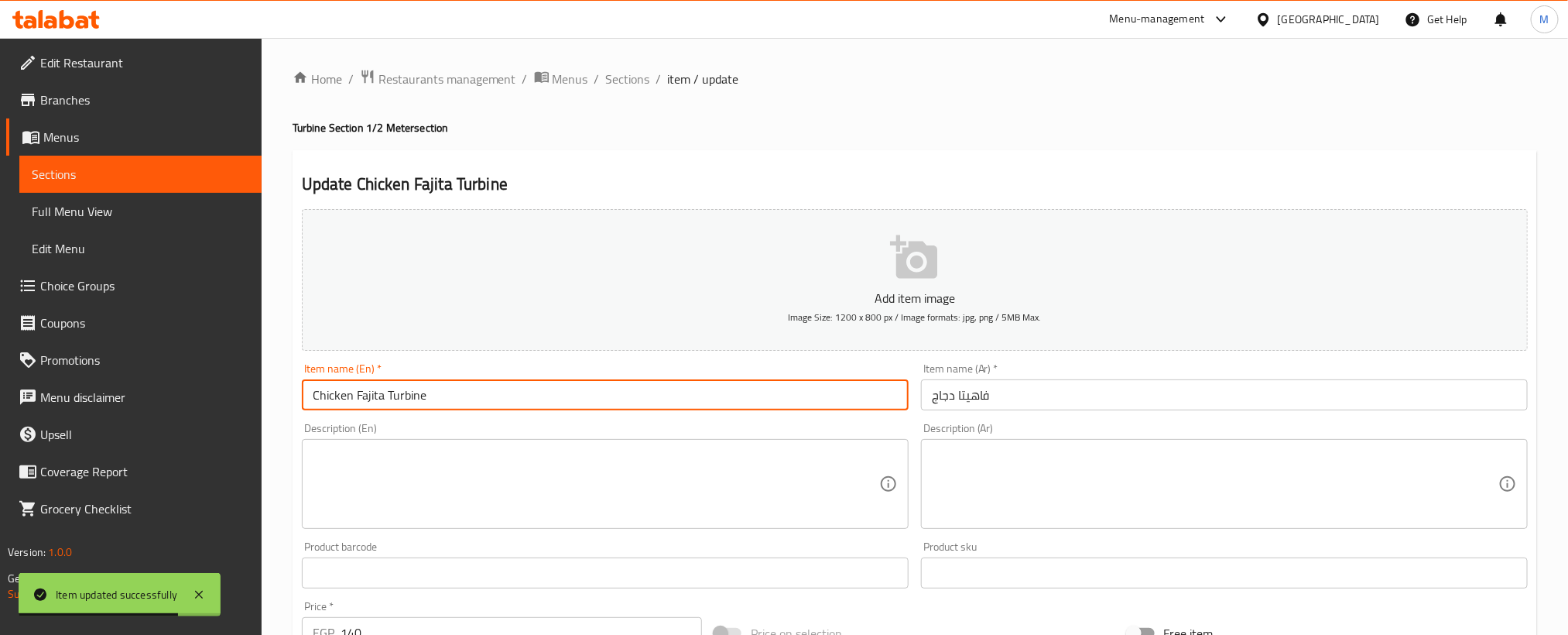
type input "Chicken Fajita Turbine"
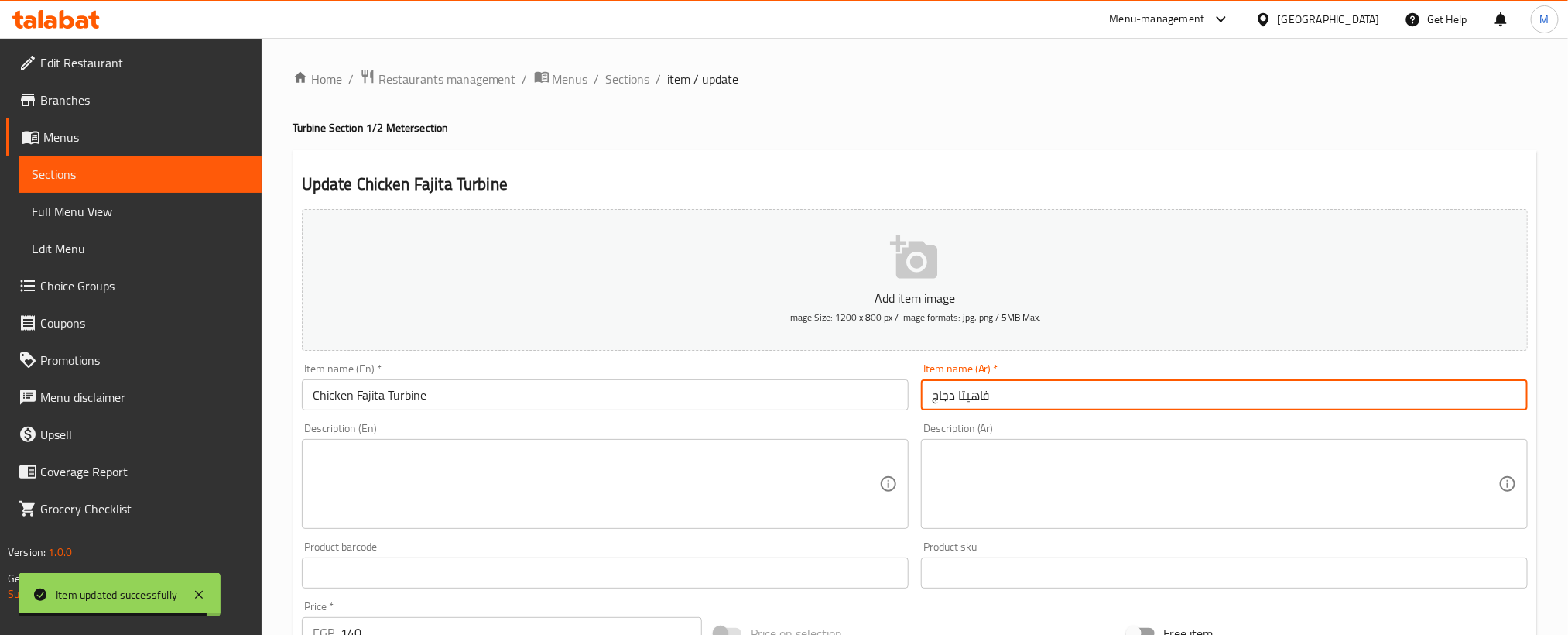
click at [1348, 402] on input "فاهيتا دجاج" at bounding box center [1224, 395] width 607 height 31
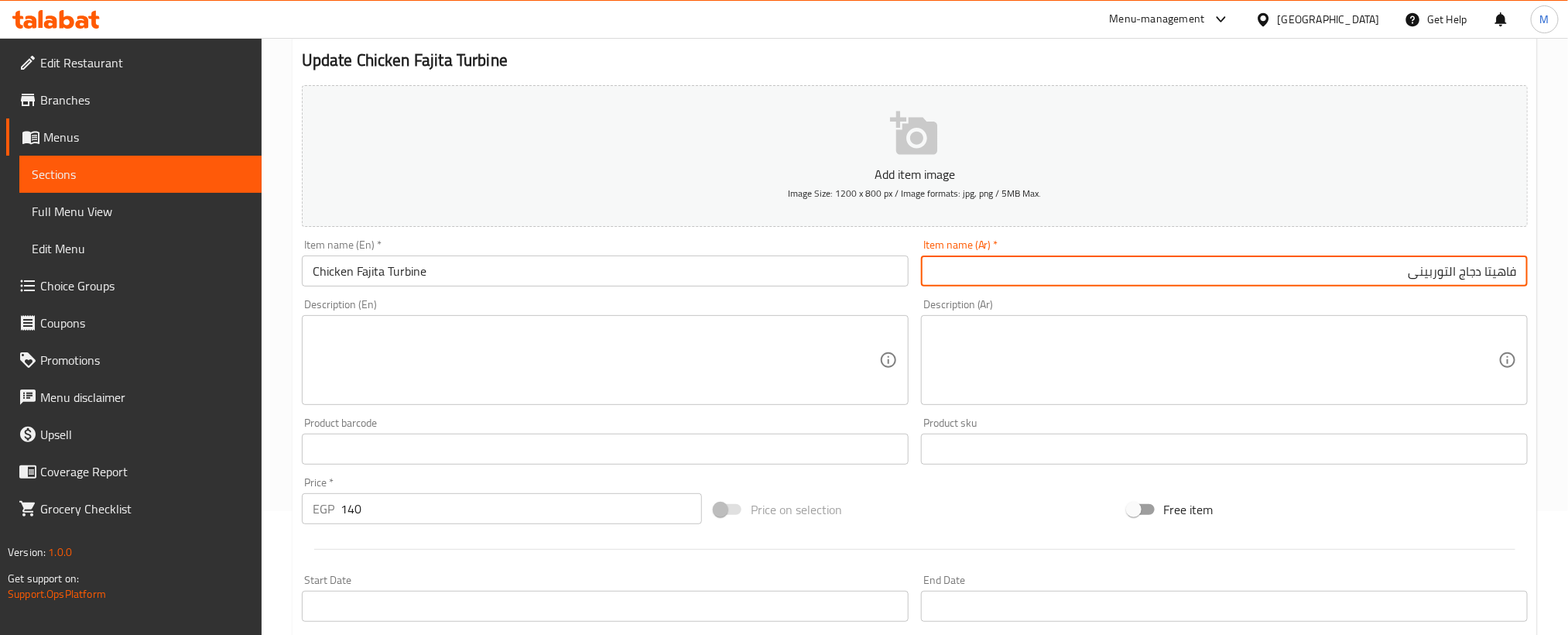
scroll to position [458, 0]
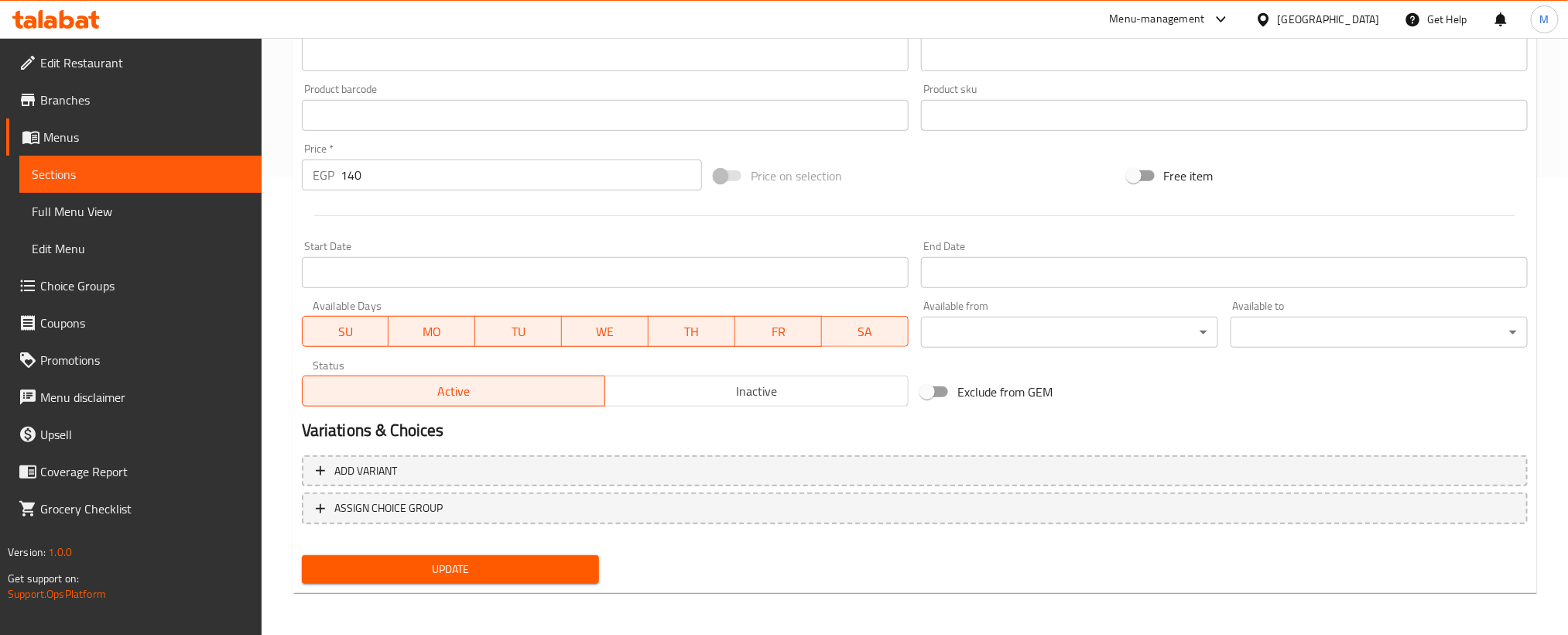
type input "فاهيتا دجاج التوربينى"
click at [571, 578] on button "Update" at bounding box center [450, 569] width 298 height 29
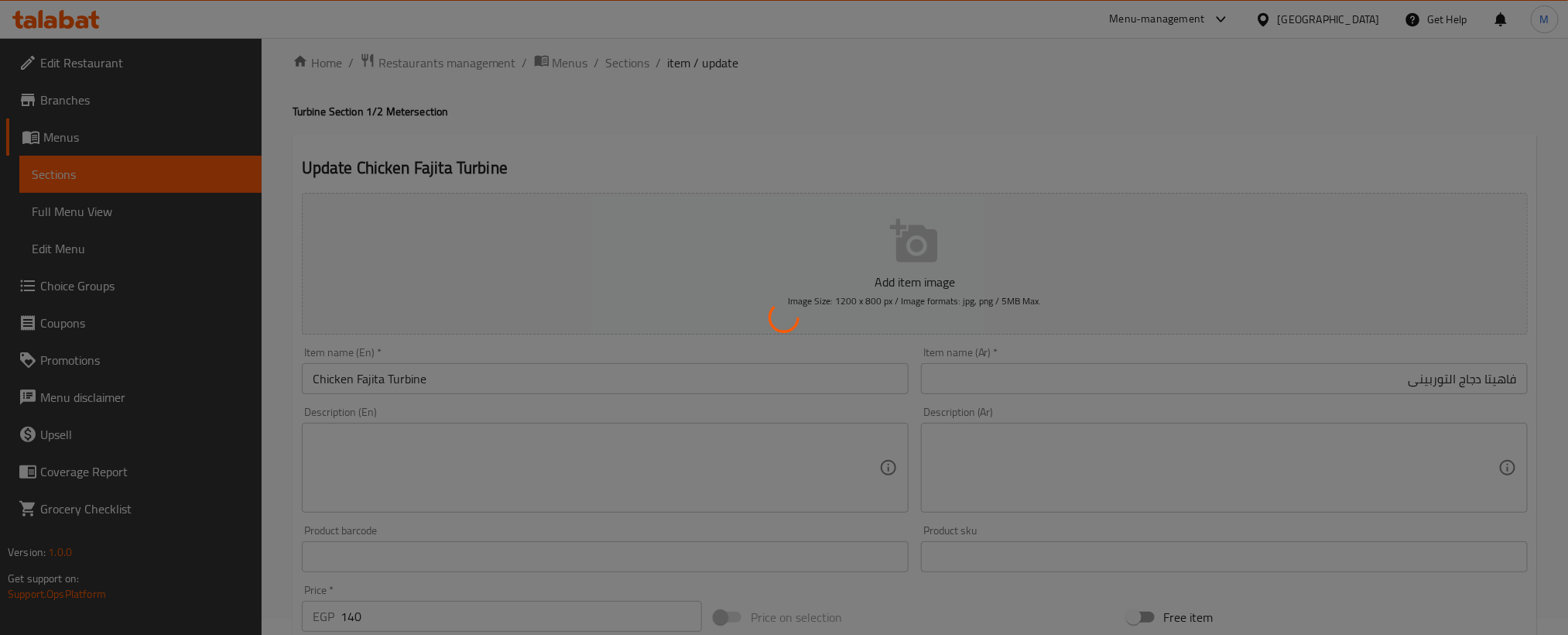
scroll to position [0, 0]
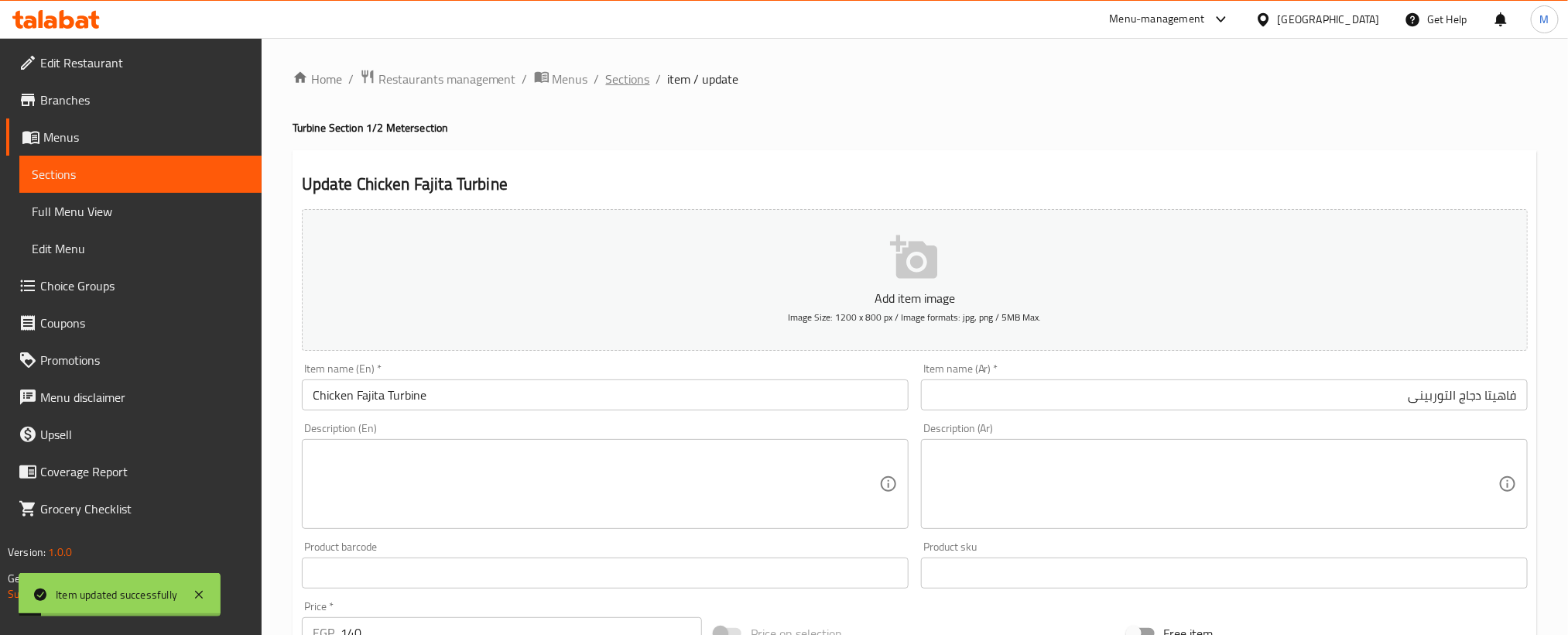
click at [609, 70] on span "Sections" at bounding box center [628, 78] width 44 height 19
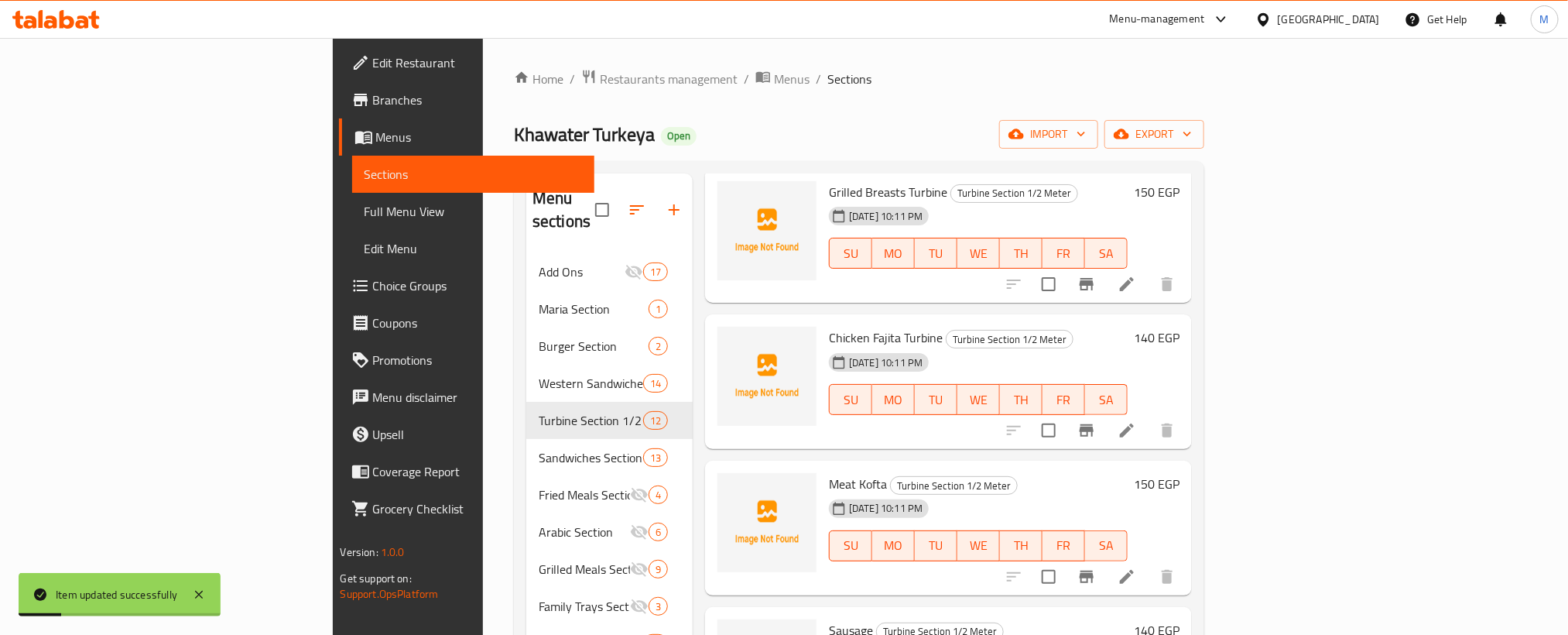
scroll to position [813, 0]
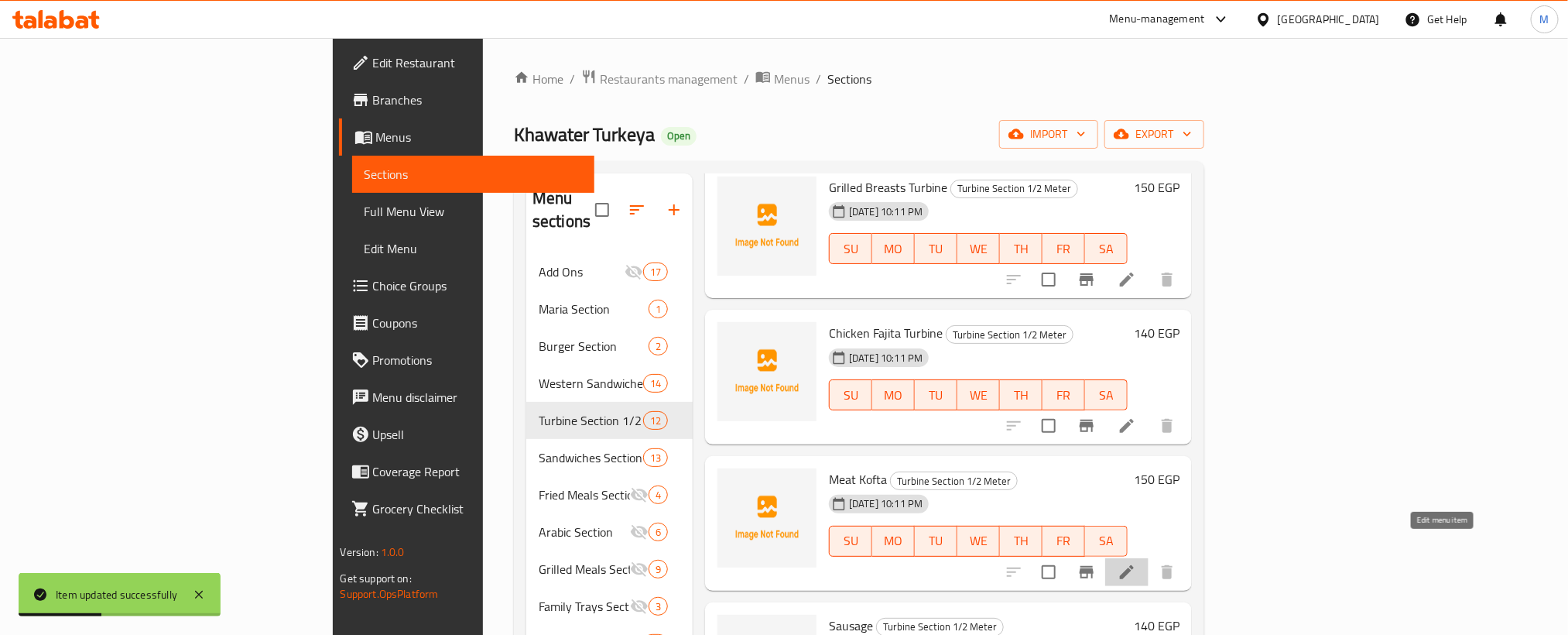
click at [1136, 563] on icon at bounding box center [1127, 572] width 19 height 19
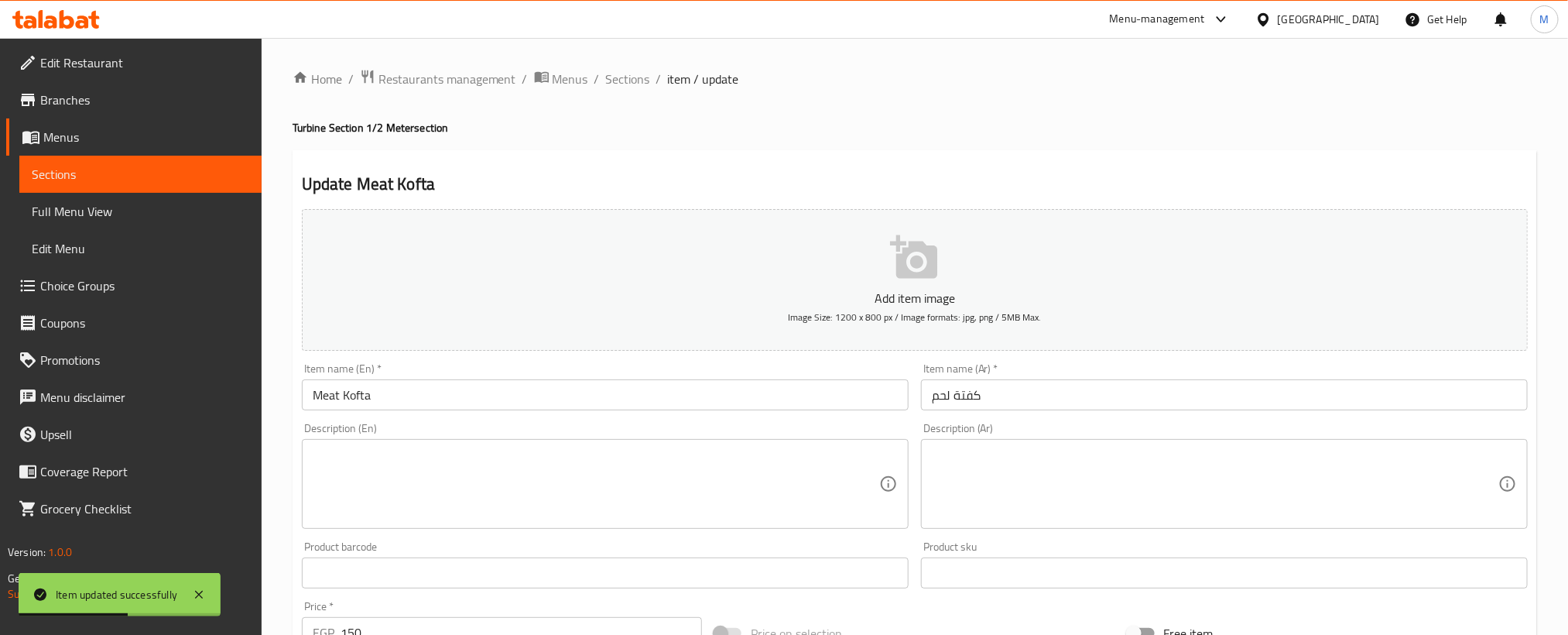
click at [1097, 398] on input "كفتة لحم" at bounding box center [1224, 395] width 607 height 31
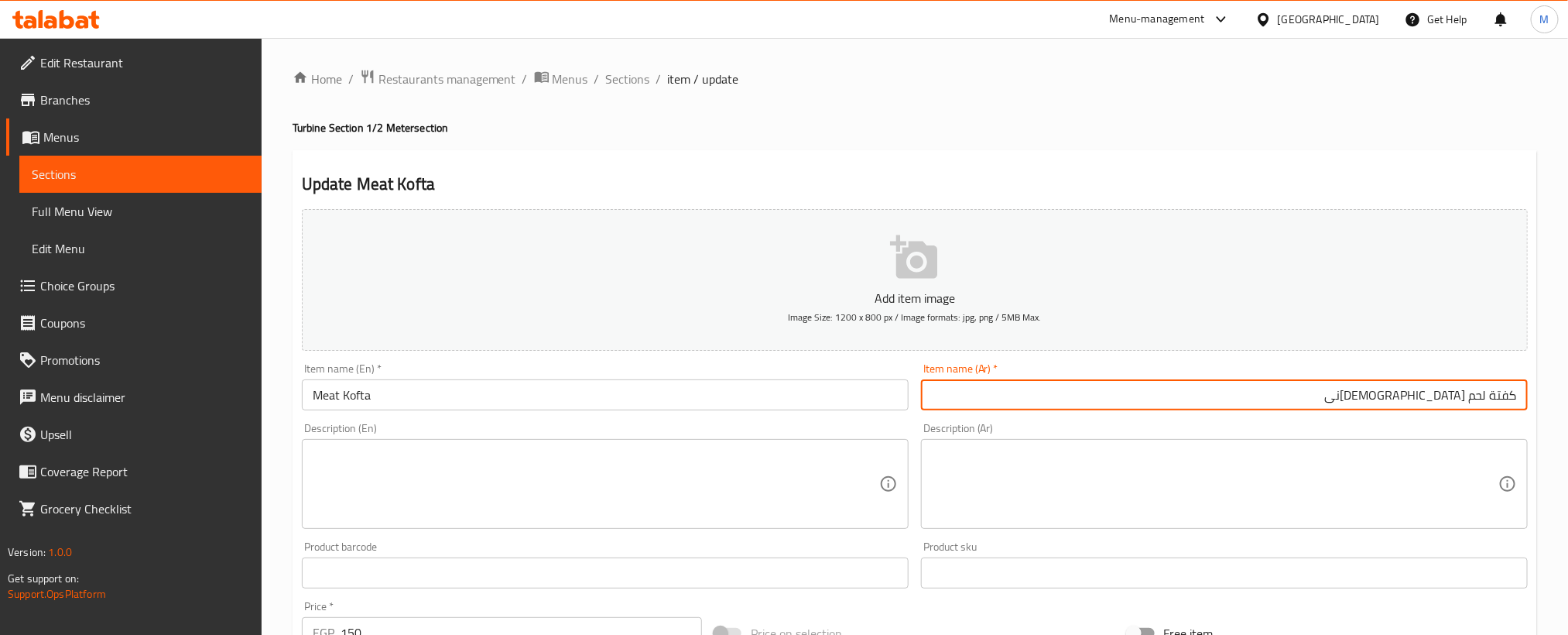
type input "كفتة لحم التوربينى"
click at [592, 403] on input "Meat Kofta" at bounding box center [605, 395] width 607 height 31
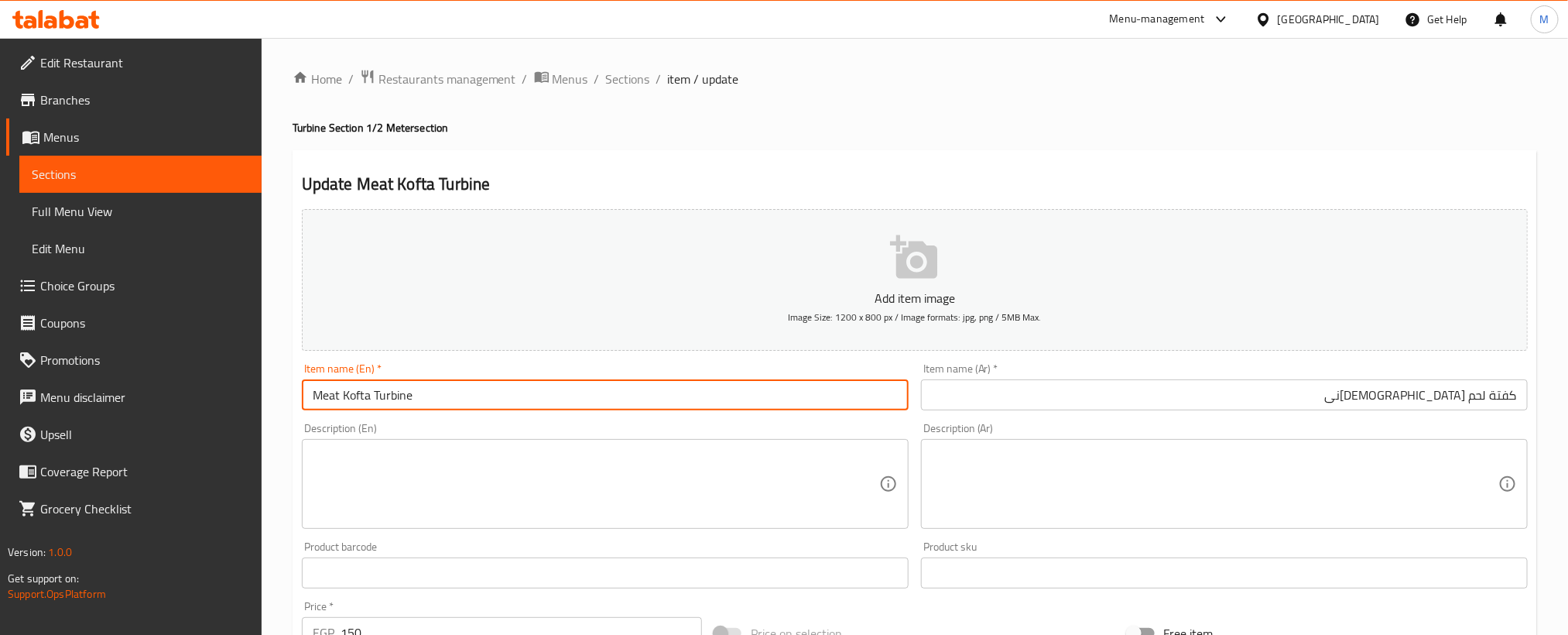
type input "Meat Kofta Turbine"
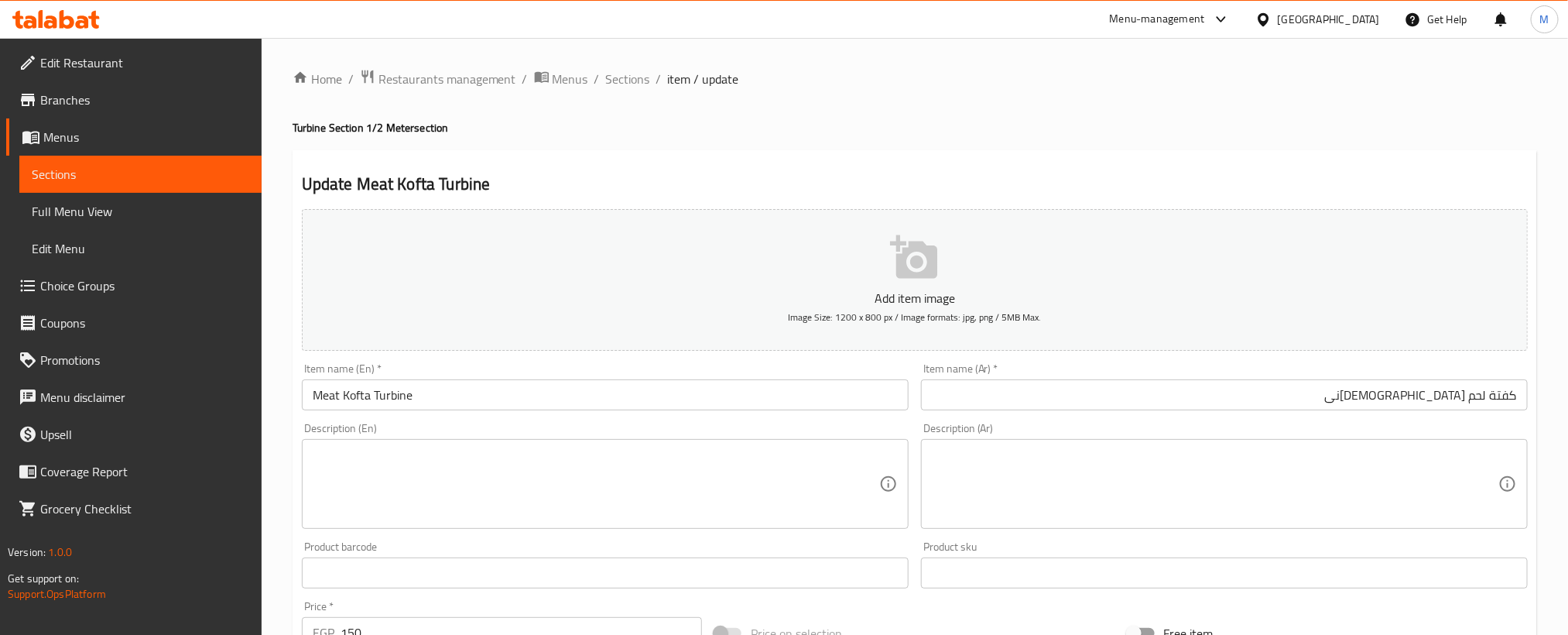
click at [806, 161] on div "Update Meat Kofta Turbine Add item image Image Size: 1200 x 800 px / Image form…" at bounding box center [914, 601] width 1244 height 901
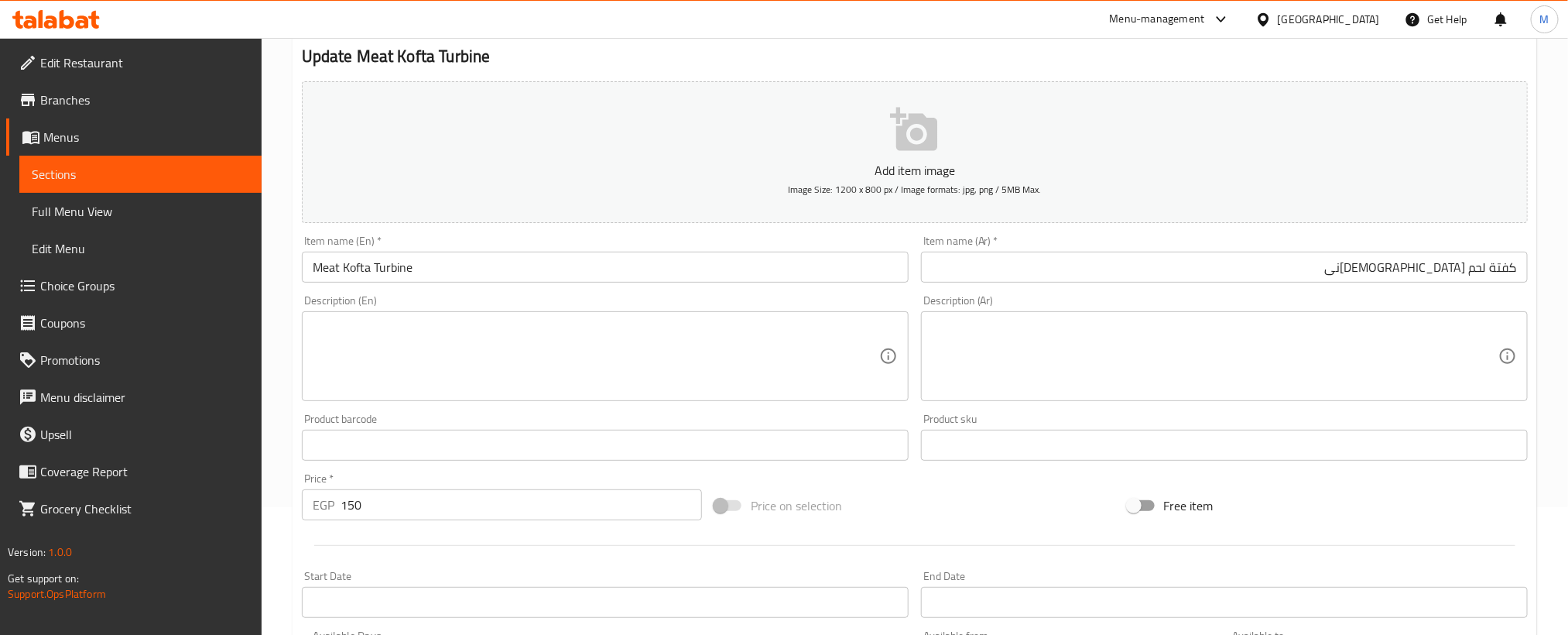
scroll to position [458, 0]
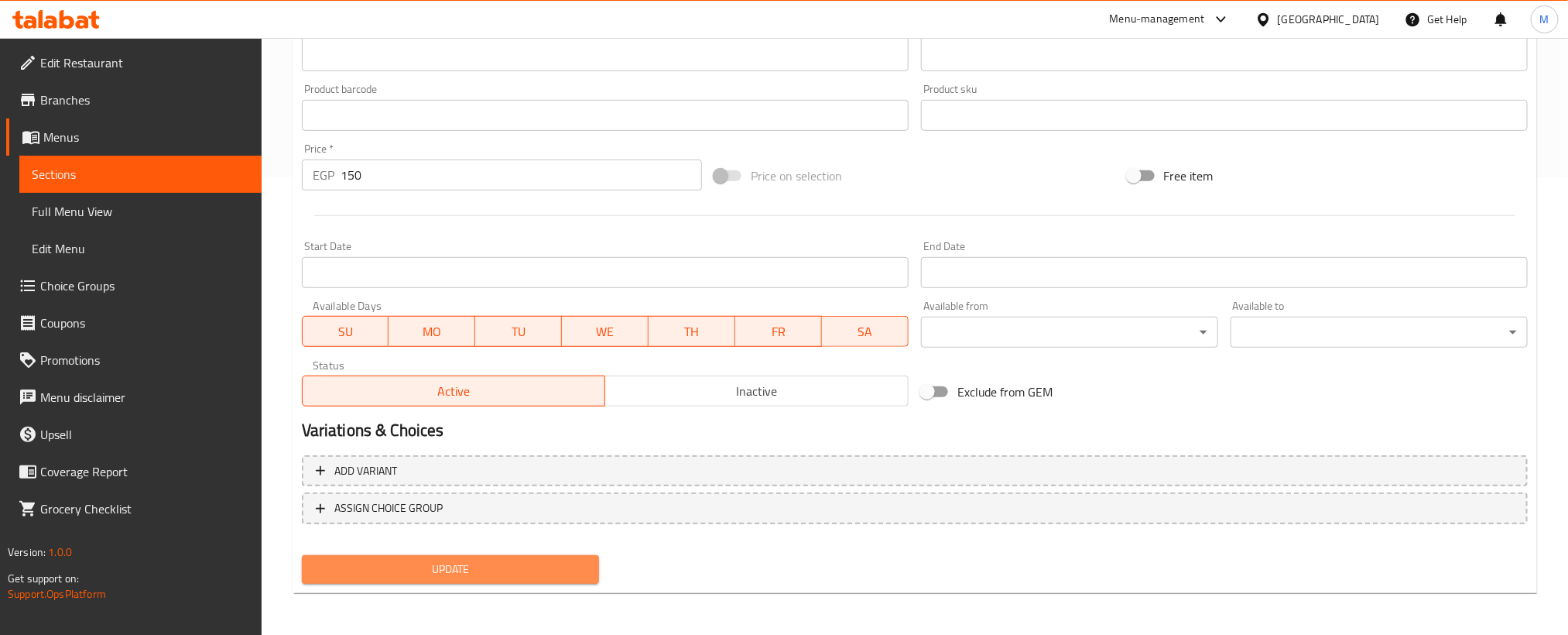
click at [537, 581] on button "Update" at bounding box center [450, 569] width 298 height 29
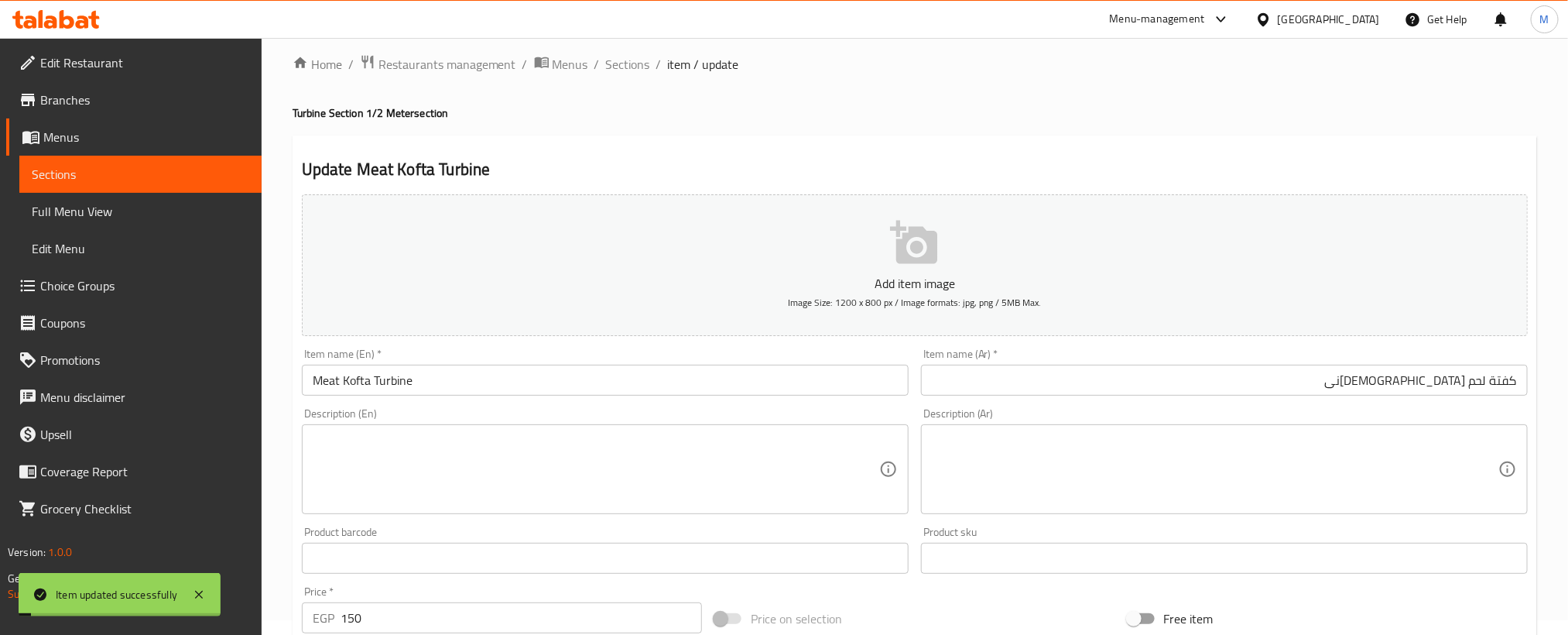
scroll to position [0, 0]
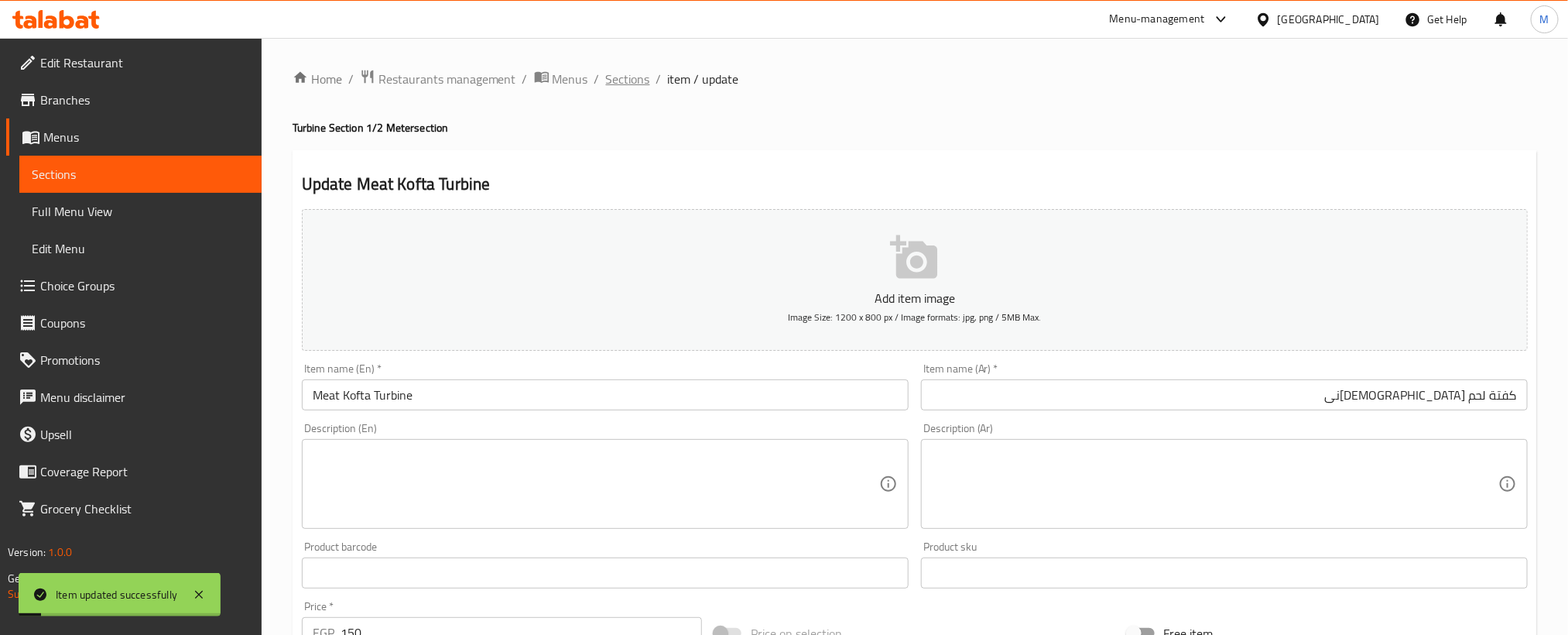
click at [614, 80] on span "Sections" at bounding box center [628, 78] width 44 height 19
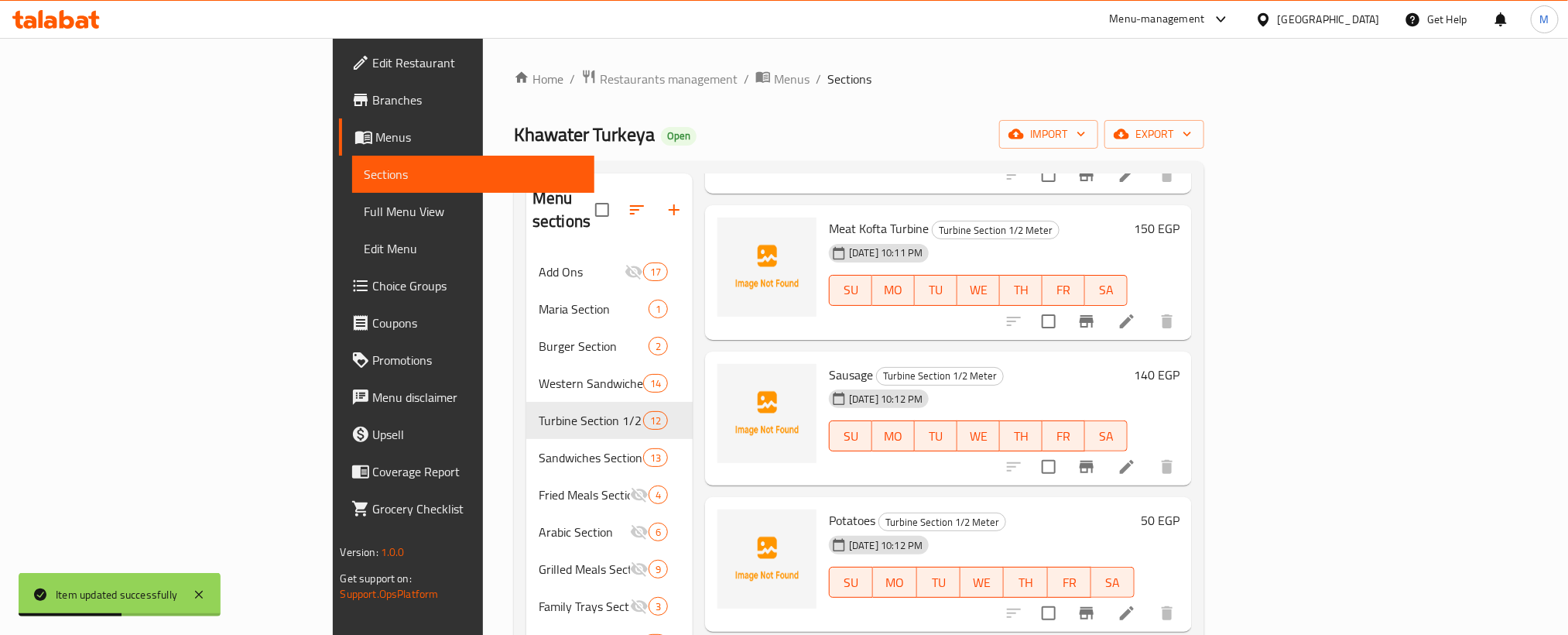
scroll to position [1038, 0]
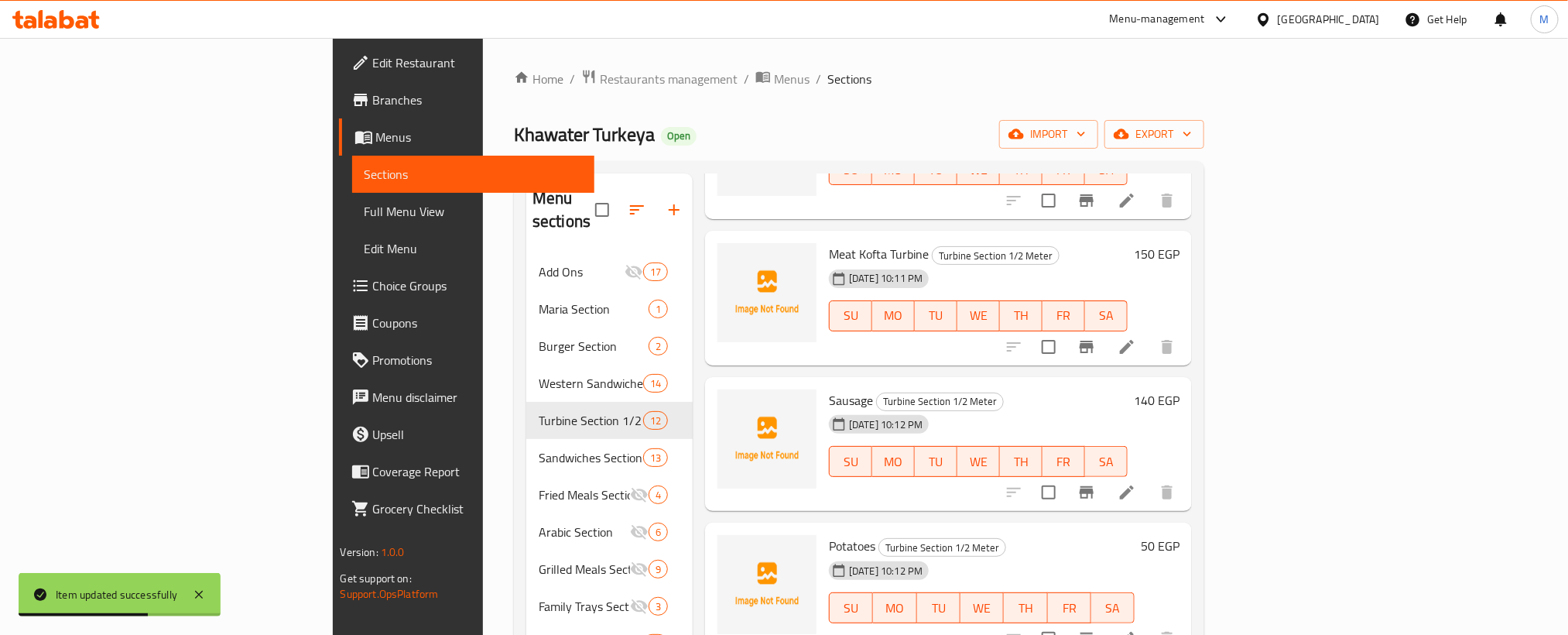
click at [1136, 483] on icon at bounding box center [1127, 492] width 19 height 19
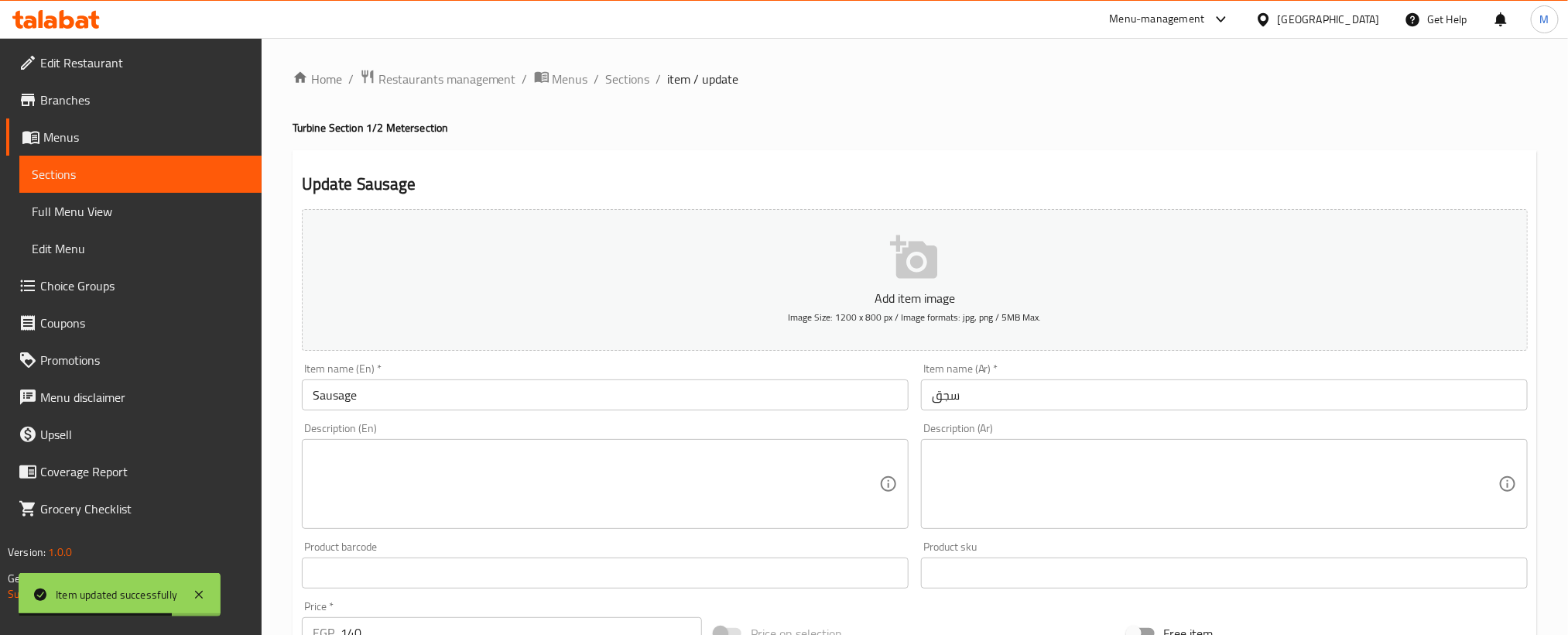
click at [750, 407] on input "Sausage" at bounding box center [605, 395] width 607 height 31
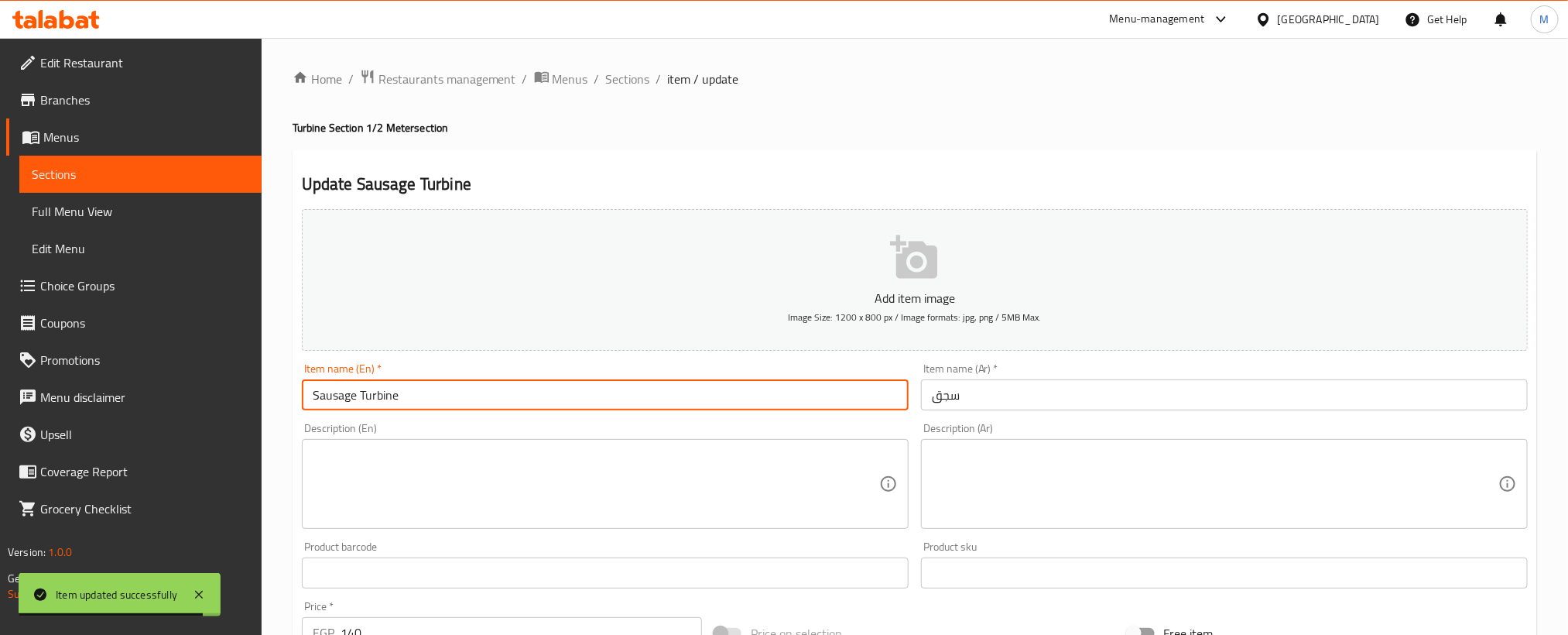
type input "Sausage Turbine"
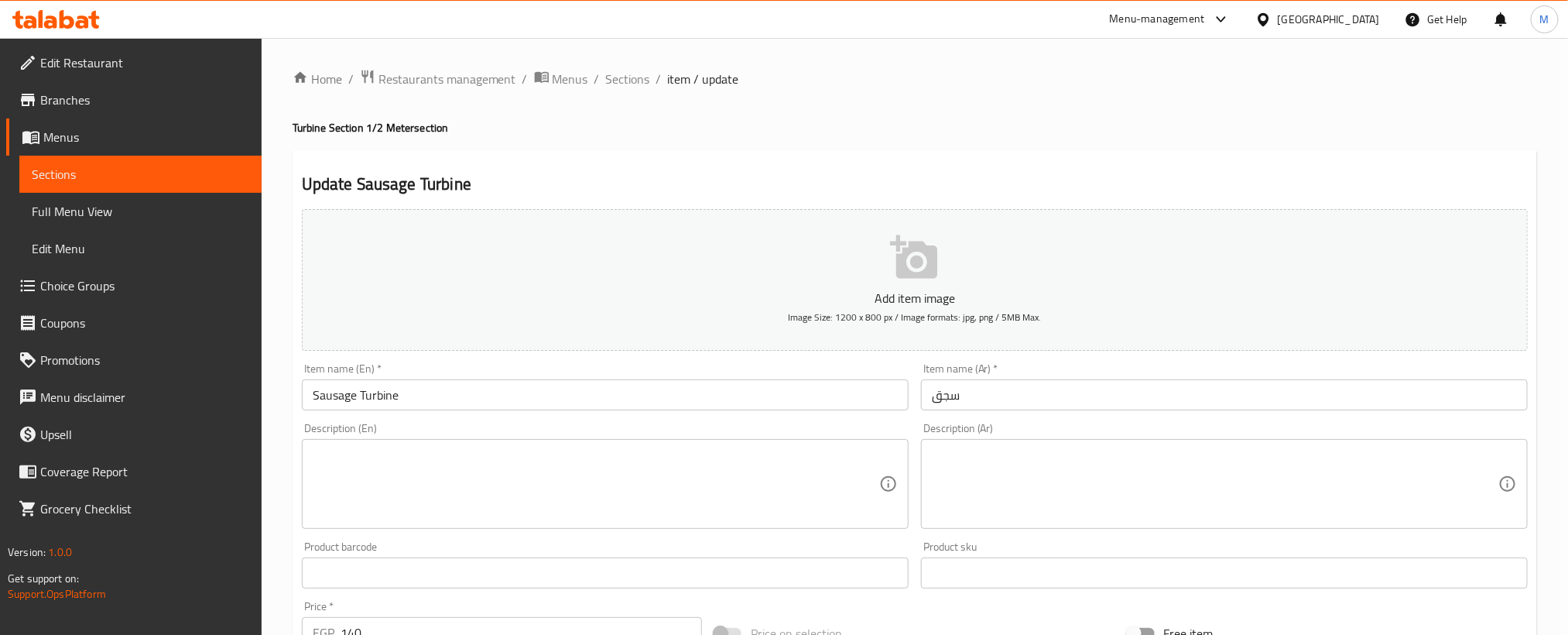
click at [1261, 412] on div "Item name (Ar)   * سجق Item name (Ar) *" at bounding box center [1224, 387] width 619 height 59
click at [1249, 395] on input "سجق" at bounding box center [1224, 395] width 607 height 31
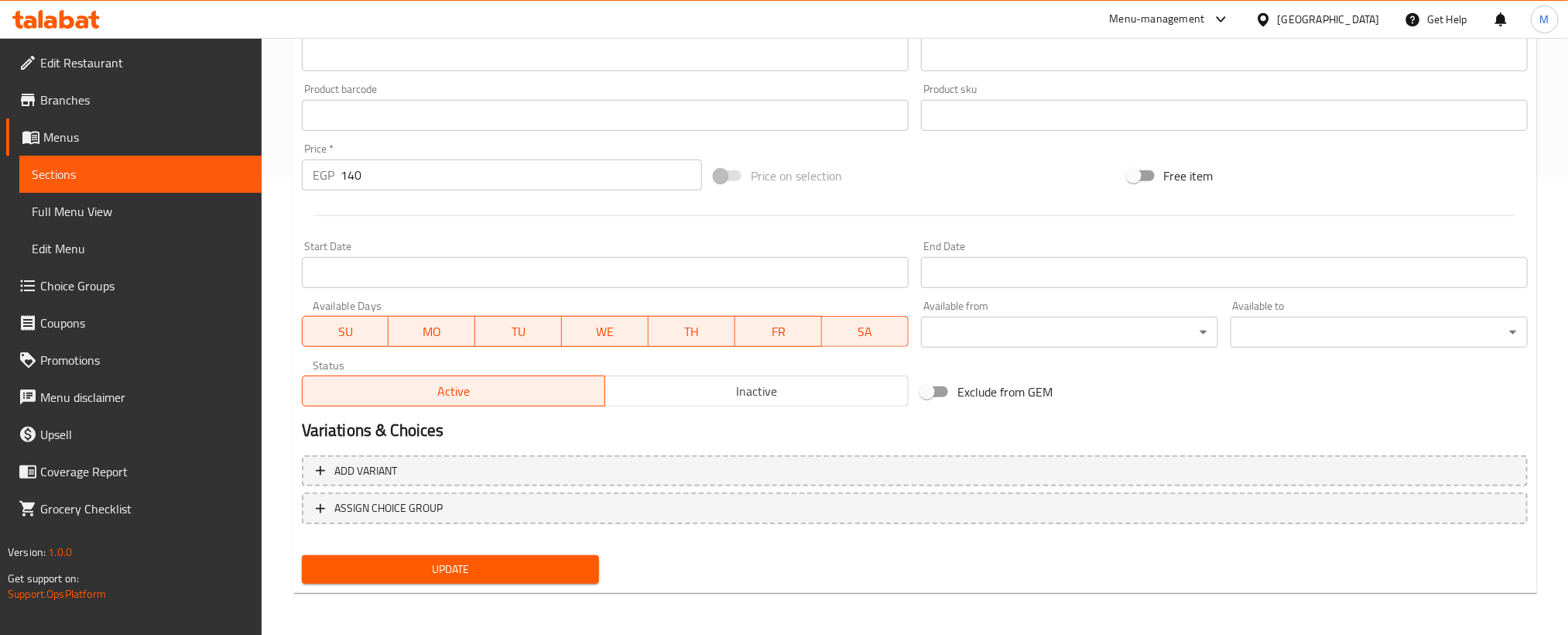
type input "سجق التوربينى"
click at [534, 567] on span "Update" at bounding box center [450, 569] width 272 height 20
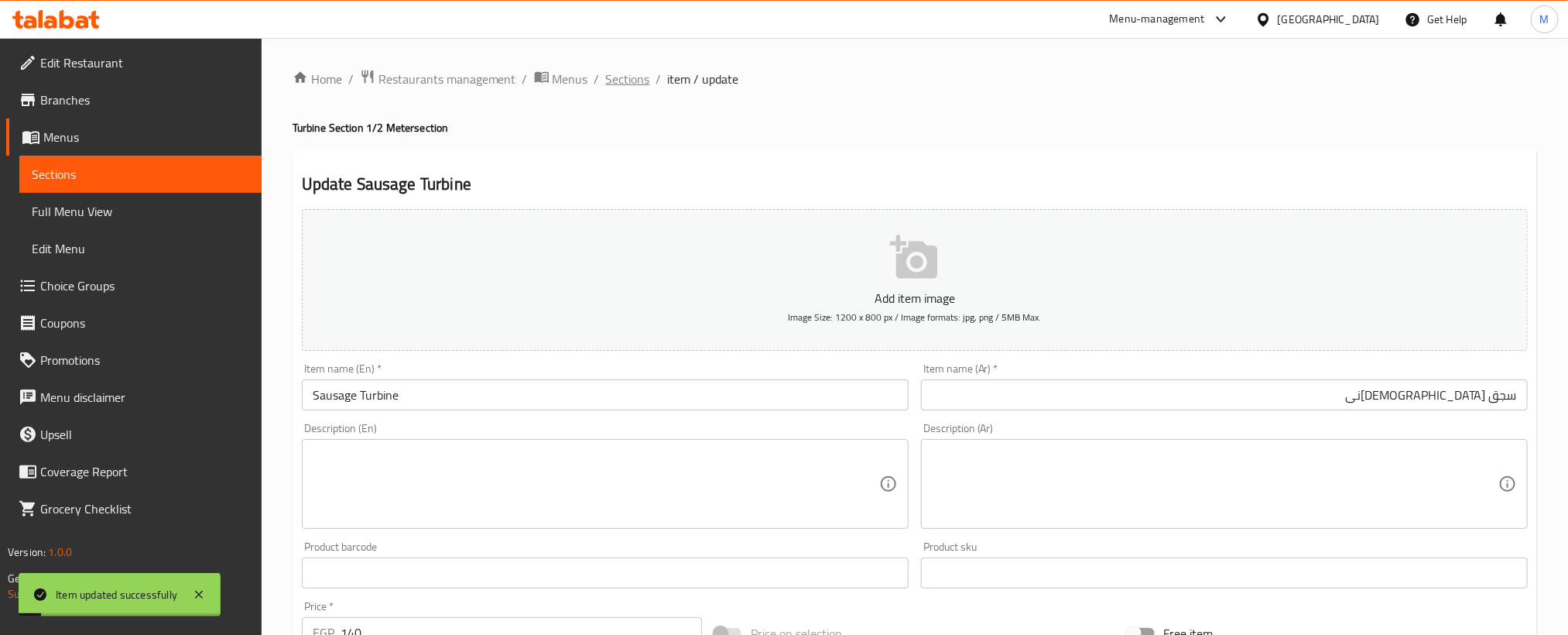
click at [644, 80] on span "Sections" at bounding box center [628, 78] width 44 height 19
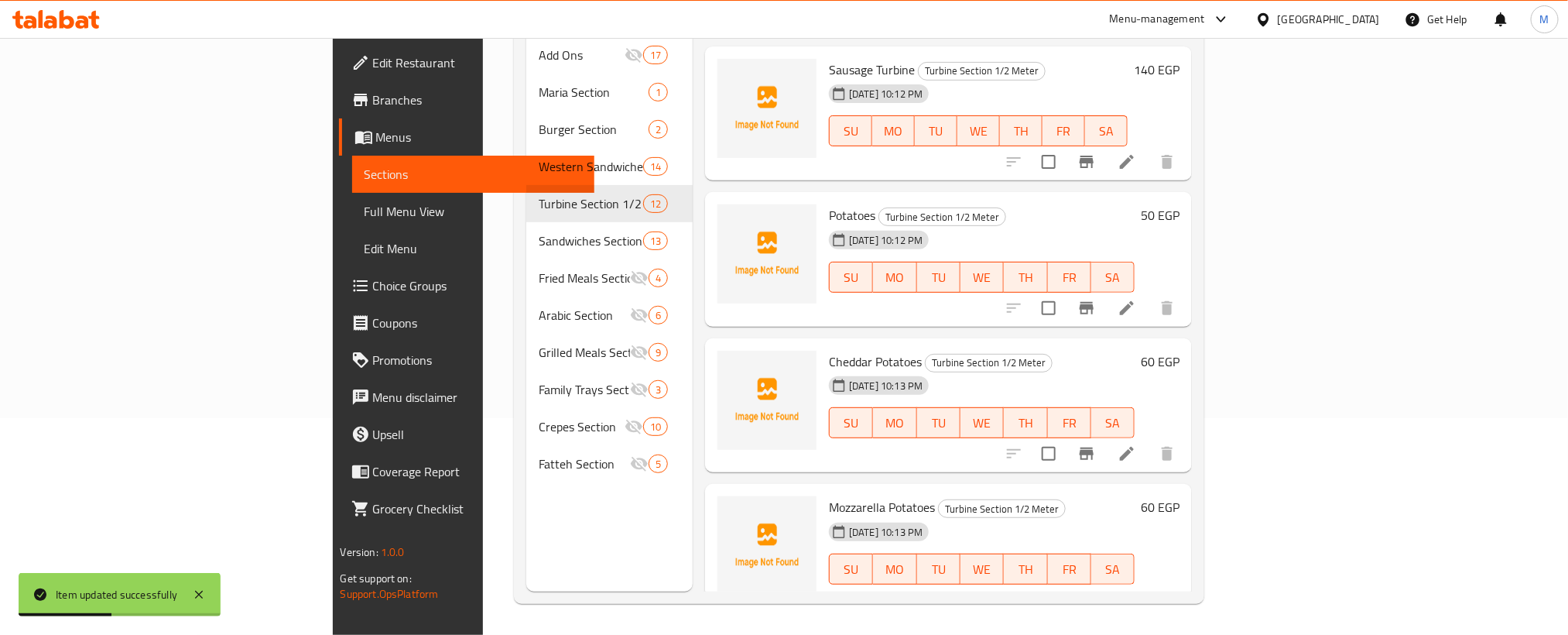
scroll to position [1154, 0]
click at [1134, 299] on icon at bounding box center [1127, 305] width 13 height 13
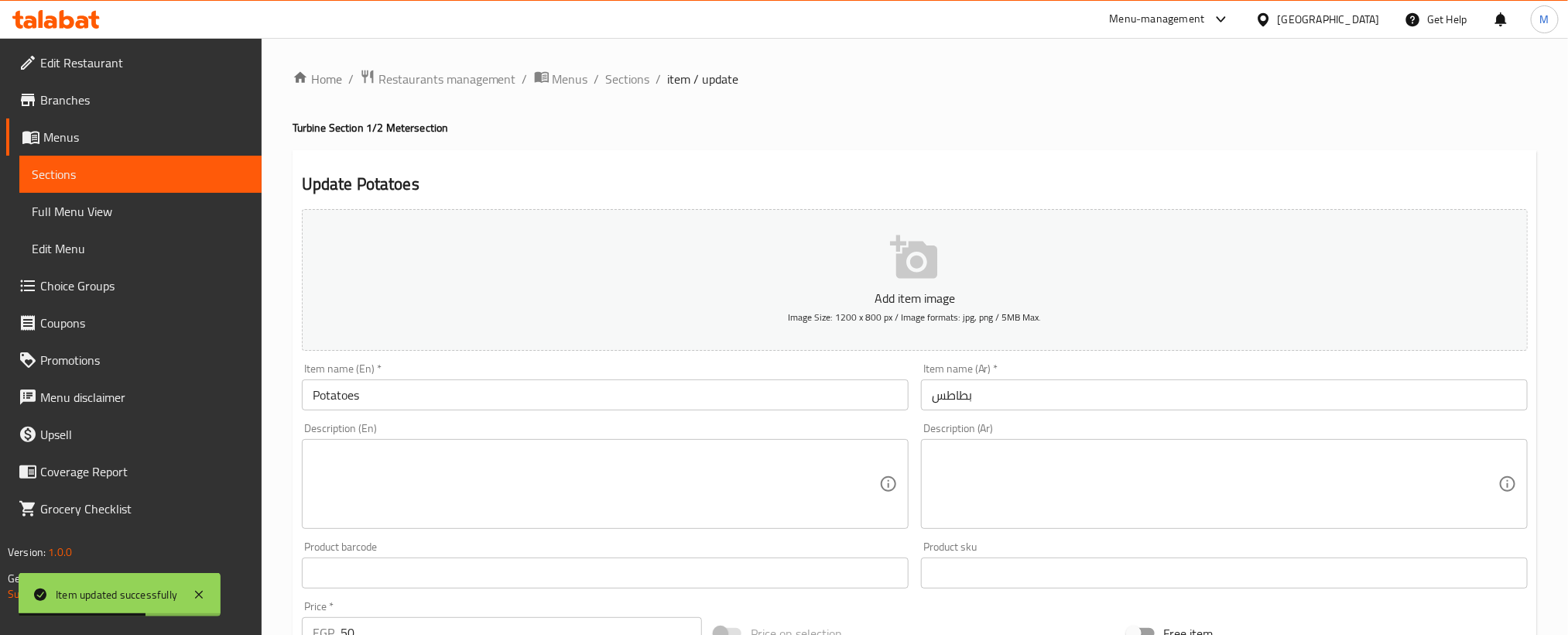
click at [1094, 371] on div "Item name (Ar)   * بطاطس Item name (Ar) *" at bounding box center [1224, 387] width 607 height 48
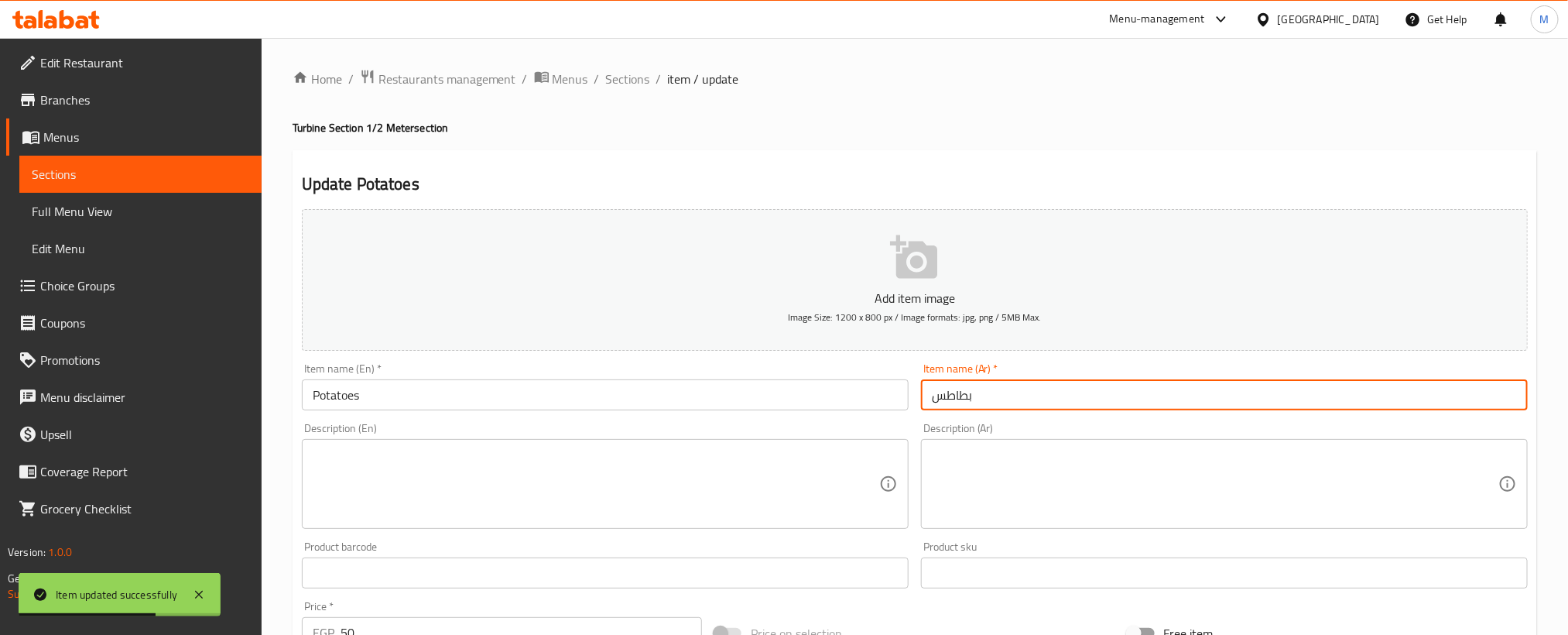
click at [1082, 395] on input "بطاطس" at bounding box center [1224, 395] width 607 height 31
type input "بطاطس التوربينى"
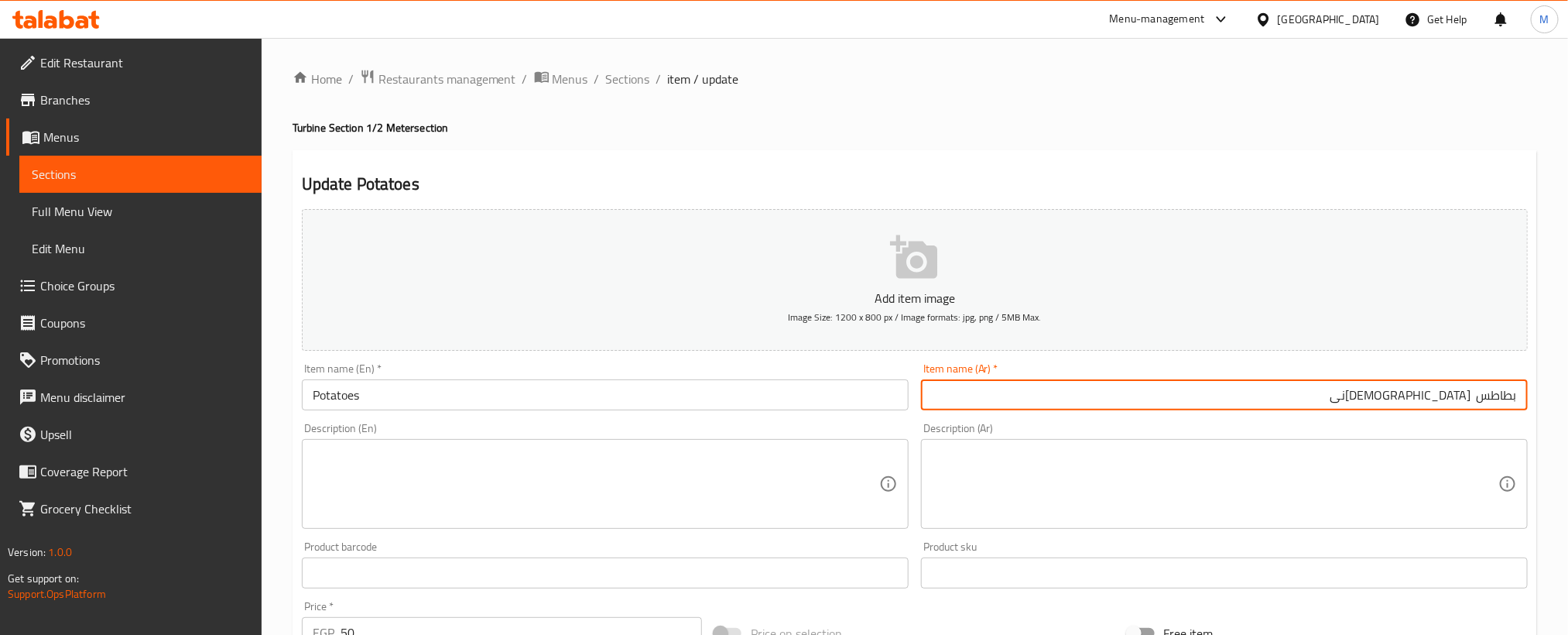
click at [588, 389] on input "Potatoes" at bounding box center [605, 395] width 607 height 31
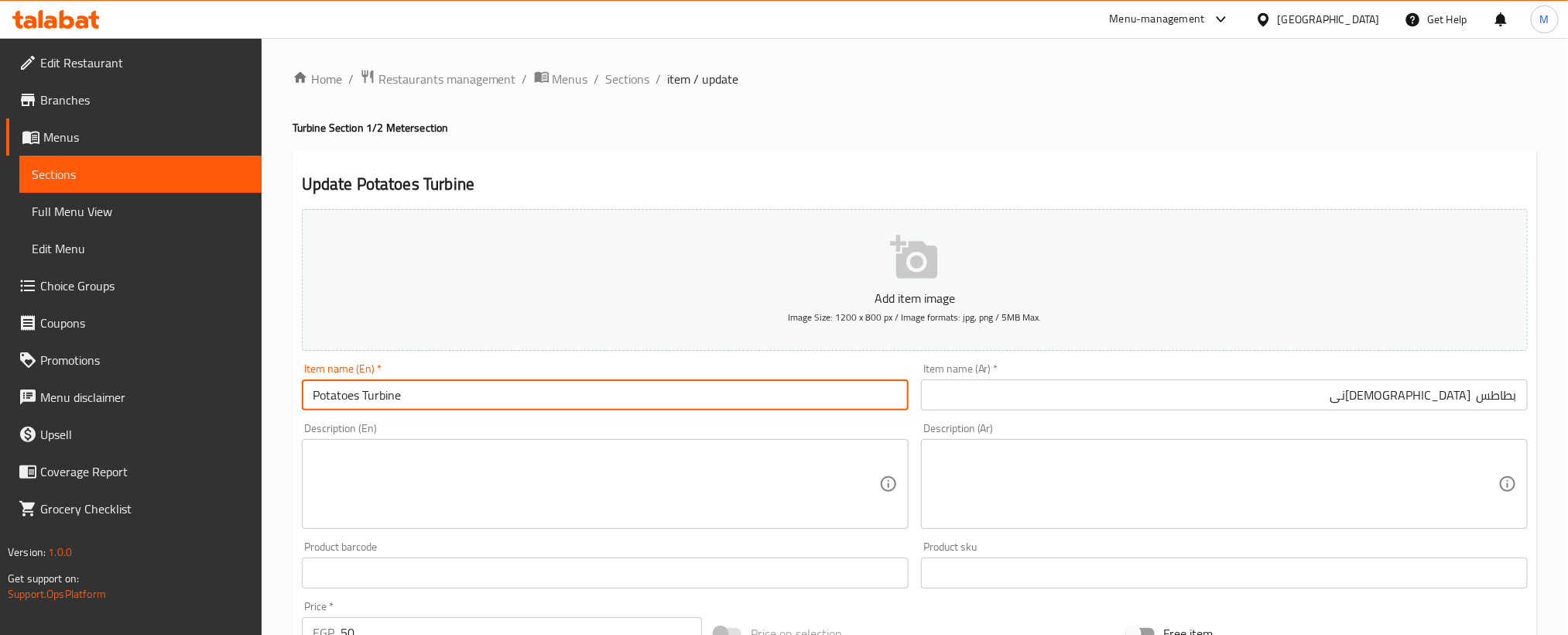
type input "Potatoes Turbine"
click at [776, 128] on h4 "Turbine Section 1/2 Meter section" at bounding box center [914, 127] width 1244 height 15
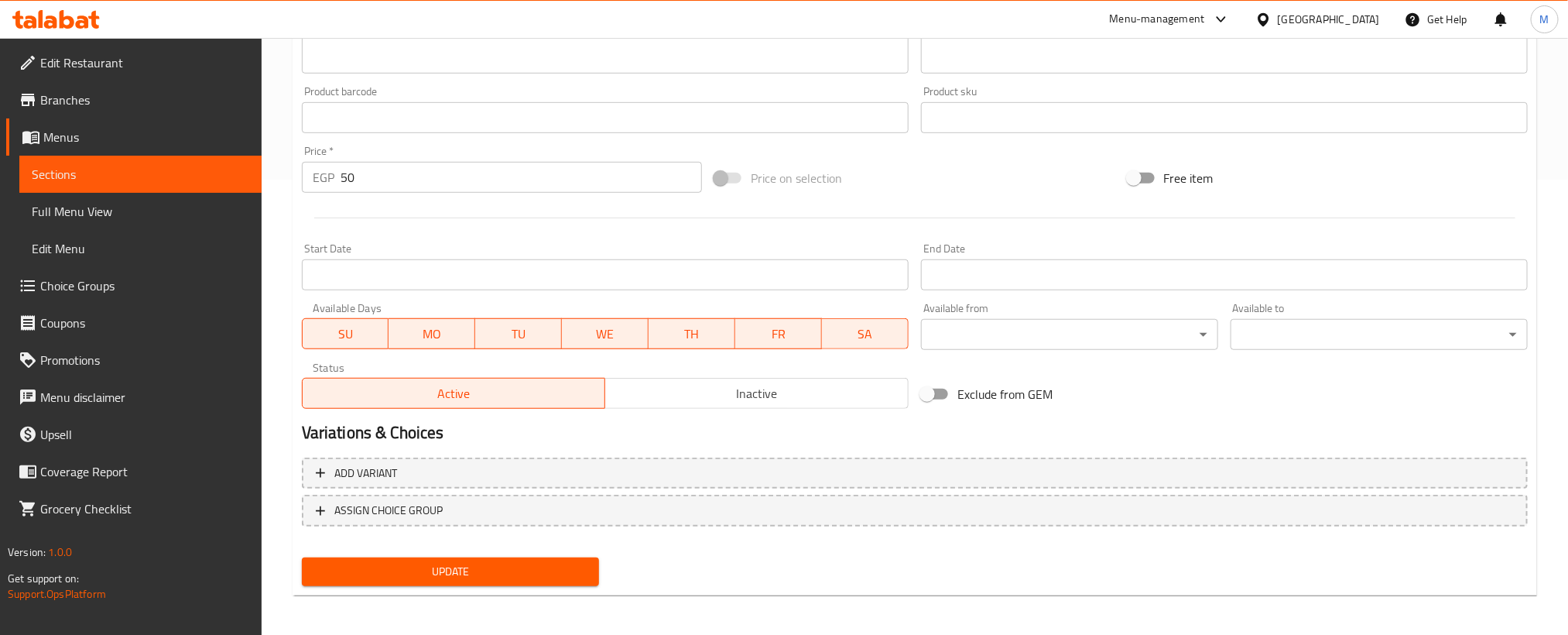
scroll to position [458, 0]
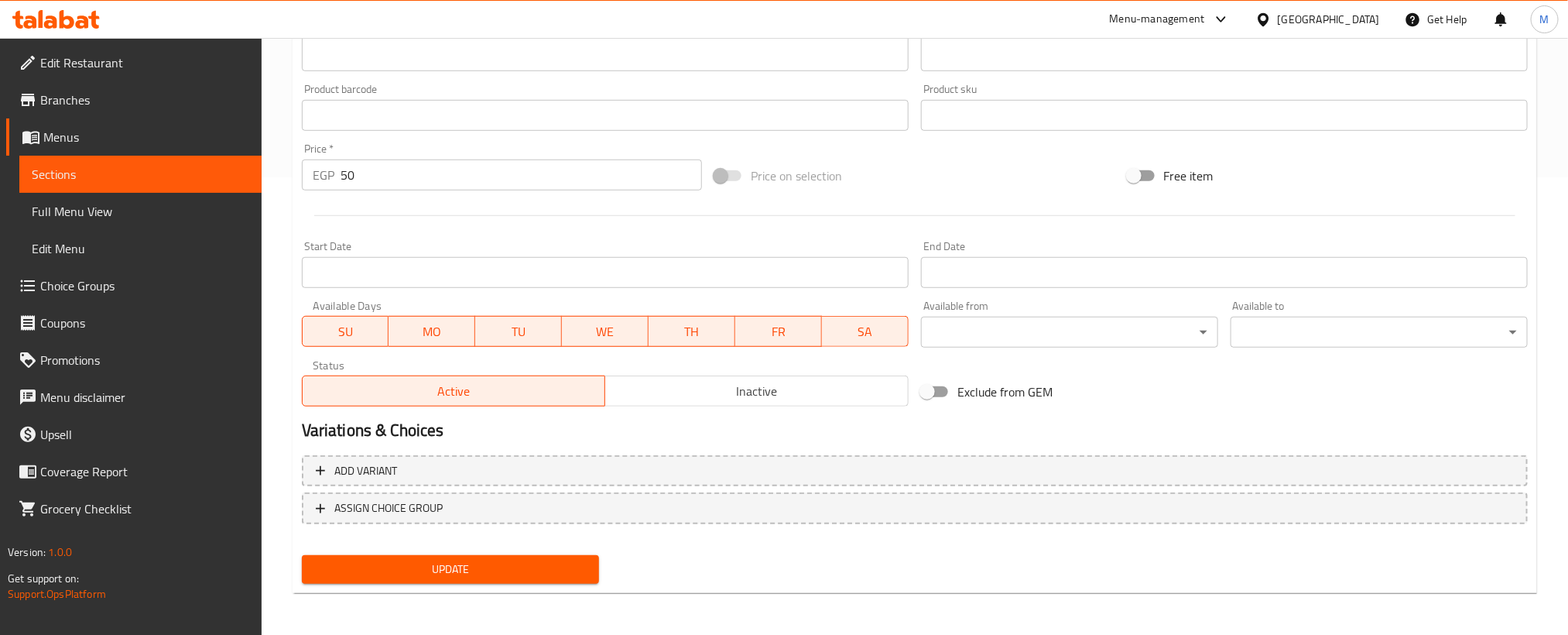
click at [515, 551] on div "Update" at bounding box center [450, 569] width 309 height 41
click at [521, 562] on span "Update" at bounding box center [450, 569] width 272 height 20
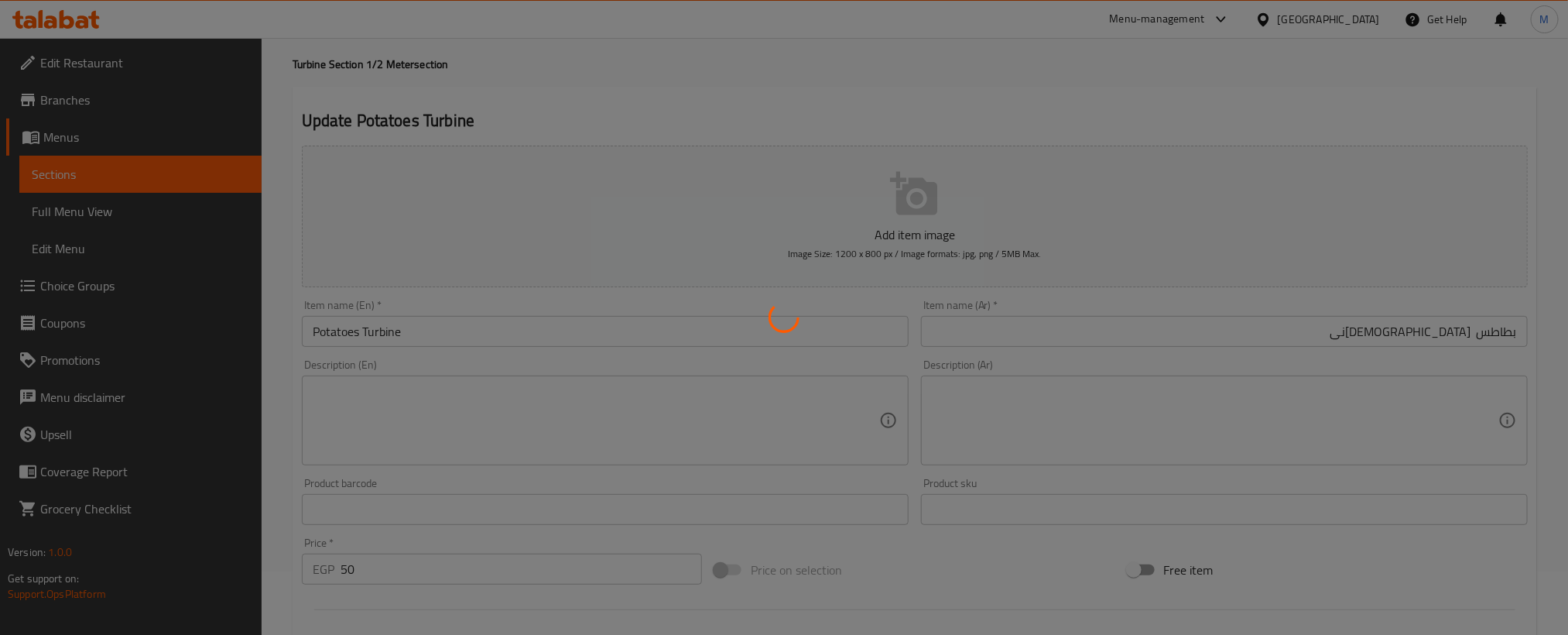
scroll to position [0, 0]
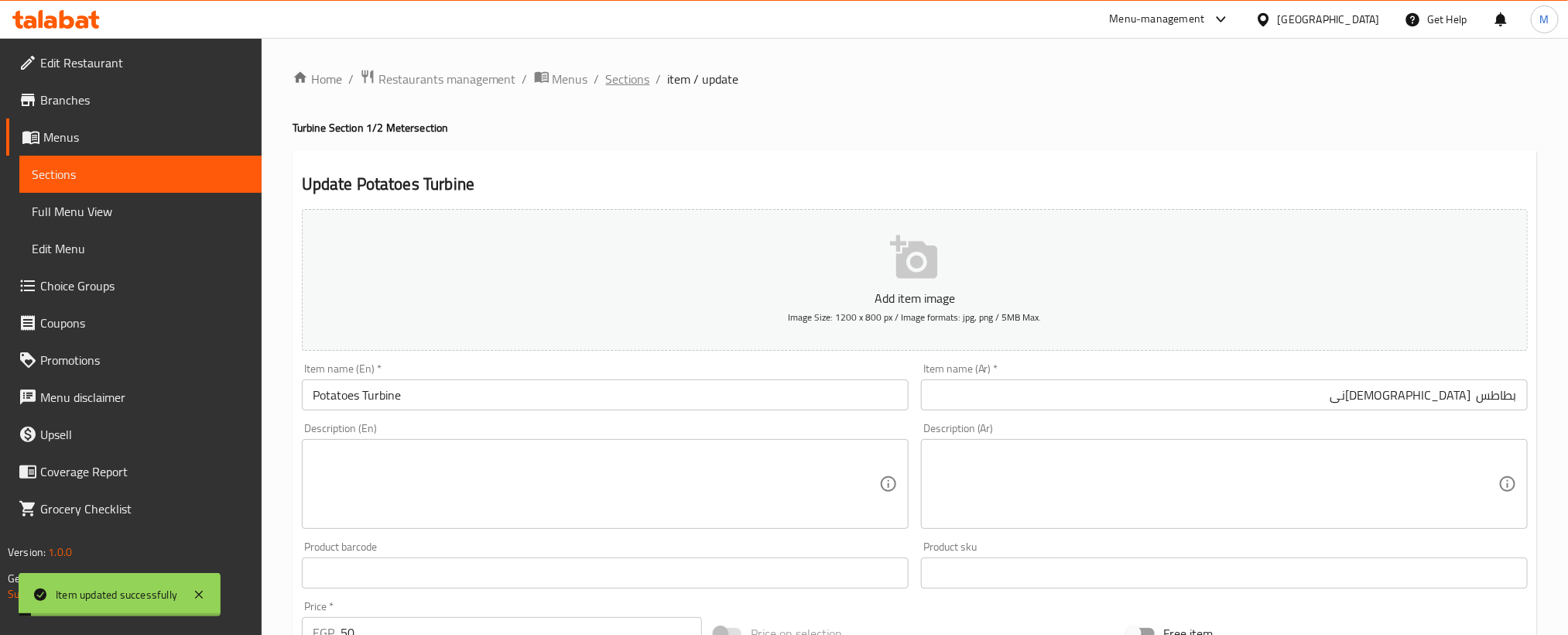
click at [627, 85] on span "Sections" at bounding box center [628, 78] width 44 height 19
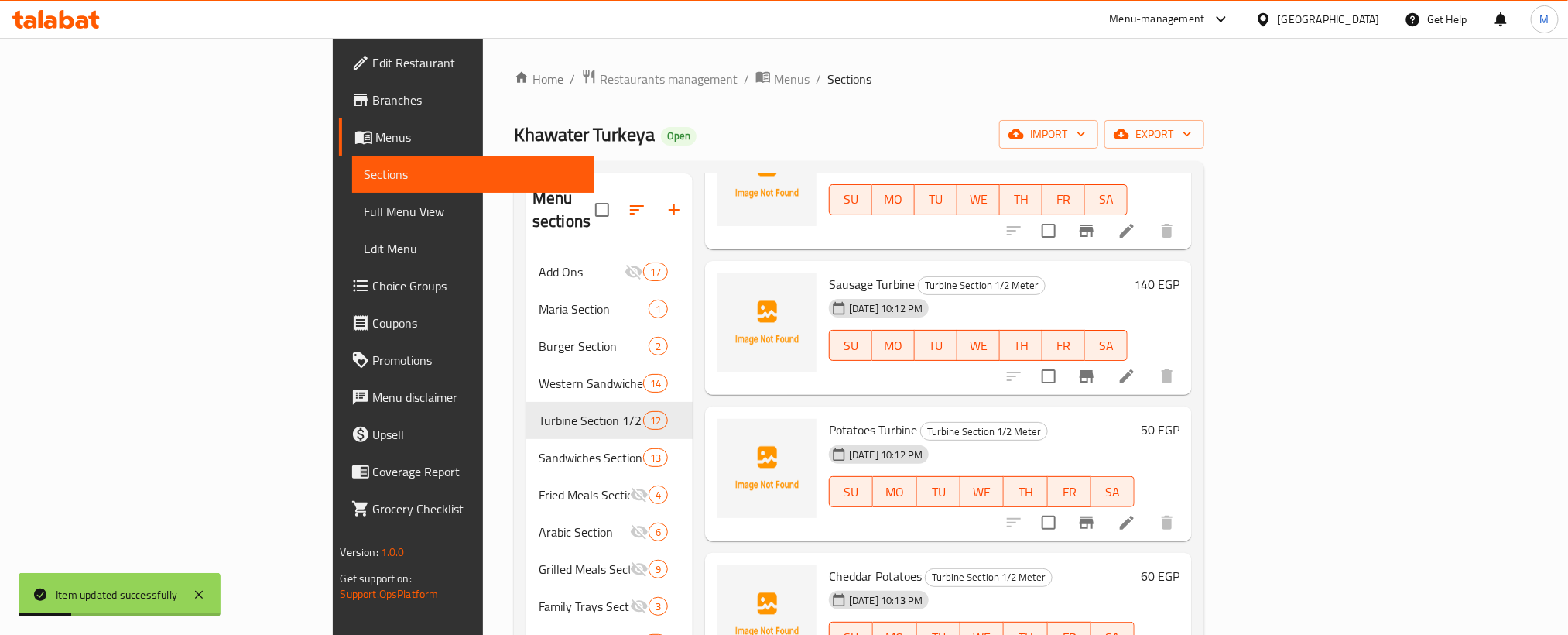
scroll to position [217, 0]
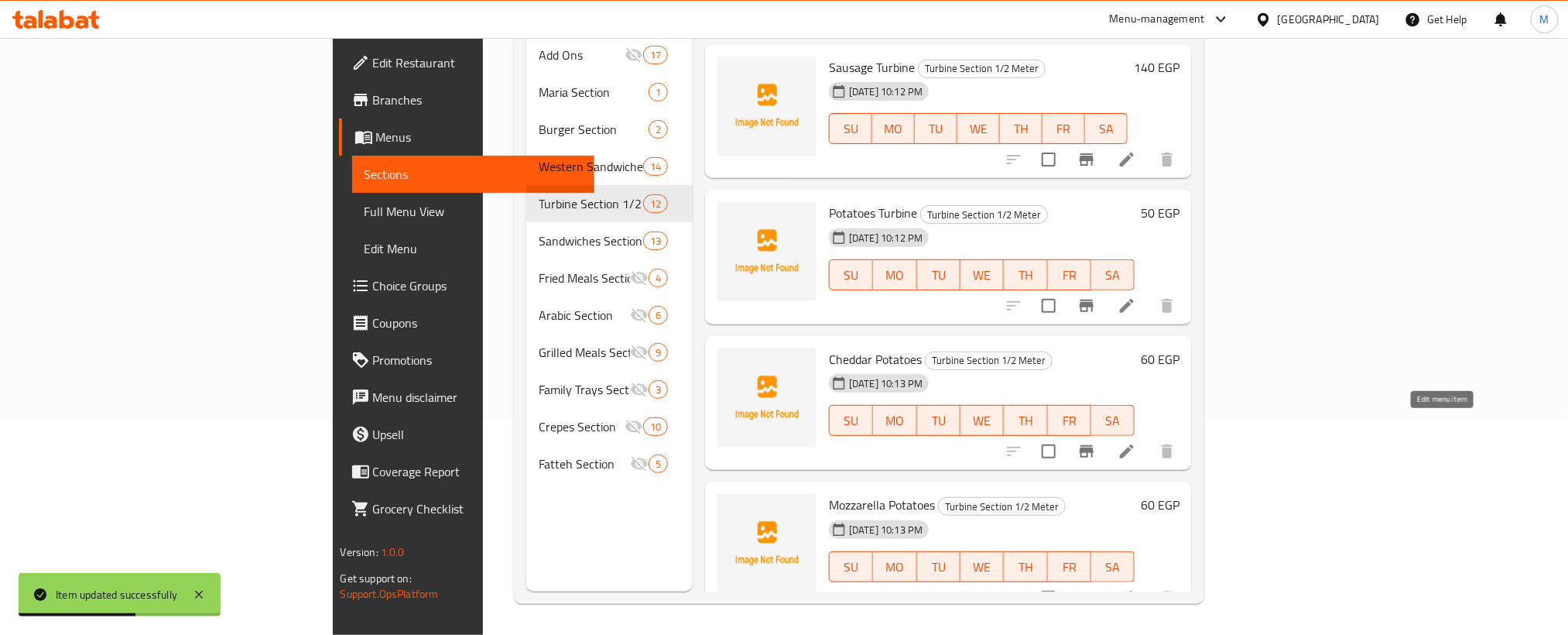
click at [1136, 442] on icon at bounding box center [1127, 451] width 19 height 19
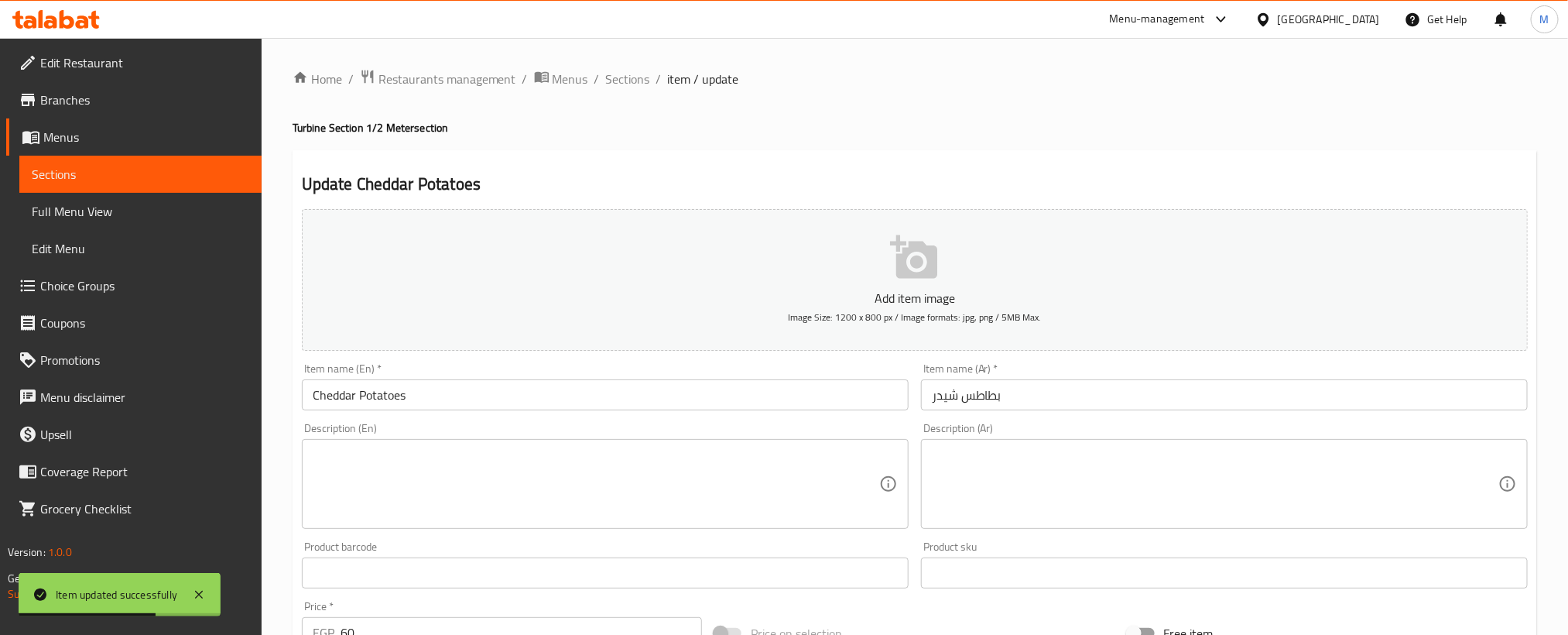
click at [481, 402] on input "Cheddar Potatoes" at bounding box center [605, 395] width 607 height 31
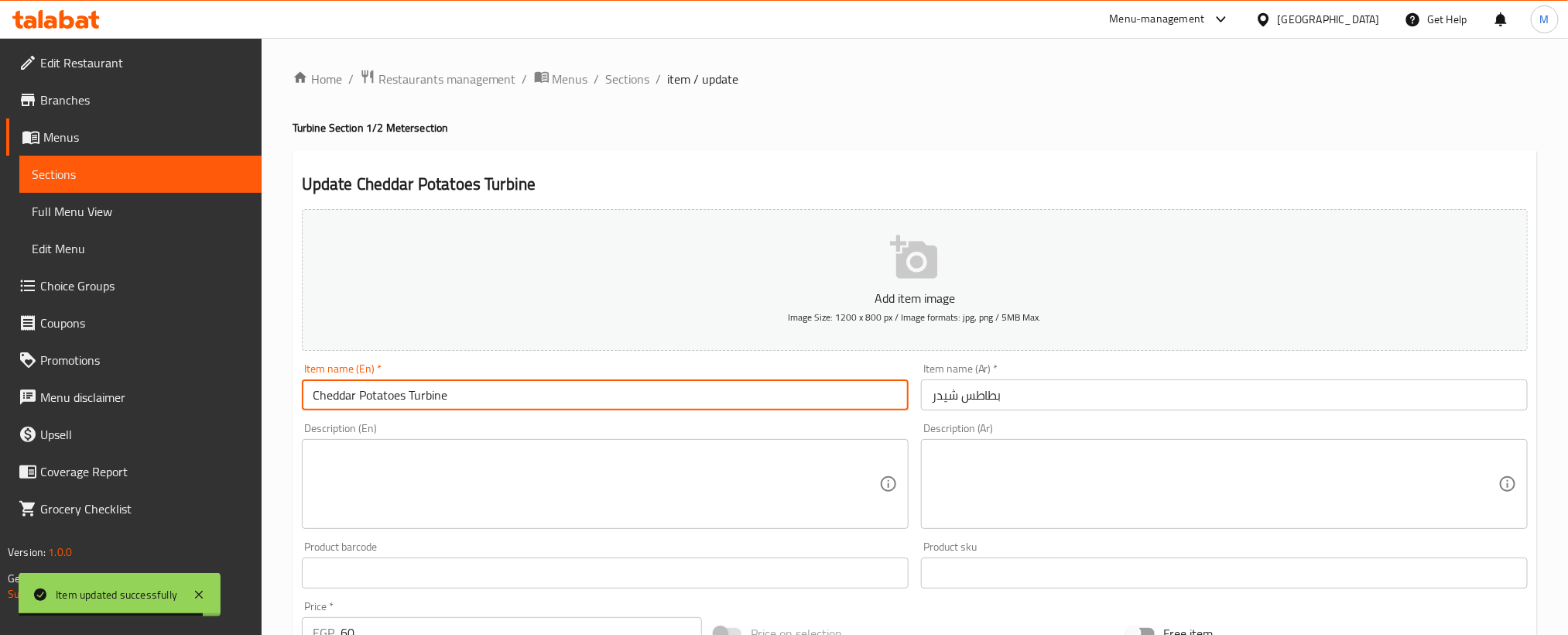
type input "Cheddar Potatoes Turbine"
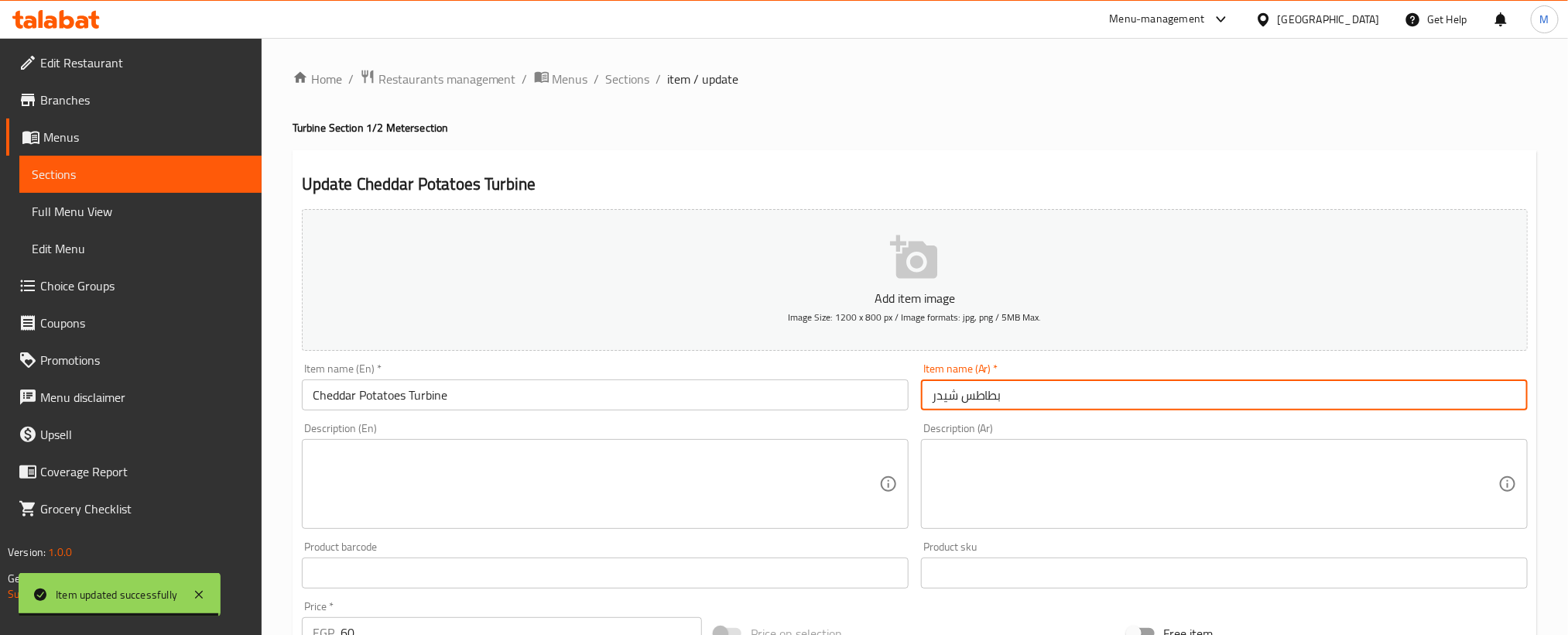
click at [1331, 396] on input "بطاطس شيدر" at bounding box center [1224, 395] width 607 height 31
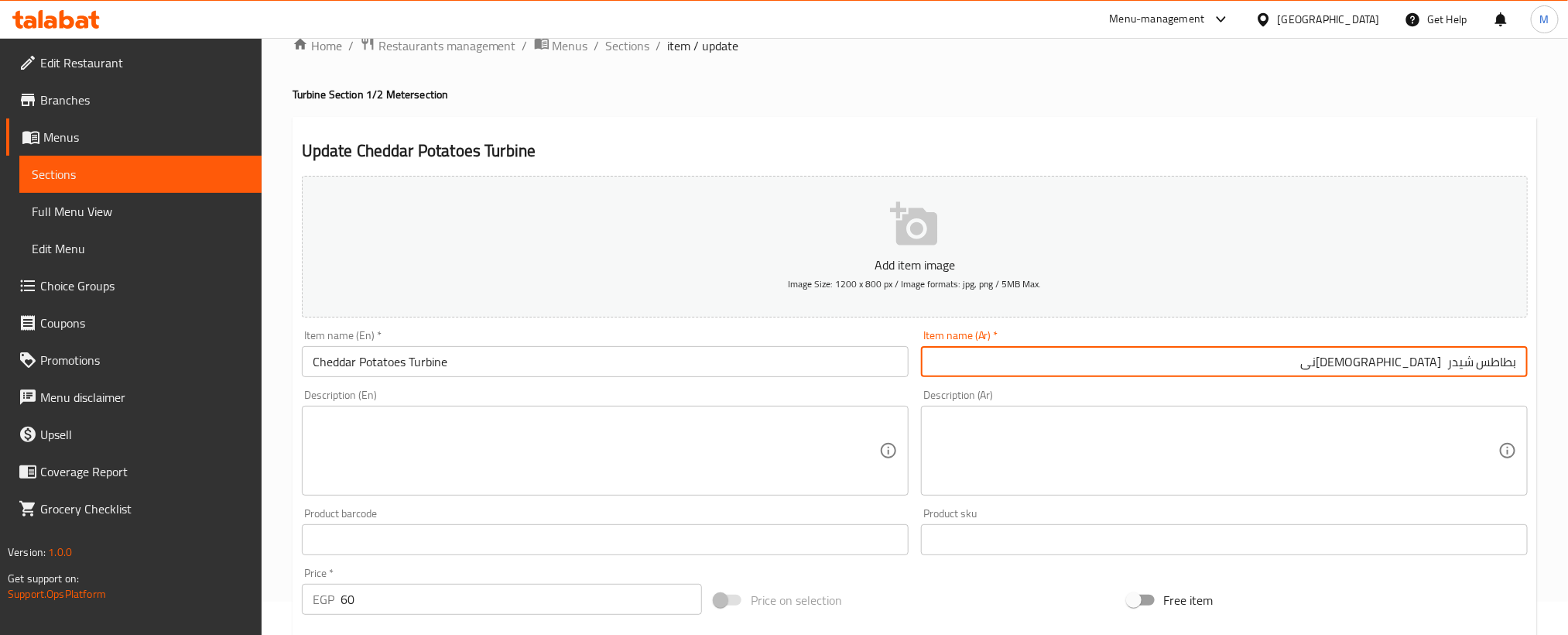
scroll to position [458, 0]
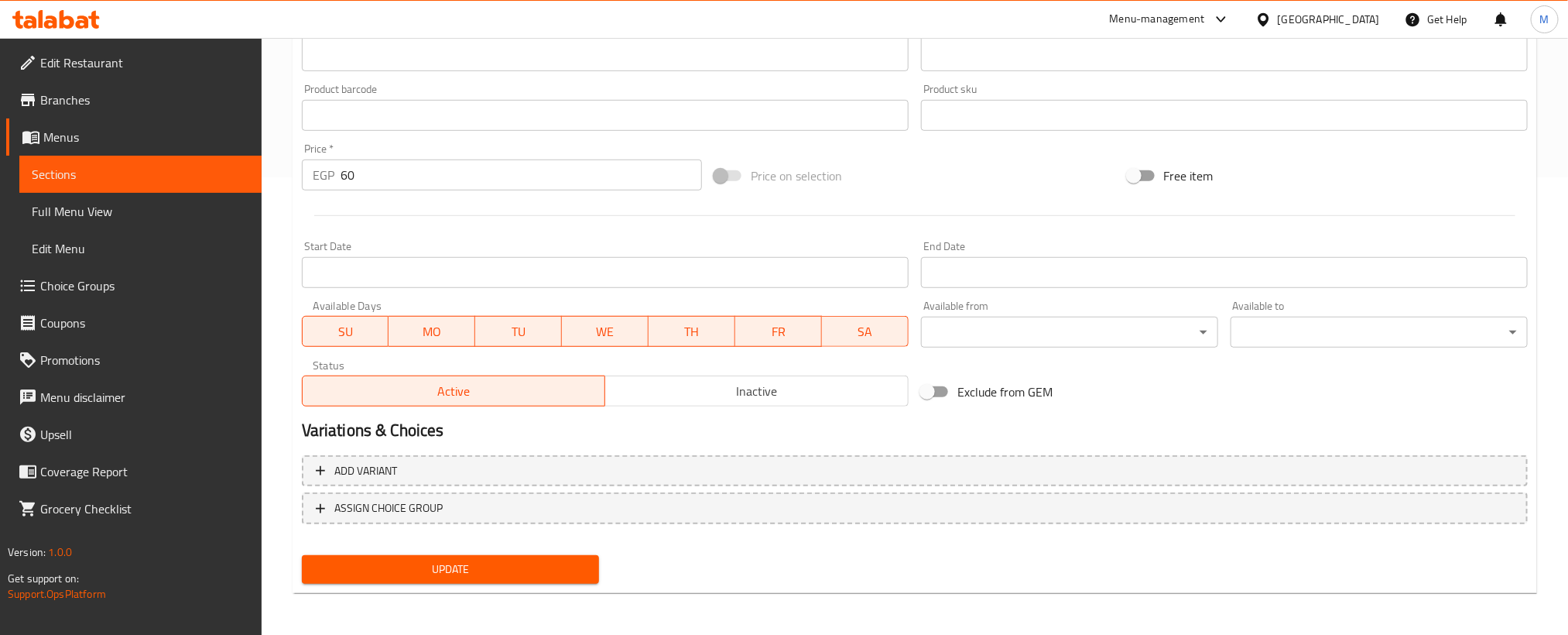
type input "بطاطس شيدر التوربينى"
click at [543, 581] on button "Update" at bounding box center [450, 569] width 298 height 29
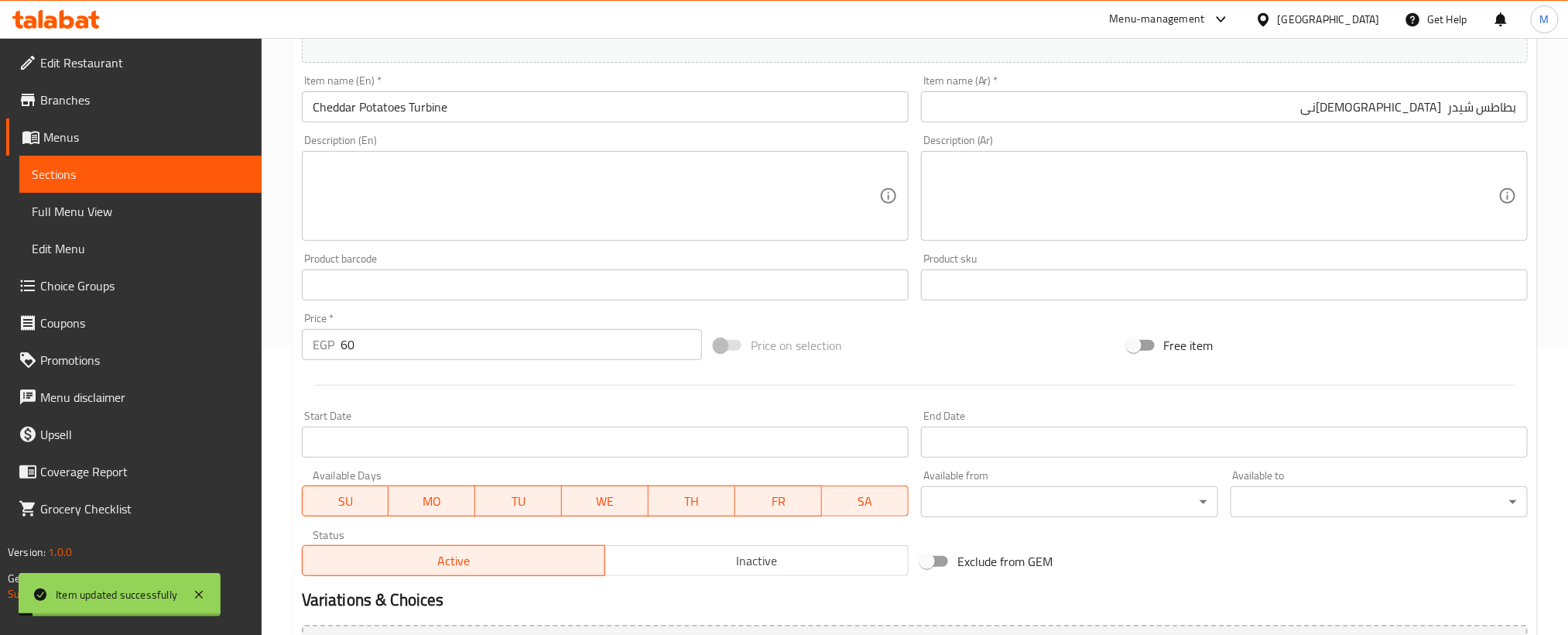
scroll to position [0, 0]
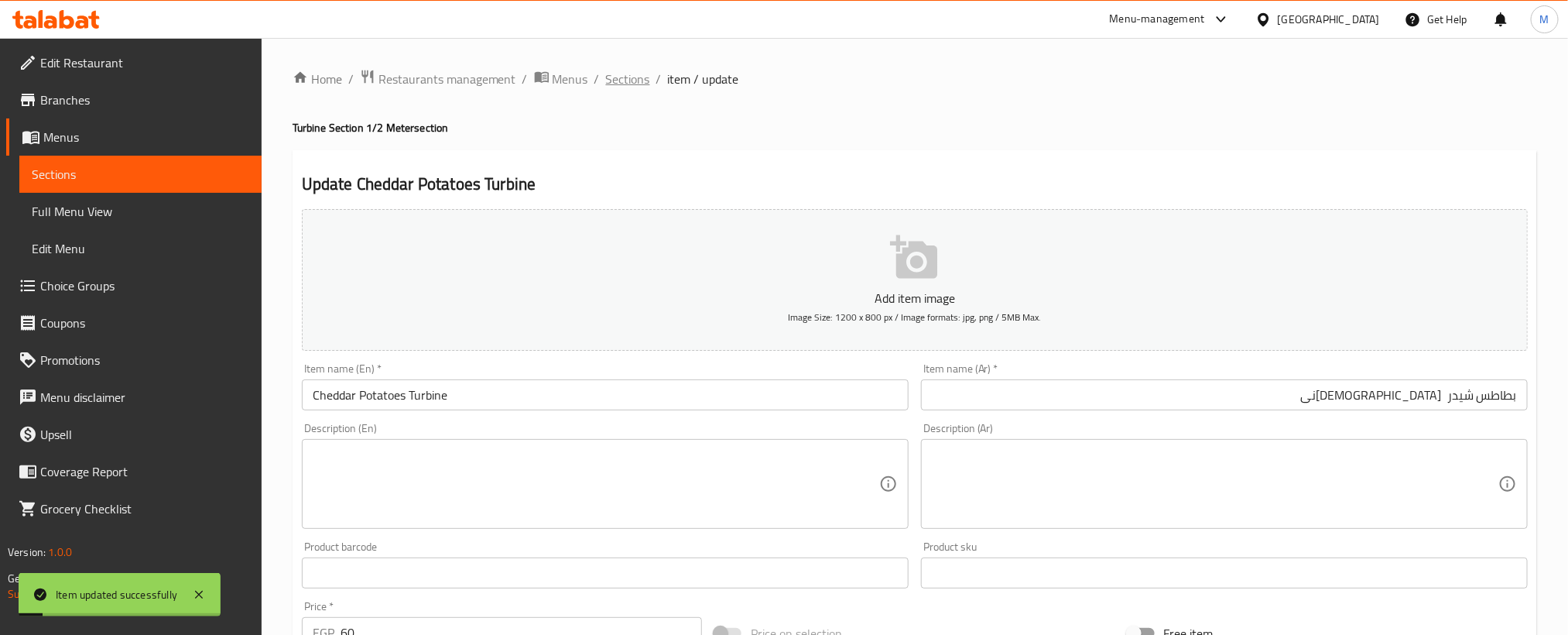
click at [619, 69] on span "Sections" at bounding box center [628, 78] width 44 height 19
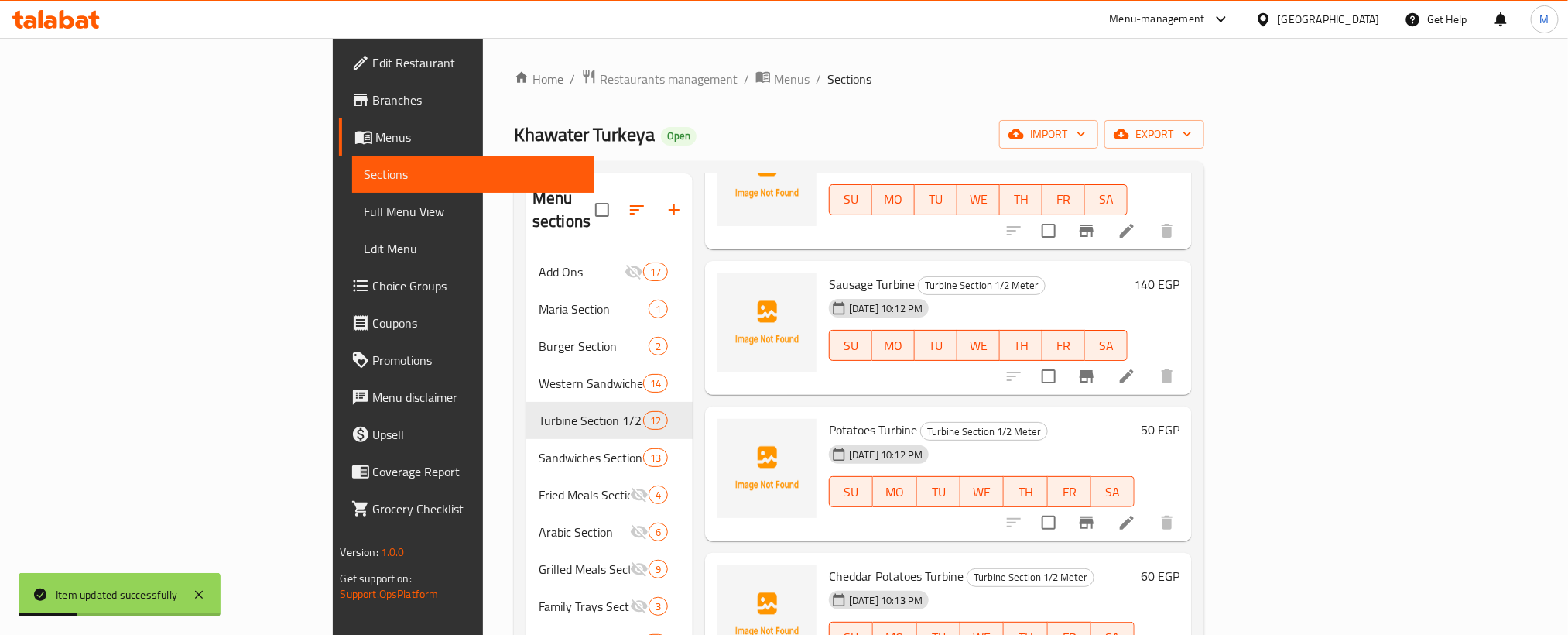
scroll to position [217, 0]
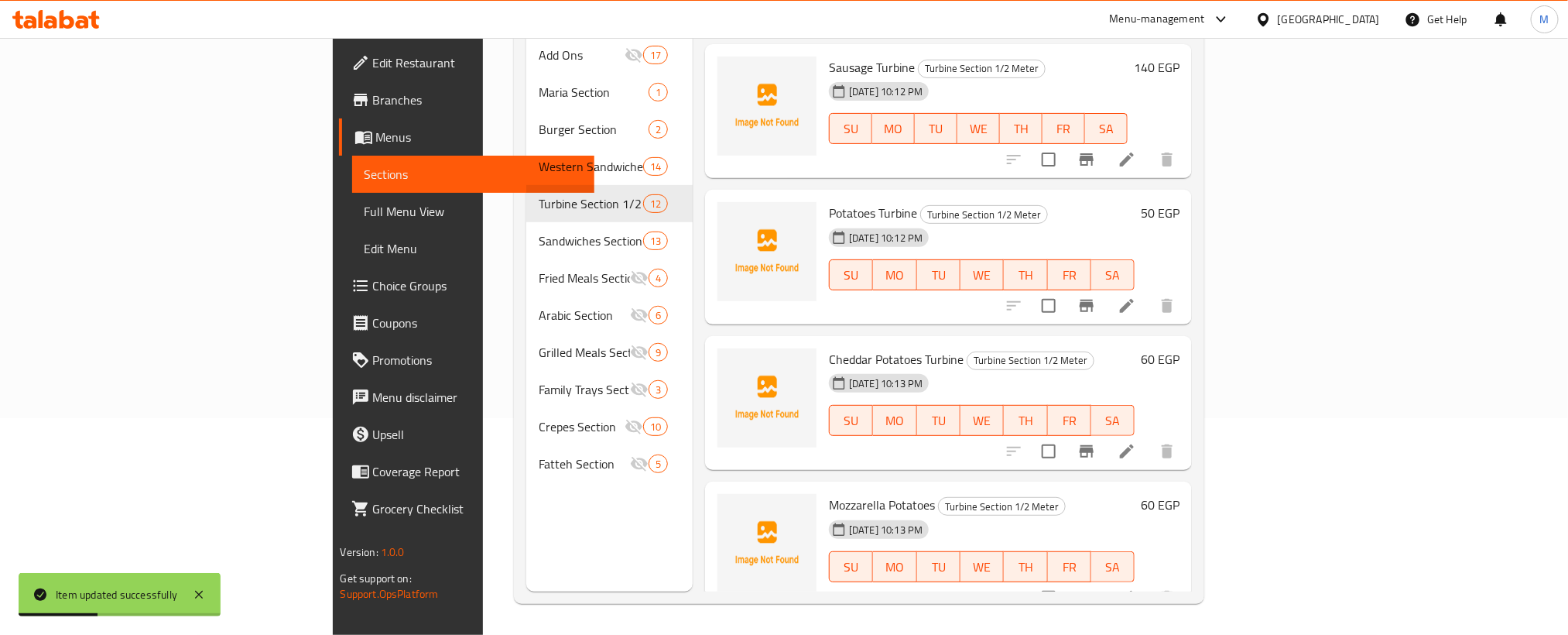
click at [1148, 584] on li at bounding box center [1127, 597] width 43 height 28
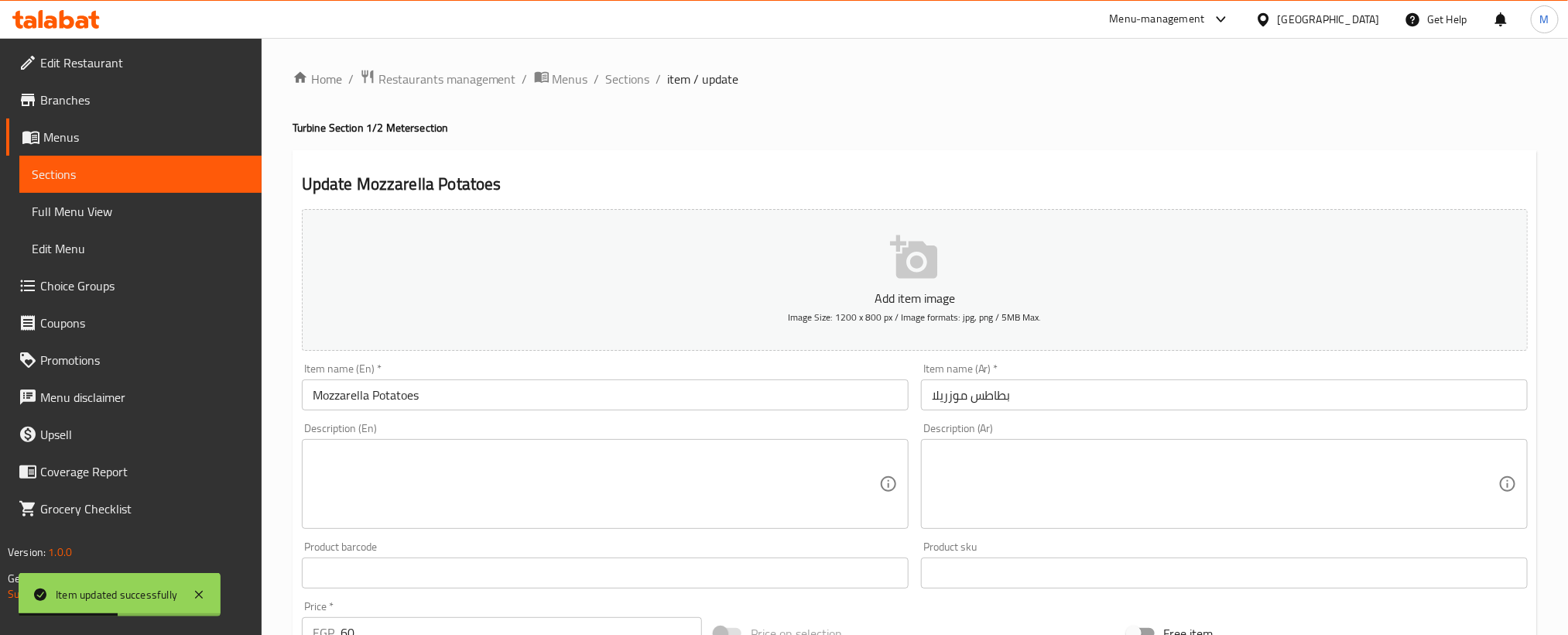
click at [1382, 405] on input "بطاطس موزريلا" at bounding box center [1224, 395] width 607 height 31
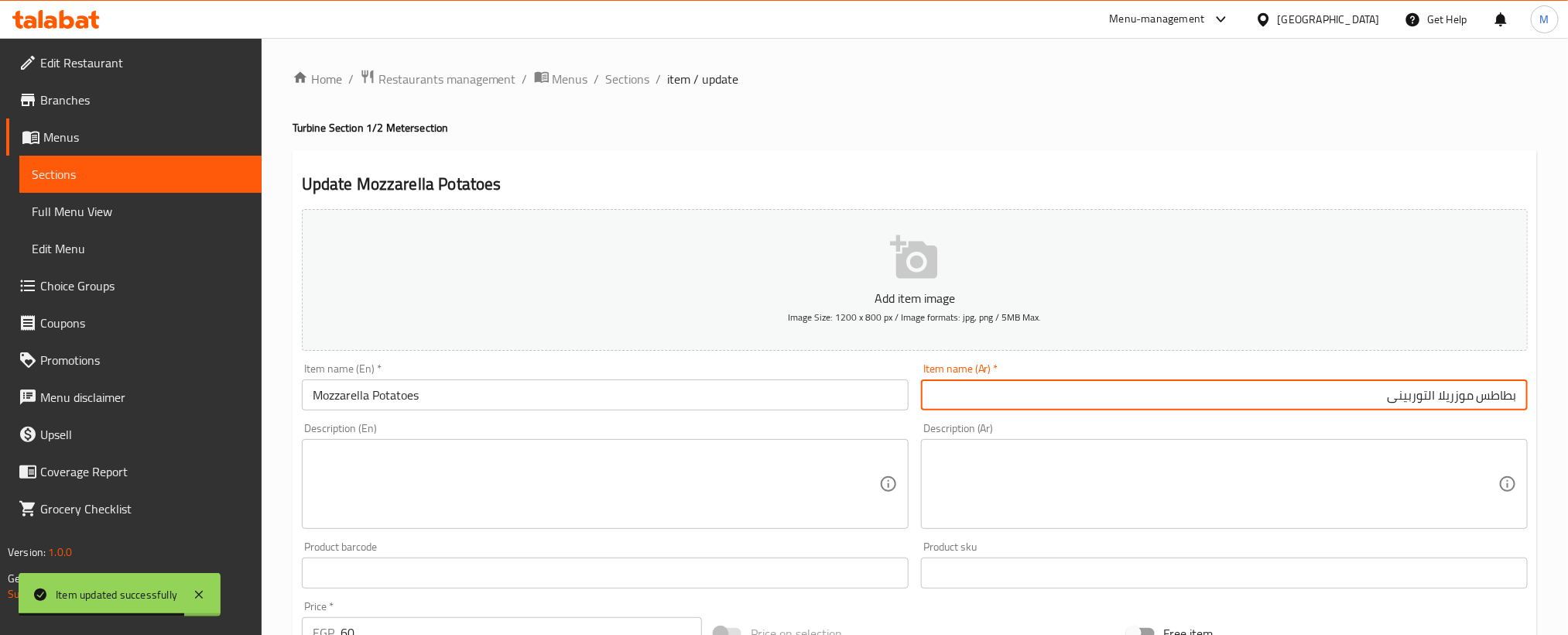
type input "بطاطس موزريلا التوربينى"
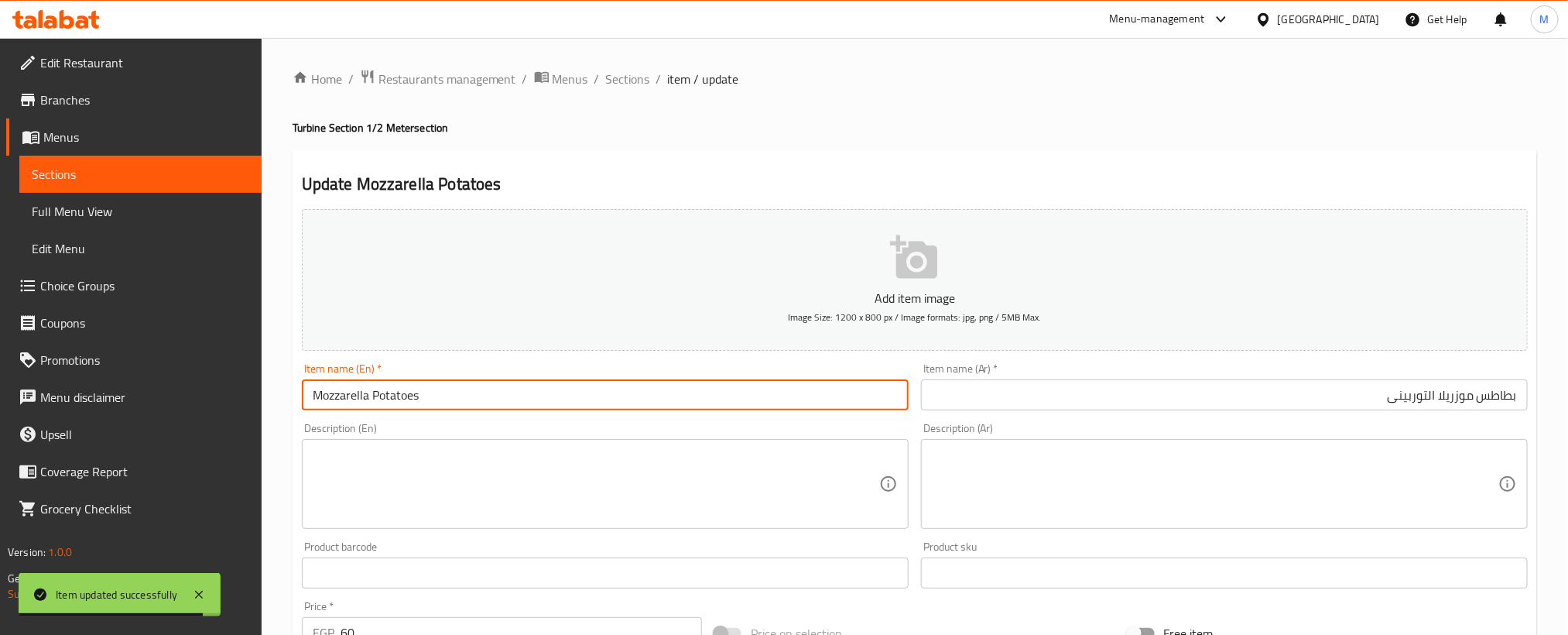
click at [522, 390] on input "Mozzarella Potatoes" at bounding box center [605, 395] width 607 height 31
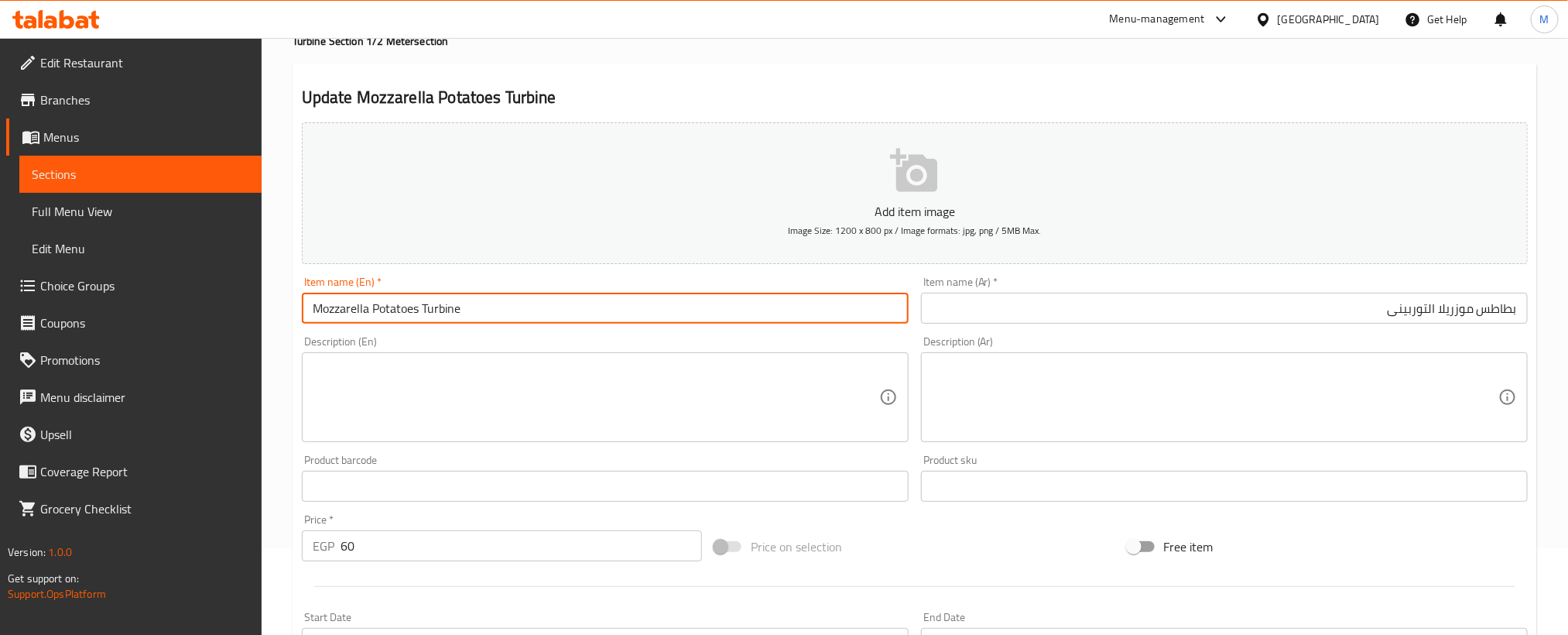
scroll to position [458, 0]
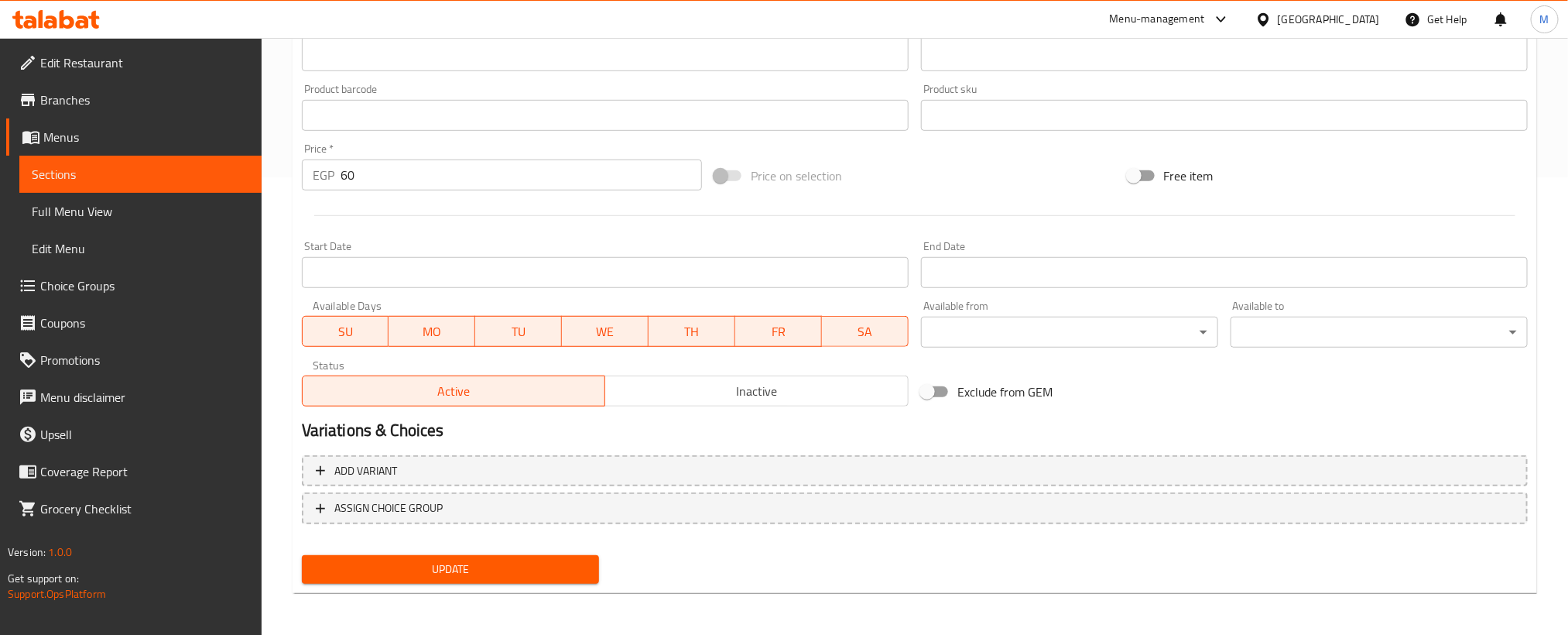
type input "Mozzarella Potatoes Turbine"
click at [503, 592] on div "Home / Restaurants management / Menus / Sections / item / update Turbine Sectio…" at bounding box center [914, 108] width 1244 height 994
click at [503, 575] on span "Update" at bounding box center [450, 569] width 272 height 20
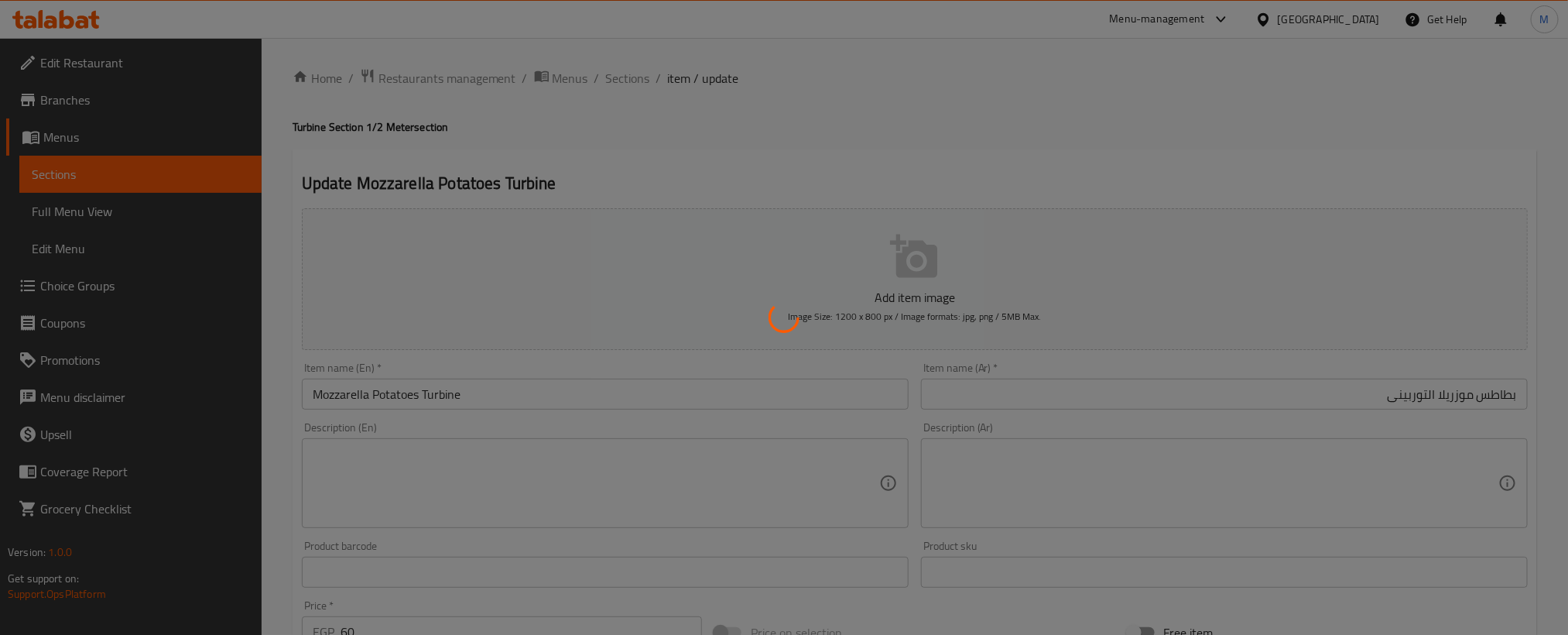
scroll to position [0, 0]
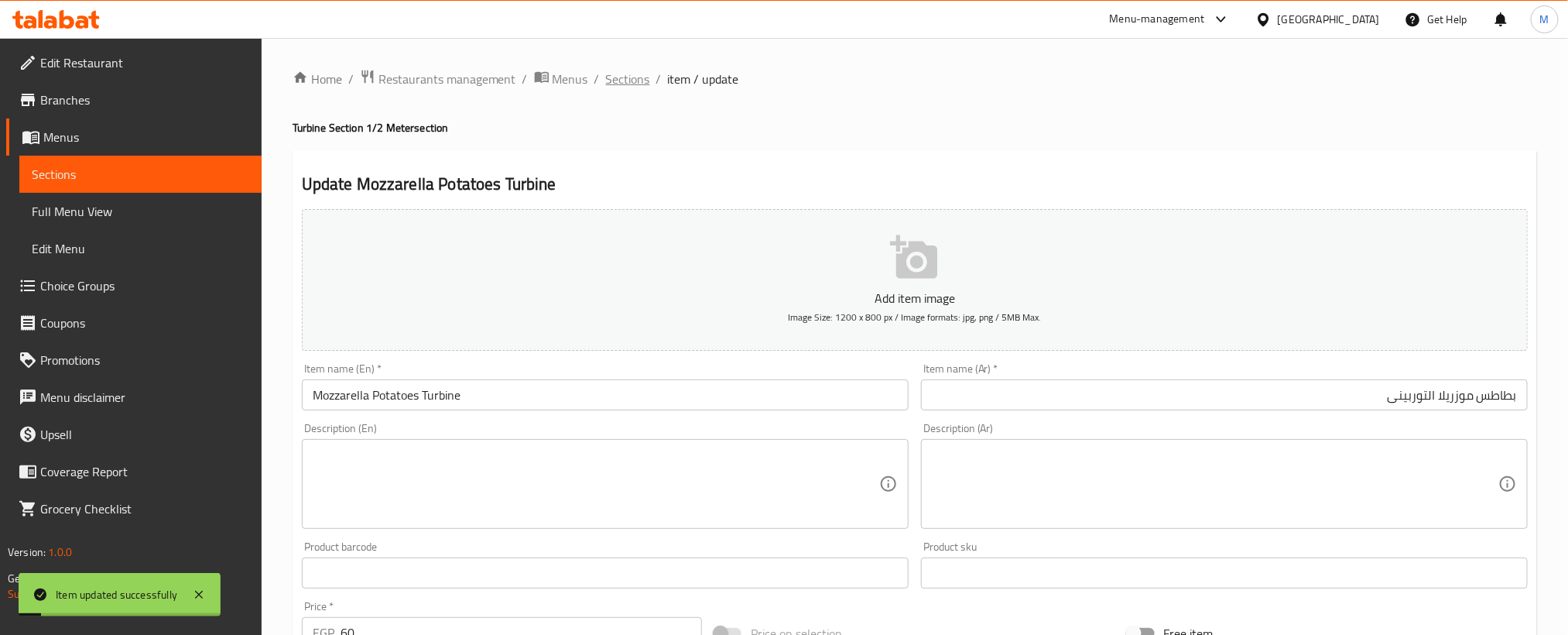
click at [632, 84] on span "Sections" at bounding box center [628, 78] width 44 height 19
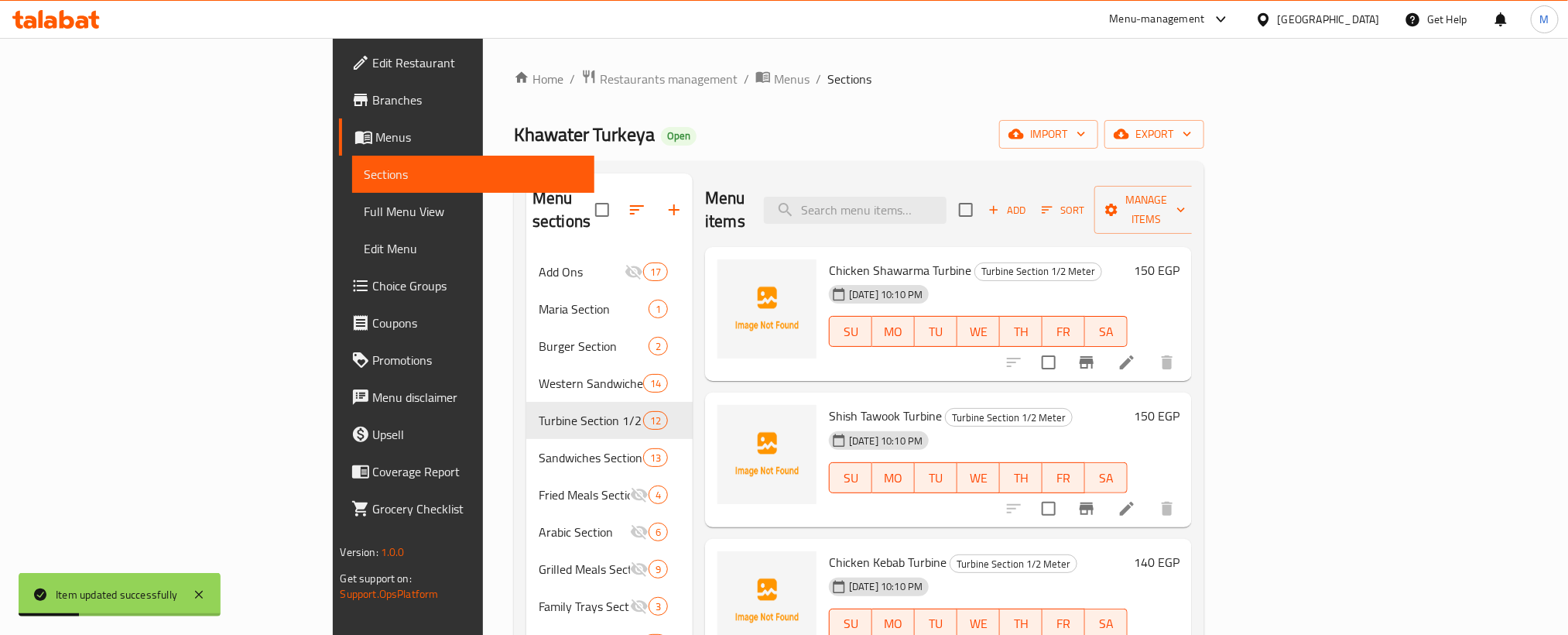
click at [864, 258] on span "Chicken Shawarma Turbine" at bounding box center [900, 270] width 142 height 23
copy span "Turbine"
click at [1042, 98] on div "Home / Restaurants management / Menus / Sections Khawater Turkeya Open import e…" at bounding box center [860, 445] width 690 height 752
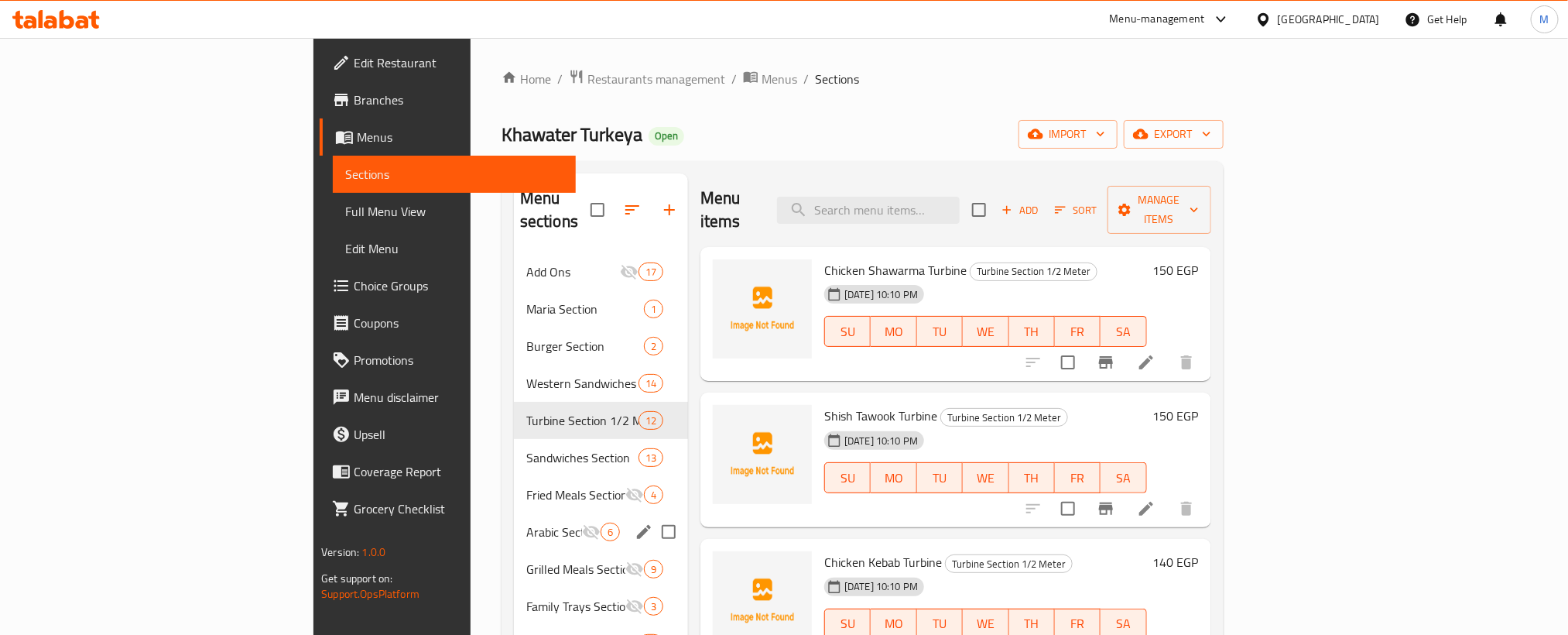
click at [526, 523] on span "Arabic Section" at bounding box center [554, 532] width 56 height 19
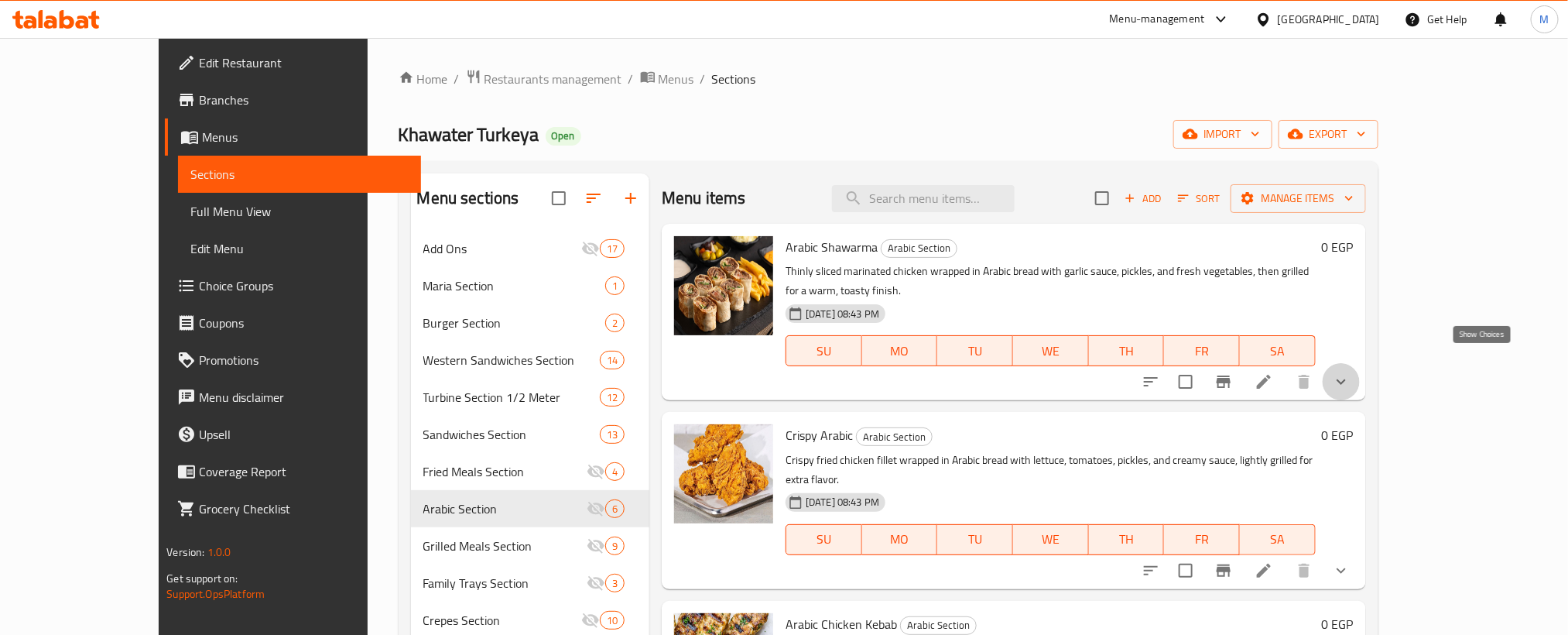
click at [1350, 372] on icon "show more" at bounding box center [1341, 381] width 19 height 19
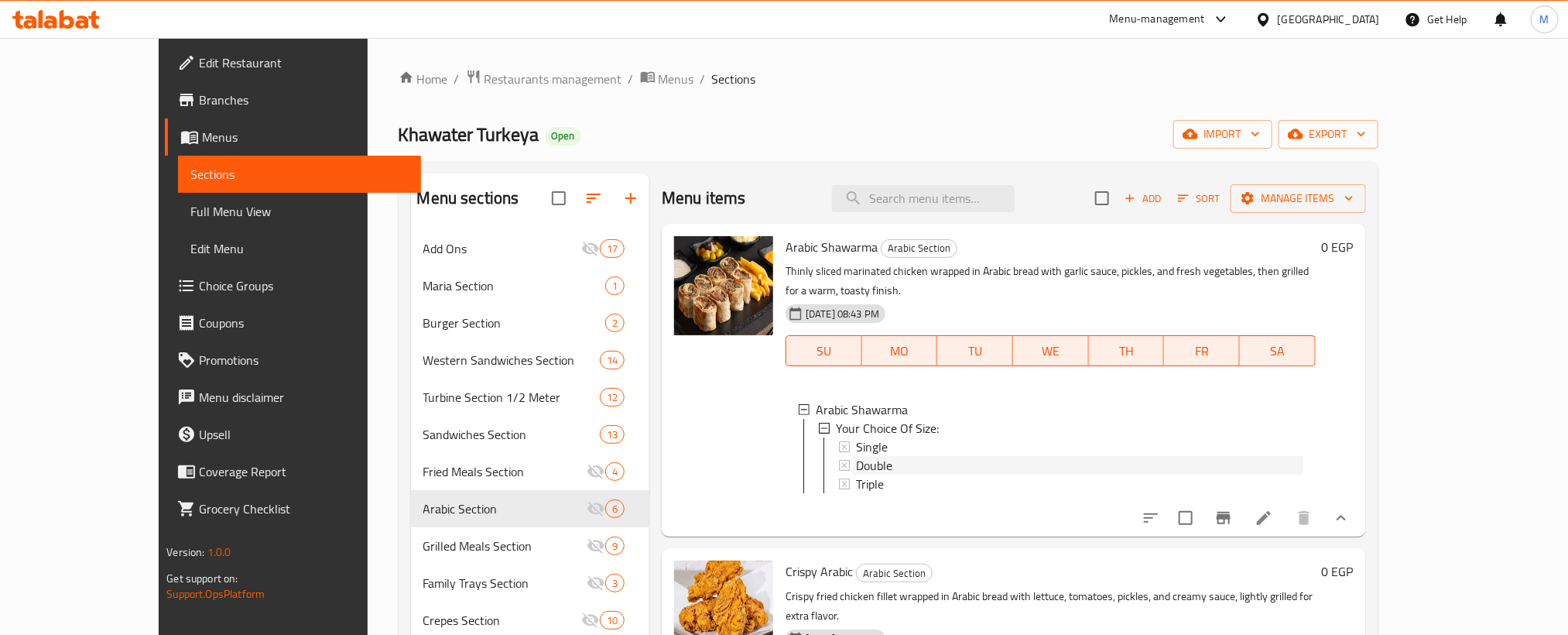
click at [856, 456] on span "Double" at bounding box center [874, 465] width 36 height 19
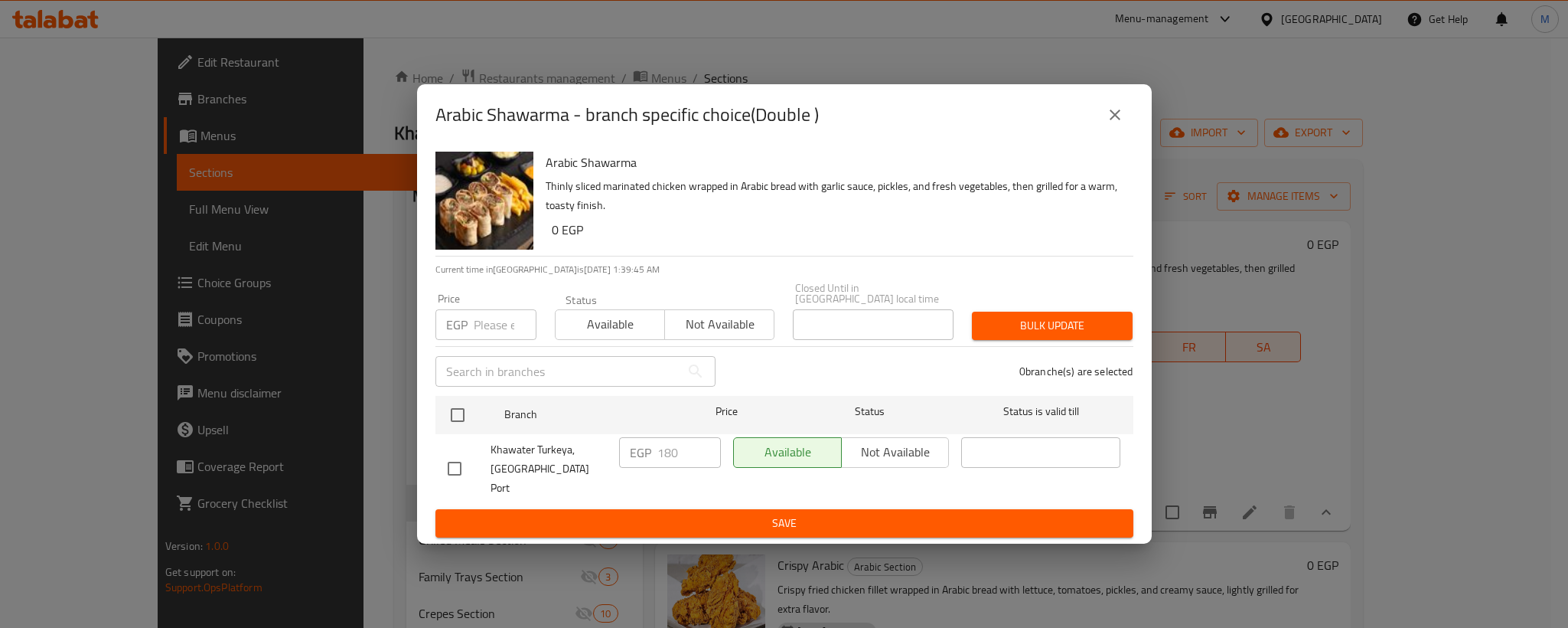
click at [1118, 124] on icon "close" at bounding box center [1115, 115] width 19 height 19
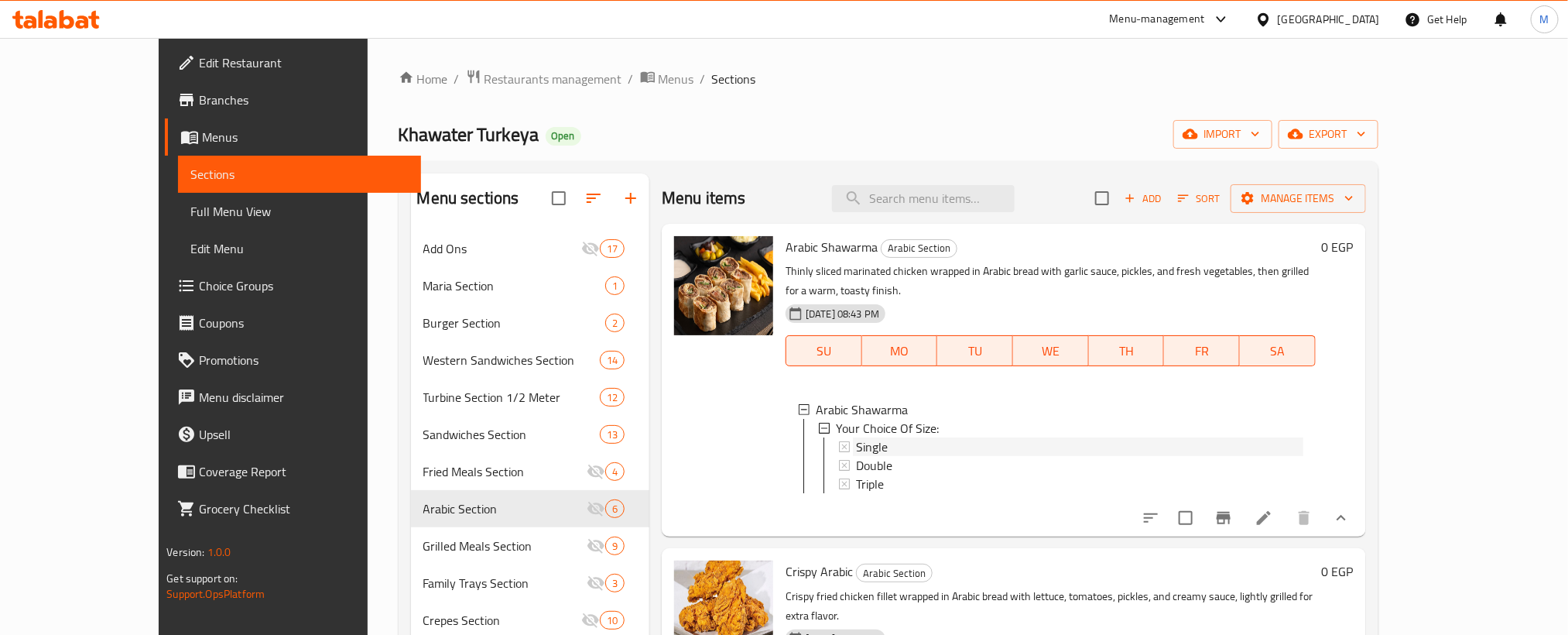
click at [856, 437] on div "Single" at bounding box center [1080, 446] width 448 height 19
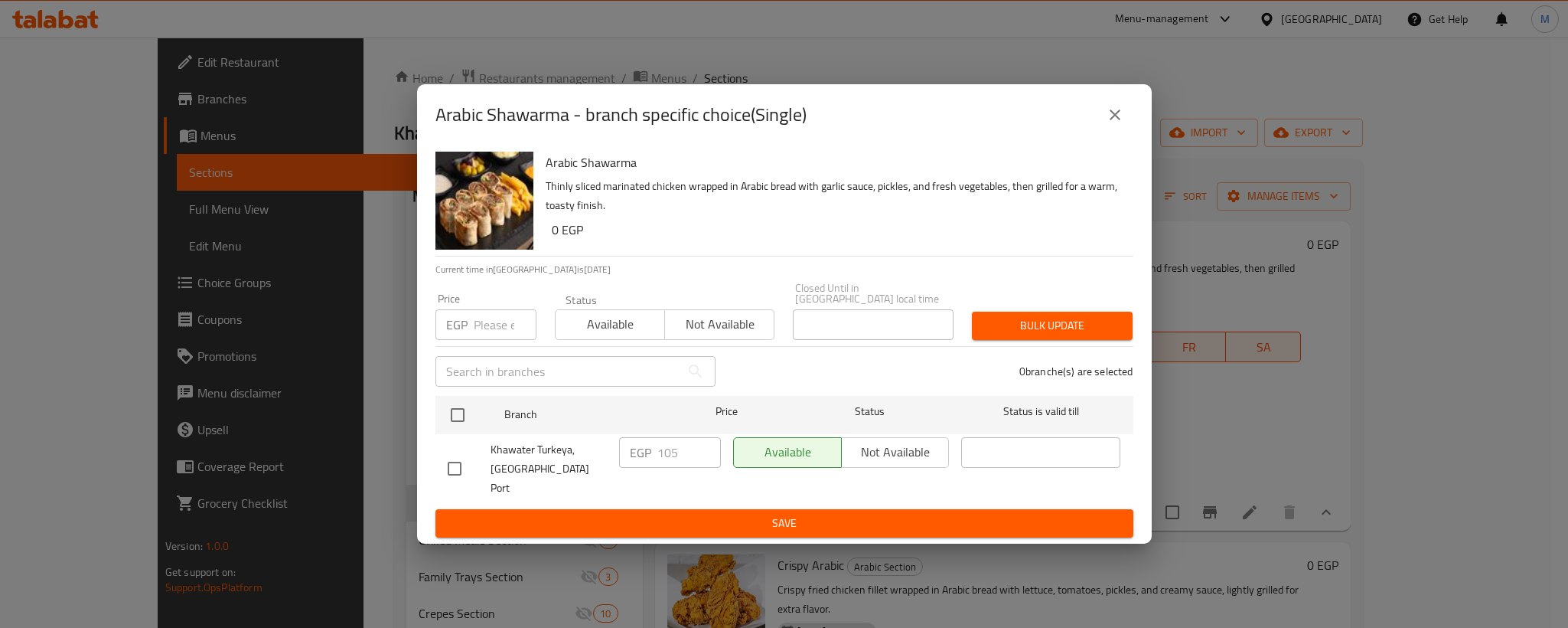
click at [1104, 133] on button "close" at bounding box center [1114, 114] width 36 height 36
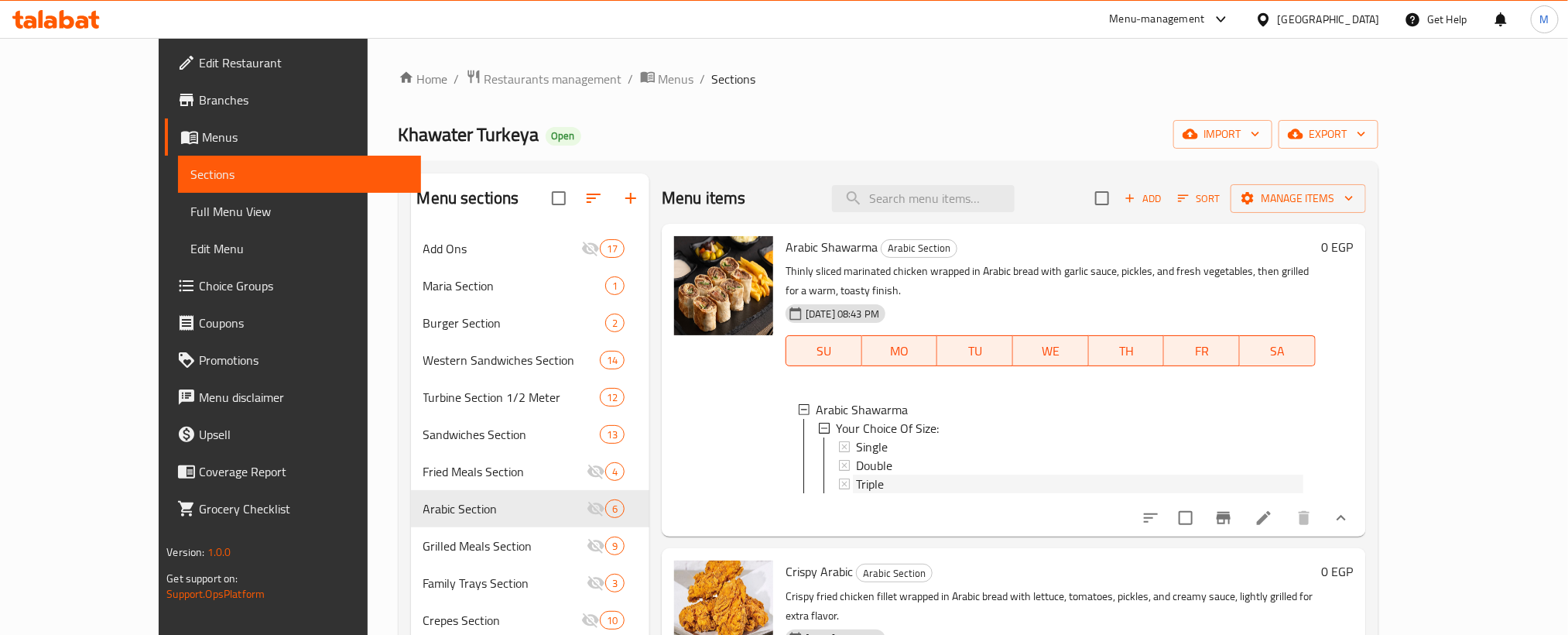
click at [866, 475] on div "Triple" at bounding box center [1080, 484] width 448 height 19
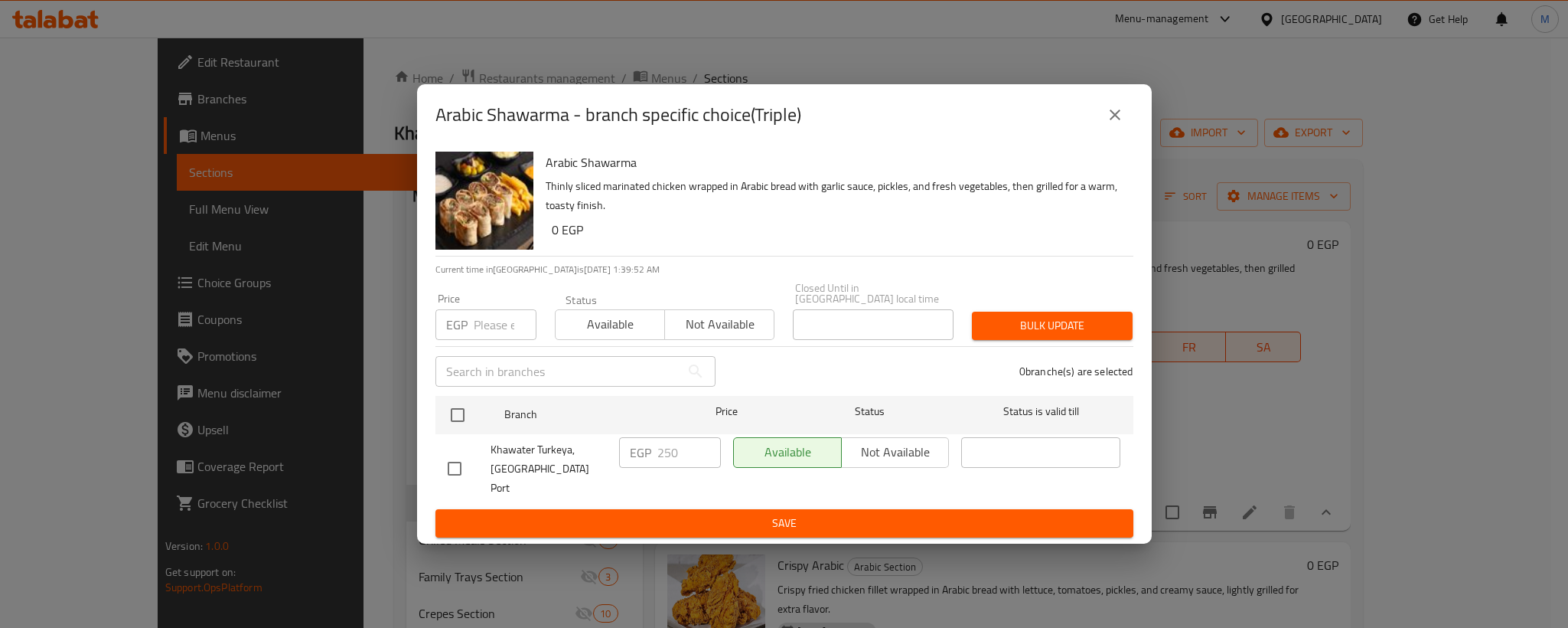
click at [1108, 124] on icon "close" at bounding box center [1115, 115] width 19 height 19
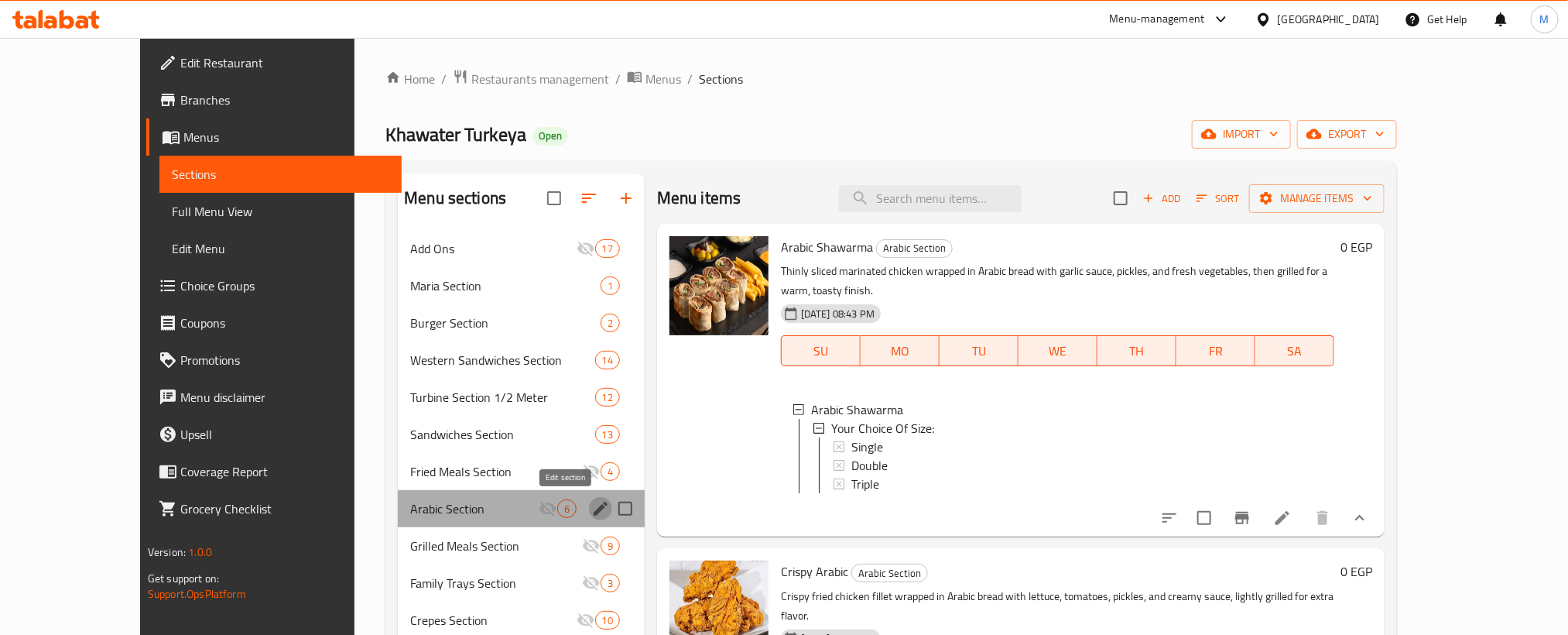
click at [593, 512] on icon "edit" at bounding box center [600, 508] width 13 height 13
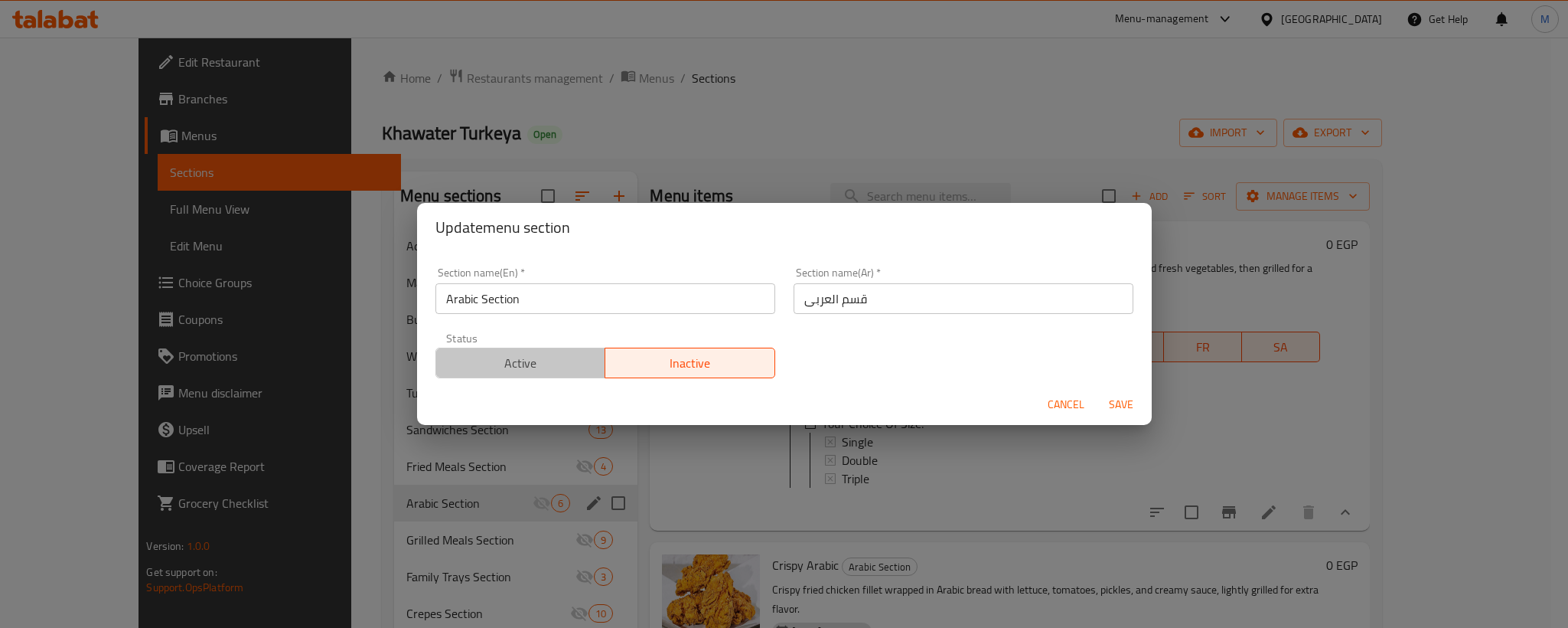
click at [570, 367] on span "Active" at bounding box center [521, 363] width 157 height 22
click at [1112, 409] on span "Save" at bounding box center [1120, 405] width 36 height 20
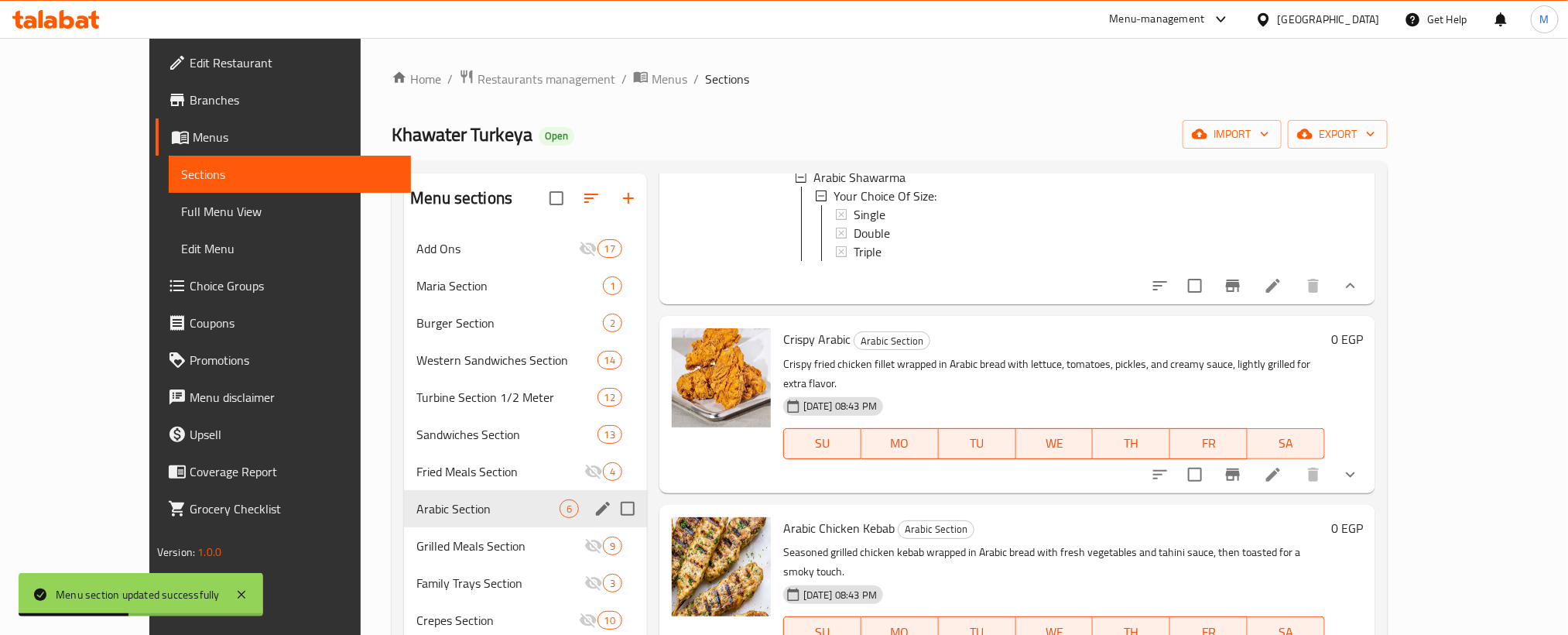
scroll to position [3, 0]
click at [1359, 465] on icon "show more" at bounding box center [1350, 474] width 19 height 19
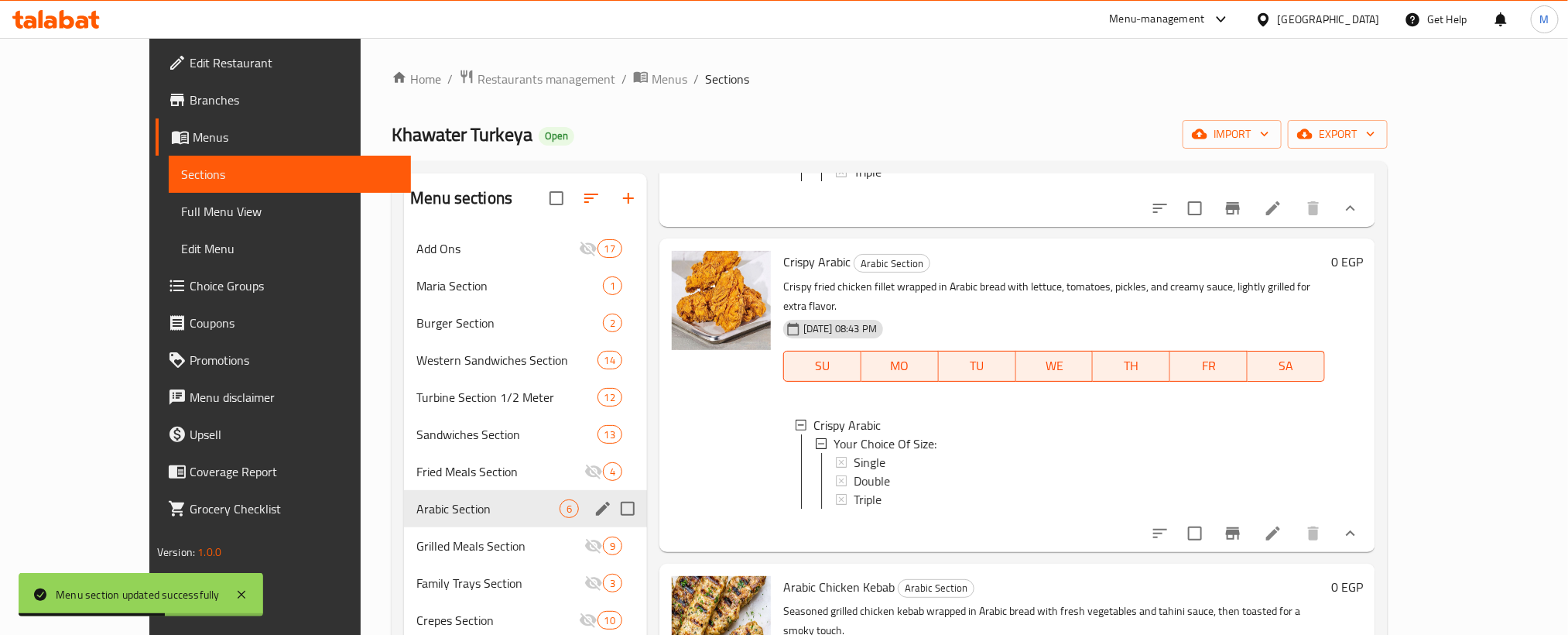
scroll to position [348, 0]
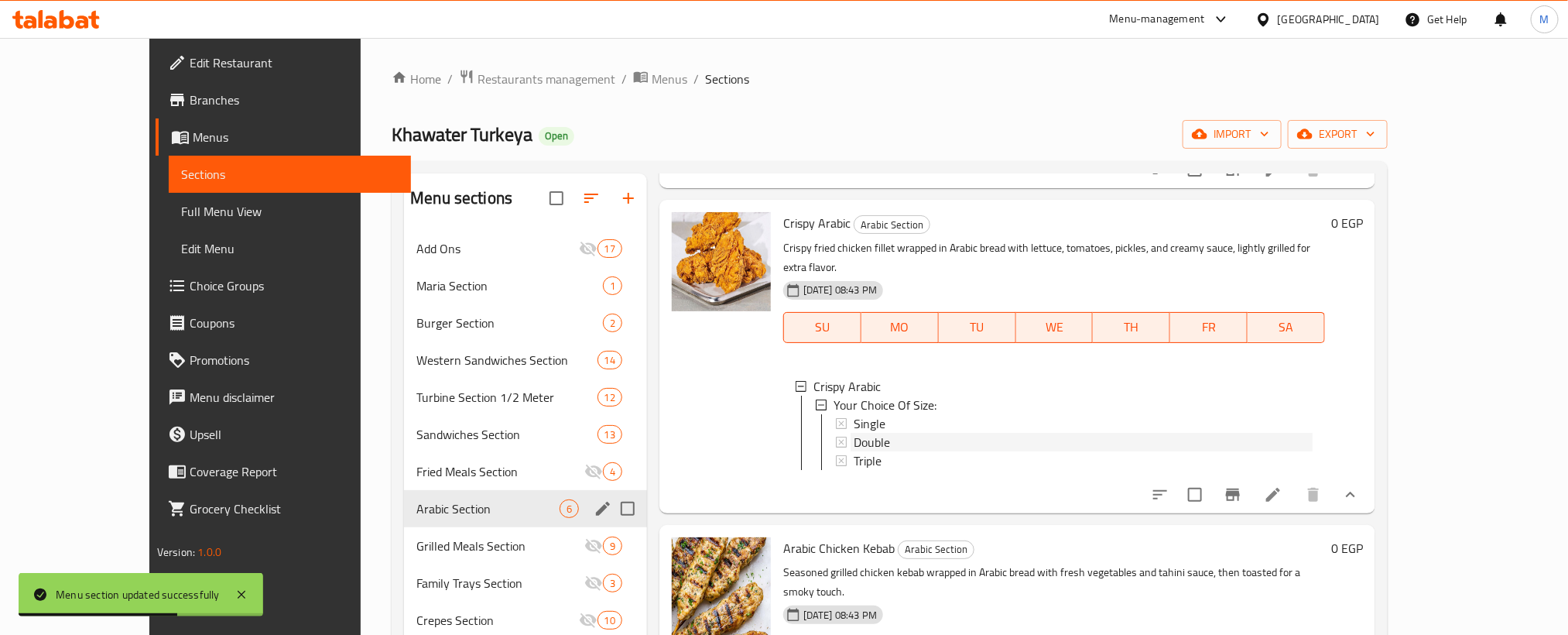
click at [853, 433] on span "Double" at bounding box center [871, 442] width 36 height 19
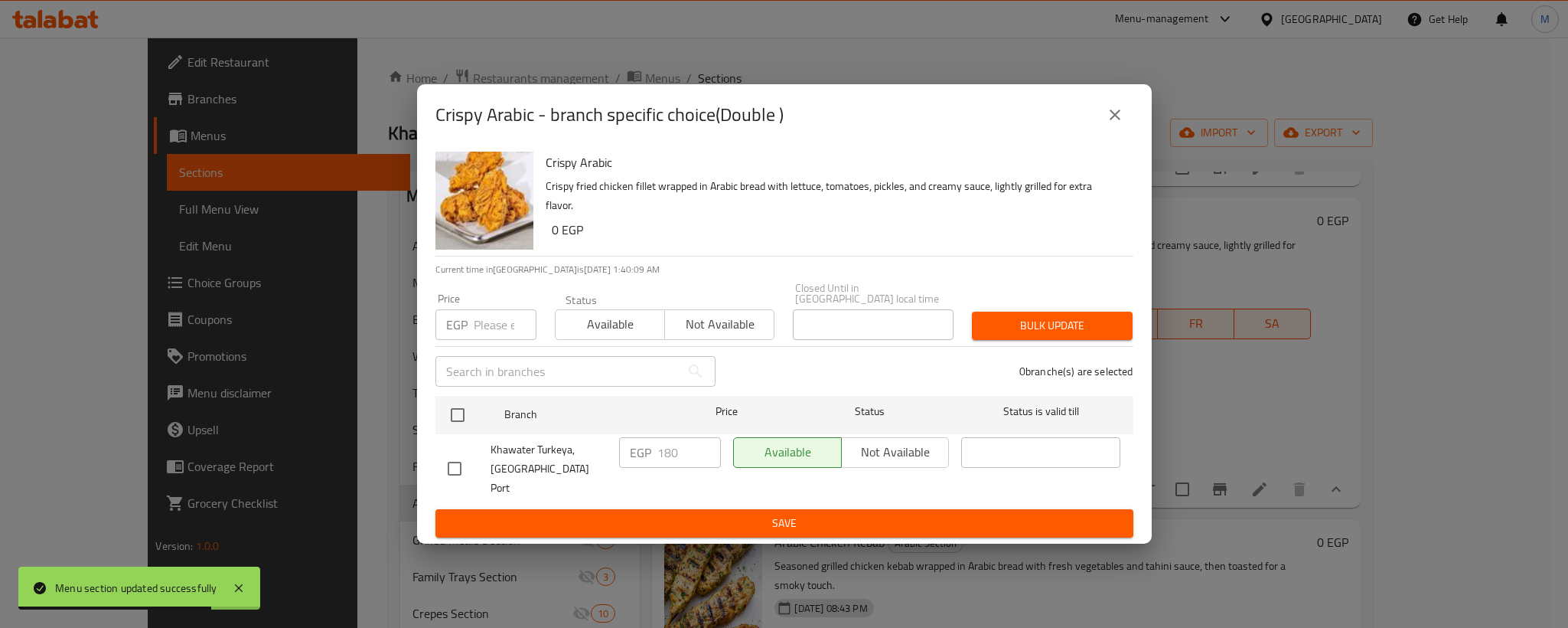
click at [1113, 124] on icon "close" at bounding box center [1115, 115] width 19 height 19
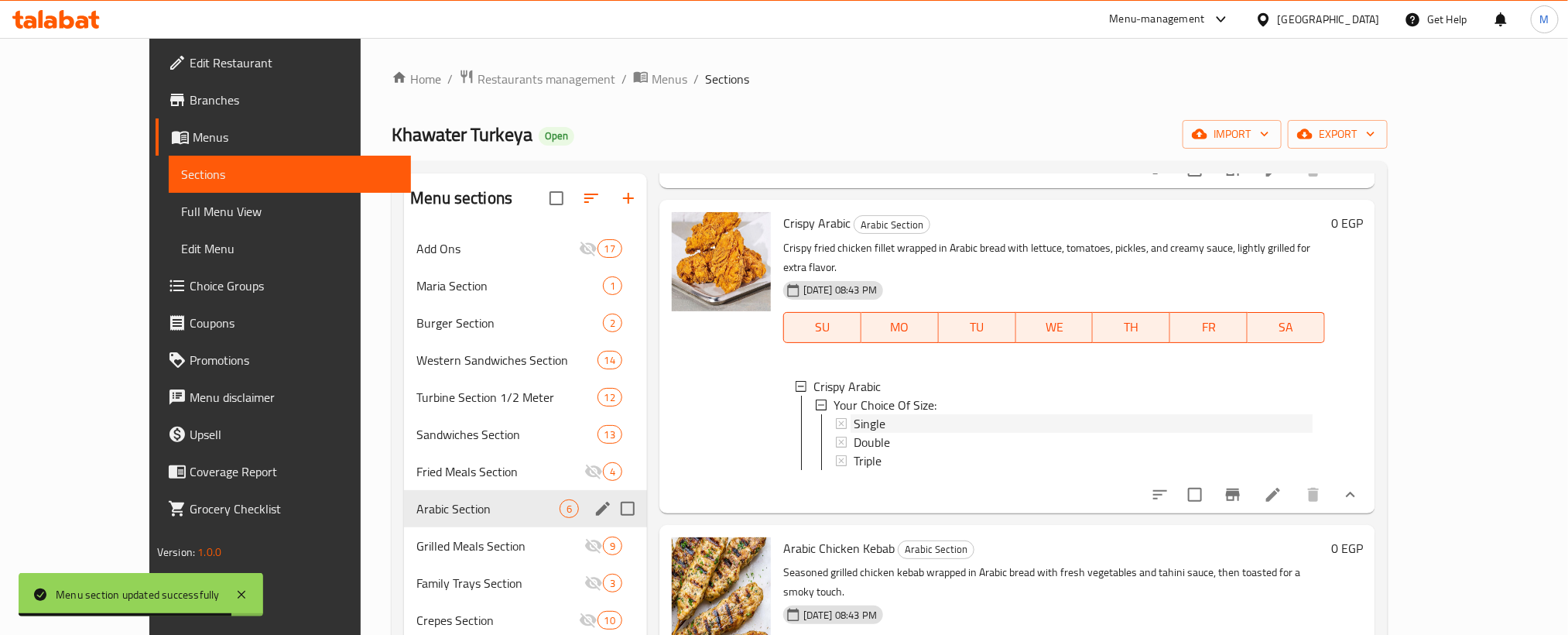
click at [886, 415] on div "Single" at bounding box center [1082, 424] width 459 height 19
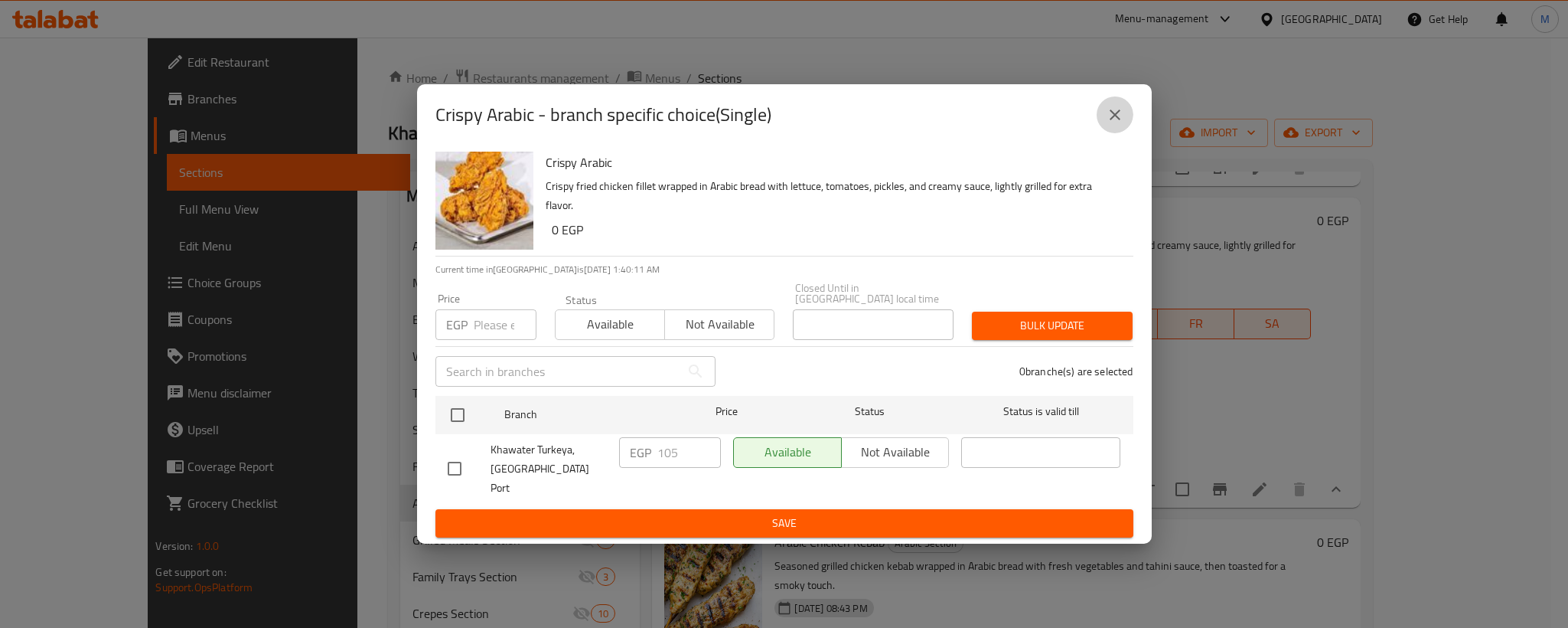
click at [1124, 117] on button "close" at bounding box center [1114, 114] width 36 height 36
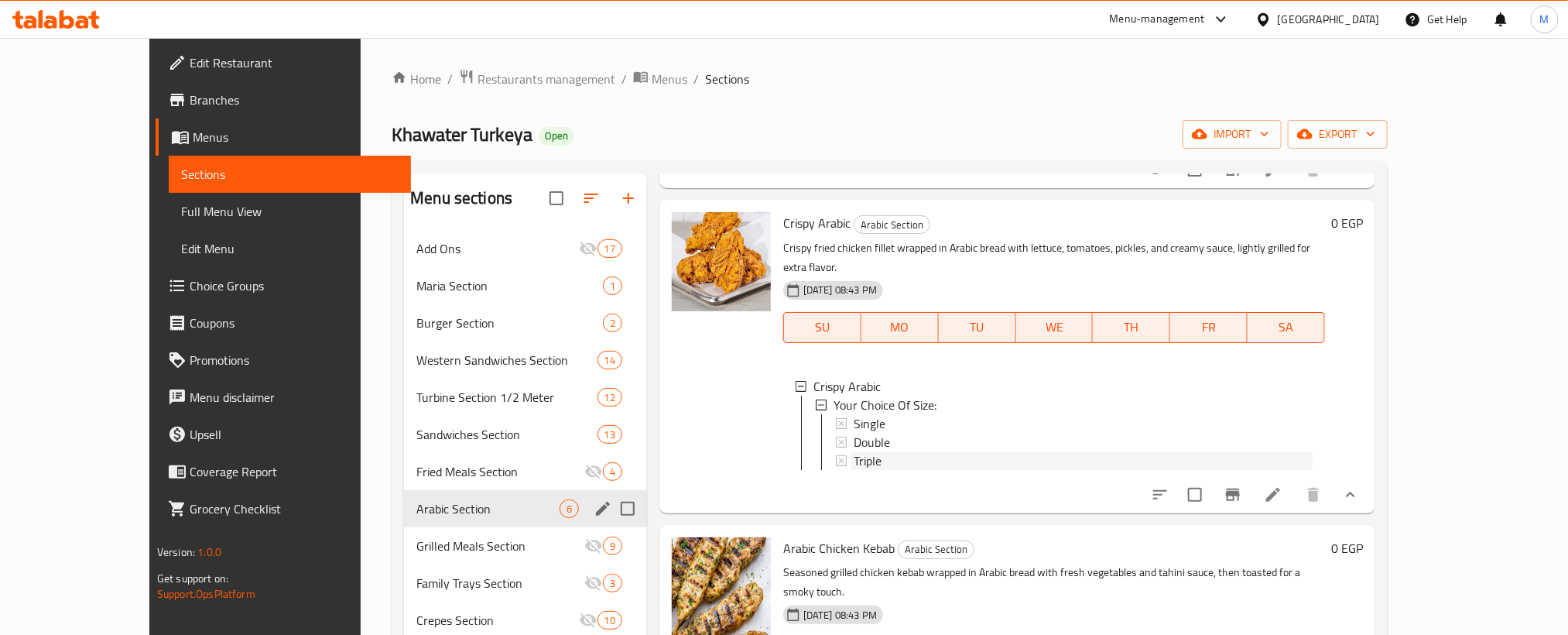
click at [857, 452] on div "Triple" at bounding box center [1082, 461] width 459 height 19
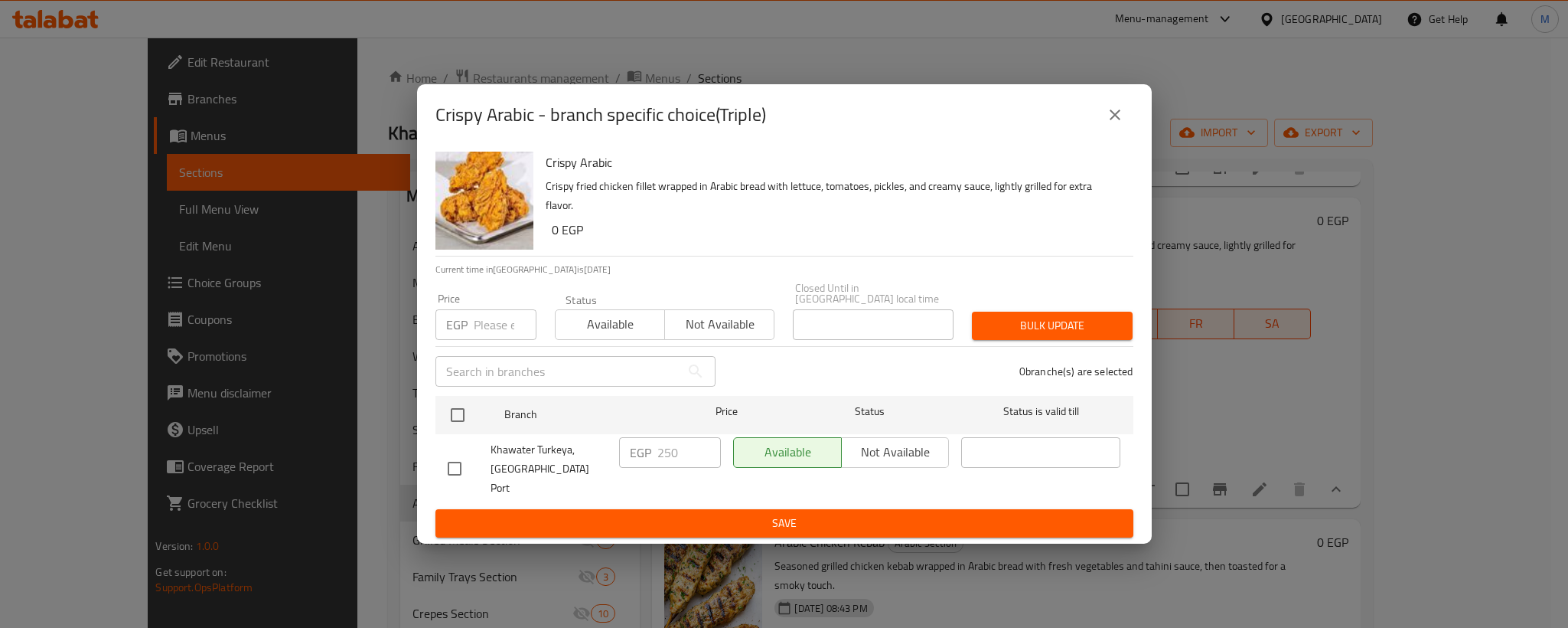
click at [1118, 120] on icon "close" at bounding box center [1115, 115] width 19 height 19
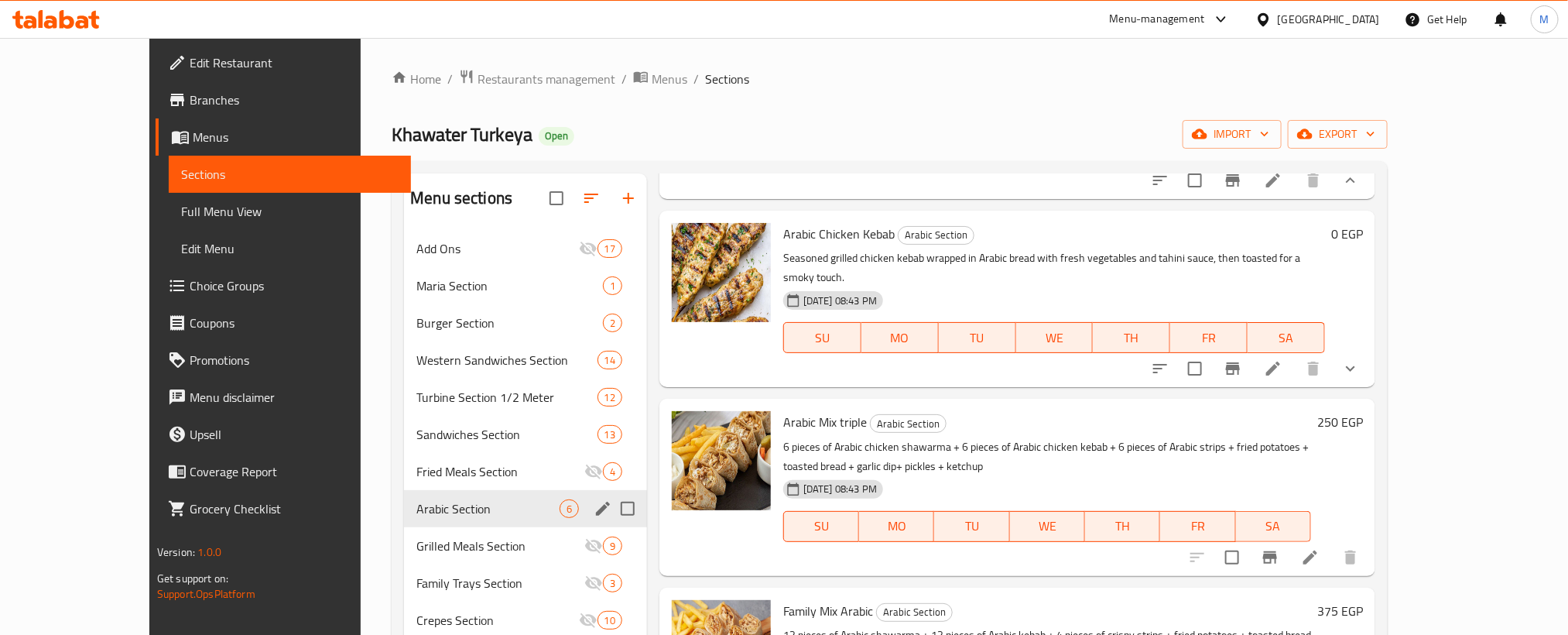
scroll to position [697, 0]
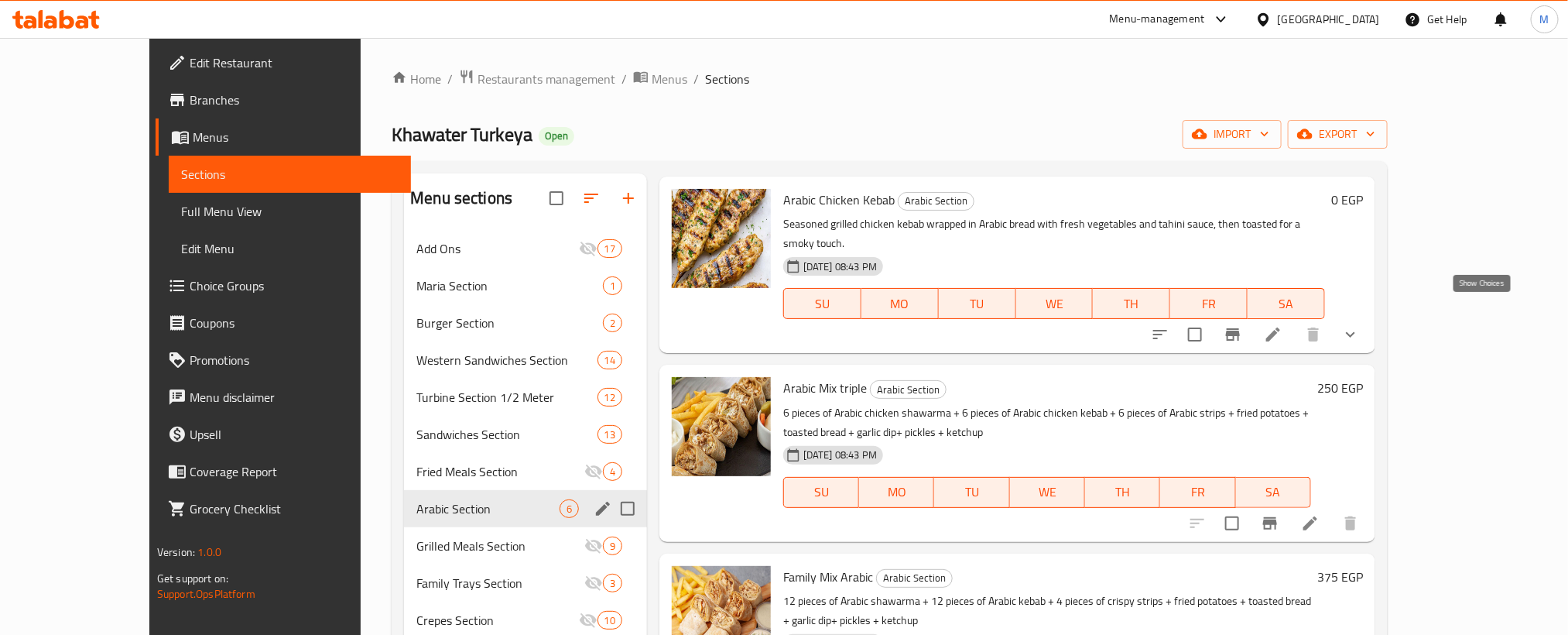
click at [1355, 332] on icon "show more" at bounding box center [1350, 335] width 9 height 5
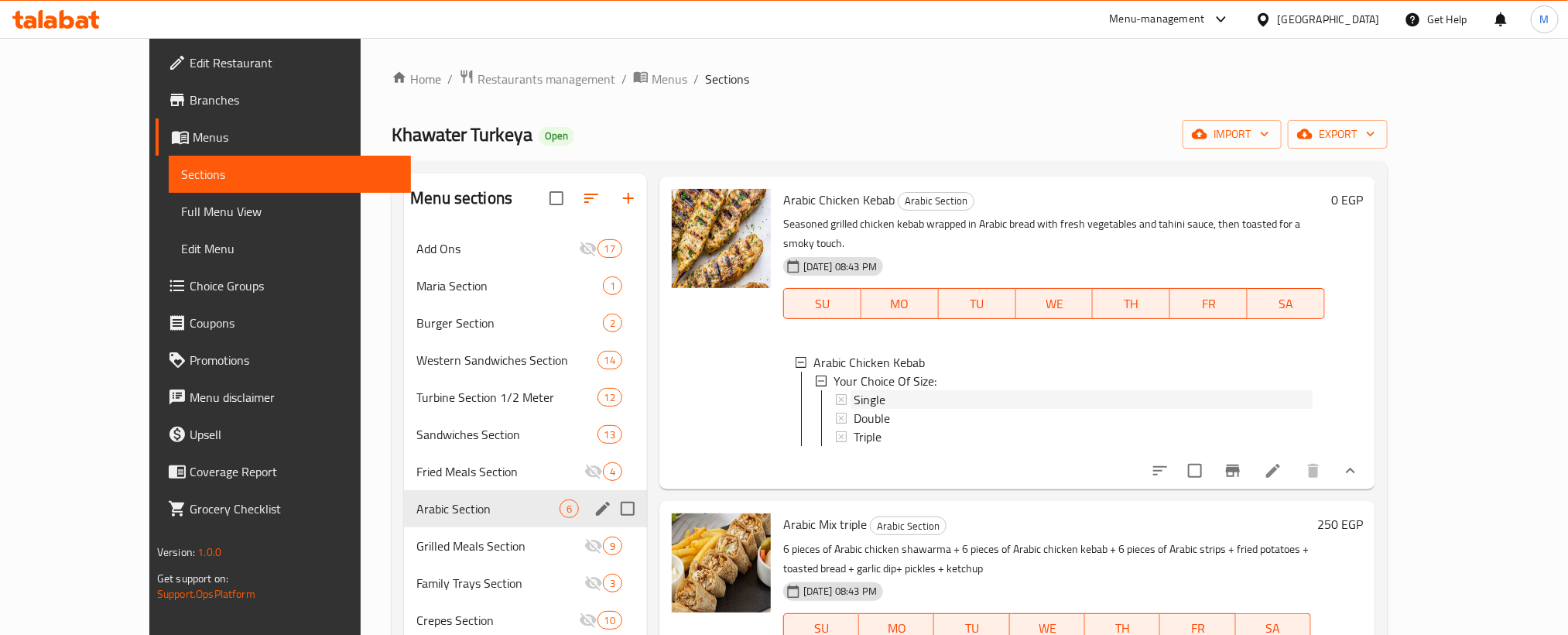
click at [853, 390] on span "Single" at bounding box center [869, 399] width 31 height 19
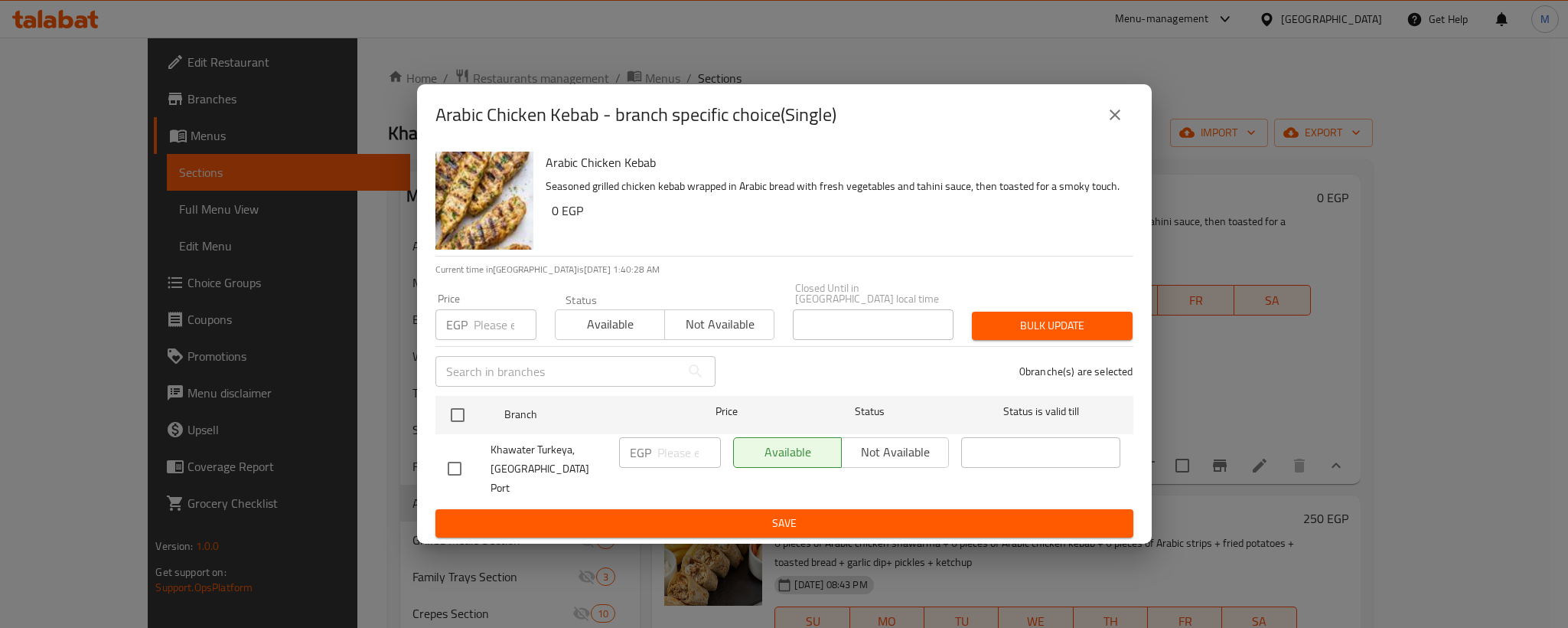
click at [1118, 133] on button "close" at bounding box center [1114, 114] width 36 height 36
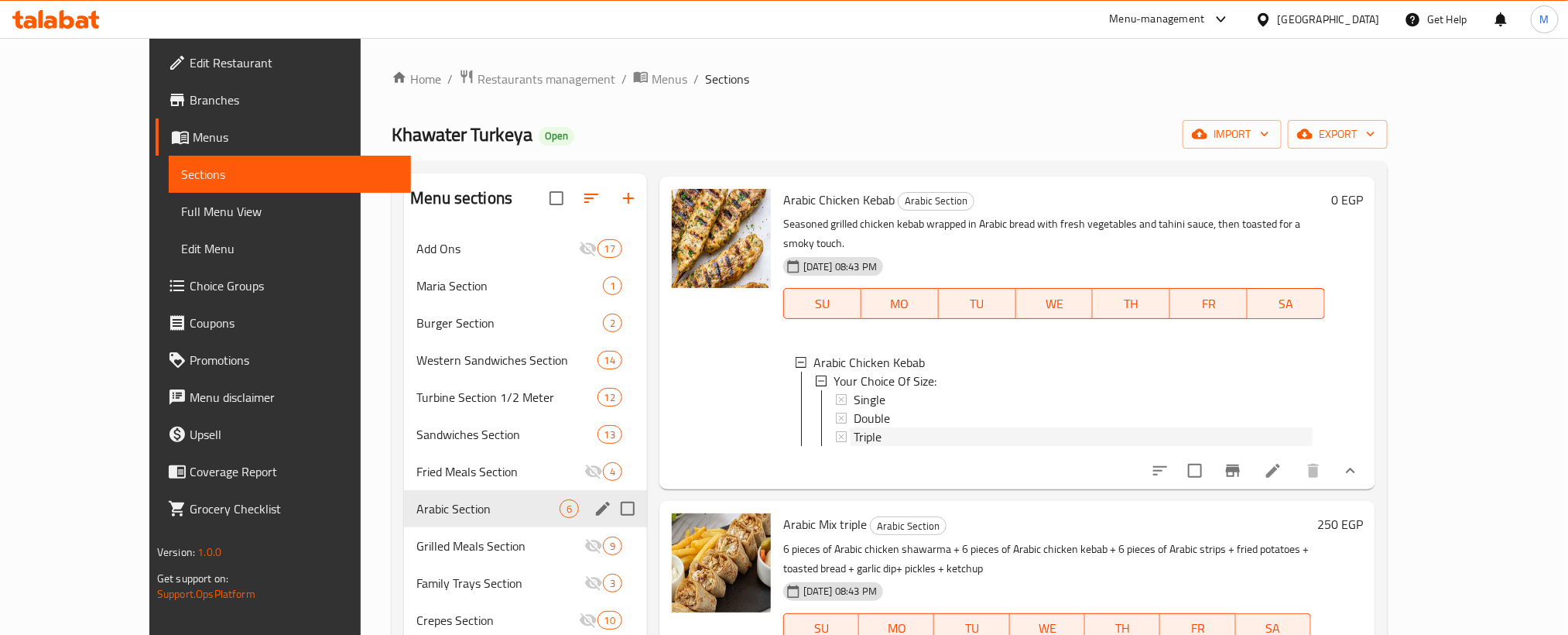
click at [853, 427] on span "Triple" at bounding box center [867, 436] width 28 height 19
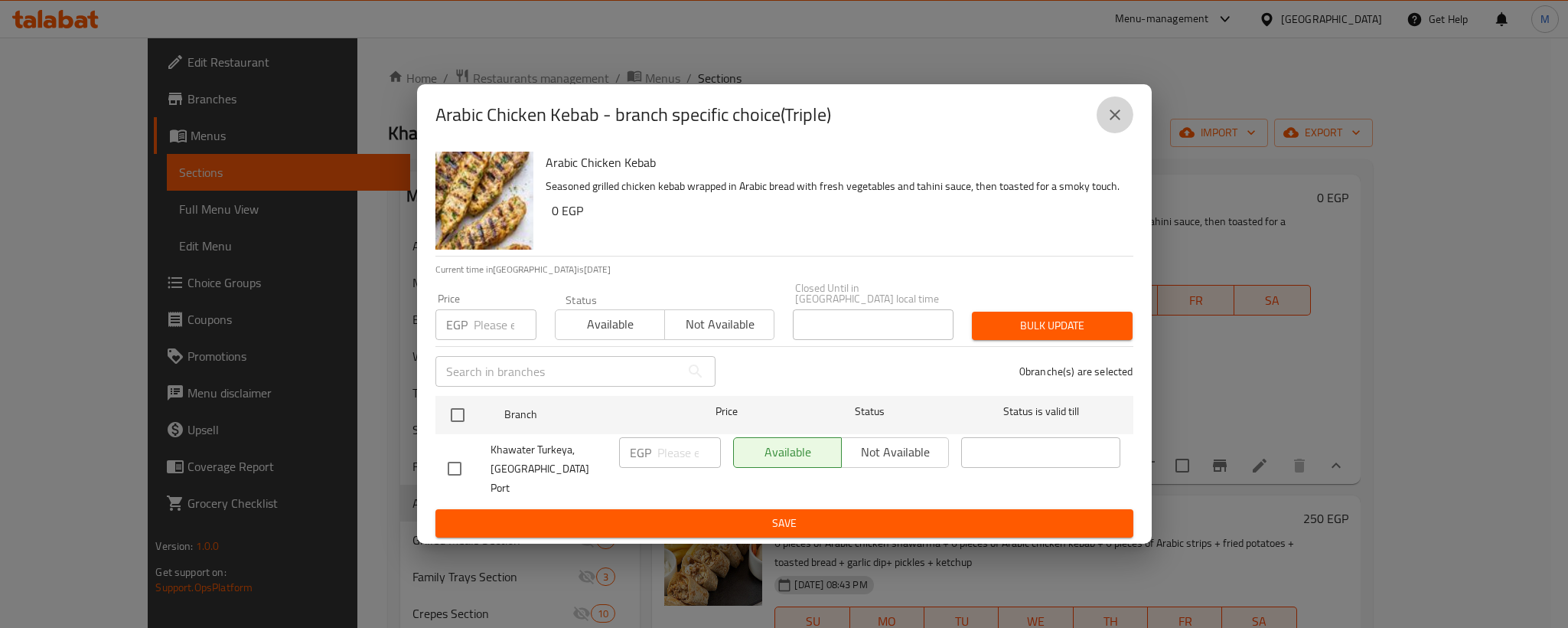
click at [1118, 113] on button "close" at bounding box center [1114, 114] width 36 height 36
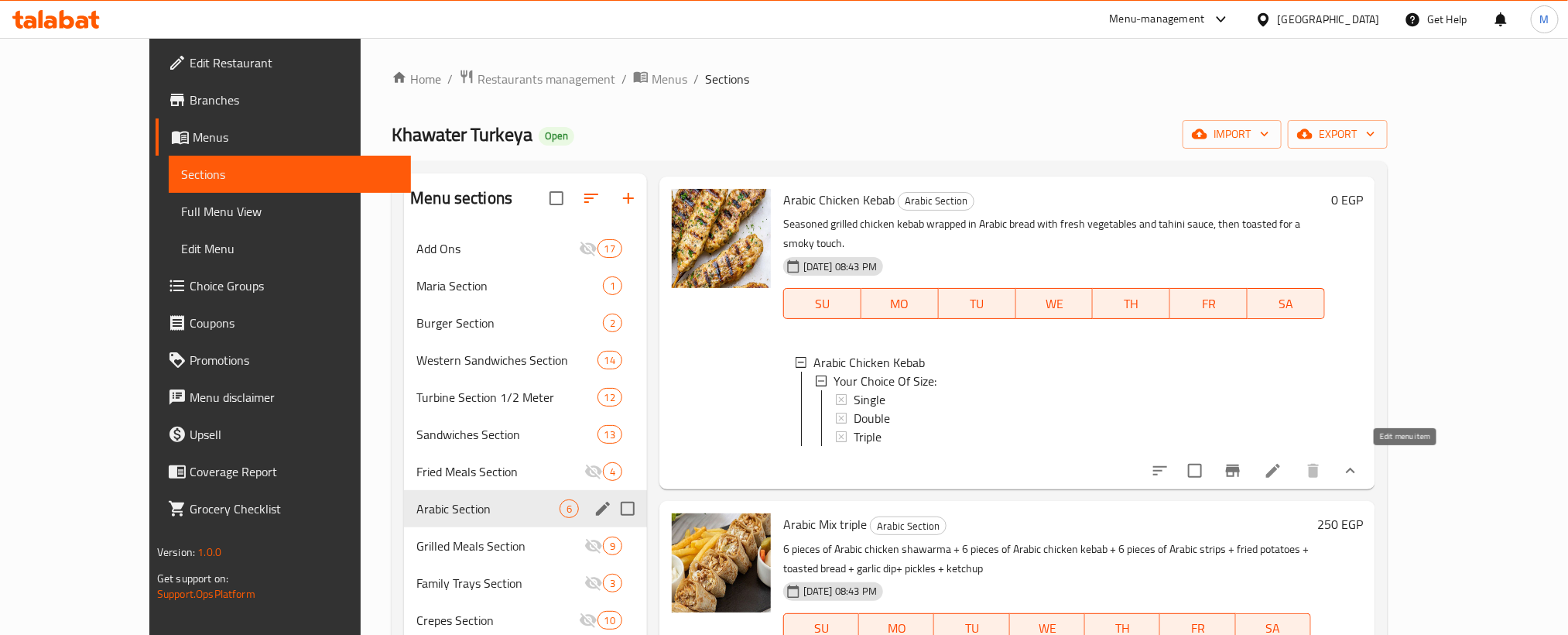
click at [1282, 472] on icon at bounding box center [1273, 470] width 19 height 19
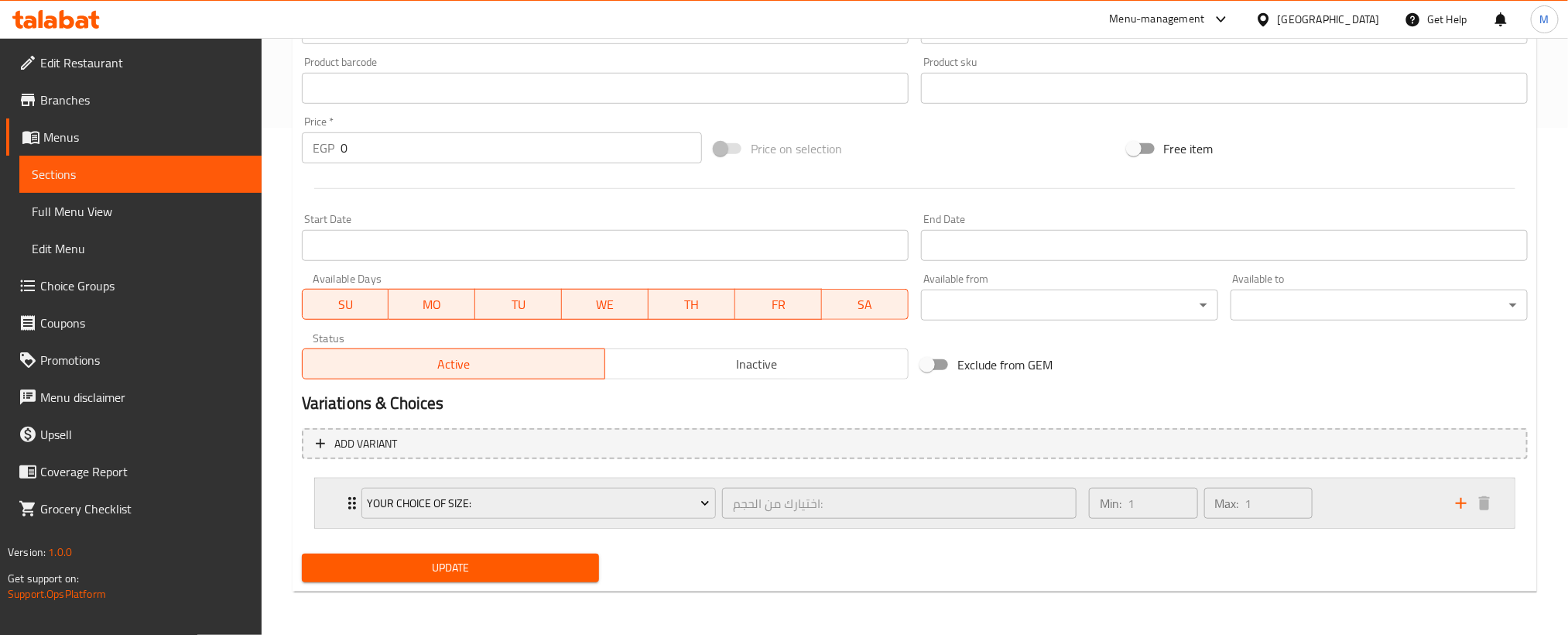
click at [1377, 493] on div "Min: 1 ​ Max: 1 ​" at bounding box center [1263, 503] width 367 height 49
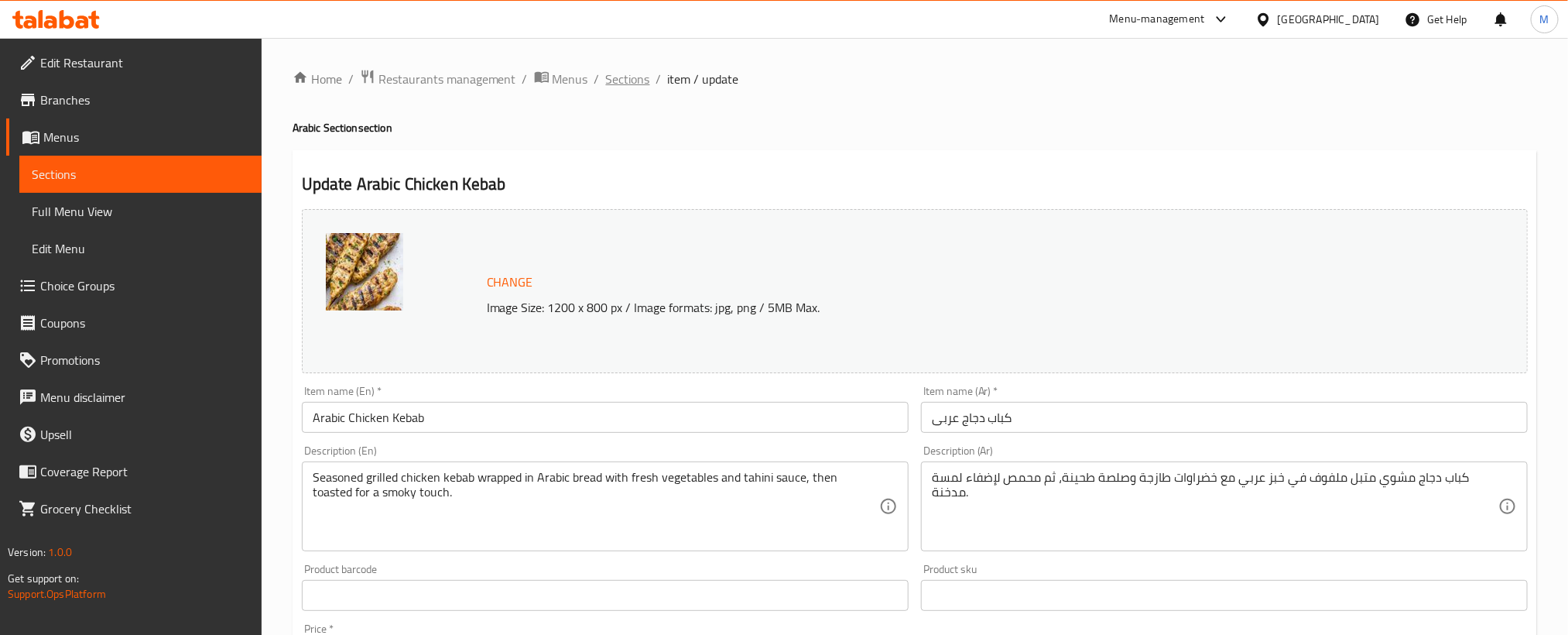
click at [618, 76] on span "Sections" at bounding box center [628, 78] width 44 height 19
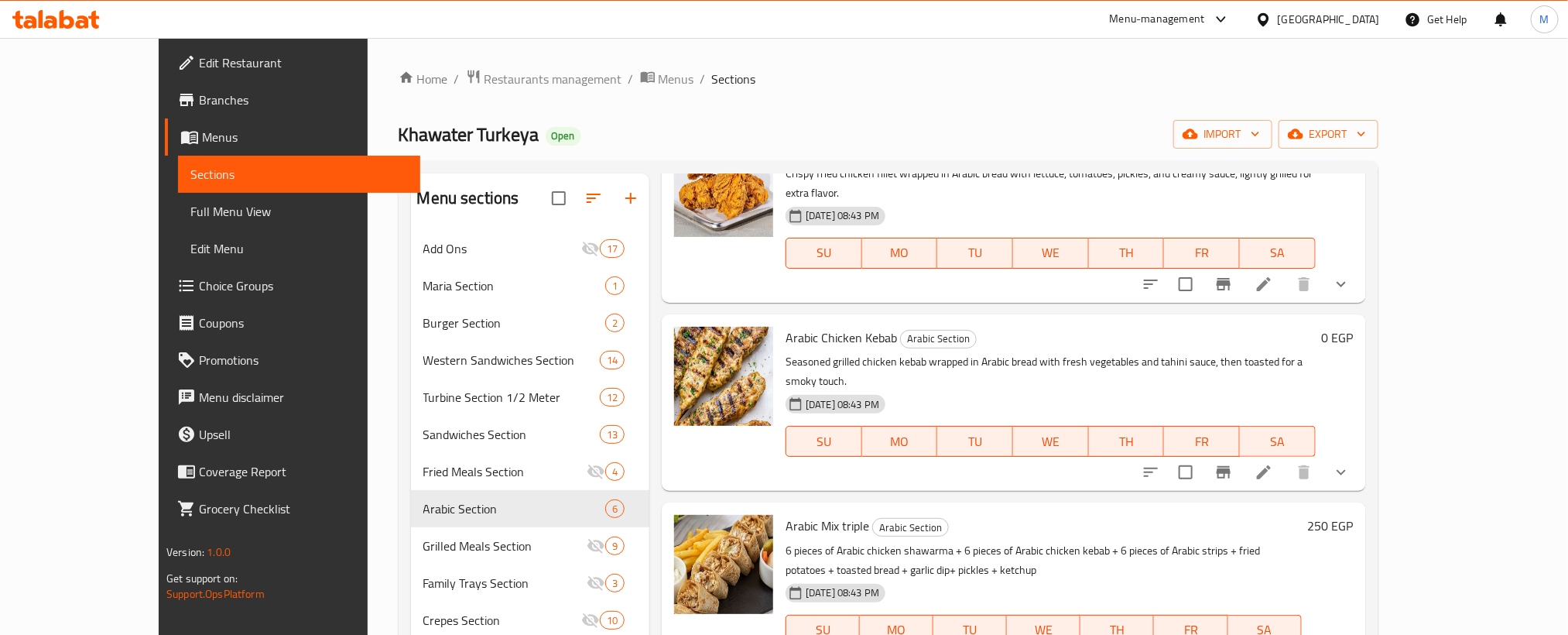
scroll to position [348, 0]
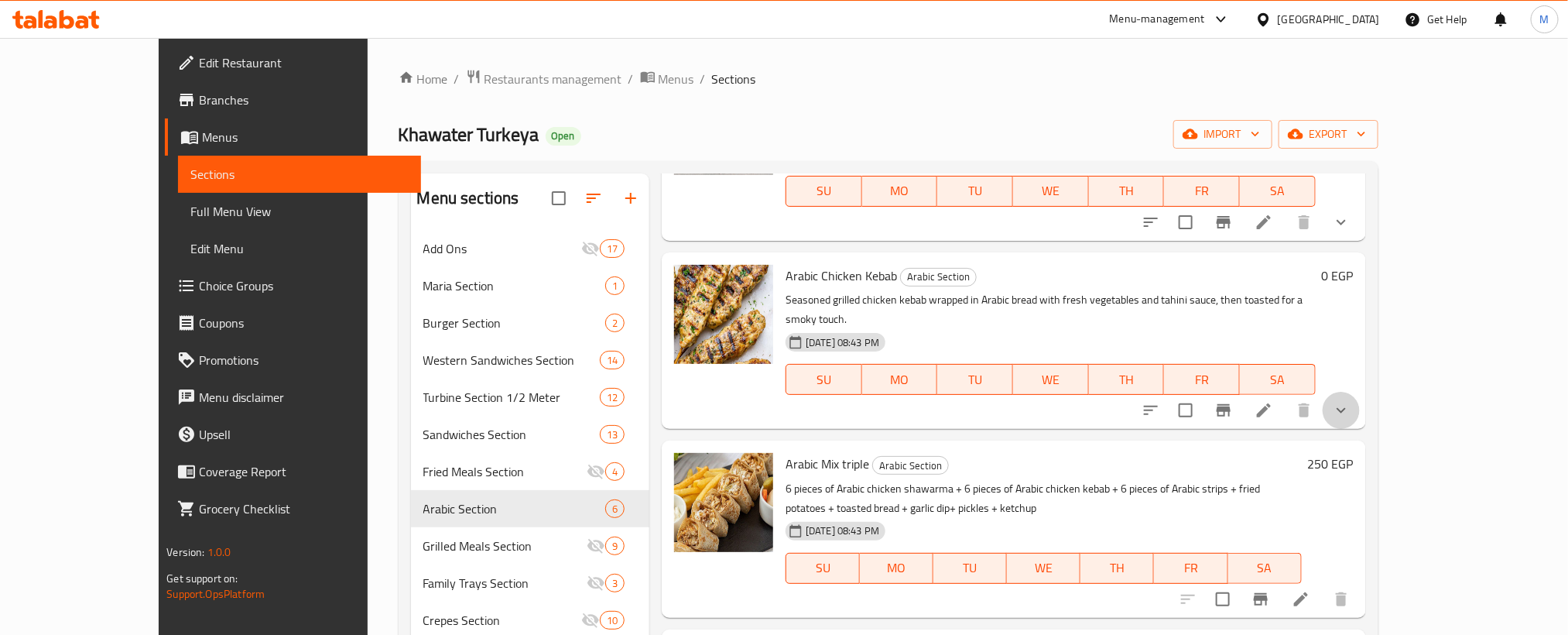
click at [1359, 392] on button "show more" at bounding box center [1341, 410] width 37 height 37
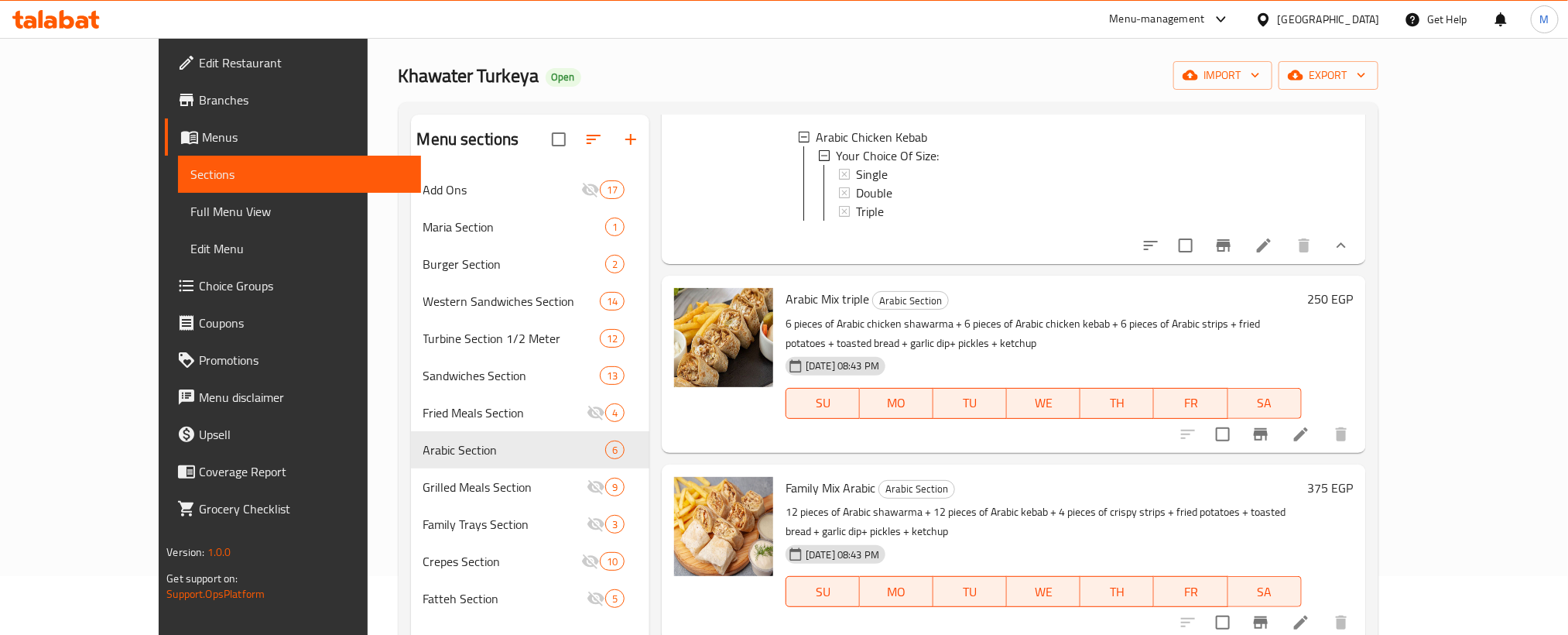
scroll to position [116, 0]
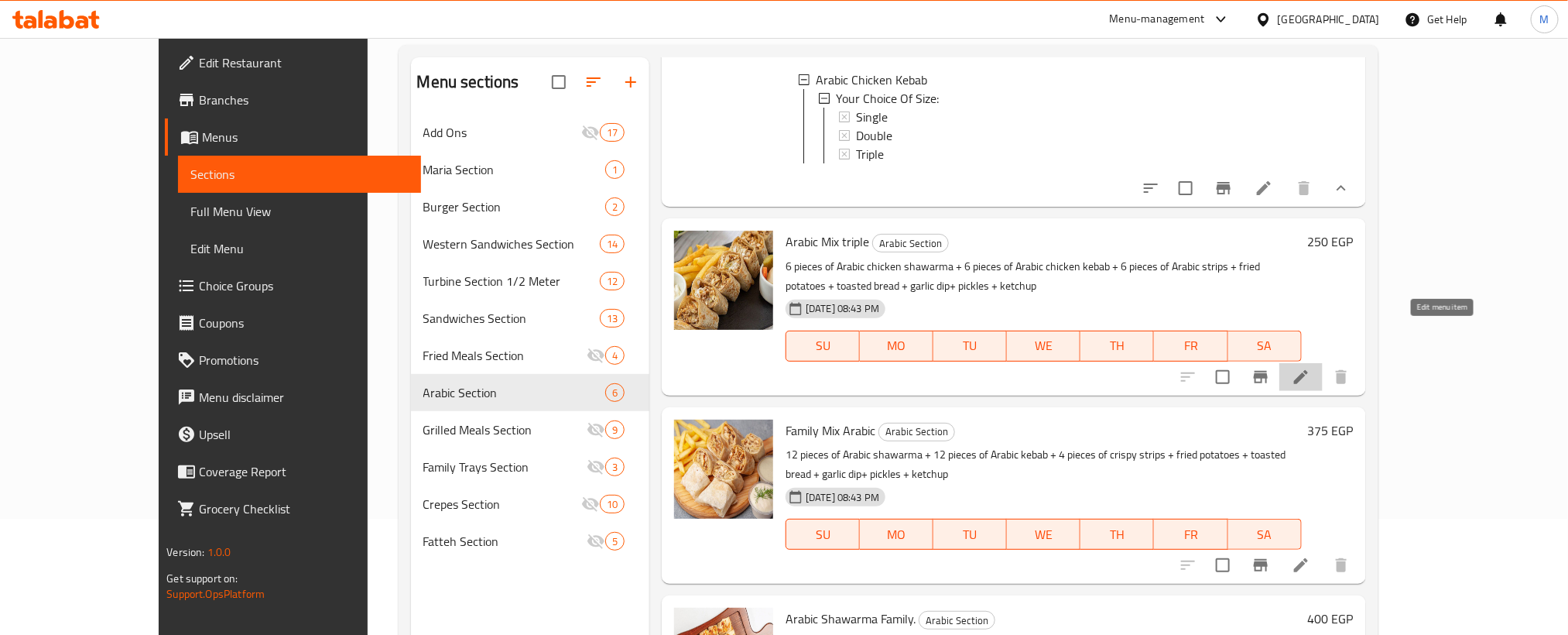
click at [1310, 368] on icon at bounding box center [1301, 377] width 19 height 19
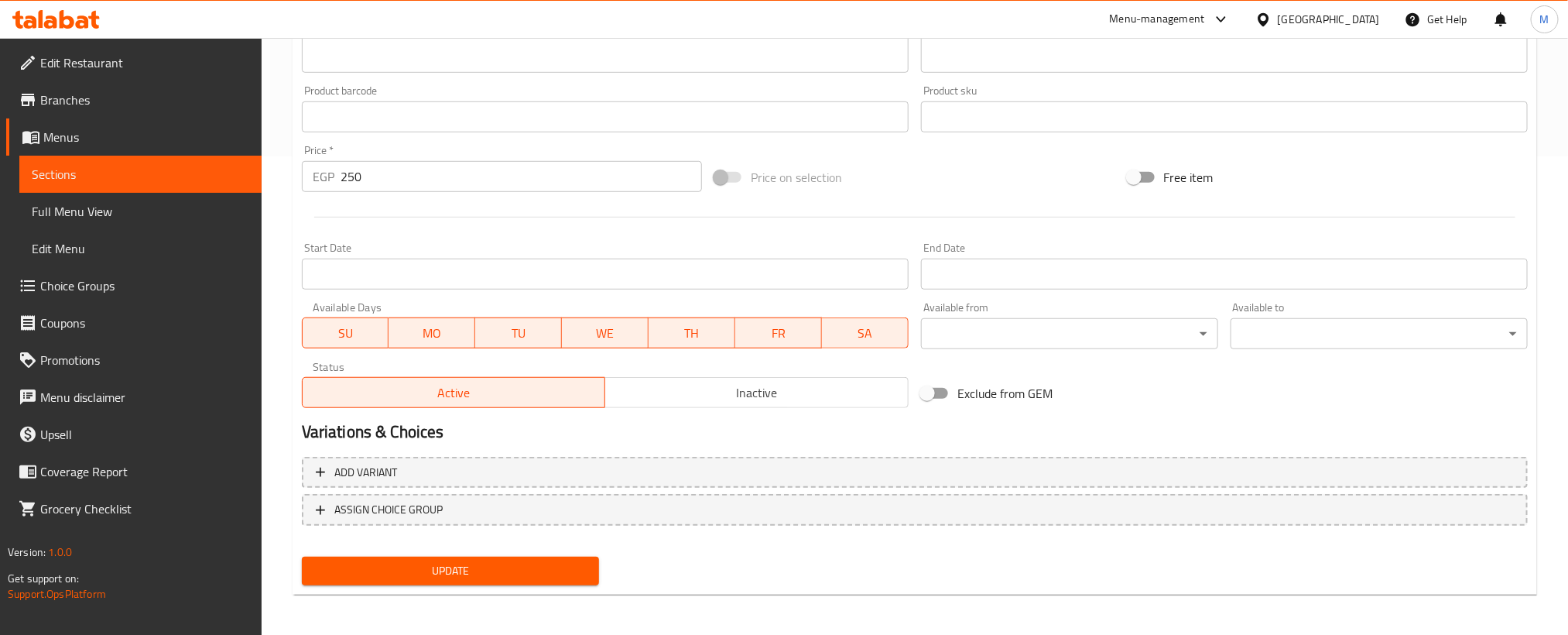
scroll to position [479, 0]
click at [692, 398] on span "Inactive" at bounding box center [757, 391] width 291 height 22
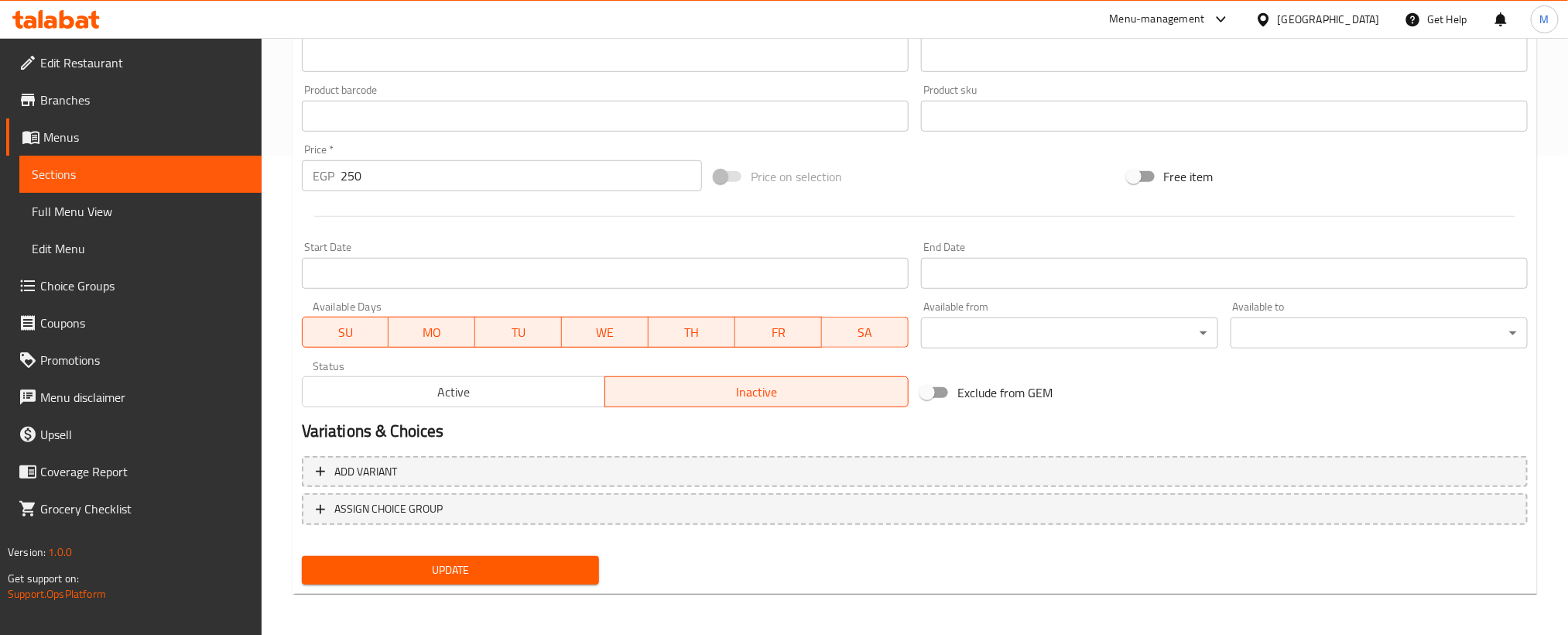
click at [565, 560] on span "Update" at bounding box center [450, 570] width 272 height 20
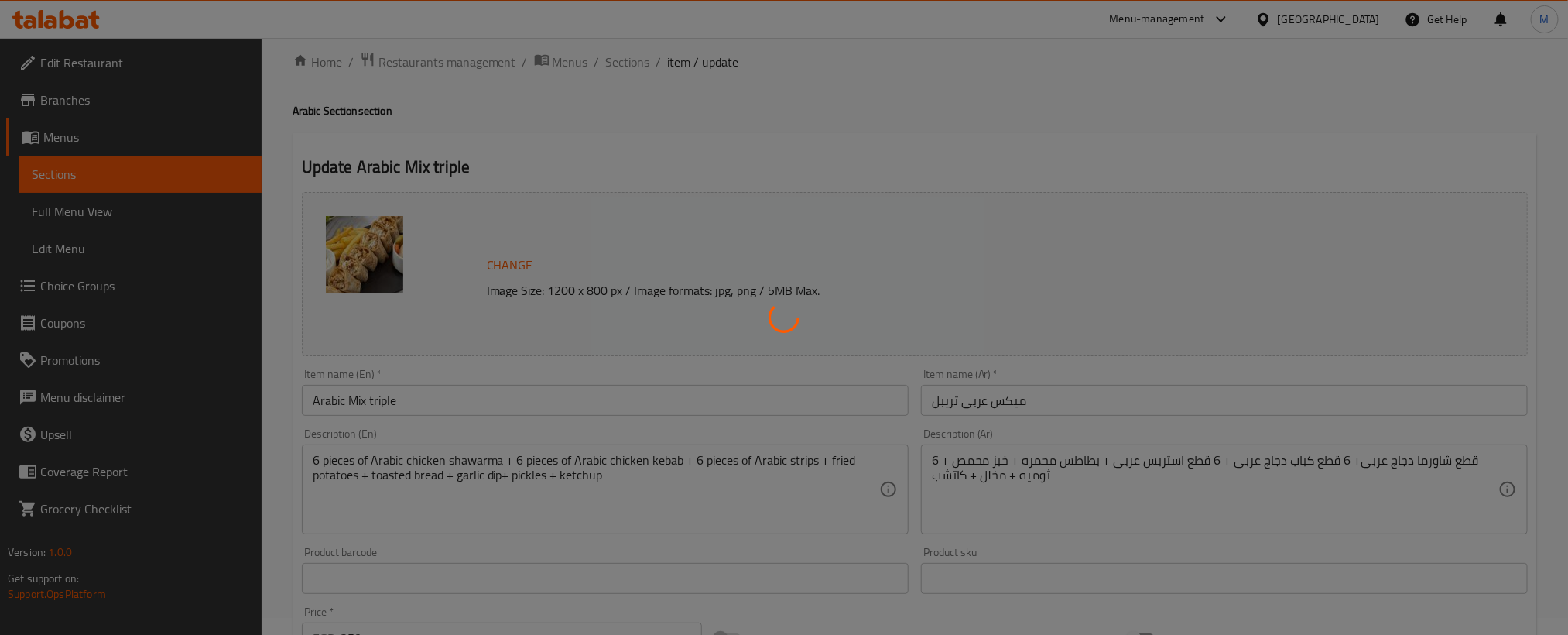
scroll to position [0, 0]
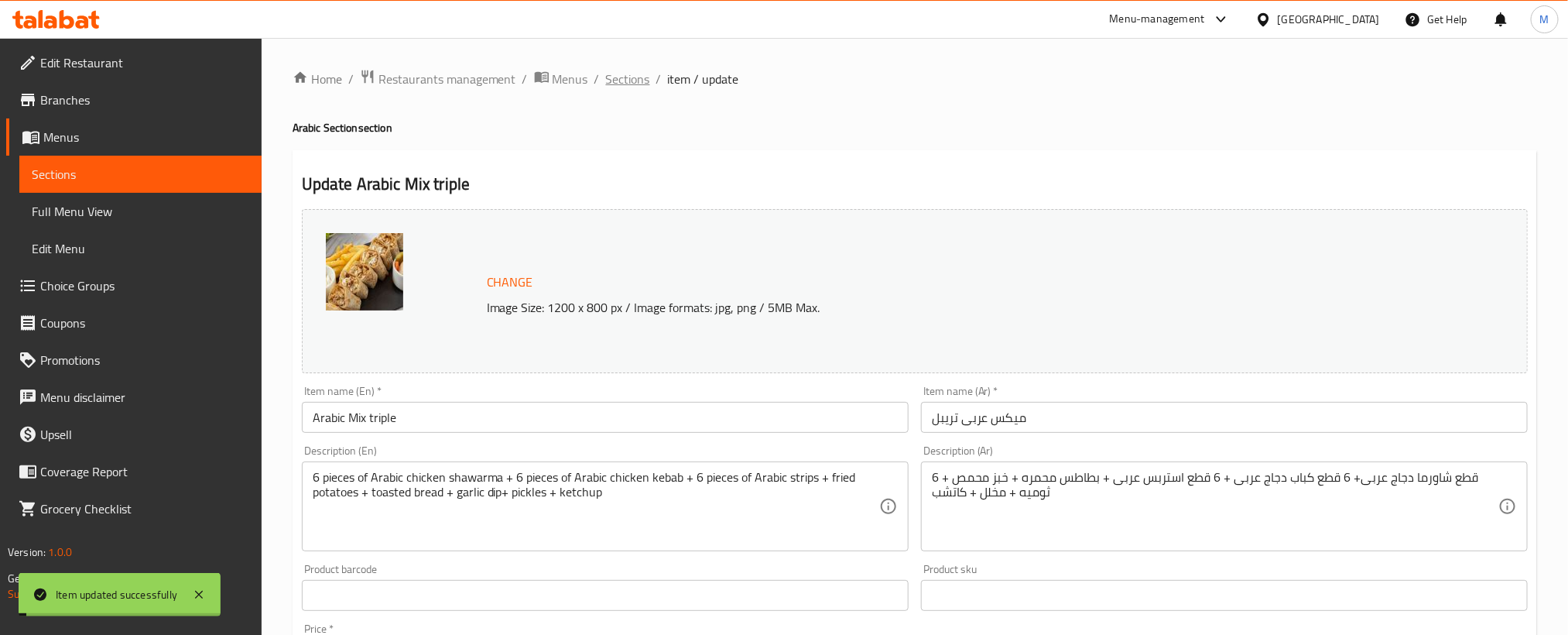
click at [614, 73] on span "Sections" at bounding box center [628, 78] width 44 height 19
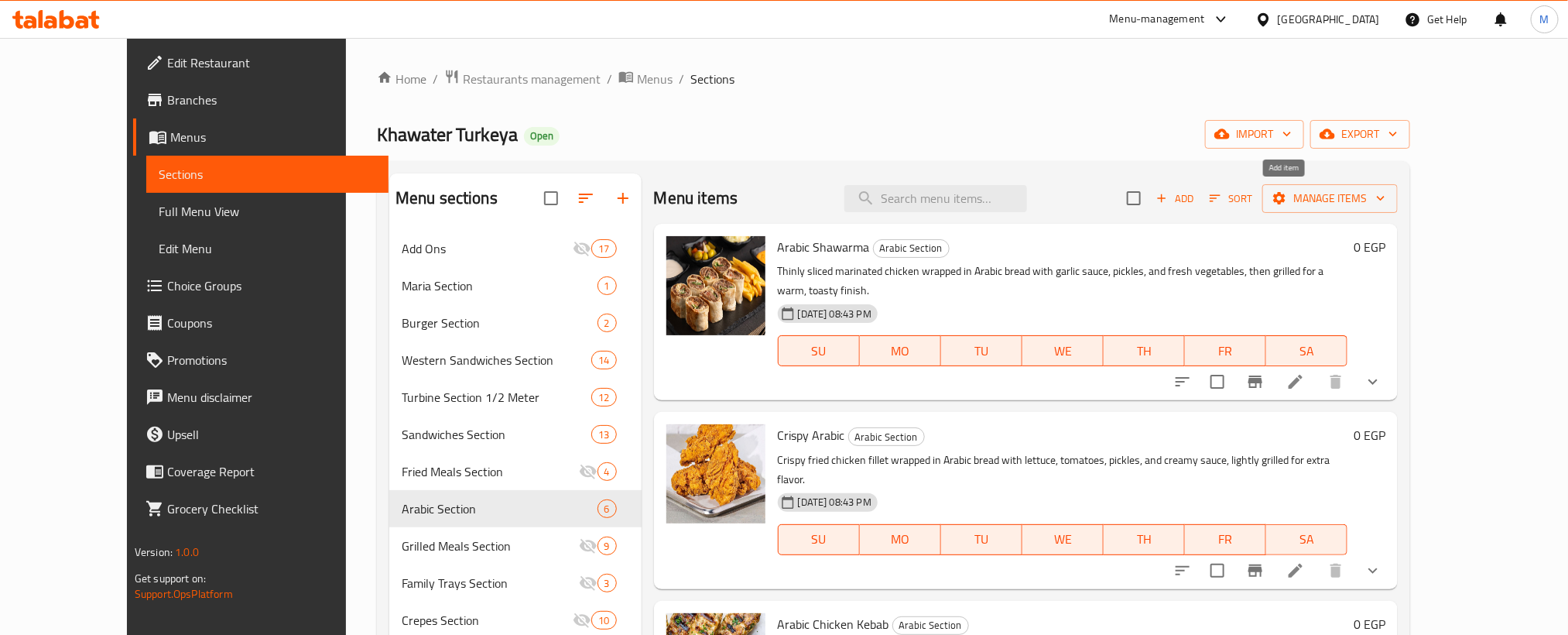
click at [1196, 198] on span "Add" at bounding box center [1174, 199] width 41 height 18
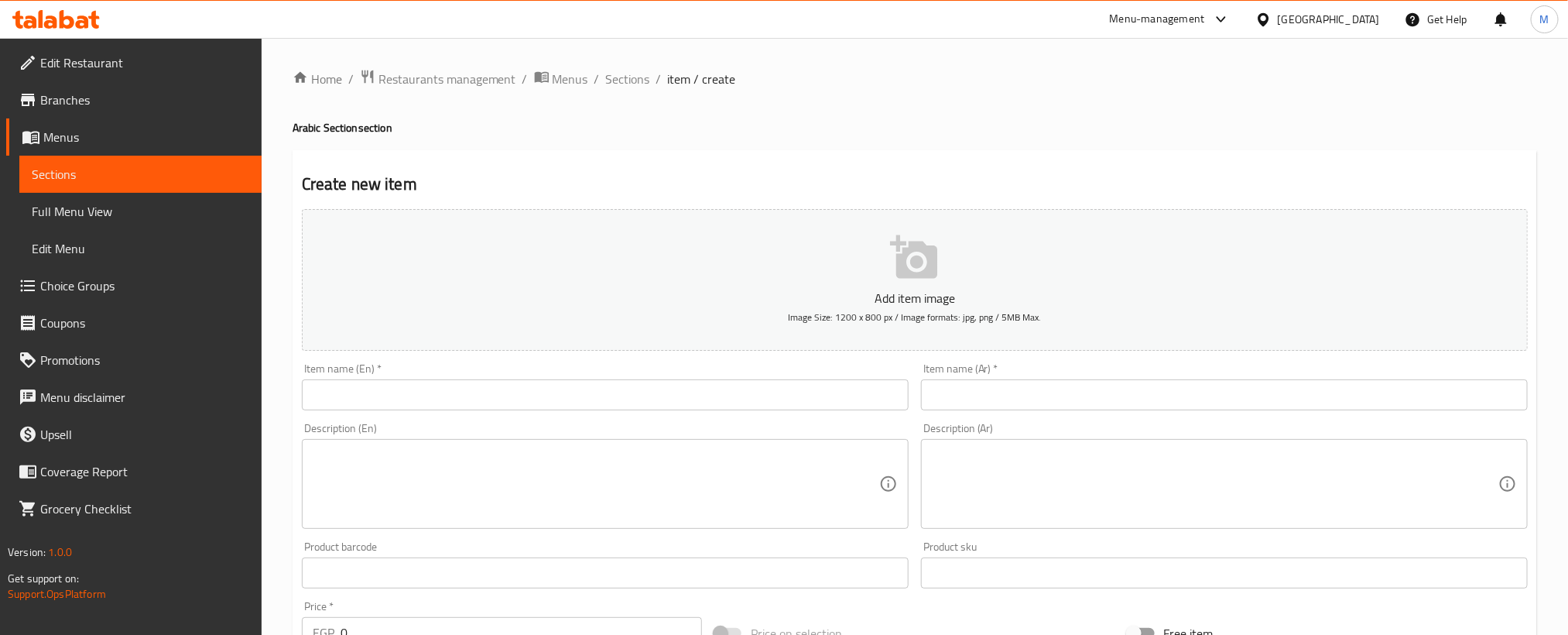
click at [1340, 408] on input "text" at bounding box center [1224, 395] width 607 height 31
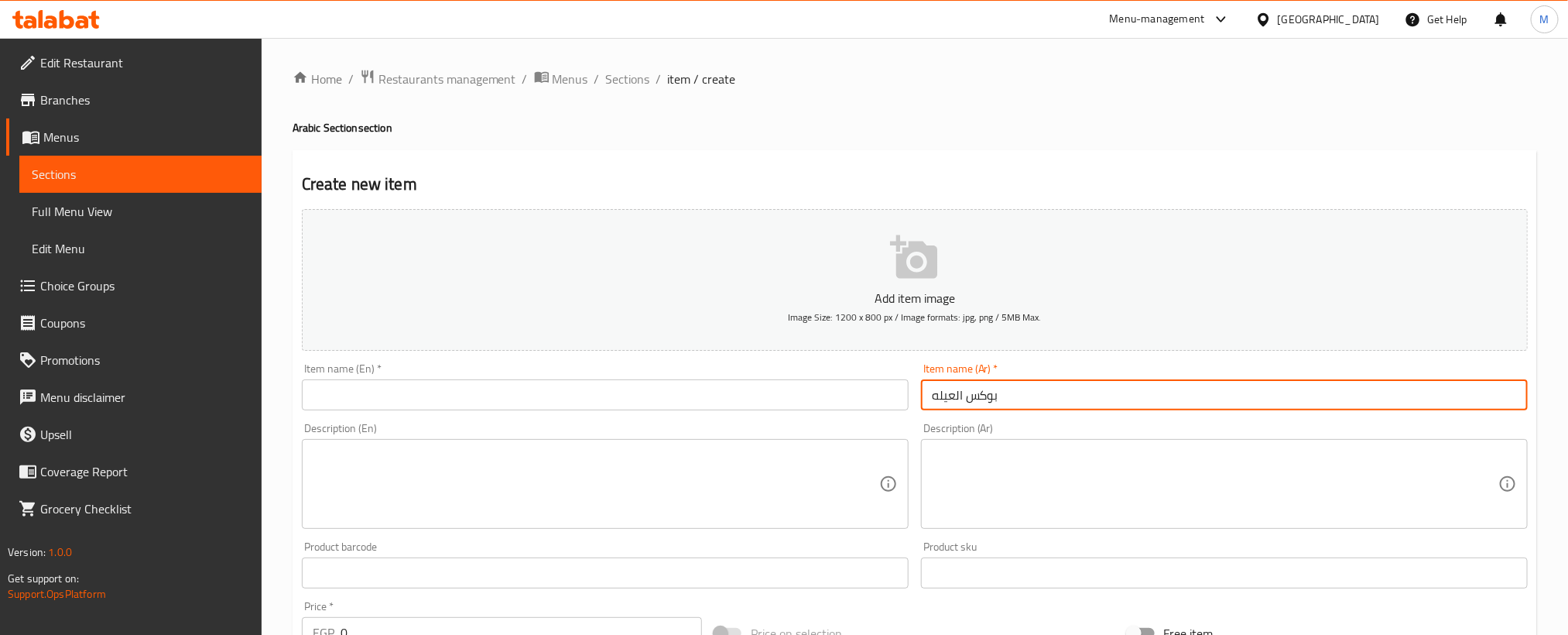
type input "بوكس العيله"
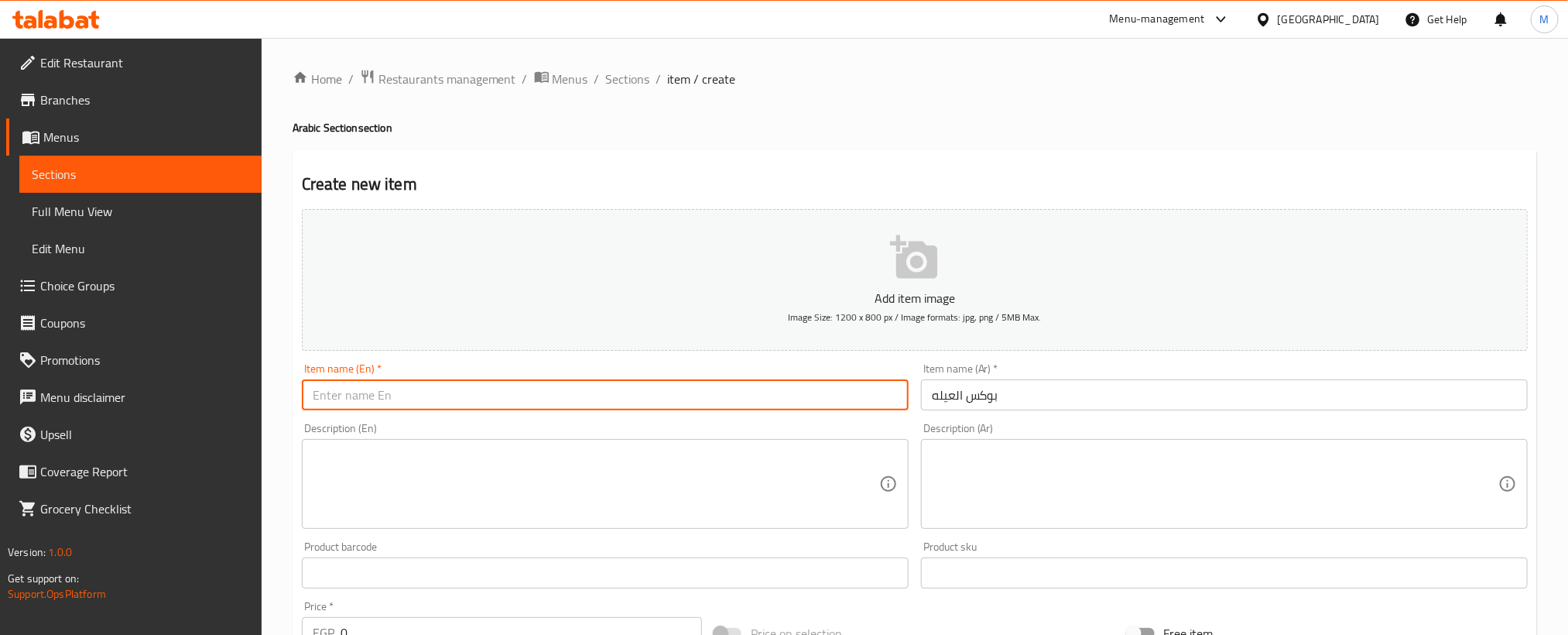
click at [547, 389] on input "text" at bounding box center [605, 395] width 607 height 31
click at [547, 389] on input "Family box" at bounding box center [605, 395] width 607 height 31
type input "Family Box"
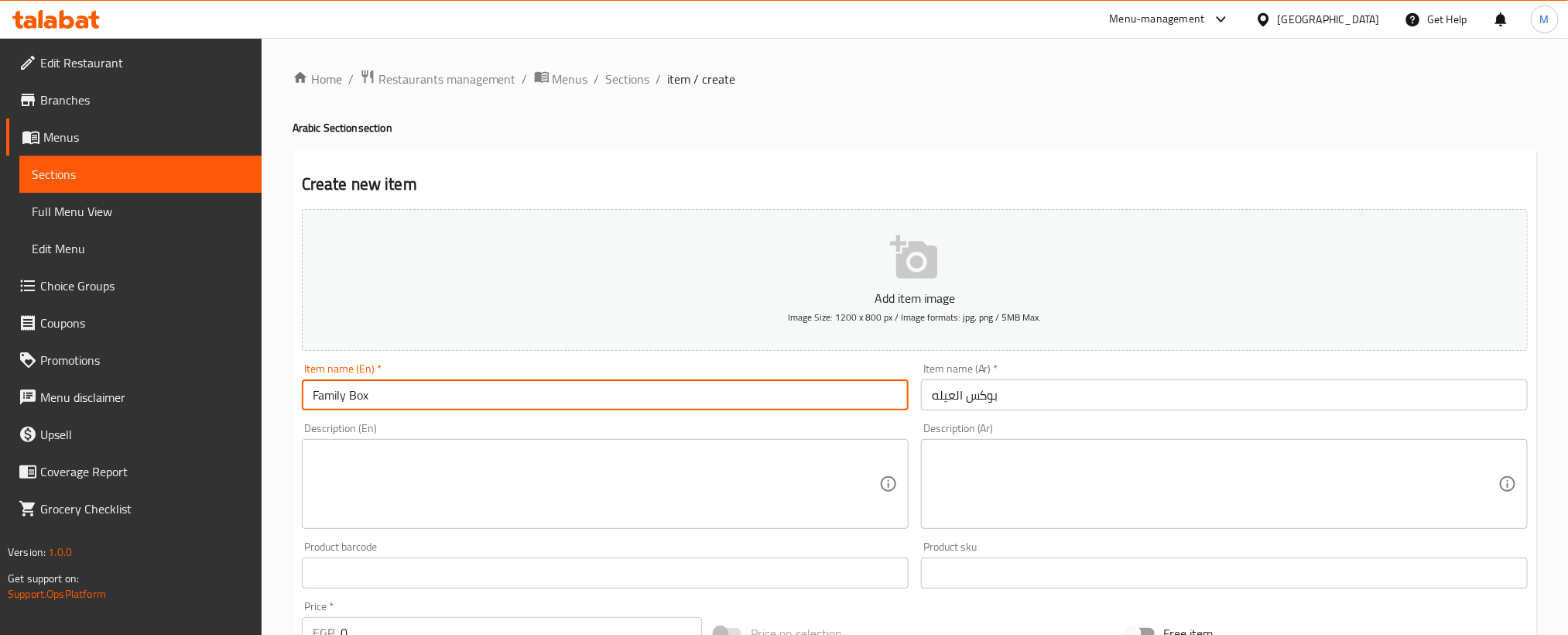
click at [1356, 502] on textarea at bounding box center [1215, 485] width 566 height 74
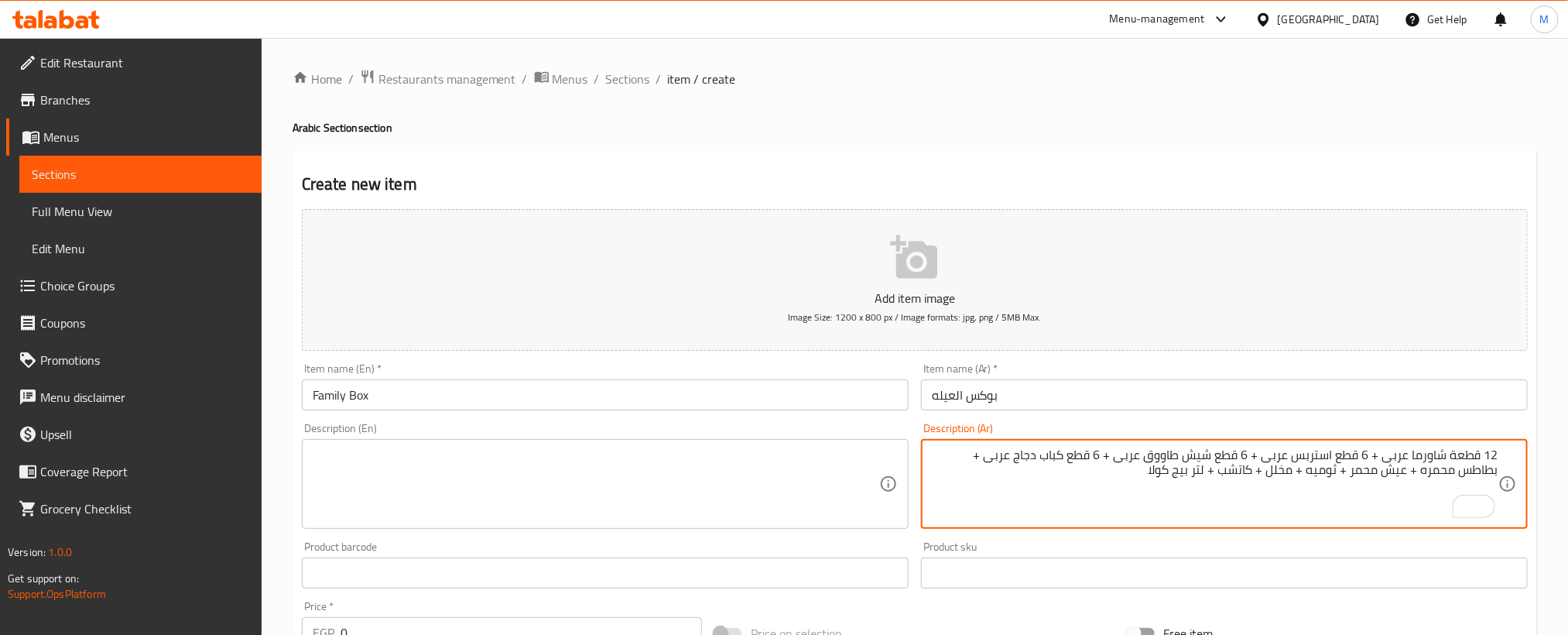
type textarea "12 قطعة شاورما عربى + 6 قطع استربس عربى + 6 قطع شيش طاووق عربى + 6 قطع كباب دجا…"
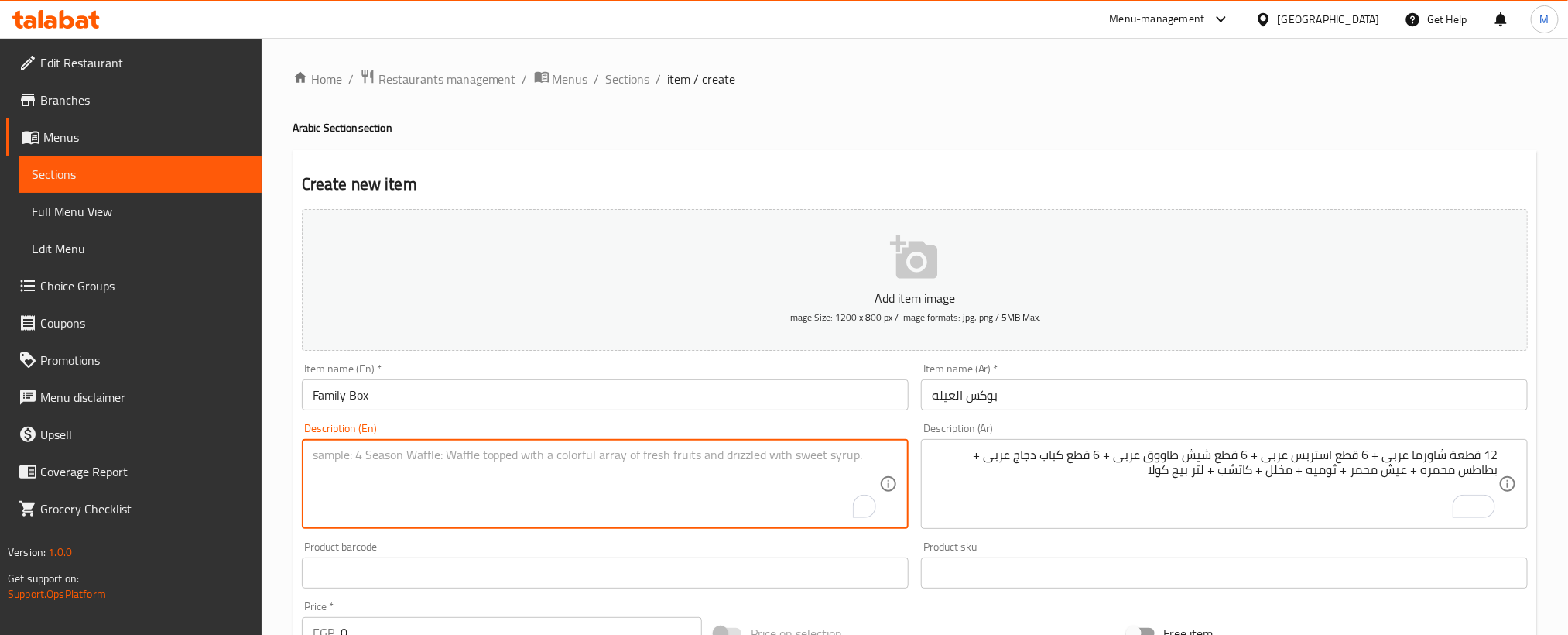
click at [820, 481] on textarea "To enrich screen reader interactions, please activate Accessibility in Grammarl…" at bounding box center [596, 485] width 566 height 74
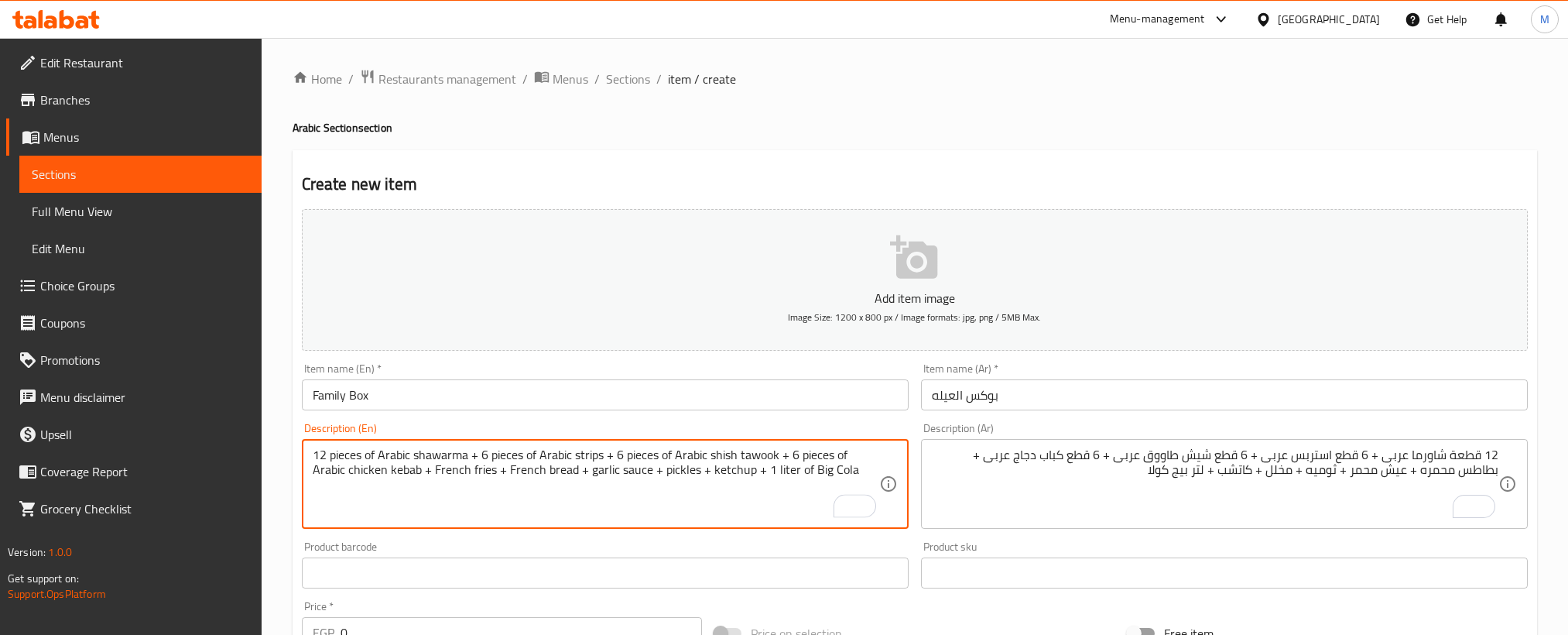
type textarea "12 pieces of Arabic shawarma + 6 pieces of Arabic strips + 6 pieces of Arabic s…"
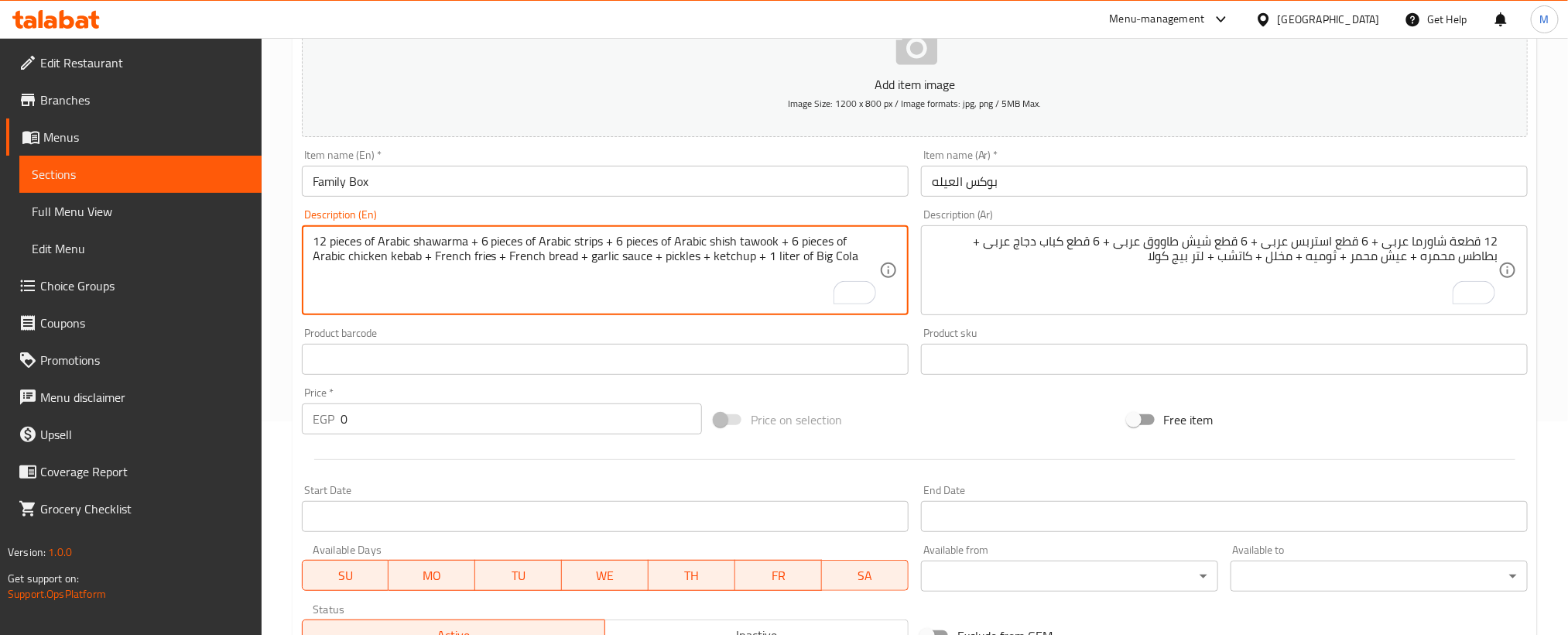
scroll to position [232, 0]
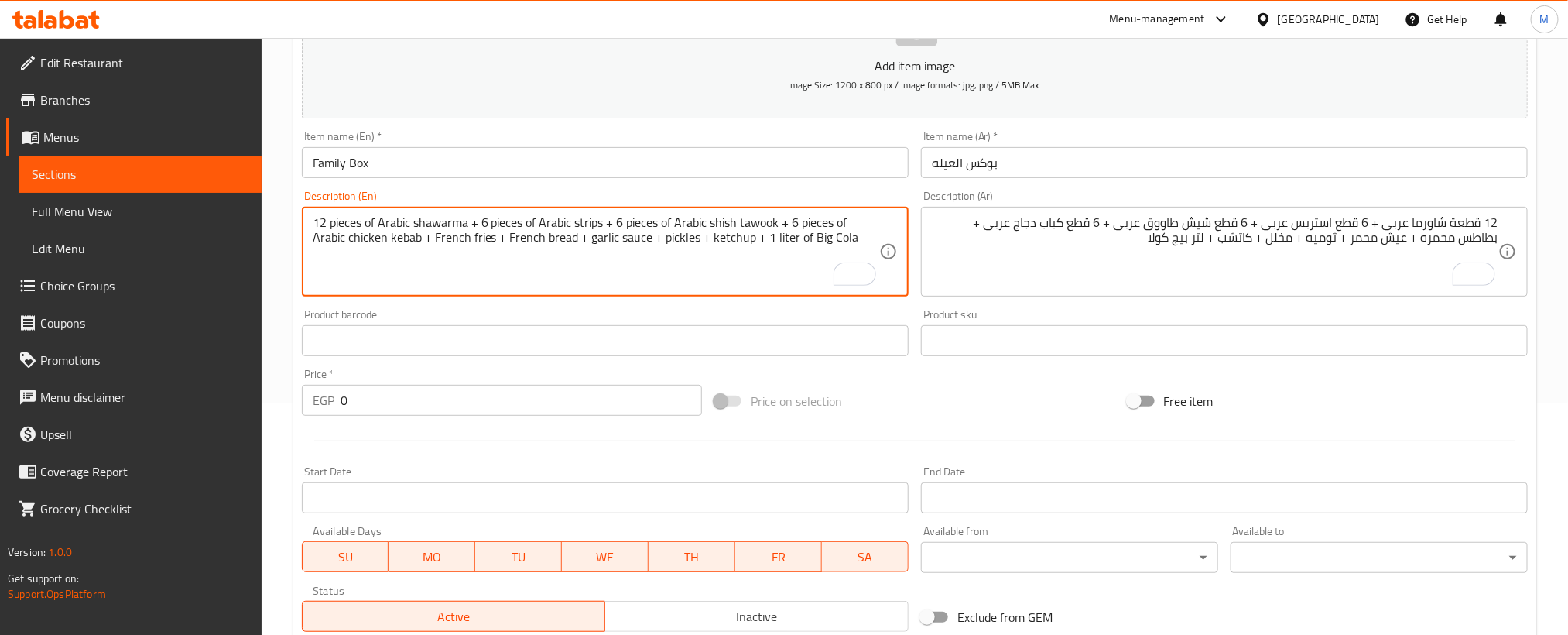
click at [595, 404] on input "0" at bounding box center [521, 400] width 361 height 31
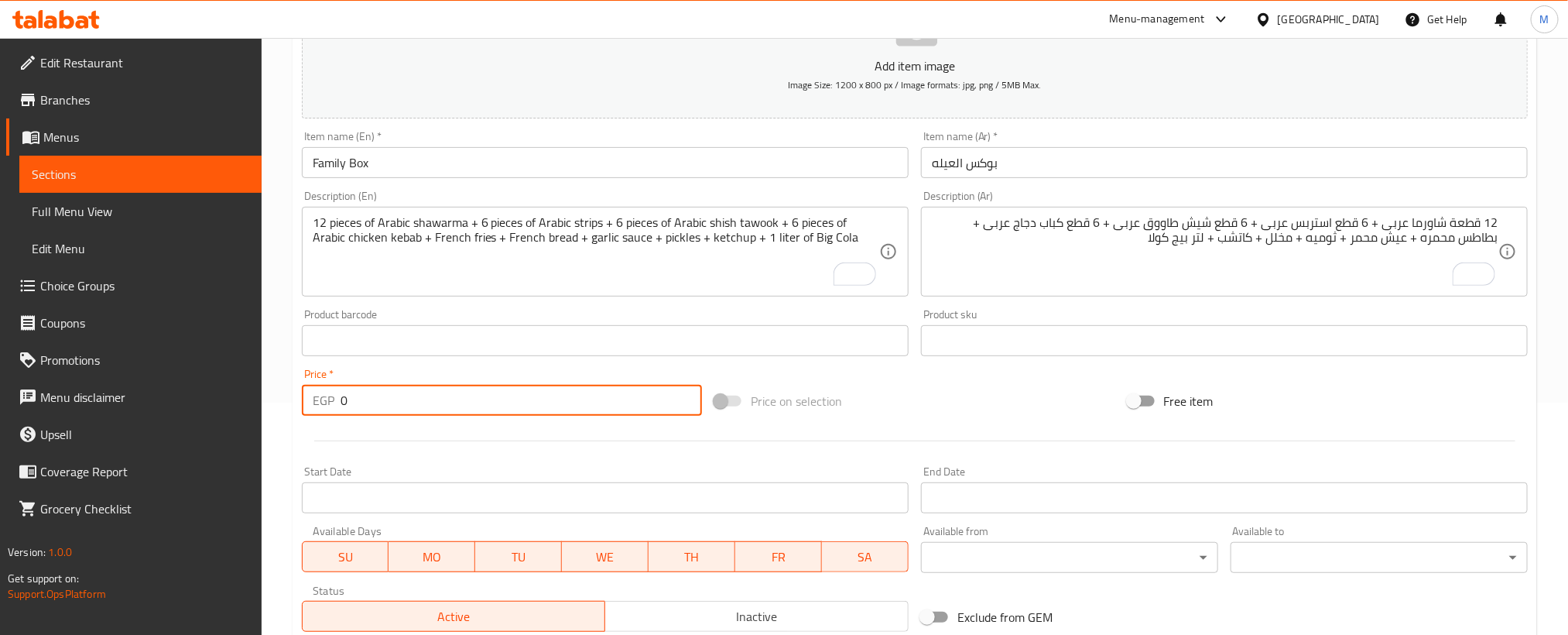
click at [595, 404] on input "0" at bounding box center [521, 400] width 361 height 31
paste input "375"
type input "375"
click at [565, 447] on div at bounding box center [914, 441] width 1238 height 38
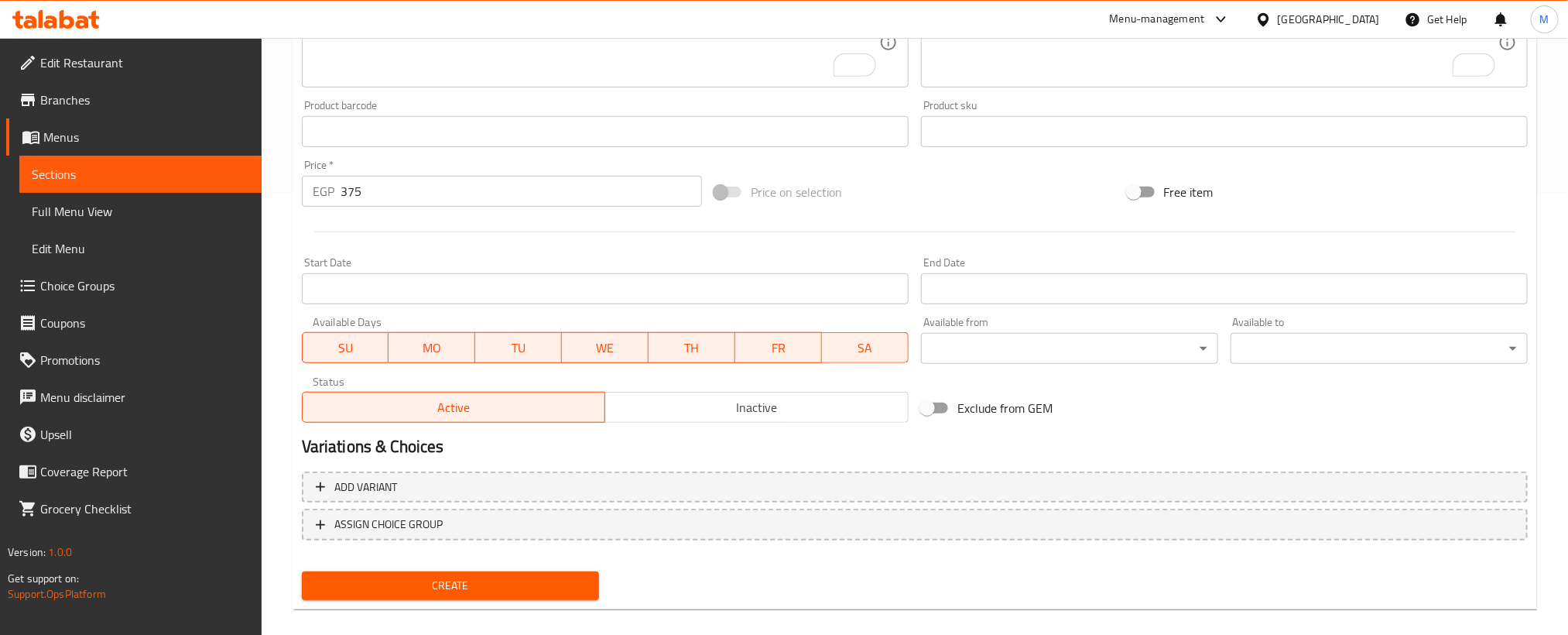
scroll to position [458, 0]
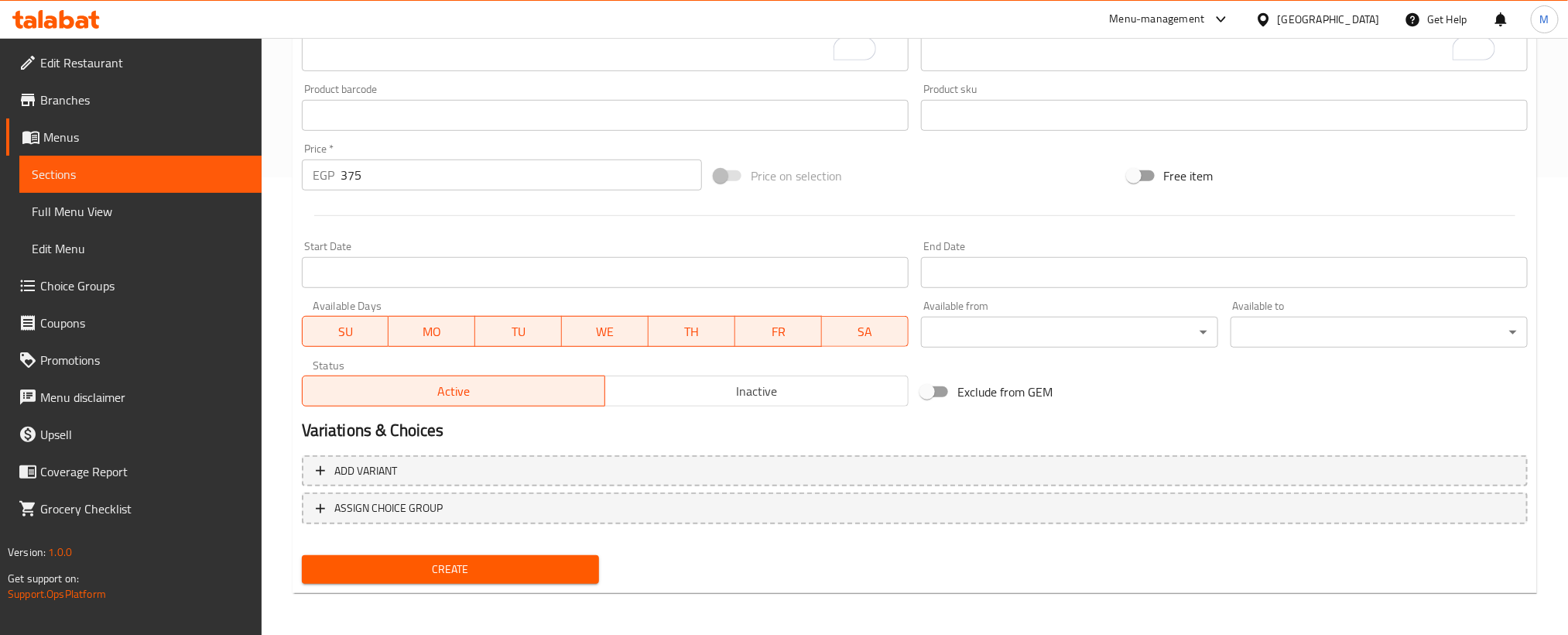
click at [537, 549] on div "Create" at bounding box center [450, 569] width 309 height 41
click at [539, 559] on span "Create" at bounding box center [450, 569] width 272 height 20
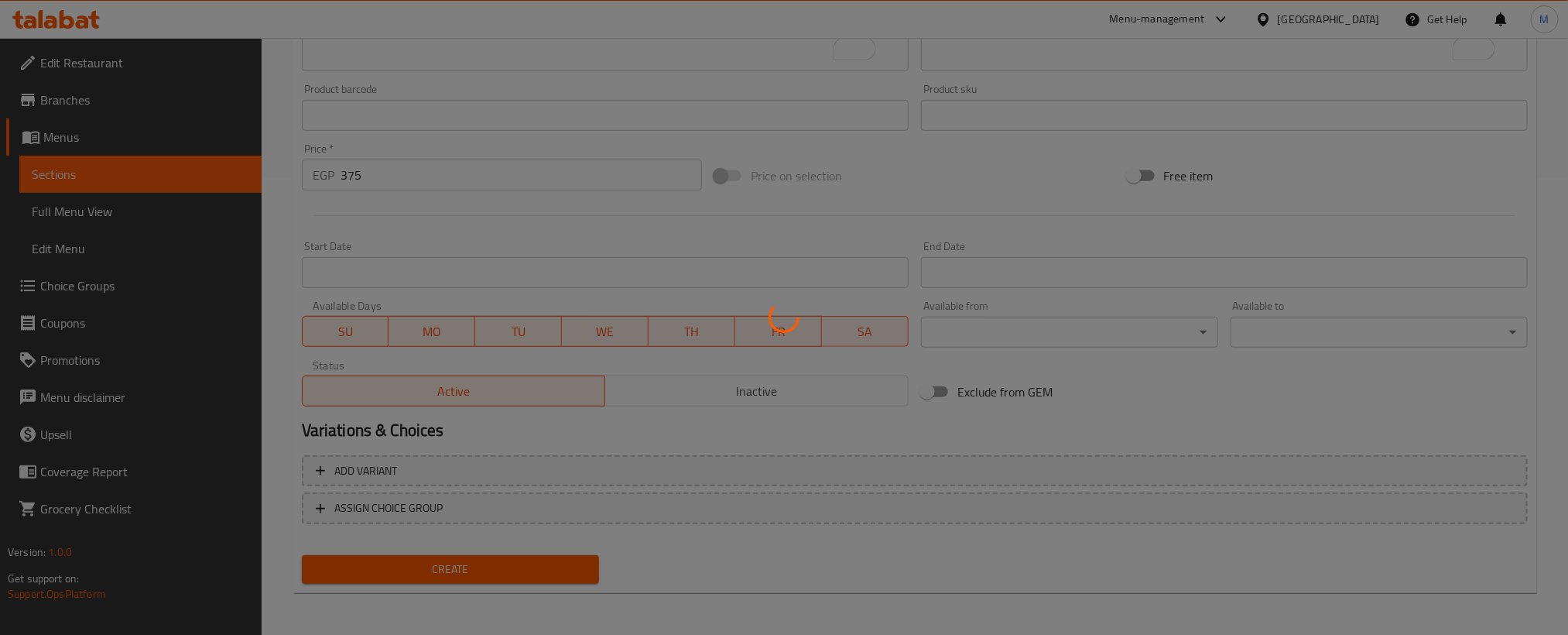
type input "0"
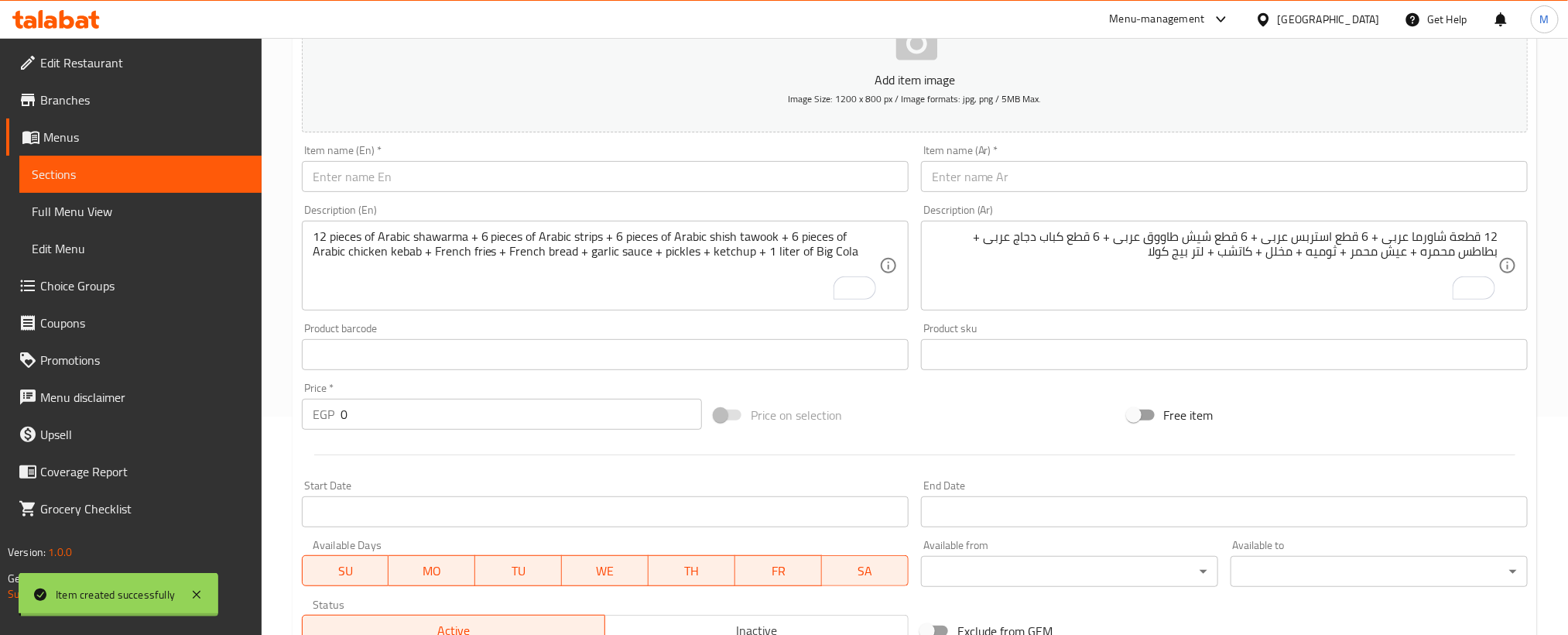
scroll to position [0, 0]
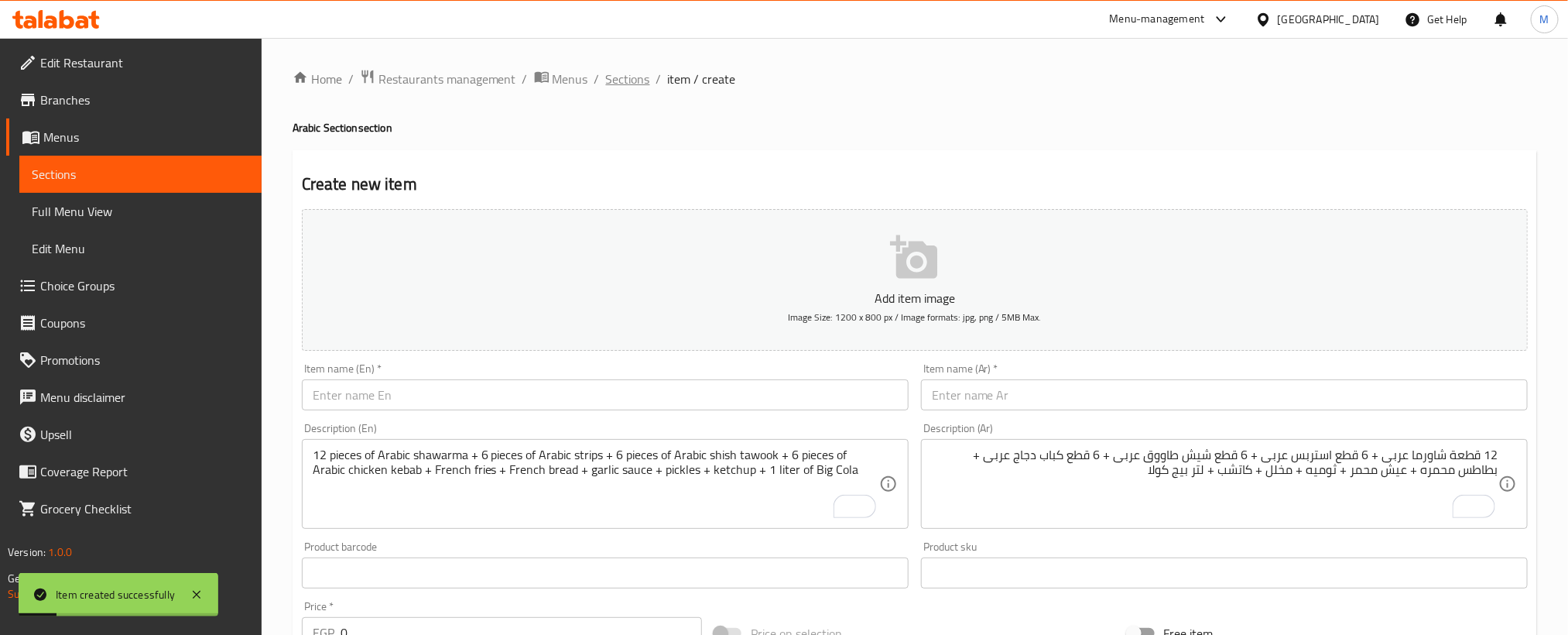
click at [628, 77] on span "Sections" at bounding box center [628, 78] width 44 height 19
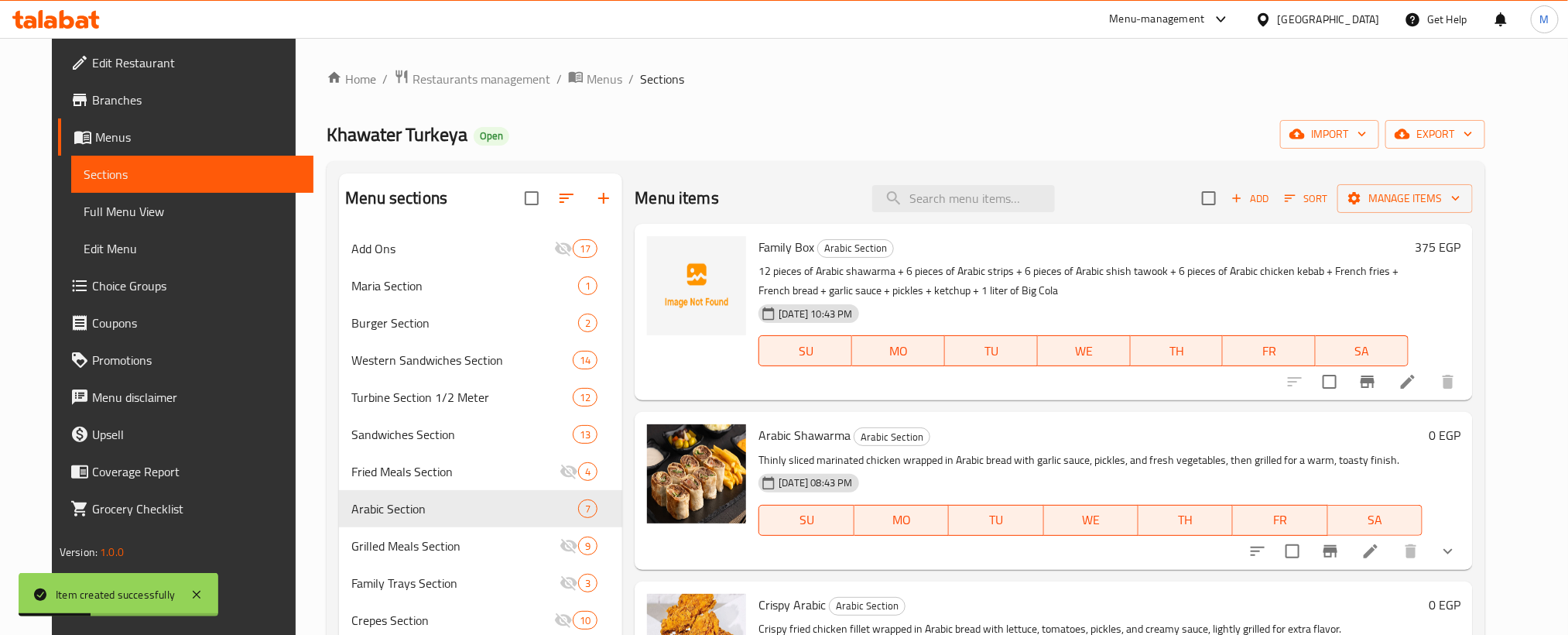
drag, startPoint x: 1110, startPoint y: 130, endPoint x: 980, endPoint y: 97, distance: 134.1
click at [982, 92] on div "Home / Restaurants management / Menus / Sections Khawater Turkeya Open import e…" at bounding box center [905, 445] width 1159 height 752
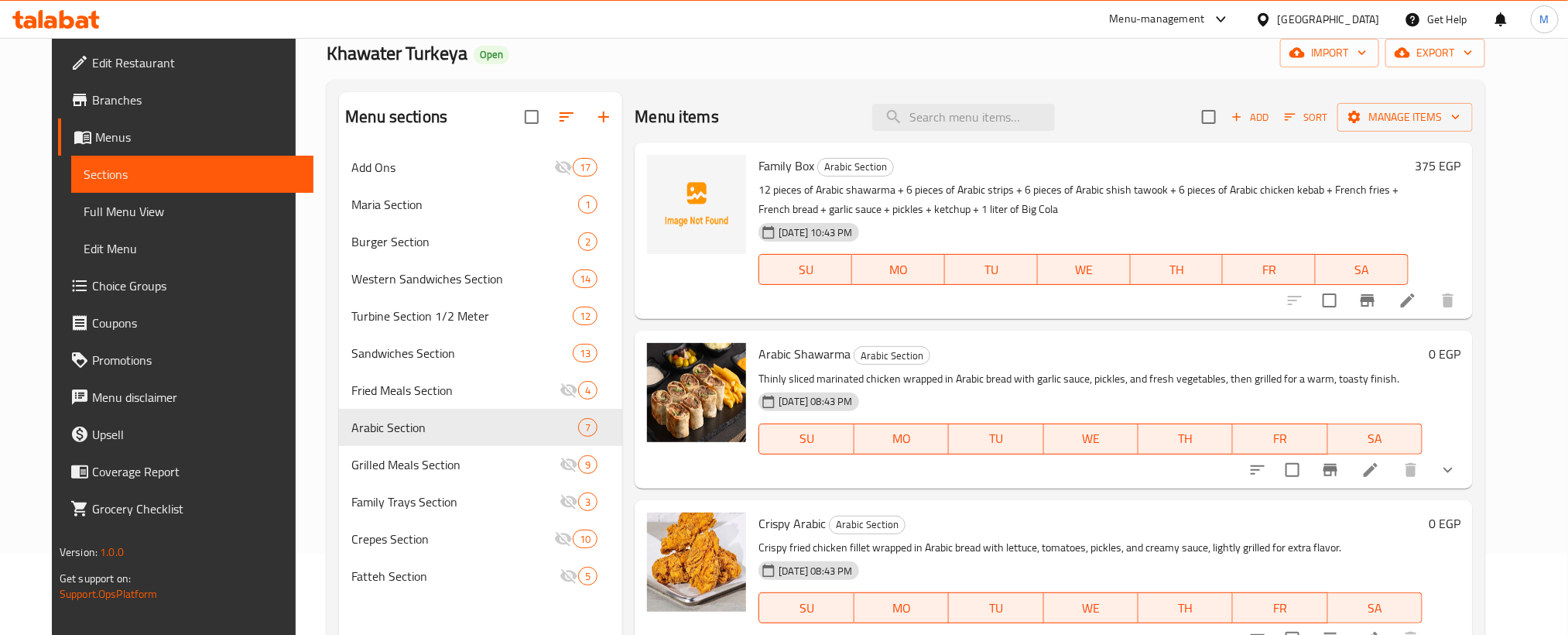
scroll to position [116, 0]
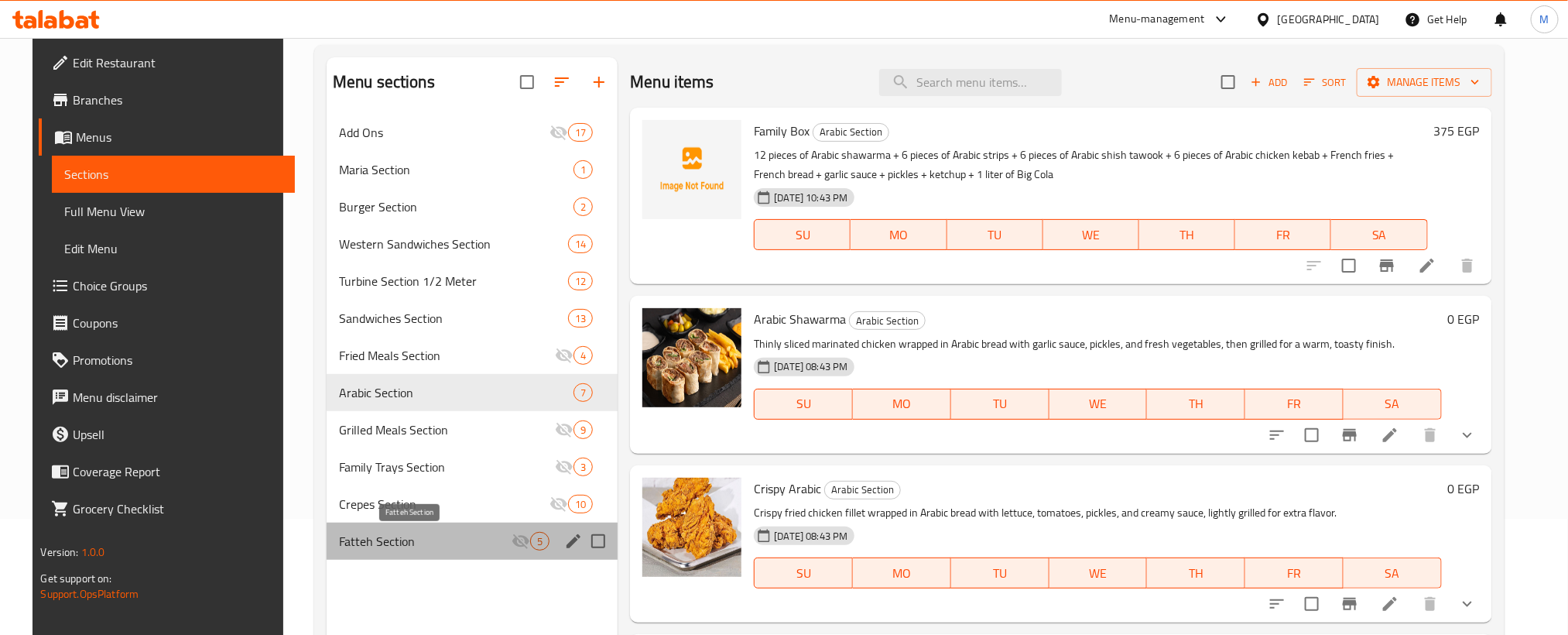
click at [377, 541] on span "Fatteh Section" at bounding box center [425, 541] width 173 height 19
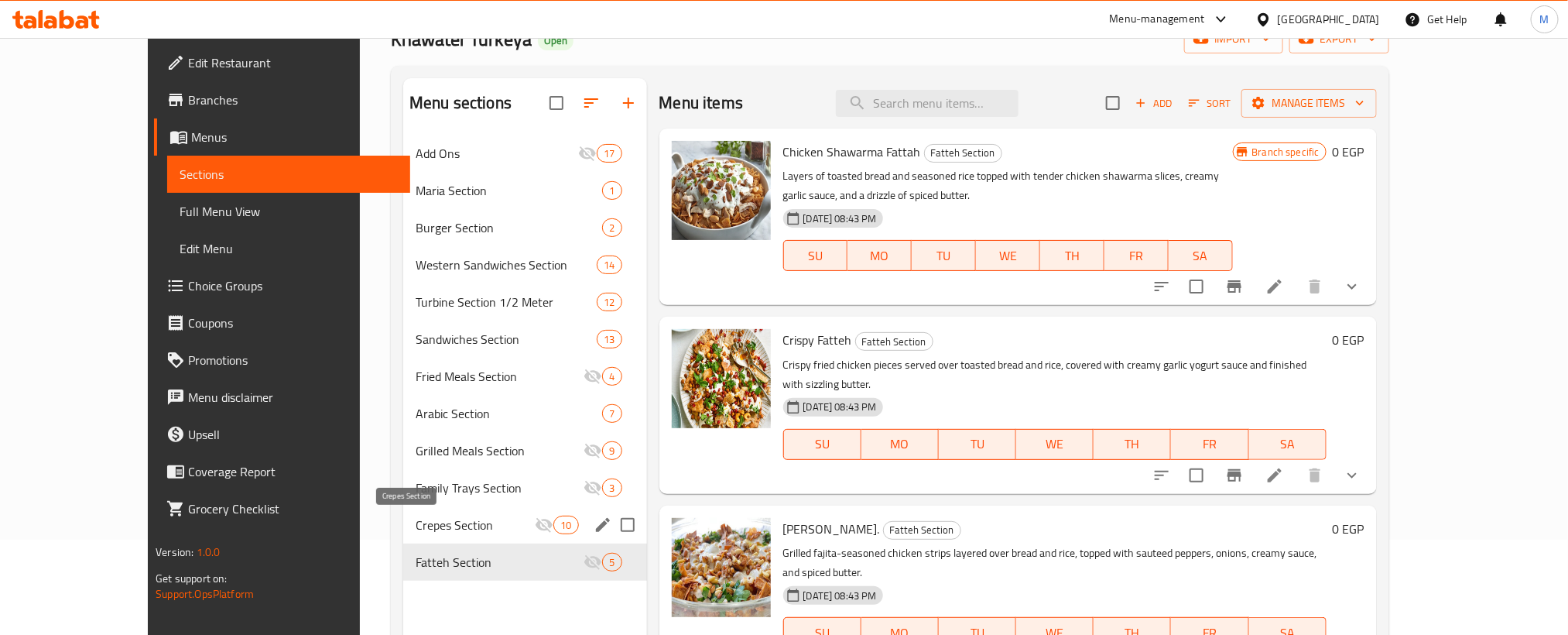
scroll to position [217, 0]
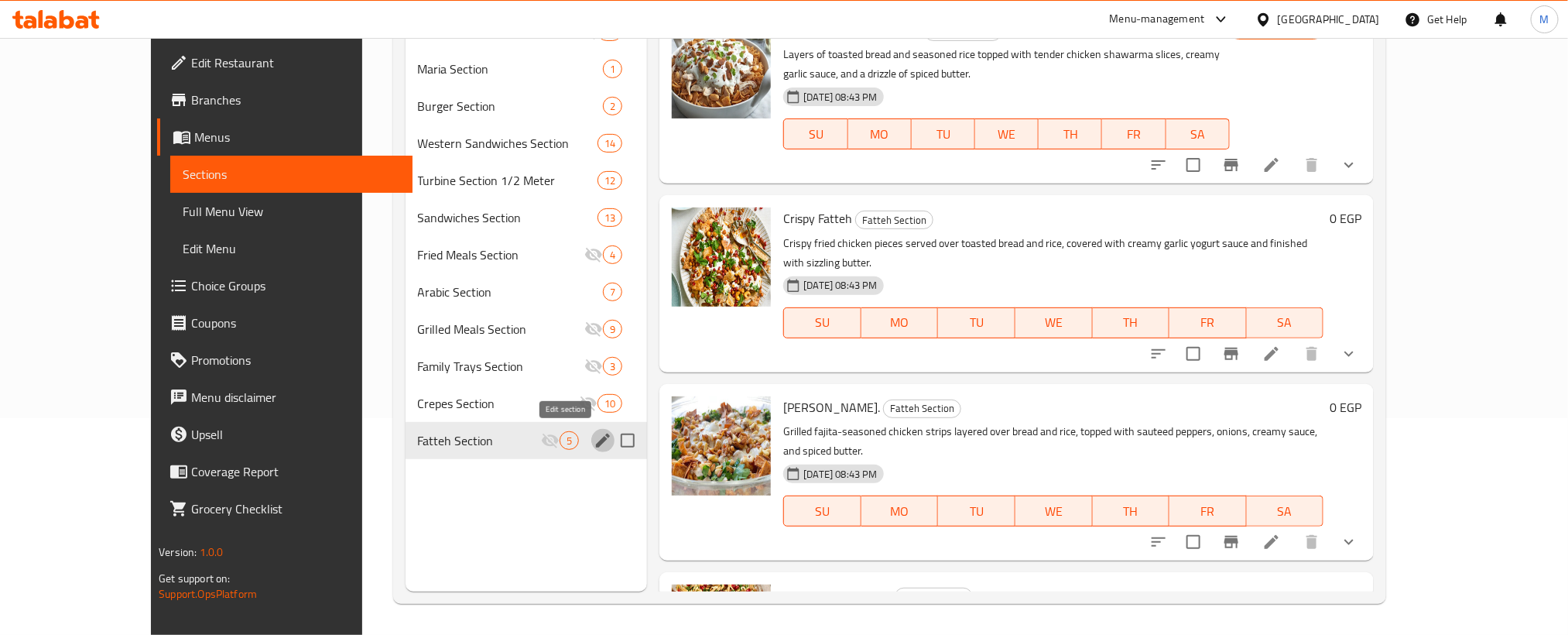
click at [592, 442] on button "edit" at bounding box center [603, 441] width 23 height 23
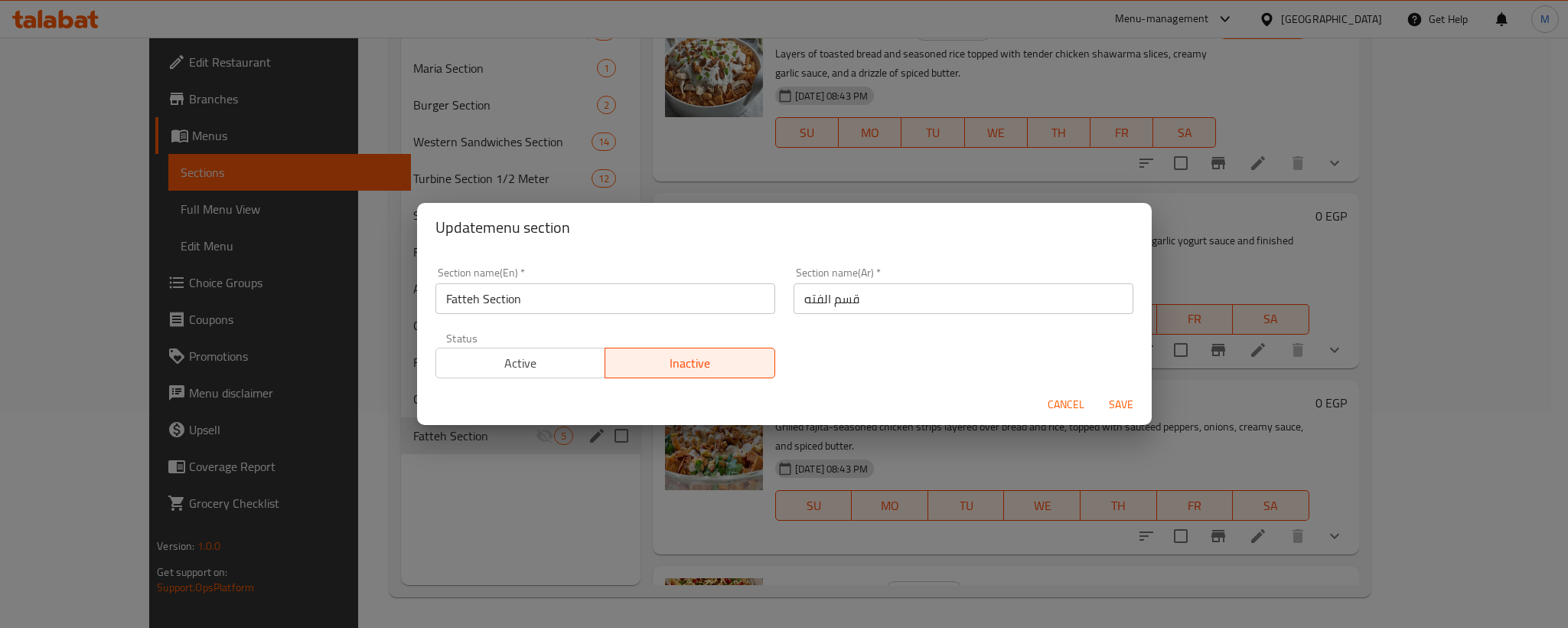
click at [544, 371] on span "Active" at bounding box center [521, 363] width 157 height 22
click at [1125, 405] on span "Save" at bounding box center [1120, 405] width 36 height 20
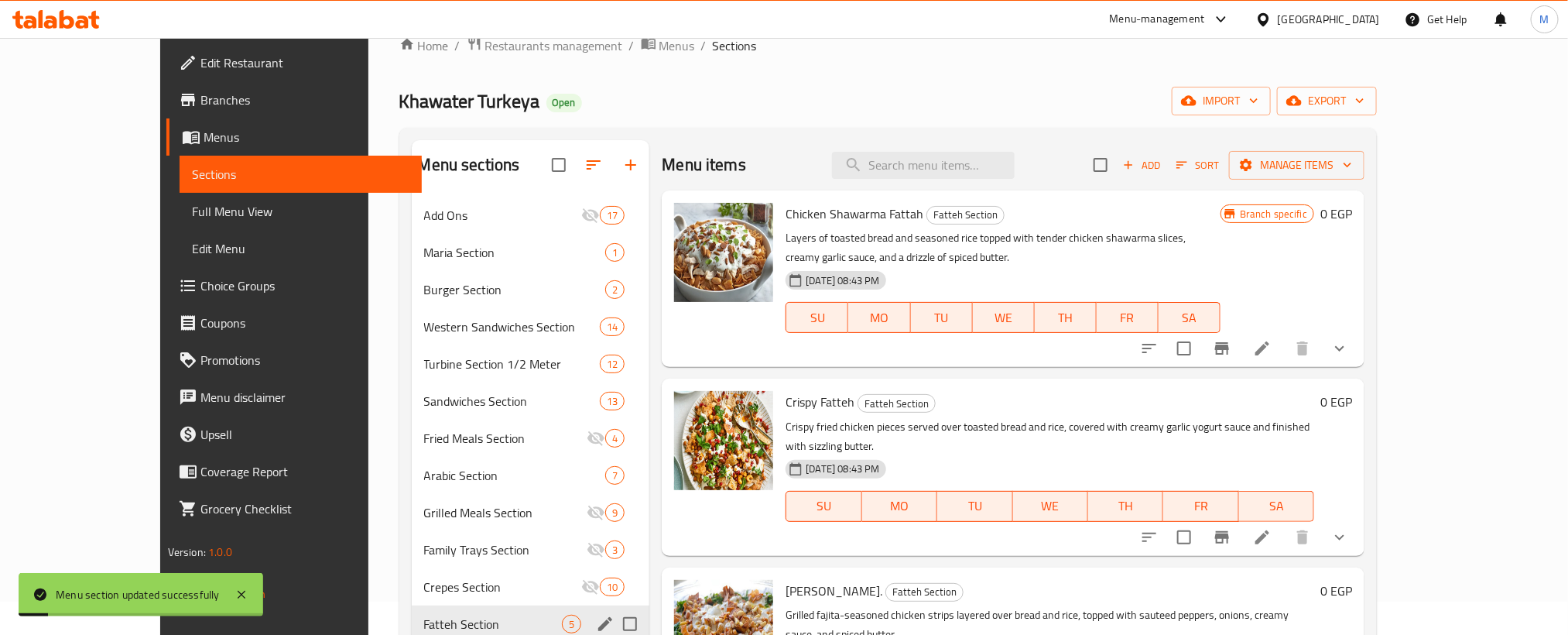
scroll to position [0, 0]
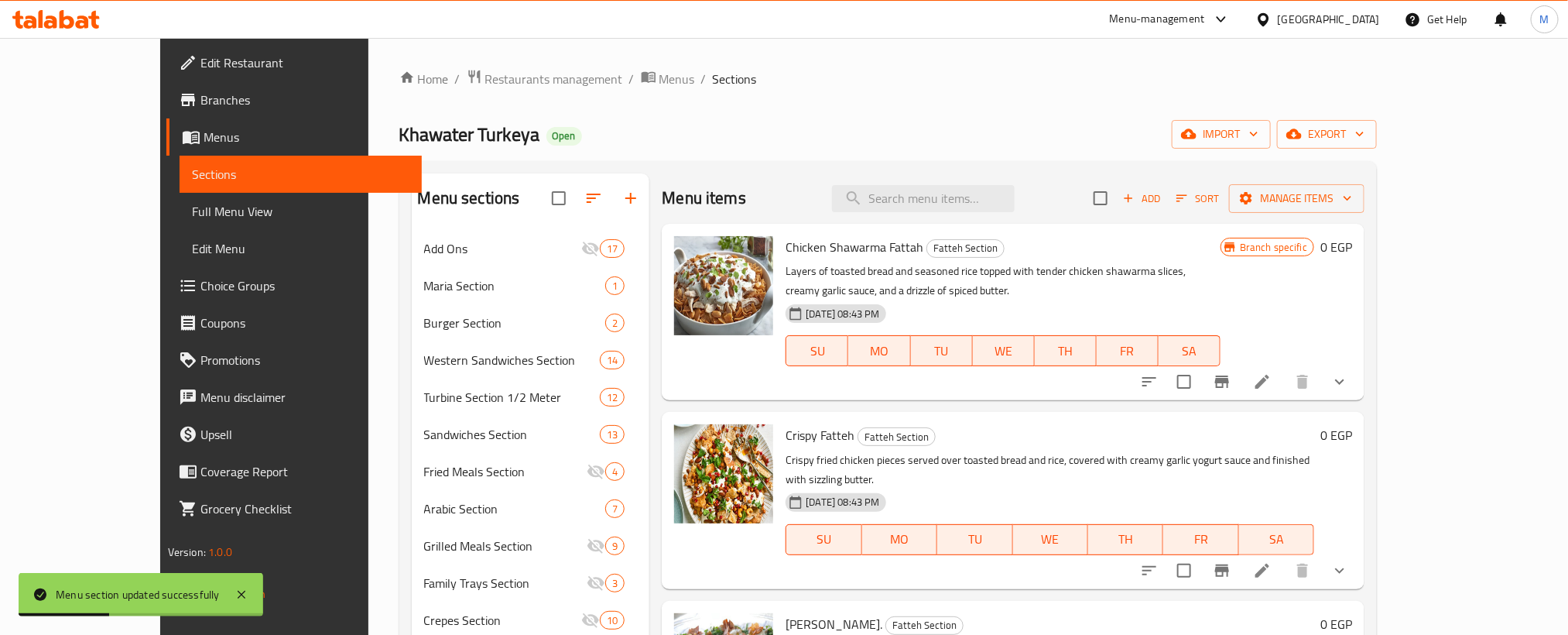
click at [1359, 392] on button "show more" at bounding box center [1339, 381] width 37 height 37
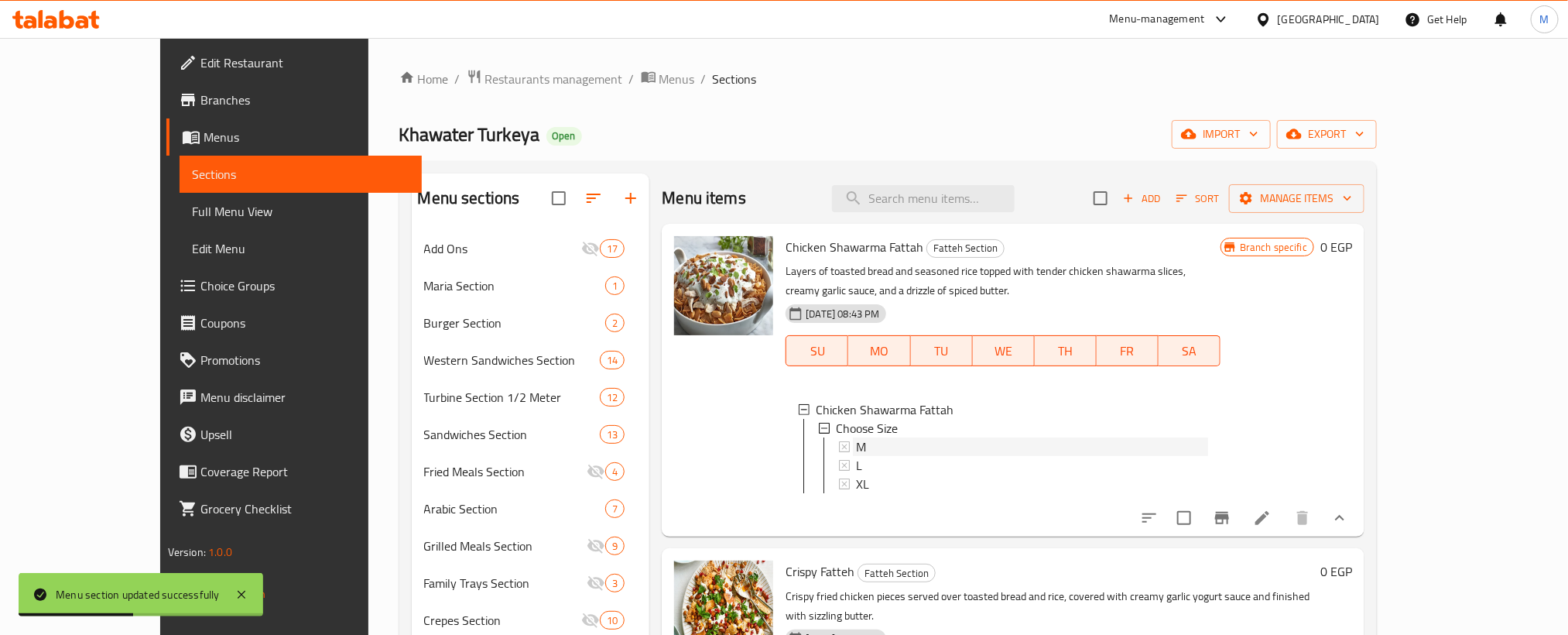
click at [896, 448] on div "M" at bounding box center [1031, 446] width 352 height 19
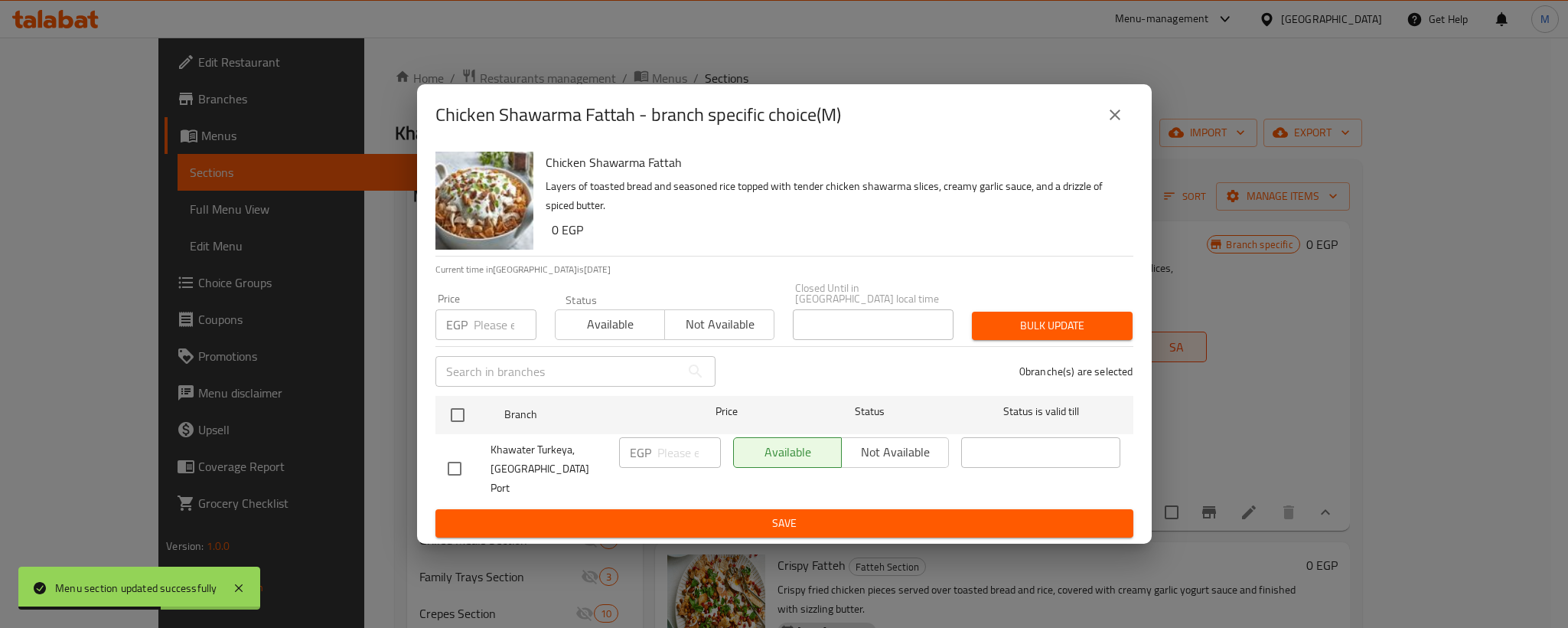
click at [1097, 133] on div "Chicken Shawarma Fattah - branch specific choice(M)" at bounding box center [784, 114] width 698 height 36
click at [1106, 124] on icon "close" at bounding box center [1115, 115] width 19 height 19
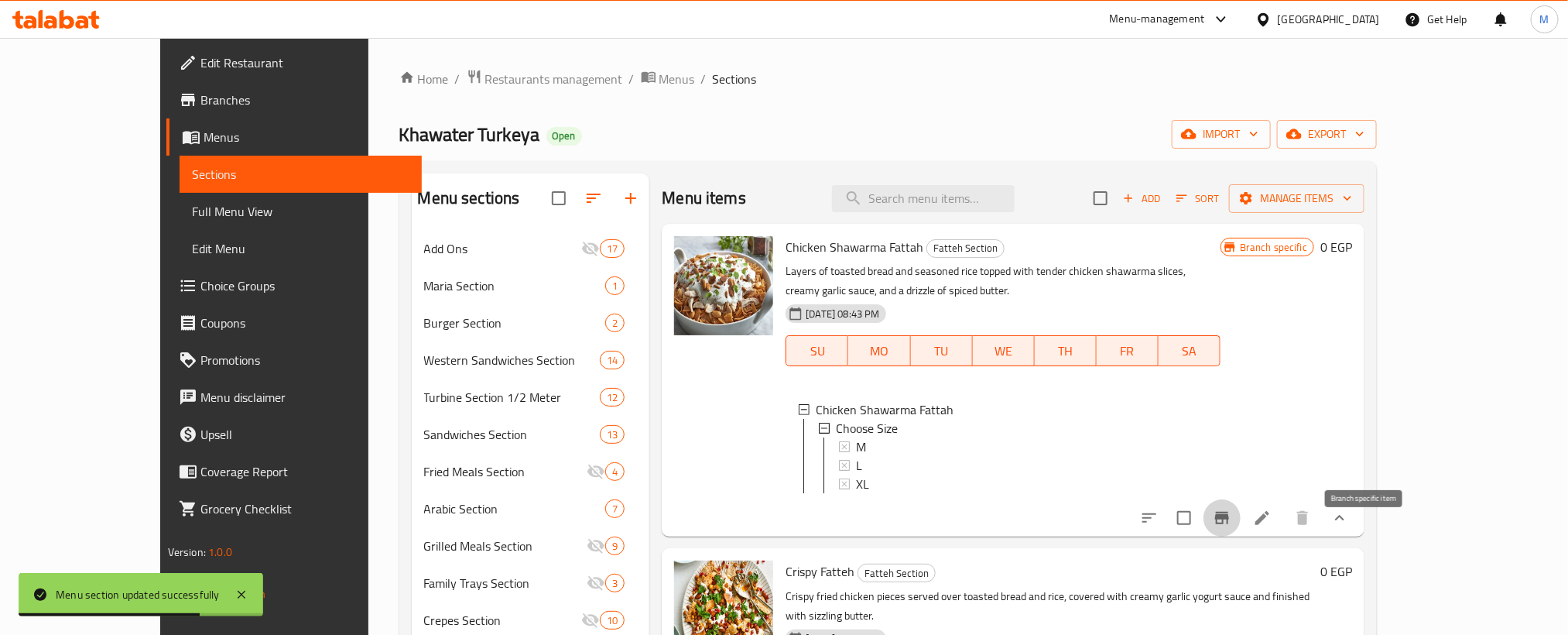
click at [1229, 524] on icon "Branch-specific-item" at bounding box center [1221, 518] width 13 height 13
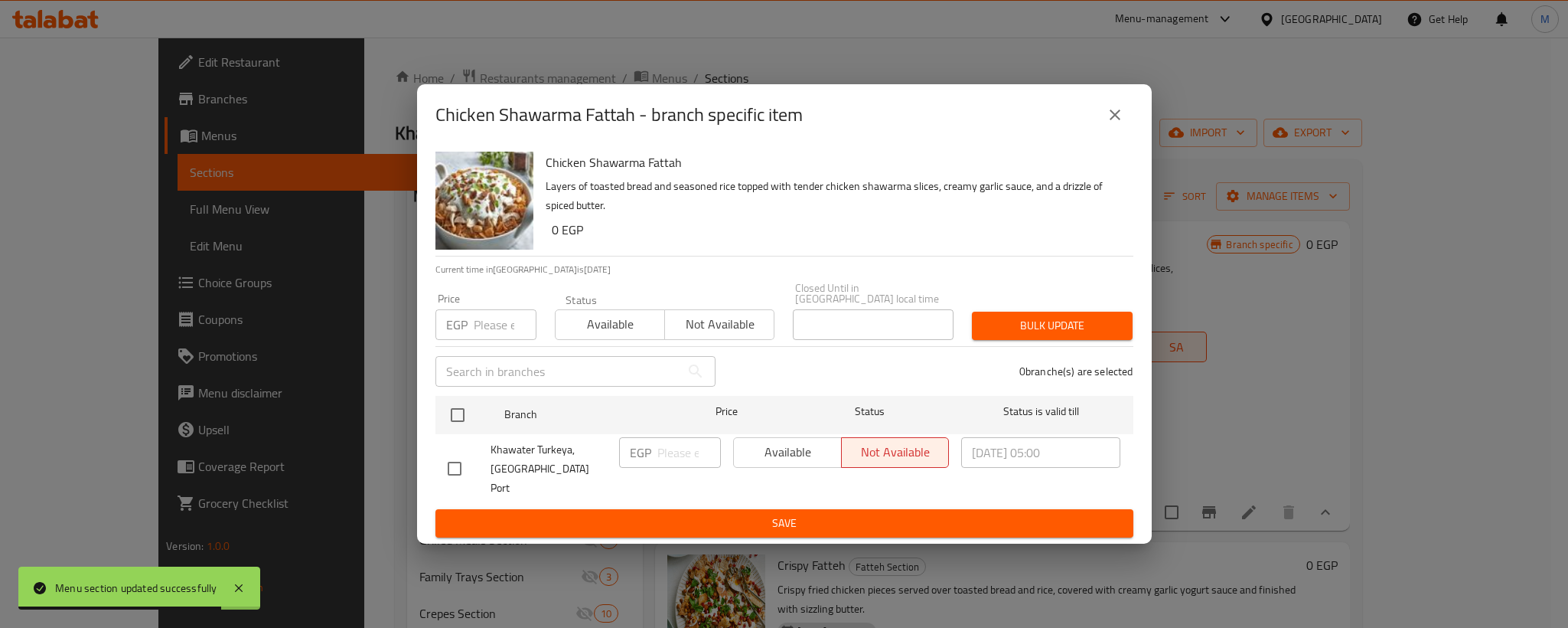
click at [1116, 124] on icon "close" at bounding box center [1115, 115] width 19 height 19
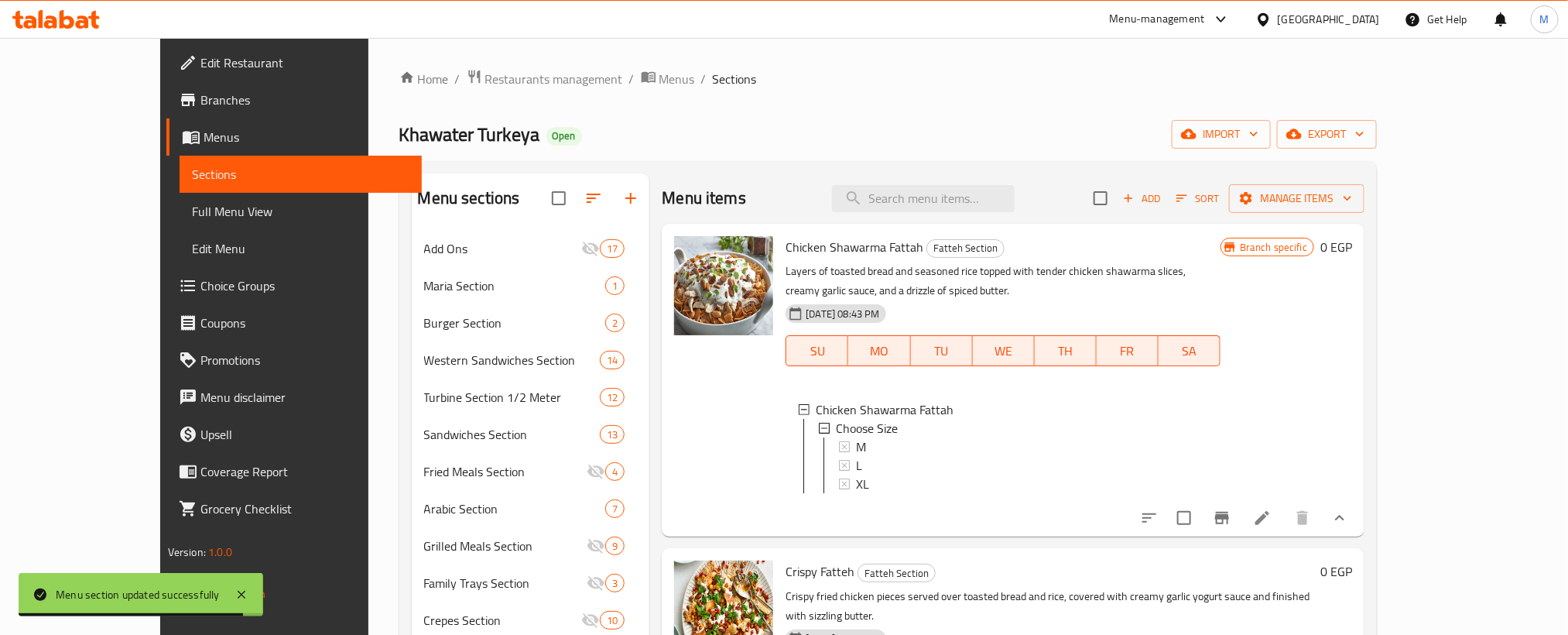
click at [1284, 523] on li at bounding box center [1262, 517] width 43 height 28
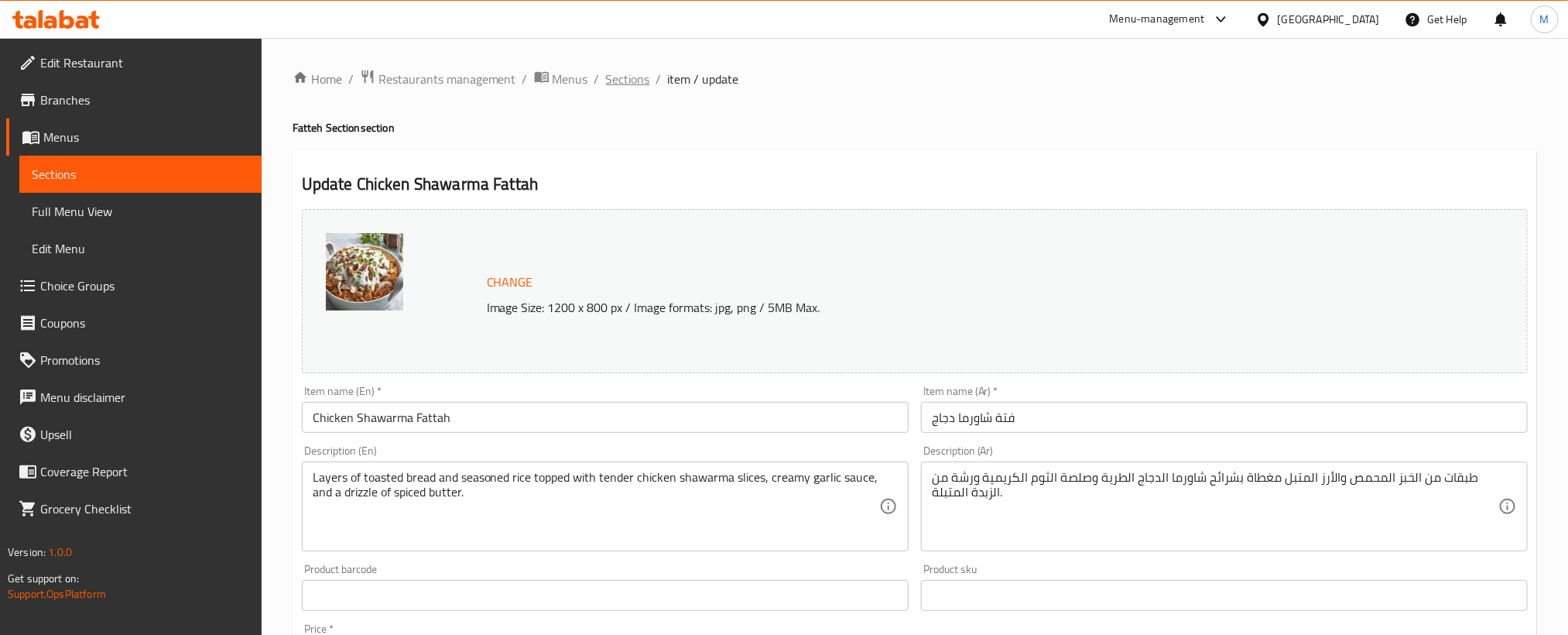
click at [618, 81] on span "Sections" at bounding box center [628, 78] width 44 height 19
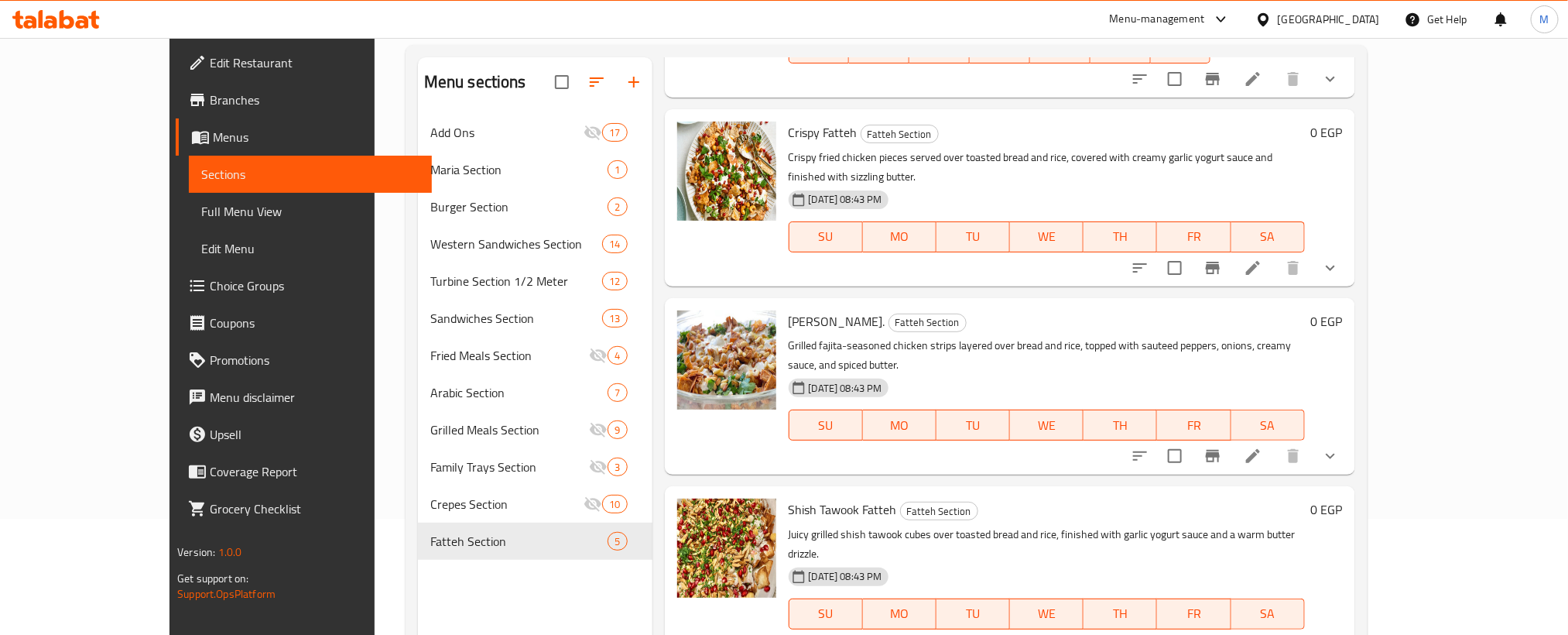
scroll to position [232, 0]
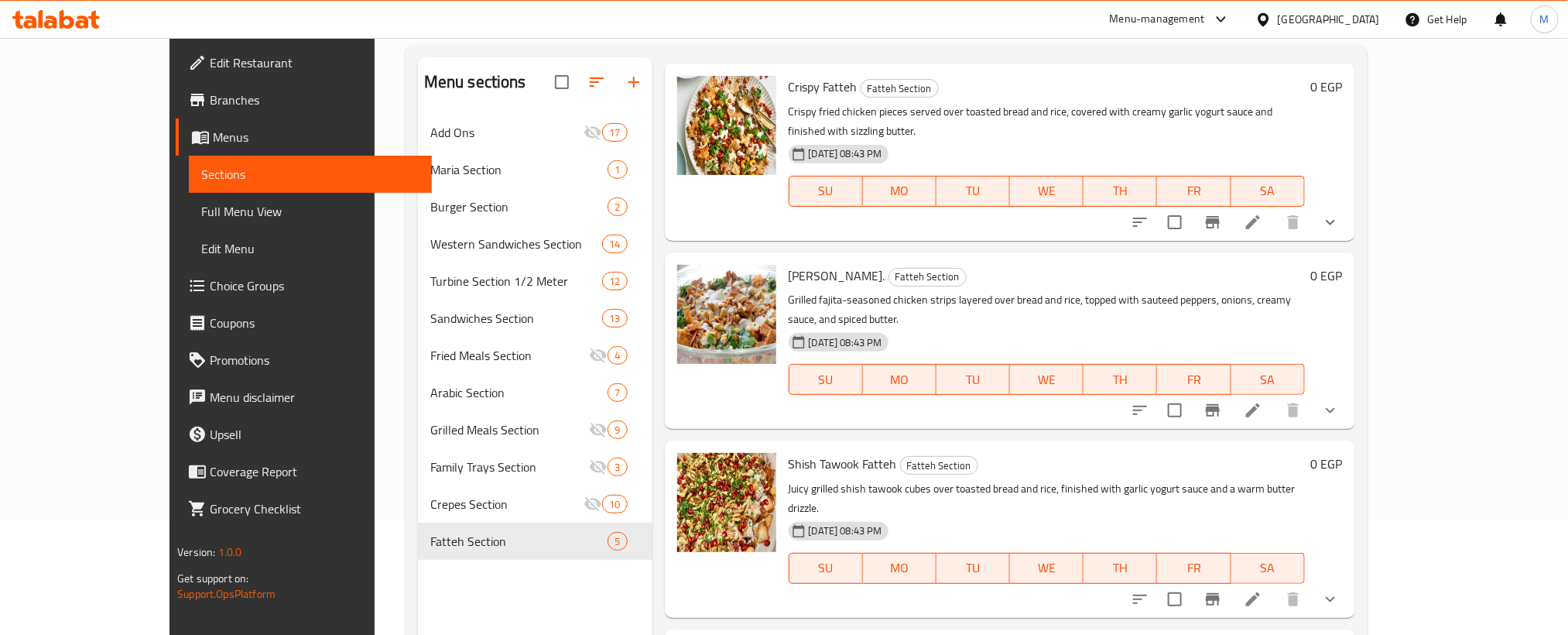
click at [1349, 392] on button "show more" at bounding box center [1330, 410] width 37 height 37
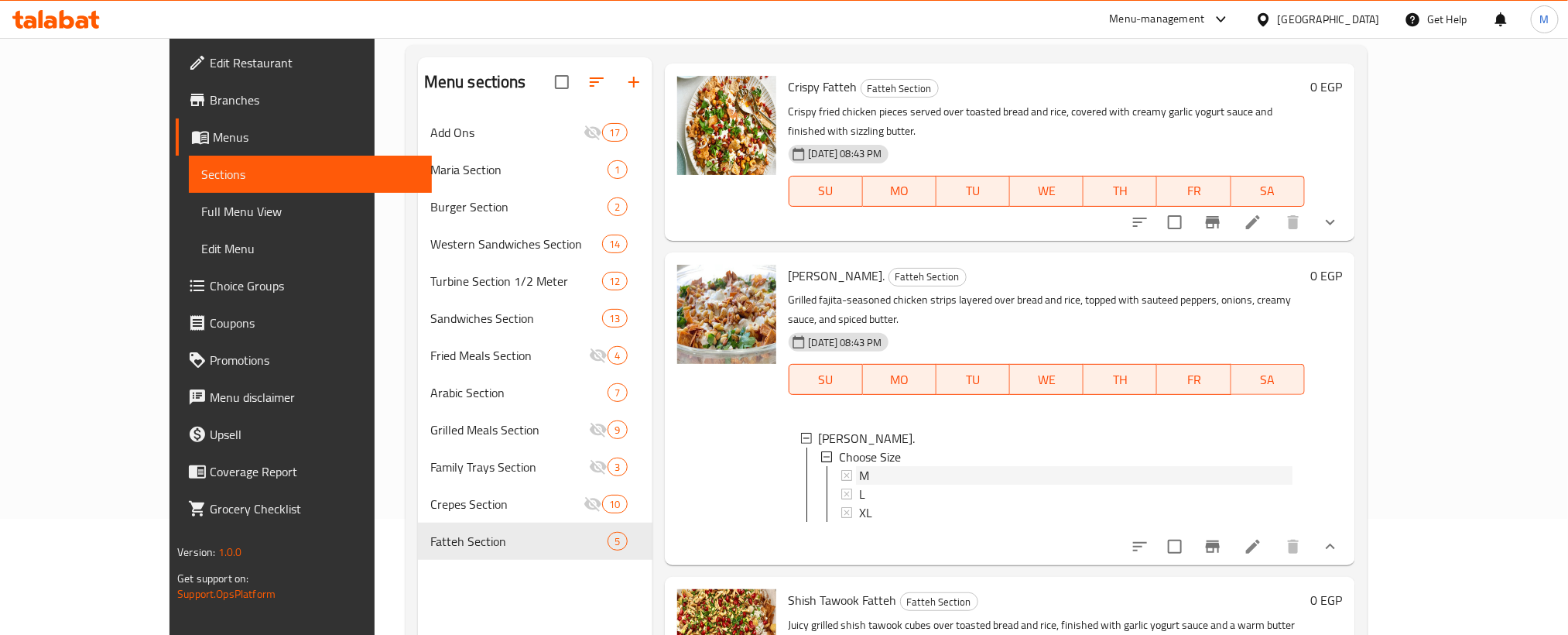
click at [940, 466] on div "M" at bounding box center [1075, 475] width 433 height 19
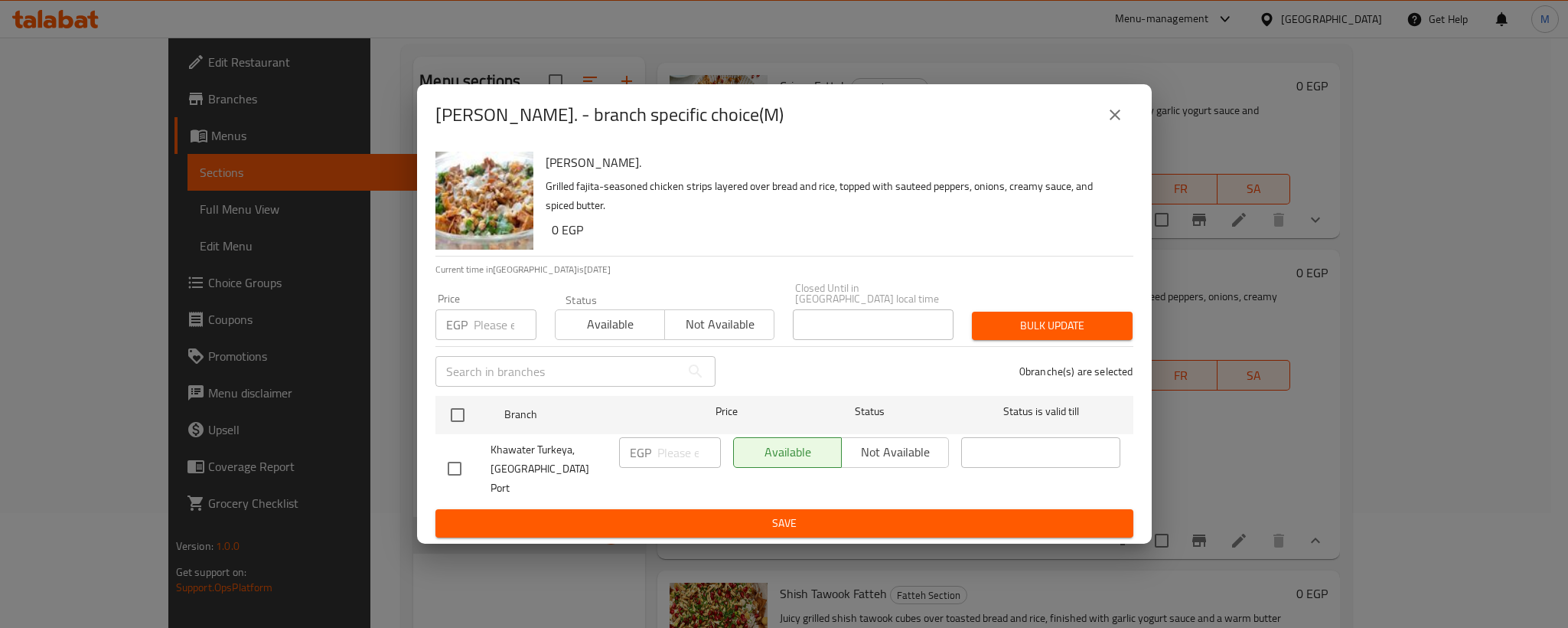
click at [1116, 124] on icon "close" at bounding box center [1115, 115] width 19 height 19
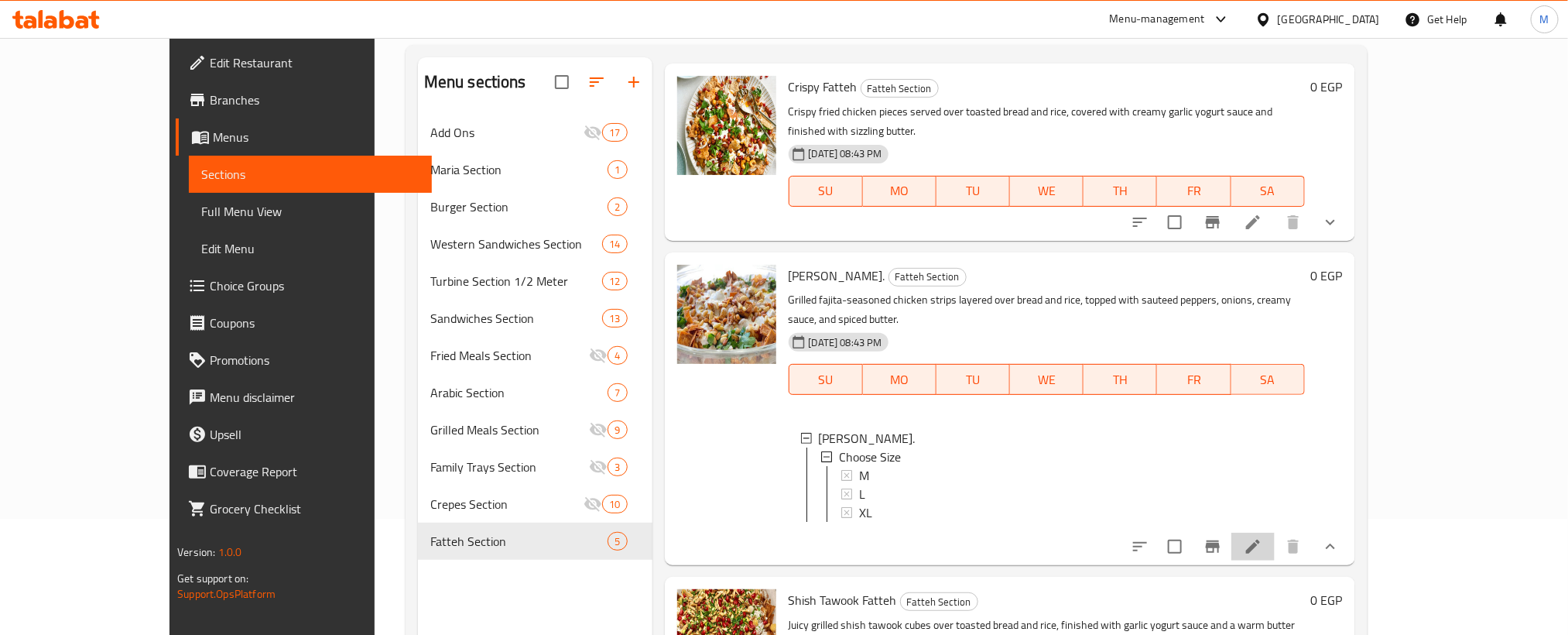
click at [1275, 537] on li at bounding box center [1252, 546] width 43 height 28
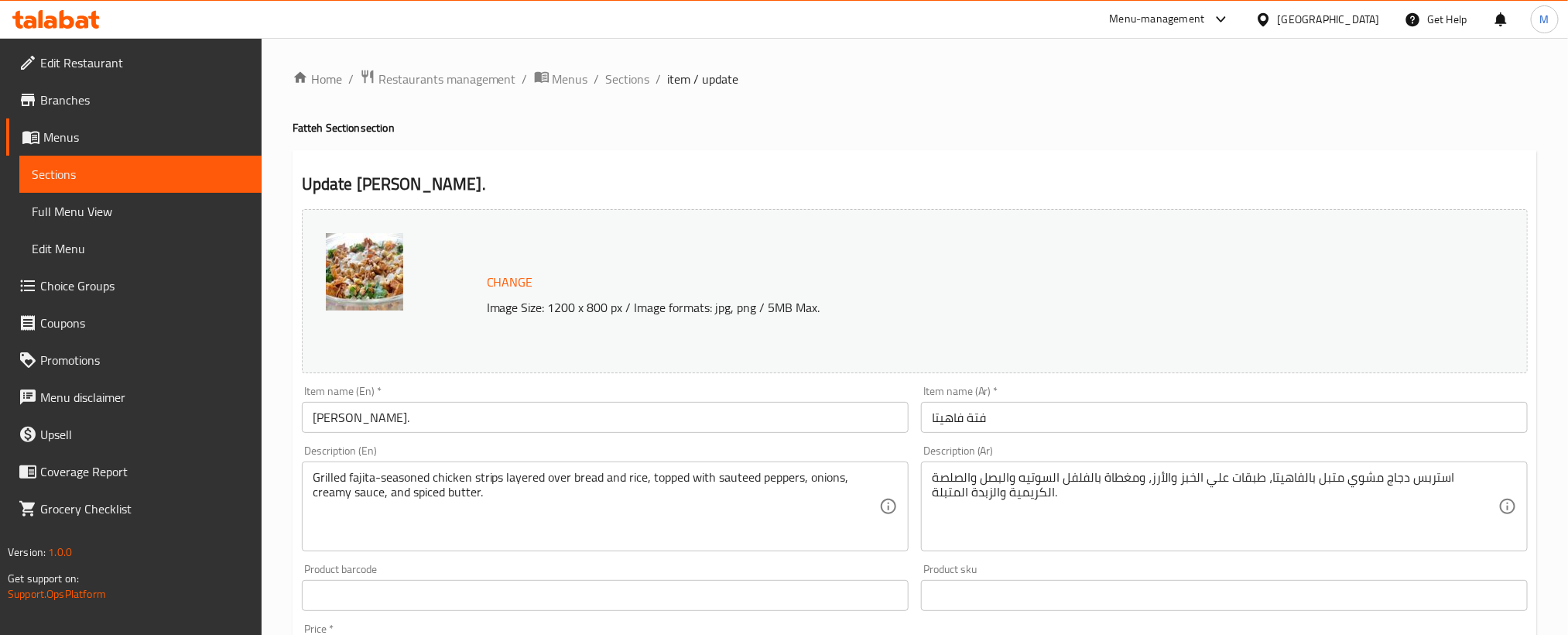
click at [503, 425] on input "[PERSON_NAME]." at bounding box center [605, 417] width 607 height 31
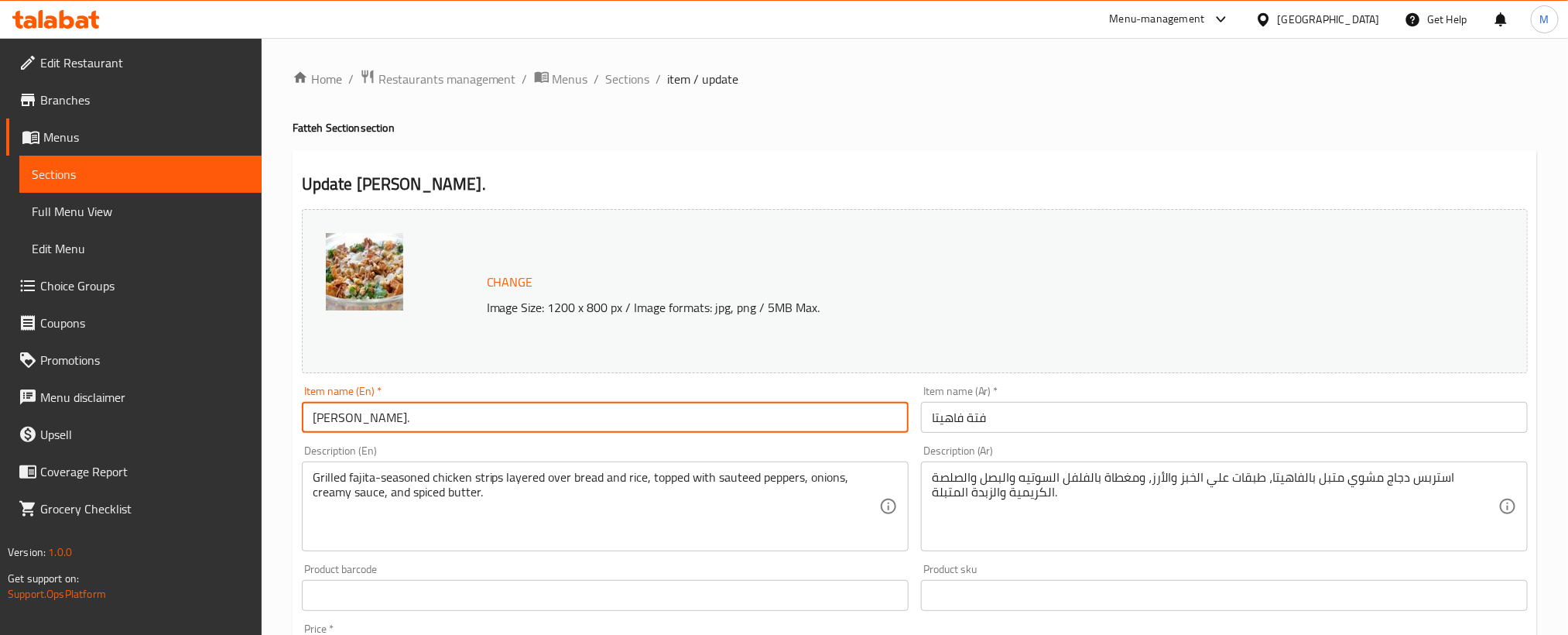
click at [503, 425] on input "[PERSON_NAME]." at bounding box center [605, 417] width 607 height 31
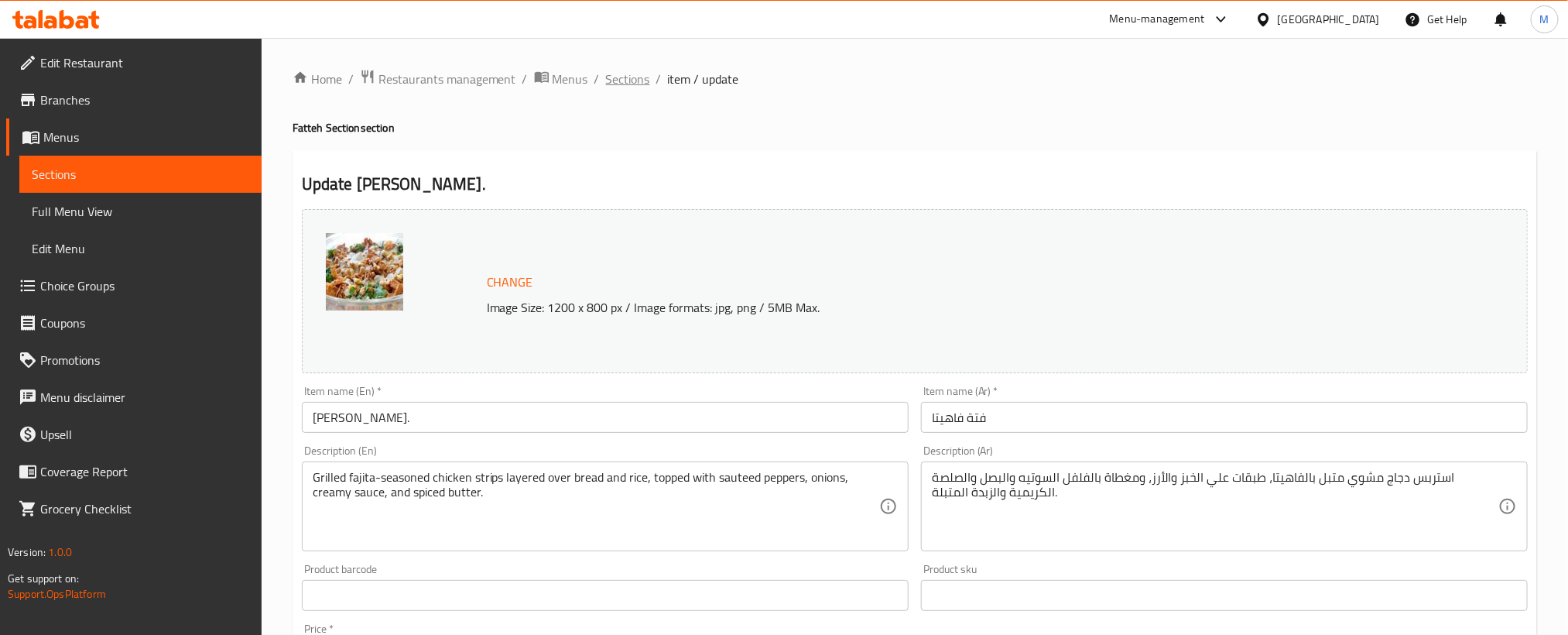
click at [627, 81] on span "Sections" at bounding box center [628, 78] width 44 height 19
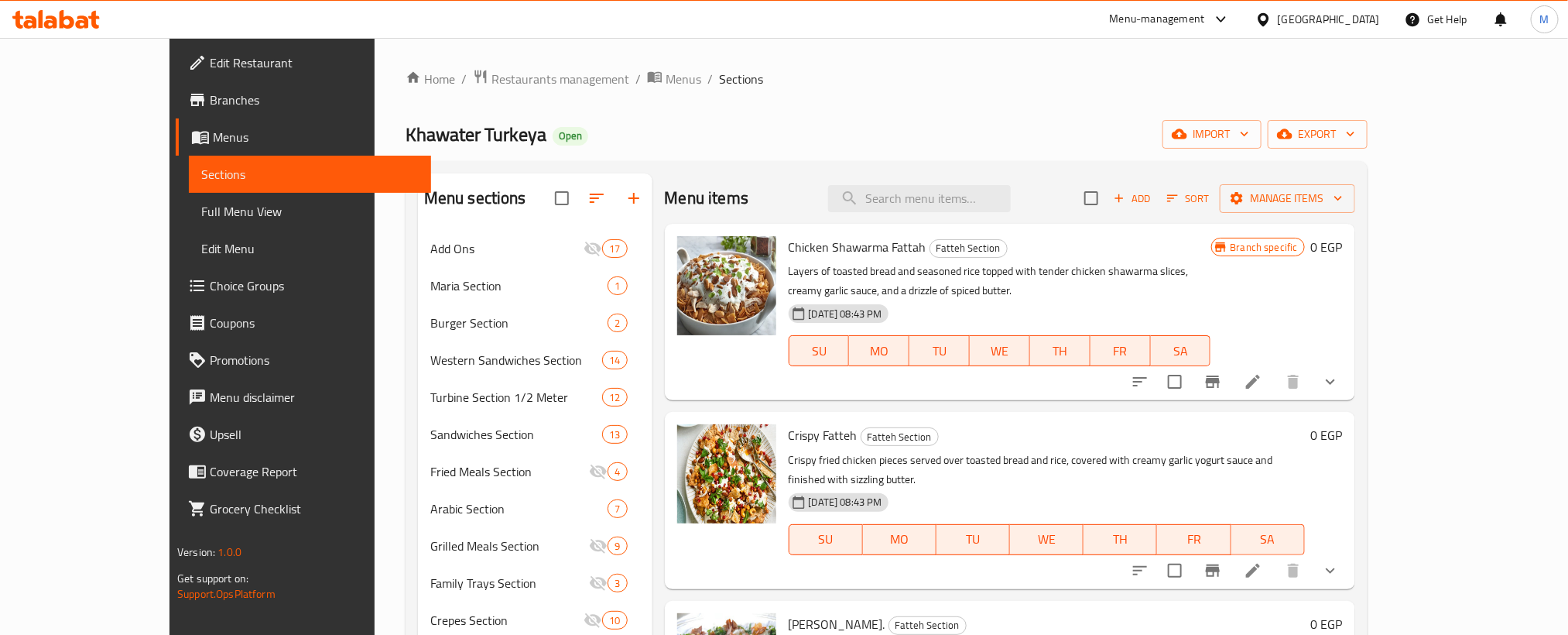
click at [1082, 276] on p "Layers of toasted bread and seasoned rice topped with tender chicken shawarma s…" at bounding box center [1000, 281] width 423 height 39
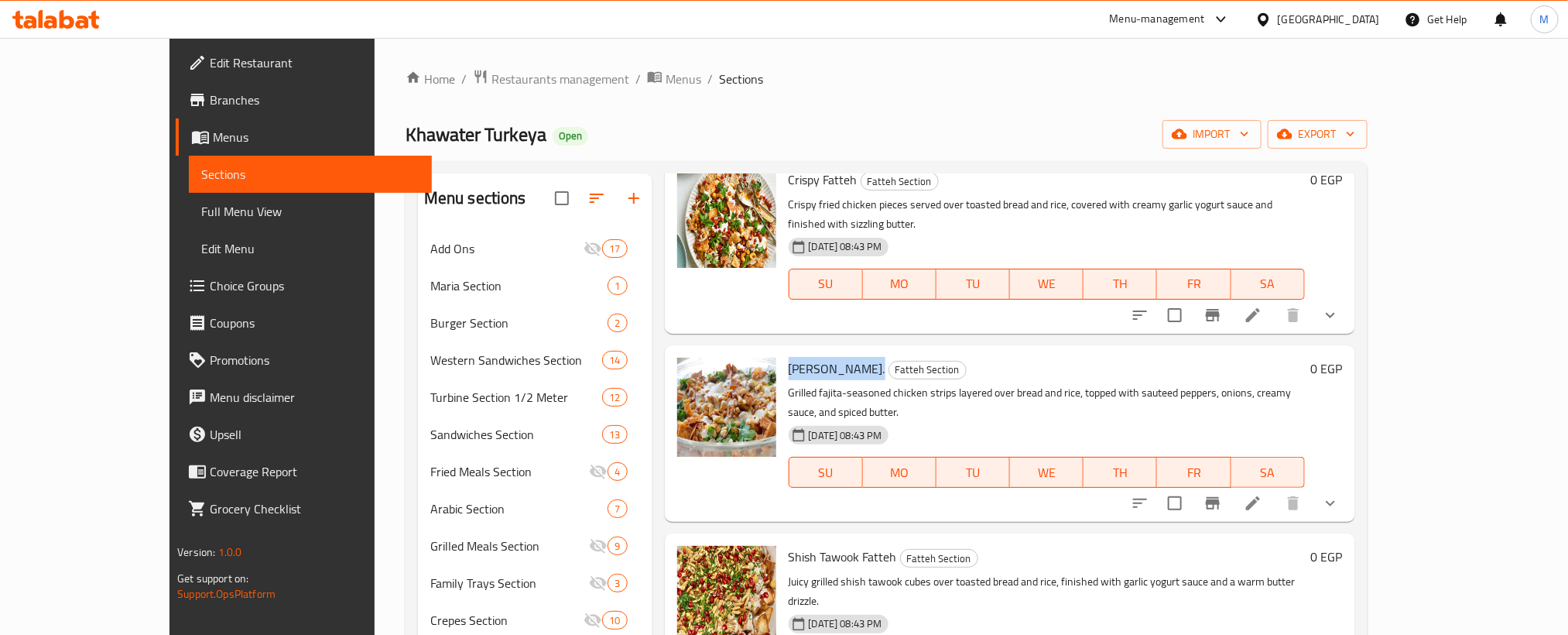
scroll to position [268, 0]
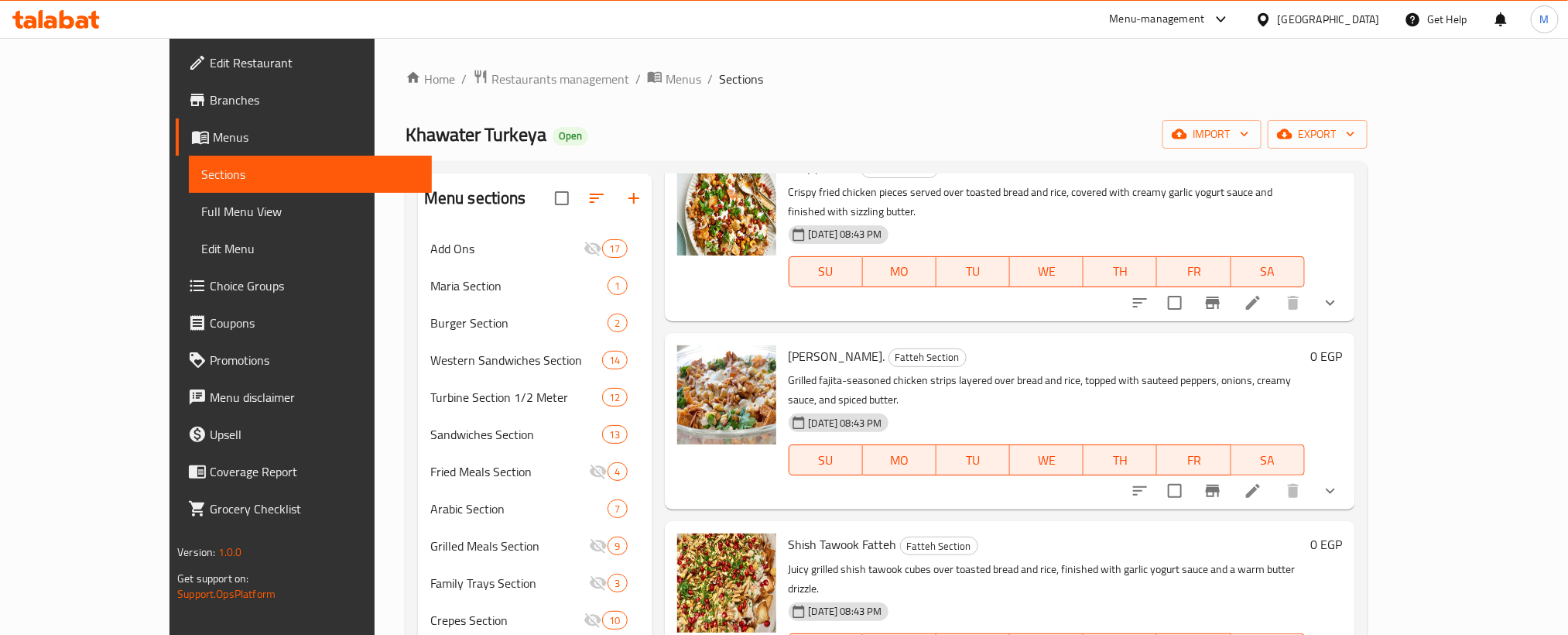
click at [1031, 345] on h6 "Fajita Fattah. Fatteh Section" at bounding box center [1047, 356] width 516 height 22
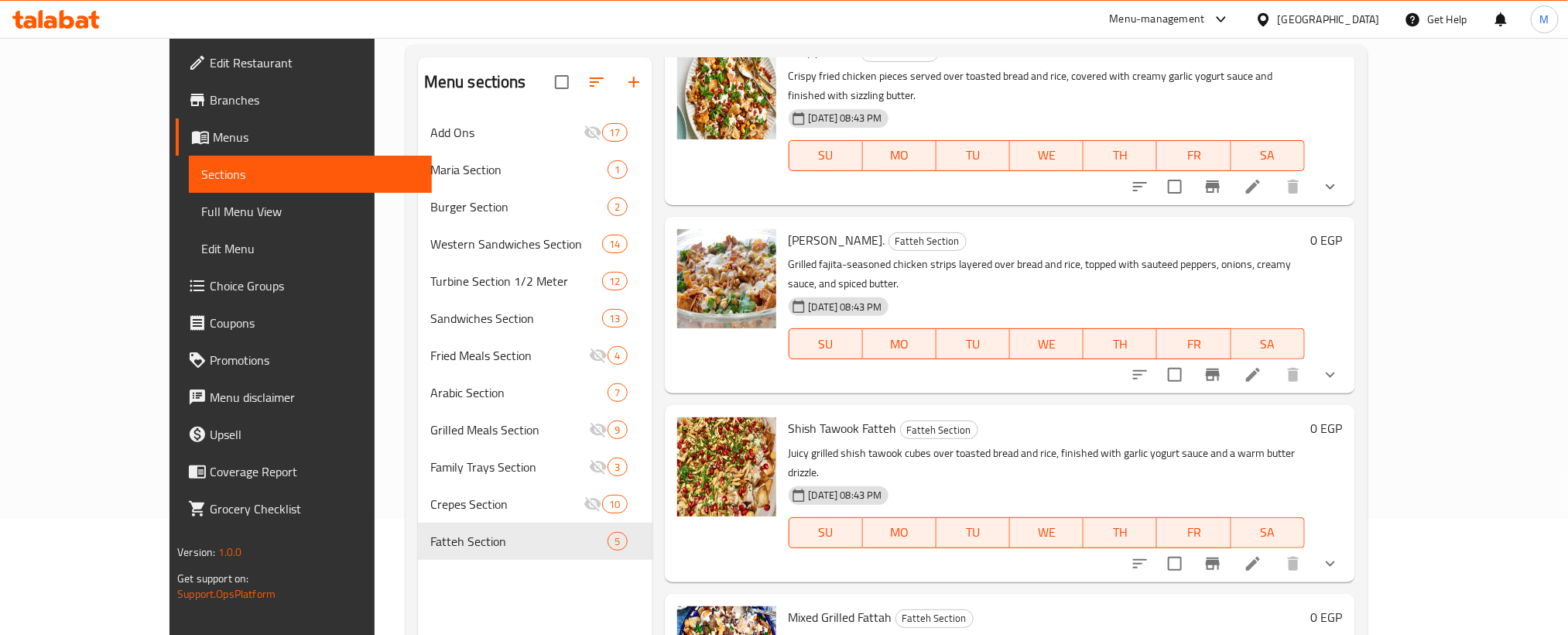
scroll to position [217, 0]
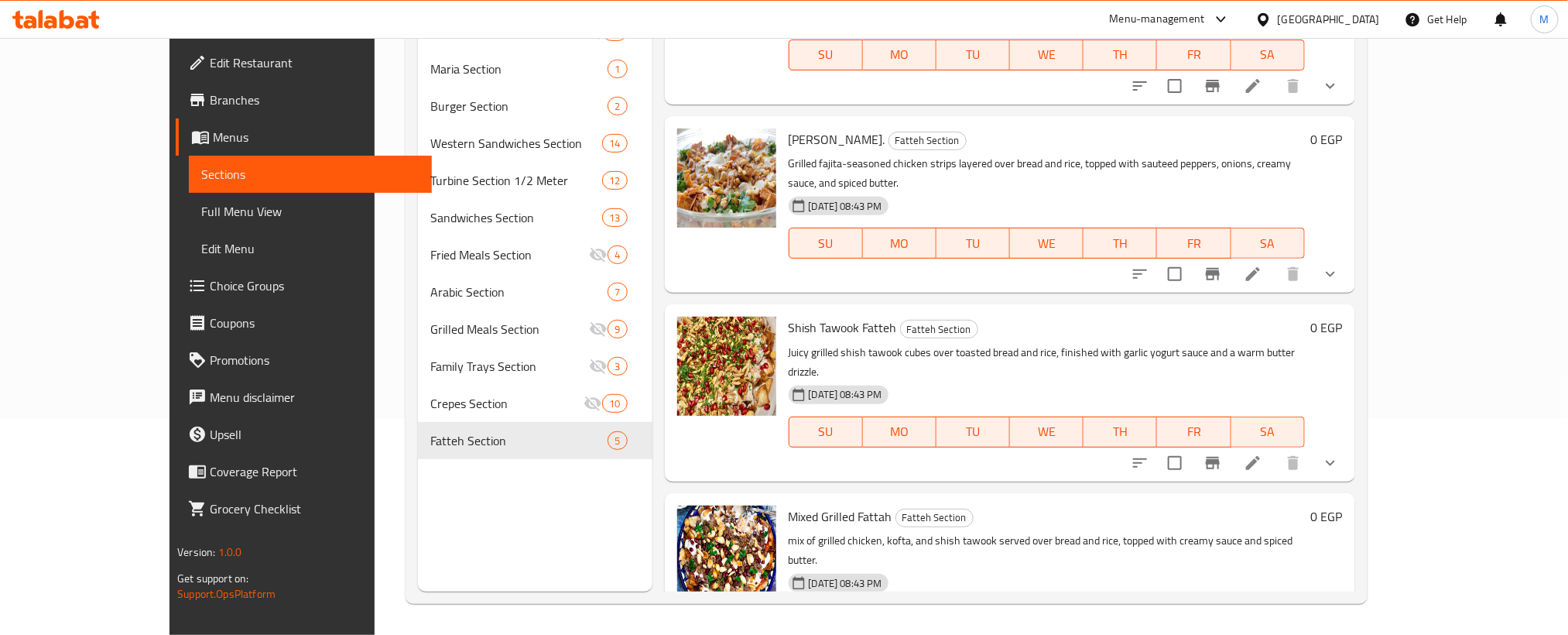
drag, startPoint x: 1134, startPoint y: 447, endPoint x: 1024, endPoint y: 476, distance: 113.8
click at [1024, 531] on p "mix of grilled chicken, kofta, and shish tawook served over bread and rice, top…" at bounding box center [1047, 550] width 516 height 39
drag, startPoint x: 1486, startPoint y: 572, endPoint x: 1119, endPoint y: 487, distance: 376.7
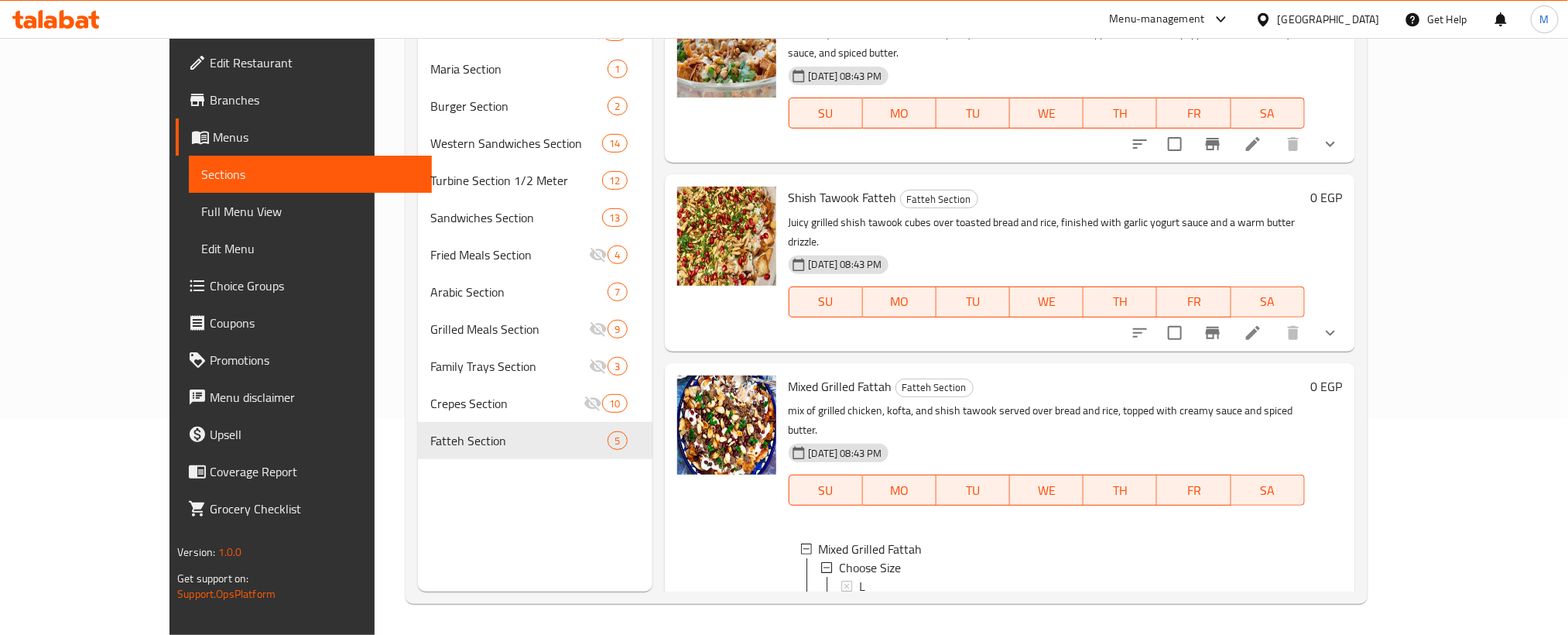
scroll to position [403, 0]
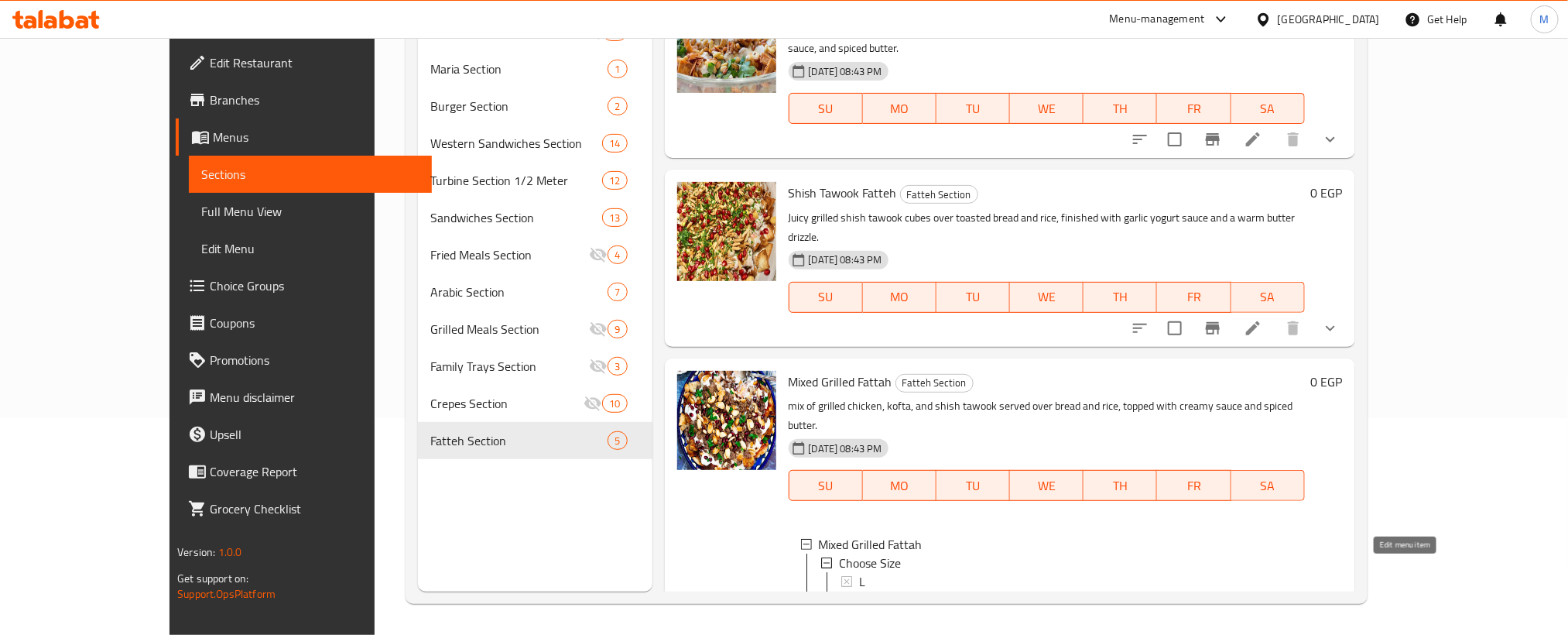
click at [1262, 625] on icon at bounding box center [1252, 634] width 19 height 19
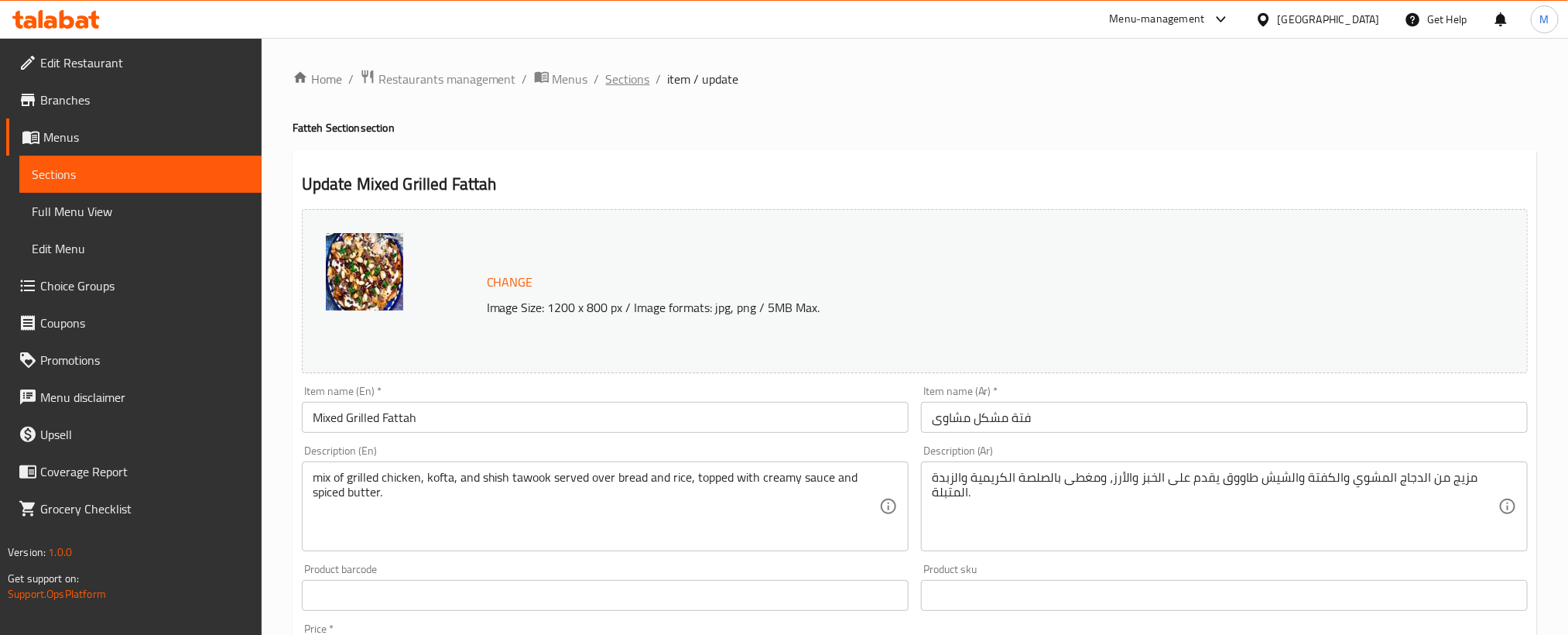
click at [625, 80] on span "Sections" at bounding box center [628, 78] width 44 height 19
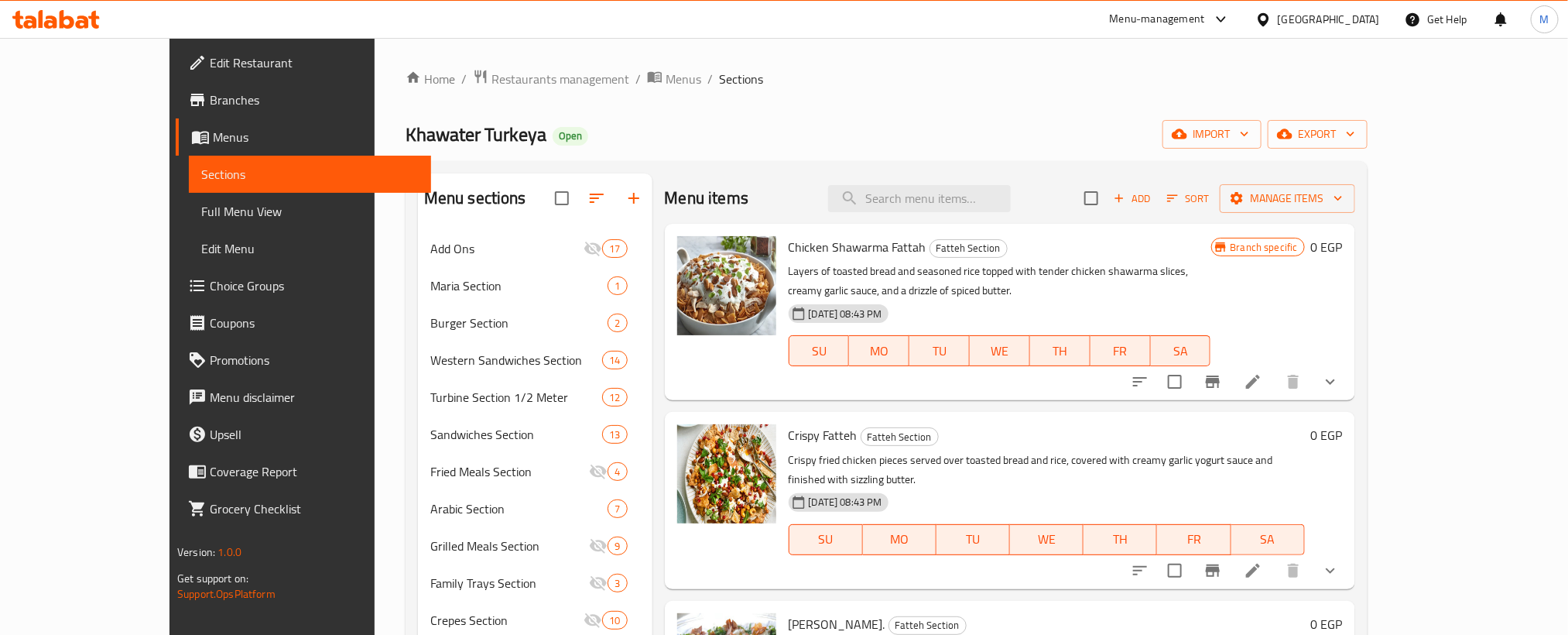
click at [1154, 208] on span "Add" at bounding box center [1132, 199] width 41 height 18
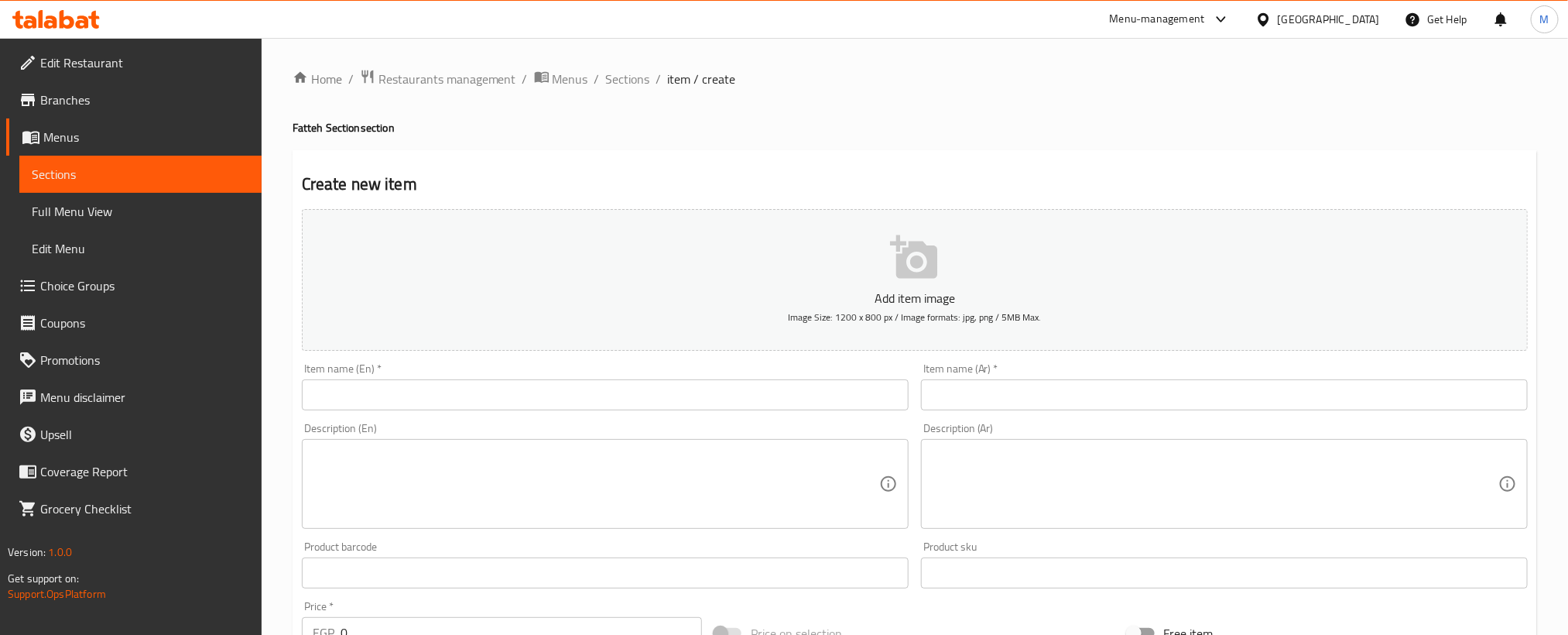
drag, startPoint x: 1248, startPoint y: 359, endPoint x: 1249, endPoint y: 371, distance: 12.0
click at [1248, 361] on div "Item name (Ar)   * Item name (Ar) *" at bounding box center [1224, 387] width 619 height 59
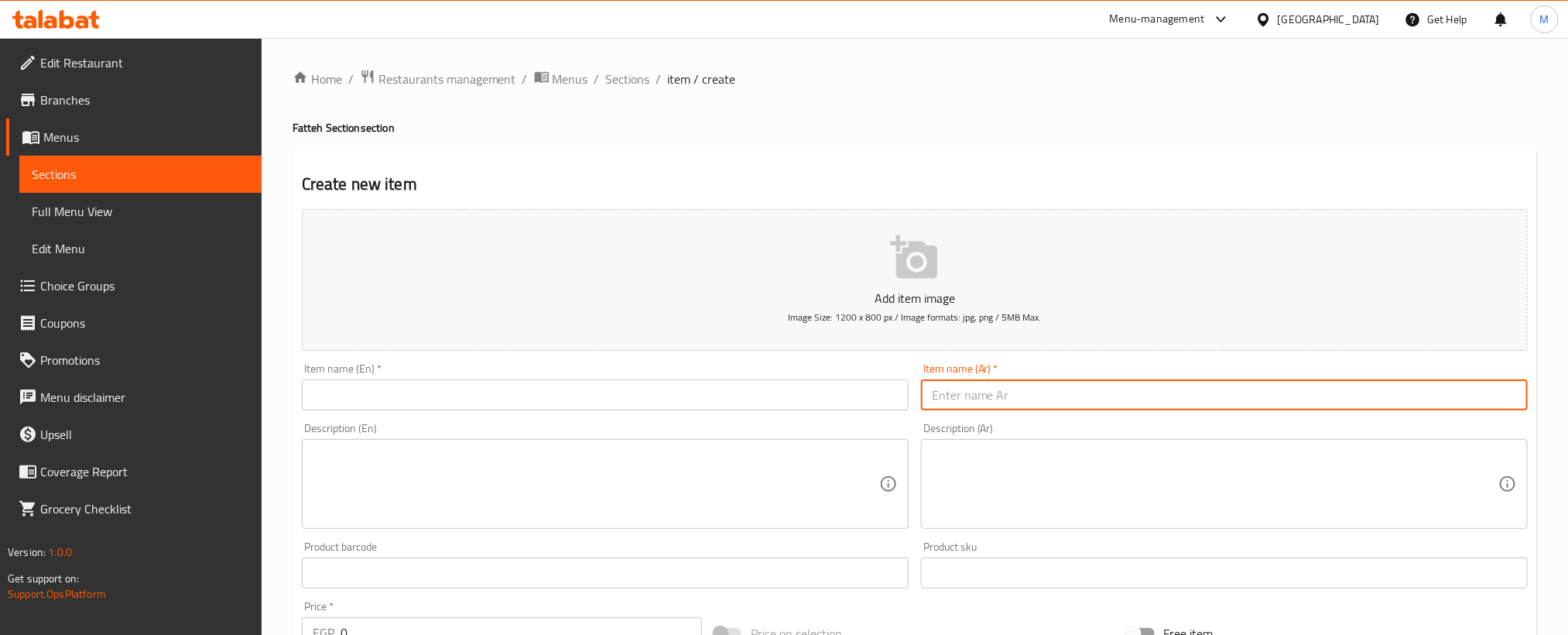
click at [1249, 393] on input "text" at bounding box center [1224, 395] width 607 height 31
paste input "فتة سجق"
type input "فتة سجق"
click at [715, 410] on input "text" at bounding box center [605, 395] width 607 height 31
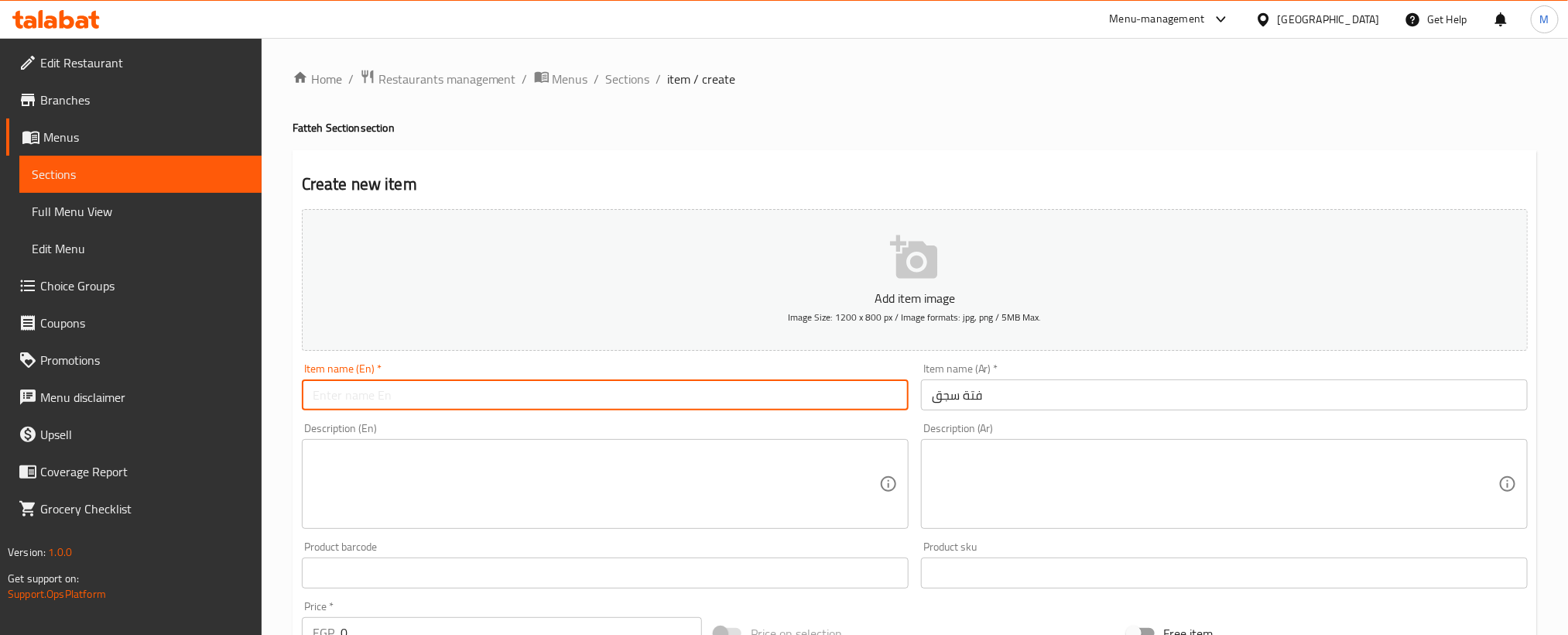
paste input "Sausage Fatteh"
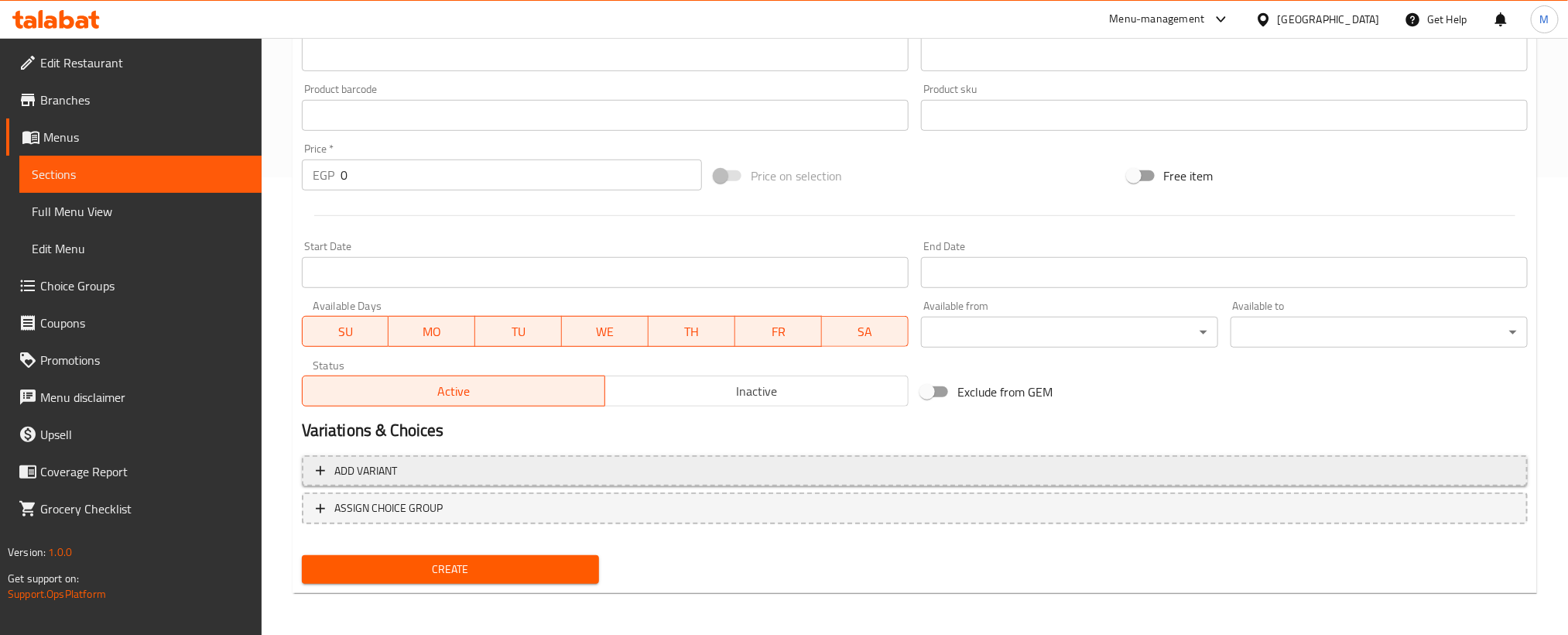
type input "Sausage Fatteh"
click at [1059, 481] on button "Add variant" at bounding box center [914, 470] width 1225 height 31
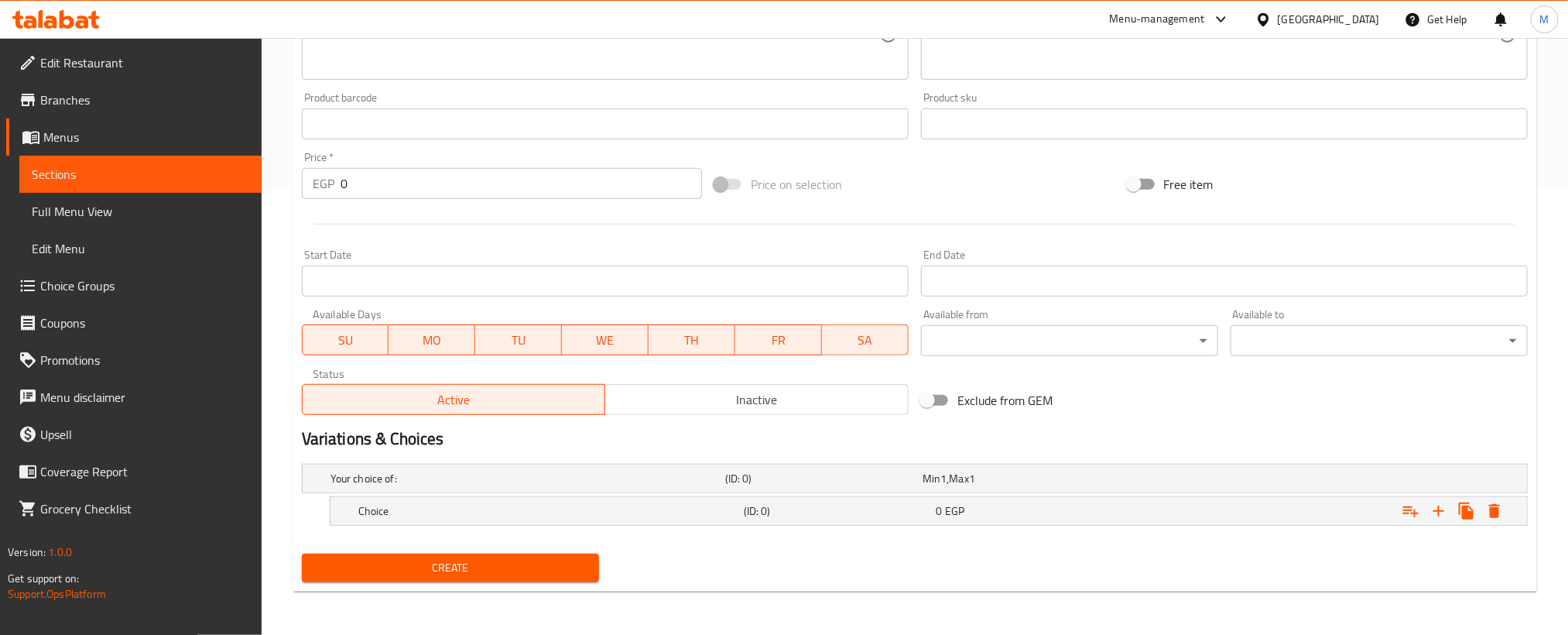
scroll to position [451, 0]
click at [1435, 512] on icon "Expand" at bounding box center [1439, 511] width 19 height 19
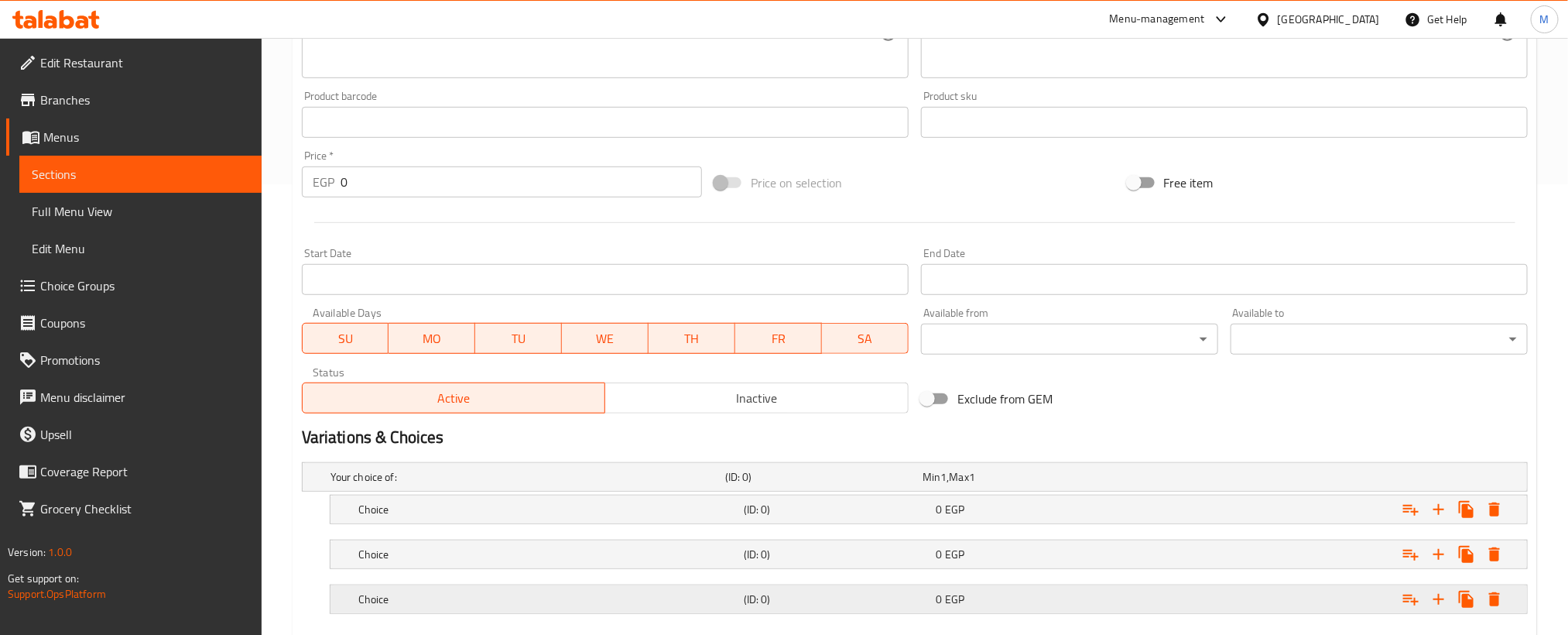
scroll to position [541, 0]
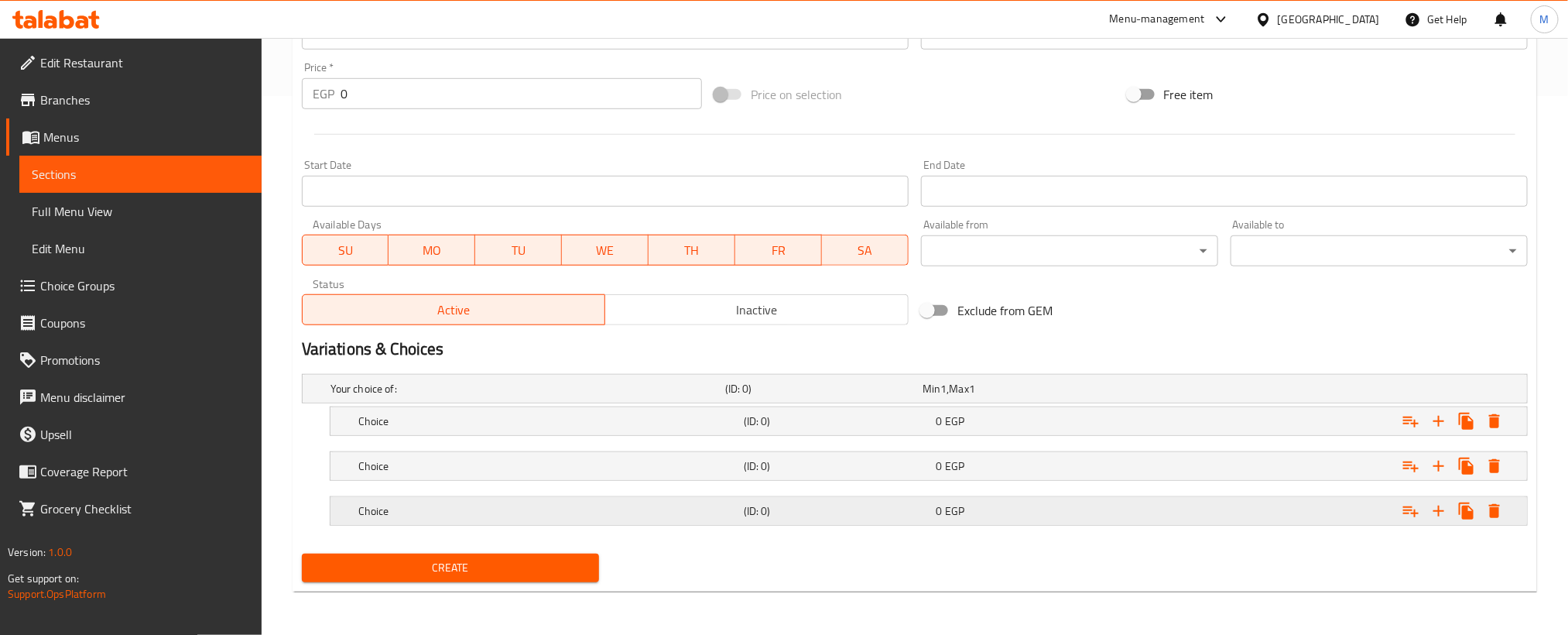
click at [1005, 399] on div "0 EGP" at bounding box center [1018, 389] width 197 height 22
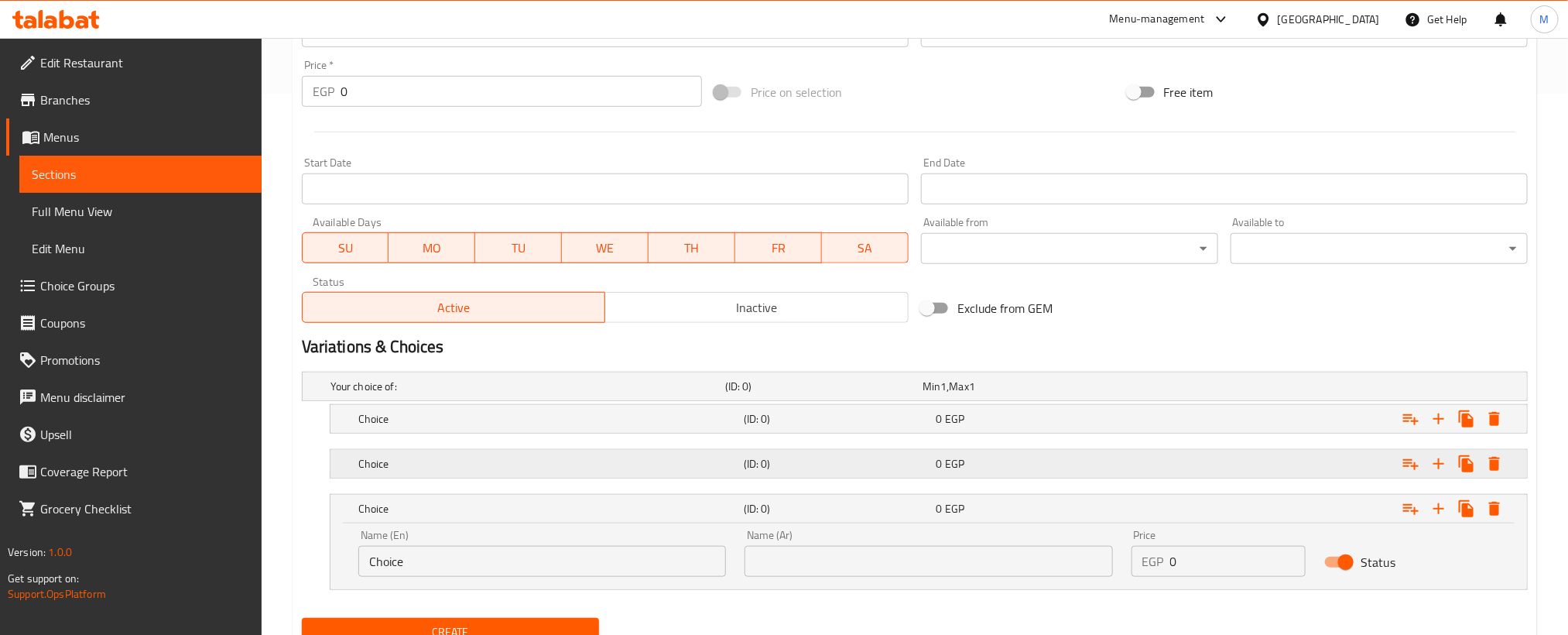
click at [1013, 398] on div "0 EGP" at bounding box center [1018, 386] width 197 height 22
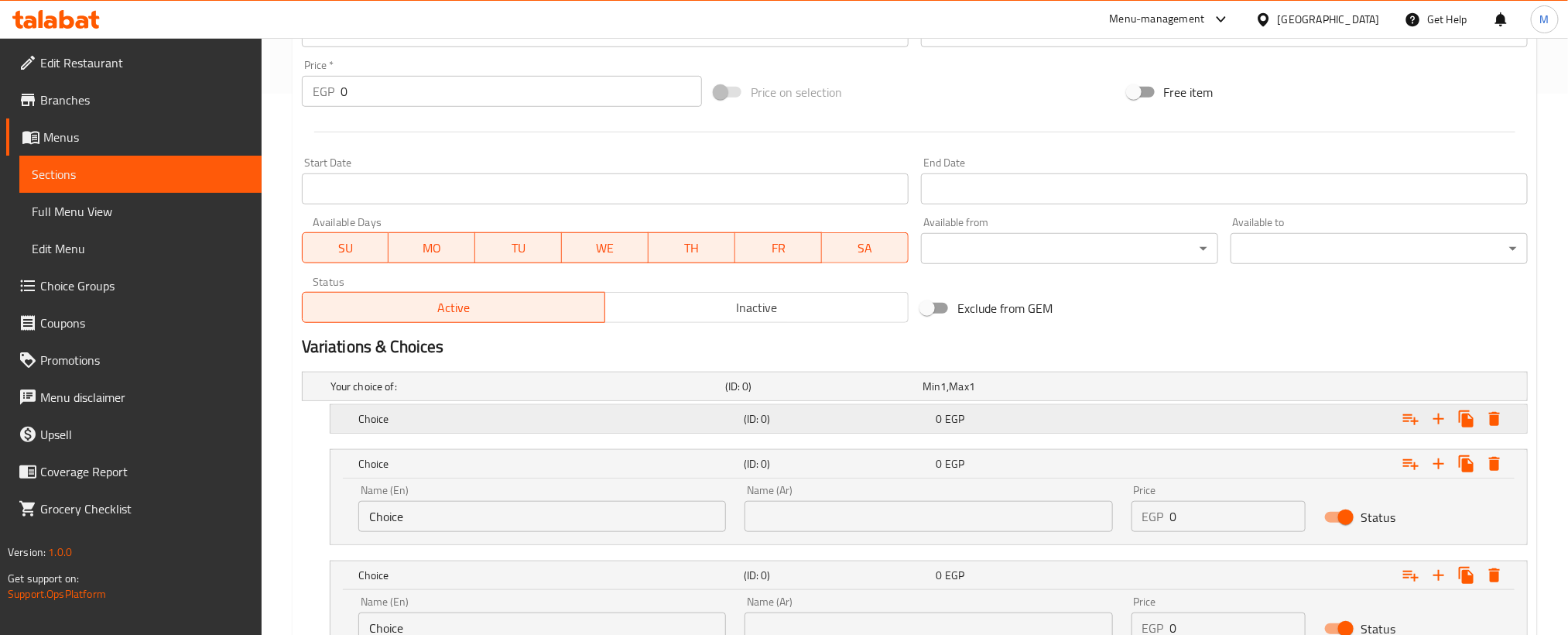
click at [1020, 394] on div "0 EGP" at bounding box center [1018, 386] width 192 height 15
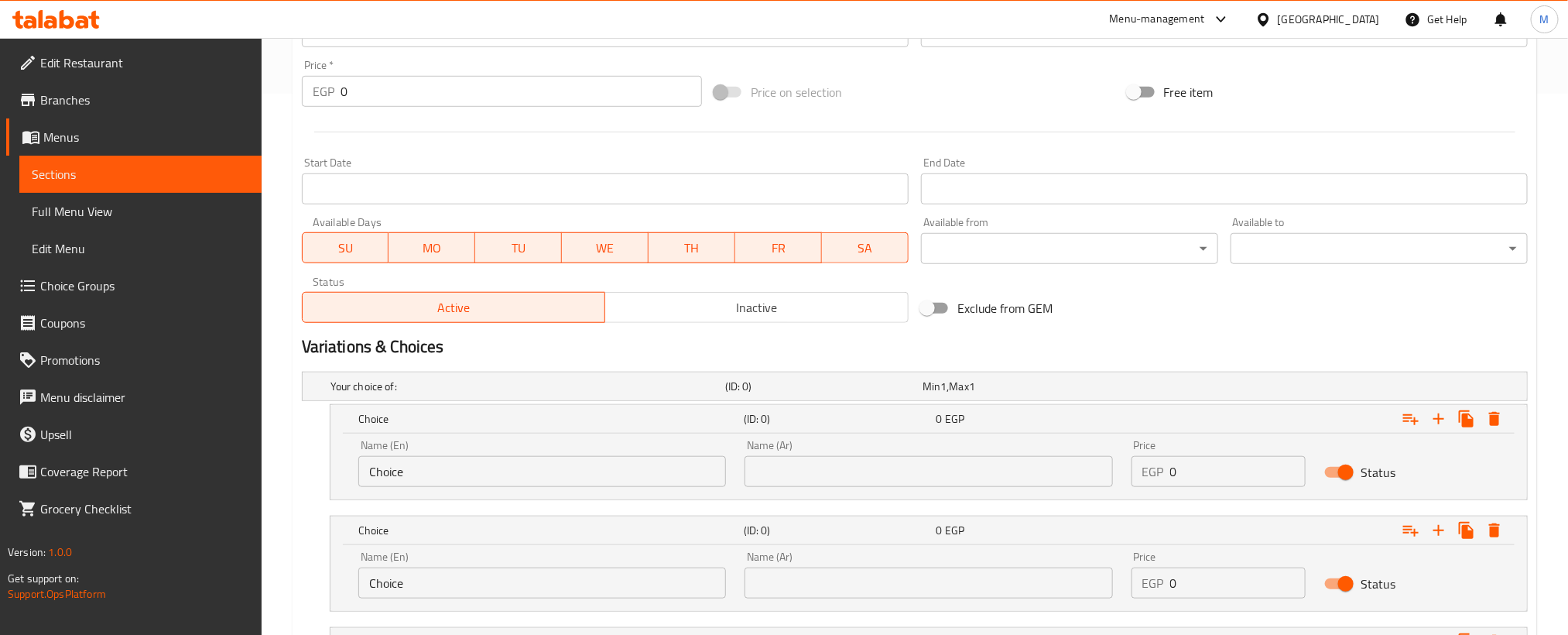
click at [518, 472] on input "Choice" at bounding box center [542, 471] width 368 height 31
paste input "Medium"
click at [518, 472] on input "Medium" at bounding box center [542, 471] width 368 height 31
type input "Medium"
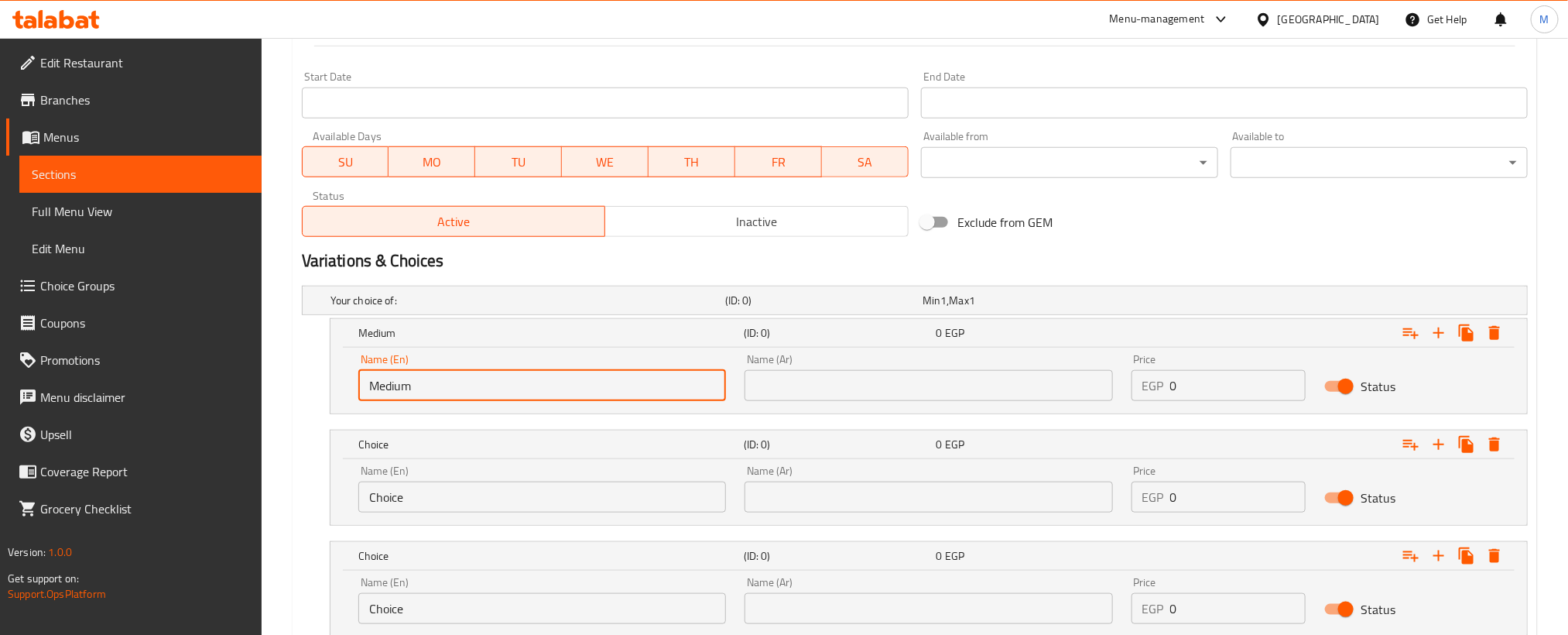
scroll to position [741, 0]
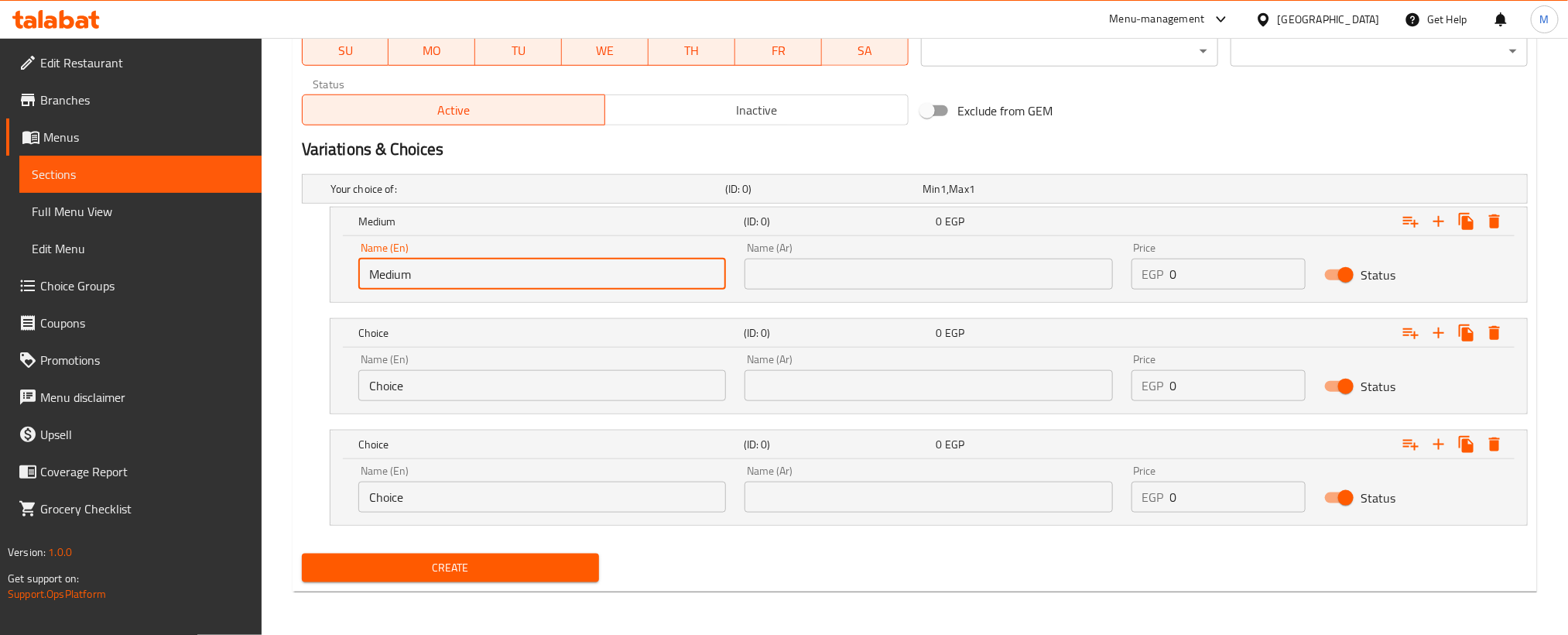
click at [519, 388] on input "Choice" at bounding box center [542, 385] width 368 height 31
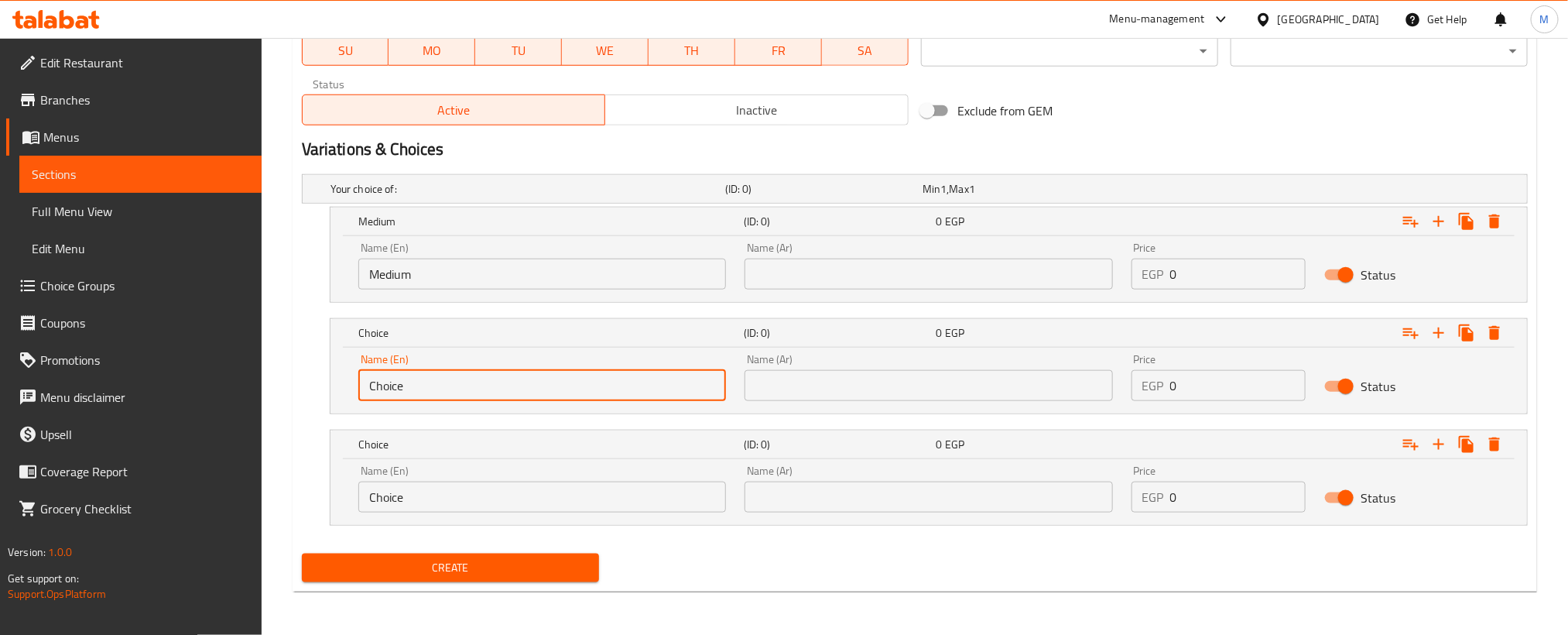
click at [519, 388] on input "Choice" at bounding box center [542, 385] width 368 height 31
paste input "Larg"
click at [519, 388] on input "Choice" at bounding box center [542, 385] width 368 height 31
type input "Large"
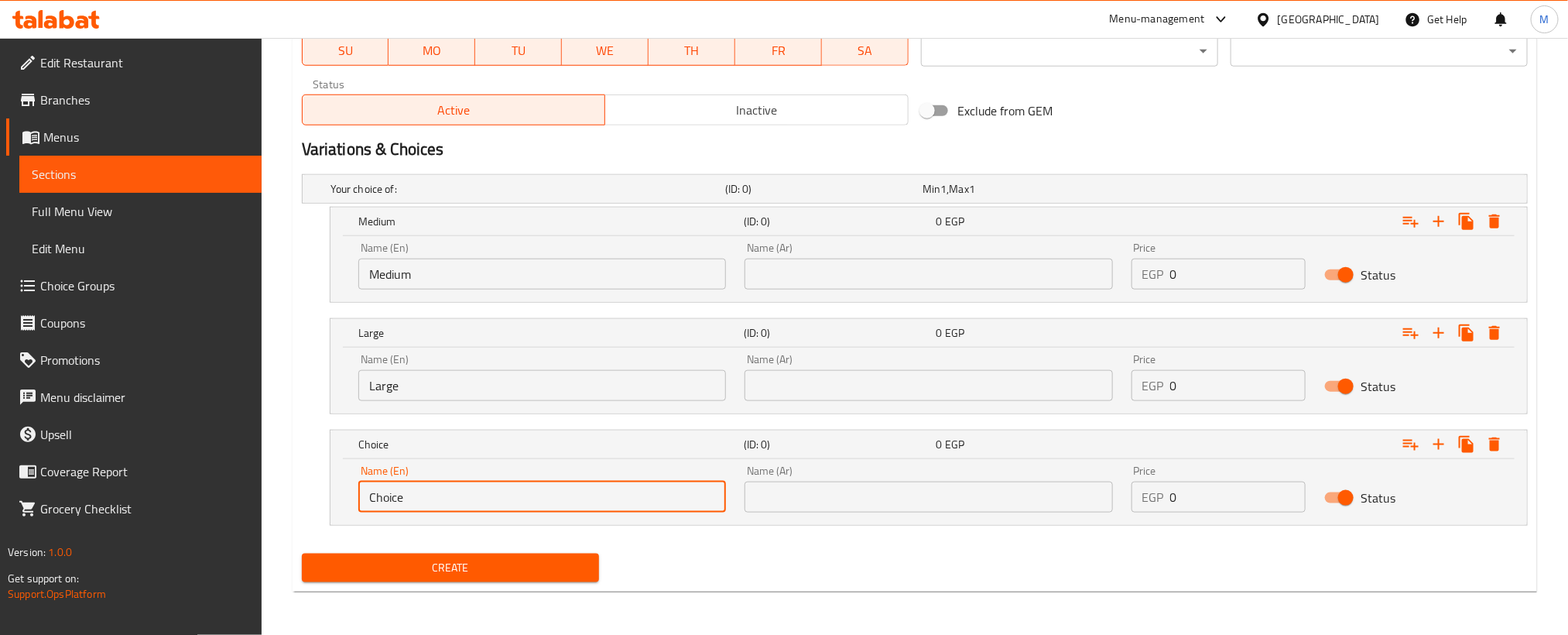
click at [650, 507] on input "Choice" at bounding box center [542, 496] width 368 height 31
paste input "XL"
click at [650, 507] on input "Choice" at bounding box center [542, 496] width 368 height 31
type input "XL"
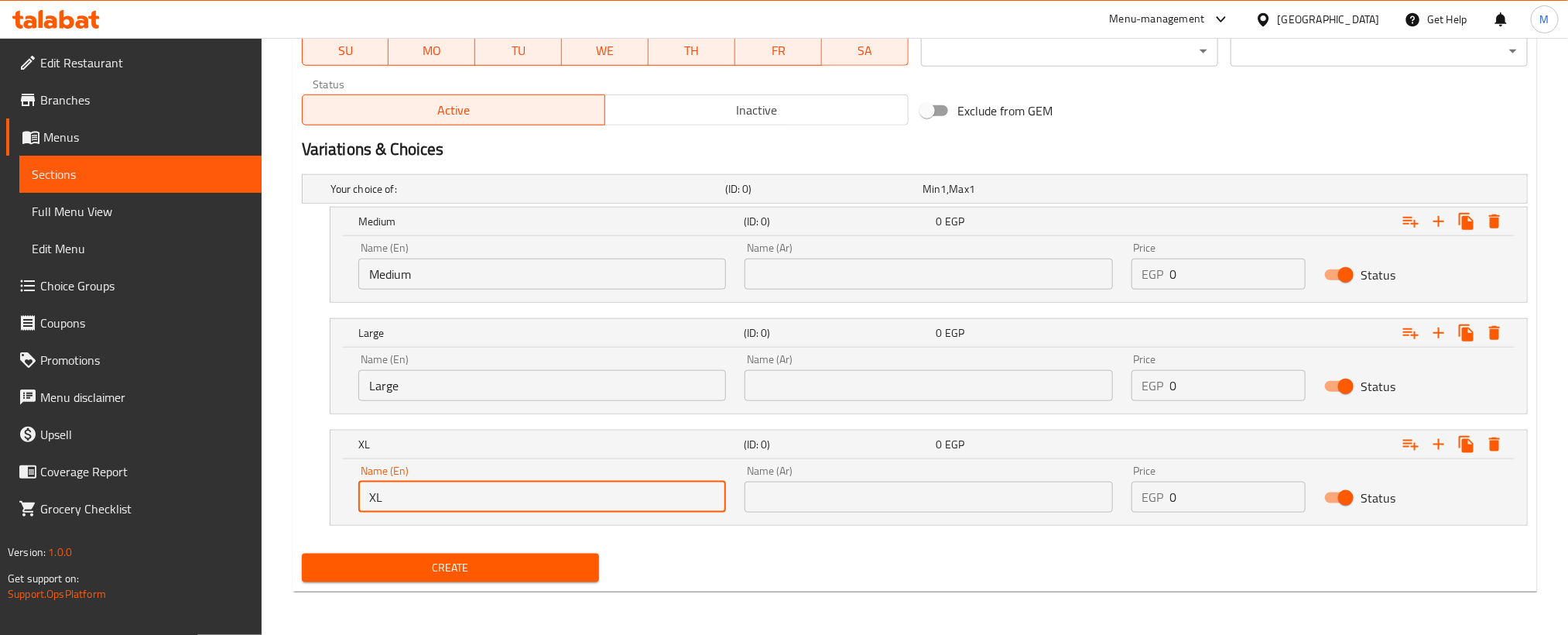
click at [1057, 267] on input "text" at bounding box center [928, 273] width 368 height 31
paste input "وسط"
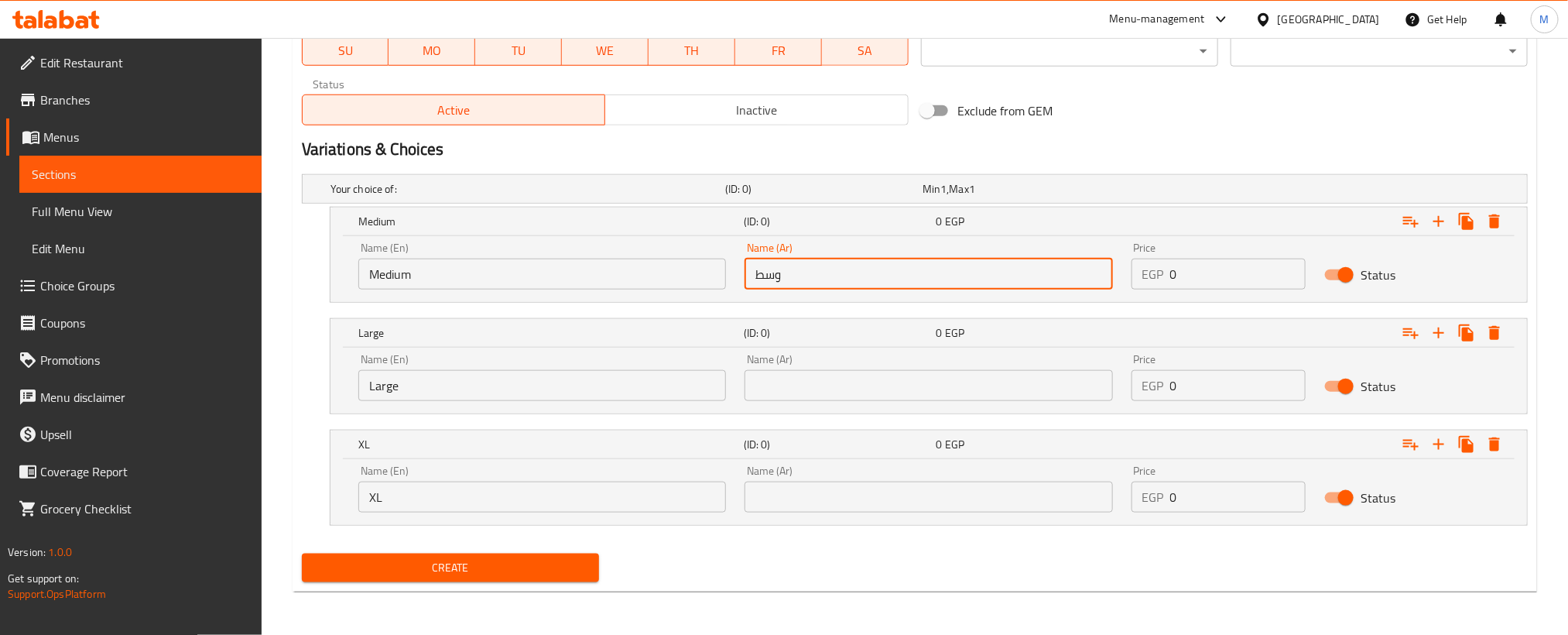
type input "وسط"
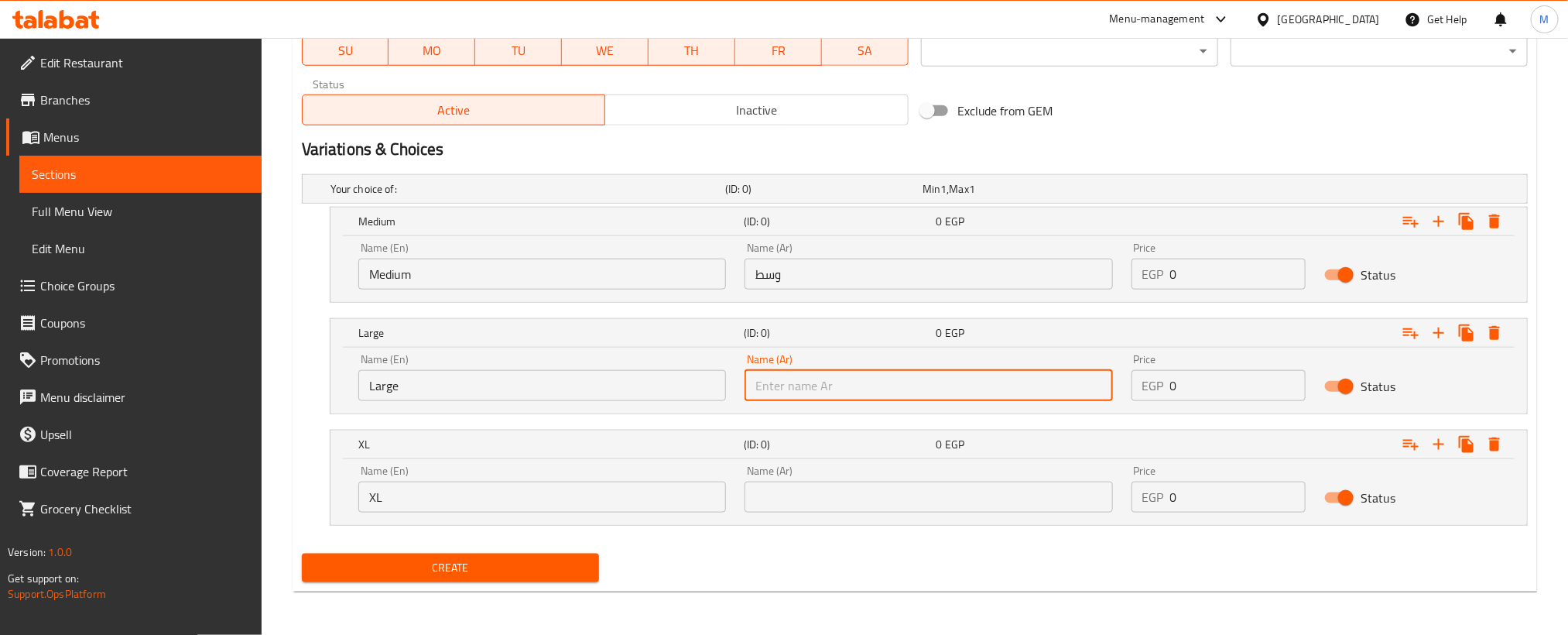
click at [1020, 395] on input "text" at bounding box center [928, 385] width 368 height 31
paste input "كبير"
type input "كبير"
click at [1015, 505] on input "text" at bounding box center [928, 496] width 368 height 31
paste input "حجم أكبر"
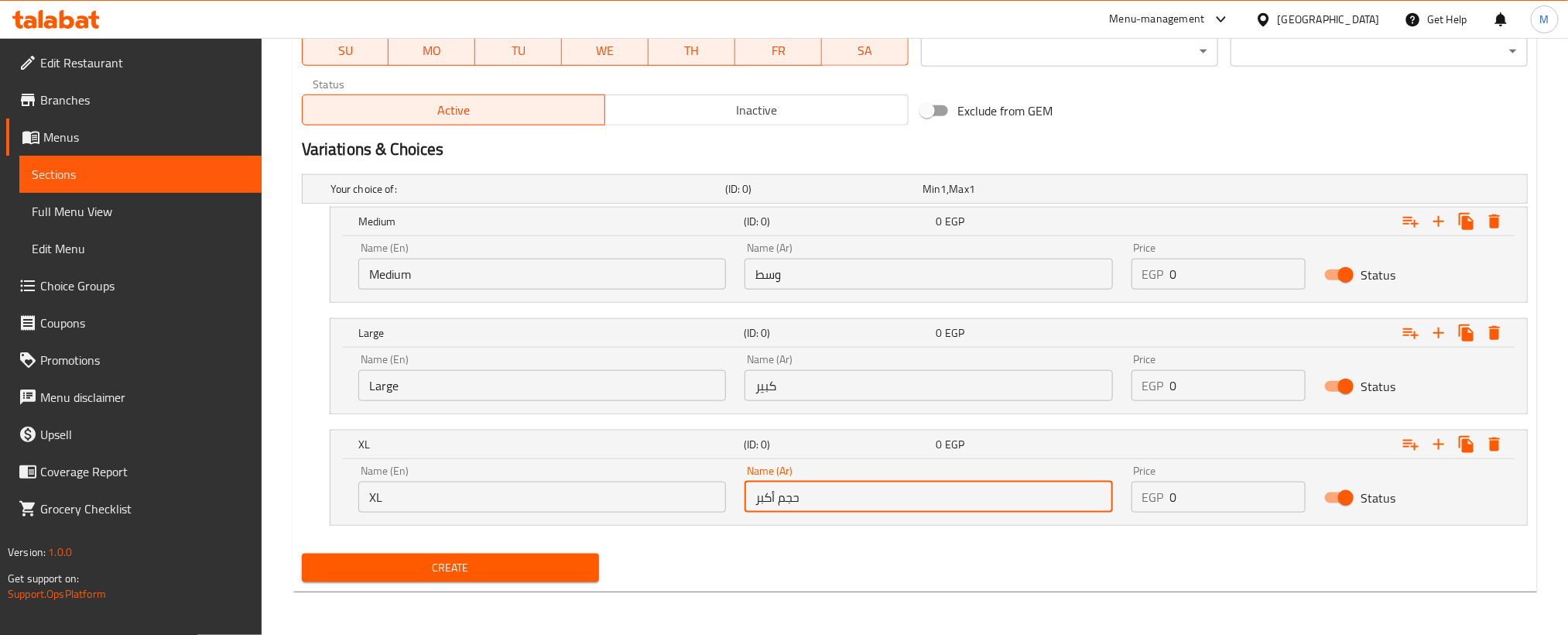
type input "حجم أكبر"
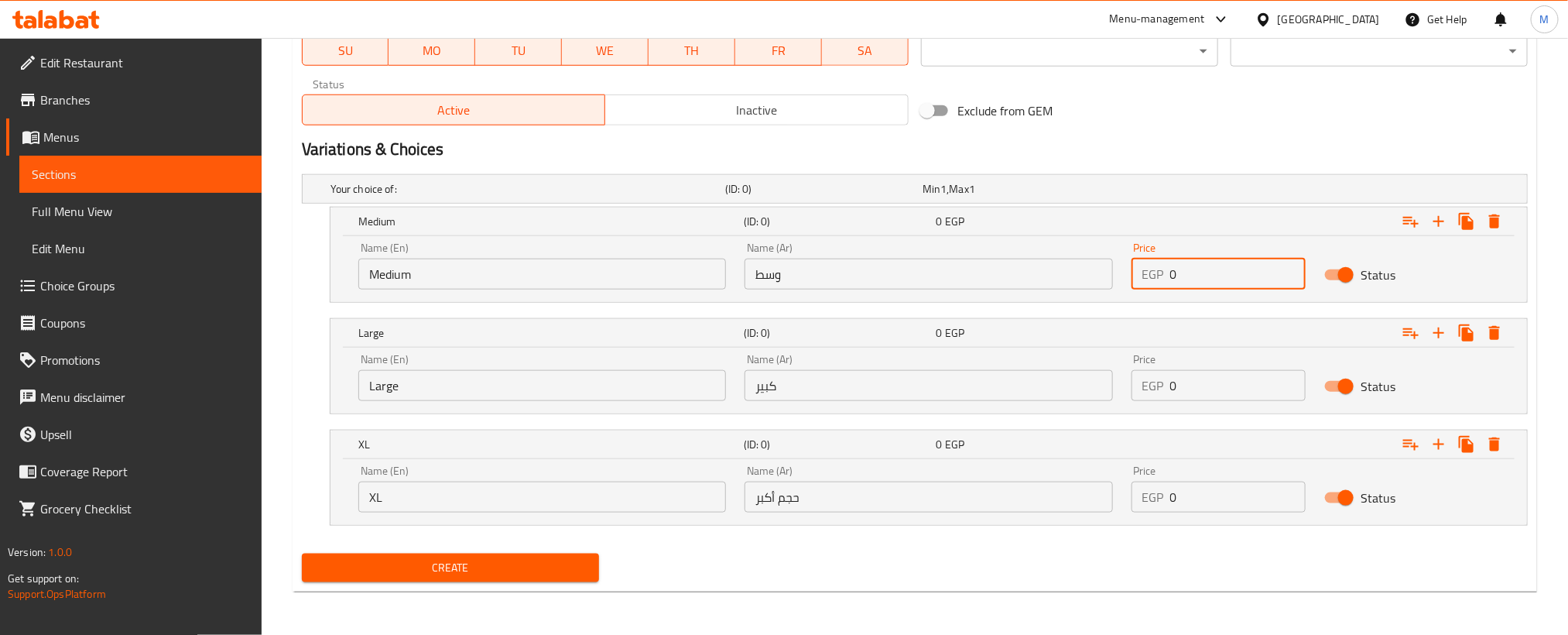
click at [1205, 280] on input "0" at bounding box center [1237, 273] width 136 height 31
paste input "8"
click at [1205, 280] on input "0" at bounding box center [1237, 273] width 136 height 31
type input "80"
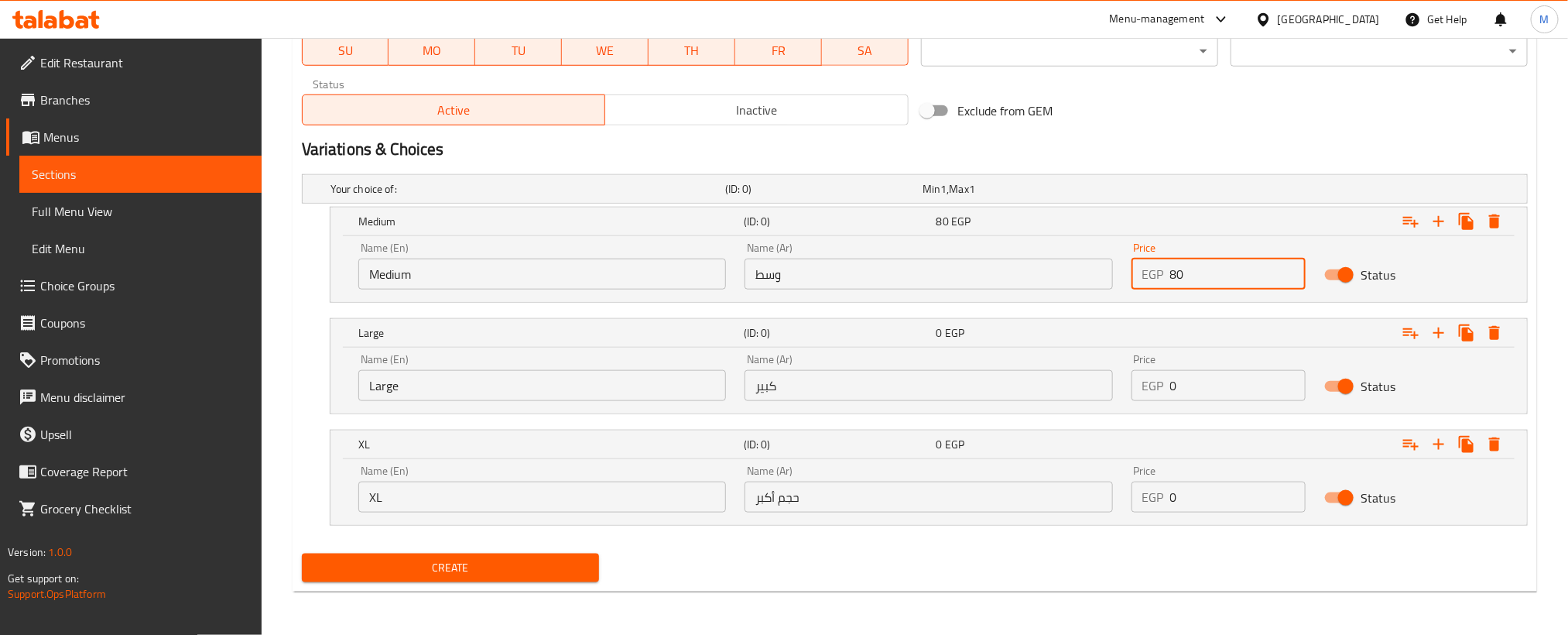
click at [1243, 392] on input "0" at bounding box center [1237, 385] width 136 height 31
paste input "10"
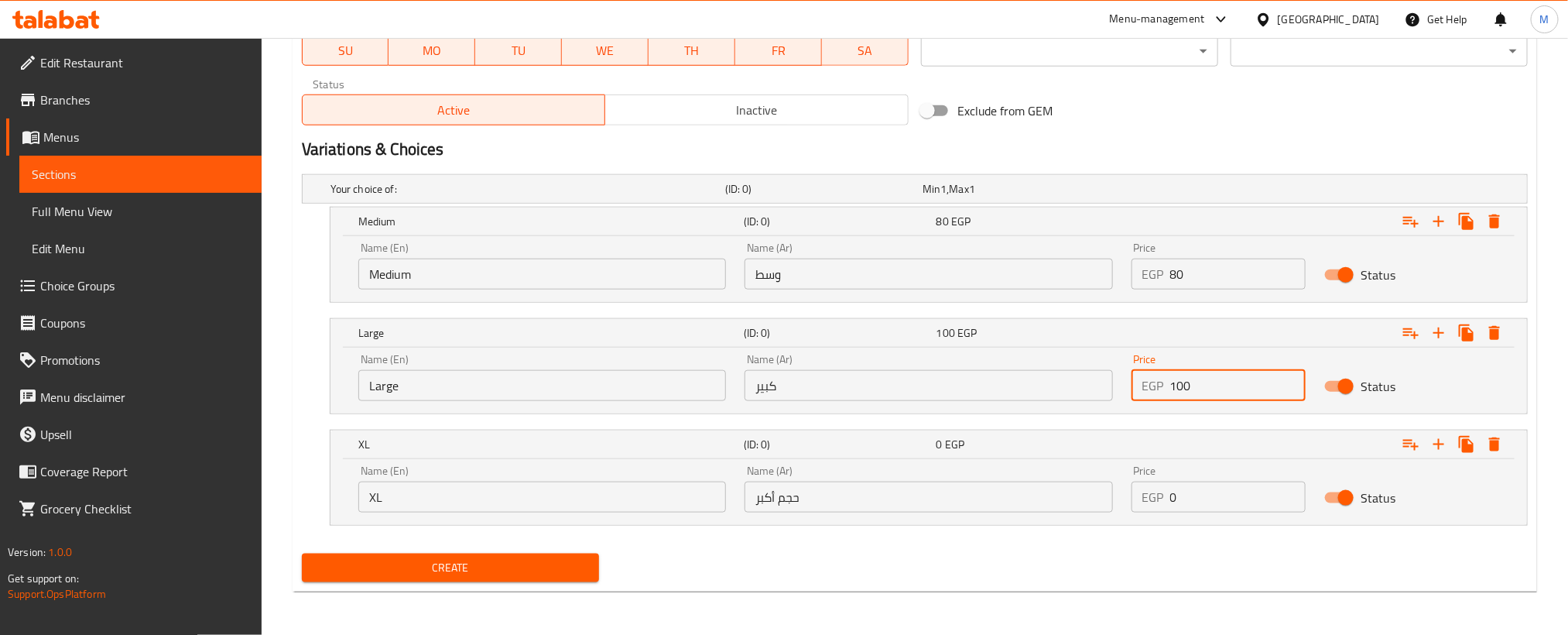
type input "100"
click at [1215, 491] on input "0" at bounding box center [1237, 496] width 136 height 31
paste input "14"
click at [1215, 491] on input "0" at bounding box center [1237, 496] width 136 height 31
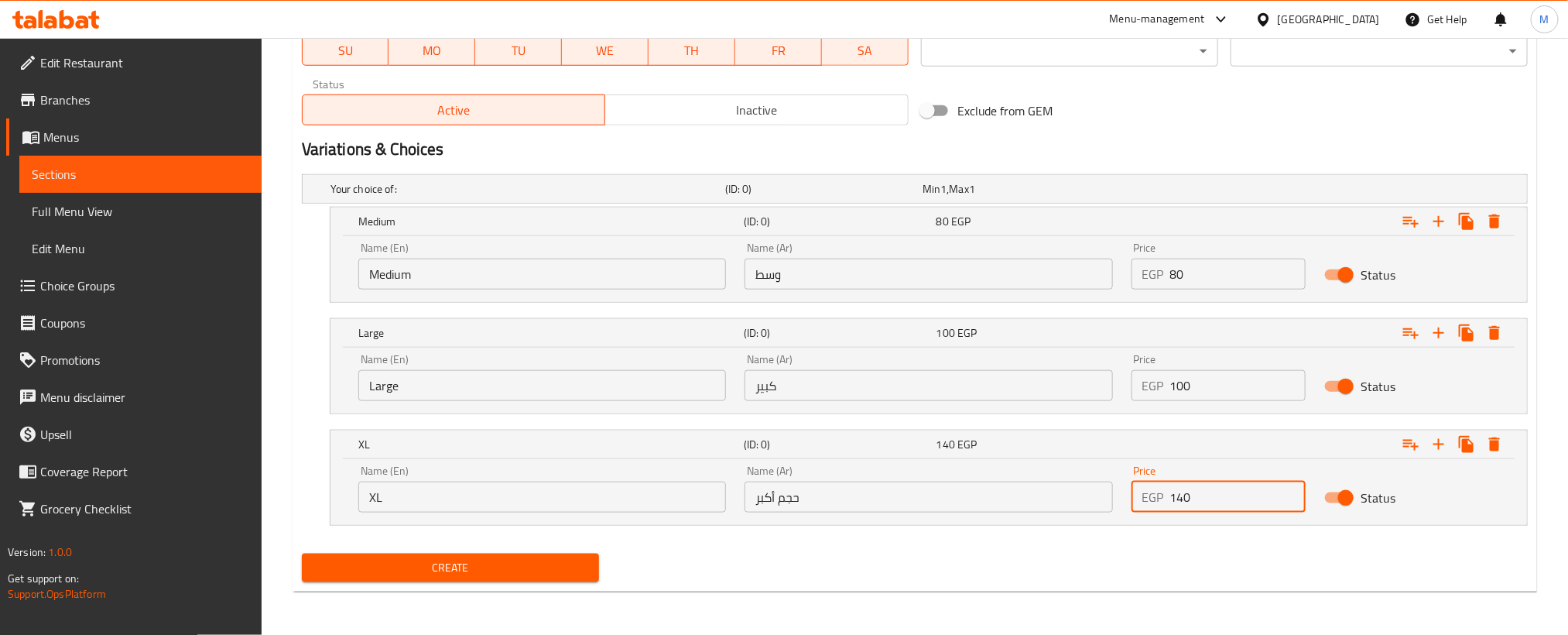
type input "140"
click at [1122, 555] on div "Create" at bounding box center [914, 568] width 1238 height 41
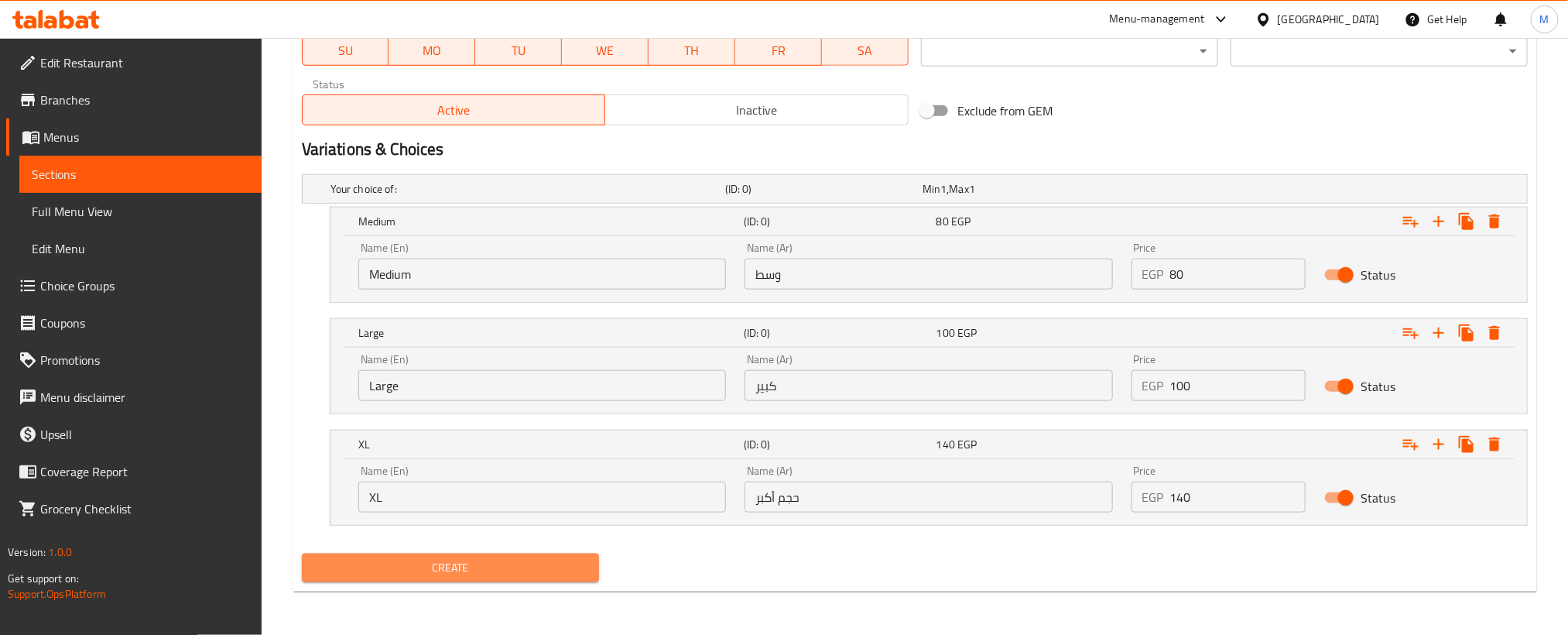
click at [537, 574] on span "Create" at bounding box center [450, 568] width 272 height 20
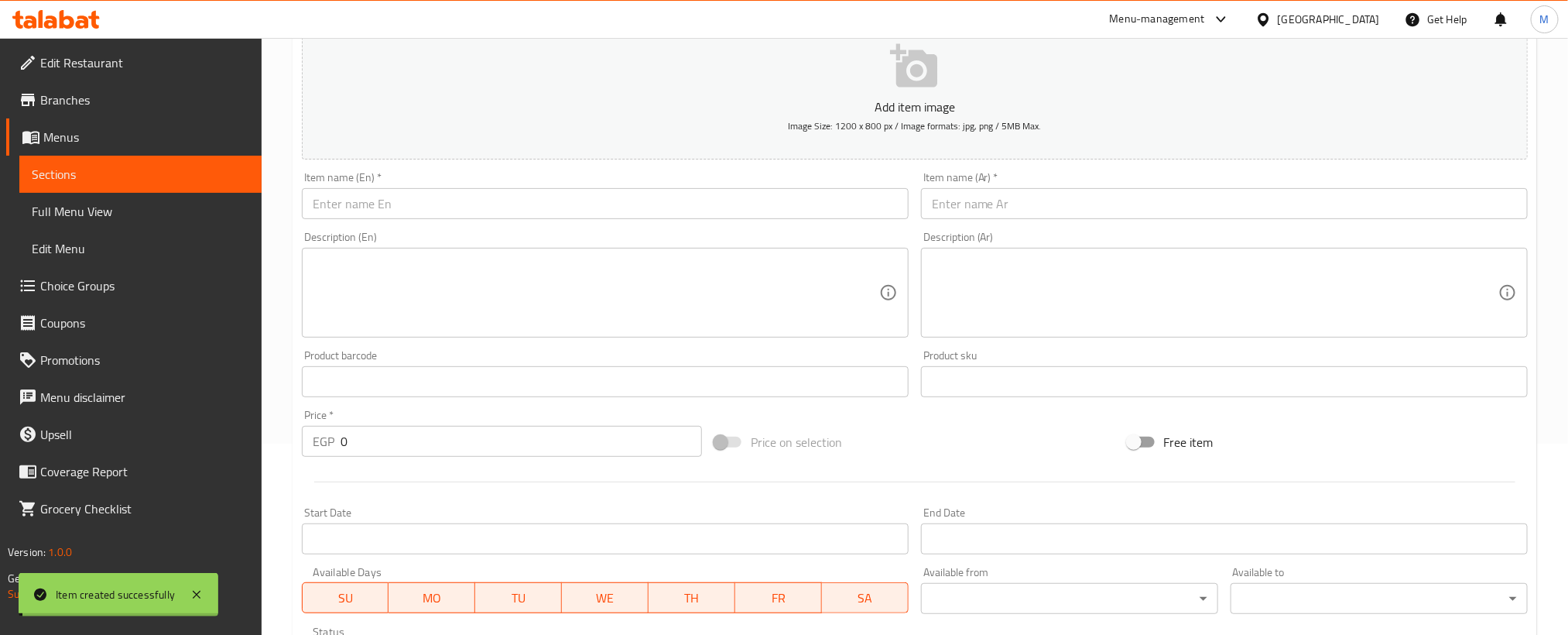
scroll to position [0, 0]
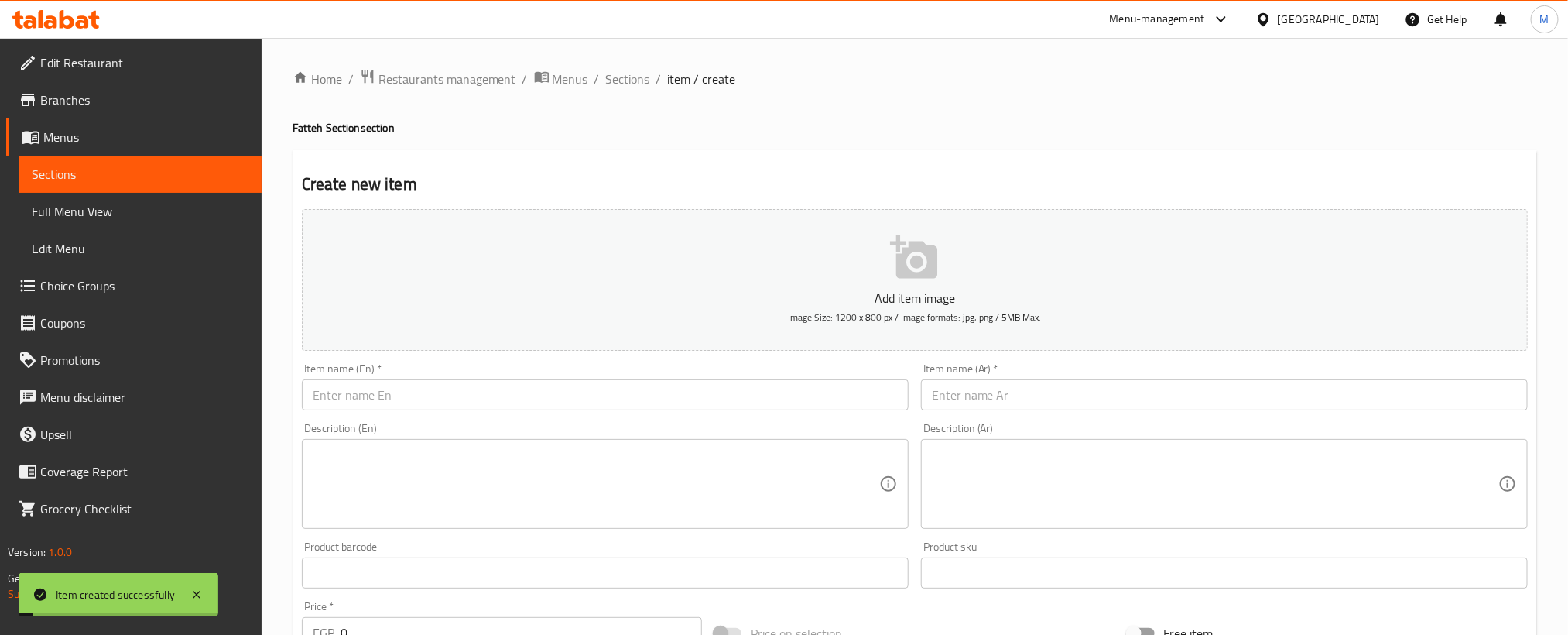
click at [595, 79] on li "/" at bounding box center [597, 78] width 5 height 19
click at [623, 79] on span "Sections" at bounding box center [628, 78] width 44 height 19
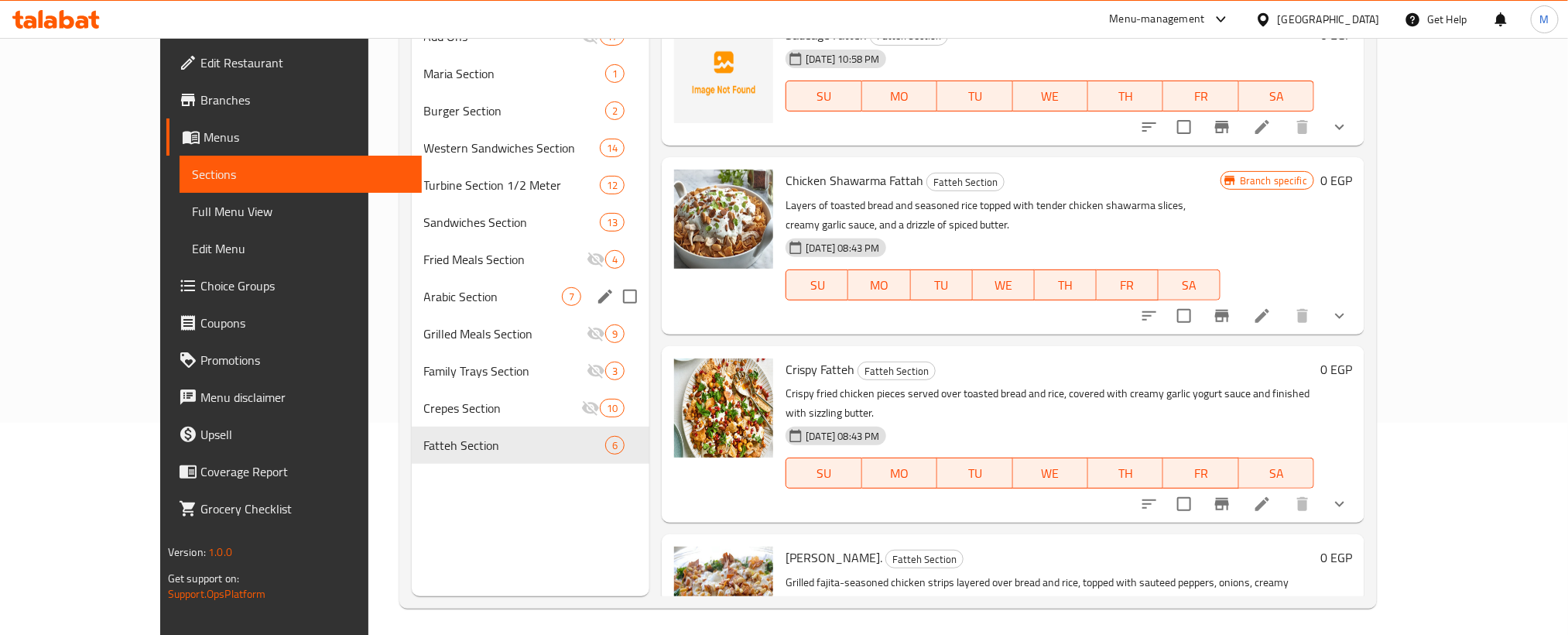
scroll to position [217, 0]
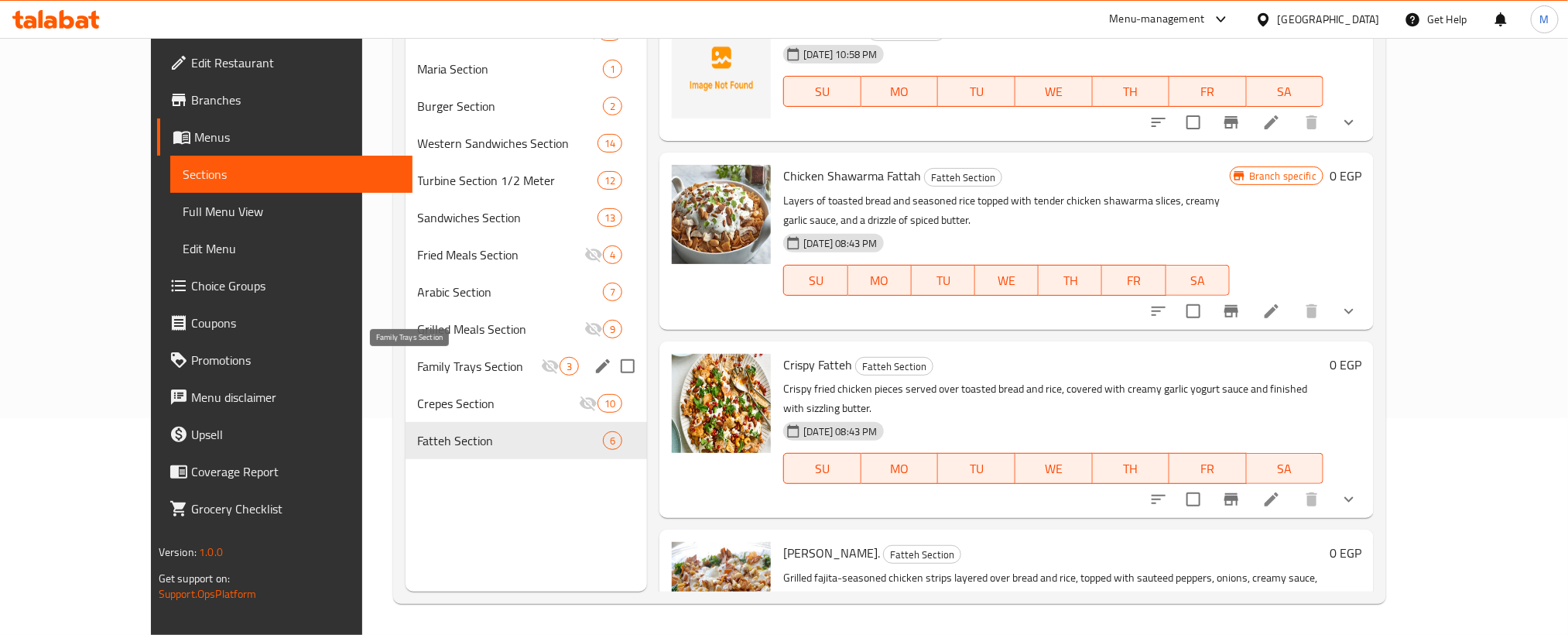
click at [460, 364] on span "Family Trays Section" at bounding box center [480, 366] width 124 height 19
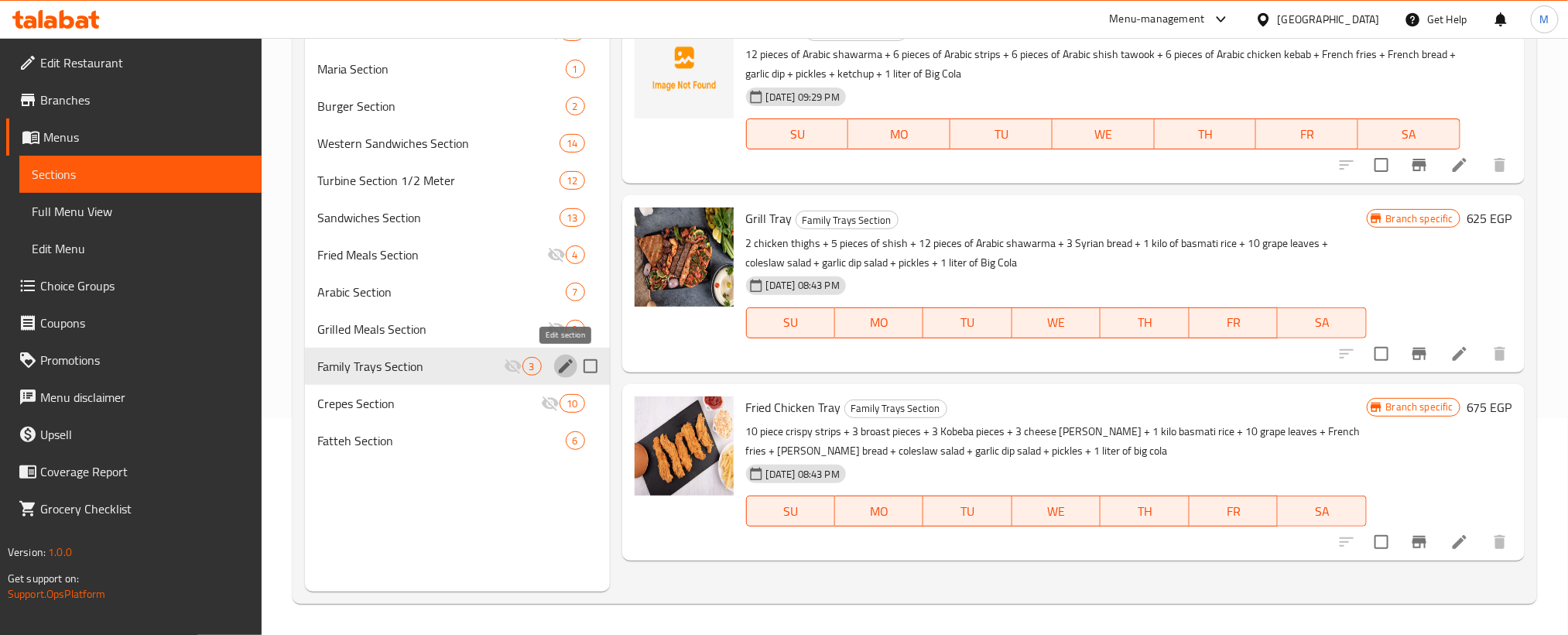
click at [566, 368] on icon "edit" at bounding box center [566, 366] width 19 height 19
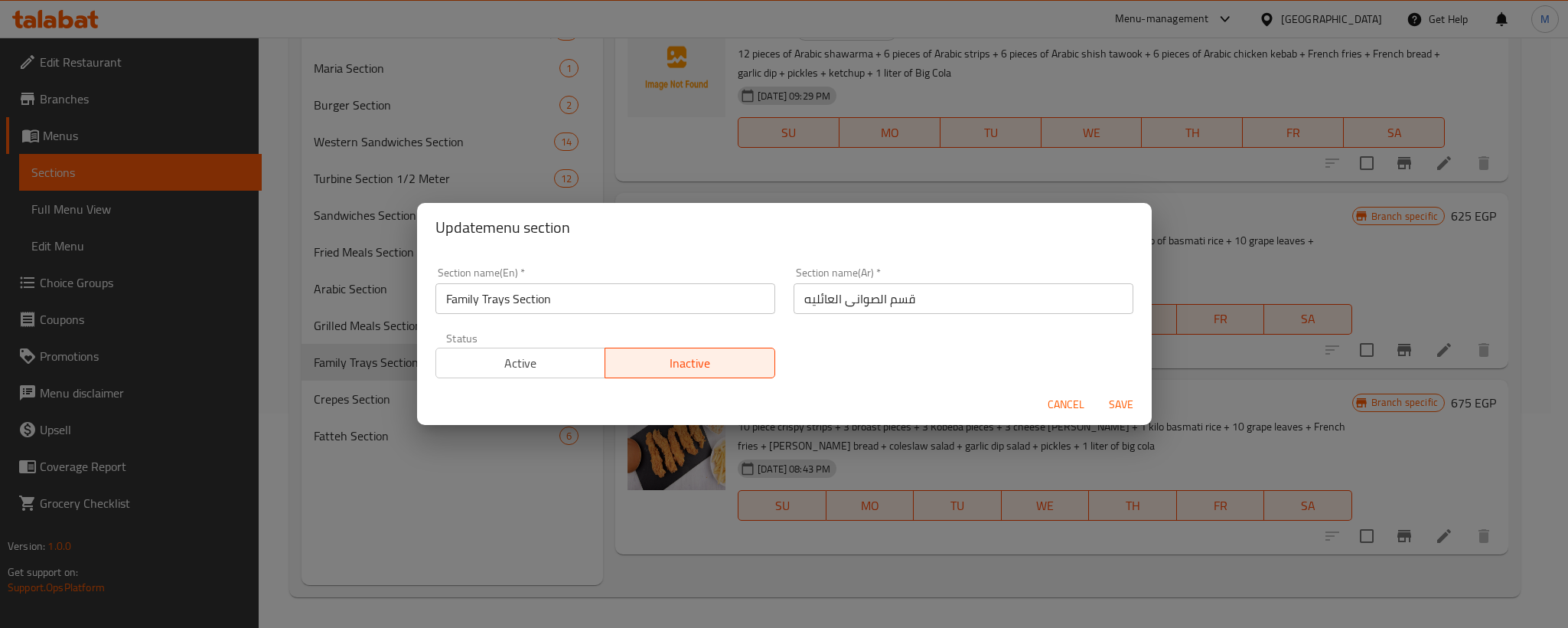
click at [591, 358] on span "Active" at bounding box center [521, 363] width 157 height 22
click at [1132, 410] on span "Save" at bounding box center [1120, 405] width 36 height 20
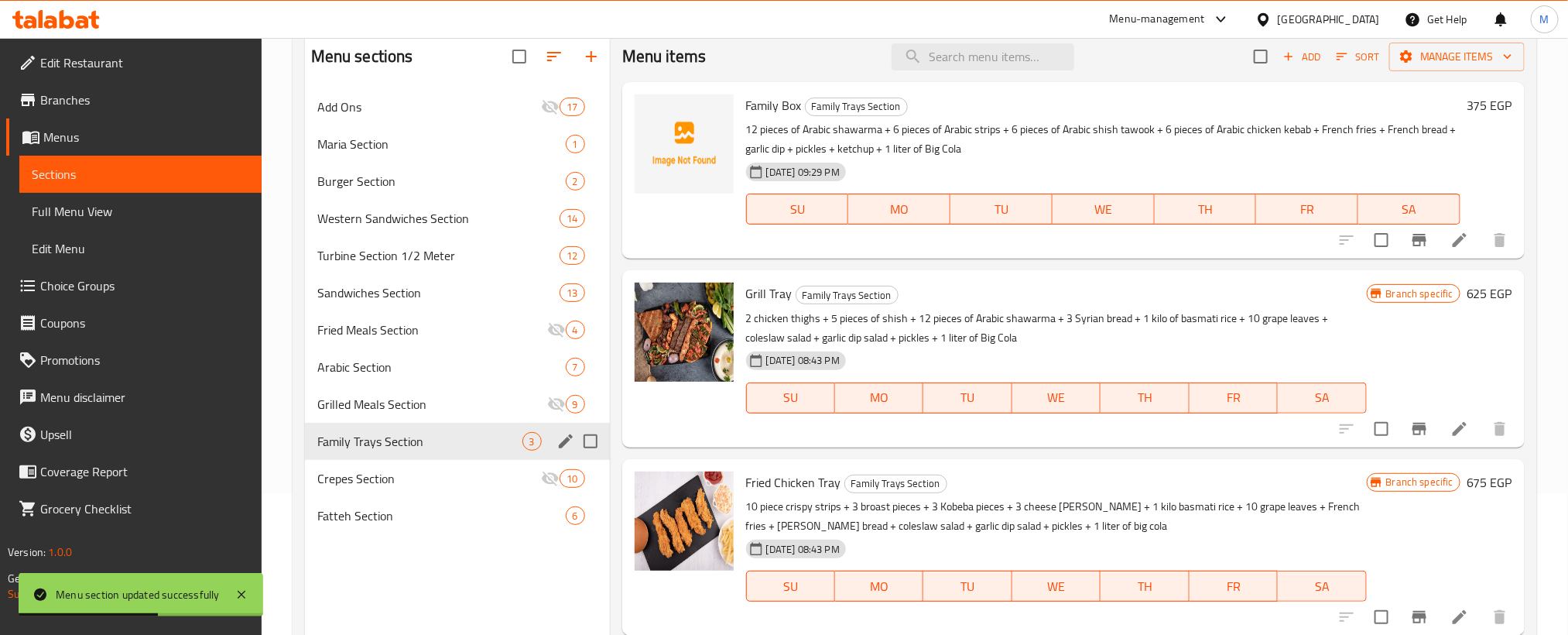
scroll to position [101, 0]
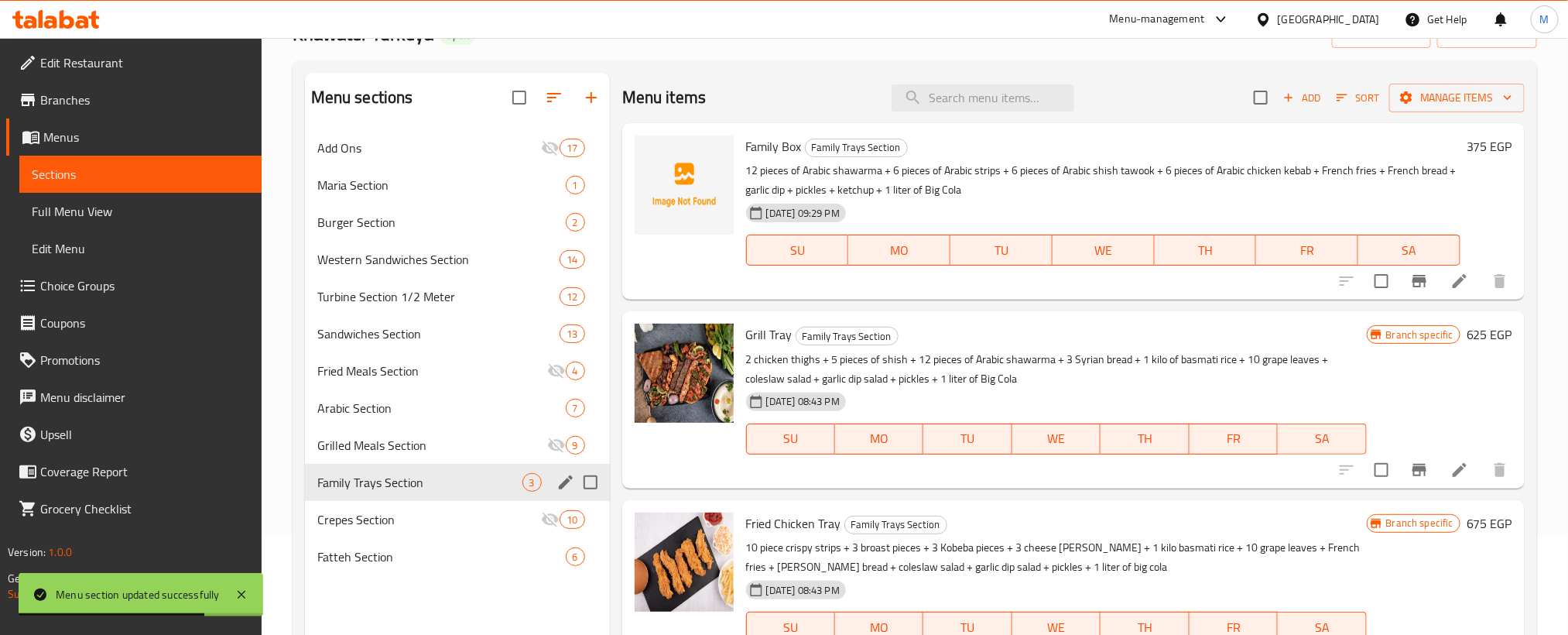
click at [1459, 291] on li at bounding box center [1459, 281] width 43 height 28
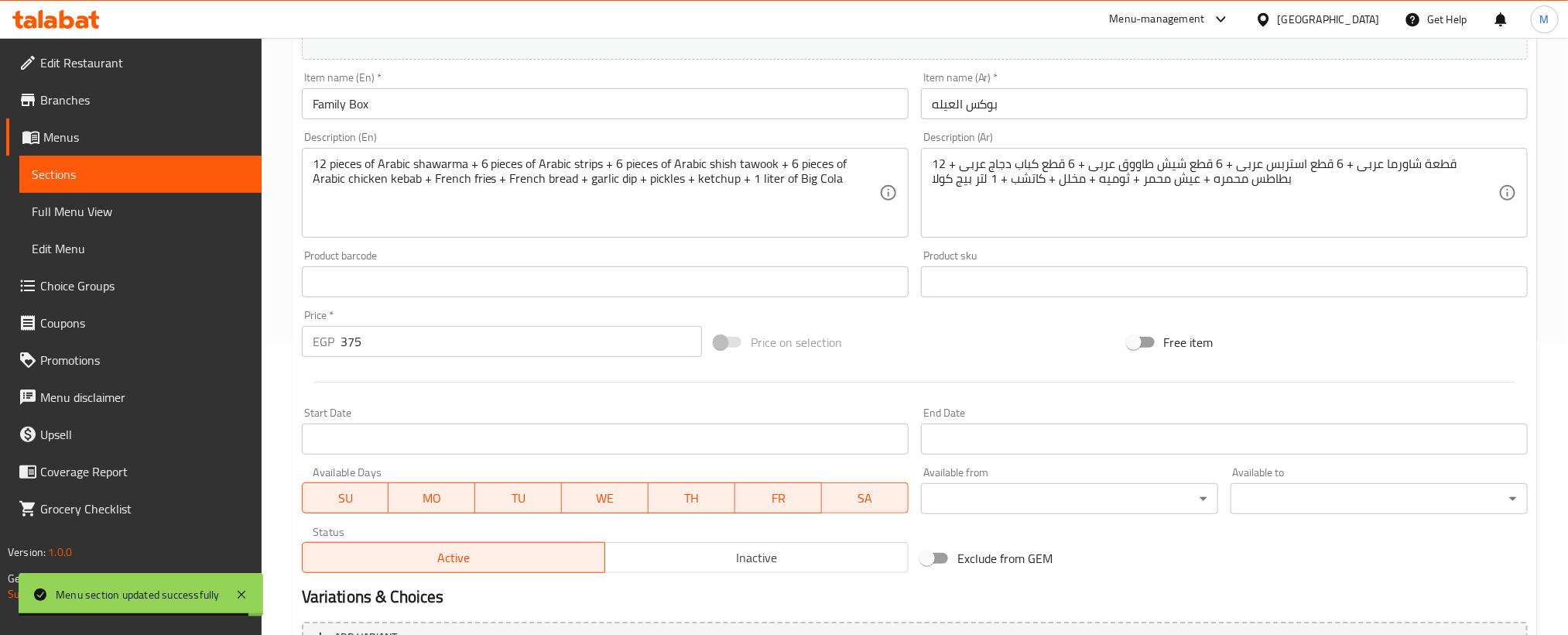
scroll to position [348, 0]
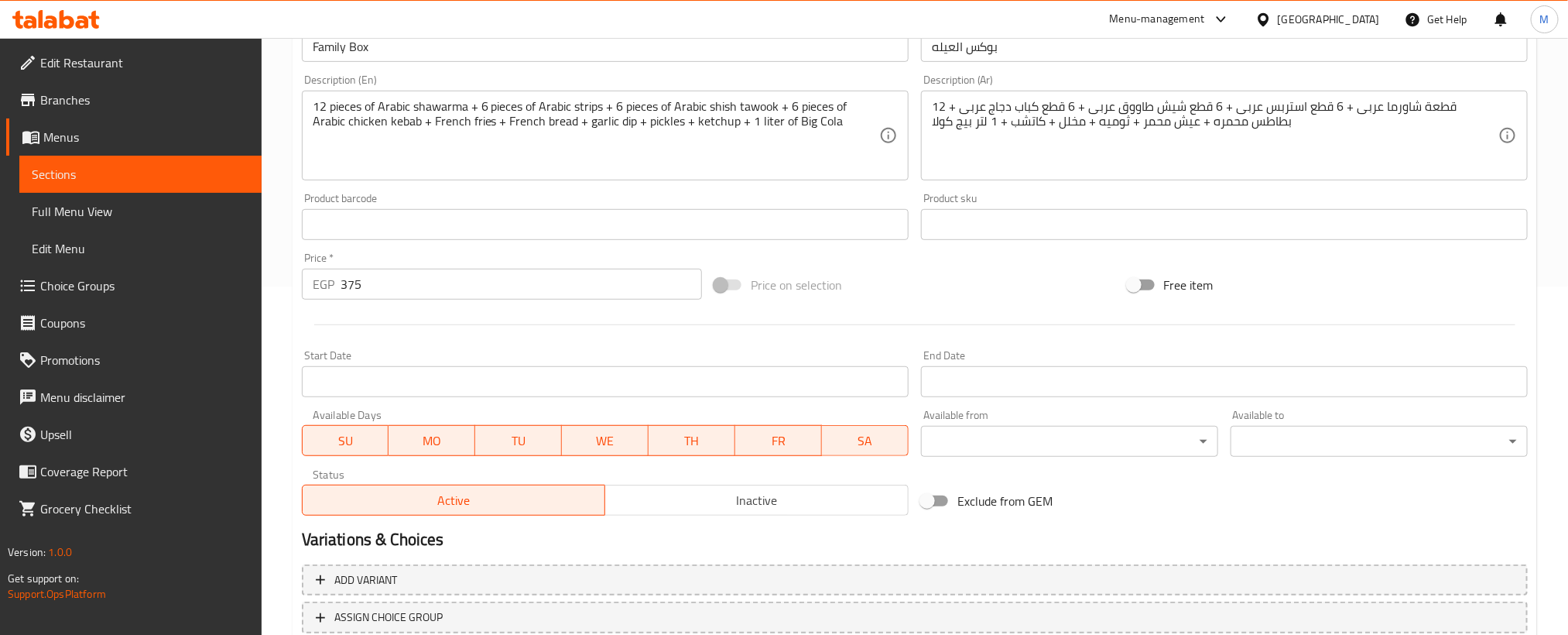
click at [717, 496] on span "Inactive" at bounding box center [757, 500] width 291 height 22
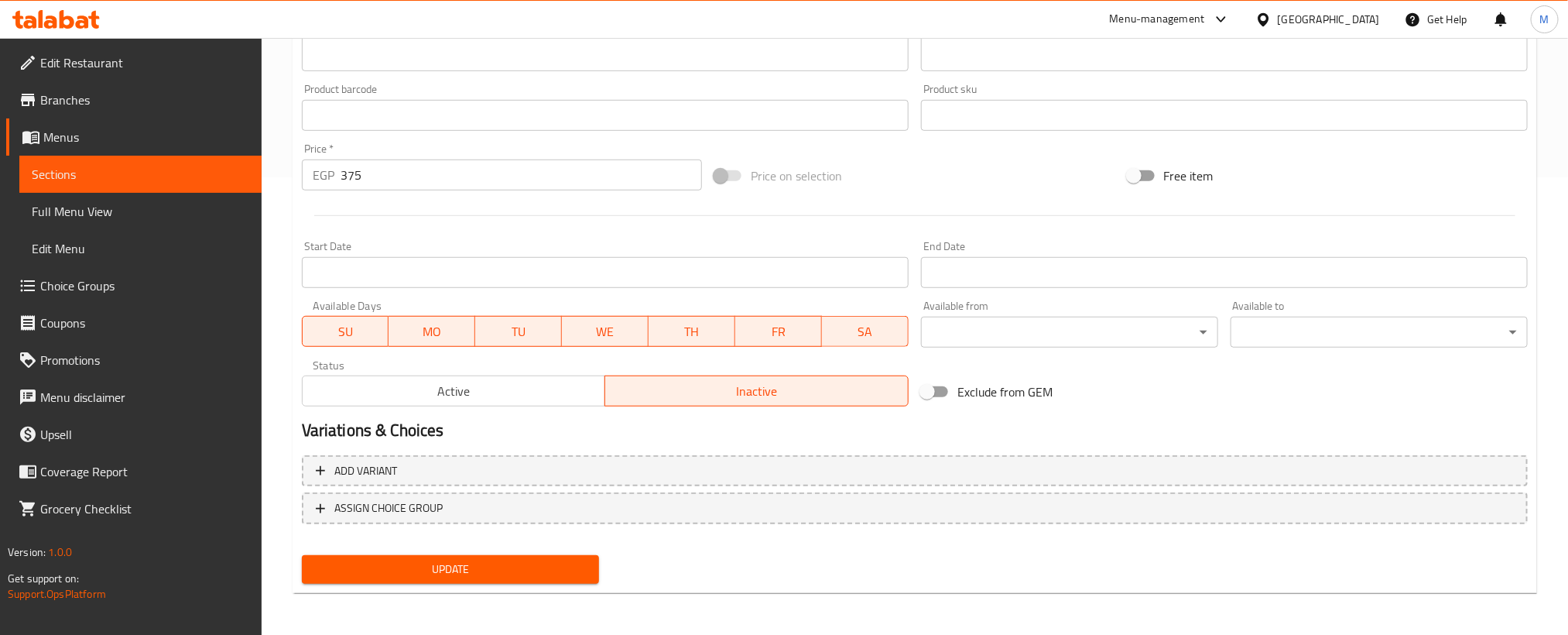
click at [578, 563] on span "Update" at bounding box center [450, 569] width 272 height 20
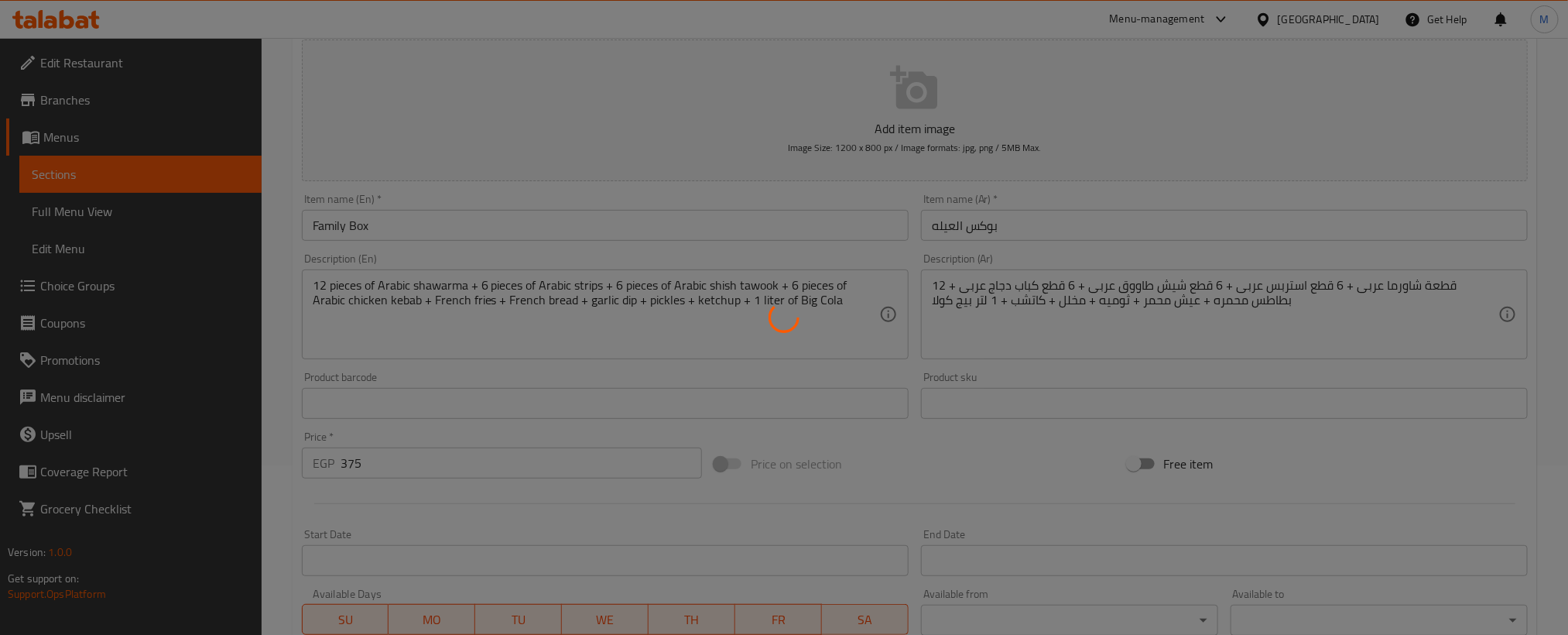
scroll to position [0, 0]
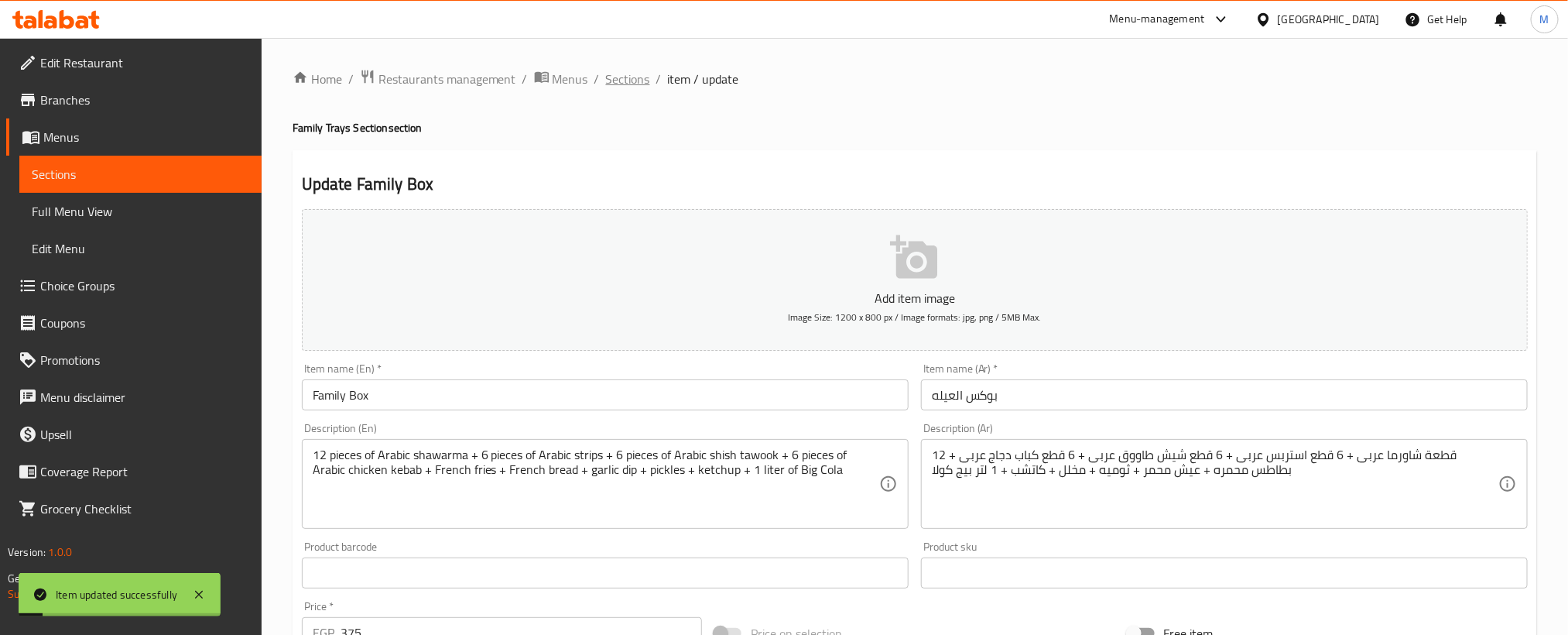
click at [620, 81] on span "Sections" at bounding box center [628, 78] width 44 height 19
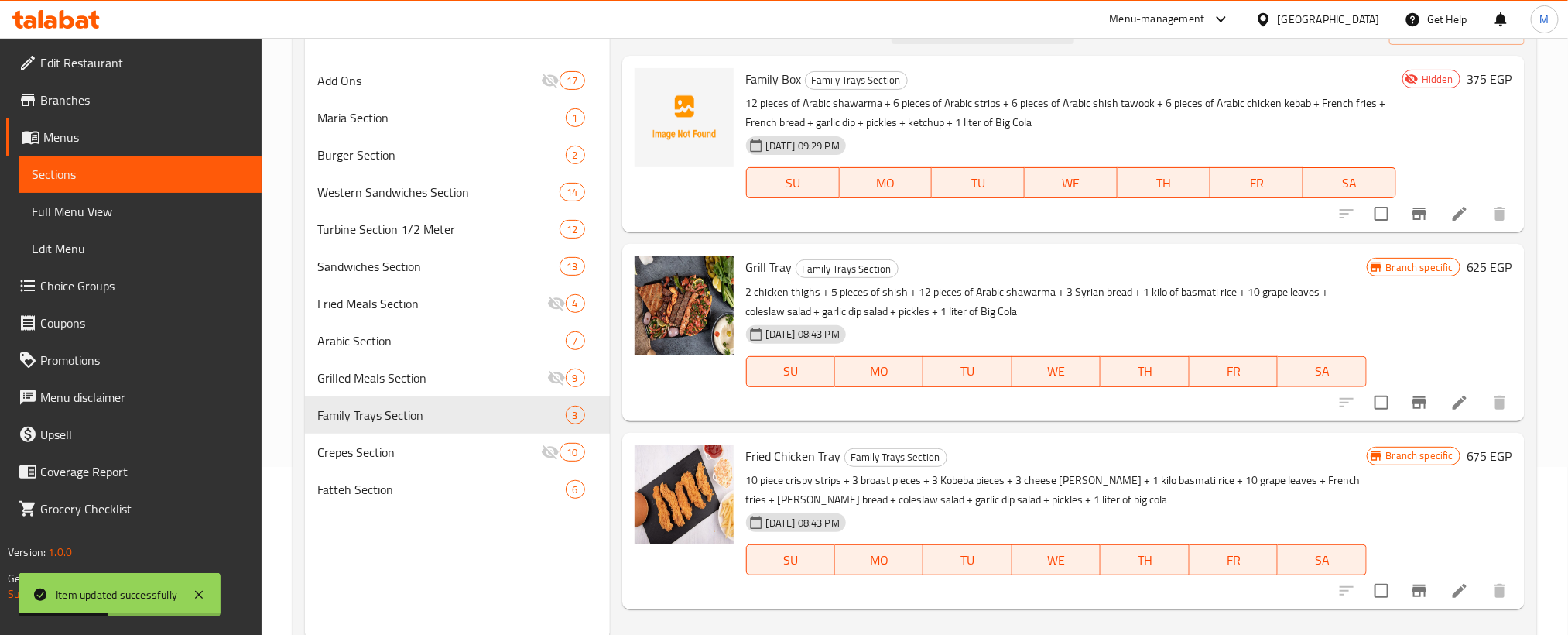
scroll to position [217, 0]
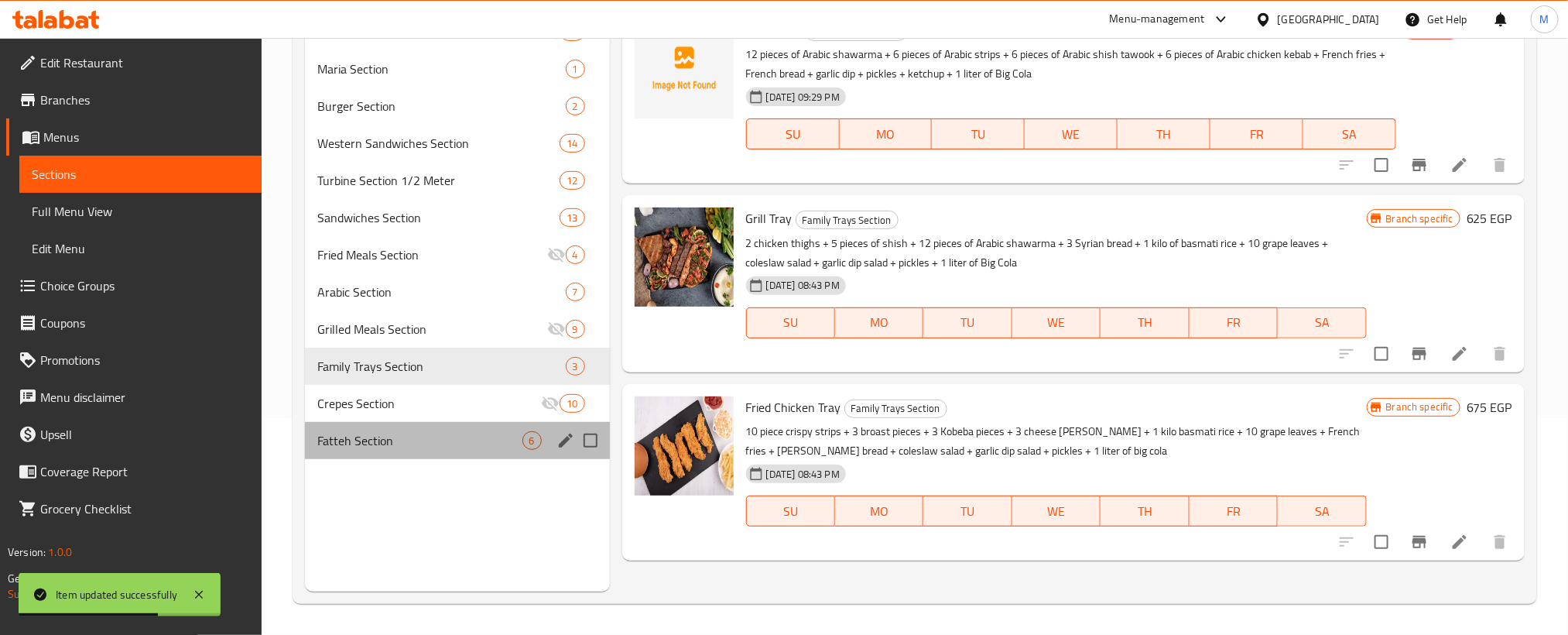
click at [397, 425] on div "Fatteh Section 6" at bounding box center [457, 440] width 305 height 37
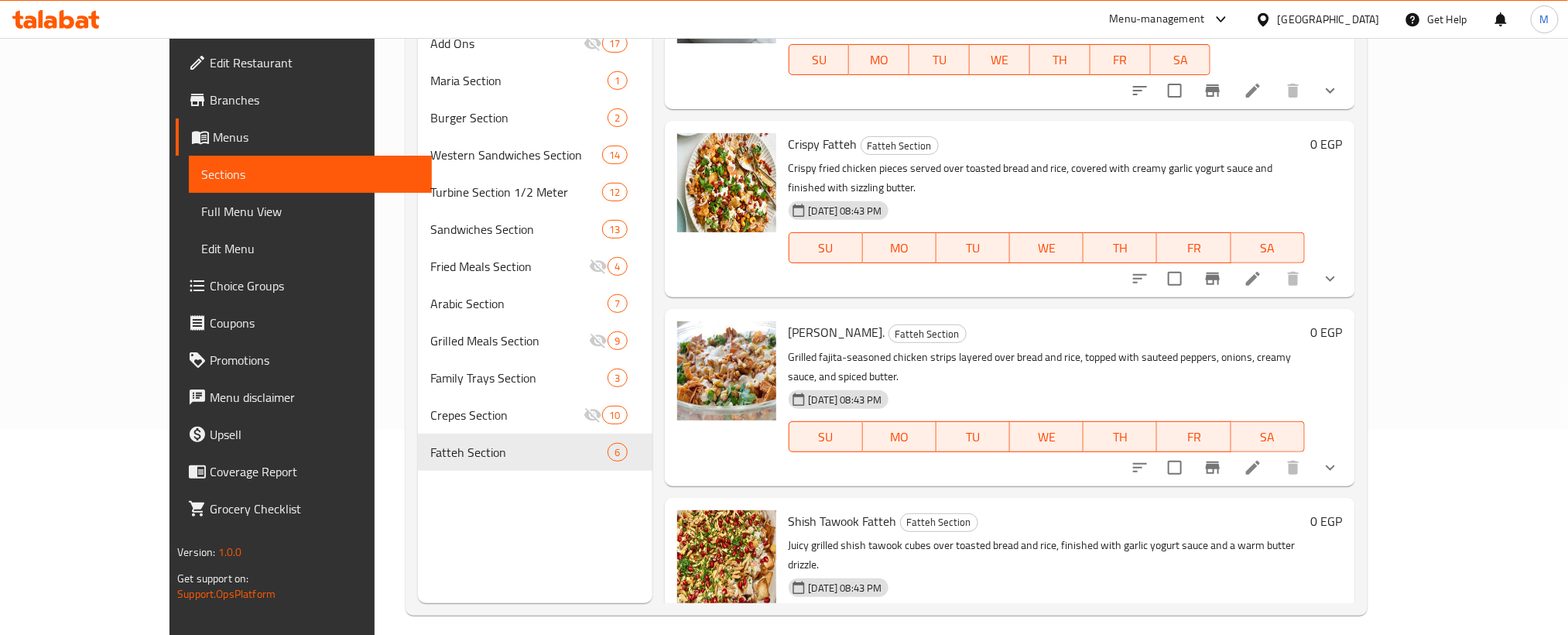
scroll to position [217, 0]
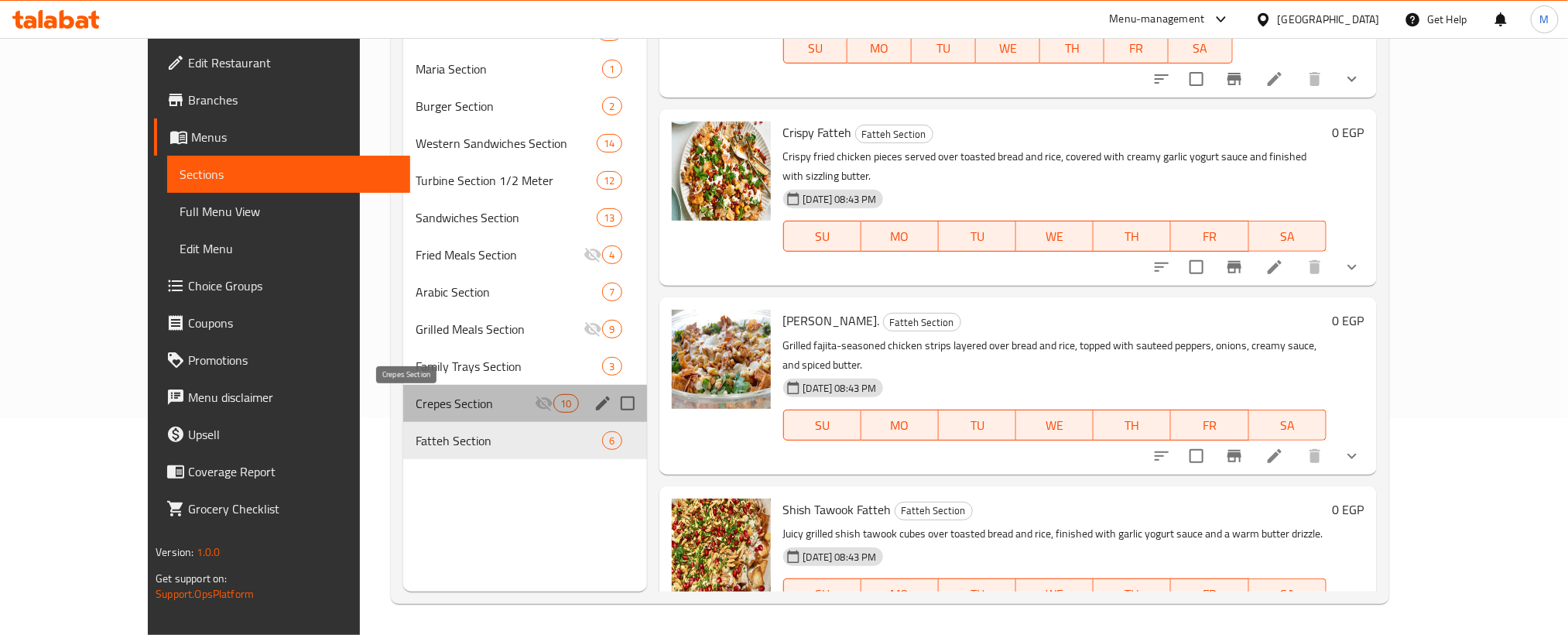
click at [415, 402] on span "Crepes Section" at bounding box center [475, 403] width 120 height 19
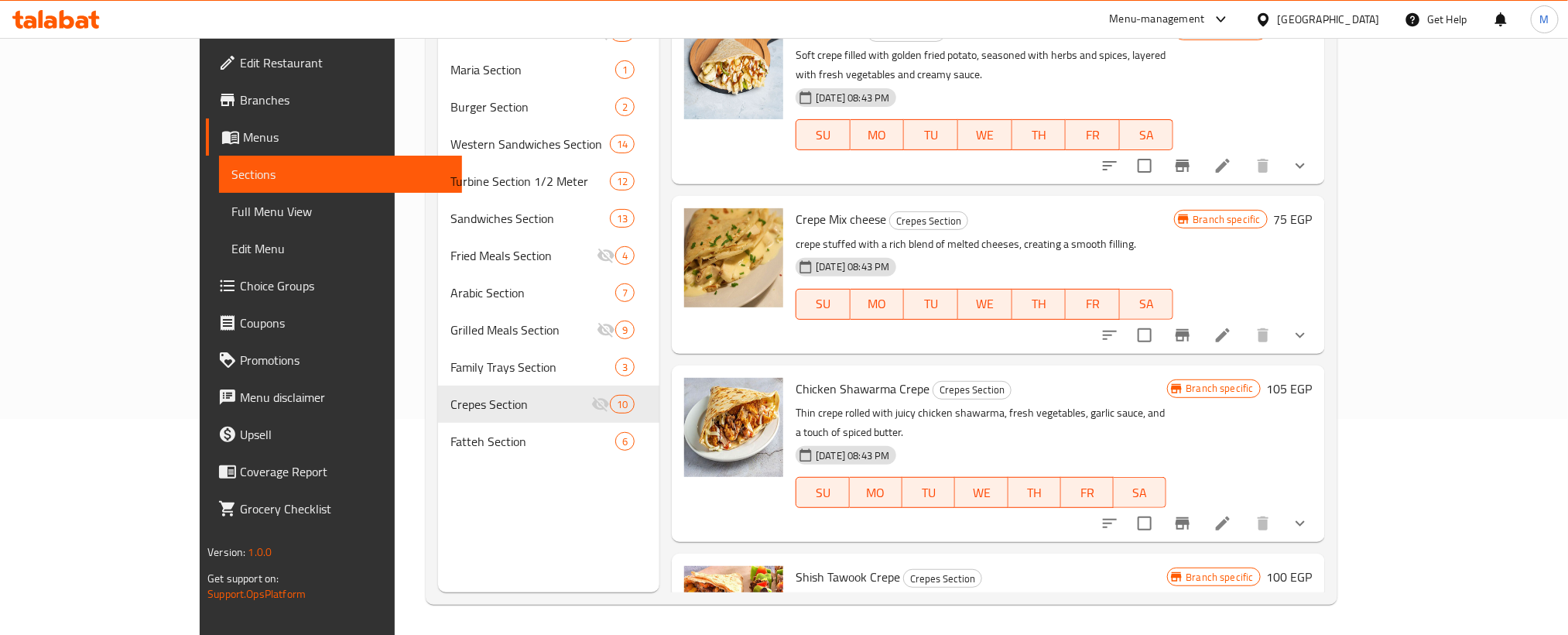
scroll to position [217, 0]
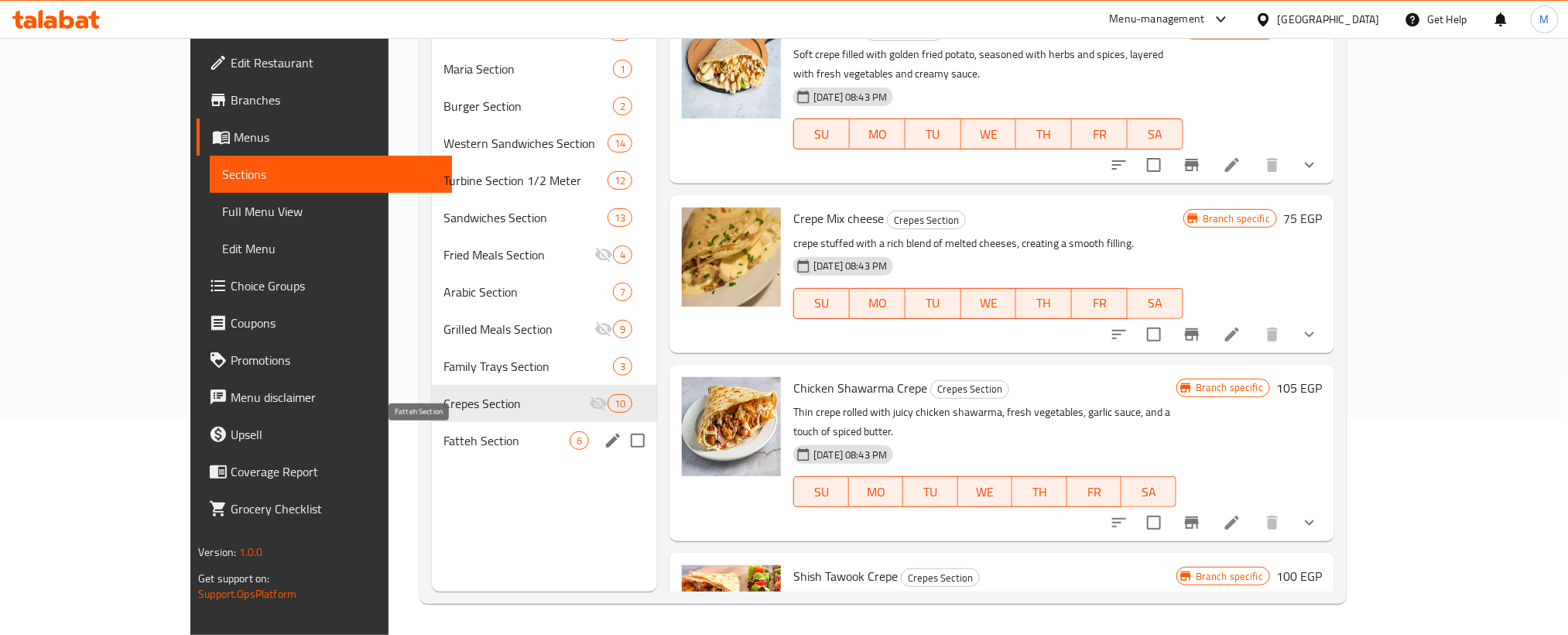
click at [444, 442] on span "Fatteh Section" at bounding box center [507, 440] width 126 height 19
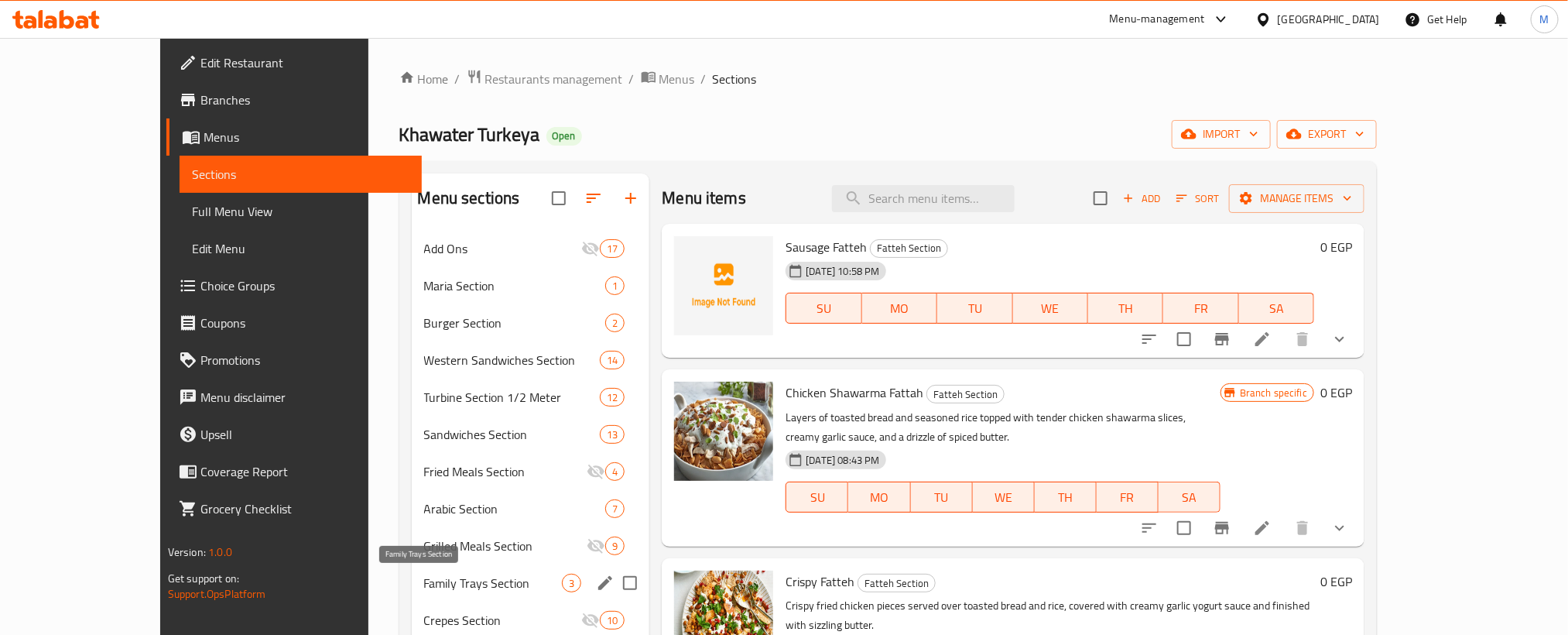
click at [424, 577] on span "Family Trays Section" at bounding box center [494, 583] width 138 height 19
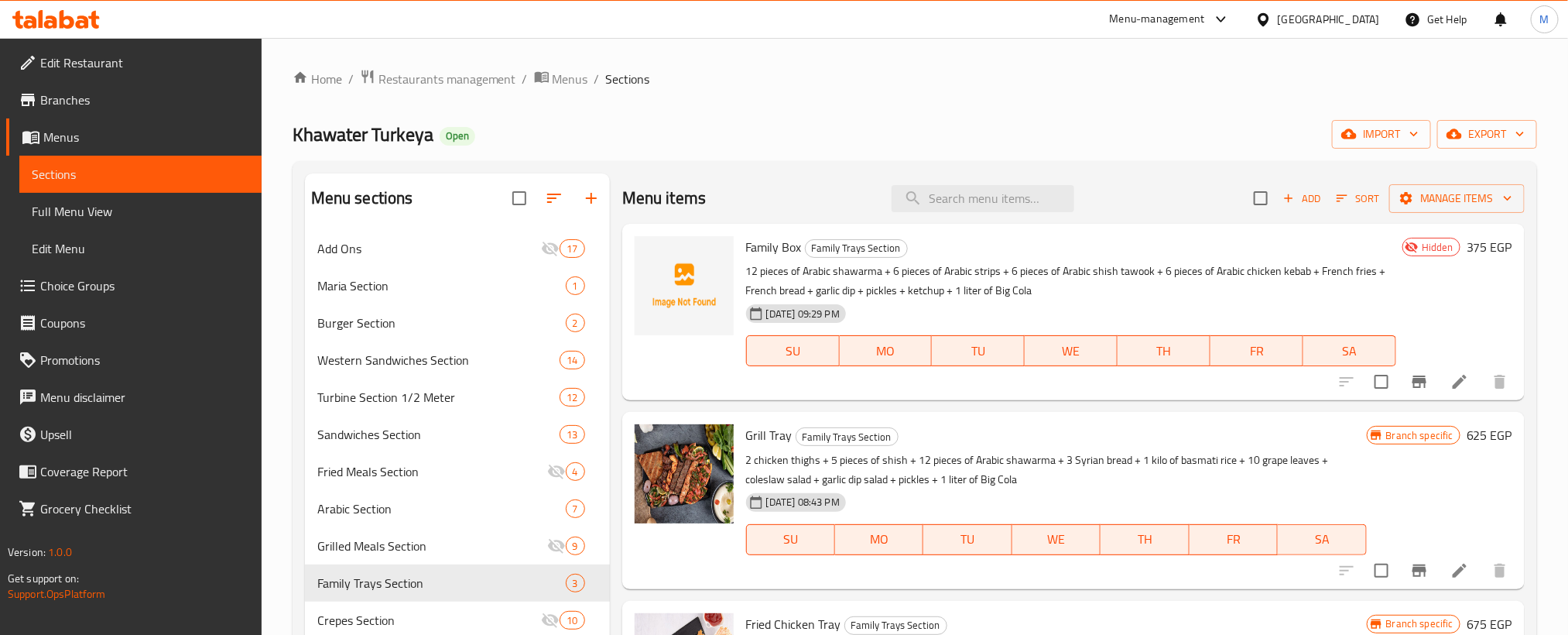
click at [767, 247] on span "Family Box" at bounding box center [774, 247] width 56 height 23
copy span "Family"
click at [997, 185] on input "search" at bounding box center [983, 199] width 183 height 27
paste input "Family"
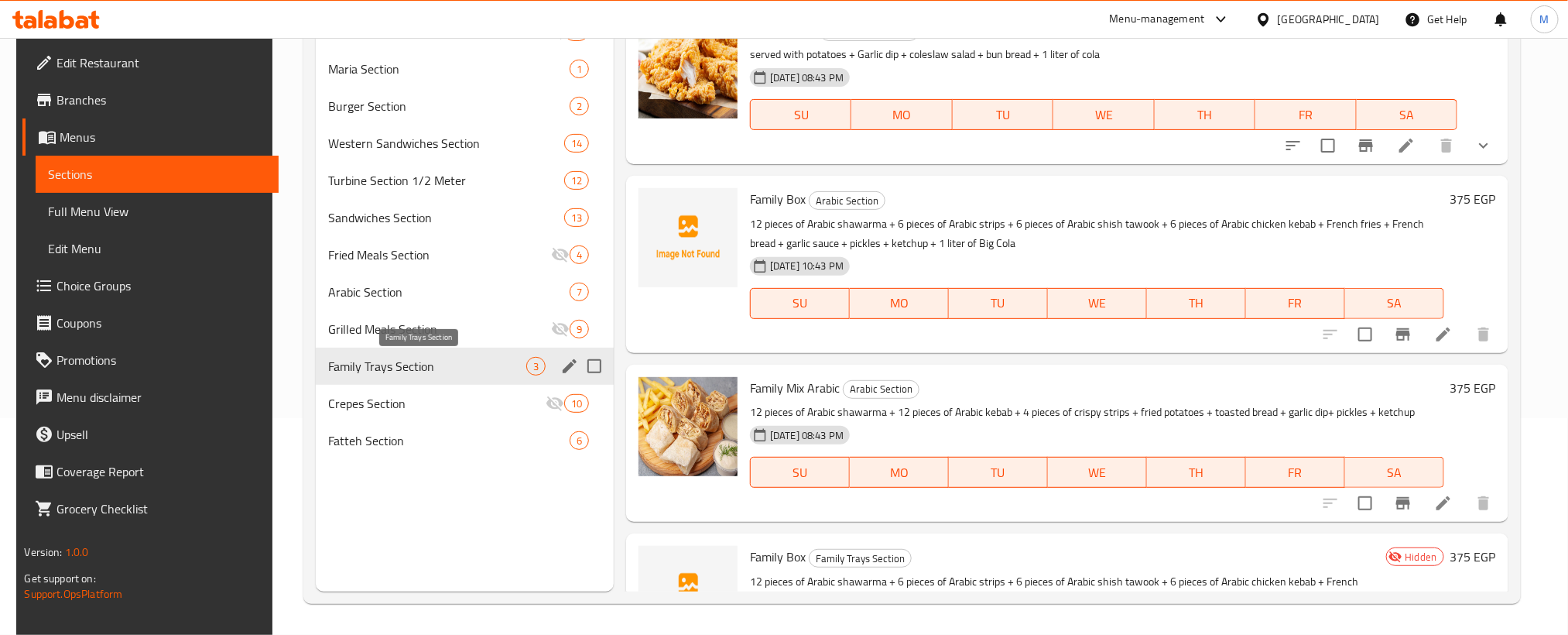
type input "Family"
click at [400, 359] on span "Family Trays Section" at bounding box center [427, 366] width 198 height 19
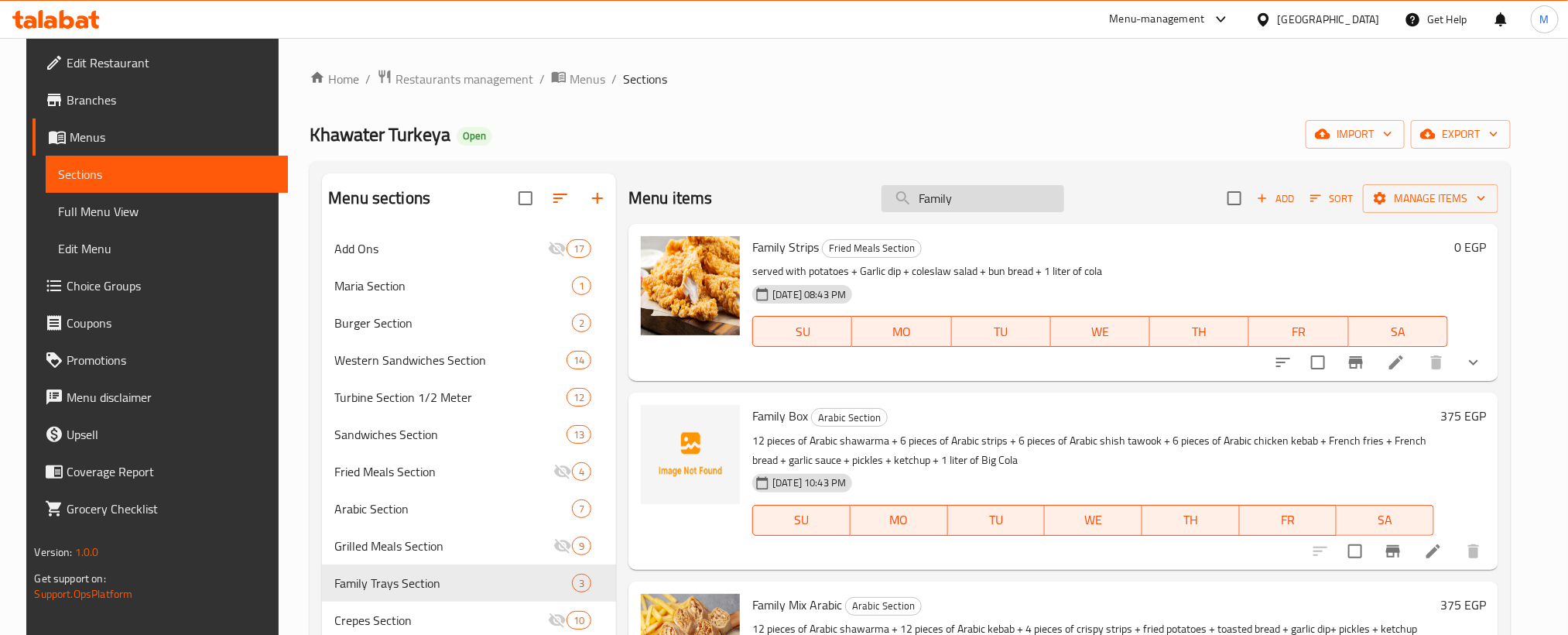
click at [1033, 186] on input "Family" at bounding box center [972, 199] width 183 height 27
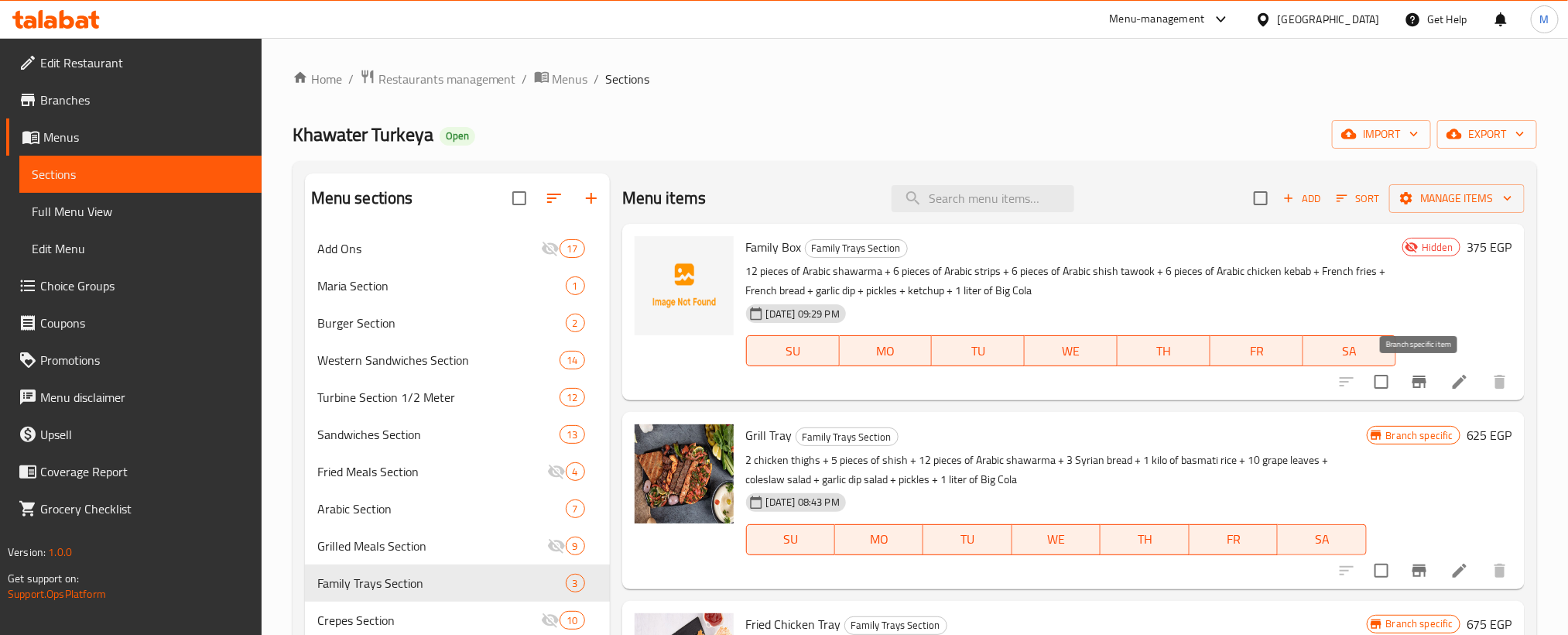
click at [1412, 391] on icon "Branch-specific-item" at bounding box center [1419, 381] width 19 height 19
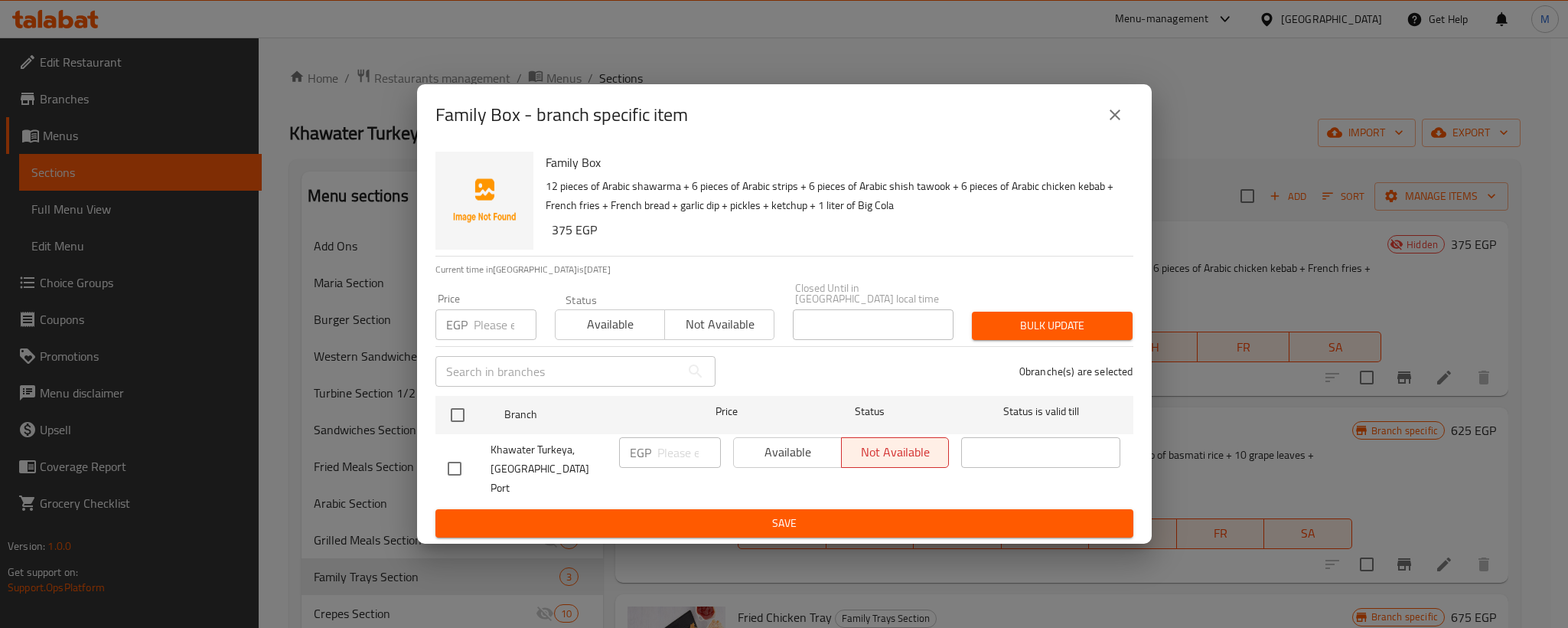
click at [1116, 124] on icon "close" at bounding box center [1115, 115] width 19 height 19
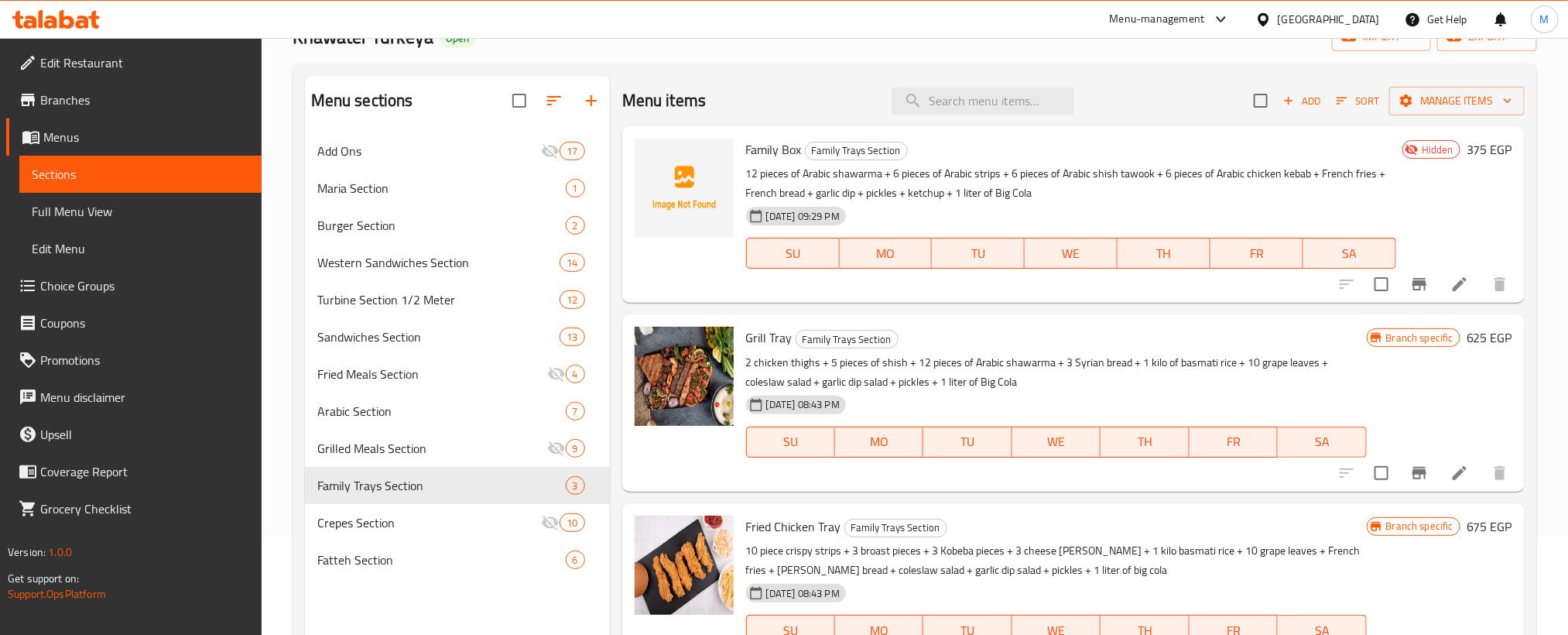
scroll to position [217, 0]
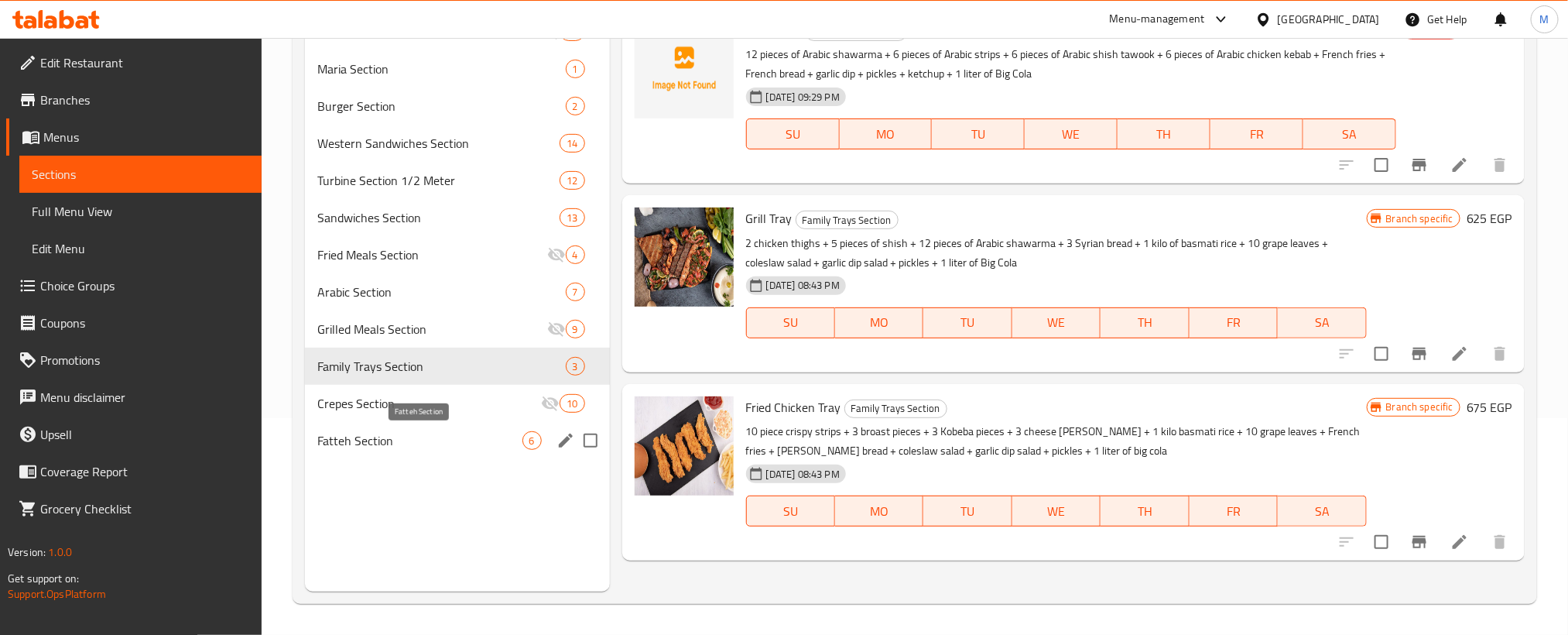
click at [390, 437] on span "Fatteh Section" at bounding box center [420, 440] width 205 height 19
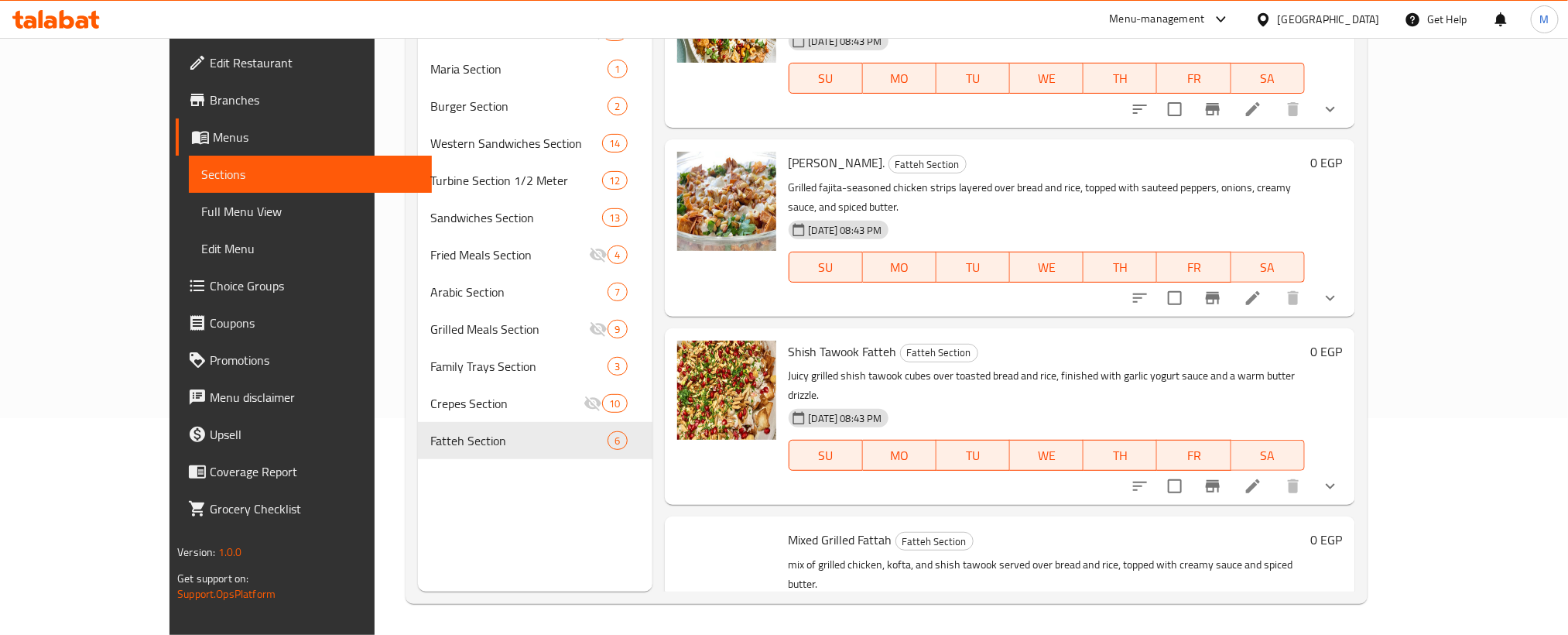
scroll to position [414, 0]
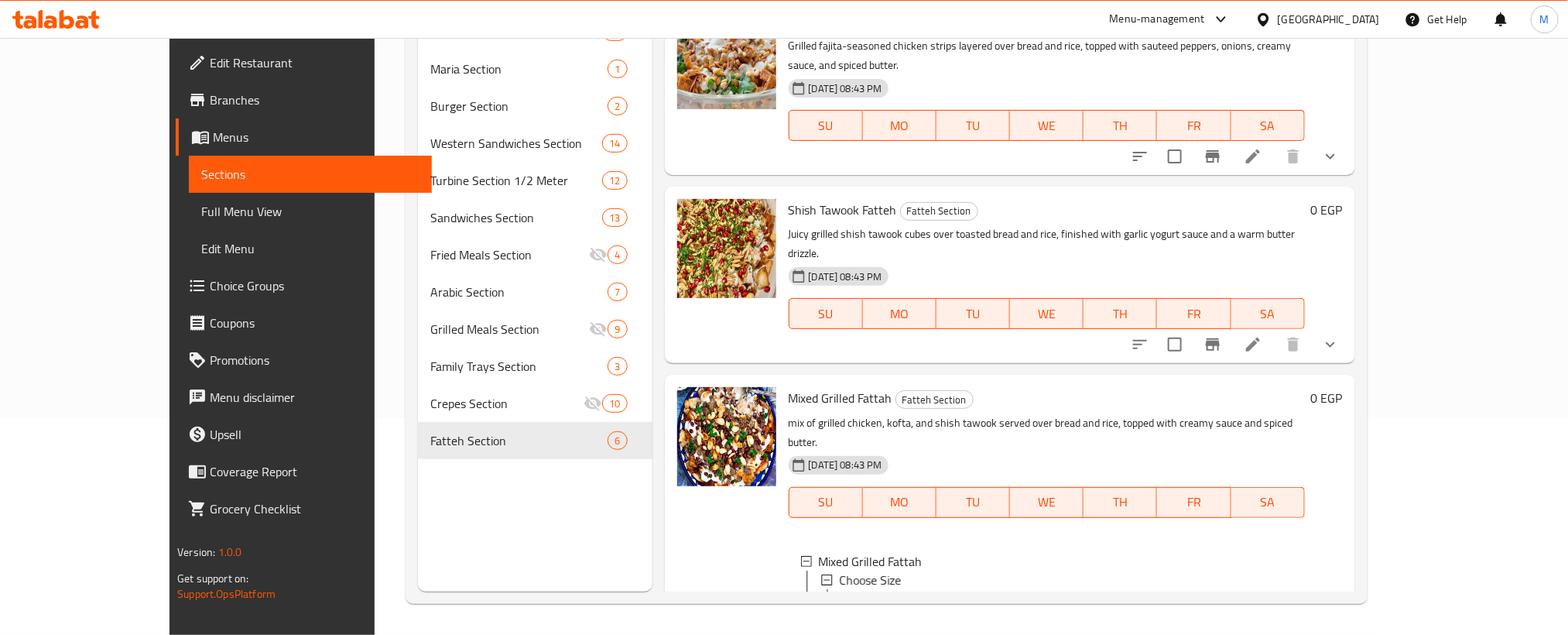
scroll to position [549, 0]
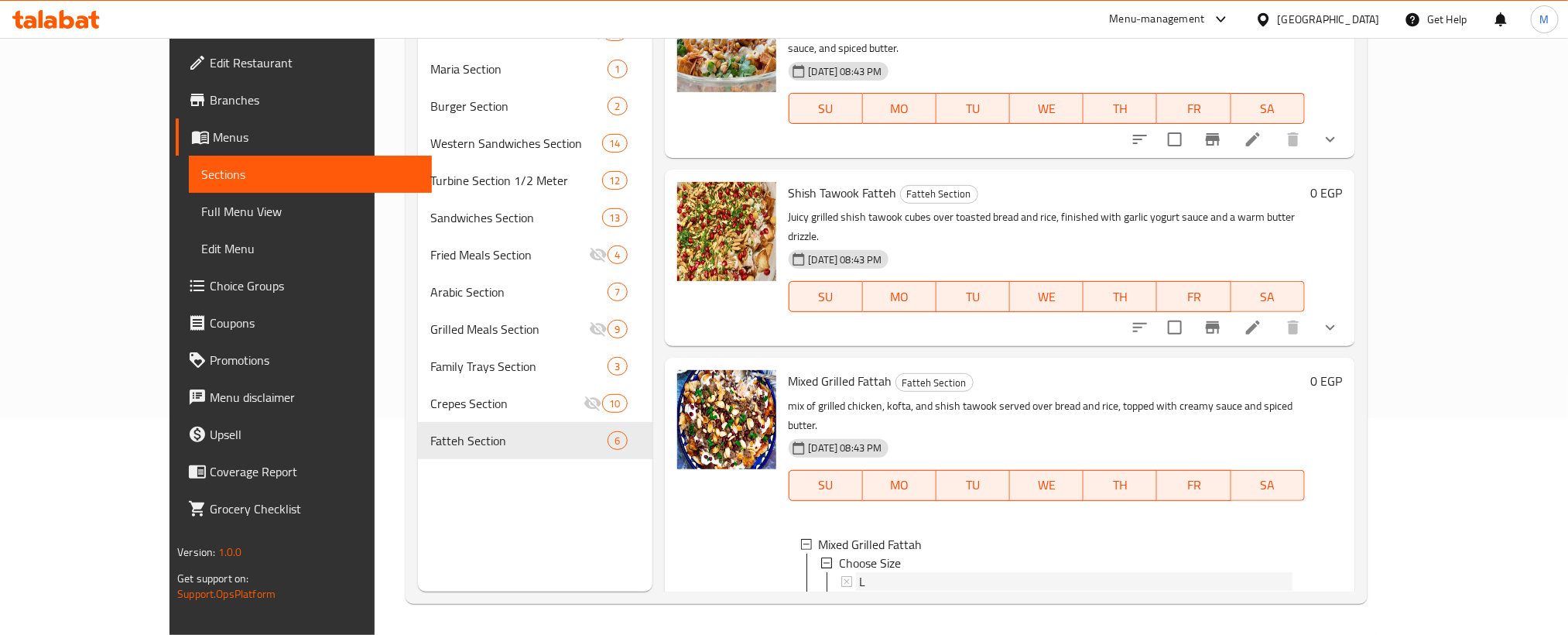
click at [859, 572] on div "L" at bounding box center [1075, 581] width 433 height 19
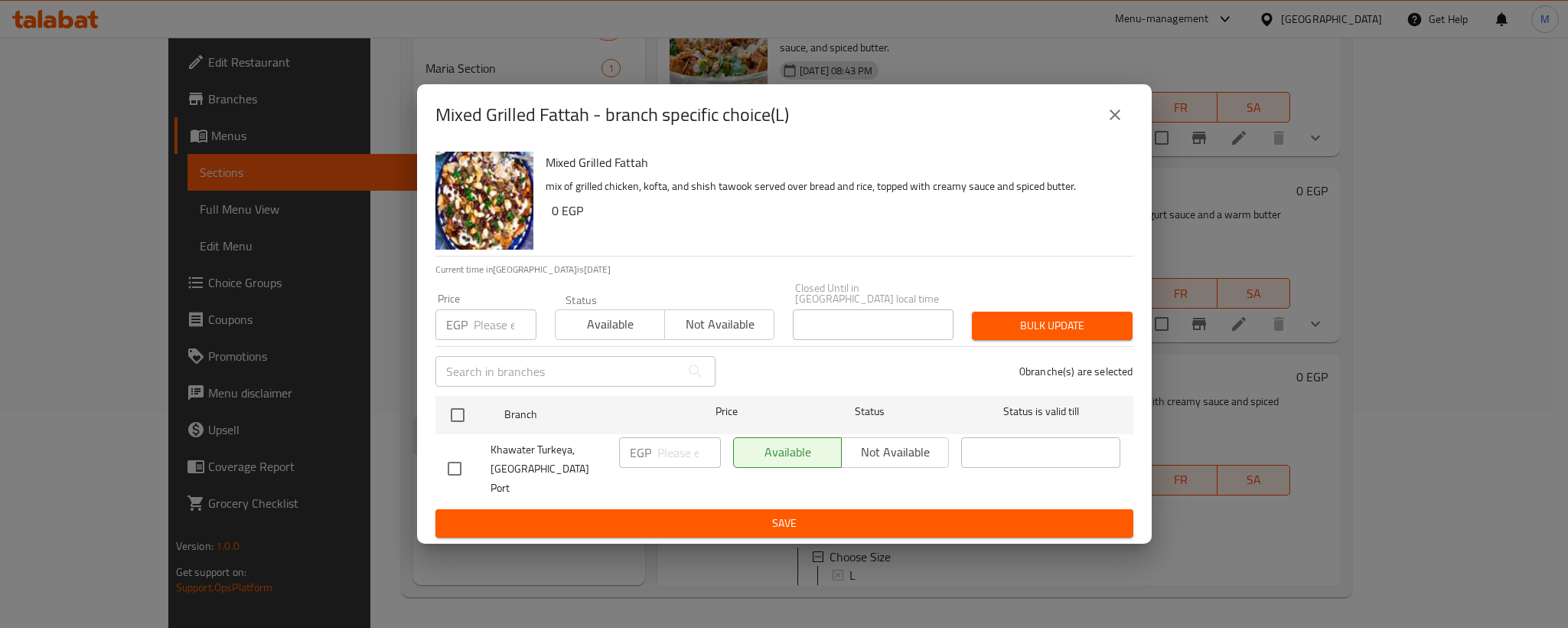
drag, startPoint x: 1095, startPoint y: 115, endPoint x: 1111, endPoint y: 134, distance: 24.8
click at [1100, 122] on div "Mixed Grilled Fattah - branch specific choice(L)" at bounding box center [784, 114] width 698 height 36
click at [1111, 124] on icon "close" at bounding box center [1115, 115] width 19 height 19
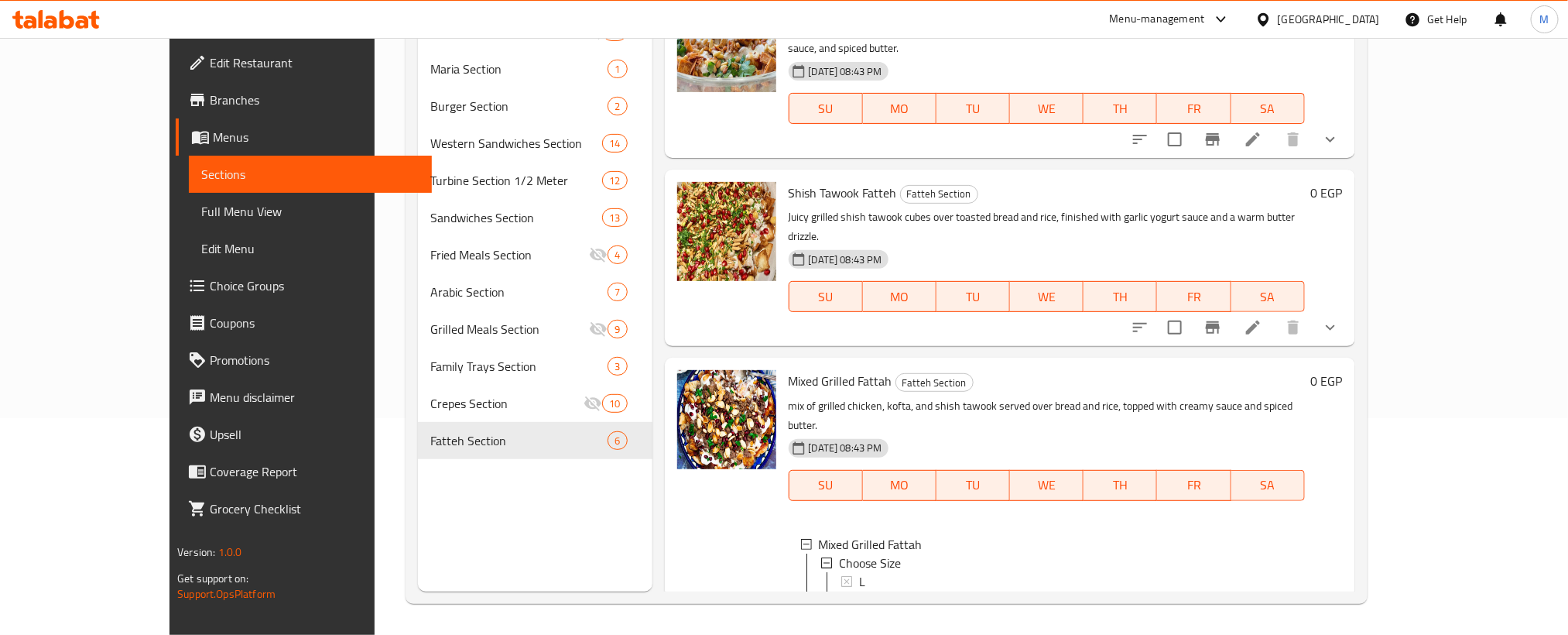
click at [1275, 620] on li at bounding box center [1252, 633] width 43 height 28
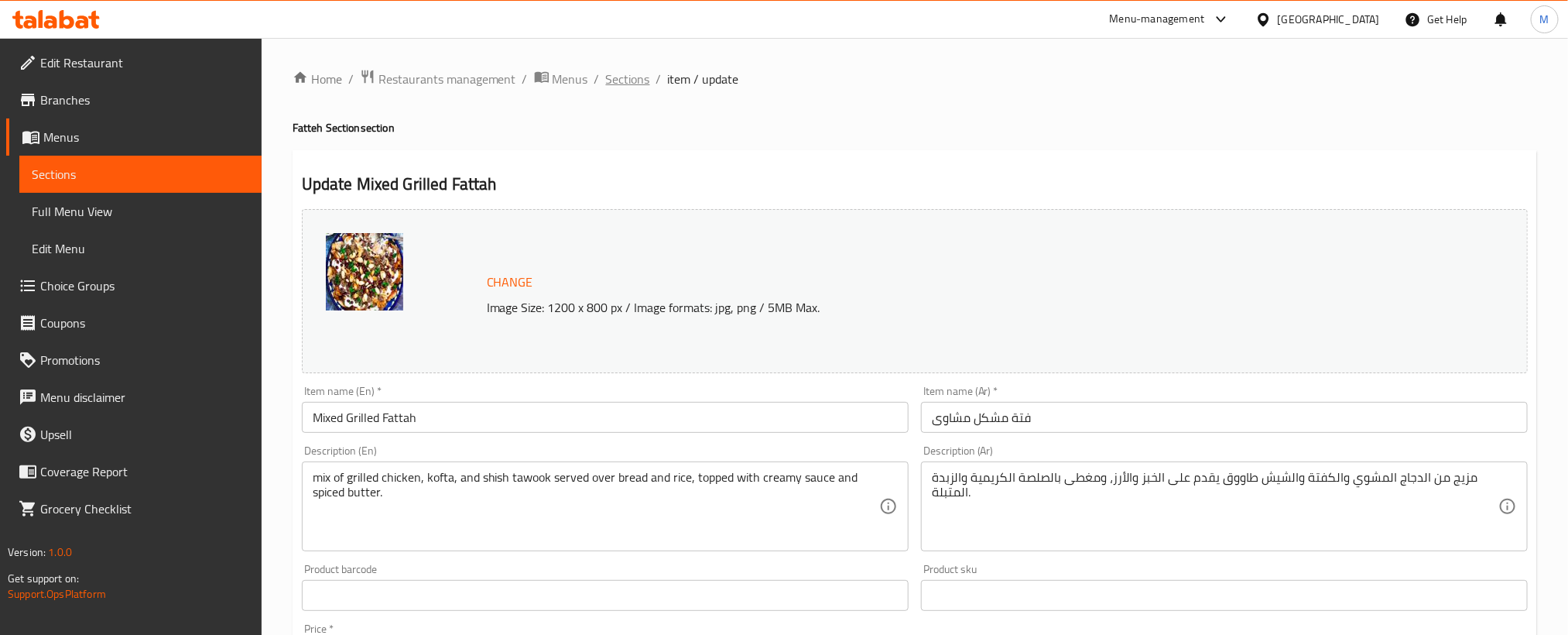
click at [631, 82] on span "Sections" at bounding box center [628, 78] width 44 height 19
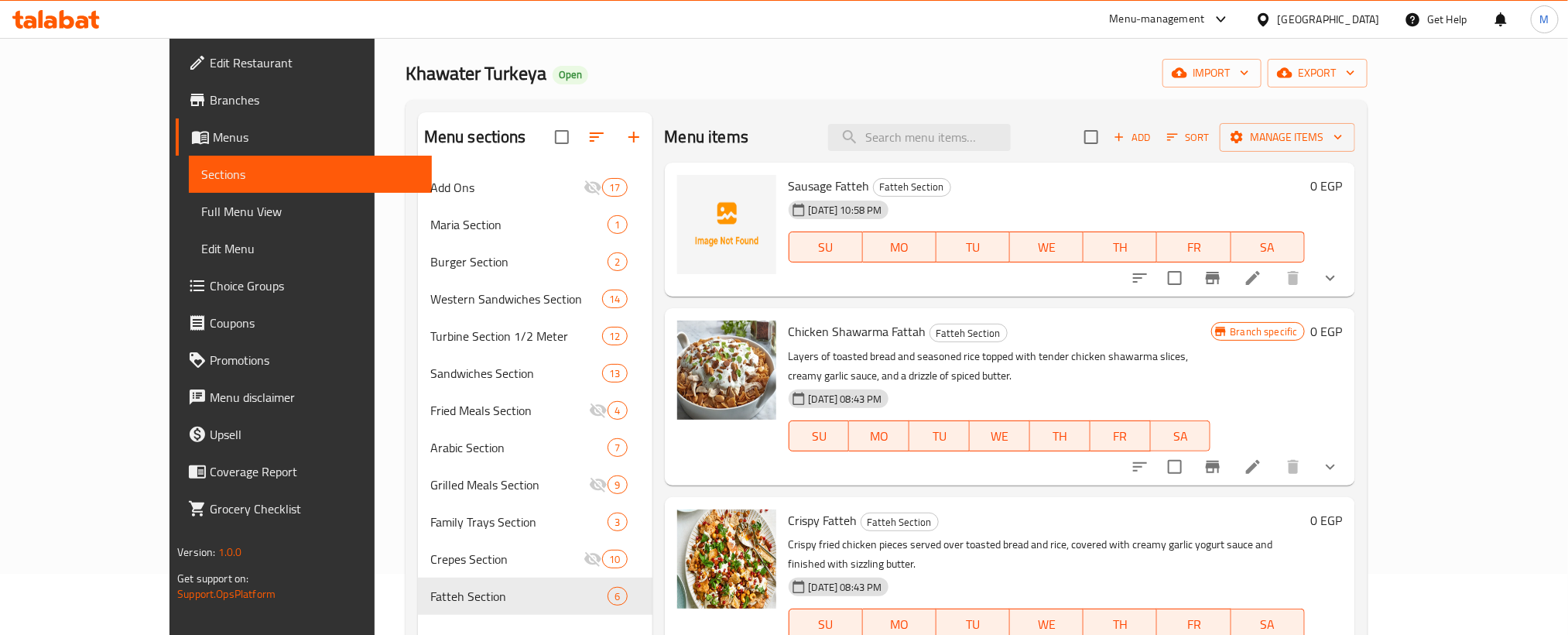
scroll to position [116, 0]
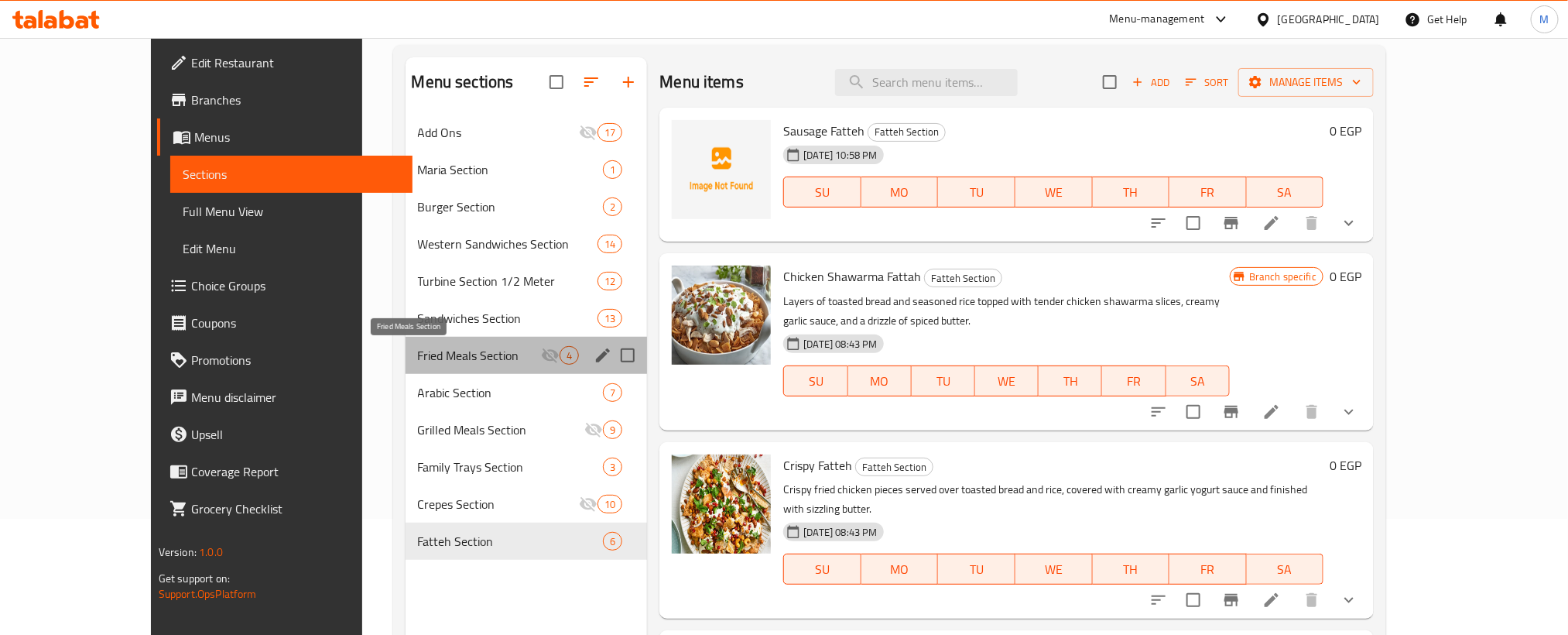
click at [418, 359] on span "Fried Meals Section" at bounding box center [480, 355] width 124 height 19
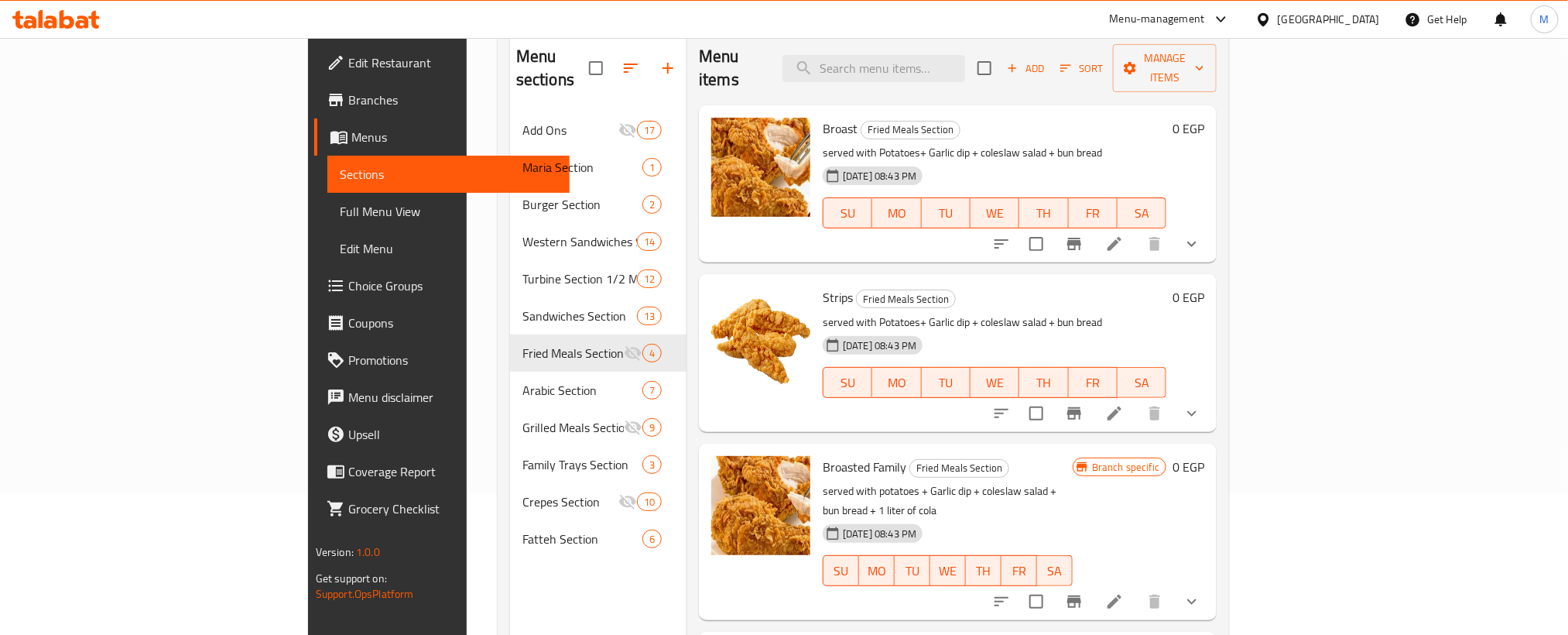
scroll to position [101, 0]
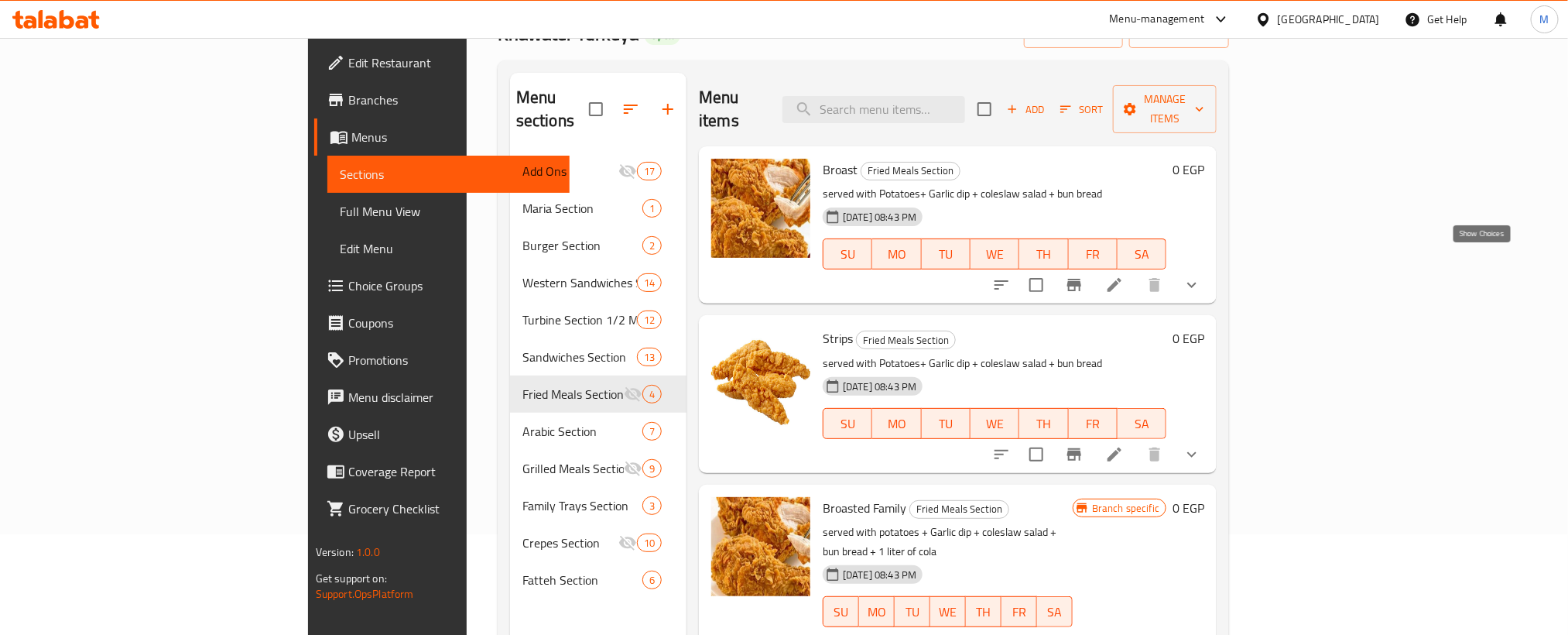
click at [1201, 275] on icon "show more" at bounding box center [1191, 284] width 19 height 19
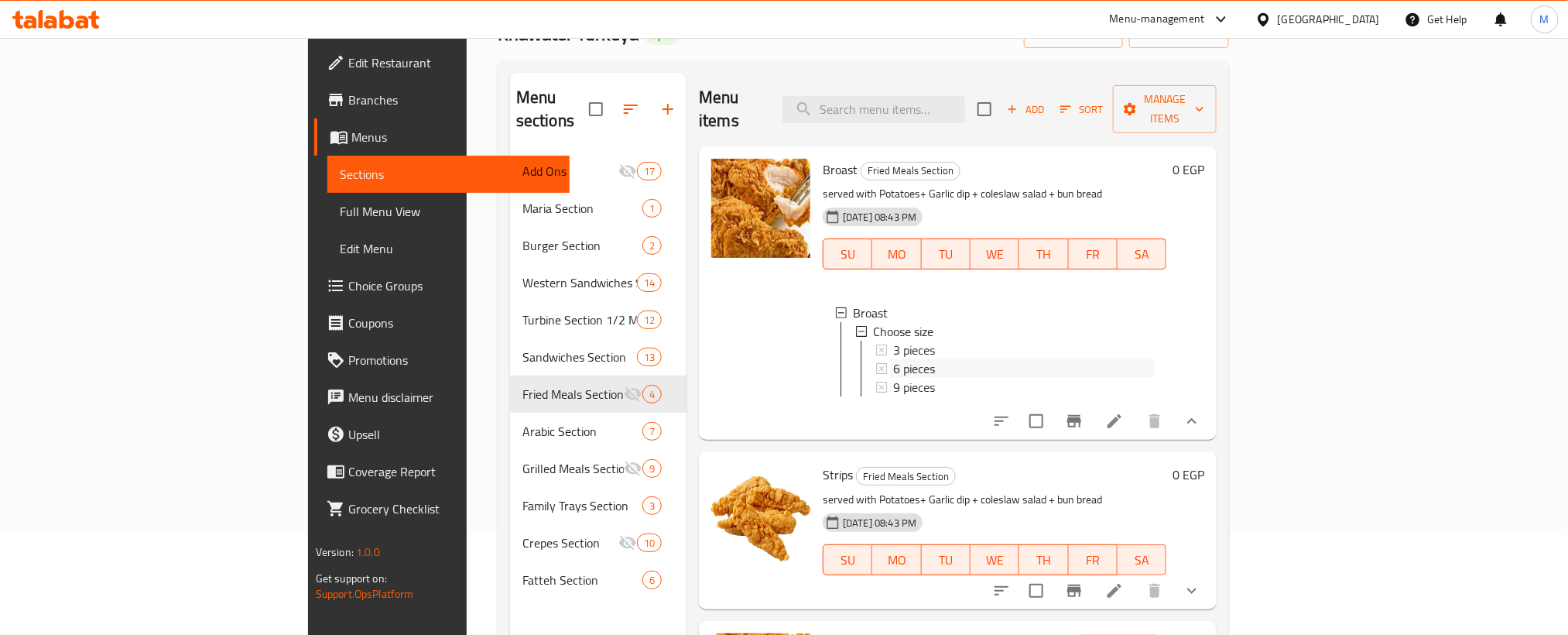
click at [925, 359] on div "6 pieces" at bounding box center [1023, 368] width 261 height 19
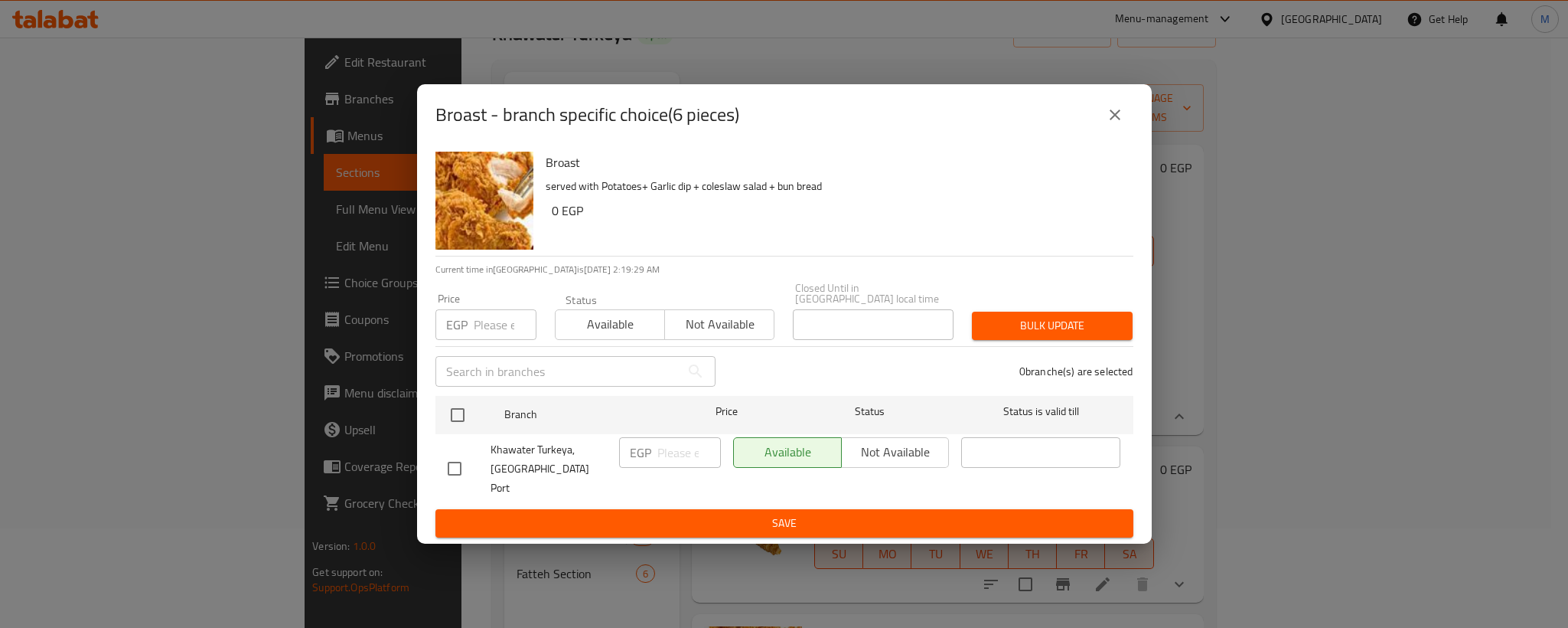
click at [1111, 124] on icon "close" at bounding box center [1115, 115] width 19 height 19
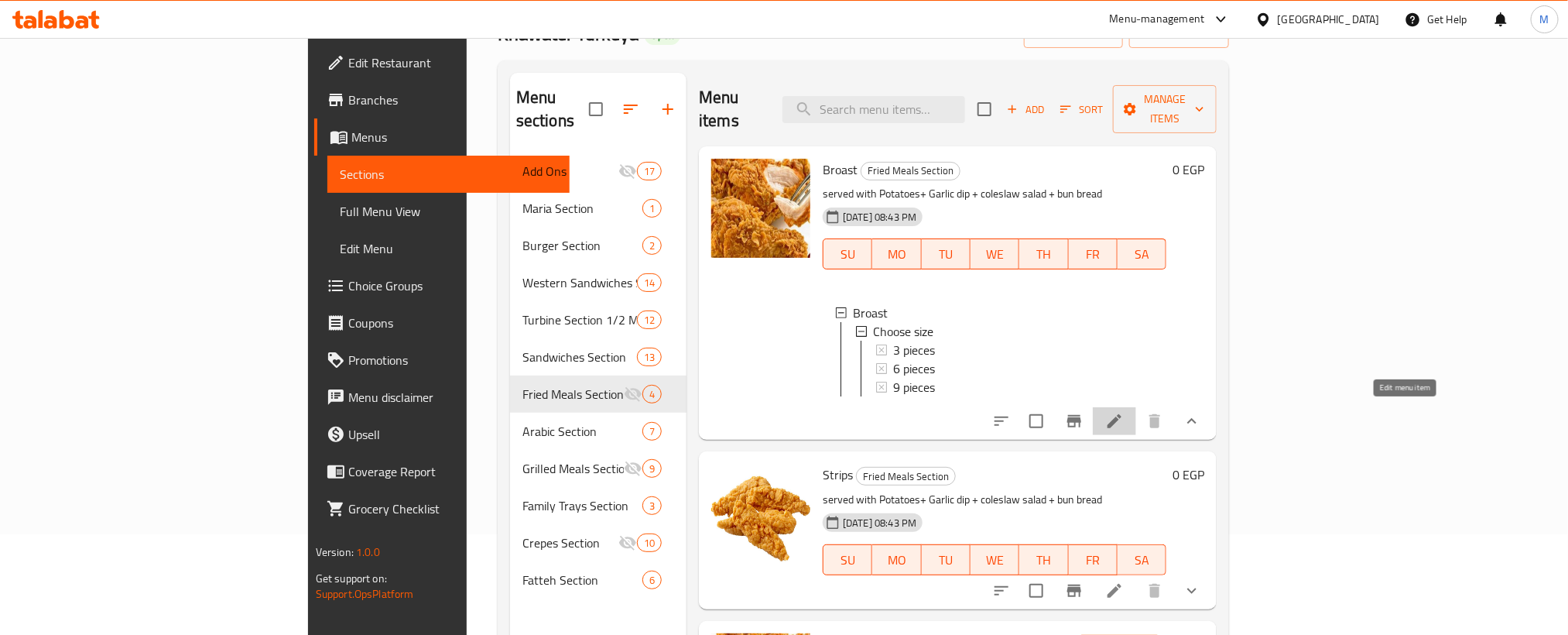
click at [1121, 415] on icon at bounding box center [1114, 421] width 13 height 13
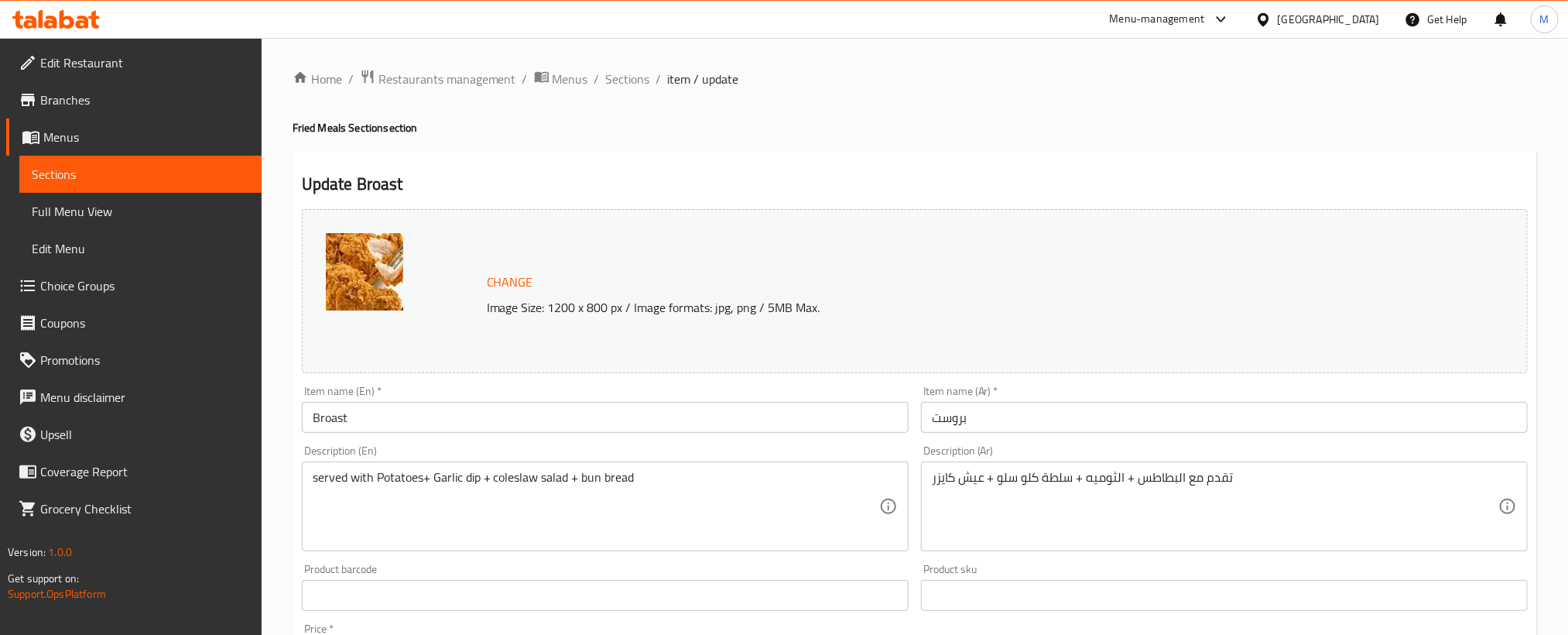
click at [619, 88] on span "Sections" at bounding box center [628, 78] width 44 height 19
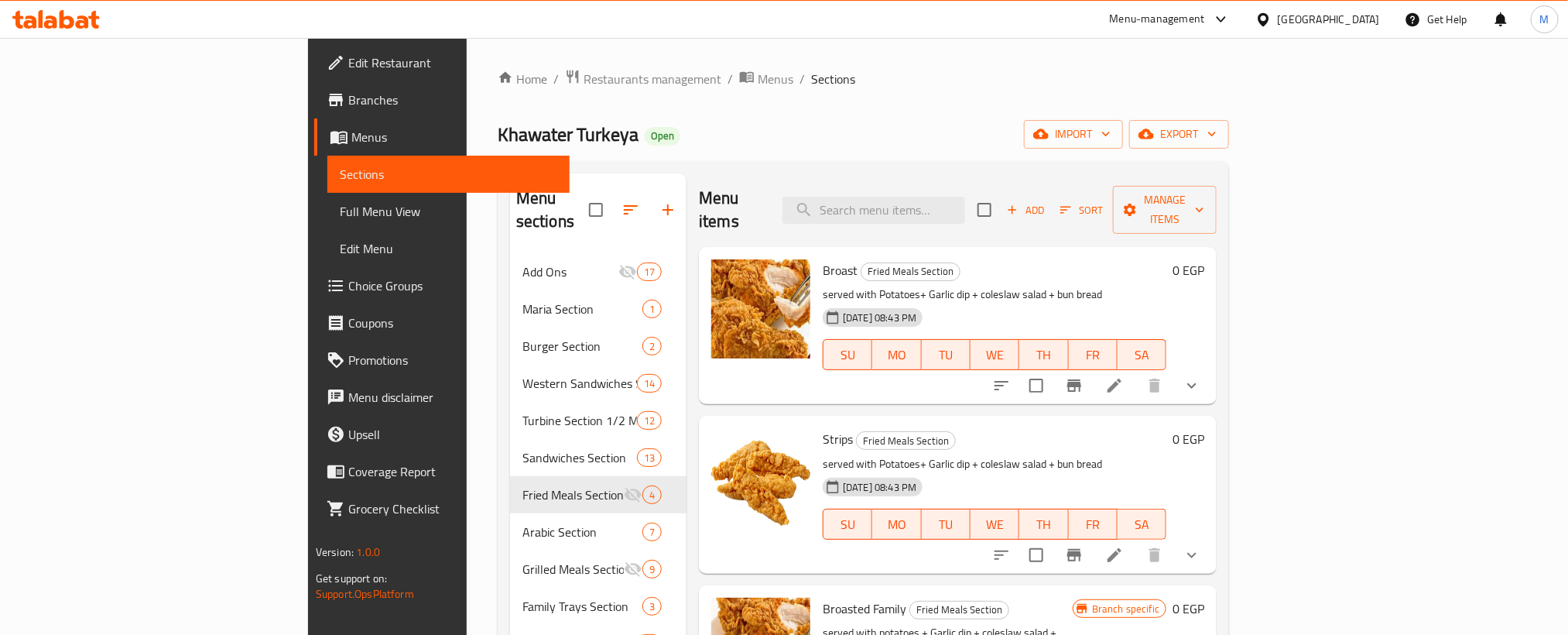
click at [811, 80] on span "Sections" at bounding box center [833, 78] width 44 height 19
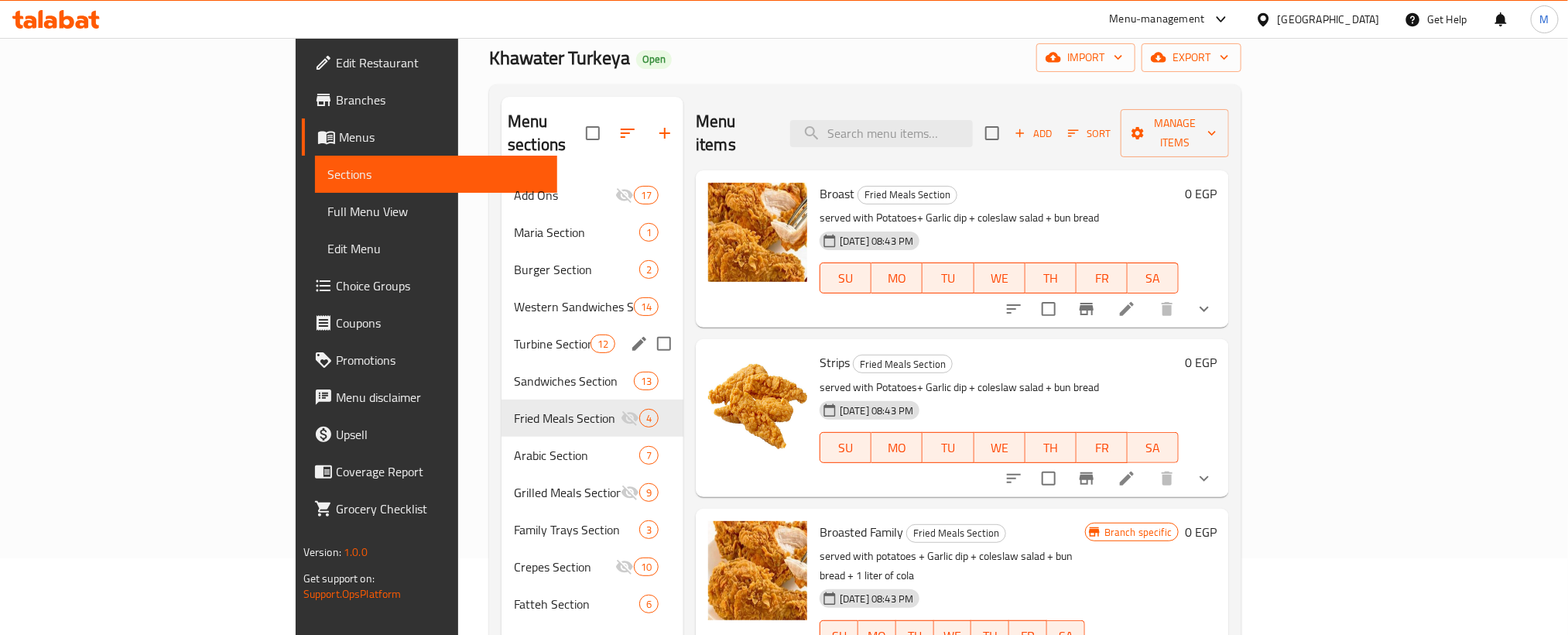
scroll to position [116, 0]
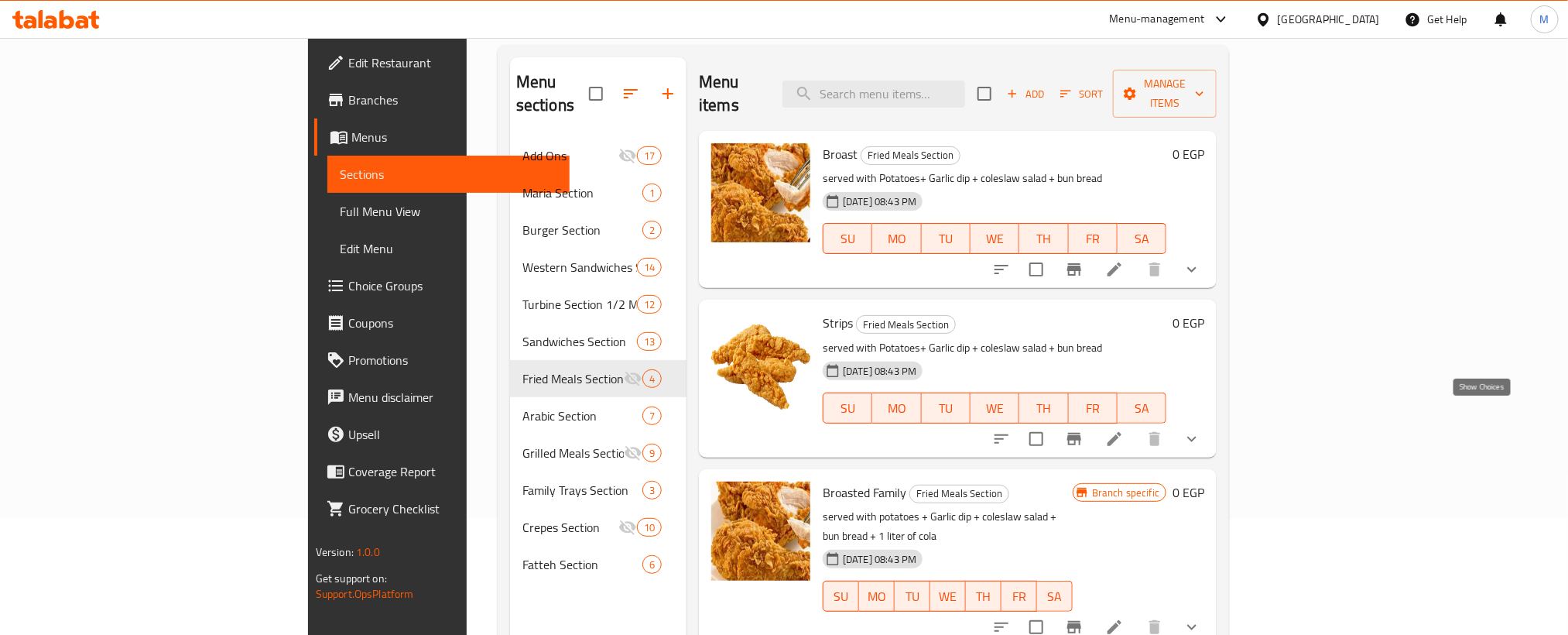
click at [1201, 430] on icon "show more" at bounding box center [1191, 439] width 19 height 19
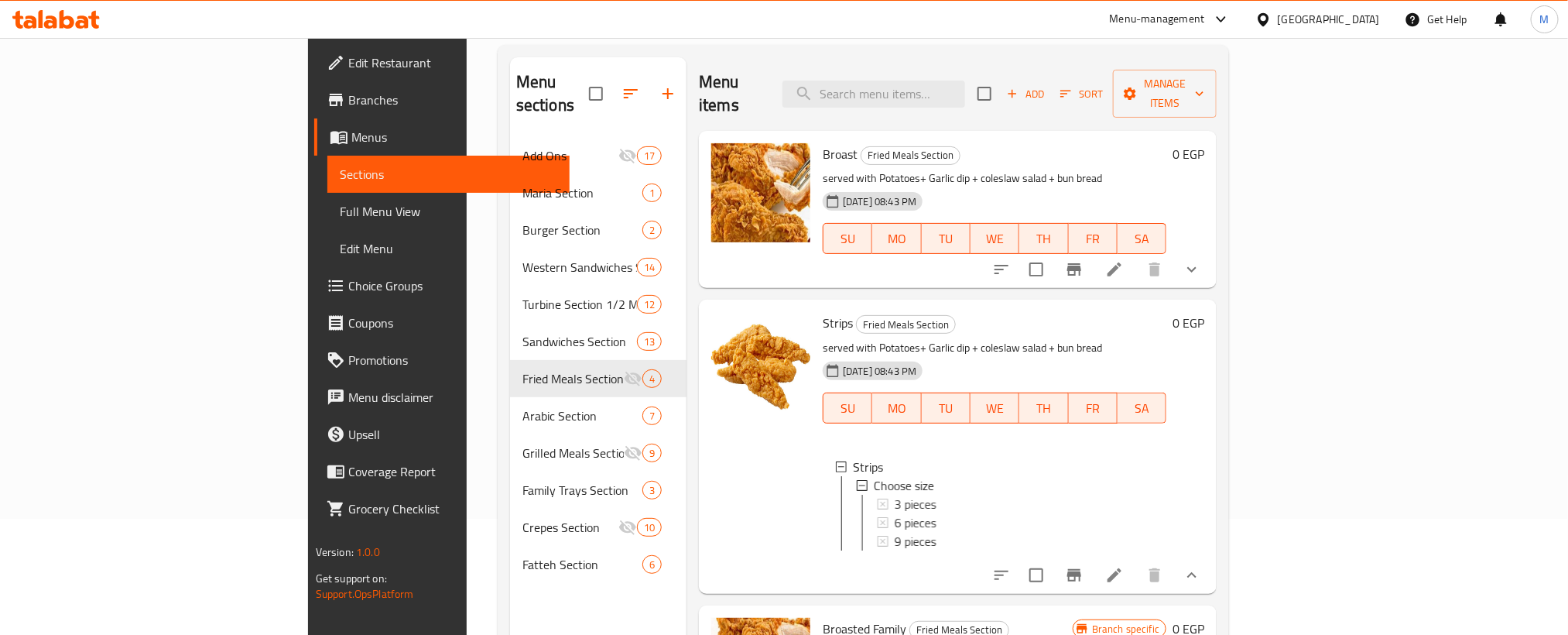
scroll to position [3, 0]
click at [1121, 569] on icon at bounding box center [1114, 575] width 13 height 13
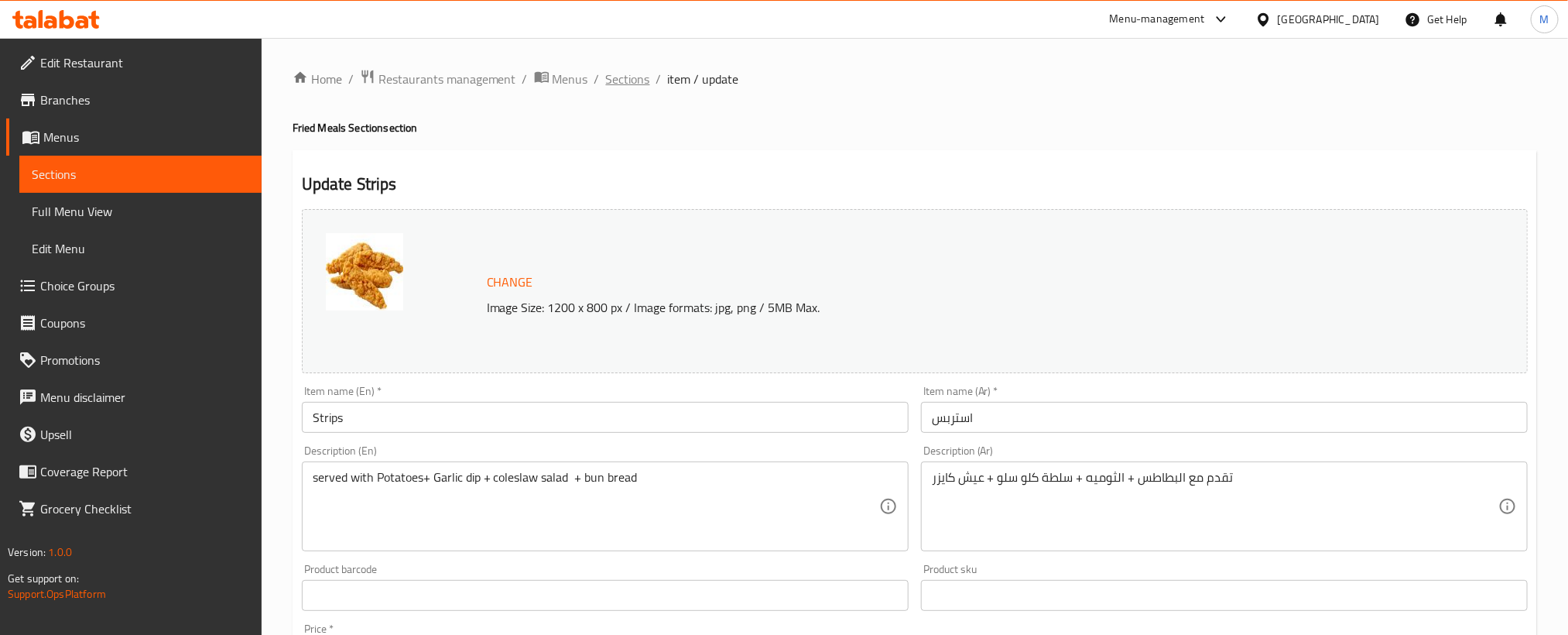
click at [634, 75] on span "Sections" at bounding box center [628, 78] width 44 height 19
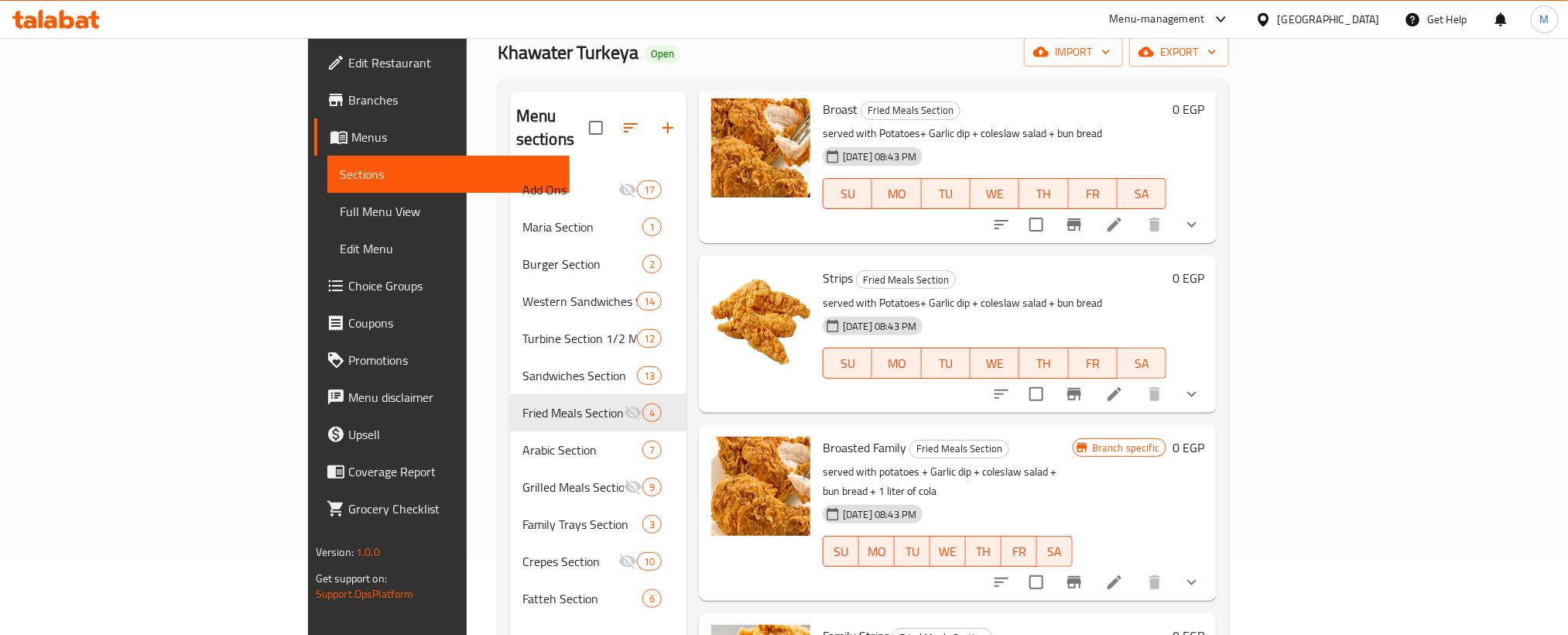
scroll to position [217, 0]
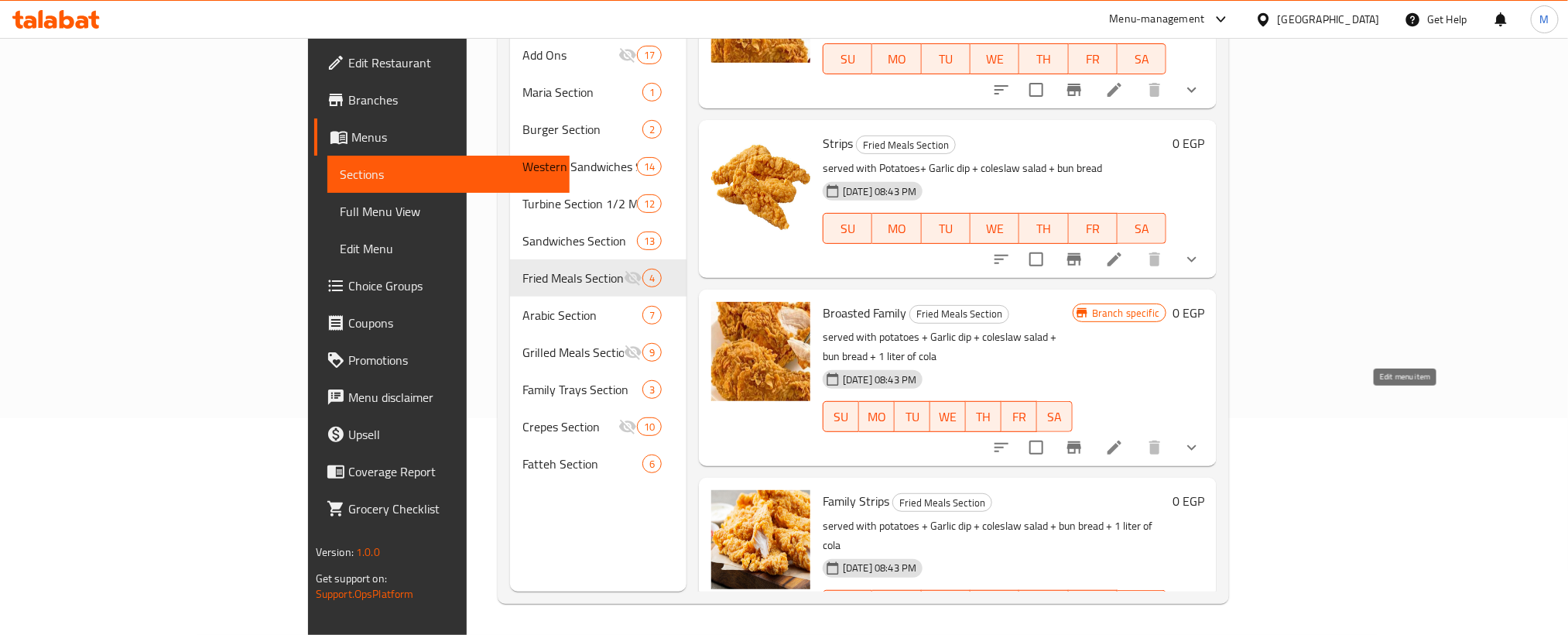
click at [1124, 438] on icon at bounding box center [1114, 447] width 19 height 19
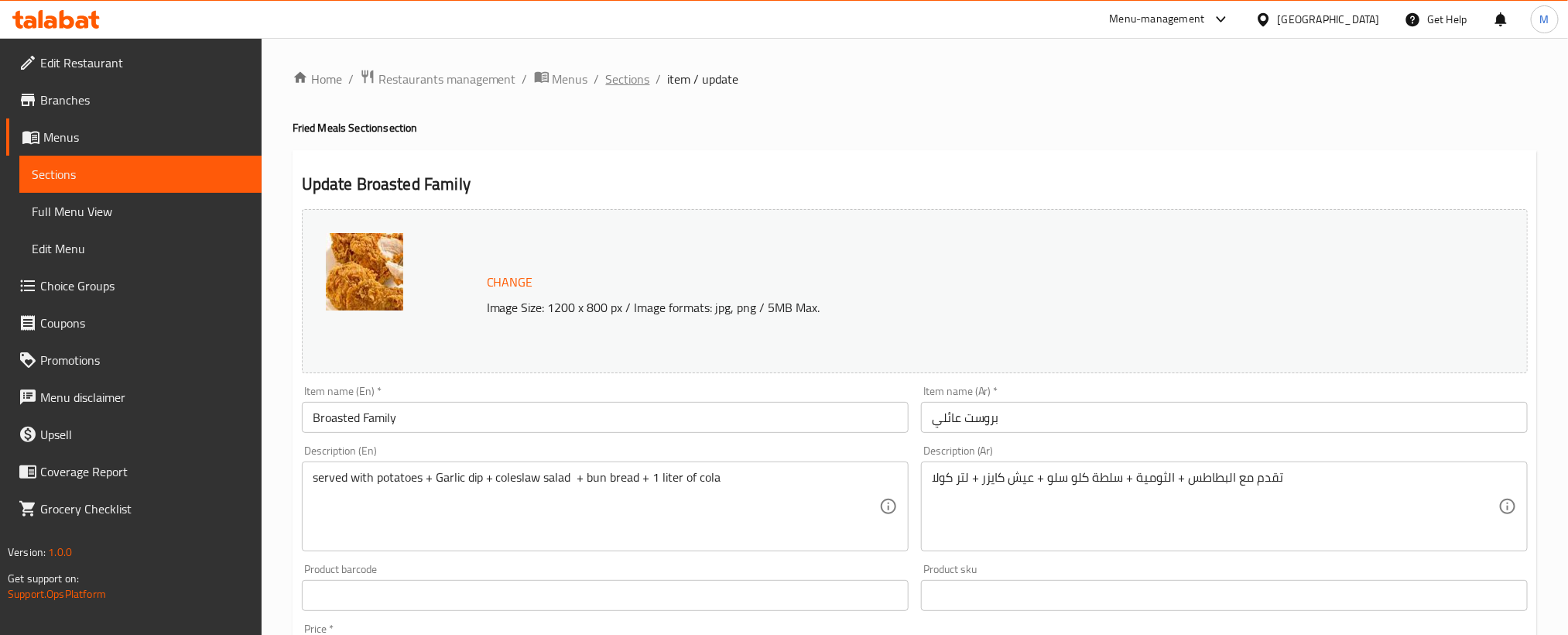
click at [642, 79] on span "Sections" at bounding box center [628, 78] width 44 height 19
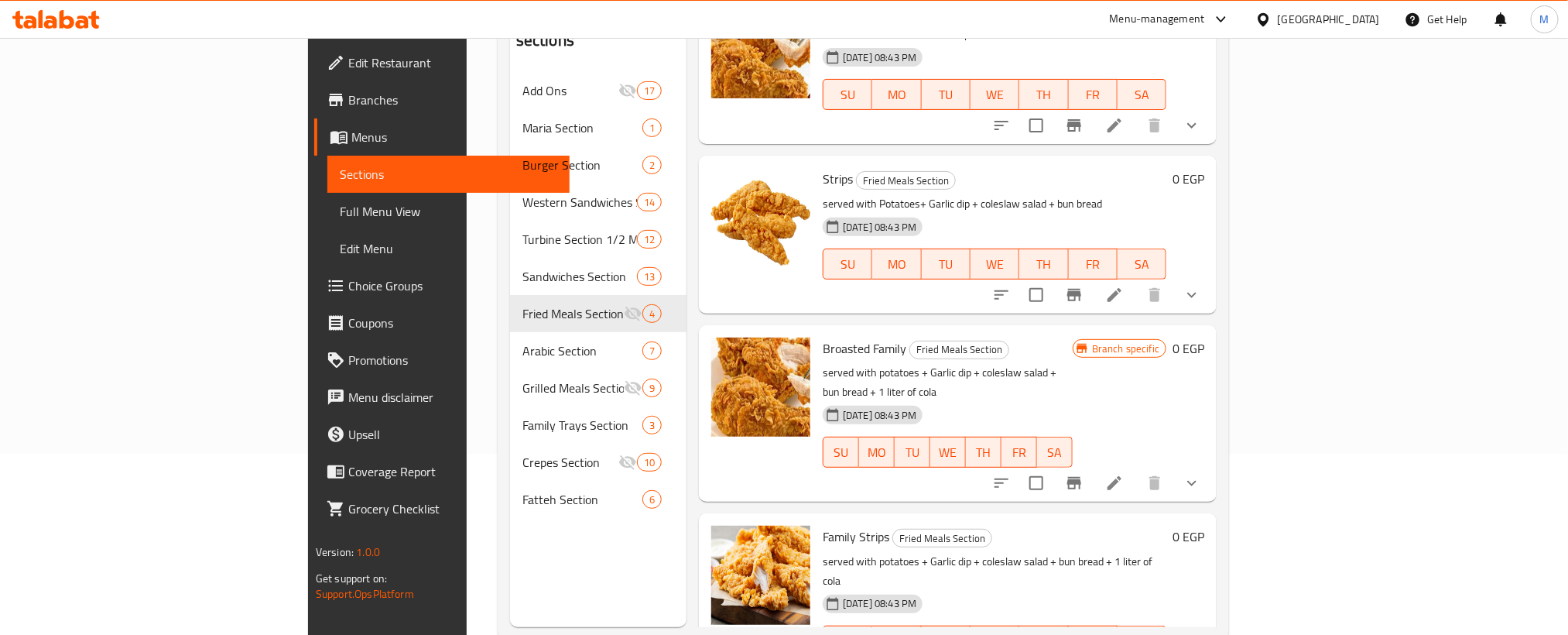
scroll to position [217, 0]
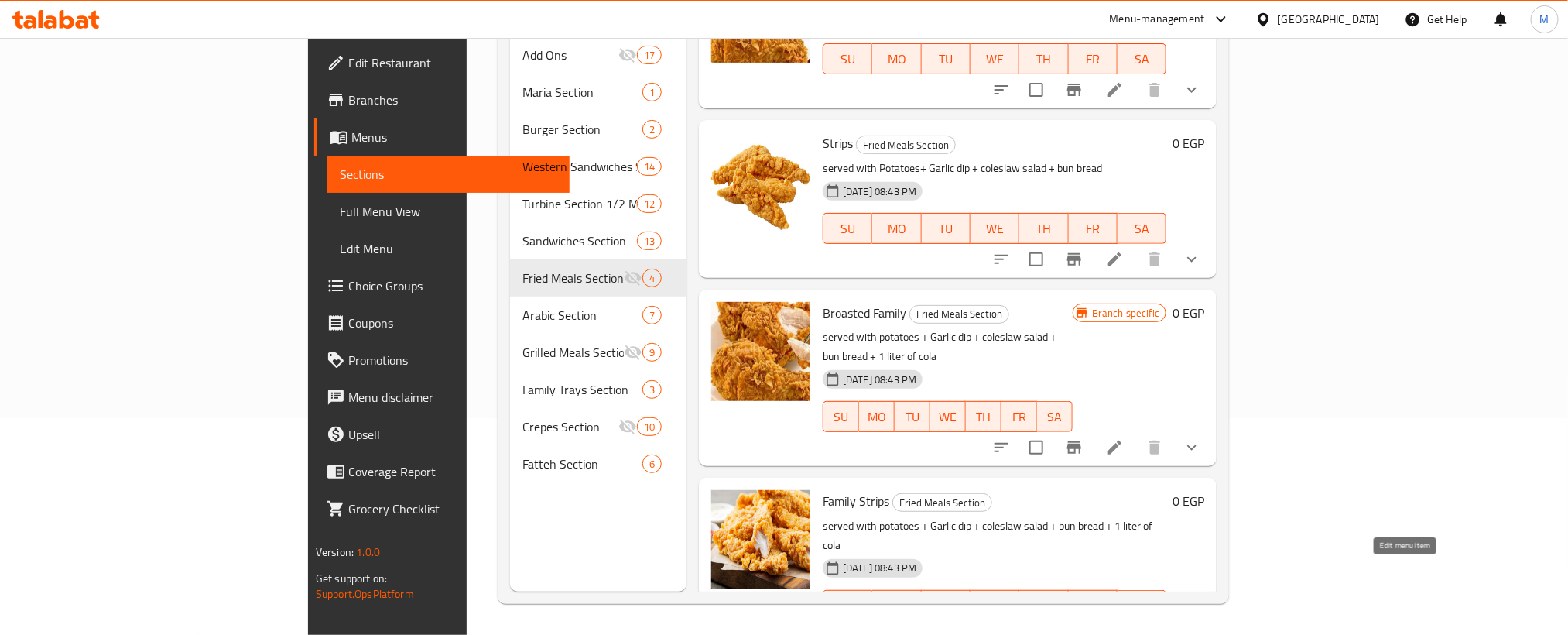
click at [1124, 627] on icon at bounding box center [1114, 636] width 19 height 19
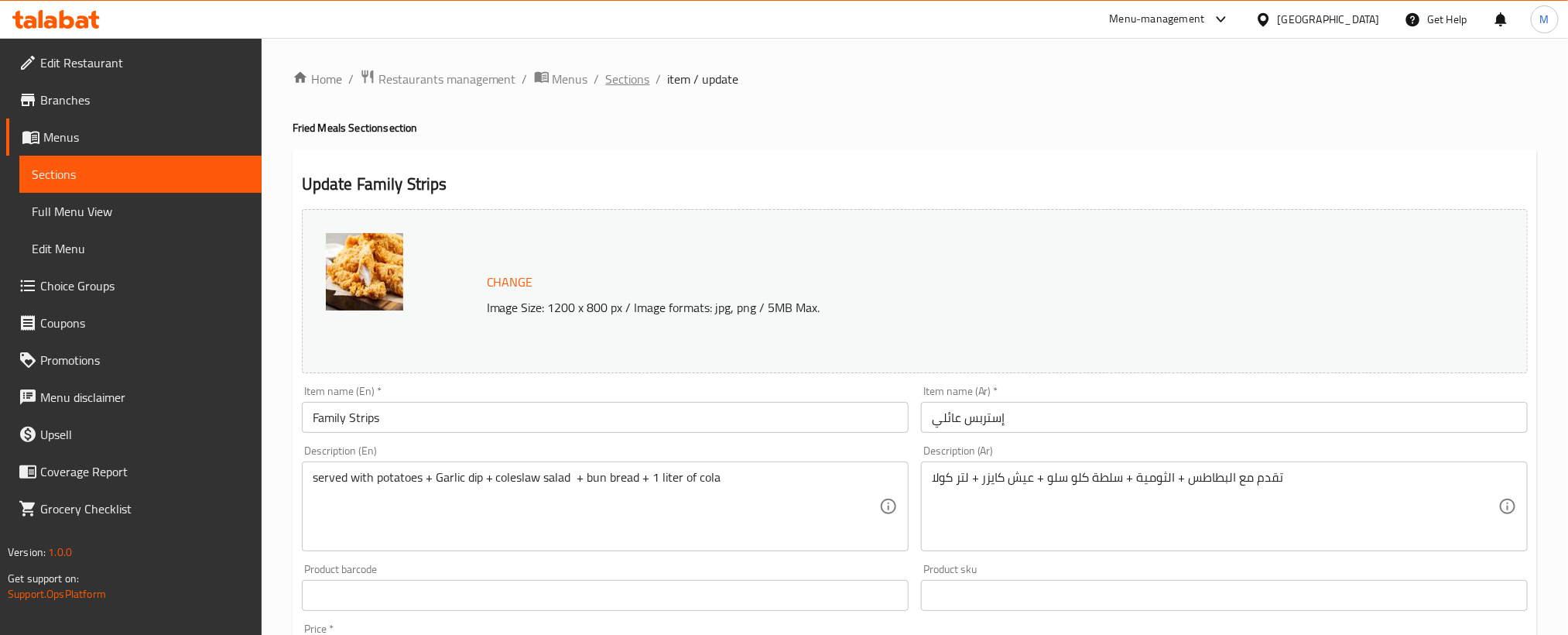
click at [625, 69] on span "Sections" at bounding box center [628, 78] width 44 height 19
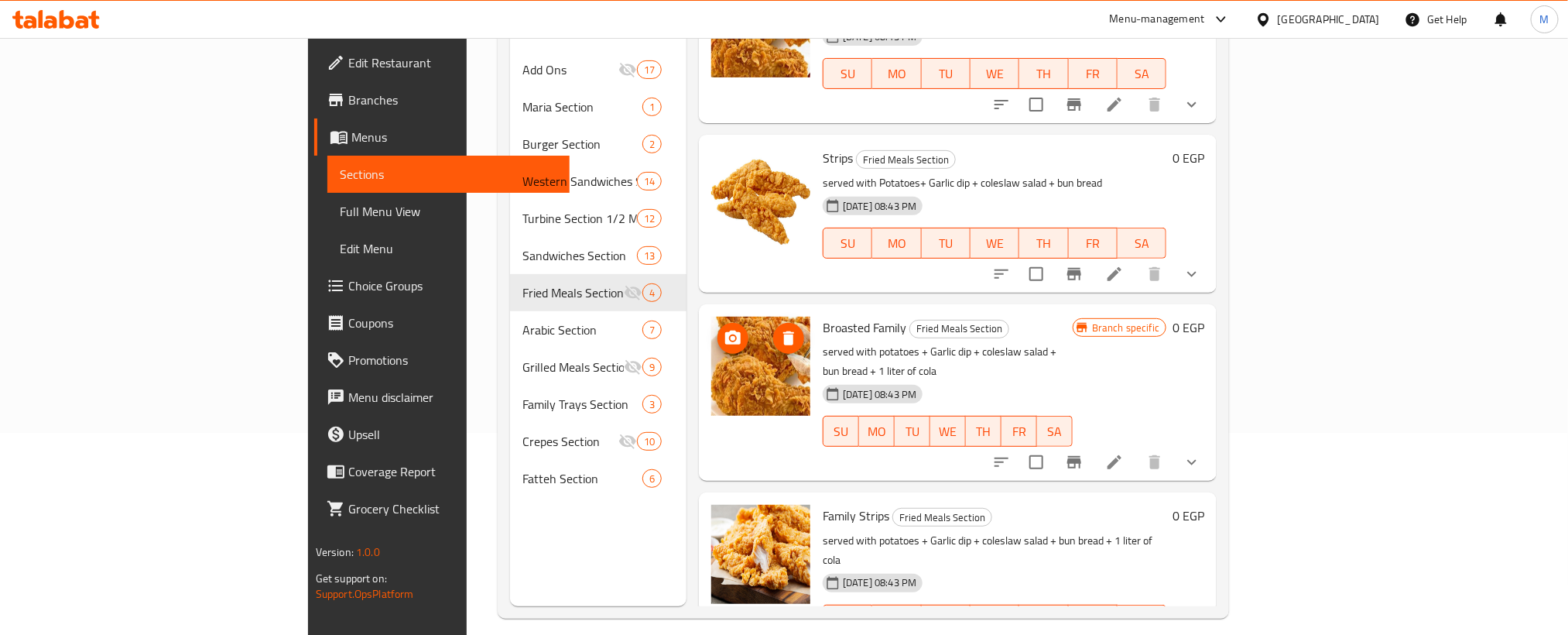
scroll to position [217, 0]
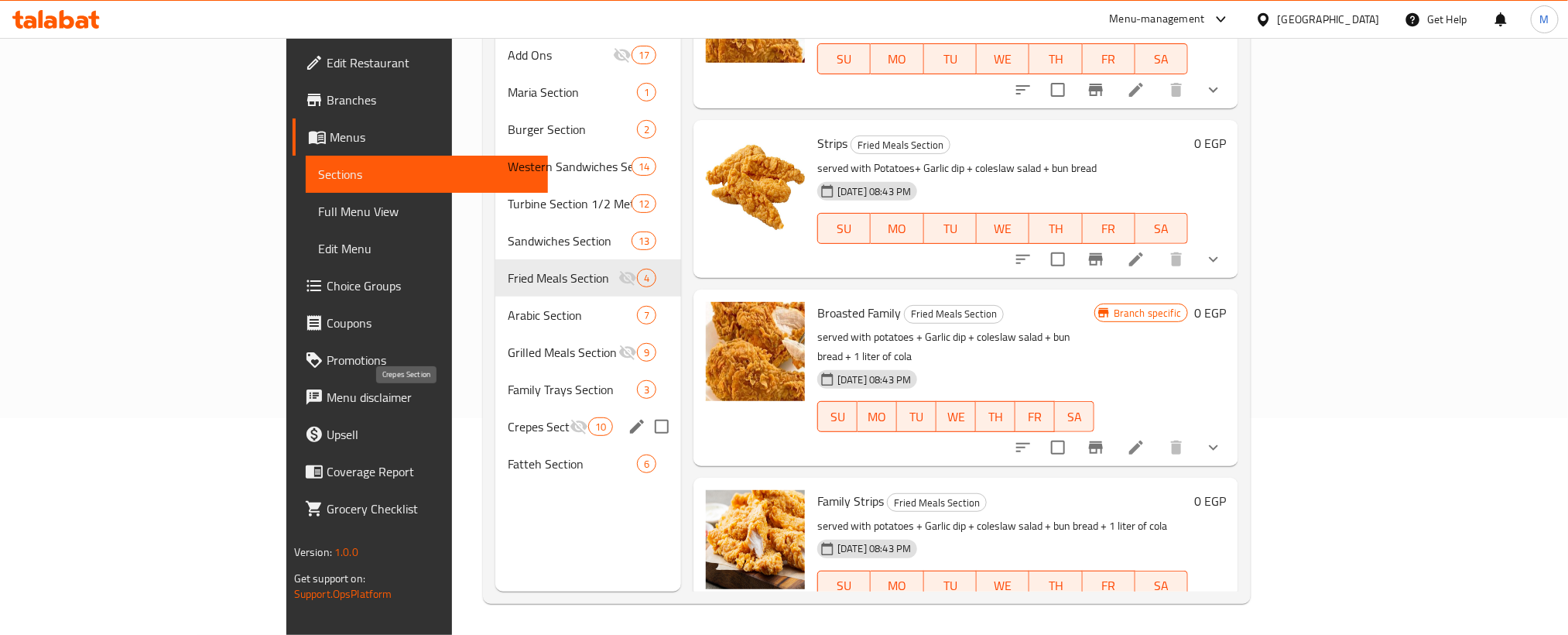
click at [508, 417] on span "Crepes Section" at bounding box center [539, 426] width 62 height 19
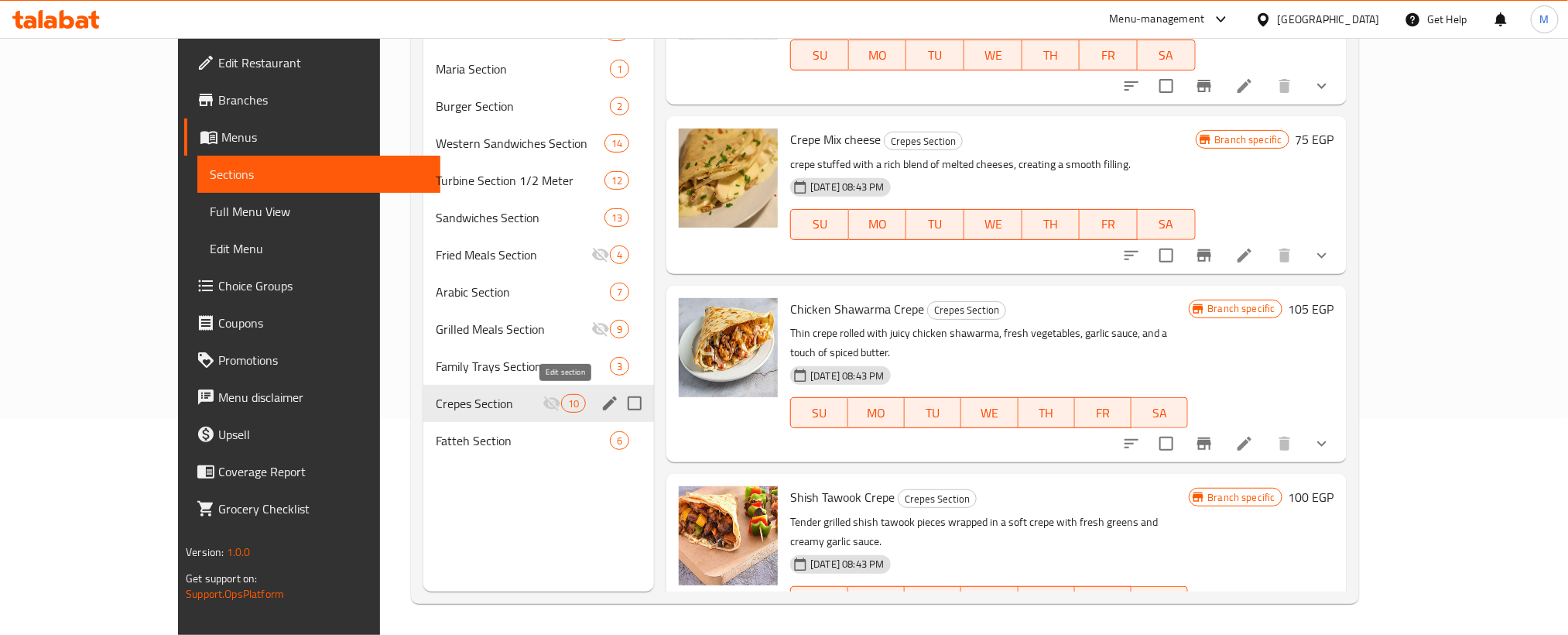
click at [601, 402] on icon "edit" at bounding box center [610, 403] width 19 height 19
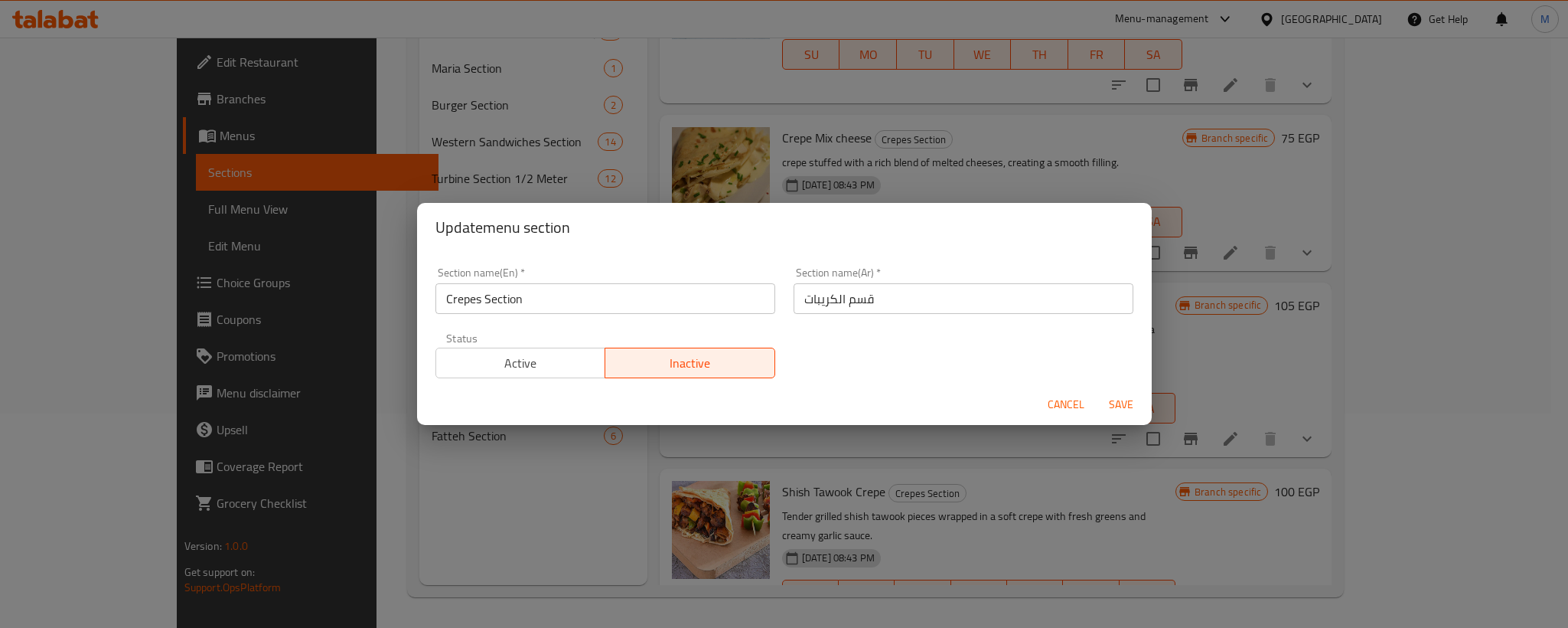
click at [556, 368] on span "Active" at bounding box center [521, 363] width 157 height 22
click at [882, 360] on div "Section name(En)   * Crepes Section Section name(En) * Section name(Ar)   * قسم…" at bounding box center [784, 322] width 716 height 129
click at [1114, 398] on span "Save" at bounding box center [1120, 405] width 36 height 20
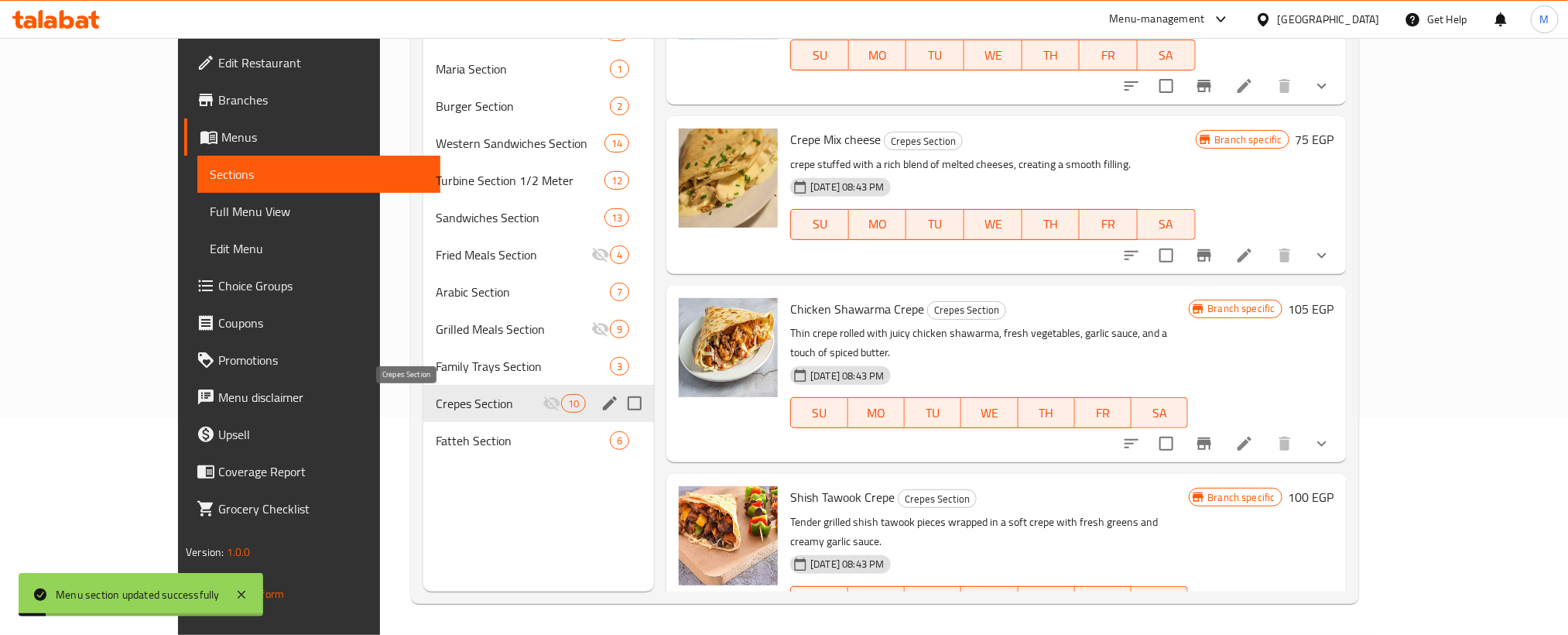
click at [436, 398] on span "Crepes Section" at bounding box center [489, 403] width 107 height 19
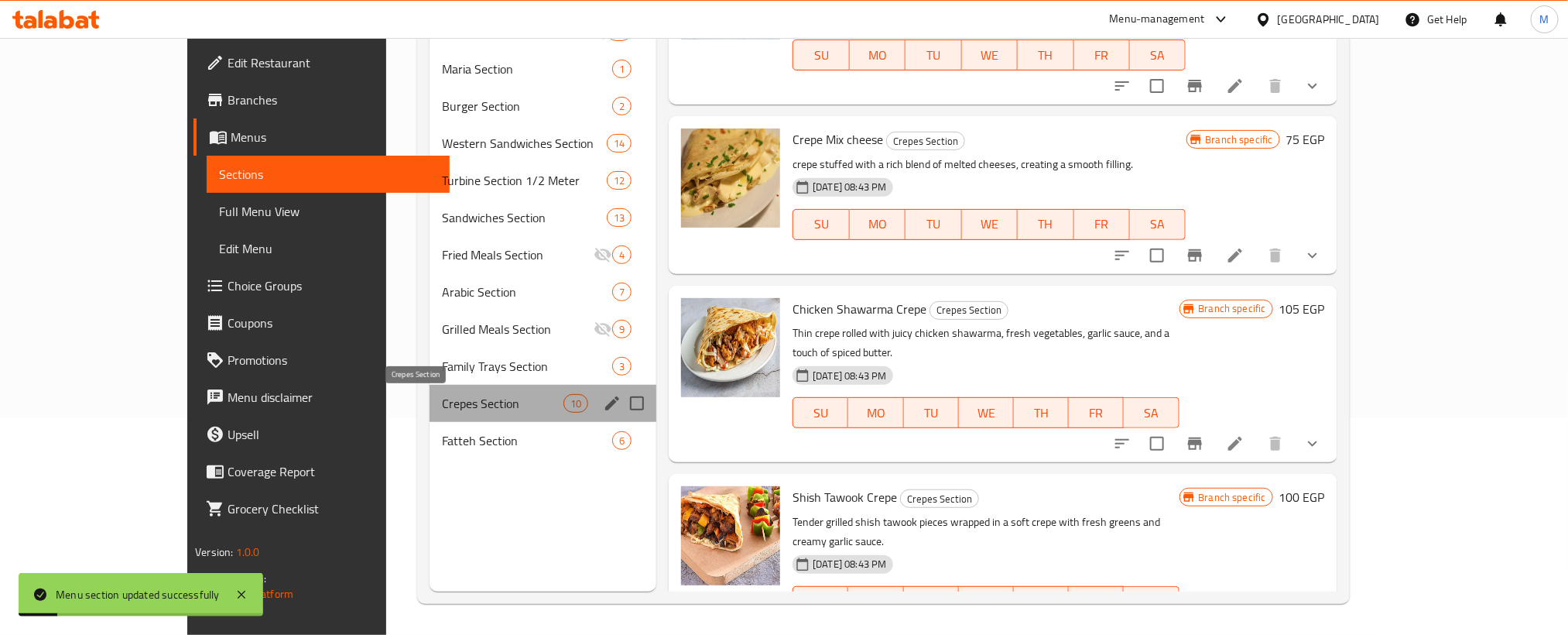
click at [441, 398] on span "Crepes Section" at bounding box center [502, 403] width 121 height 19
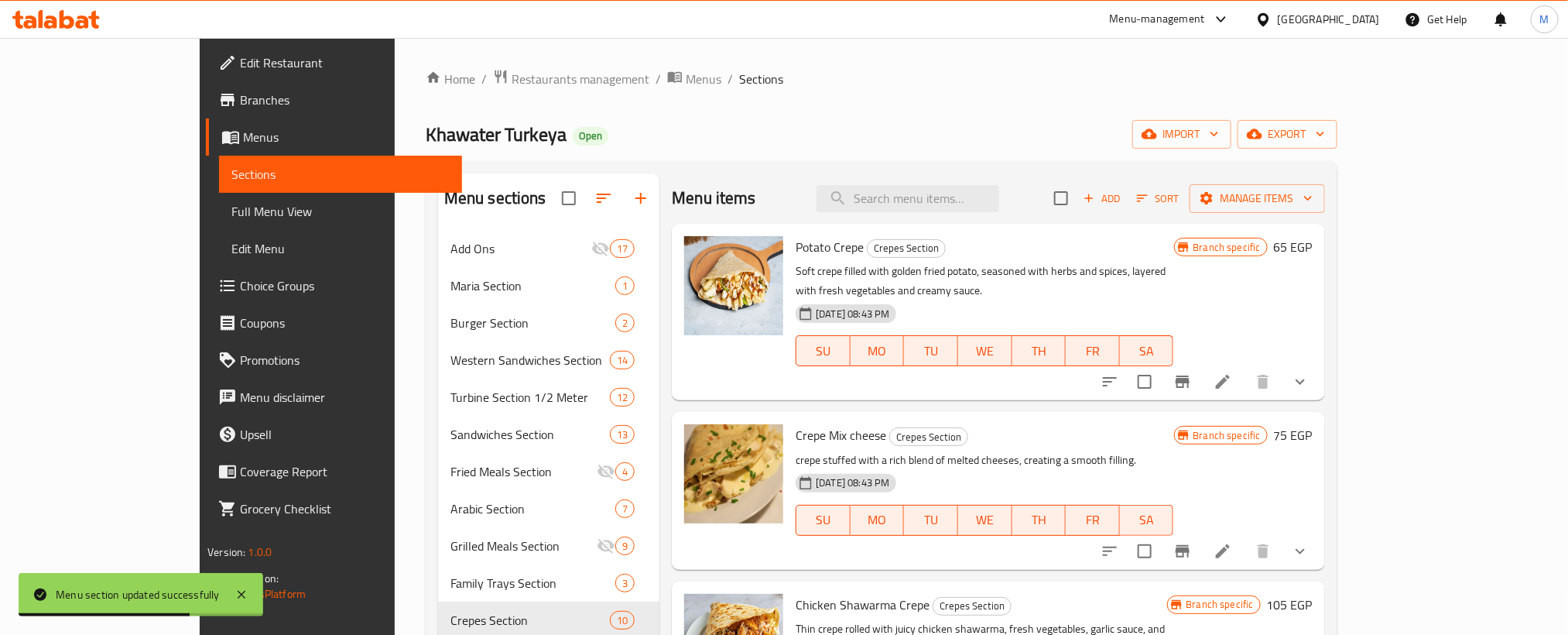
click at [1189, 375] on icon "Branch-specific-item" at bounding box center [1181, 381] width 13 height 13
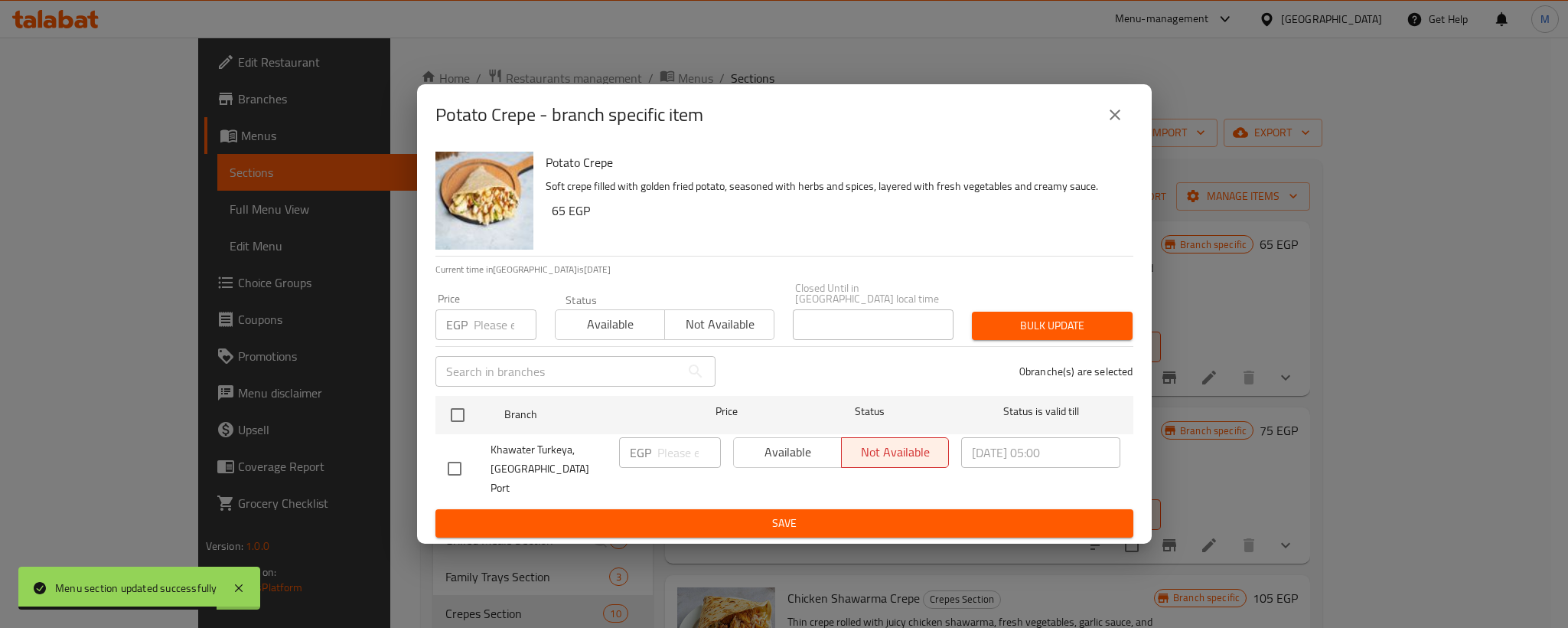
click at [1104, 129] on button "close" at bounding box center [1114, 114] width 36 height 36
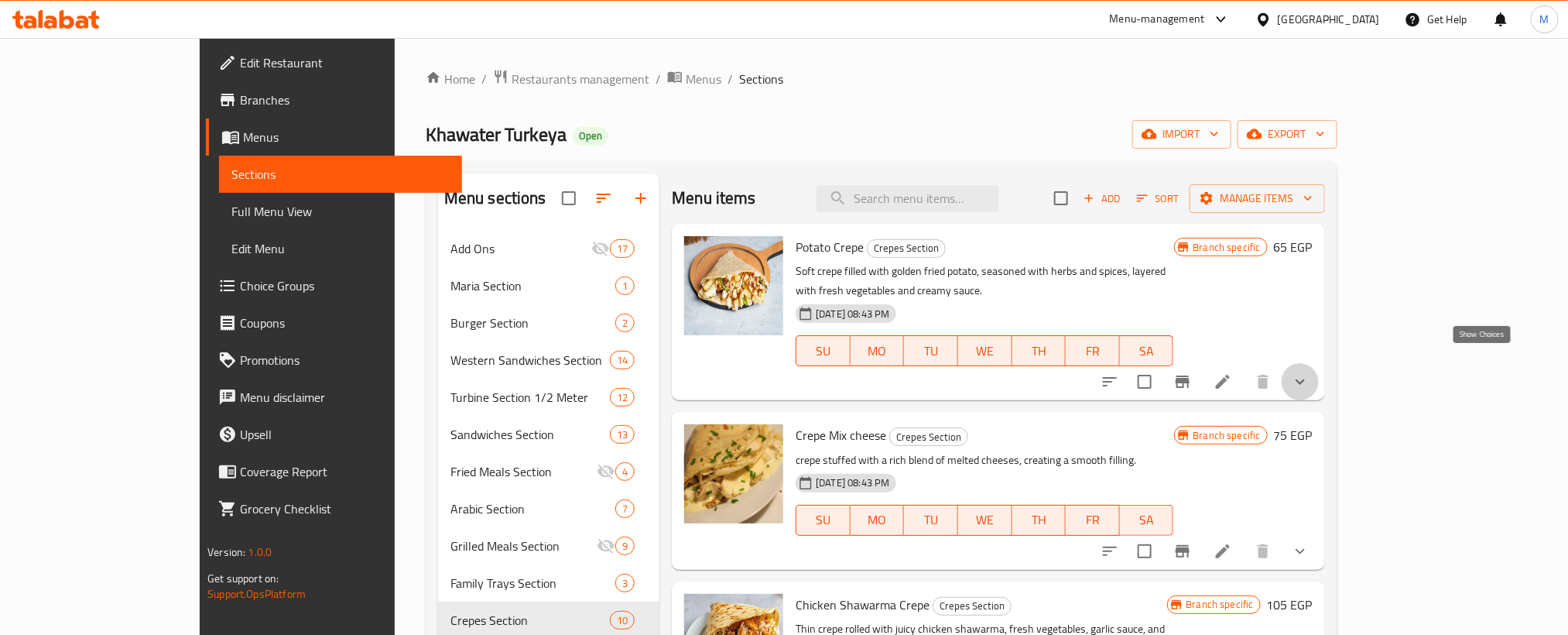
click at [1309, 372] on icon "show more" at bounding box center [1300, 381] width 19 height 19
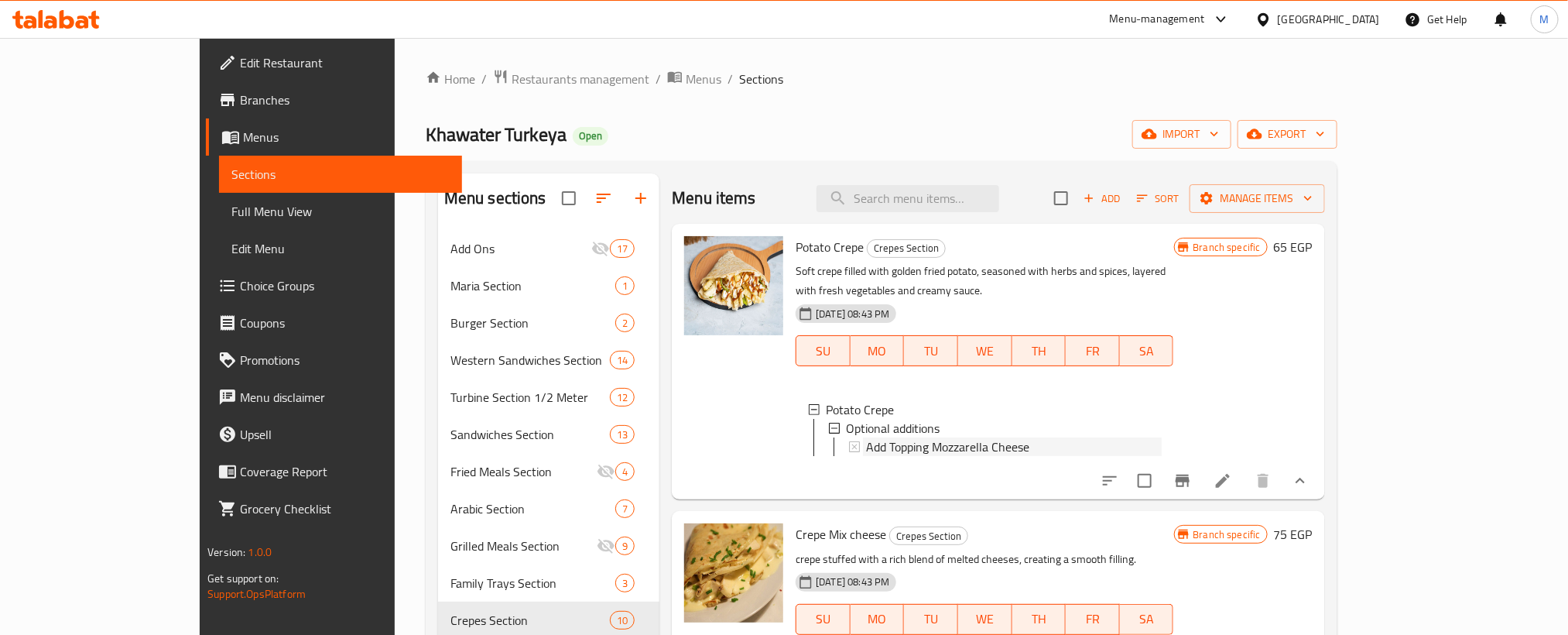
click at [892, 437] on span "Add Topping Mozzarella Cheese" at bounding box center [948, 446] width 164 height 19
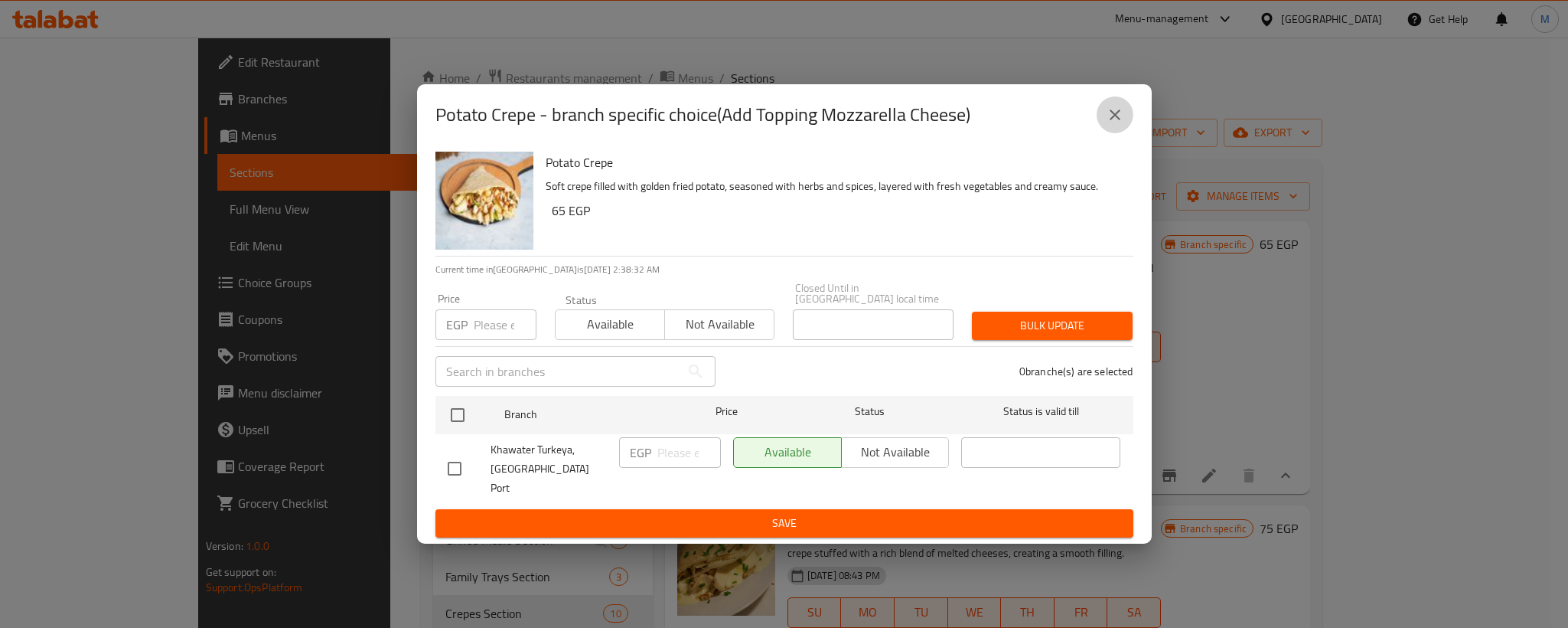
click at [1108, 124] on icon "close" at bounding box center [1115, 115] width 19 height 19
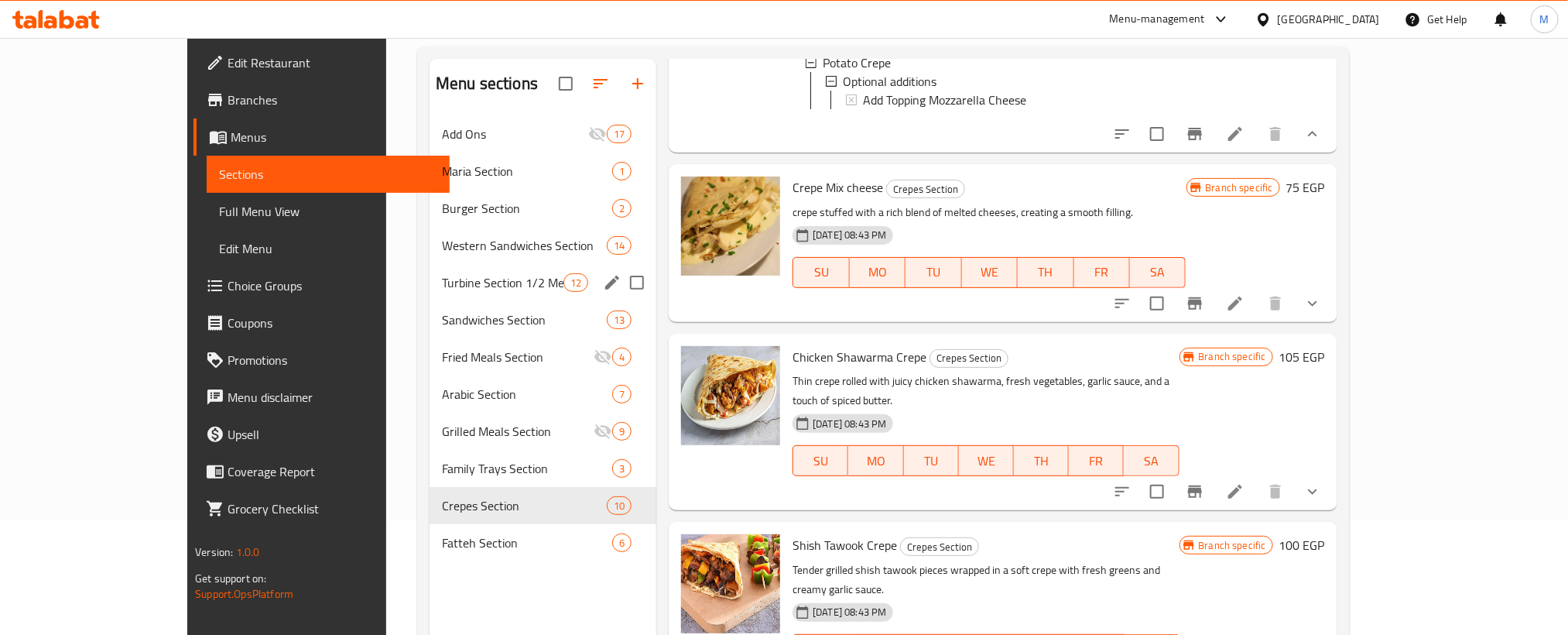
scroll to position [116, 0]
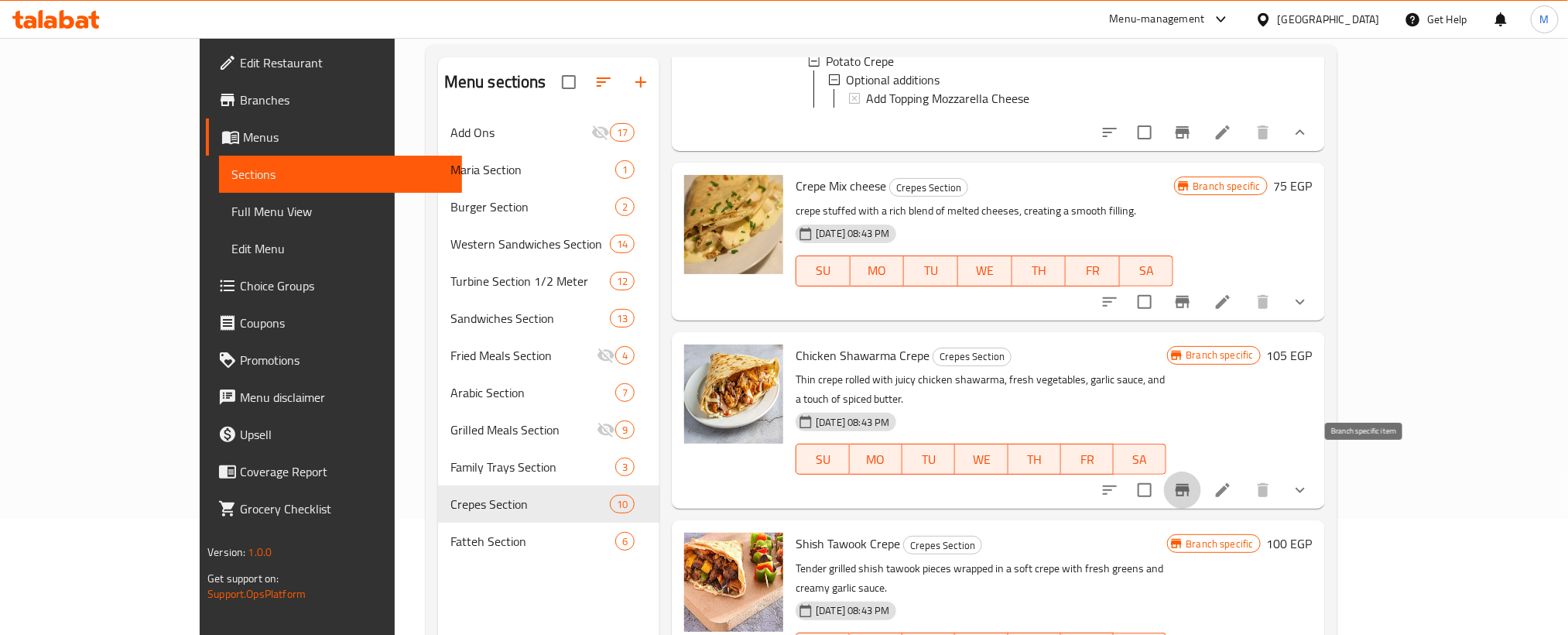
click at [1192, 481] on icon "Branch-specific-item" at bounding box center [1182, 490] width 19 height 19
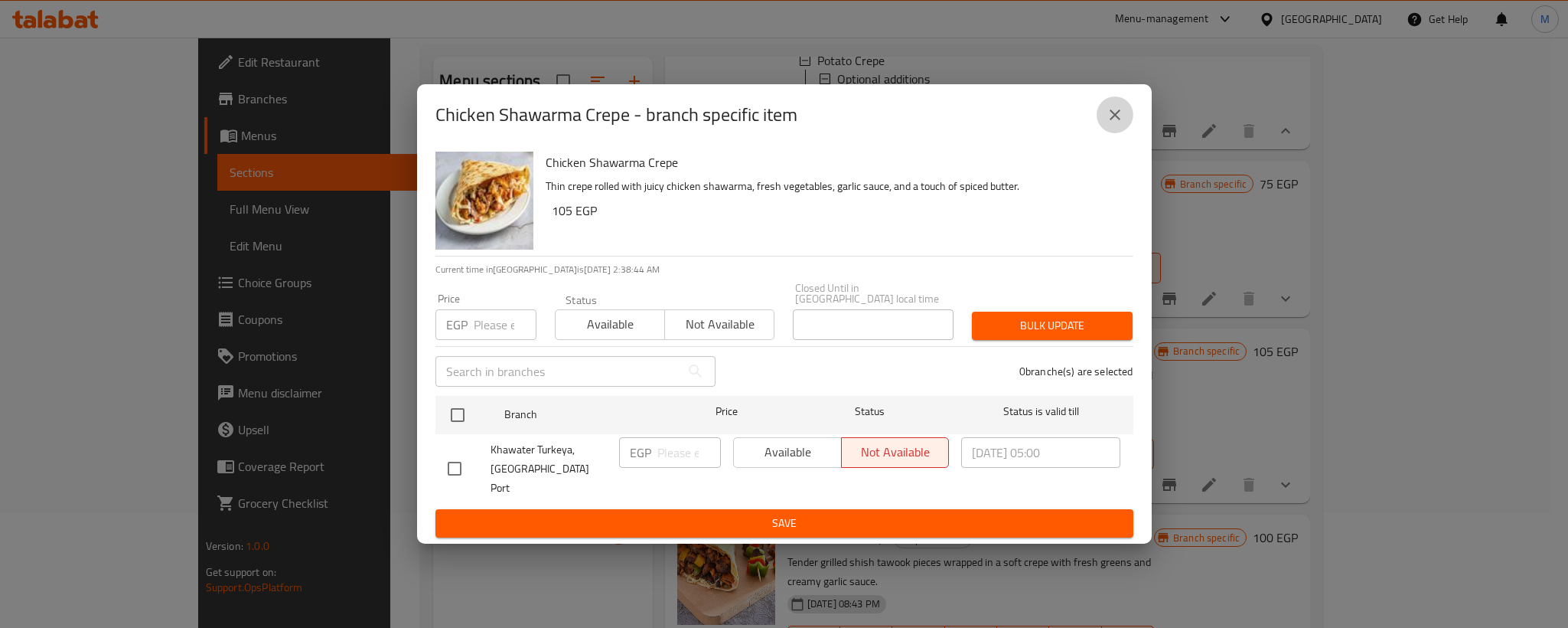
click at [1127, 123] on button "close" at bounding box center [1114, 114] width 36 height 36
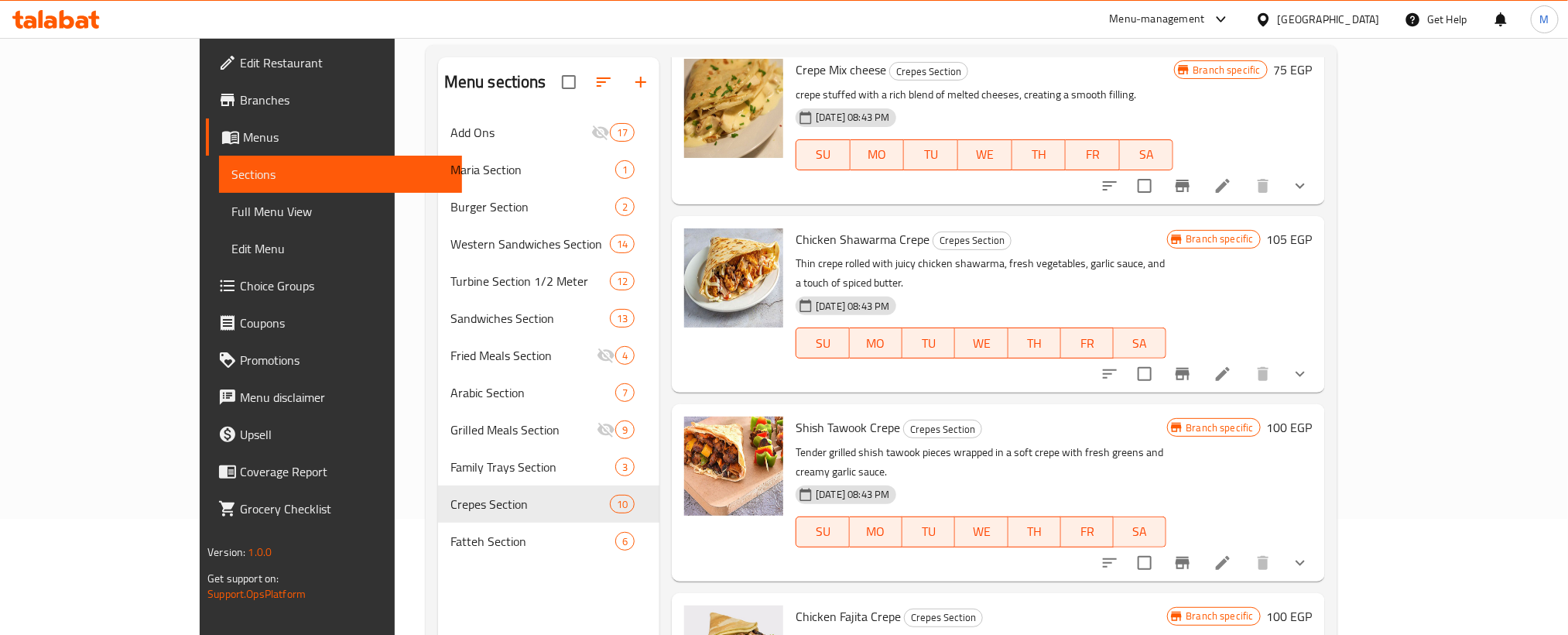
scroll to position [464, 0]
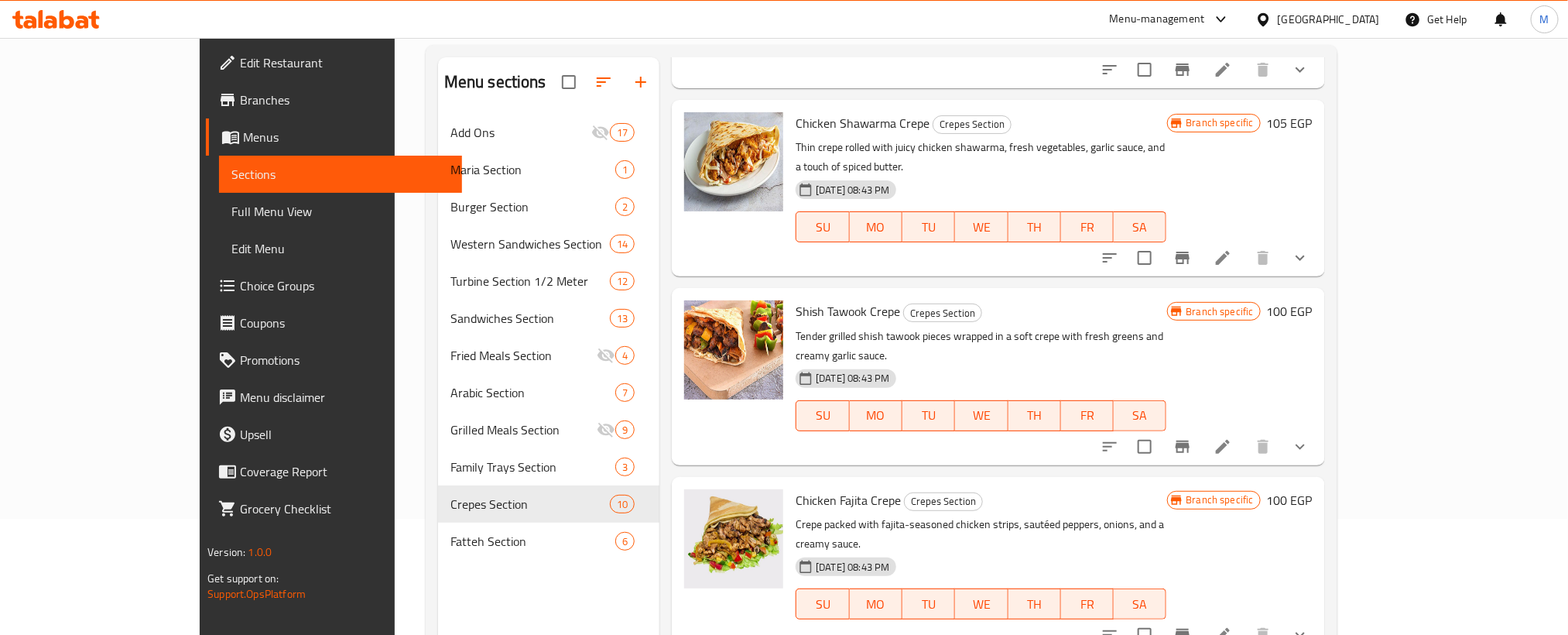
click at [1192, 437] on icon "Branch-specific-item" at bounding box center [1182, 446] width 19 height 19
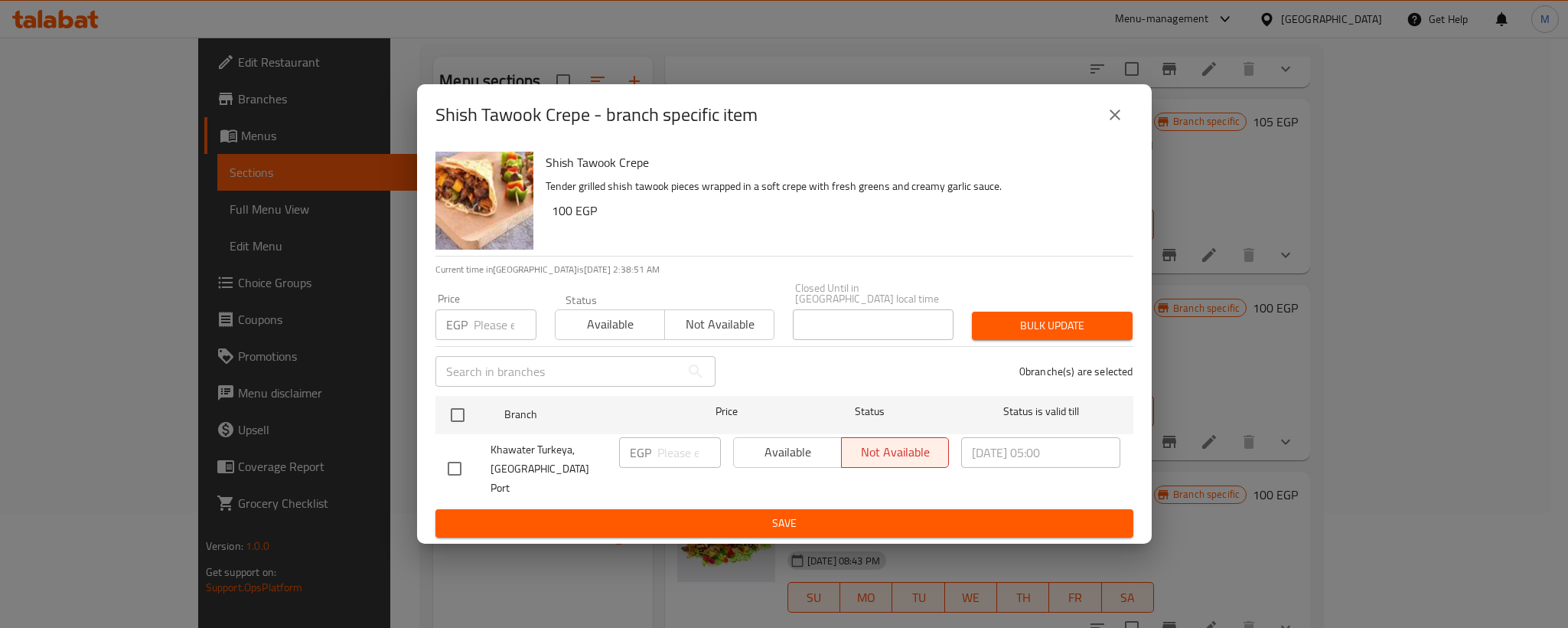
click at [1124, 133] on button "close" at bounding box center [1114, 114] width 36 height 36
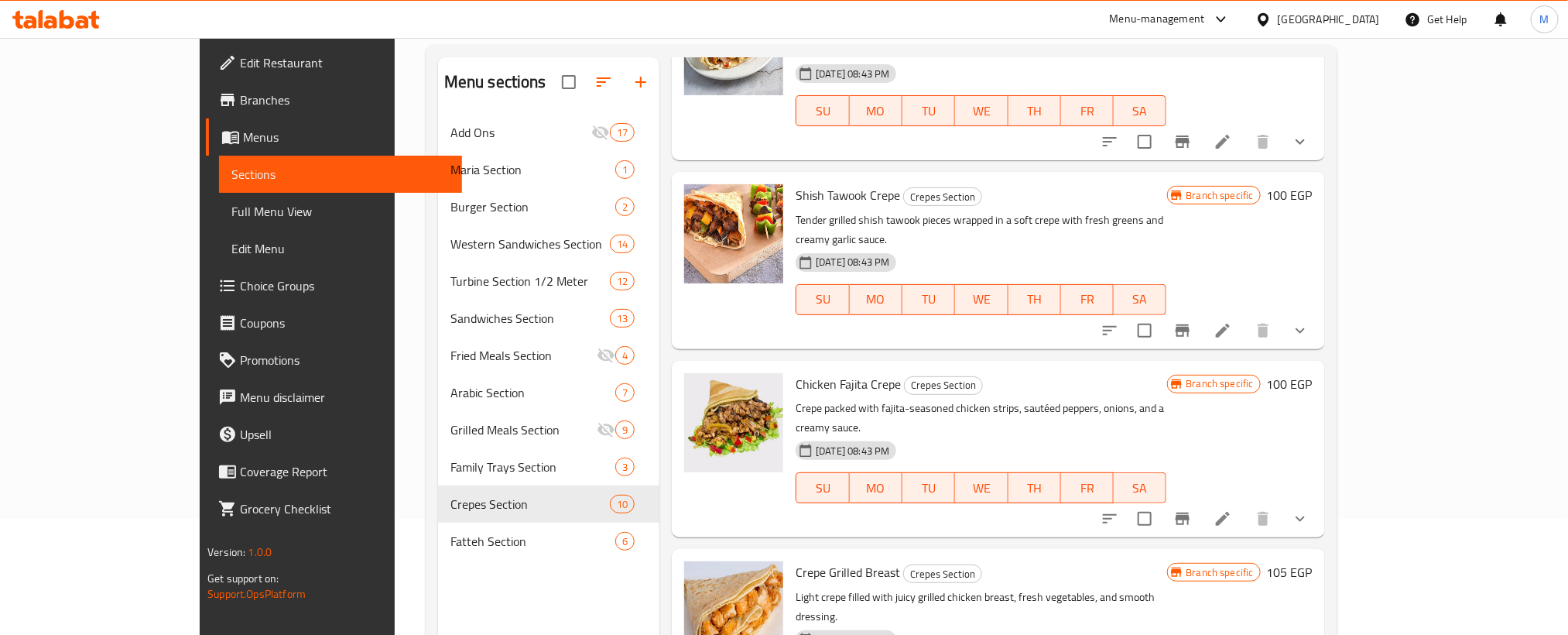
scroll to position [697, 0]
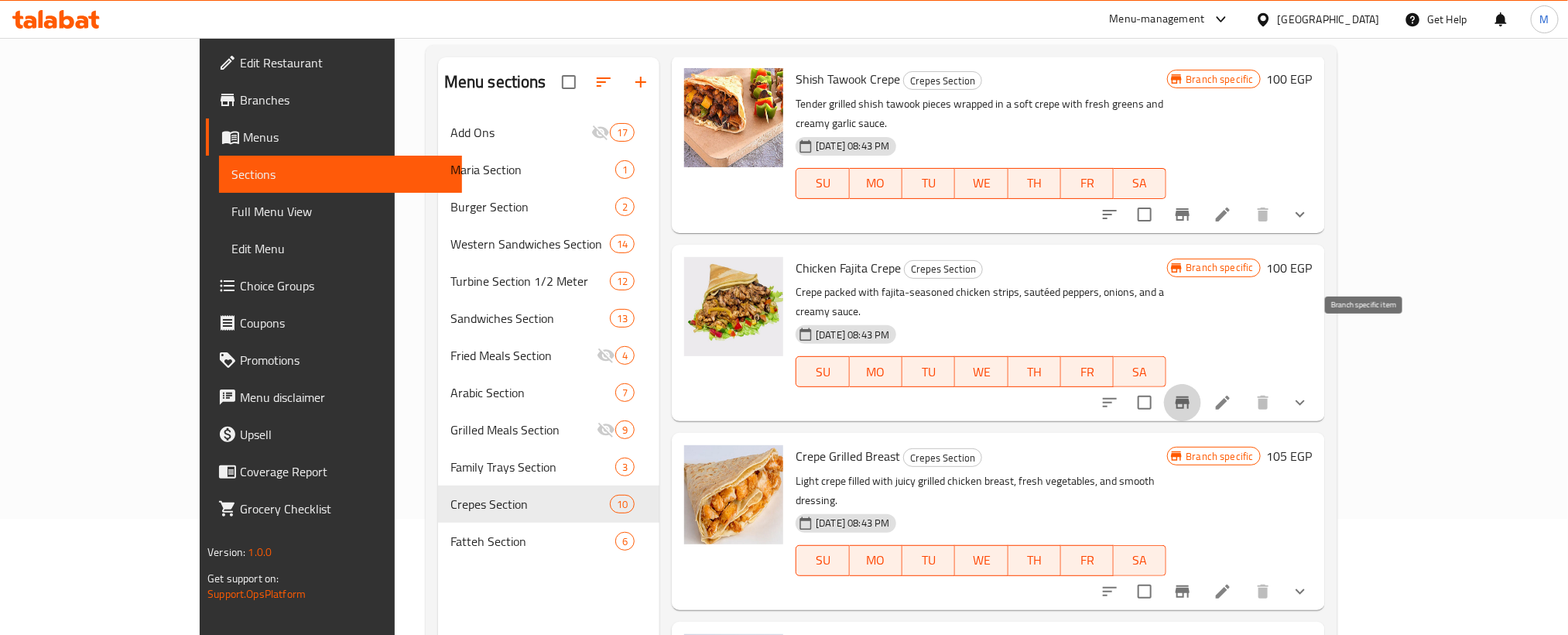
click at [1192, 393] on icon "Branch-specific-item" at bounding box center [1182, 402] width 19 height 19
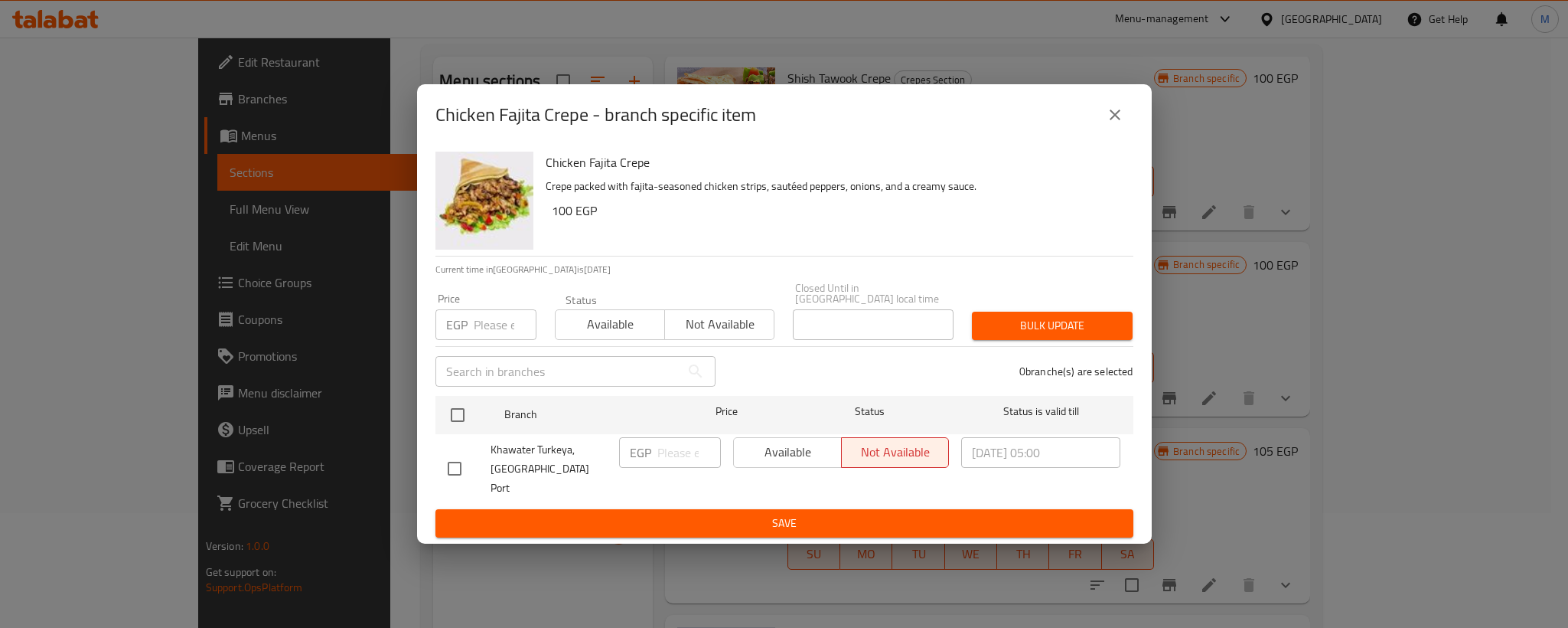
click at [1121, 124] on icon "close" at bounding box center [1115, 115] width 19 height 19
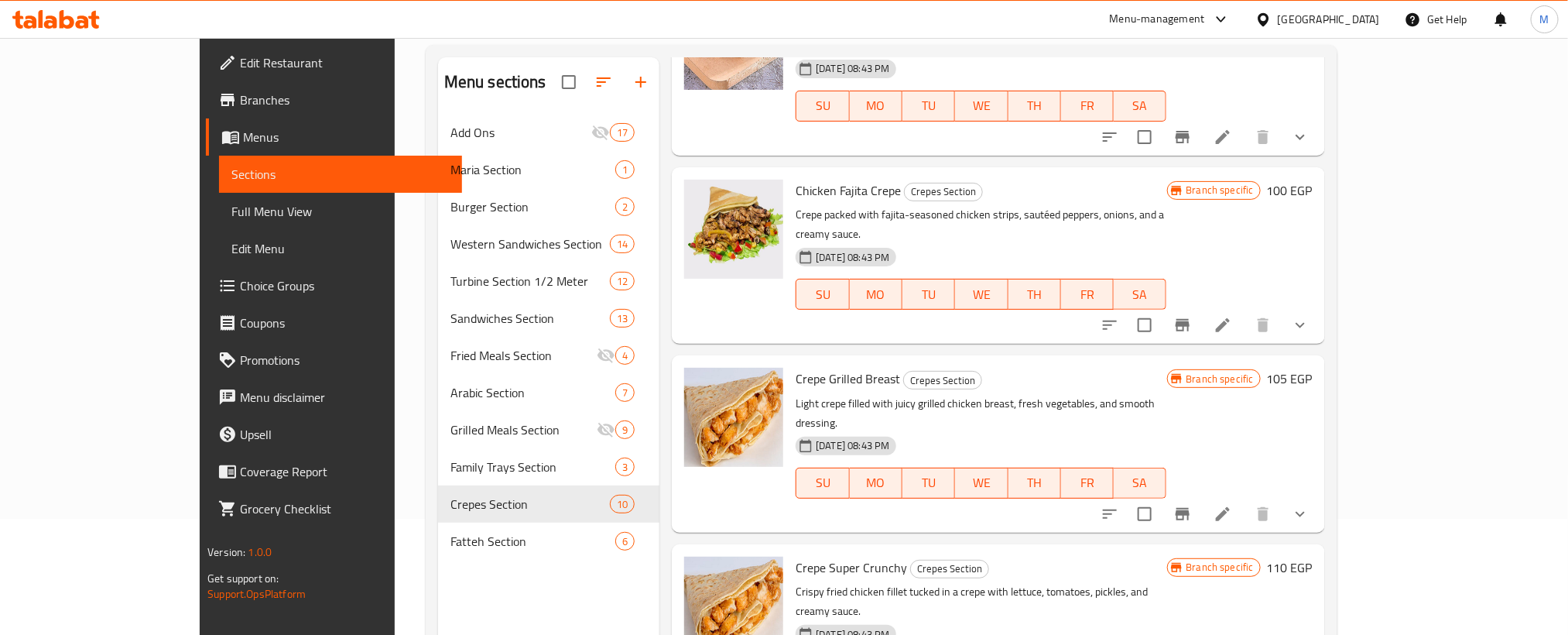
scroll to position [813, 0]
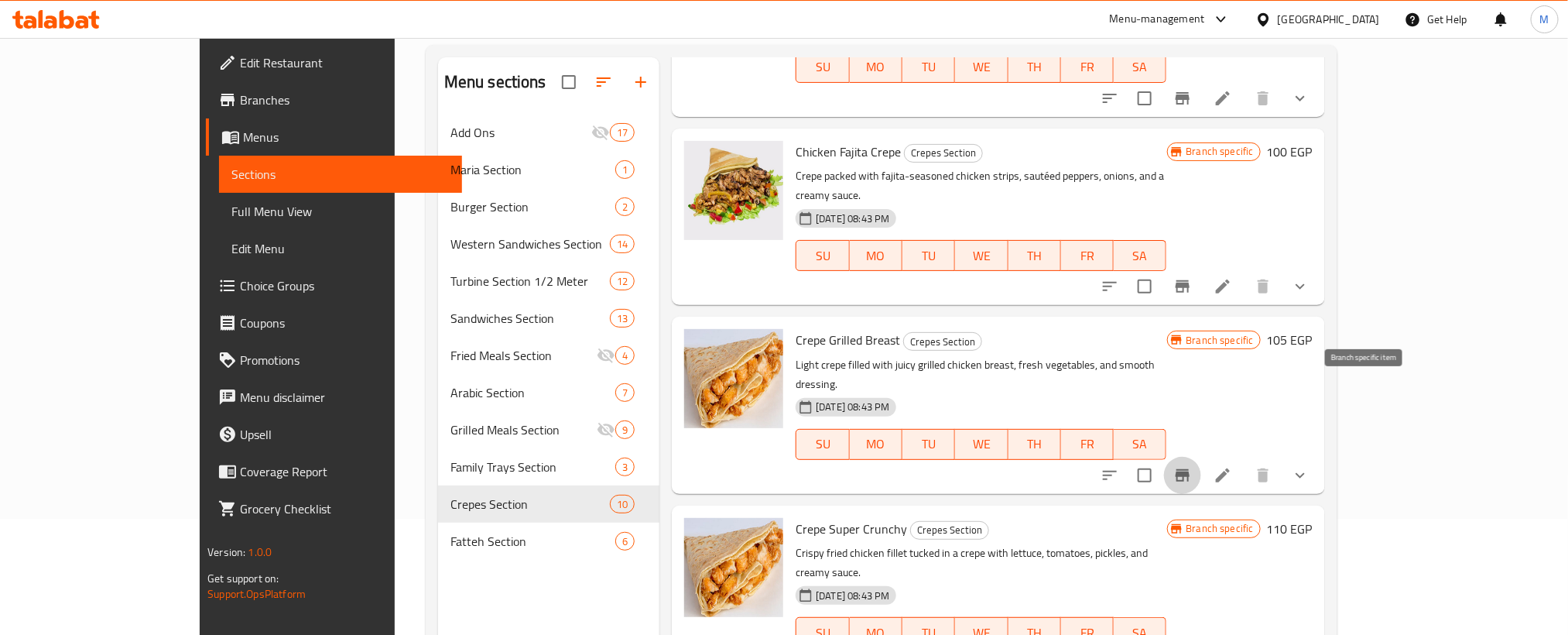
click at [1189, 470] on icon "Branch-specific-item" at bounding box center [1181, 476] width 13 height 13
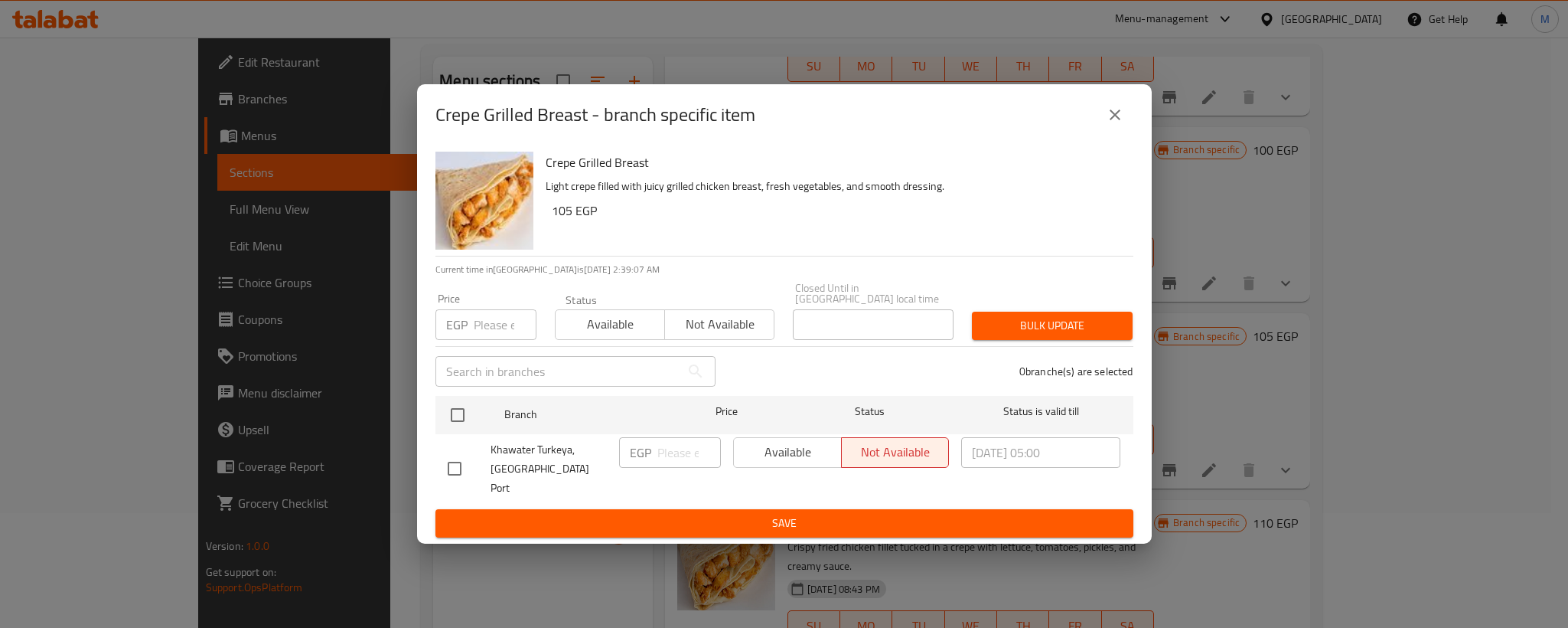
click at [1111, 124] on icon "close" at bounding box center [1115, 115] width 19 height 19
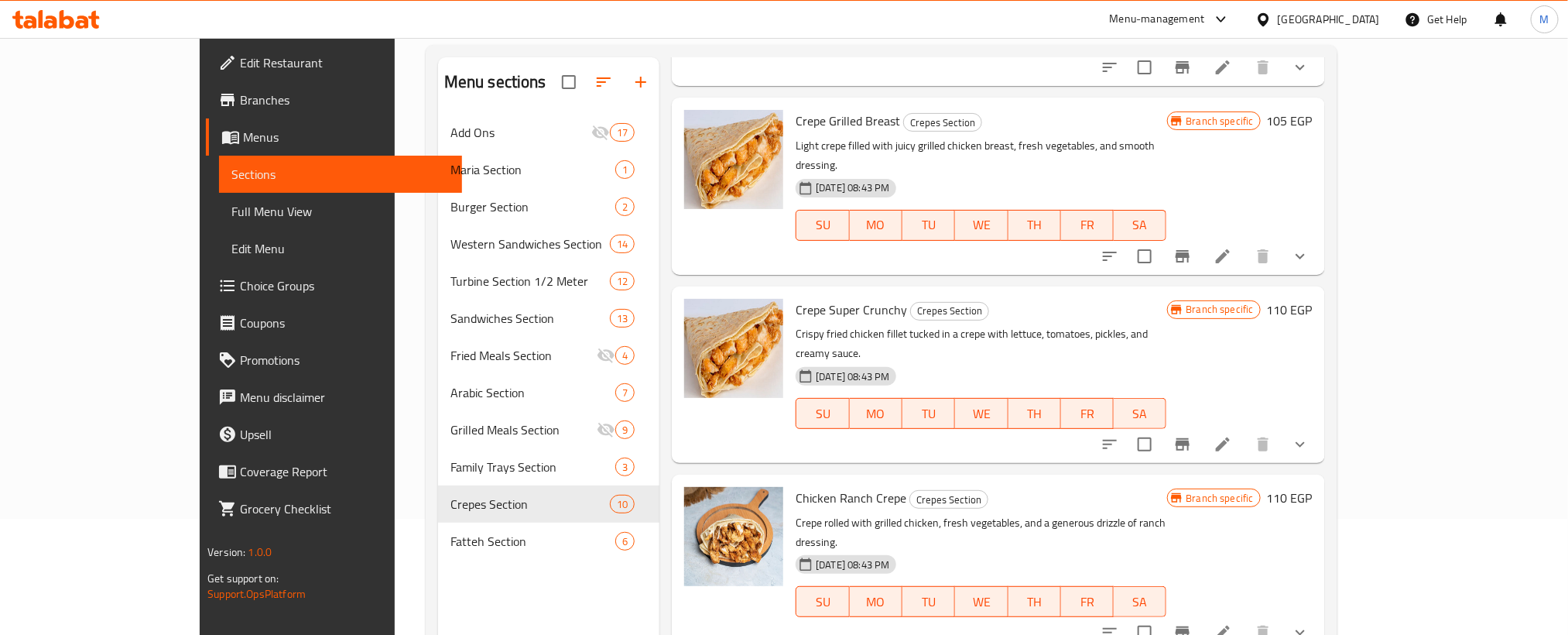
scroll to position [1045, 0]
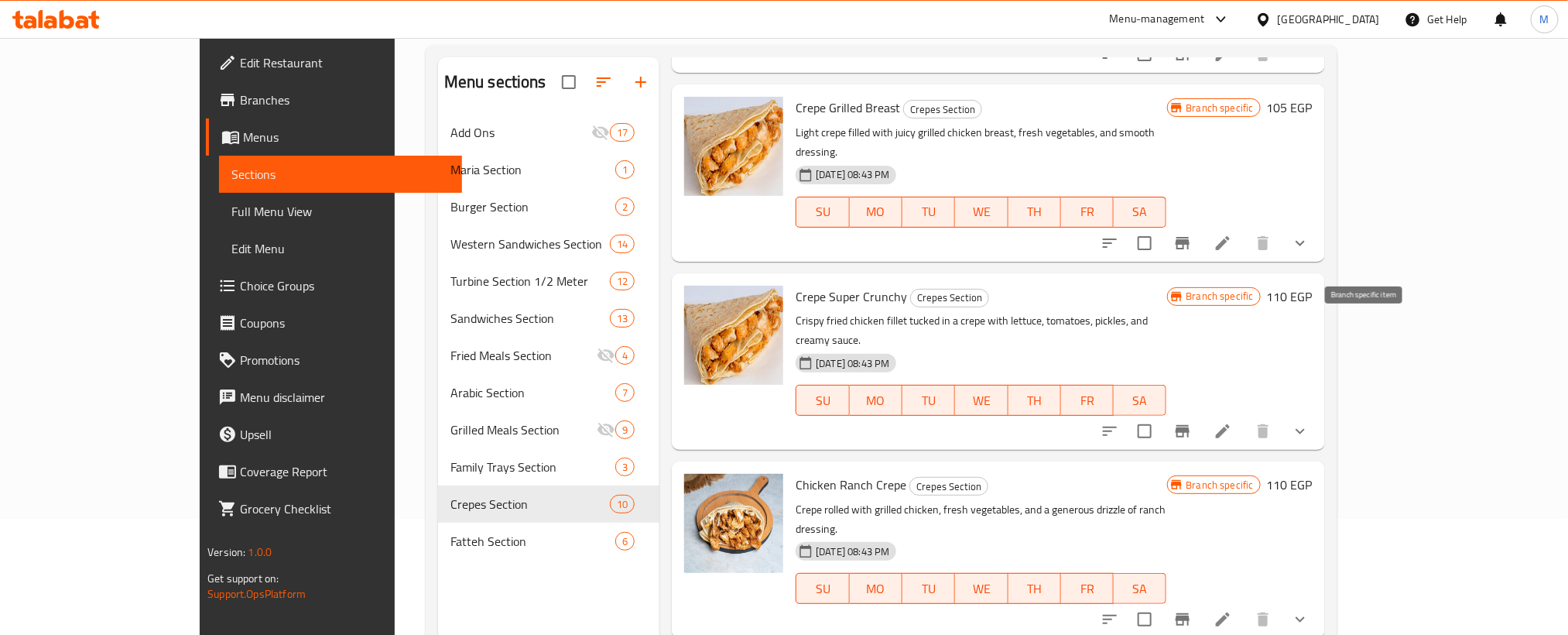
click at [1192, 422] on icon "Branch-specific-item" at bounding box center [1182, 431] width 19 height 19
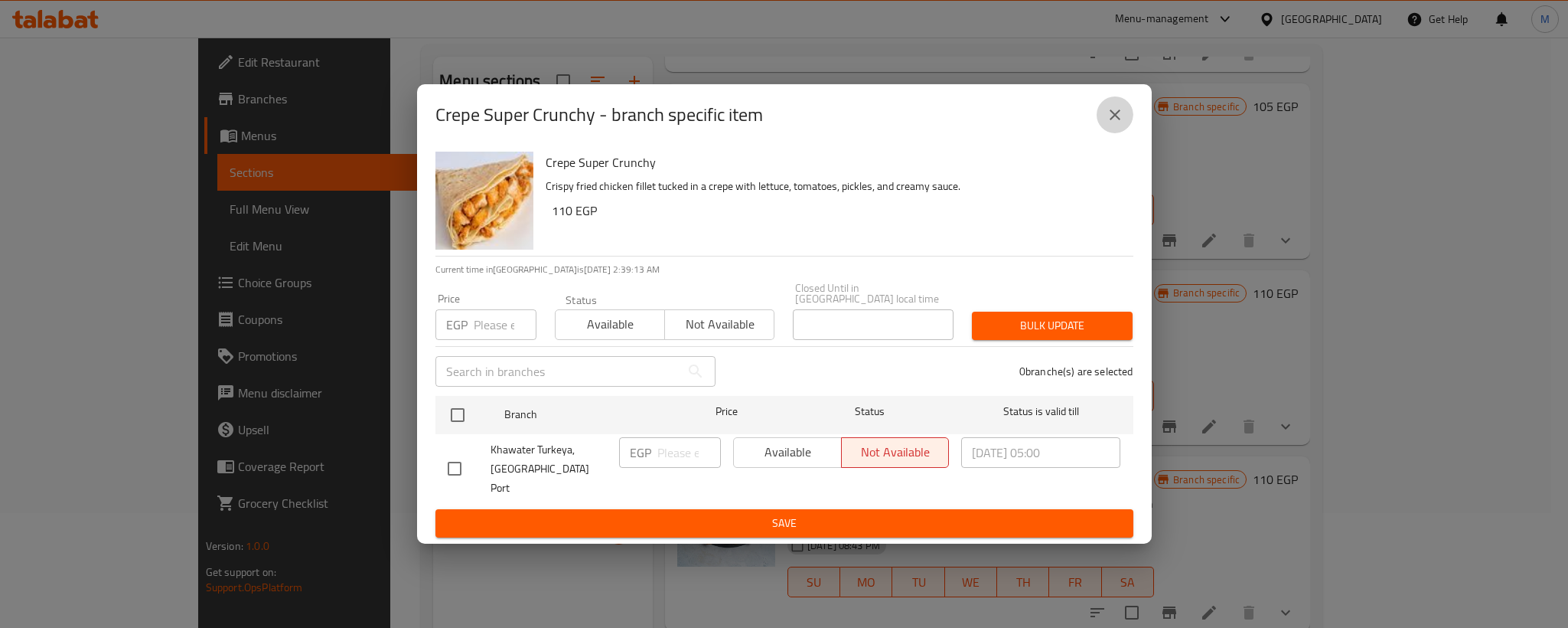
click at [1125, 116] on button "close" at bounding box center [1114, 114] width 36 height 36
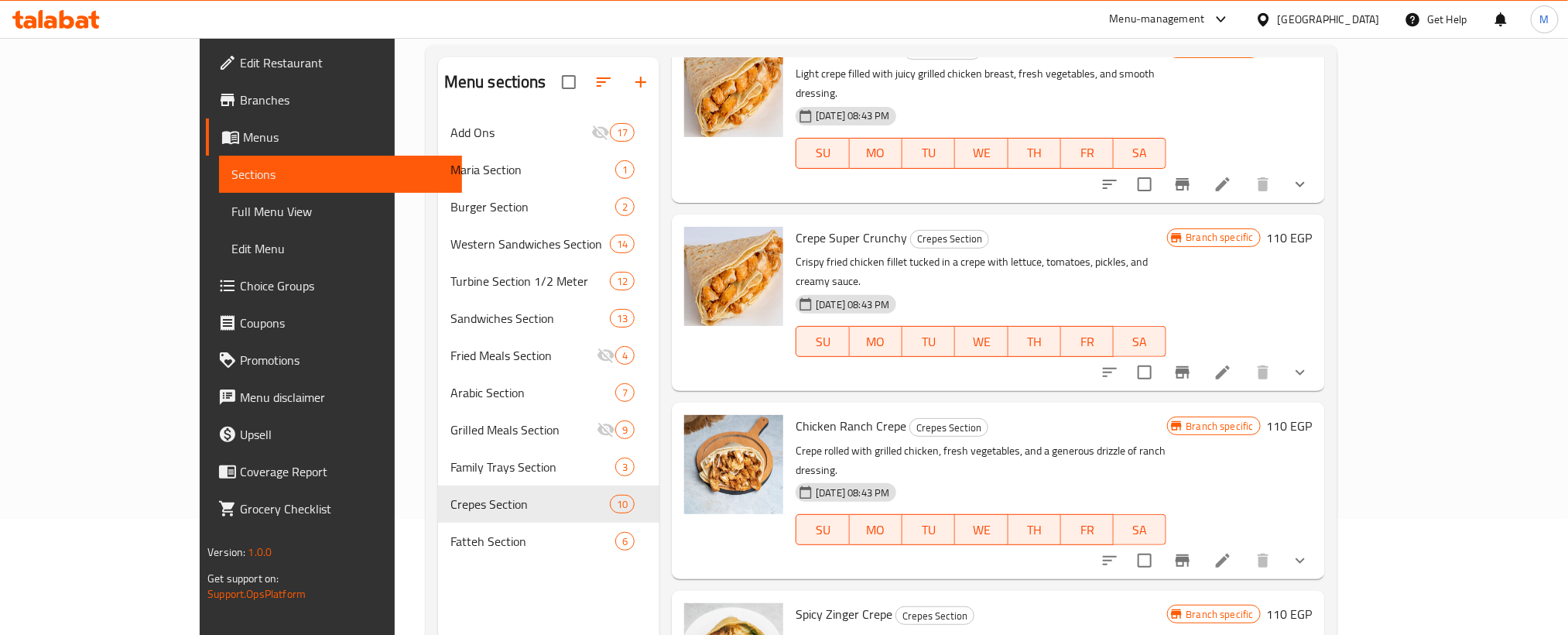
scroll to position [1161, 0]
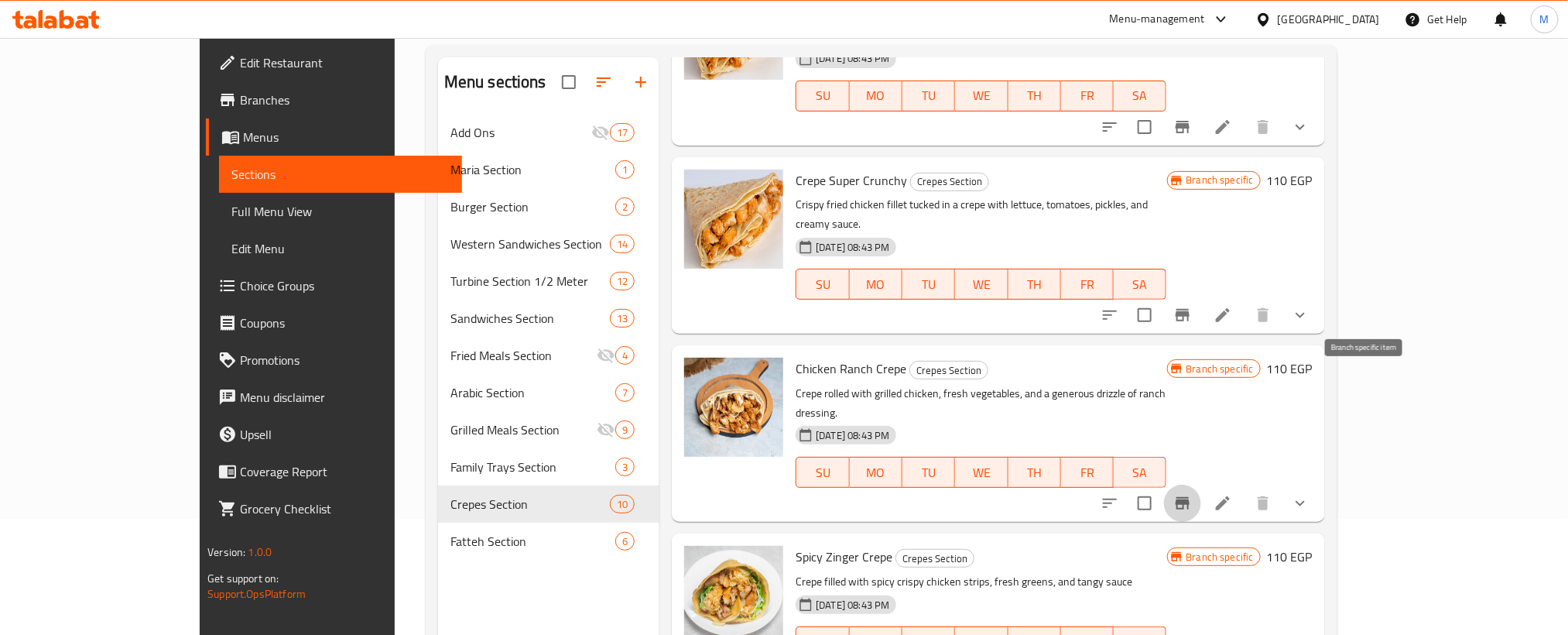
click at [1189, 497] on icon "Branch-specific-item" at bounding box center [1181, 504] width 13 height 13
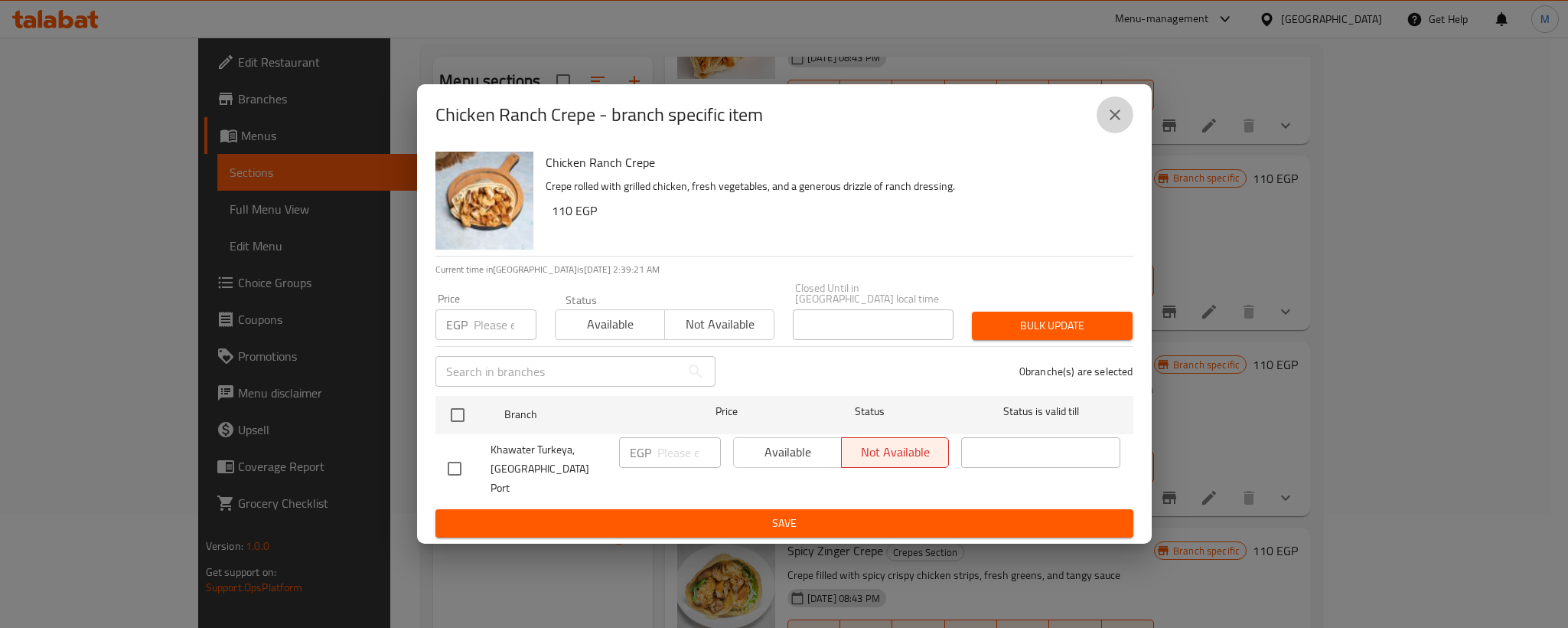
click at [1124, 126] on button "close" at bounding box center [1114, 114] width 36 height 36
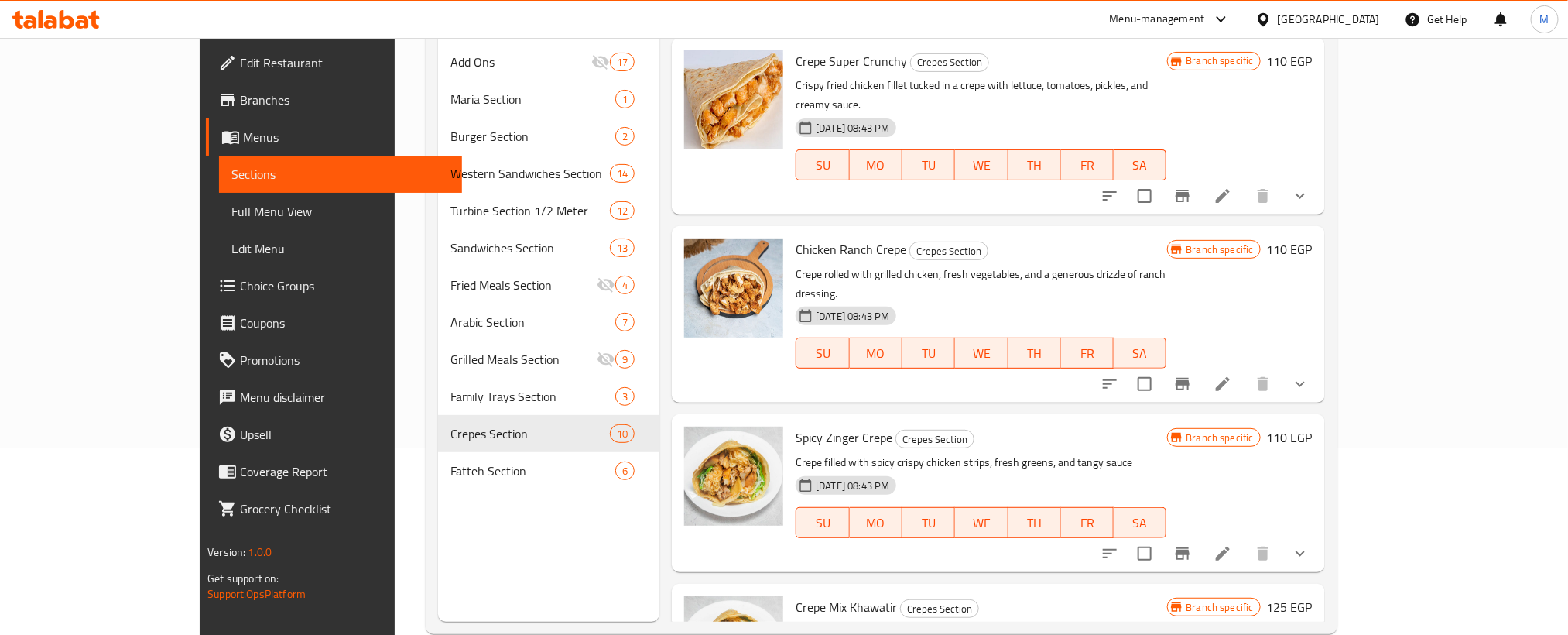
scroll to position [217, 0]
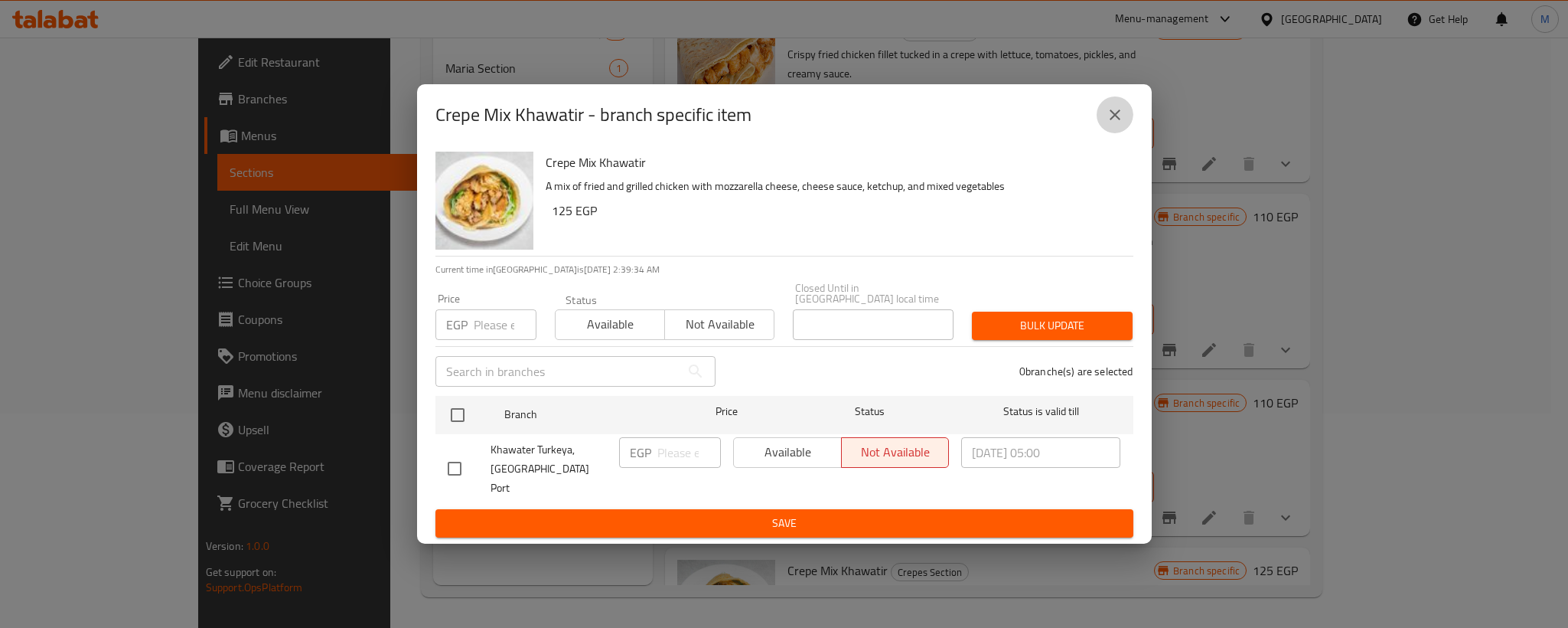
click at [1118, 124] on icon "close" at bounding box center [1115, 115] width 19 height 19
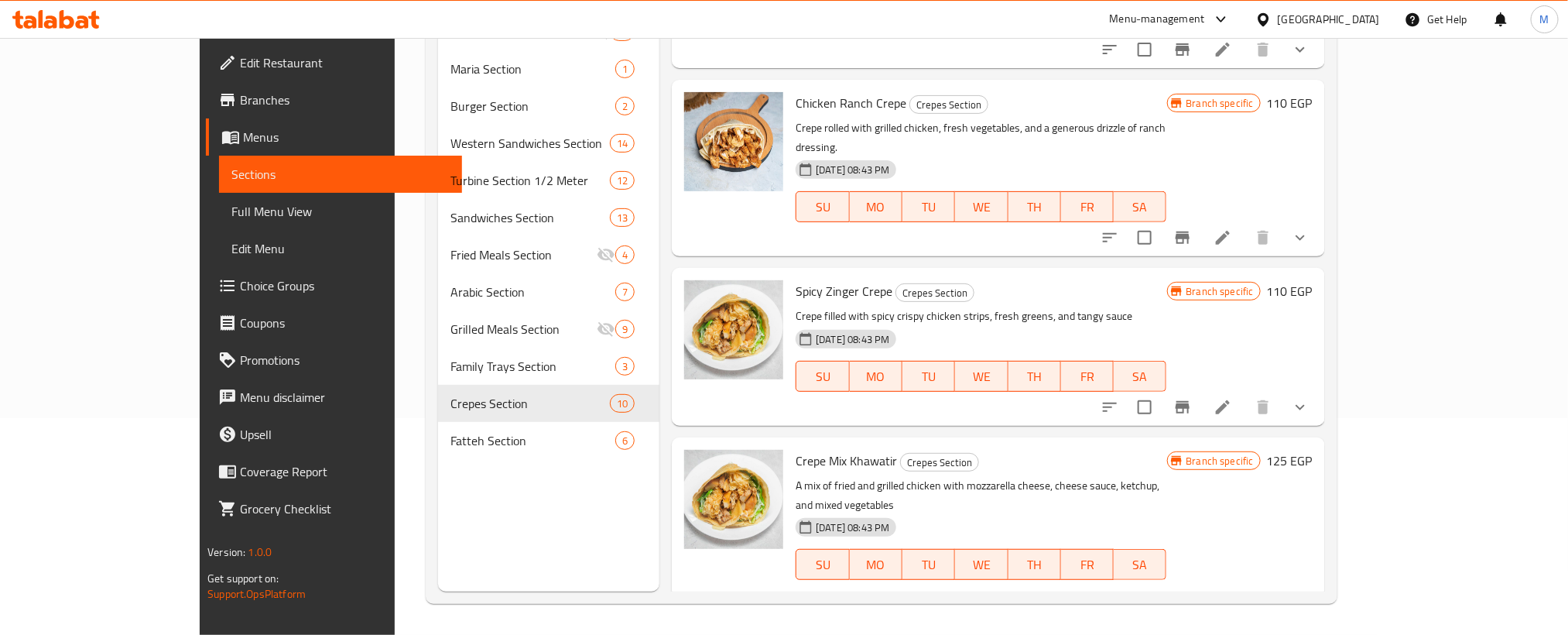
scroll to position [1327, 0]
click at [1319, 388] on button "show more" at bounding box center [1299, 406] width 37 height 37
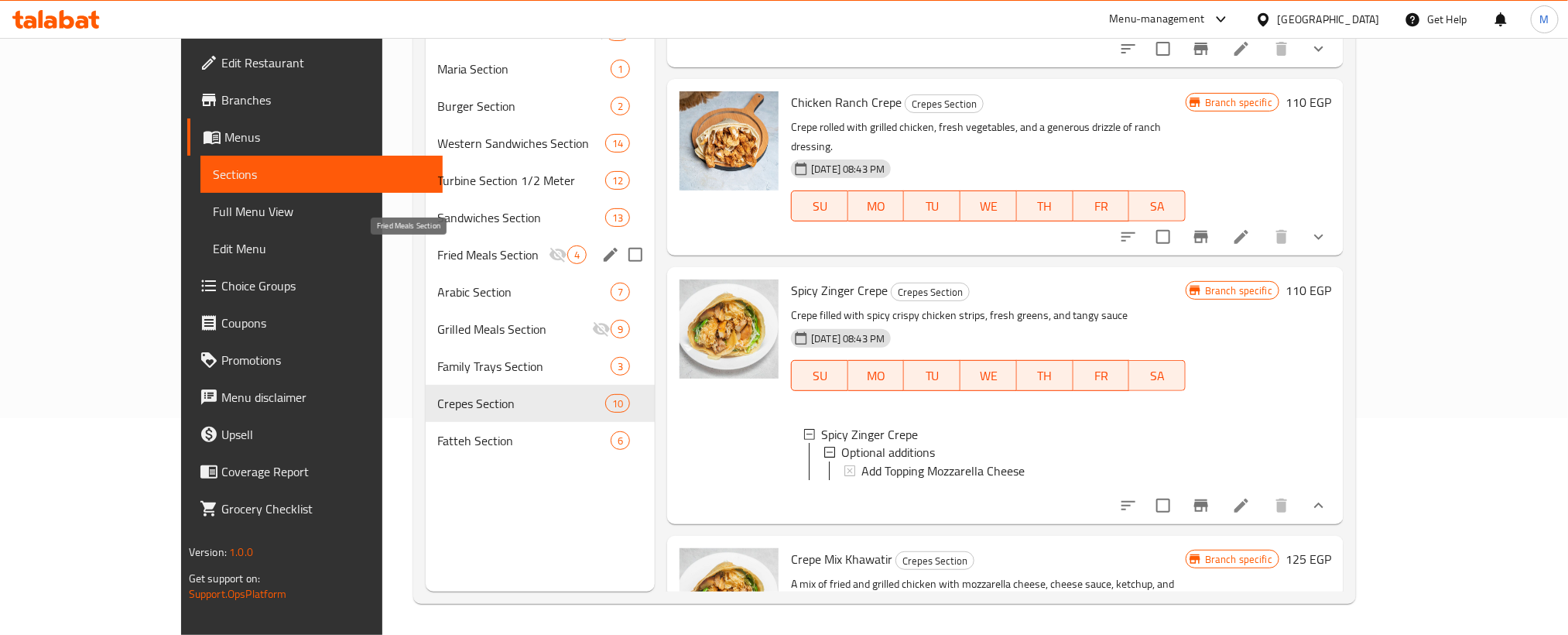
click at [438, 258] on span "Fried Meals Section" at bounding box center [494, 255] width 111 height 19
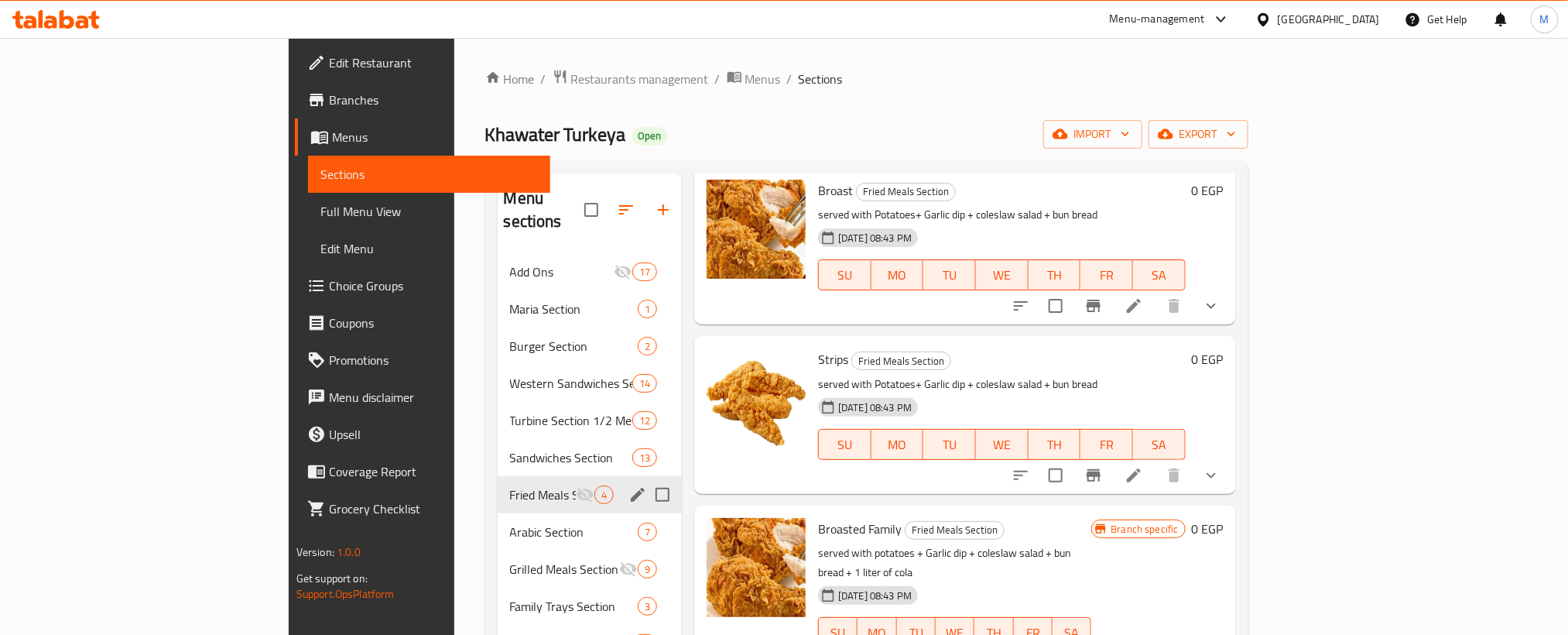
click at [631, 487] on icon "edit" at bounding box center [637, 494] width 13 height 13
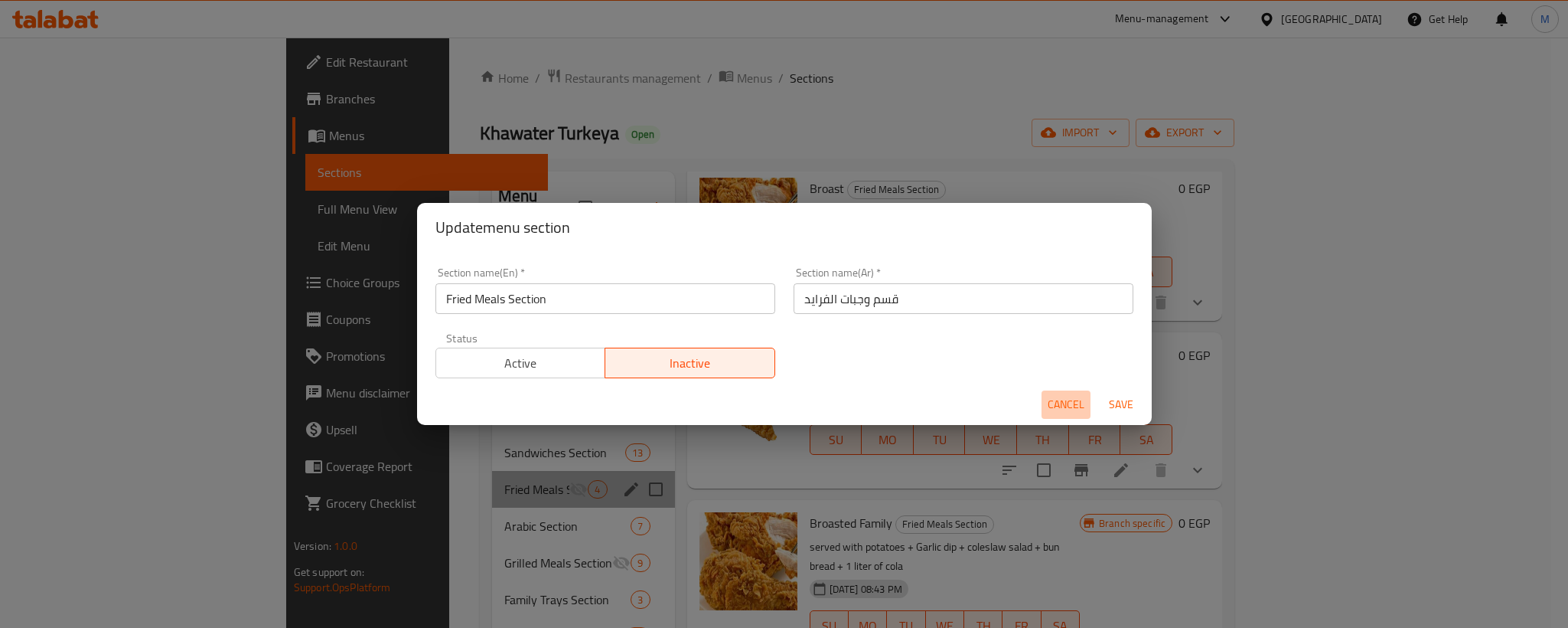
click at [1054, 410] on span "Cancel" at bounding box center [1065, 405] width 36 height 20
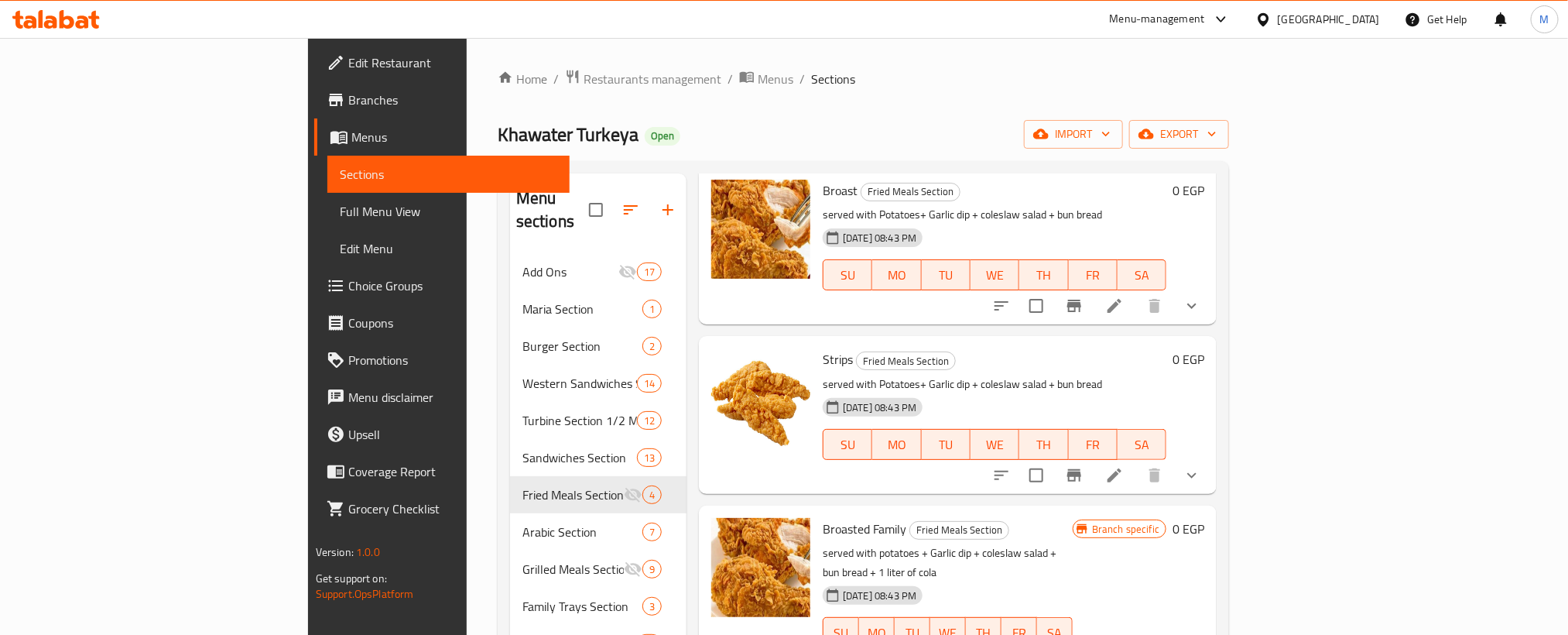
click at [823, 347] on span "Strips" at bounding box center [838, 359] width 31 height 23
copy h6 "Strips"
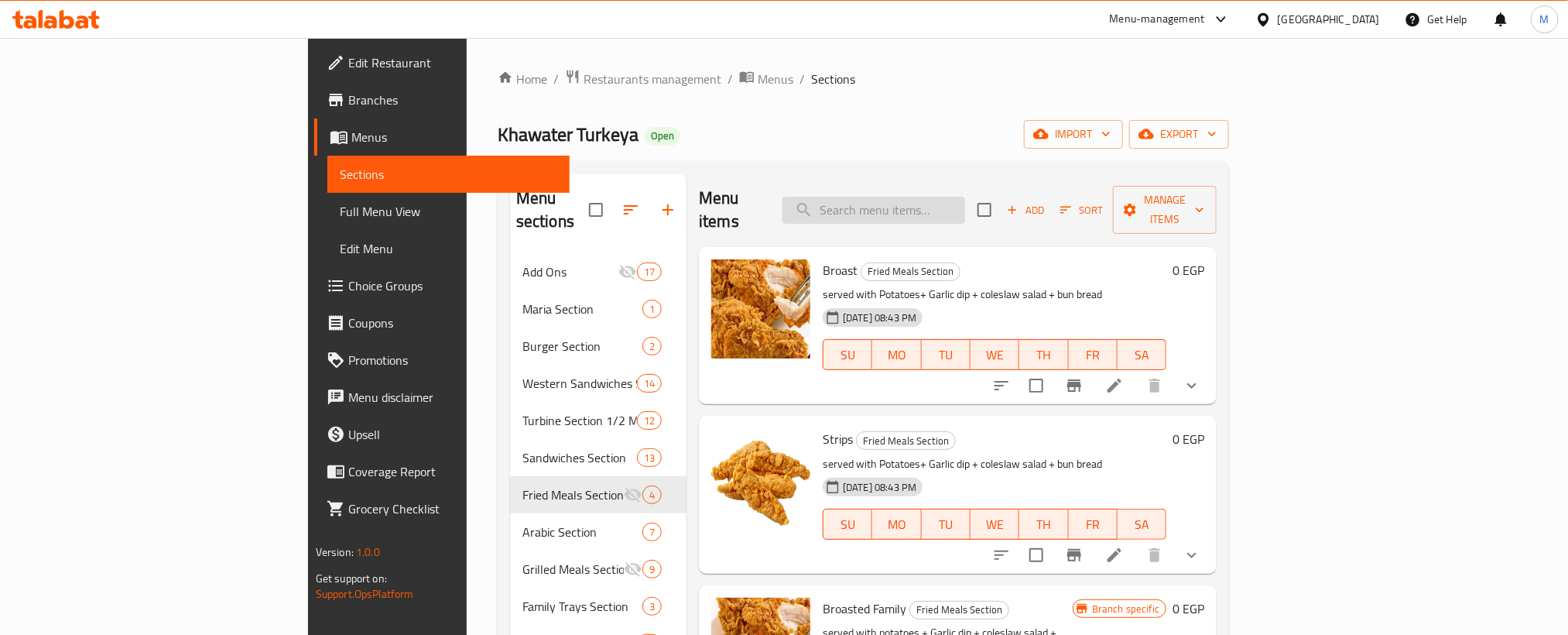
click at [965, 204] on input "search" at bounding box center [873, 210] width 183 height 27
paste input "Strips"
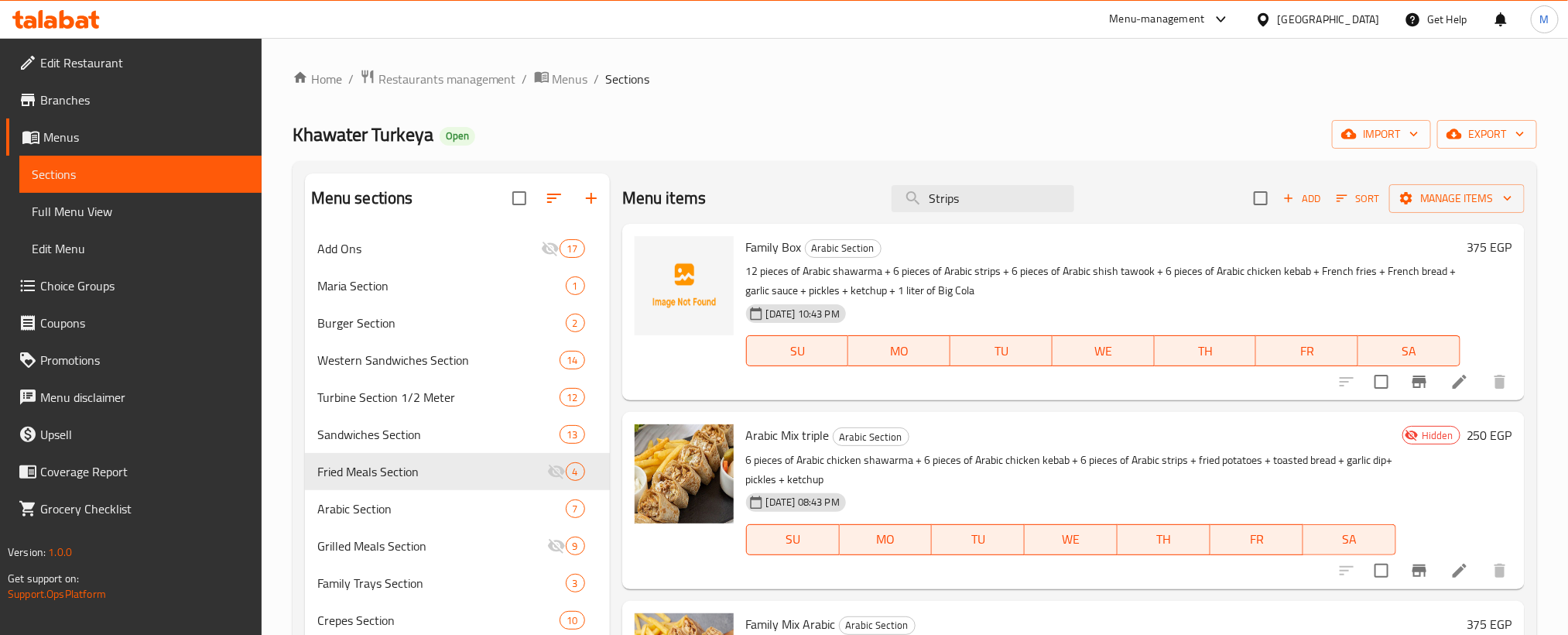
type input "Strips"
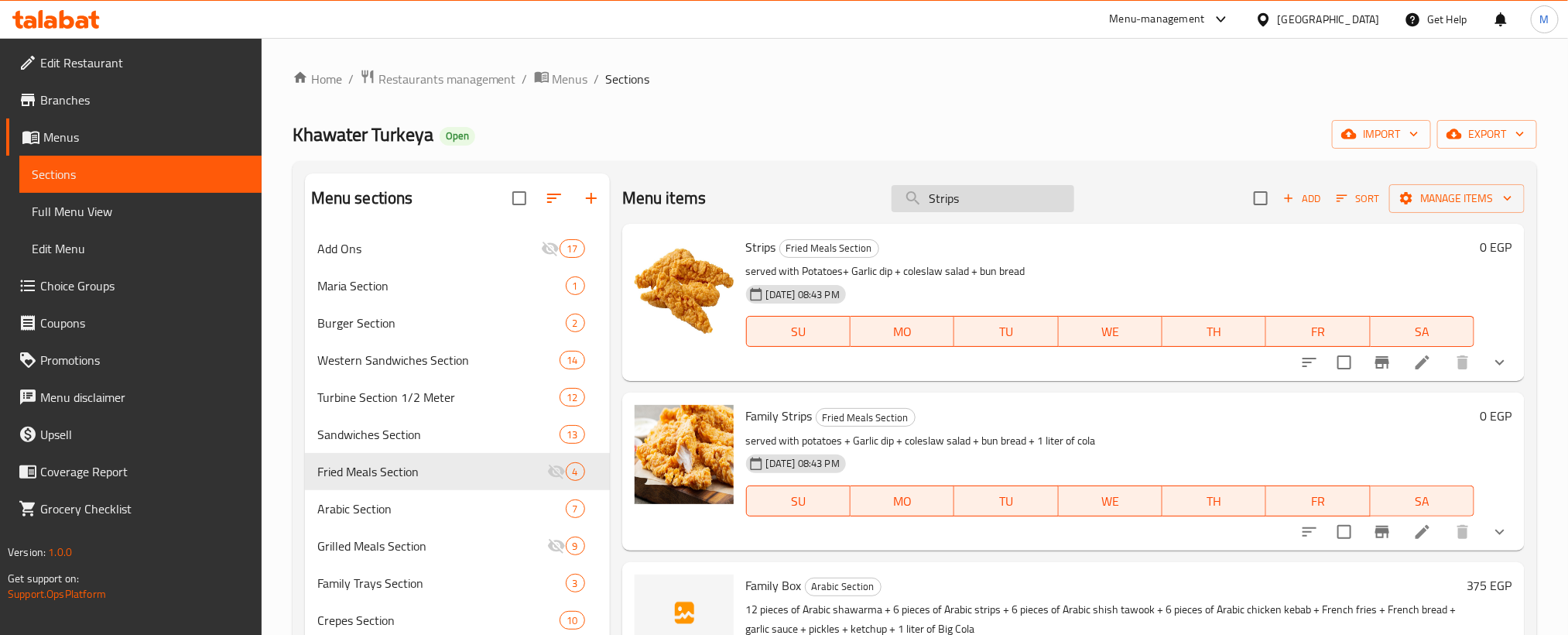
click at [990, 197] on input "Strips" at bounding box center [983, 199] width 183 height 27
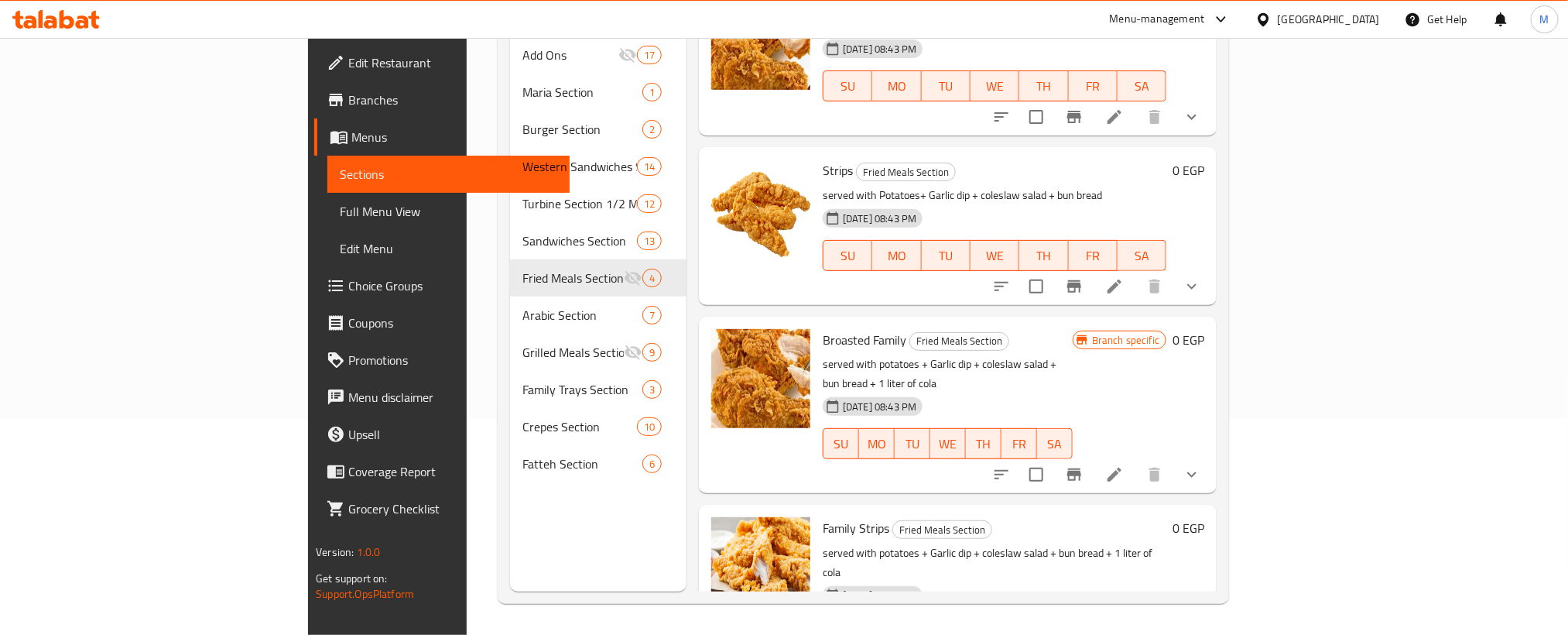
scroll to position [79, 0]
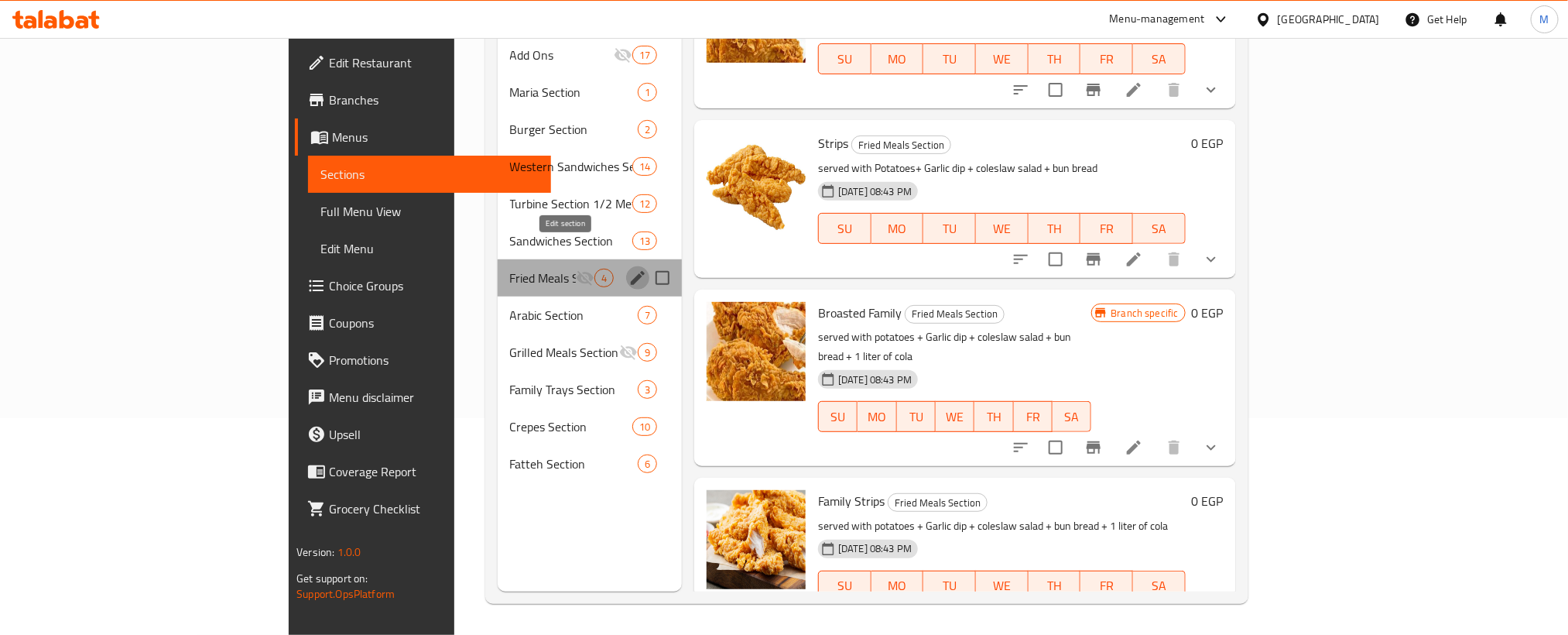
click at [631, 271] on icon "edit" at bounding box center [637, 277] width 13 height 13
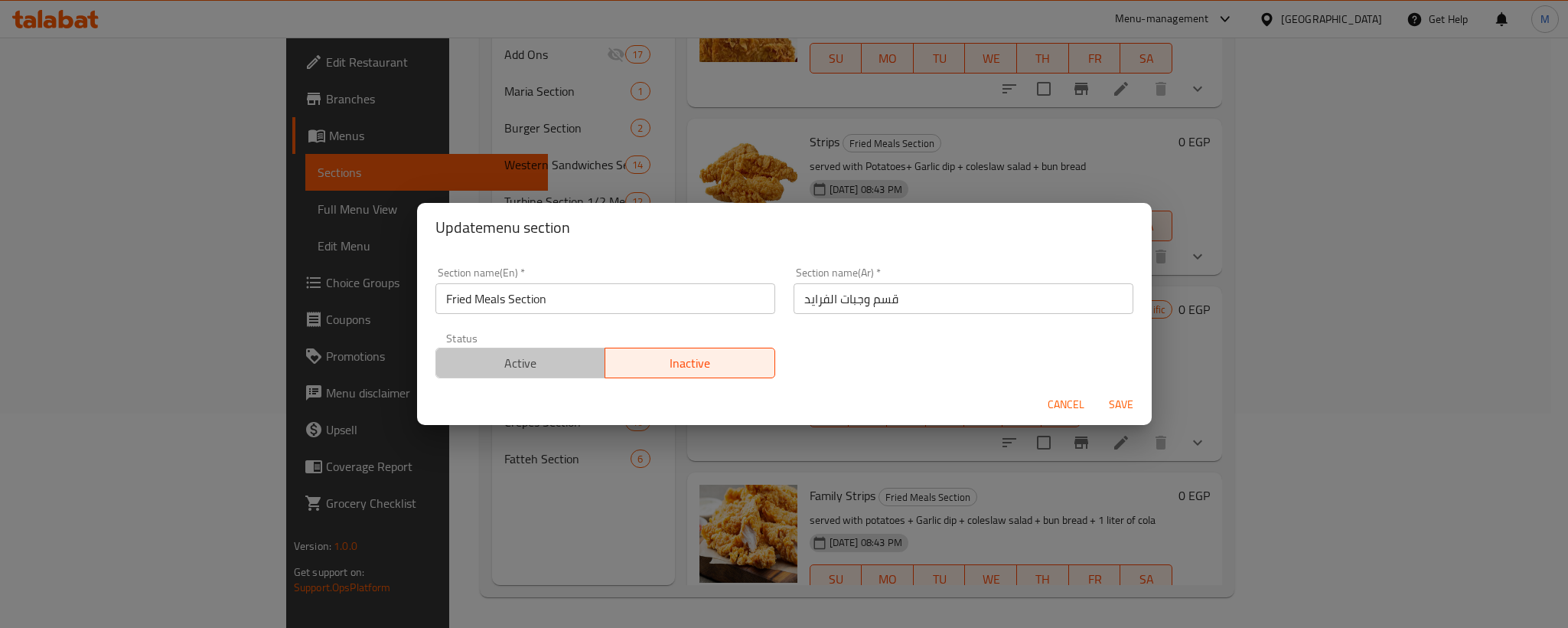
click at [540, 364] on span "Active" at bounding box center [521, 363] width 157 height 22
click at [1114, 405] on span "Save" at bounding box center [1120, 405] width 36 height 20
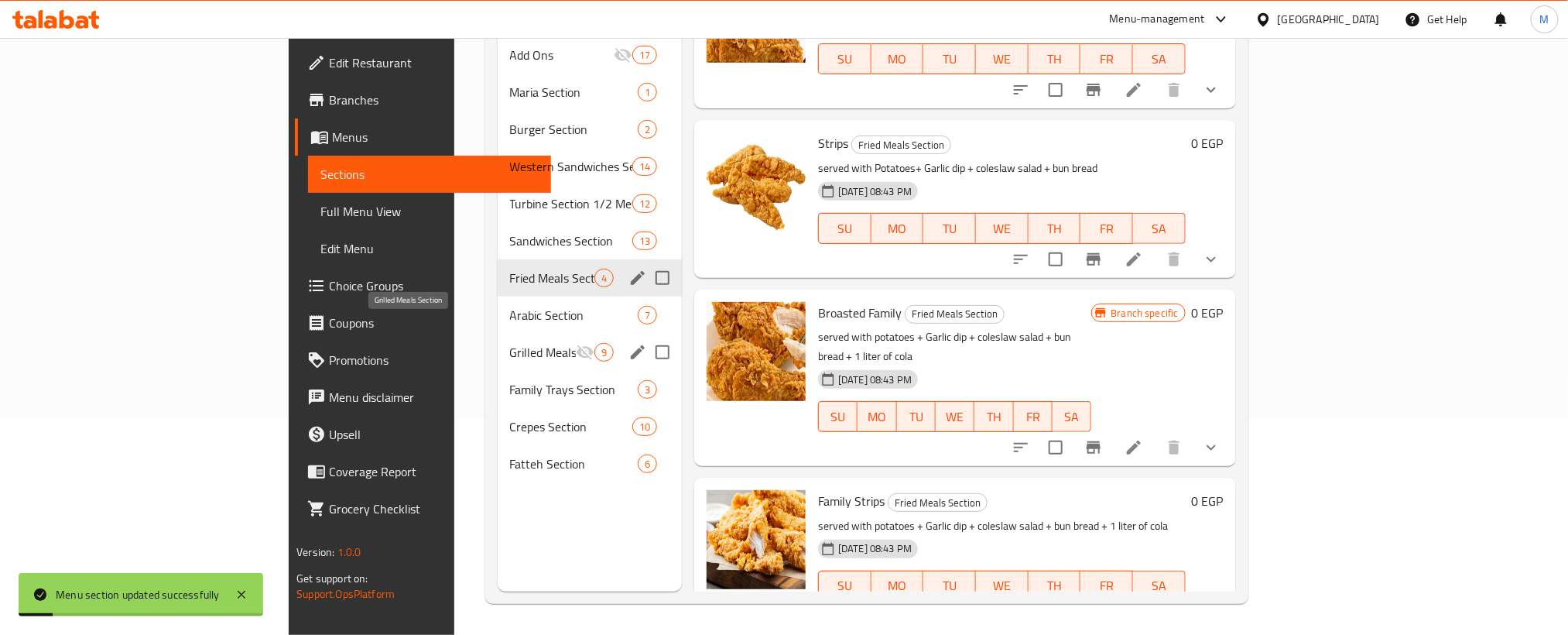
click at [510, 343] on span "Grilled Meals Section" at bounding box center [542, 352] width 66 height 19
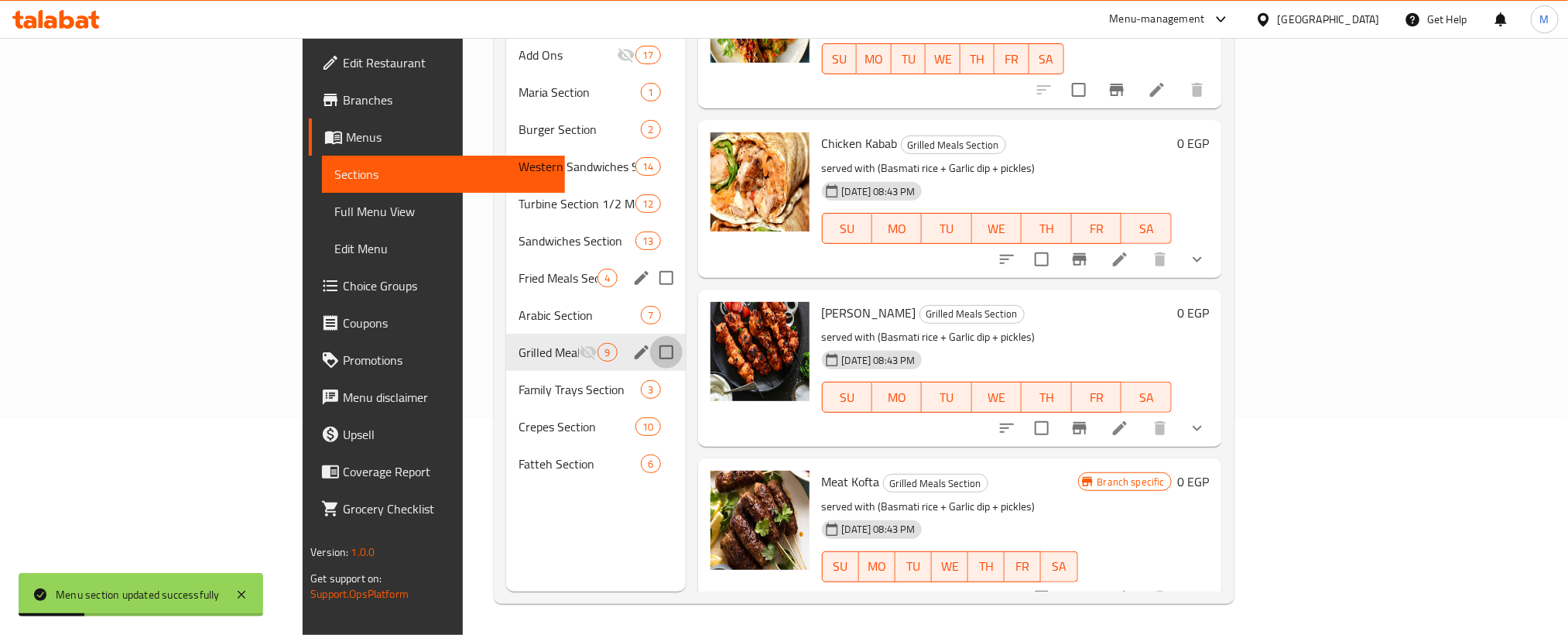
click at [650, 336] on input "Menu sections" at bounding box center [666, 353] width 32 height 32
click at [635, 345] on icon "edit" at bounding box center [641, 352] width 13 height 13
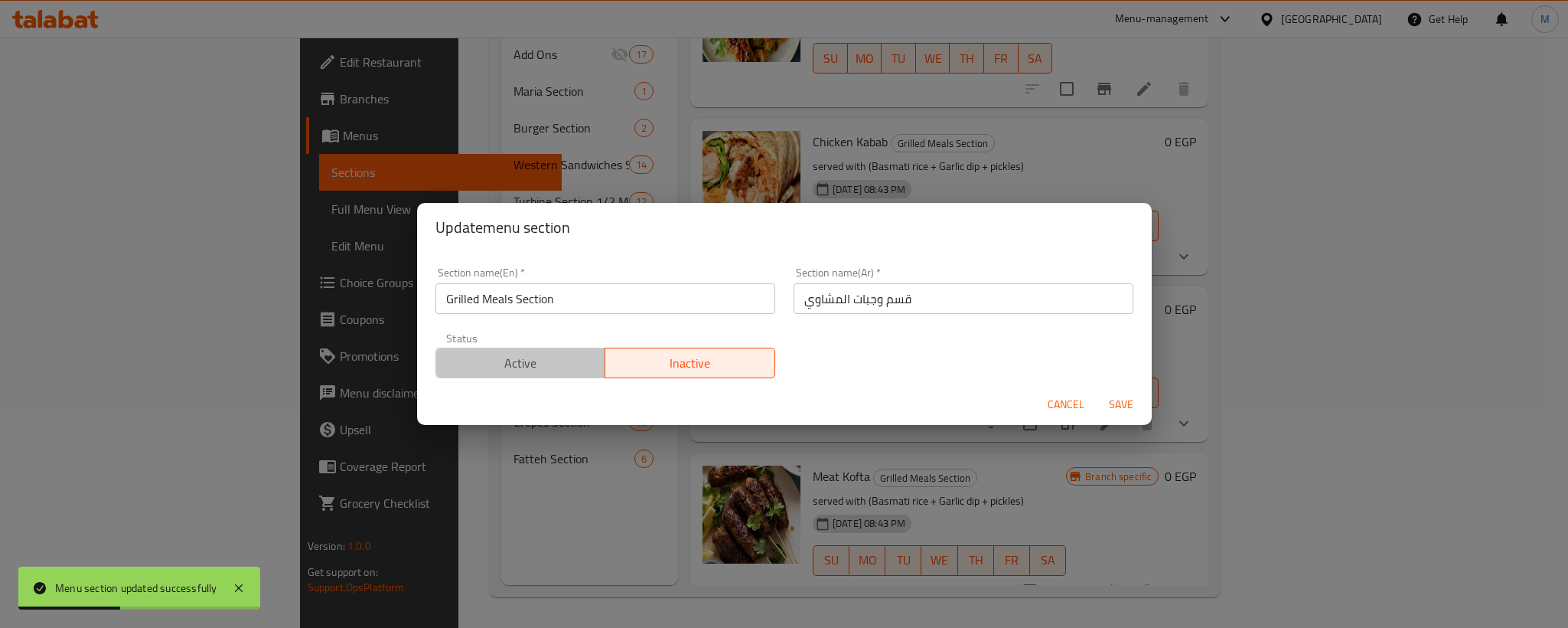
click at [590, 356] on span "Active" at bounding box center [521, 363] width 157 height 22
click at [1108, 398] on span "Save" at bounding box center [1120, 405] width 36 height 20
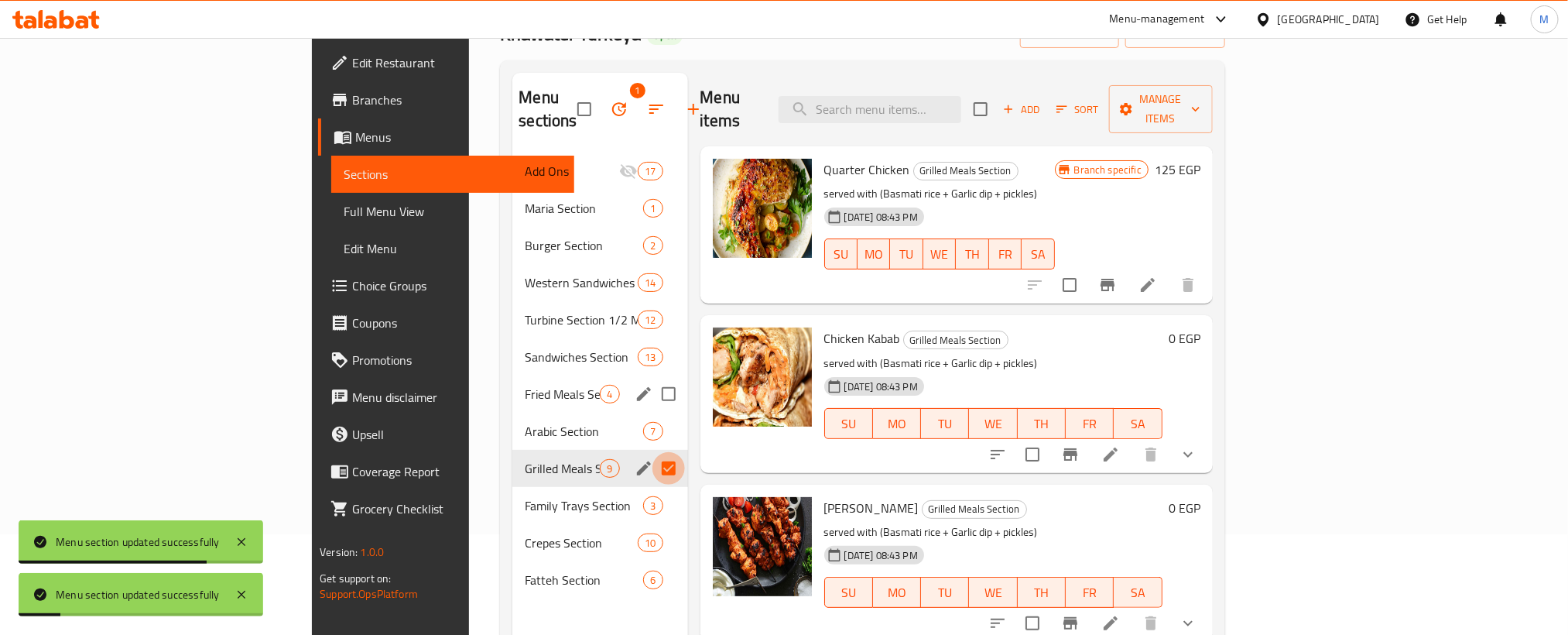
click at [653, 452] on input "Menu sections" at bounding box center [669, 469] width 32 height 32
checkbox input "false"
click at [525, 459] on span "Grilled Meals Section" at bounding box center [562, 468] width 75 height 19
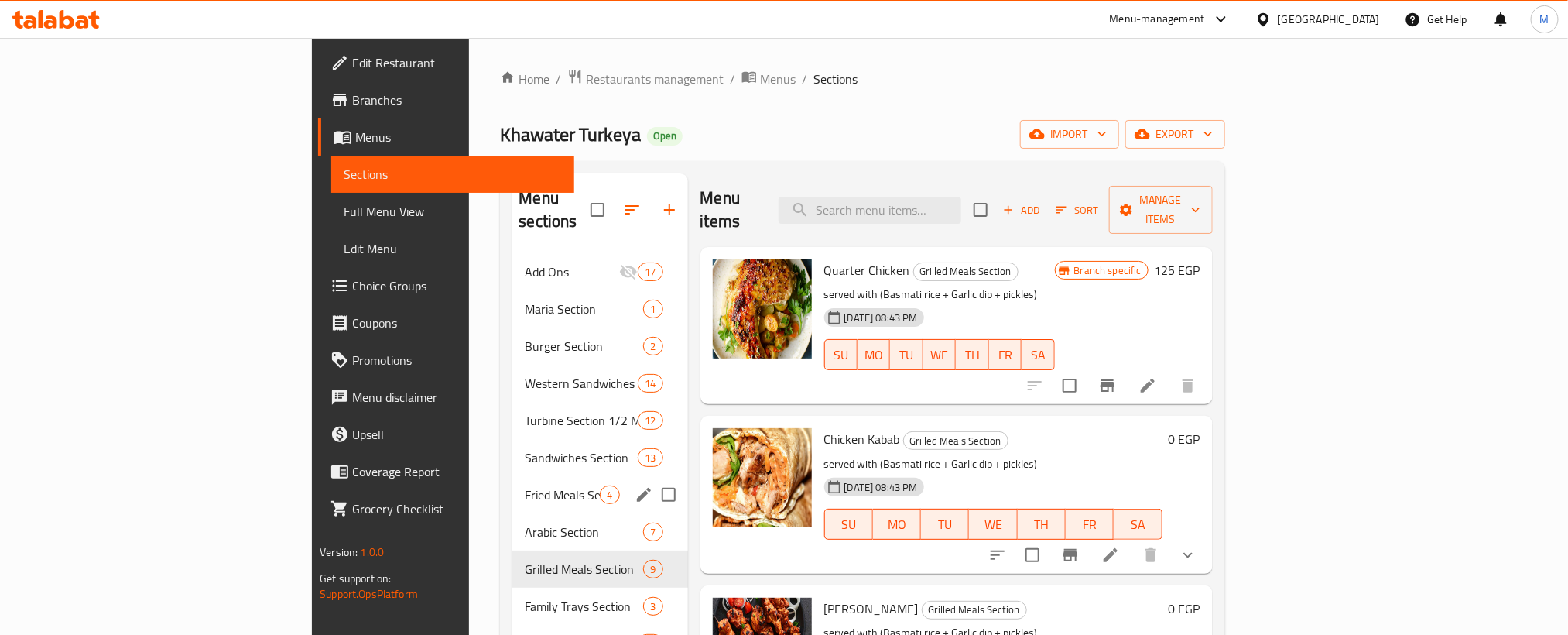
click at [1198, 546] on icon "show more" at bounding box center [1188, 555] width 19 height 19
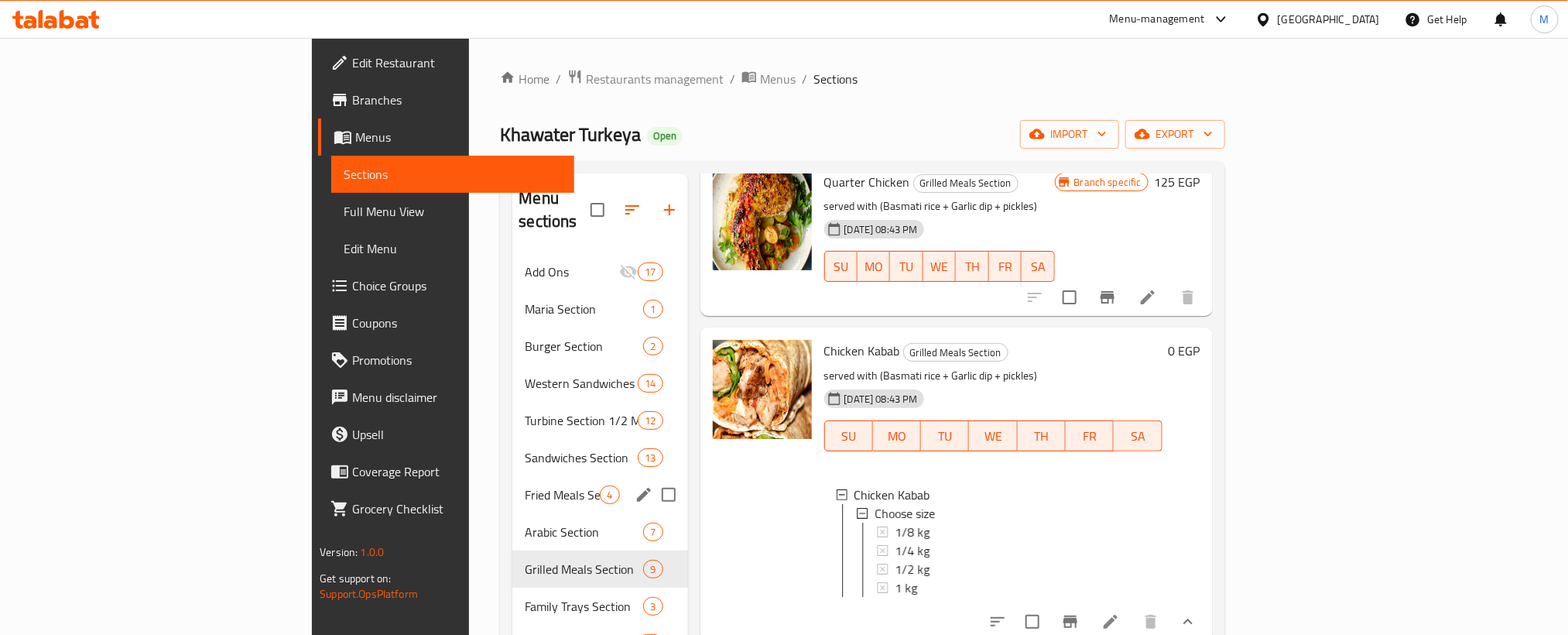
scroll to position [232, 0]
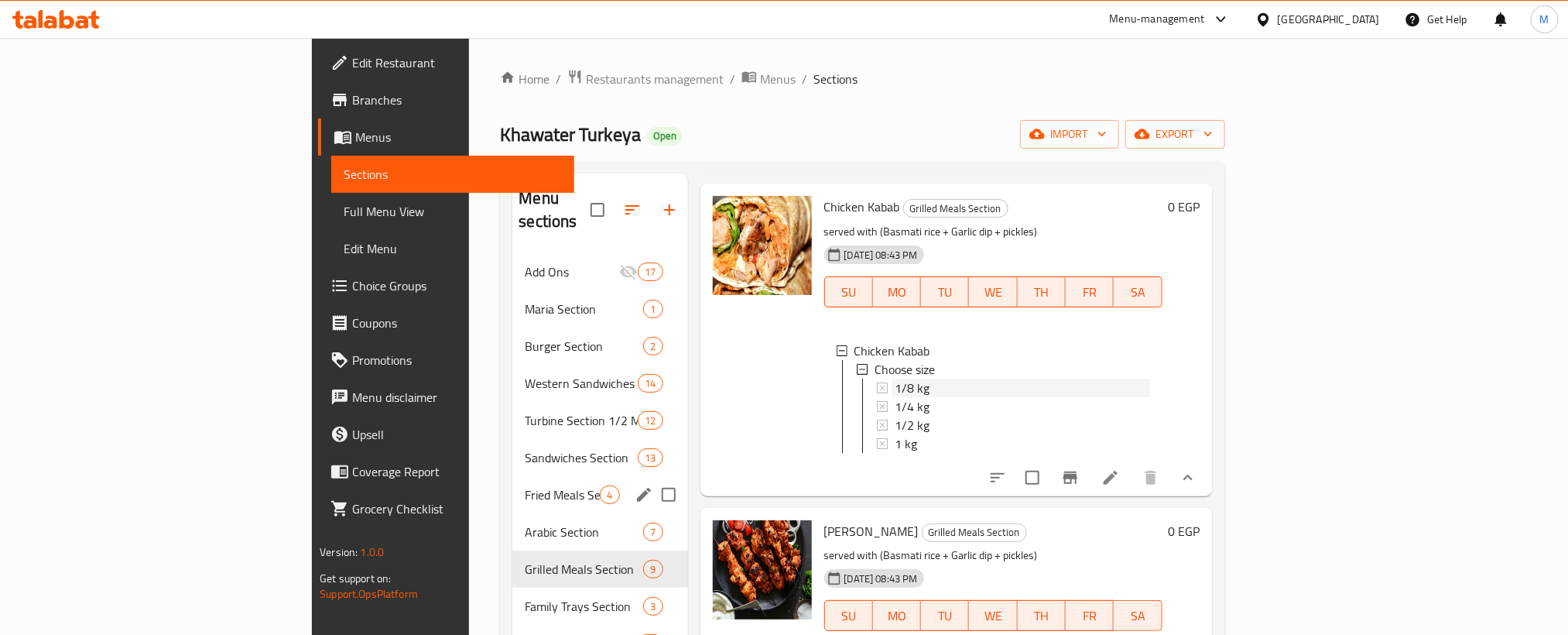
click at [895, 379] on div "1/8 kg" at bounding box center [1022, 388] width 255 height 19
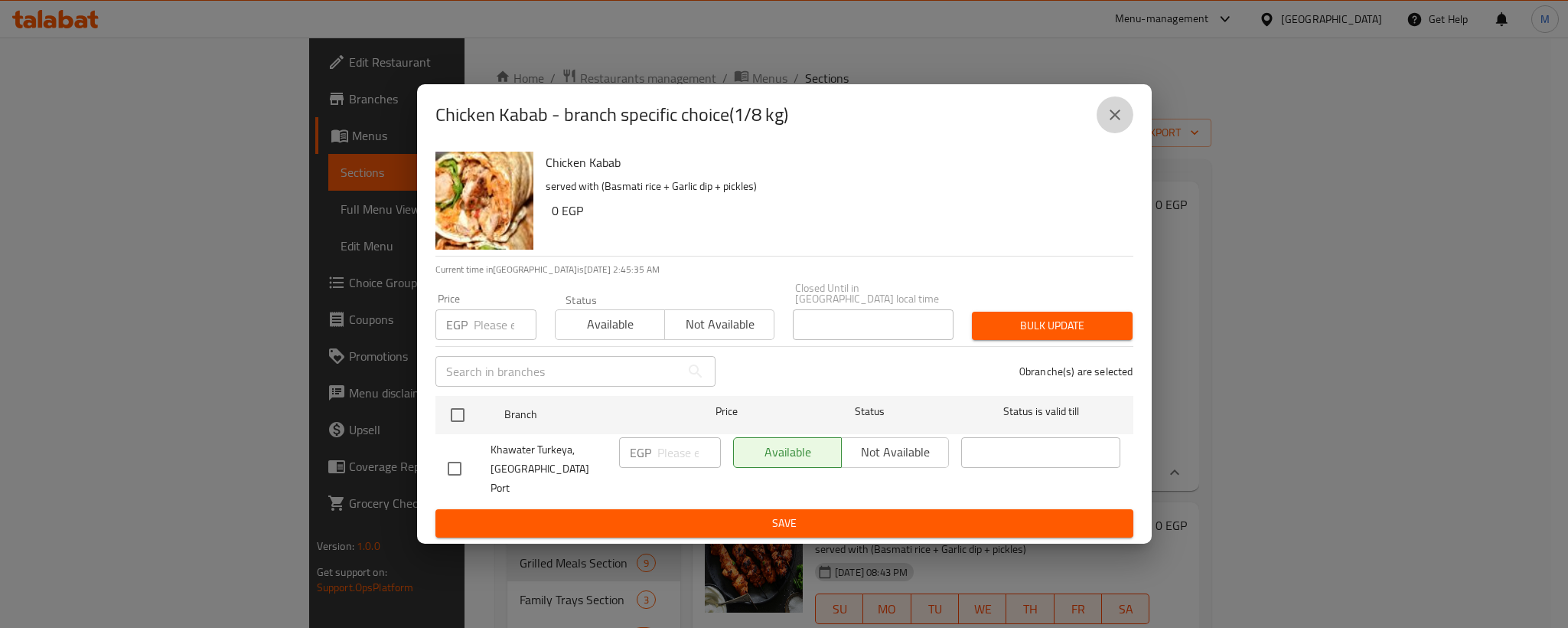
click at [1105, 133] on button "close" at bounding box center [1114, 114] width 36 height 36
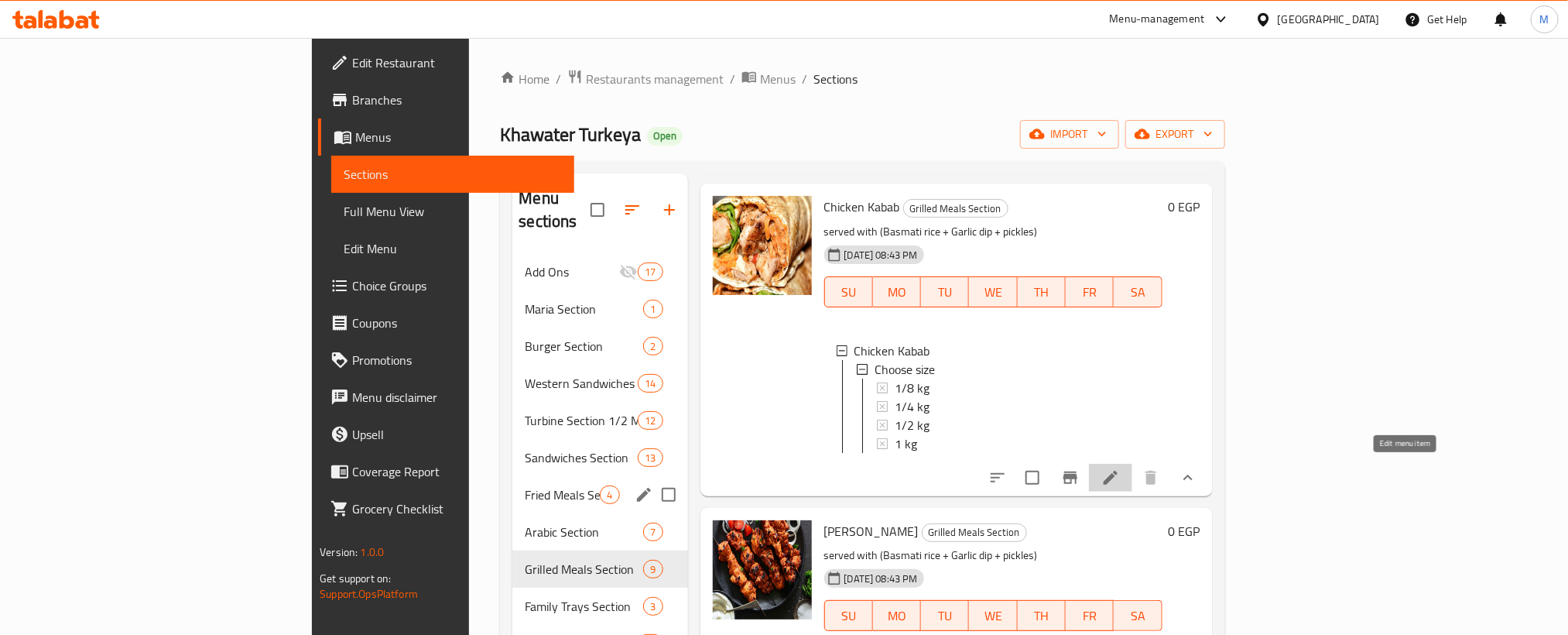
click at [1120, 477] on icon at bounding box center [1110, 478] width 19 height 19
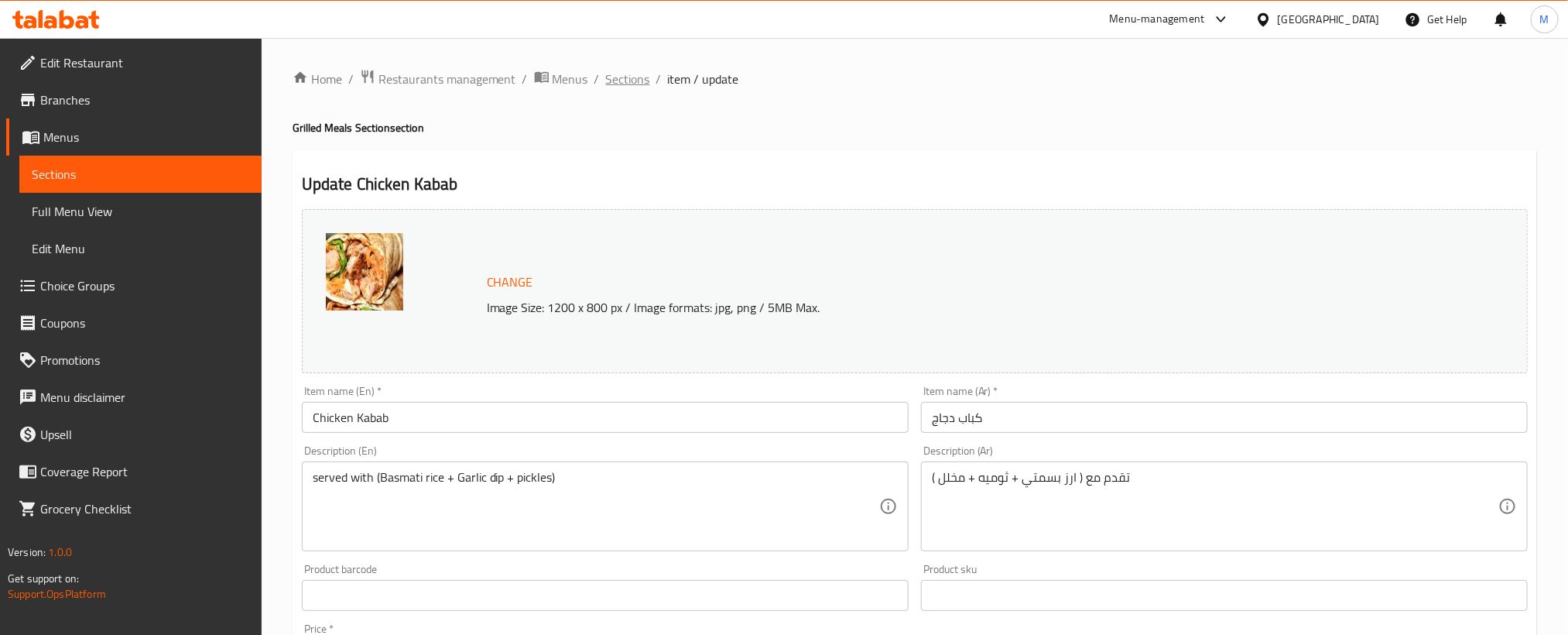
click at [632, 75] on span "Sections" at bounding box center [628, 78] width 44 height 19
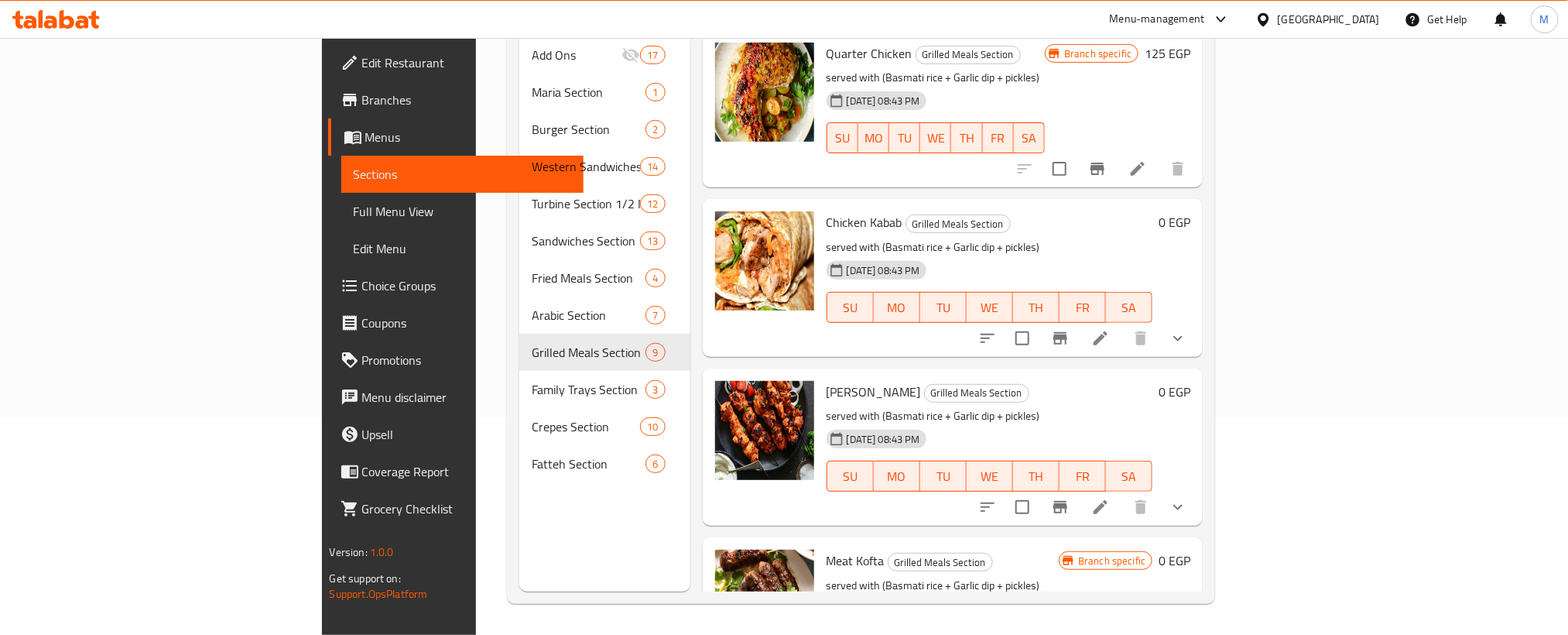
scroll to position [116, 0]
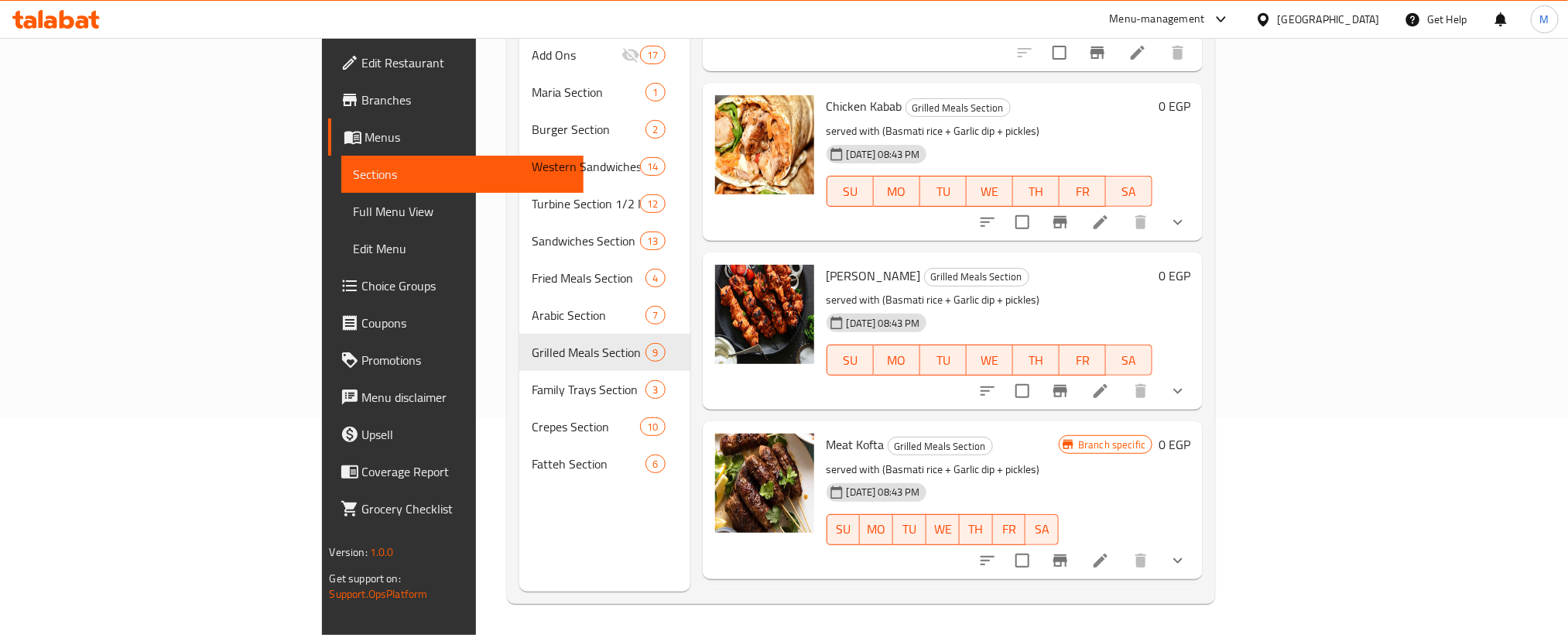
click at [1122, 377] on li at bounding box center [1100, 390] width 43 height 28
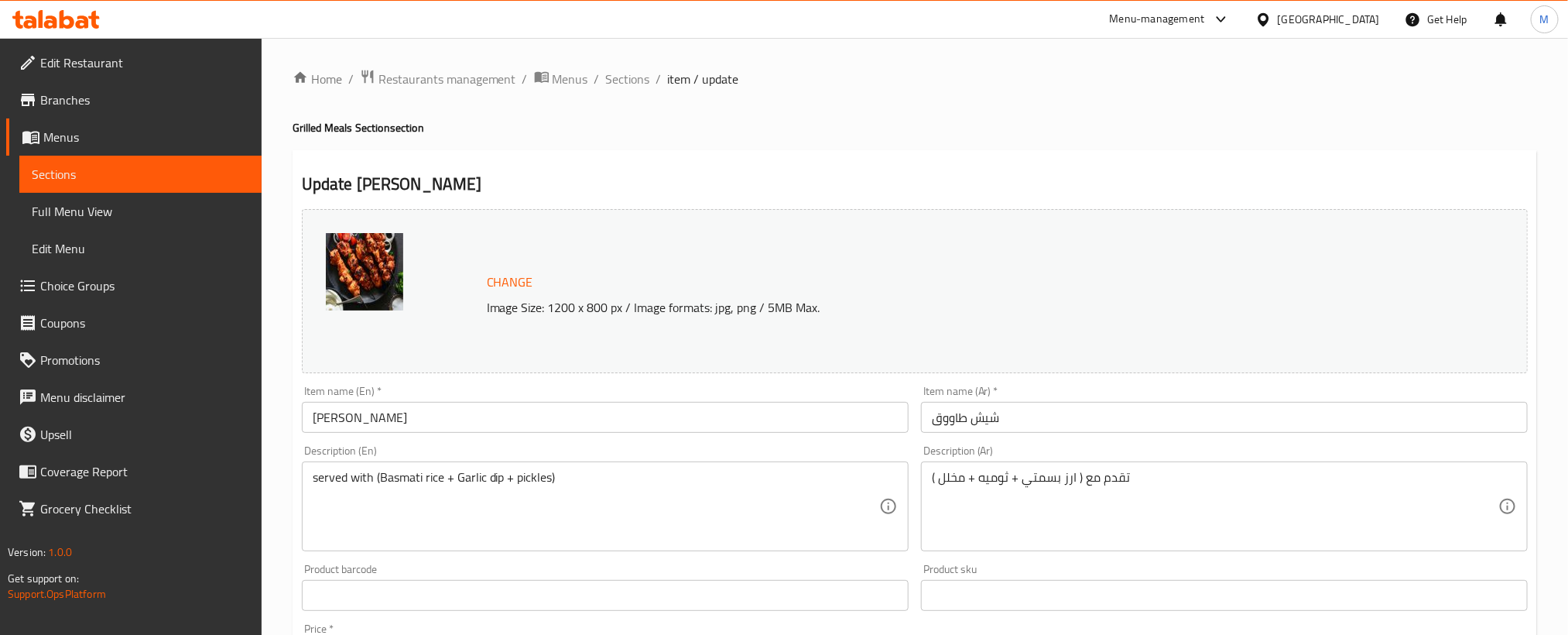
drag, startPoint x: 639, startPoint y: 86, endPoint x: 692, endPoint y: 110, distance: 58.2
click at [639, 86] on span "Sections" at bounding box center [628, 78] width 44 height 19
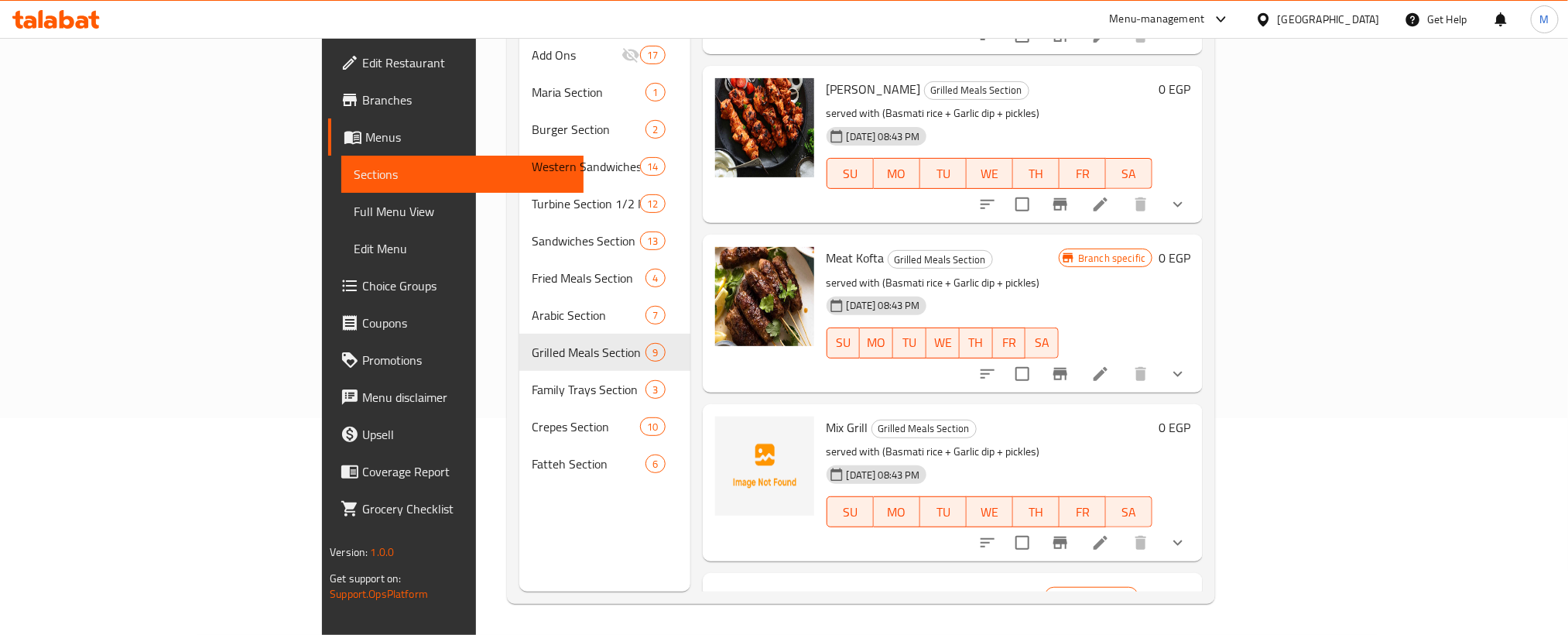
scroll to position [348, 0]
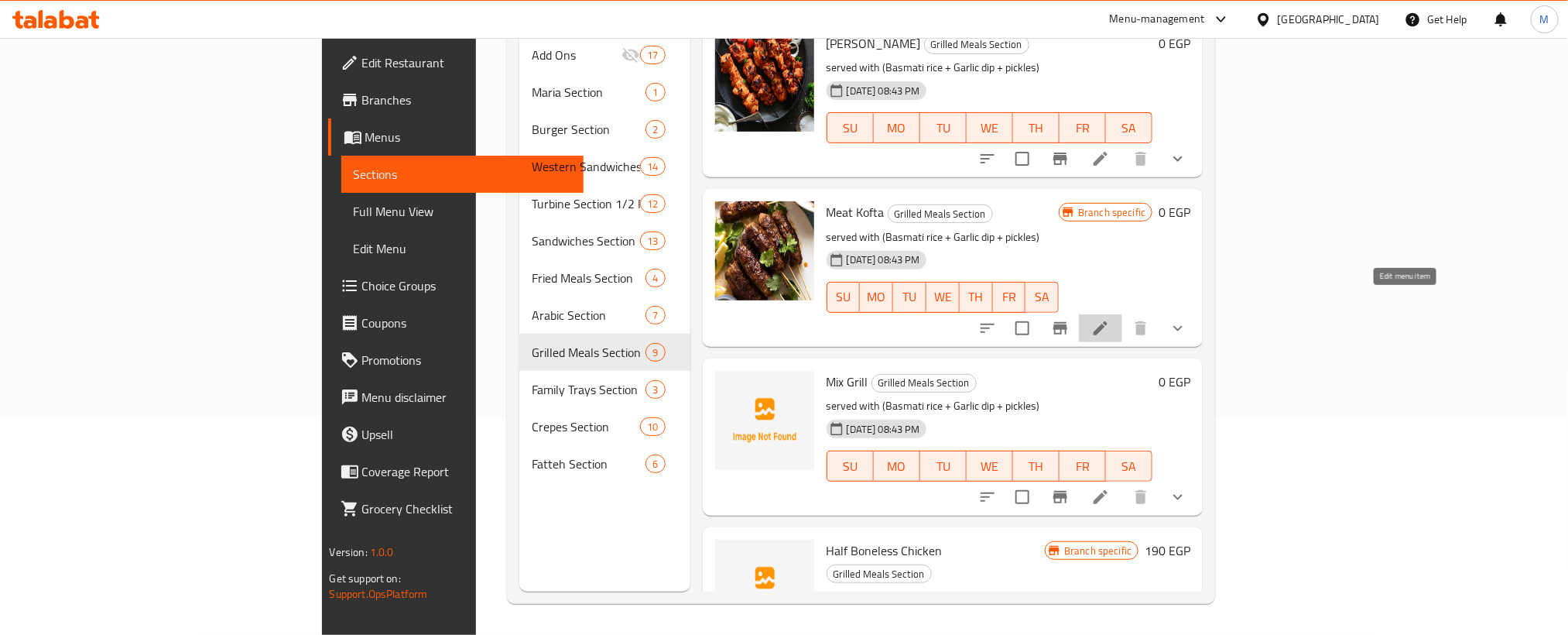
click at [1108, 321] on icon at bounding box center [1100, 327] width 13 height 13
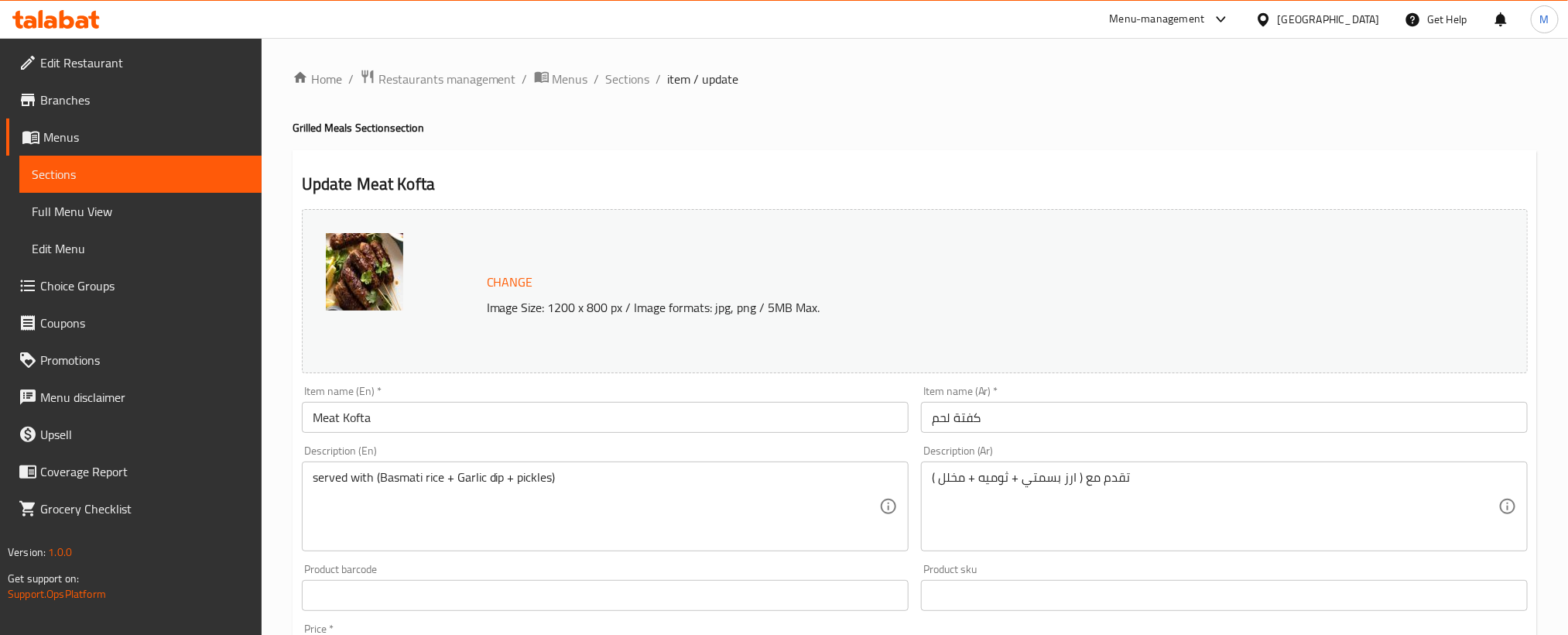
drag, startPoint x: 629, startPoint y: 81, endPoint x: 730, endPoint y: 5, distance: 126.4
click at [629, 81] on span "Sections" at bounding box center [628, 78] width 44 height 19
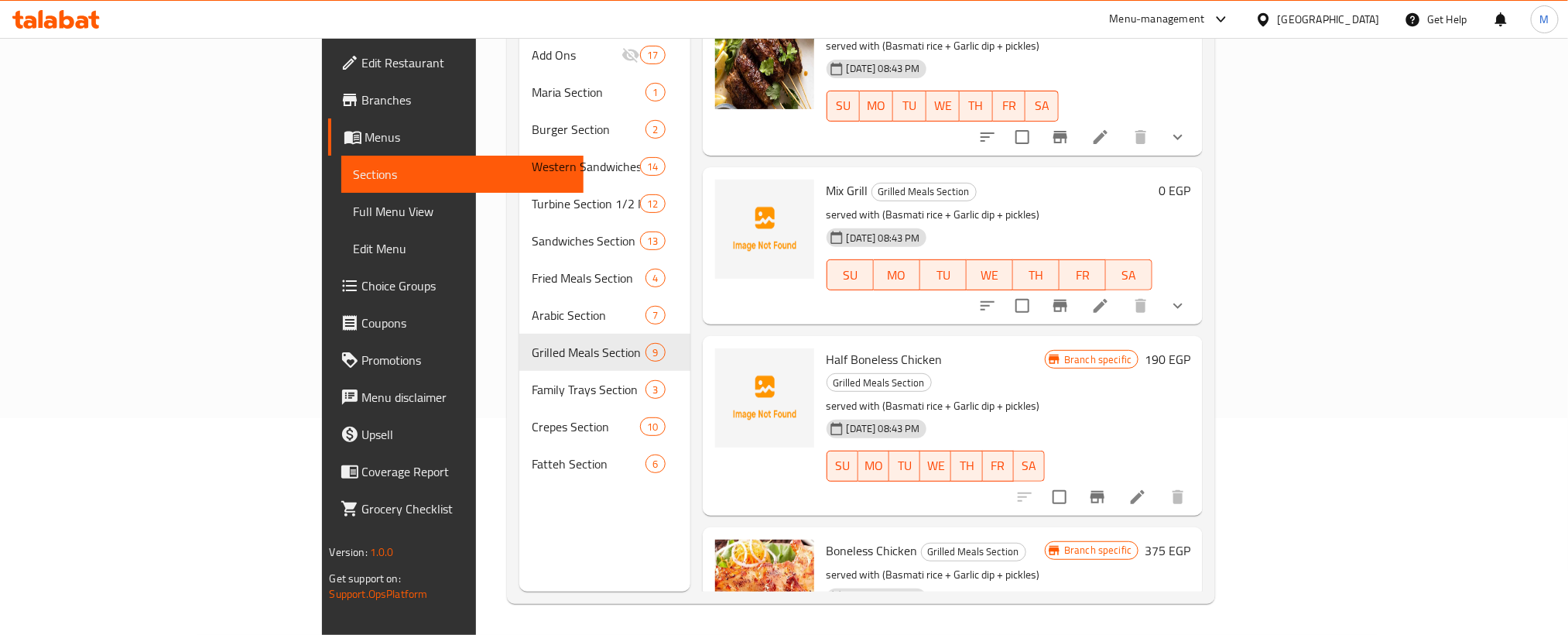
scroll to position [581, 0]
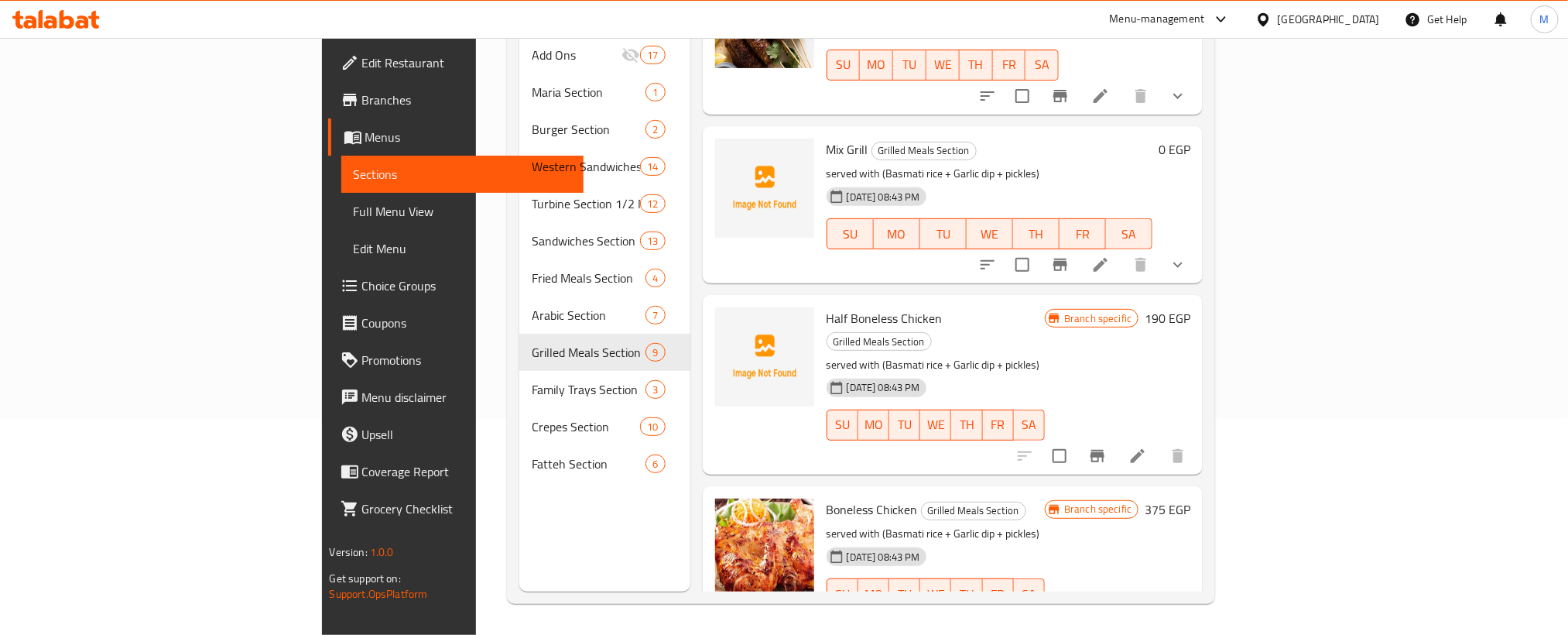
click at [1122, 251] on li at bounding box center [1100, 264] width 43 height 28
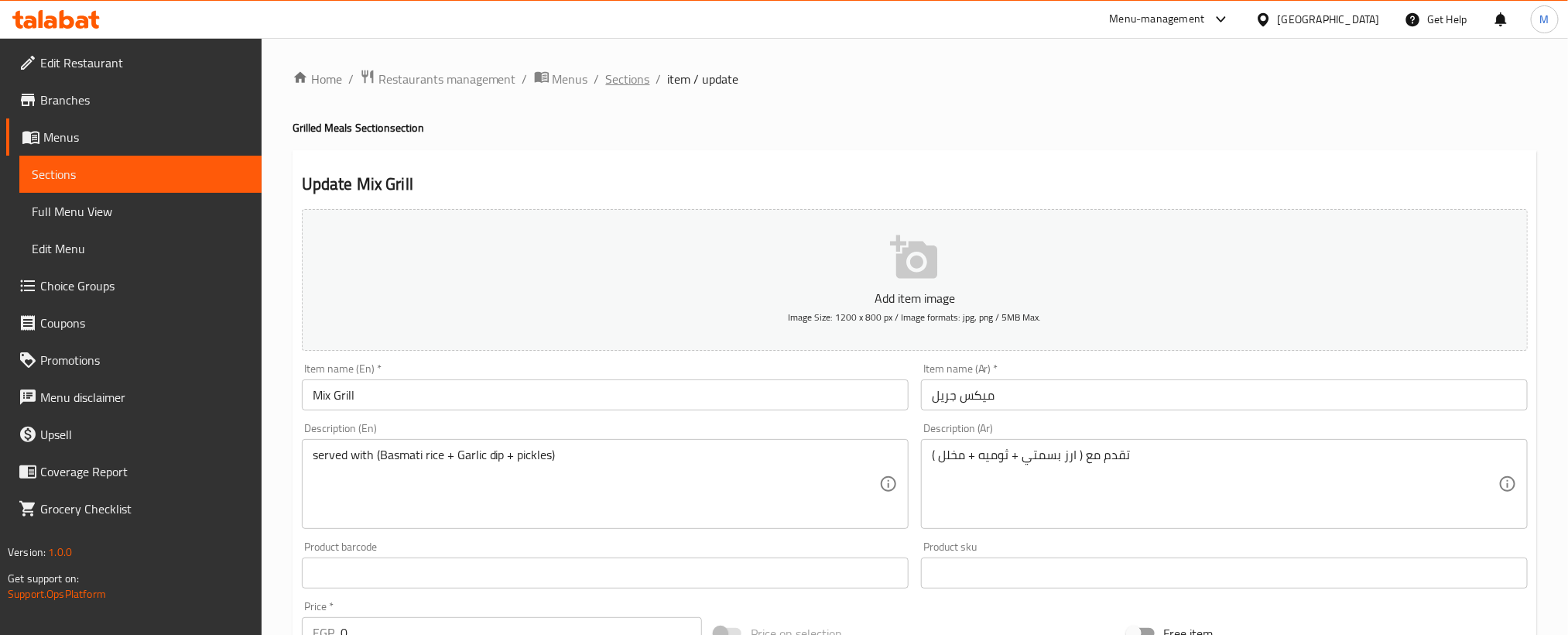
click at [638, 80] on span "Sections" at bounding box center [628, 78] width 44 height 19
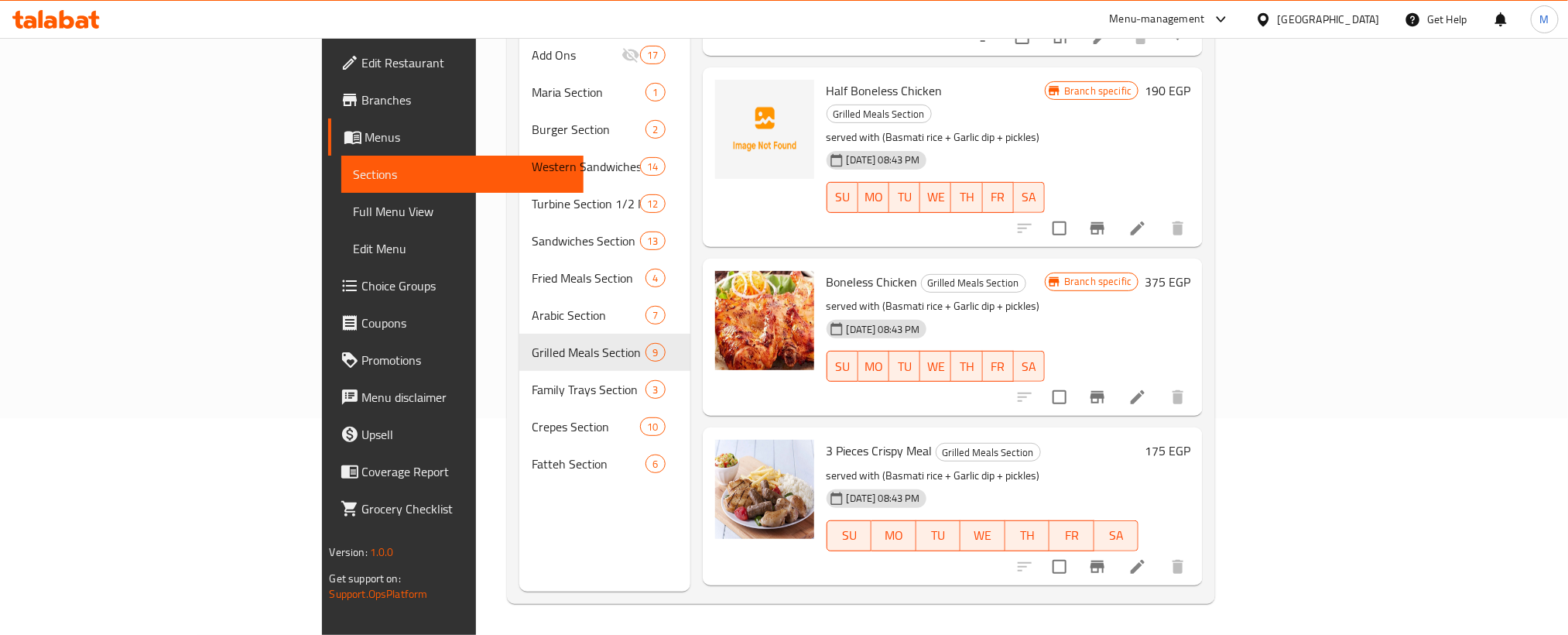
scroll to position [925, 0]
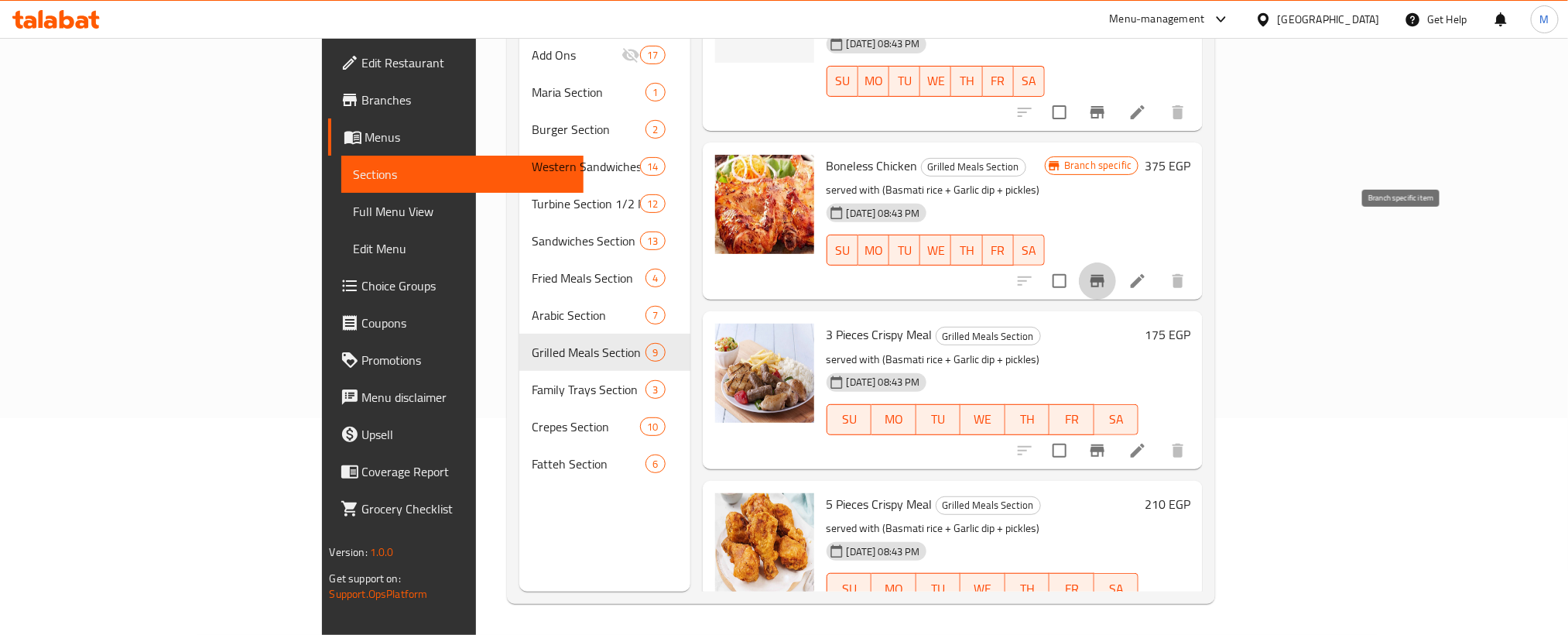
click at [1104, 275] on icon "Branch-specific-item" at bounding box center [1097, 282] width 13 height 13
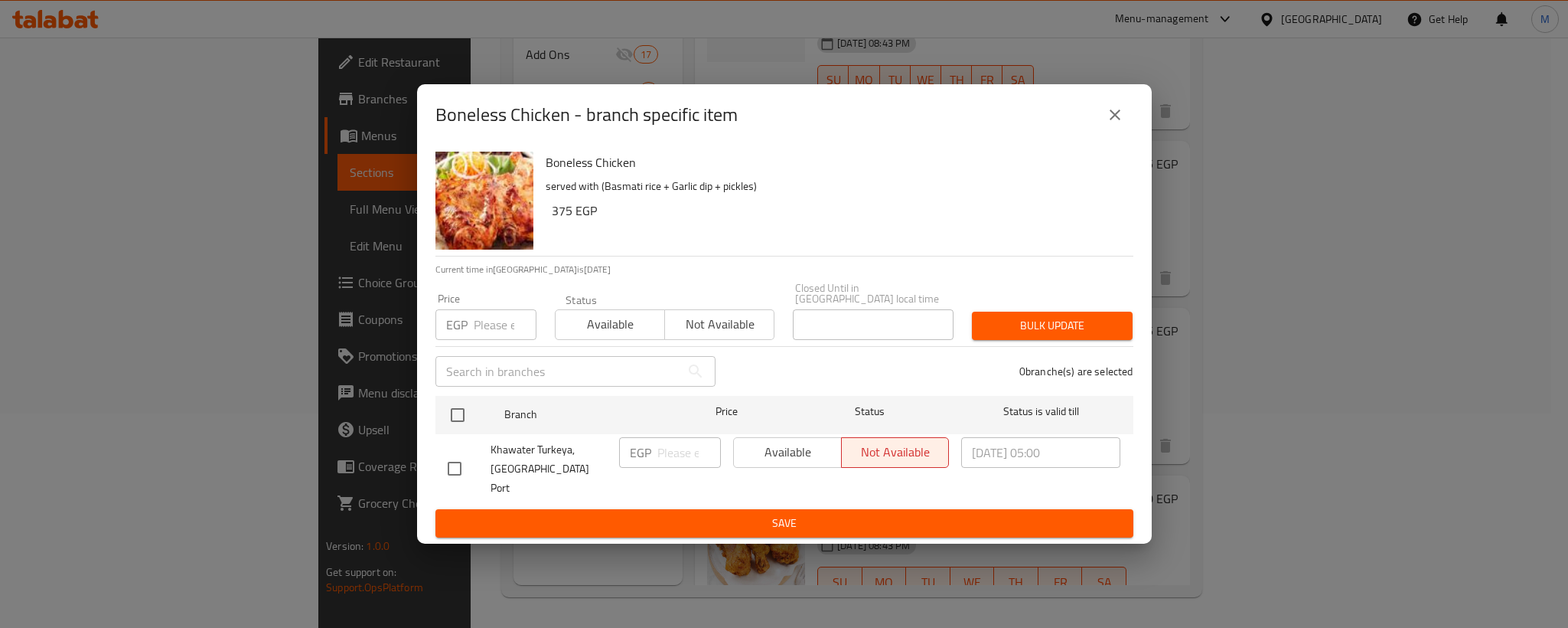
click at [1120, 124] on icon "close" at bounding box center [1115, 115] width 19 height 19
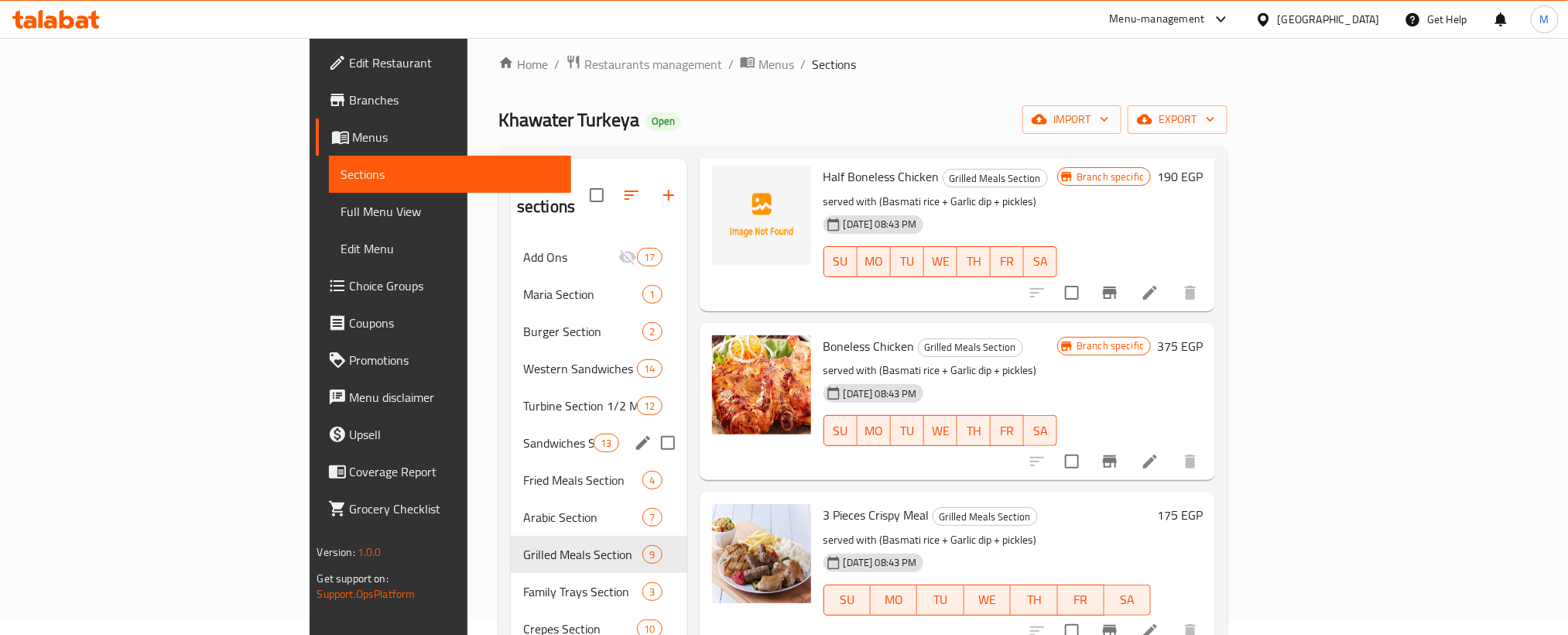
scroll to position [0, 0]
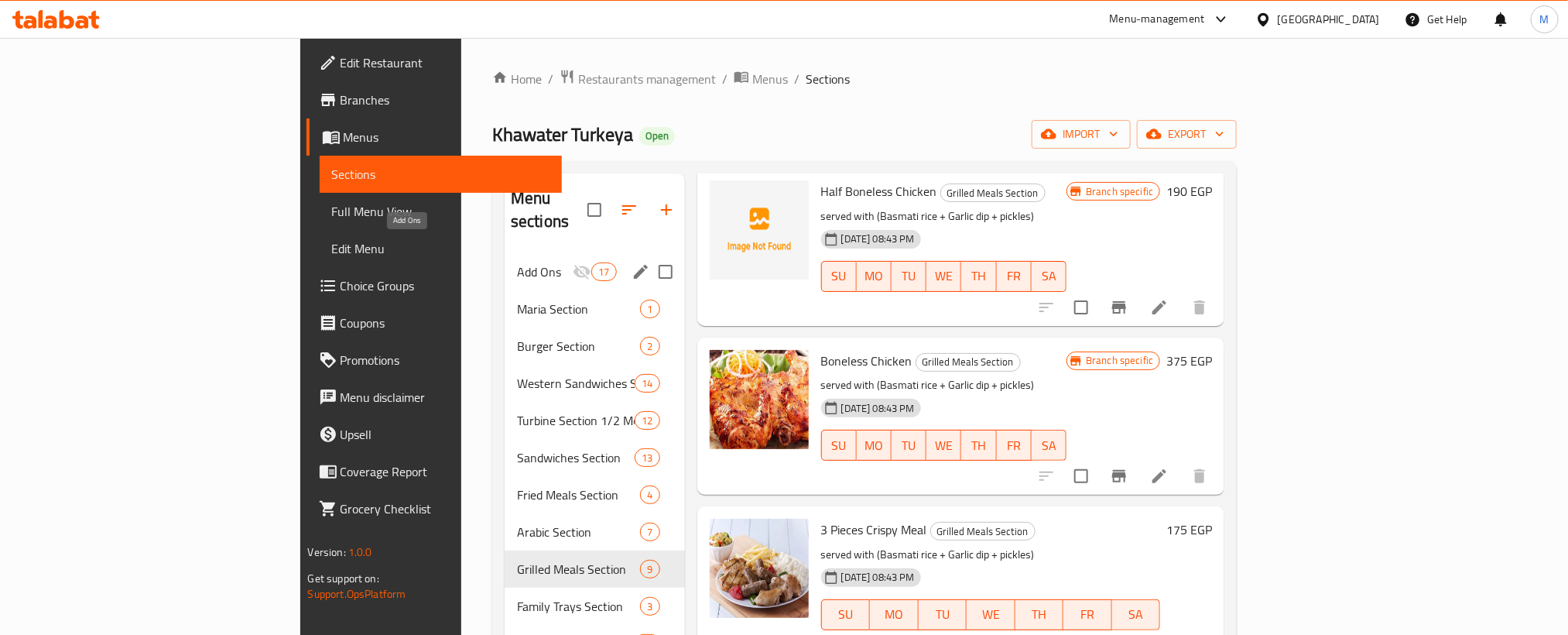
click at [517, 263] on span "Add Ons" at bounding box center [545, 272] width 56 height 19
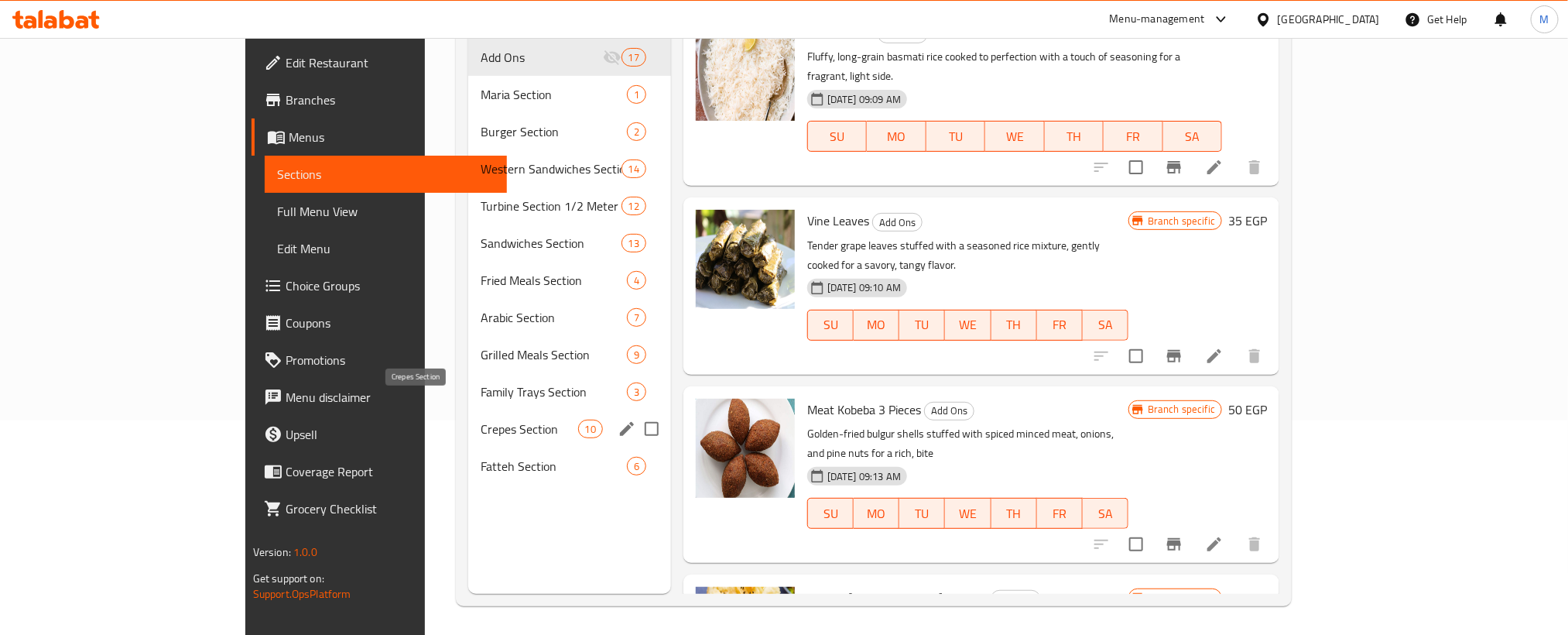
scroll to position [217, 0]
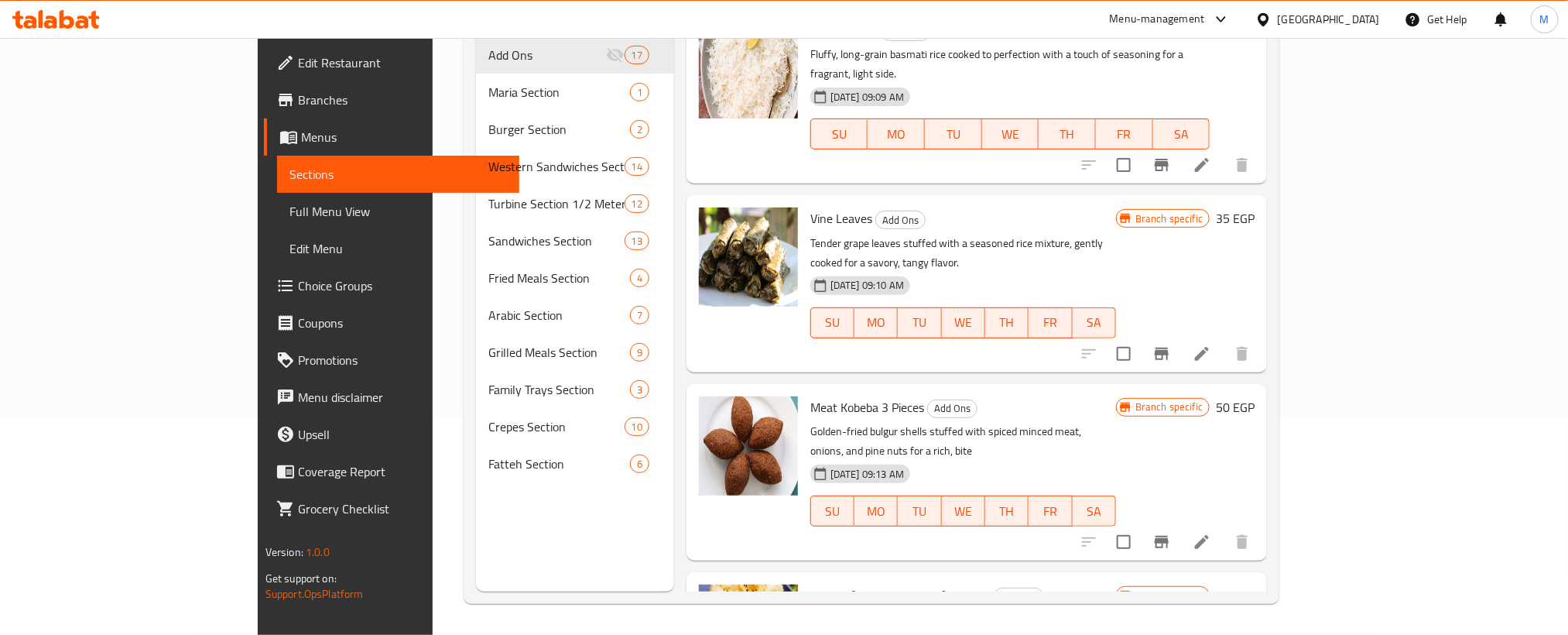
click at [1171, 344] on icon "Branch-specific-item" at bounding box center [1162, 353] width 19 height 19
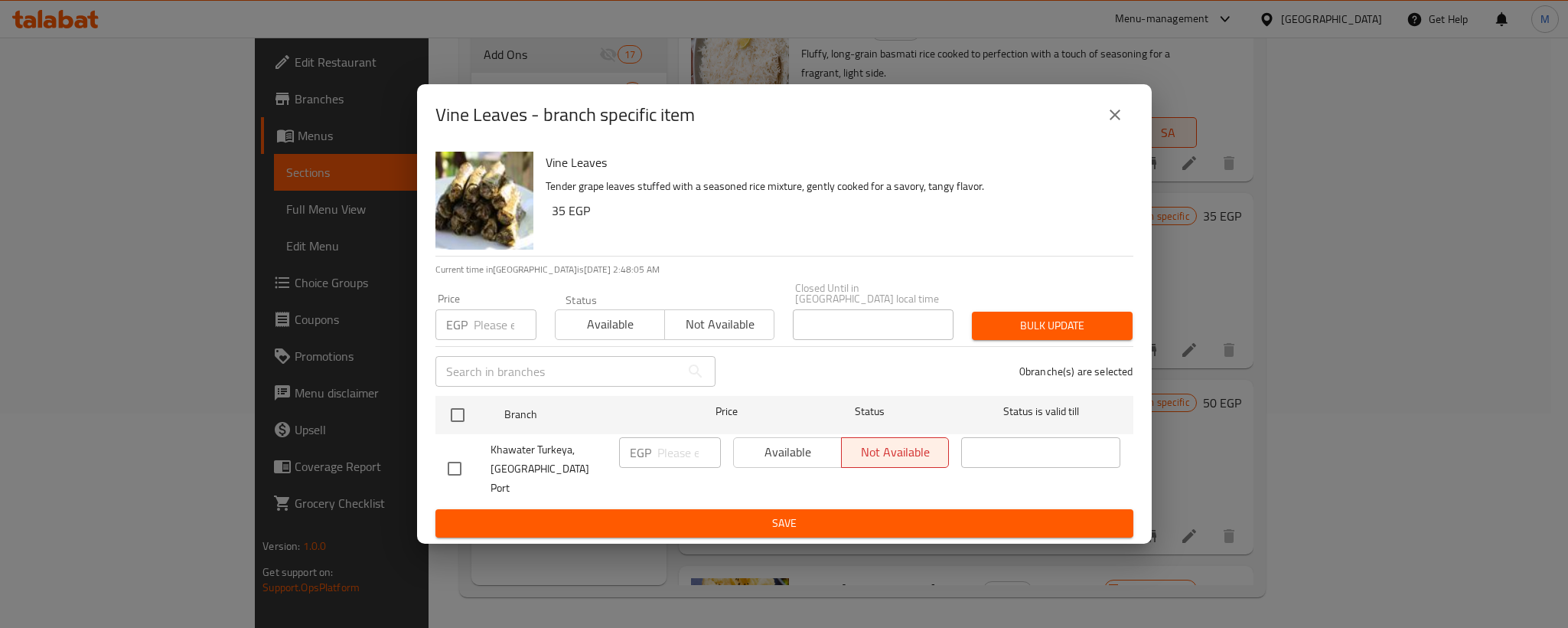
click at [1116, 124] on icon "close" at bounding box center [1115, 115] width 19 height 19
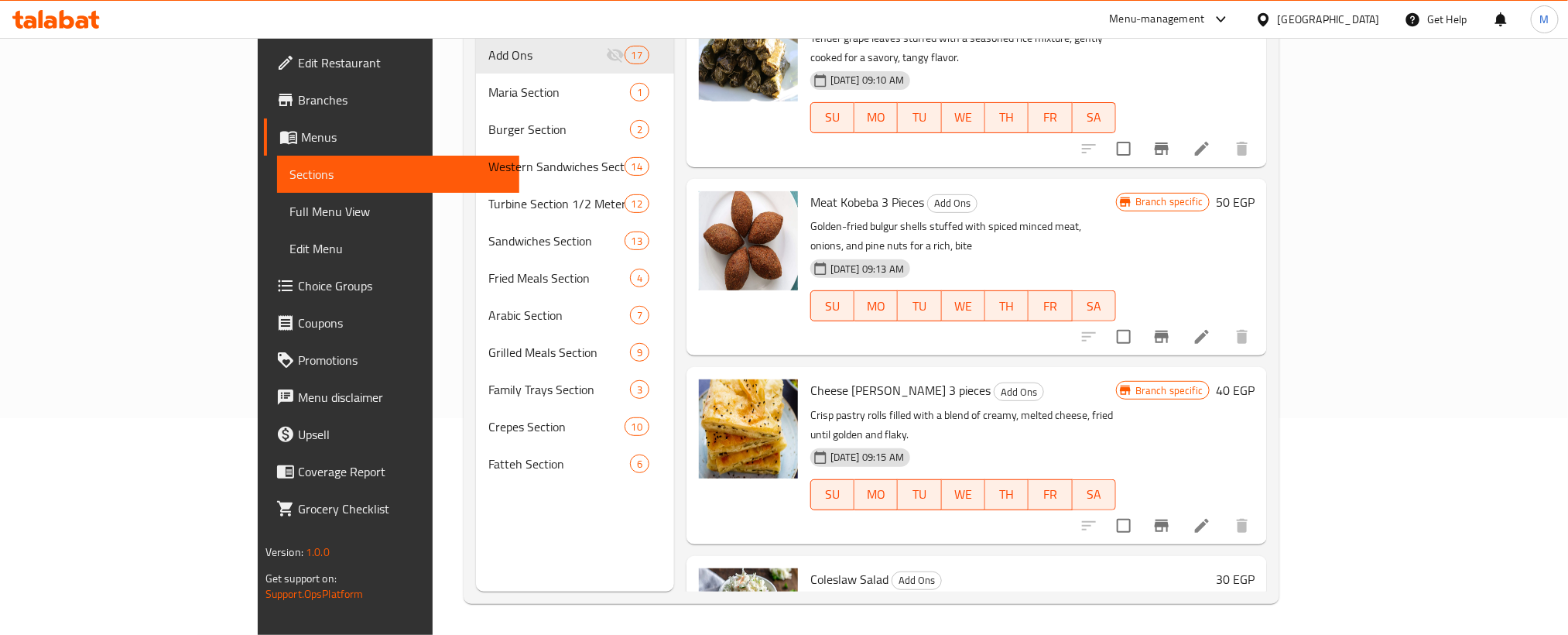
scroll to position [232, 0]
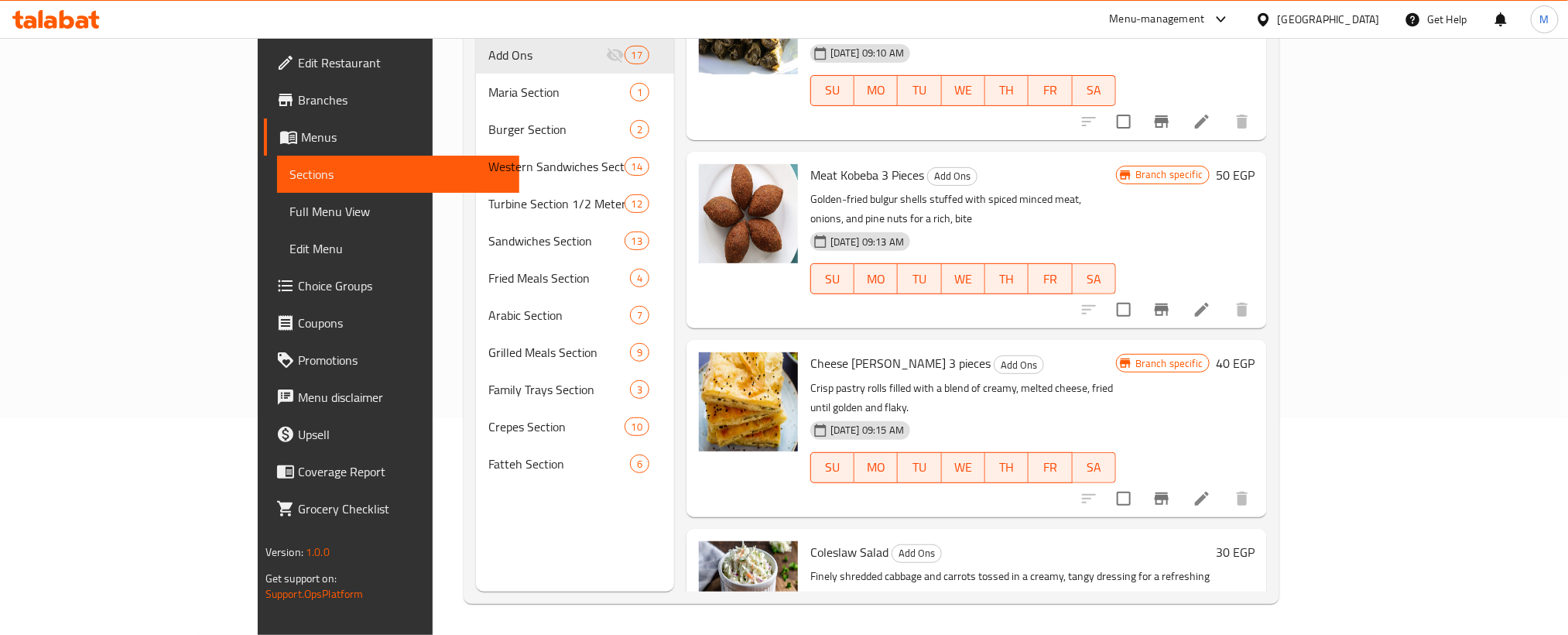
click at [1171, 300] on icon "Branch-specific-item" at bounding box center [1162, 309] width 19 height 19
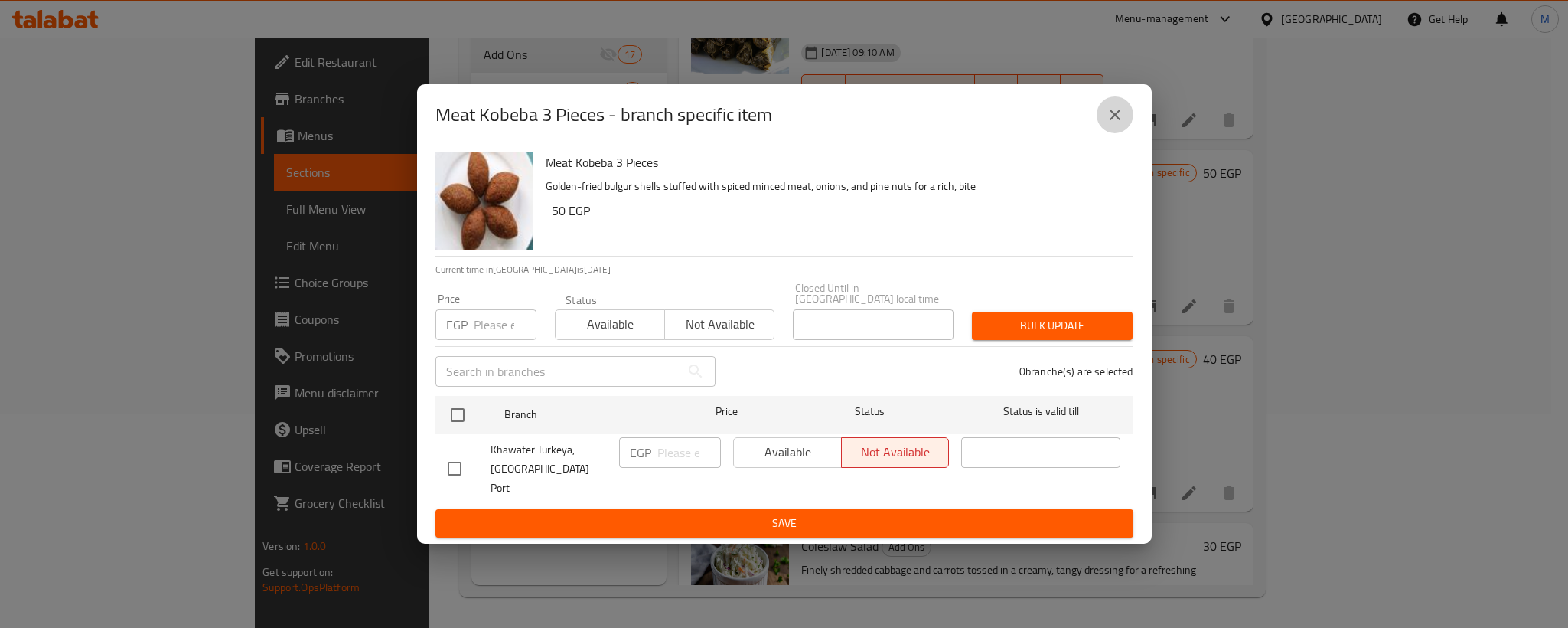
drag, startPoint x: 1114, startPoint y: 134, endPoint x: 1146, endPoint y: 14, distance: 124.2
click at [1114, 124] on icon "close" at bounding box center [1115, 115] width 19 height 19
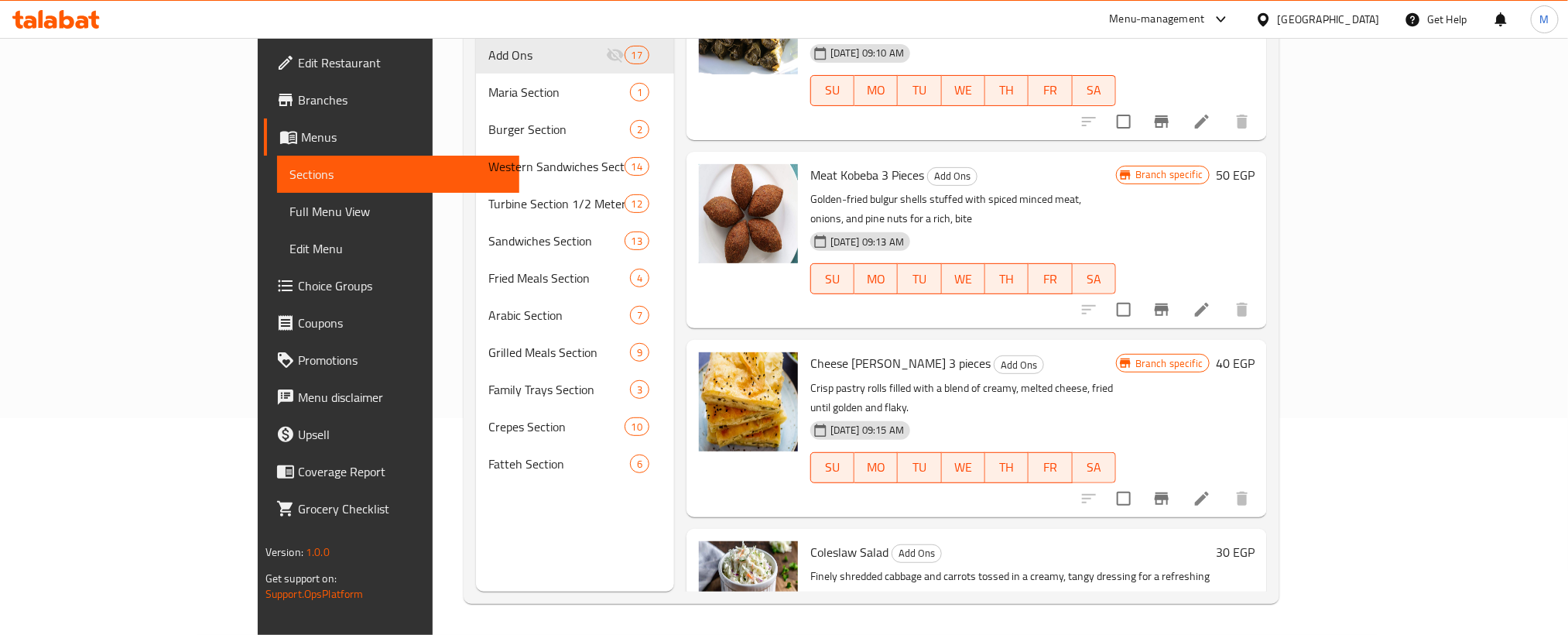
click at [1169, 492] on icon "Branch-specific-item" at bounding box center [1161, 498] width 13 height 13
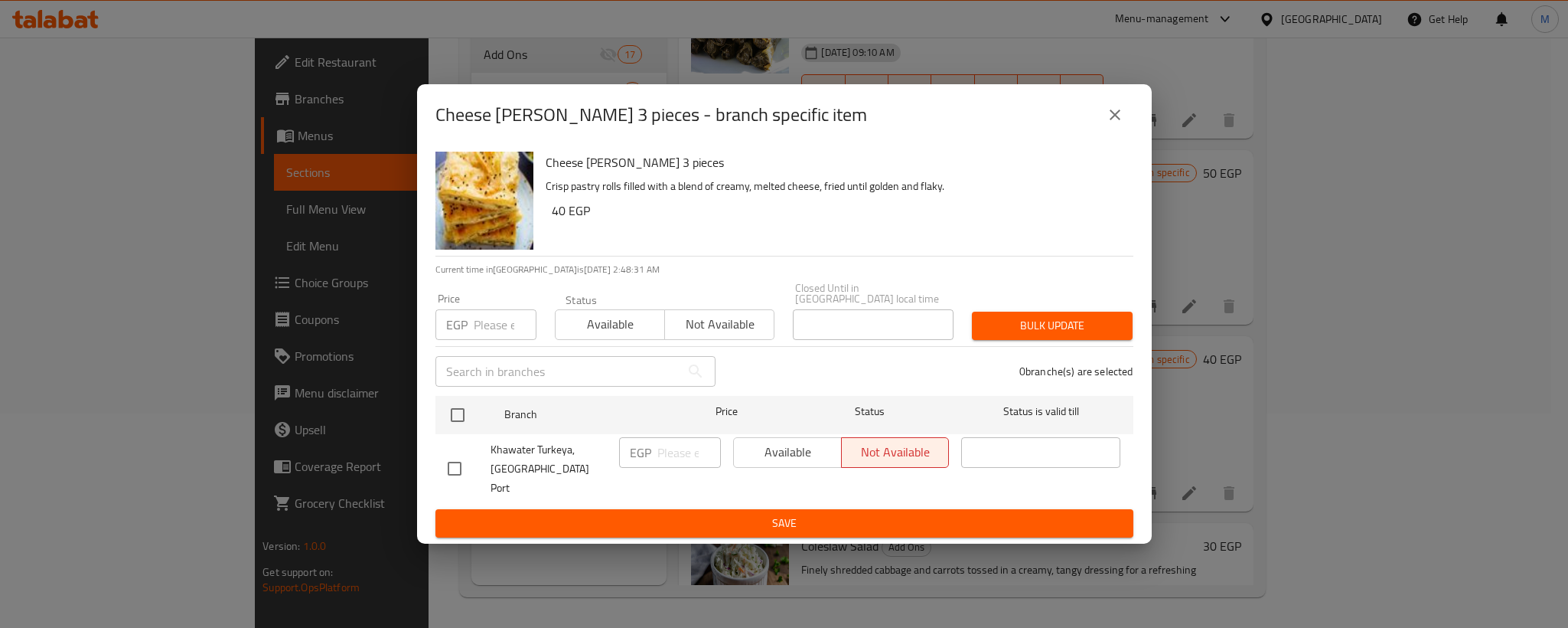
click at [1111, 124] on icon "close" at bounding box center [1115, 115] width 19 height 19
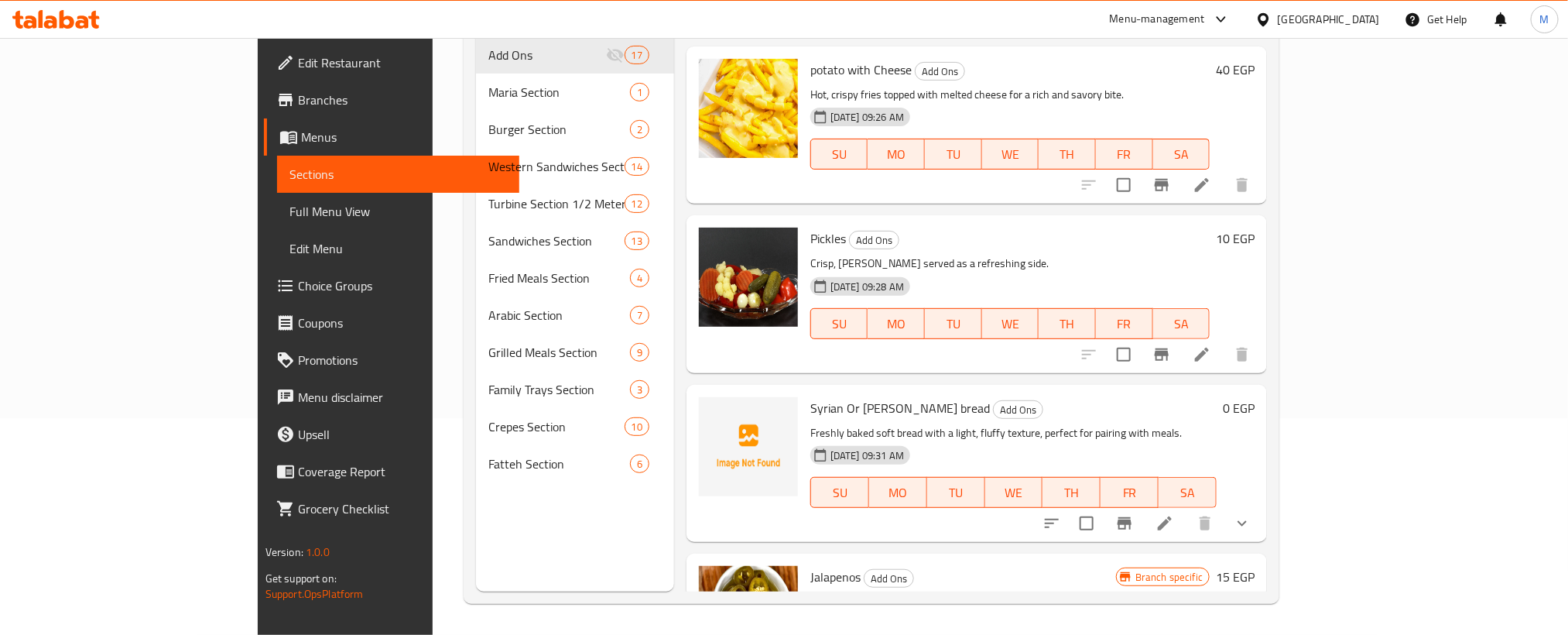
scroll to position [1626, 0]
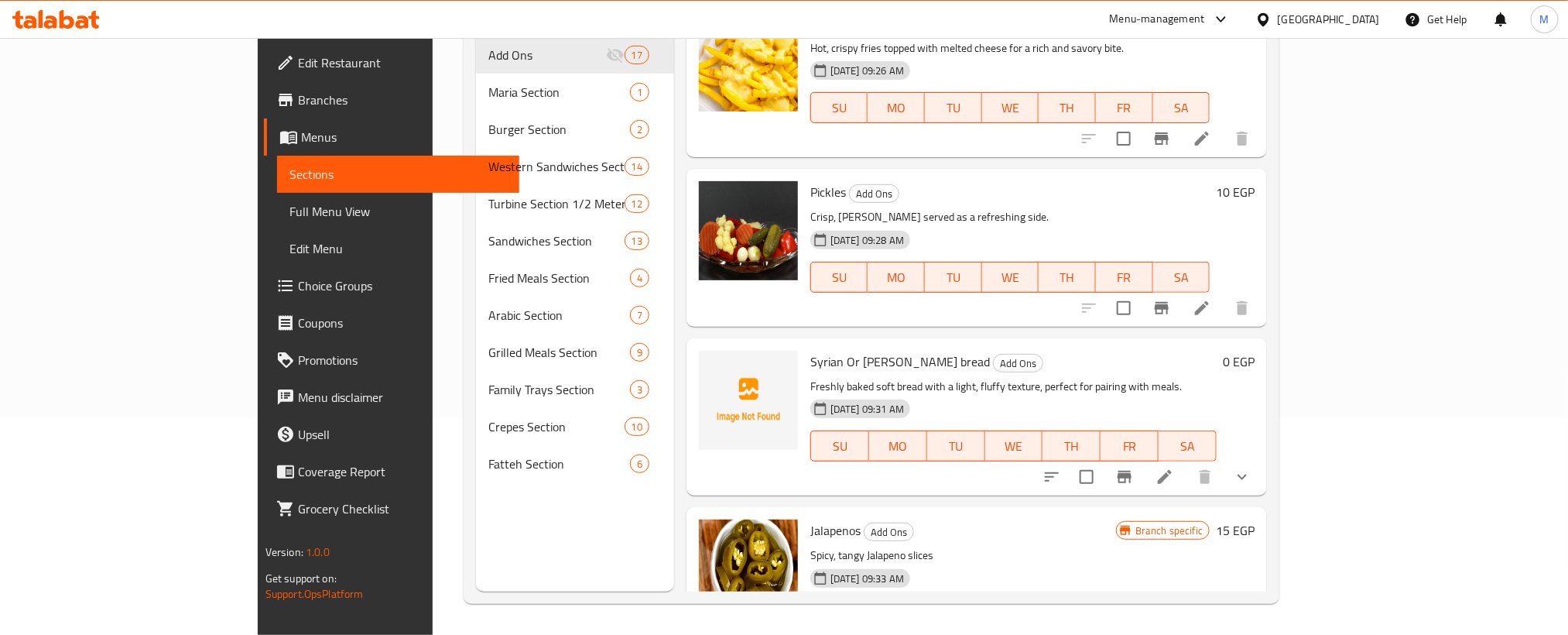
click at [1252, 468] on icon "show more" at bounding box center [1242, 477] width 19 height 19
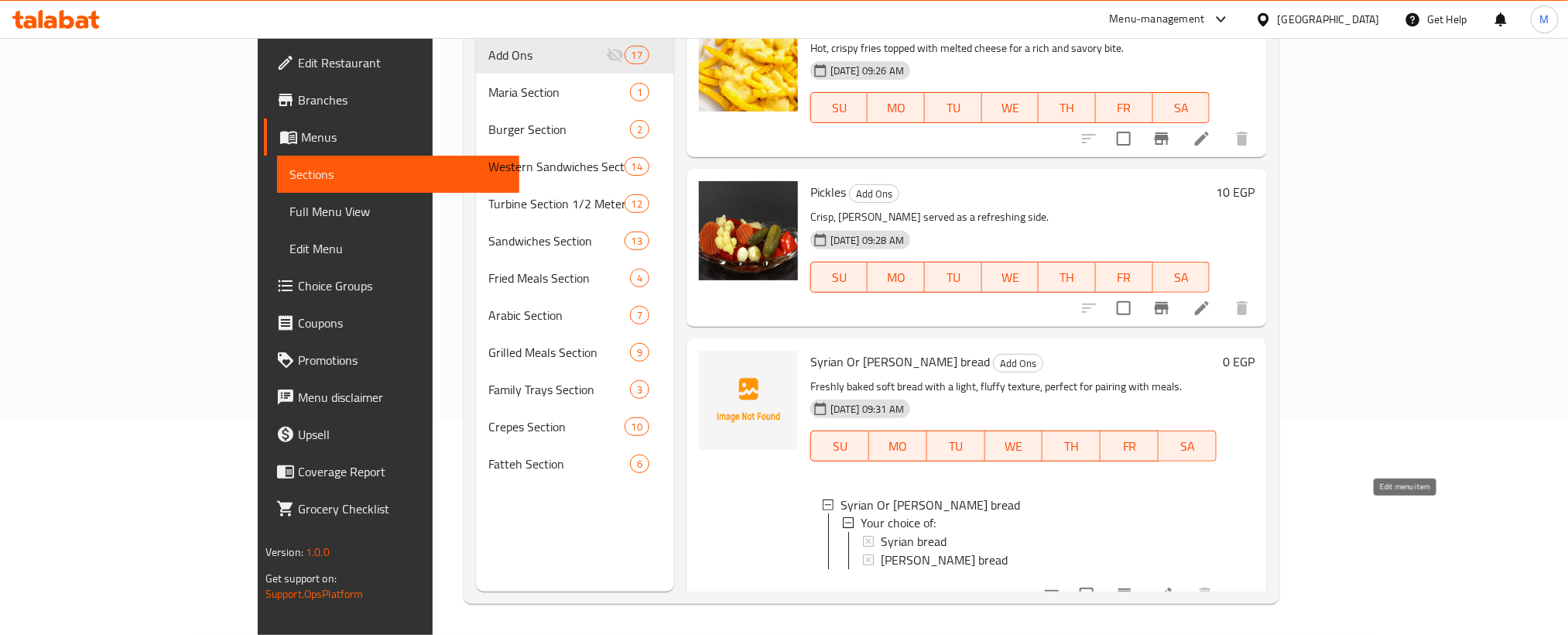
click at [1174, 586] on icon at bounding box center [1164, 595] width 19 height 19
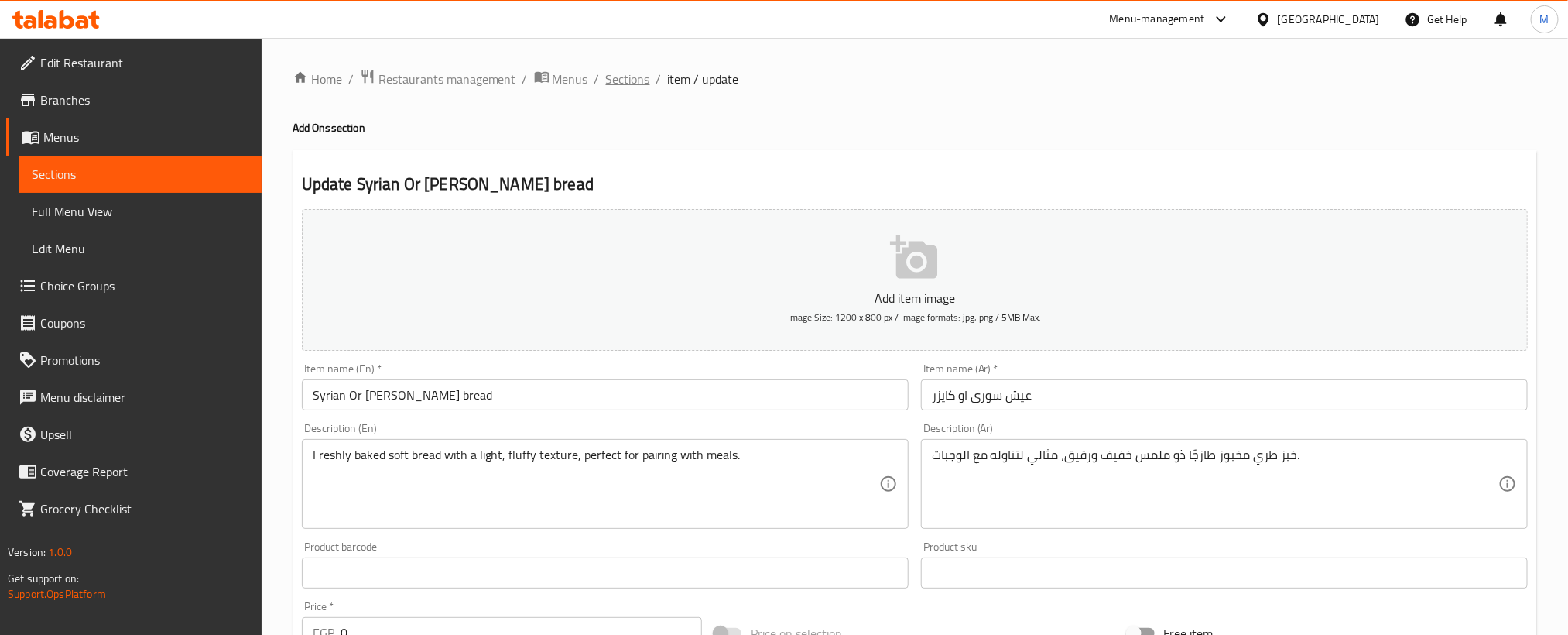
click at [634, 79] on span "Sections" at bounding box center [628, 78] width 44 height 19
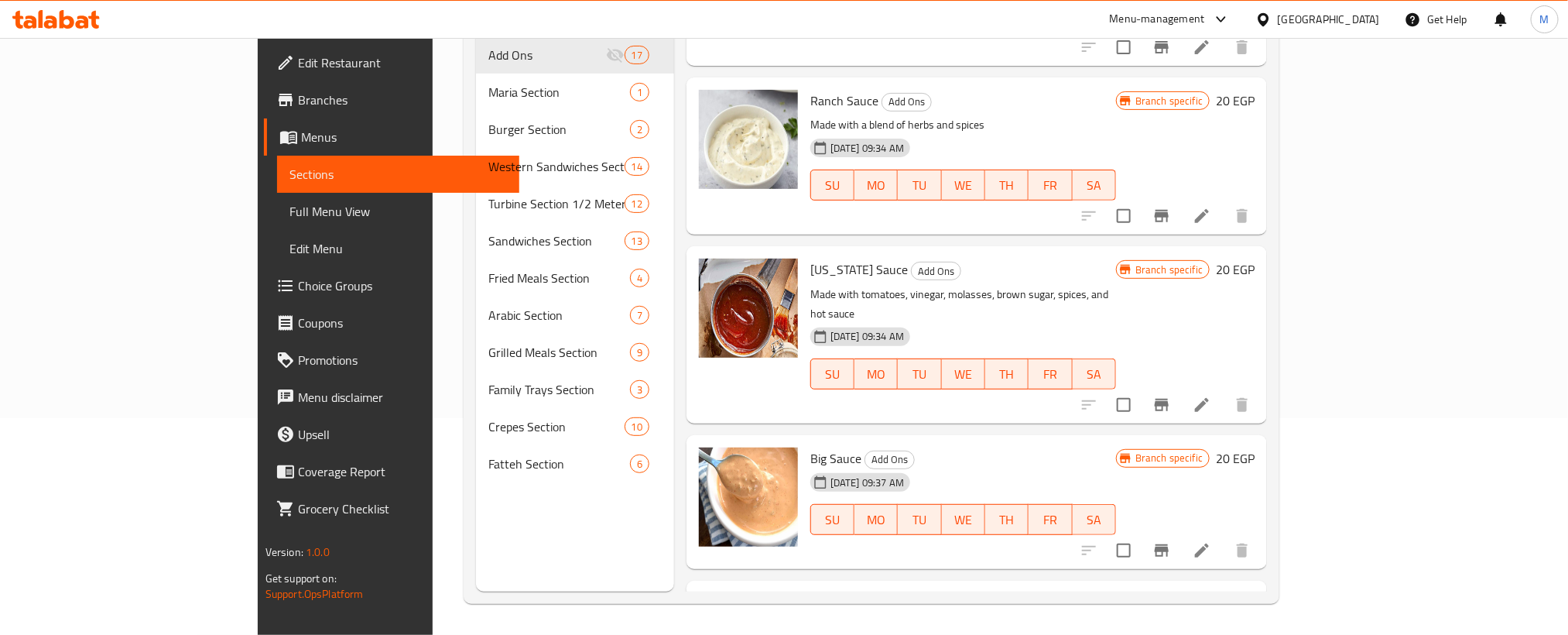
scroll to position [2231, 0]
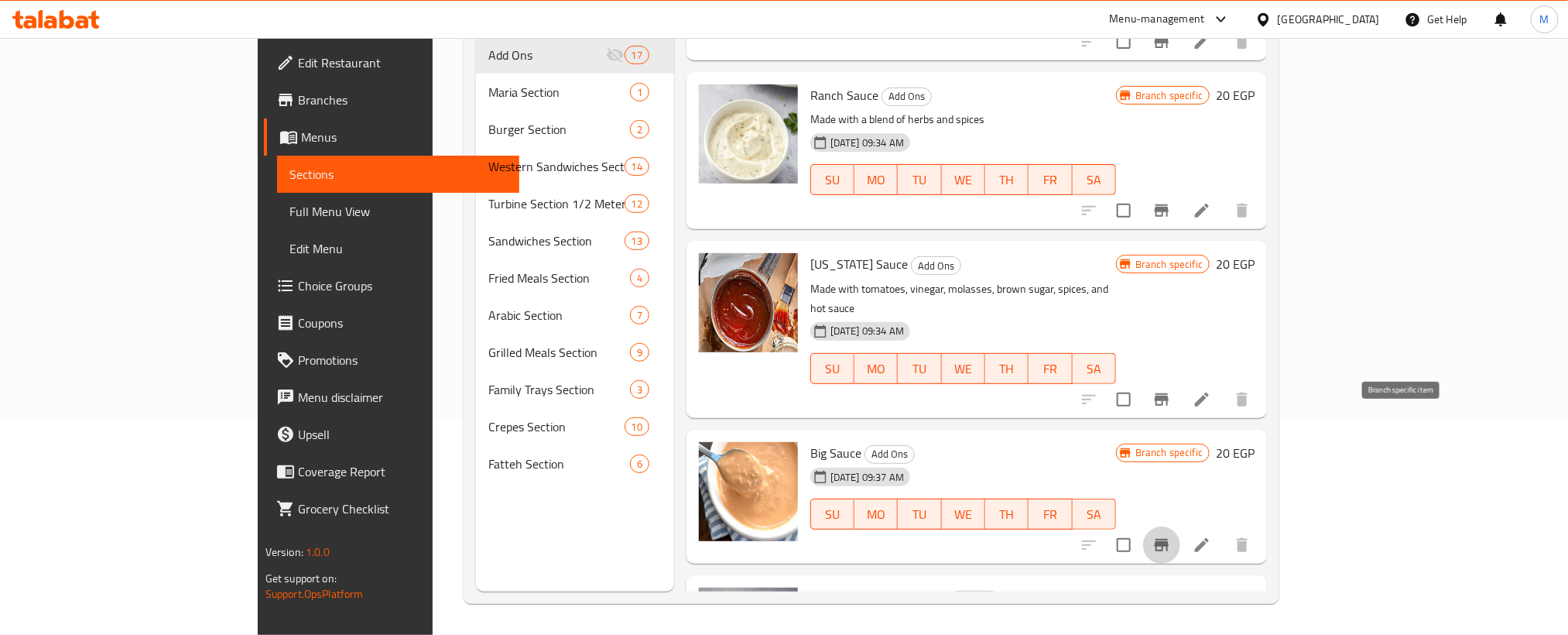
click at [1180, 526] on button "Branch-specific-item" at bounding box center [1161, 544] width 37 height 37
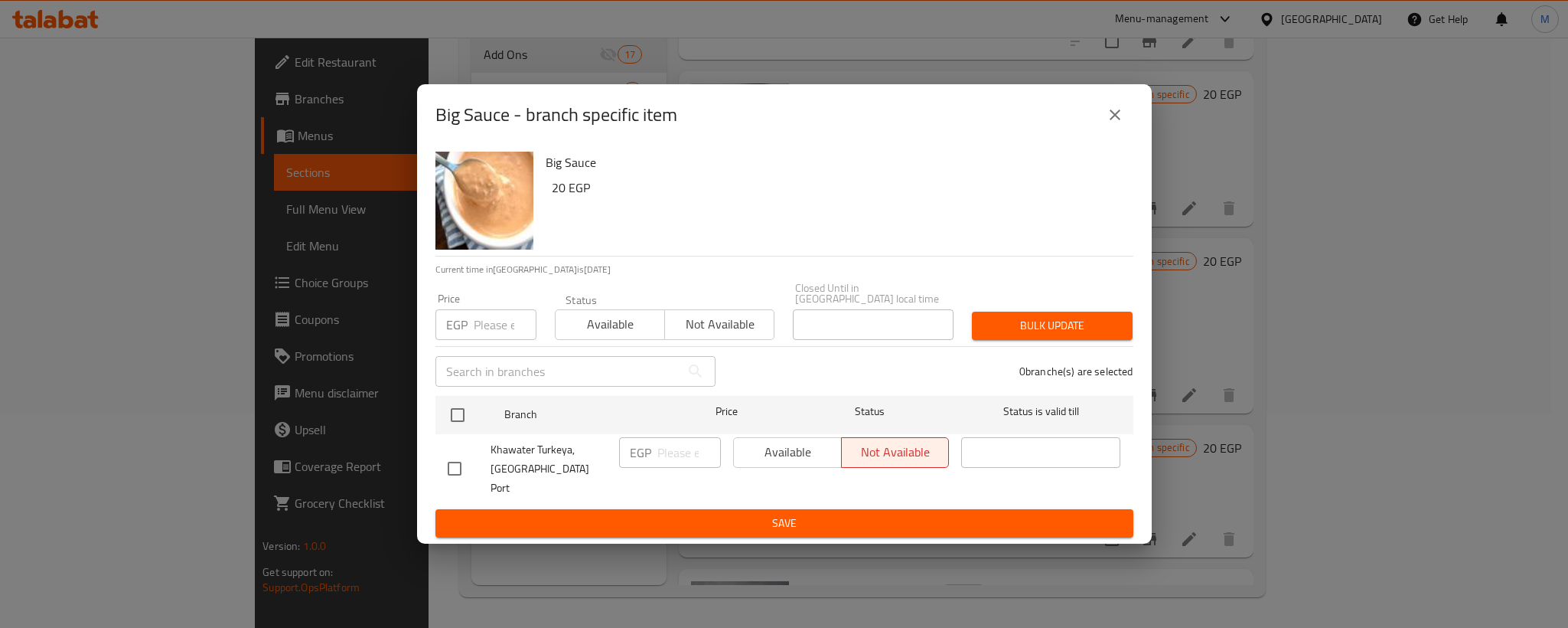
click at [1132, 132] on button "close" at bounding box center [1114, 114] width 36 height 36
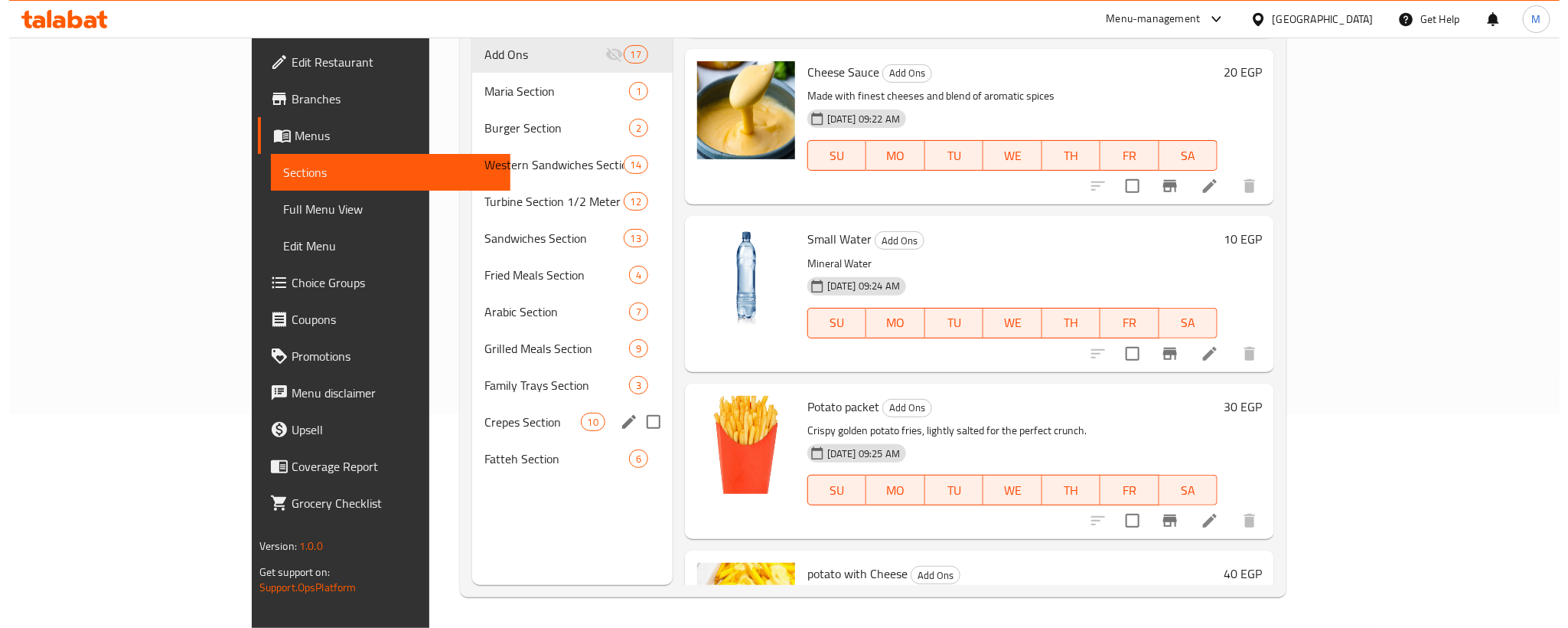
scroll to position [0, 0]
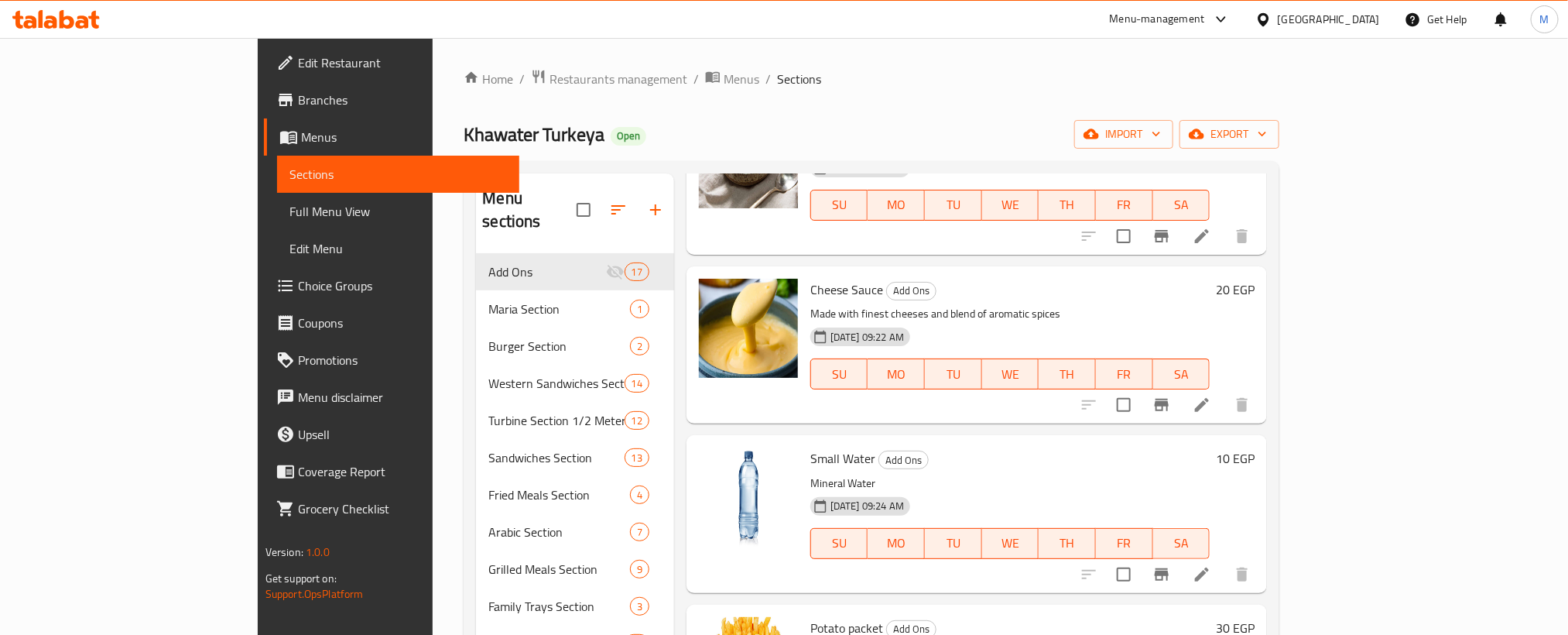
click at [829, 96] on div "Home / Restaurants management / Menus / Sections Khawater Turkeya Open import e…" at bounding box center [871, 445] width 815 height 752
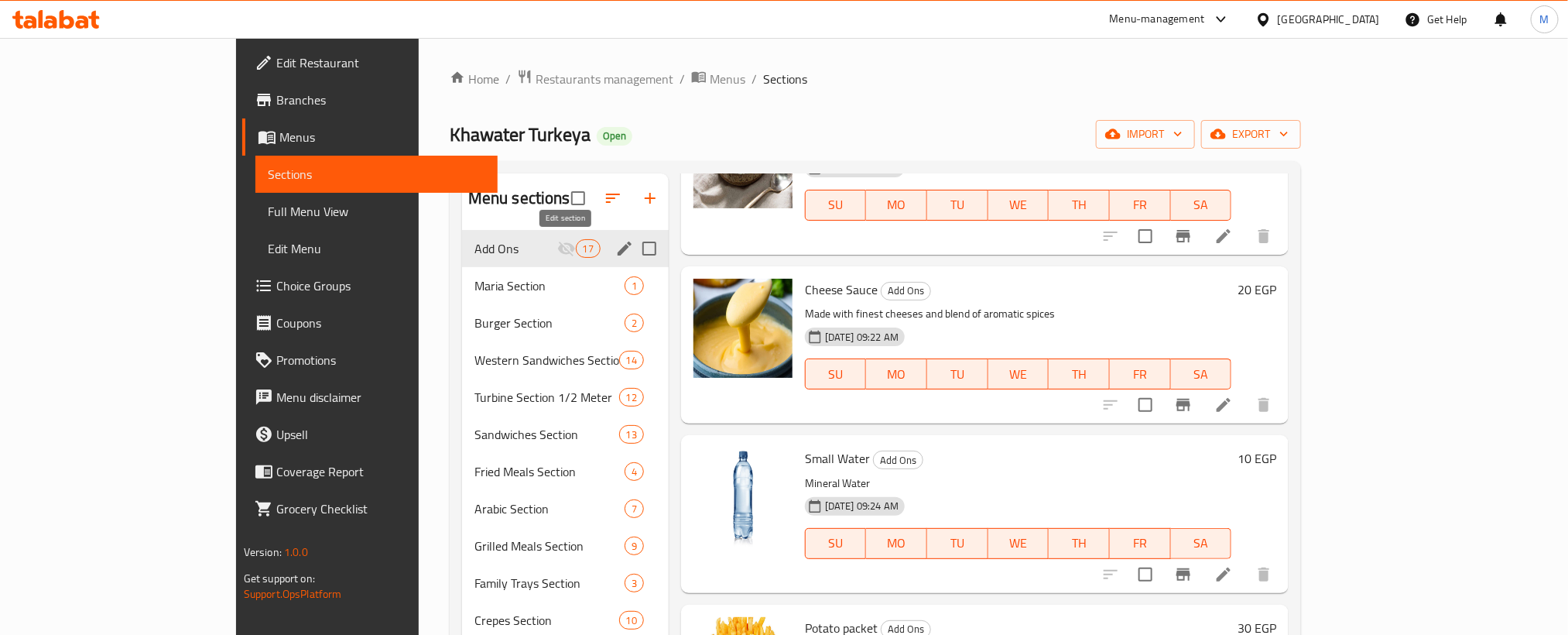
click at [615, 248] on icon "edit" at bounding box center [624, 248] width 19 height 19
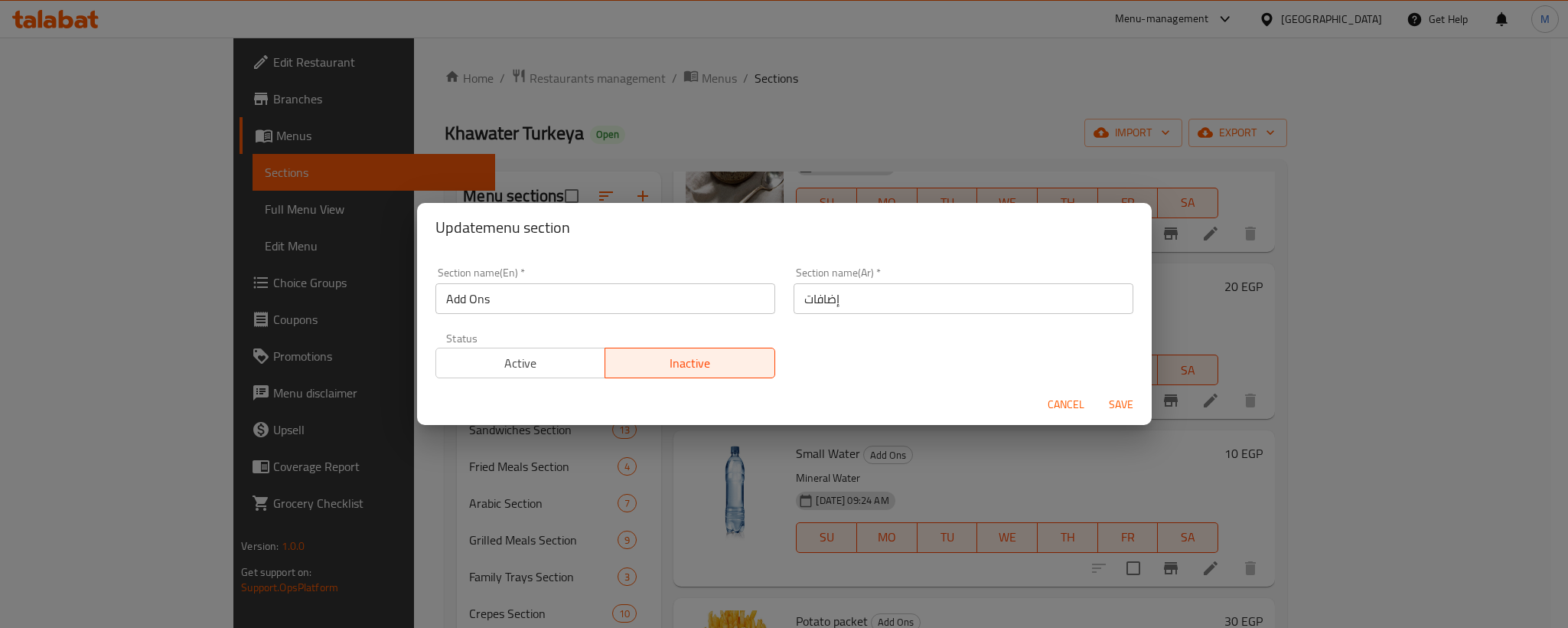
click at [554, 376] on button "Active" at bounding box center [521, 363] width 171 height 30
click at [1109, 396] on span "Save" at bounding box center [1120, 405] width 36 height 20
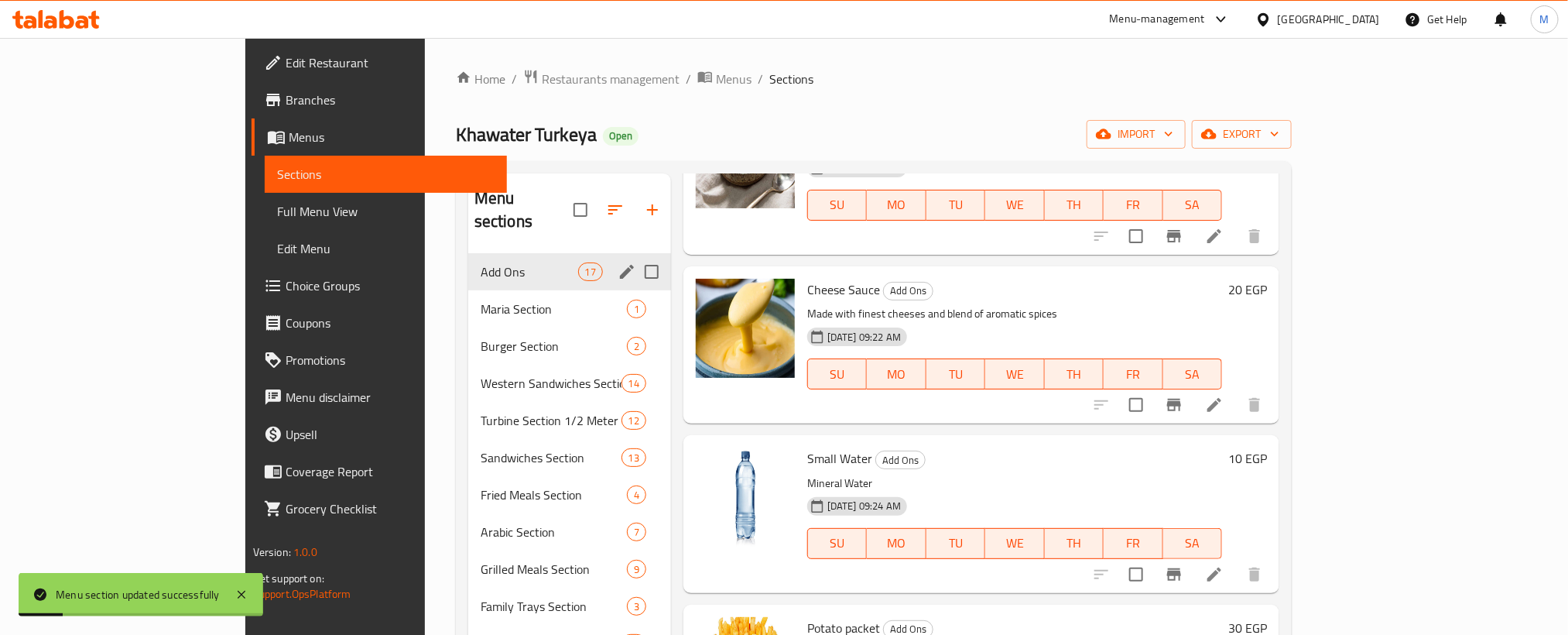
click at [1127, 129] on div "Khawater Turkeya Open import export" at bounding box center [874, 134] width 836 height 29
click at [1279, 139] on span "export" at bounding box center [1241, 135] width 75 height 20
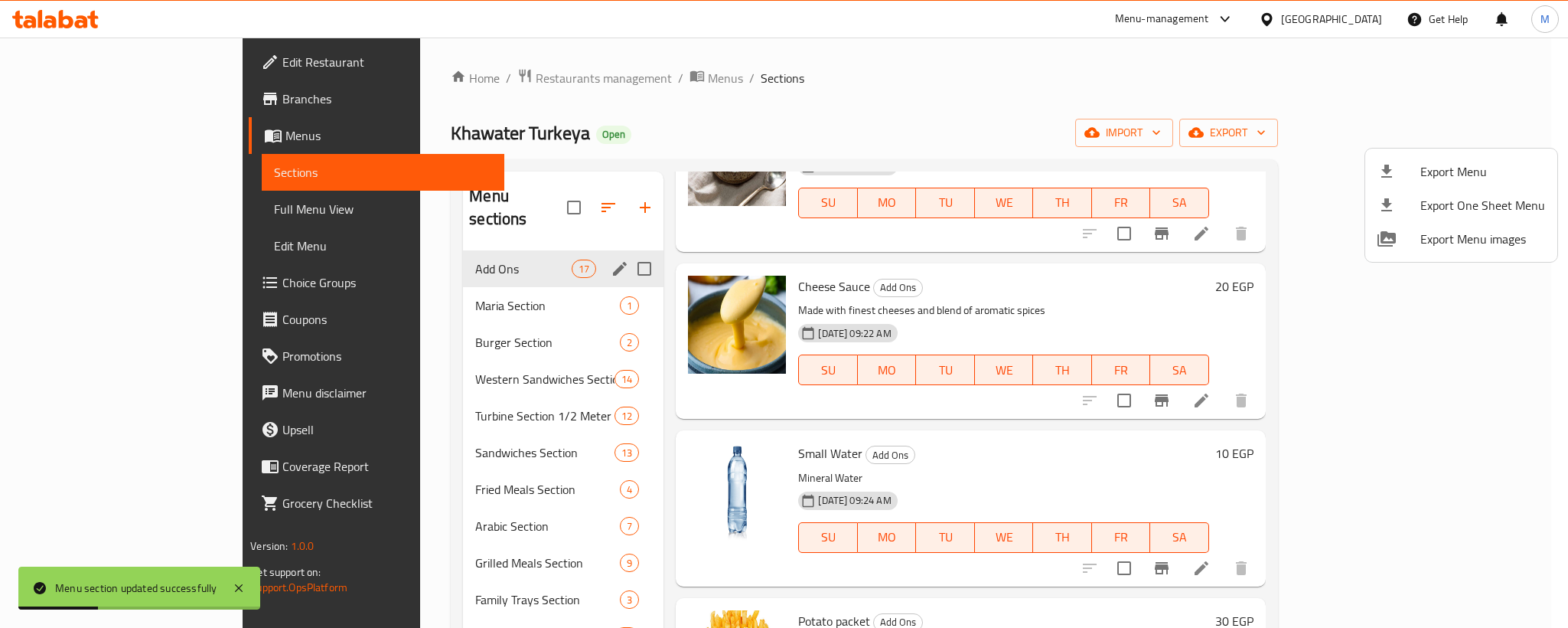
click at [1455, 178] on span "Export Menu" at bounding box center [1483, 171] width 124 height 19
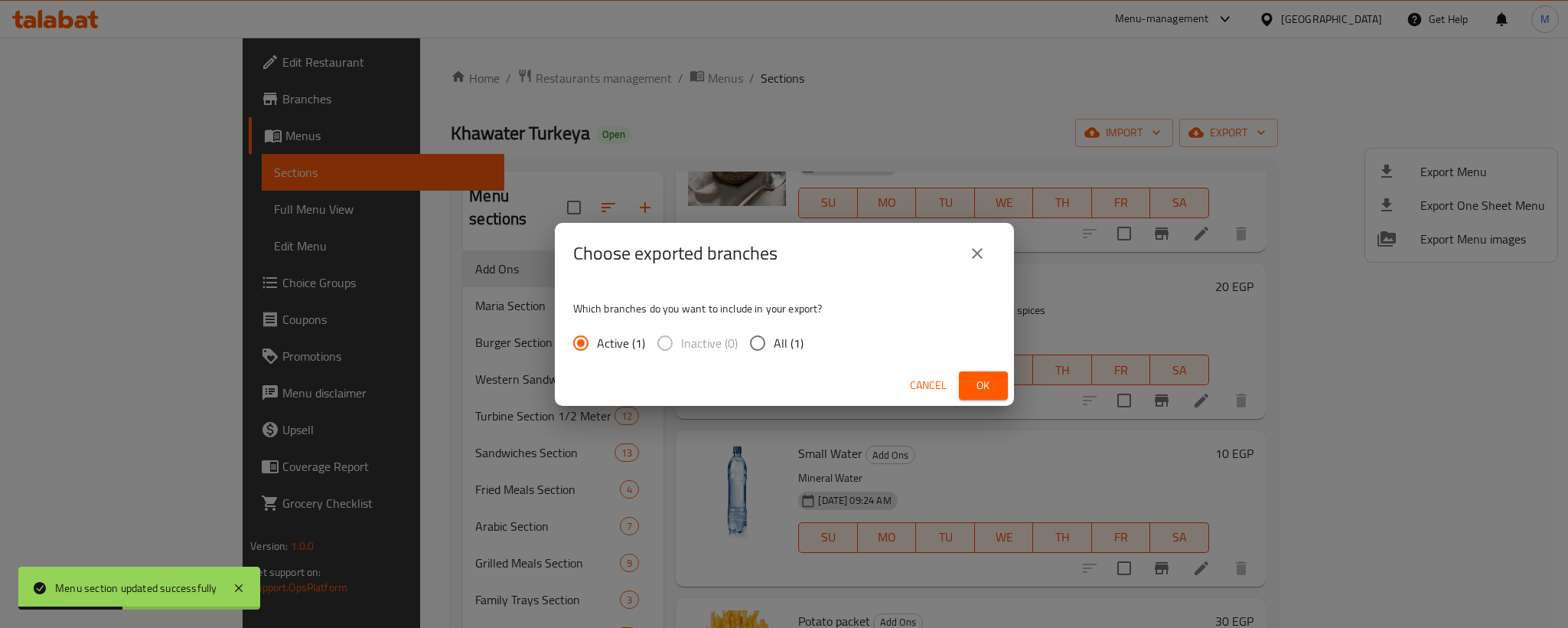
click at [988, 387] on span "Ok" at bounding box center [983, 386] width 25 height 20
